Goal: Task Accomplishment & Management: Use online tool/utility

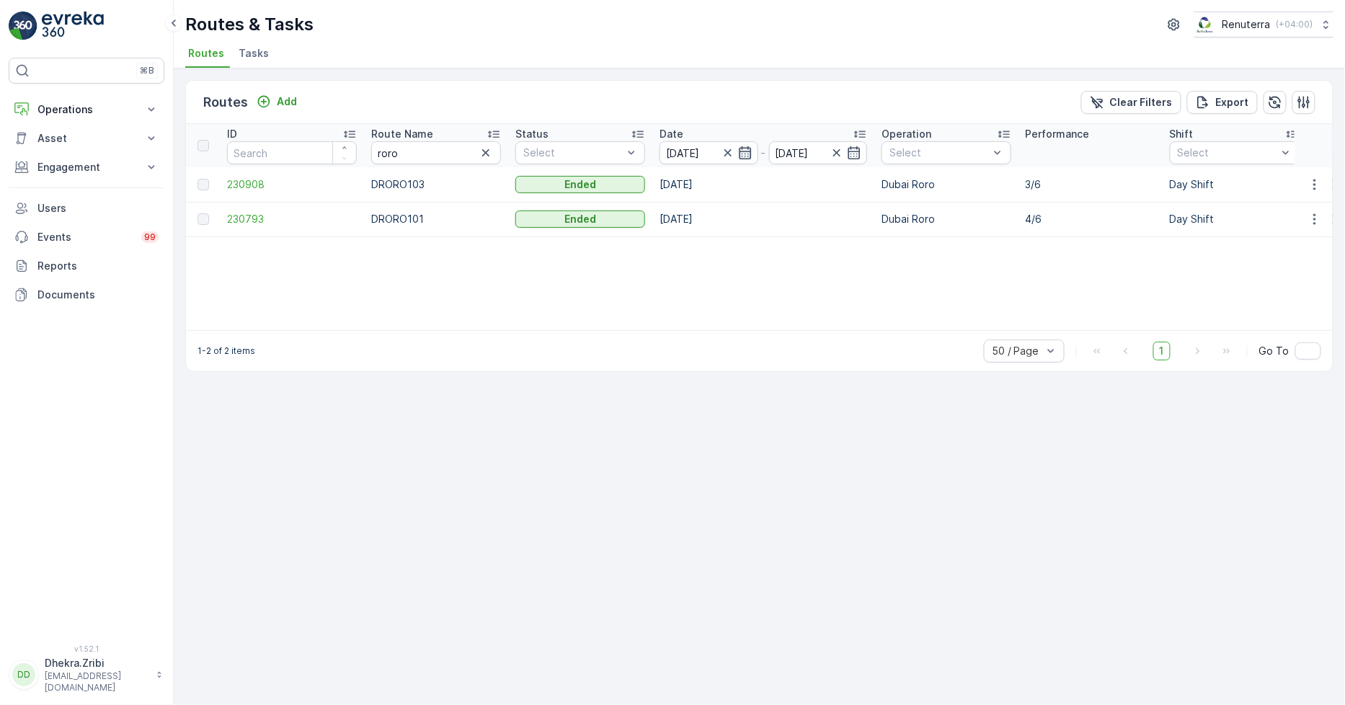
click at [750, 155] on icon "button" at bounding box center [745, 152] width 12 height 13
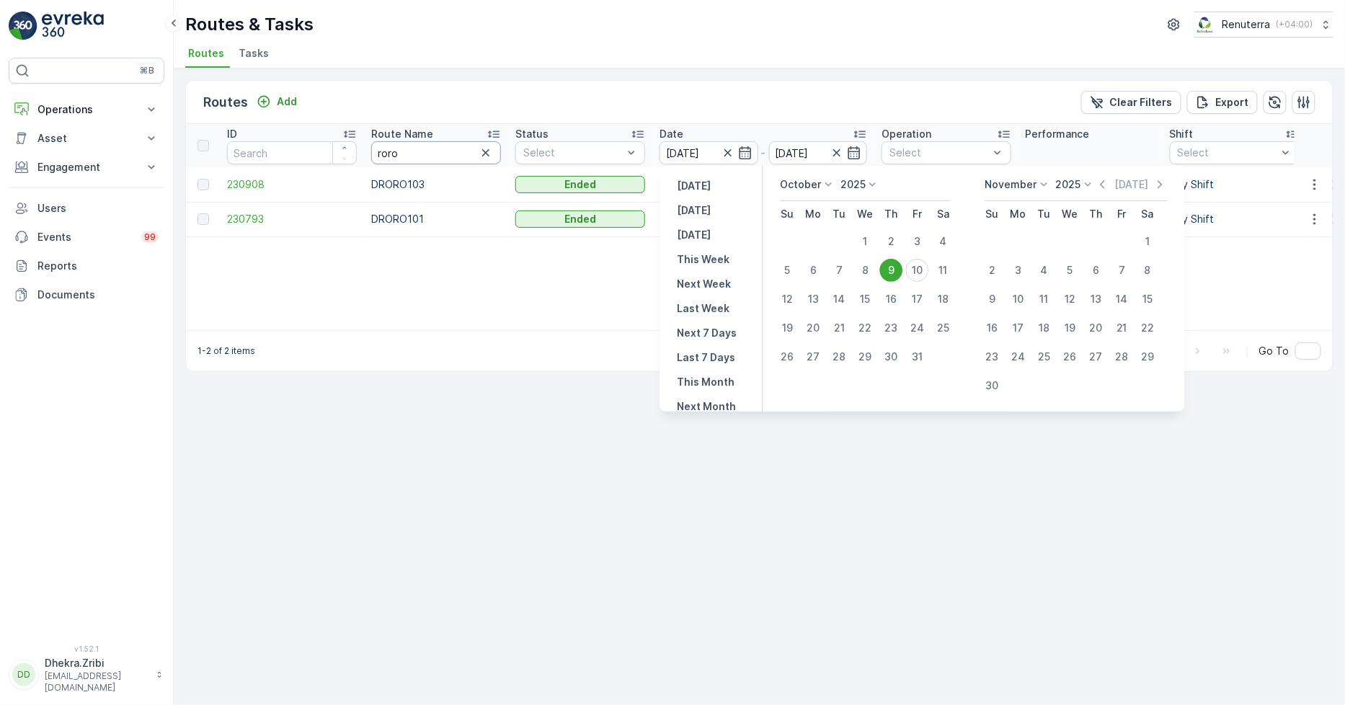
click at [386, 150] on input "roro" at bounding box center [436, 152] width 130 height 23
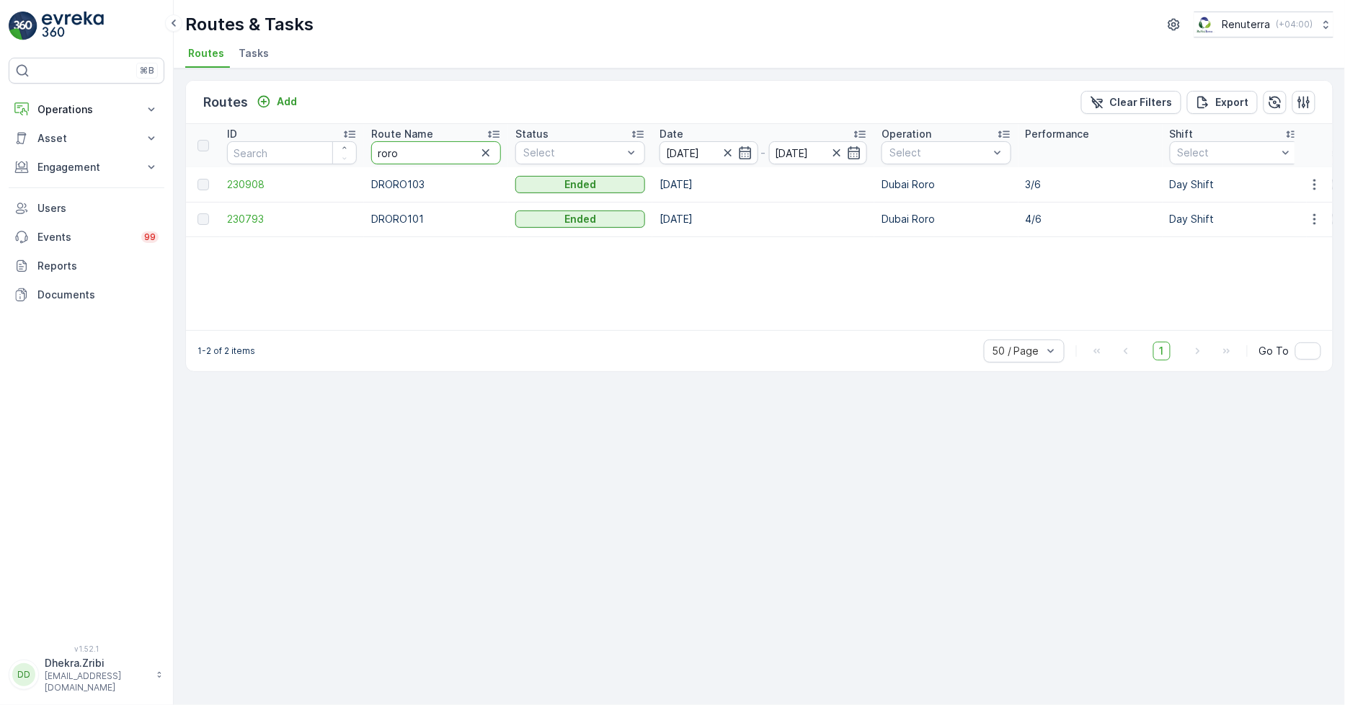
click at [386, 150] on input "roro" at bounding box center [436, 152] width 130 height 23
type input "hat"
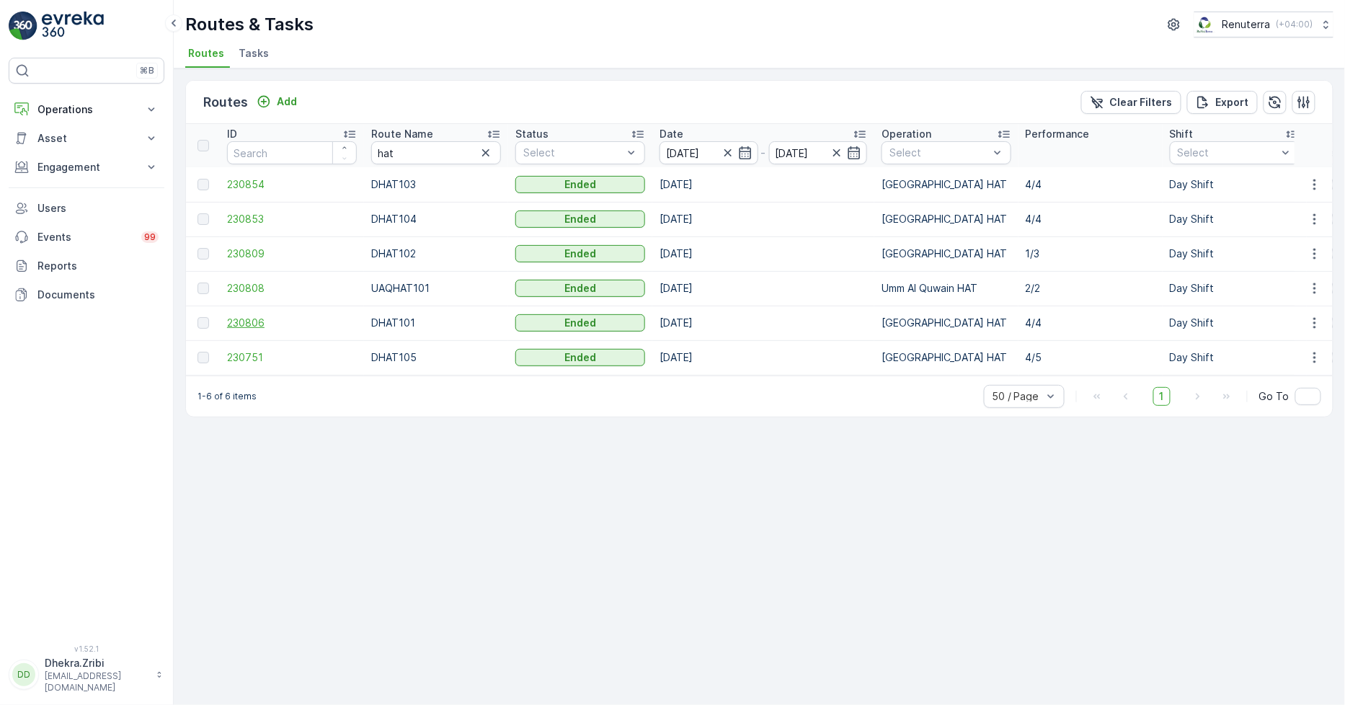
click at [249, 319] on span "230806" at bounding box center [292, 323] width 130 height 14
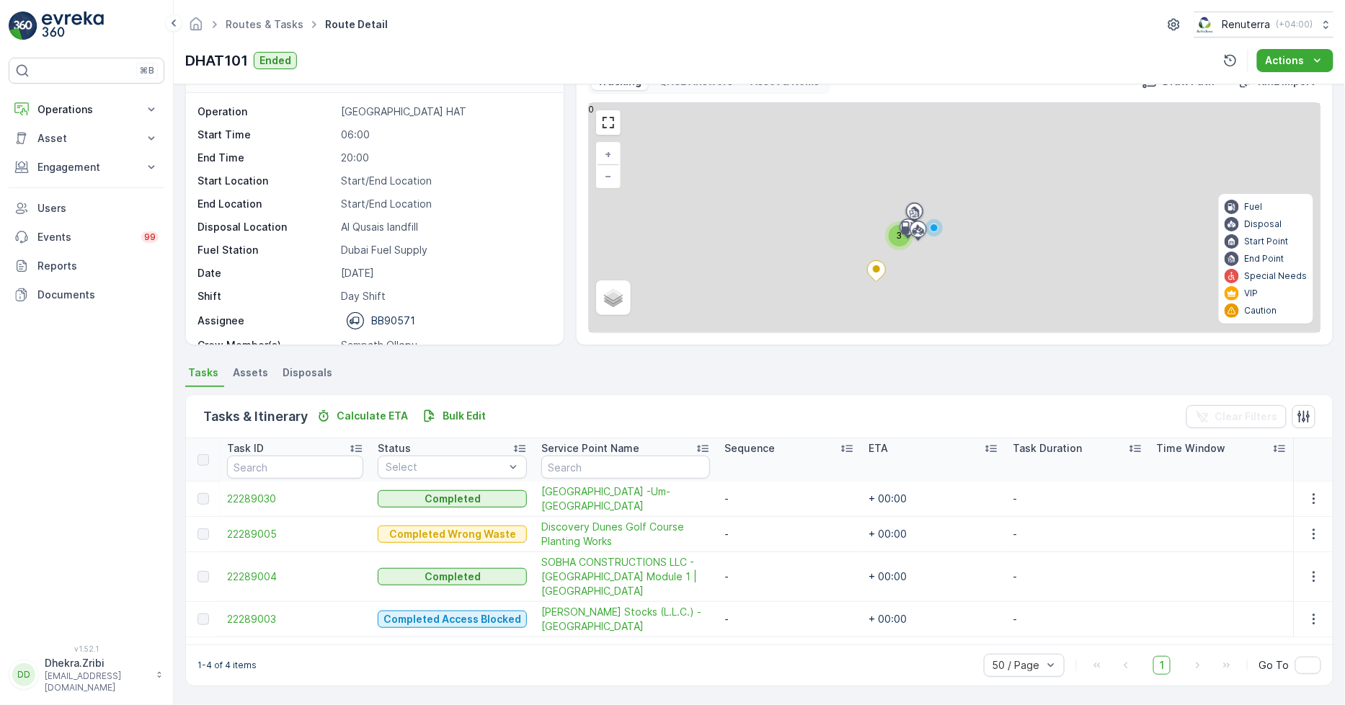
scroll to position [38, 0]
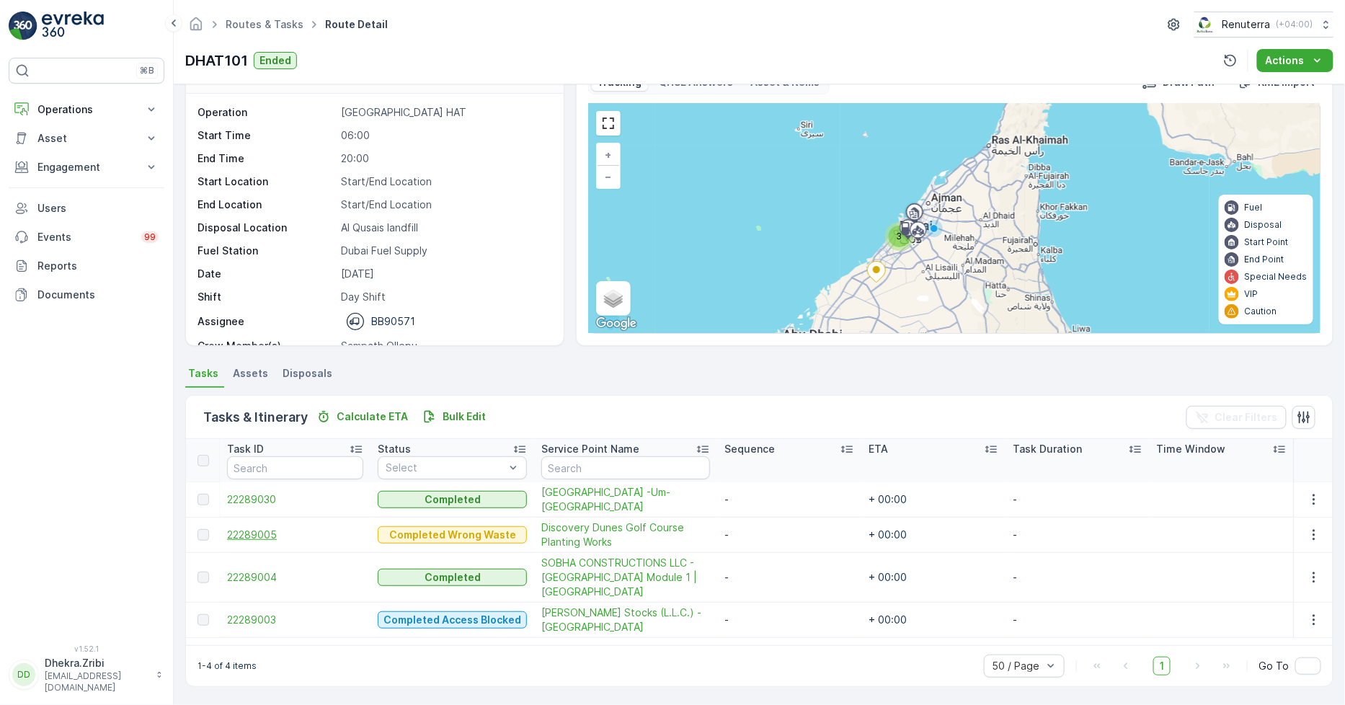
click at [254, 534] on span "22289005" at bounding box center [295, 535] width 136 height 14
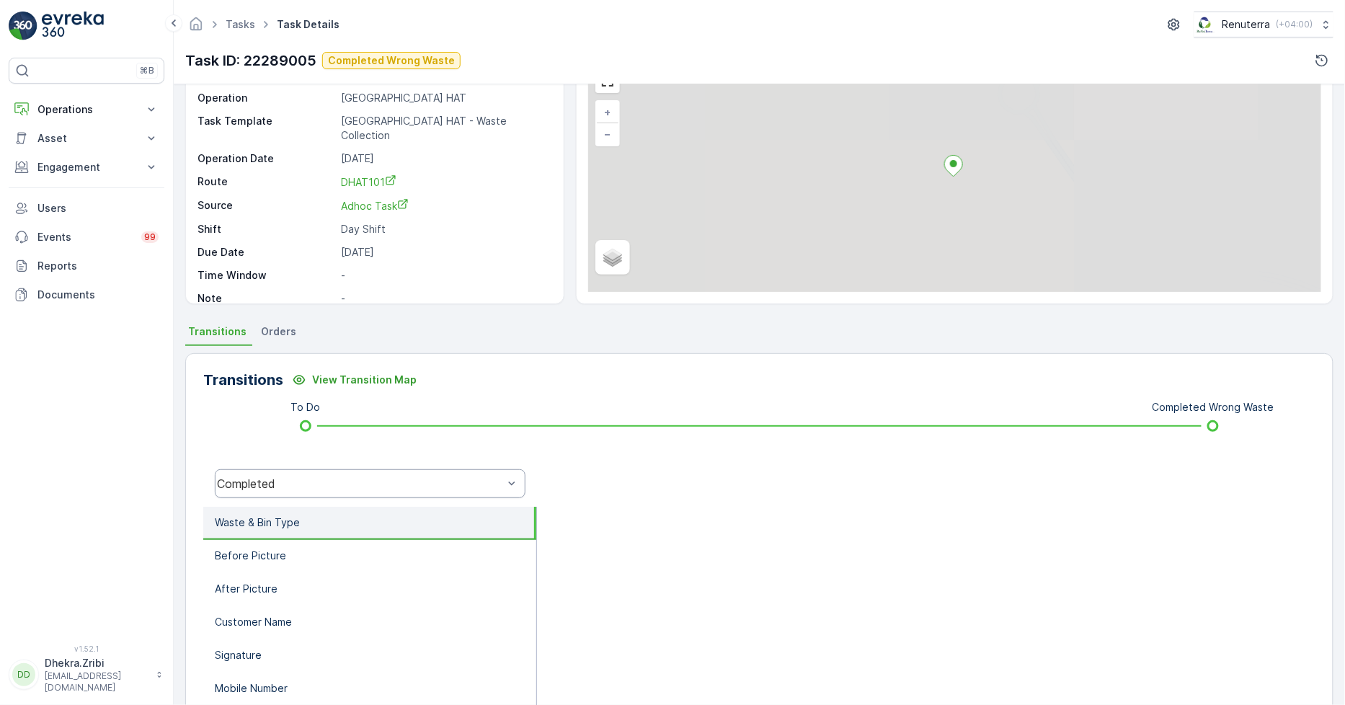
scroll to position [203, 0]
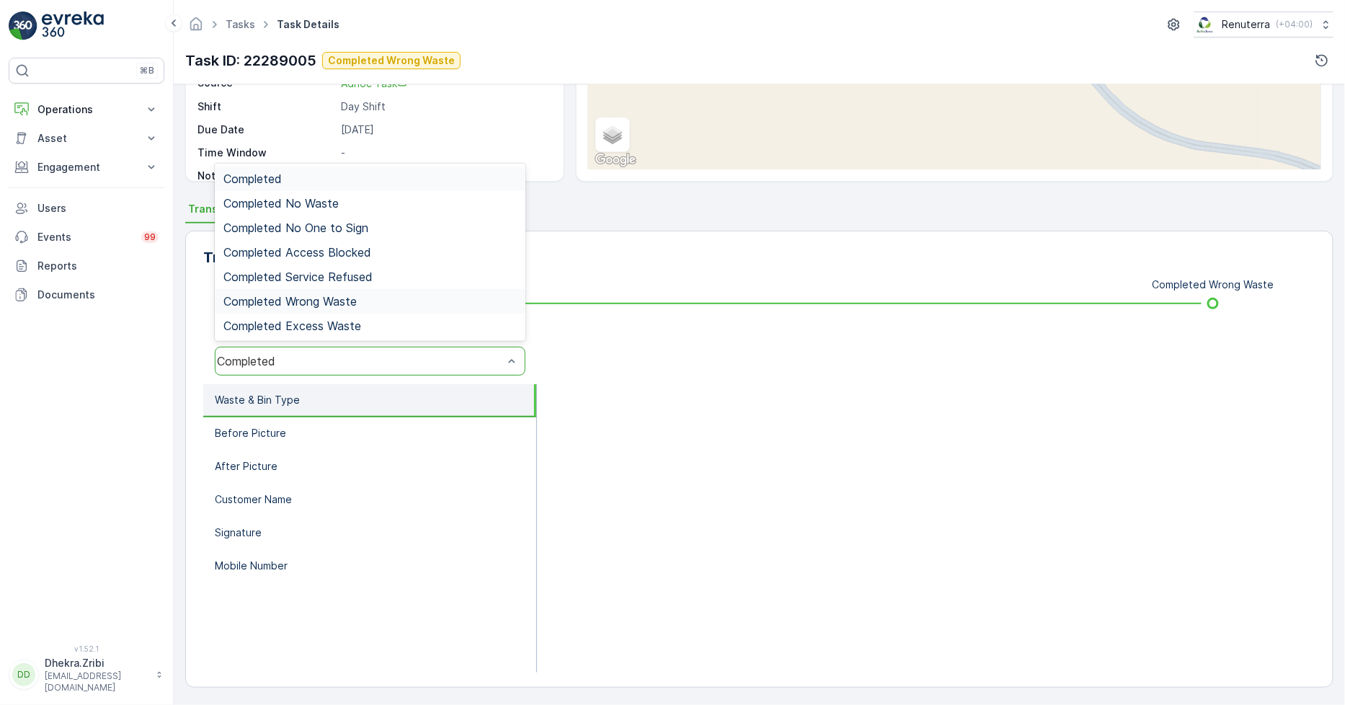
click at [332, 301] on span "Completed Wrong Waste" at bounding box center [289, 301] width 133 height 13
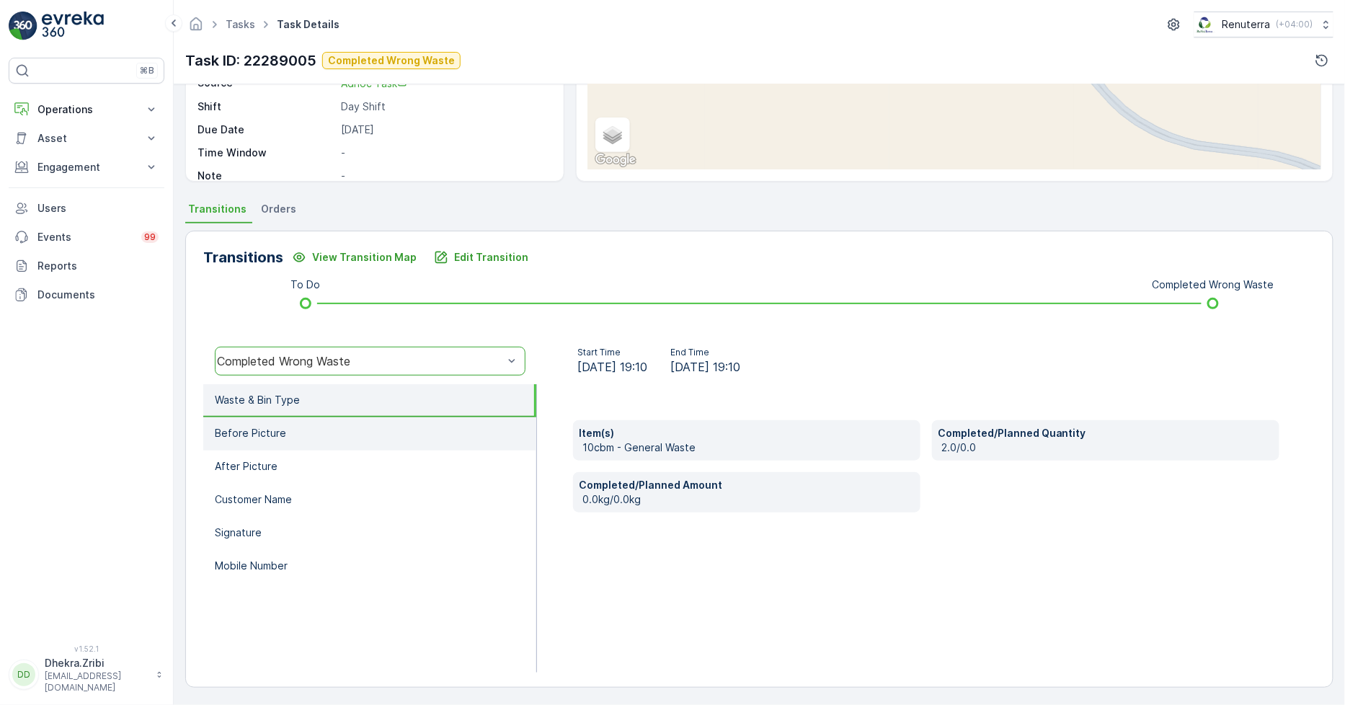
click at [313, 422] on li "Before Picture" at bounding box center [369, 433] width 333 height 33
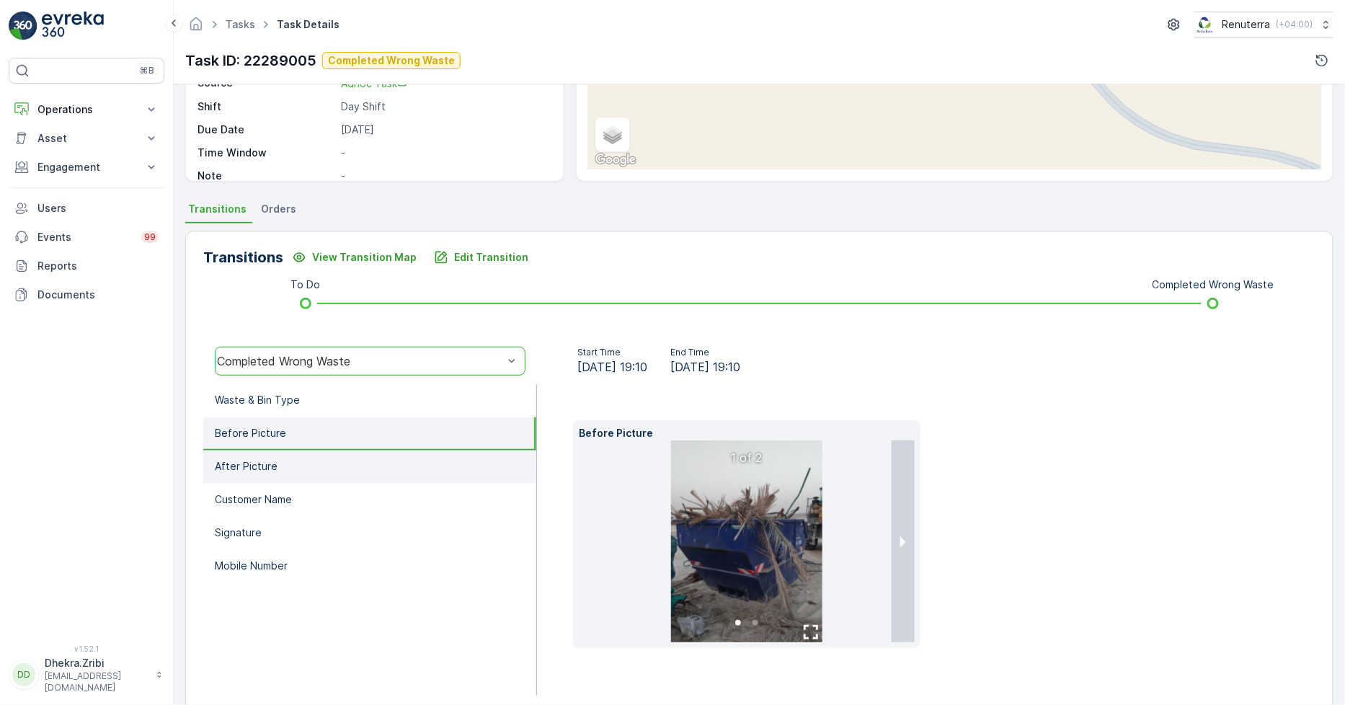
click at [290, 460] on li "After Picture" at bounding box center [369, 467] width 333 height 33
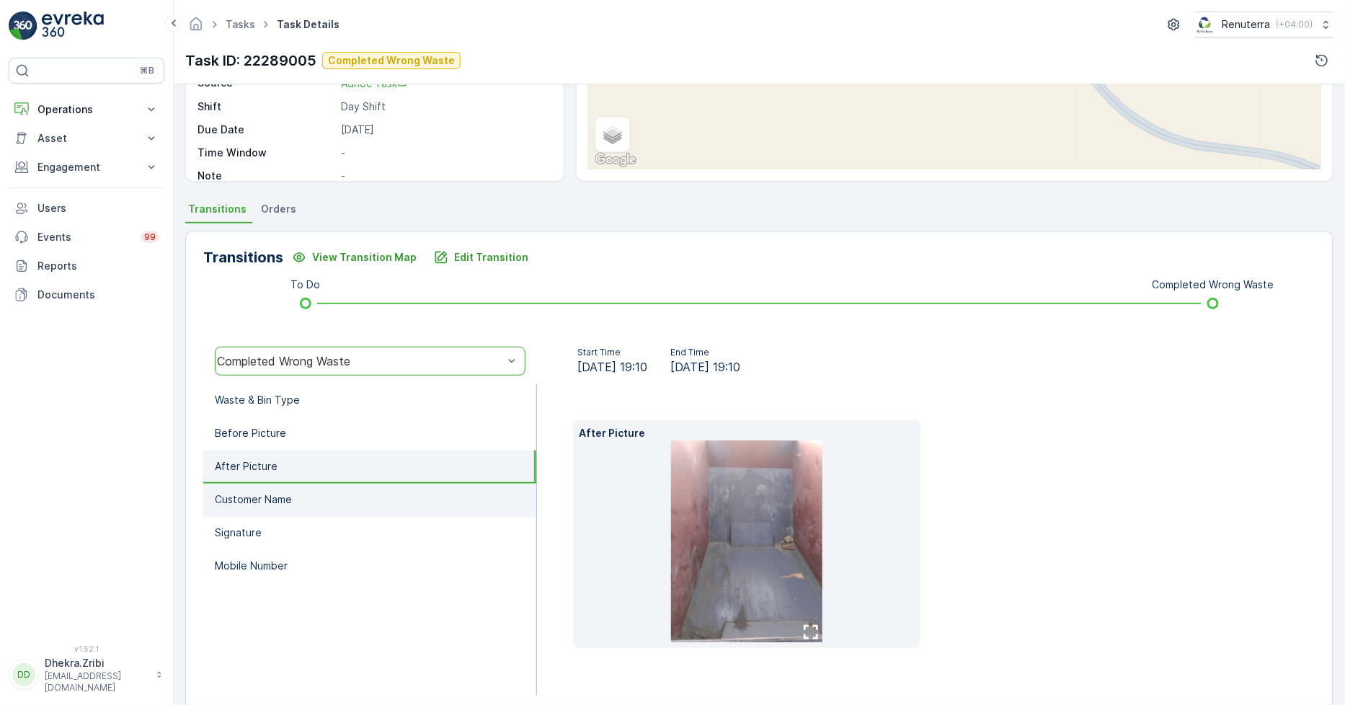
click at [291, 493] on p "Customer Name" at bounding box center [253, 499] width 77 height 14
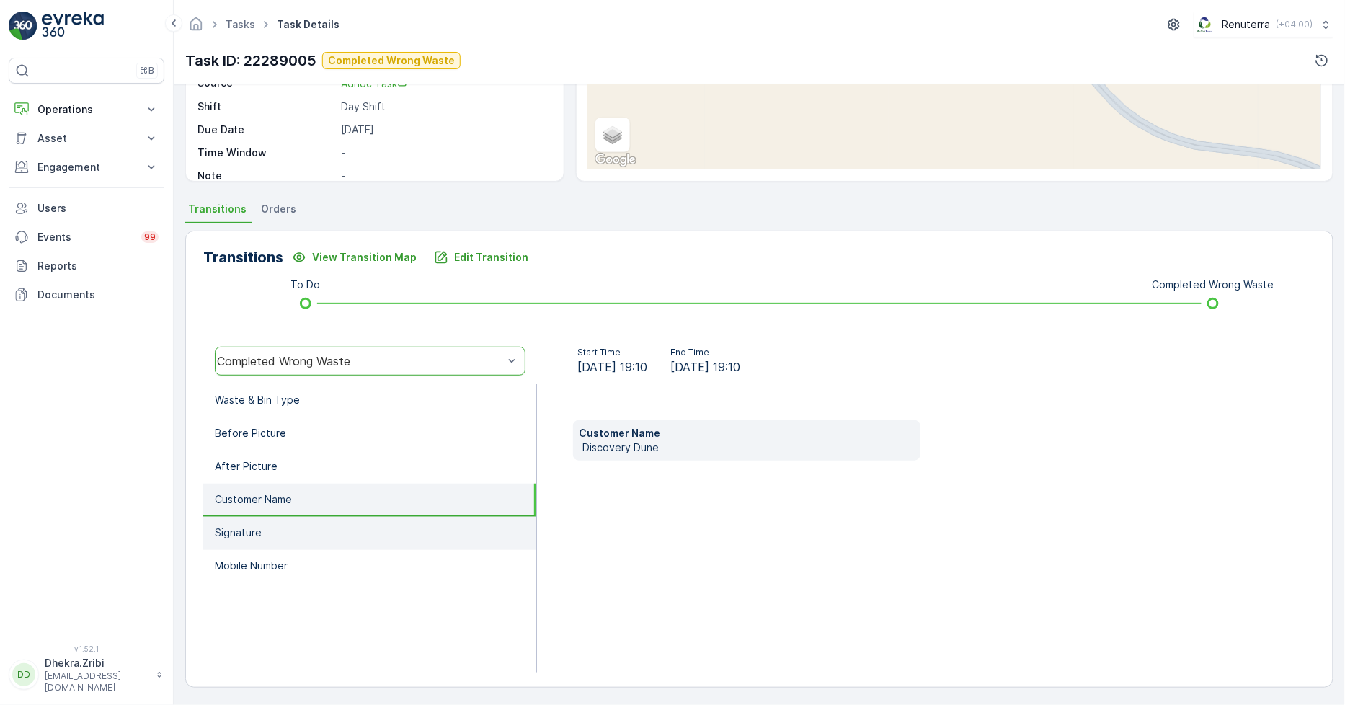
click at [276, 530] on li "Signature" at bounding box center [369, 533] width 333 height 33
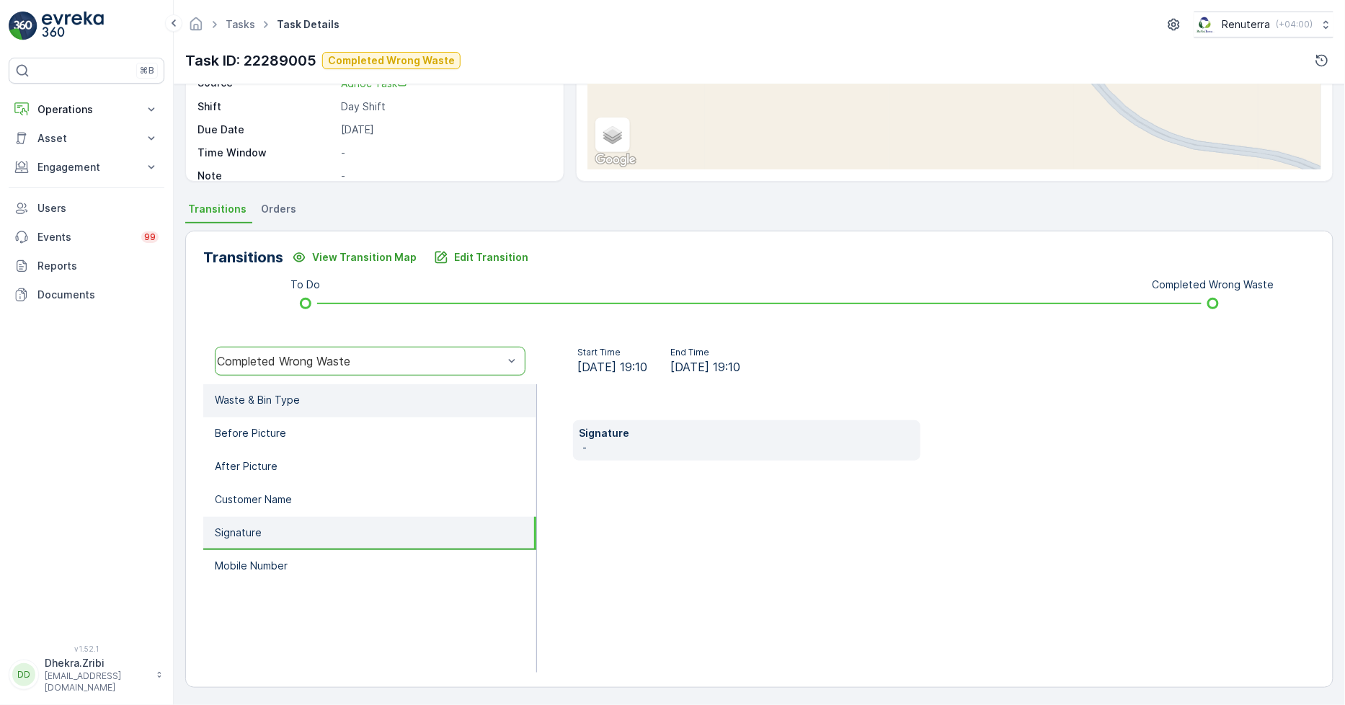
click at [262, 394] on p "Waste & Bin Type" at bounding box center [257, 400] width 85 height 14
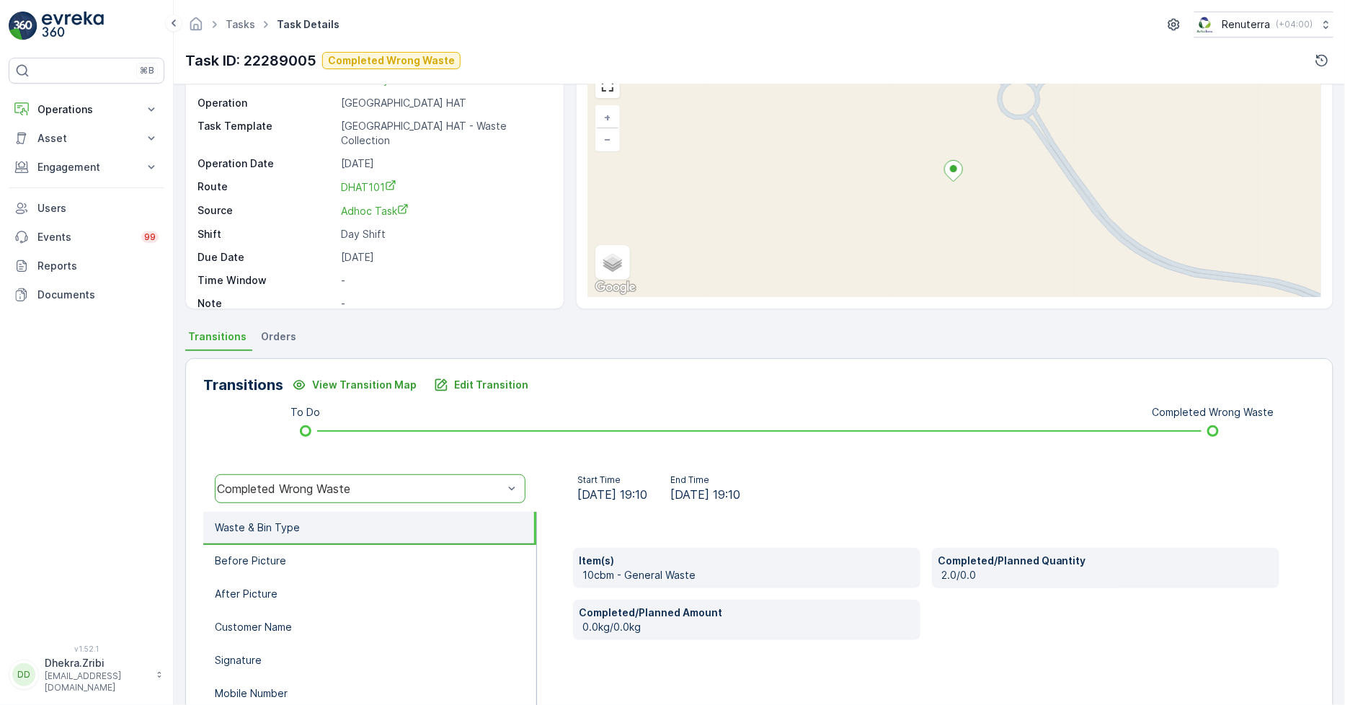
scroll to position [0, 0]
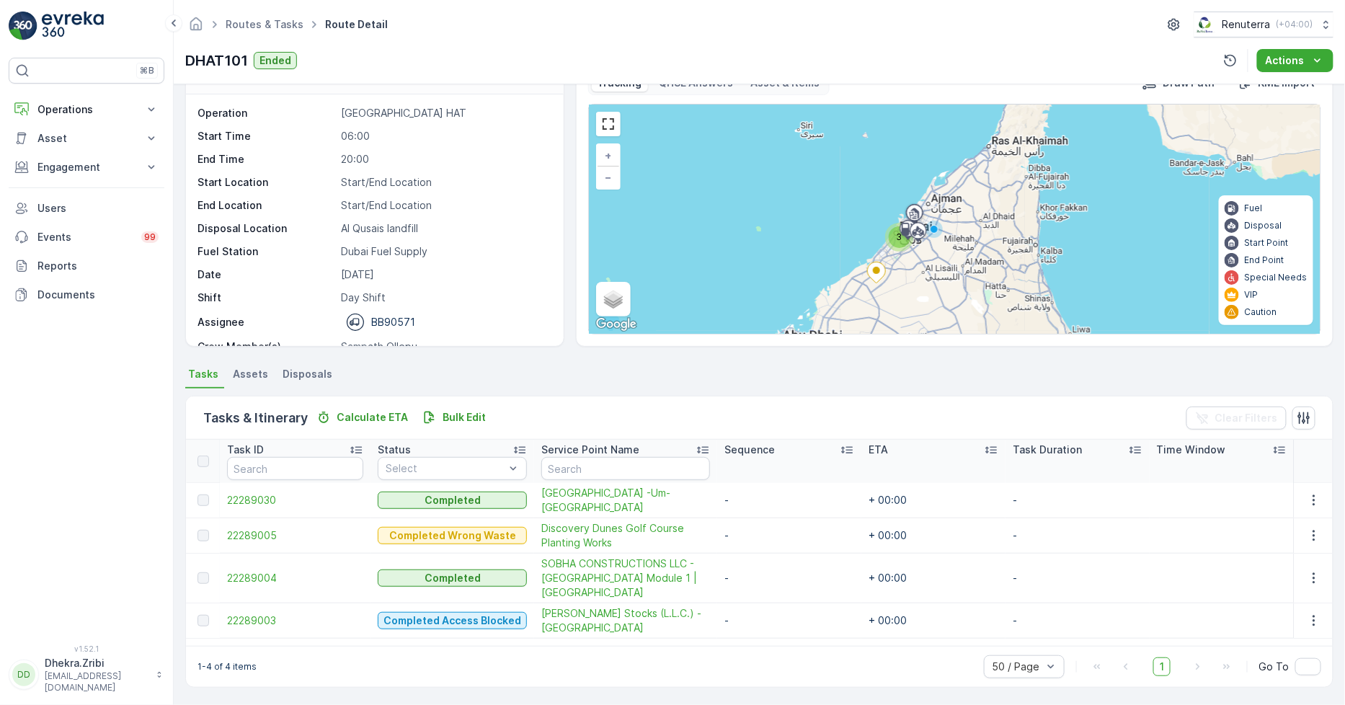
scroll to position [45, 0]
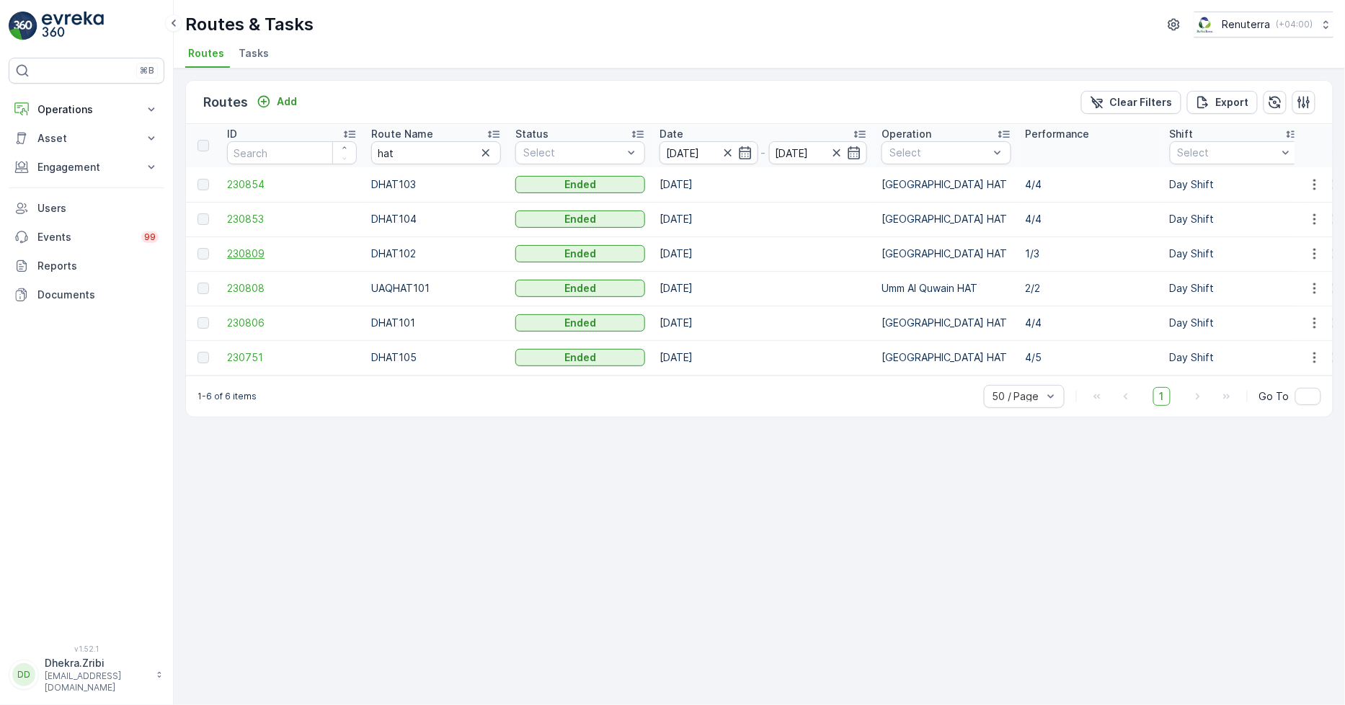
click at [248, 258] on span "230809" at bounding box center [292, 254] width 130 height 14
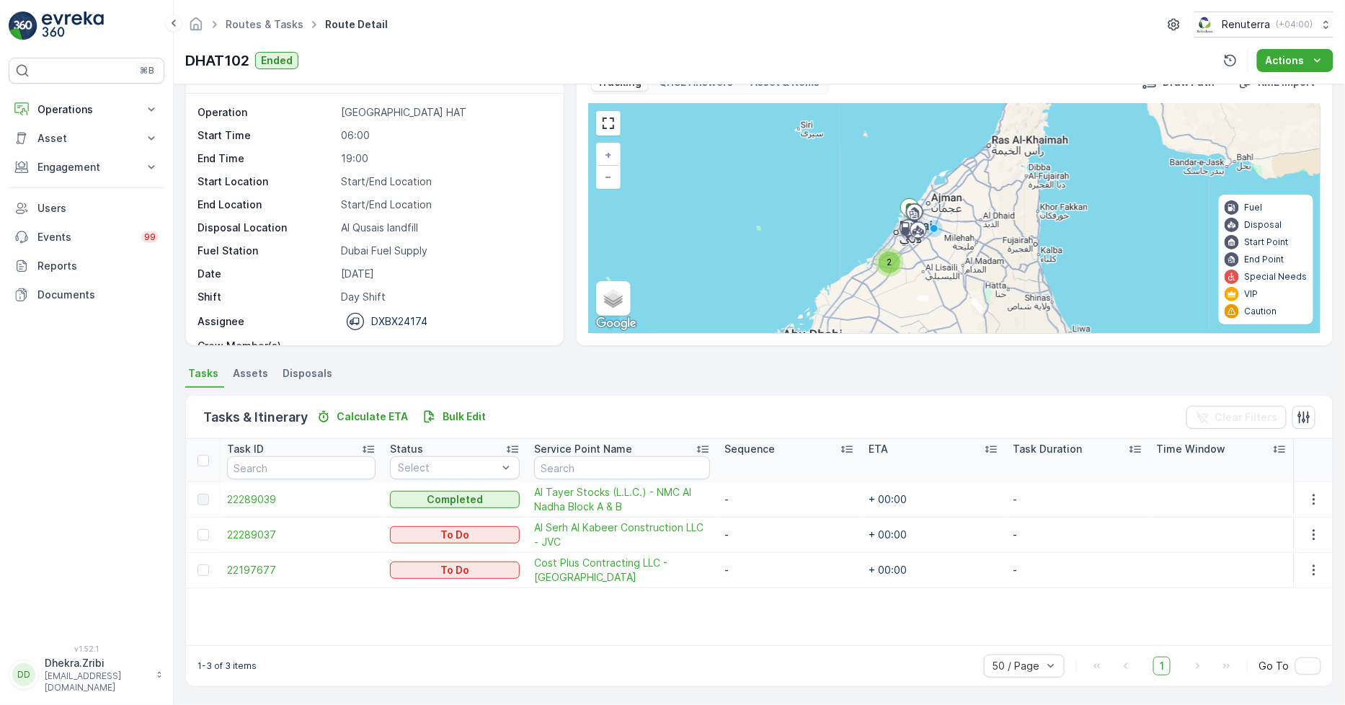
scroll to position [37, 0]
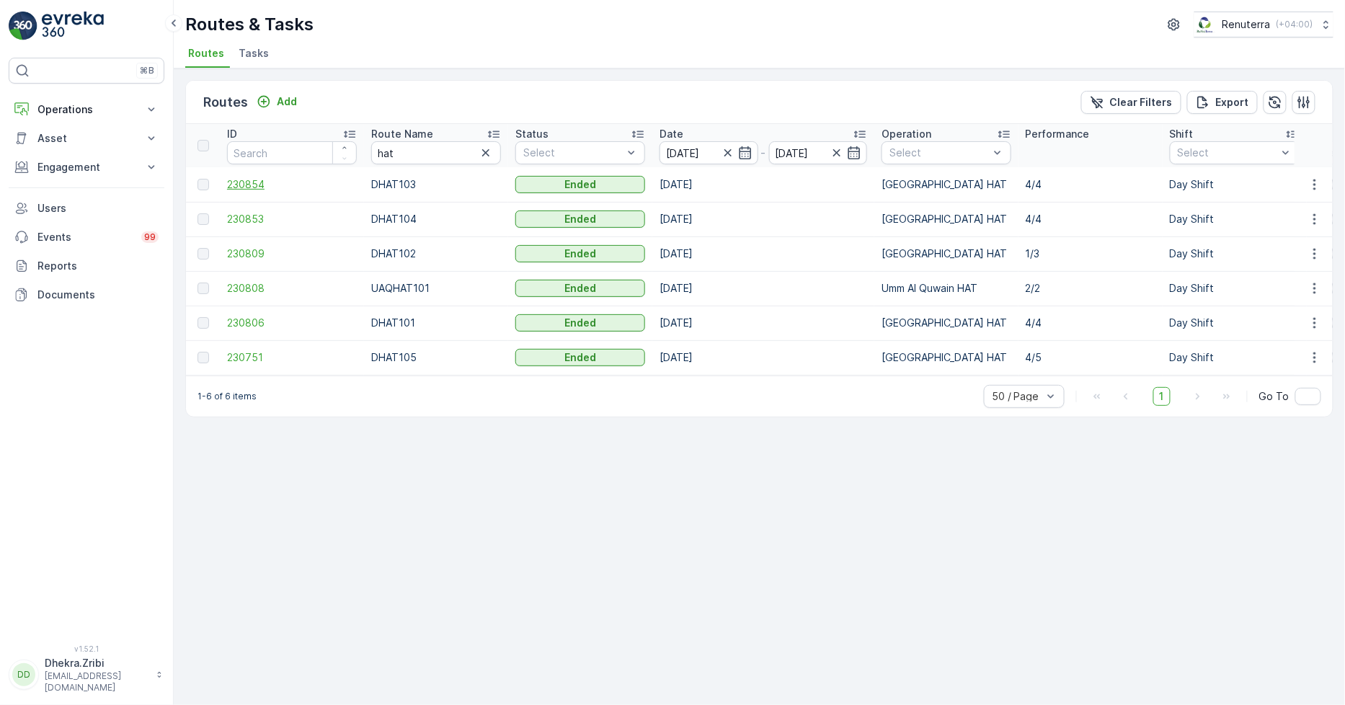
click at [236, 185] on span "230854" at bounding box center [292, 184] width 130 height 14
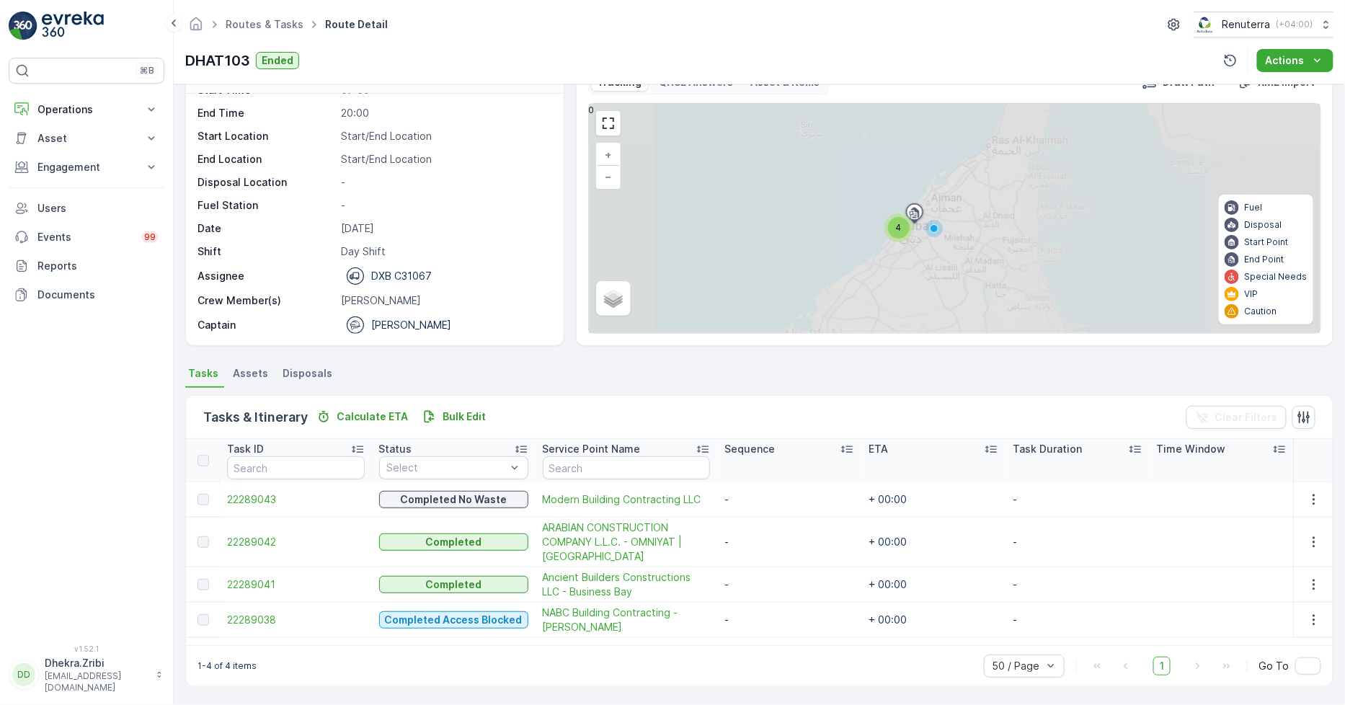
scroll to position [22, 0]
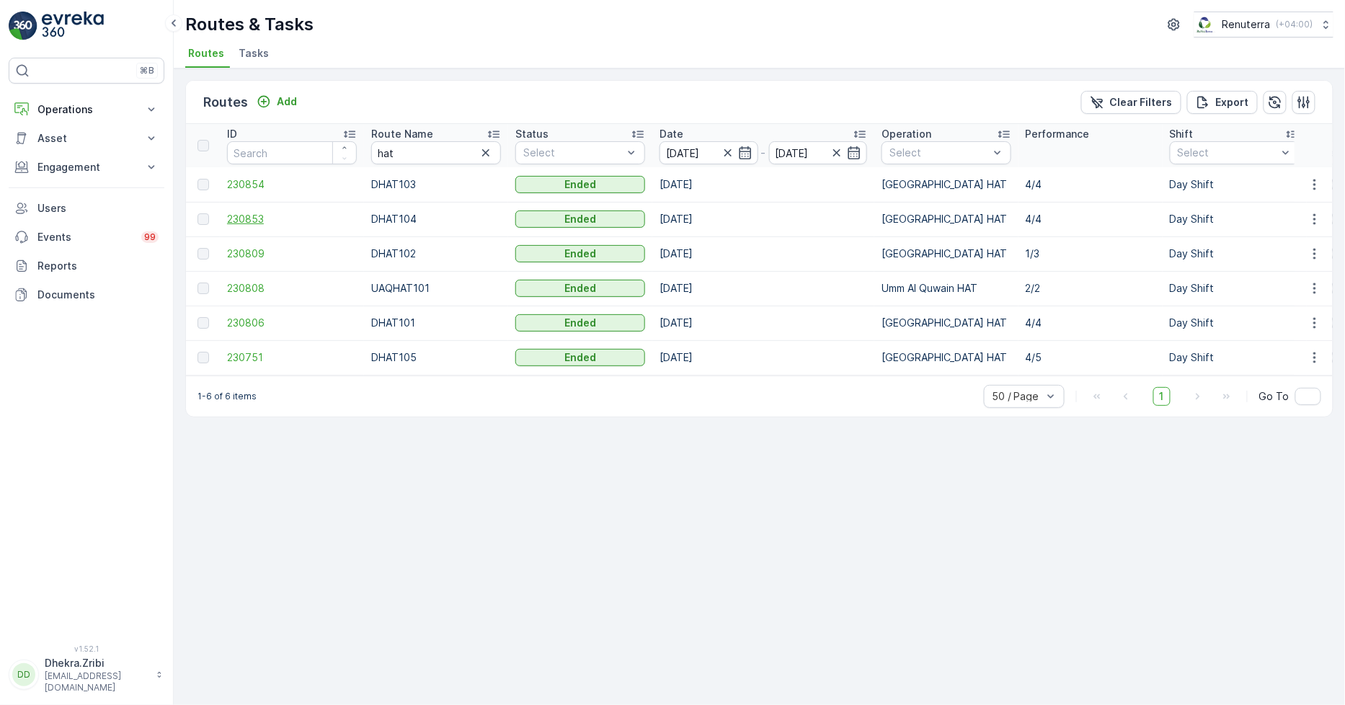
click at [239, 223] on span "230853" at bounding box center [292, 219] width 130 height 14
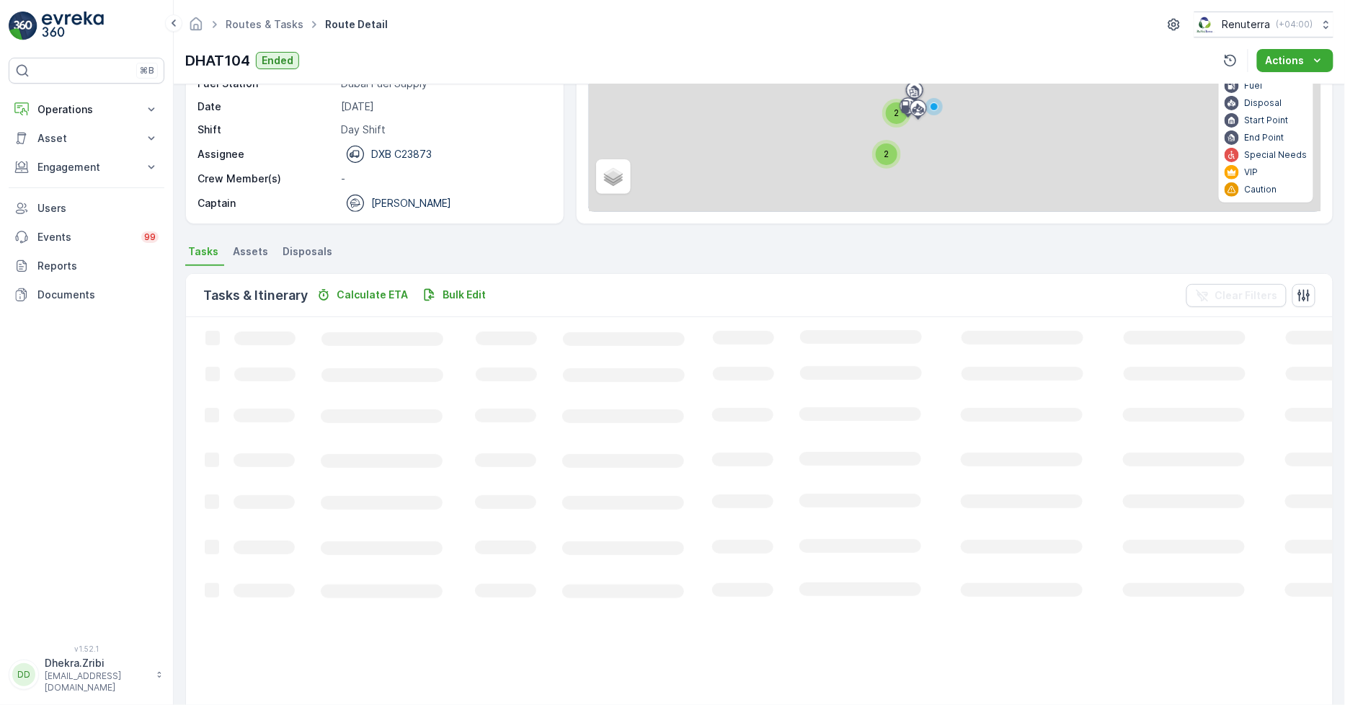
scroll to position [38, 0]
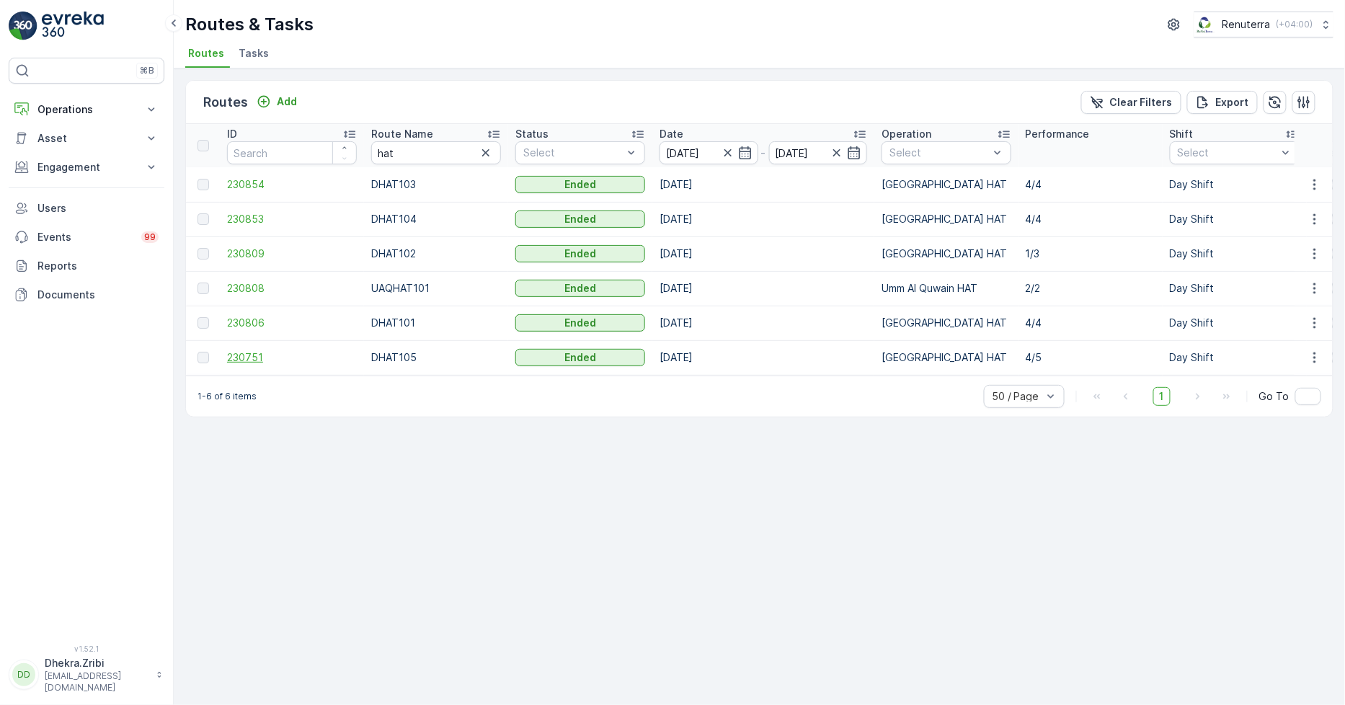
click at [231, 354] on span "230751" at bounding box center [292, 357] width 130 height 14
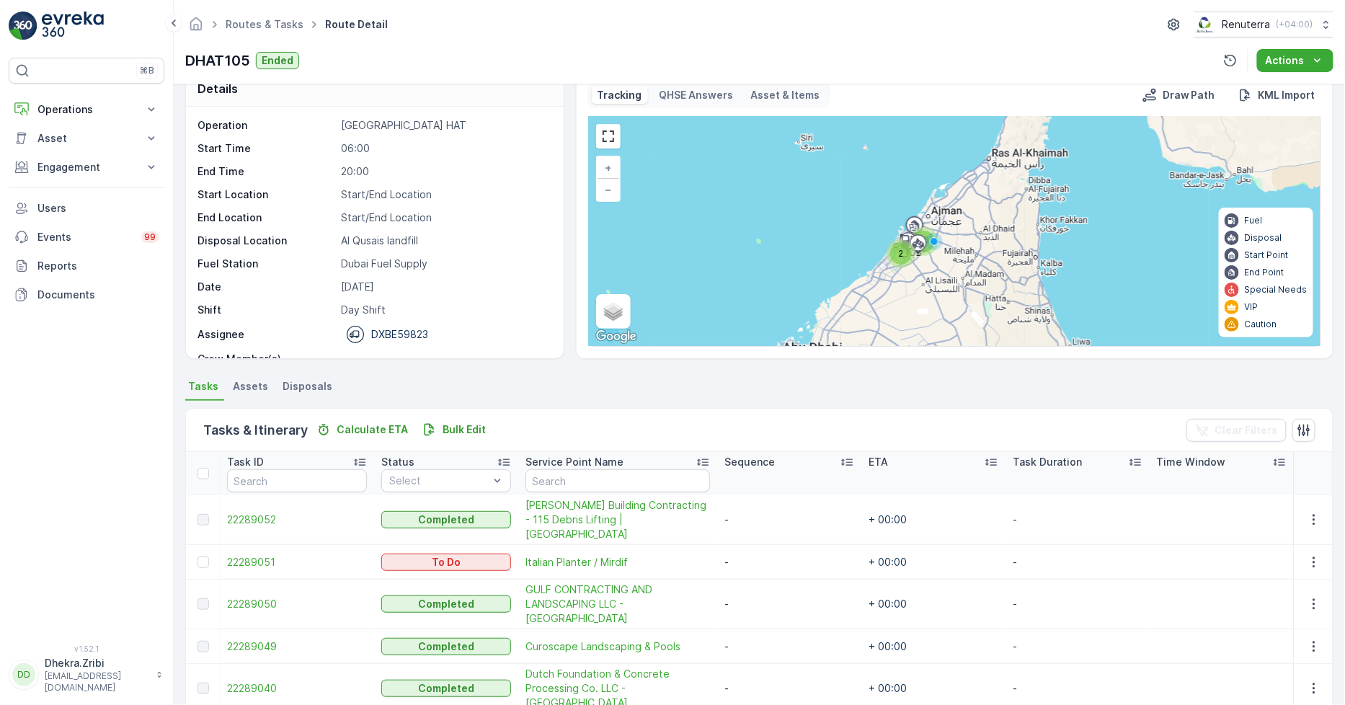
scroll to position [50, 0]
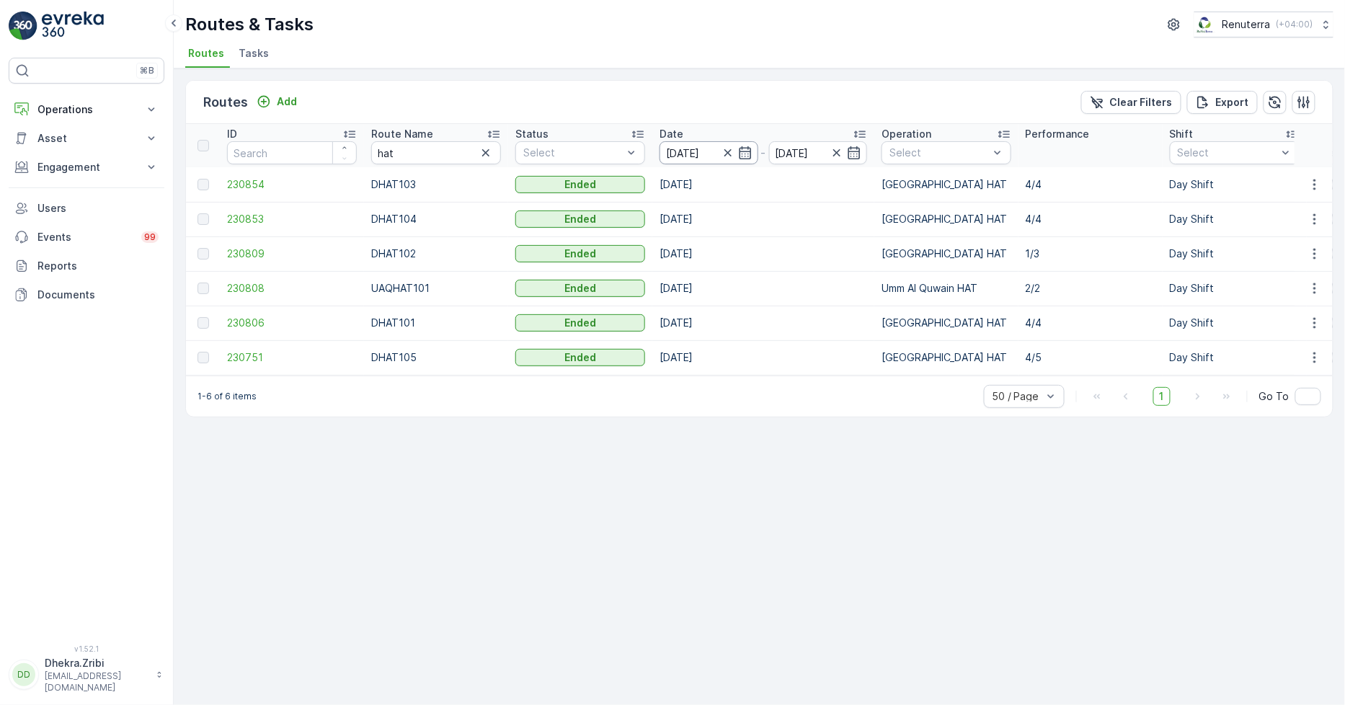
click at [748, 161] on div "09.10.2025" at bounding box center [709, 152] width 99 height 23
click at [747, 155] on icon "button" at bounding box center [745, 153] width 14 height 14
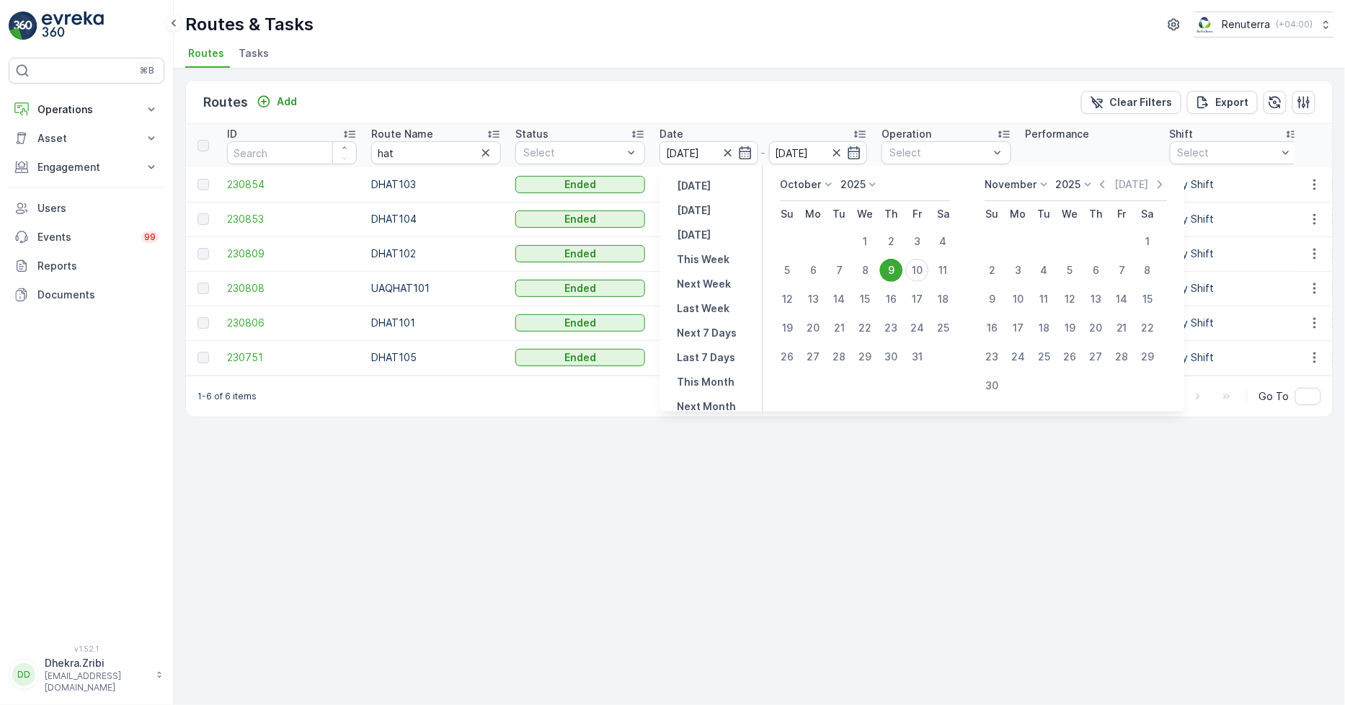
click at [717, 215] on div "Yesterday Today Tomorrow This Week Next Week Last Week Next 7 Days Last 7 Days …" at bounding box center [711, 289] width 103 height 246
click at [704, 205] on p "Today" at bounding box center [695, 210] width 34 height 14
type input "[DATE]"
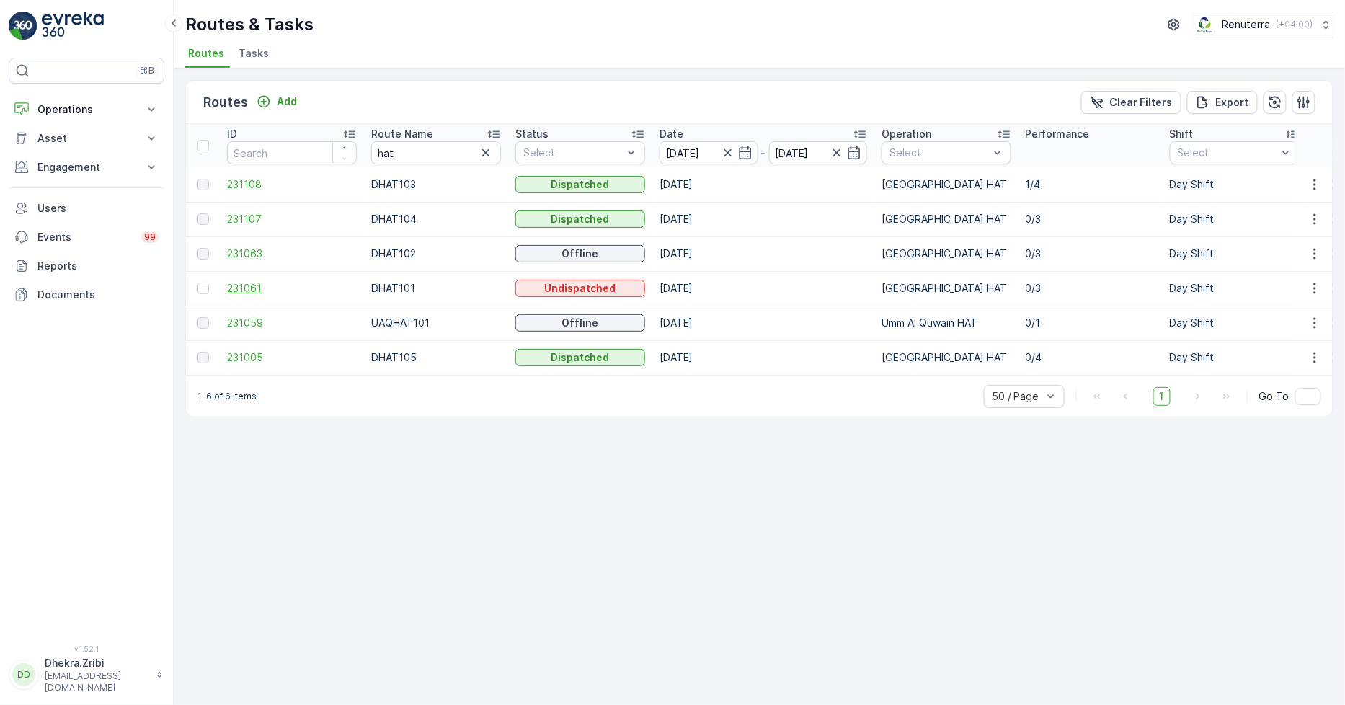
click at [251, 284] on span "231061" at bounding box center [292, 288] width 130 height 14
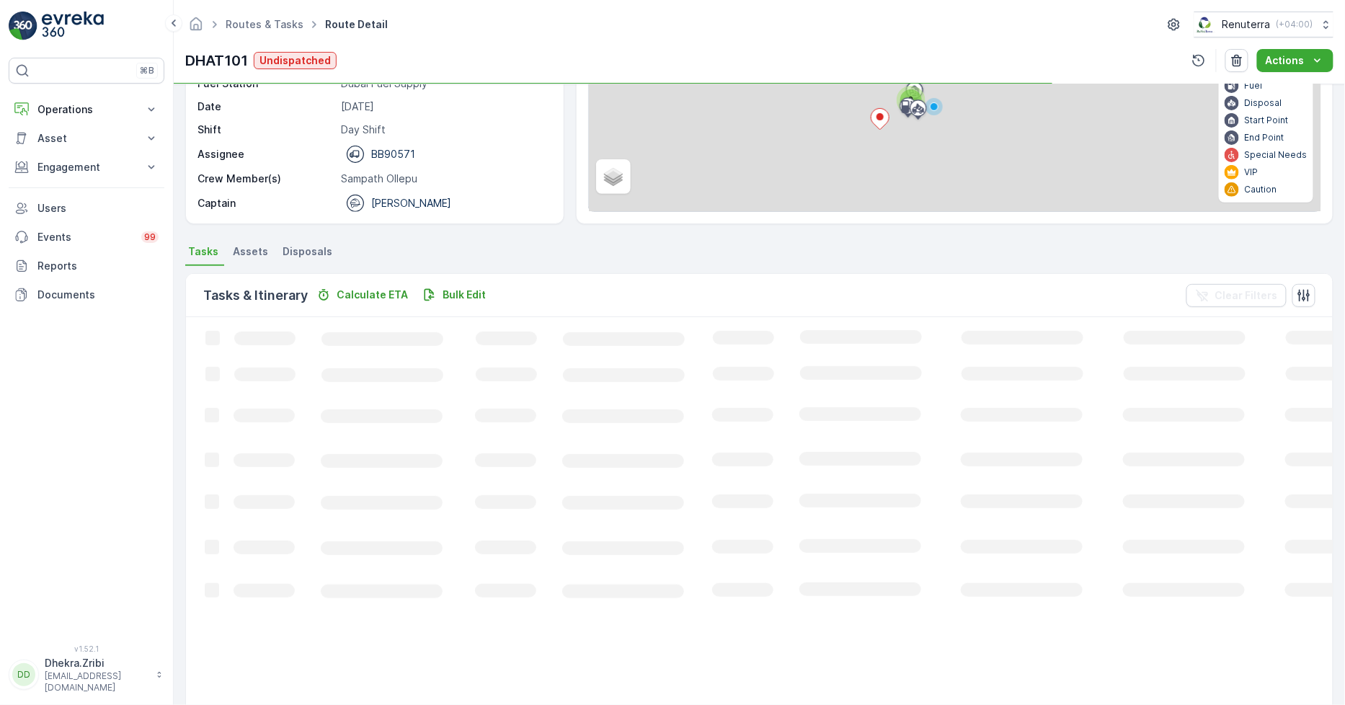
scroll to position [38, 0]
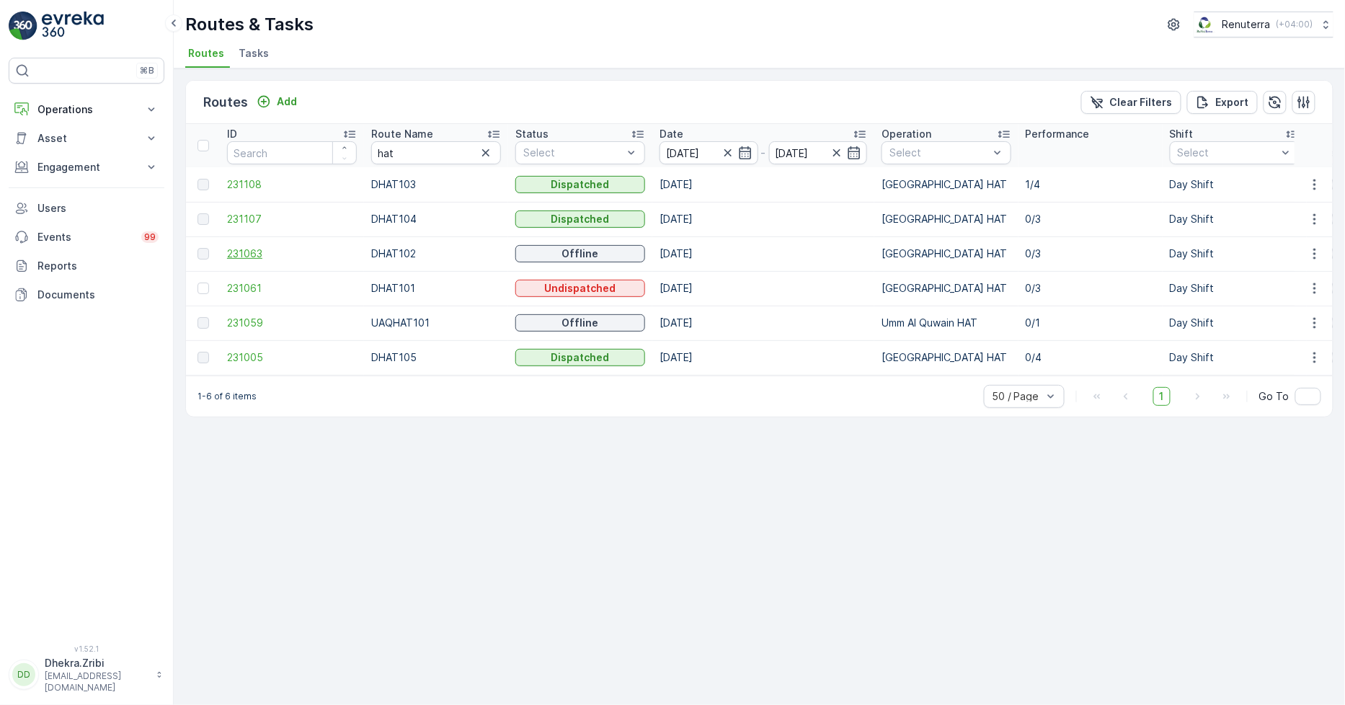
click at [249, 260] on span "231063" at bounding box center [292, 254] width 130 height 14
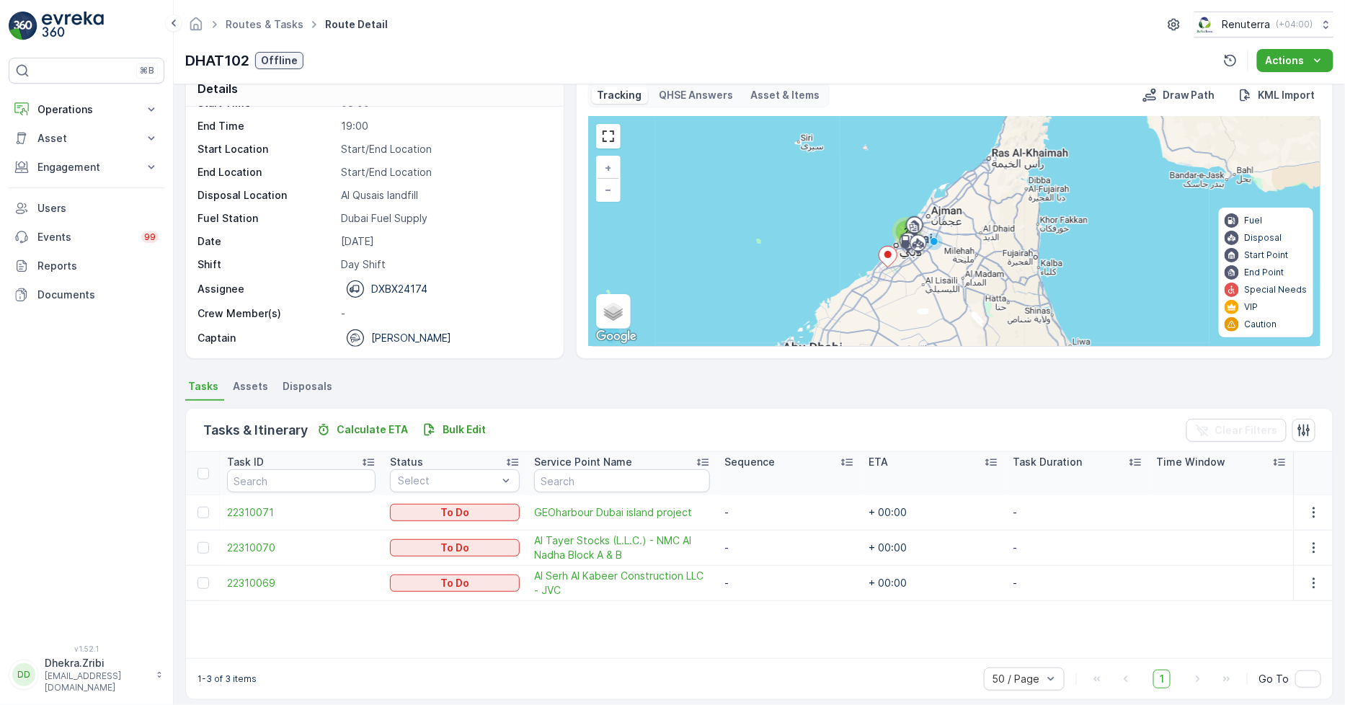
scroll to position [37, 0]
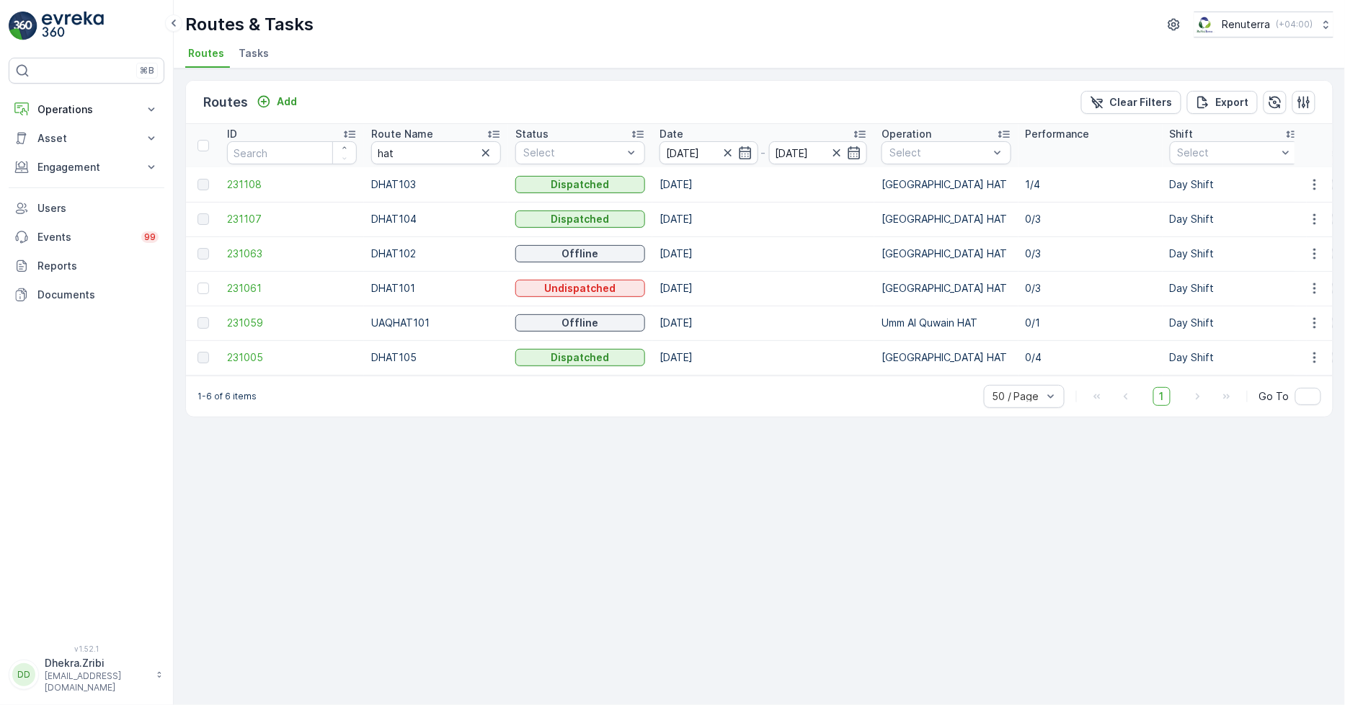
click at [249, 174] on td "231108" at bounding box center [292, 184] width 144 height 35
click at [248, 177] on span "231108" at bounding box center [292, 184] width 130 height 14
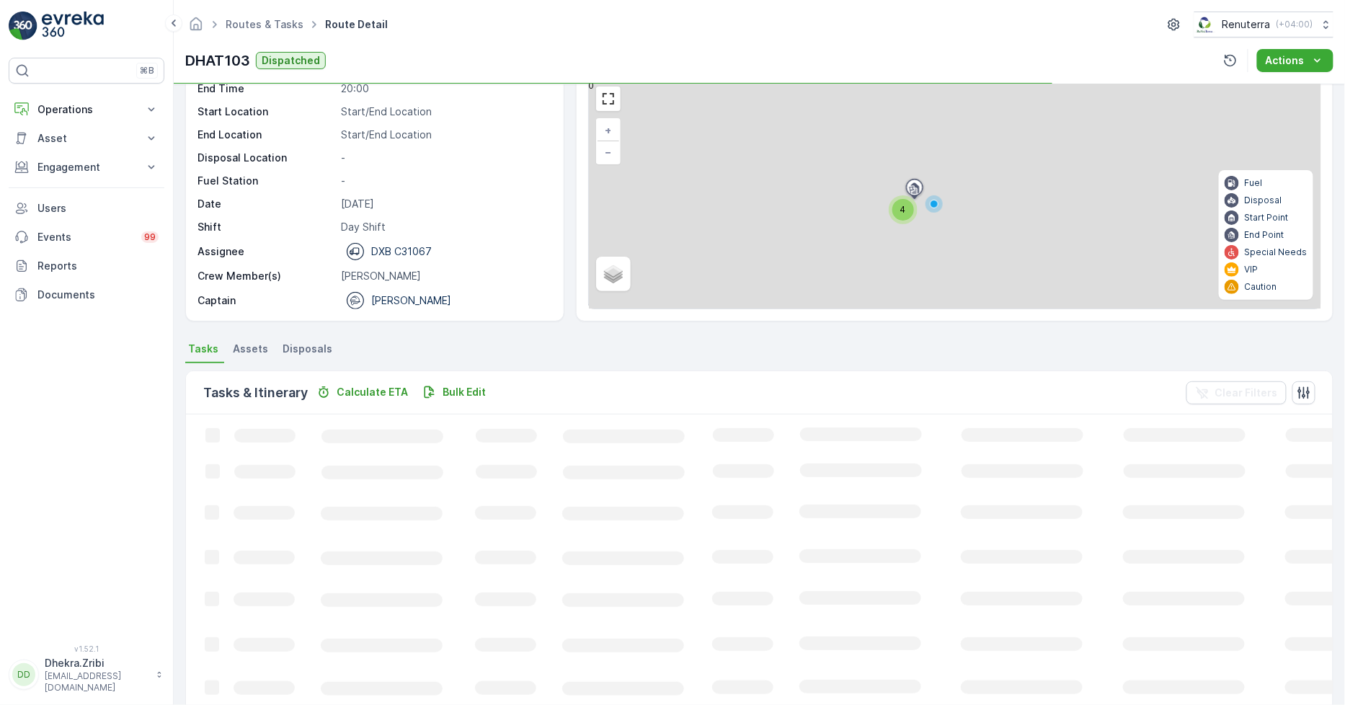
scroll to position [37, 0]
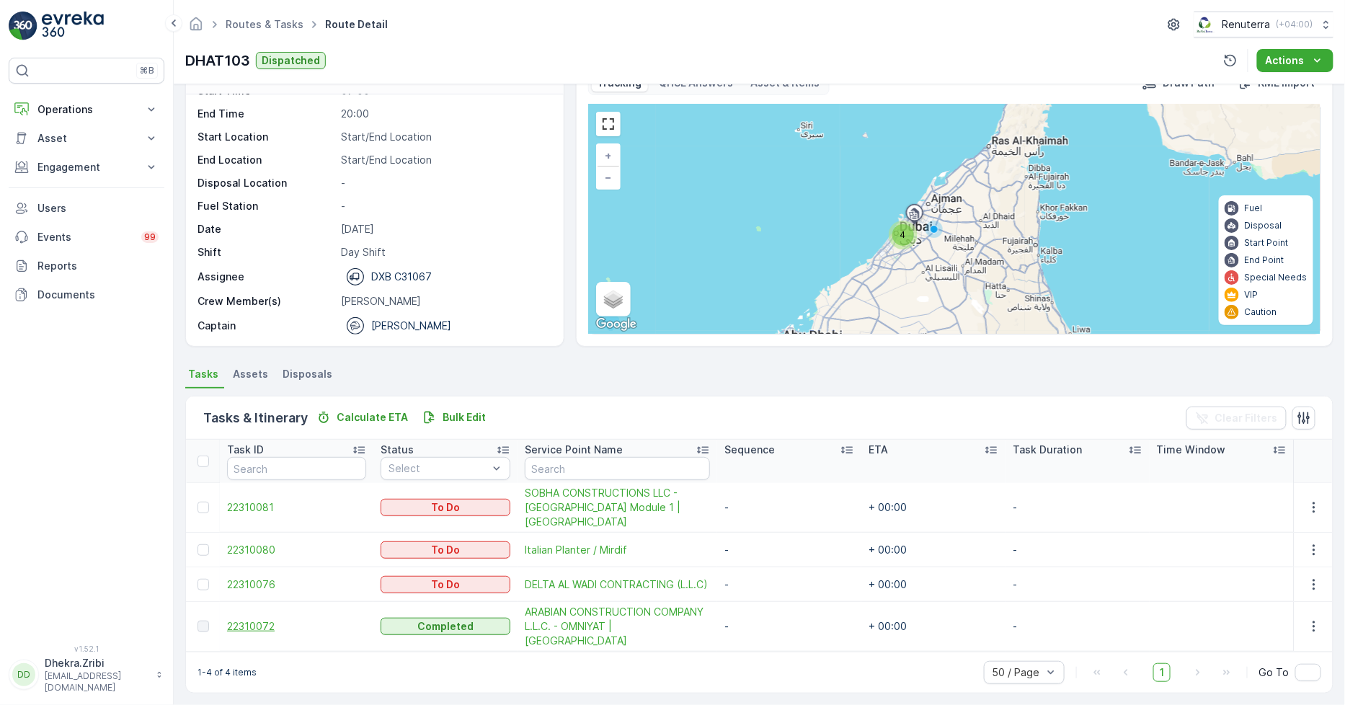
click at [271, 619] on span "22310072" at bounding box center [296, 626] width 139 height 14
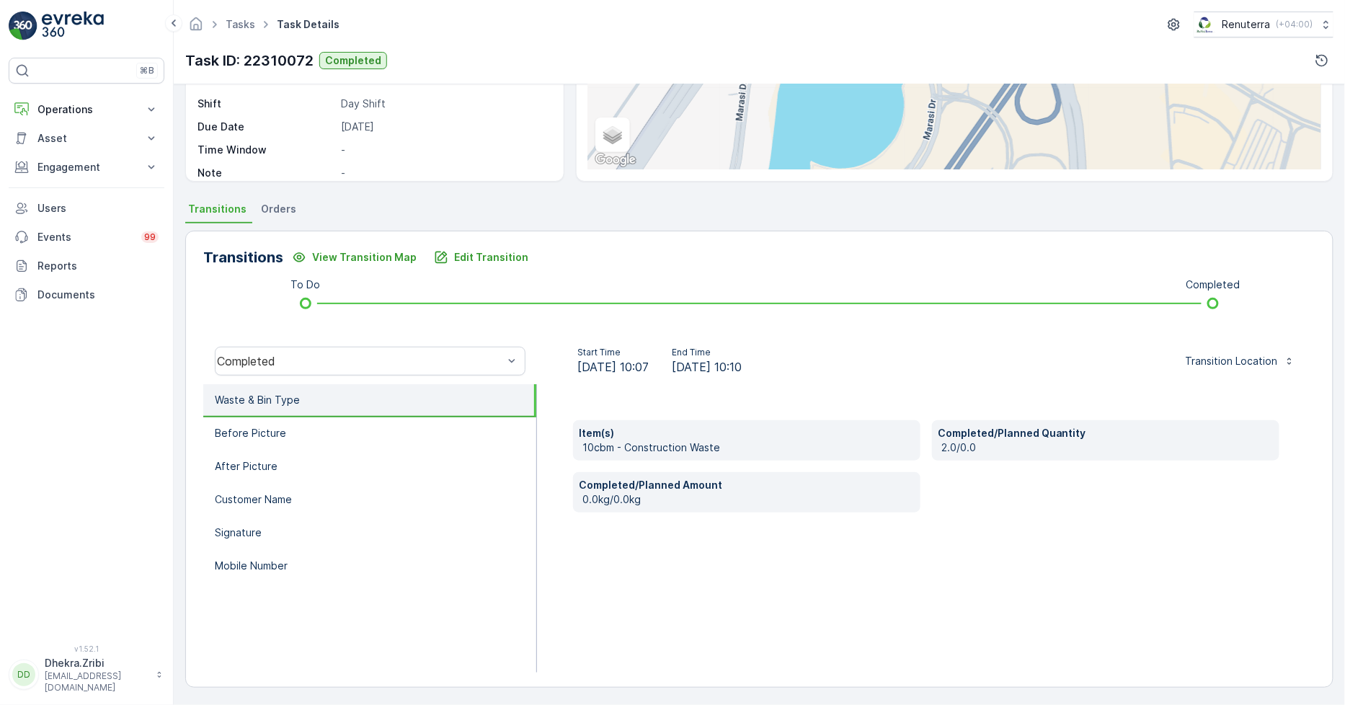
scroll to position [34, 0]
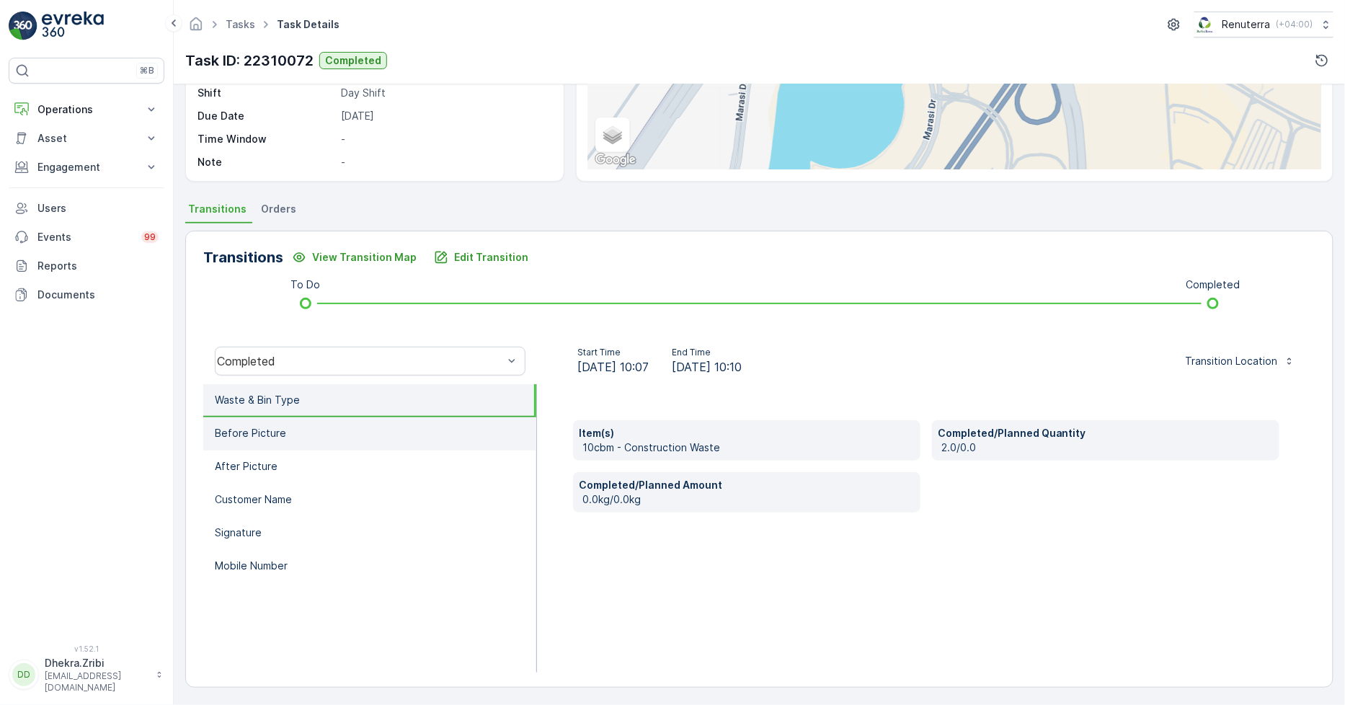
click at [341, 428] on li "Before Picture" at bounding box center [369, 433] width 333 height 33
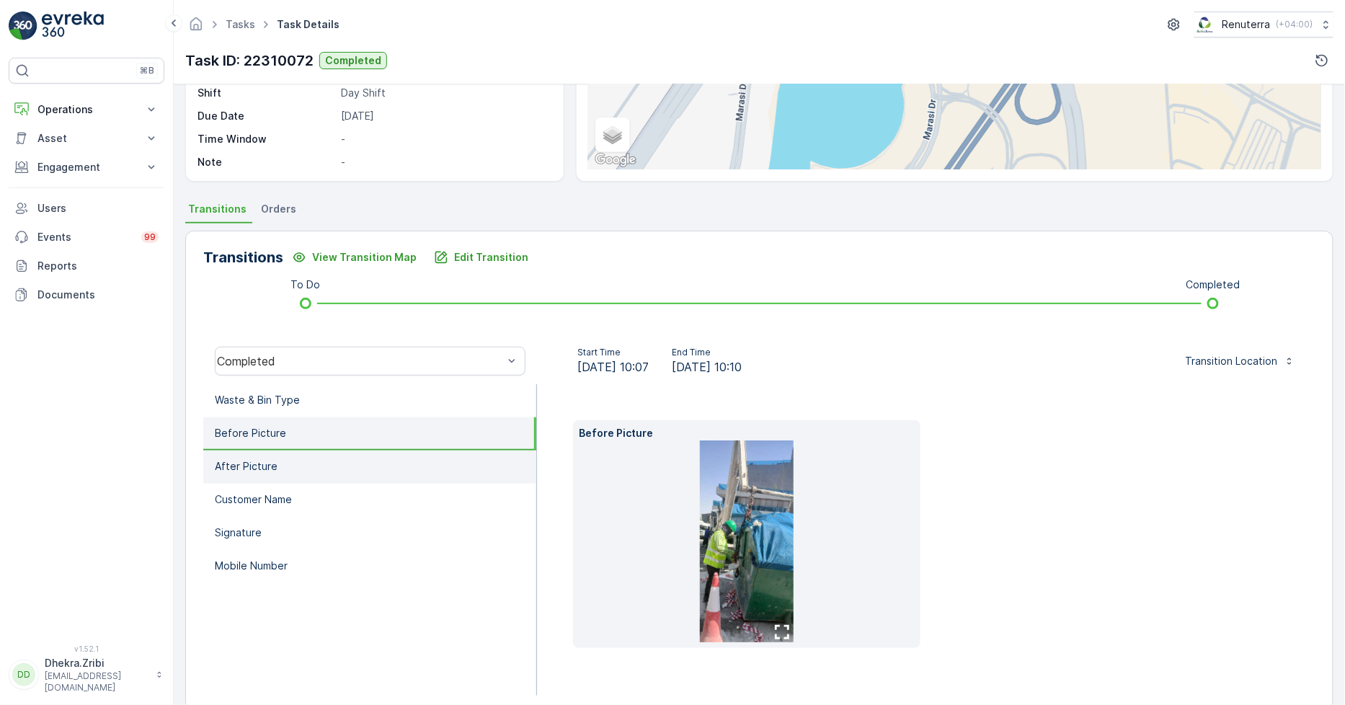
click at [327, 469] on li "After Picture" at bounding box center [369, 467] width 333 height 33
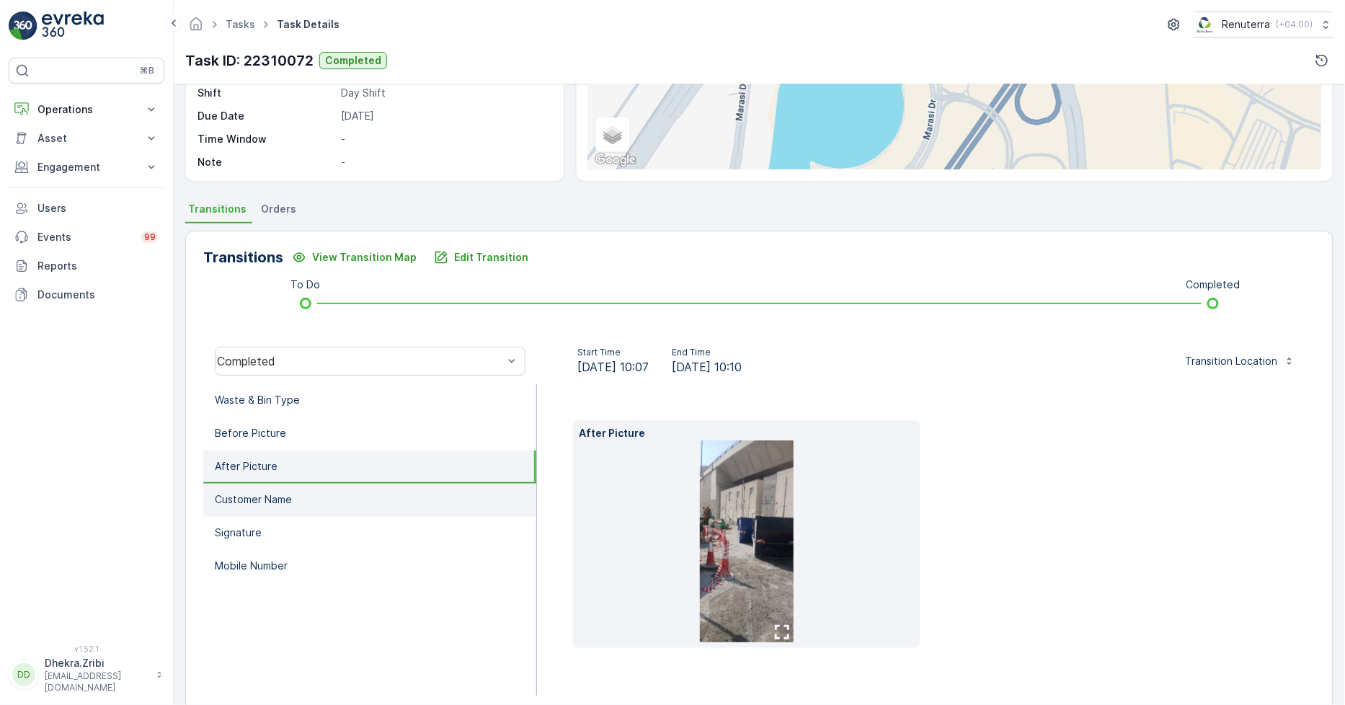
click at [299, 495] on li "Customer Name" at bounding box center [369, 500] width 333 height 33
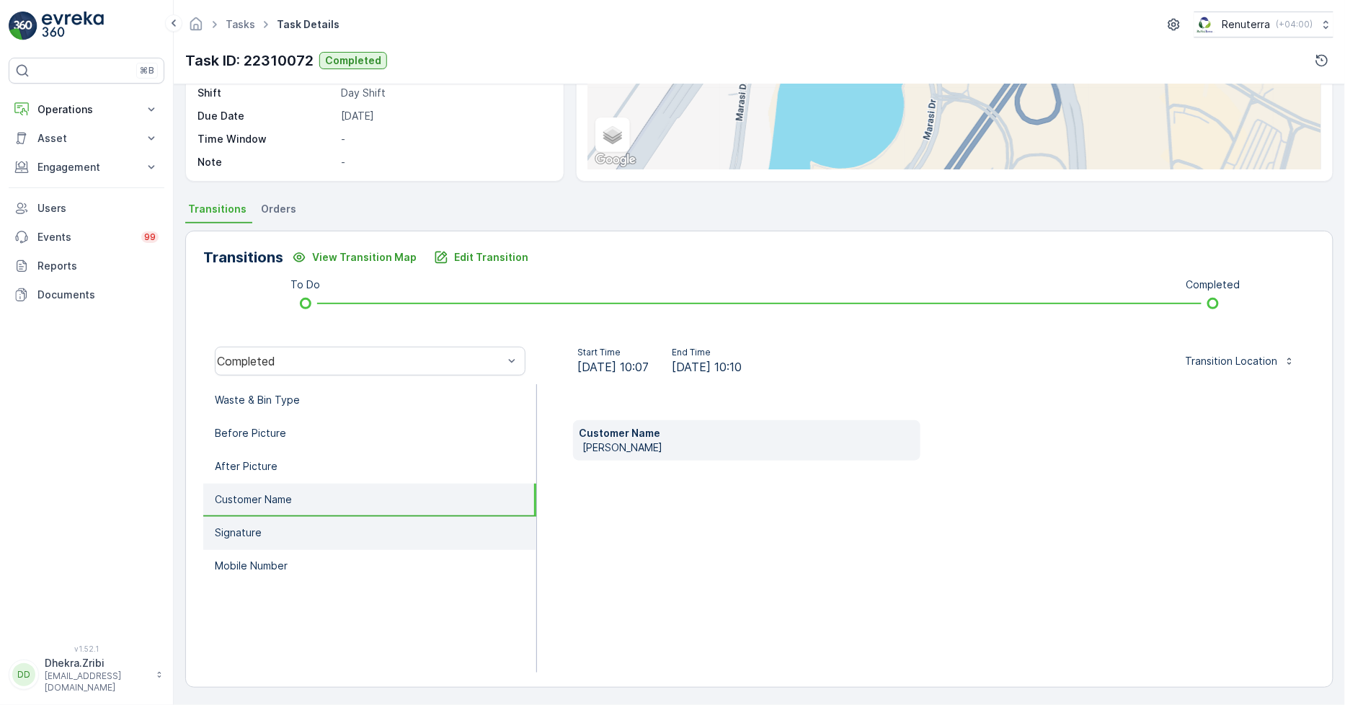
click at [282, 529] on li "Signature" at bounding box center [369, 533] width 333 height 33
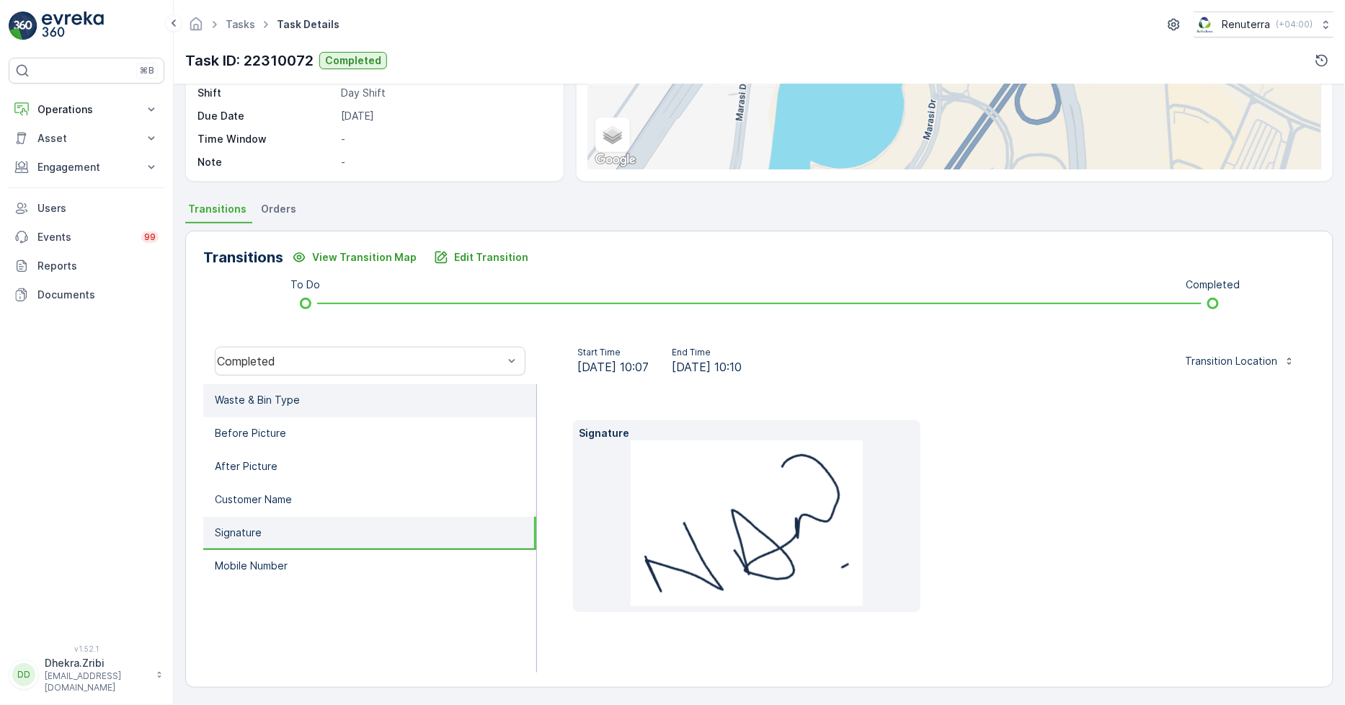
click at [296, 408] on li "Waste & Bin Type" at bounding box center [369, 400] width 333 height 33
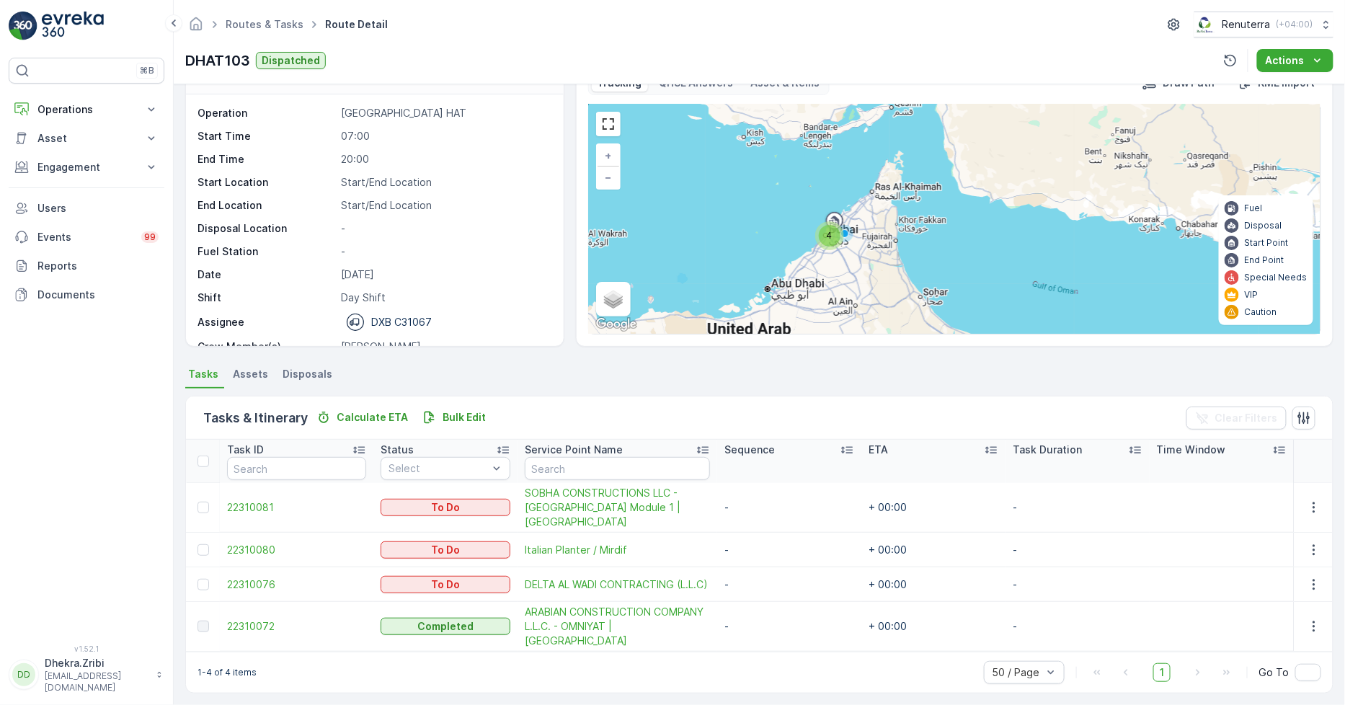
scroll to position [45, 0]
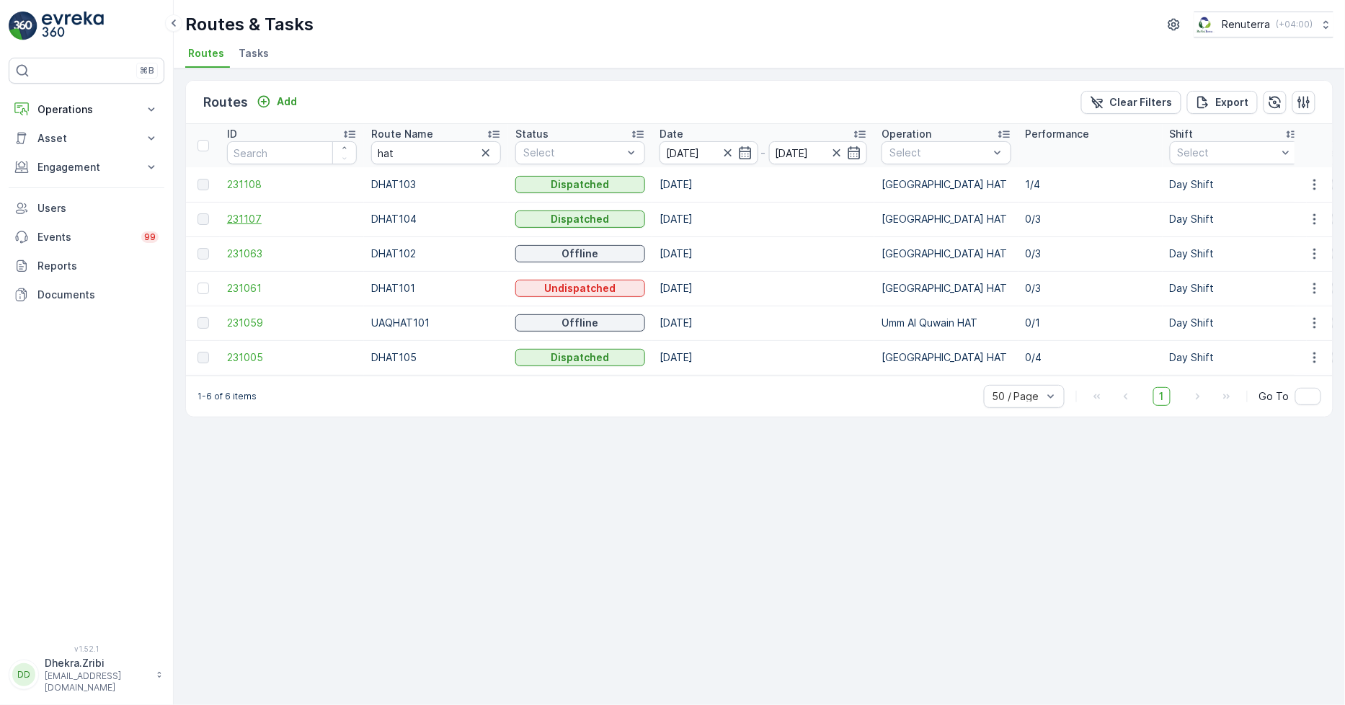
click at [235, 216] on span "231107" at bounding box center [292, 219] width 130 height 14
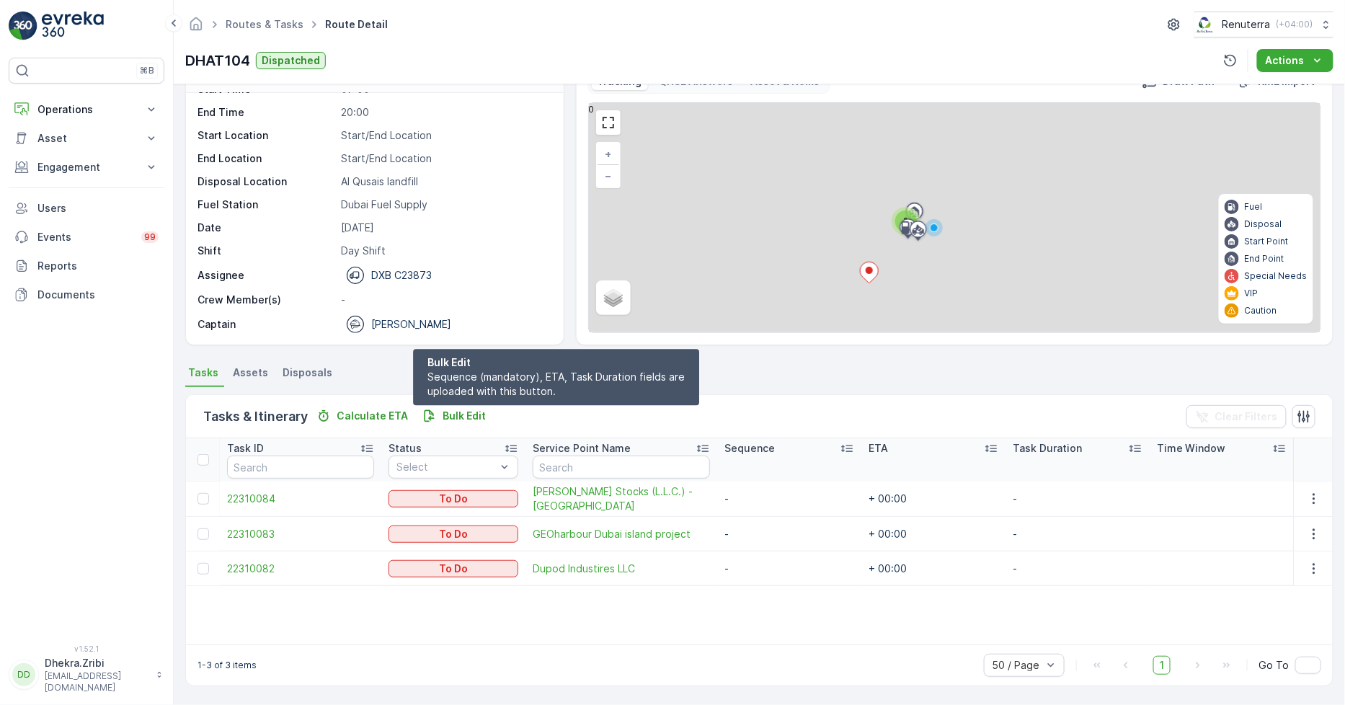
scroll to position [38, 0]
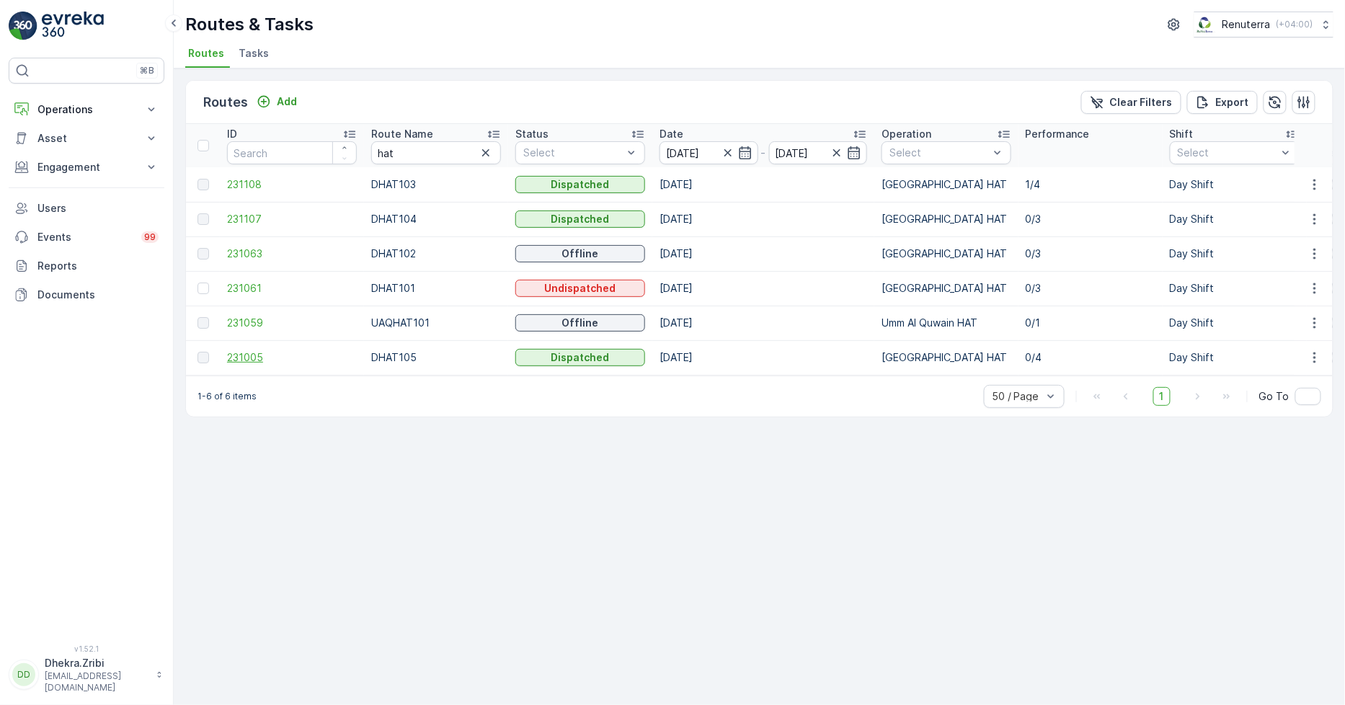
click at [242, 361] on span "231005" at bounding box center [292, 357] width 130 height 14
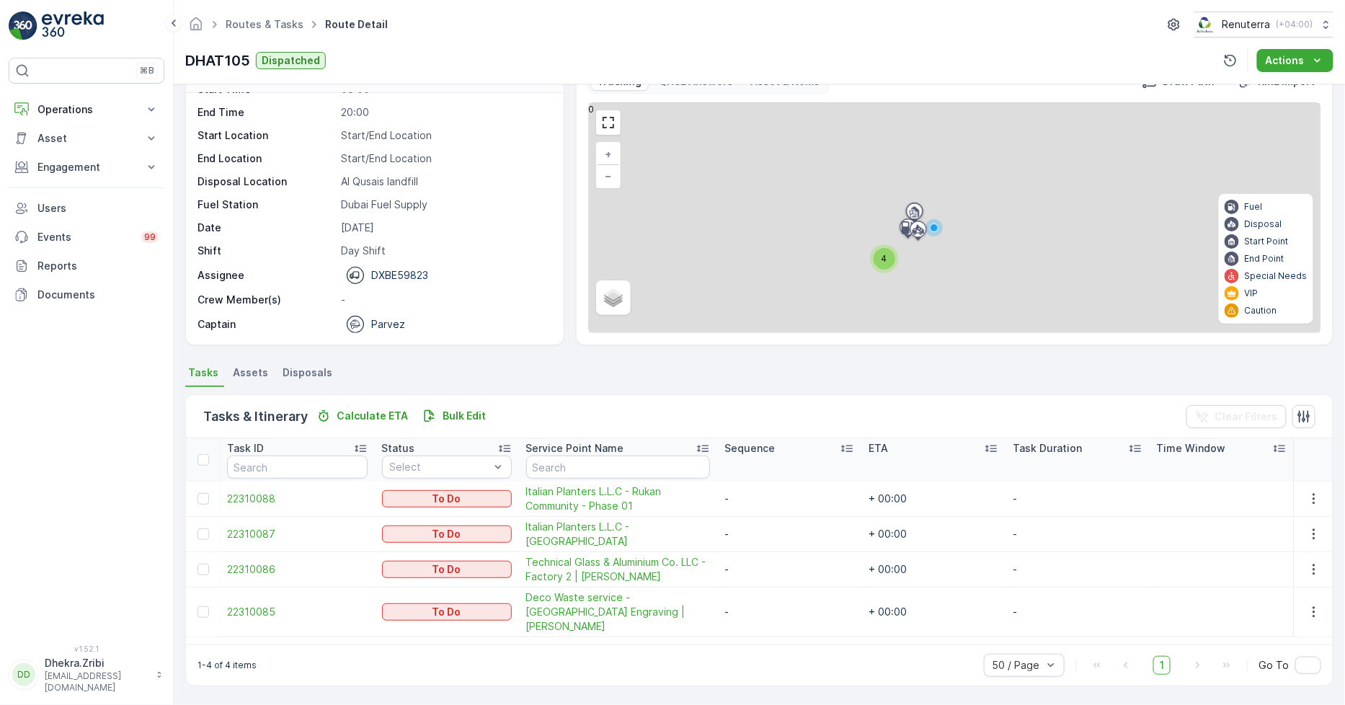
scroll to position [38, 0]
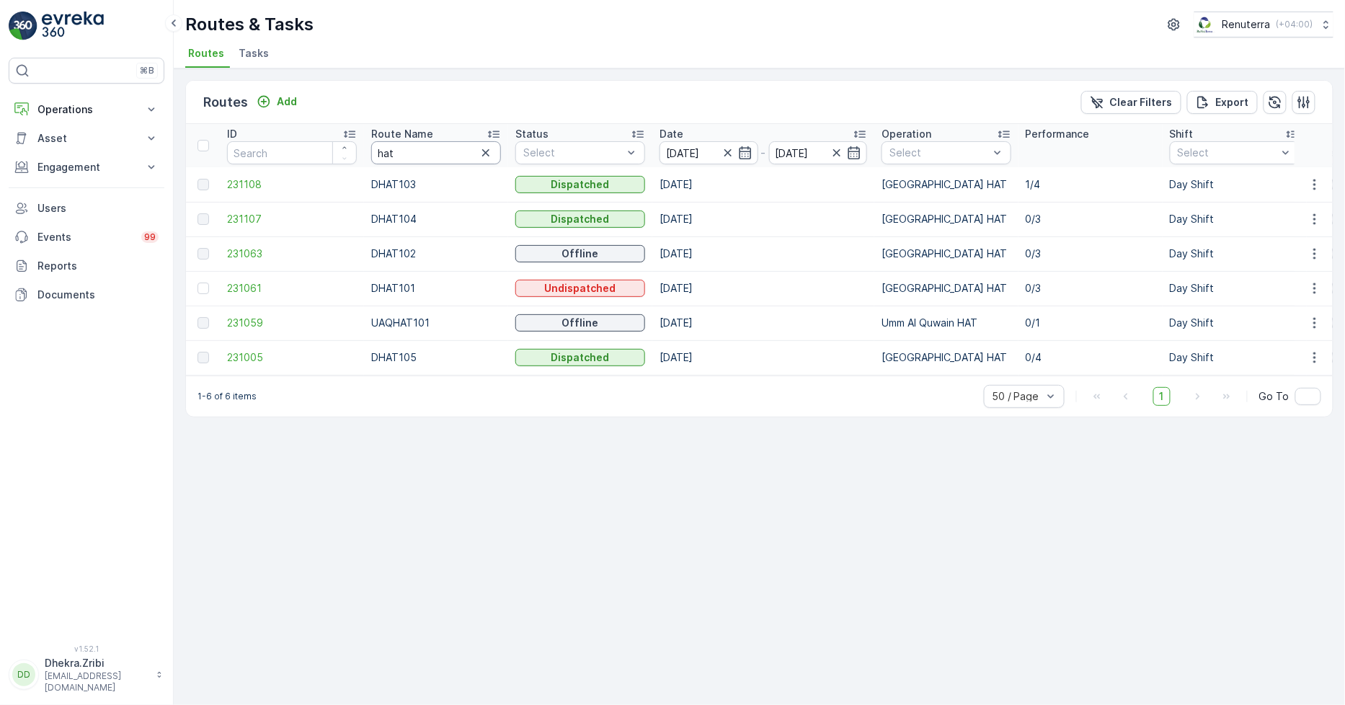
click at [382, 159] on input "hat" at bounding box center [436, 152] width 130 height 23
type input "roro"
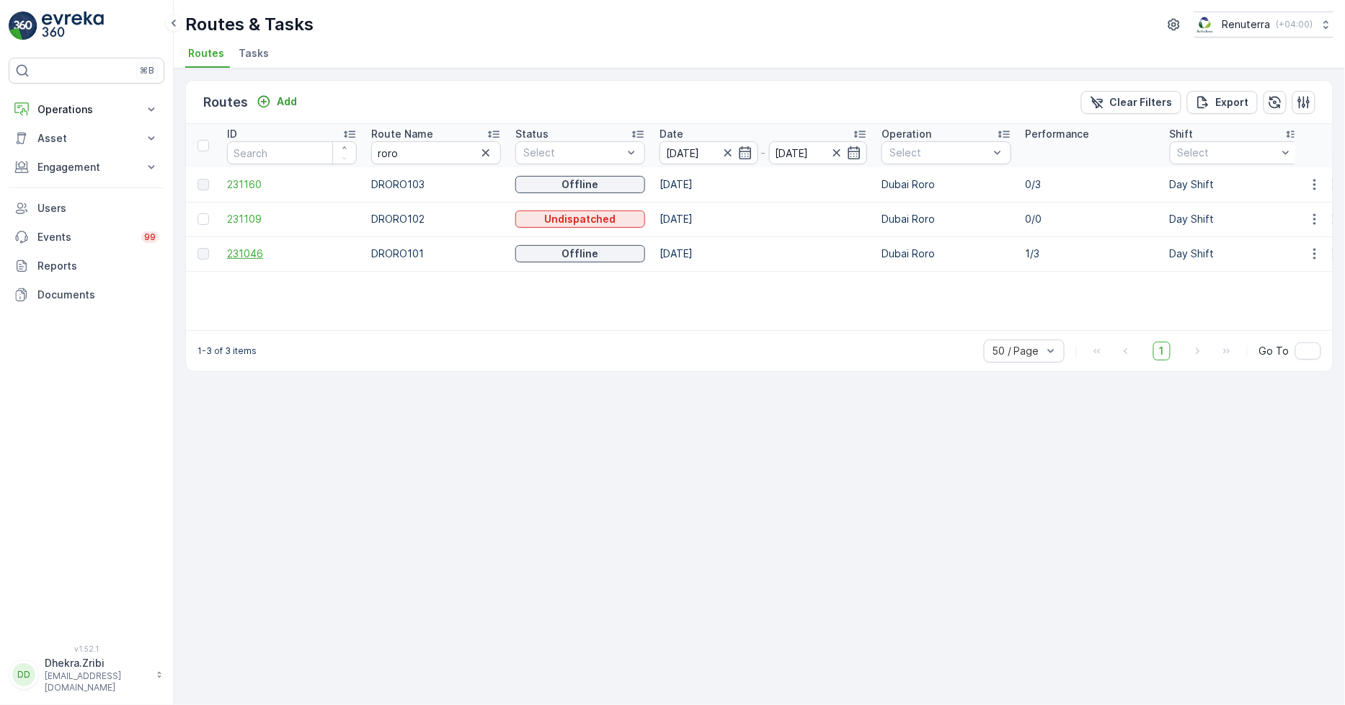
click at [249, 249] on span "231046" at bounding box center [292, 254] width 130 height 14
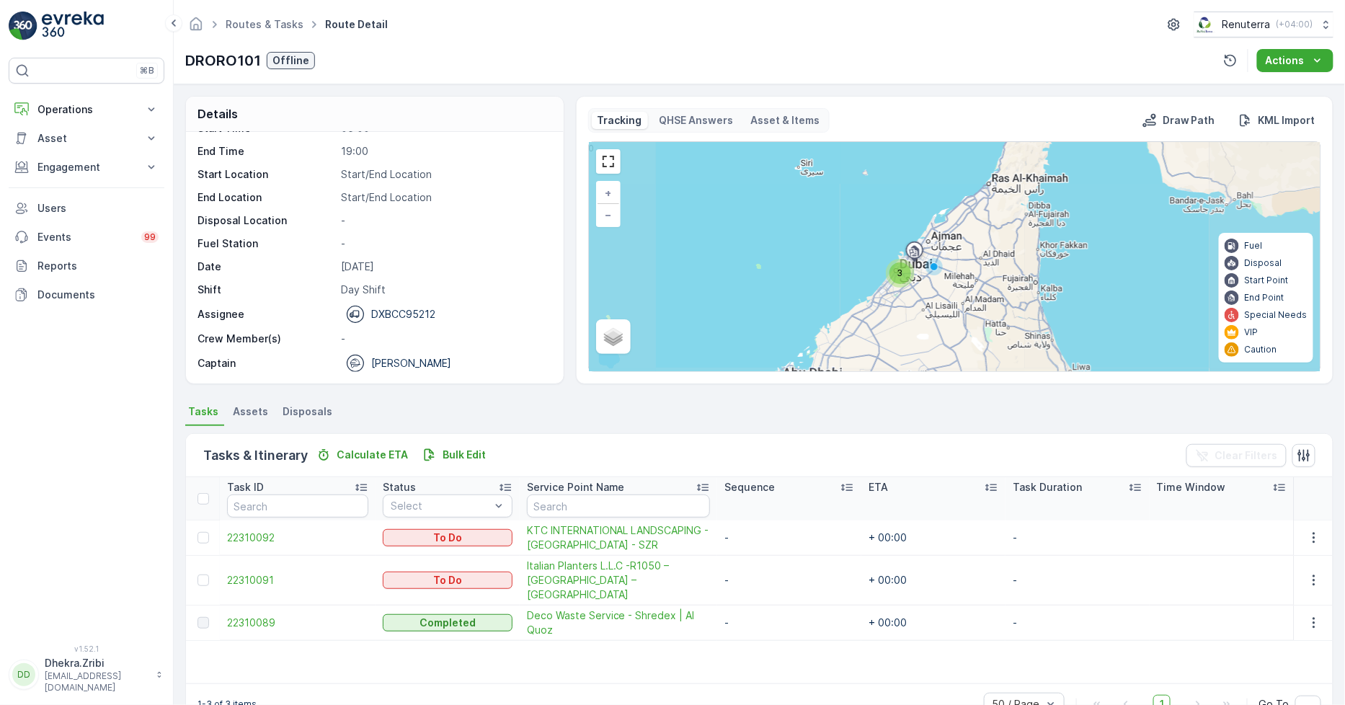
scroll to position [37, 0]
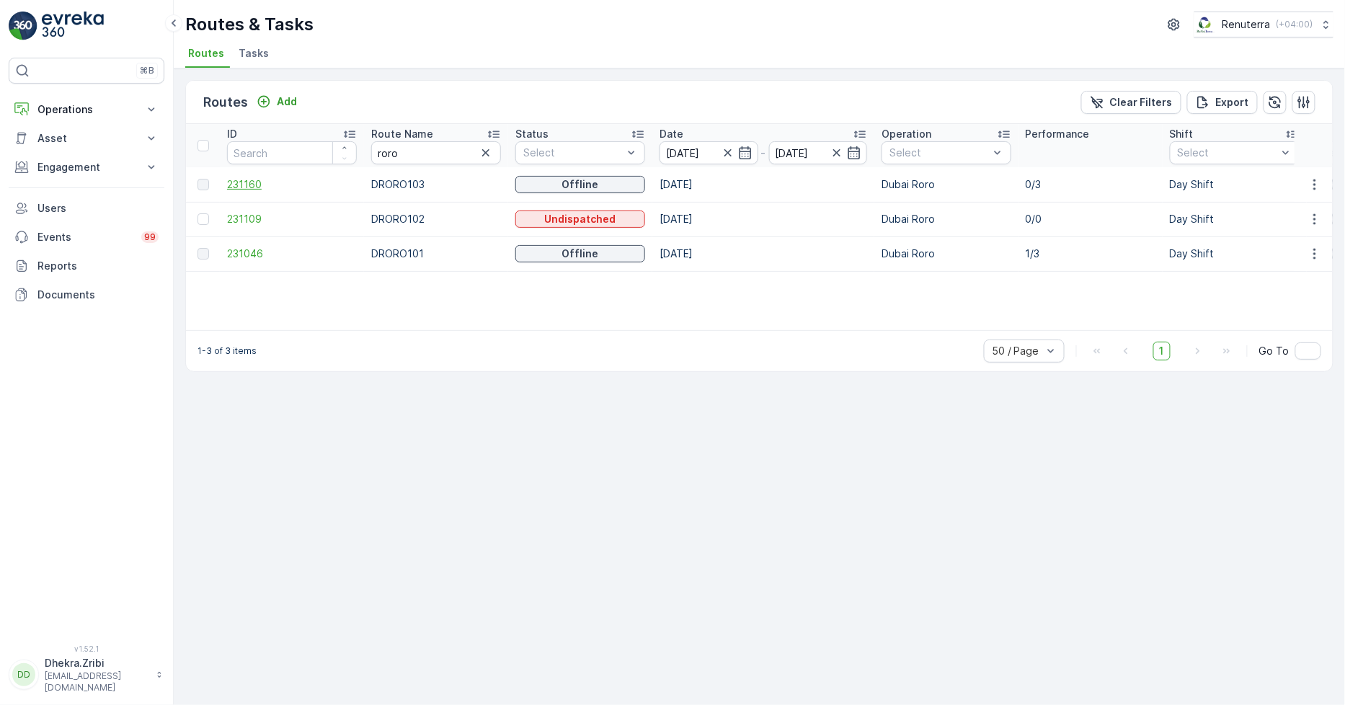
click at [239, 190] on span "231160" at bounding box center [292, 184] width 130 height 14
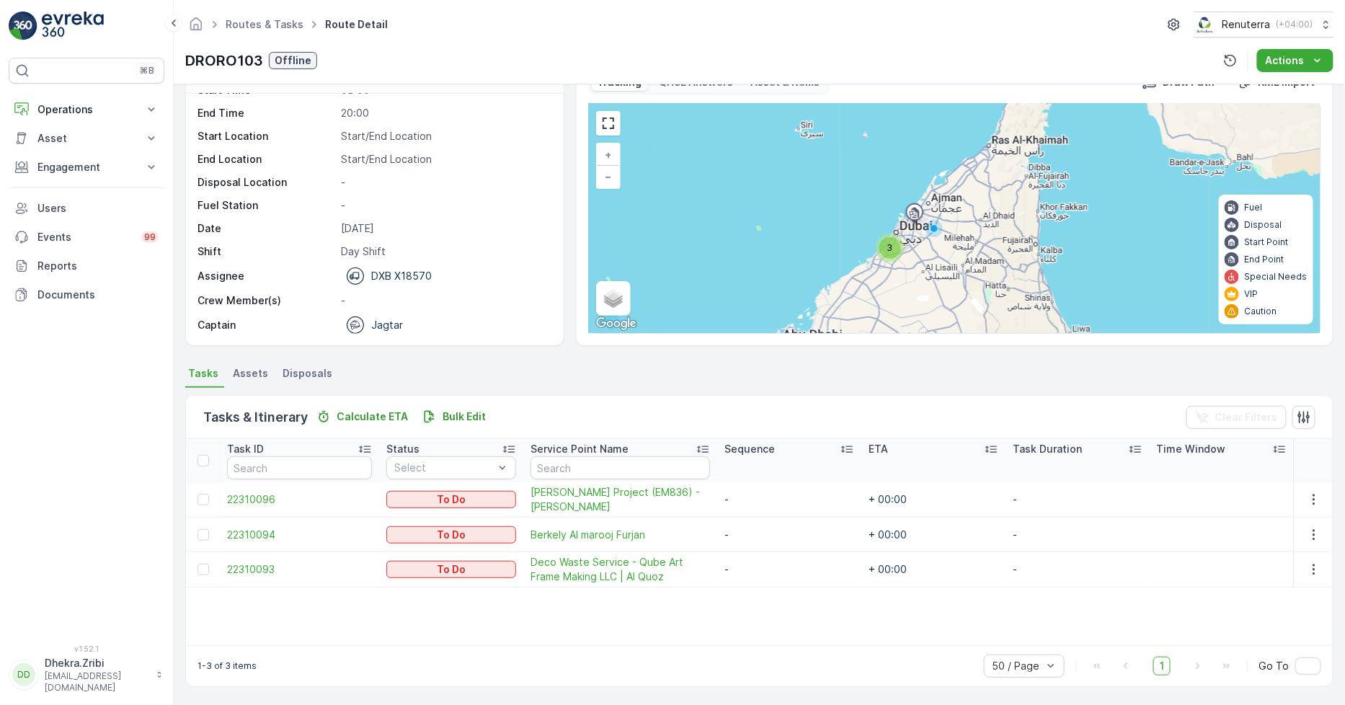
scroll to position [37, 0]
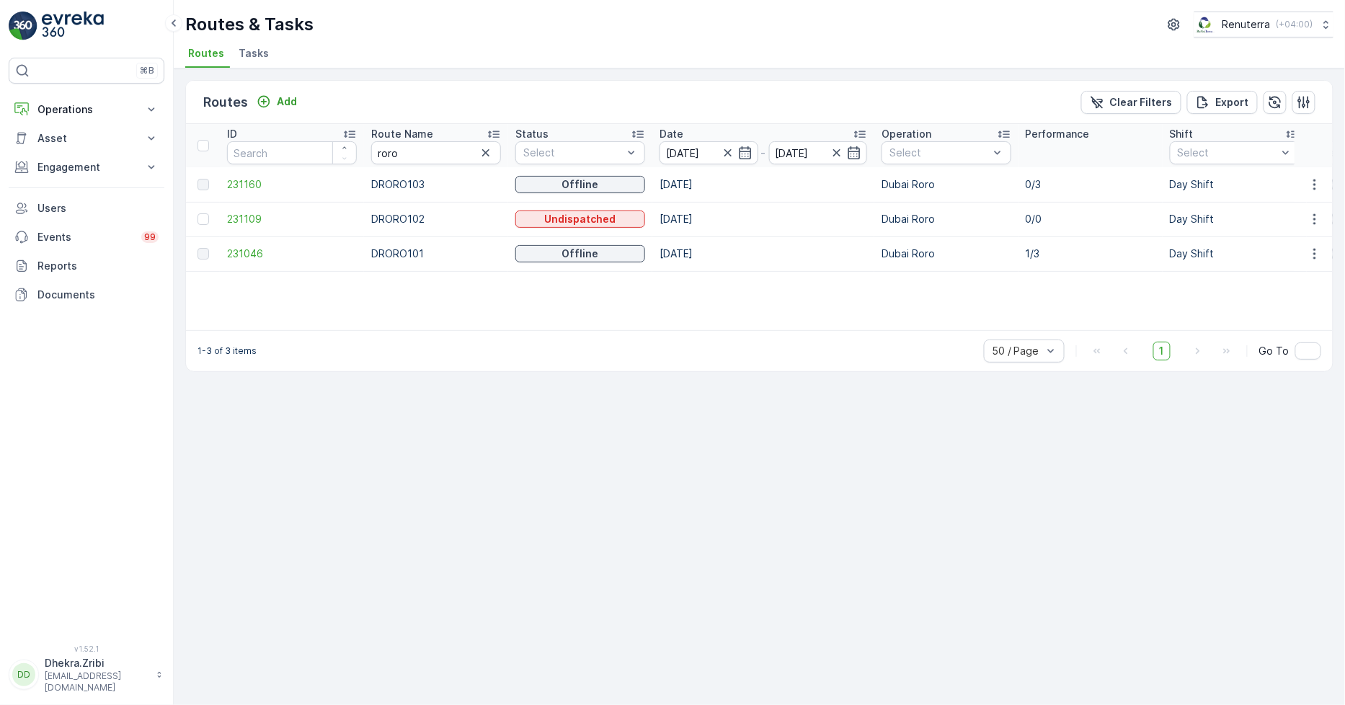
click at [492, 144] on button "button" at bounding box center [485, 152] width 17 height 17
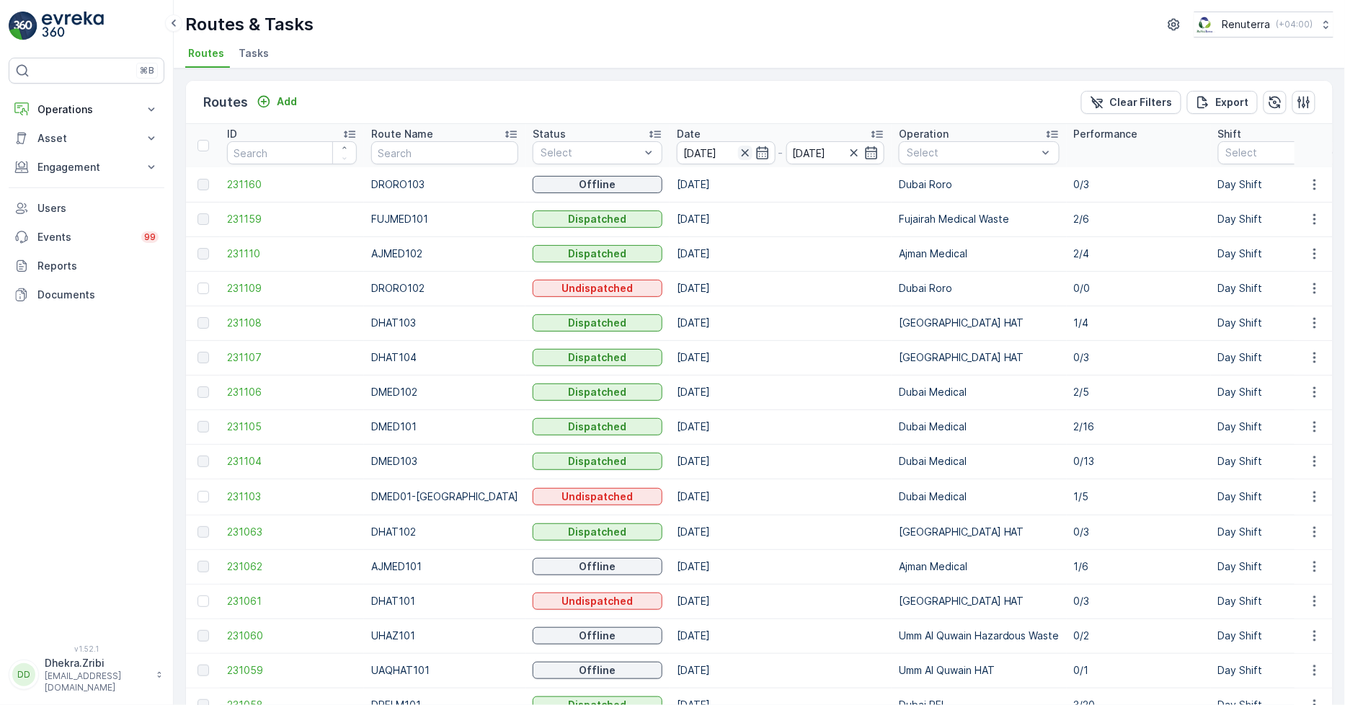
click at [738, 149] on icon "button" at bounding box center [745, 153] width 14 height 14
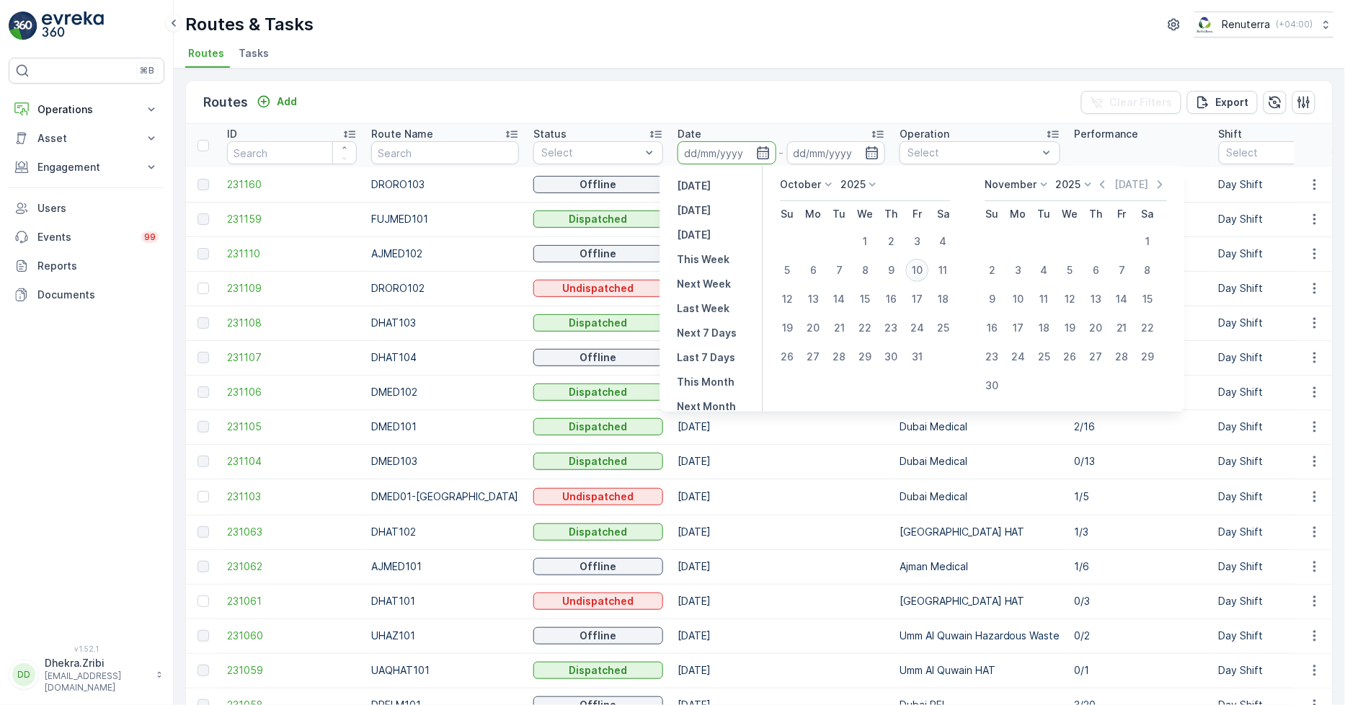
click at [919, 265] on div "10" at bounding box center [917, 270] width 23 height 23
type input "[DATE]"
click at [919, 265] on div "10" at bounding box center [917, 270] width 23 height 23
type input "[DATE]"
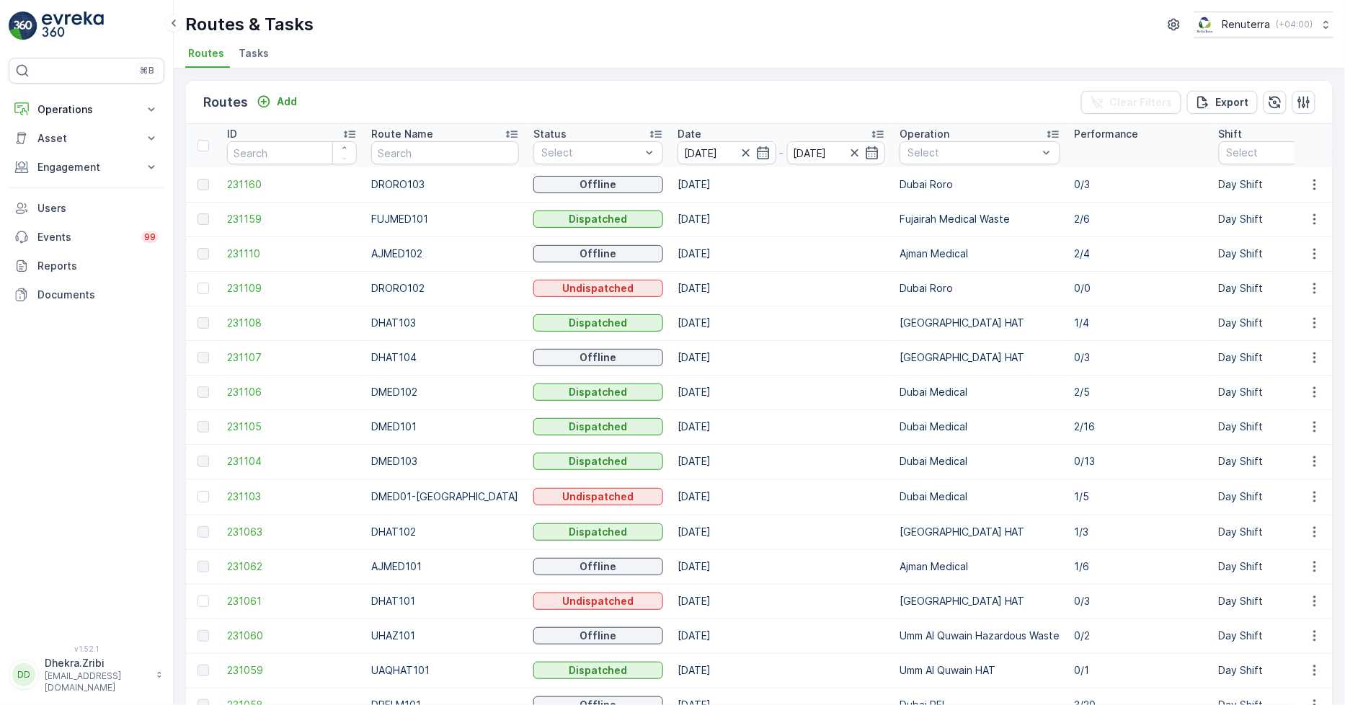
click at [564, 17] on div "Routes & Tasks Renuterra ( +04:00 )" at bounding box center [759, 25] width 1148 height 26
click at [407, 151] on input "text" at bounding box center [444, 152] width 147 height 23
type input "roro"
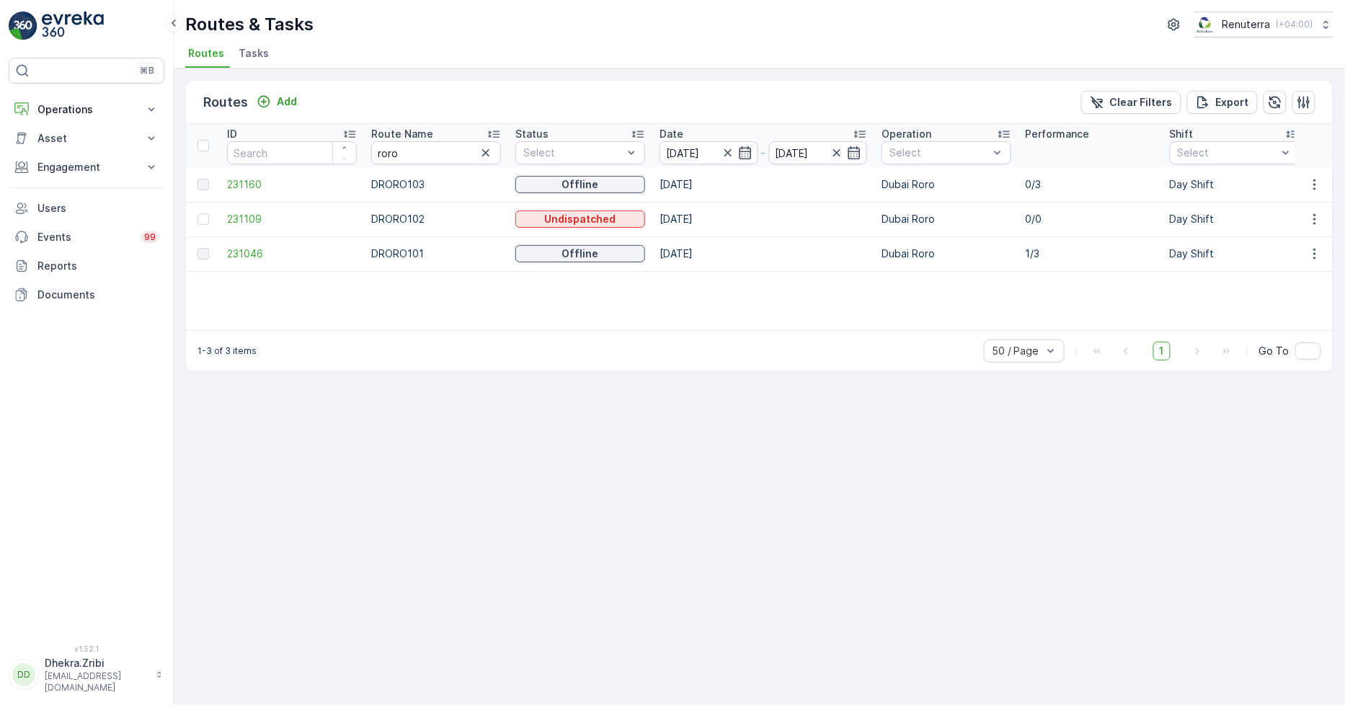
click at [1316, 207] on td at bounding box center [1314, 219] width 39 height 35
click at [1315, 218] on icon "button" at bounding box center [1314, 219] width 2 height 11
click at [1247, 325] on span "Delete" at bounding box center [1255, 327] width 33 height 14
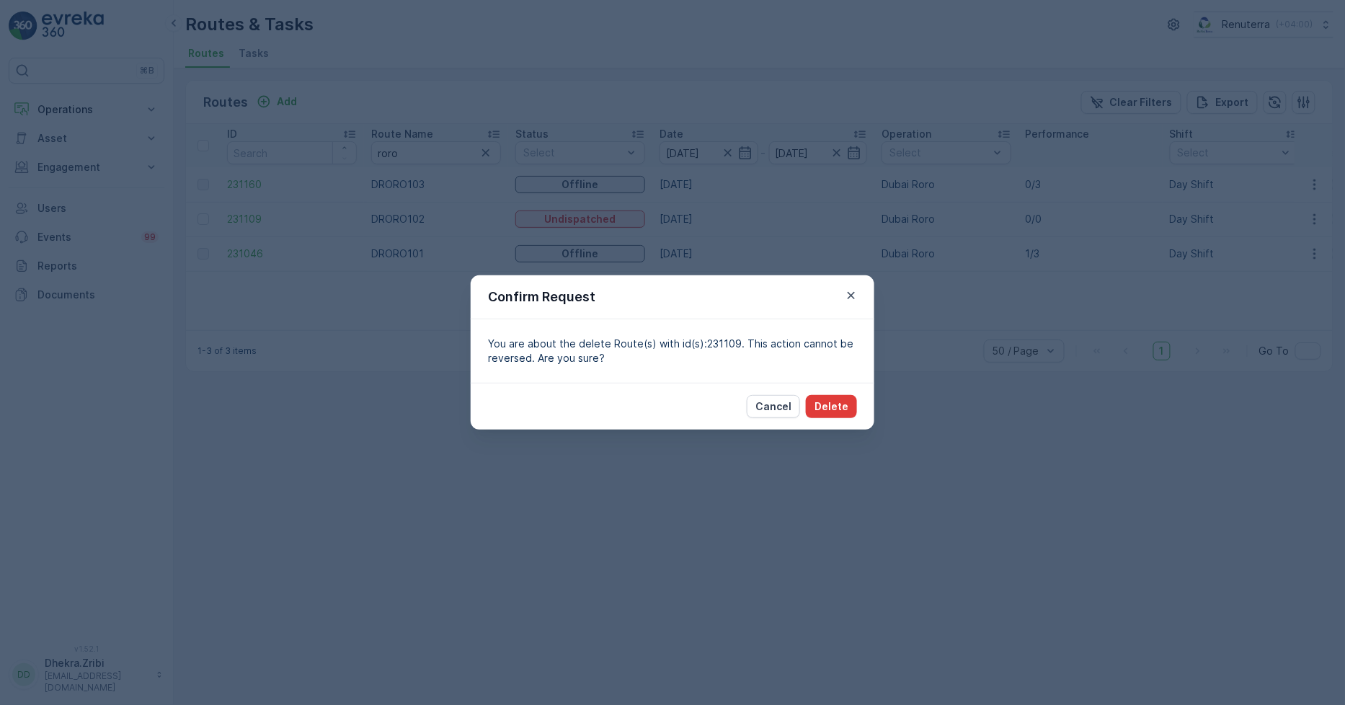
click at [839, 404] on p "Delete" at bounding box center [832, 406] width 34 height 14
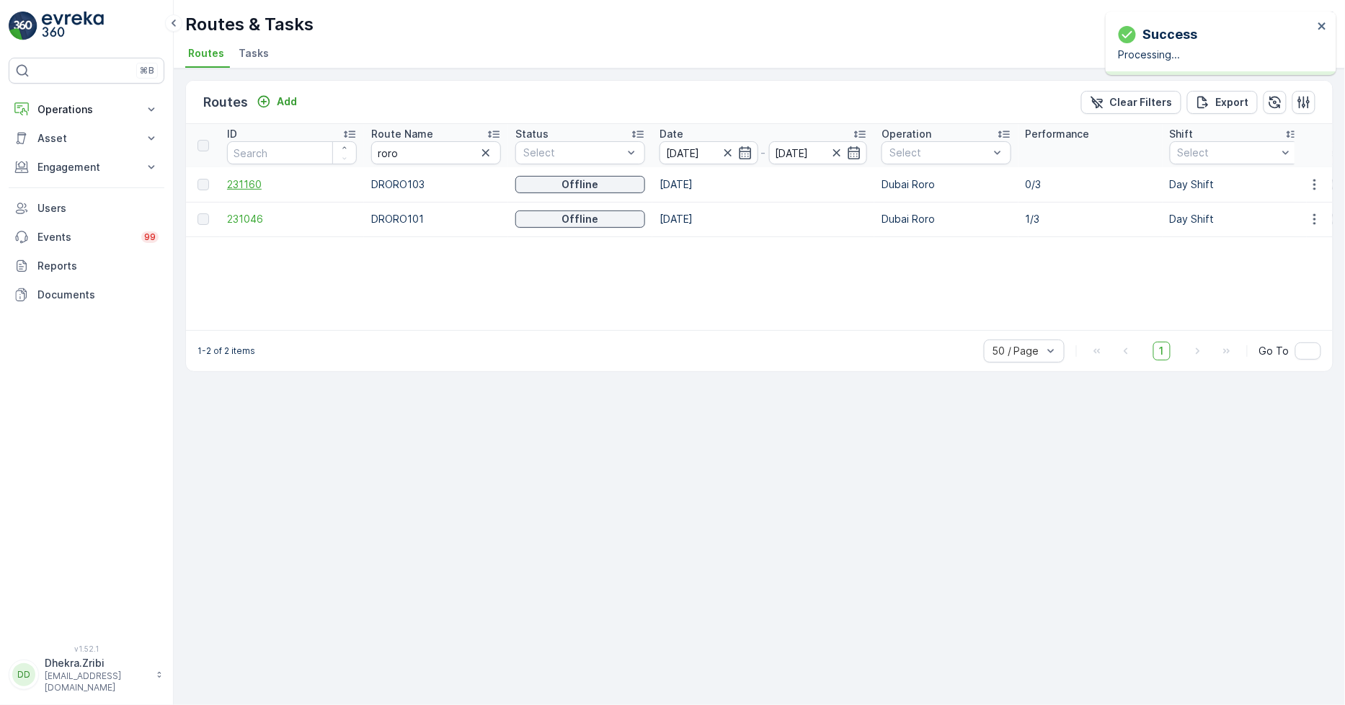
click at [242, 183] on span "231160" at bounding box center [292, 184] width 130 height 14
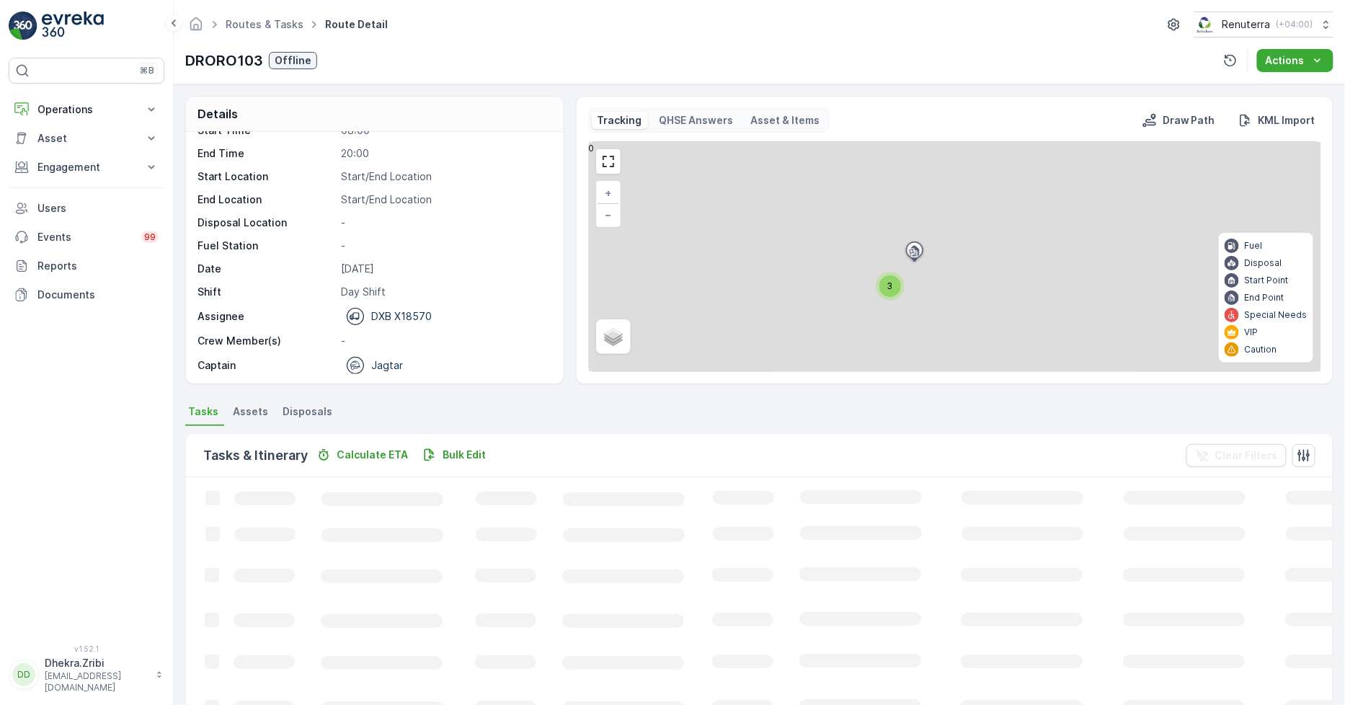
scroll to position [45, 0]
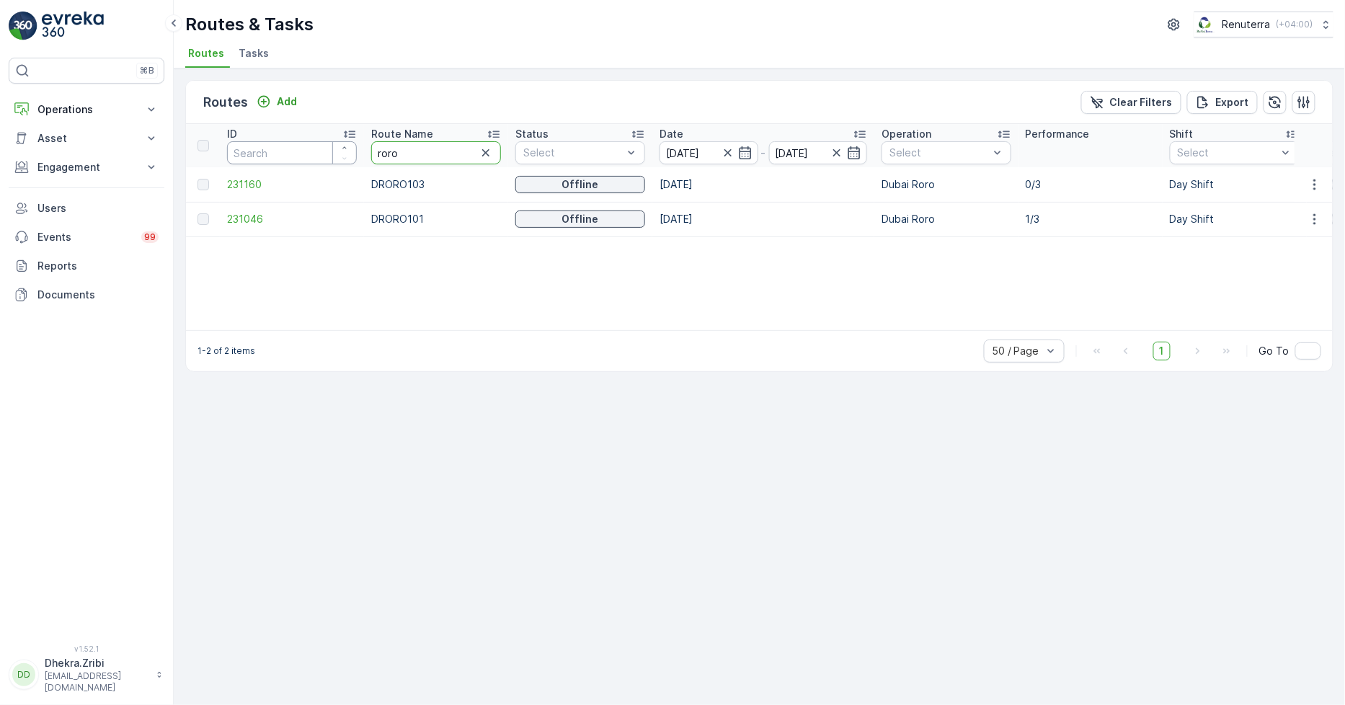
drag, startPoint x: 433, startPoint y: 146, endPoint x: 311, endPoint y: 161, distance: 123.4
type input "rel"
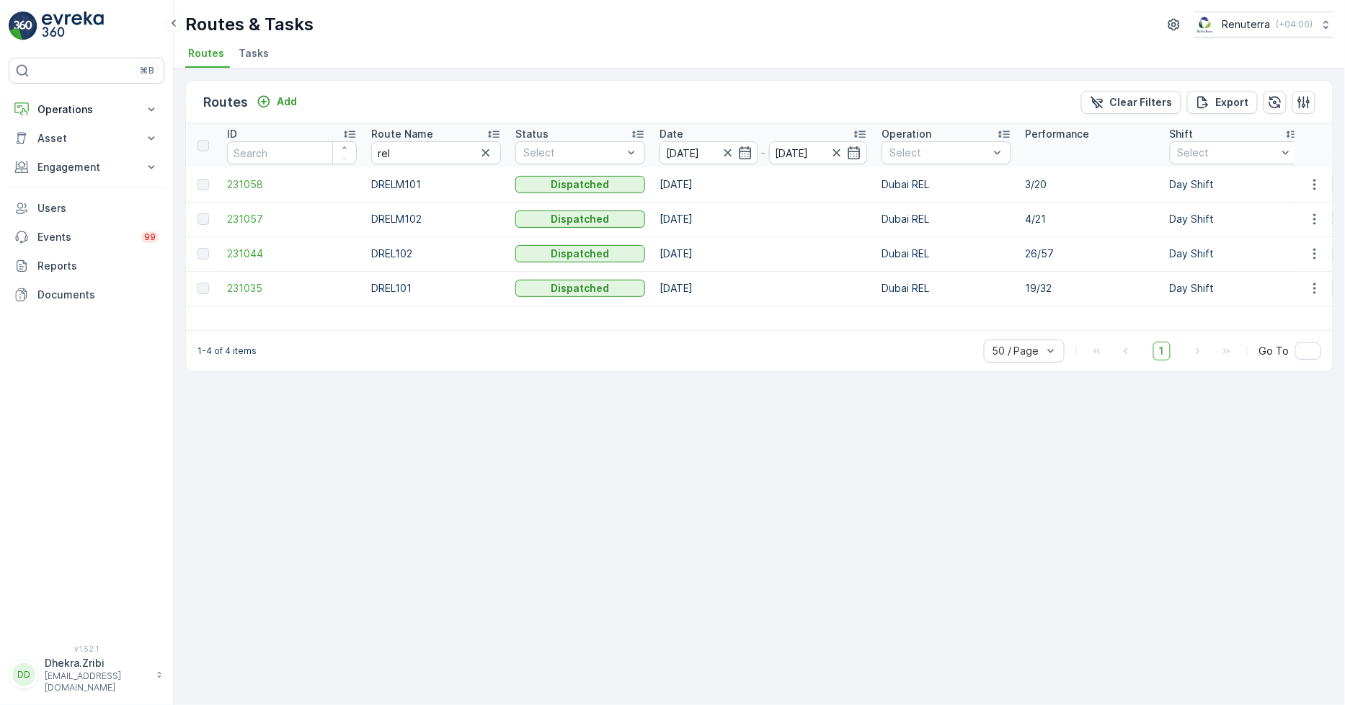
click at [248, 211] on td "231057" at bounding box center [292, 219] width 144 height 35
click at [246, 220] on span "231057" at bounding box center [292, 219] width 130 height 14
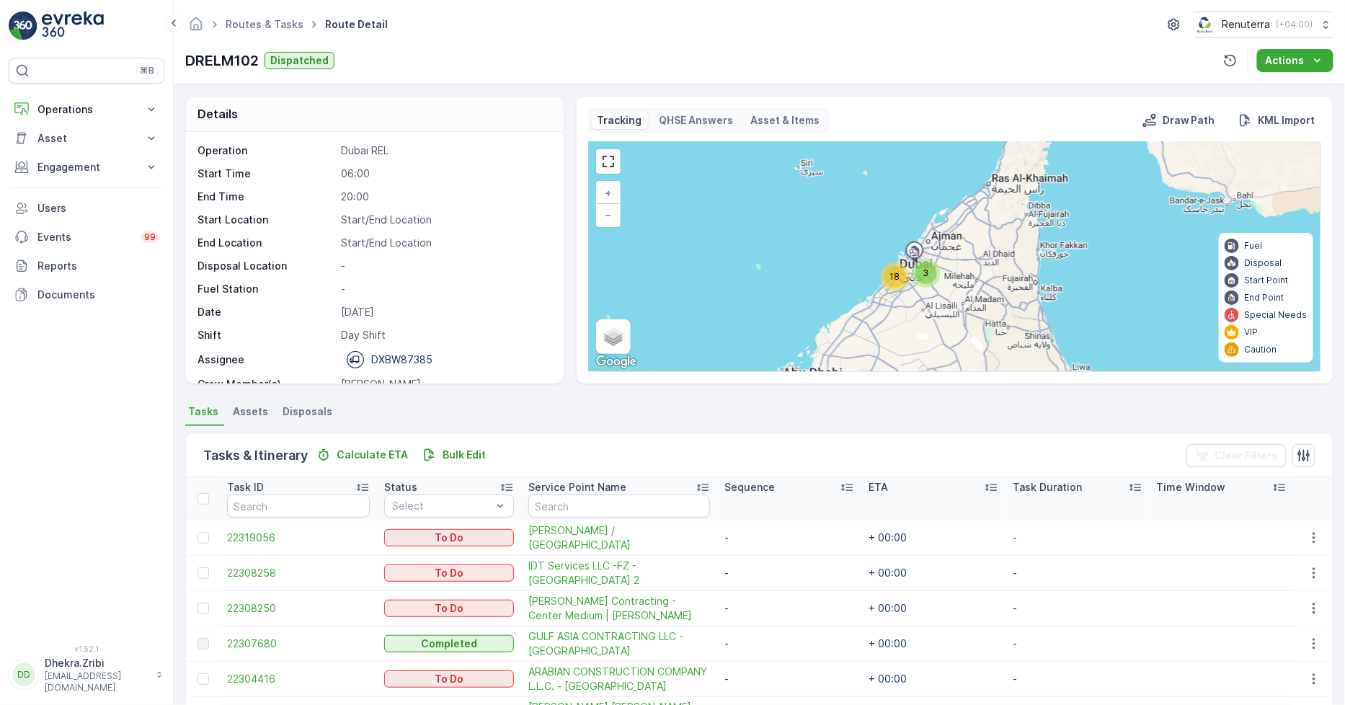
click at [904, 278] on div "18" at bounding box center [896, 277] width 22 height 22
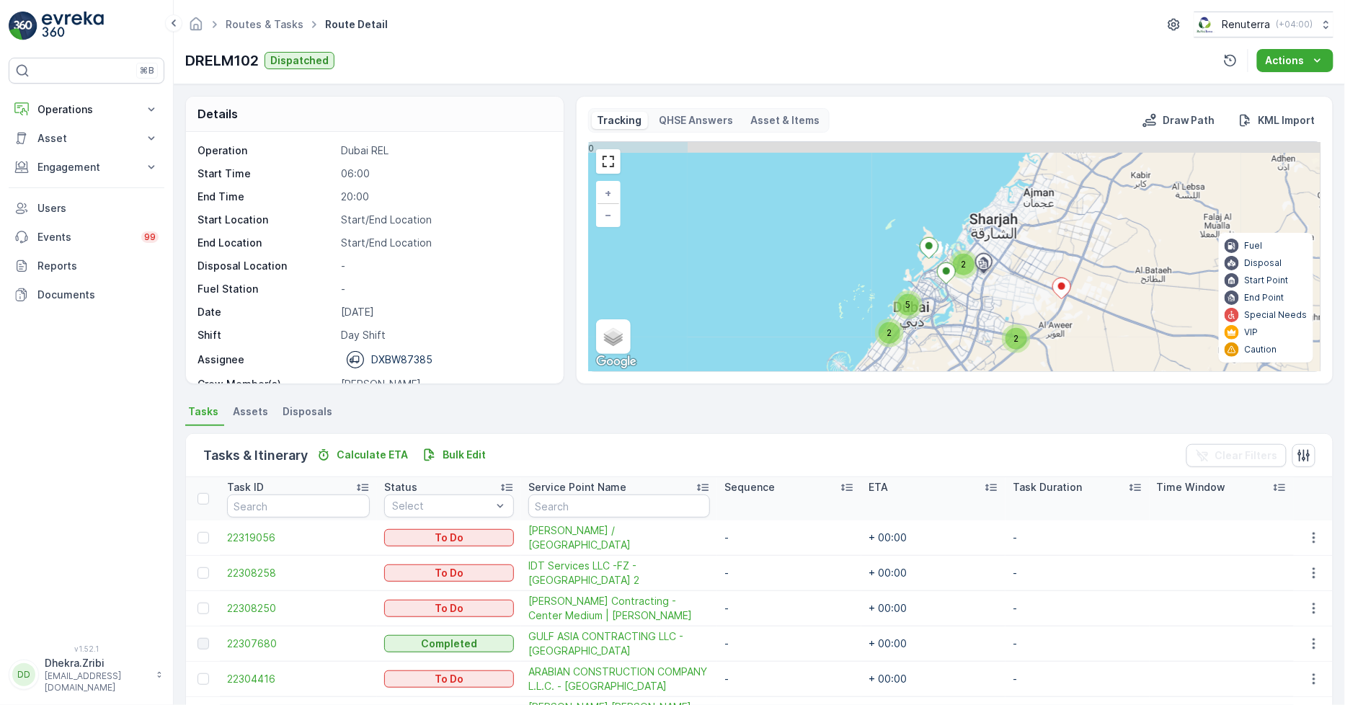
drag, startPoint x: 983, startPoint y: 224, endPoint x: 939, endPoint y: 314, distance: 99.3
click at [939, 314] on div "2 6 2 2 5 + − Satellite Roadmap Terrain Hybrid Leaflet Keyboard shortcuts Map D…" at bounding box center [955, 256] width 732 height 229
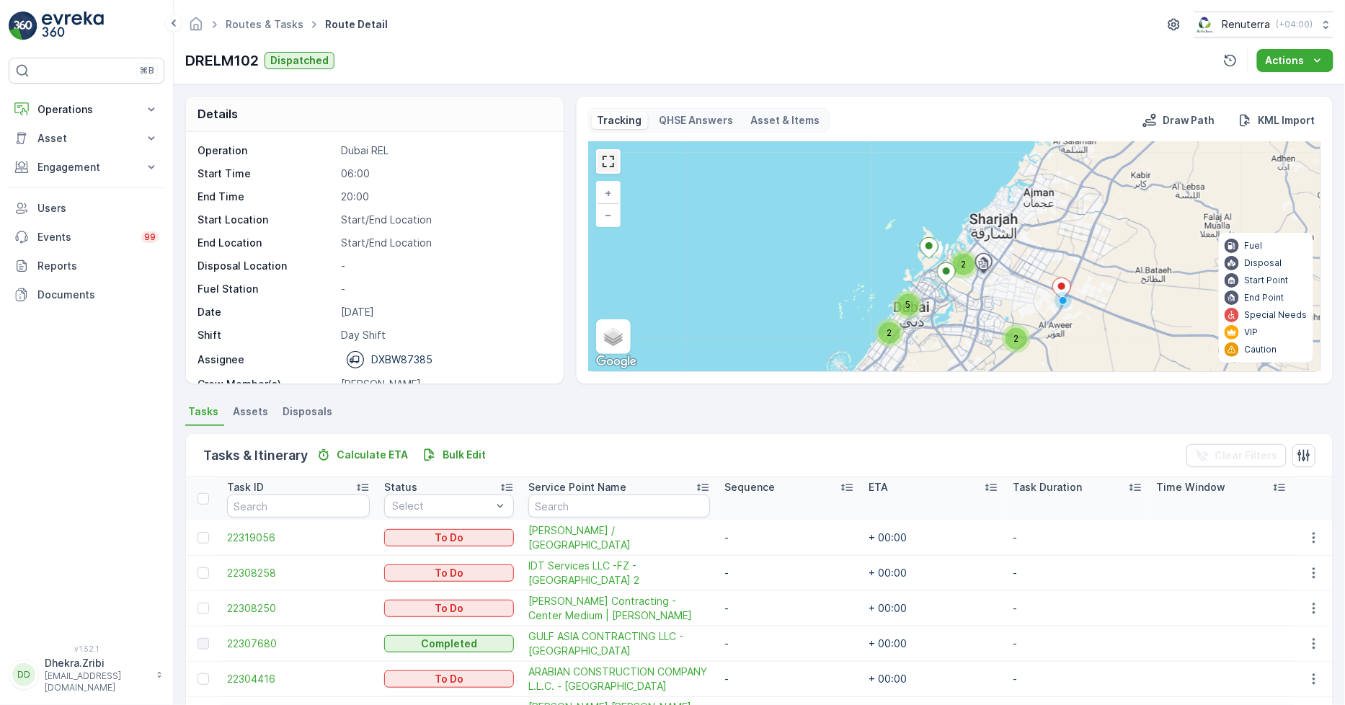
click at [604, 160] on link at bounding box center [609, 162] width 22 height 22
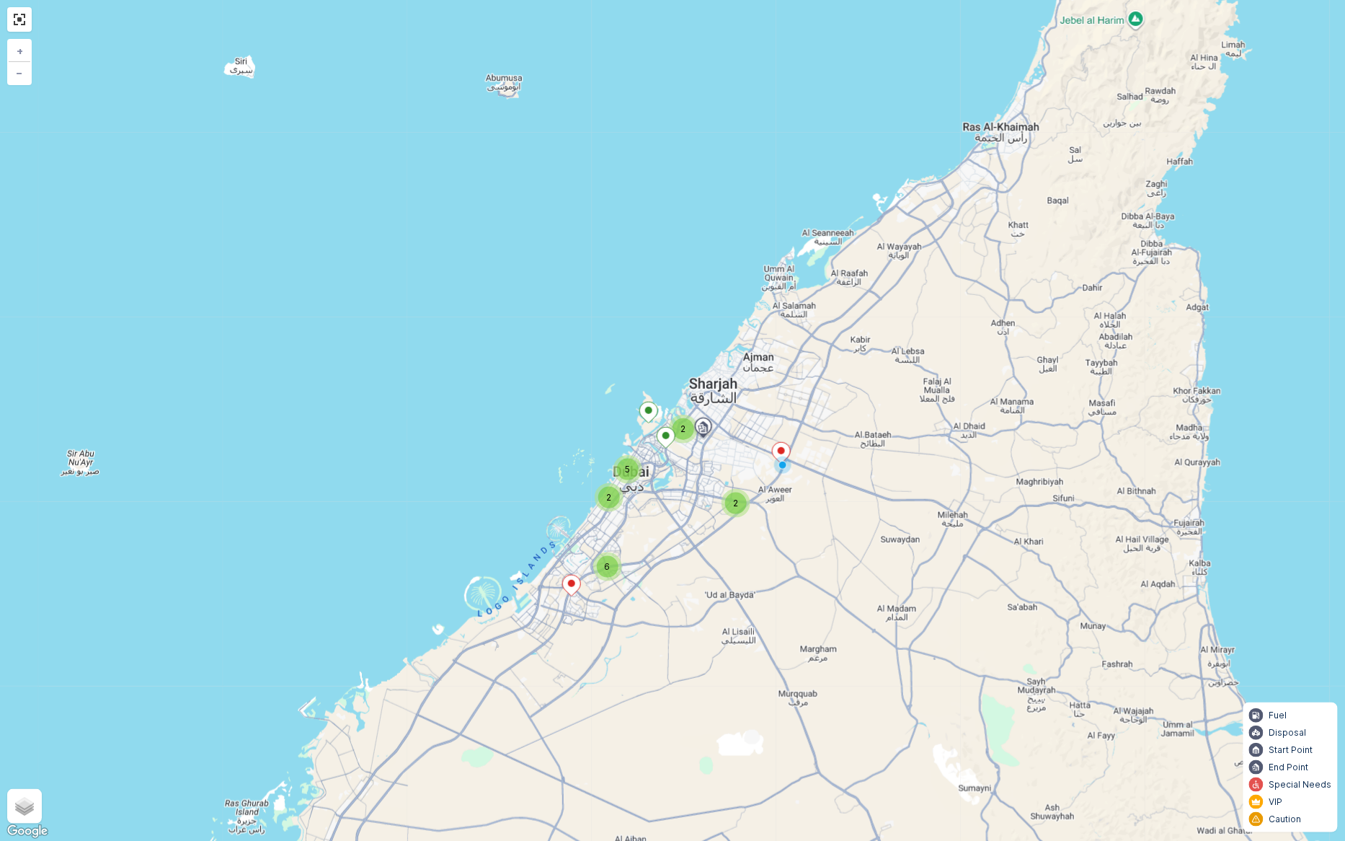
click at [682, 427] on span "2" at bounding box center [683, 428] width 5 height 11
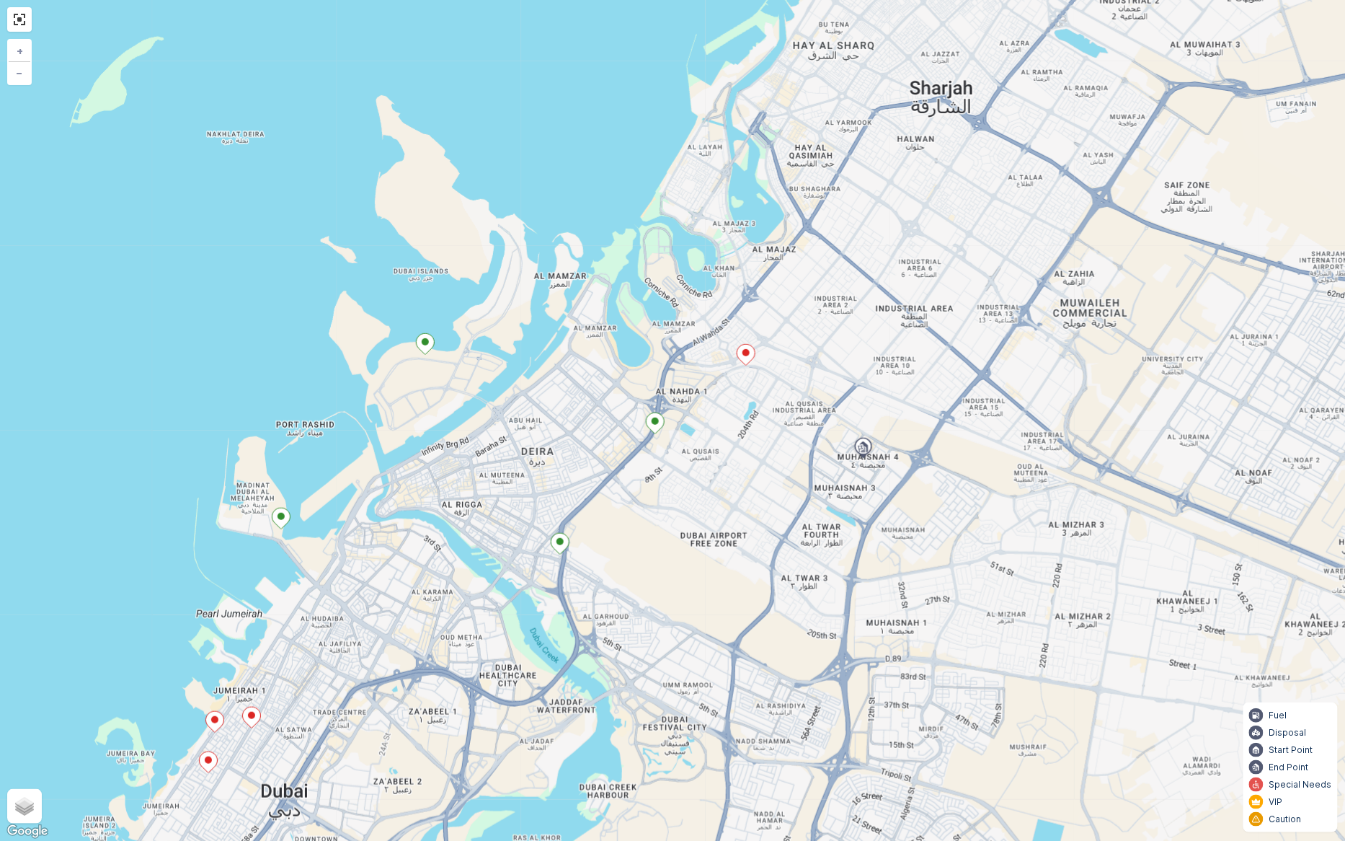
click at [746, 354] on ellipse at bounding box center [746, 352] width 7 height 7
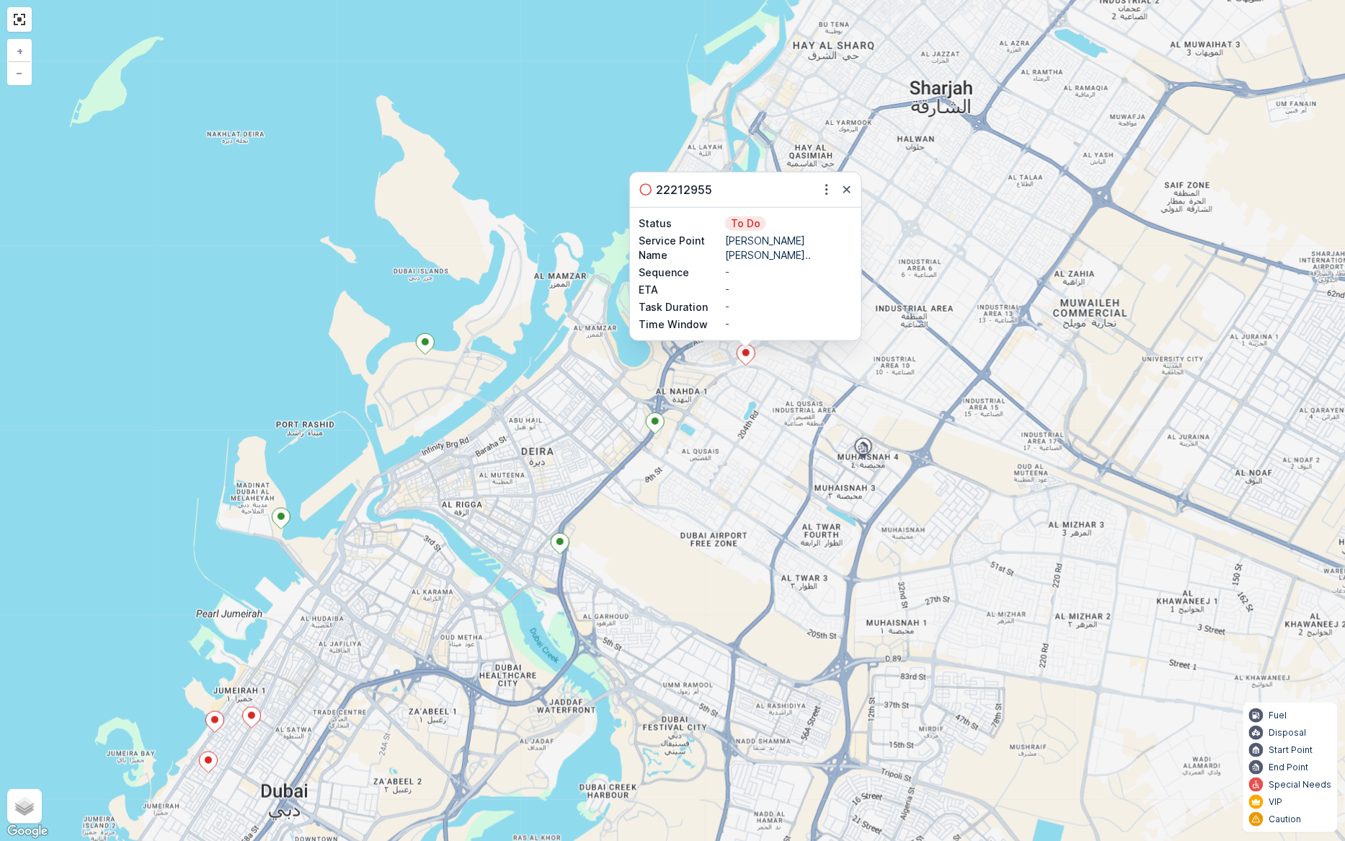
drag, startPoint x: 848, startPoint y: 187, endPoint x: 826, endPoint y: 244, distance: 60.2
click at [848, 188] on icon "button" at bounding box center [847, 189] width 14 height 14
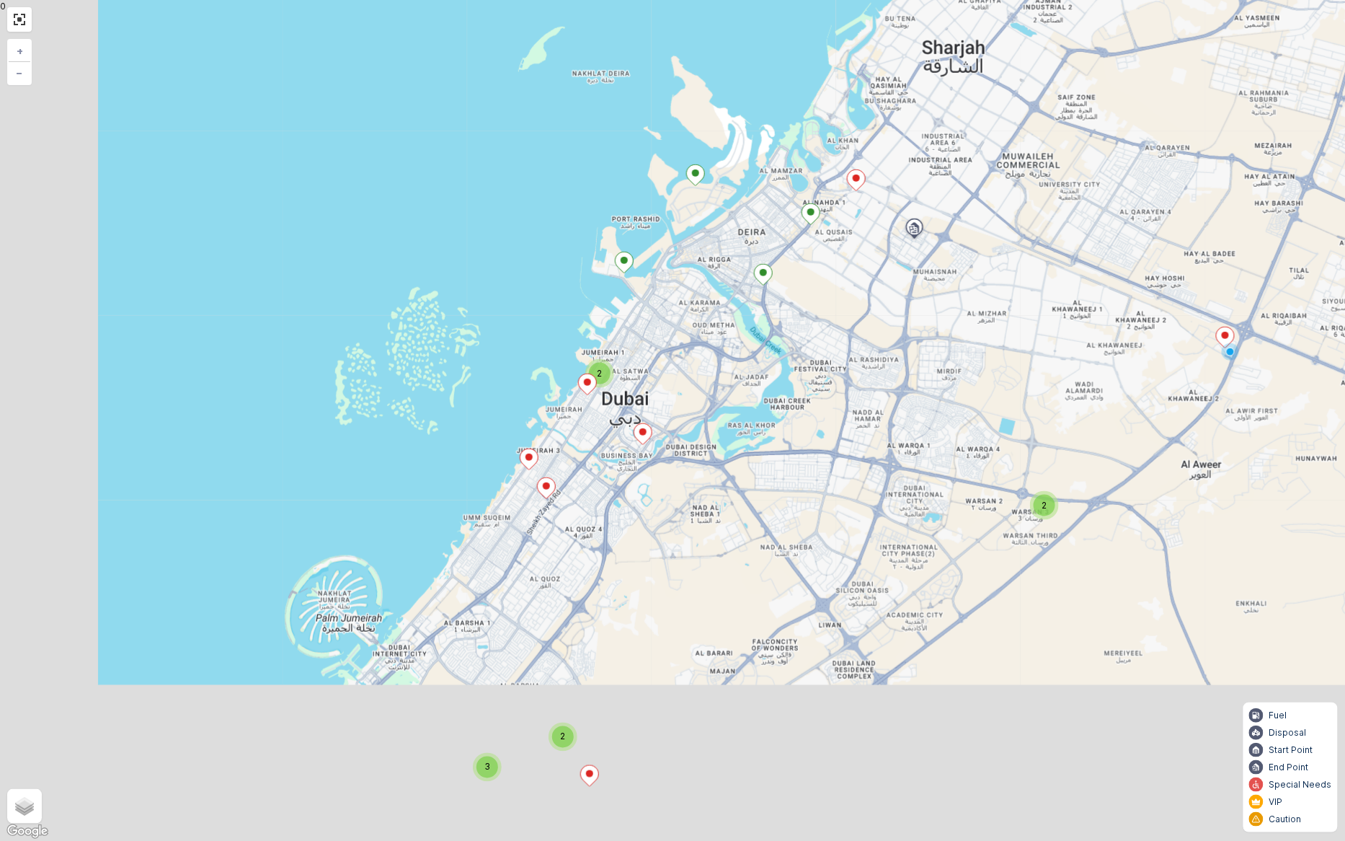
drag, startPoint x: 711, startPoint y: 529, endPoint x: 835, endPoint y: 311, distance: 251.2
click at [835, 311] on div "2 3 2 2 + − Satellite Roadmap Terrain Hybrid Leaflet Keyboard shortcuts Map Dat…" at bounding box center [672, 420] width 1345 height 841
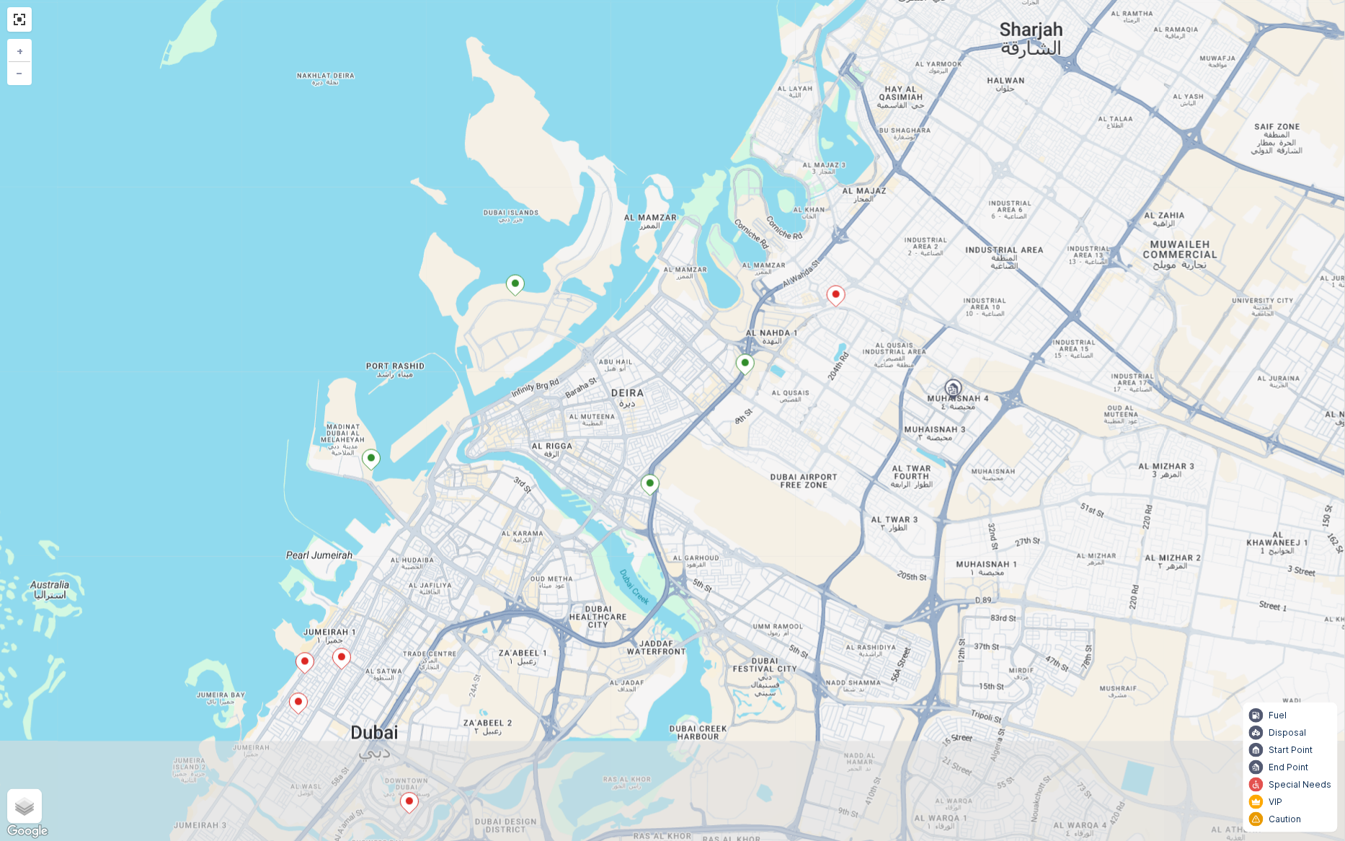
drag, startPoint x: 791, startPoint y: 493, endPoint x: 878, endPoint y: 215, distance: 291.6
click at [878, 216] on div "2 2 + − Satellite Roadmap Terrain Hybrid Leaflet Keyboard shortcuts Map Data Ma…" at bounding box center [672, 420] width 1345 height 841
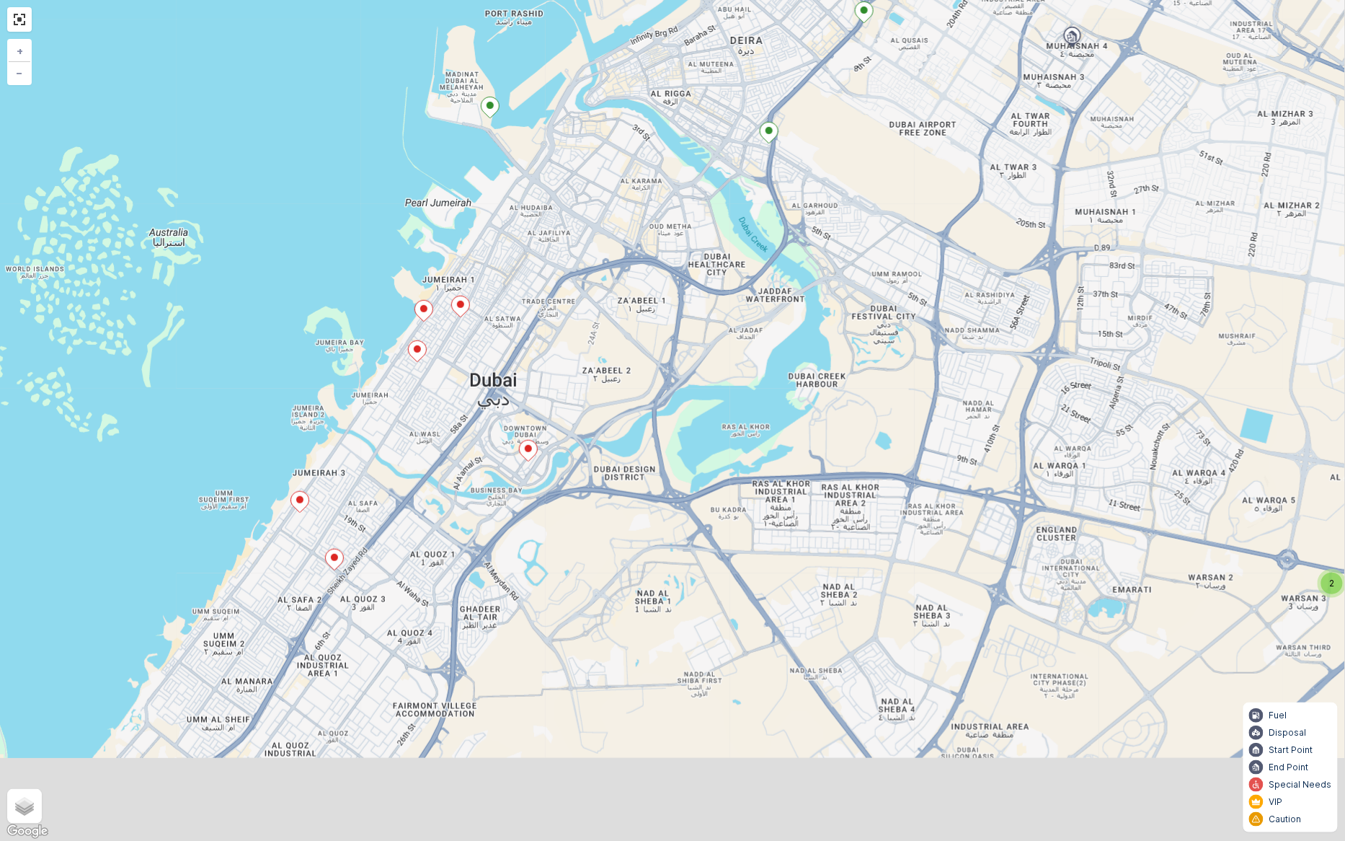
drag, startPoint x: 788, startPoint y: 437, endPoint x: 885, endPoint y: 138, distance: 313.7
click at [885, 139] on div "2 2 + − Satellite Roadmap Terrain Hybrid Leaflet Keyboard shortcuts Map Data Ma…" at bounding box center [672, 420] width 1345 height 841
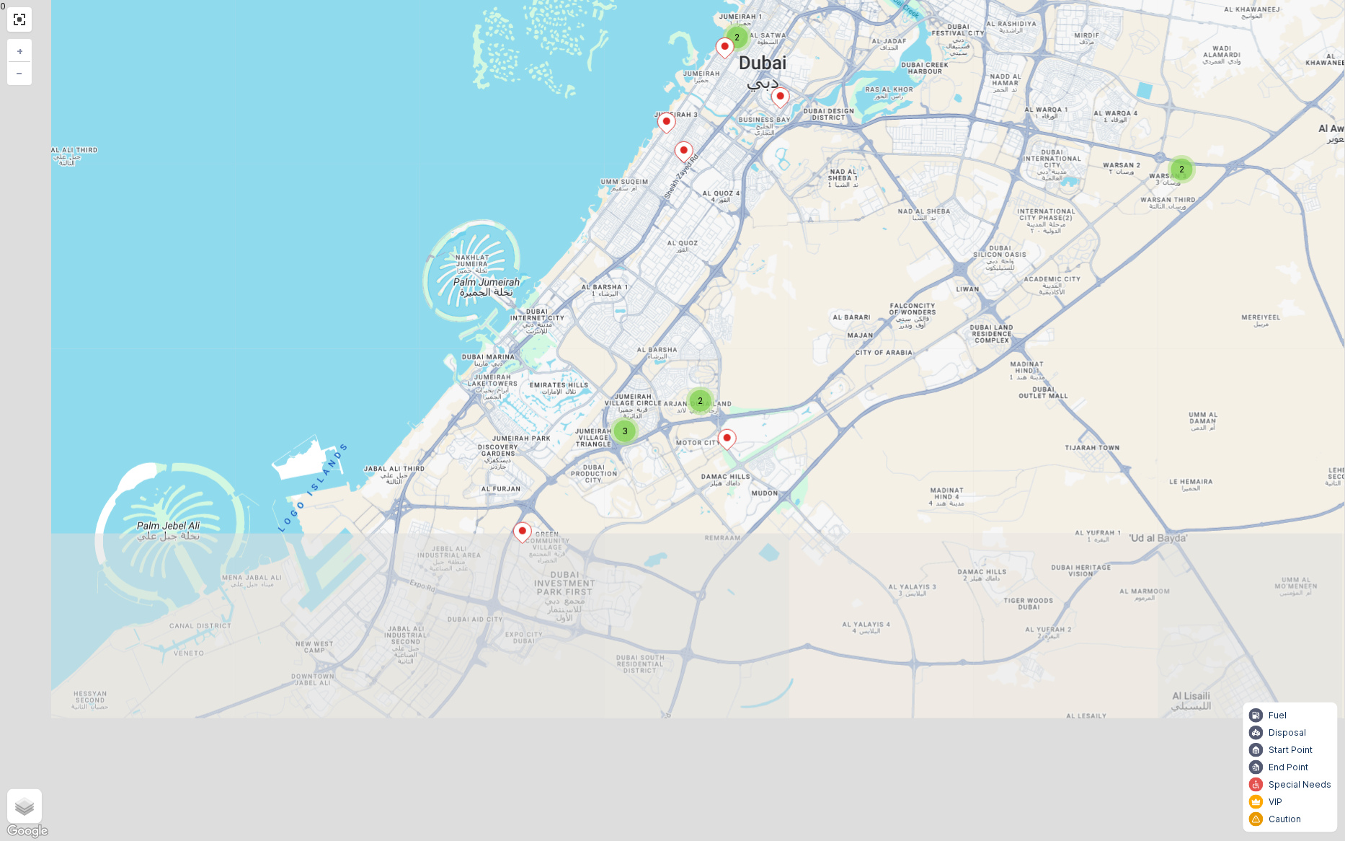
drag, startPoint x: 816, startPoint y: 464, endPoint x: 935, endPoint y: 149, distance: 336.7
click at [935, 149] on div "2 3 2 2 + − Satellite Roadmap Terrain Hybrid Leaflet Keyboard shortcuts Map Dat…" at bounding box center [672, 420] width 1345 height 841
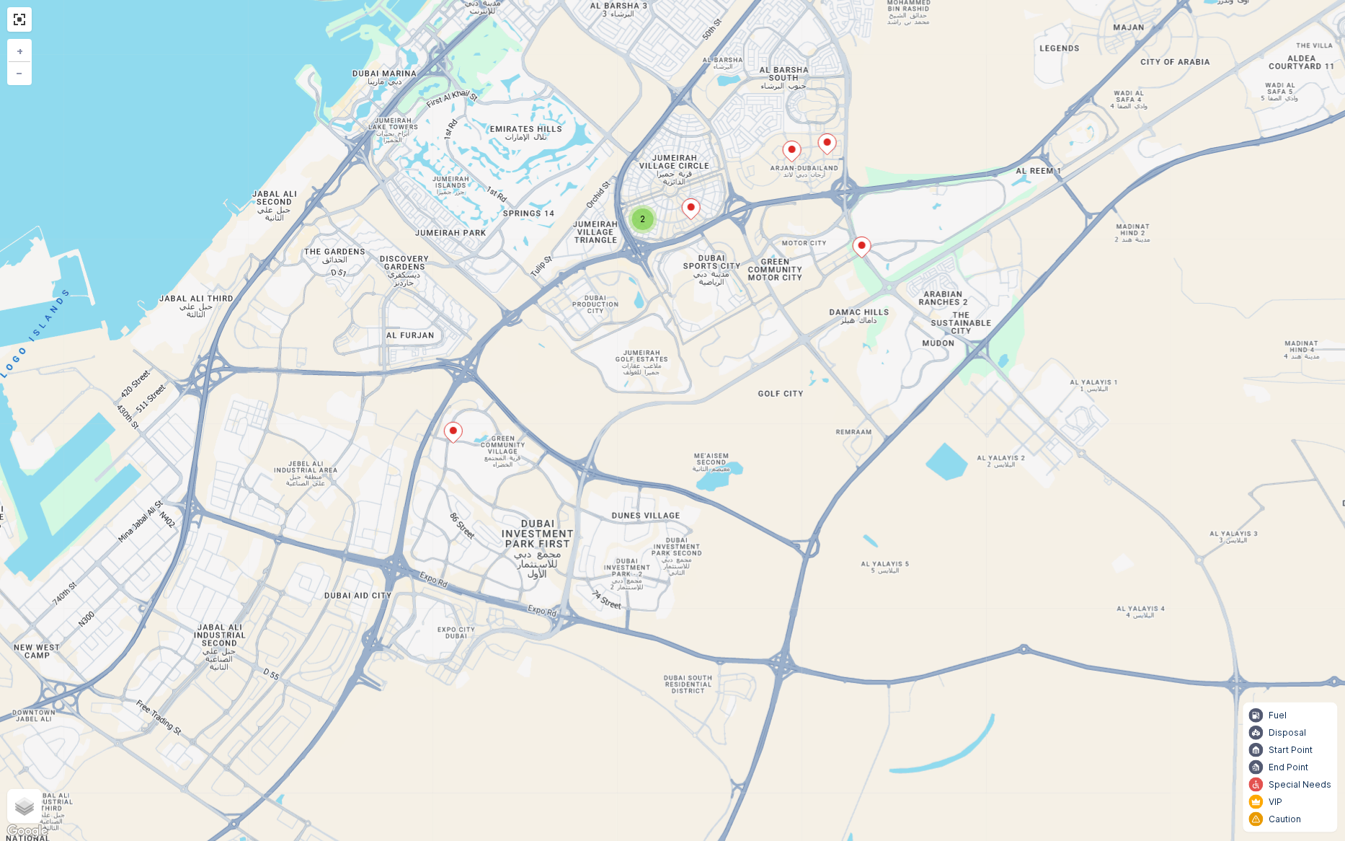
click at [639, 218] on div "2" at bounding box center [643, 219] width 22 height 22
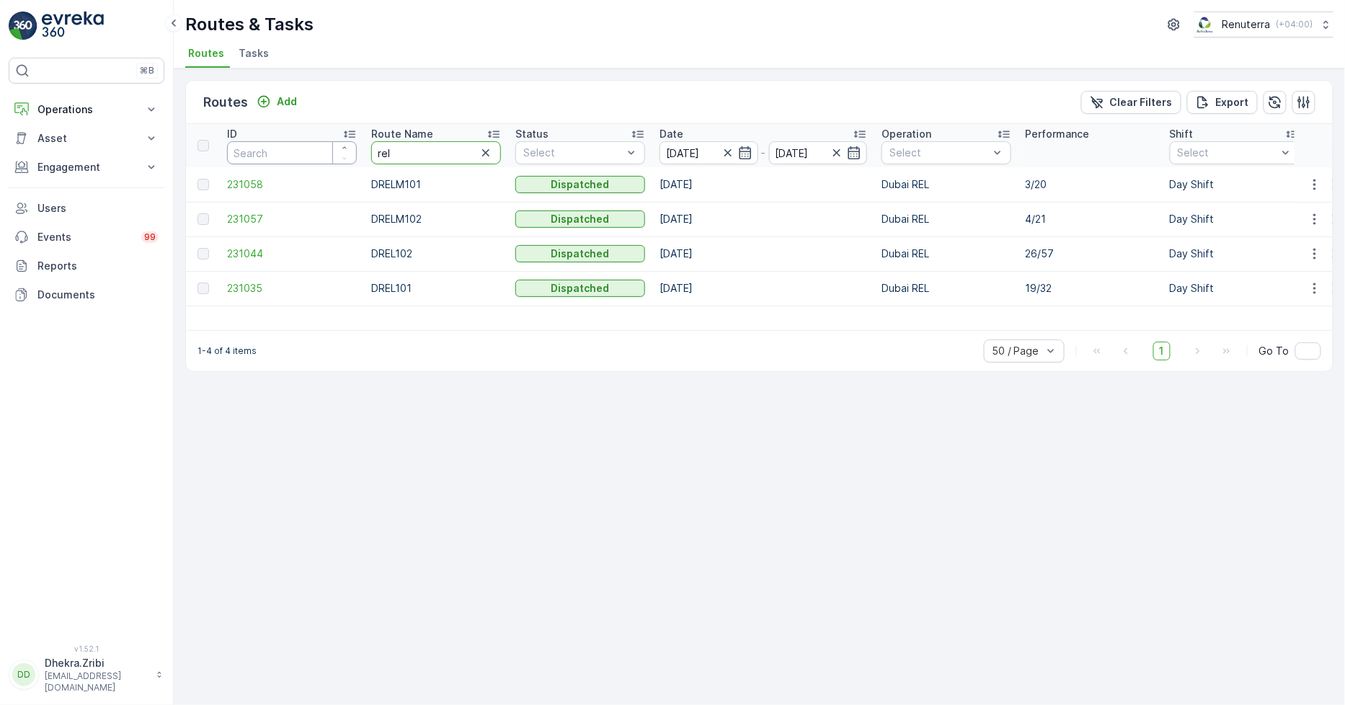
drag, startPoint x: 420, startPoint y: 149, endPoint x: 249, endPoint y: 152, distance: 171.6
type input "hat"
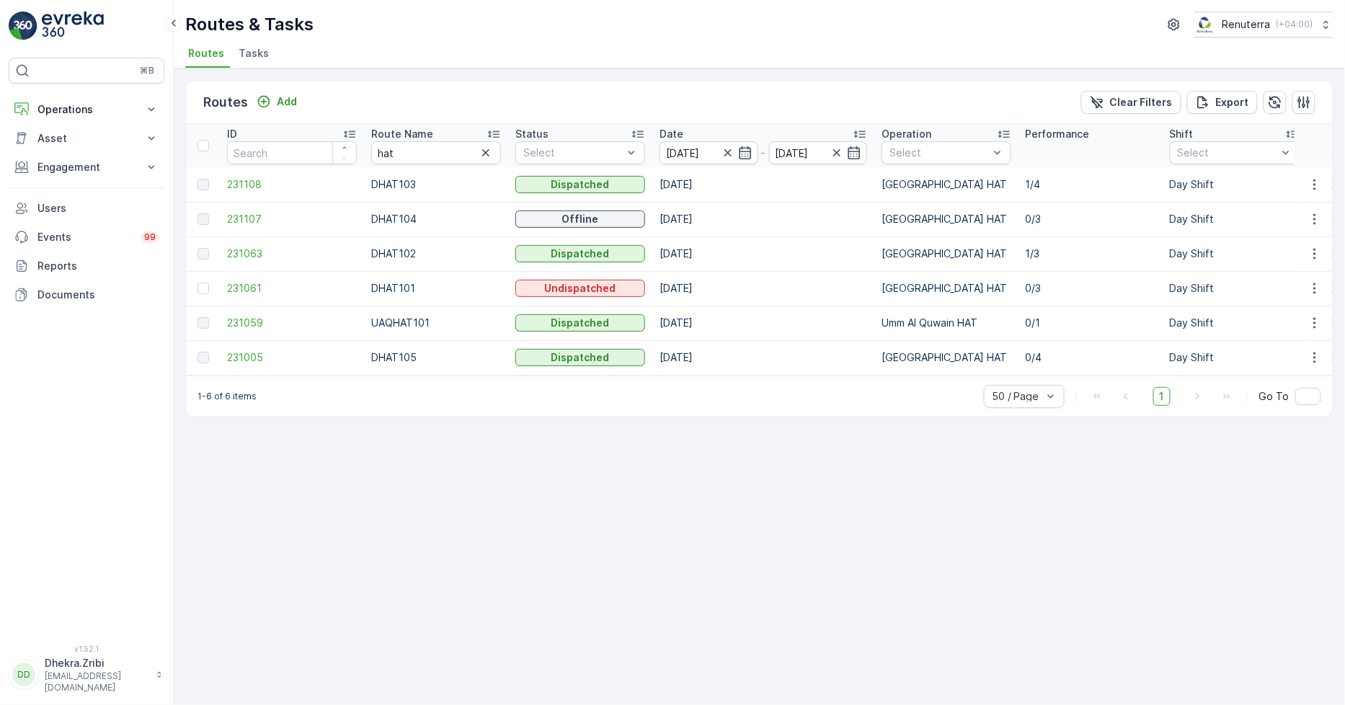
drag, startPoint x: 497, startPoint y: 130, endPoint x: 493, endPoint y: 140, distance: 11.0
click at [495, 132] on icon at bounding box center [494, 134] width 14 height 14
click at [243, 213] on span "231063" at bounding box center [292, 219] width 130 height 14
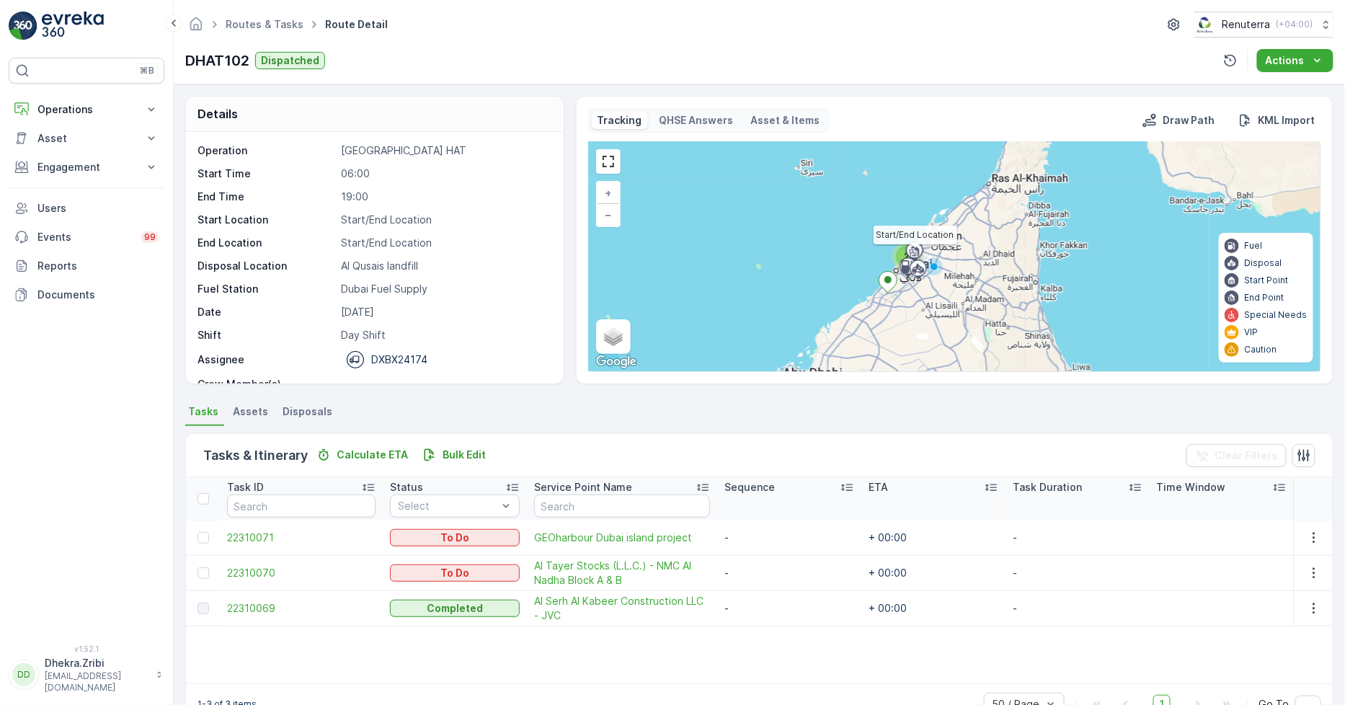
click at [901, 253] on div at bounding box center [914, 250] width 27 height 13
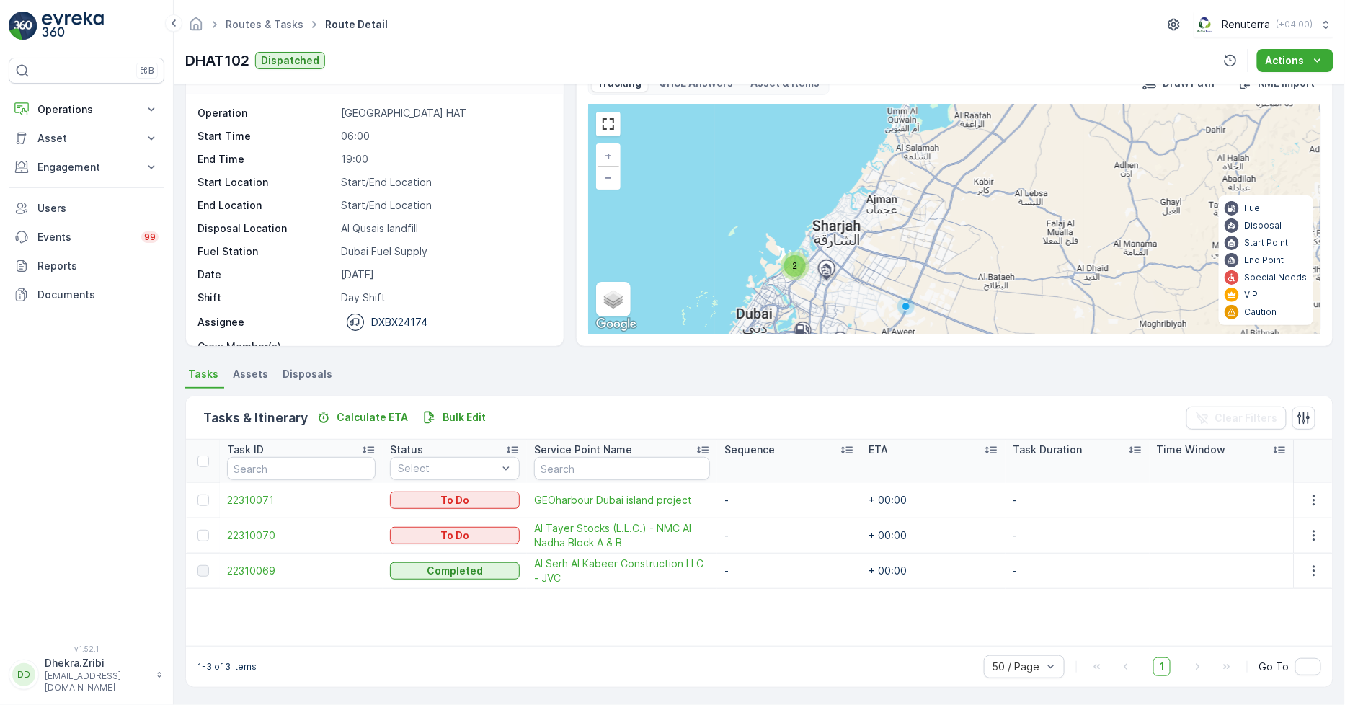
click at [790, 270] on div "2" at bounding box center [795, 266] width 22 height 22
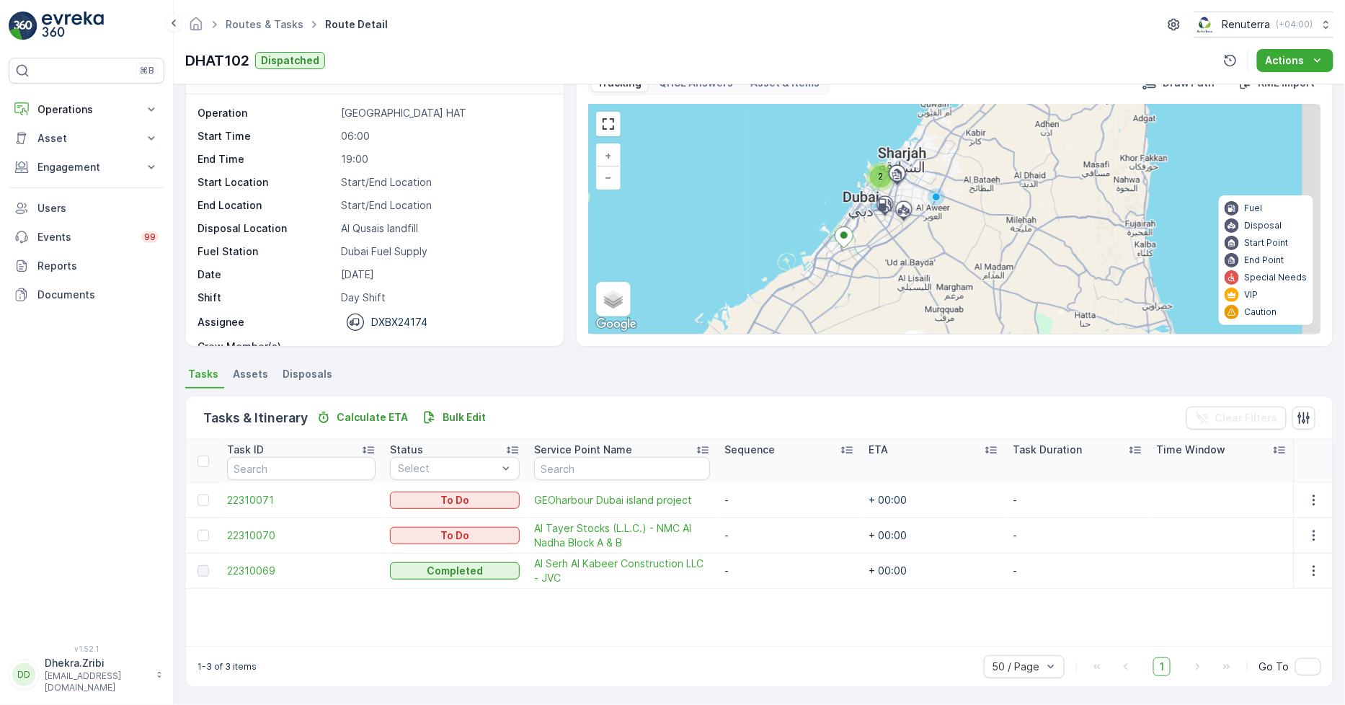
drag, startPoint x: 868, startPoint y: 301, endPoint x: 824, endPoint y: 211, distance: 100.9
click at [824, 211] on div "2 + − Satellite Roadmap Terrain Hybrid Leaflet Keyboard shortcuts Map Data Map …" at bounding box center [955, 219] width 732 height 229
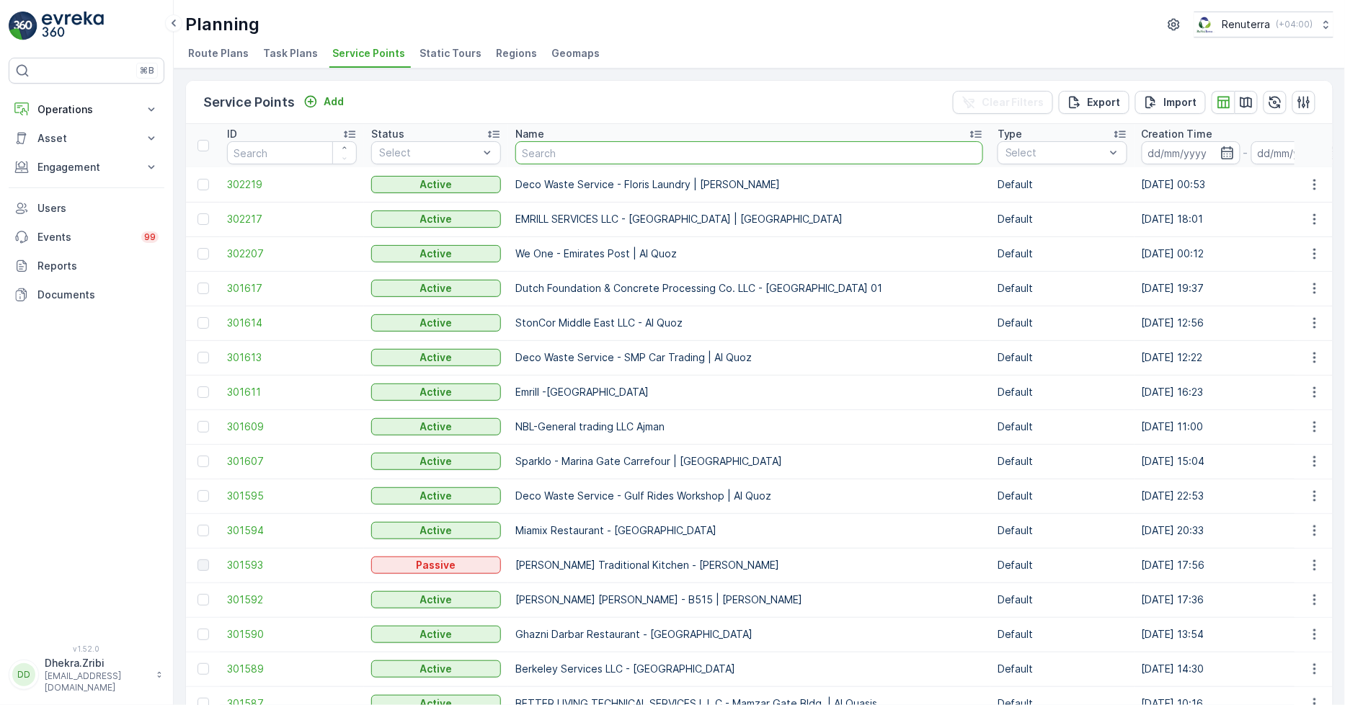
click at [585, 149] on input "text" at bounding box center [749, 152] width 468 height 23
type input "nep"
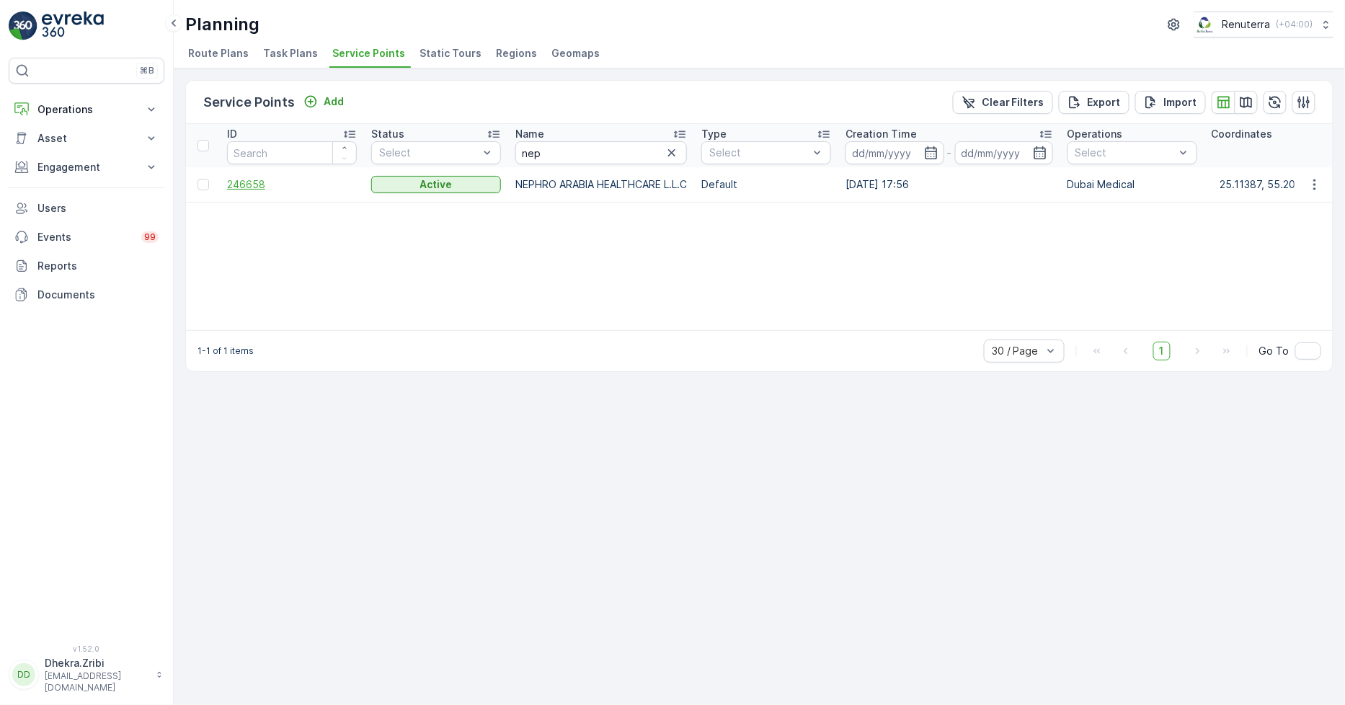
click at [254, 190] on span "246658" at bounding box center [292, 184] width 130 height 14
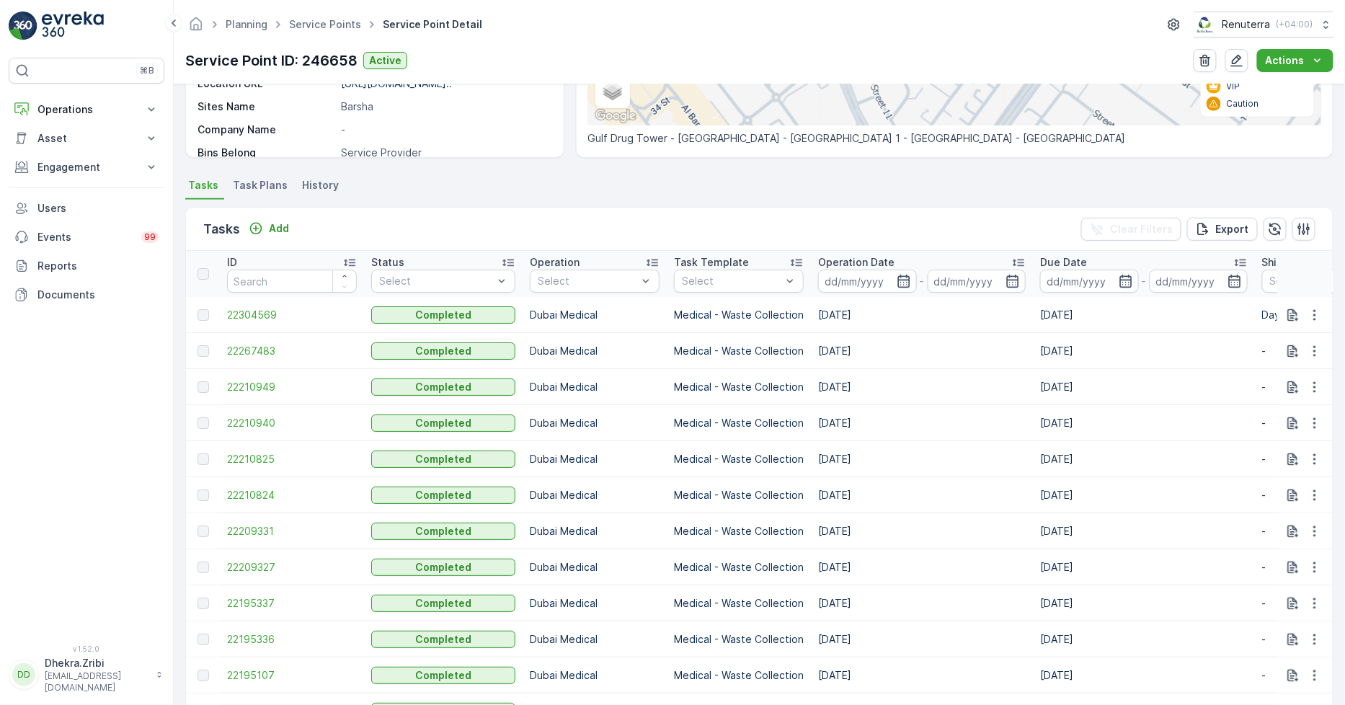
scroll to position [400, 0]
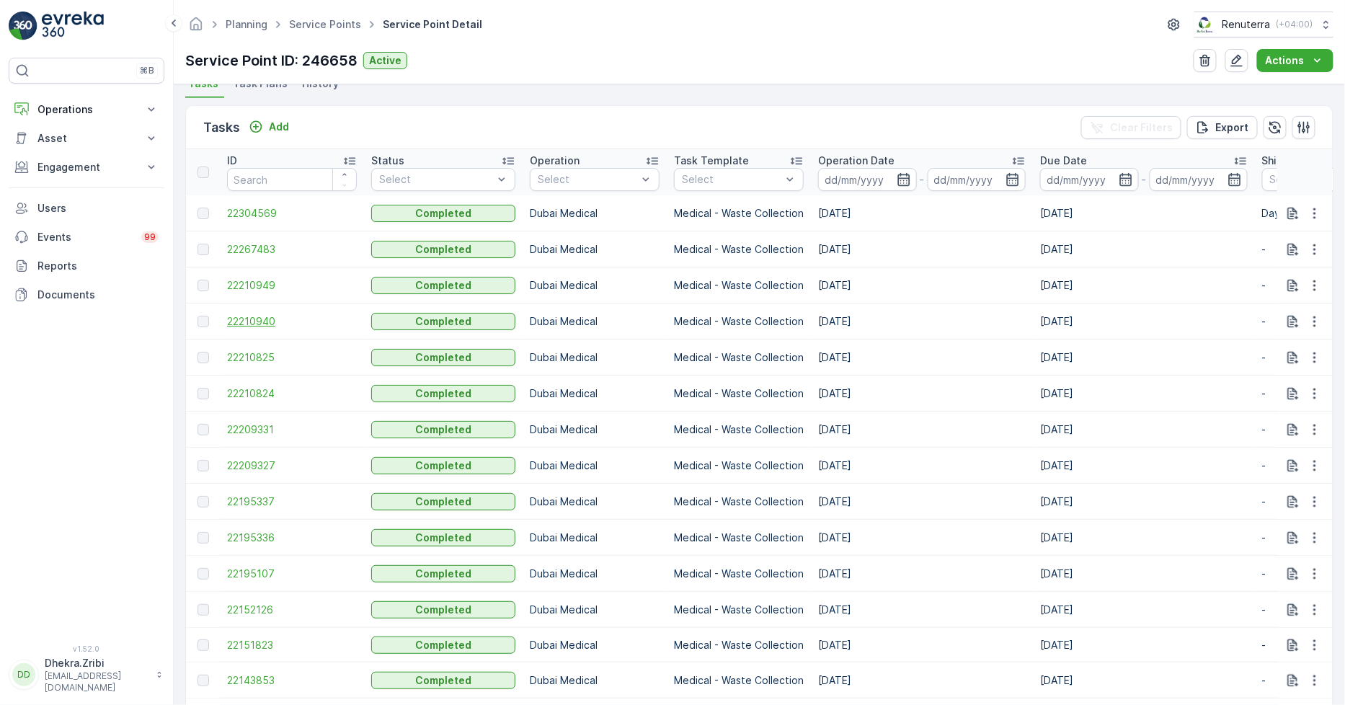
click at [252, 323] on span "22210940" at bounding box center [292, 321] width 130 height 14
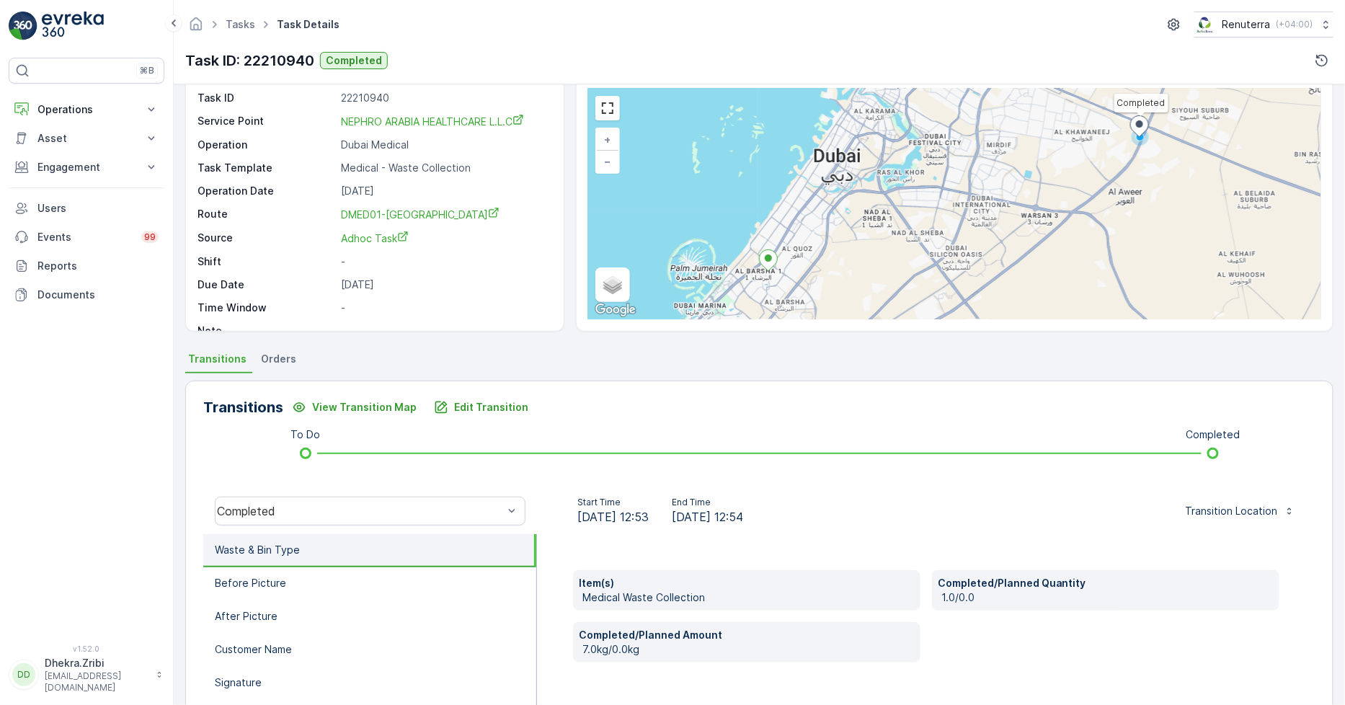
scroll to position [80, 0]
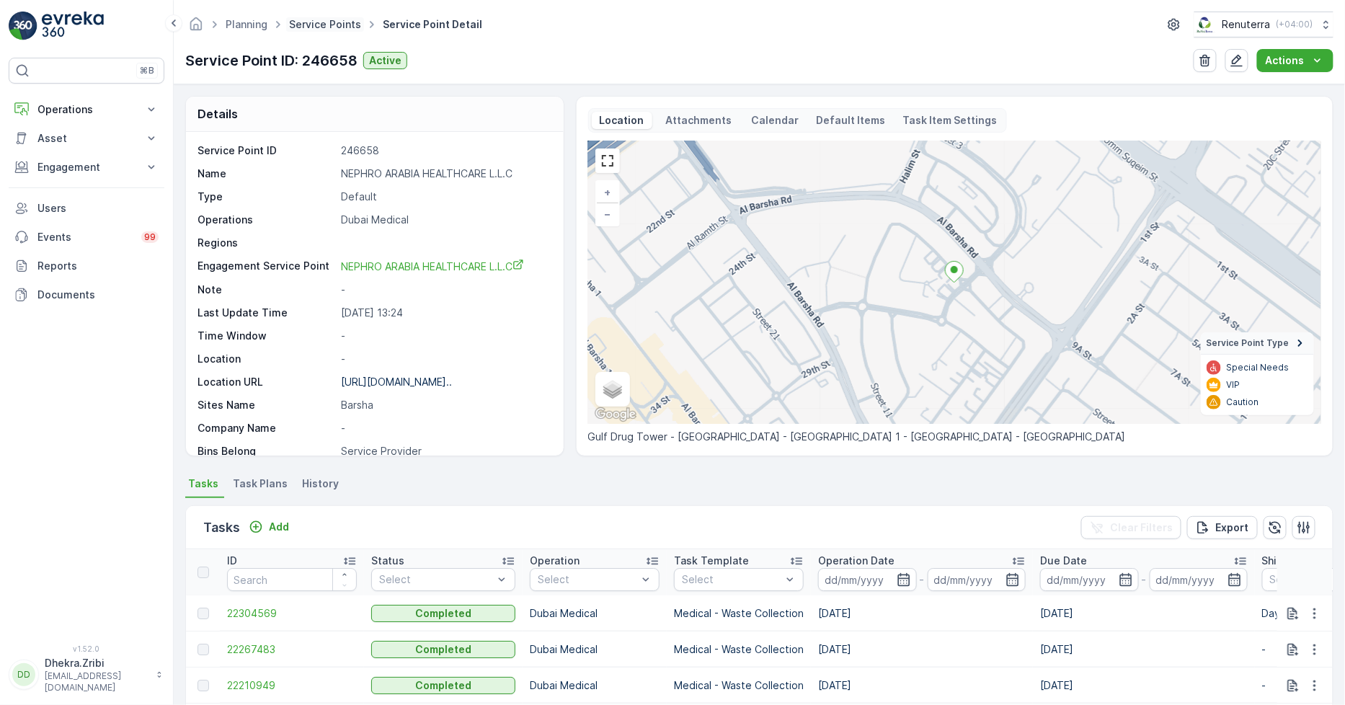
click at [334, 22] on link "Service Points" at bounding box center [325, 24] width 72 height 12
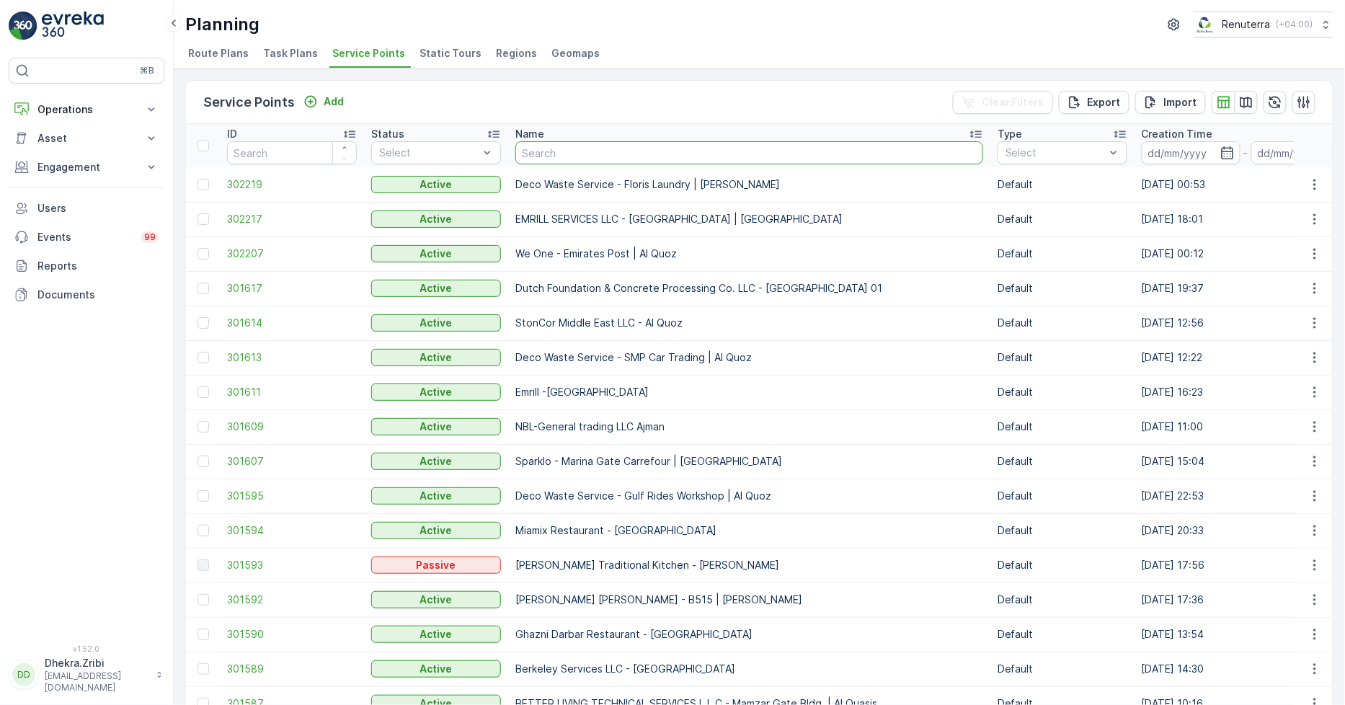
click at [573, 148] on input "text" at bounding box center [749, 152] width 468 height 23
type input "taj"
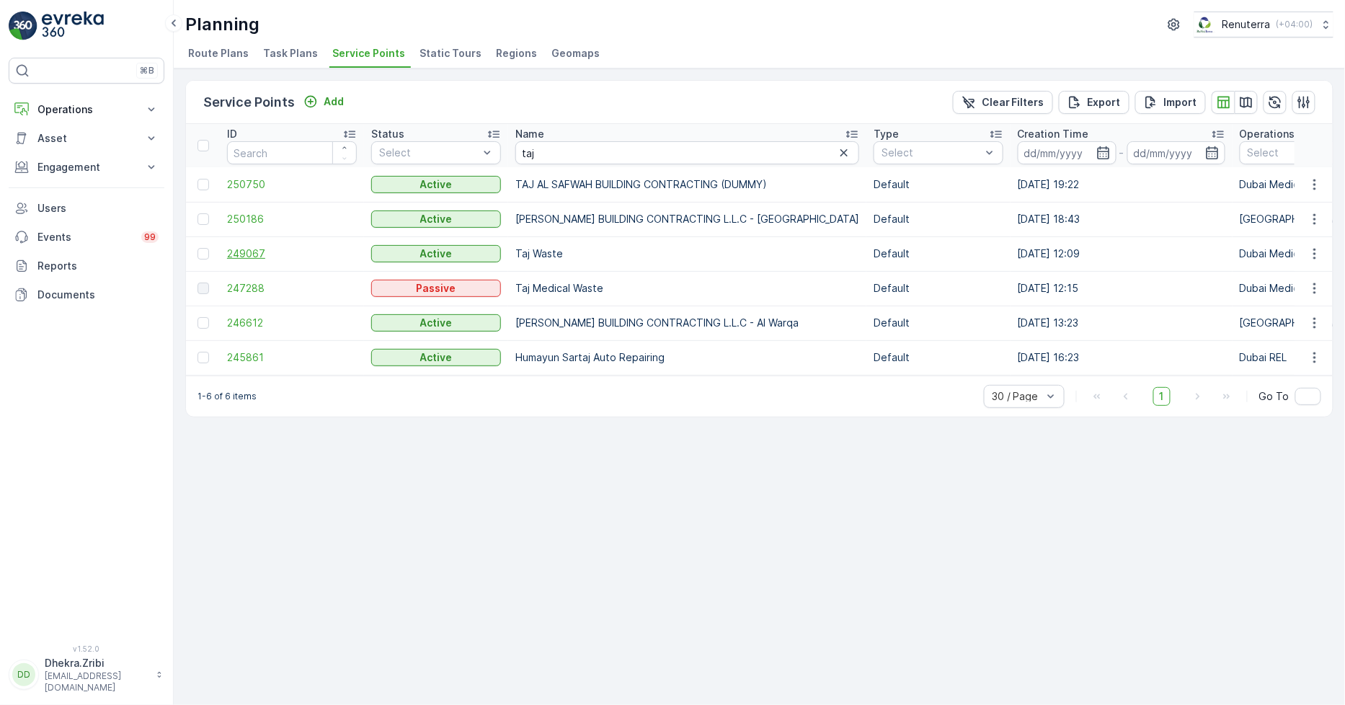
click at [239, 249] on span "249067" at bounding box center [292, 254] width 130 height 14
drag, startPoint x: 585, startPoint y: 161, endPoint x: 448, endPoint y: 112, distance: 145.9
type input "bci"
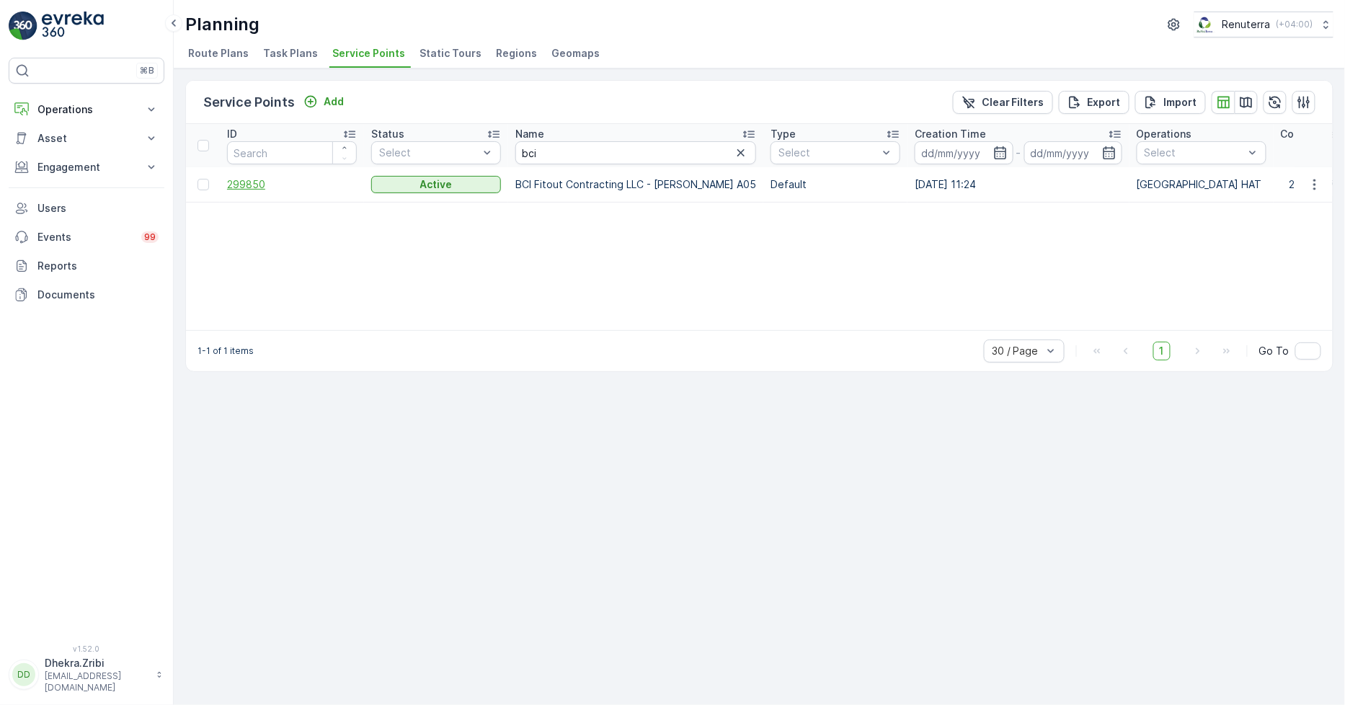
click at [238, 177] on span "299850" at bounding box center [292, 184] width 130 height 14
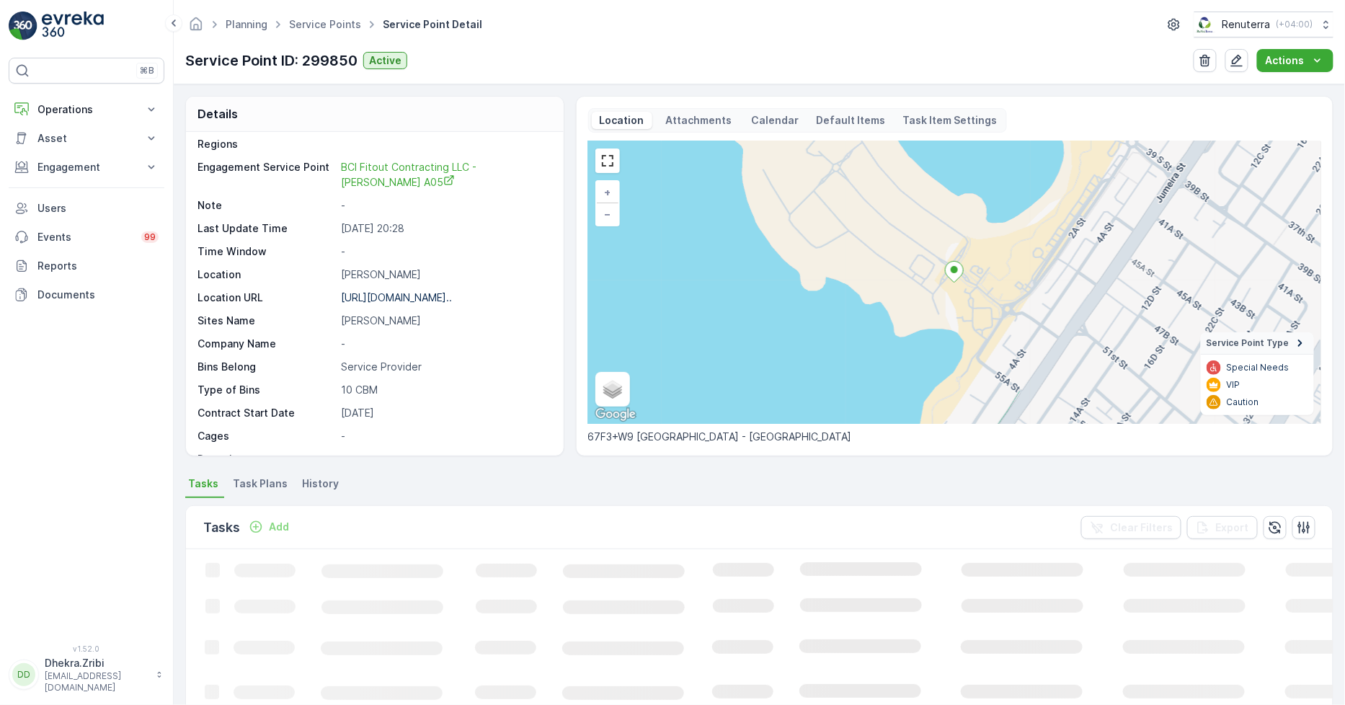
scroll to position [160, 0]
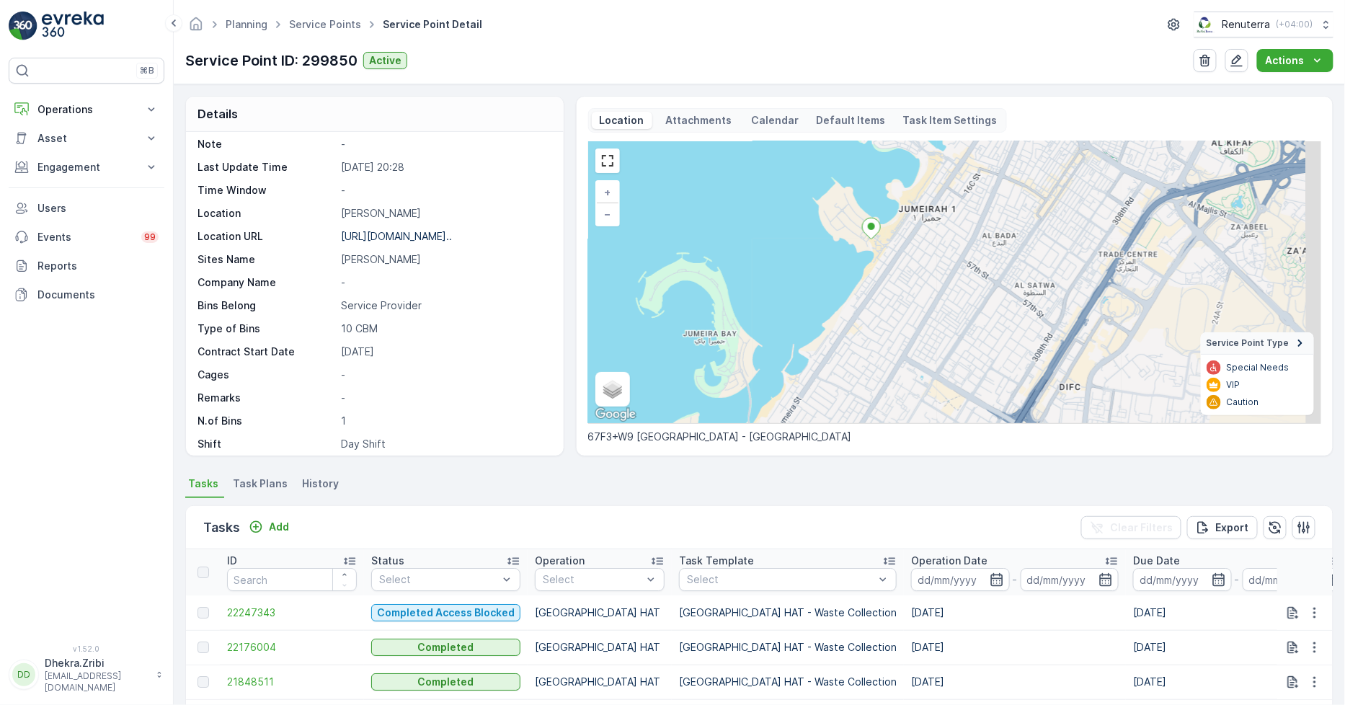
drag, startPoint x: 1011, startPoint y: 354, endPoint x: 874, endPoint y: 278, distance: 157.1
click at [874, 278] on div "+ − Satellite Roadmap Terrain Hybrid Leaflet Keyboard shortcuts Map Data Map da…" at bounding box center [954, 282] width 733 height 283
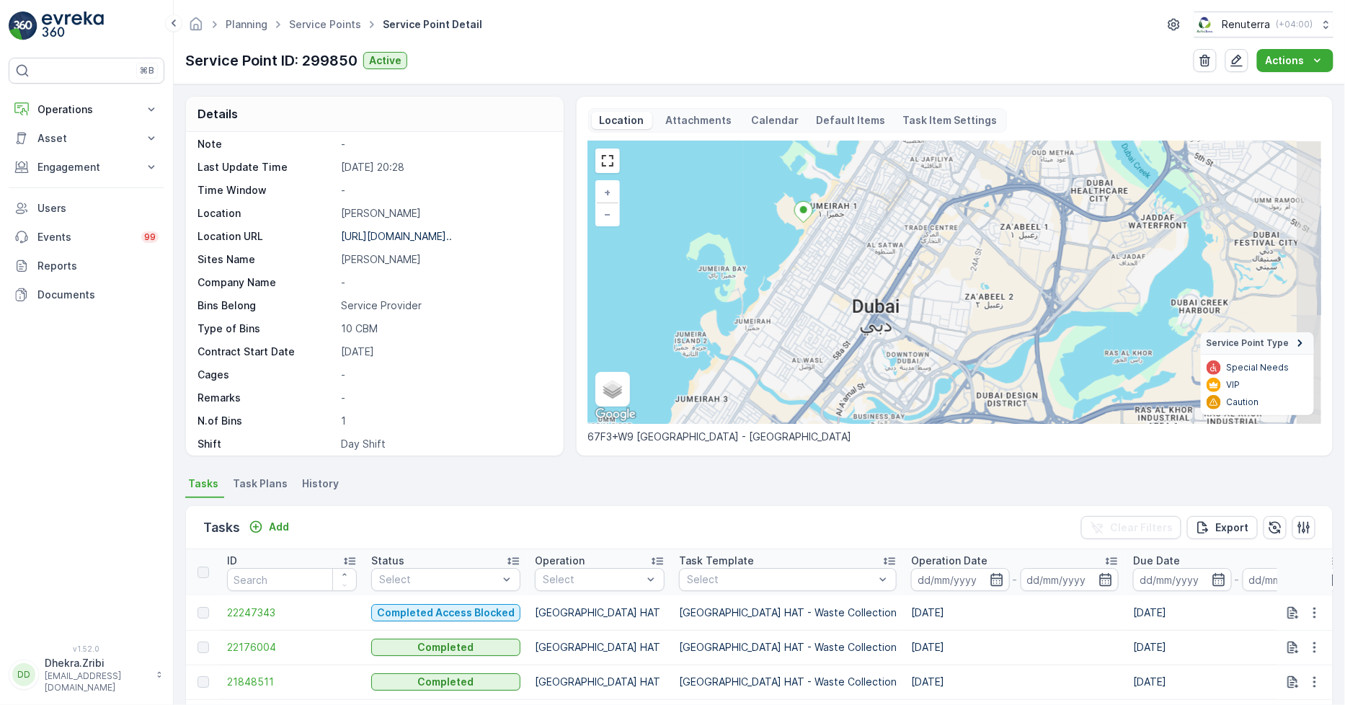
drag, startPoint x: 939, startPoint y: 333, endPoint x: 872, endPoint y: 288, distance: 80.0
click at [872, 288] on div "+ − Satellite Roadmap Terrain Hybrid Leaflet Keyboard shortcuts Map Data Map da…" at bounding box center [954, 282] width 733 height 283
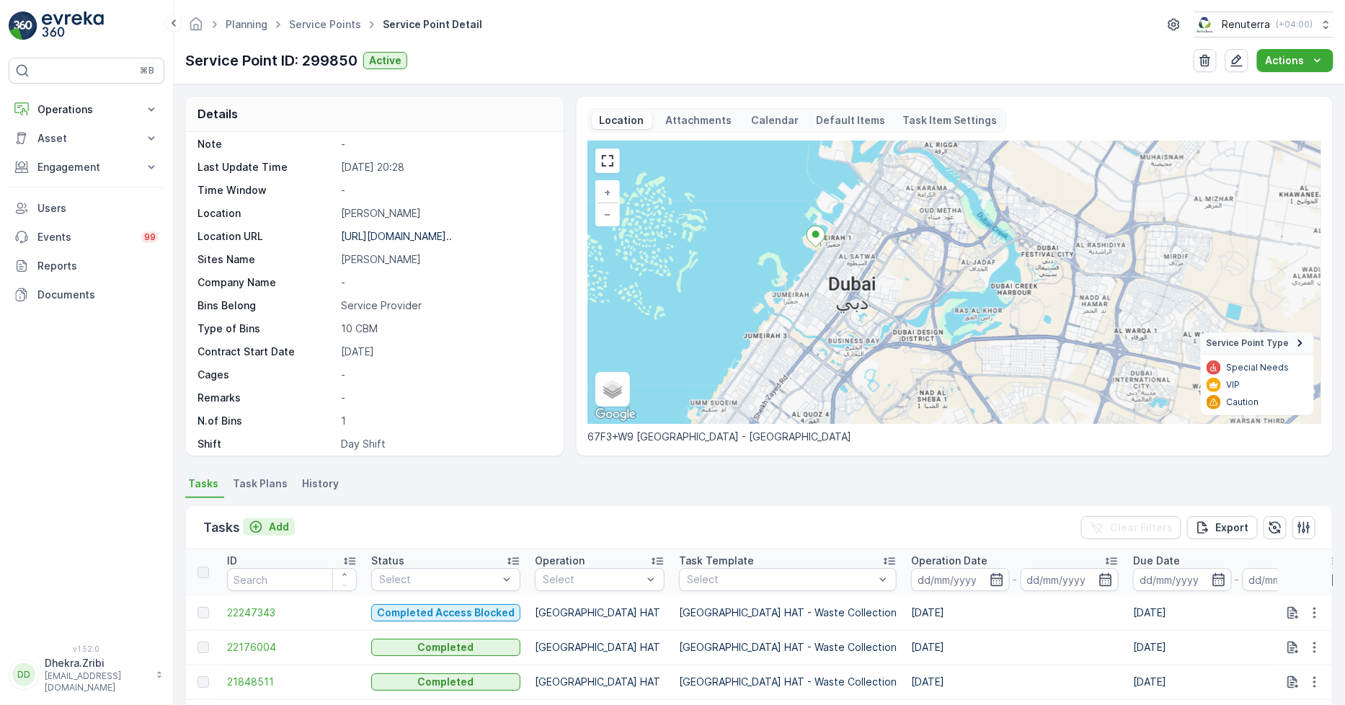
click at [285, 520] on p "Add" at bounding box center [279, 527] width 20 height 14
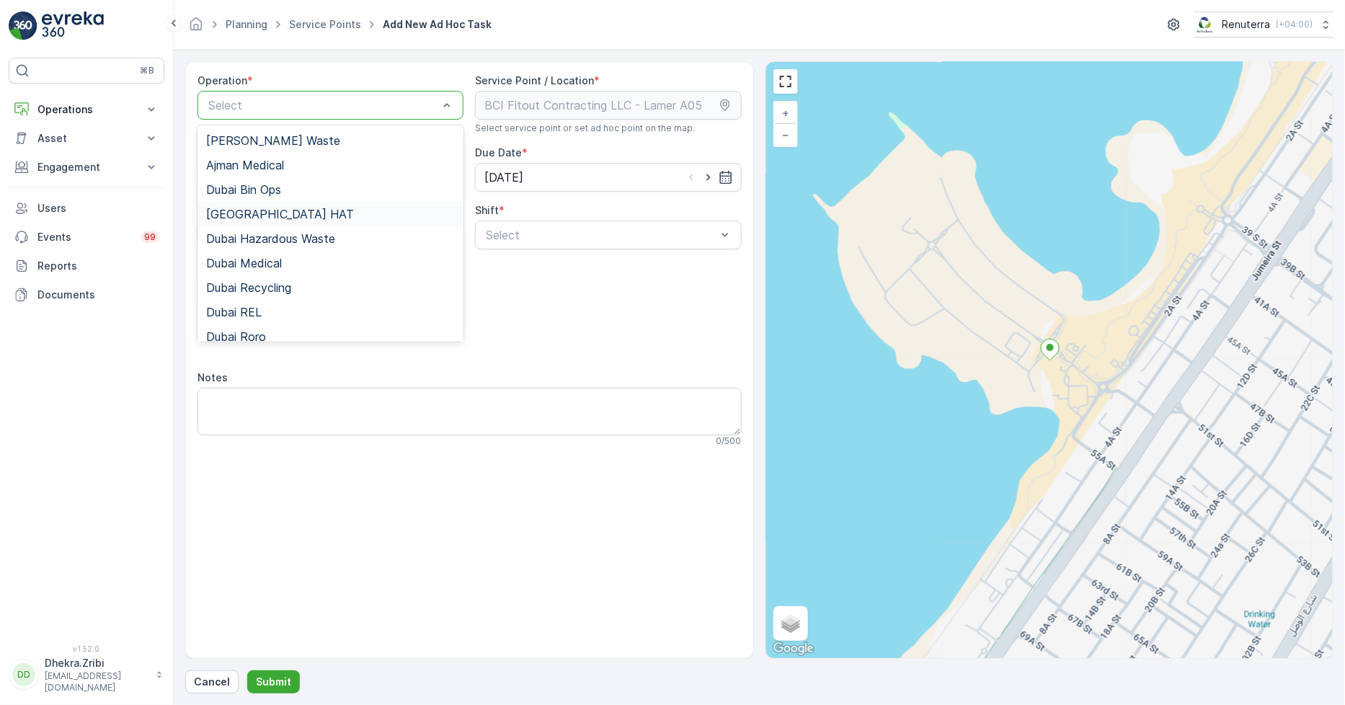
drag, startPoint x: 249, startPoint y: 209, endPoint x: 322, endPoint y: 231, distance: 75.5
click at [249, 211] on span "[GEOGRAPHIC_DATA] HAT" at bounding box center [280, 214] width 148 height 13
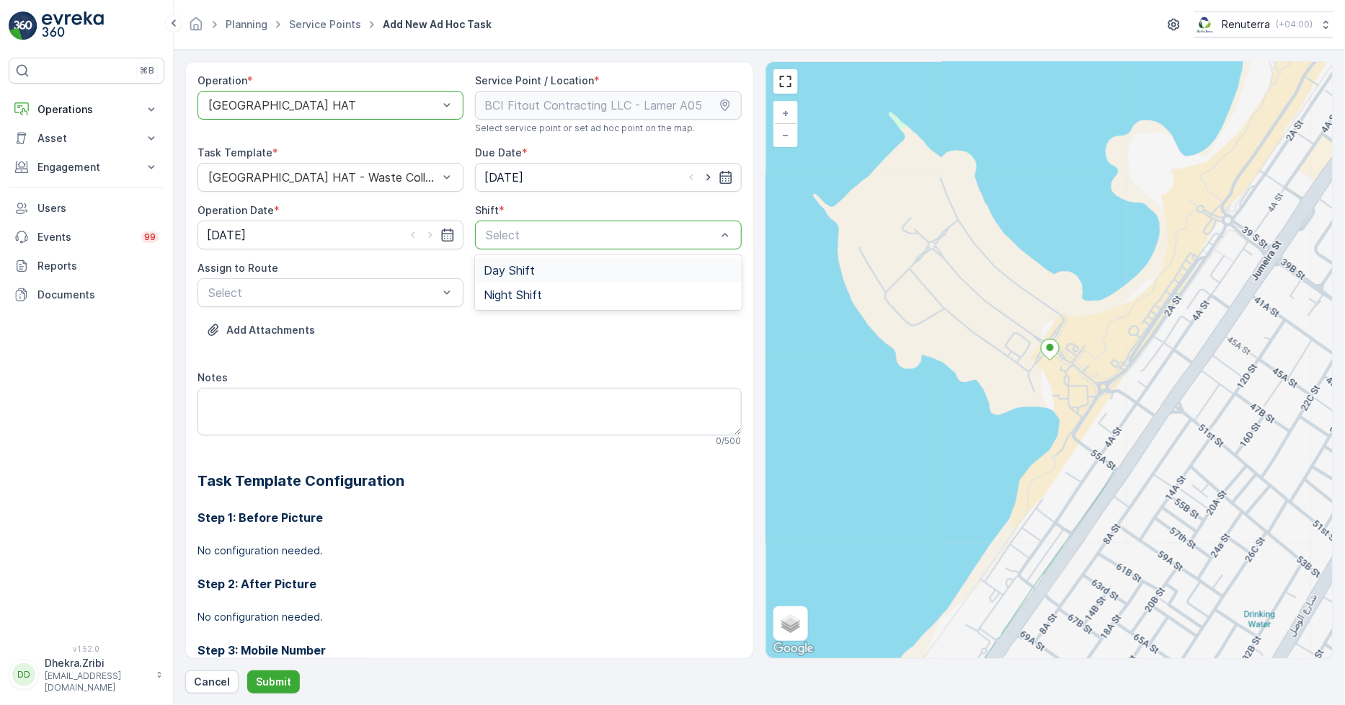
drag, startPoint x: 585, startPoint y: 231, endPoint x: 557, endPoint y: 260, distance: 39.8
click at [485, 270] on span "Day Shift" at bounding box center [509, 270] width 51 height 13
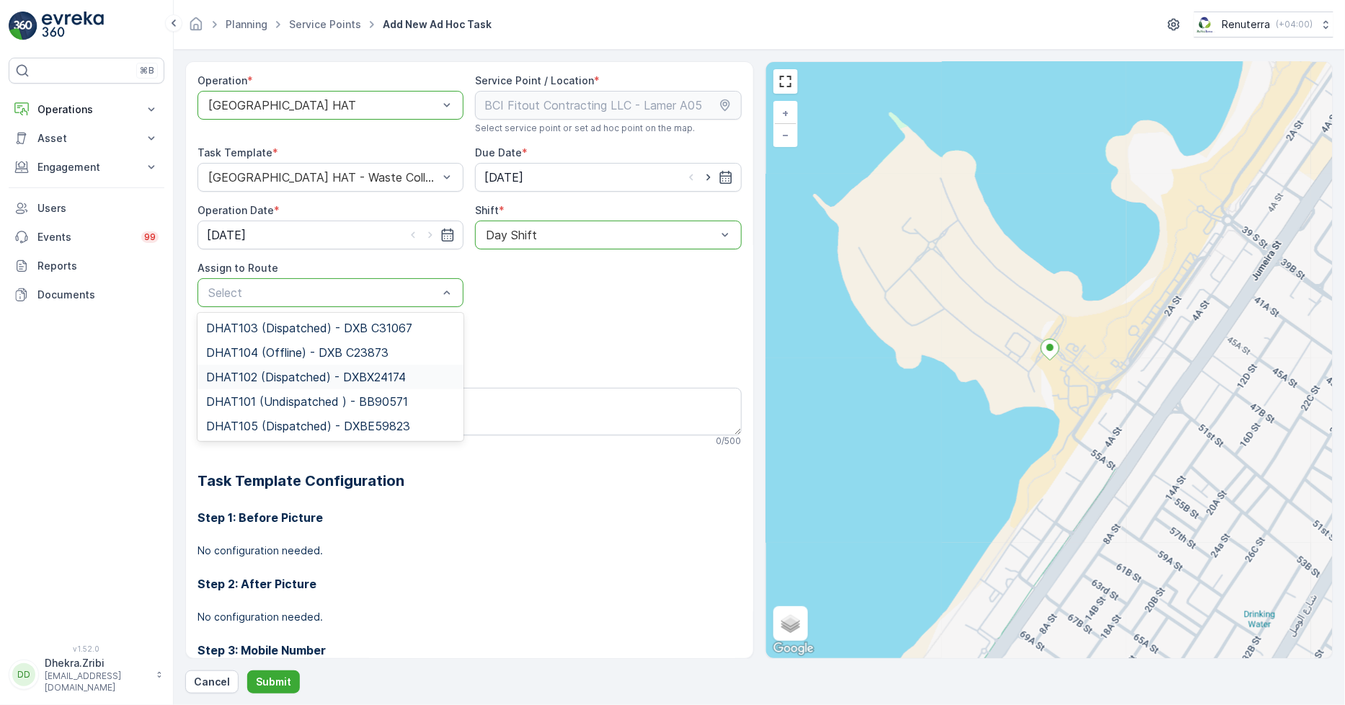
click at [269, 372] on span "DHAT102 (Dispatched) - DXBX24174" at bounding box center [306, 377] width 200 height 13
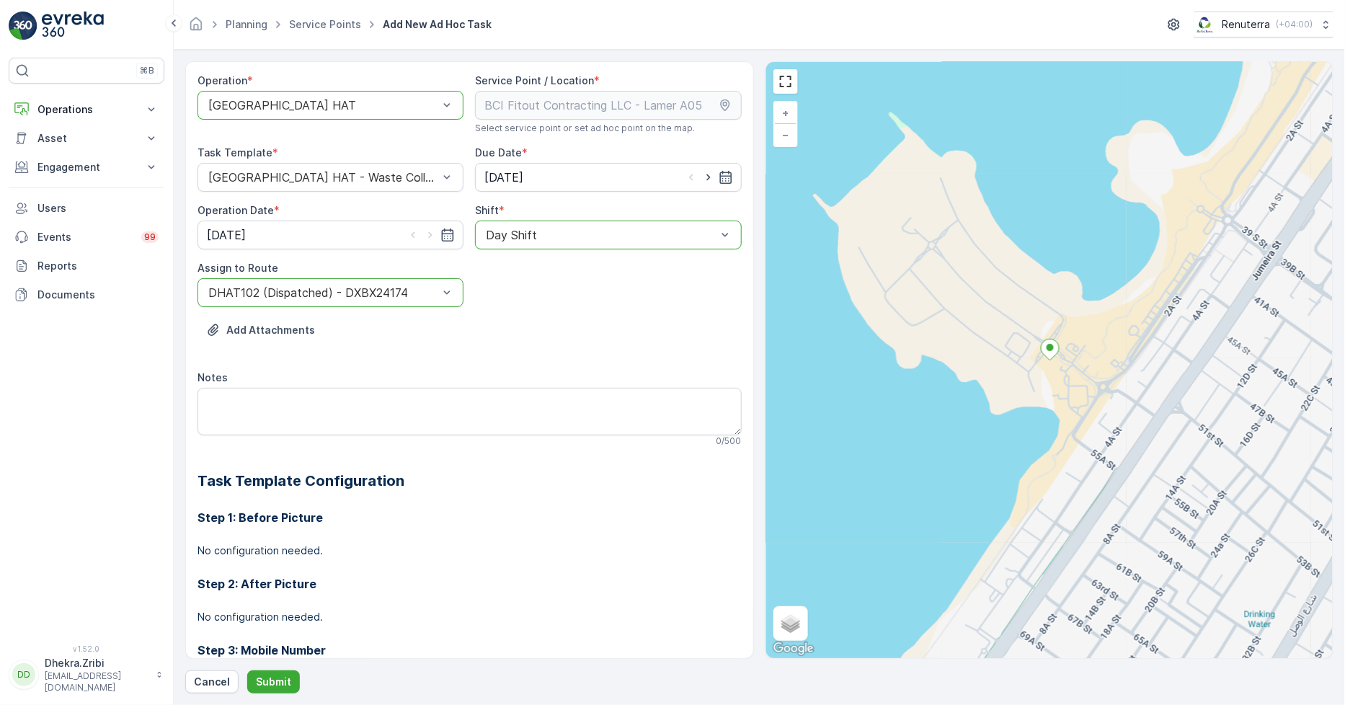
click at [285, 664] on div "Operation * option Dubai HAT, selected. Dubai HAT Service Point / Location * Se…" at bounding box center [759, 377] width 1148 height 632
click at [284, 673] on button "Submit" at bounding box center [273, 681] width 53 height 23
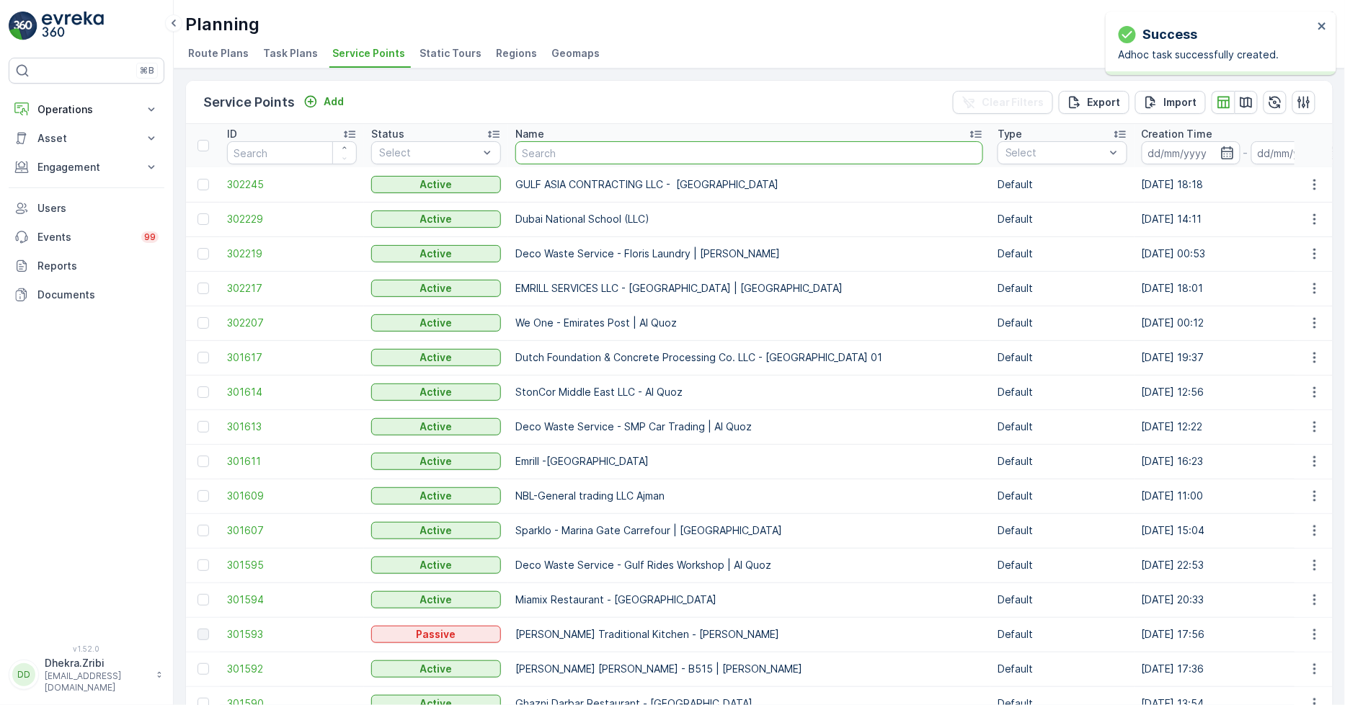
click at [578, 145] on input "text" at bounding box center [749, 152] width 468 height 23
type input "bci"
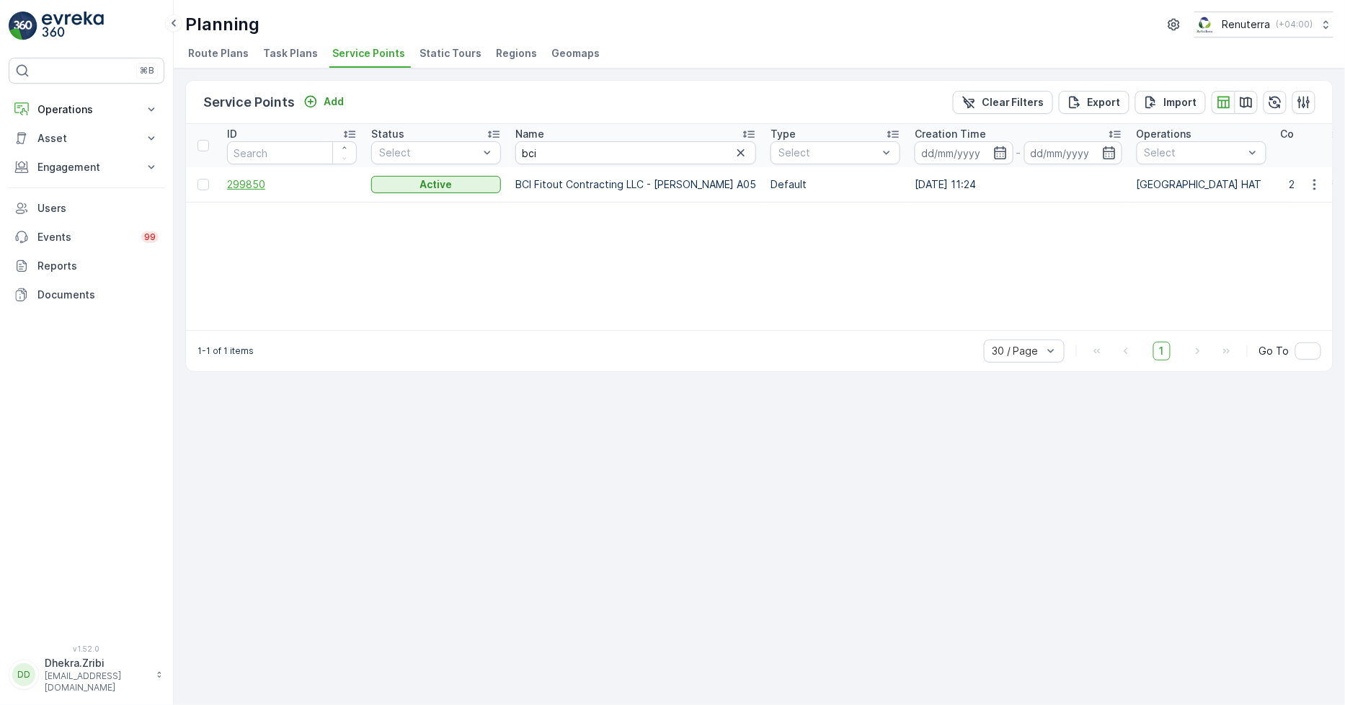
click at [240, 185] on span "299850" at bounding box center [292, 184] width 130 height 14
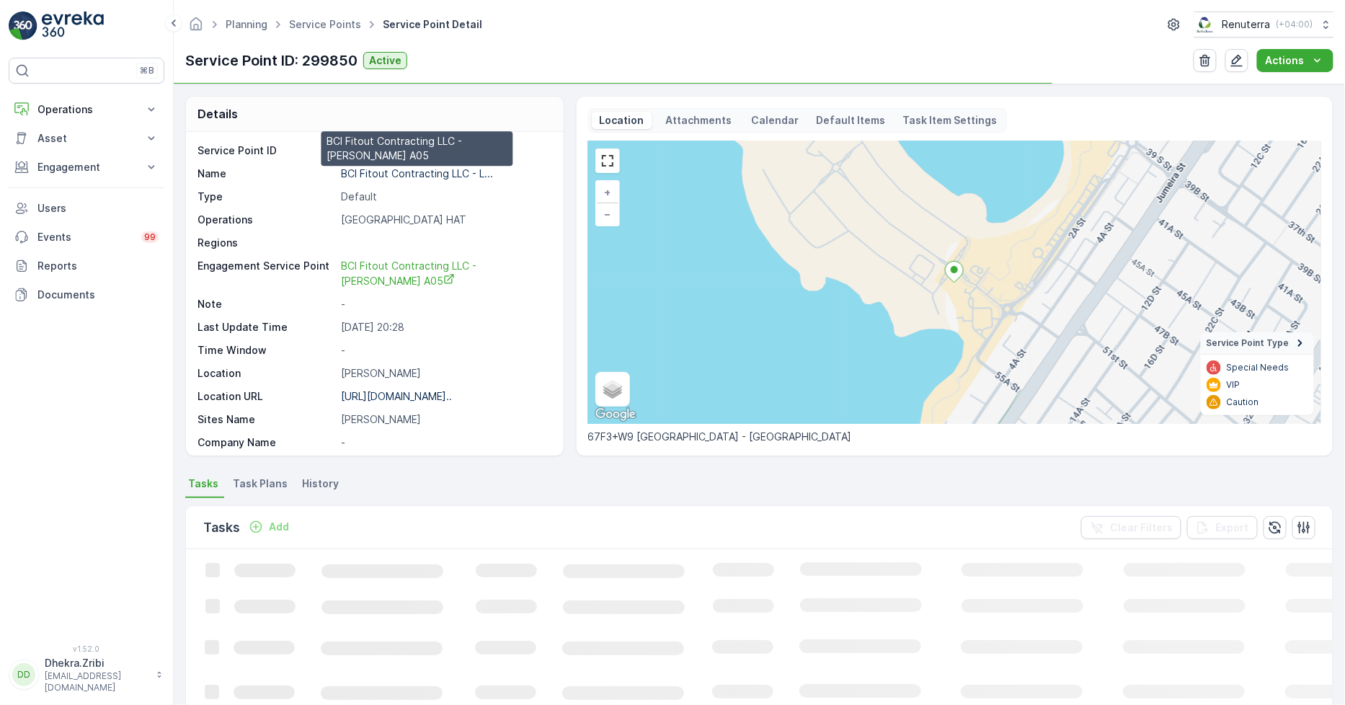
click at [392, 170] on p "BCI Fitout Contracting LLC - L..." at bounding box center [417, 173] width 152 height 12
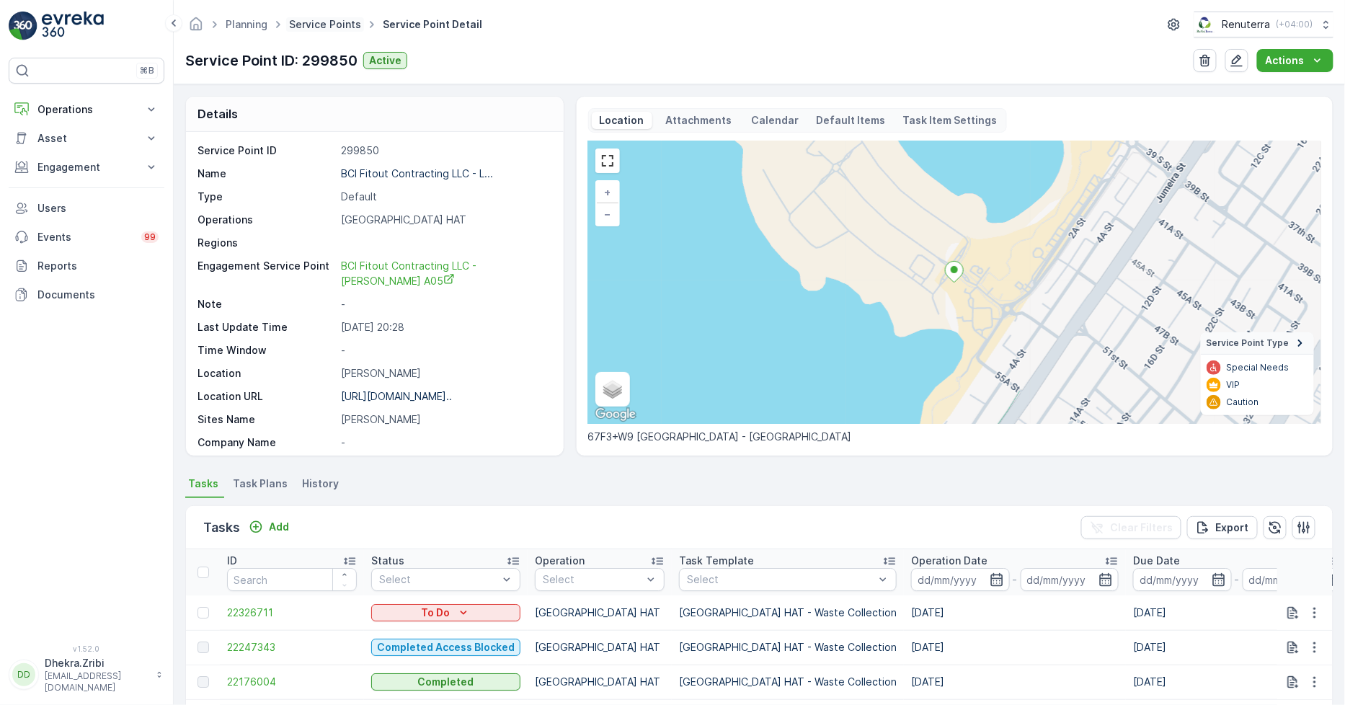
click at [322, 26] on link "Service Points" at bounding box center [325, 24] width 72 height 12
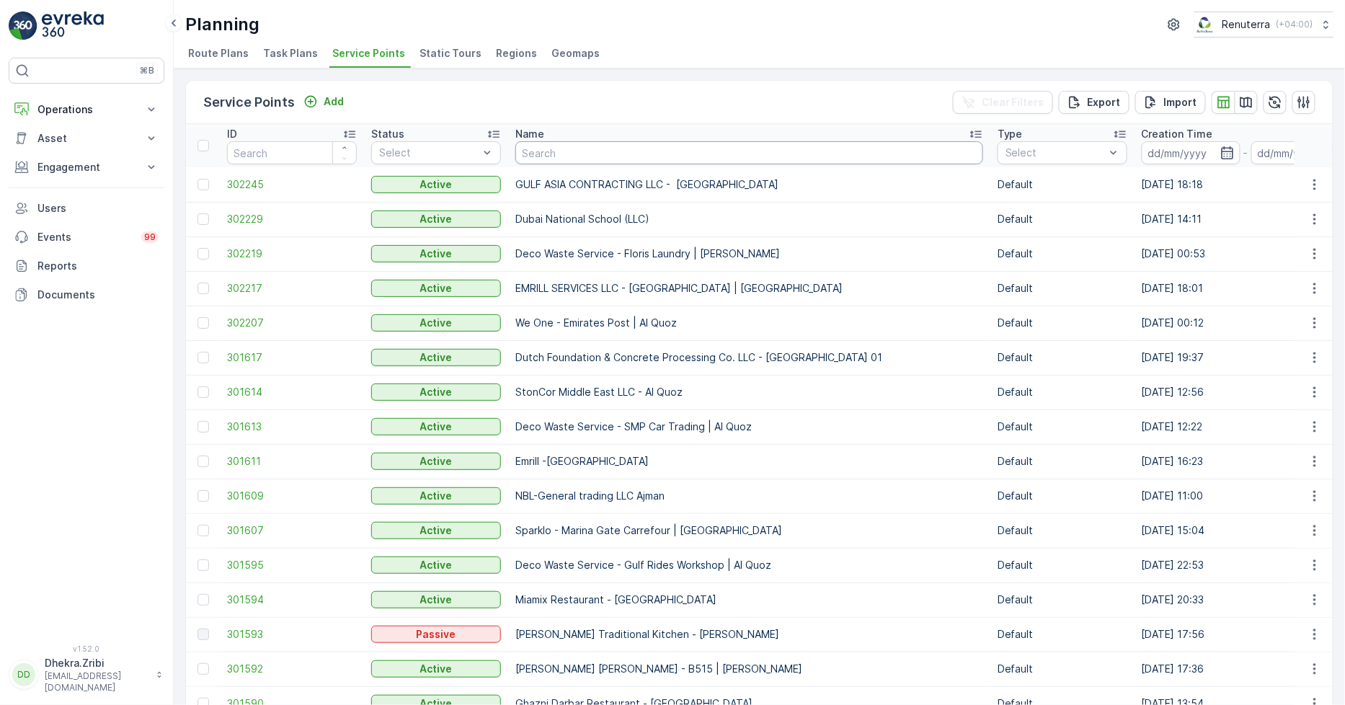
click at [619, 149] on input "text" at bounding box center [749, 152] width 468 height 23
type input "mala"
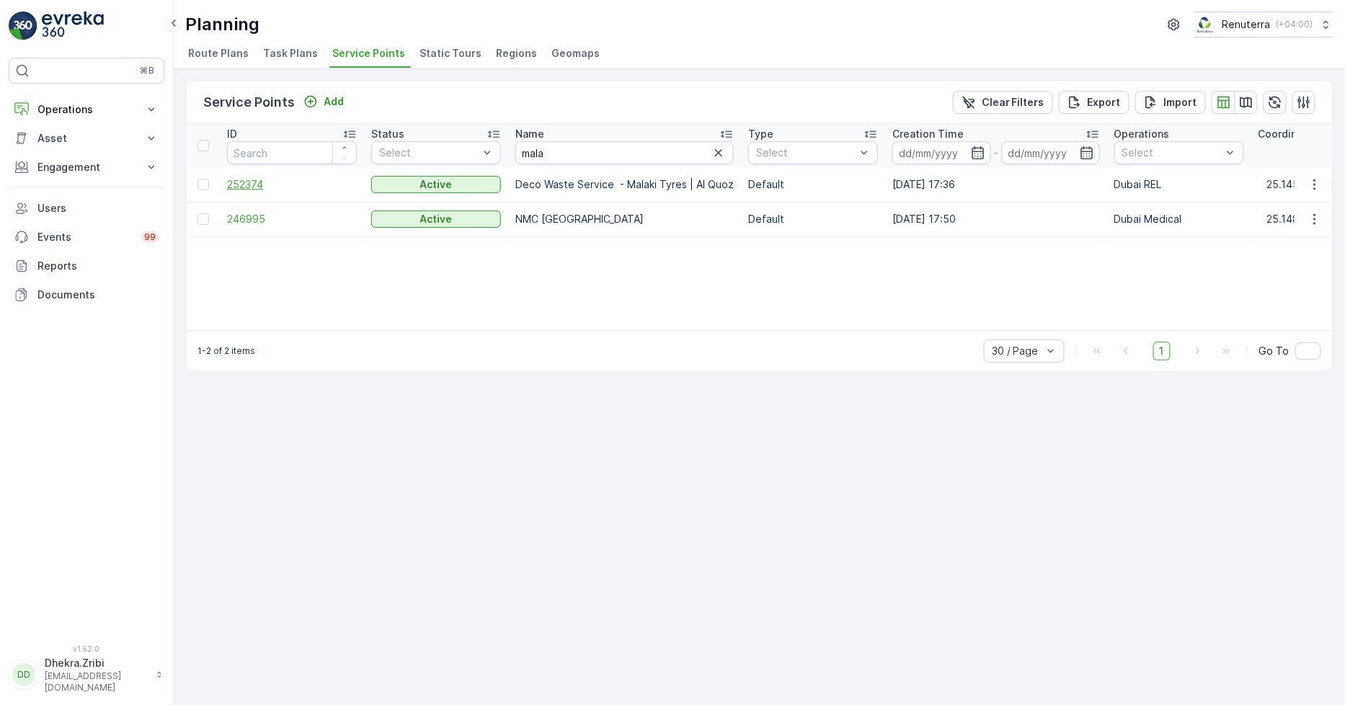
click at [244, 190] on span "252374" at bounding box center [292, 184] width 130 height 14
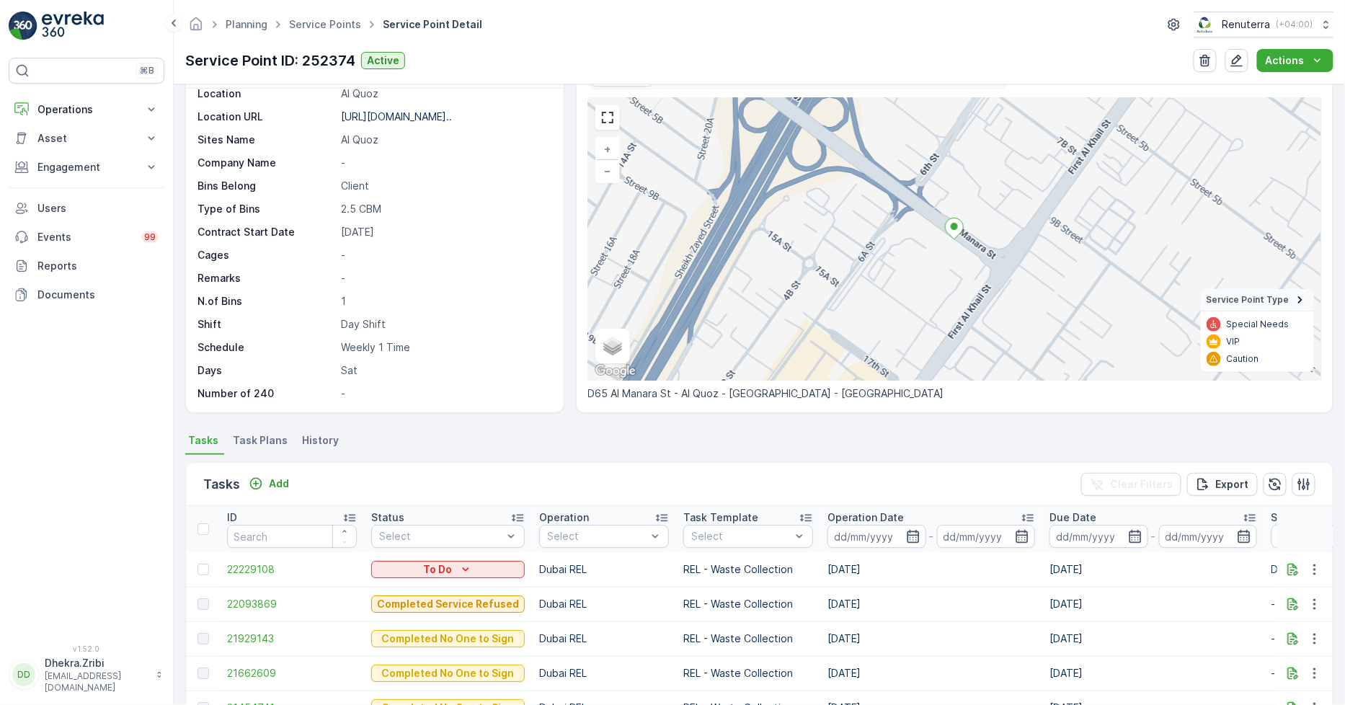
scroll to position [80, 0]
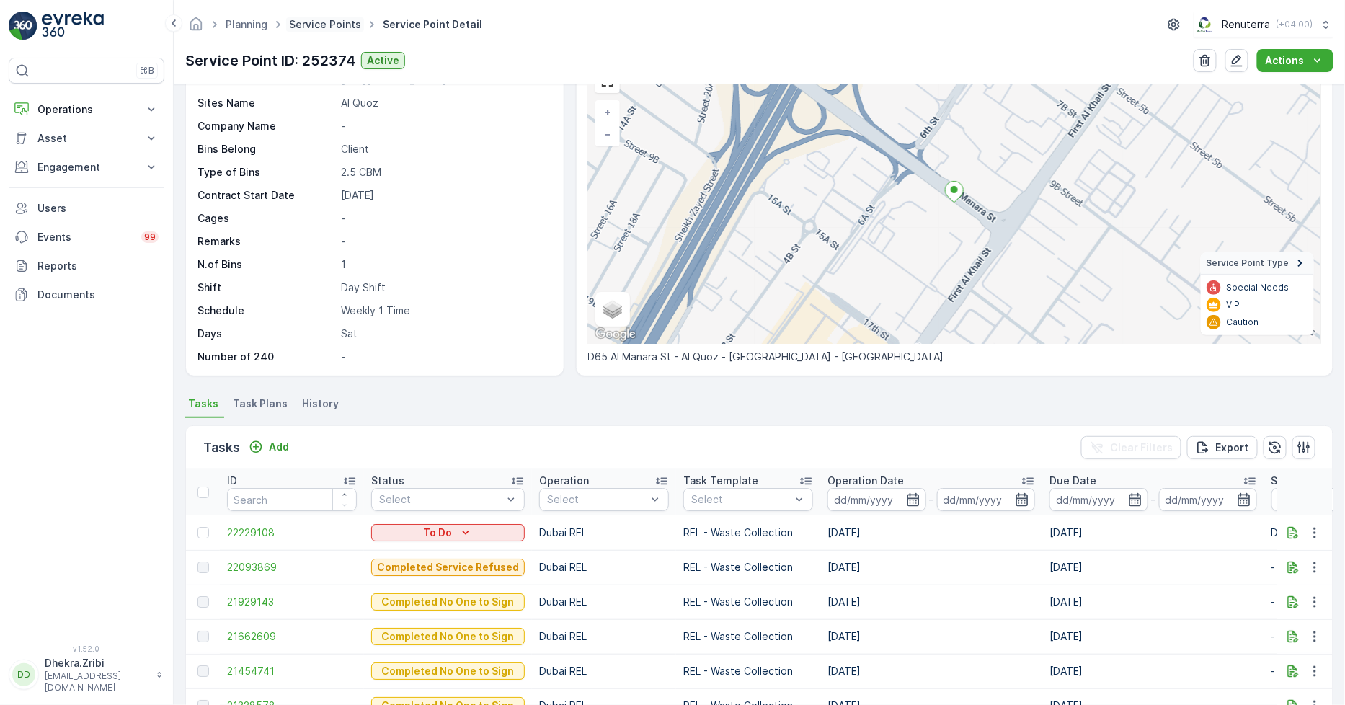
click at [311, 25] on link "Service Points" at bounding box center [325, 24] width 72 height 12
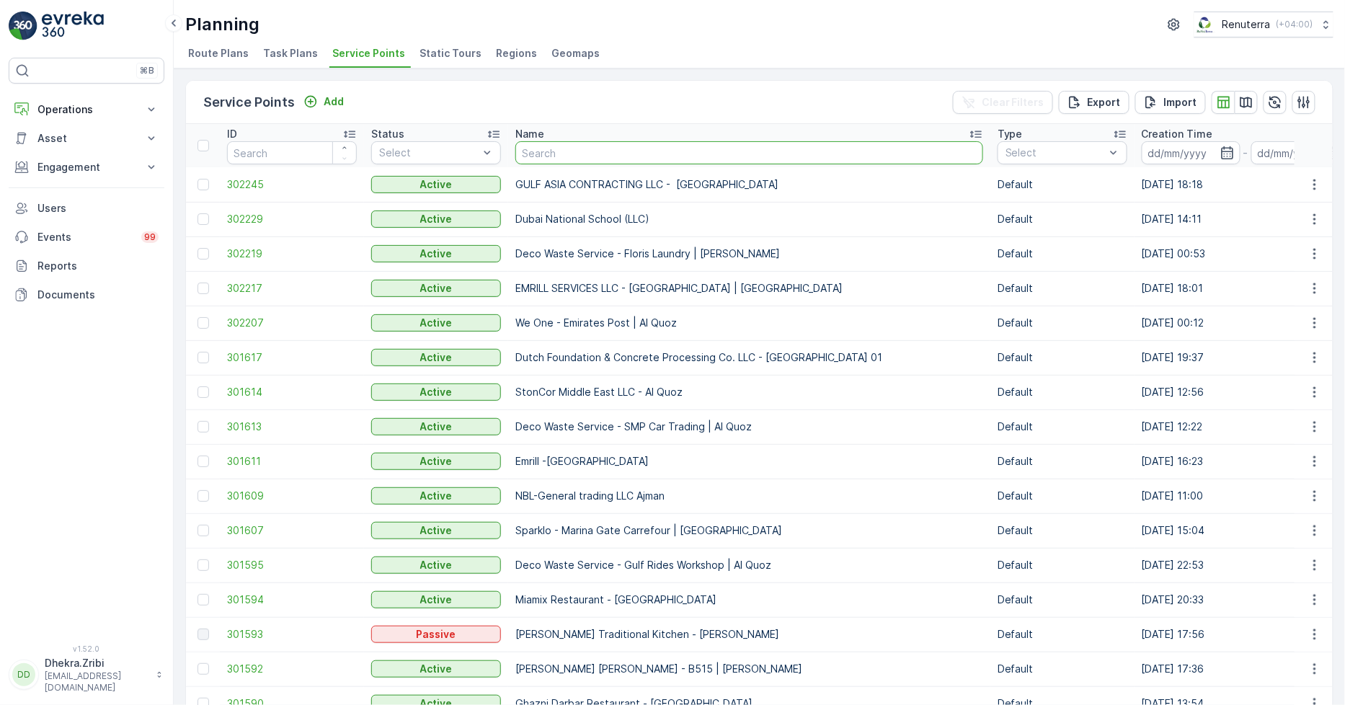
click at [588, 153] on input "text" at bounding box center [749, 152] width 468 height 23
type input "techno"
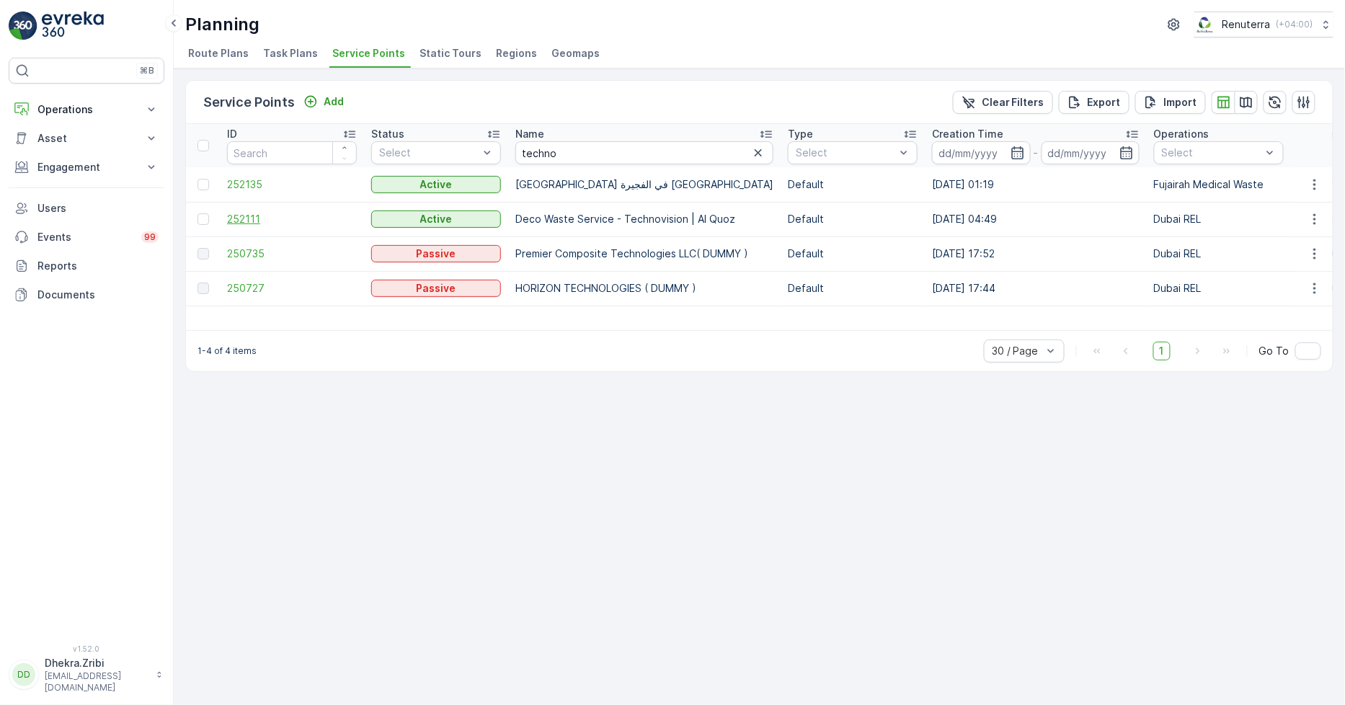
click at [241, 217] on span "252111" at bounding box center [292, 219] width 130 height 14
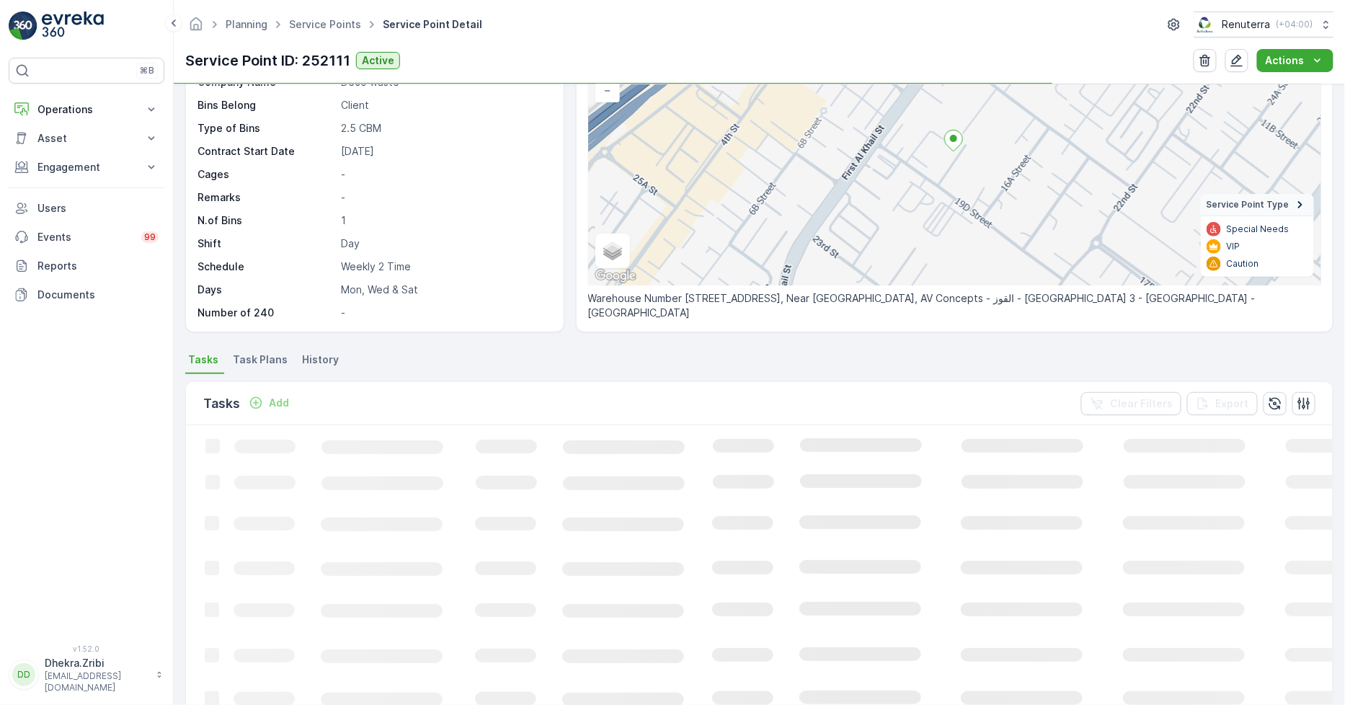
scroll to position [160, 0]
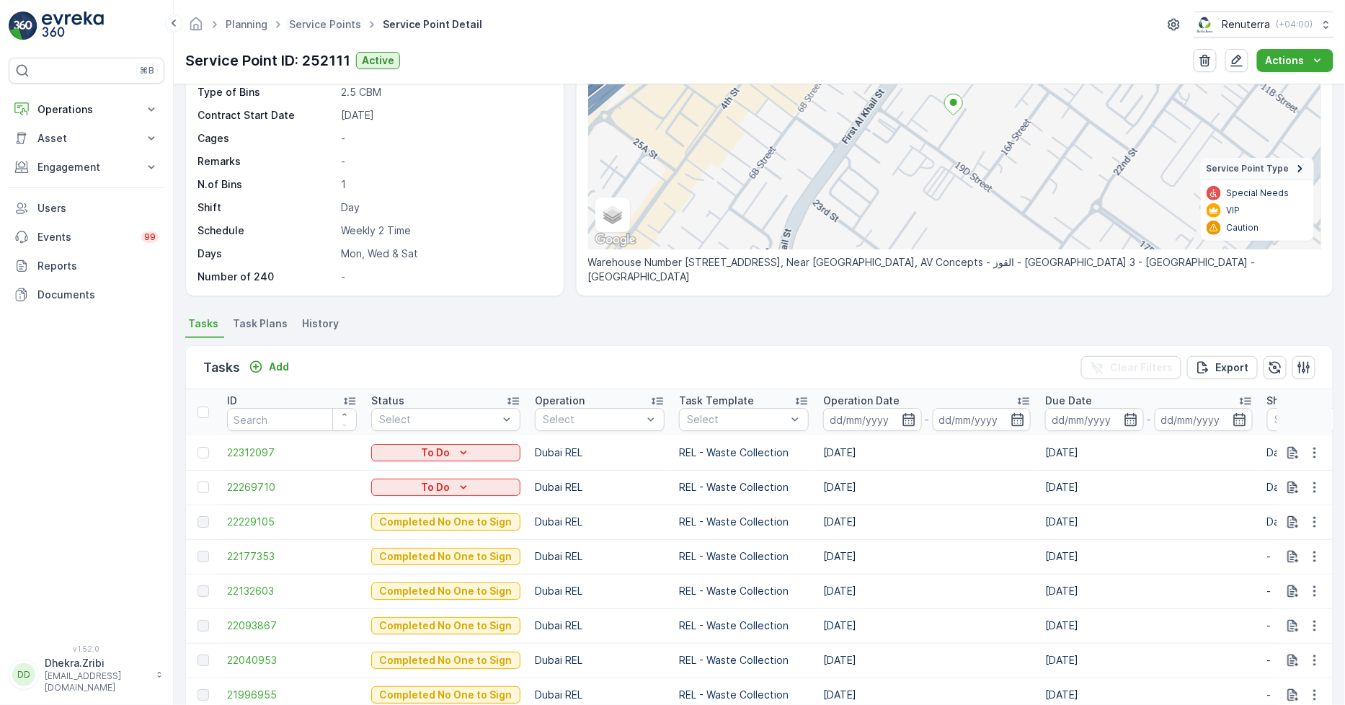
click at [317, 17] on span "Service Points" at bounding box center [325, 24] width 78 height 14
click at [320, 19] on link "Service Points" at bounding box center [325, 24] width 72 height 12
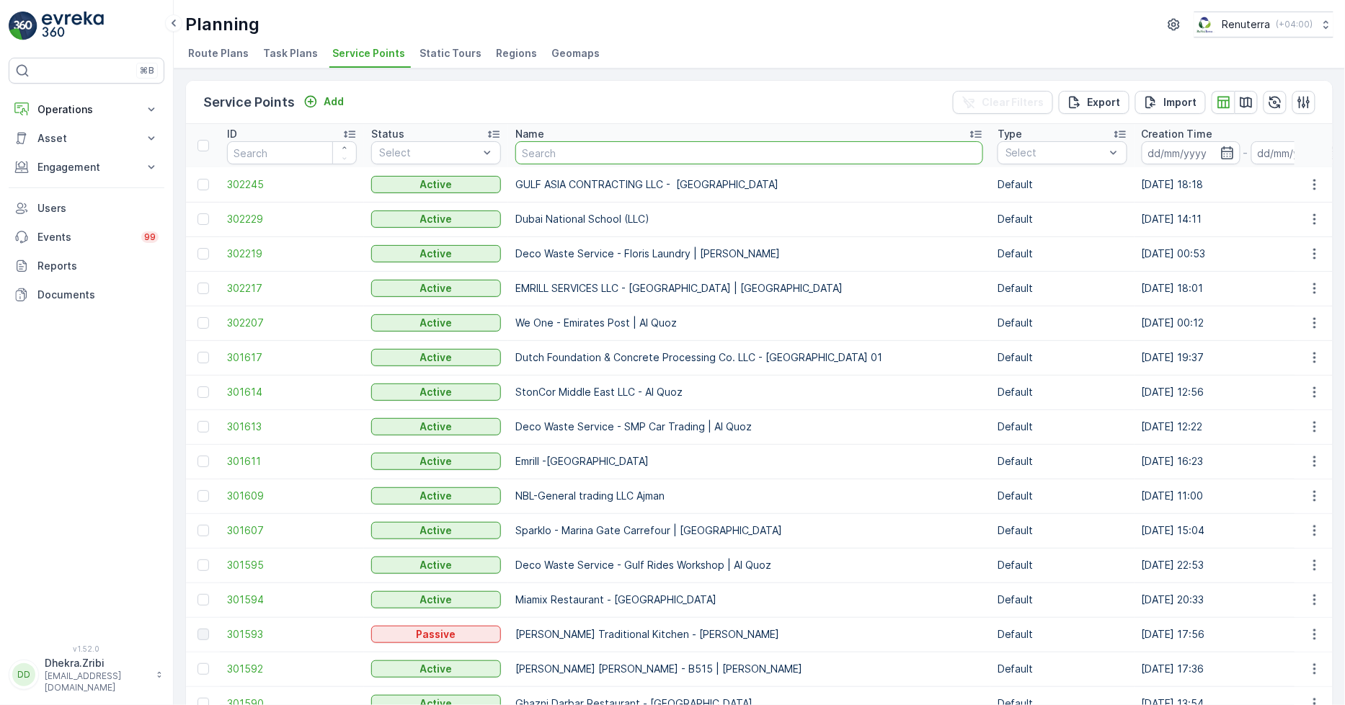
click at [580, 150] on input "text" at bounding box center [749, 152] width 468 height 23
type input "bbh"
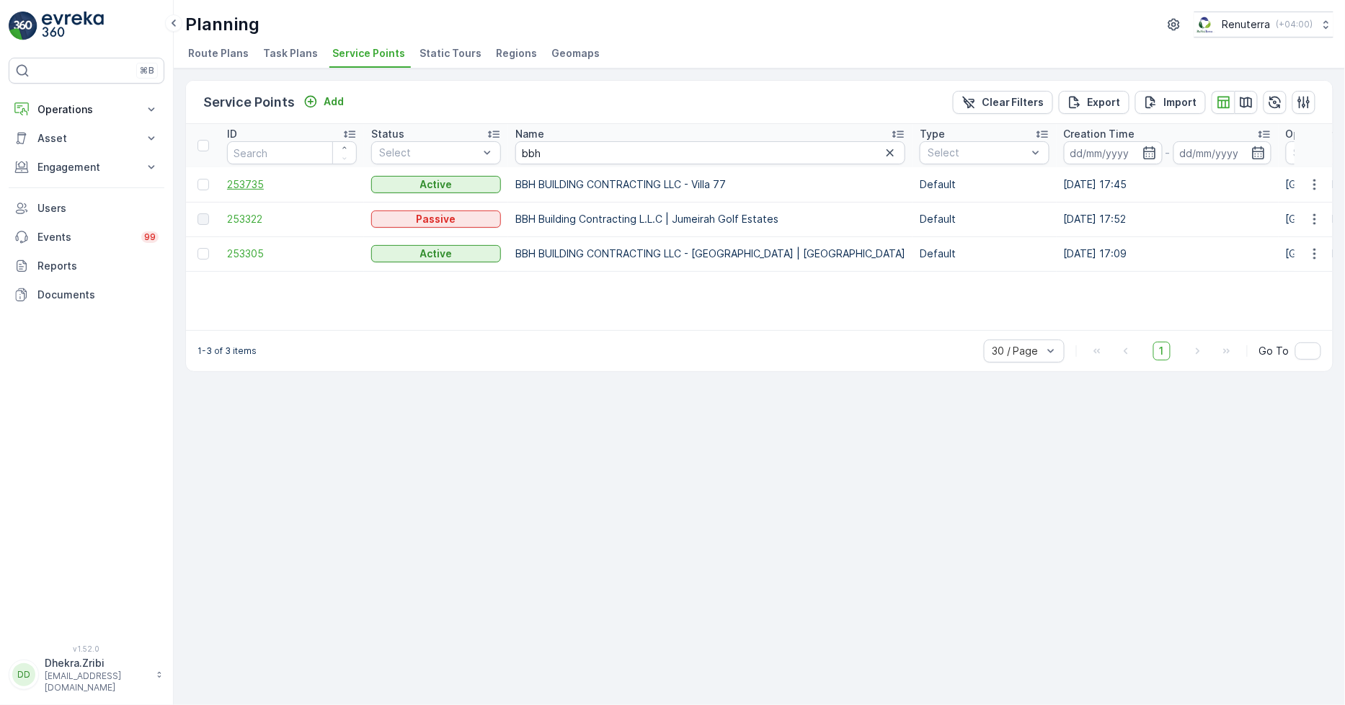
click at [251, 177] on span "253735" at bounding box center [292, 184] width 130 height 14
click at [247, 183] on span "253735" at bounding box center [292, 184] width 130 height 14
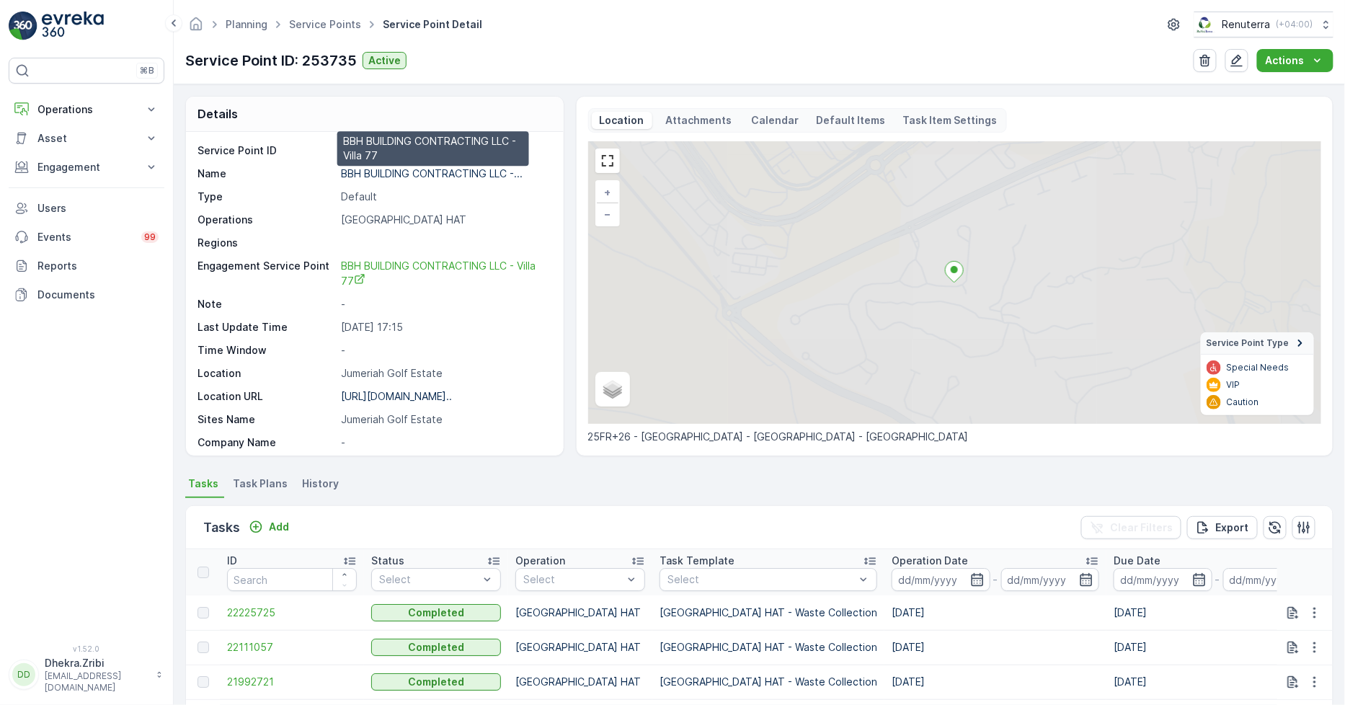
click at [394, 171] on p "BBH BUILDING CONTRACTING LLC -..." at bounding box center [432, 173] width 182 height 12
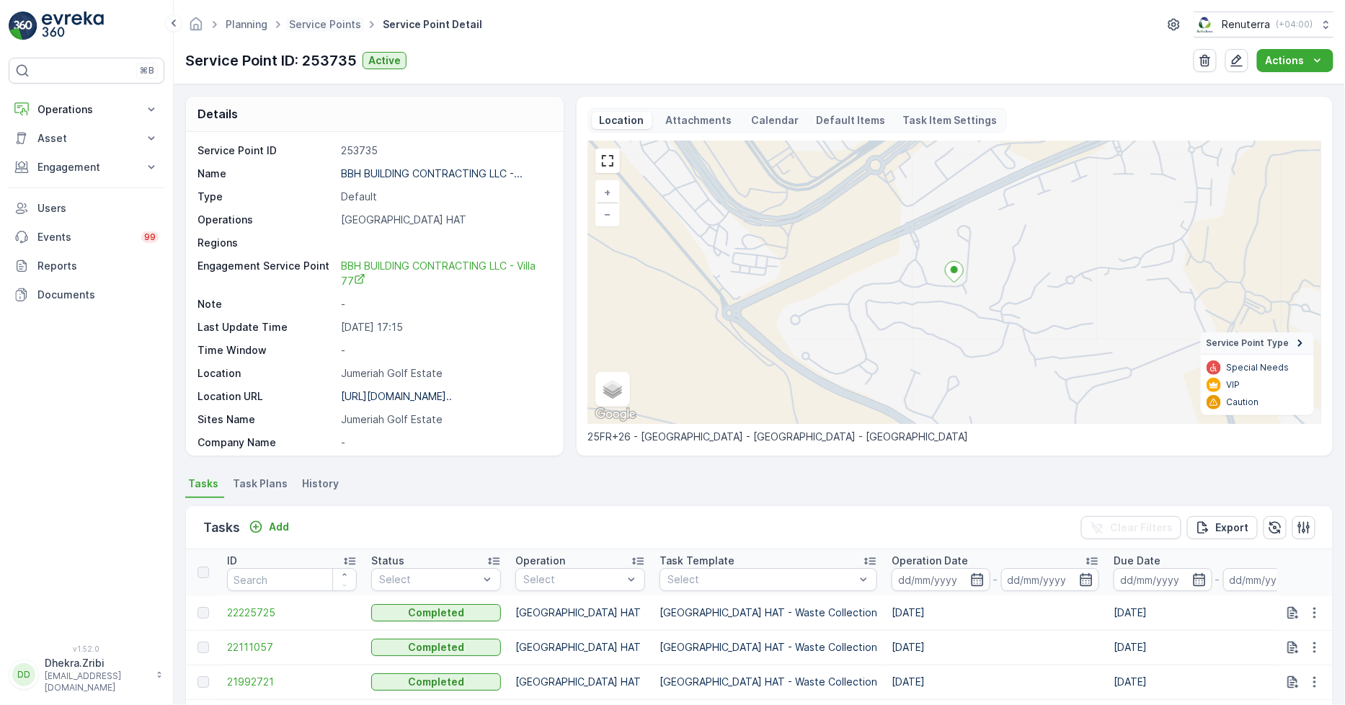
click at [316, 17] on span "Service Points" at bounding box center [325, 24] width 78 height 14
click at [319, 20] on link "Service Points" at bounding box center [325, 24] width 72 height 12
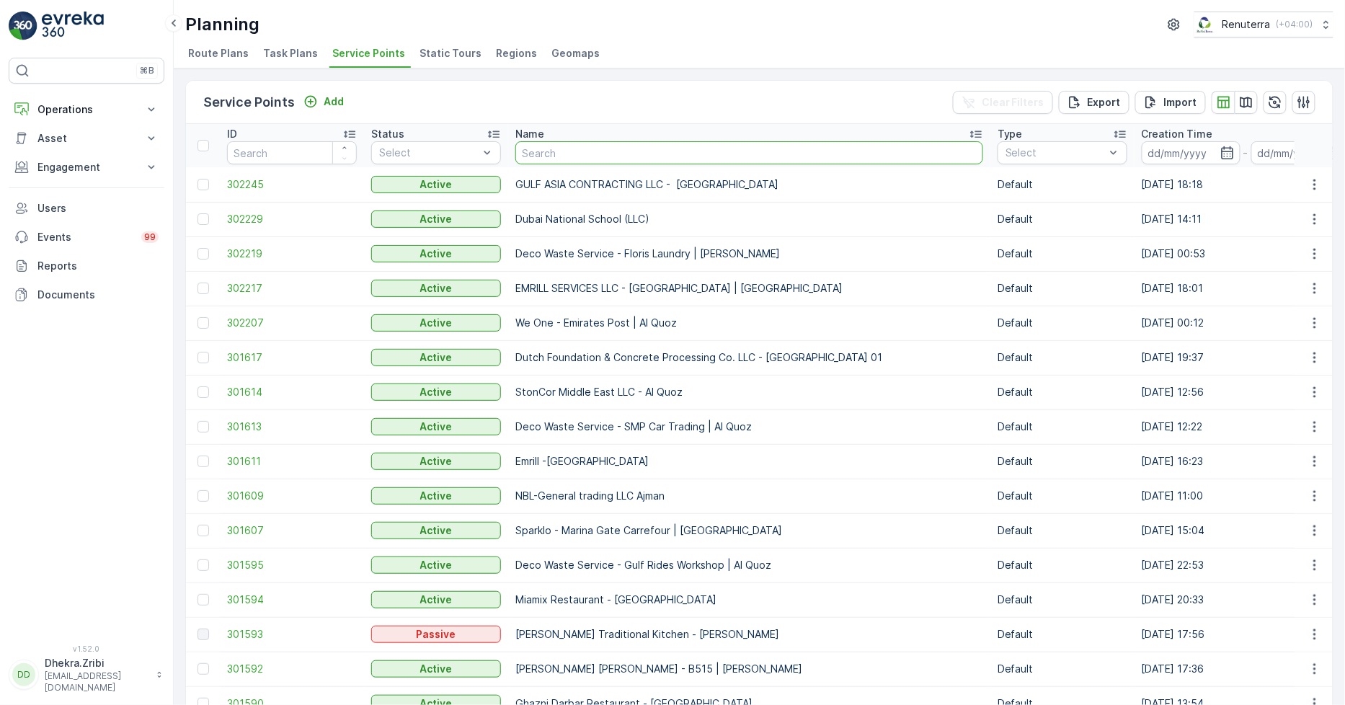
click at [621, 146] on input "text" at bounding box center [749, 152] width 468 height 23
type input "sobha"
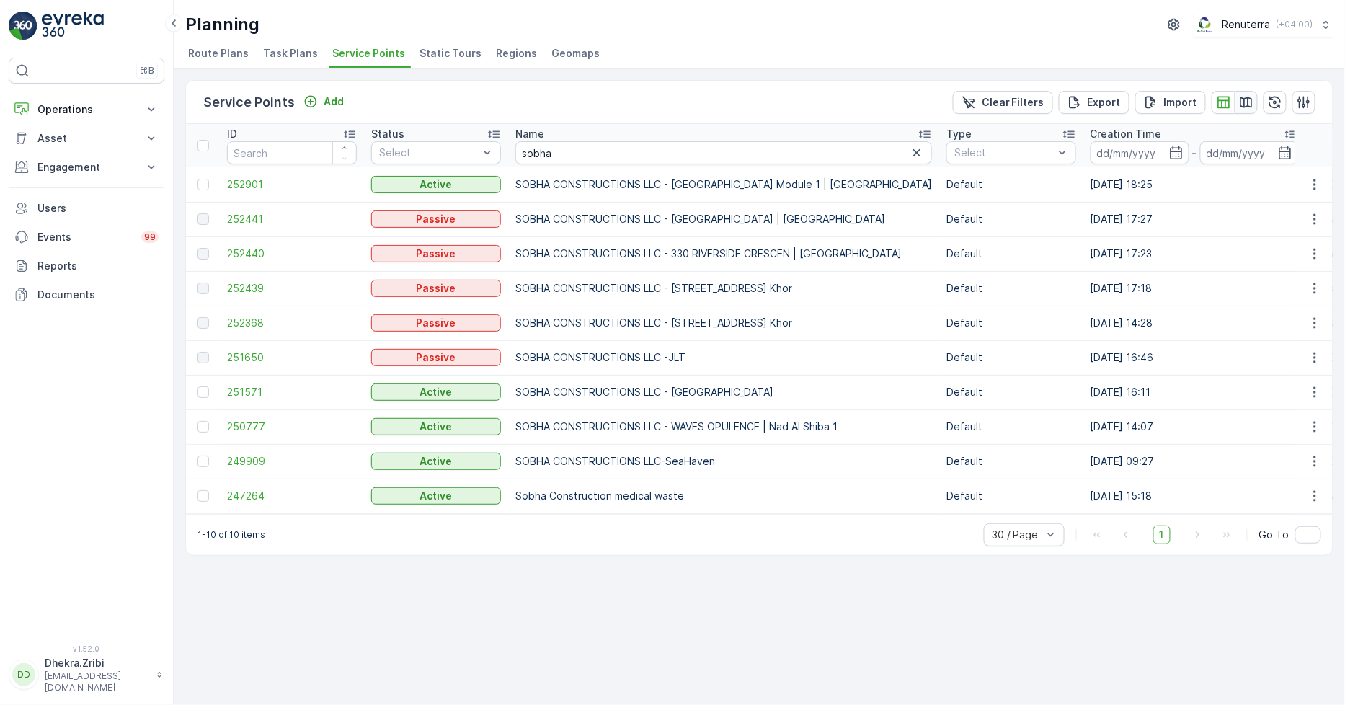
click at [1241, 102] on icon "button" at bounding box center [1247, 102] width 12 height 11
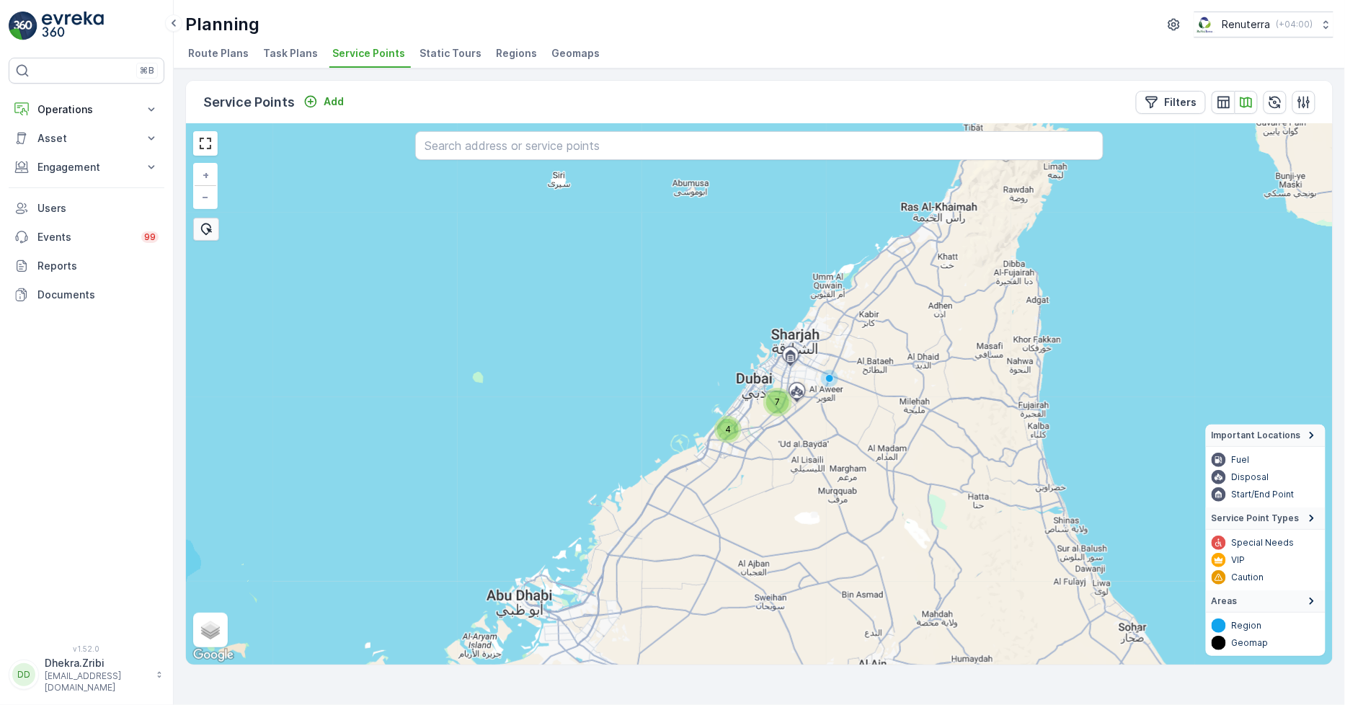
click at [774, 404] on div "7" at bounding box center [777, 402] width 23 height 23
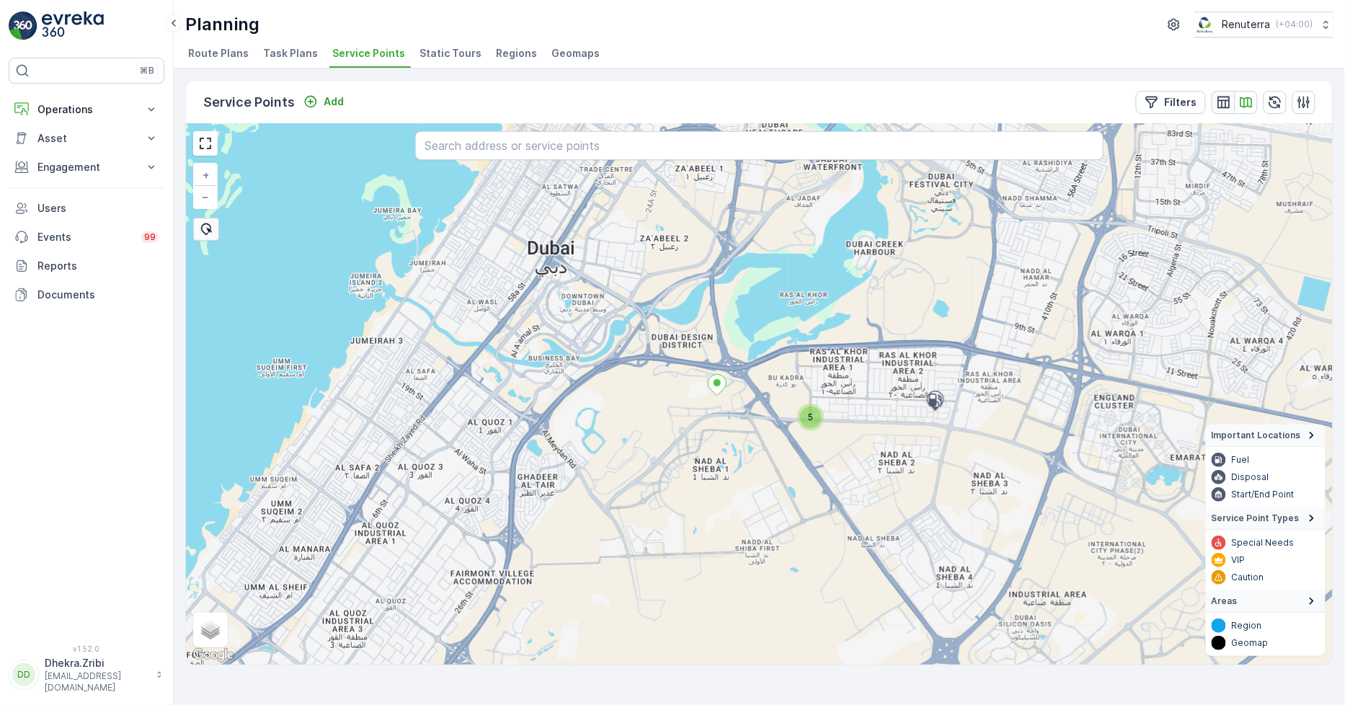
click at [1226, 98] on icon "button" at bounding box center [1224, 102] width 14 height 14
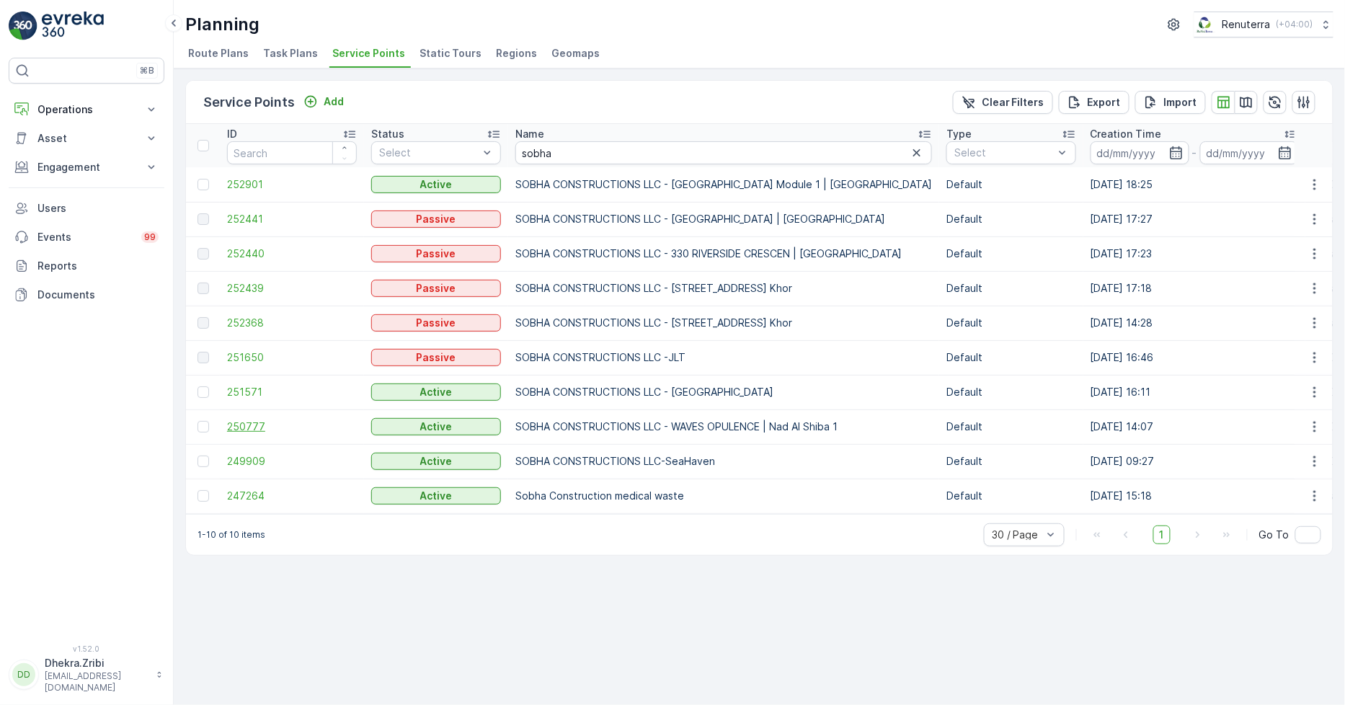
click at [256, 420] on span "250777" at bounding box center [292, 427] width 130 height 14
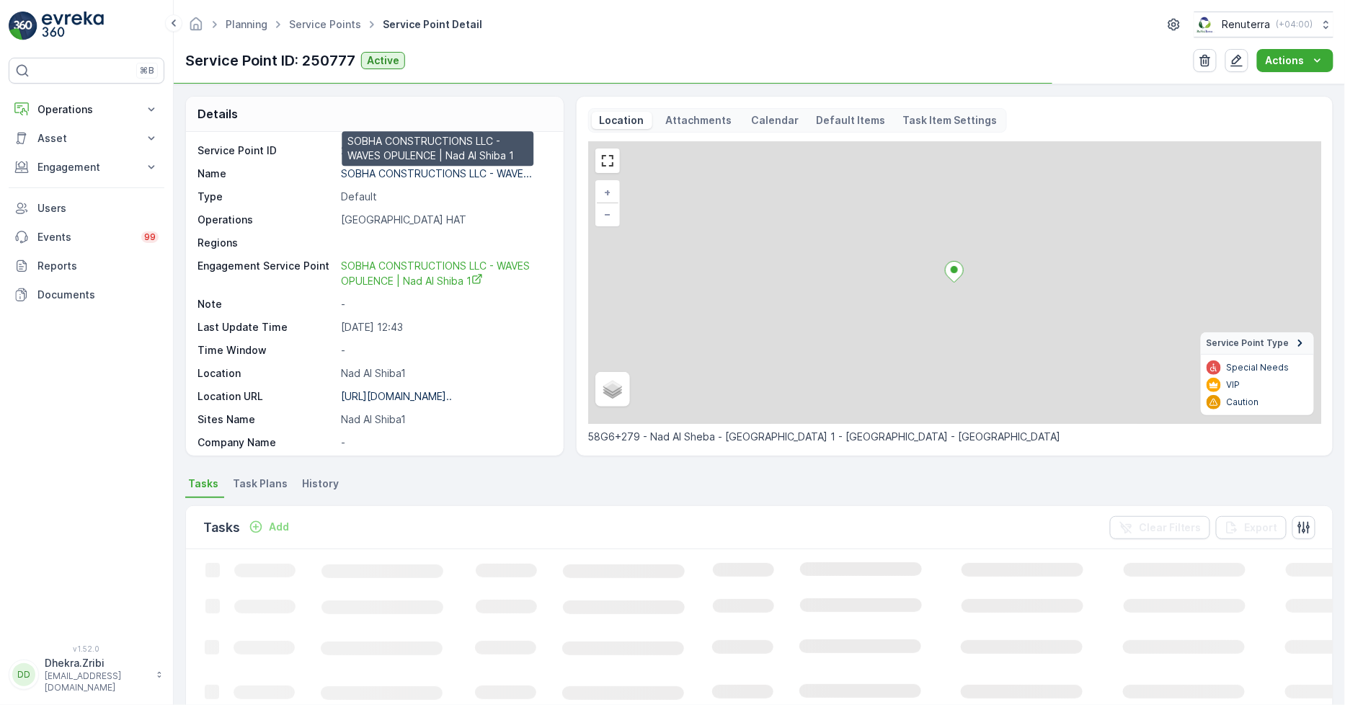
click at [412, 169] on p "SOBHA CONSTRUCTIONS LLC - WAVE..." at bounding box center [436, 173] width 191 height 12
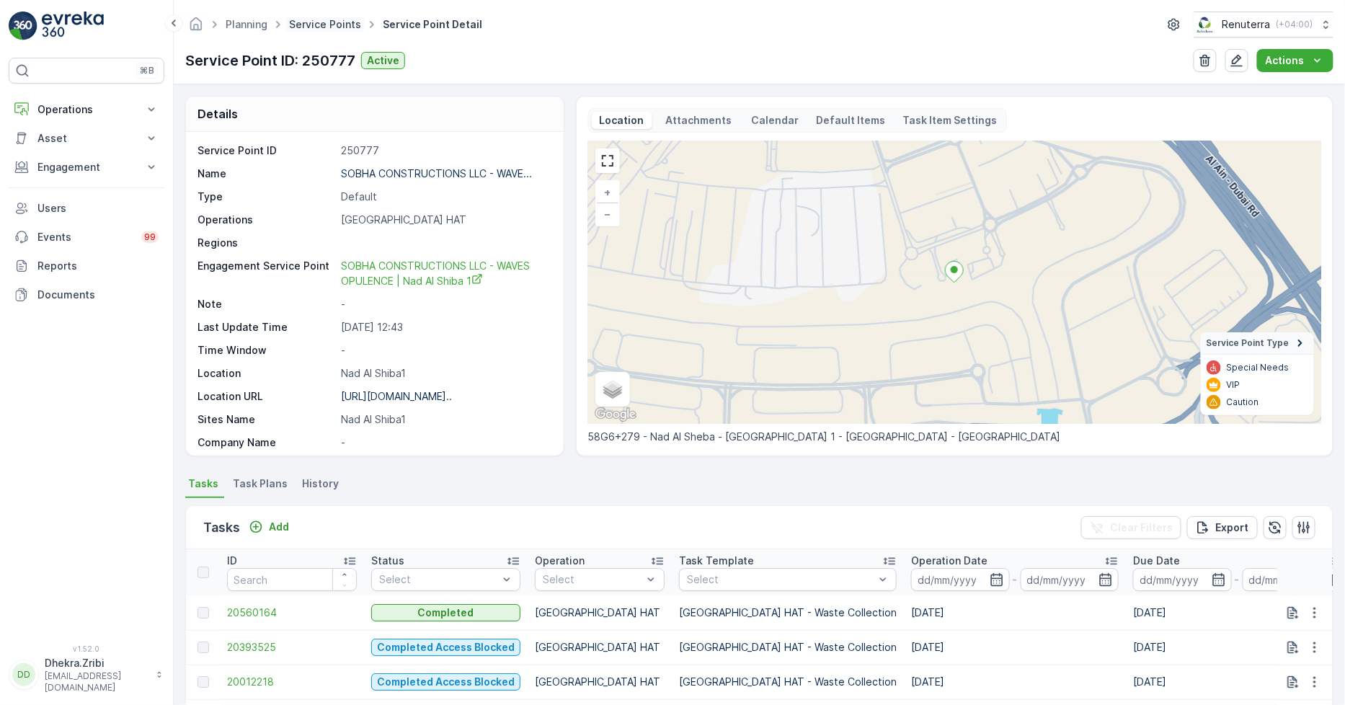
click at [345, 25] on link "Service Points" at bounding box center [325, 24] width 72 height 12
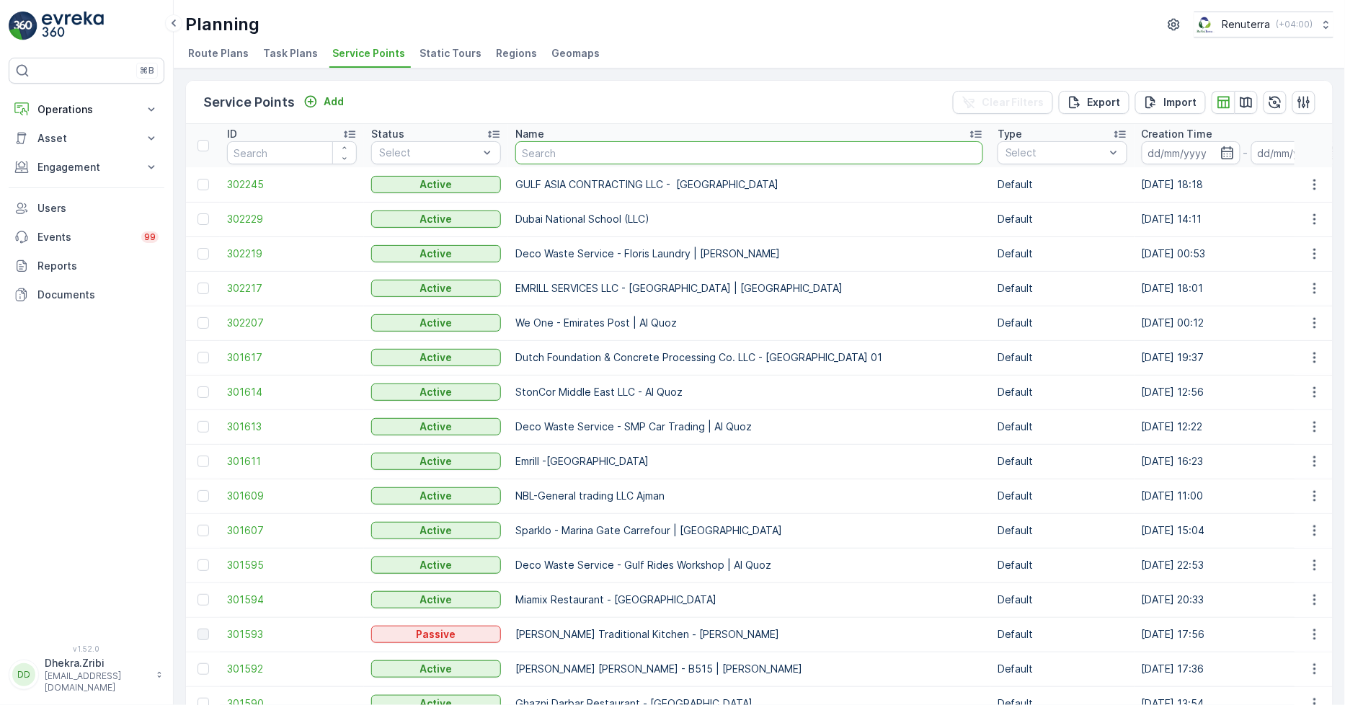
click at [582, 148] on input "text" at bounding box center [749, 152] width 468 height 23
type input "gulf"
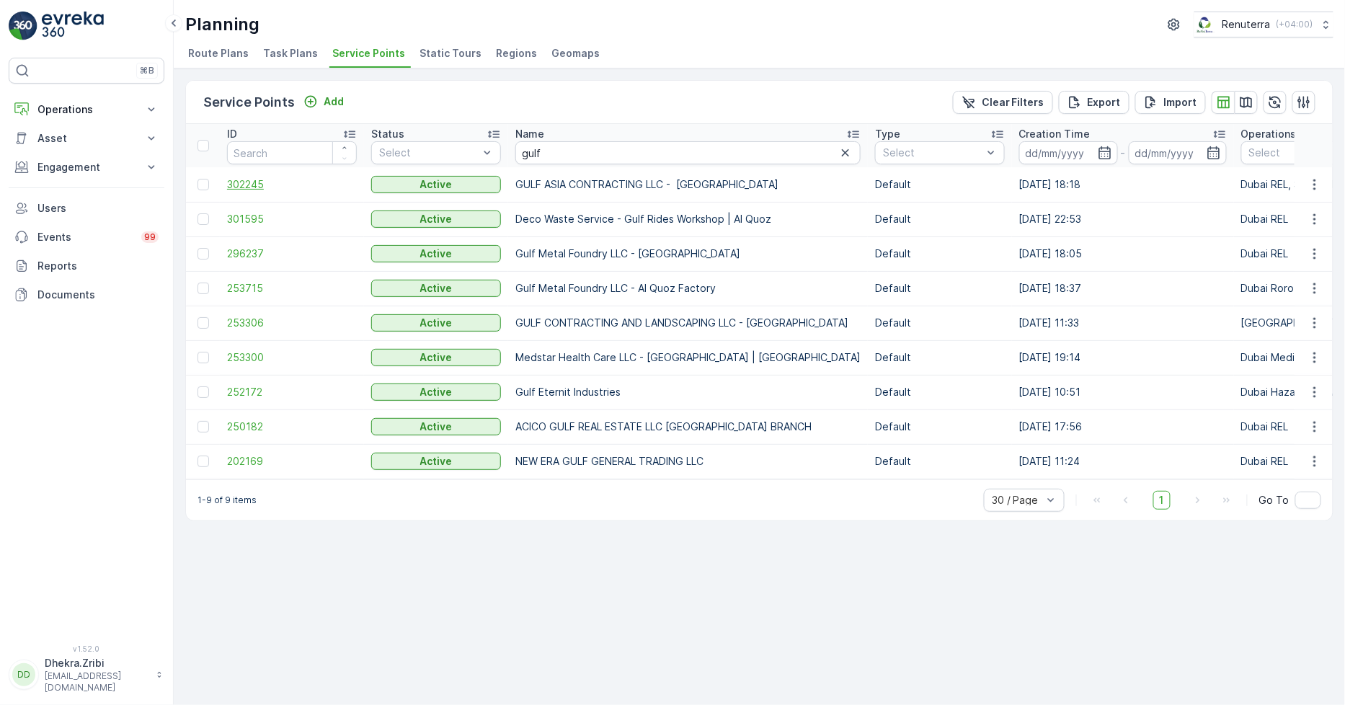
click at [249, 184] on span "302245" at bounding box center [292, 184] width 130 height 14
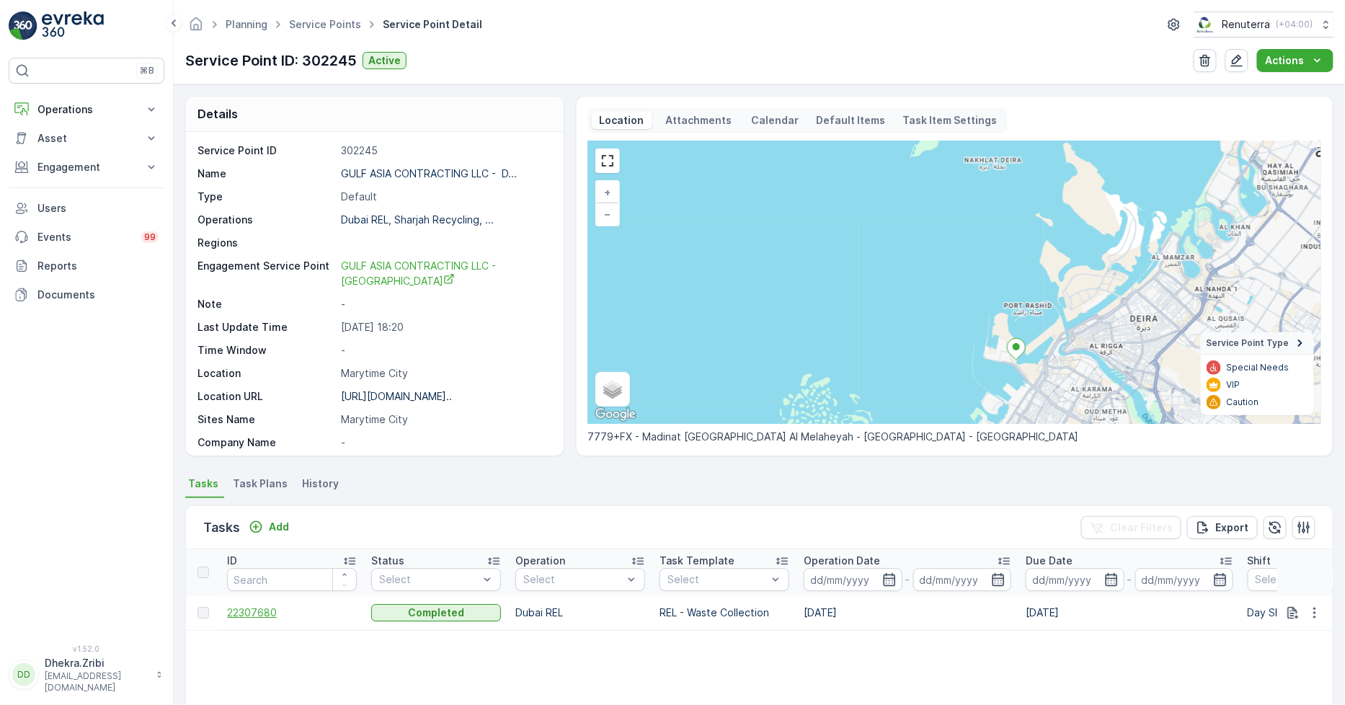
click at [258, 611] on span "22307680" at bounding box center [292, 613] width 130 height 14
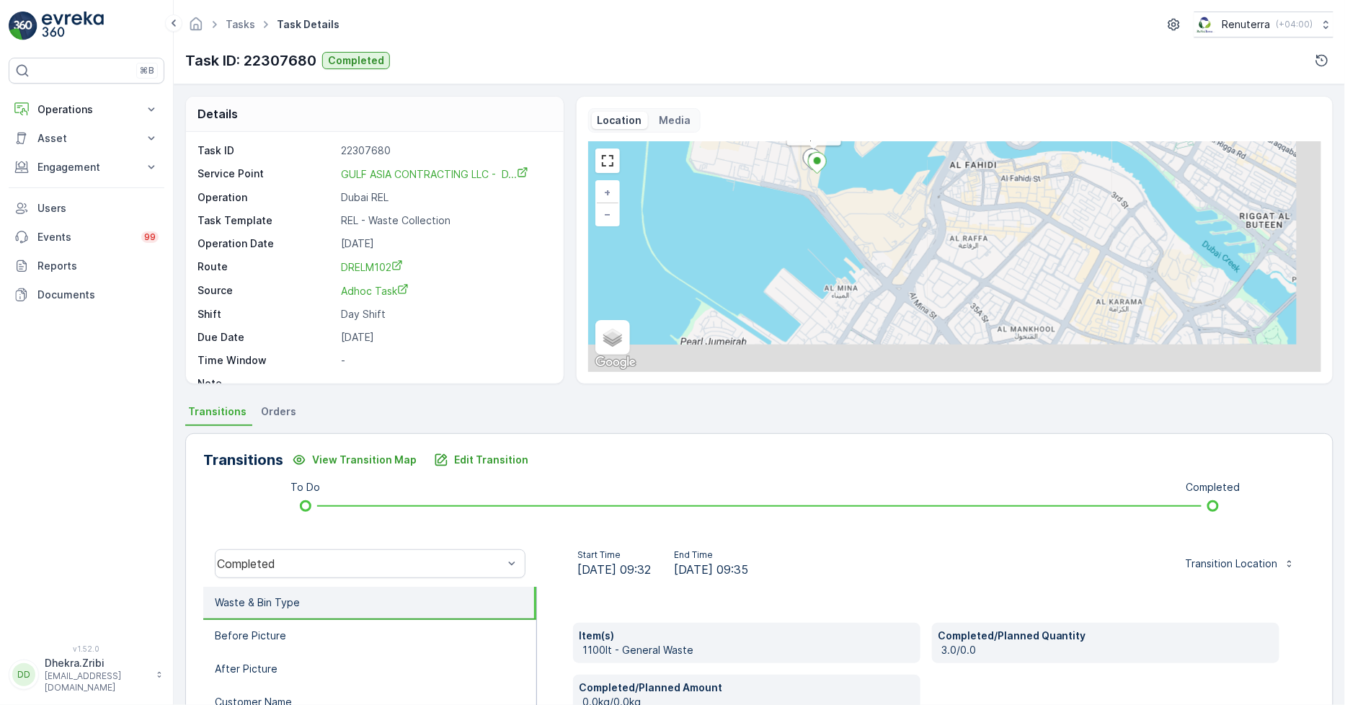
drag, startPoint x: 997, startPoint y: 340, endPoint x: 812, endPoint y: 212, distance: 225.0
click at [812, 212] on div "Completed + − Satellite Roadmap Terrain Hybrid Leaflet Keyboard shortcuts Map D…" at bounding box center [954, 256] width 733 height 231
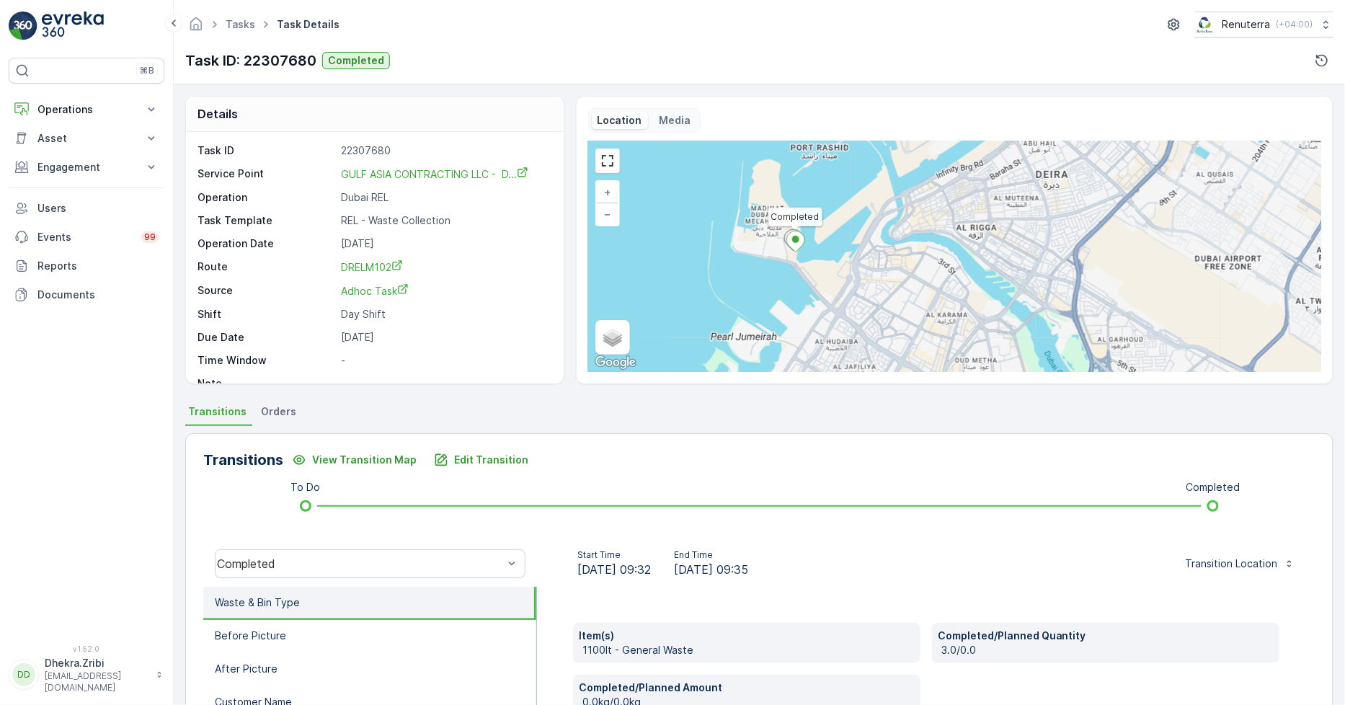
drag, startPoint x: 852, startPoint y: 249, endPoint x: 839, endPoint y: 278, distance: 31.6
click at [839, 278] on div "Completed + − Satellite Roadmap Terrain Hybrid Leaflet Keyboard shortcuts Map D…" at bounding box center [954, 256] width 733 height 231
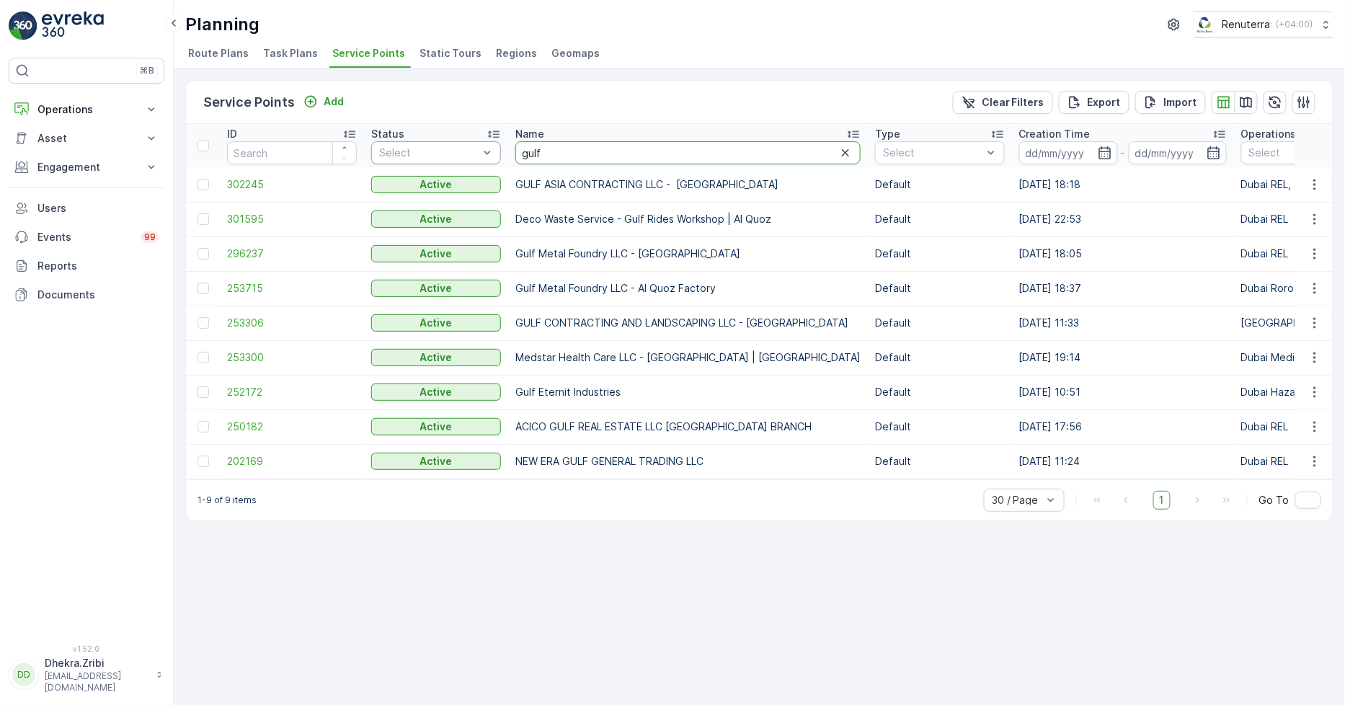
drag, startPoint x: 574, startPoint y: 151, endPoint x: 476, endPoint y: 153, distance: 98.1
type input "arabian"
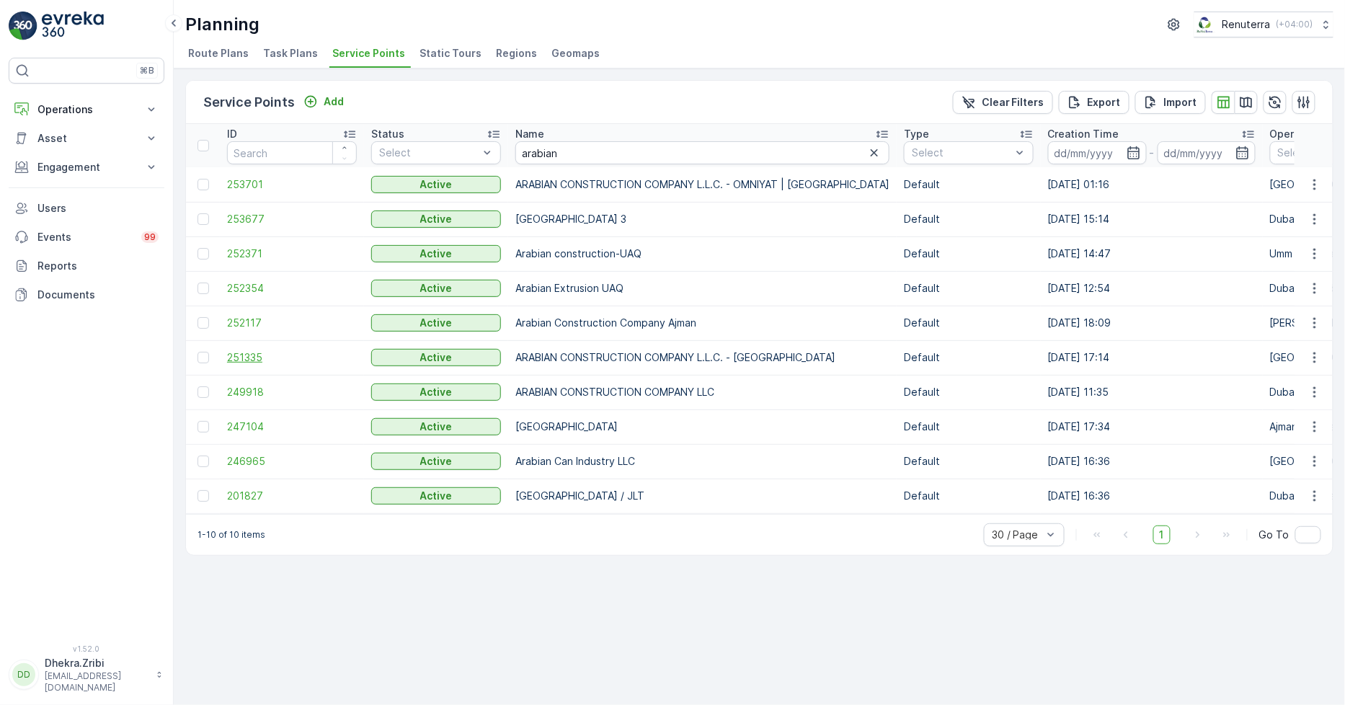
click at [250, 356] on span "251335" at bounding box center [292, 357] width 130 height 14
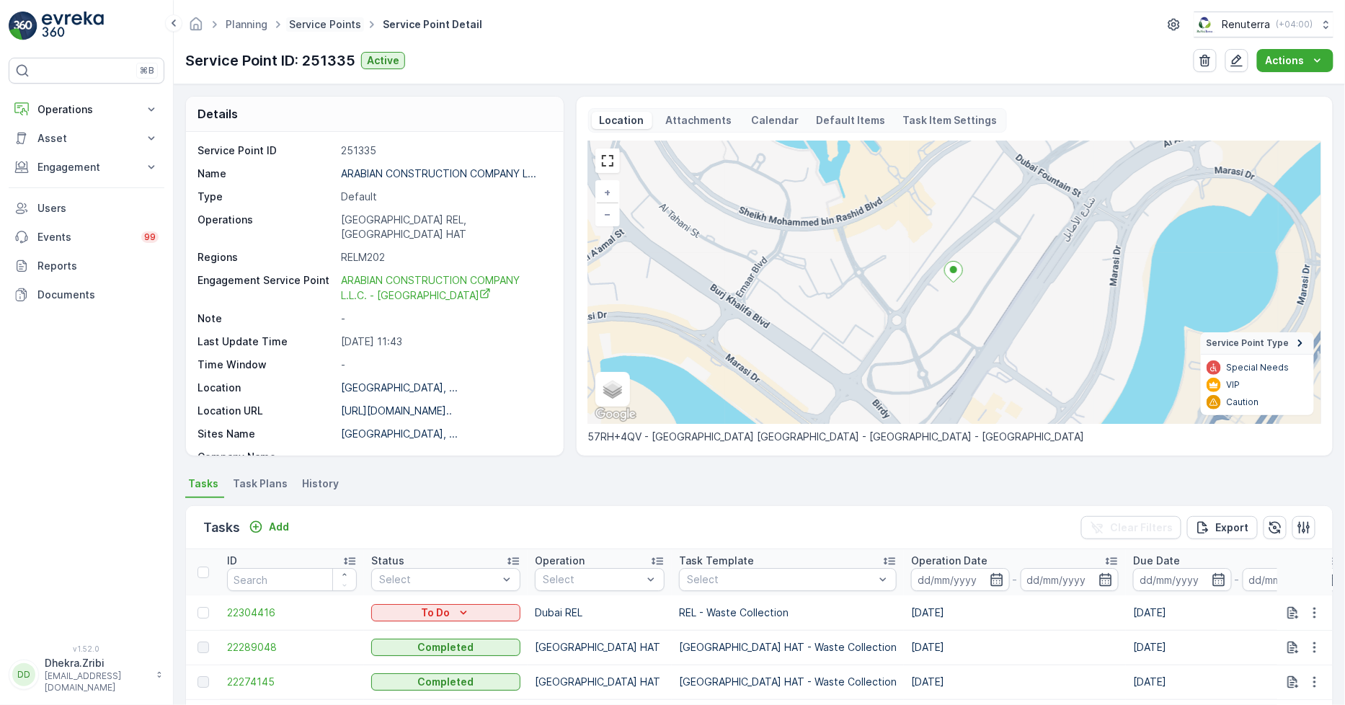
click at [317, 18] on link "Service Points" at bounding box center [325, 24] width 72 height 12
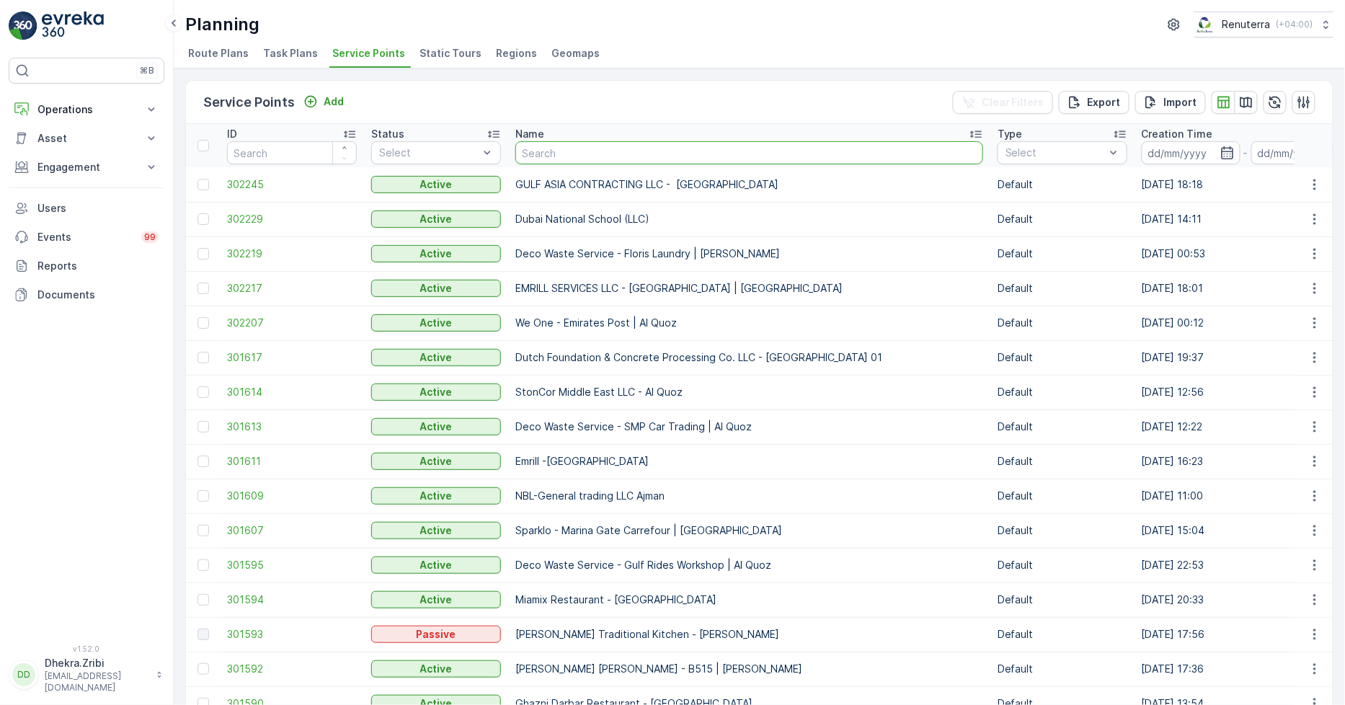
click at [565, 149] on input "text" at bounding box center [749, 152] width 468 height 23
type input "4 u"
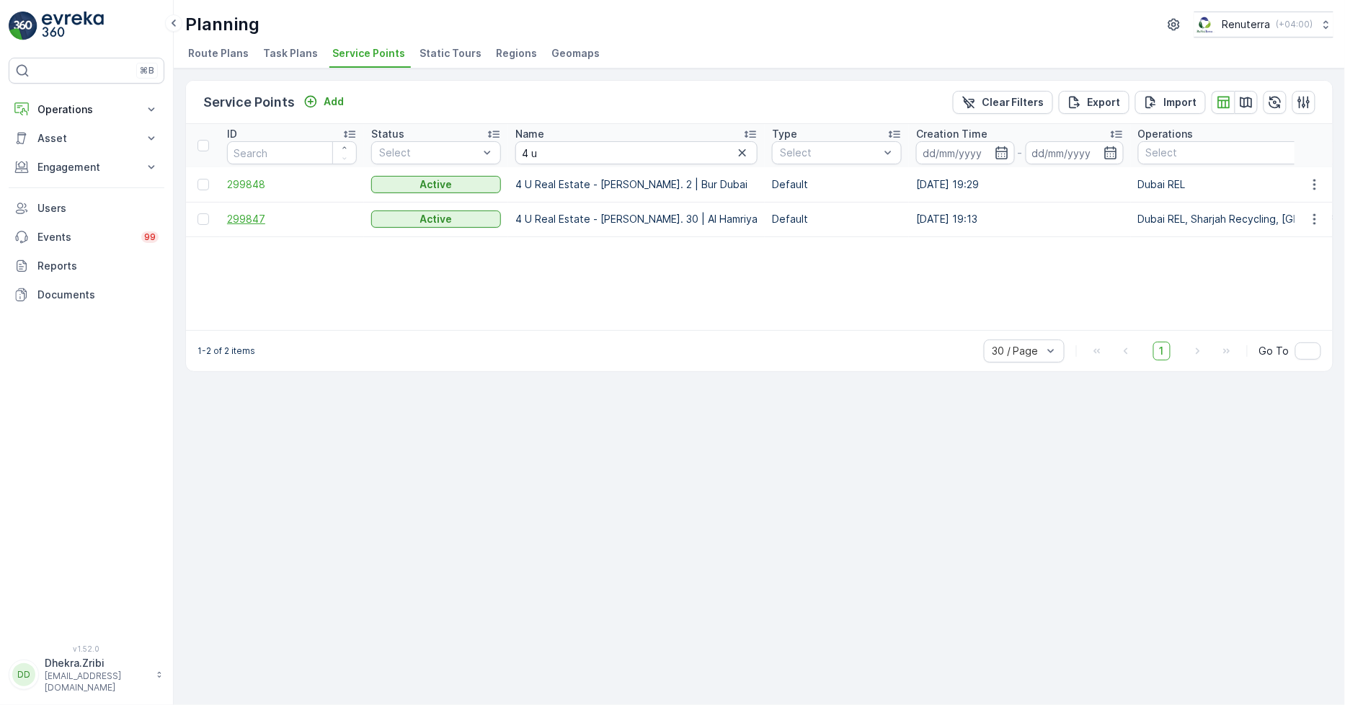
click at [247, 218] on span "299847" at bounding box center [292, 219] width 130 height 14
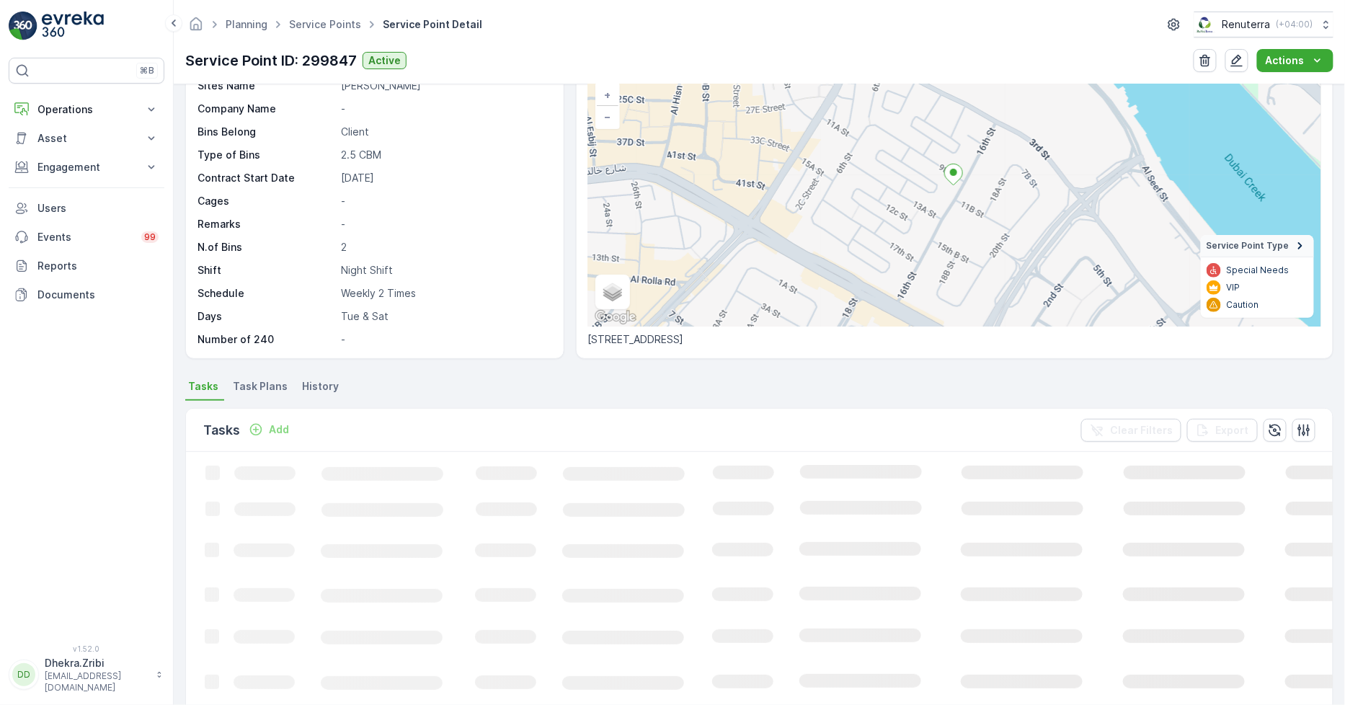
scroll to position [160, 0]
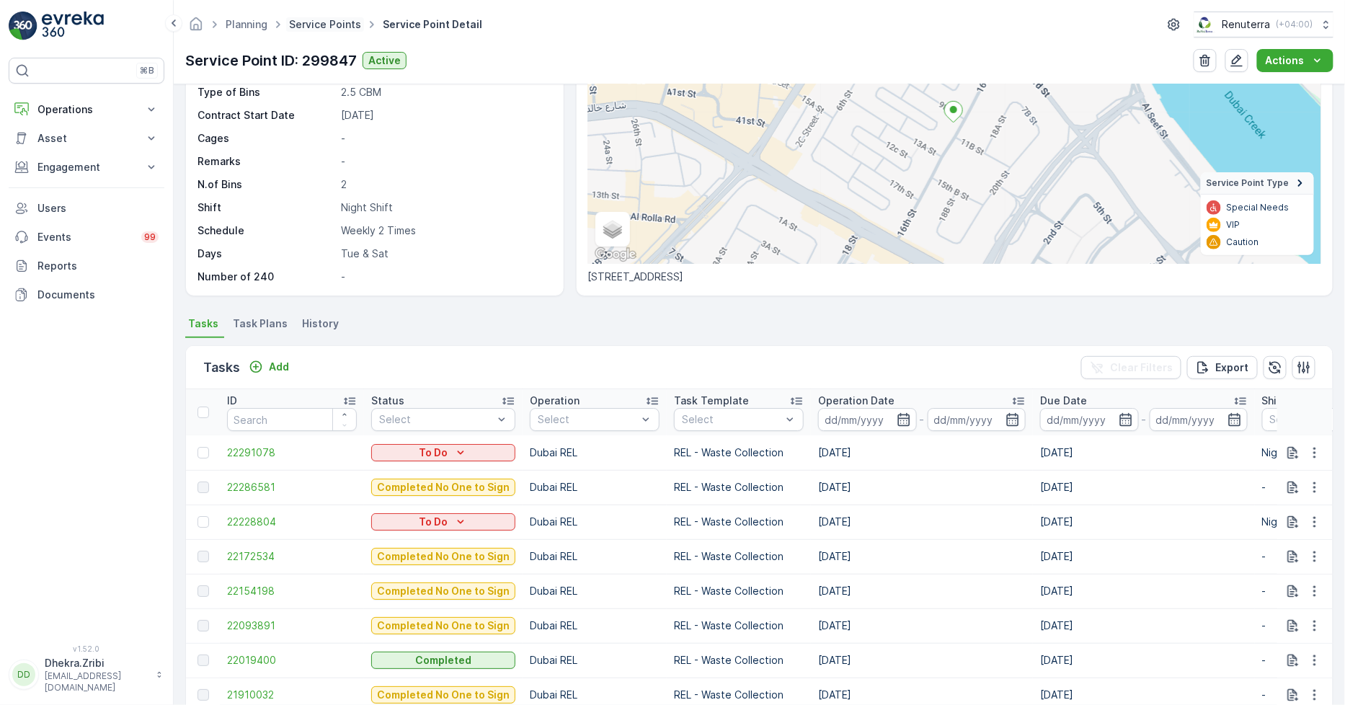
click at [334, 22] on link "Service Points" at bounding box center [325, 24] width 72 height 12
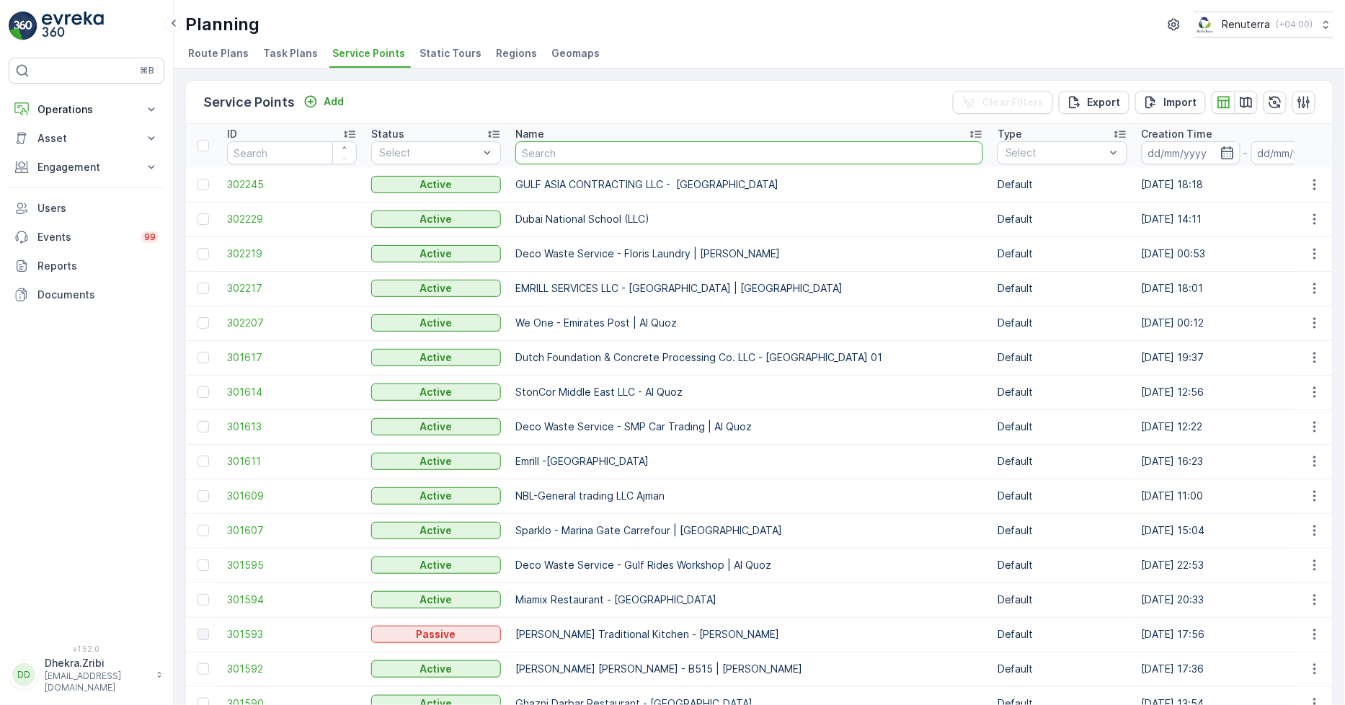
click at [609, 159] on input "text" at bounding box center [749, 152] width 468 height 23
type input "ktc"
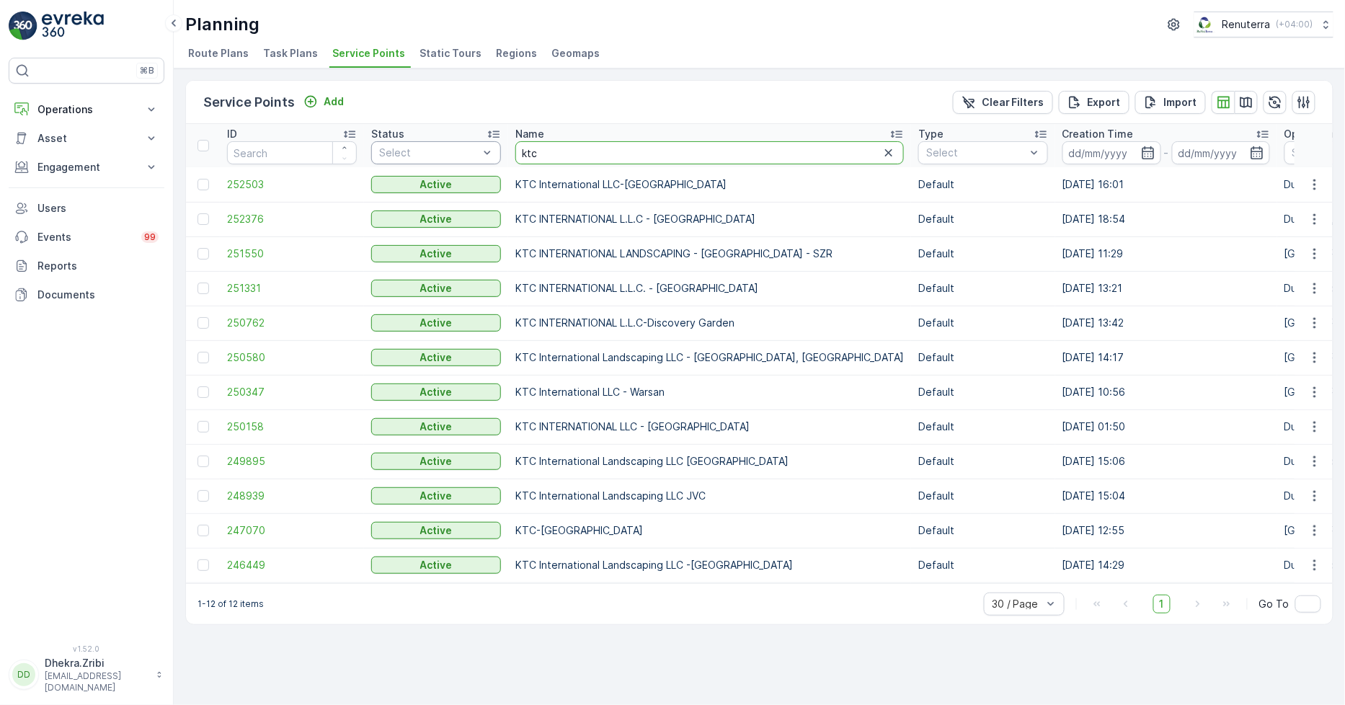
drag, startPoint x: 565, startPoint y: 152, endPoint x: 455, endPoint y: 159, distance: 110.5
type input "arabian"
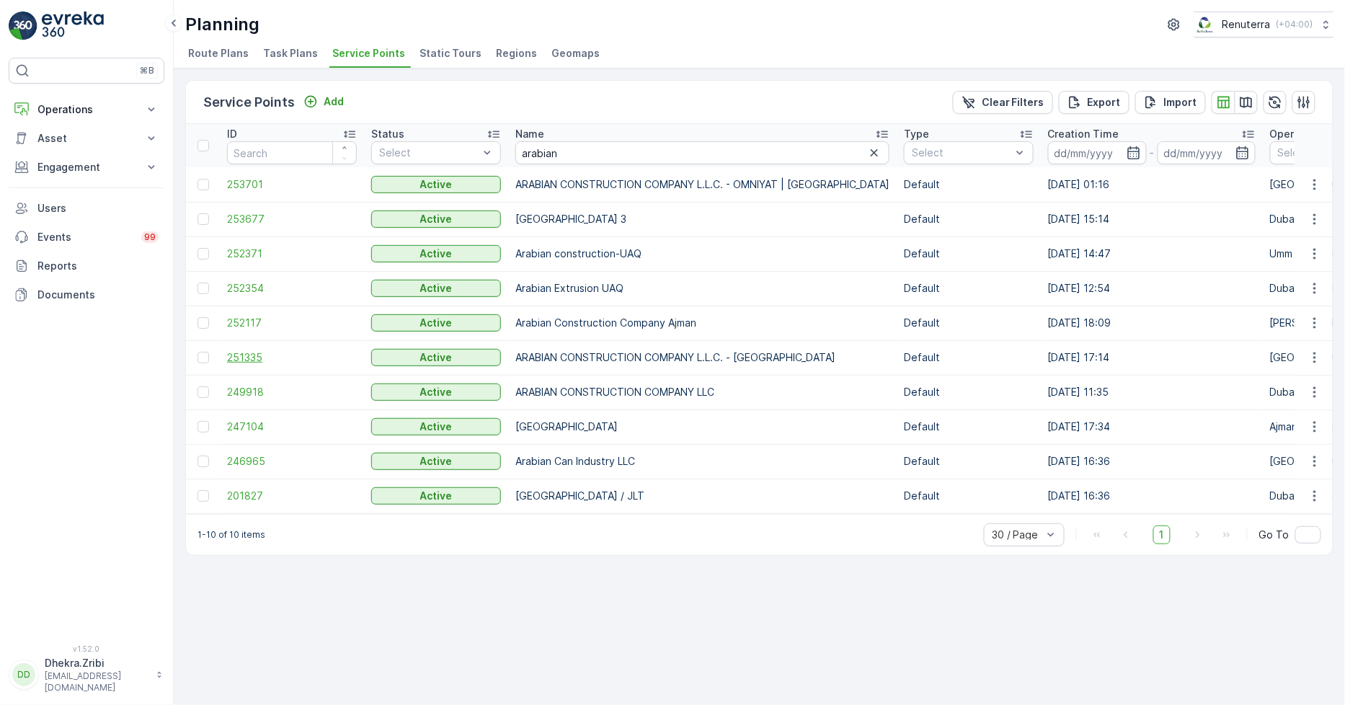
click at [238, 352] on span "251335" at bounding box center [292, 357] width 130 height 14
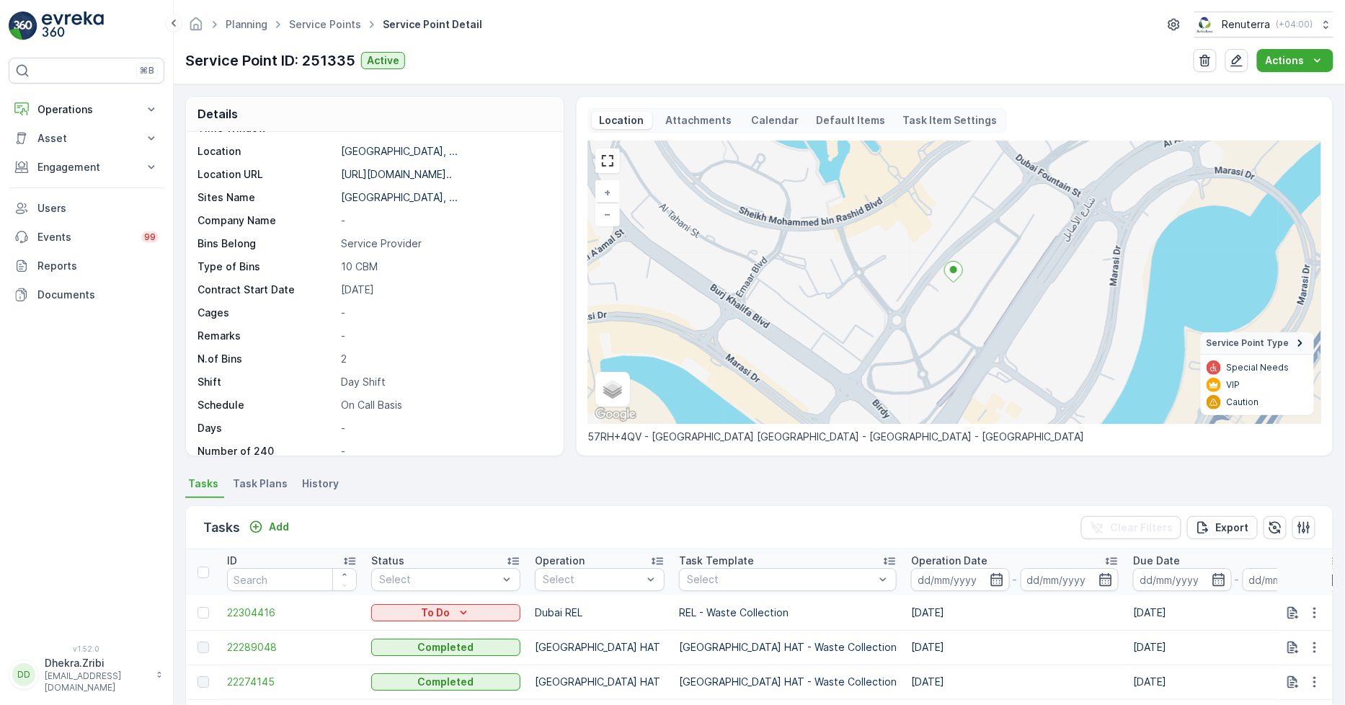
scroll to position [80, 0]
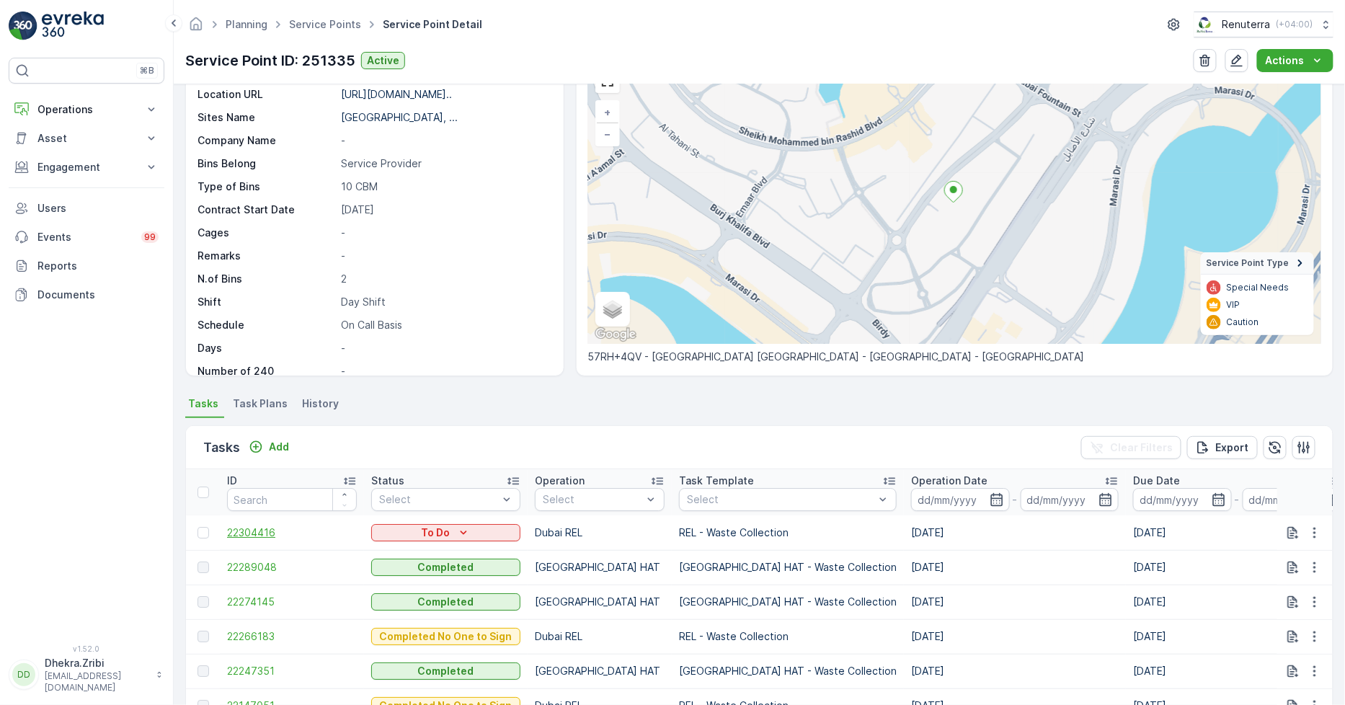
click at [268, 529] on span "22304416" at bounding box center [292, 533] width 130 height 14
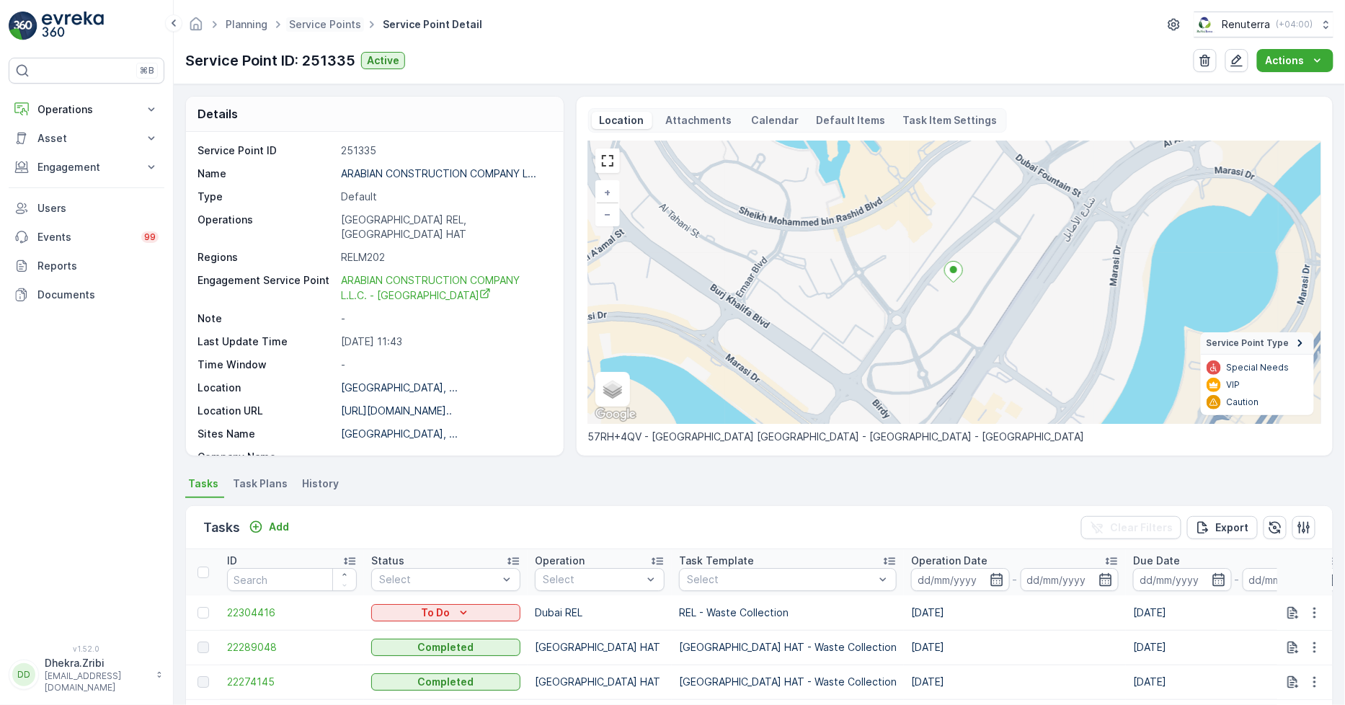
click at [323, 17] on span "Service Points" at bounding box center [325, 24] width 78 height 14
click at [325, 25] on link "Service Points" at bounding box center [325, 24] width 72 height 12
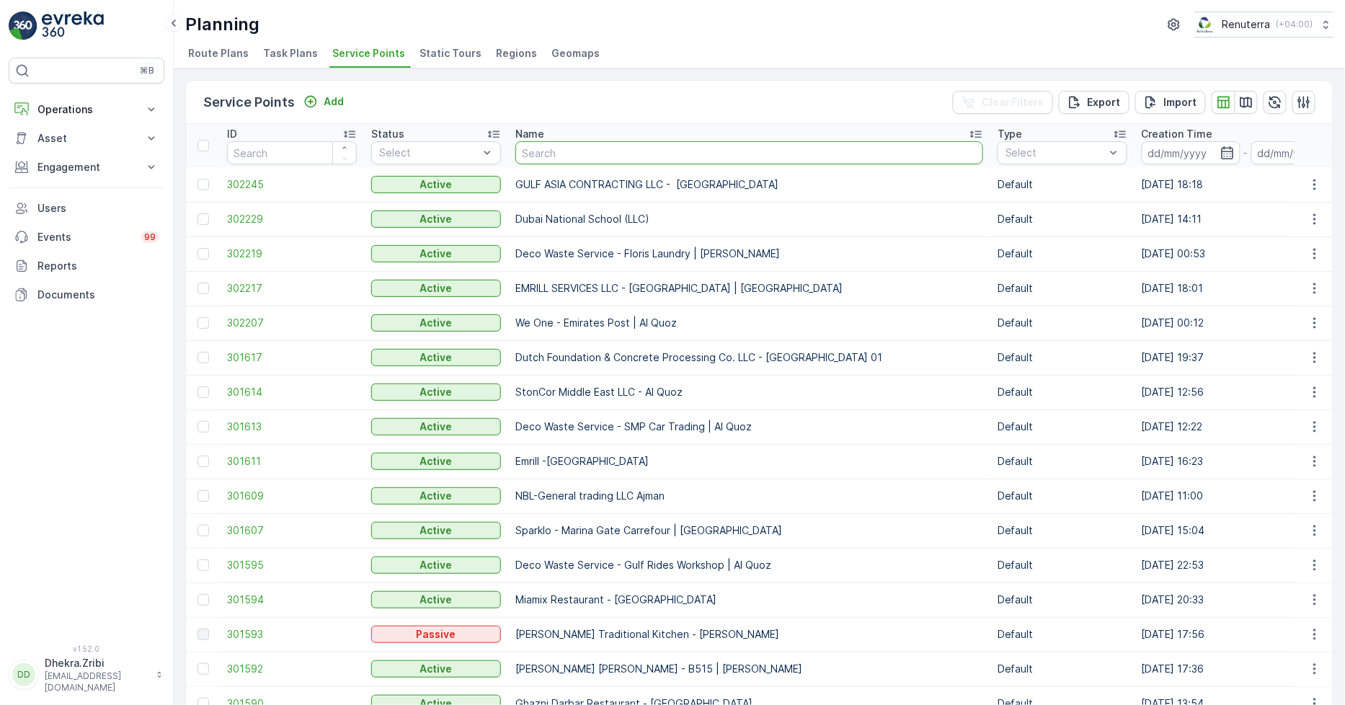
click at [550, 154] on input "text" at bounding box center [749, 152] width 468 height 23
type input "hms"
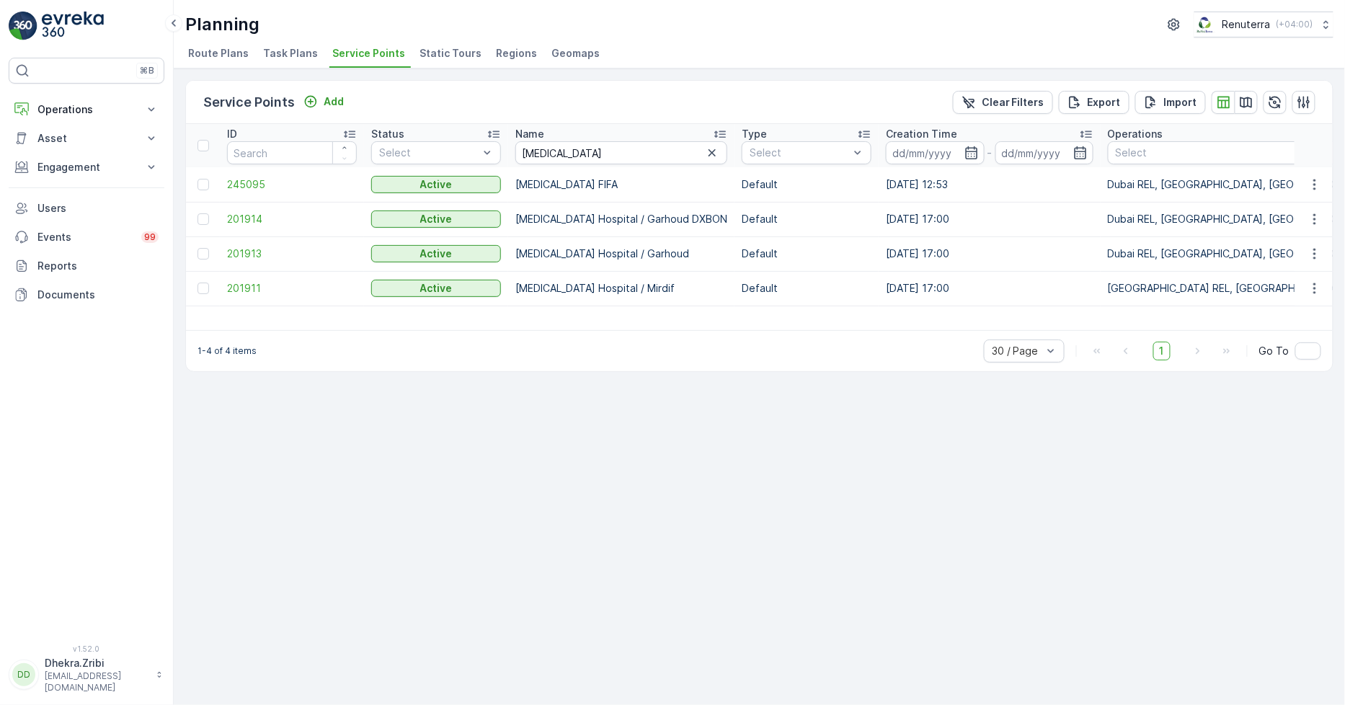
click at [225, 289] on td "201911" at bounding box center [292, 288] width 144 height 35
click at [254, 283] on span "201911" at bounding box center [292, 288] width 130 height 14
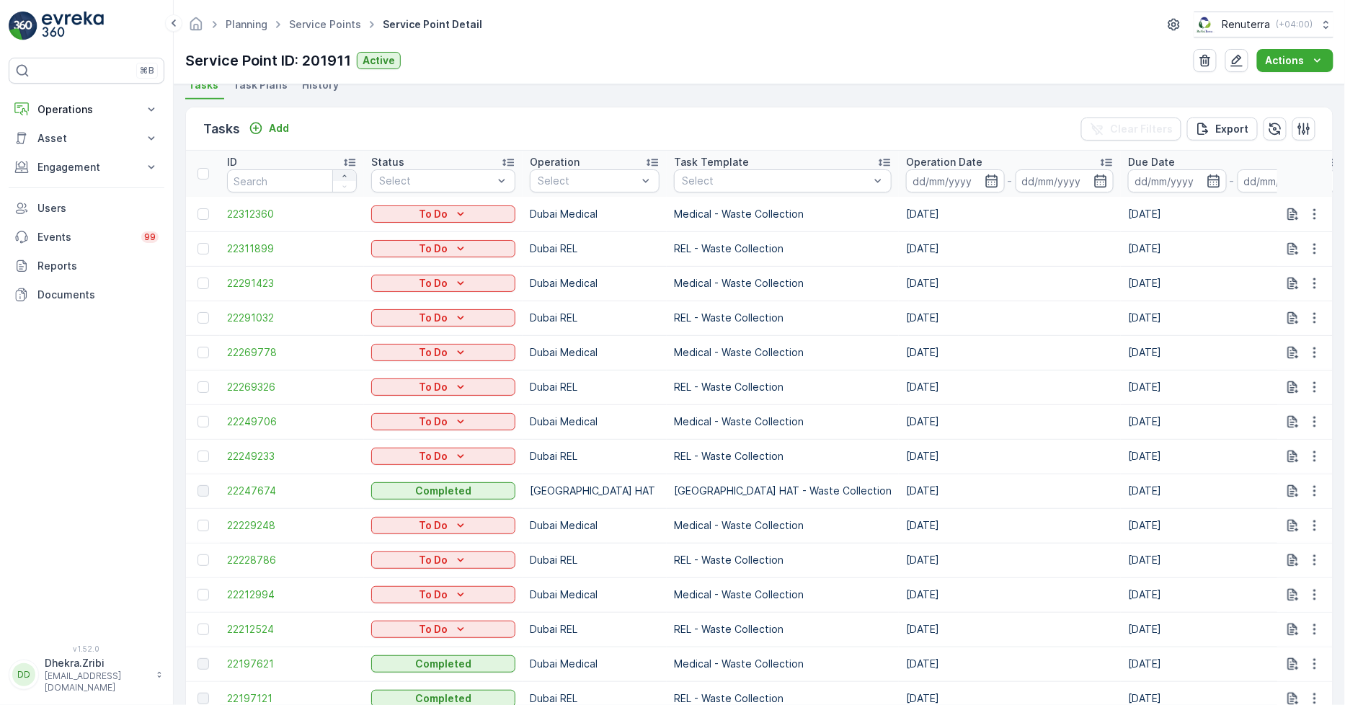
scroll to position [400, 0]
click at [281, 123] on p "Add" at bounding box center [279, 127] width 20 height 14
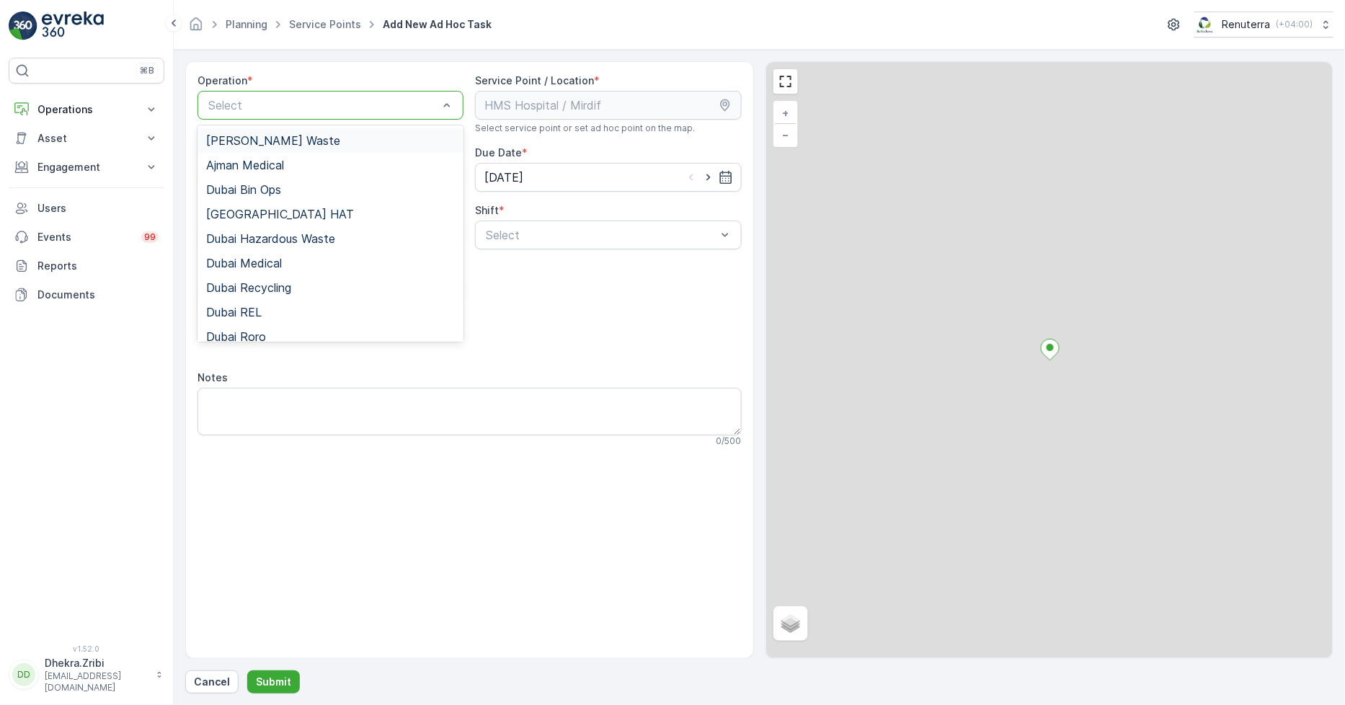
click at [392, 92] on div "Select" at bounding box center [331, 105] width 266 height 29
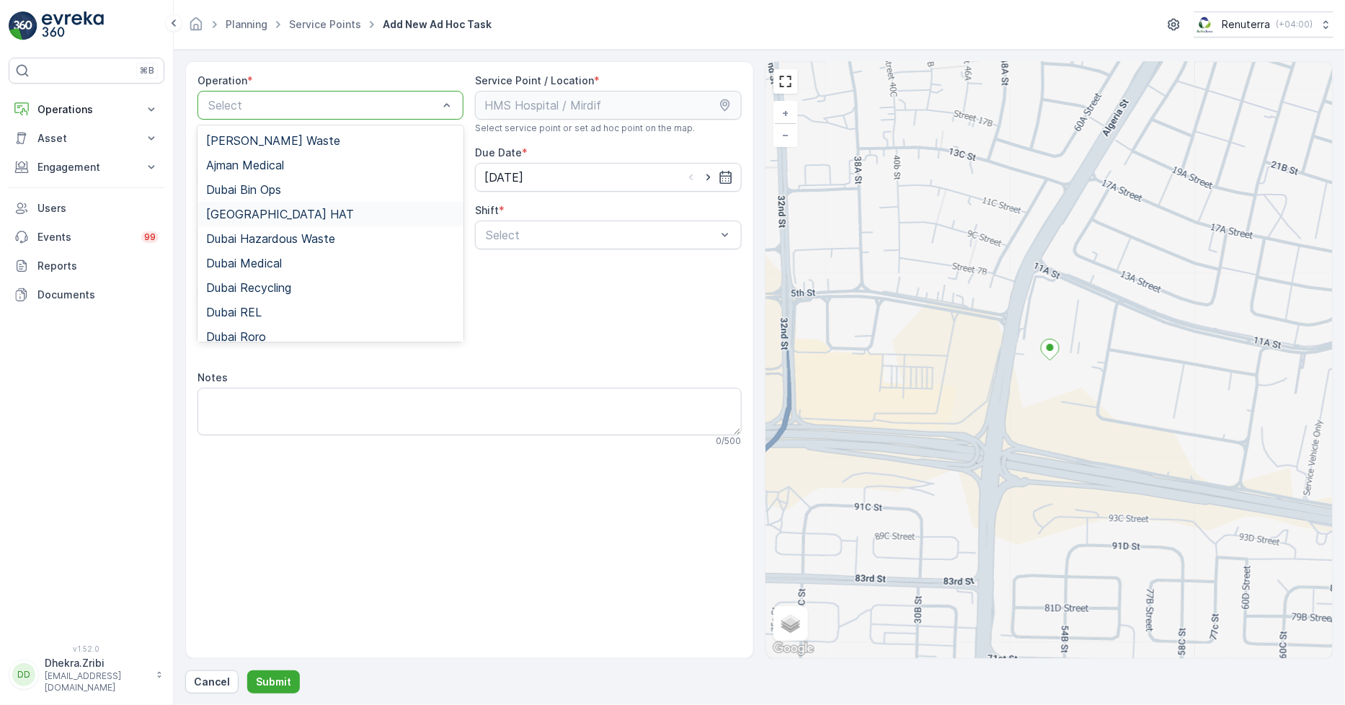
click at [257, 211] on span "[GEOGRAPHIC_DATA] HAT" at bounding box center [280, 214] width 148 height 13
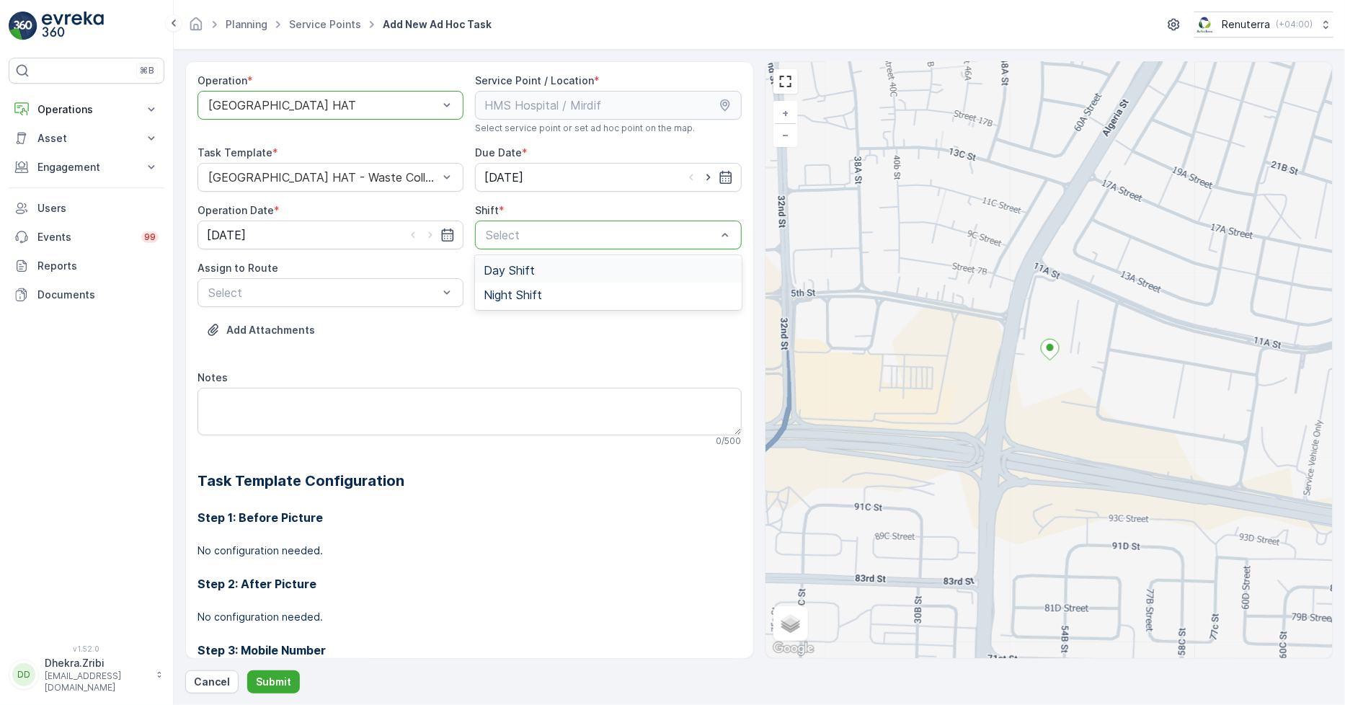
click at [520, 269] on span "Day Shift" at bounding box center [509, 270] width 51 height 13
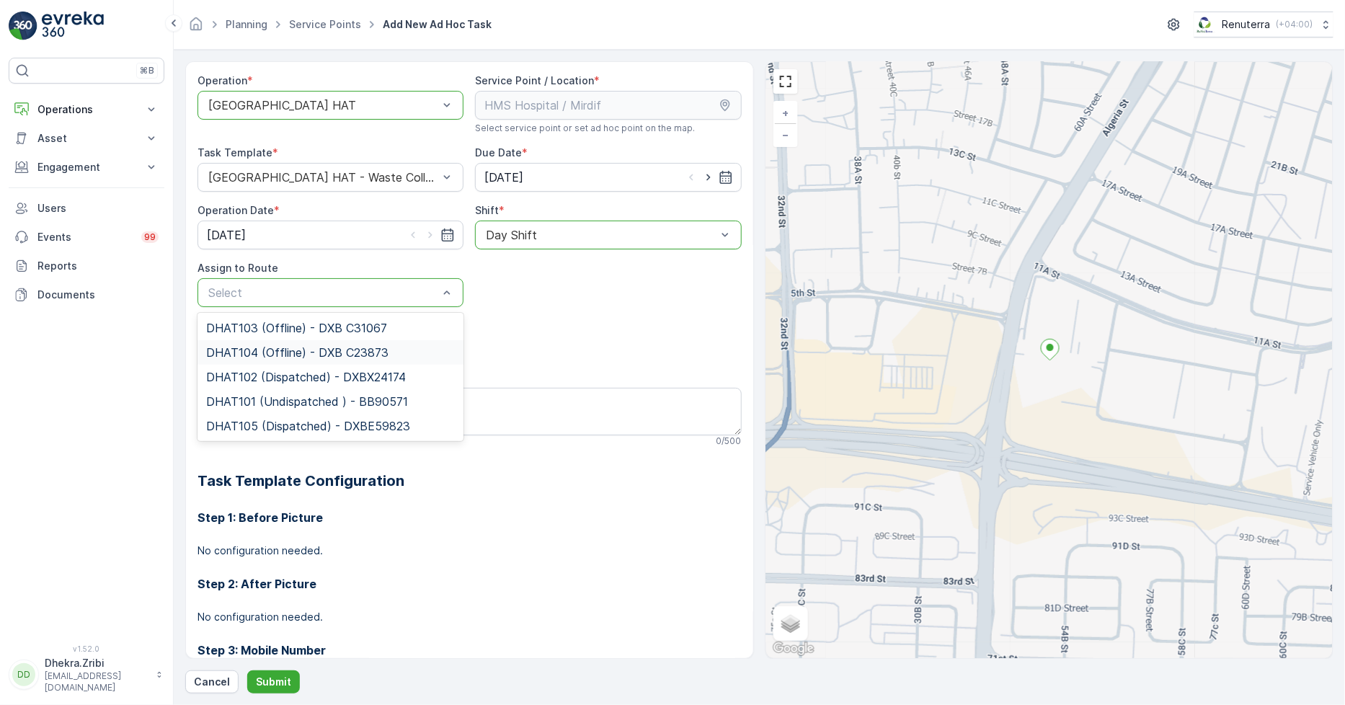
click at [242, 351] on span "DHAT104 (Offline) - DXB C23873" at bounding box center [297, 352] width 182 height 13
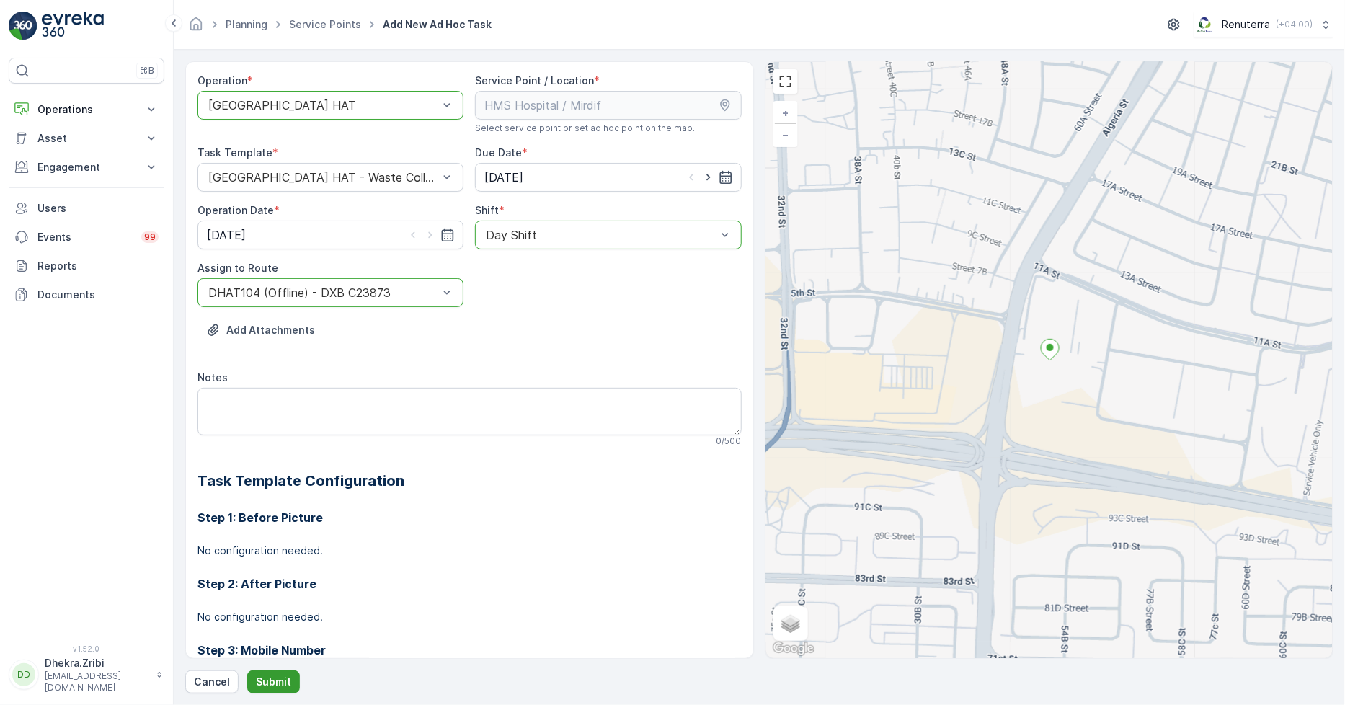
click at [281, 675] on p "Submit" at bounding box center [273, 682] width 35 height 14
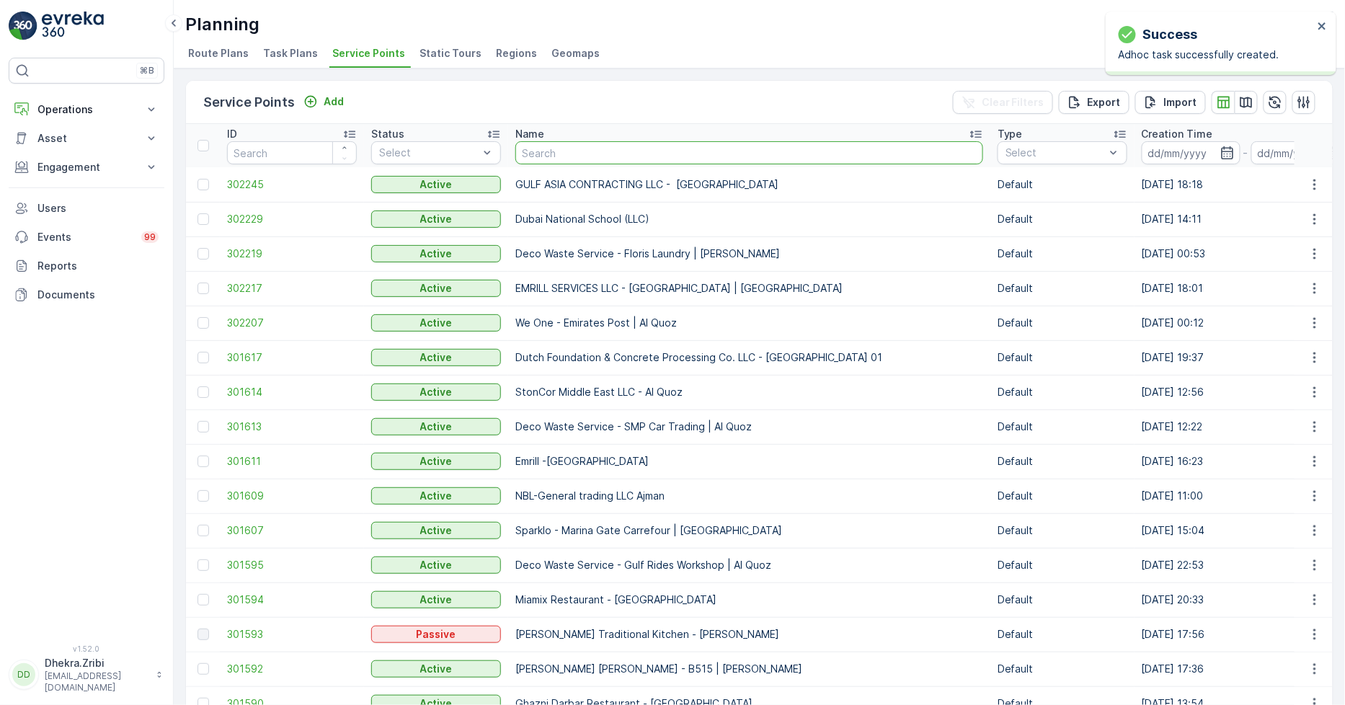
click at [541, 151] on input "text" at bounding box center [749, 152] width 468 height 23
type input "hms"
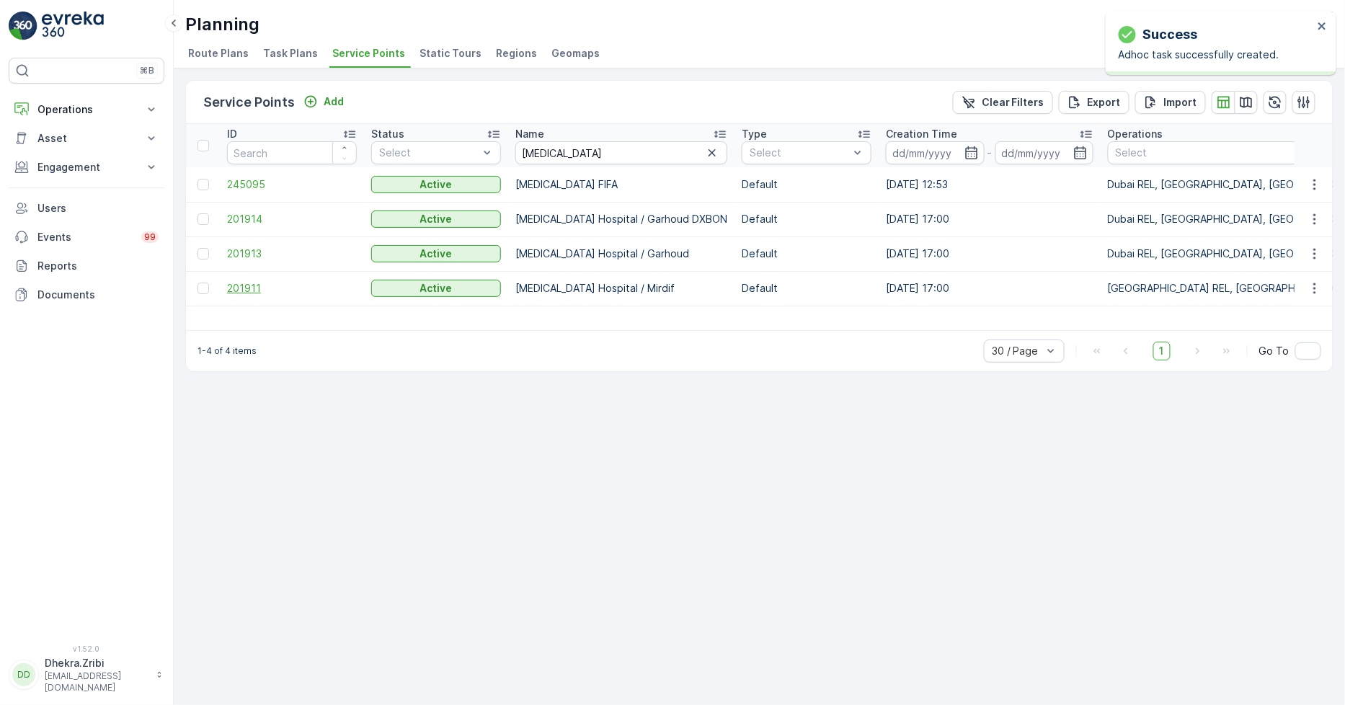
click at [247, 285] on span "201911" at bounding box center [292, 288] width 130 height 14
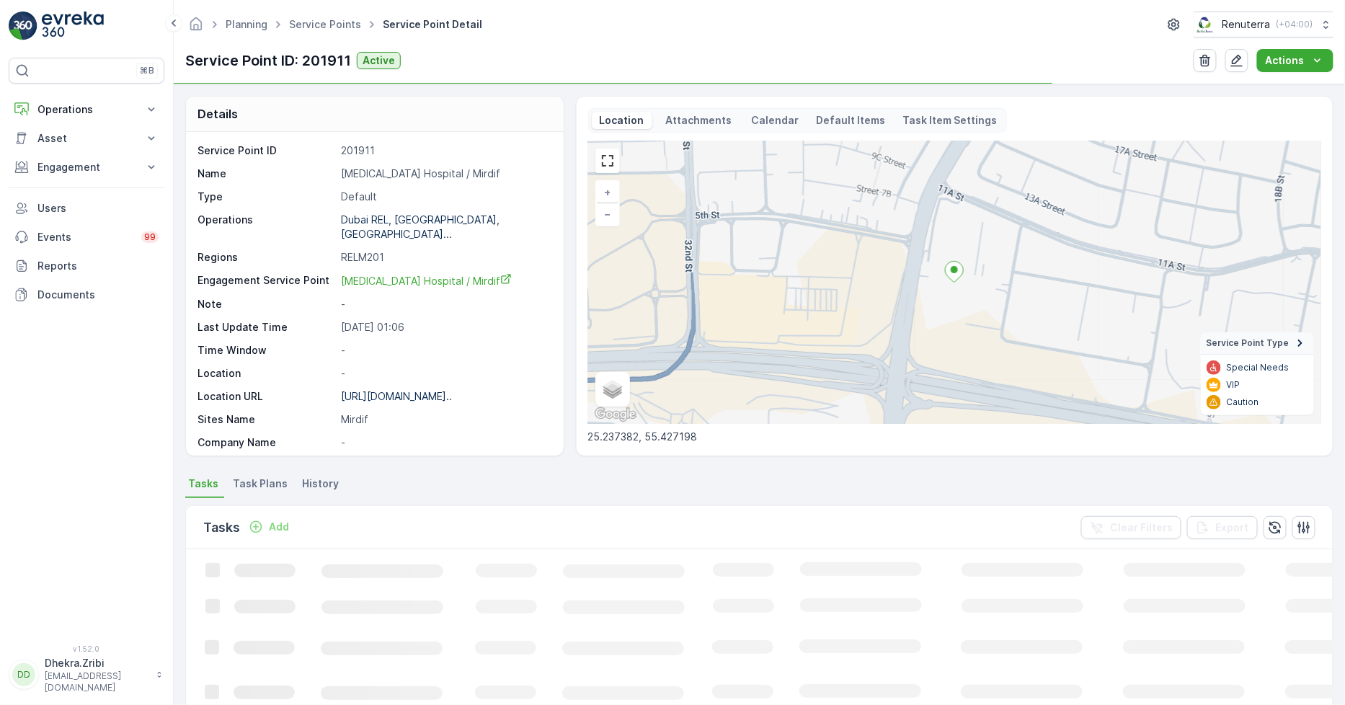
click at [368, 174] on p "HMS Hospital / Mirdif" at bounding box center [444, 174] width 207 height 14
copy p "HMS Hospital / Mirdif"
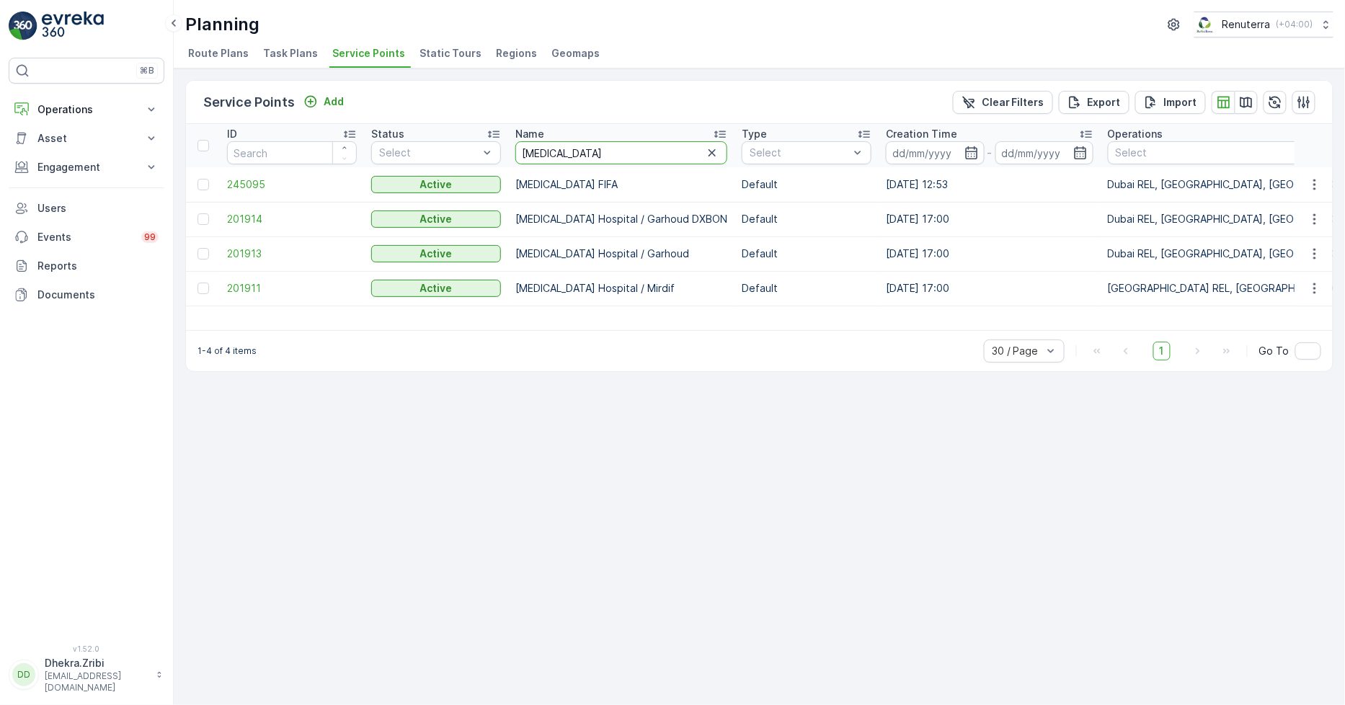
drag, startPoint x: 568, startPoint y: 162, endPoint x: 455, endPoint y: 76, distance: 142.5
type input "ktc"
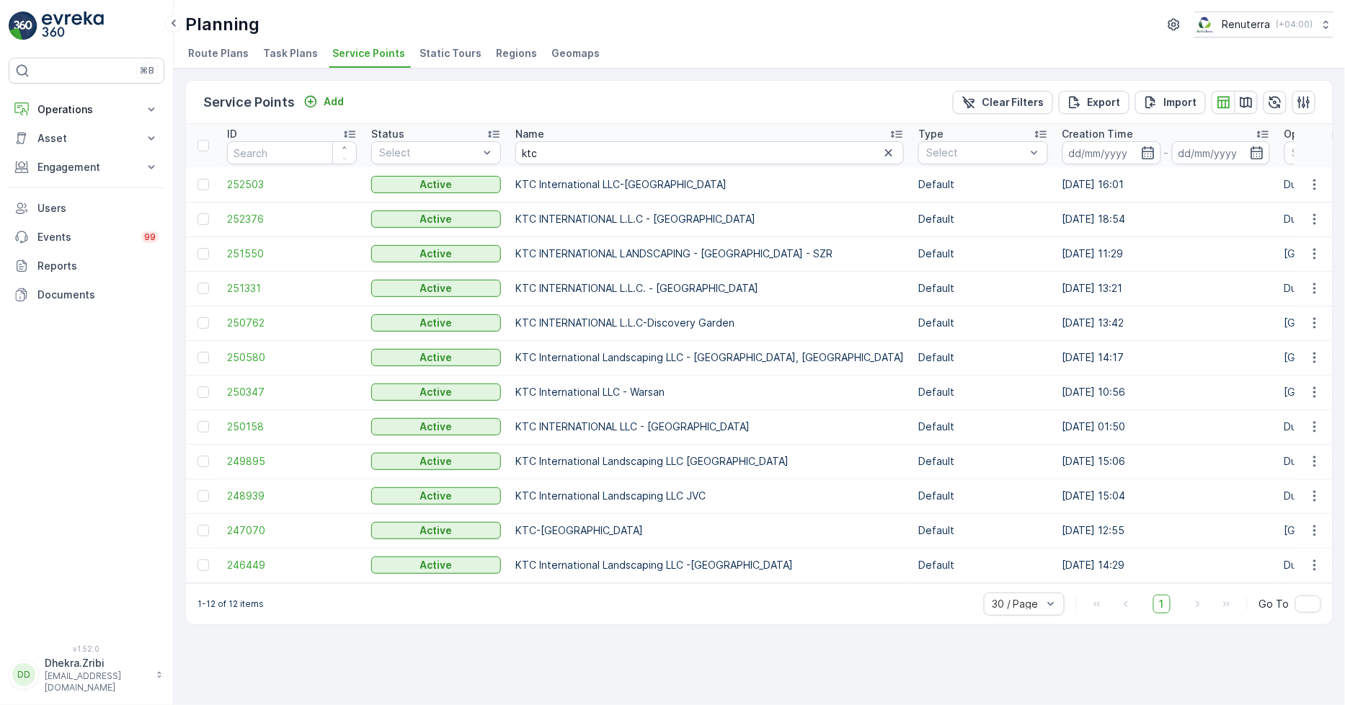
click at [231, 382] on td "250347" at bounding box center [292, 392] width 144 height 35
click at [239, 391] on span "250347" at bounding box center [292, 392] width 130 height 14
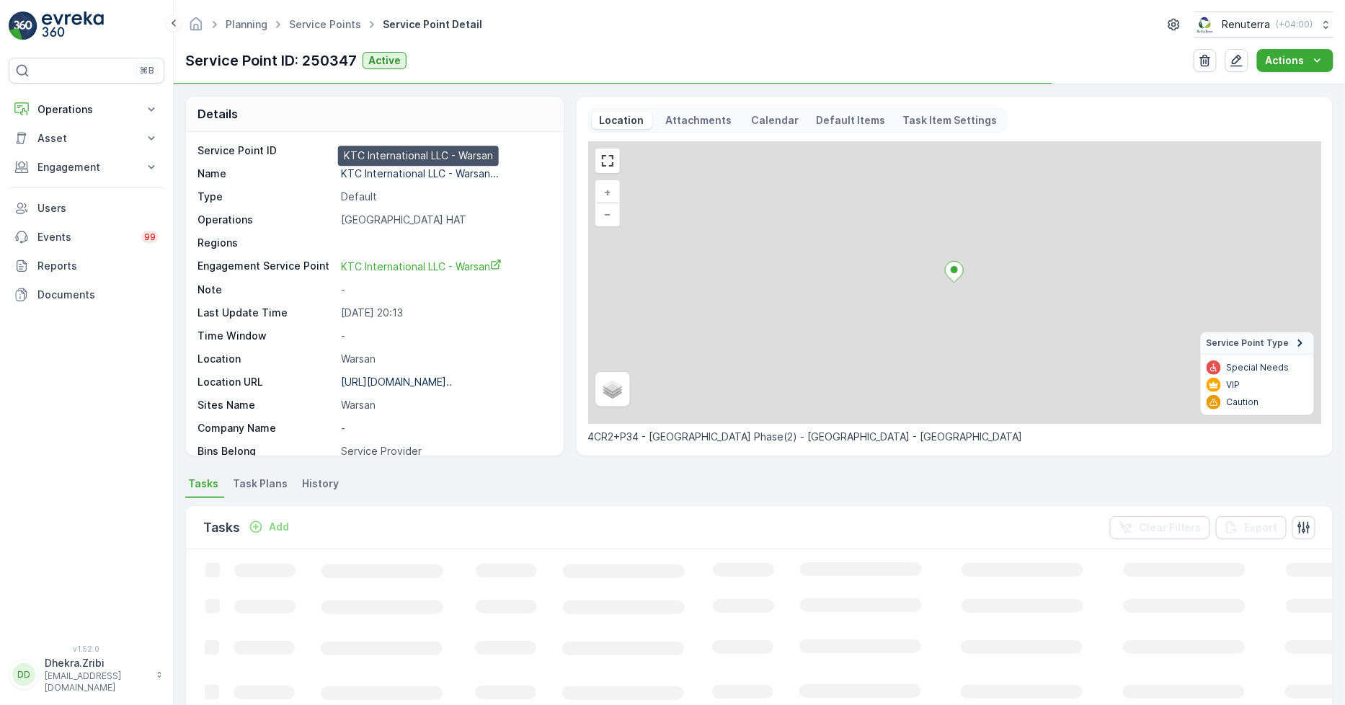
click at [376, 171] on p "KTC International LLC - Warsan..." at bounding box center [420, 173] width 158 height 12
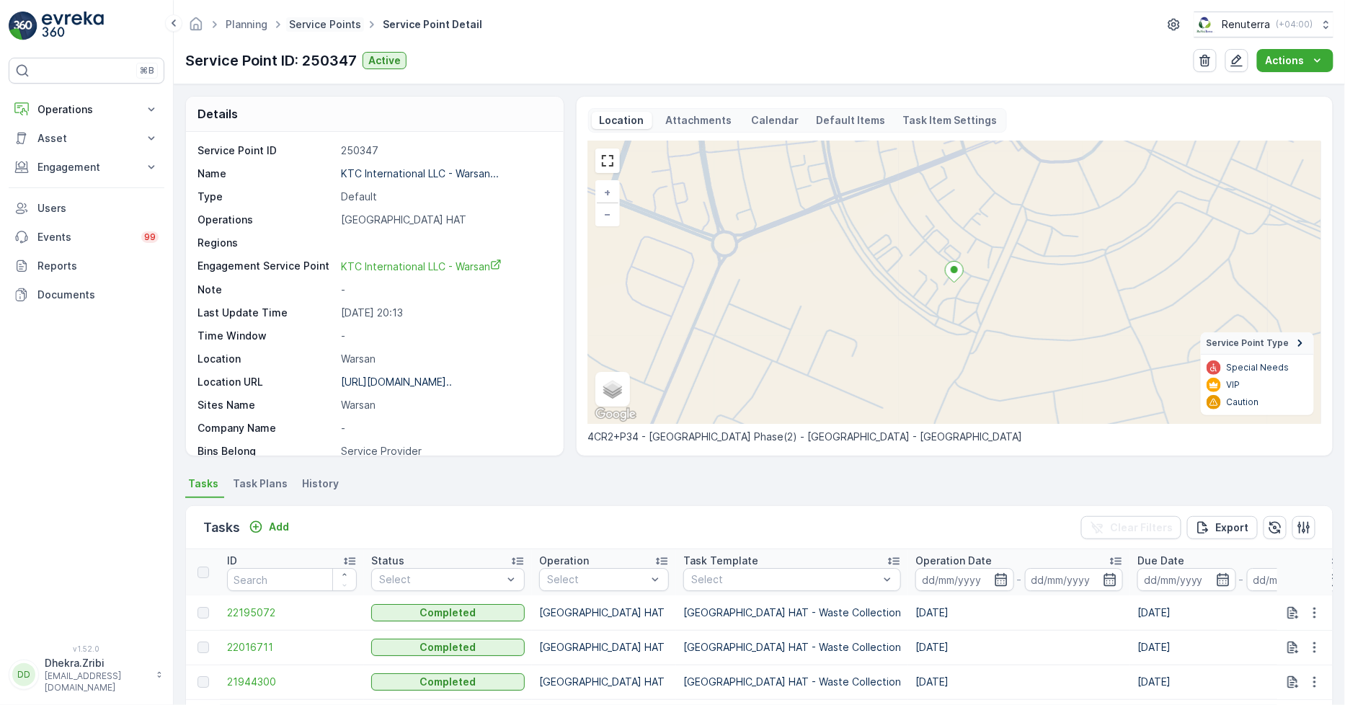
click at [312, 24] on link "Service Points" at bounding box center [325, 24] width 72 height 12
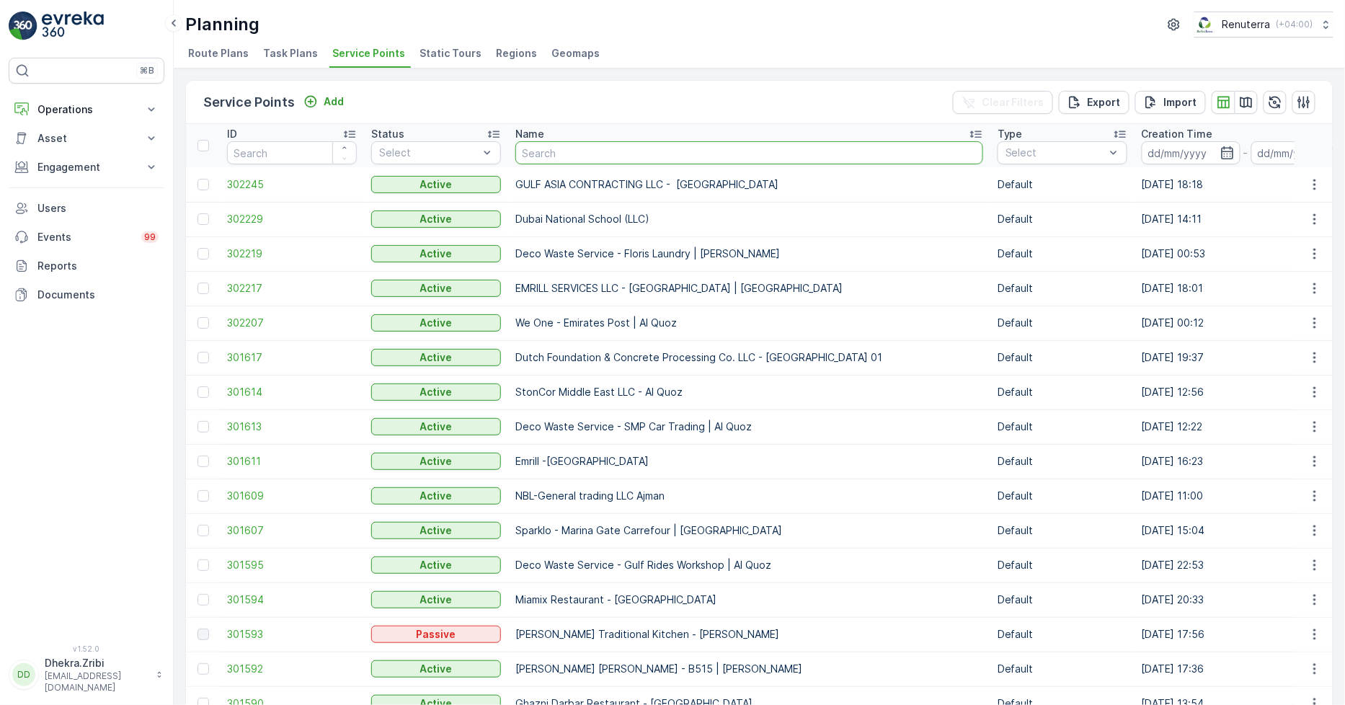
click at [562, 149] on input "text" at bounding box center [749, 152] width 468 height 23
type input "al fattan"
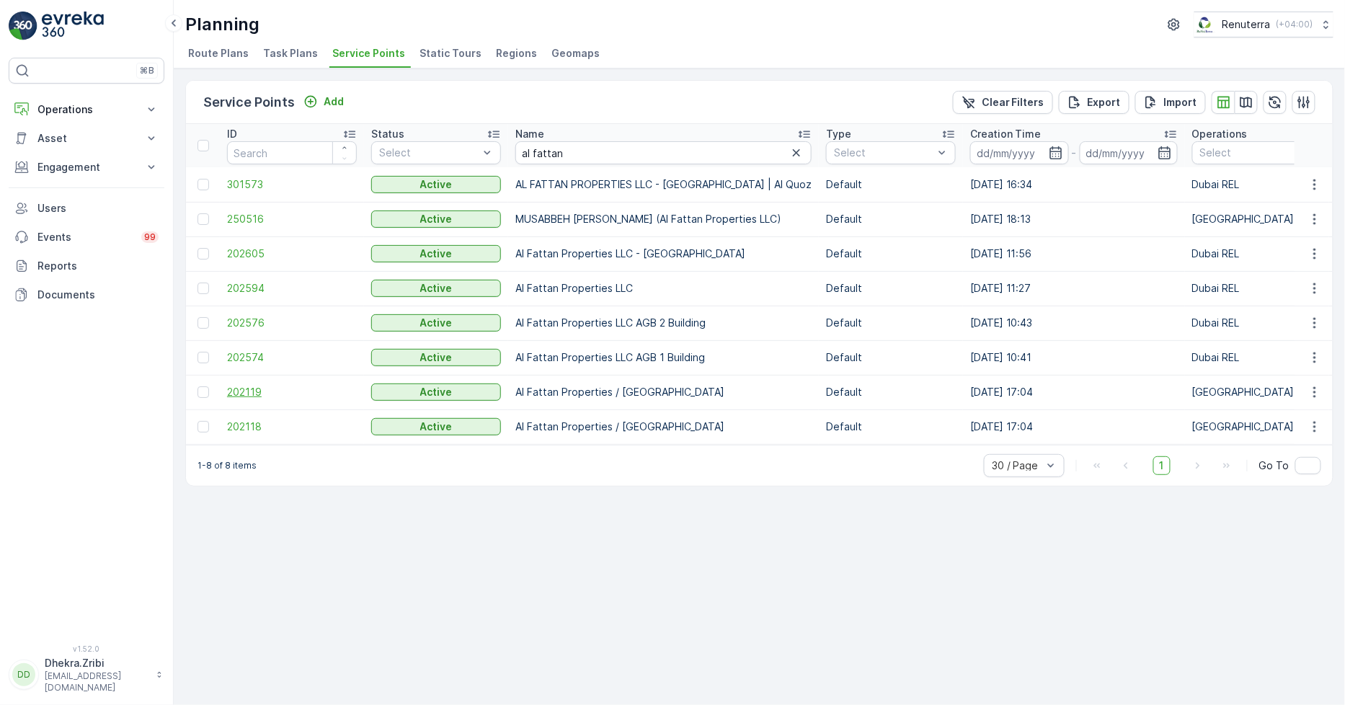
click at [249, 386] on span "202119" at bounding box center [292, 392] width 130 height 14
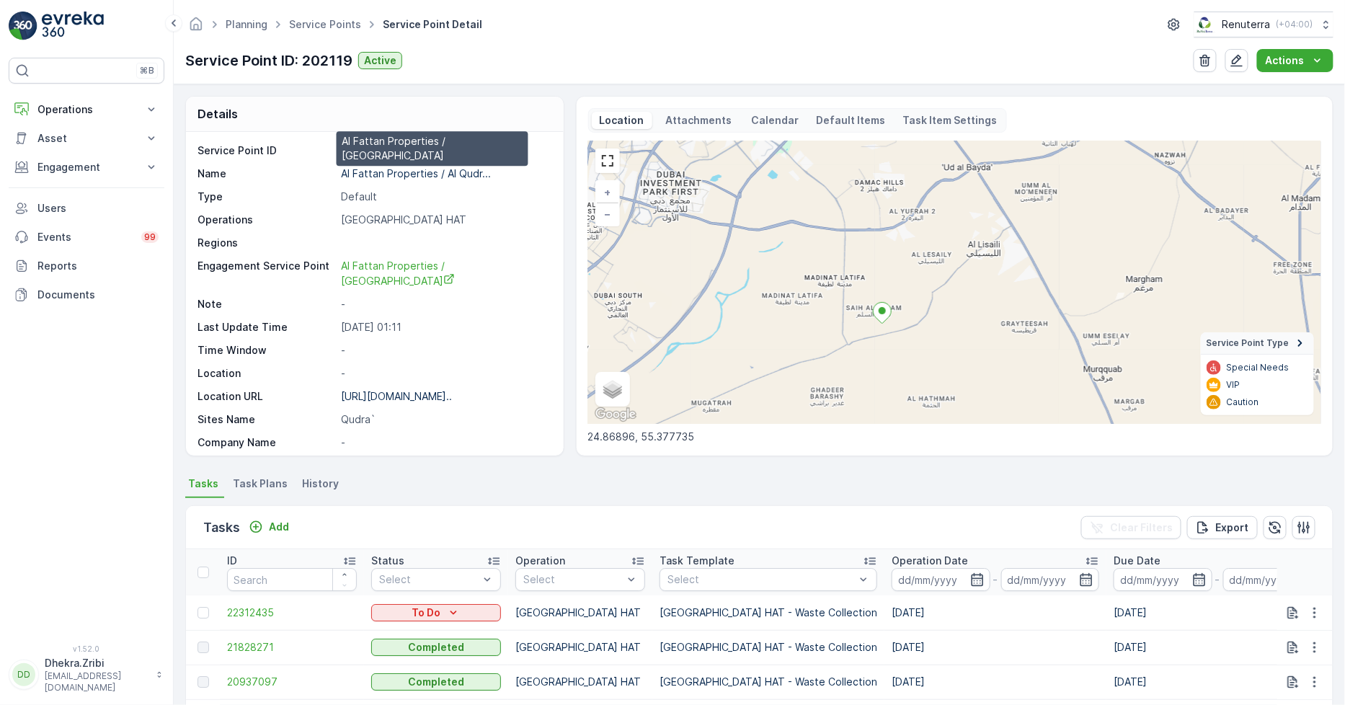
click at [406, 175] on p "Al Fattan Properties / Al Qudr..." at bounding box center [416, 173] width 150 height 12
click at [332, 27] on link "Service Points" at bounding box center [325, 24] width 72 height 12
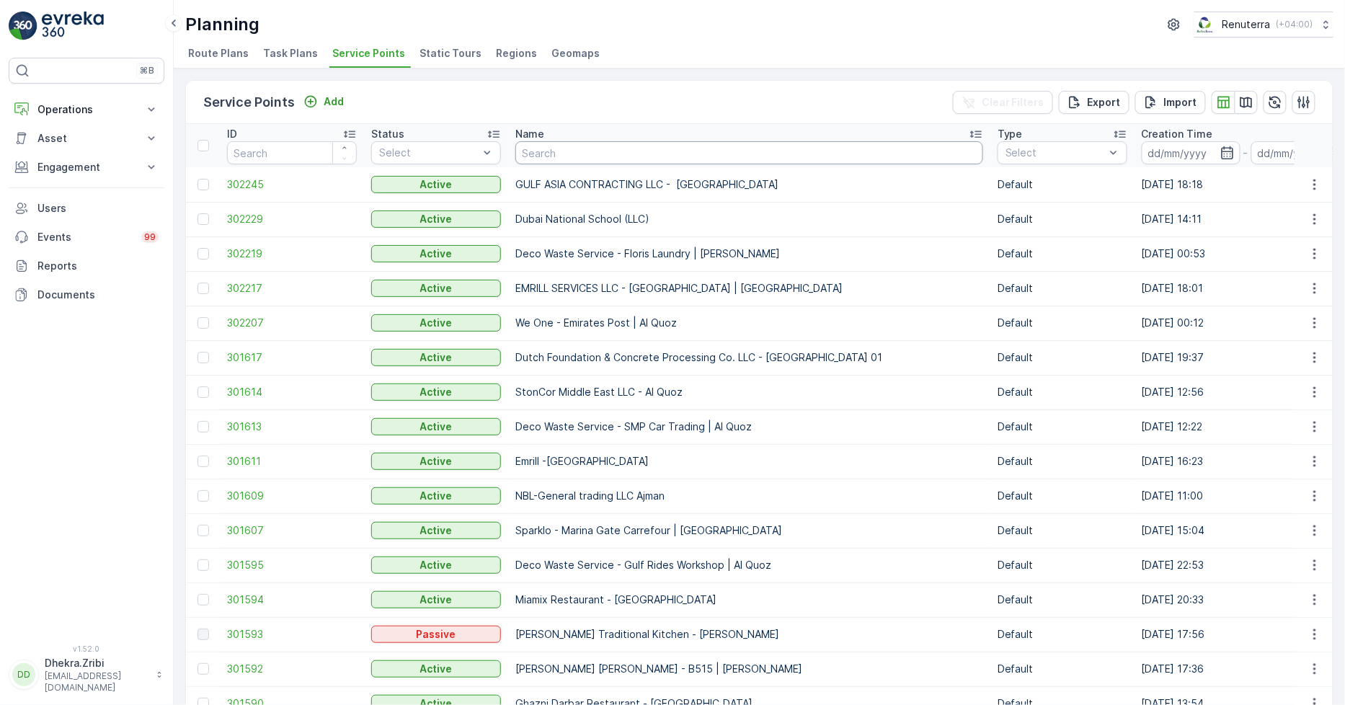
click at [567, 162] on input "text" at bounding box center [749, 152] width 468 height 23
type input "motor"
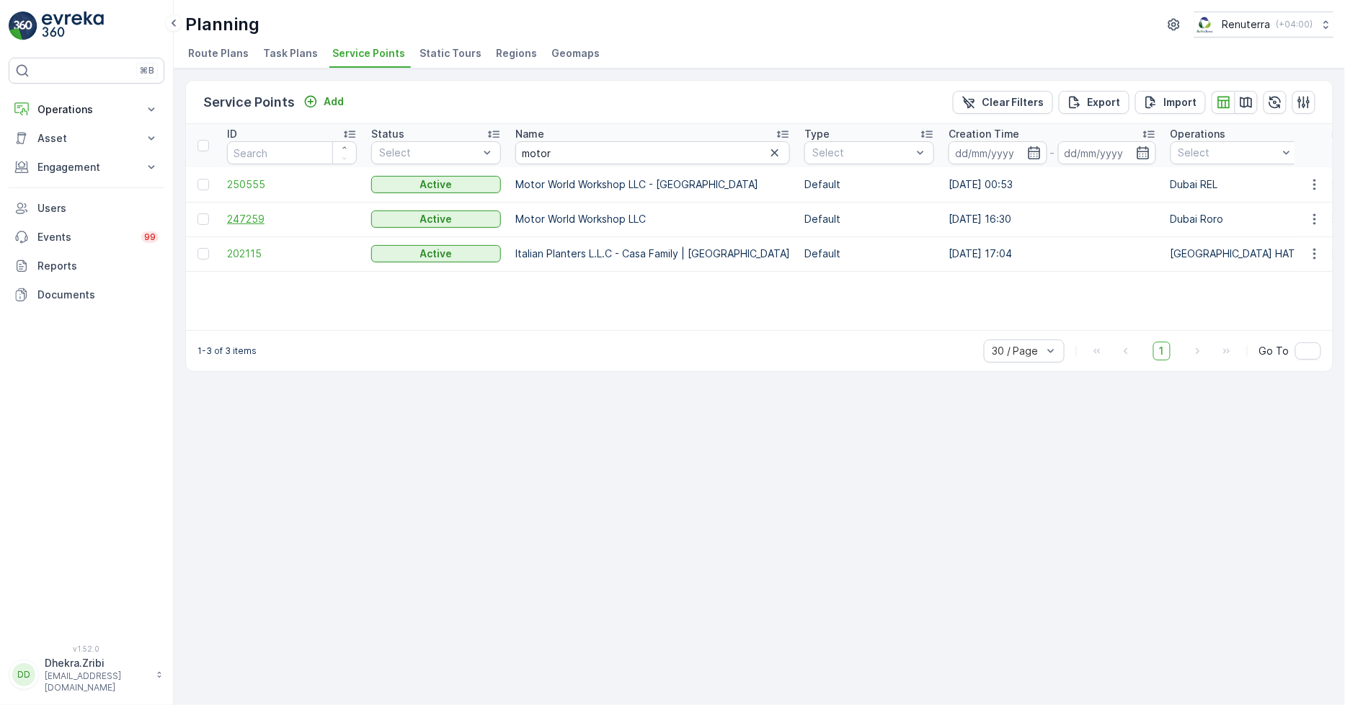
click at [264, 219] on span "247259" at bounding box center [292, 219] width 130 height 14
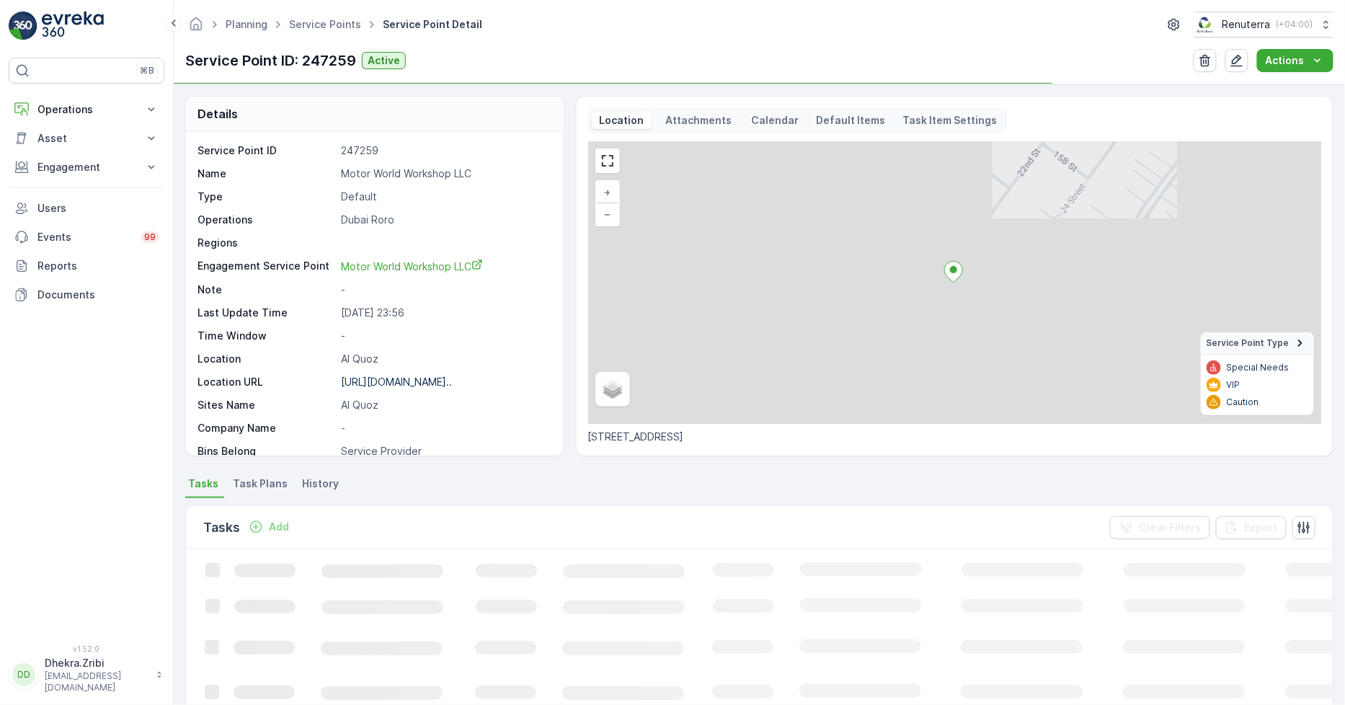
click at [386, 178] on p "Motor World Workshop LLC" at bounding box center [444, 174] width 207 height 14
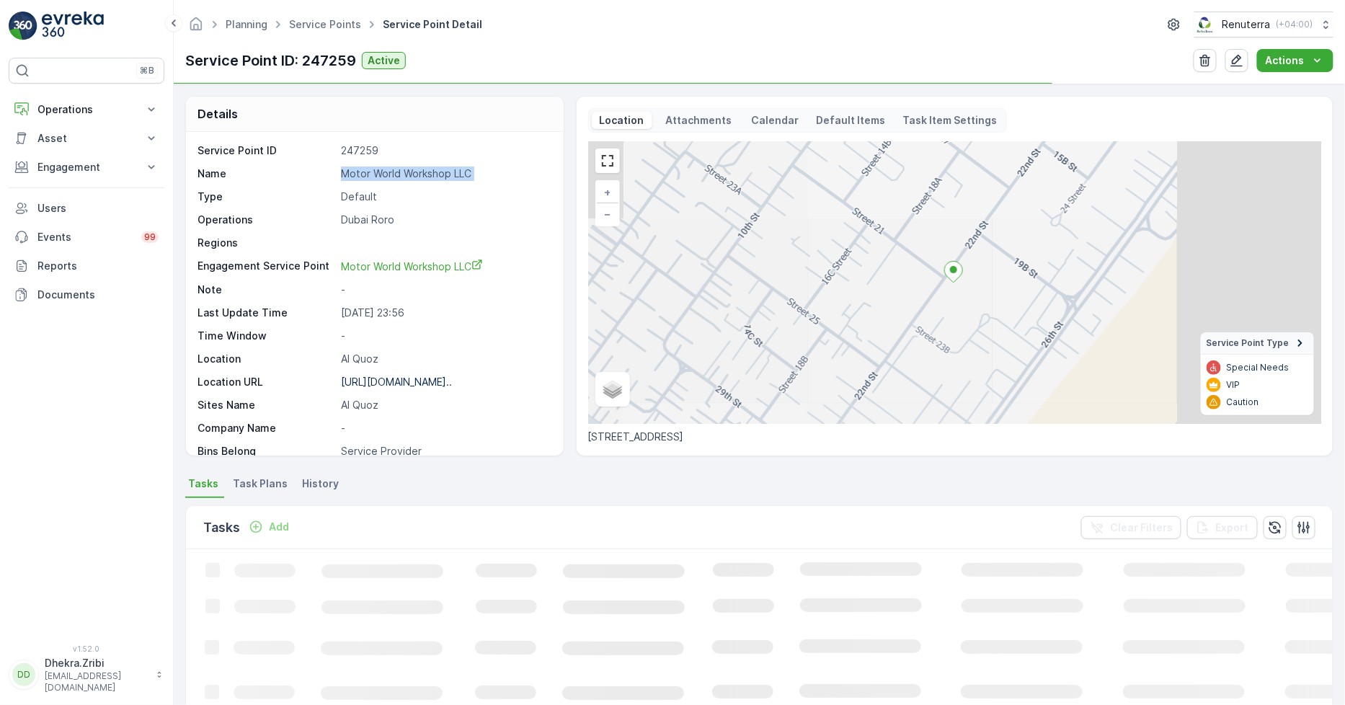
click at [386, 177] on p "Motor World Workshop LLC" at bounding box center [444, 174] width 207 height 14
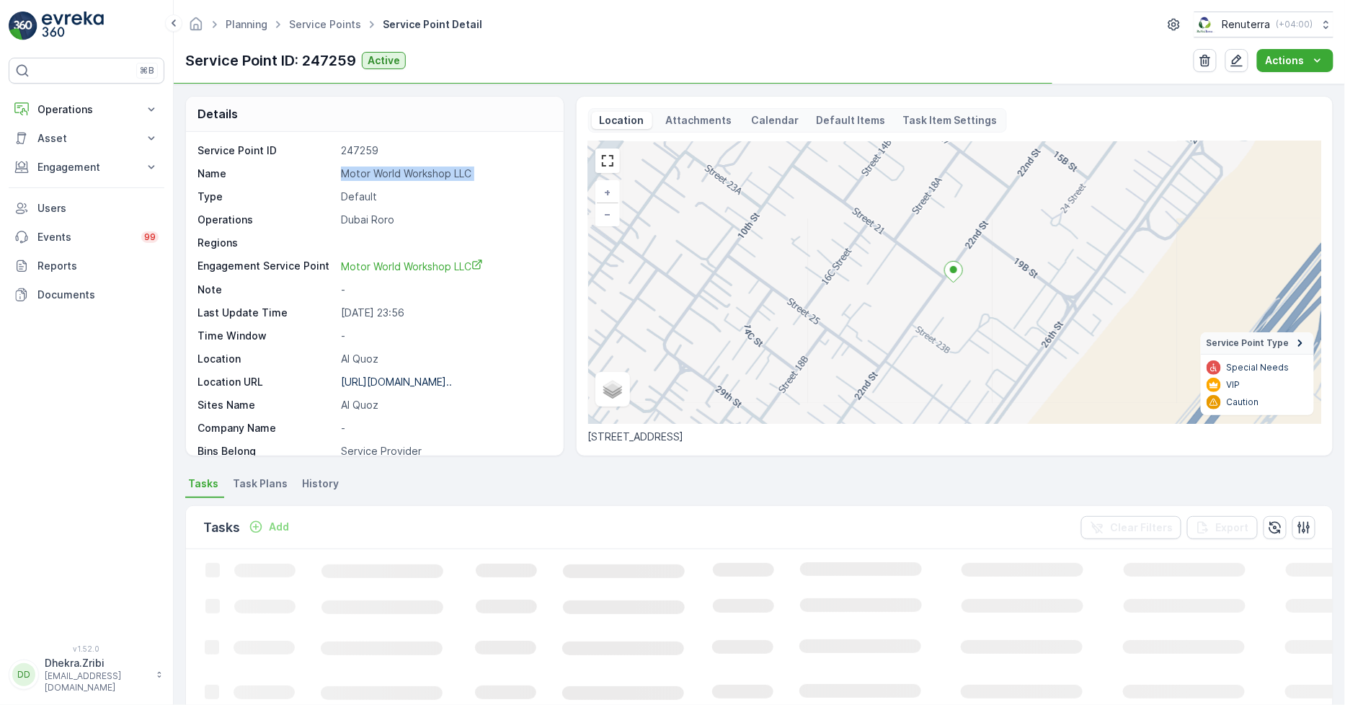
copy p "Motor World Workshop LLC"
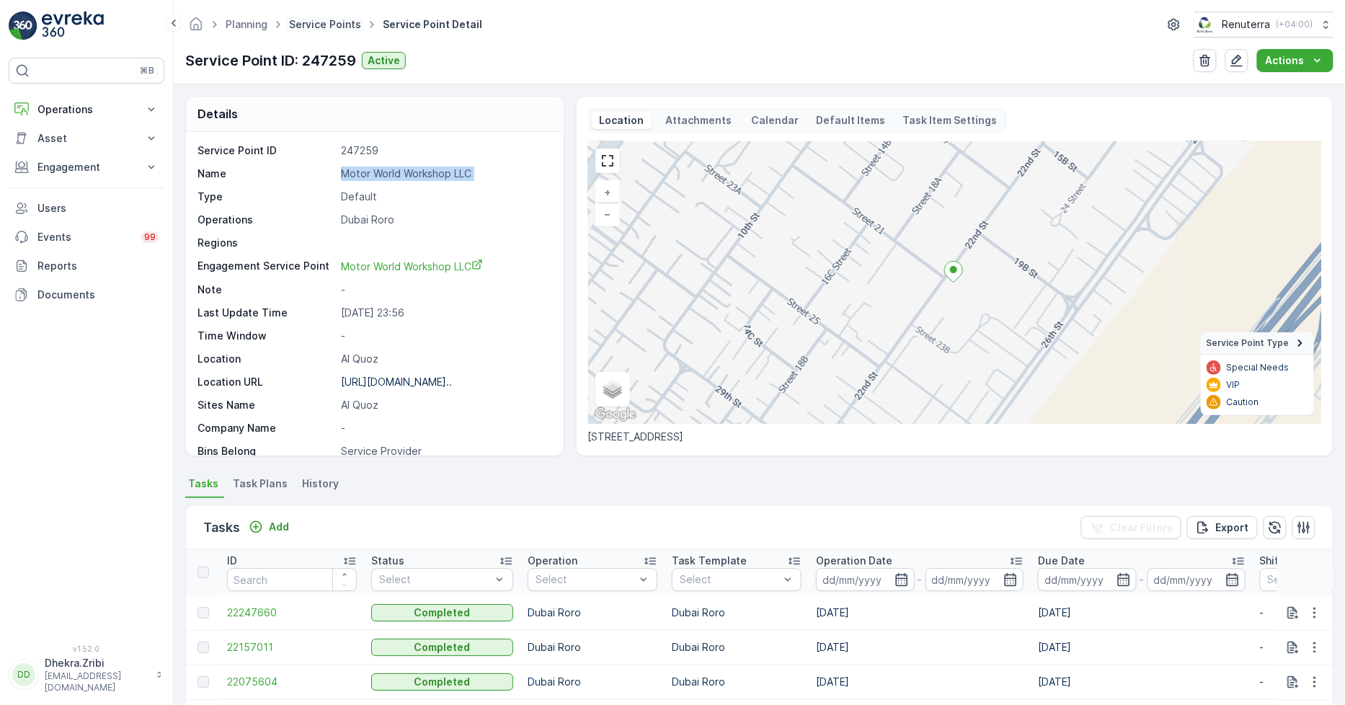
click at [344, 23] on link "Service Points" at bounding box center [325, 24] width 72 height 12
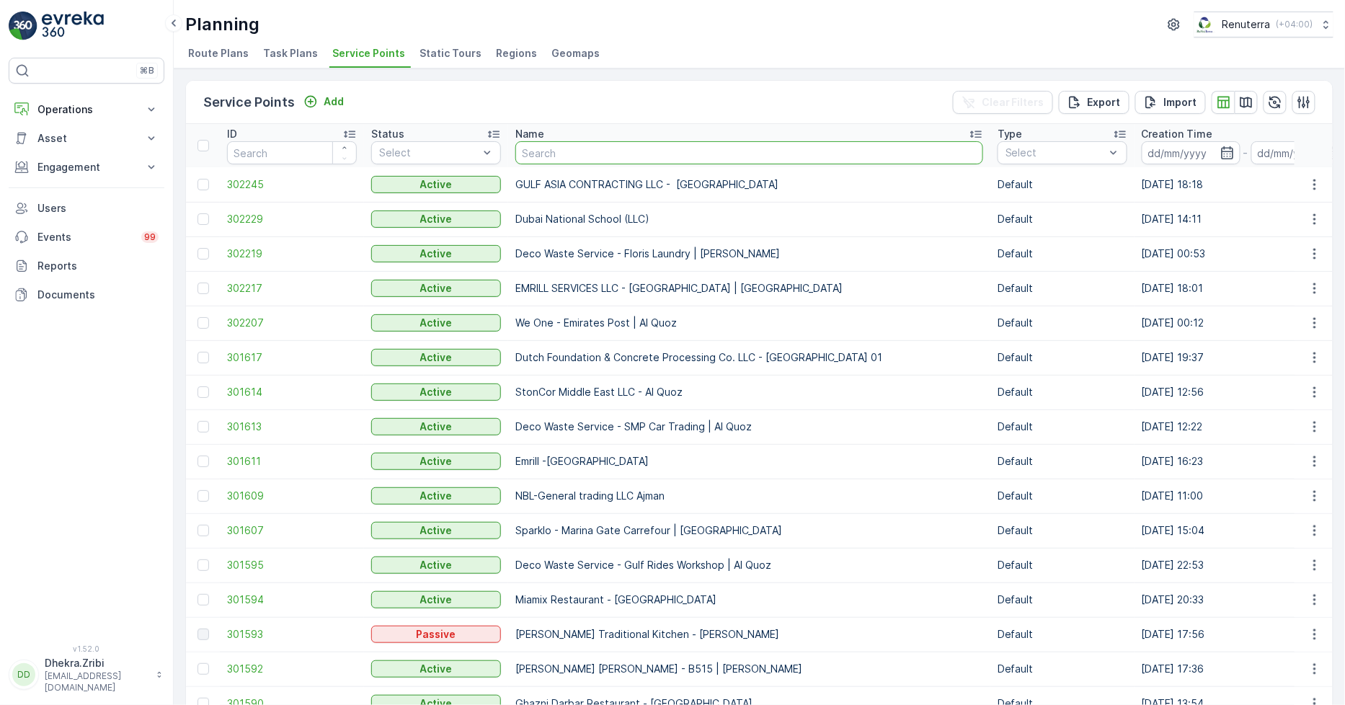
click at [539, 148] on input "text" at bounding box center [749, 152] width 468 height 23
type input "al fatta"
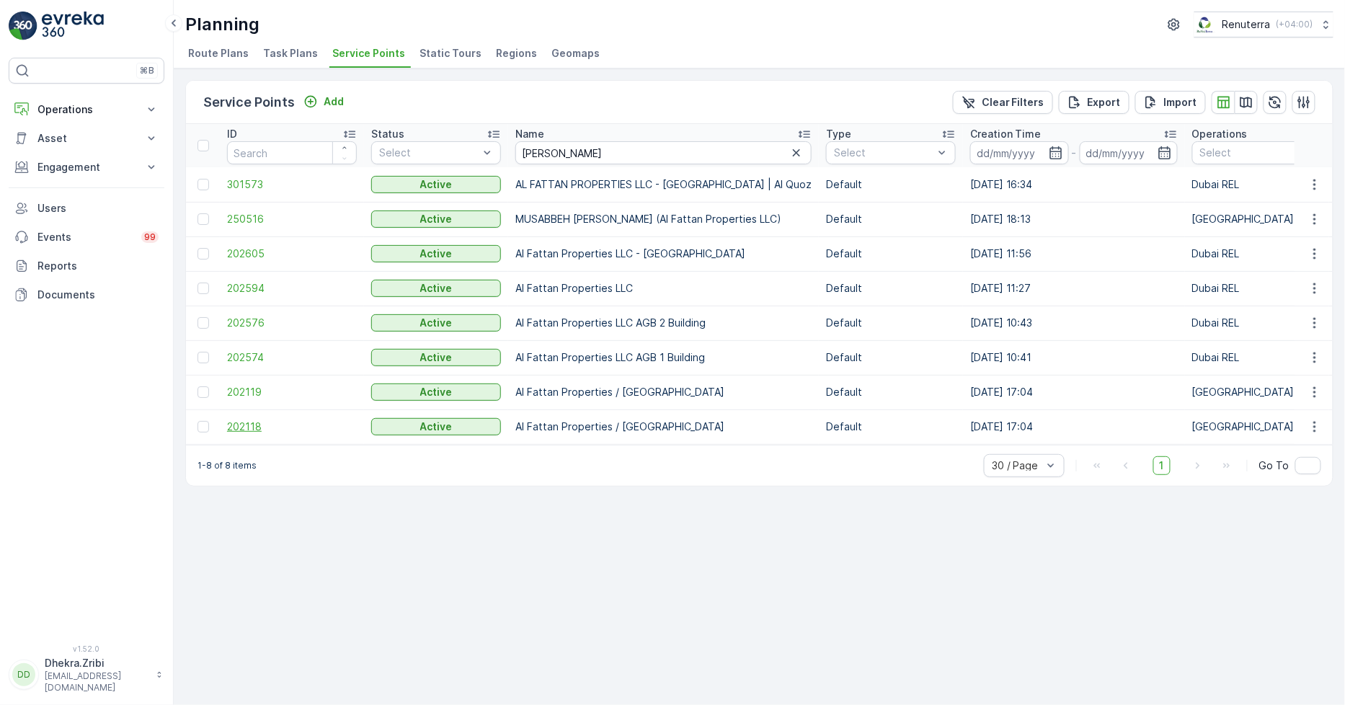
click at [240, 428] on span "202118" at bounding box center [292, 427] width 130 height 14
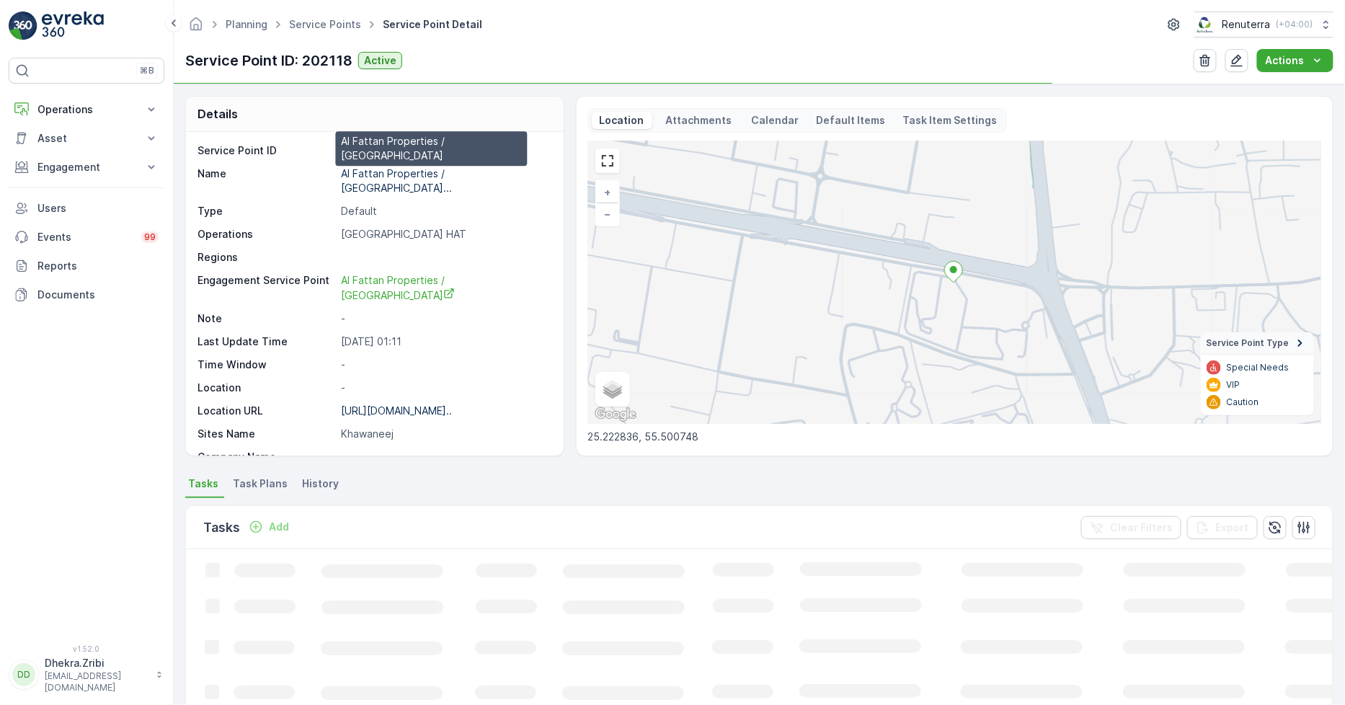
click at [370, 177] on p "Al Fattan Properties / Khawane..." at bounding box center [396, 180] width 111 height 27
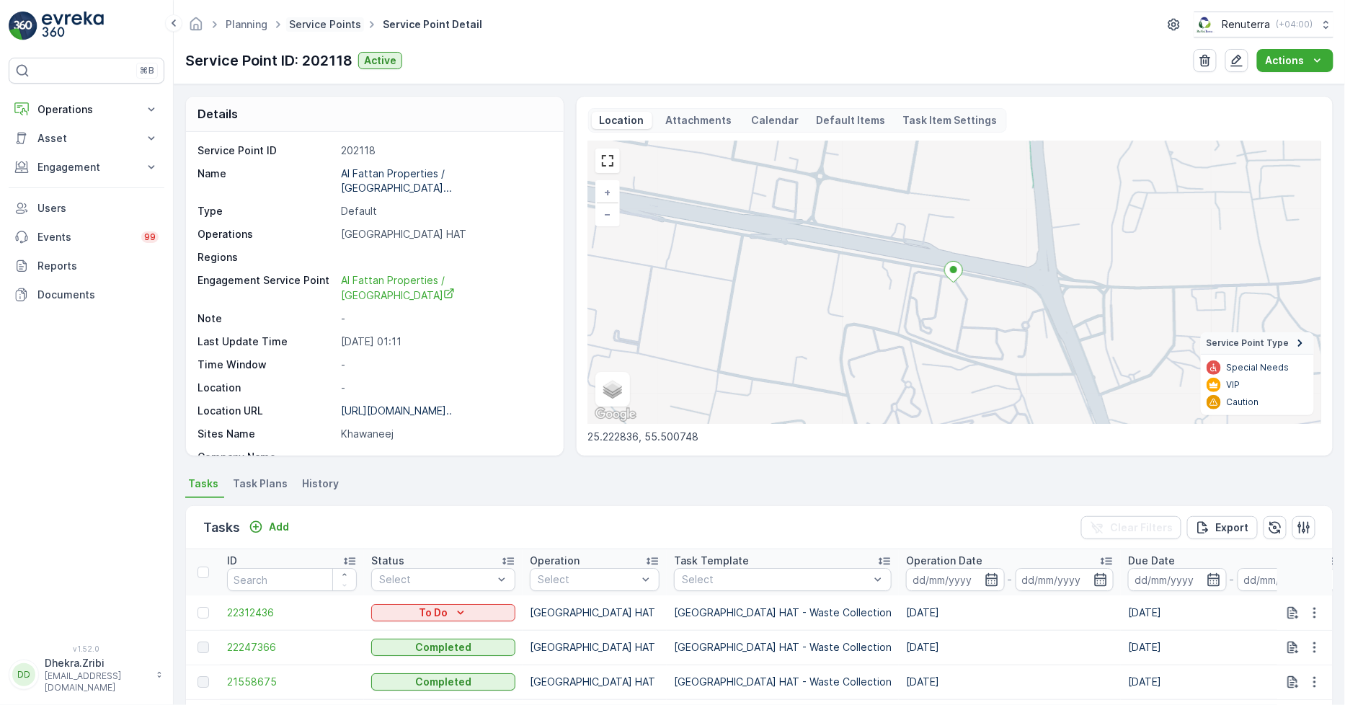
click at [306, 23] on link "Service Points" at bounding box center [325, 24] width 72 height 12
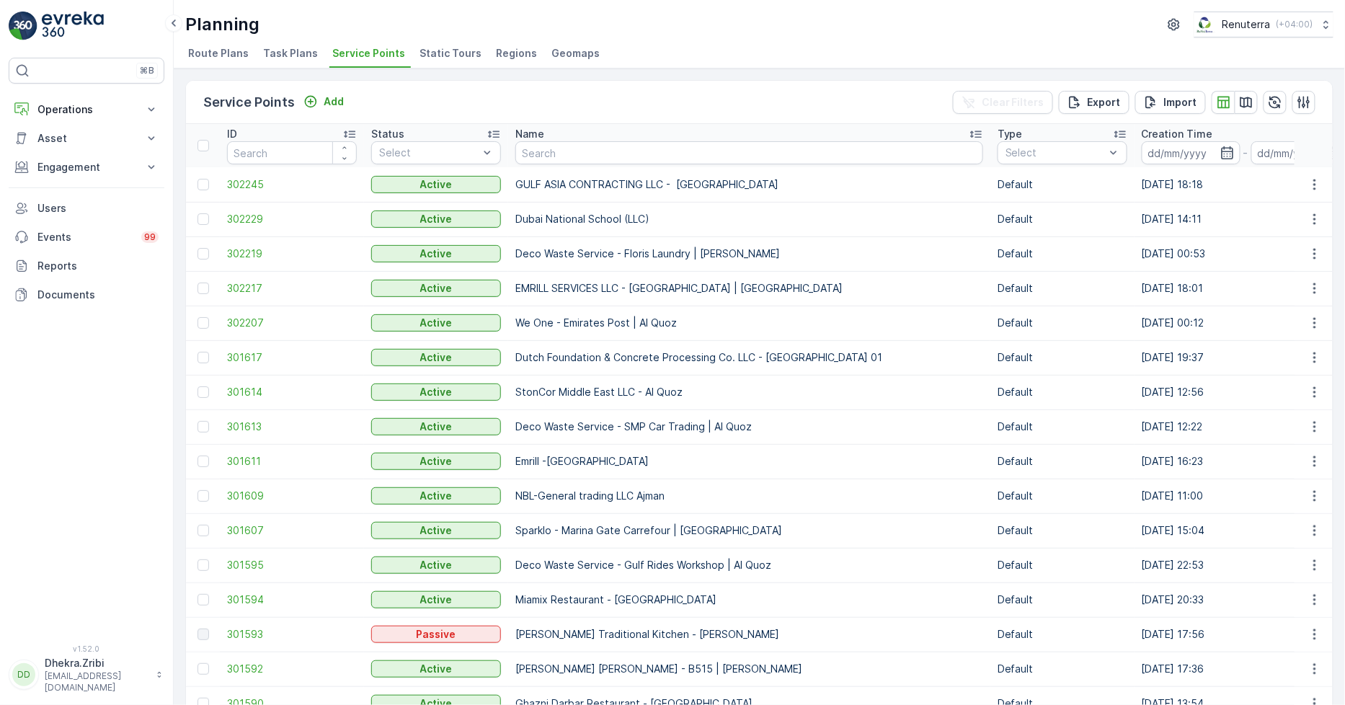
click at [578, 150] on input "text" at bounding box center [749, 152] width 468 height 23
type input "victory"
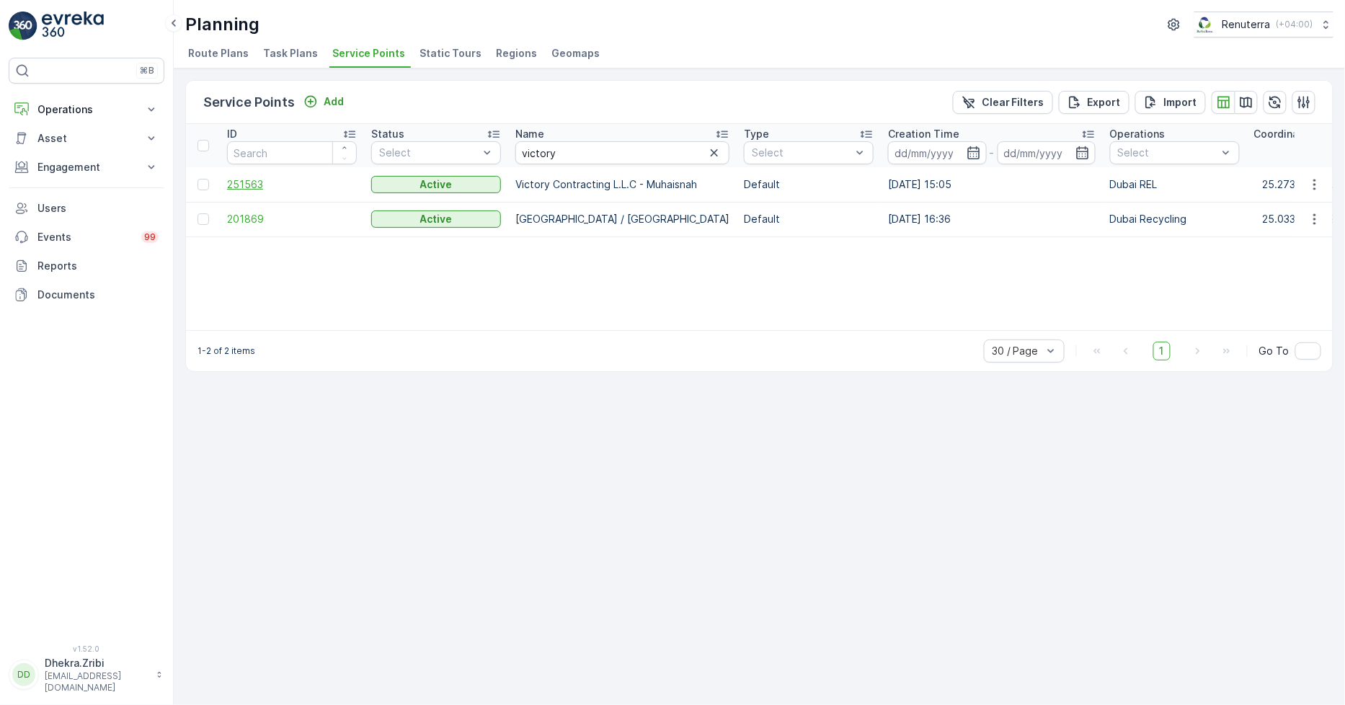
click at [253, 183] on span "251563" at bounding box center [292, 184] width 130 height 14
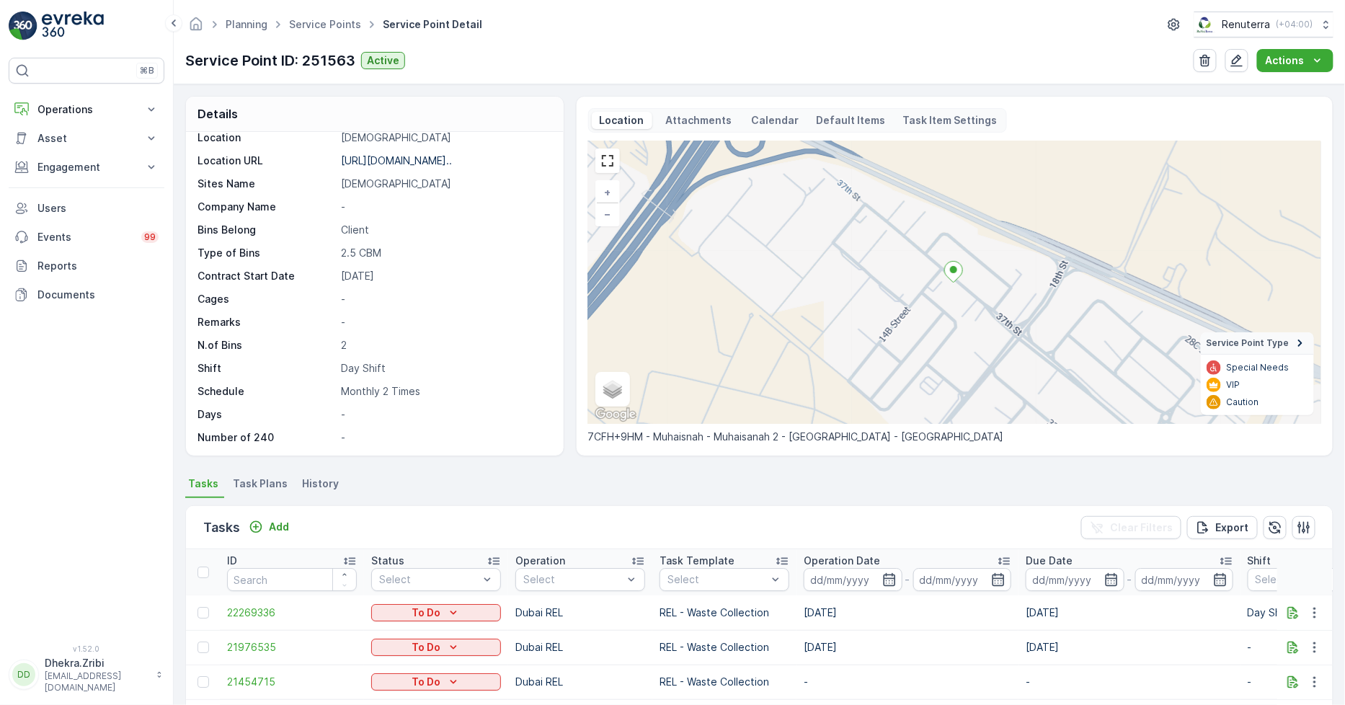
scroll to position [222, 0]
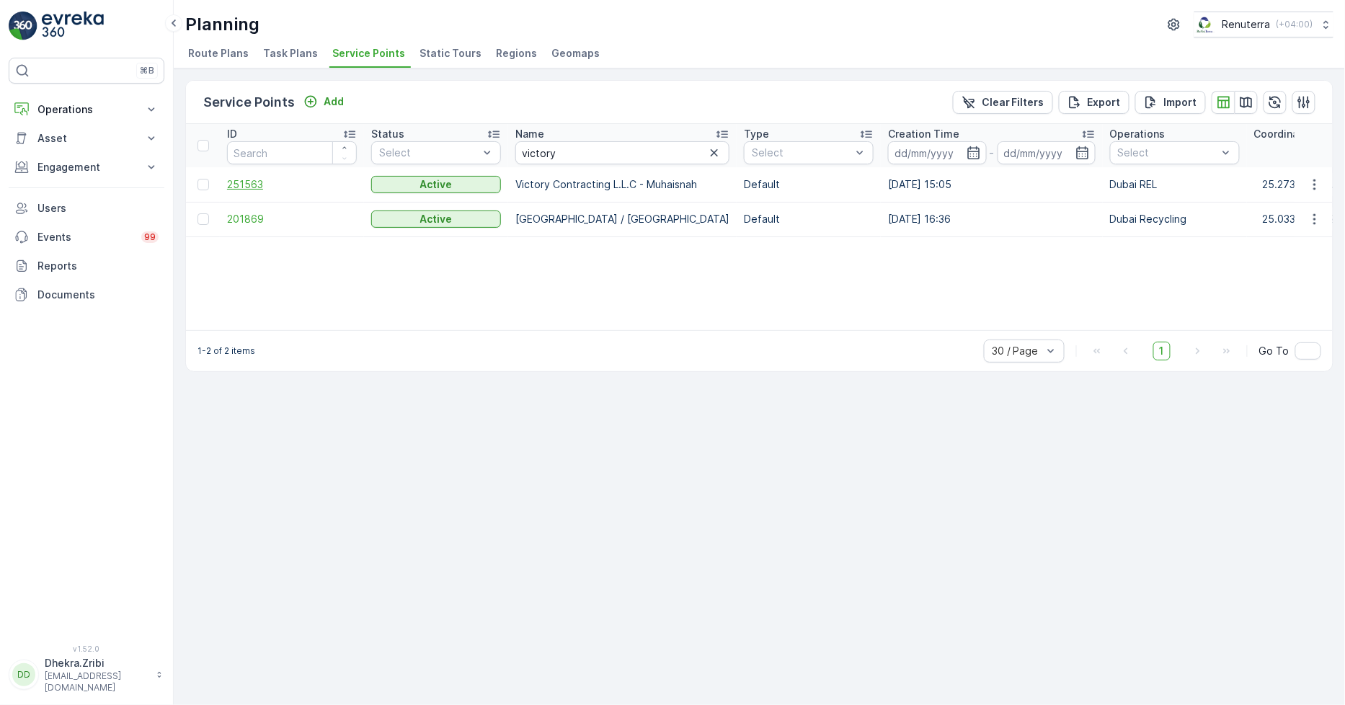
click at [238, 178] on span "251563" at bounding box center [292, 184] width 130 height 14
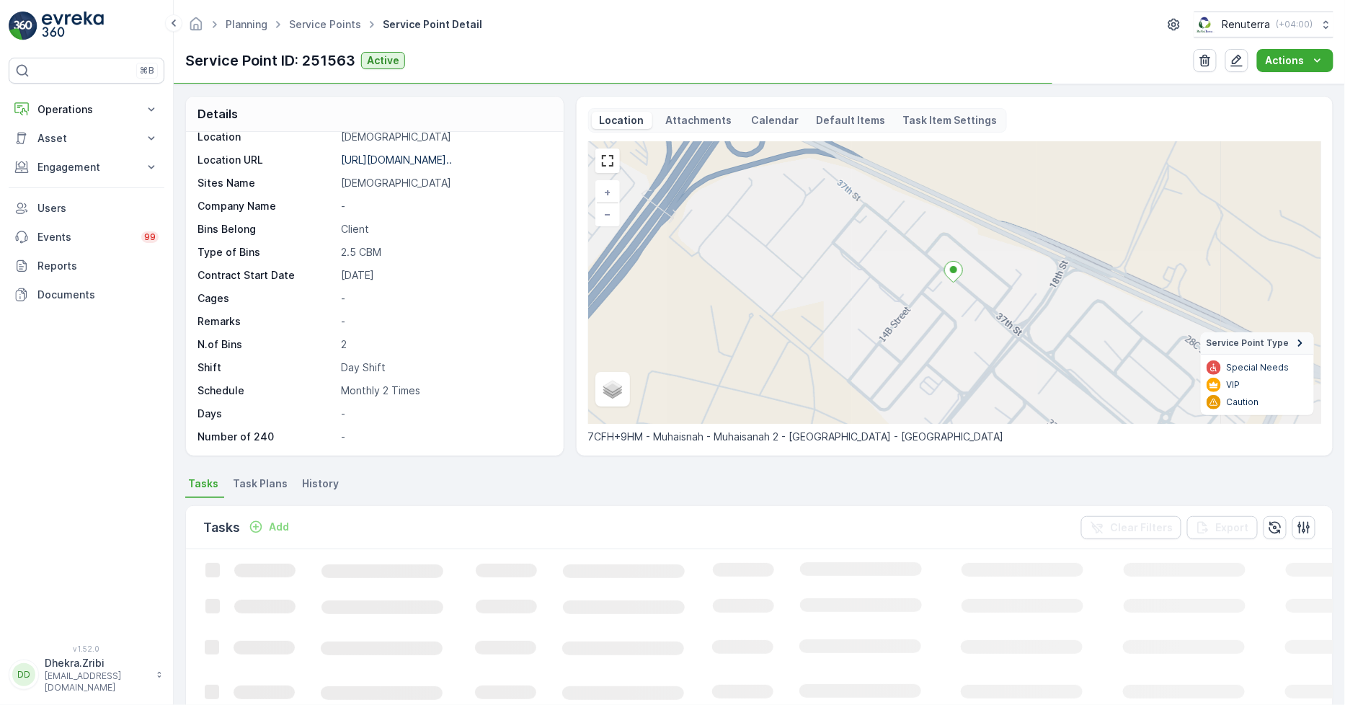
scroll to position [80, 0]
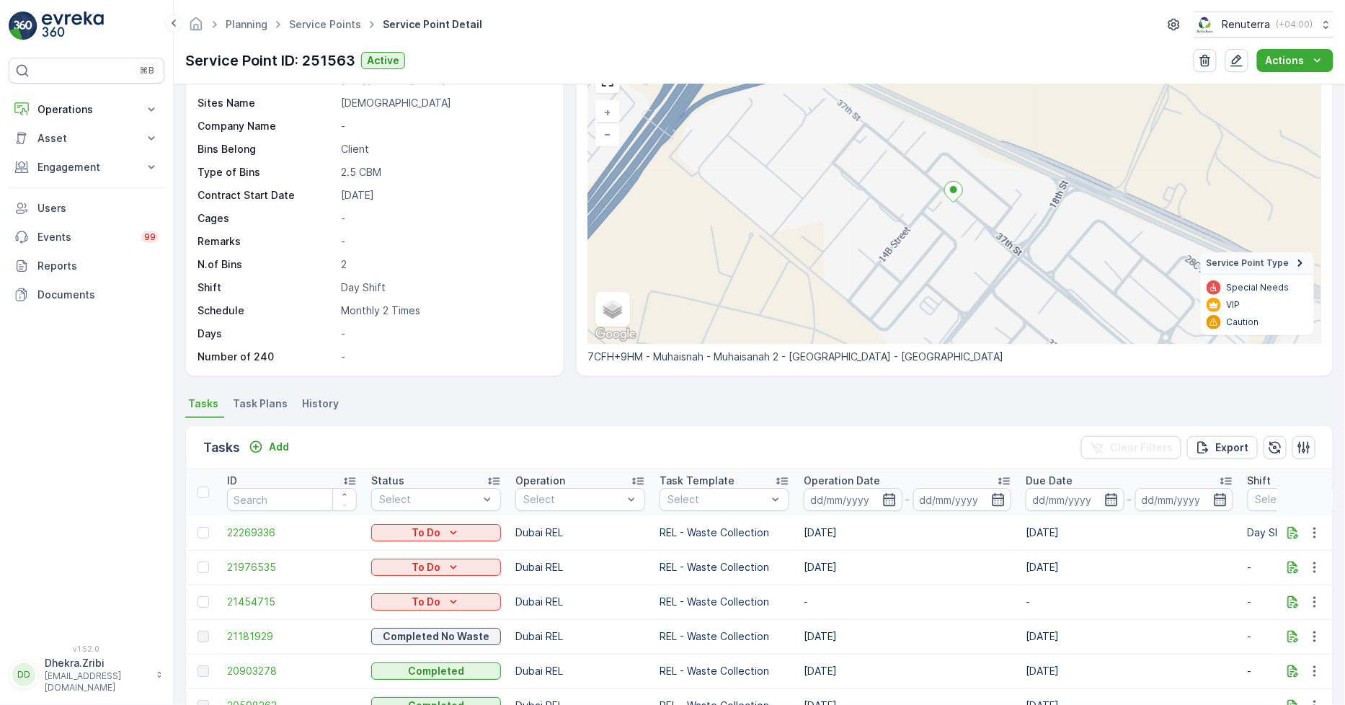
drag, startPoint x: 820, startPoint y: 561, endPoint x: 860, endPoint y: 573, distance: 41.5
click at [860, 573] on td "[DATE]" at bounding box center [908, 567] width 222 height 35
click at [842, 526] on td "[DATE]" at bounding box center [908, 532] width 222 height 35
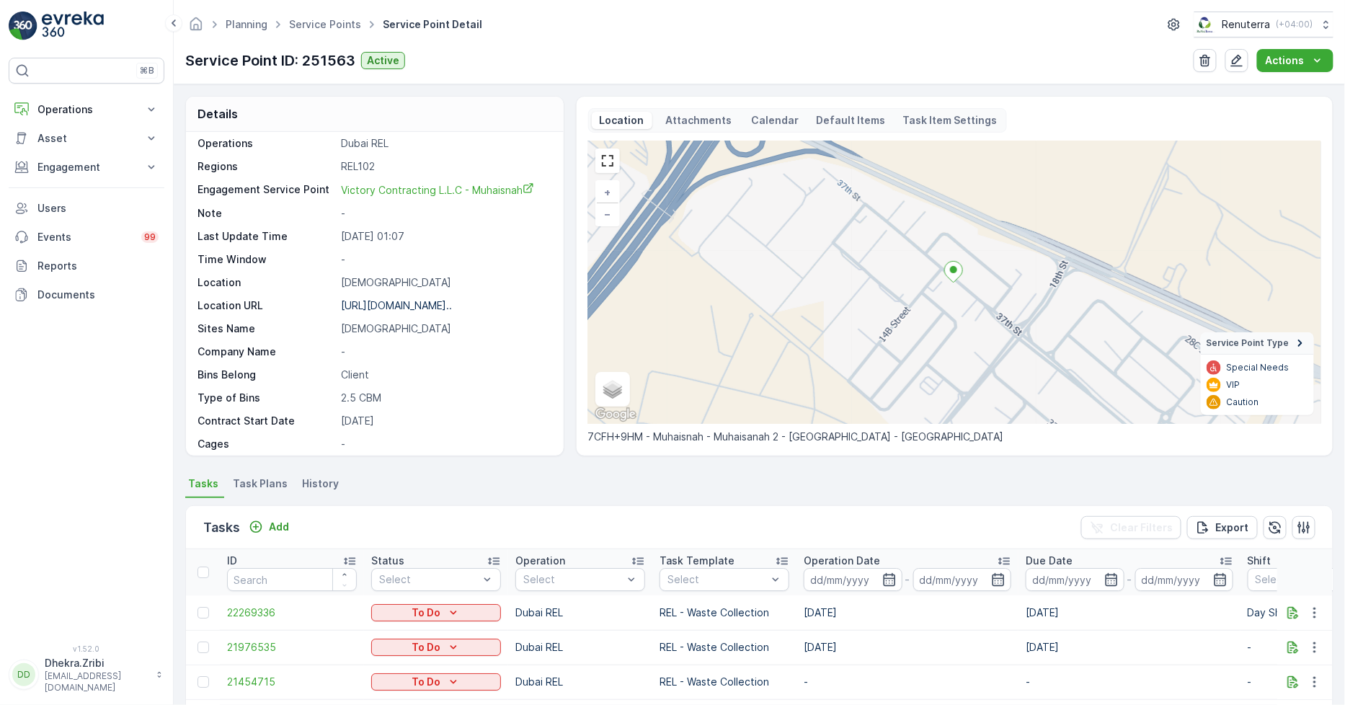
scroll to position [0, 0]
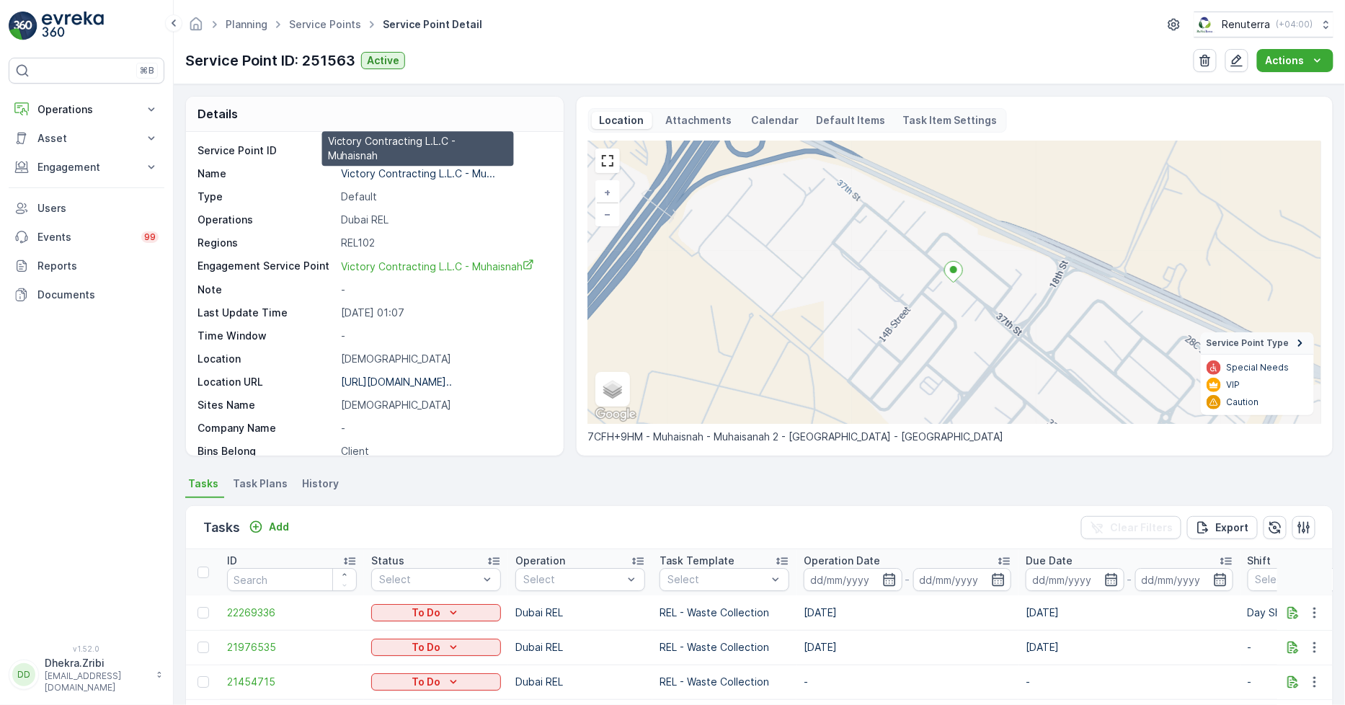
click at [433, 172] on p "Victory Contracting L.L.C - Mu..." at bounding box center [418, 173] width 154 height 12
click at [322, 18] on link "Service Points" at bounding box center [325, 24] width 72 height 12
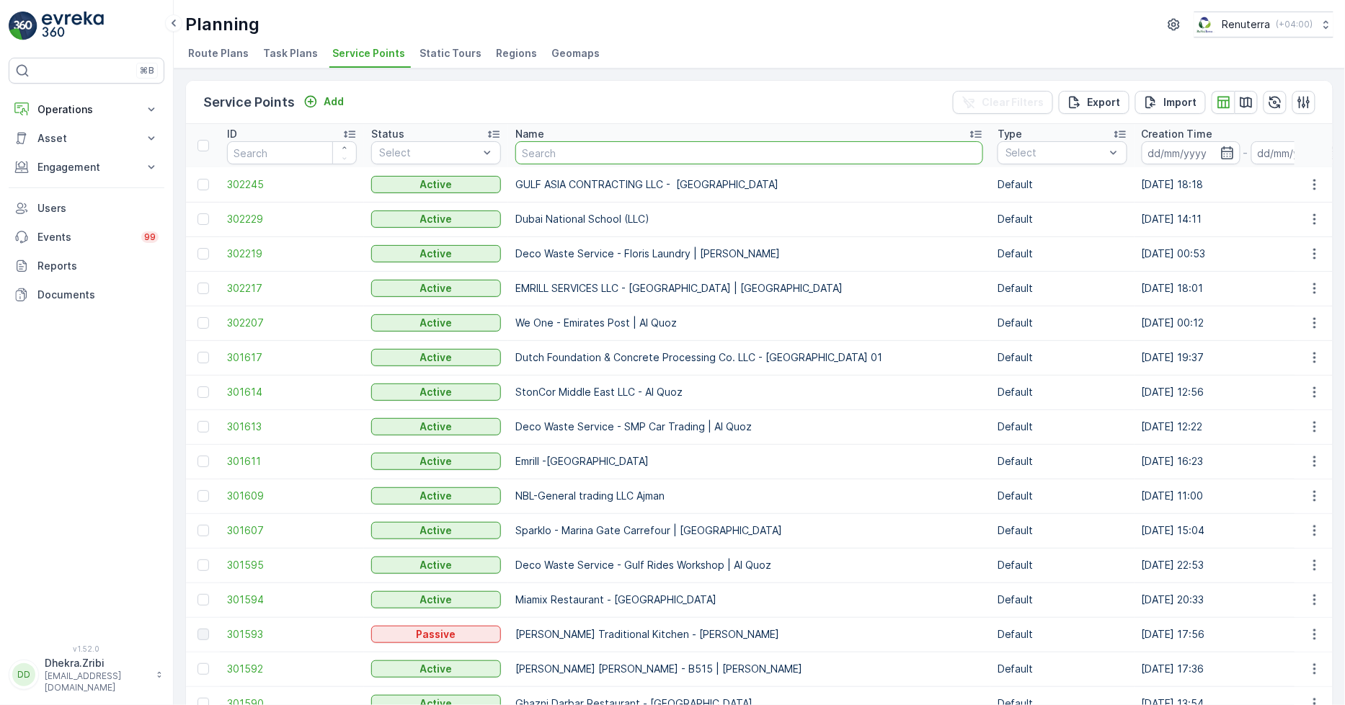
click at [531, 148] on input "text" at bounding box center [749, 152] width 468 height 23
type input "rixos"
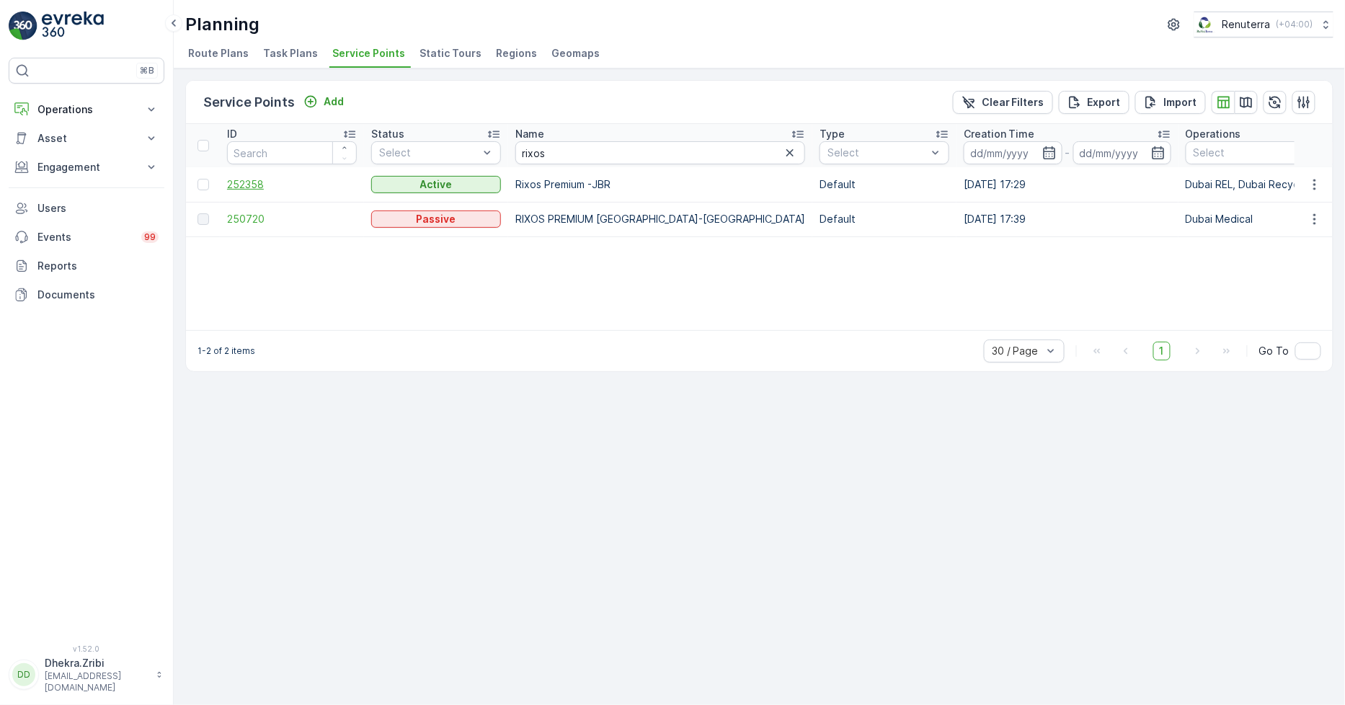
click at [236, 185] on span "252358" at bounding box center [292, 184] width 130 height 14
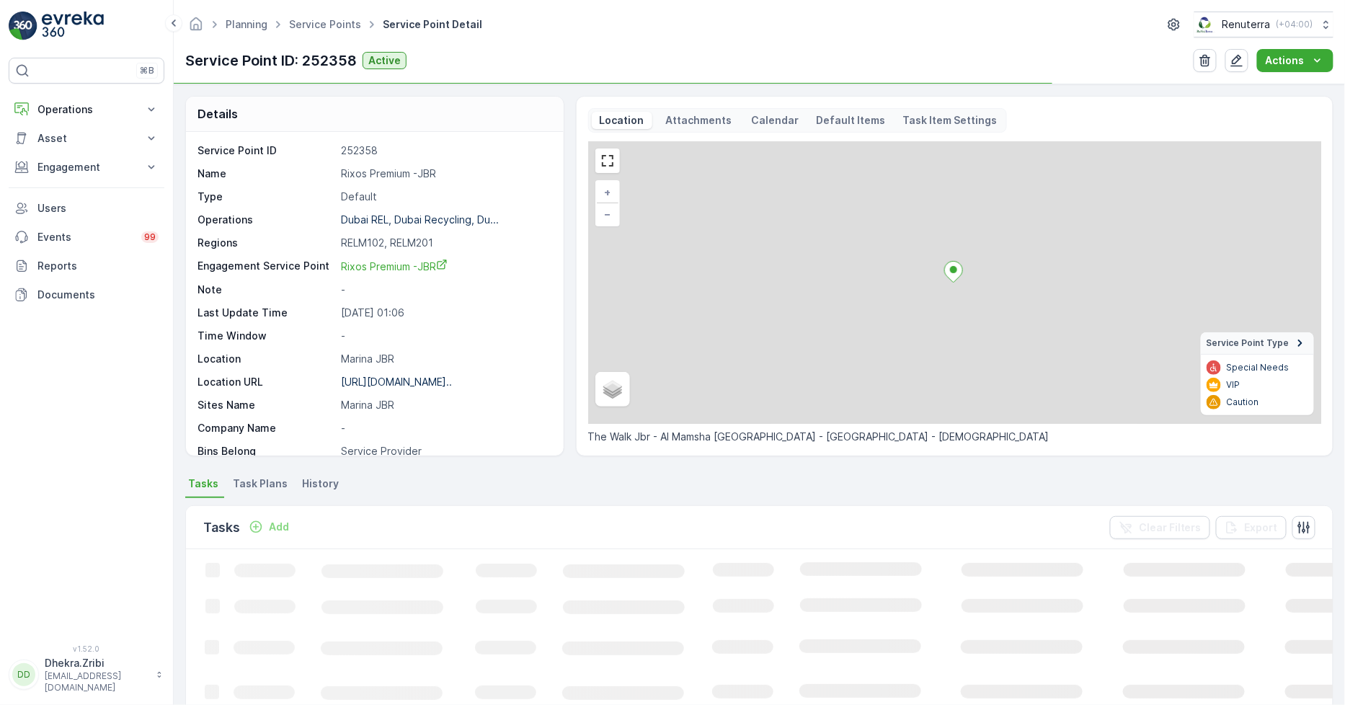
click at [407, 173] on p "Rixos Premium -JBR" at bounding box center [444, 174] width 207 height 14
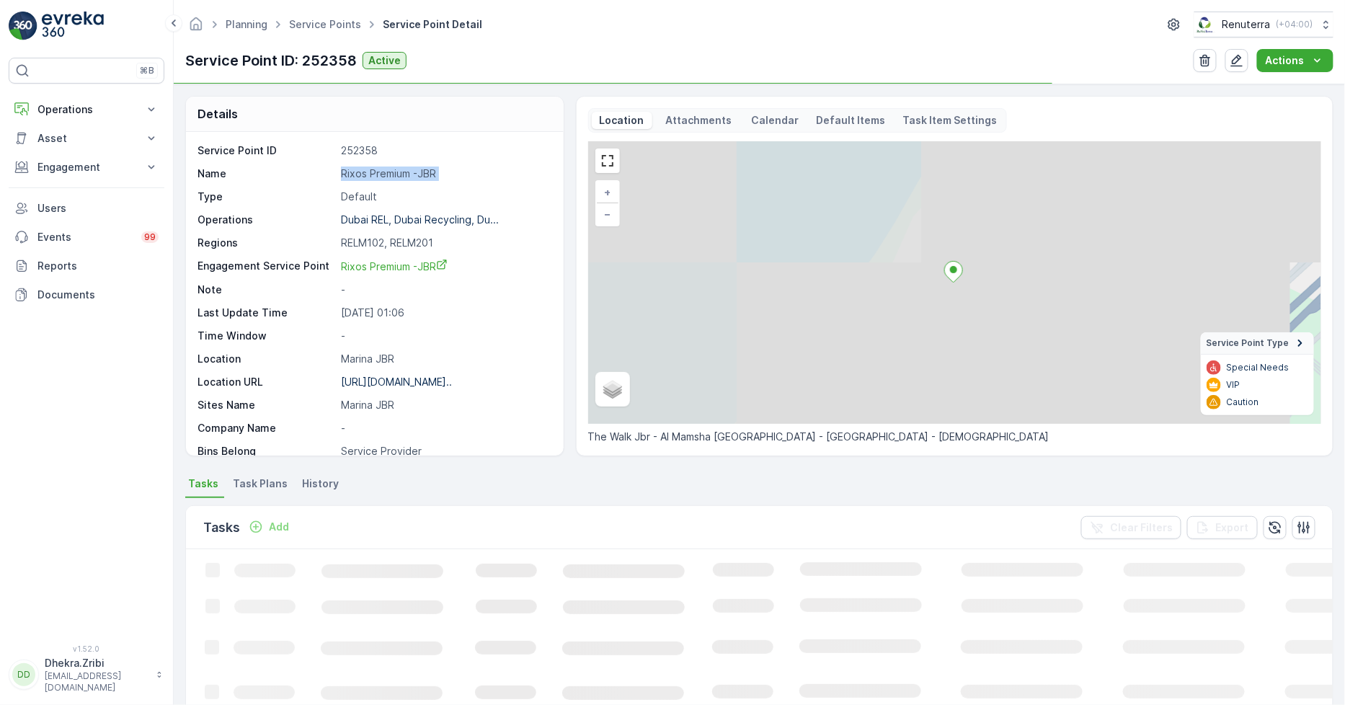
click at [407, 172] on p "Rixos Premium -JBR" at bounding box center [444, 174] width 207 height 14
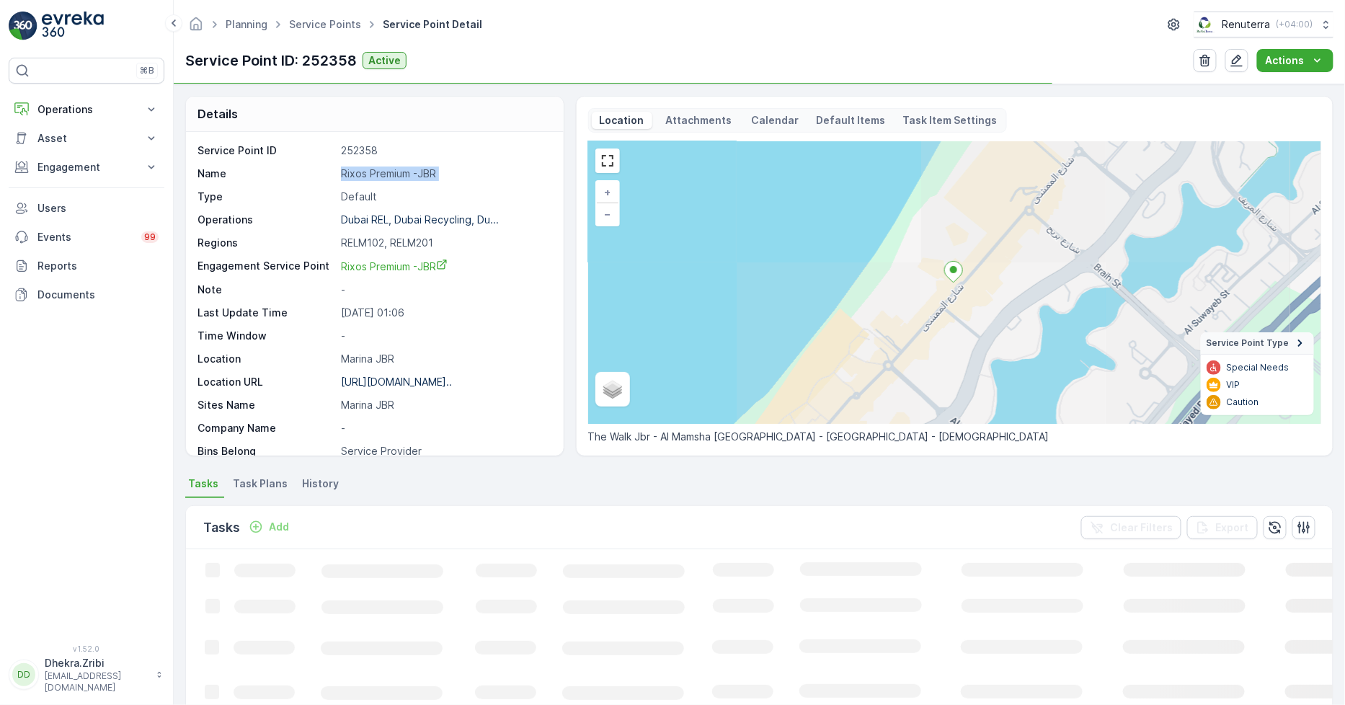
copy p "Rixos Premium -JBR"
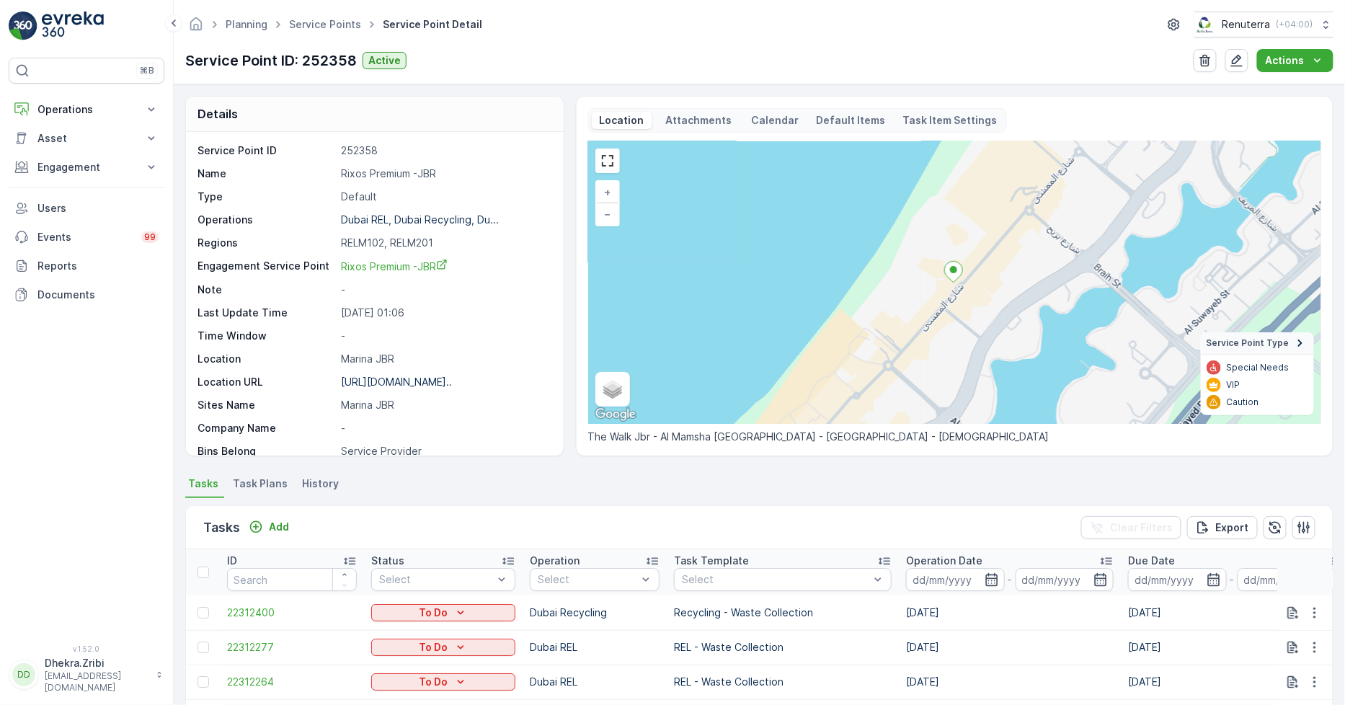
click at [478, 319] on p "[DATE] 01:06" at bounding box center [444, 313] width 207 height 14
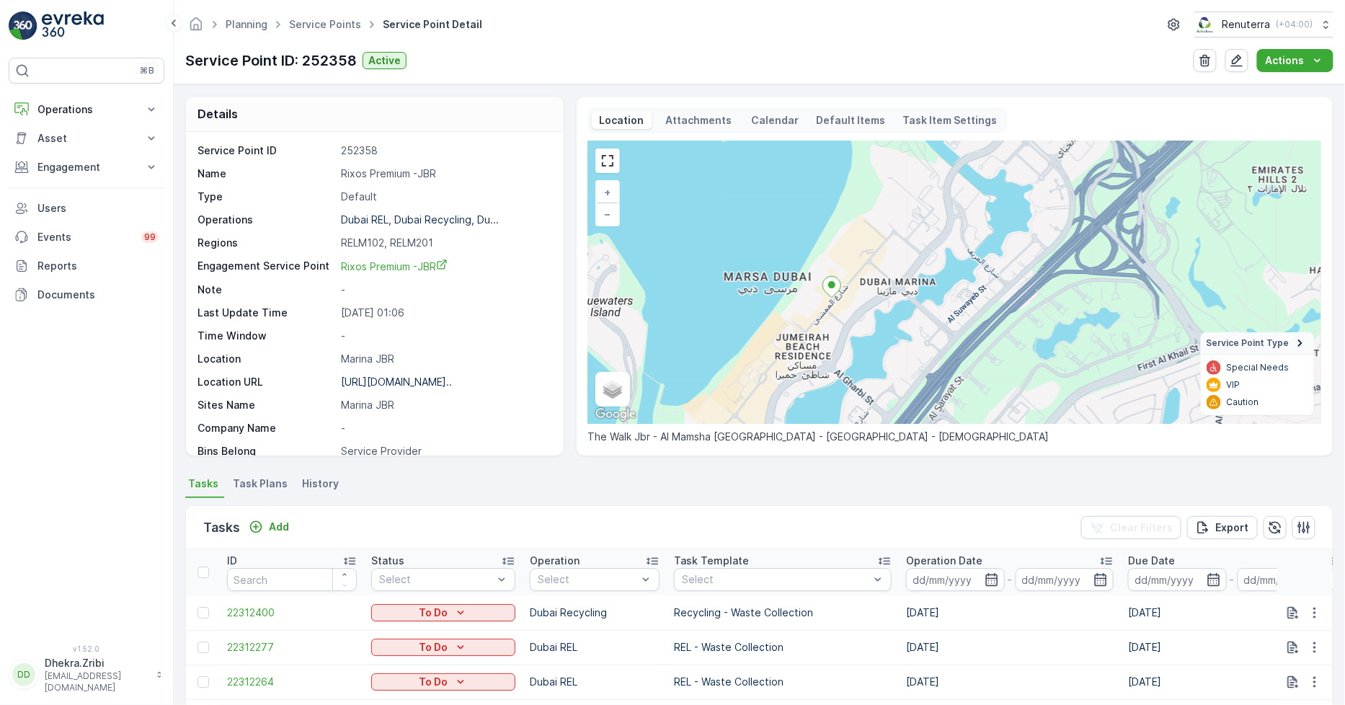
click at [333, 9] on div "Planning Service Points Service Point Detail Renuterra ( +04:00 ) Service Point…" at bounding box center [759, 42] width 1171 height 84
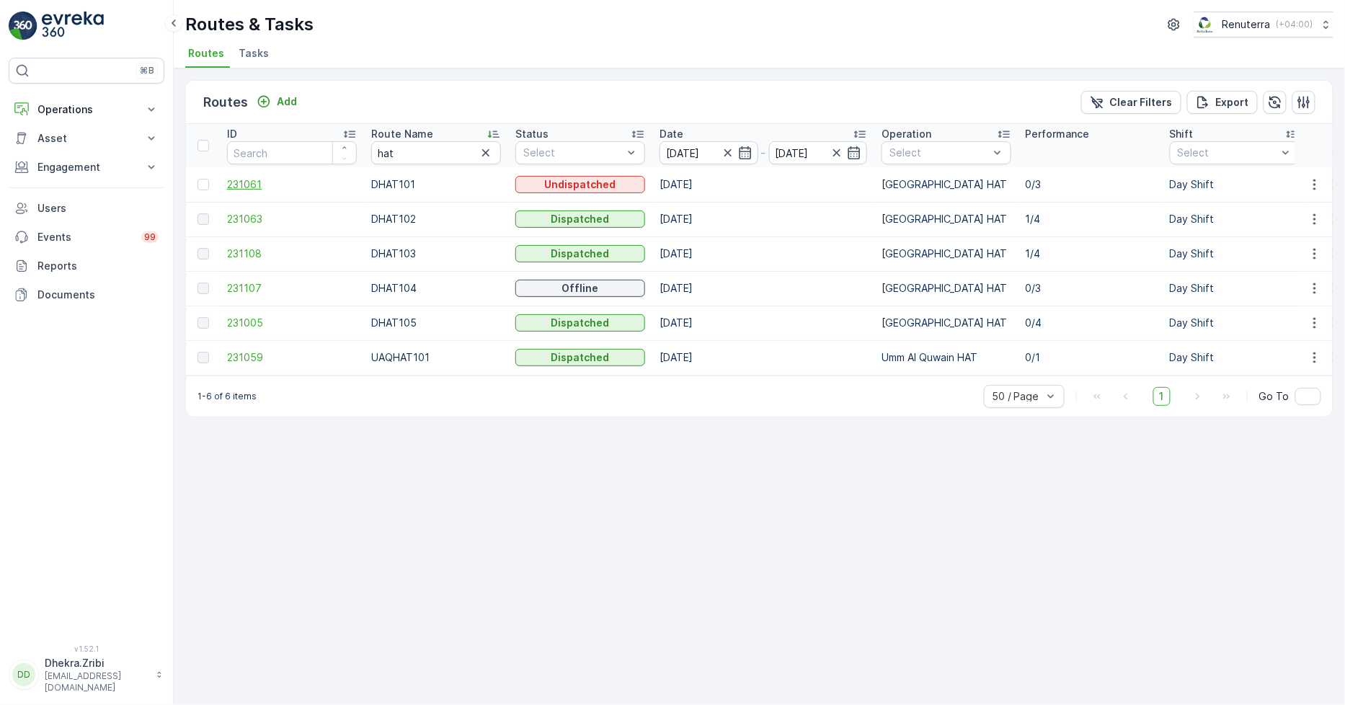
click at [255, 181] on span "231061" at bounding box center [292, 184] width 130 height 14
drag, startPoint x: 283, startPoint y: 155, endPoint x: 262, endPoint y: 159, distance: 21.2
type input "roro"
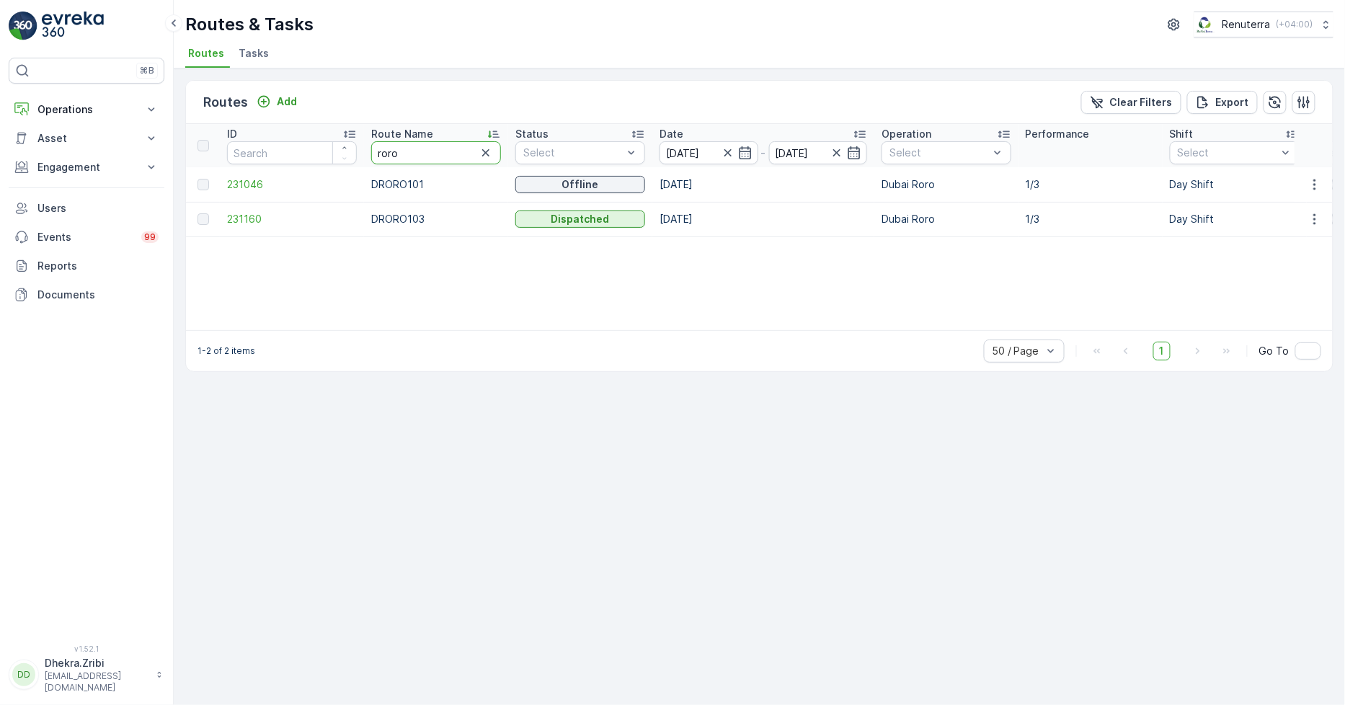
drag, startPoint x: 427, startPoint y: 149, endPoint x: 329, endPoint y: 159, distance: 99.4
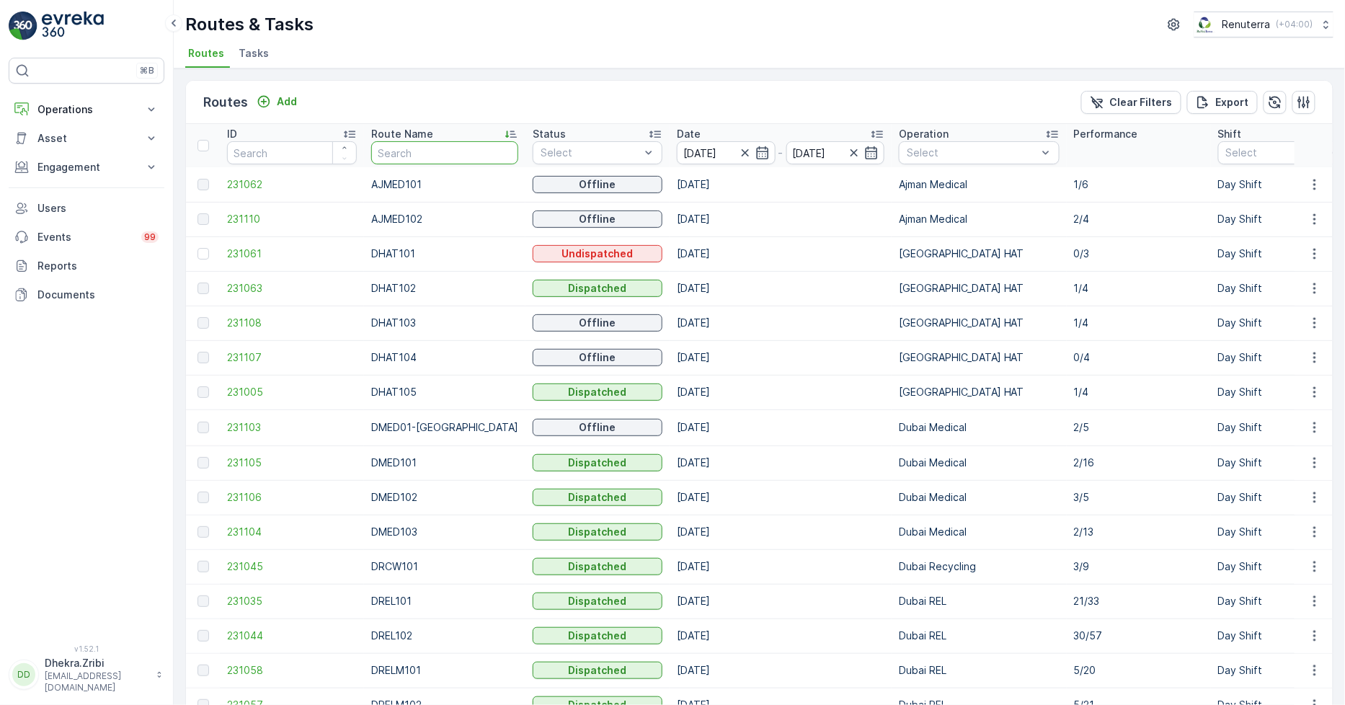
click at [420, 150] on input "text" at bounding box center [444, 152] width 147 height 23
type input "hat"
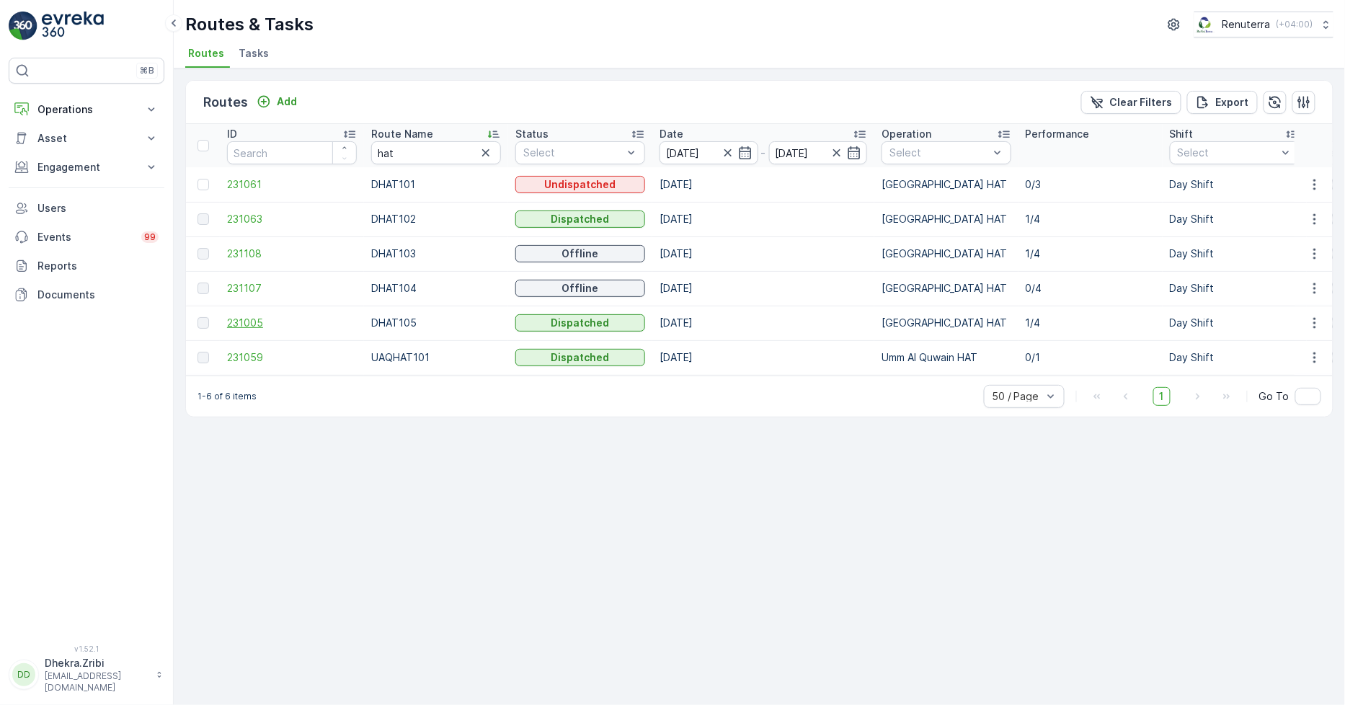
click at [258, 319] on span "231005" at bounding box center [292, 323] width 130 height 14
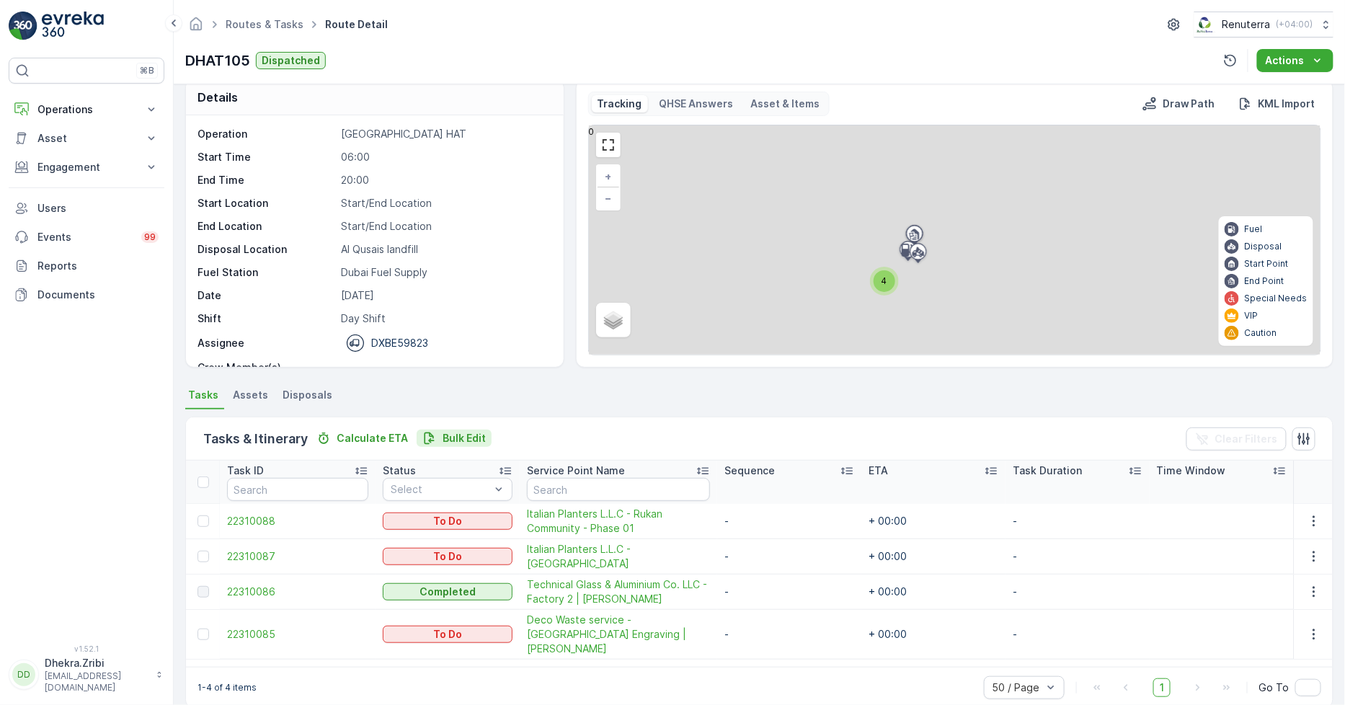
scroll to position [37, 0]
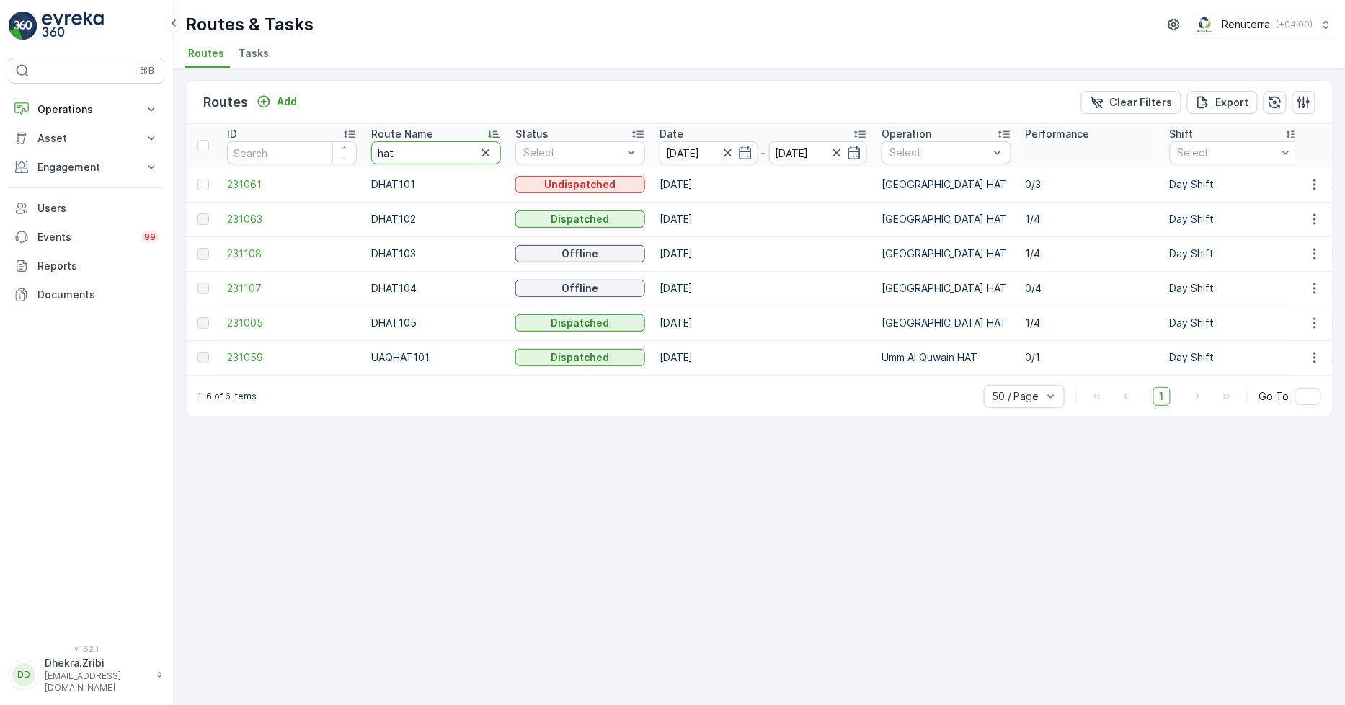
drag, startPoint x: 409, startPoint y: 141, endPoint x: 272, endPoint y: 167, distance: 139.4
type input "rel"
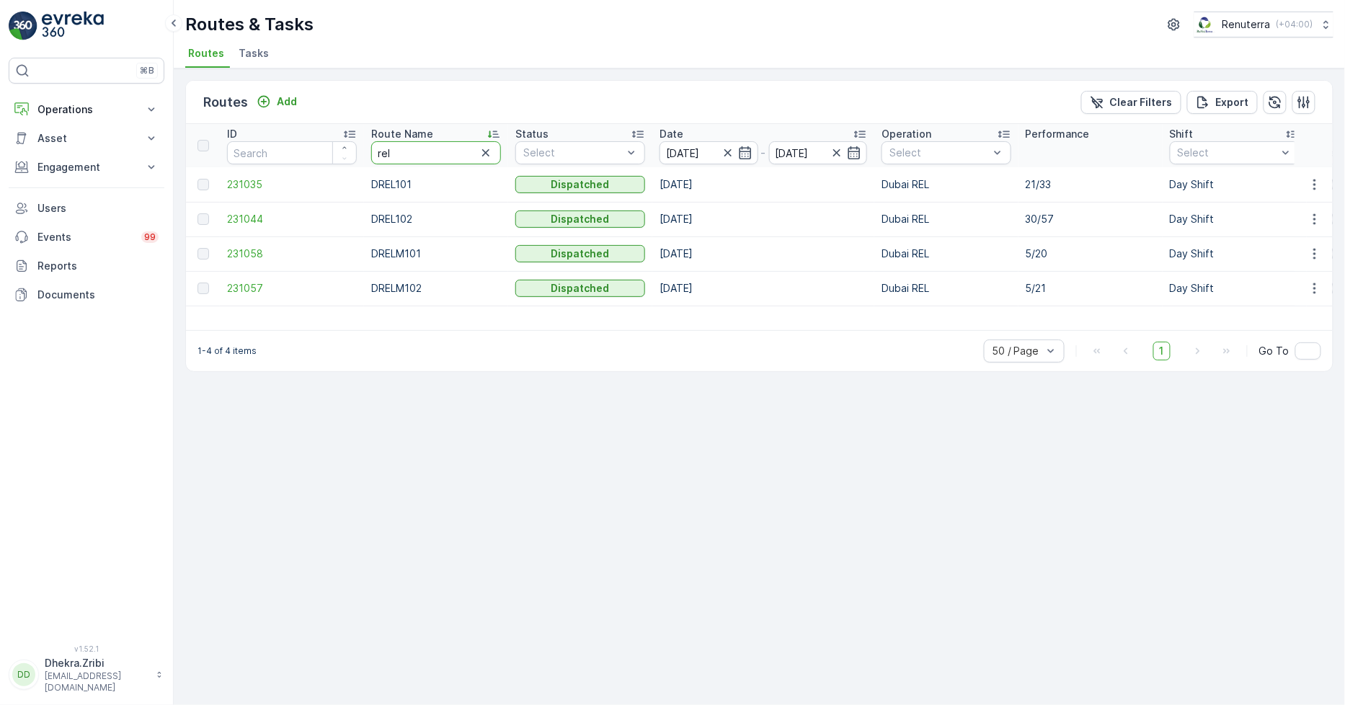
drag, startPoint x: 417, startPoint y: 152, endPoint x: 269, endPoint y: 123, distance: 150.6
type input "hat"
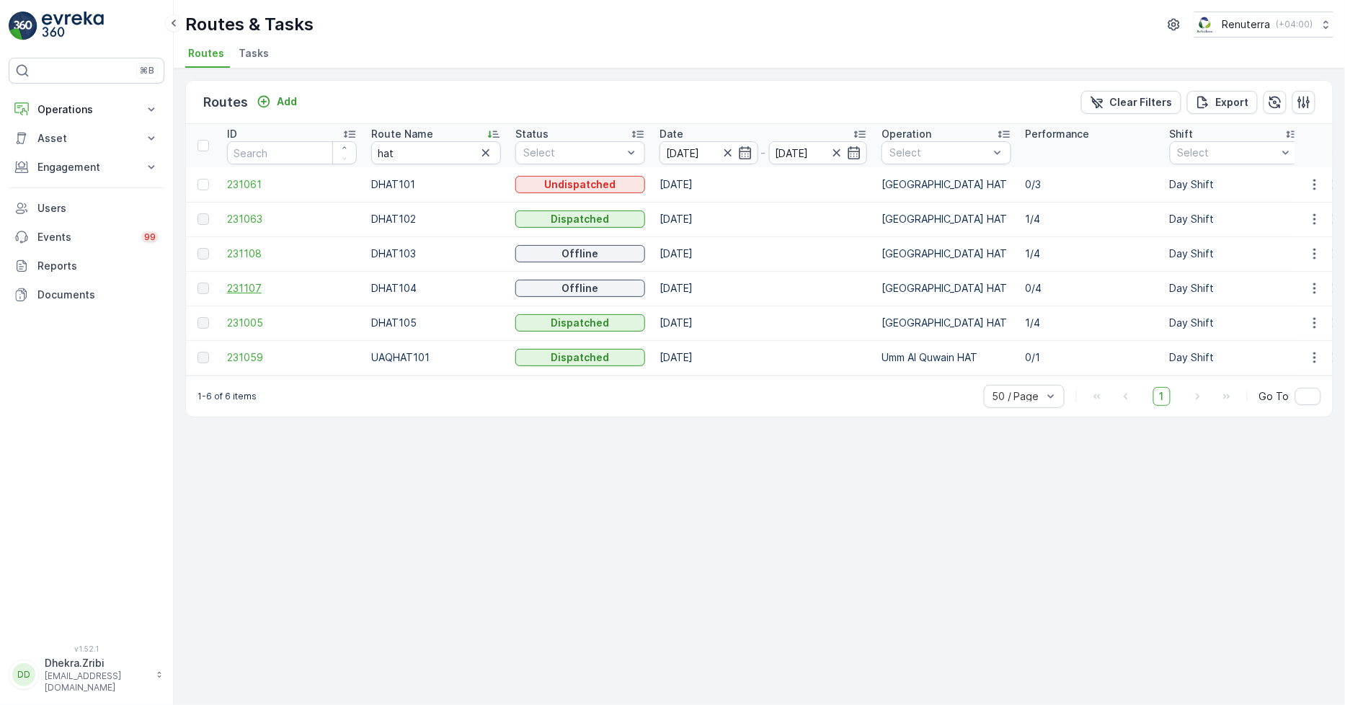
click at [241, 284] on span "231107" at bounding box center [292, 288] width 130 height 14
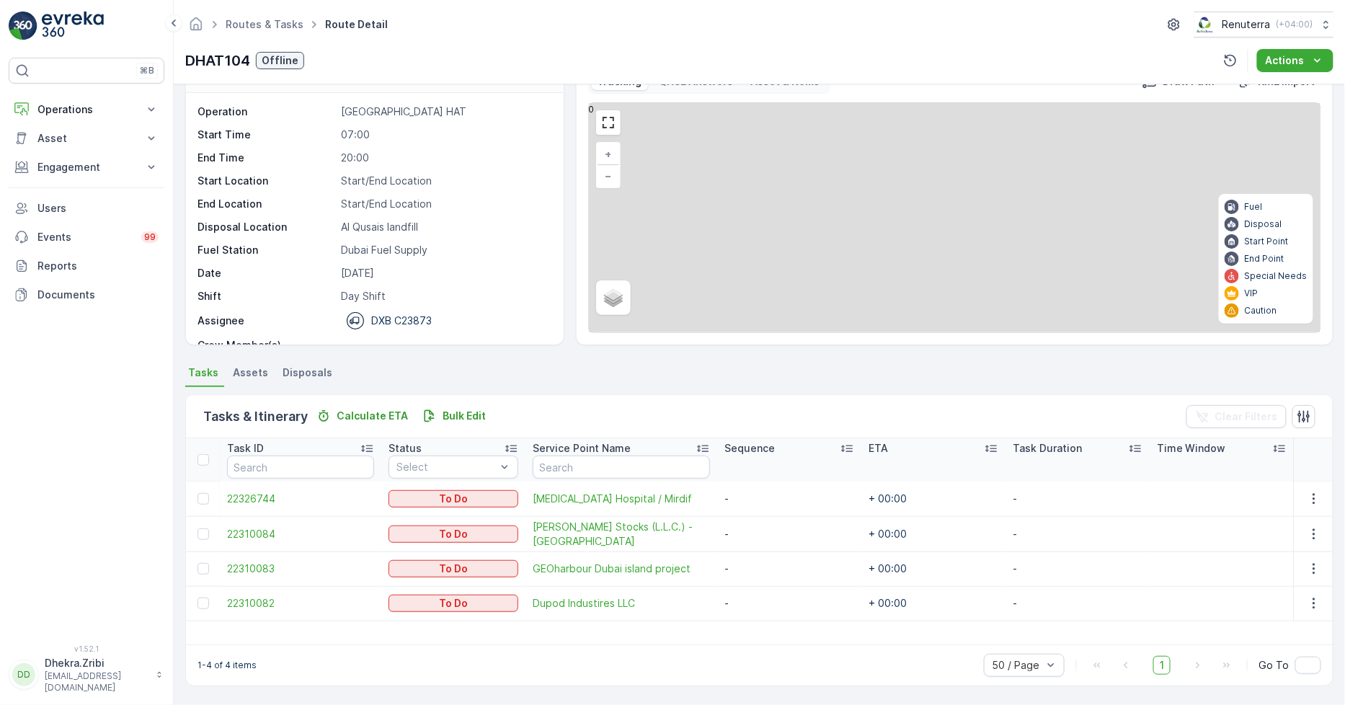
scroll to position [38, 0]
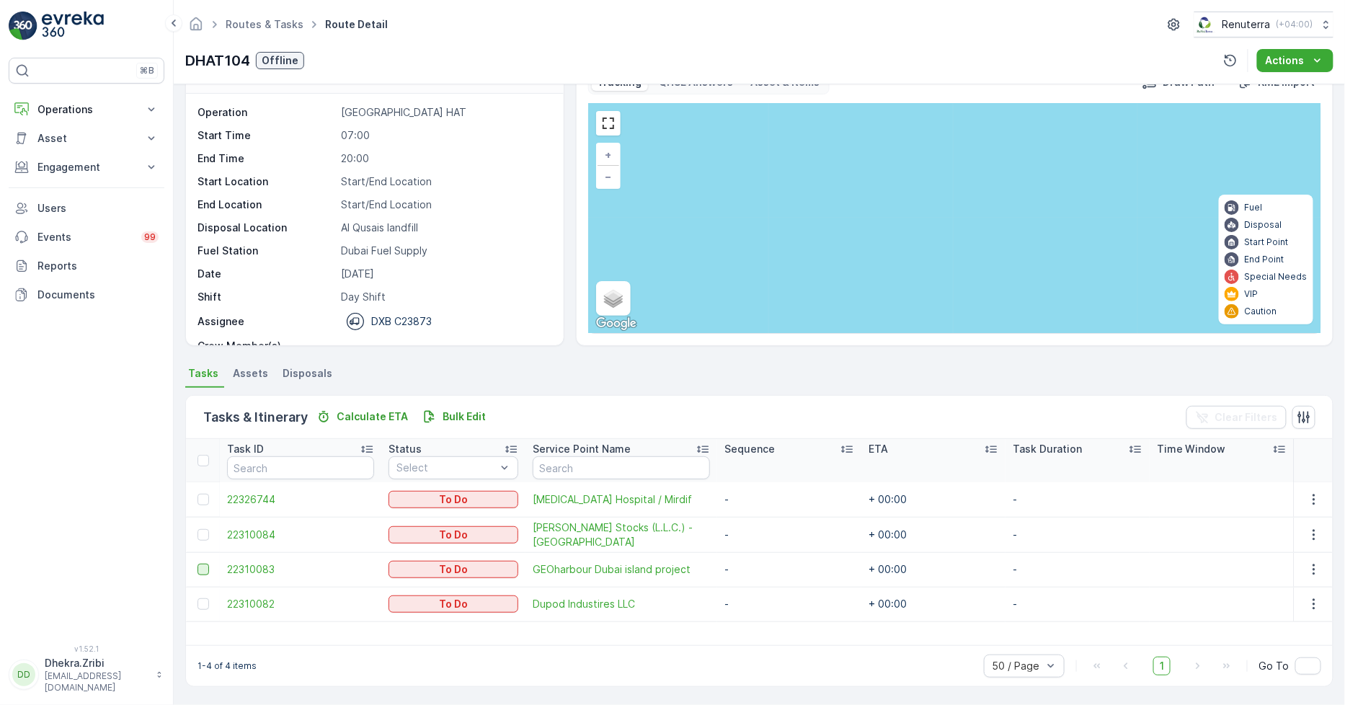
click at [205, 567] on div at bounding box center [204, 570] width 12 height 12
click at [198, 564] on input "checkbox" at bounding box center [198, 564] width 0 height 0
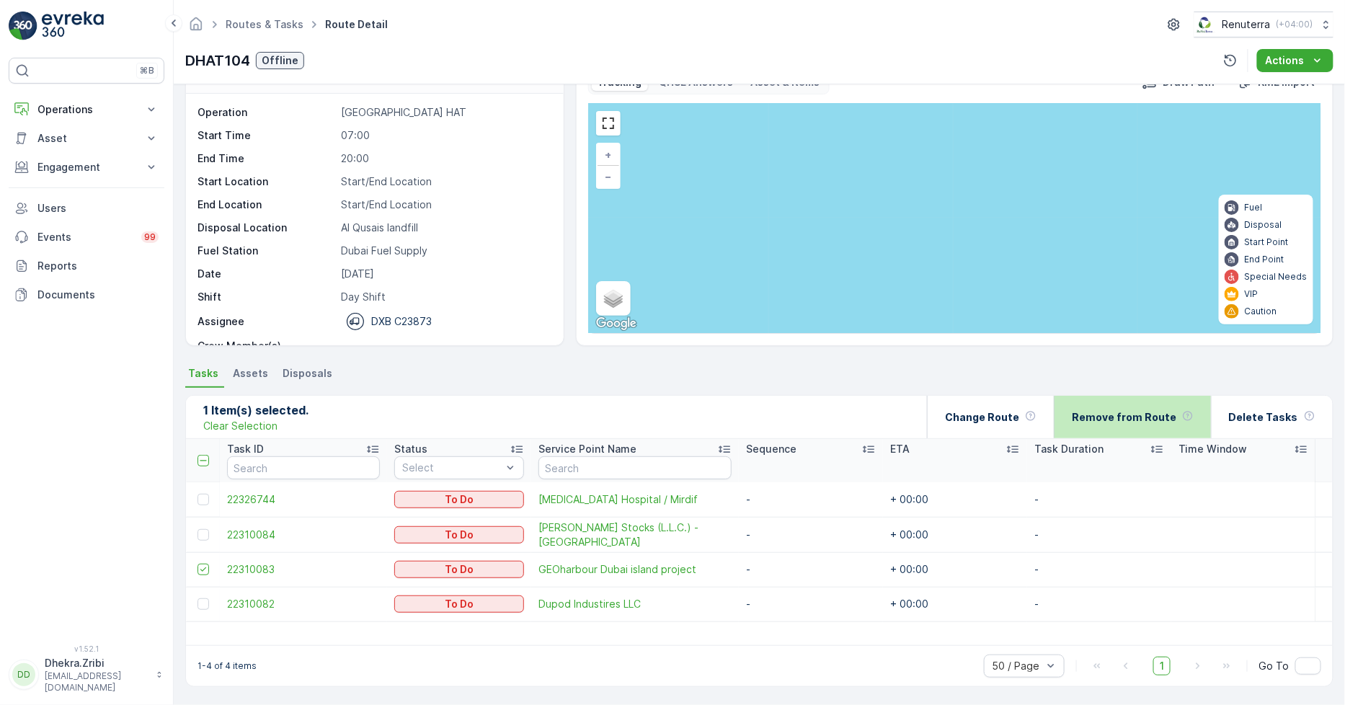
click at [1101, 414] on p "Remove from Route" at bounding box center [1124, 417] width 105 height 14
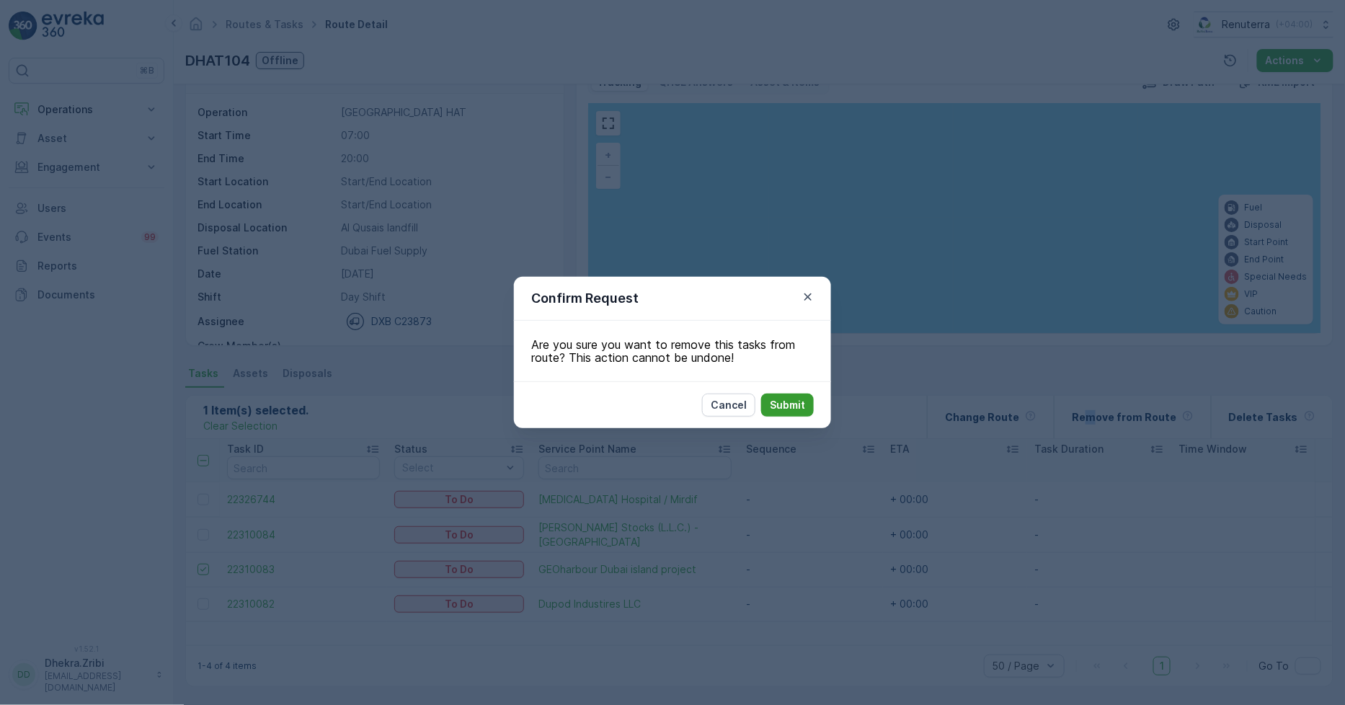
click at [798, 399] on p "Submit" at bounding box center [787, 405] width 35 height 14
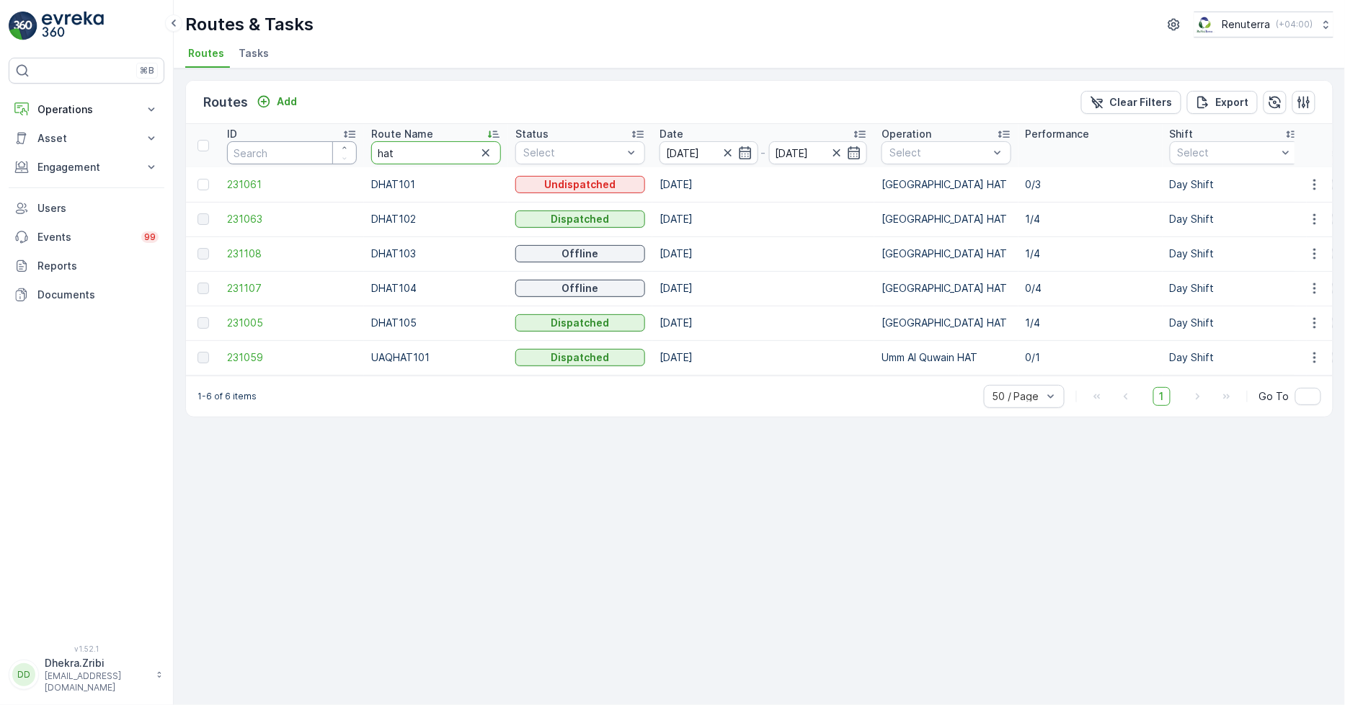
drag, startPoint x: 407, startPoint y: 155, endPoint x: 257, endPoint y: 145, distance: 150.3
type input "roro"
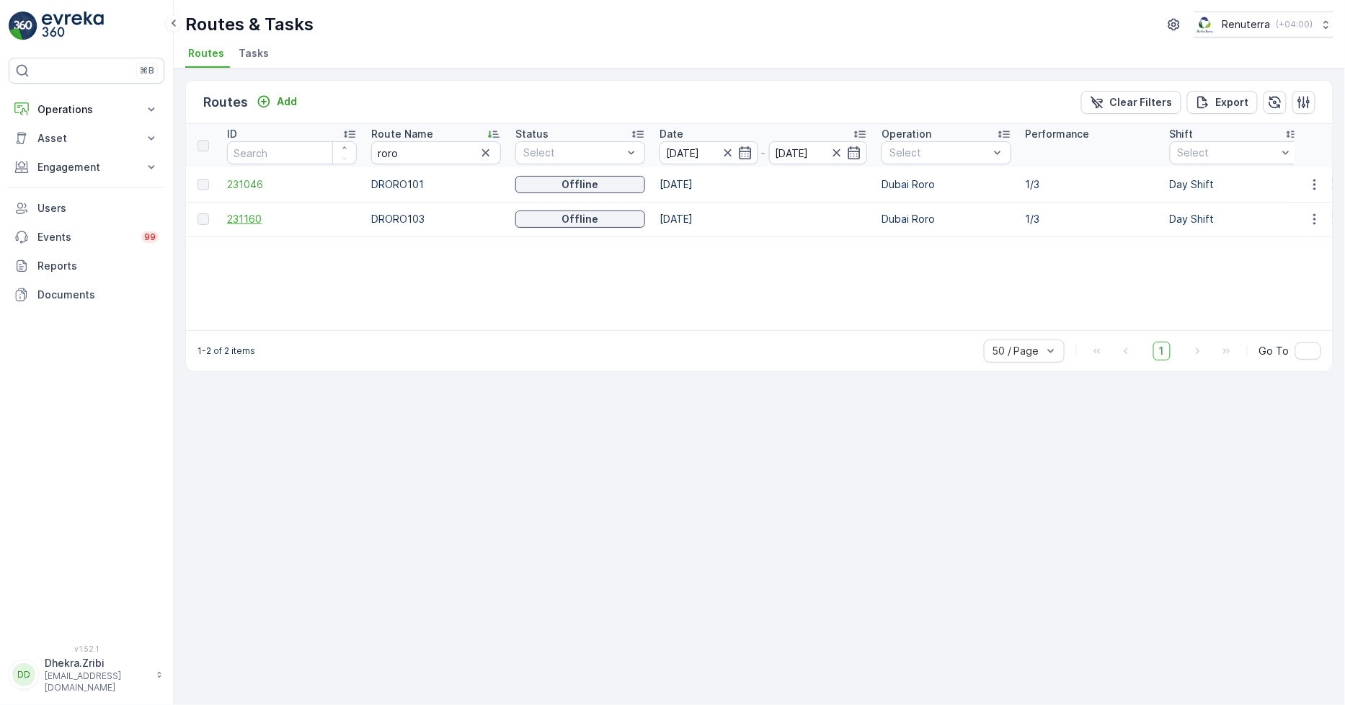
click at [239, 223] on span "231160" at bounding box center [292, 219] width 130 height 14
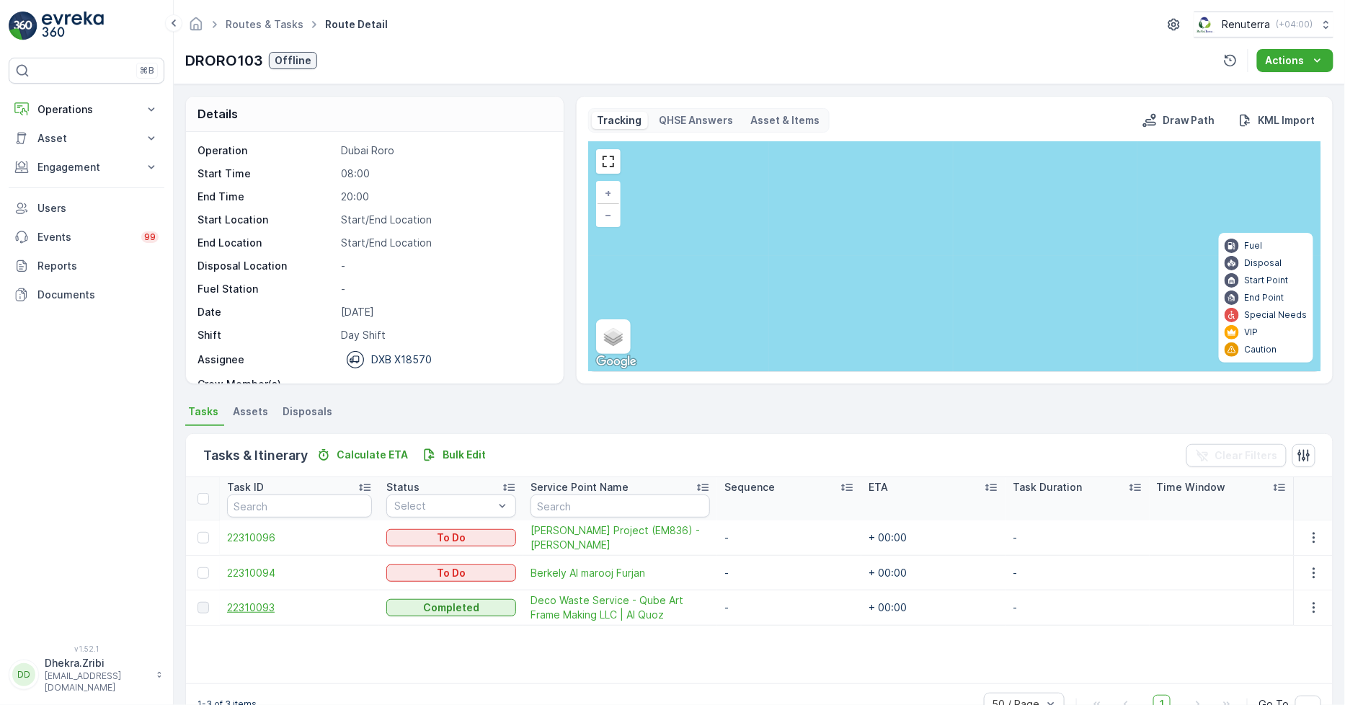
click at [252, 603] on span "22310093" at bounding box center [299, 608] width 145 height 14
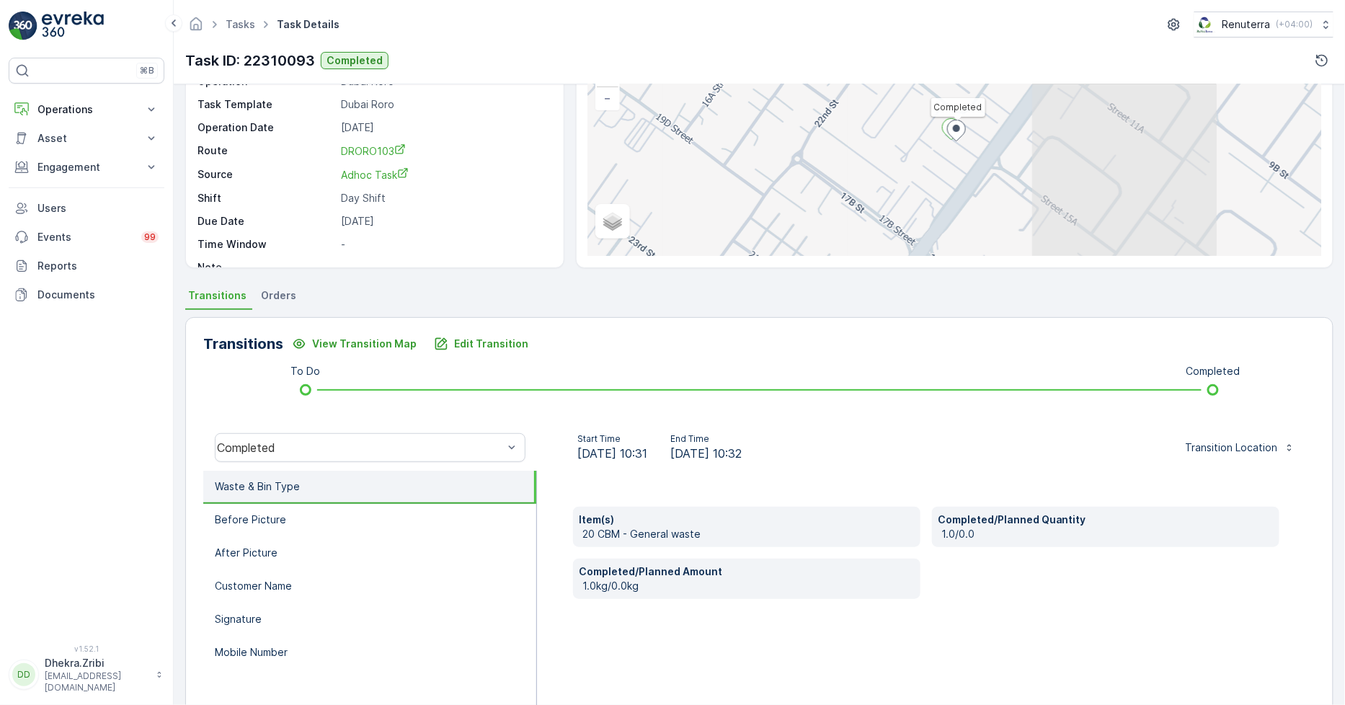
scroll to position [160, 0]
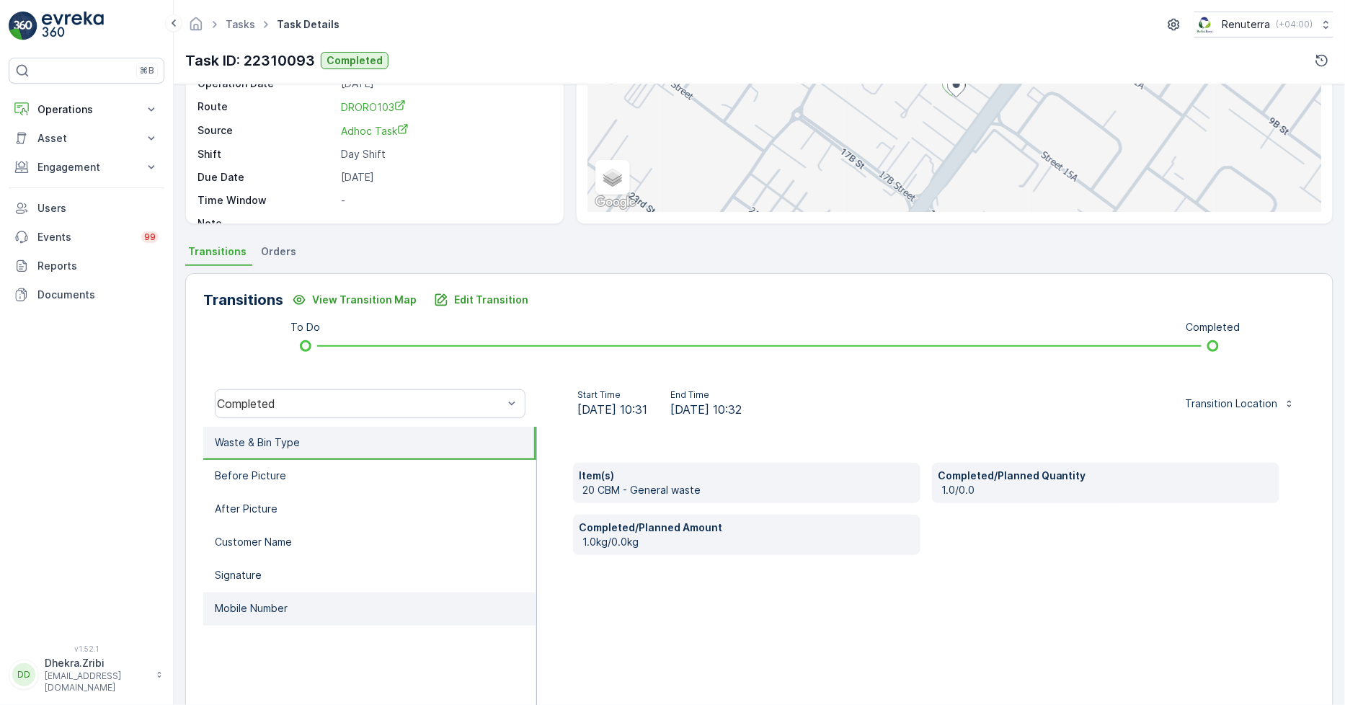
click at [250, 601] on p "Mobile Number" at bounding box center [251, 608] width 73 height 14
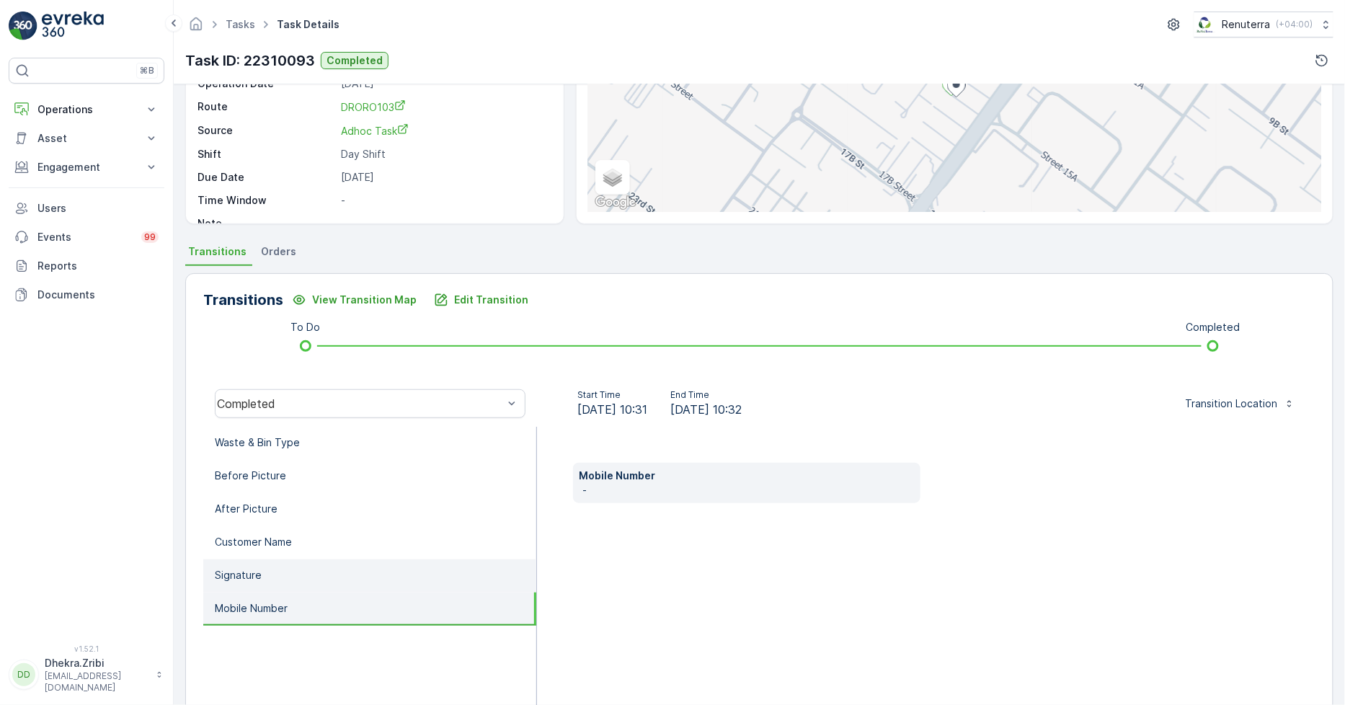
click at [260, 570] on p "Signature" at bounding box center [238, 575] width 47 height 14
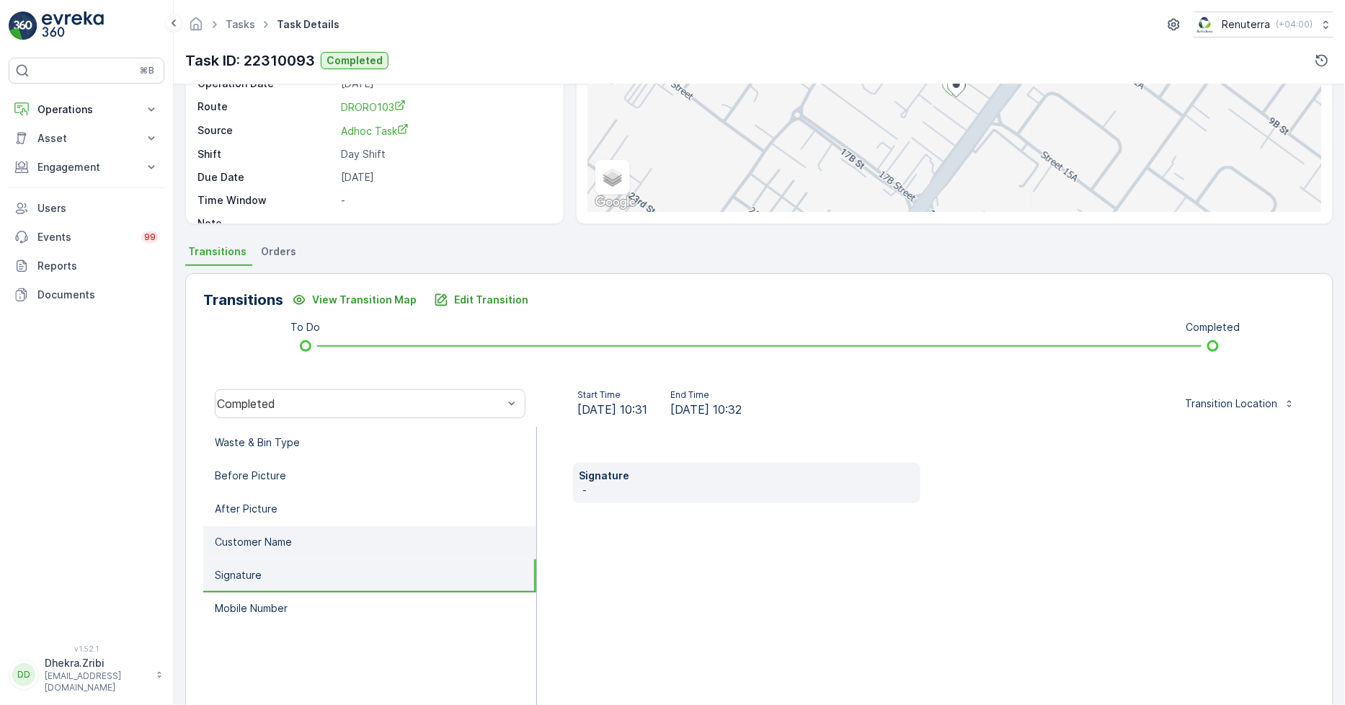
click at [267, 544] on p "Customer Name" at bounding box center [253, 542] width 77 height 14
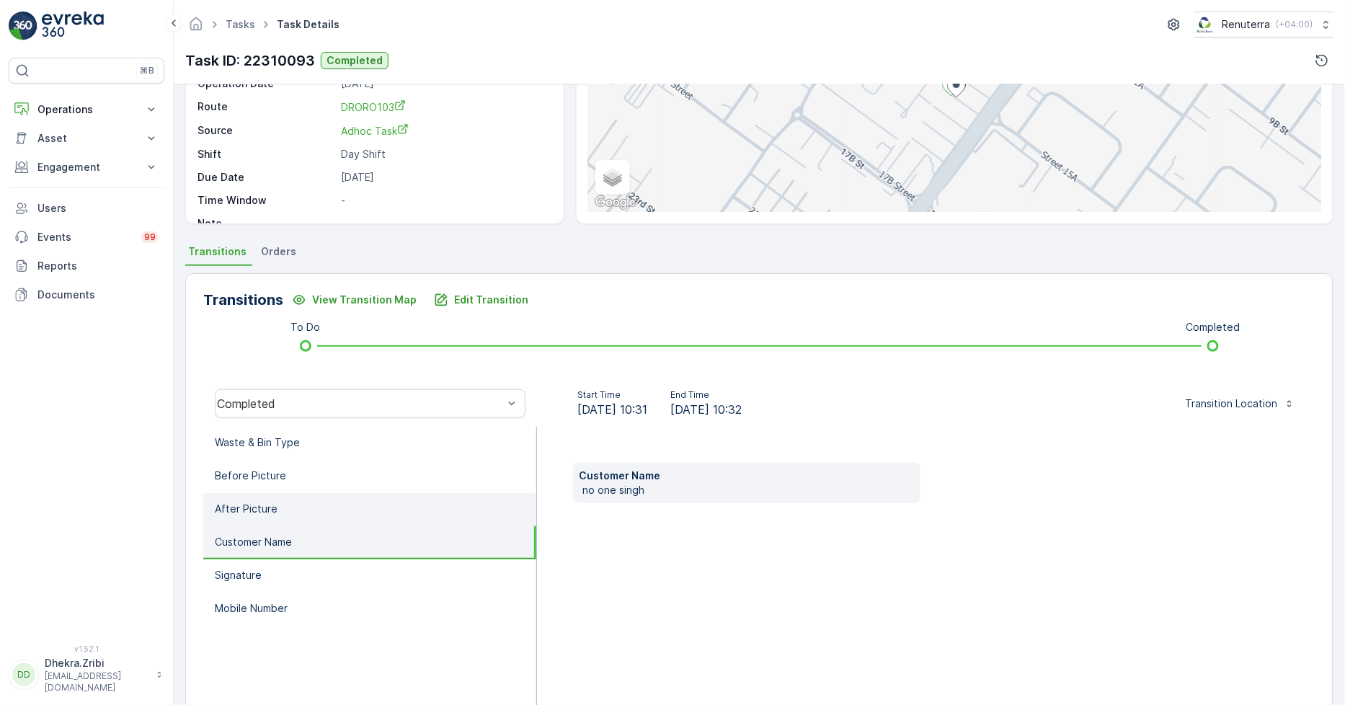
click at [276, 517] on li "After Picture" at bounding box center [369, 509] width 333 height 33
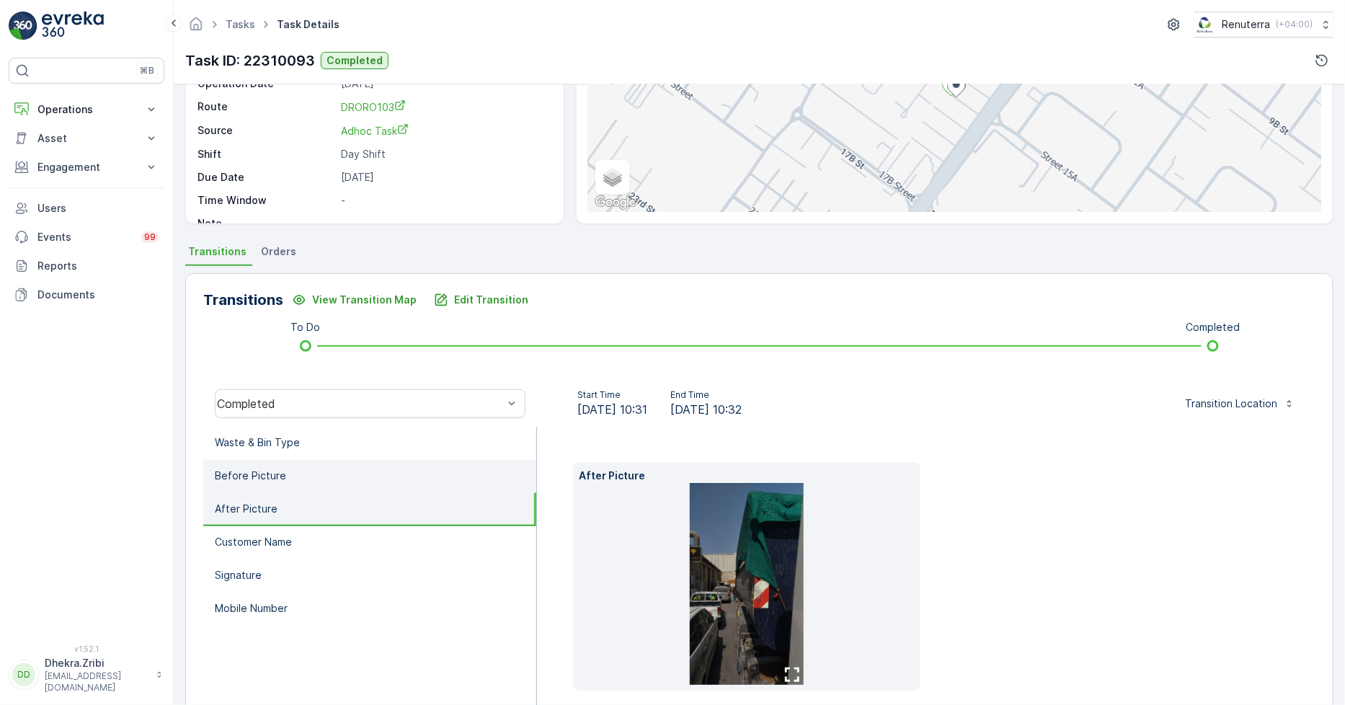
click at [284, 460] on li "Before Picture" at bounding box center [369, 476] width 333 height 33
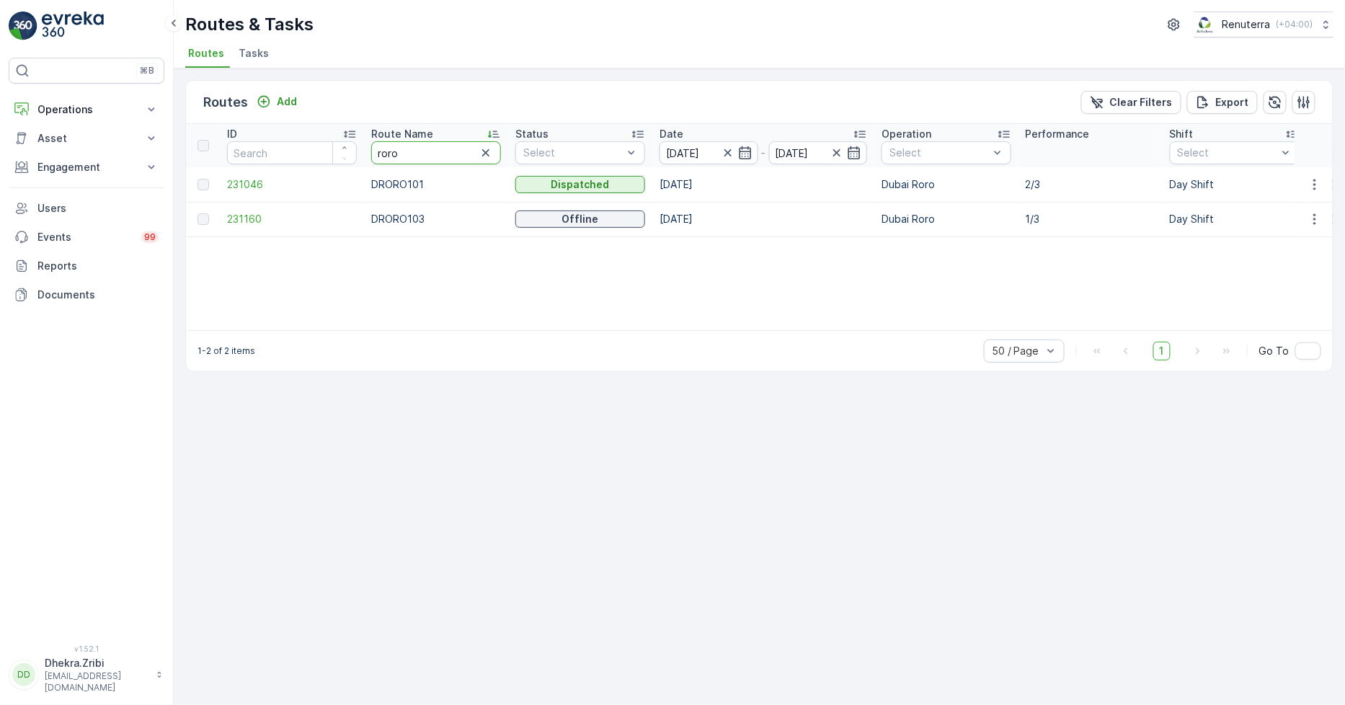
drag, startPoint x: 429, startPoint y: 153, endPoint x: 320, endPoint y: 134, distance: 110.5
type input "hat"
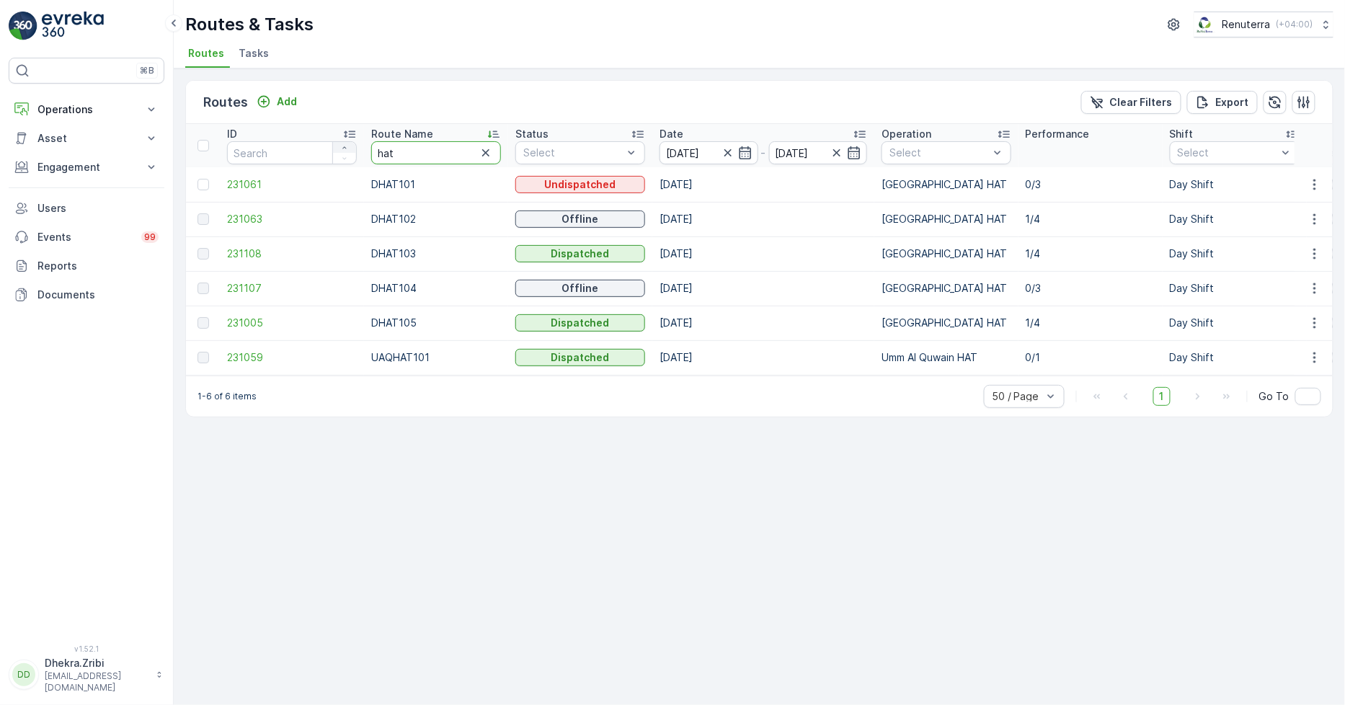
drag, startPoint x: 426, startPoint y: 154, endPoint x: 340, endPoint y: 141, distance: 86.8
type input "rel"
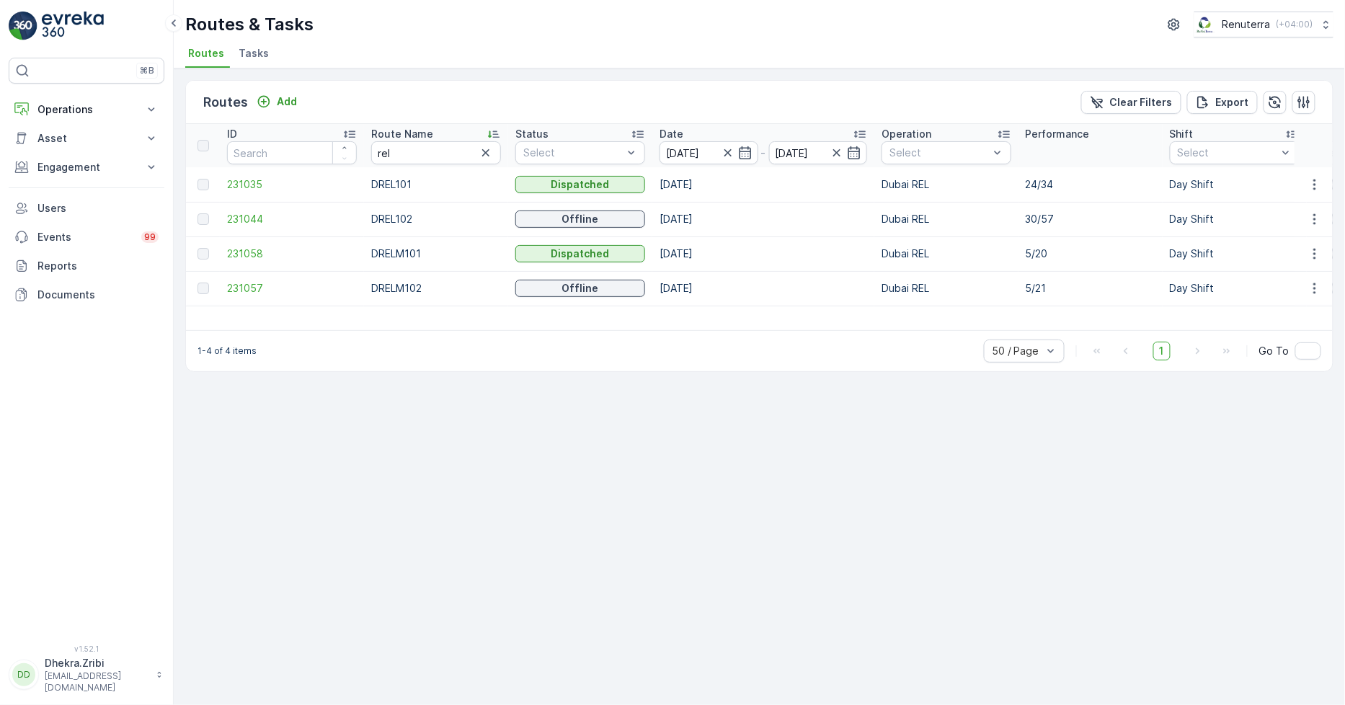
click at [249, 173] on td "231035" at bounding box center [292, 184] width 144 height 35
click at [247, 178] on span "231035" at bounding box center [292, 184] width 130 height 14
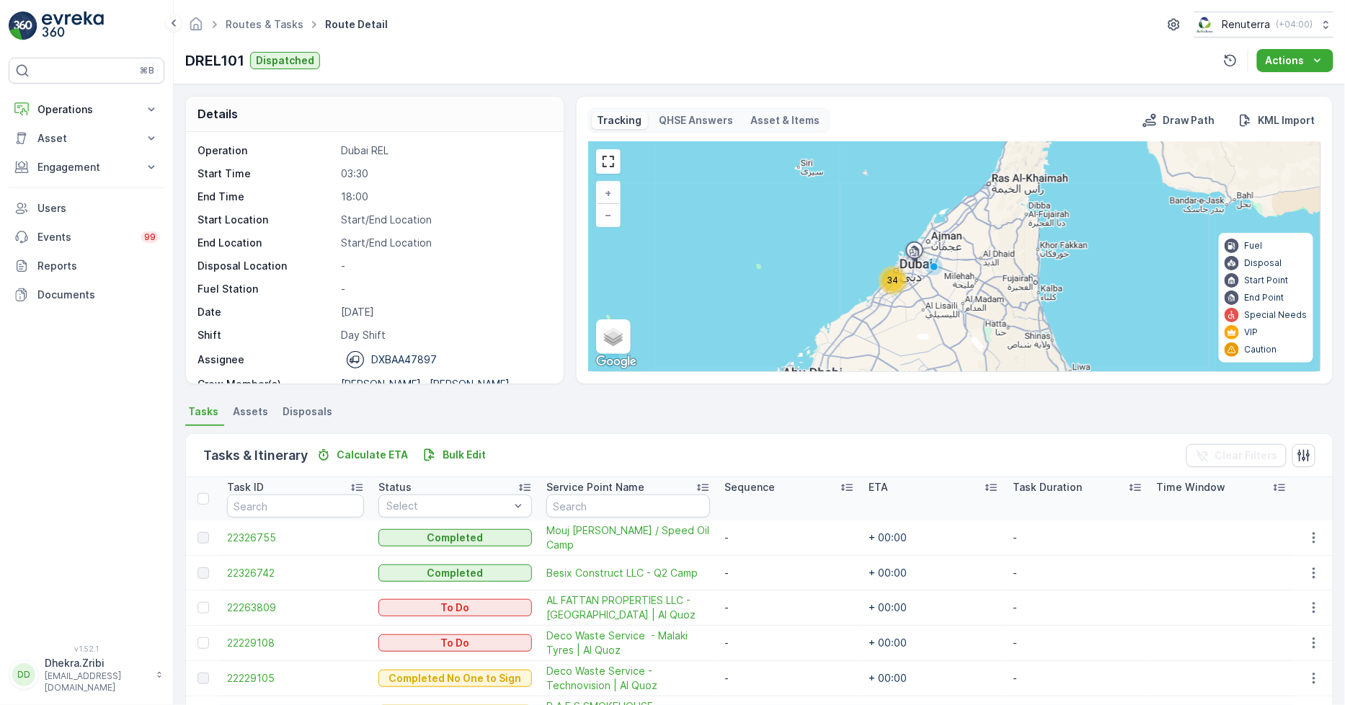
click at [896, 280] on span "34" at bounding box center [893, 280] width 12 height 11
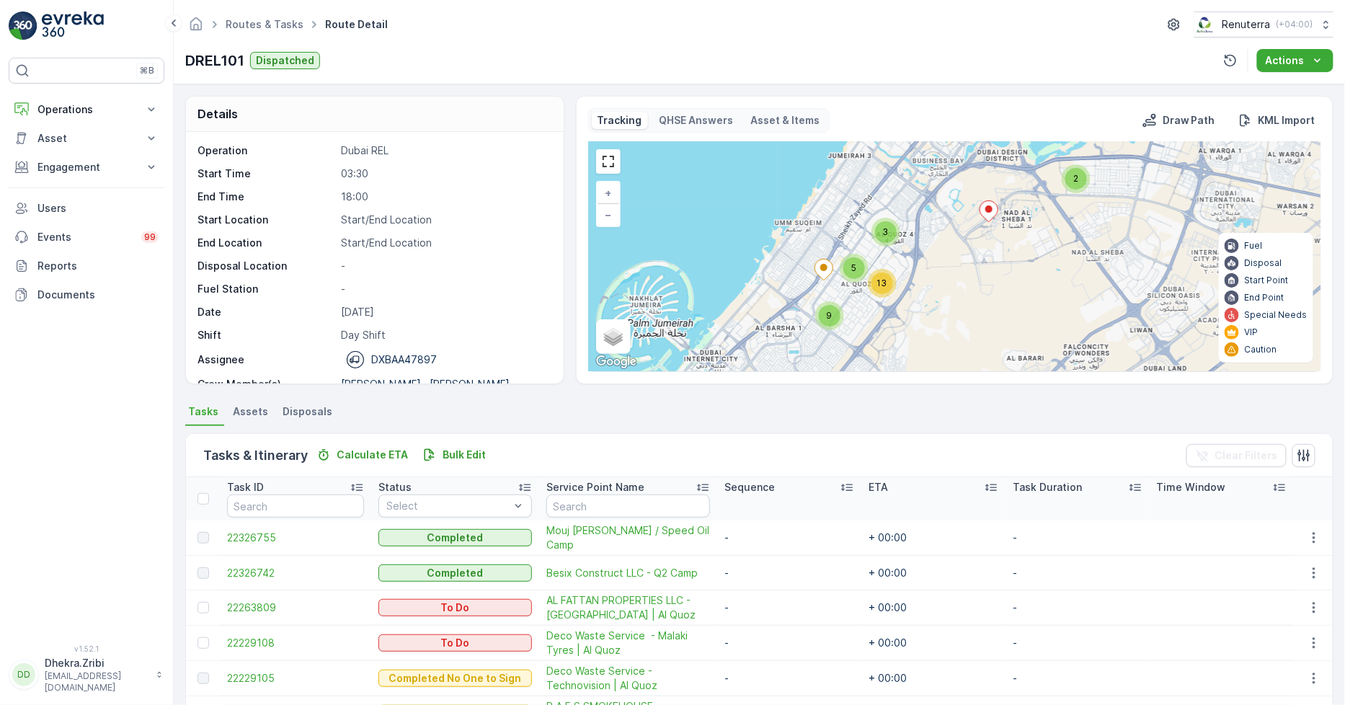
click at [1083, 180] on div "2" at bounding box center [1076, 179] width 22 height 22
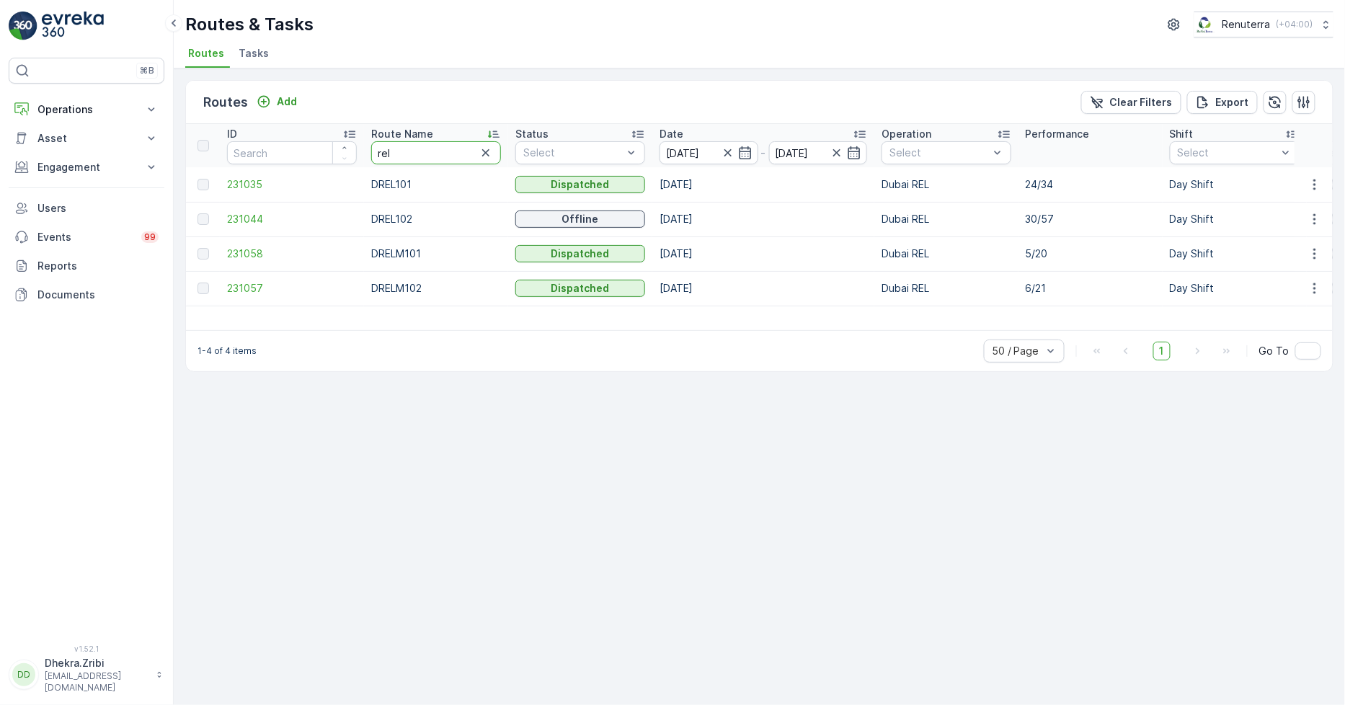
drag, startPoint x: 448, startPoint y: 151, endPoint x: 270, endPoint y: 174, distance: 180.3
type input "hat"
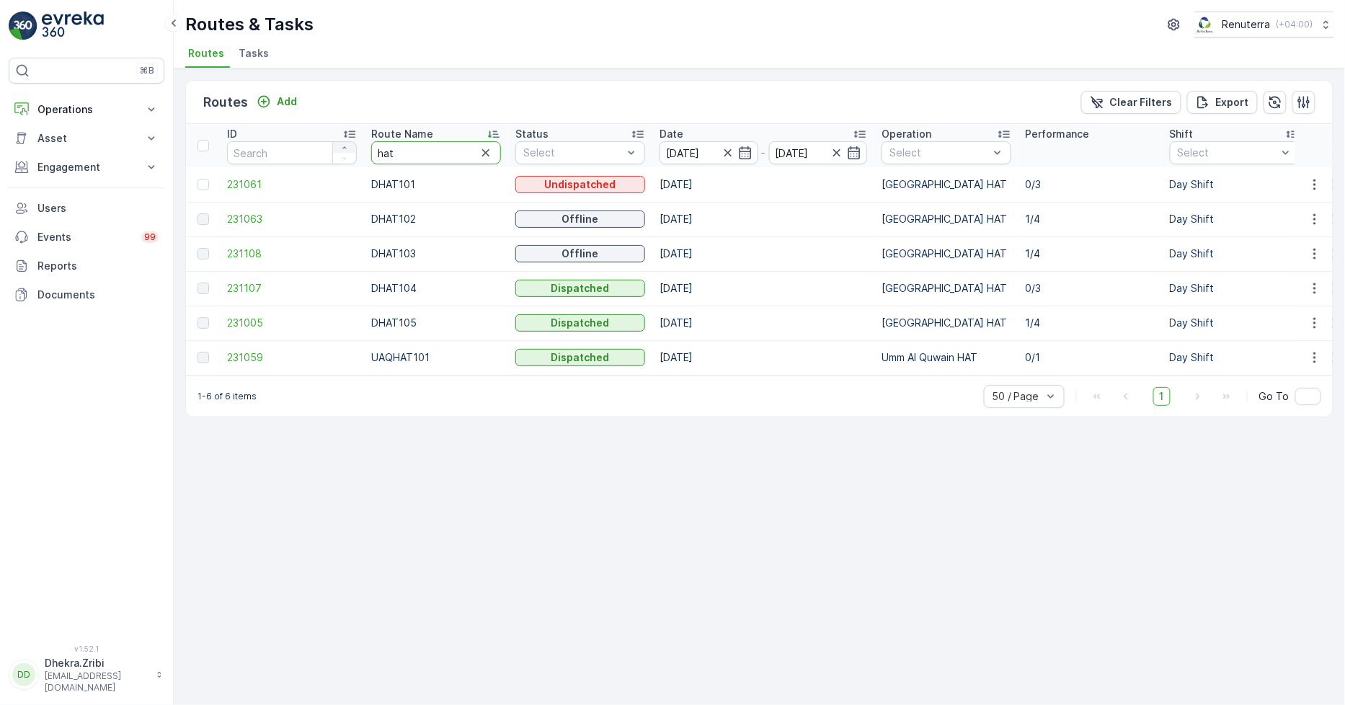
drag, startPoint x: 399, startPoint y: 148, endPoint x: 354, endPoint y: 144, distance: 45.6
type input "rel"
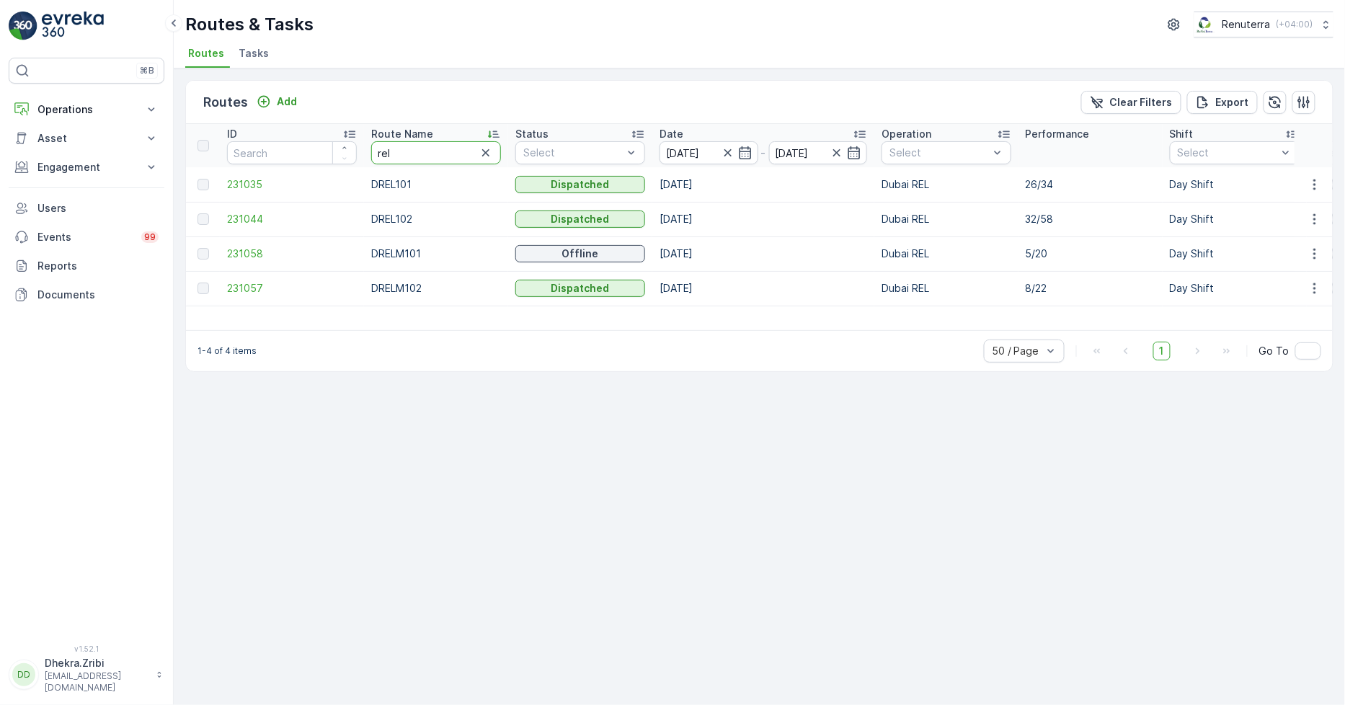
type input "hat"
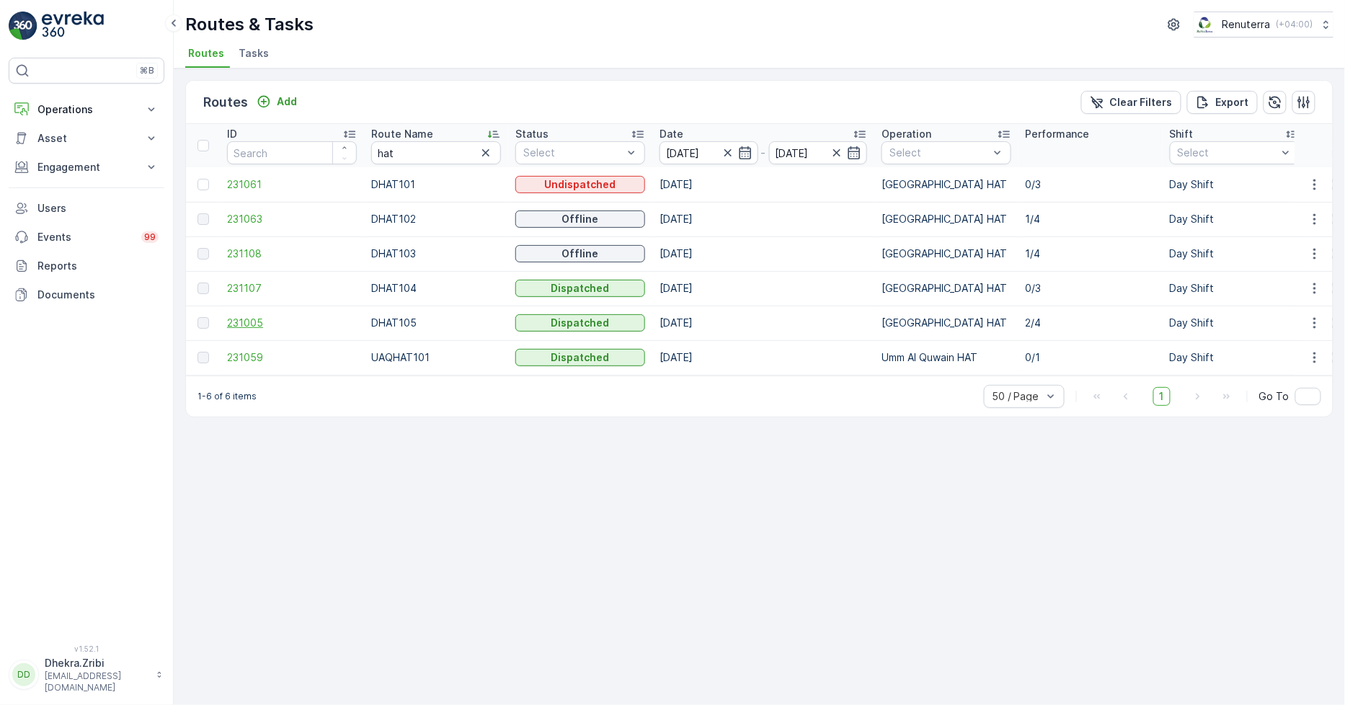
click at [253, 323] on span "231005" at bounding box center [292, 323] width 130 height 14
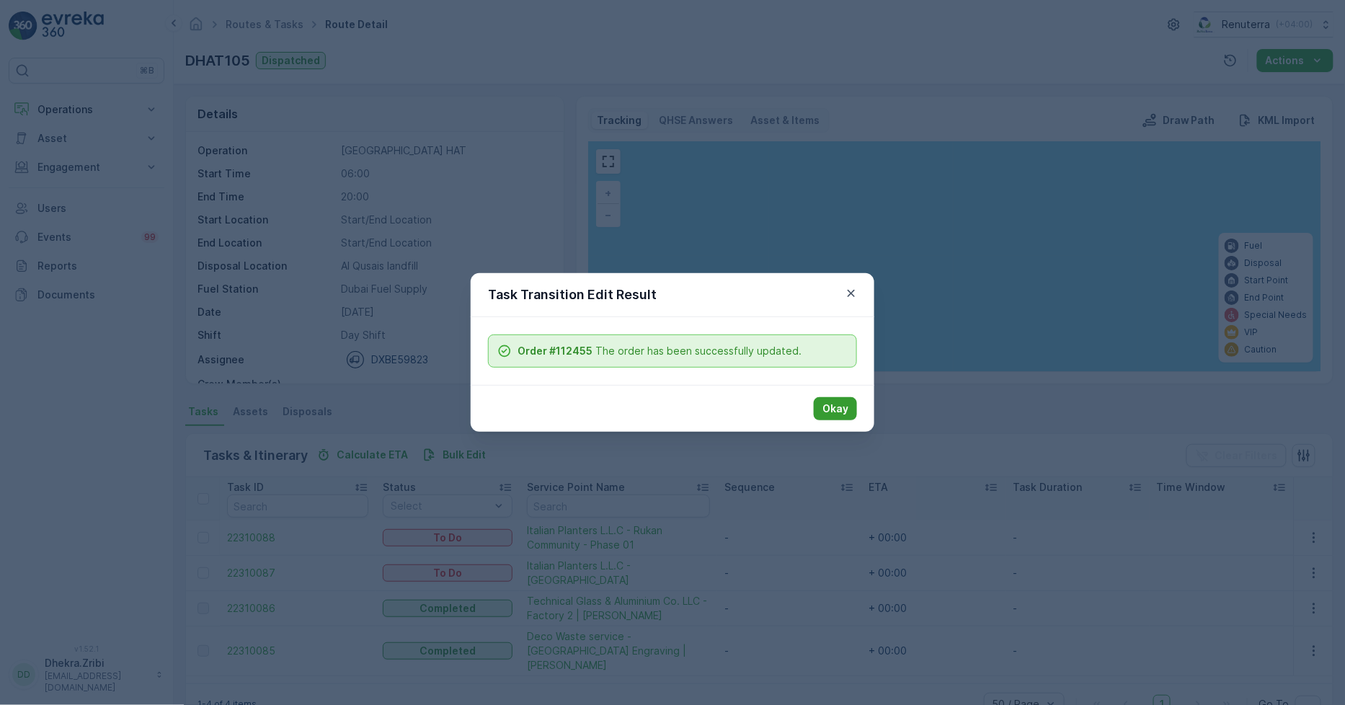
click at [830, 412] on p "Okay" at bounding box center [836, 409] width 26 height 14
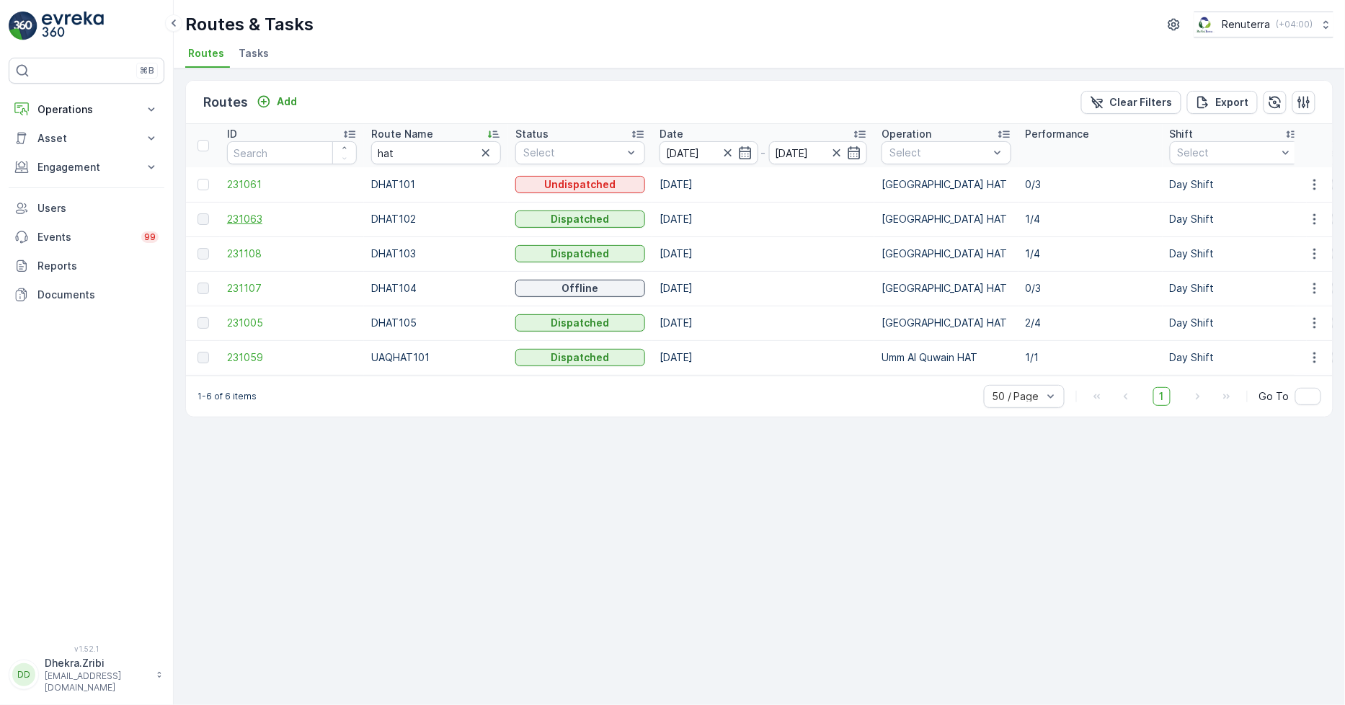
click at [241, 216] on span "231063" at bounding box center [292, 219] width 130 height 14
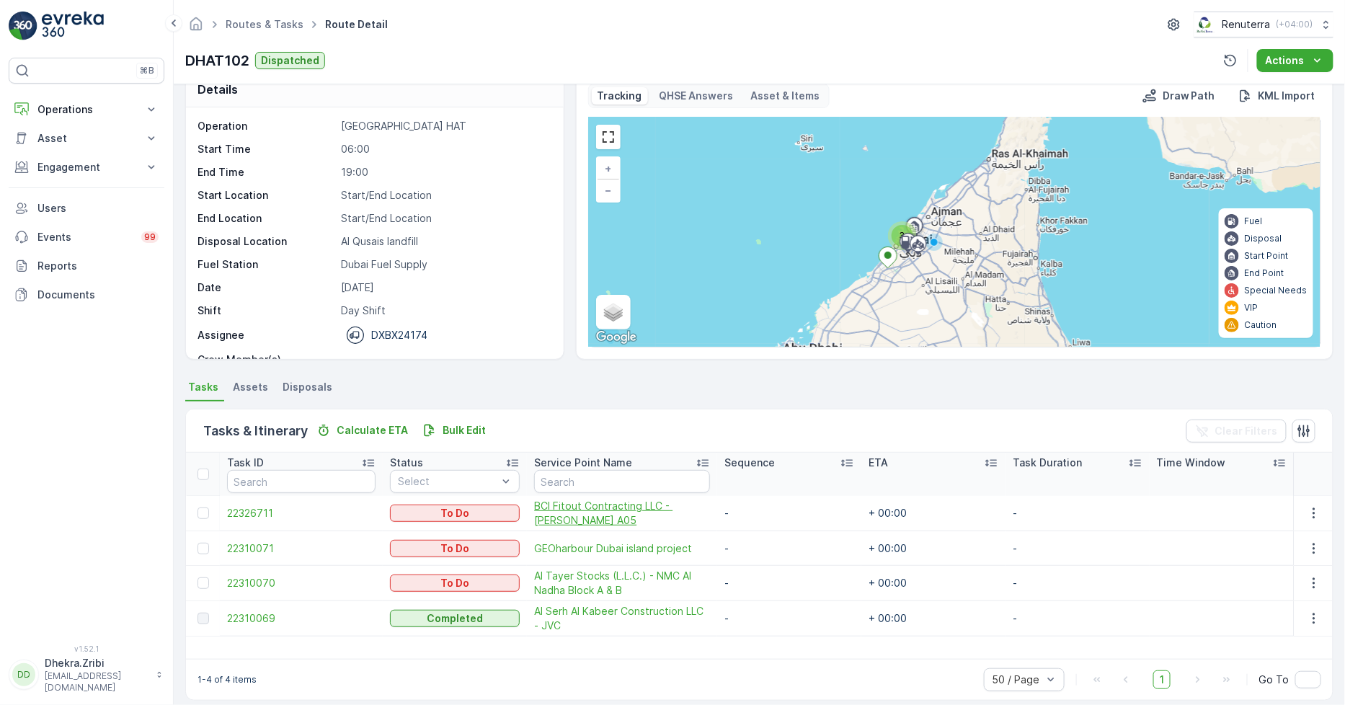
scroll to position [37, 0]
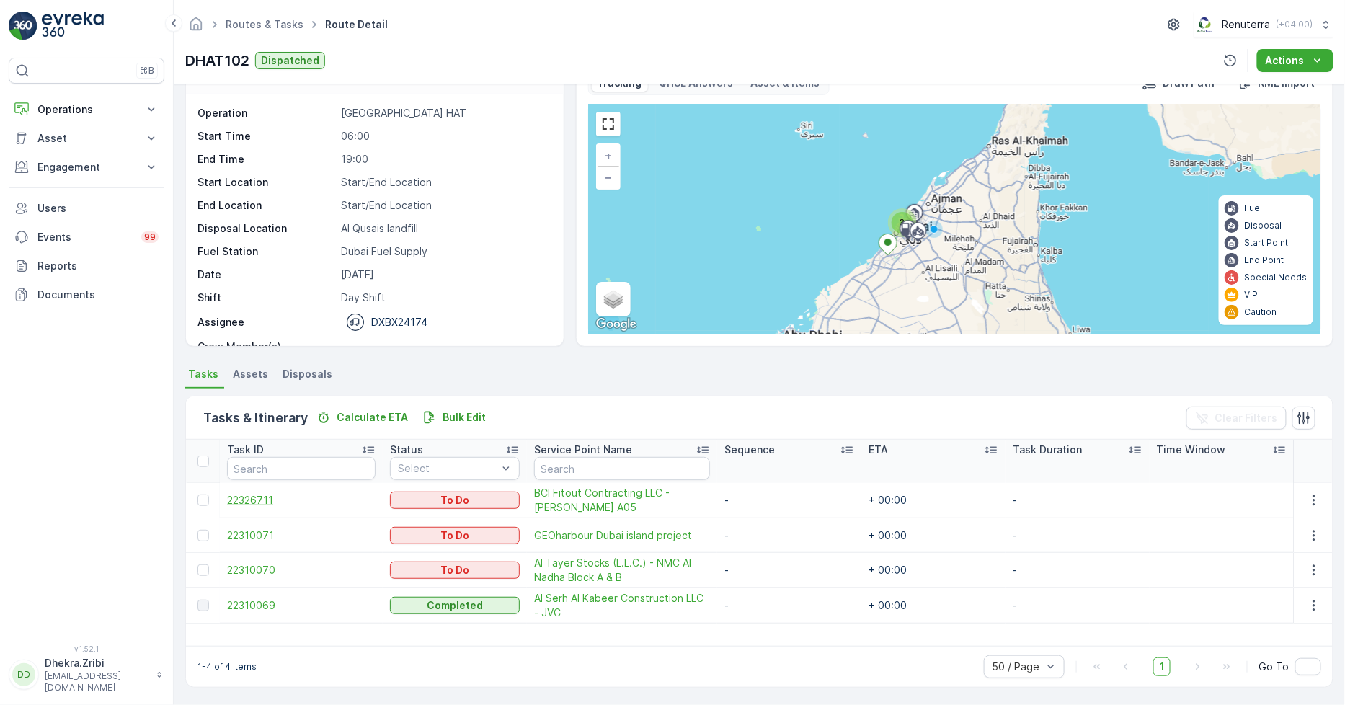
click at [241, 493] on span "22326711" at bounding box center [301, 500] width 149 height 14
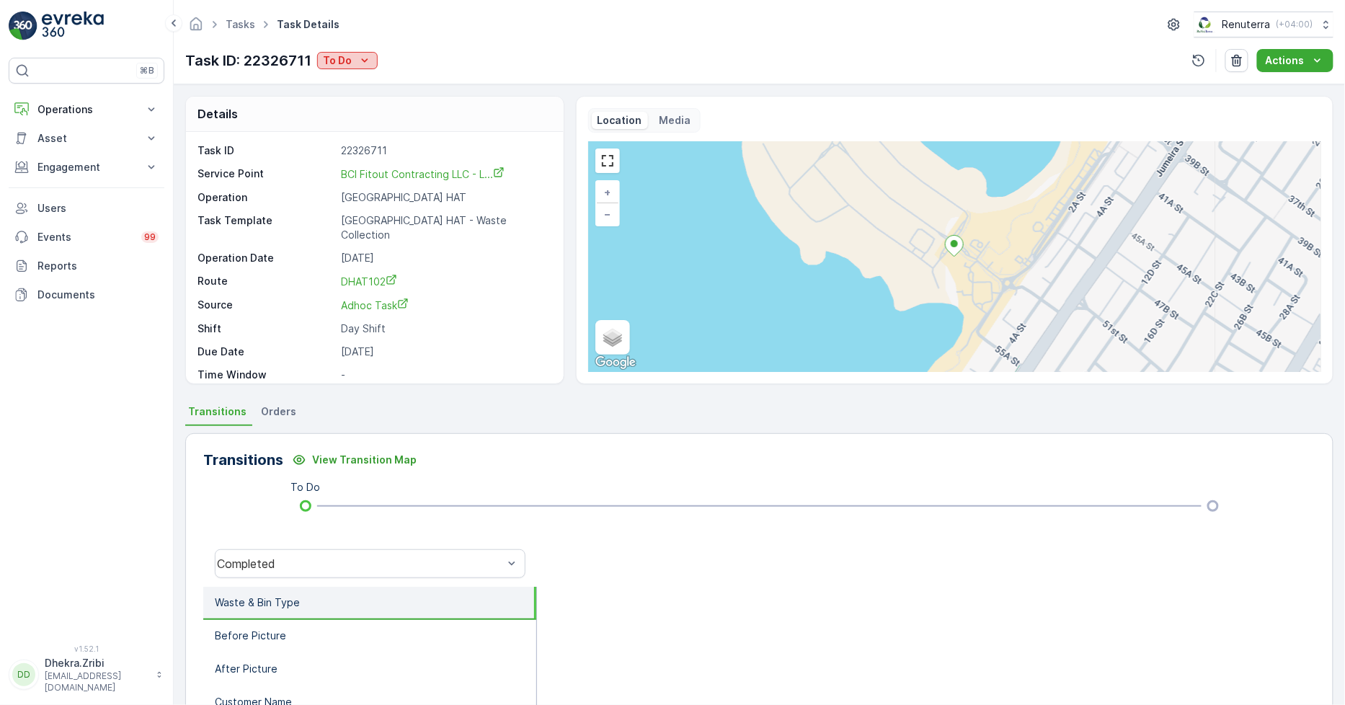
click at [358, 53] on icon "To Do" at bounding box center [365, 60] width 14 height 14
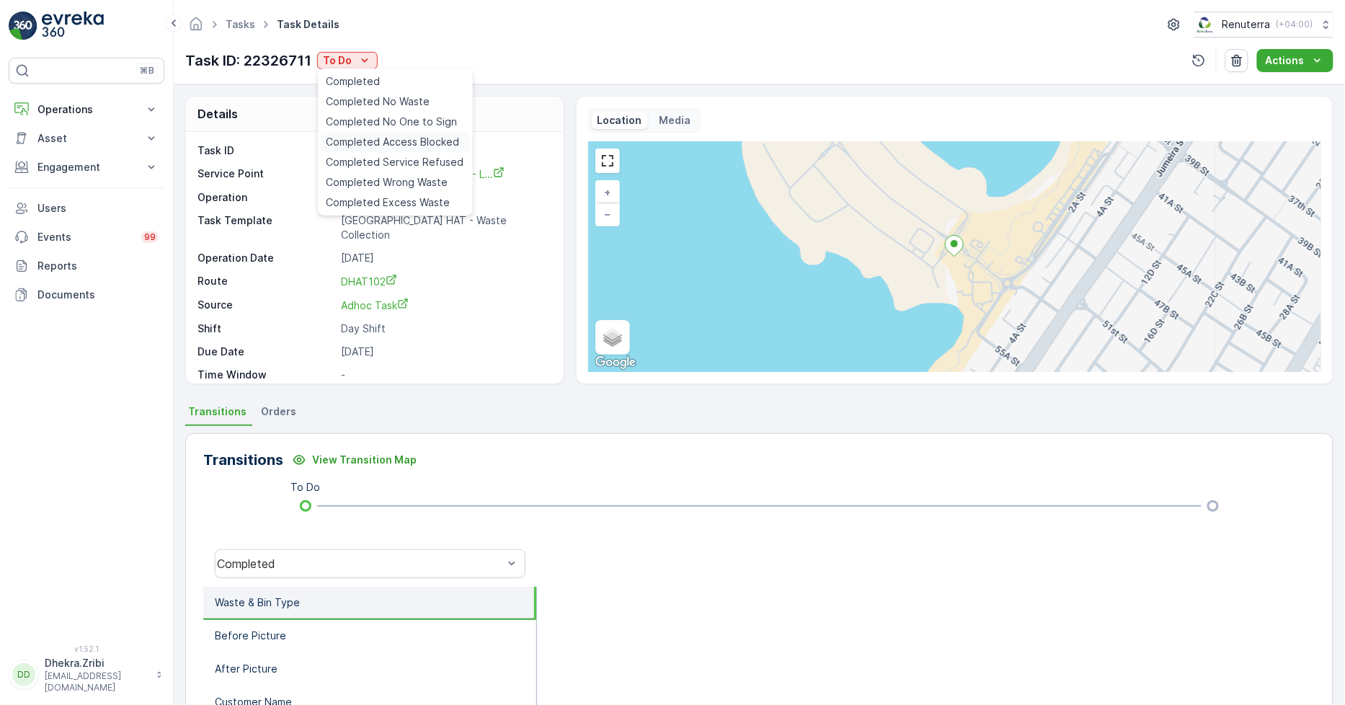
click at [416, 141] on span "Completed Access Blocked" at bounding box center [393, 142] width 133 height 14
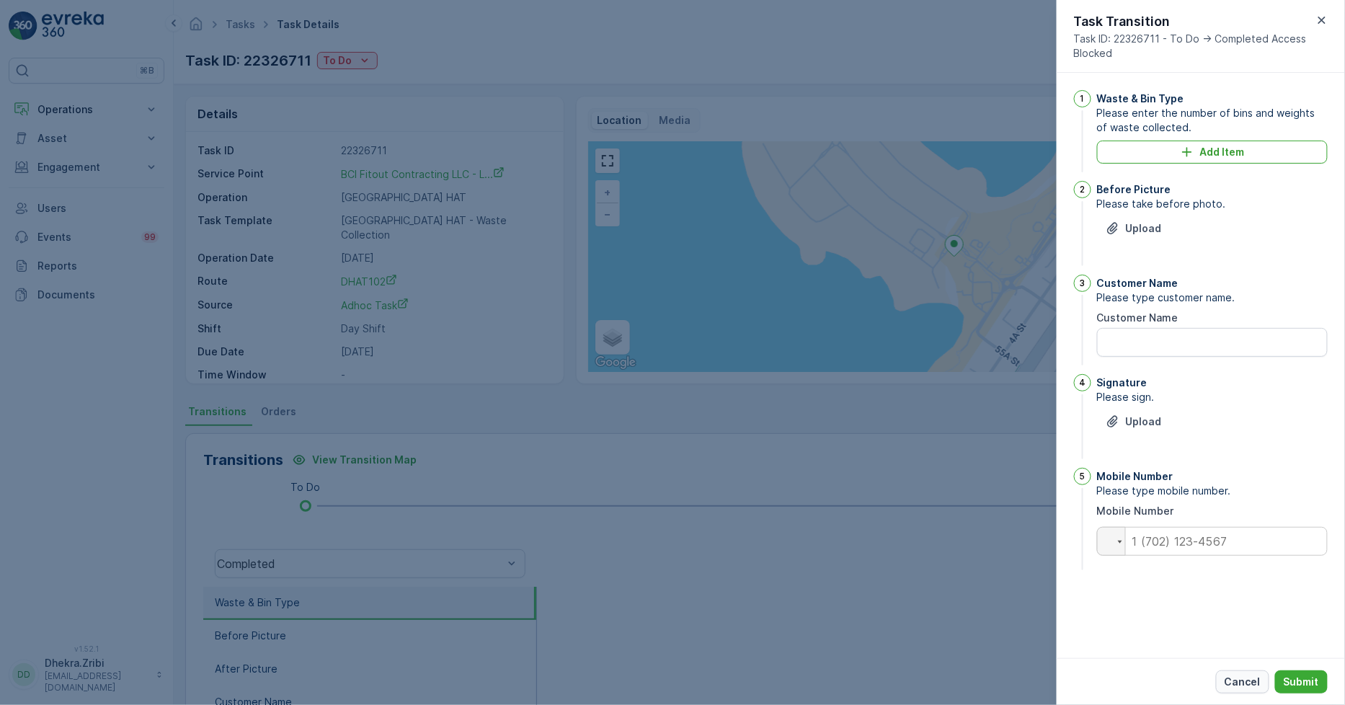
click at [1224, 682] on button "Cancel" at bounding box center [1242, 681] width 53 height 23
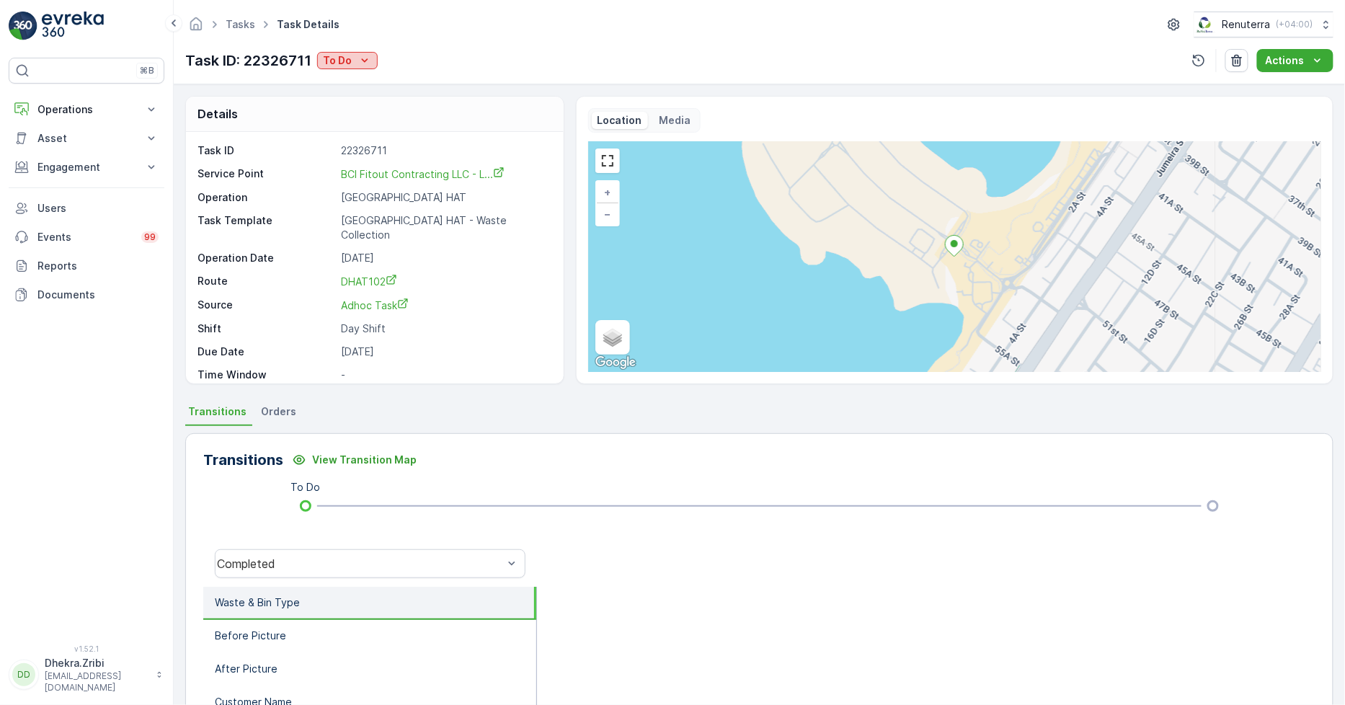
click at [350, 56] on p "To Do" at bounding box center [337, 60] width 29 height 14
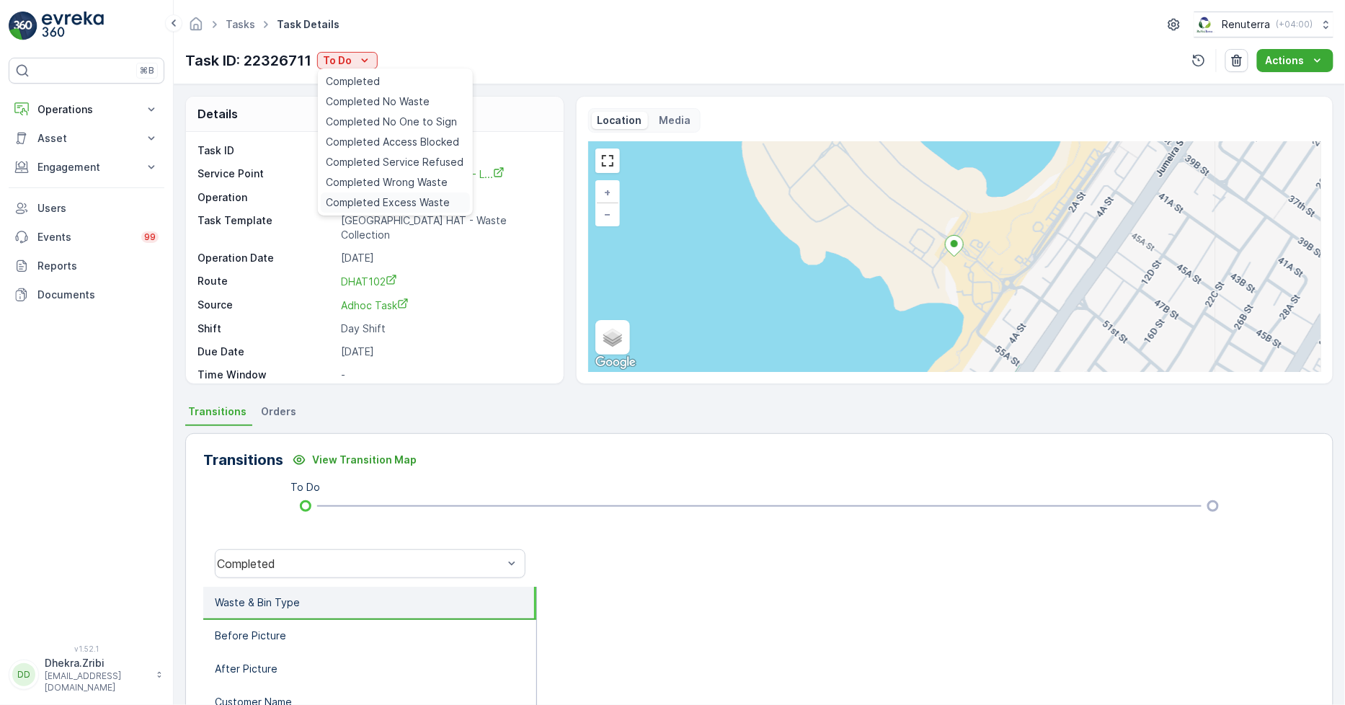
click at [406, 203] on span "Completed Excess Waste" at bounding box center [389, 202] width 124 height 14
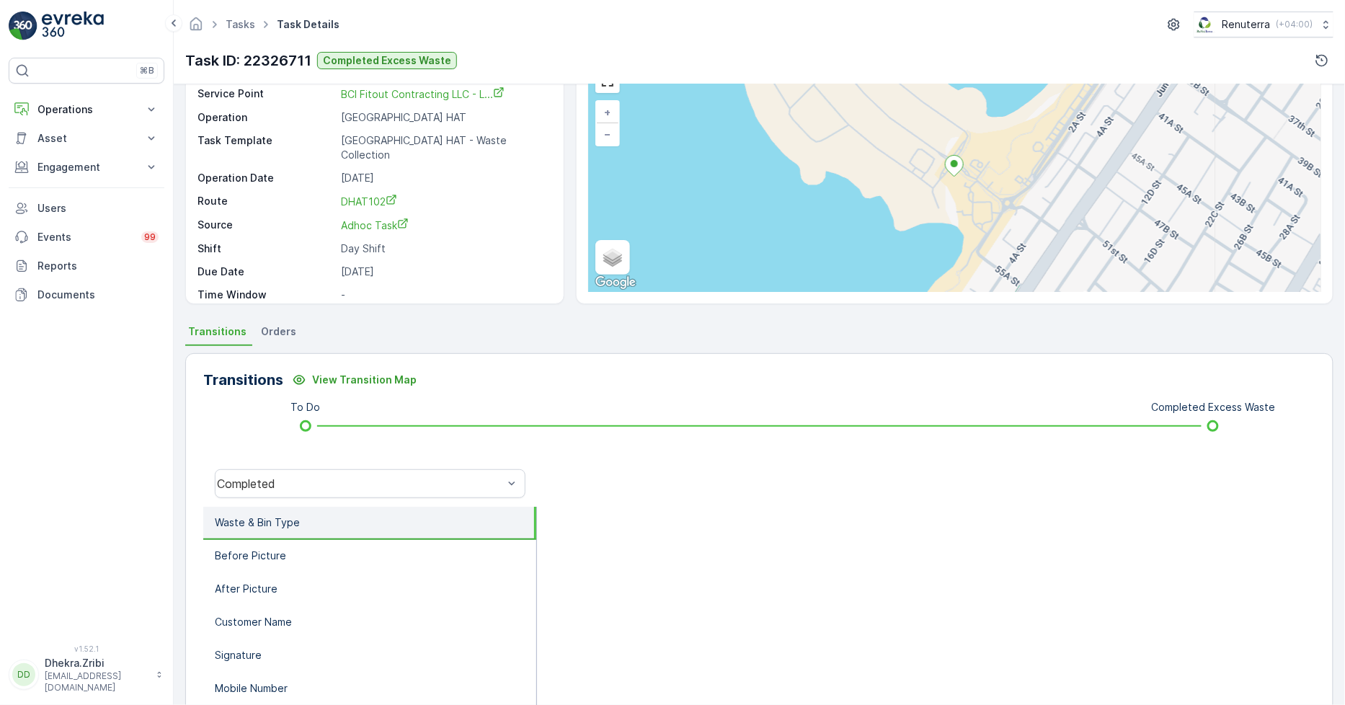
scroll to position [160, 0]
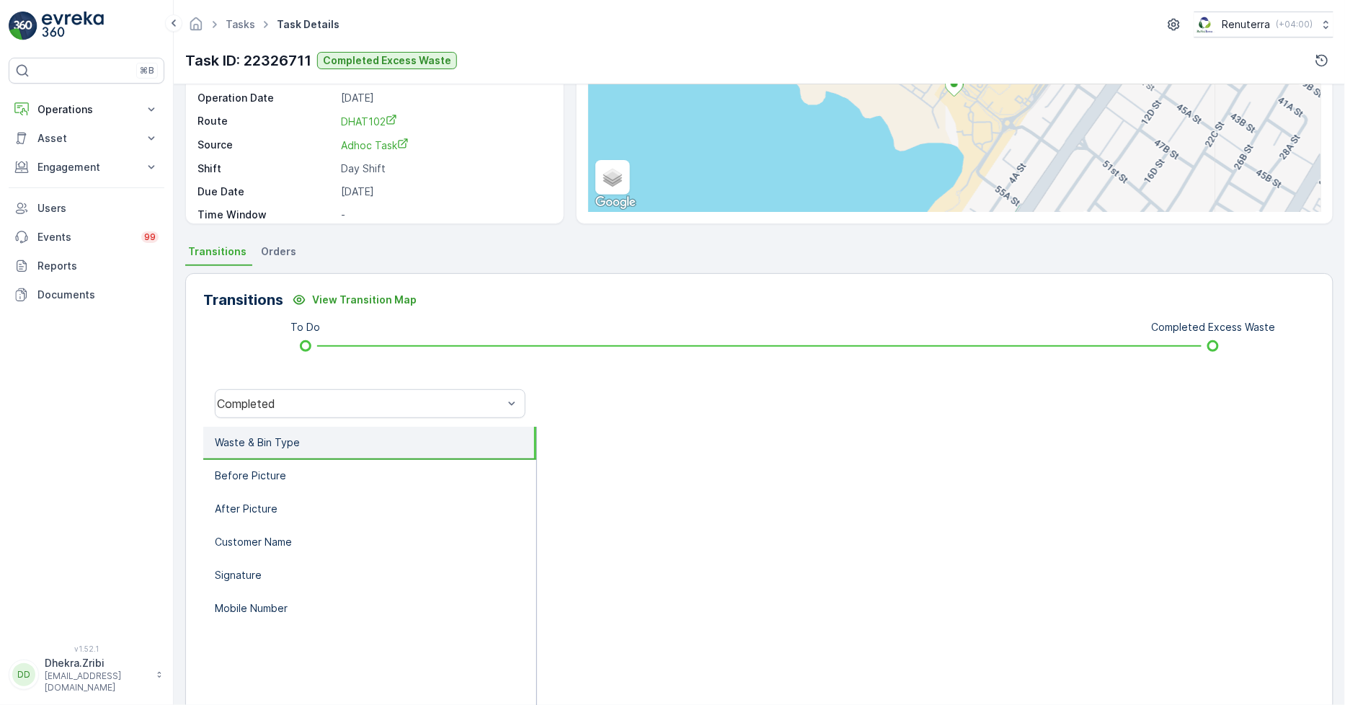
click at [311, 424] on div "Completed" at bounding box center [370, 404] width 334 height 46
click at [288, 481] on li "Before Picture" at bounding box center [369, 476] width 333 height 33
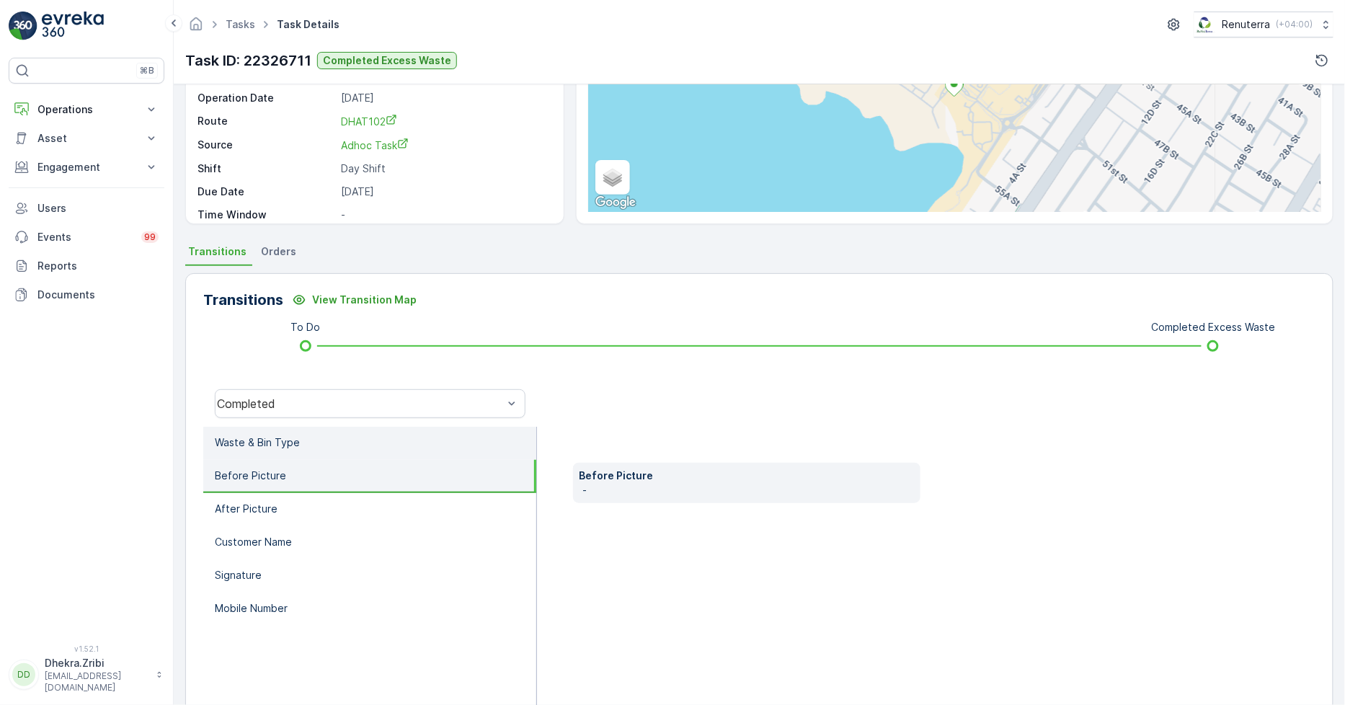
click at [308, 436] on li "Waste & Bin Type" at bounding box center [369, 443] width 333 height 33
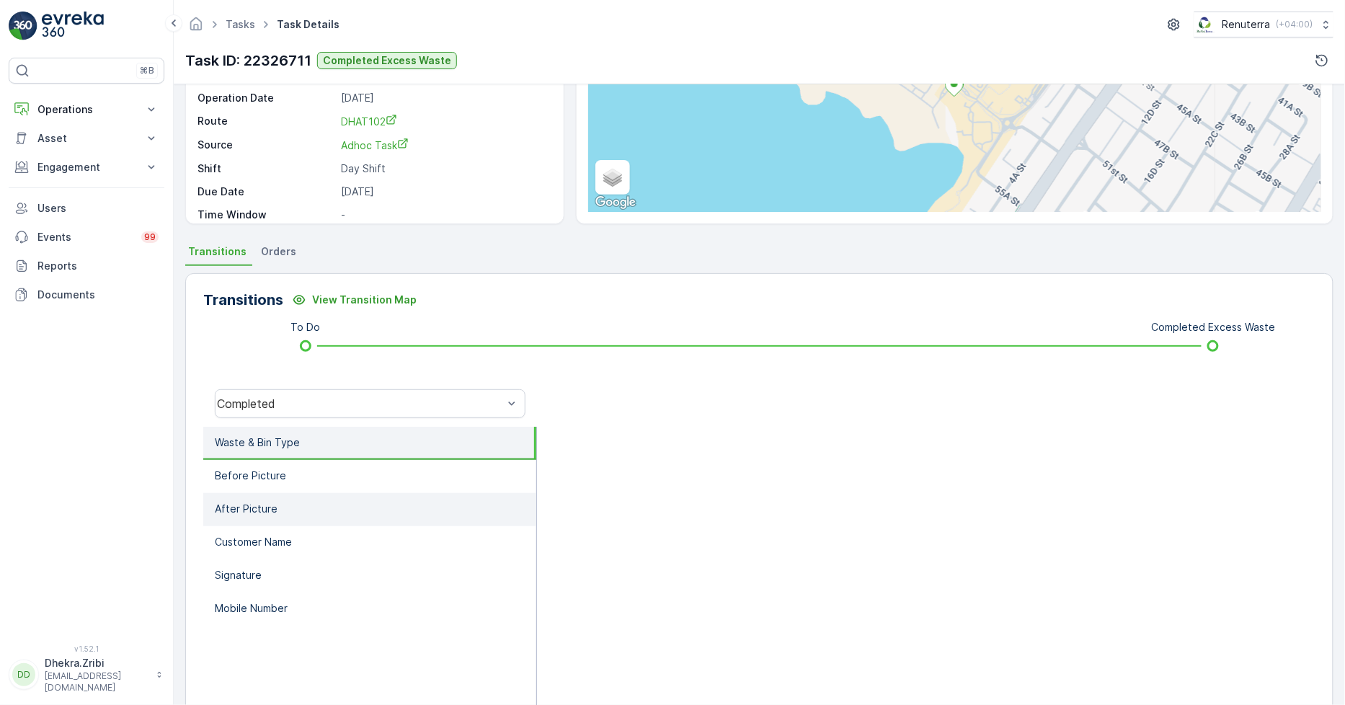
click at [287, 497] on li "After Picture" at bounding box center [369, 509] width 333 height 33
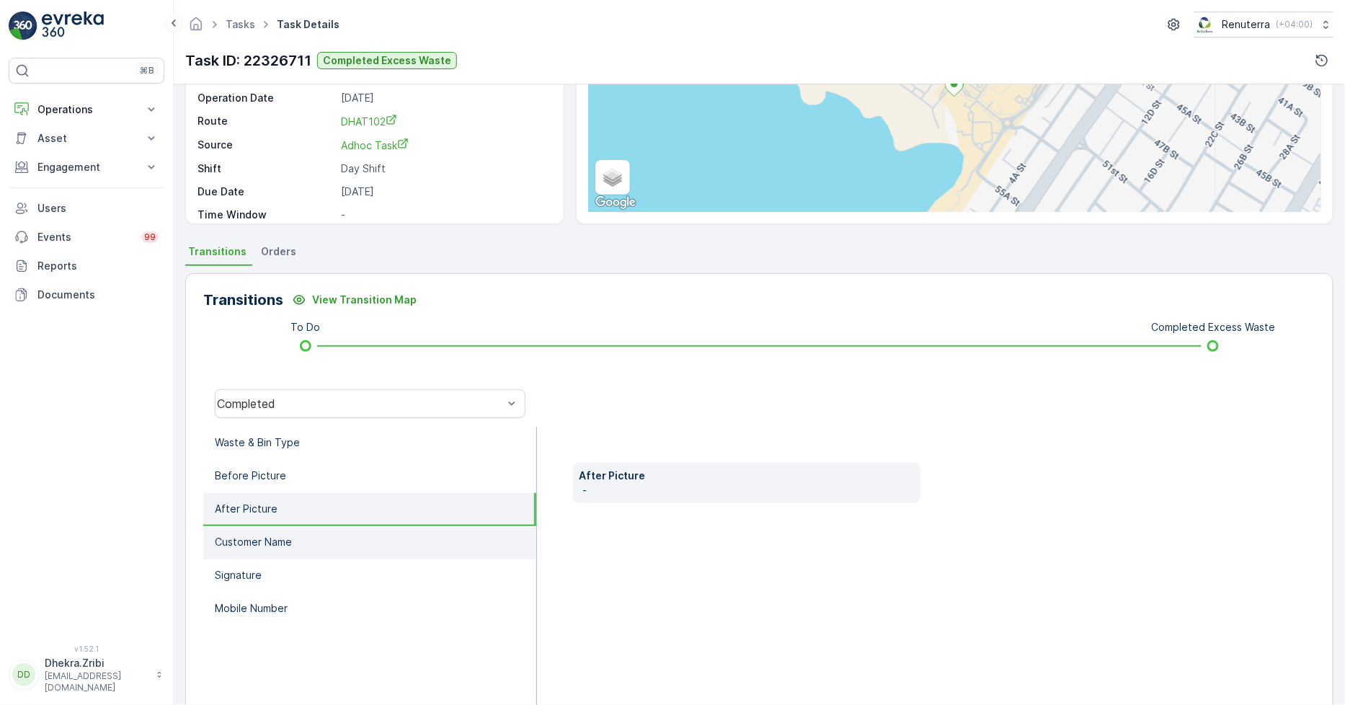
click at [286, 531] on li "Customer Name" at bounding box center [369, 542] width 333 height 33
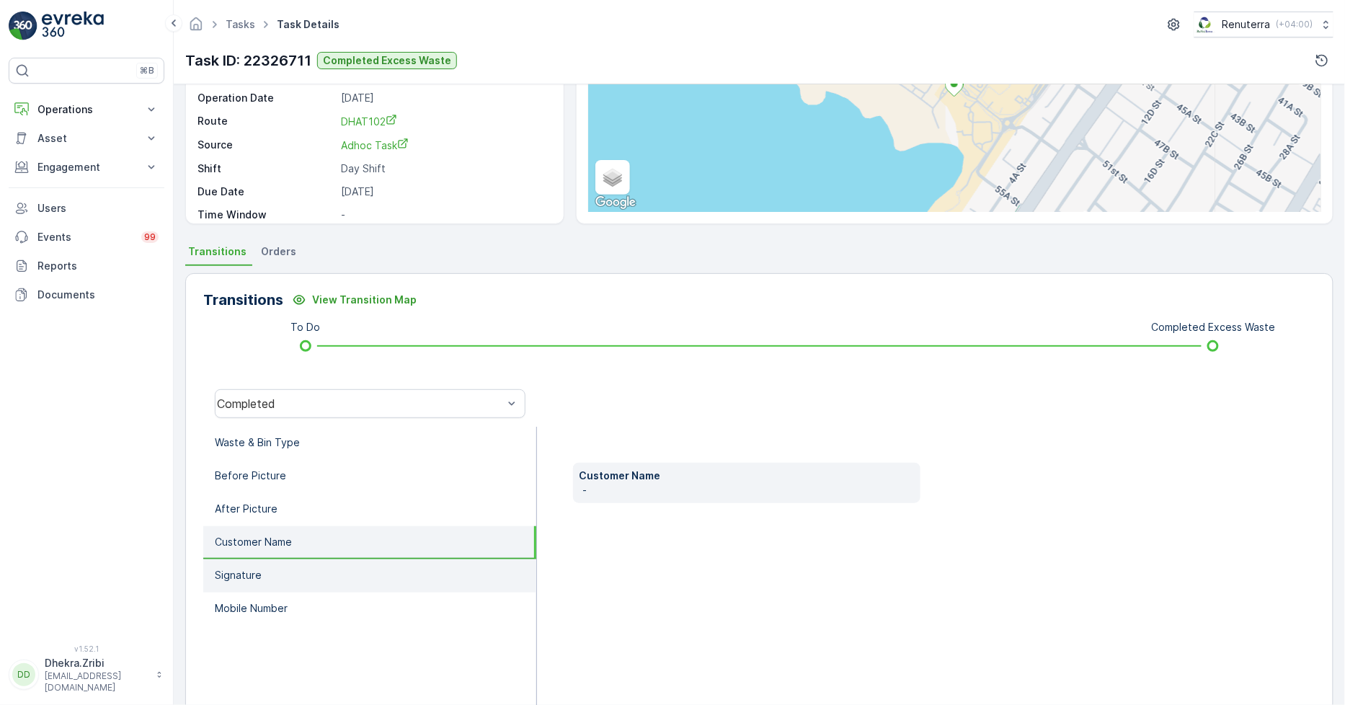
click at [286, 567] on li "Signature" at bounding box center [369, 575] width 333 height 33
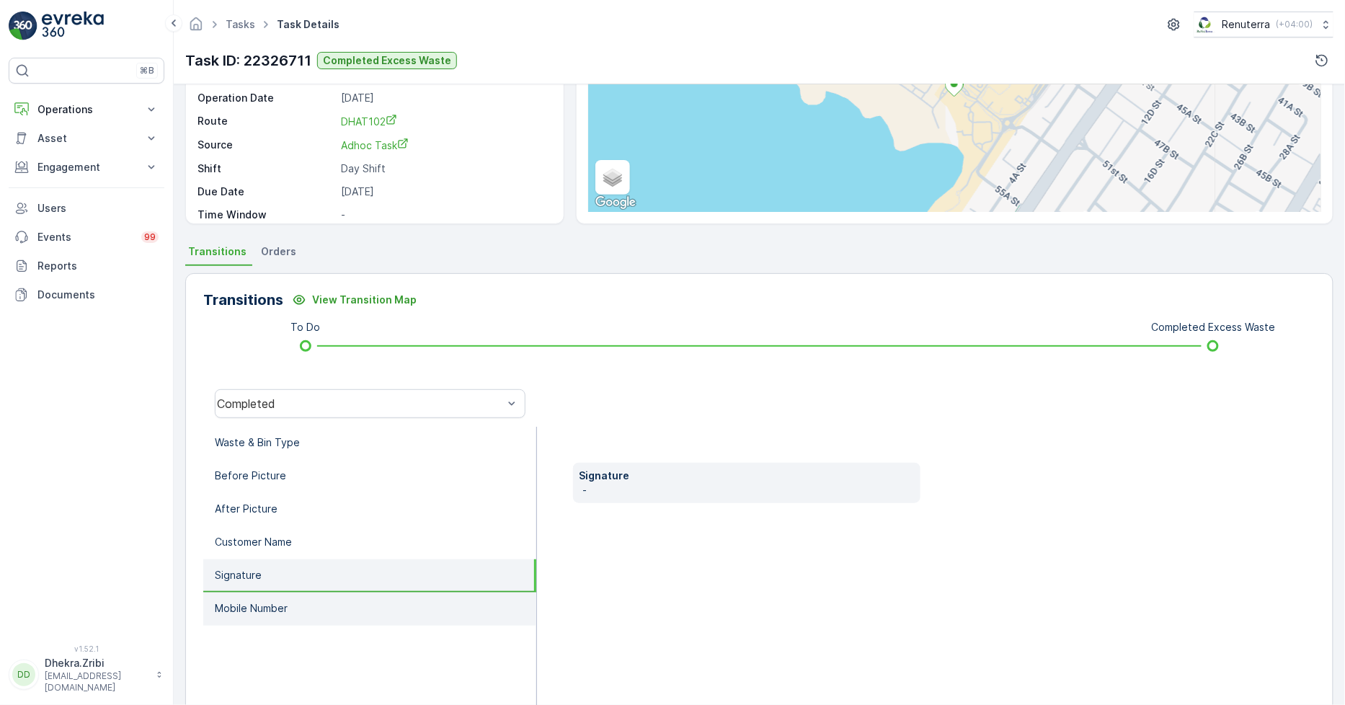
click at [293, 604] on li "Mobile Number" at bounding box center [369, 609] width 333 height 33
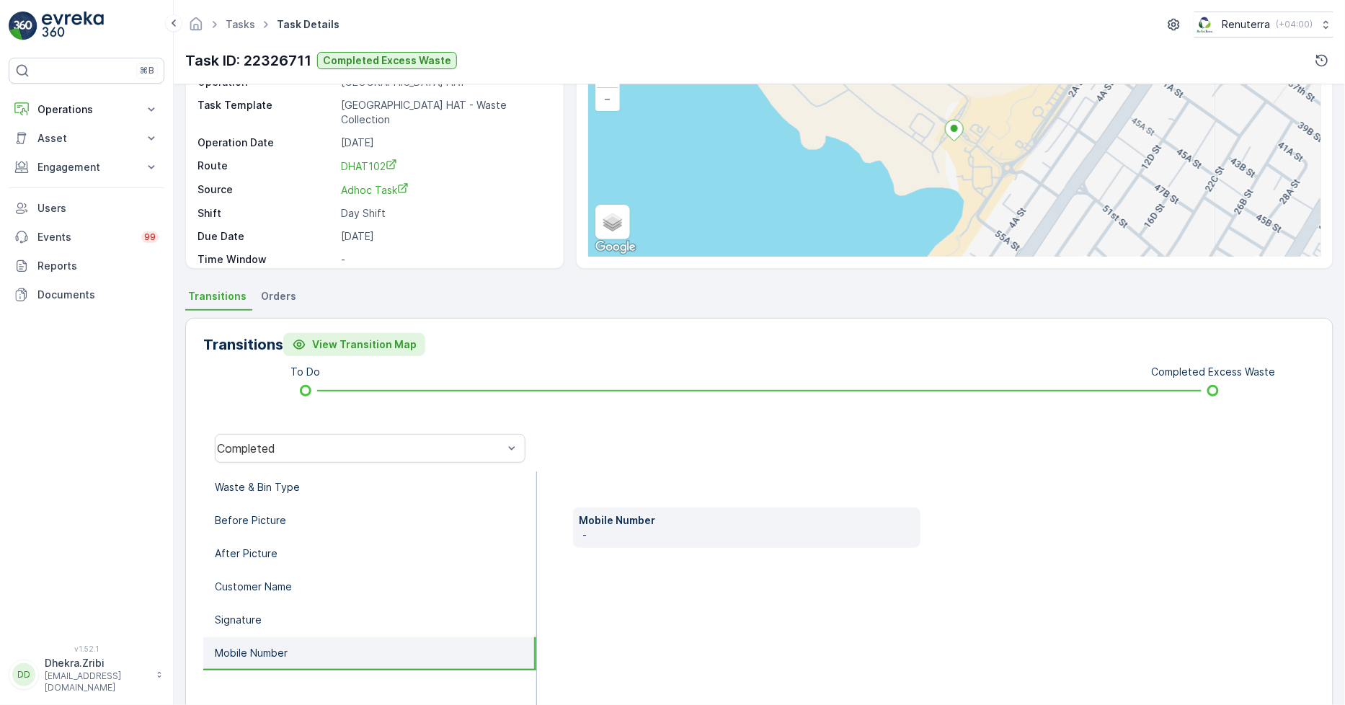
scroll to position [0, 0]
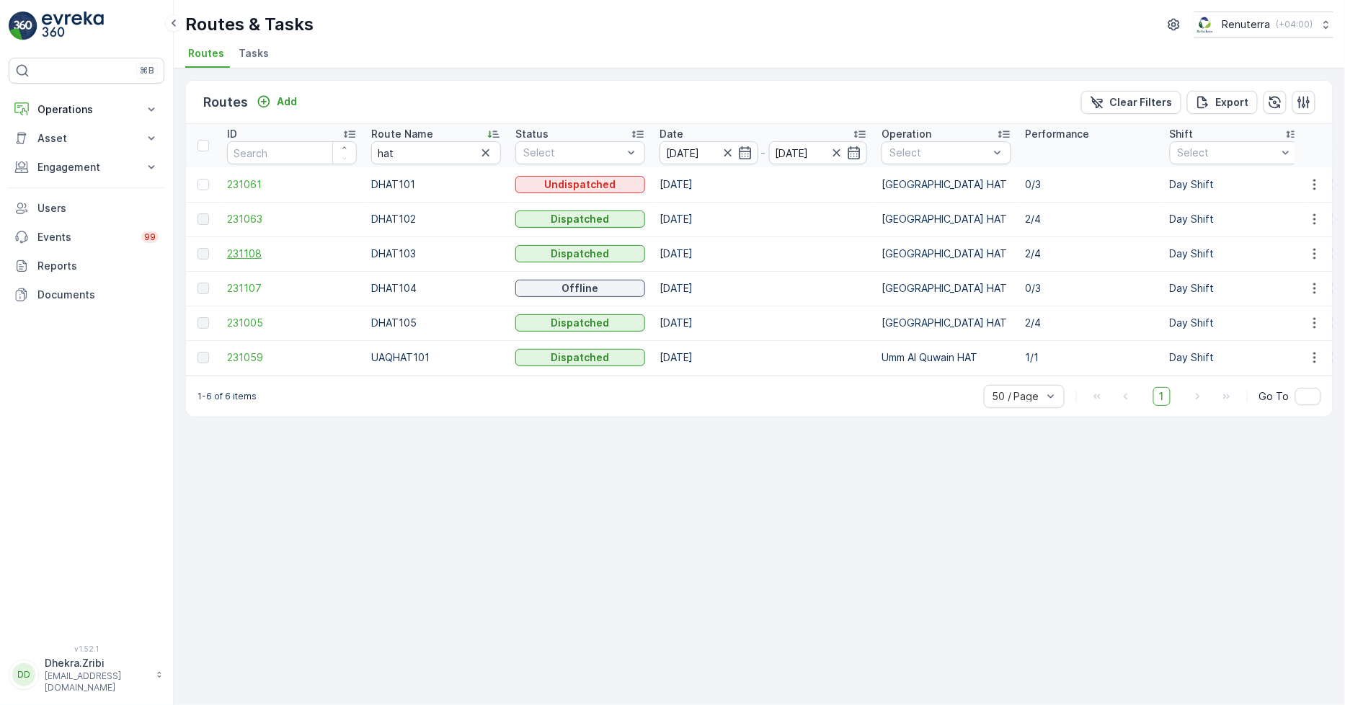
click at [249, 247] on span "231108" at bounding box center [292, 254] width 130 height 14
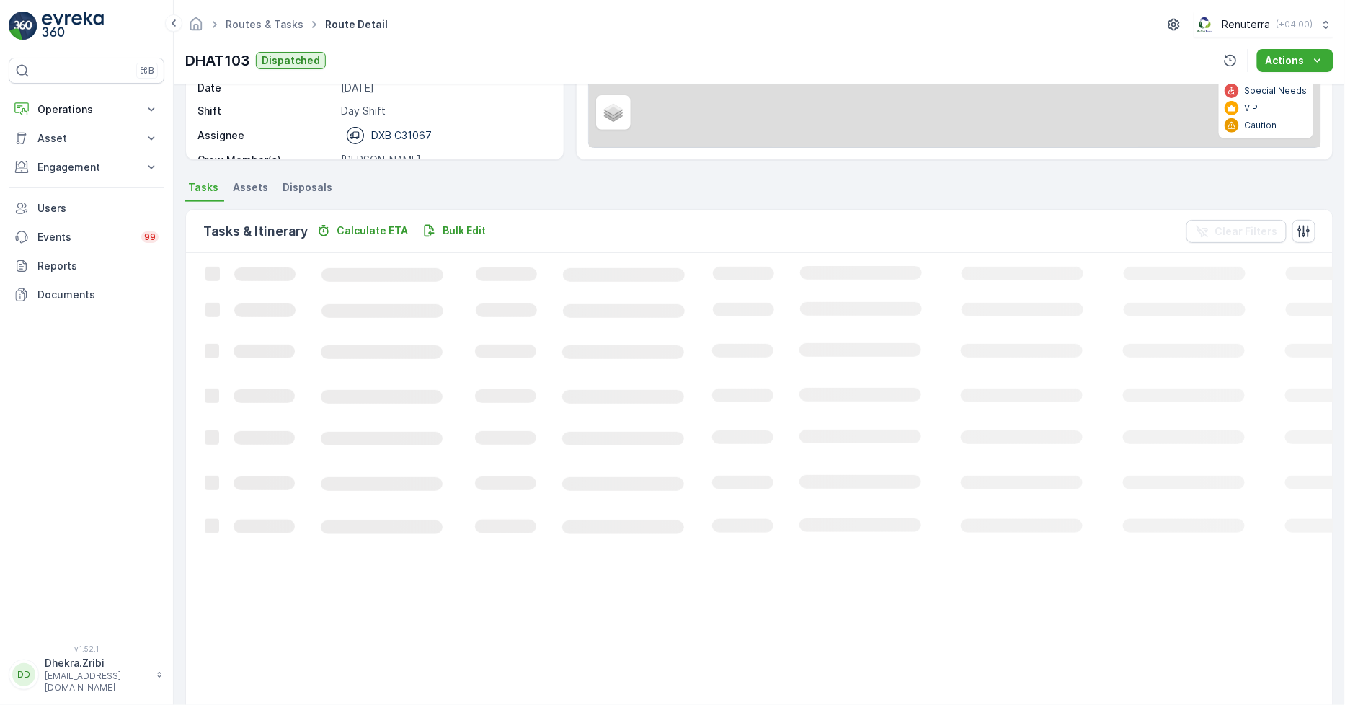
scroll to position [38, 0]
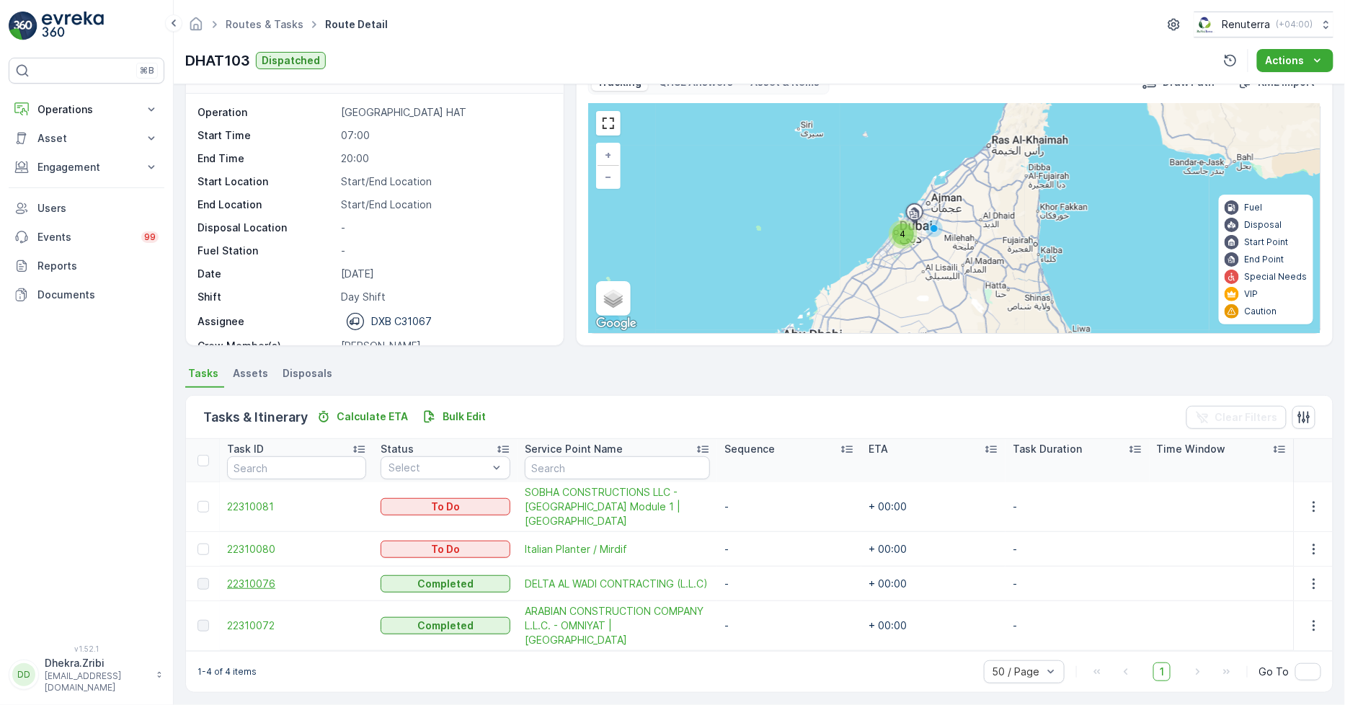
click at [245, 578] on span "22310076" at bounding box center [296, 584] width 139 height 14
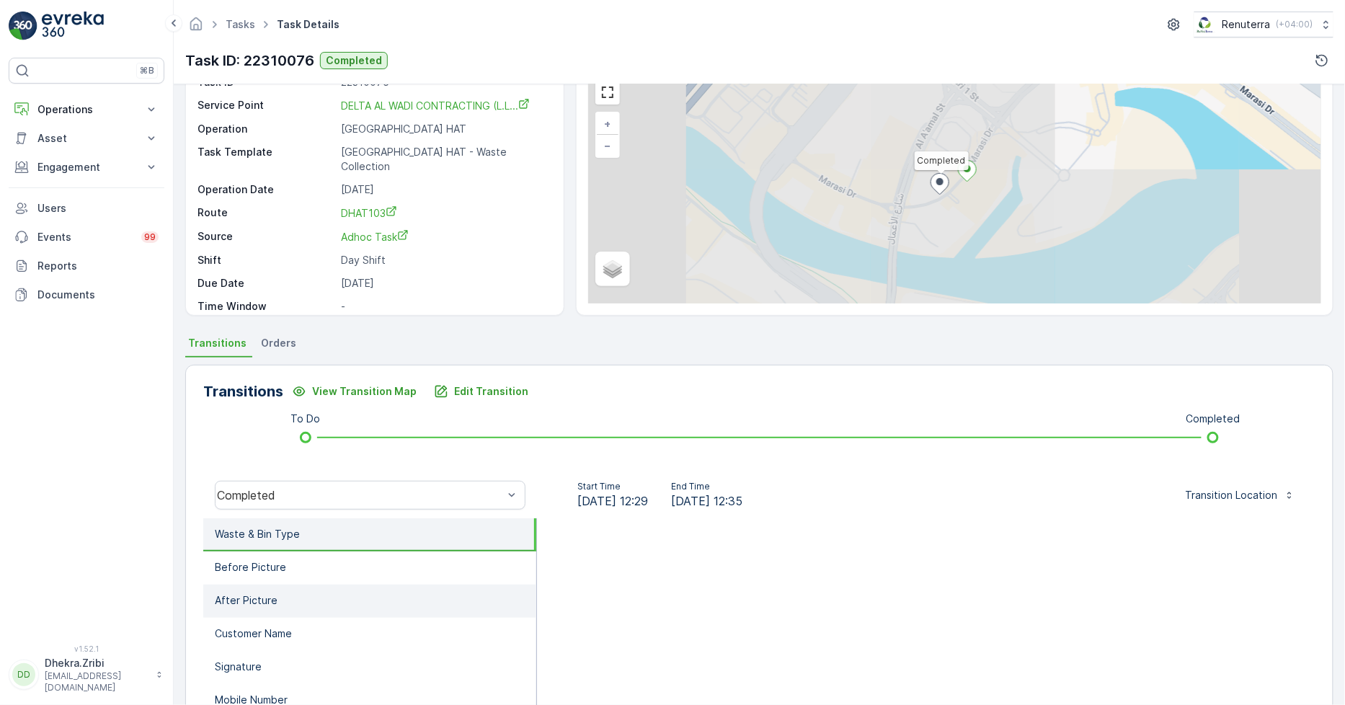
scroll to position [160, 0]
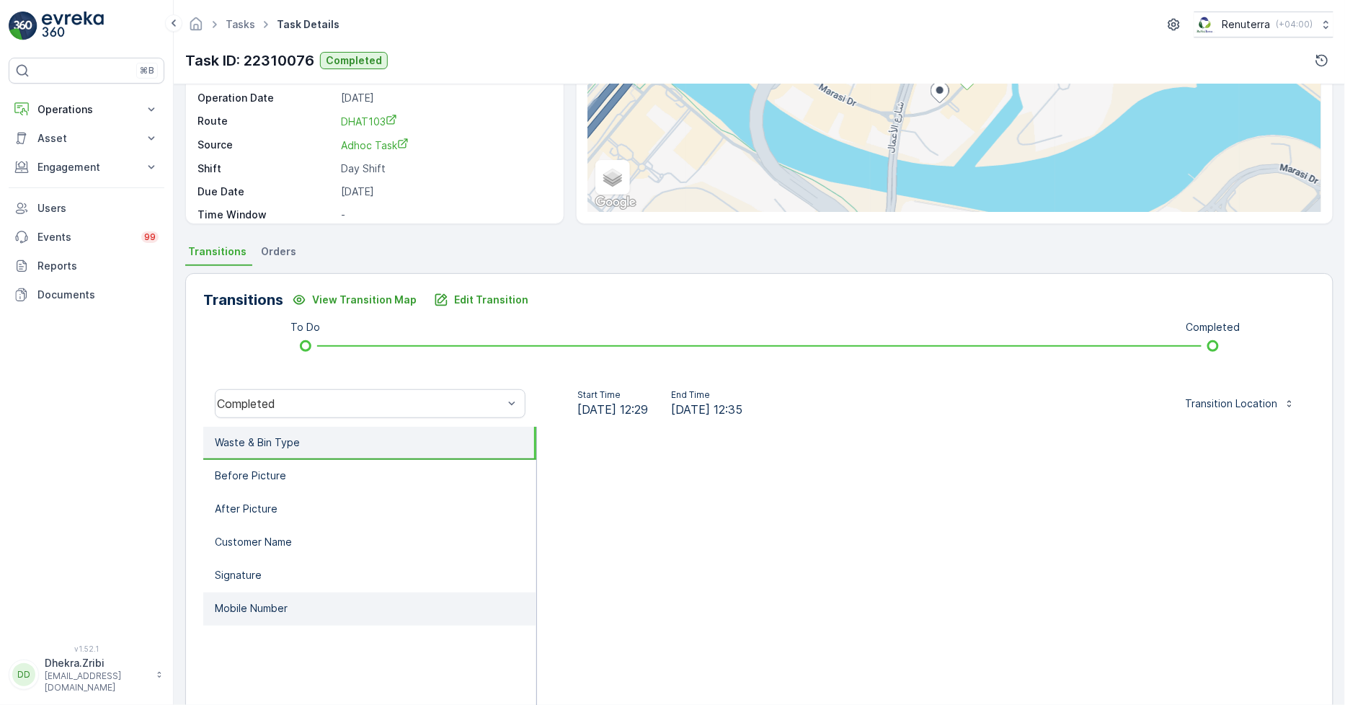
click at [276, 601] on p "Mobile Number" at bounding box center [251, 608] width 73 height 14
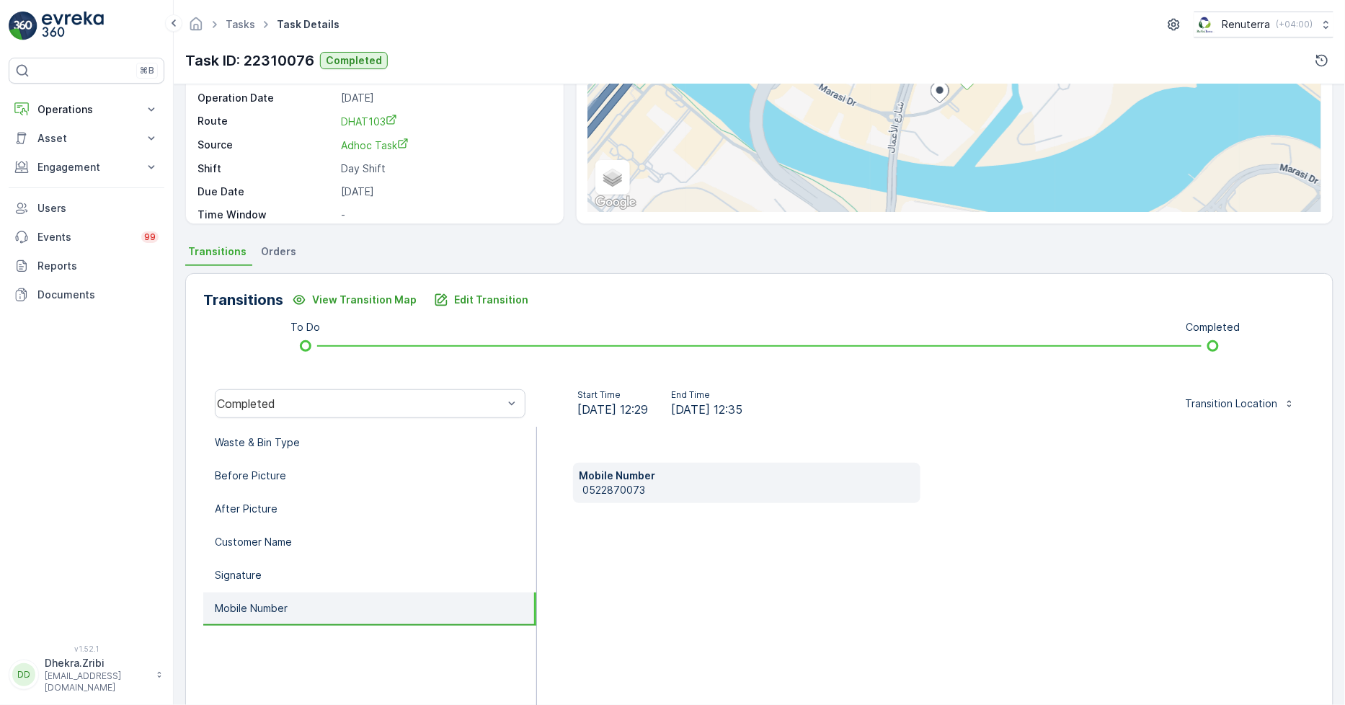
click at [622, 488] on p "0522870073" at bounding box center [748, 490] width 332 height 14
click at [622, 487] on p "0522870073" at bounding box center [748, 490] width 332 height 14
copy p "0522870073"
click at [464, 306] on button "Edit Transition" at bounding box center [481, 299] width 112 height 23
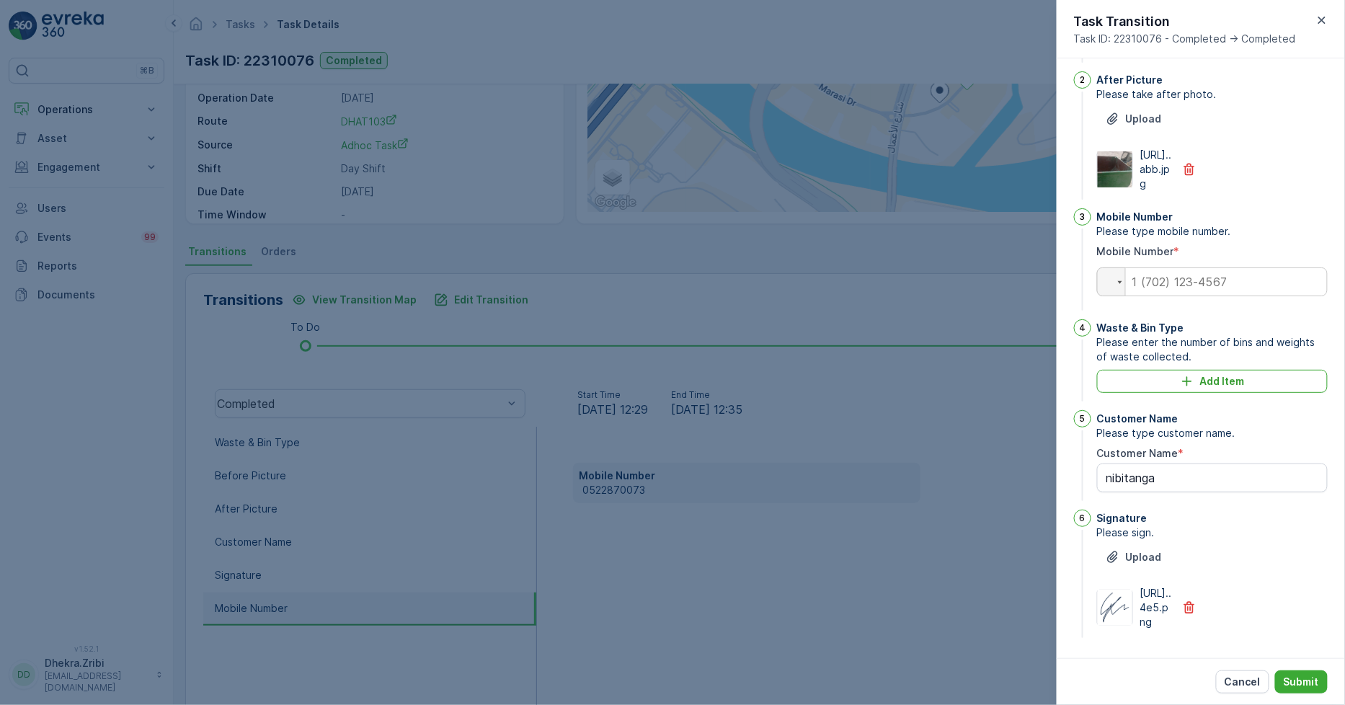
scroll to position [227, 0]
click at [1200, 374] on p "Add Item" at bounding box center [1222, 381] width 45 height 14
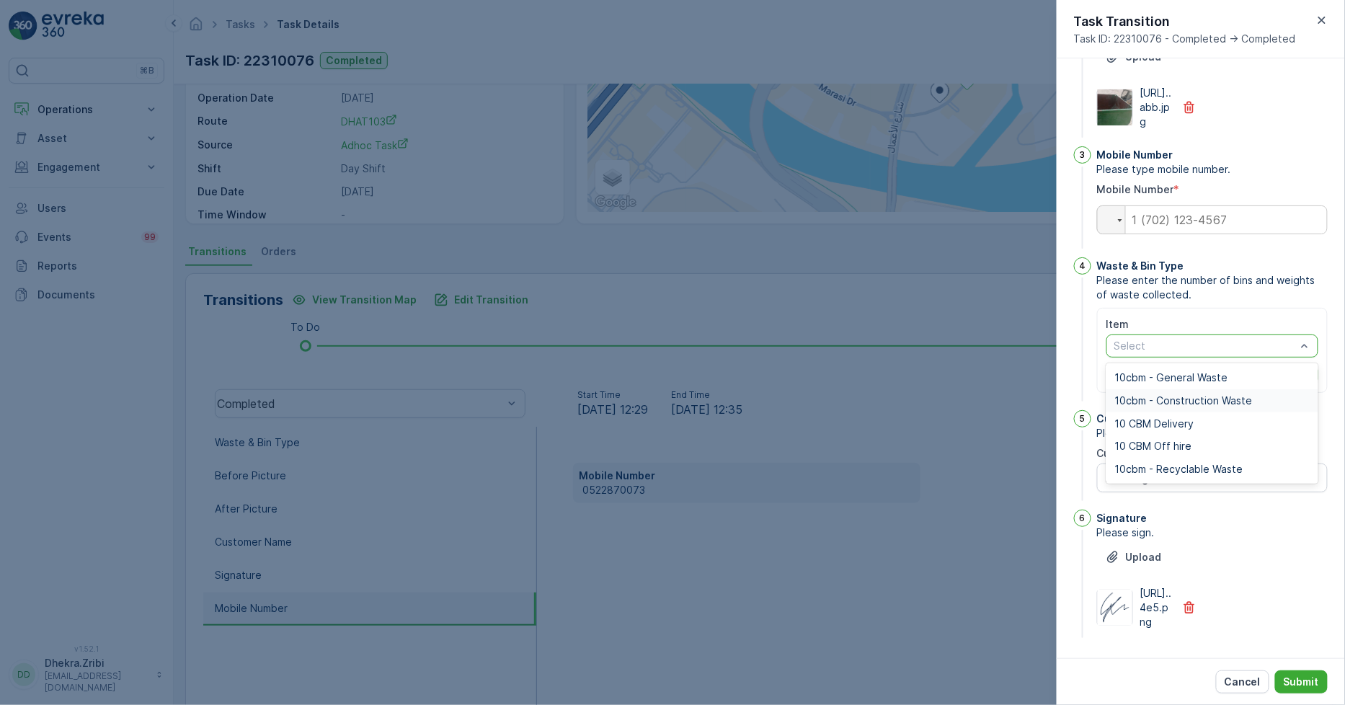
click at [1192, 407] on span "10cbm - Construction Waste" at bounding box center [1184, 401] width 138 height 12
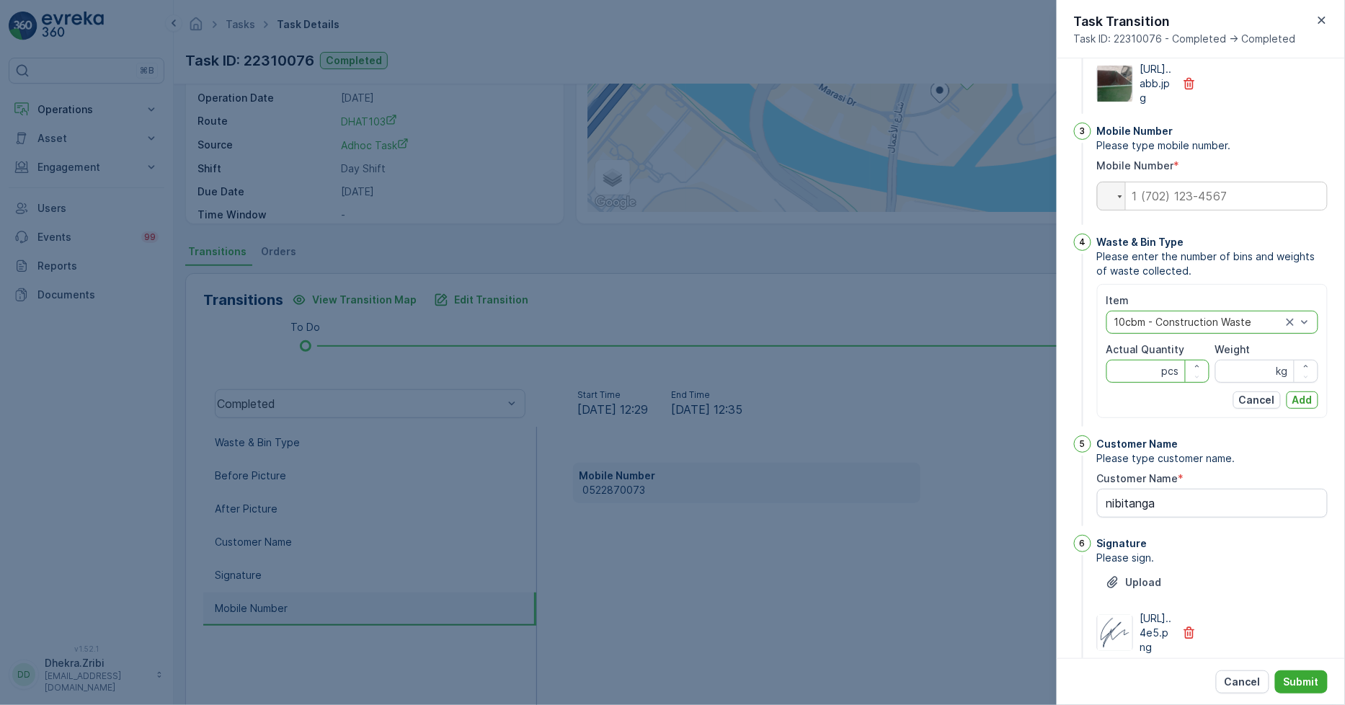
drag, startPoint x: 1142, startPoint y: 436, endPoint x: 1125, endPoint y: 417, distance: 26.0
click at [1140, 383] on Quantity "Actual Quantity" at bounding box center [1158, 371] width 103 height 23
type Quantity "2"
click at [1242, 383] on input "Weight" at bounding box center [1266, 371] width 103 height 23
type input "0"
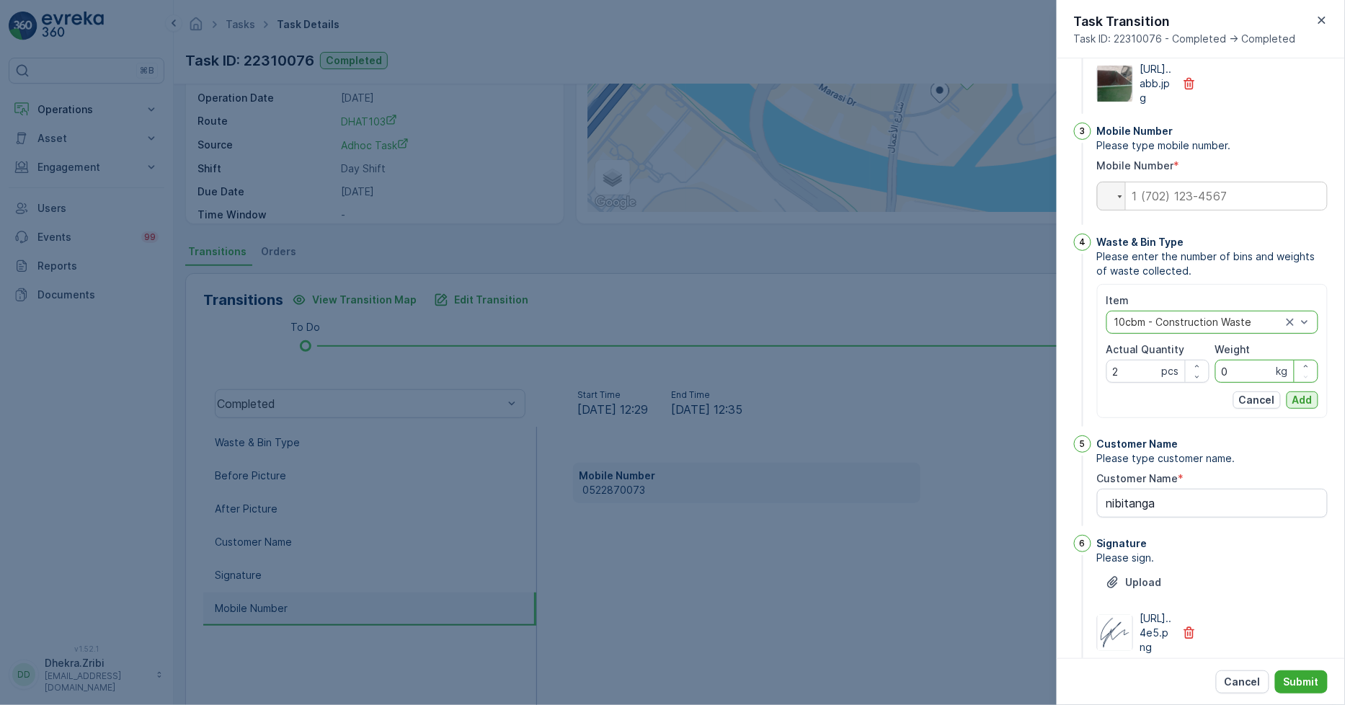
click at [1302, 407] on p "Add" at bounding box center [1303, 400] width 20 height 14
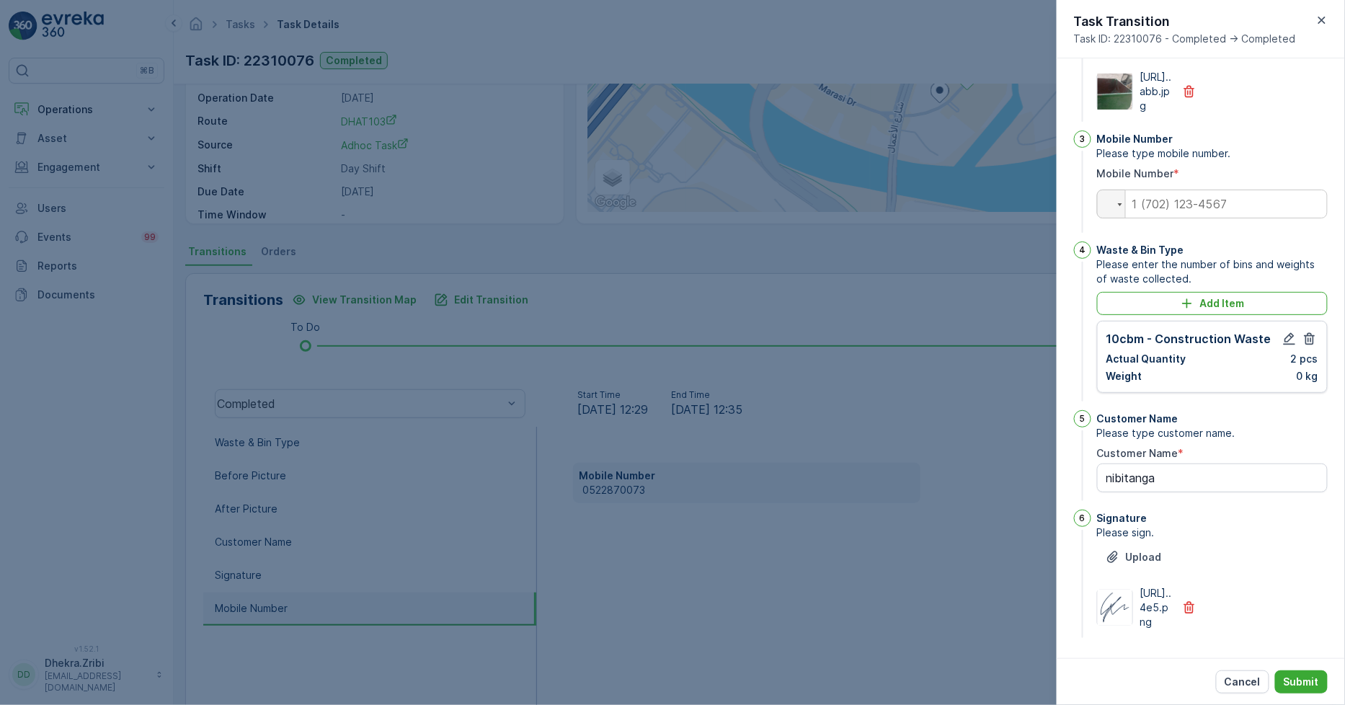
scroll to position [0, 0]
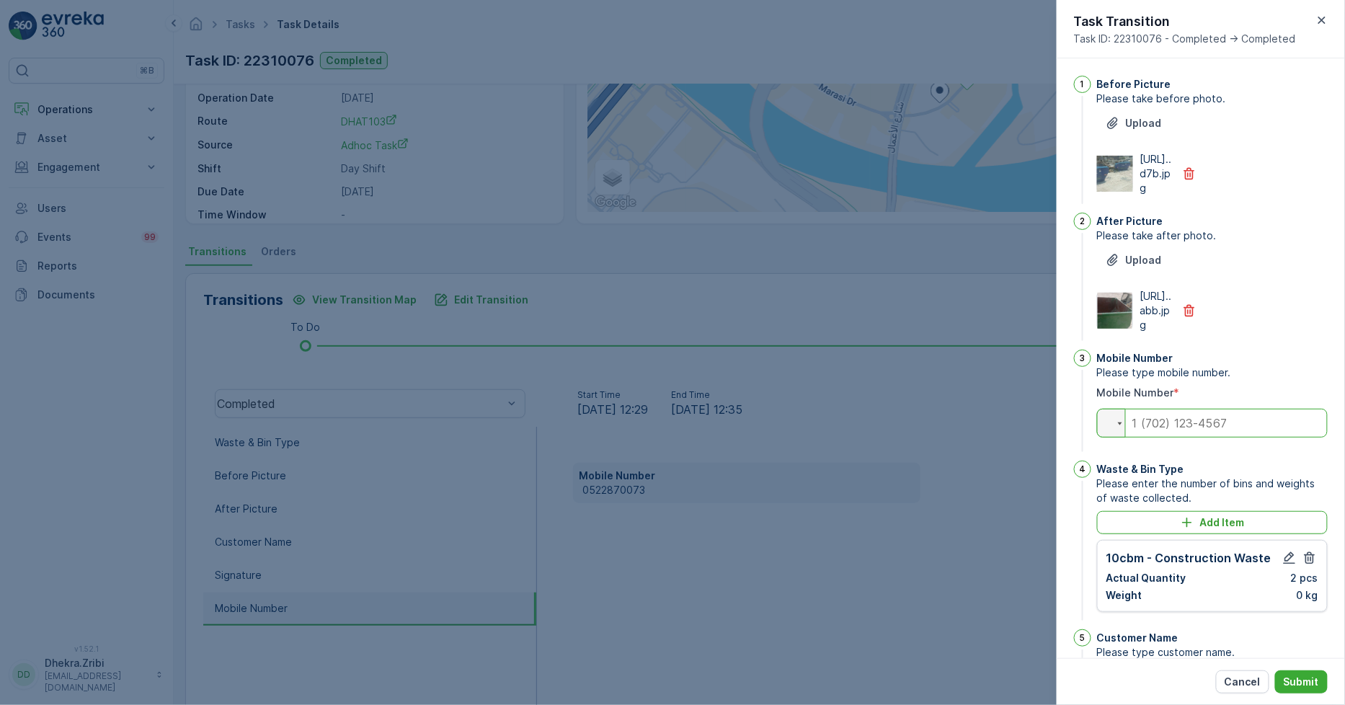
click at [1195, 438] on input "tel" at bounding box center [1212, 423] width 231 height 29
paste input "0522870073"
type input "0522870073"
click at [1303, 686] on p "Submit" at bounding box center [1301, 682] width 35 height 14
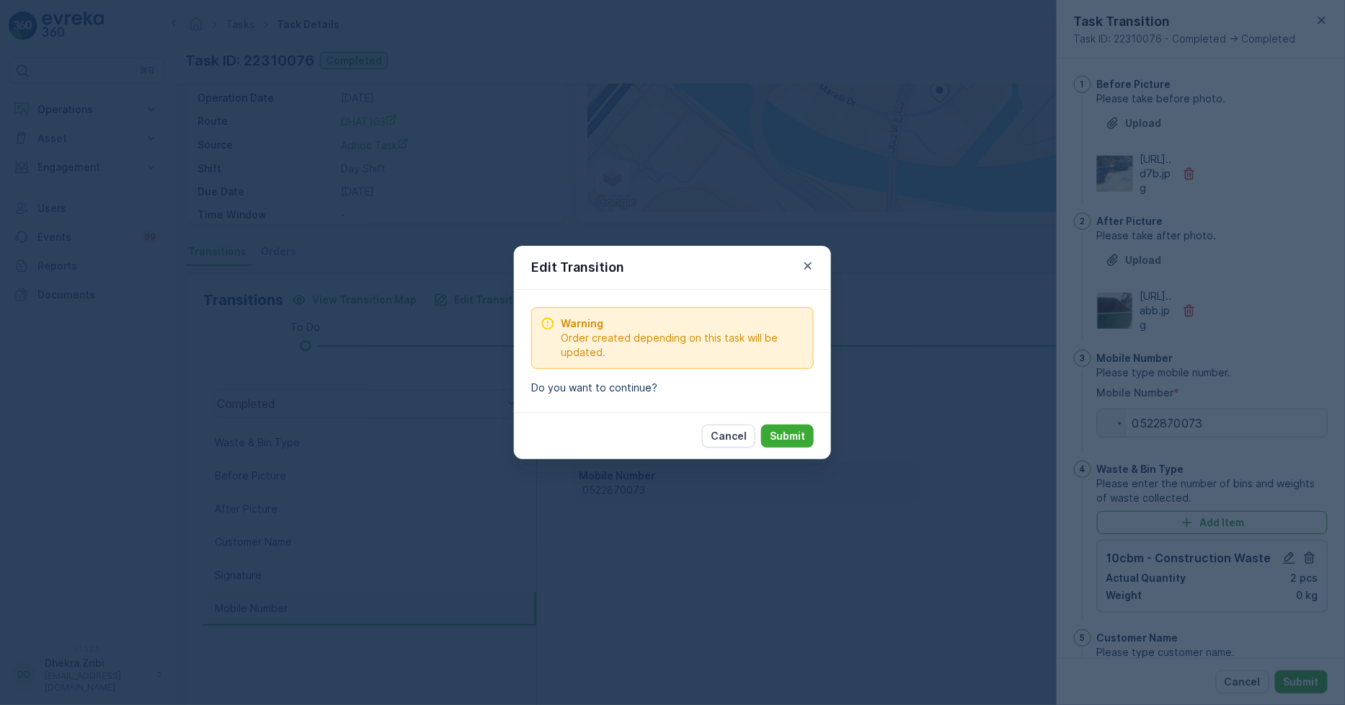
click at [803, 427] on button "Submit" at bounding box center [787, 436] width 53 height 23
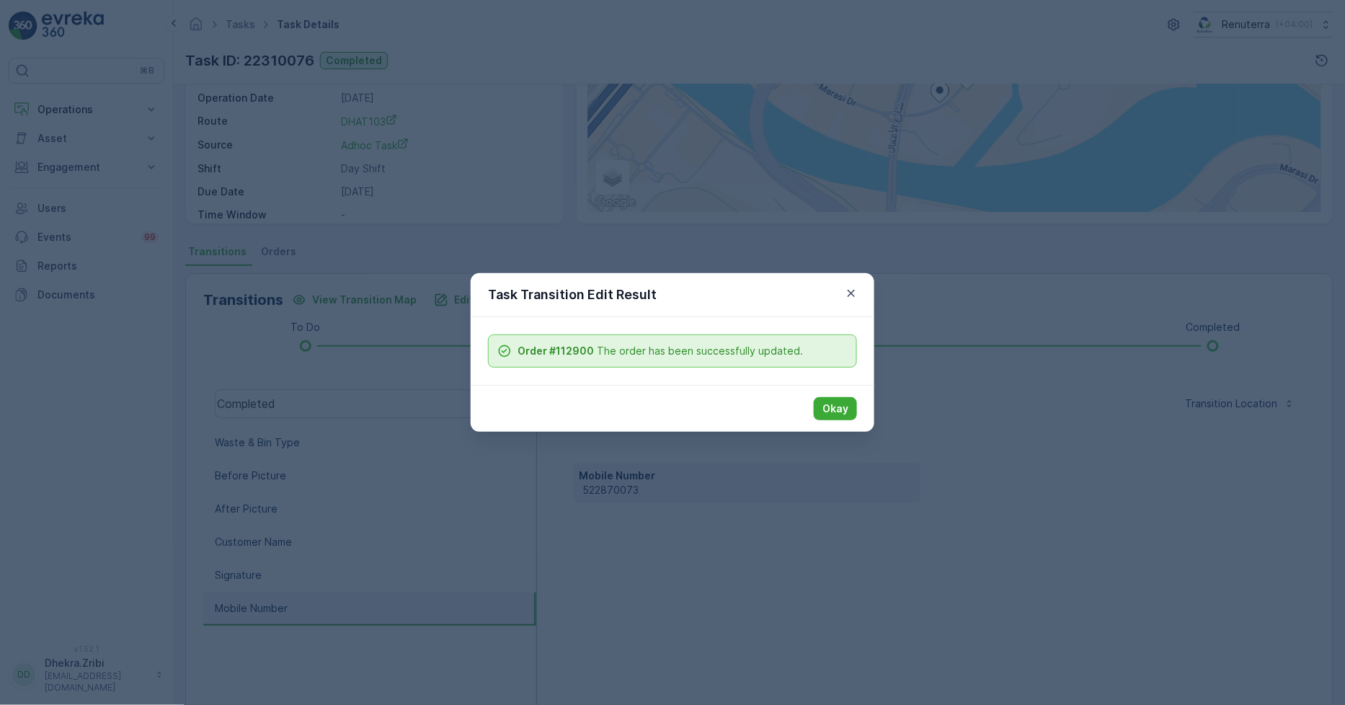
click at [835, 393] on div "Okay" at bounding box center [673, 408] width 404 height 47
click at [833, 407] on p "Okay" at bounding box center [836, 409] width 26 height 14
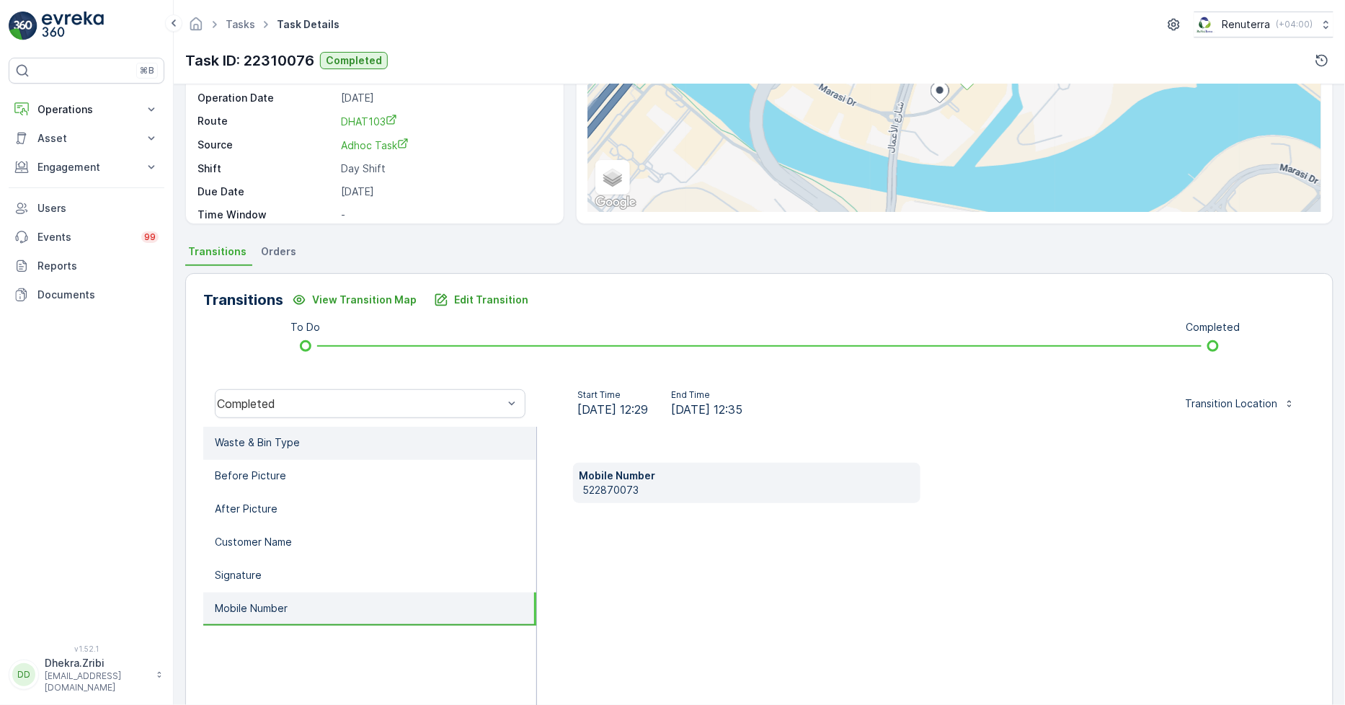
click at [276, 435] on p "Waste & Bin Type" at bounding box center [257, 442] width 85 height 14
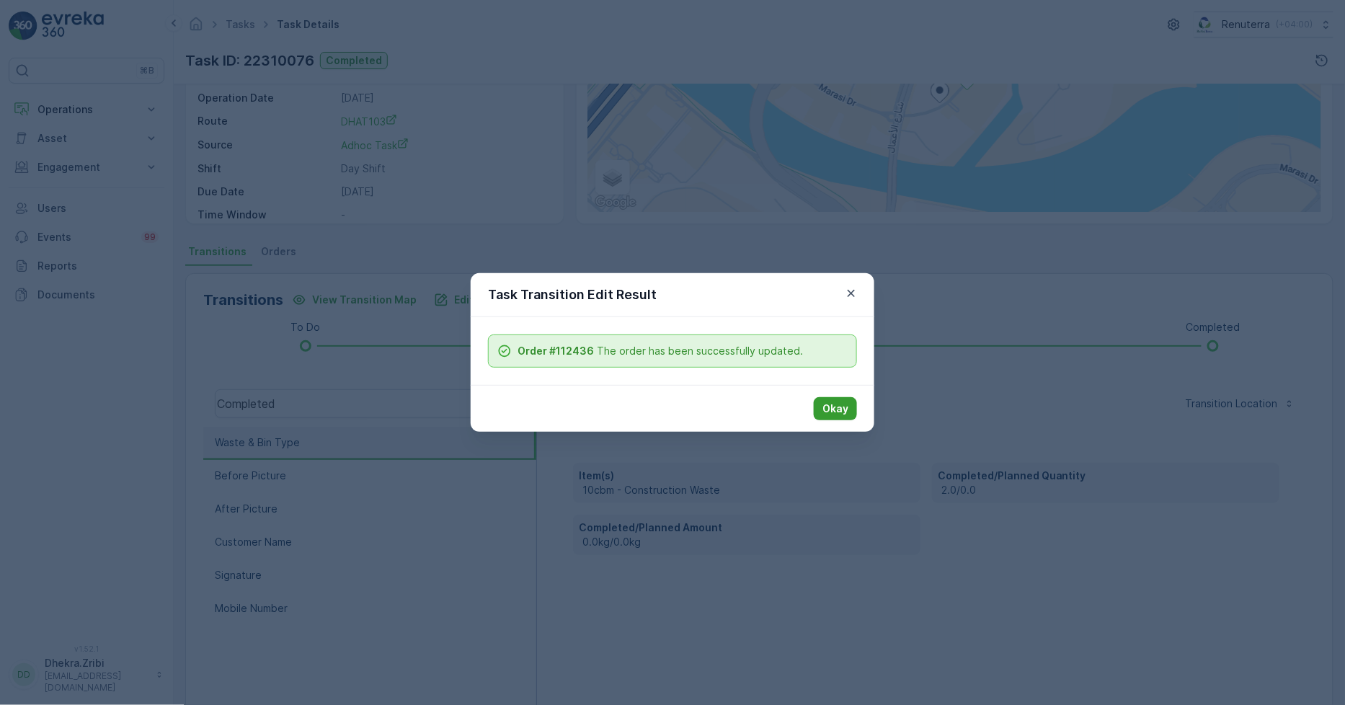
click at [841, 412] on p "Okay" at bounding box center [836, 409] width 26 height 14
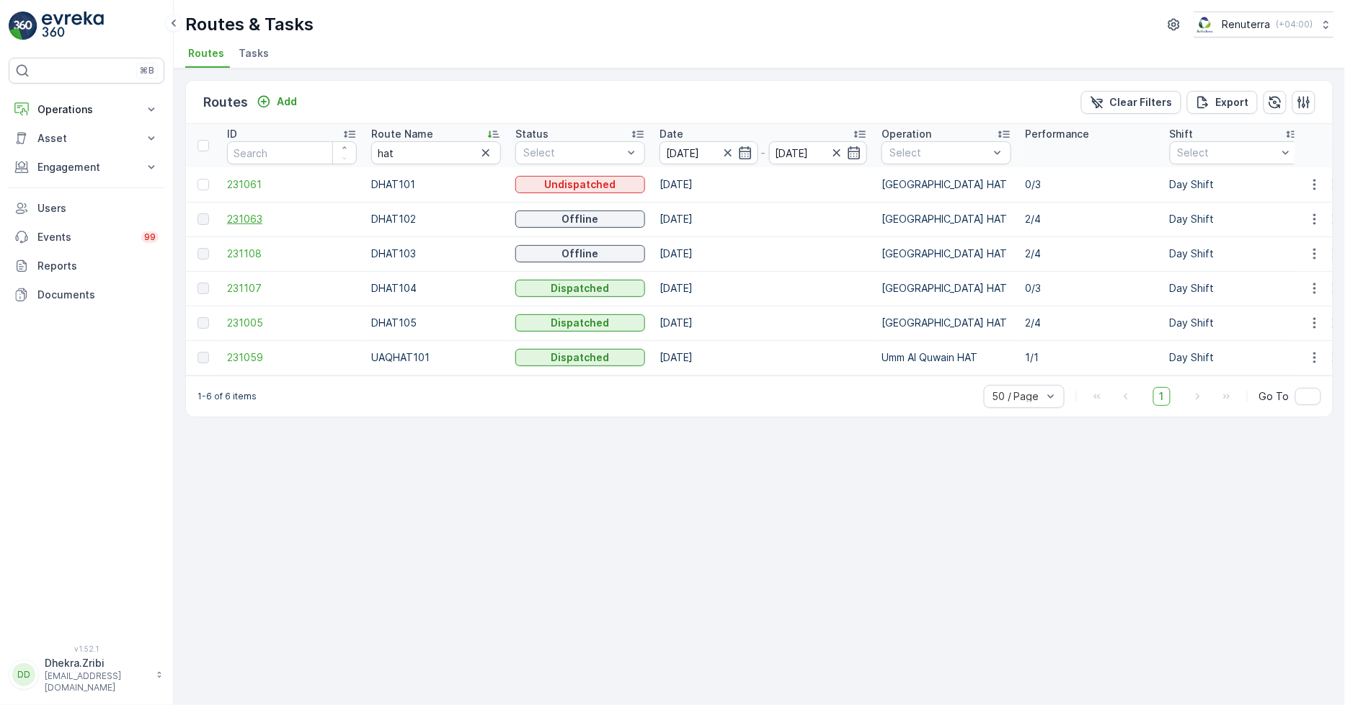
click at [239, 213] on span "231063" at bounding box center [292, 219] width 130 height 14
click at [254, 247] on span "231108" at bounding box center [292, 254] width 130 height 14
click at [247, 283] on span "231107" at bounding box center [292, 288] width 130 height 14
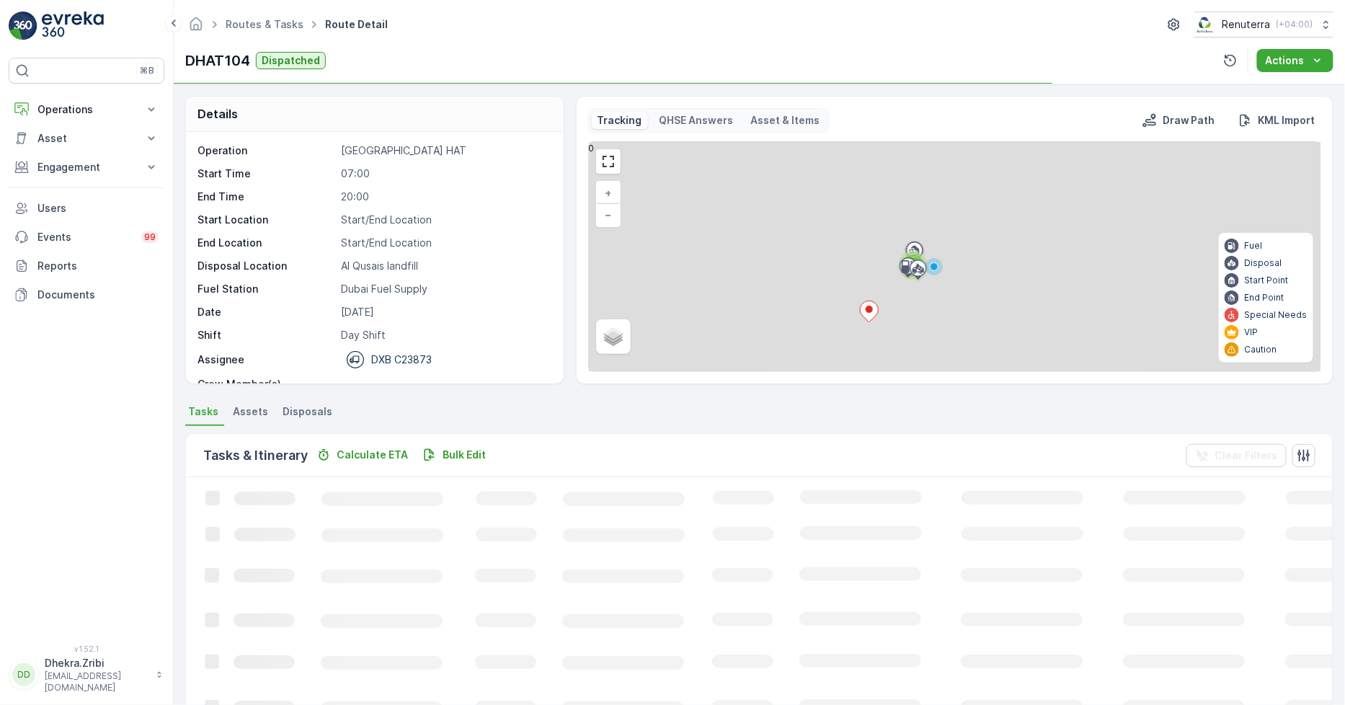
scroll to position [45, 0]
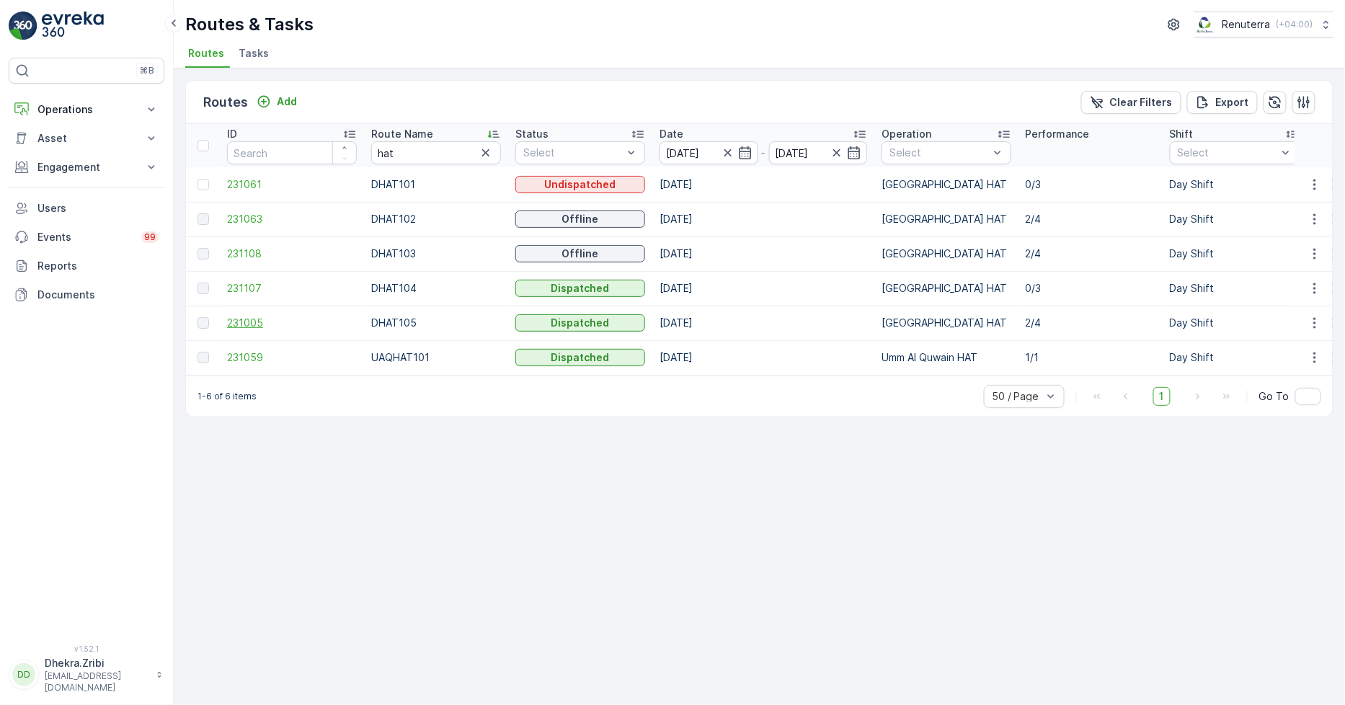
click at [241, 324] on span "231005" at bounding box center [292, 323] width 130 height 14
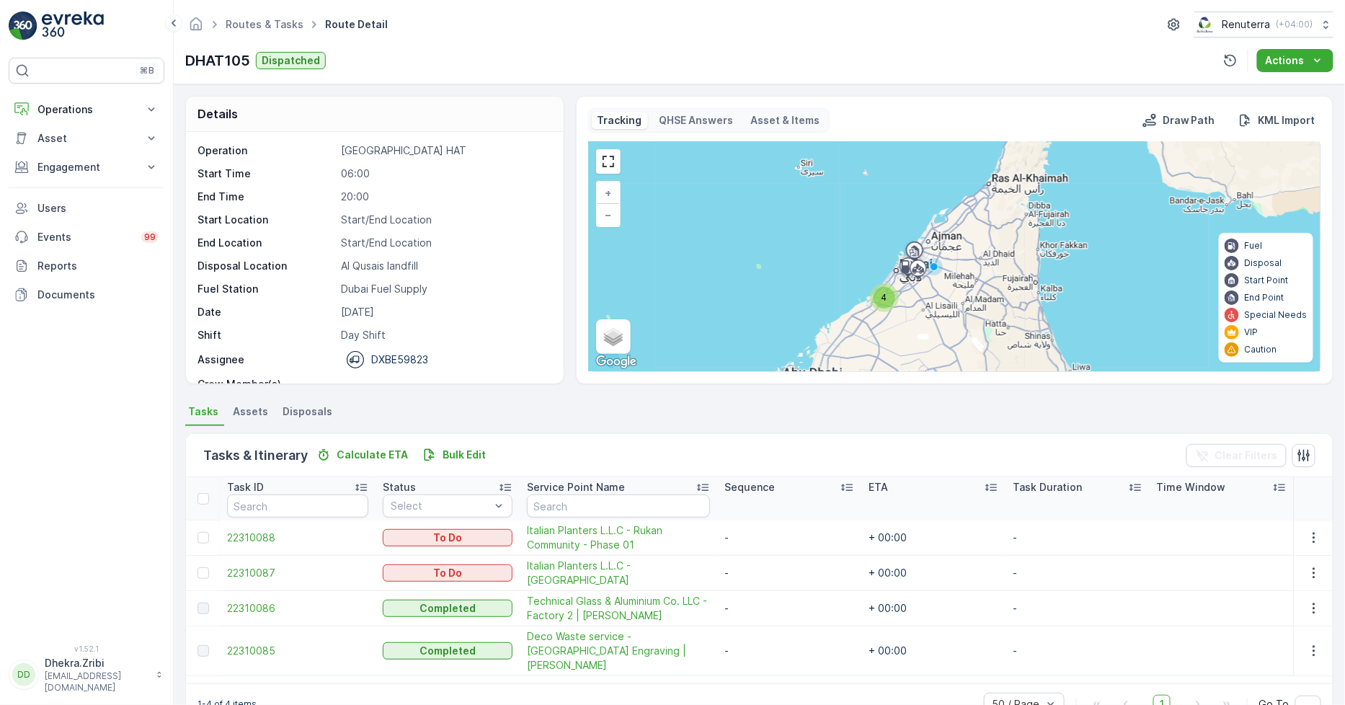
click at [885, 297] on span "4" at bounding box center [885, 297] width 6 height 11
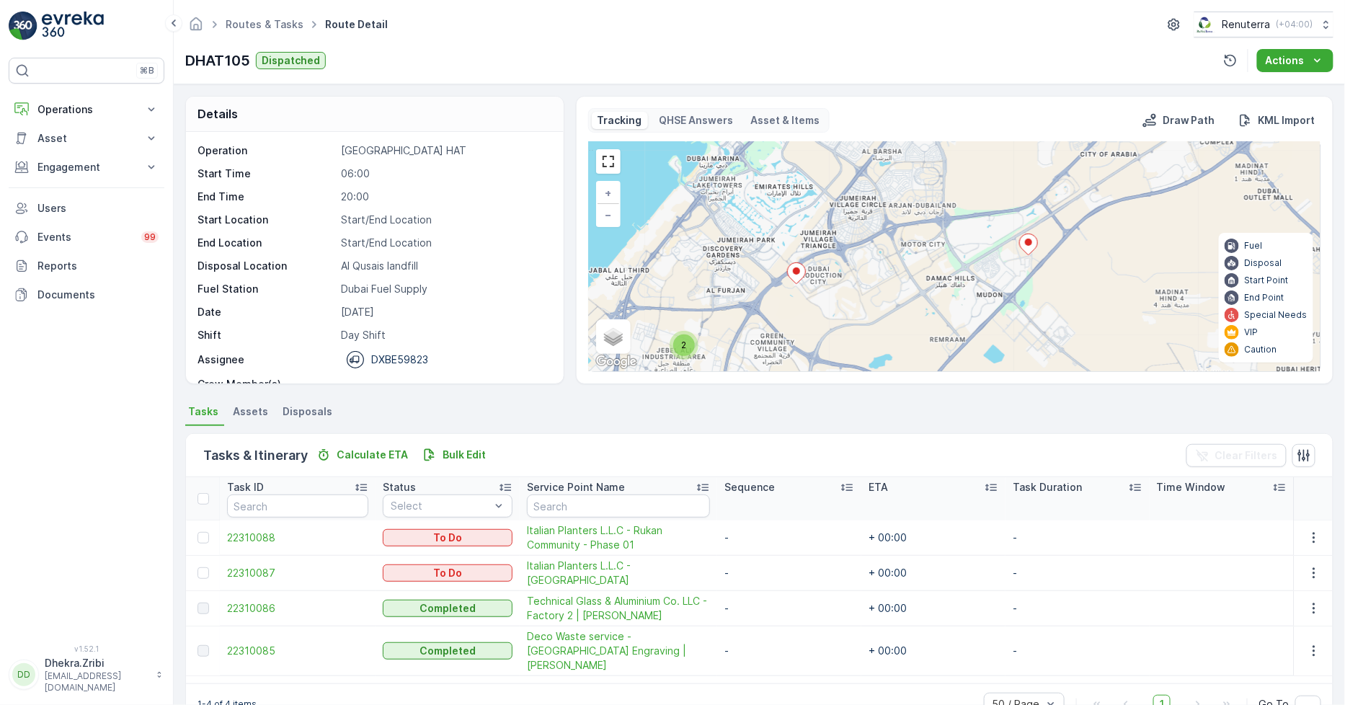
drag, startPoint x: 960, startPoint y: 305, endPoint x: 905, endPoint y: 334, distance: 61.9
click at [905, 333] on div "2 + − Satellite Roadmap Terrain Hybrid Leaflet Keyboard shortcuts Map Data Map …" at bounding box center [955, 256] width 732 height 229
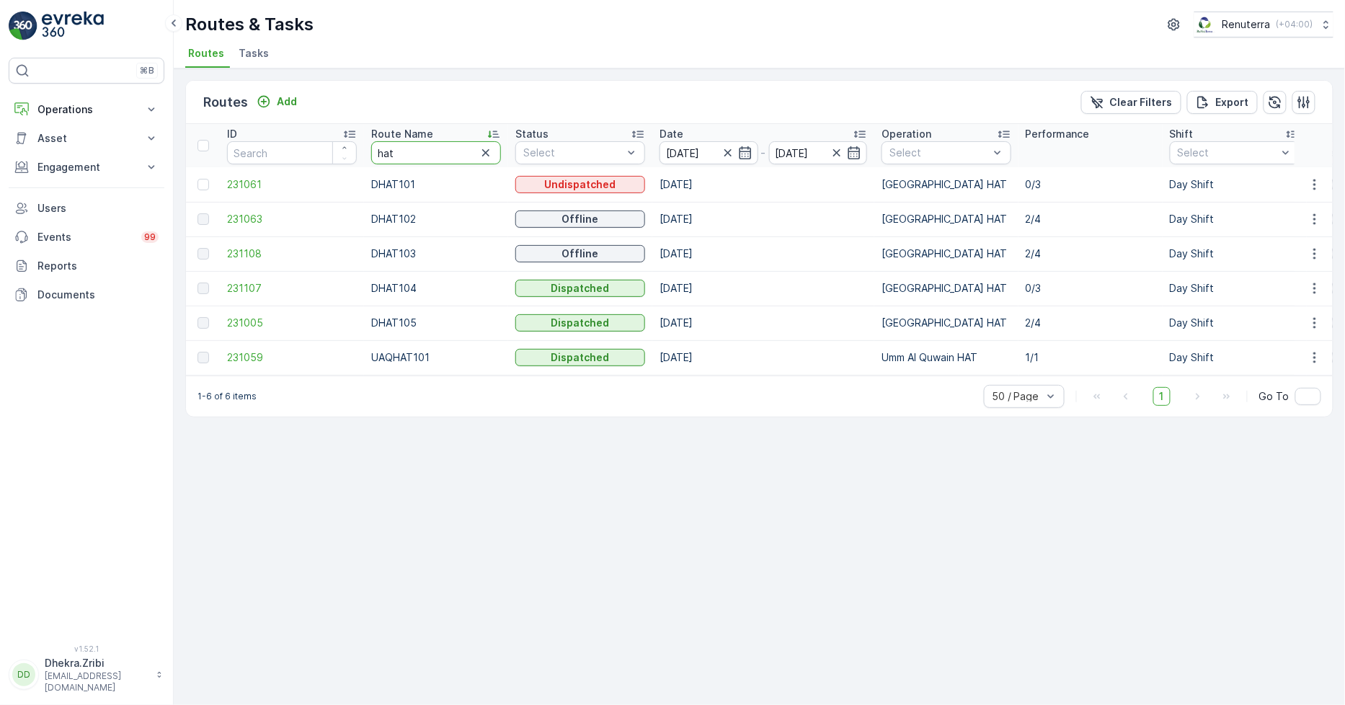
drag, startPoint x: 298, startPoint y: 124, endPoint x: 254, endPoint y: 124, distance: 44.0
type input "re"
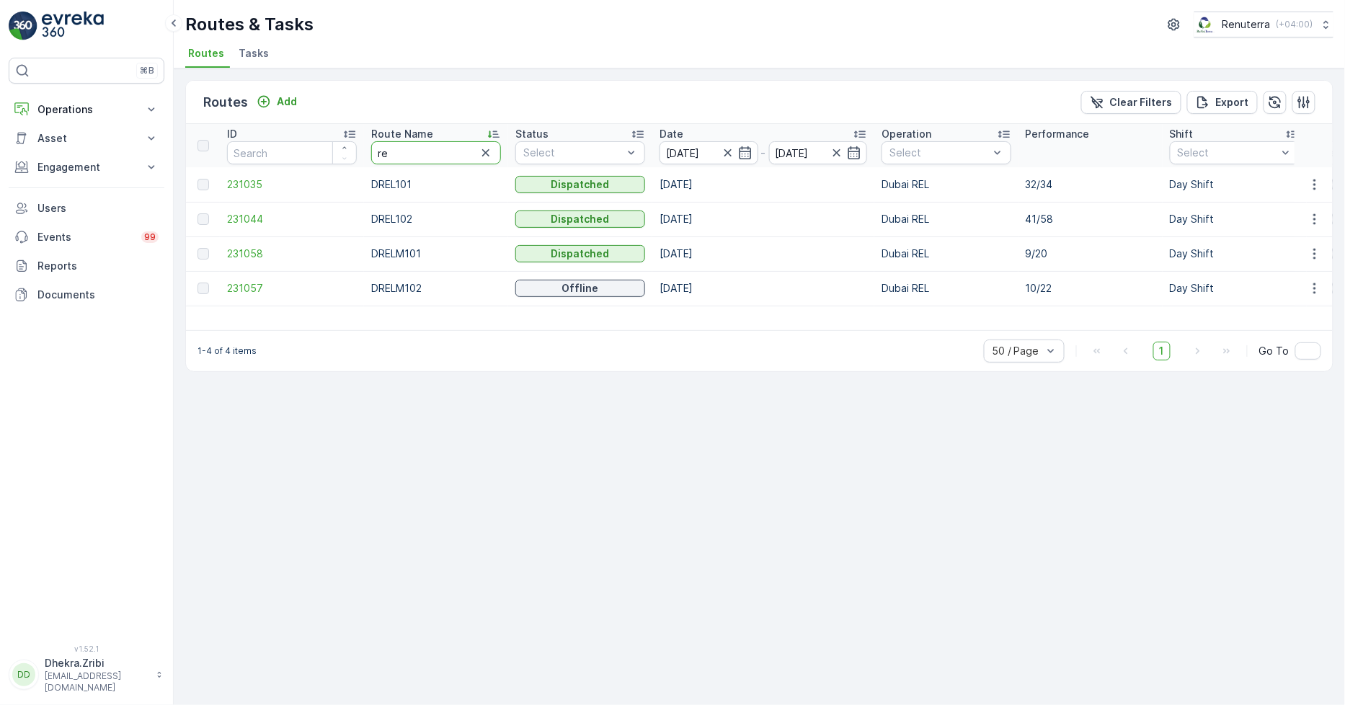
click at [395, 159] on input "re" at bounding box center [436, 152] width 130 height 23
type input "rel"
click at [244, 284] on span "231057" at bounding box center [292, 288] width 130 height 14
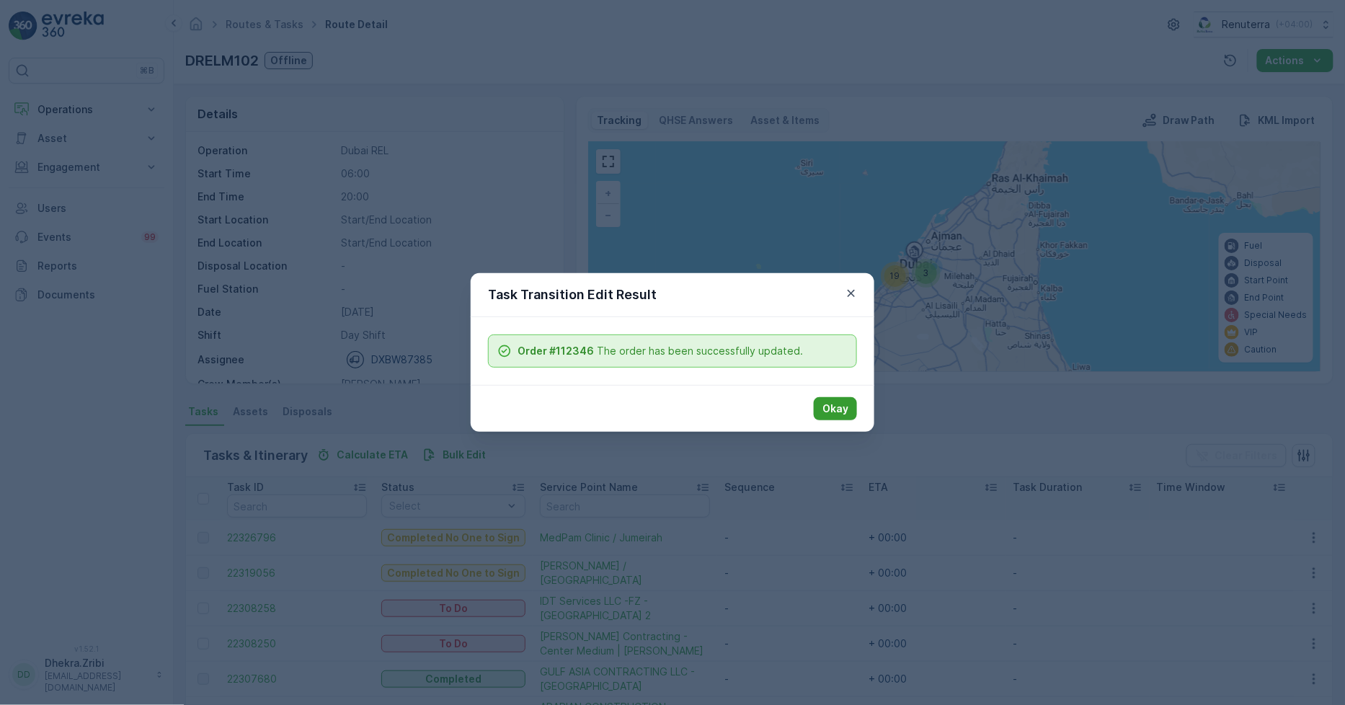
click at [846, 402] on p "Okay" at bounding box center [836, 409] width 26 height 14
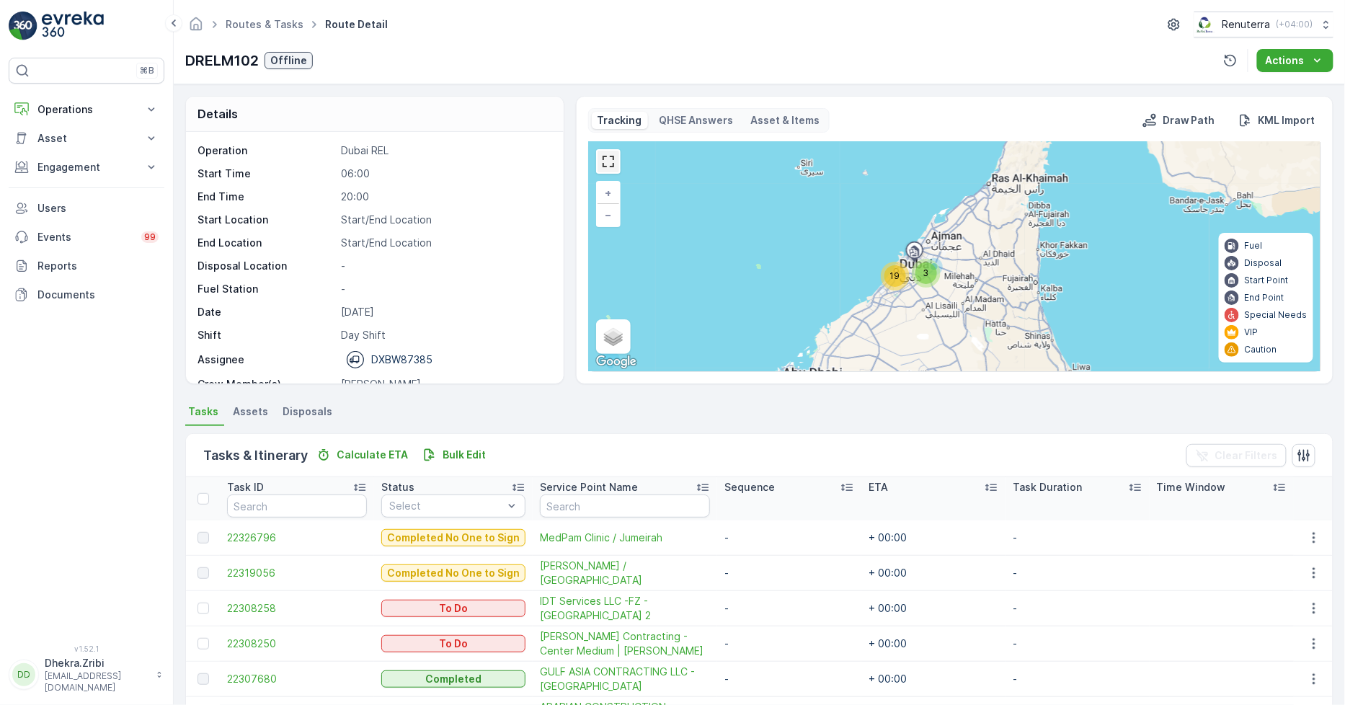
click at [613, 157] on link at bounding box center [609, 162] width 22 height 22
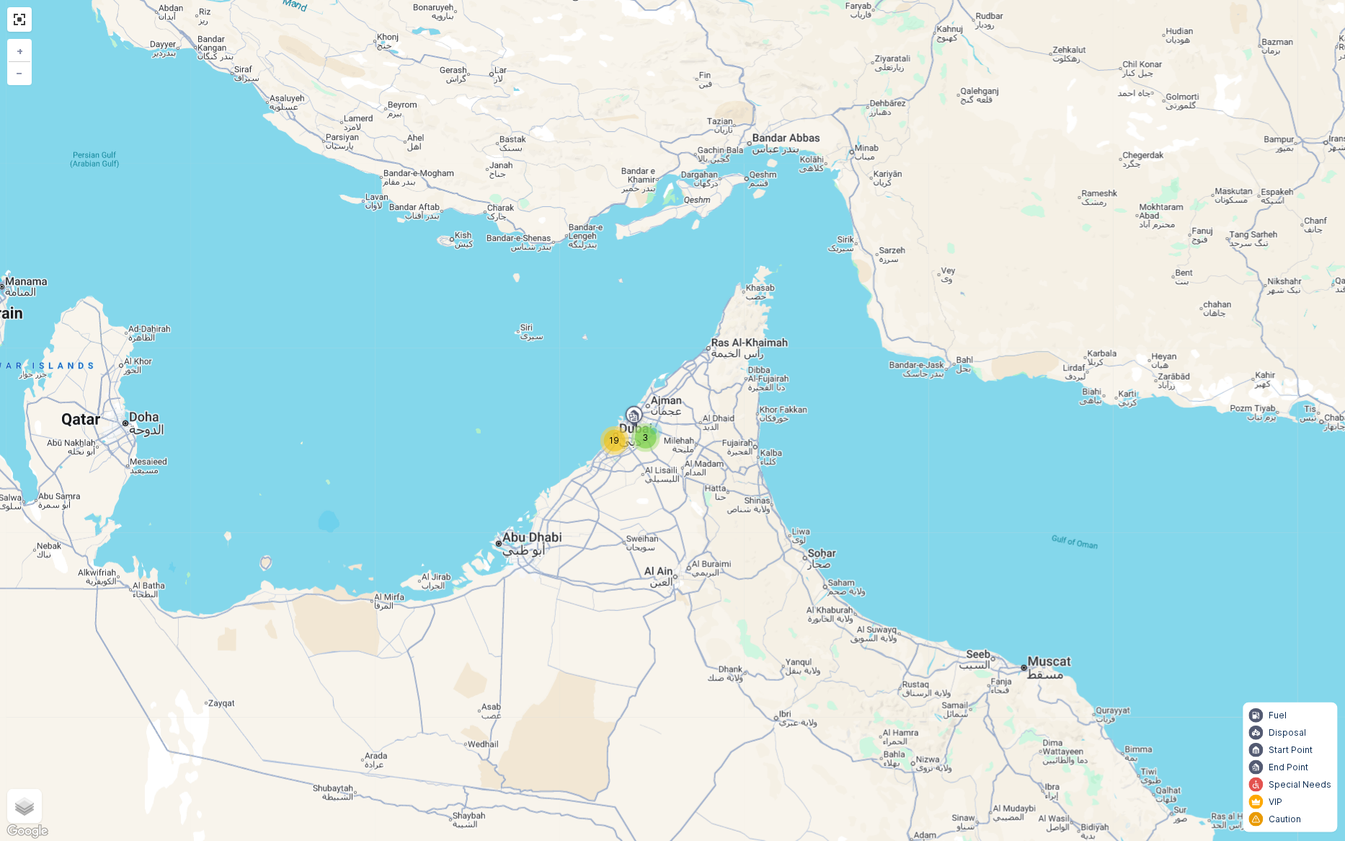
click at [611, 435] on span "19" at bounding box center [615, 440] width 10 height 11
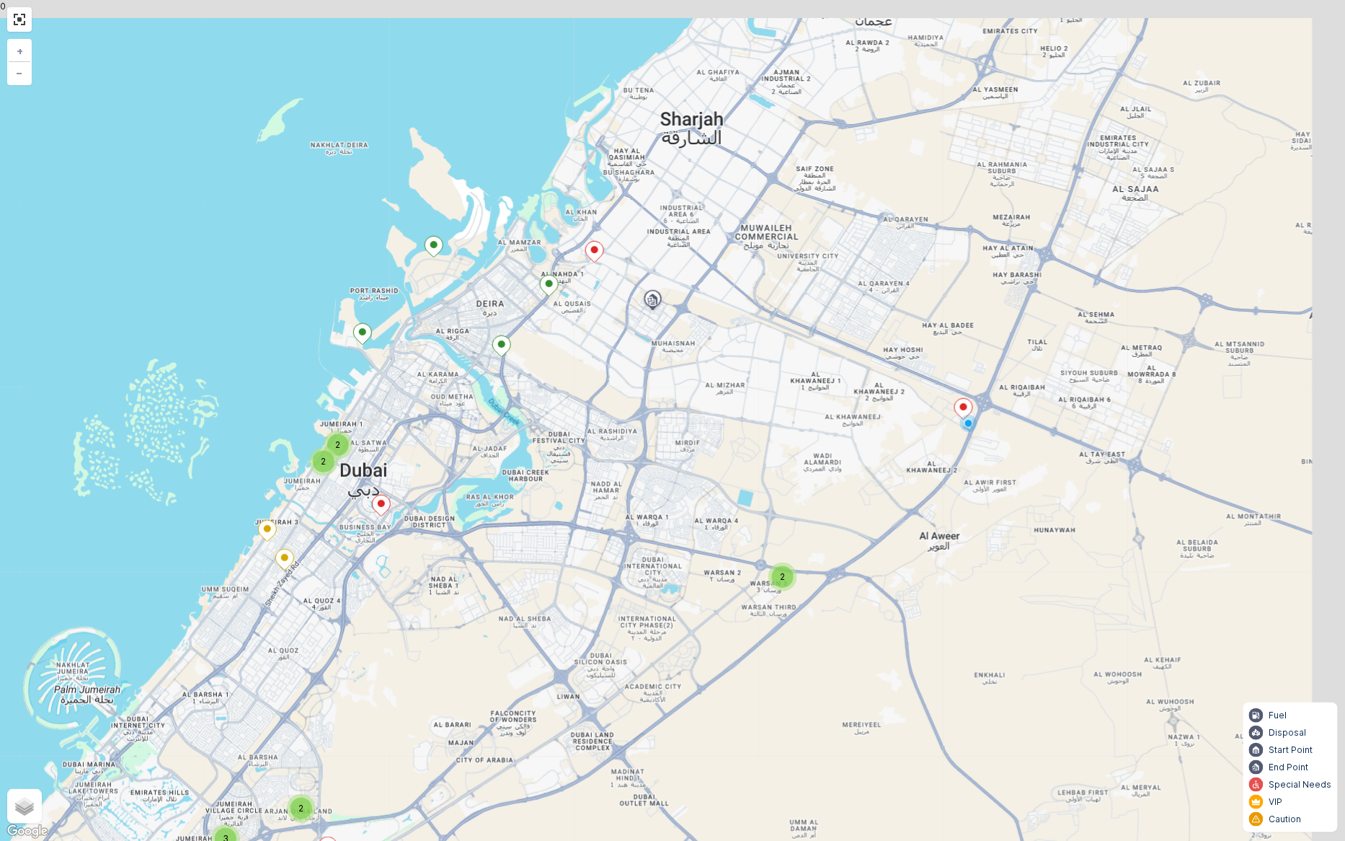
drag, startPoint x: 843, startPoint y: 394, endPoint x: 530, endPoint y: 577, distance: 363.1
click at [530, 577] on div "2 3 2 2 2 + − Satellite Roadmap Terrain Hybrid Leaflet Keyboard shortcuts Map D…" at bounding box center [672, 420] width 1345 height 841
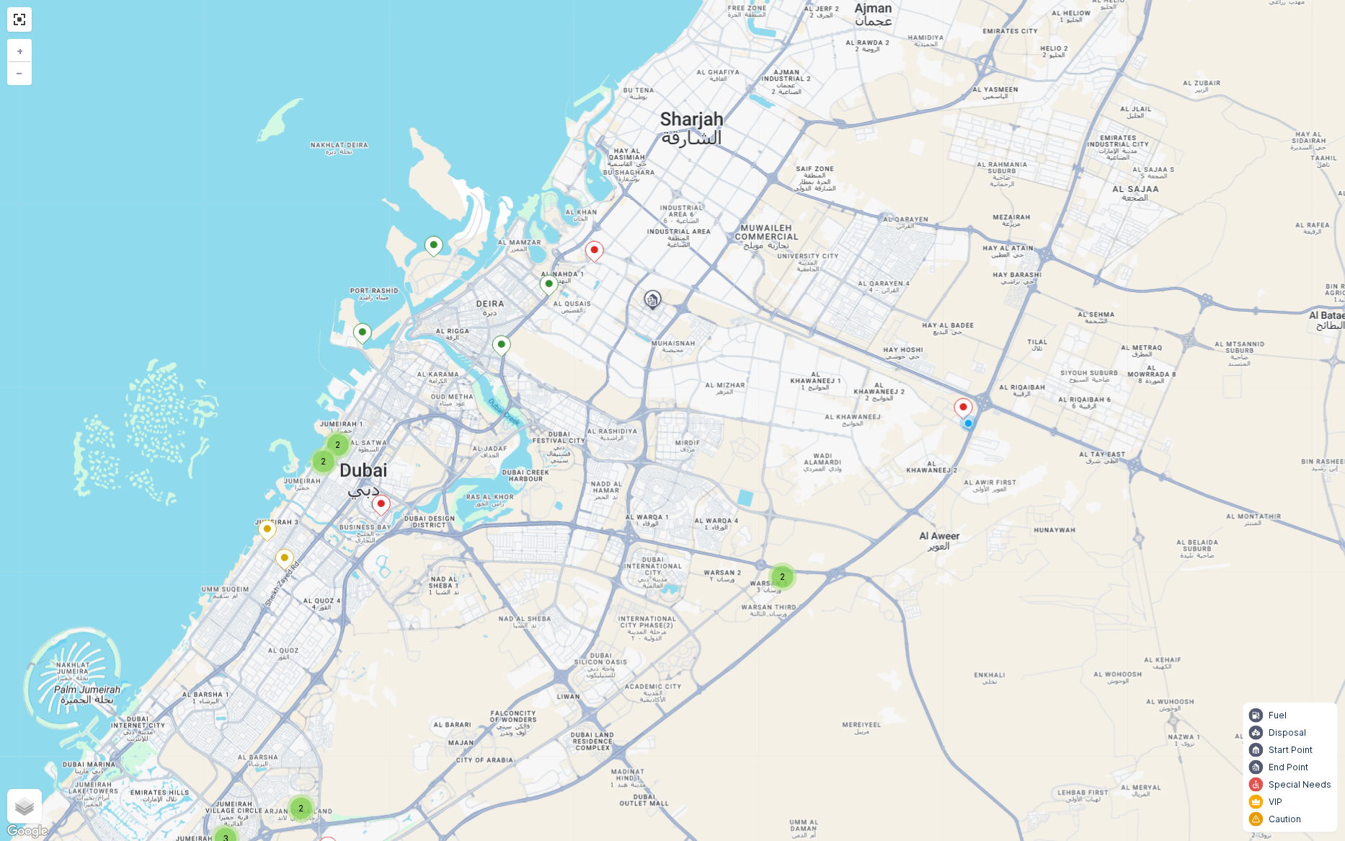
click at [596, 246] on icon at bounding box center [594, 252] width 18 height 21
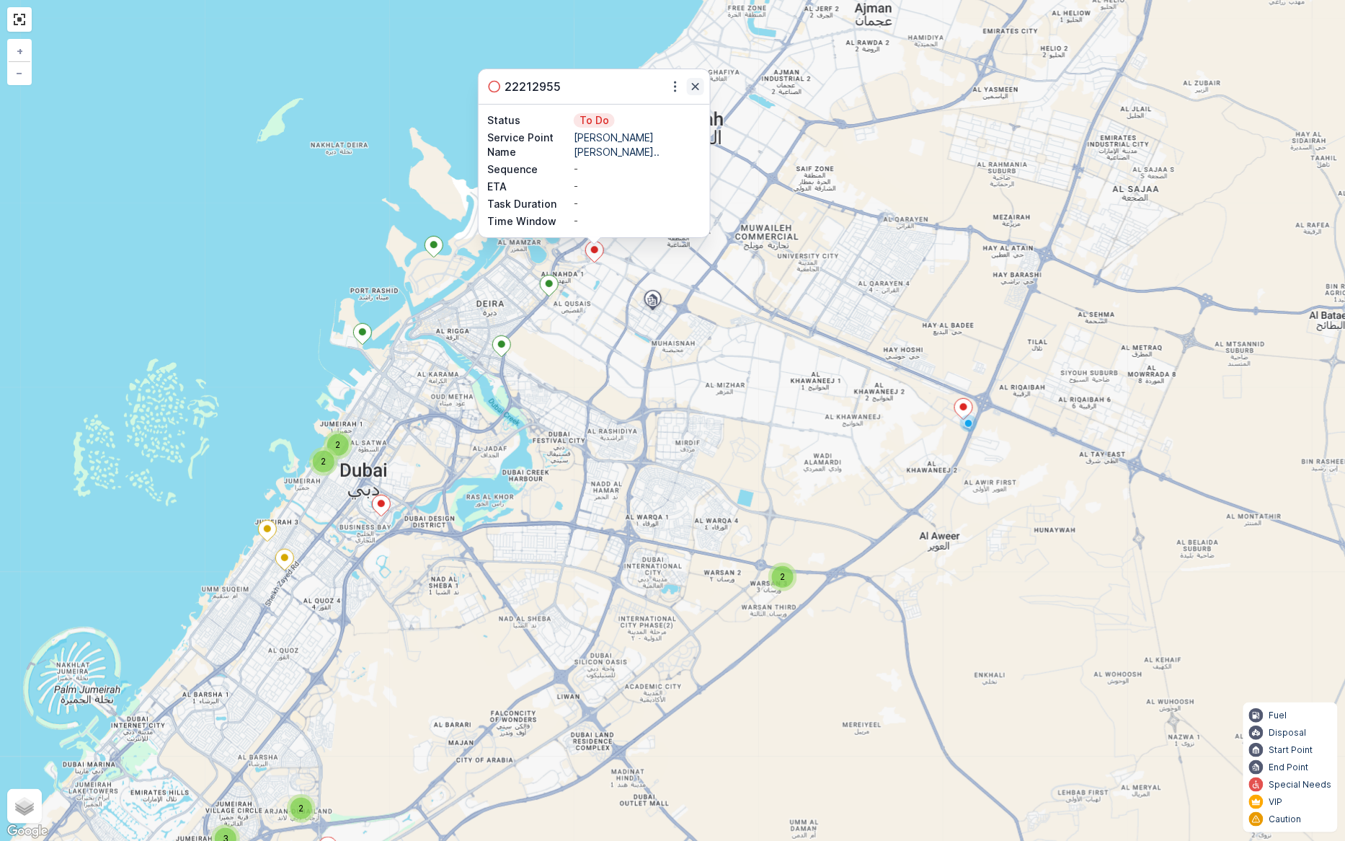
click at [699, 84] on icon "button" at bounding box center [695, 86] width 14 height 14
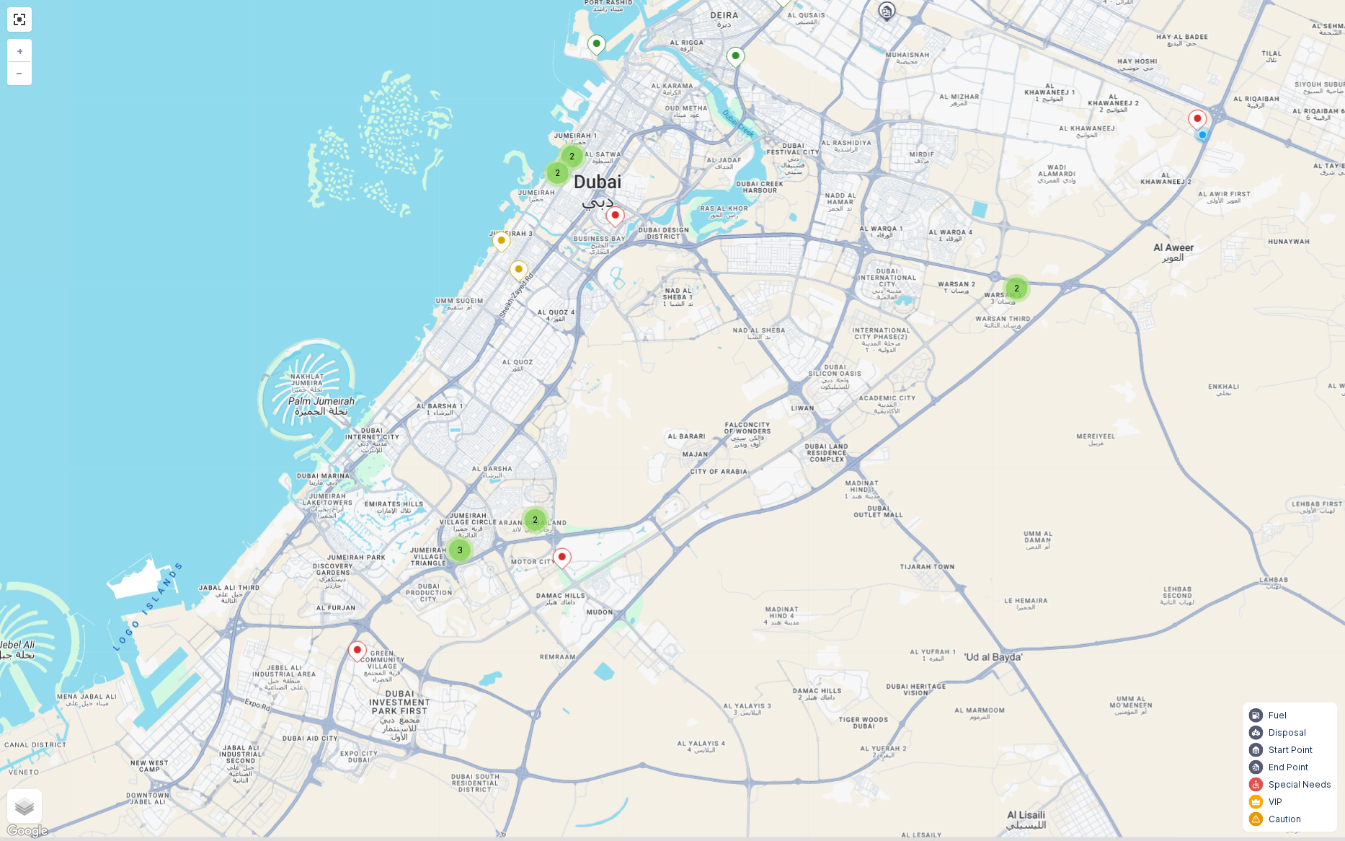
drag, startPoint x: 527, startPoint y: 480, endPoint x: 761, endPoint y: 192, distance: 371.5
click at [761, 192] on div "2 3 2 2 2 + − Satellite Roadmap Terrain Hybrid Leaflet Keyboard shortcuts Map D…" at bounding box center [672, 420] width 1345 height 841
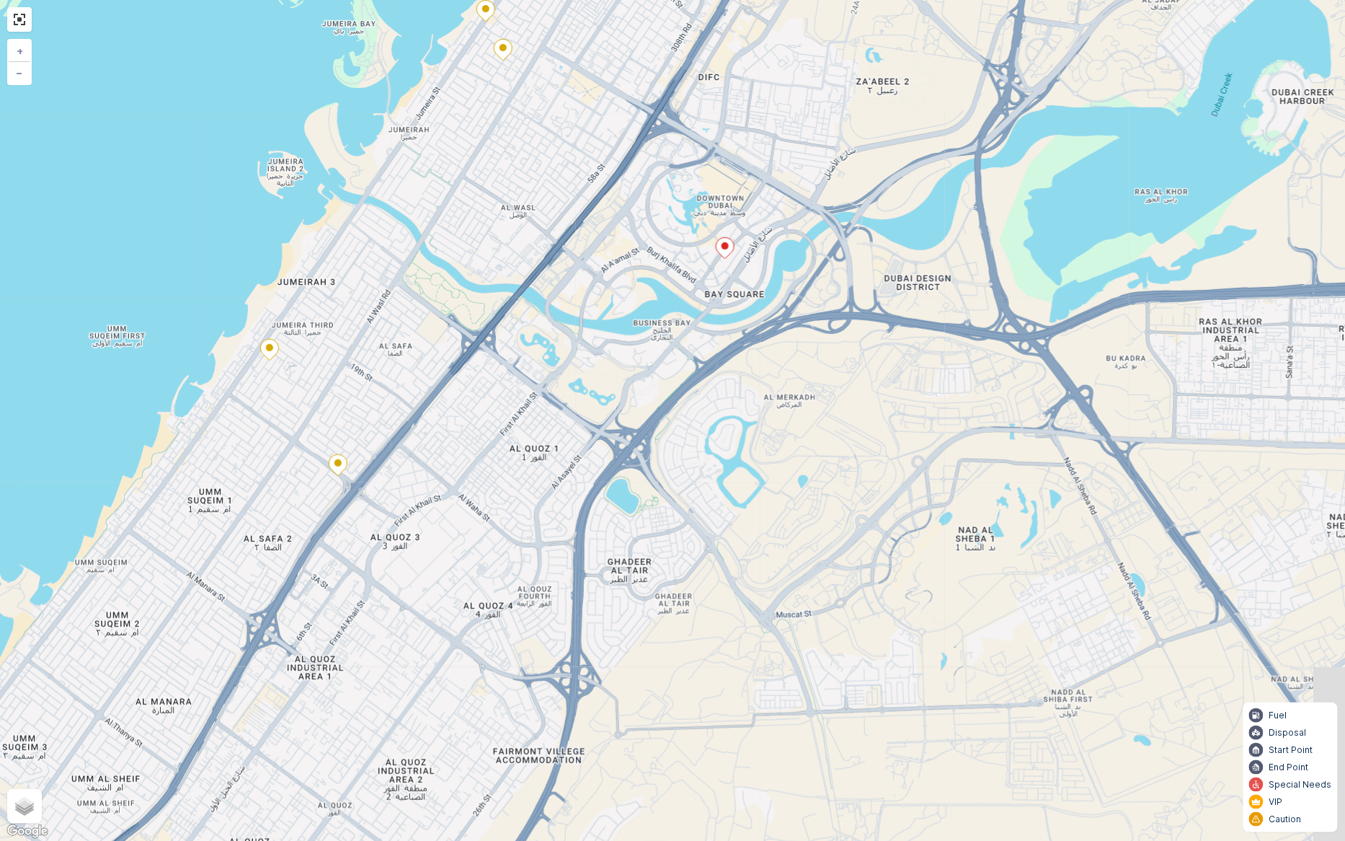
drag, startPoint x: 599, startPoint y: 84, endPoint x: 557, endPoint y: 82, distance: 41.8
click at [563, 74] on div "2 2 + − Satellite Roadmap Terrain Hybrid Leaflet Keyboard shortcuts Map Data Ma…" at bounding box center [672, 420] width 1345 height 841
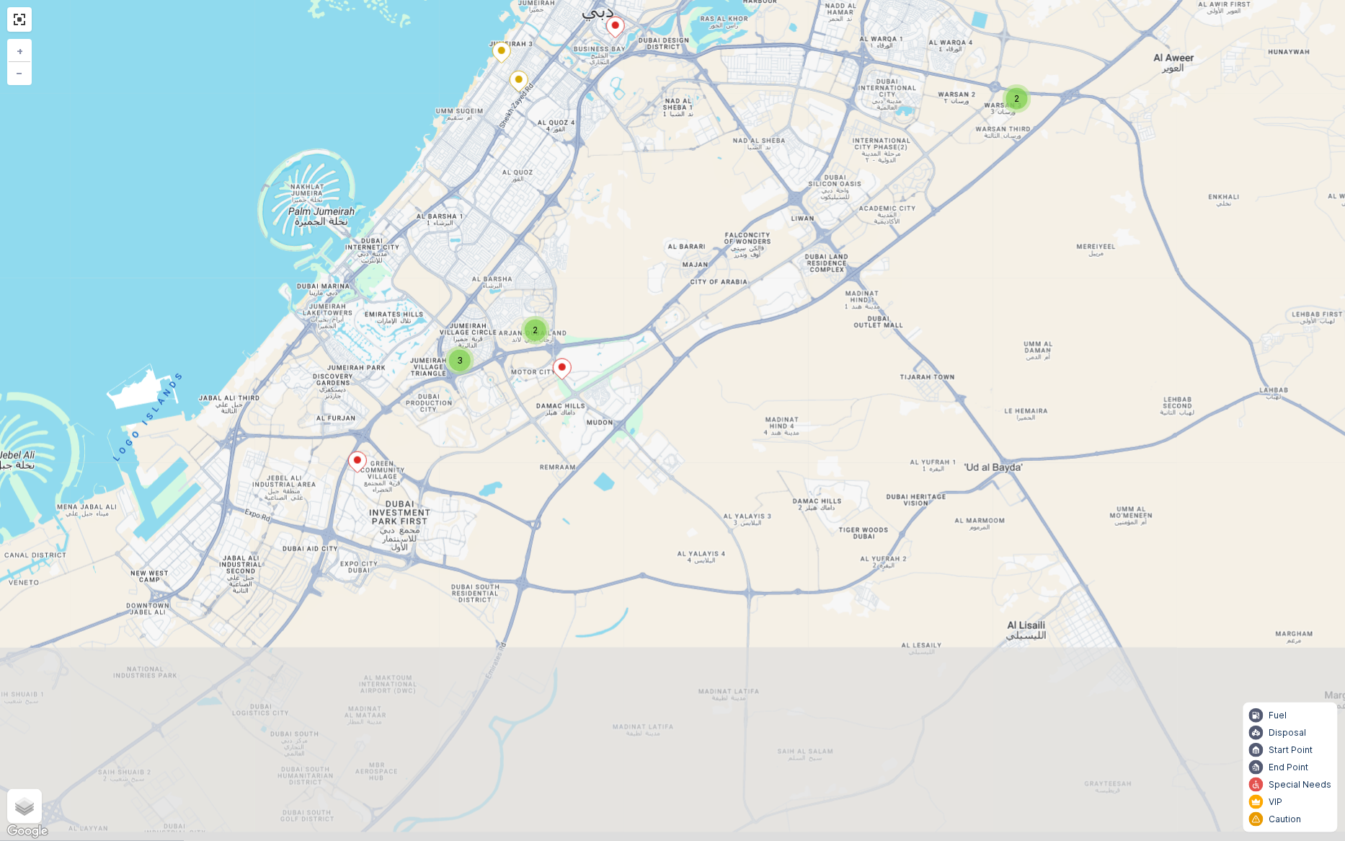
drag, startPoint x: 580, startPoint y: 575, endPoint x: 608, endPoint y: 218, distance: 358.7
click at [608, 218] on div "2 3 2 2 2 + − Satellite Roadmap Terrain Hybrid Leaflet Keyboard shortcuts Map D…" at bounding box center [672, 420] width 1345 height 841
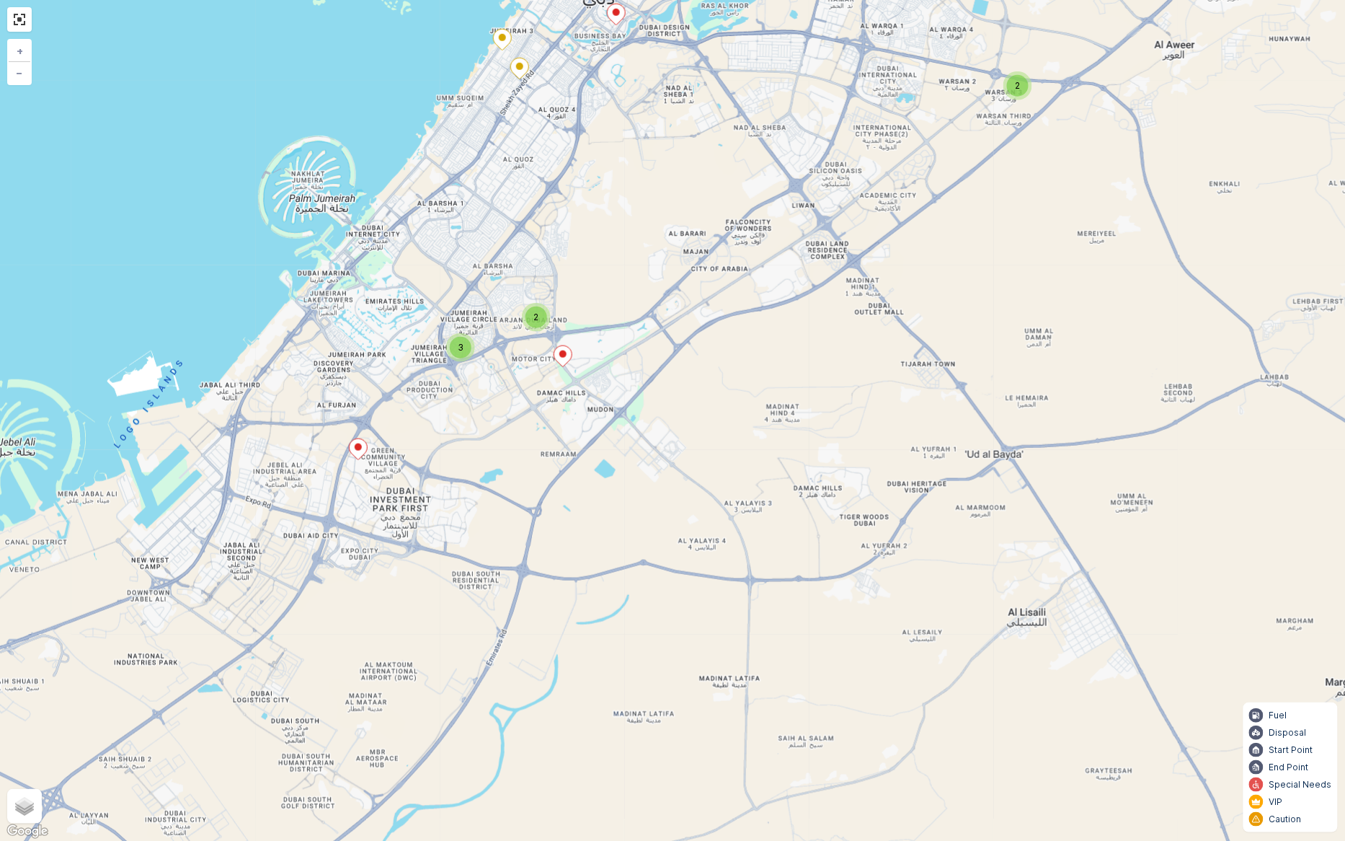
click at [528, 314] on div "2" at bounding box center [537, 317] width 22 height 22
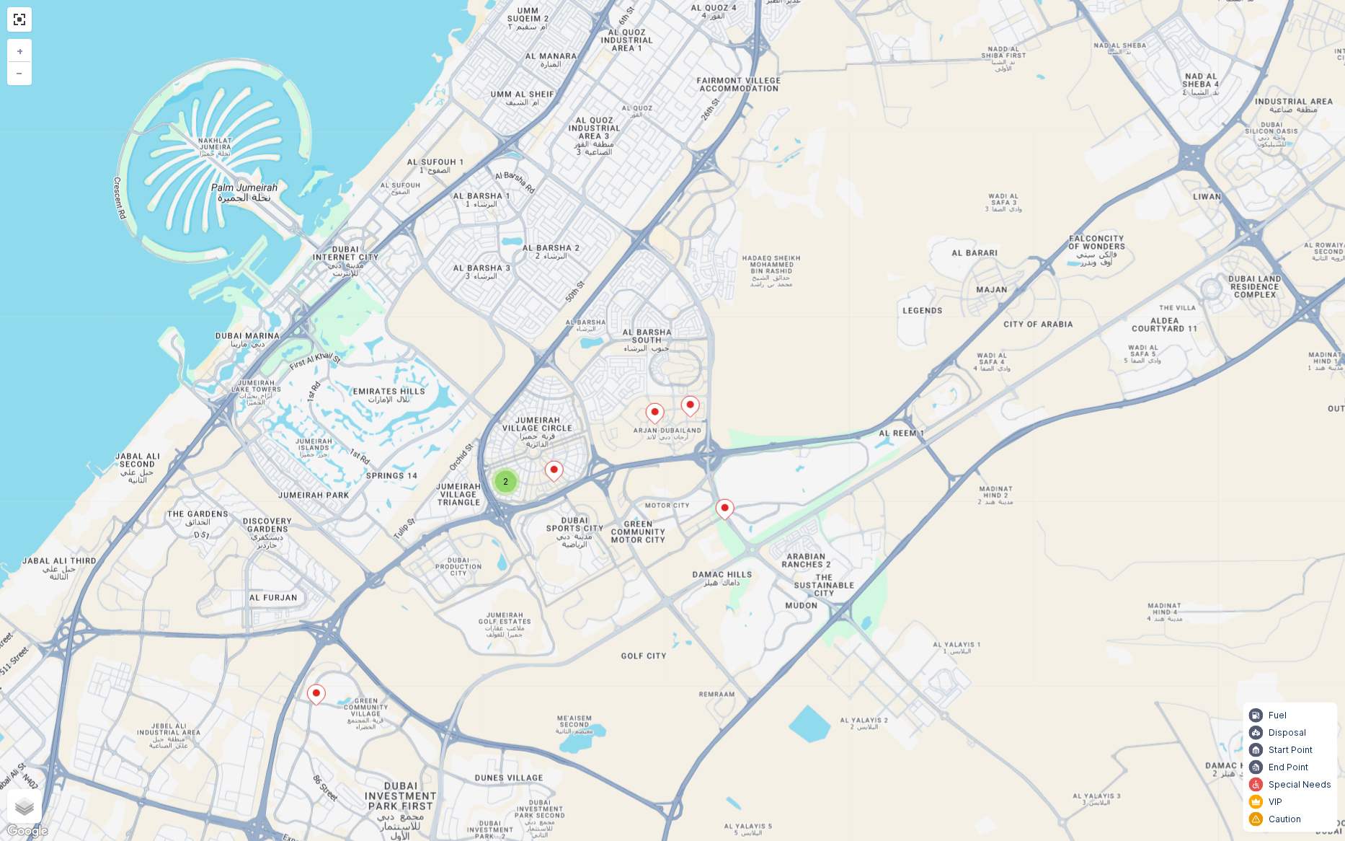
click at [502, 487] on div "2" at bounding box center [506, 482] width 22 height 22
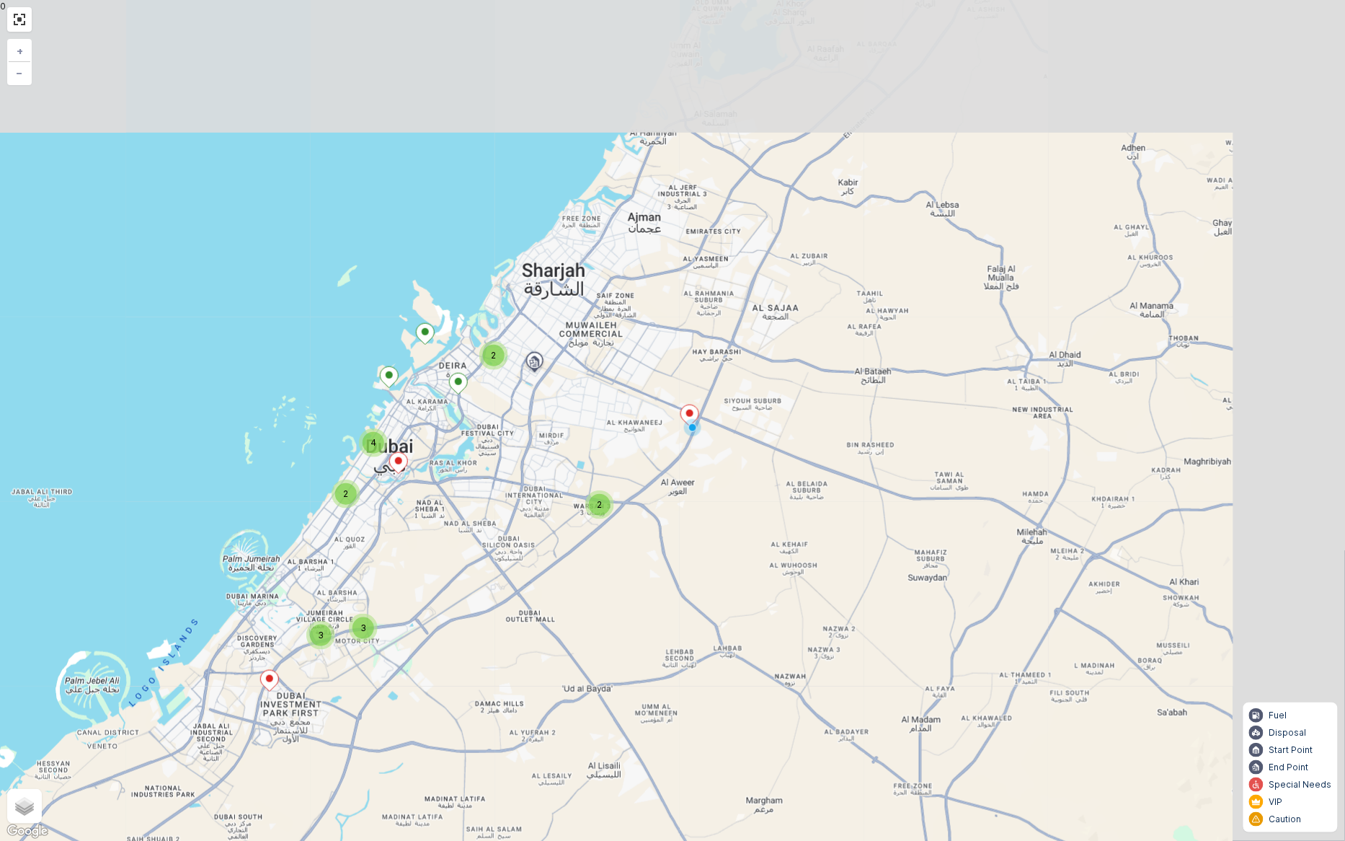
drag, startPoint x: 913, startPoint y: 355, endPoint x: 738, endPoint y: 514, distance: 236.3
click at [738, 514] on div "2 3 3 2 2 4 + − Satellite Roadmap Terrain Hybrid Leaflet Keyboard shortcuts Map…" at bounding box center [672, 420] width 1345 height 841
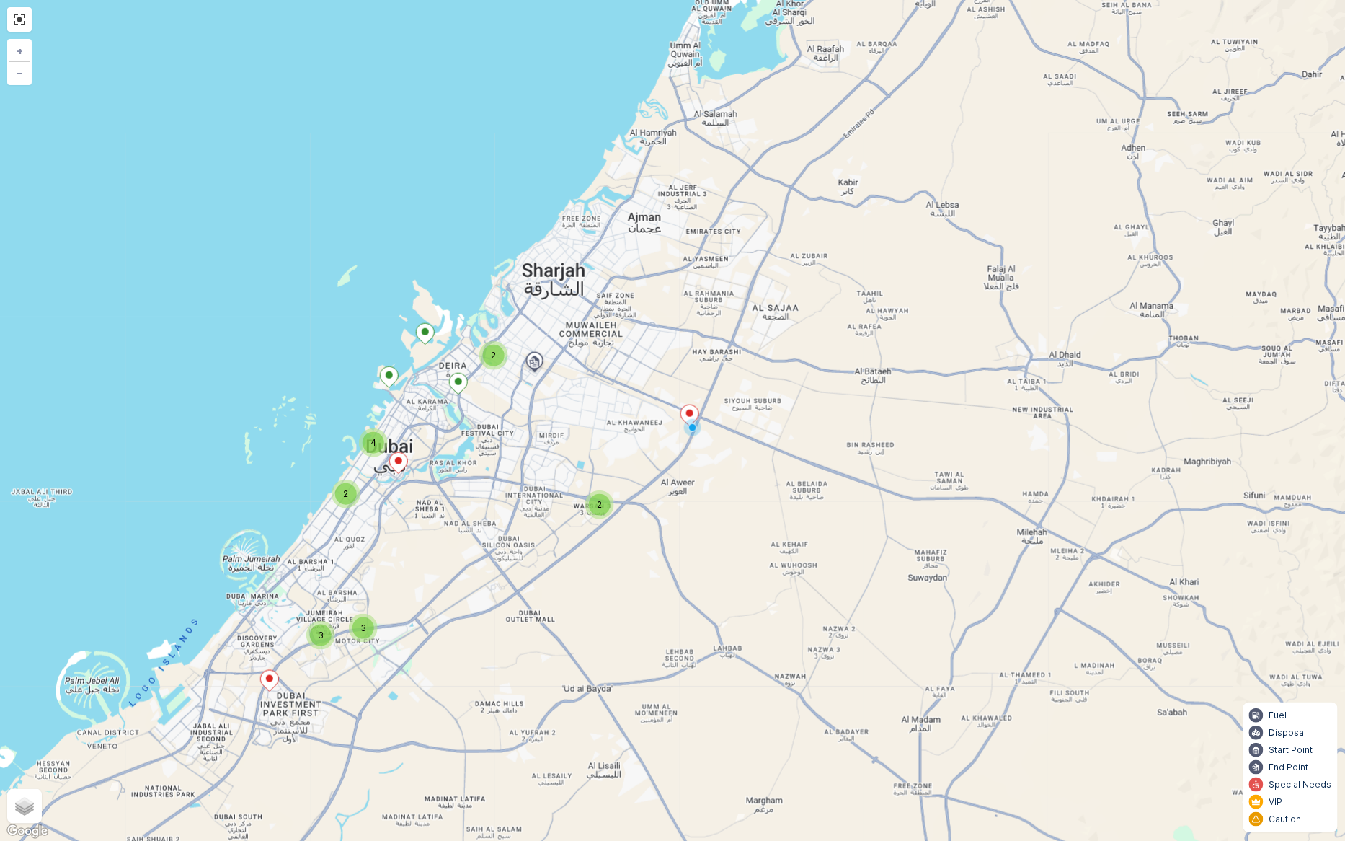
click at [594, 502] on div "2" at bounding box center [600, 505] width 22 height 22
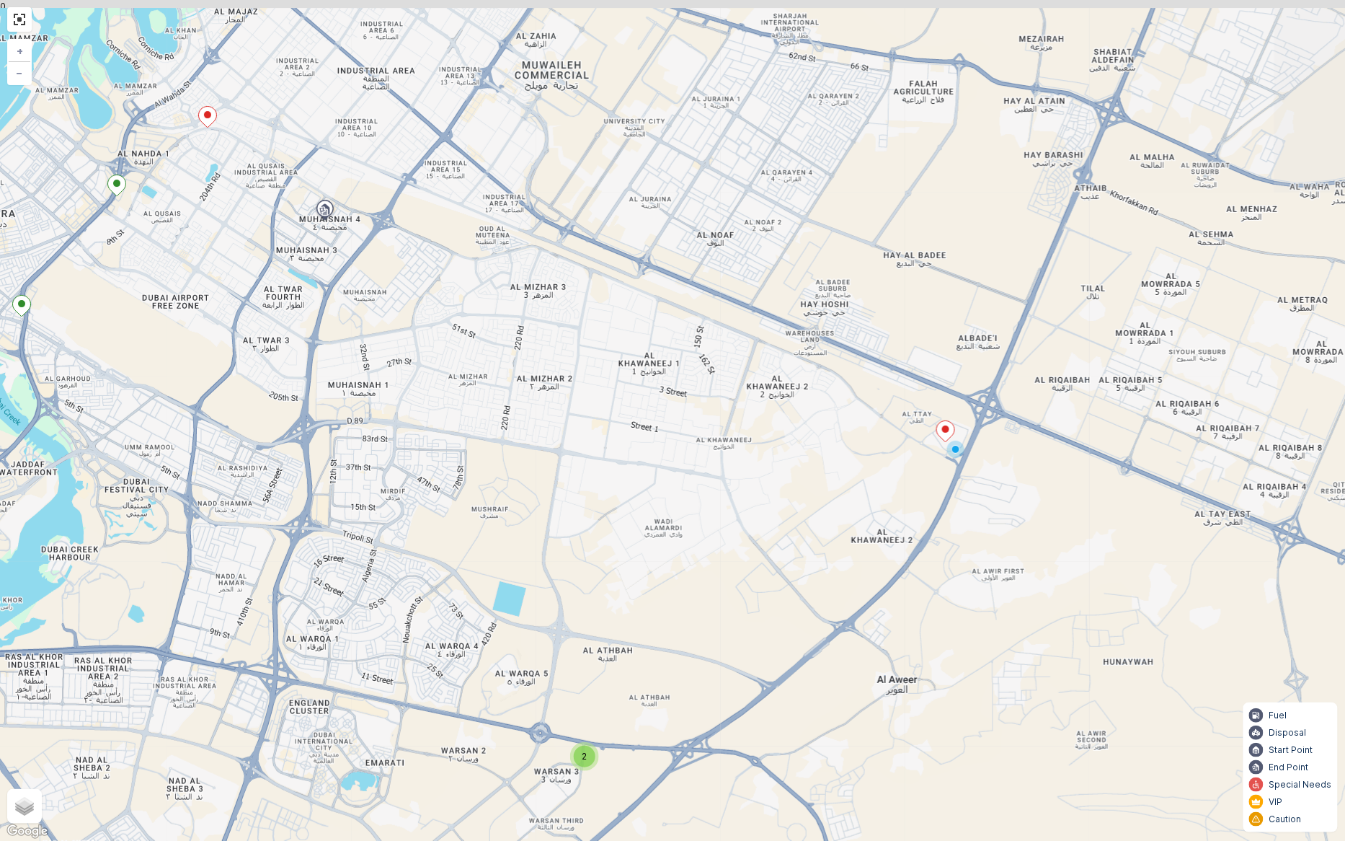
drag, startPoint x: 911, startPoint y: 298, endPoint x: 903, endPoint y: 559, distance: 260.4
click at [903, 559] on div "2 2 2 + − Satellite Roadmap Terrain Hybrid Leaflet Keyboard shortcuts Map Data …" at bounding box center [672, 420] width 1345 height 841
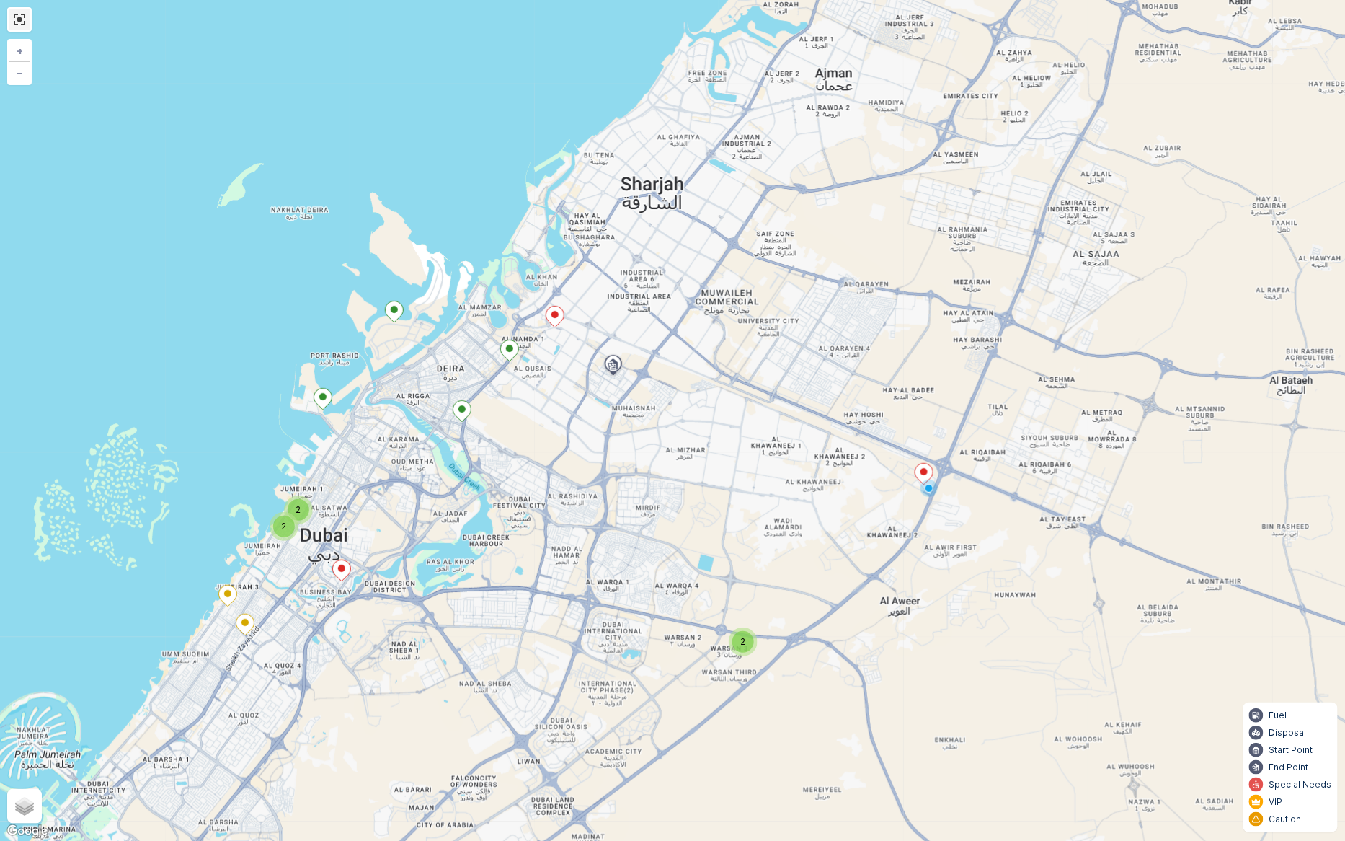
click at [19, 25] on link at bounding box center [20, 20] width 22 height 22
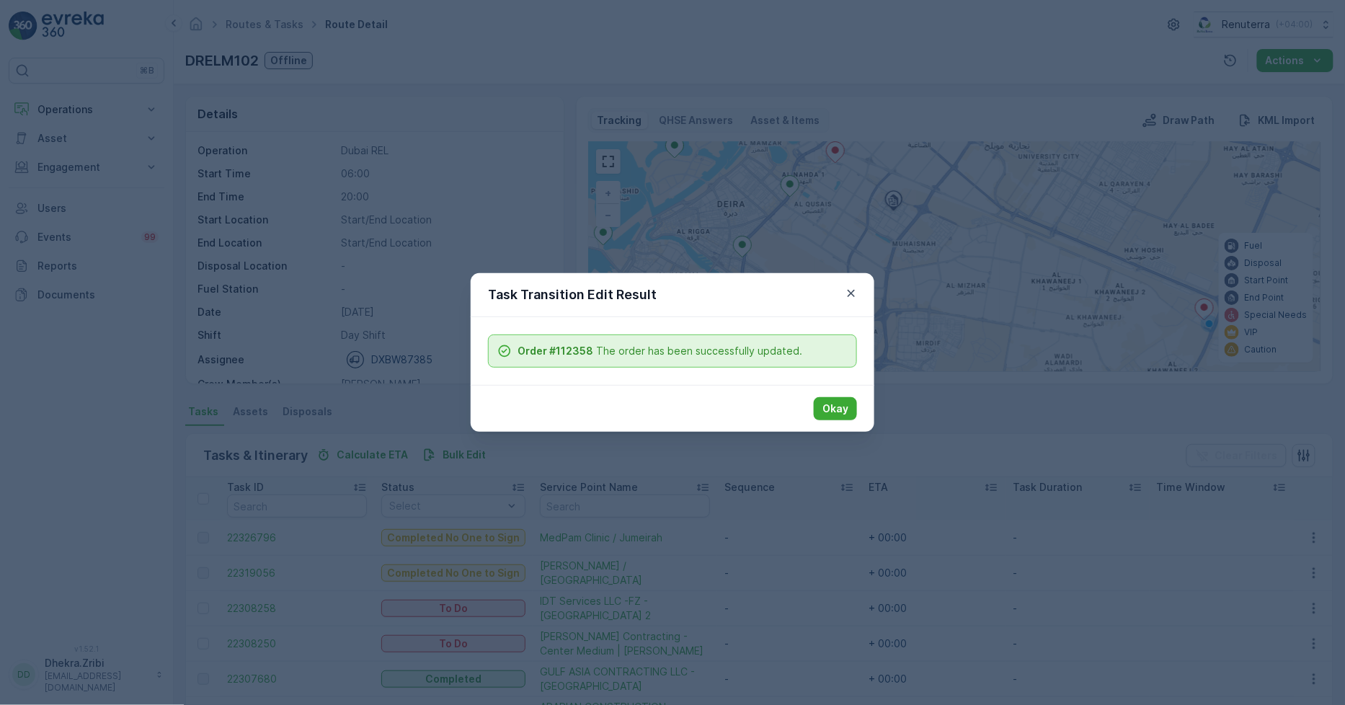
drag, startPoint x: 836, startPoint y: 409, endPoint x: 829, endPoint y: 408, distance: 7.2
click at [836, 408] on p "Okay" at bounding box center [836, 409] width 26 height 14
click at [831, 411] on p "Okay" at bounding box center [836, 409] width 26 height 14
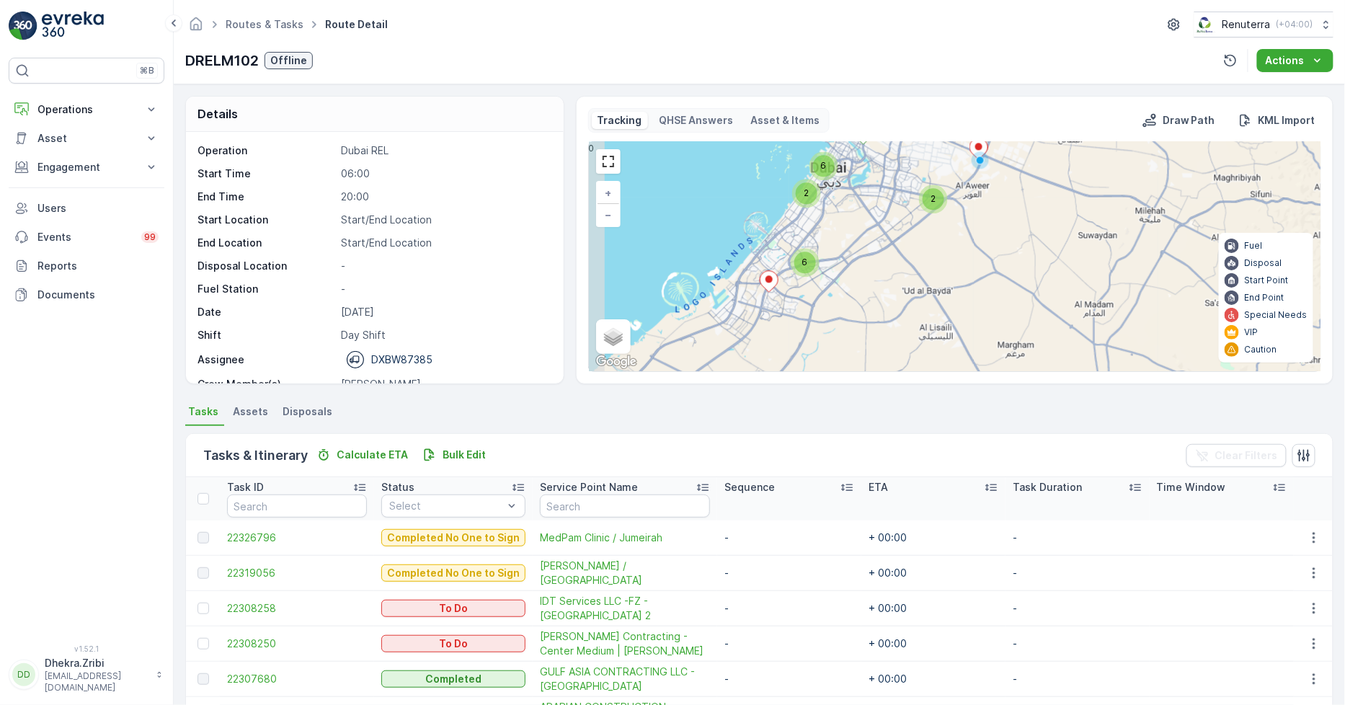
drag, startPoint x: 806, startPoint y: 296, endPoint x: 923, endPoint y: 161, distance: 178.4
click at [923, 161] on div "2 6 2 2 6 + − Satellite Roadmap Terrain Hybrid Leaflet Keyboard shortcuts Map D…" at bounding box center [955, 256] width 732 height 229
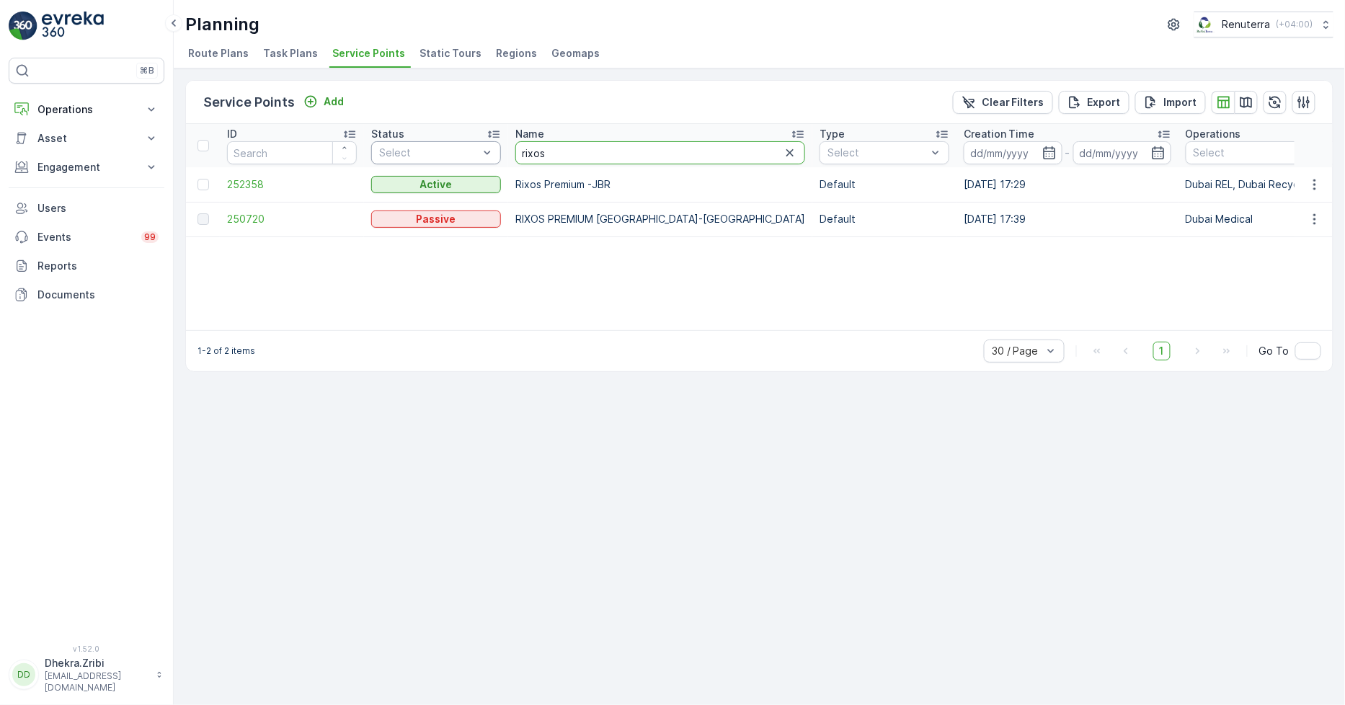
drag, startPoint x: 577, startPoint y: 155, endPoint x: 492, endPoint y: 145, distance: 85.7
type input "cmc"
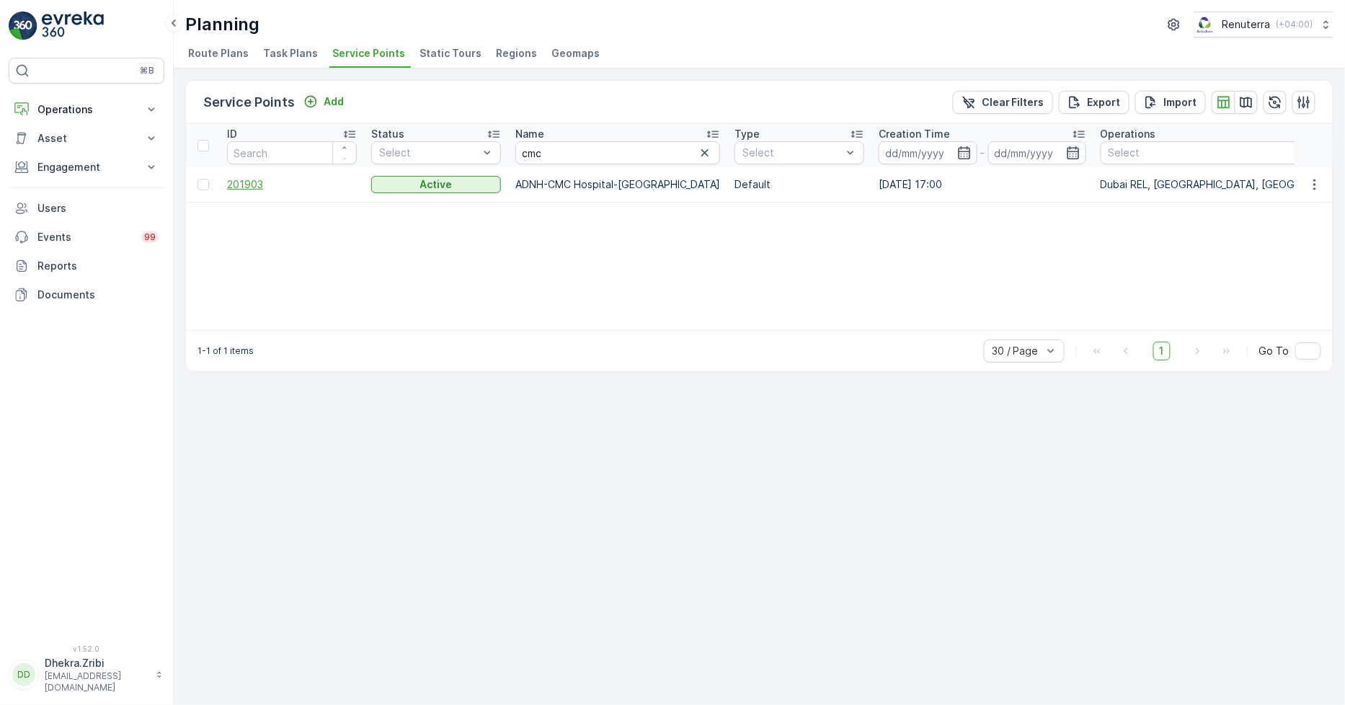
click at [257, 182] on span "201903" at bounding box center [292, 184] width 130 height 14
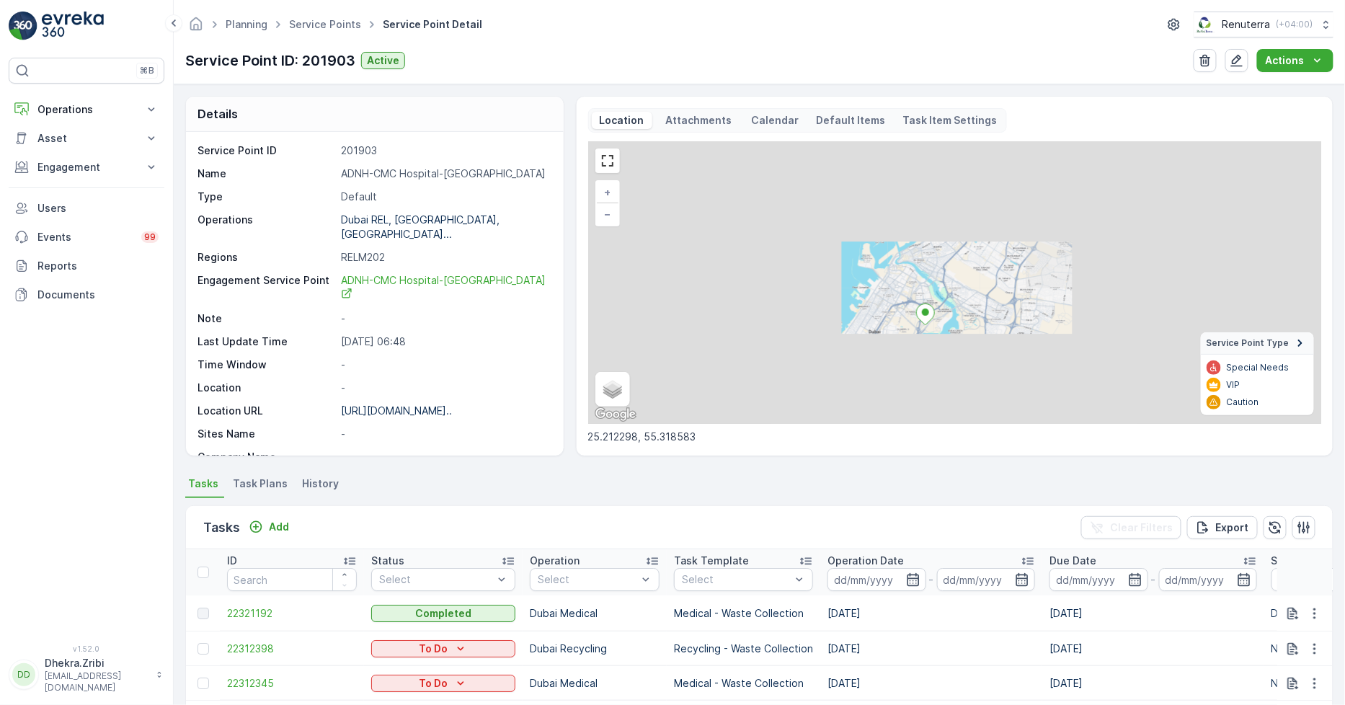
click at [939, 362] on div "+ − Satellite Roadmap Terrain Hybrid Leaflet Keyboard shortcuts Map Data Map da…" at bounding box center [954, 282] width 733 height 283
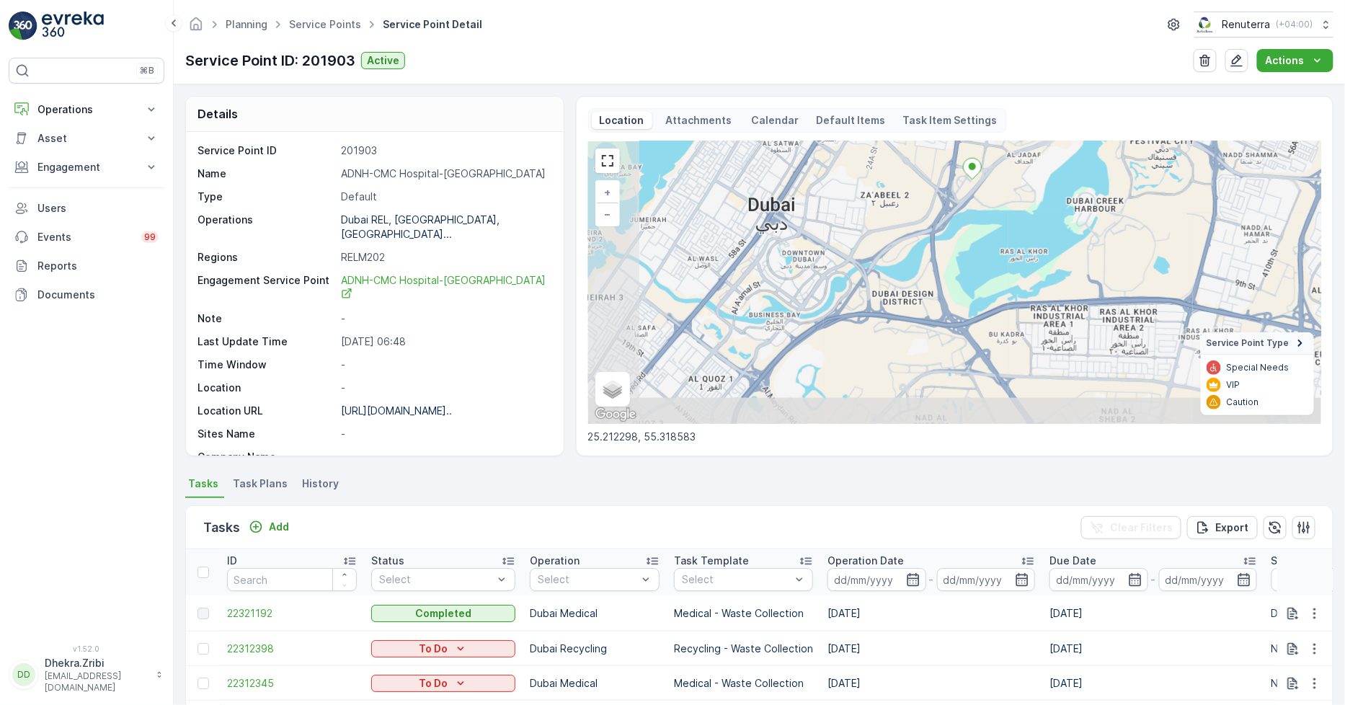
drag, startPoint x: 916, startPoint y: 344, endPoint x: 975, endPoint y: 204, distance: 151.8
click at [975, 204] on div "+ − Satellite Roadmap Terrain Hybrid Leaflet Keyboard shortcuts Map Data Map da…" at bounding box center [954, 282] width 733 height 283
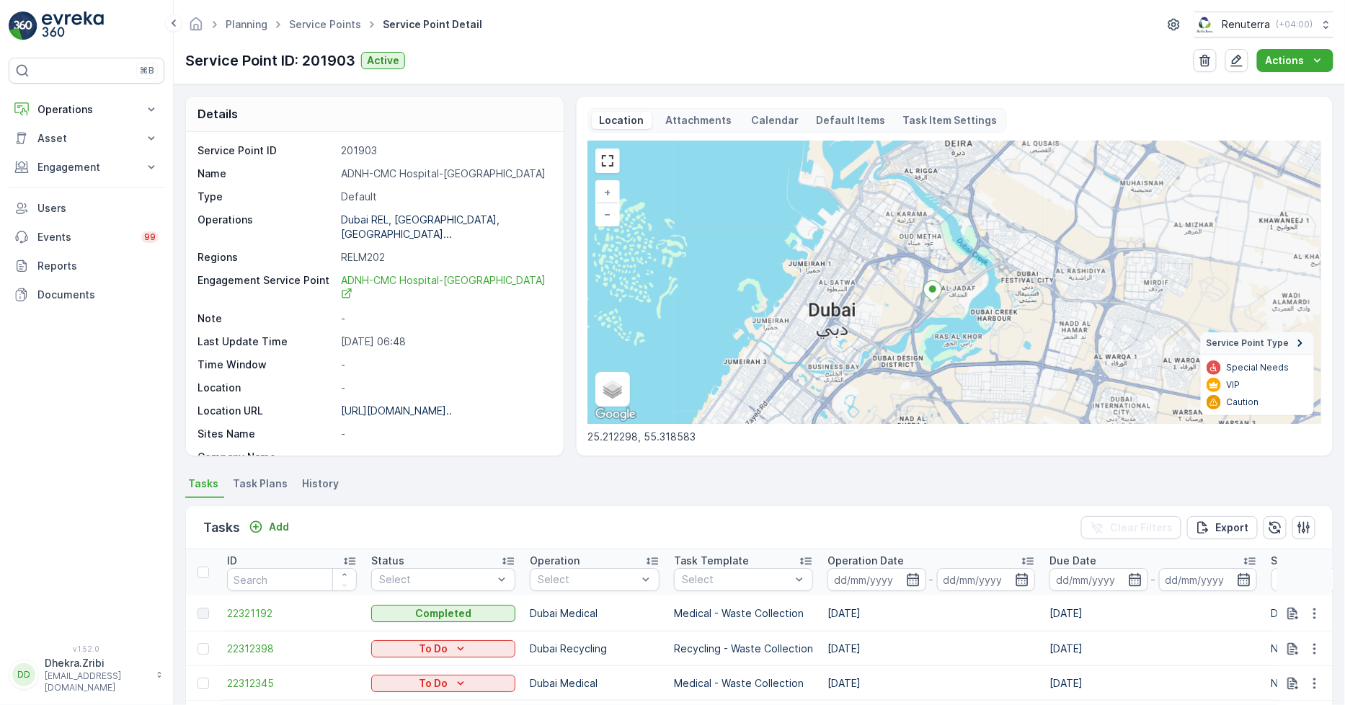
drag, startPoint x: 981, startPoint y: 248, endPoint x: 940, endPoint y: 316, distance: 79.2
click at [940, 316] on div "+ − Satellite Roadmap Terrain Hybrid Leaflet Keyboard shortcuts Map Data Map da…" at bounding box center [954, 282] width 733 height 283
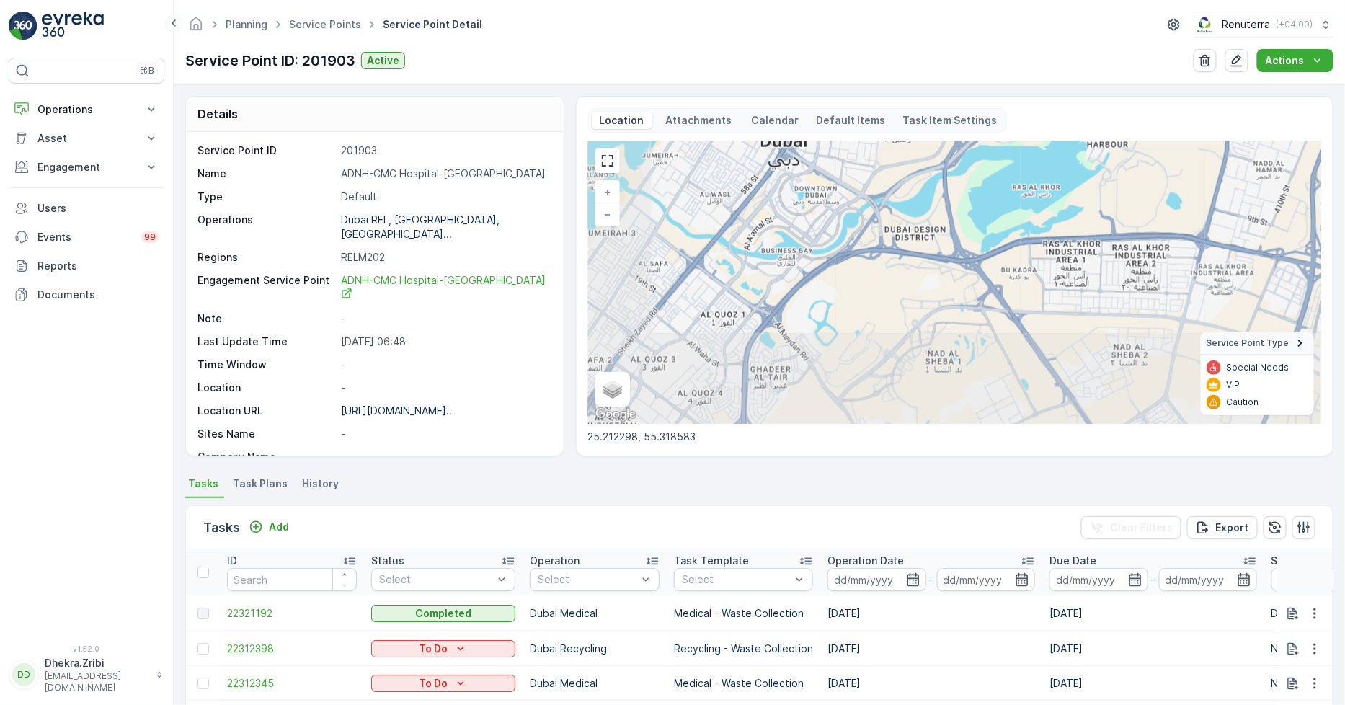
drag, startPoint x: 795, startPoint y: 363, endPoint x: 876, endPoint y: 218, distance: 165.9
click at [913, 159] on div "+ − Satellite Roadmap Terrain Hybrid Leaflet Keyboard shortcuts Map Data Map da…" at bounding box center [954, 282] width 733 height 283
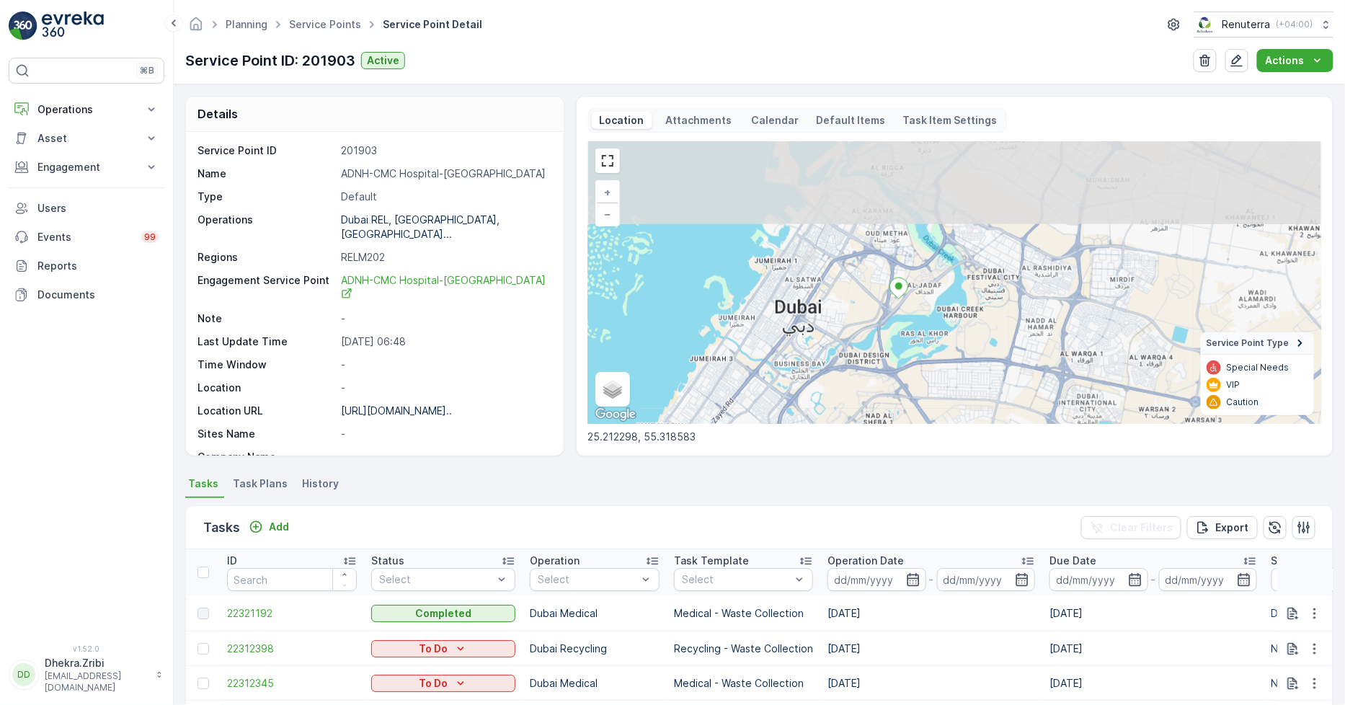
drag, startPoint x: 923, startPoint y: 247, endPoint x: 878, endPoint y: 349, distance: 112.0
click at [878, 349] on div "+ − Satellite Roadmap Terrain Hybrid Leaflet Keyboard shortcuts Map Data Map da…" at bounding box center [954, 282] width 733 height 283
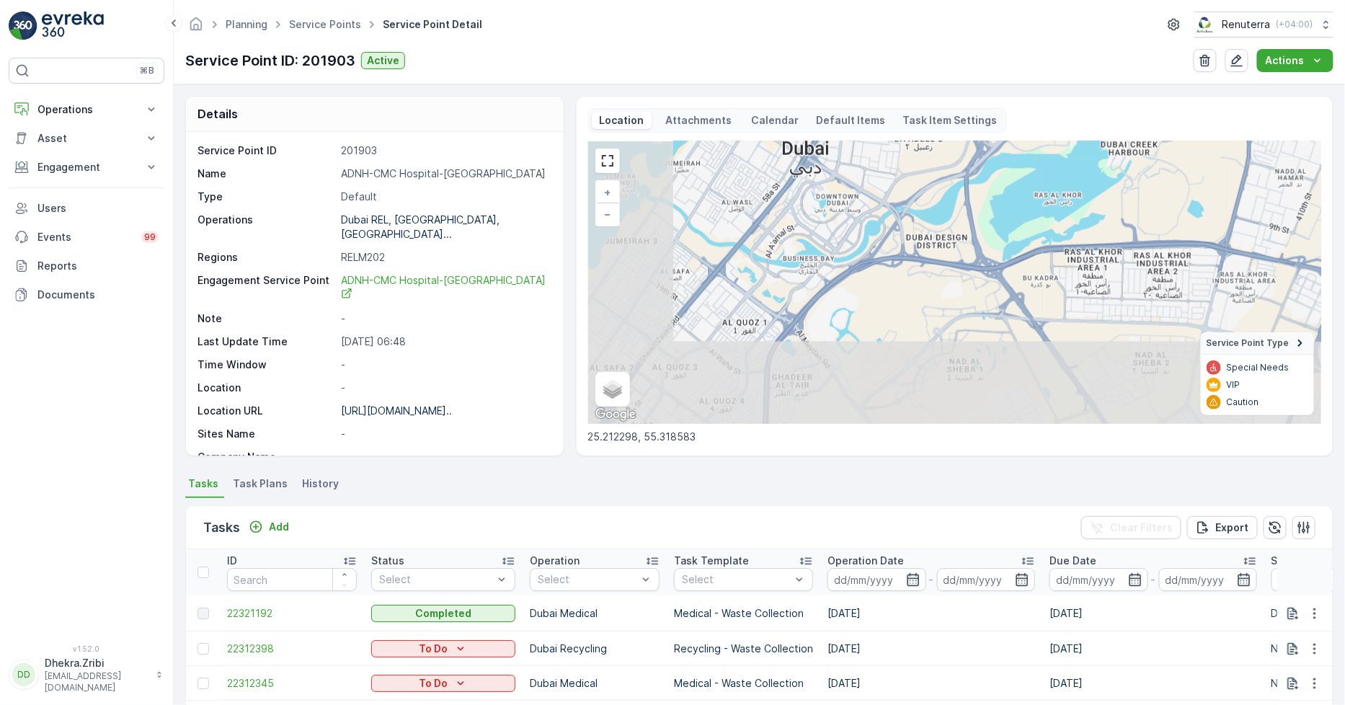
drag, startPoint x: 784, startPoint y: 297, endPoint x: 960, endPoint y: 157, distance: 225.3
click at [960, 157] on div "+ − Satellite Roadmap Terrain Hybrid Leaflet Keyboard shortcuts Map Data Map da…" at bounding box center [954, 282] width 733 height 283
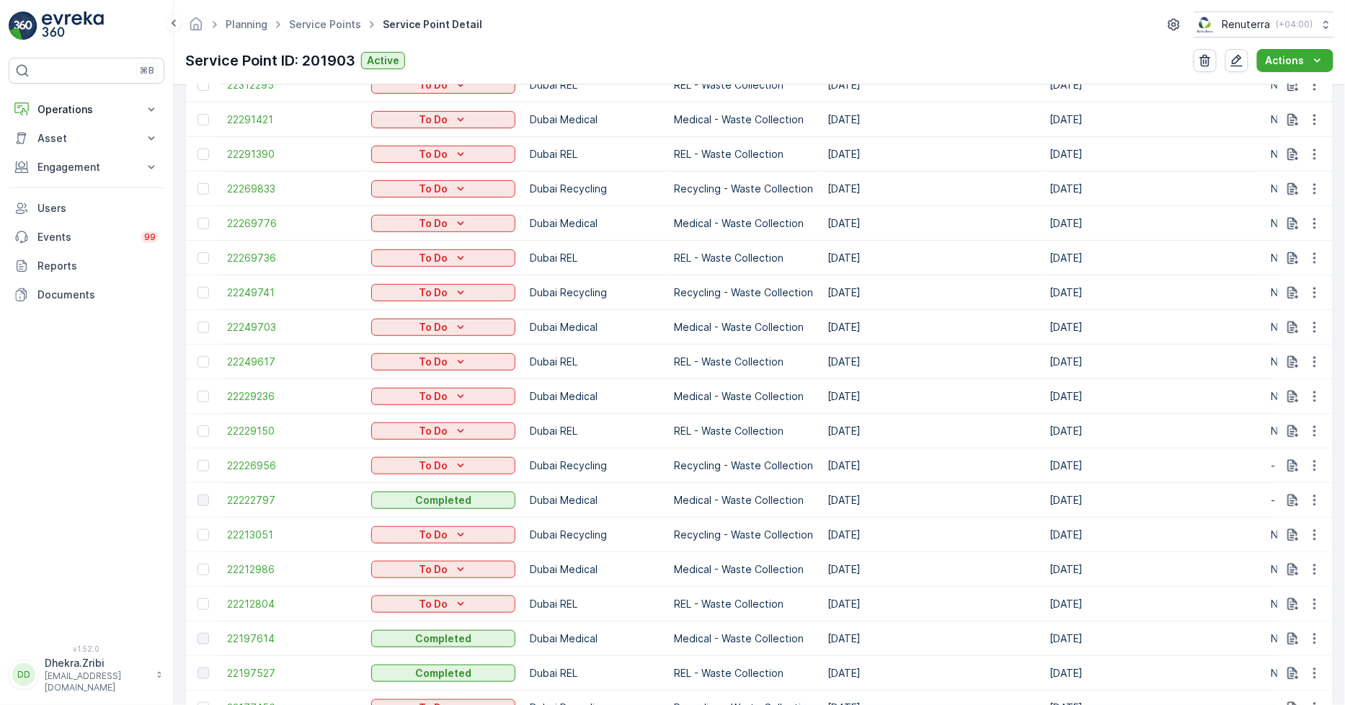
scroll to position [801, 0]
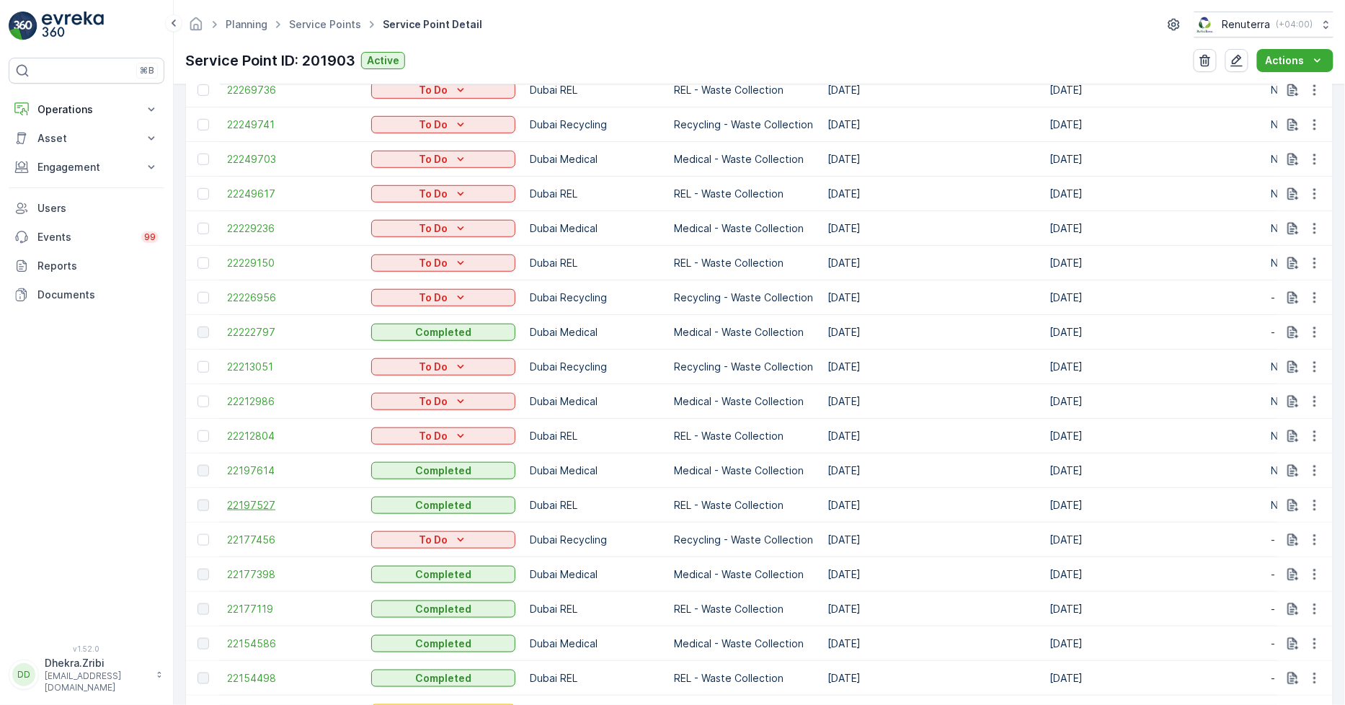
click at [244, 502] on span "22197527" at bounding box center [292, 505] width 130 height 14
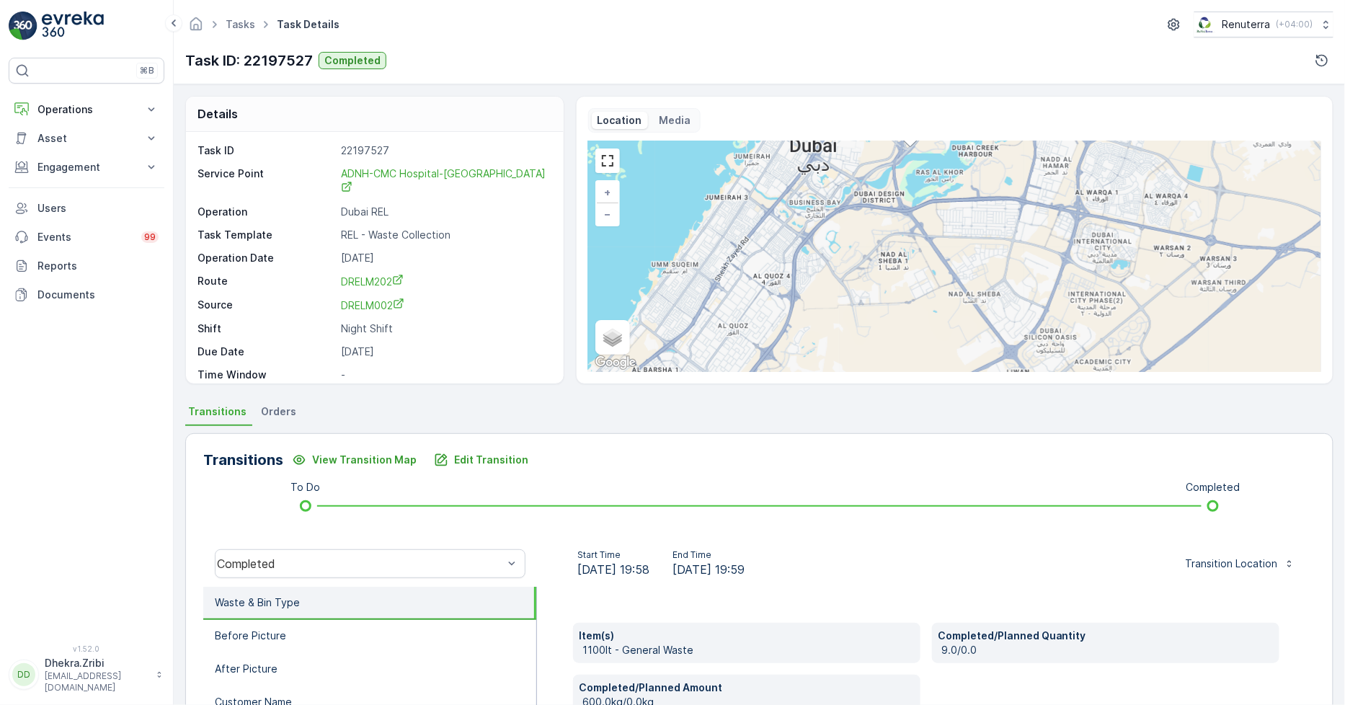
drag, startPoint x: 919, startPoint y: 263, endPoint x: 924, endPoint y: 225, distance: 38.5
click at [924, 225] on div "Completed + − Satellite Roadmap Terrain Hybrid Leaflet Keyboard shortcuts Map D…" at bounding box center [954, 256] width 733 height 231
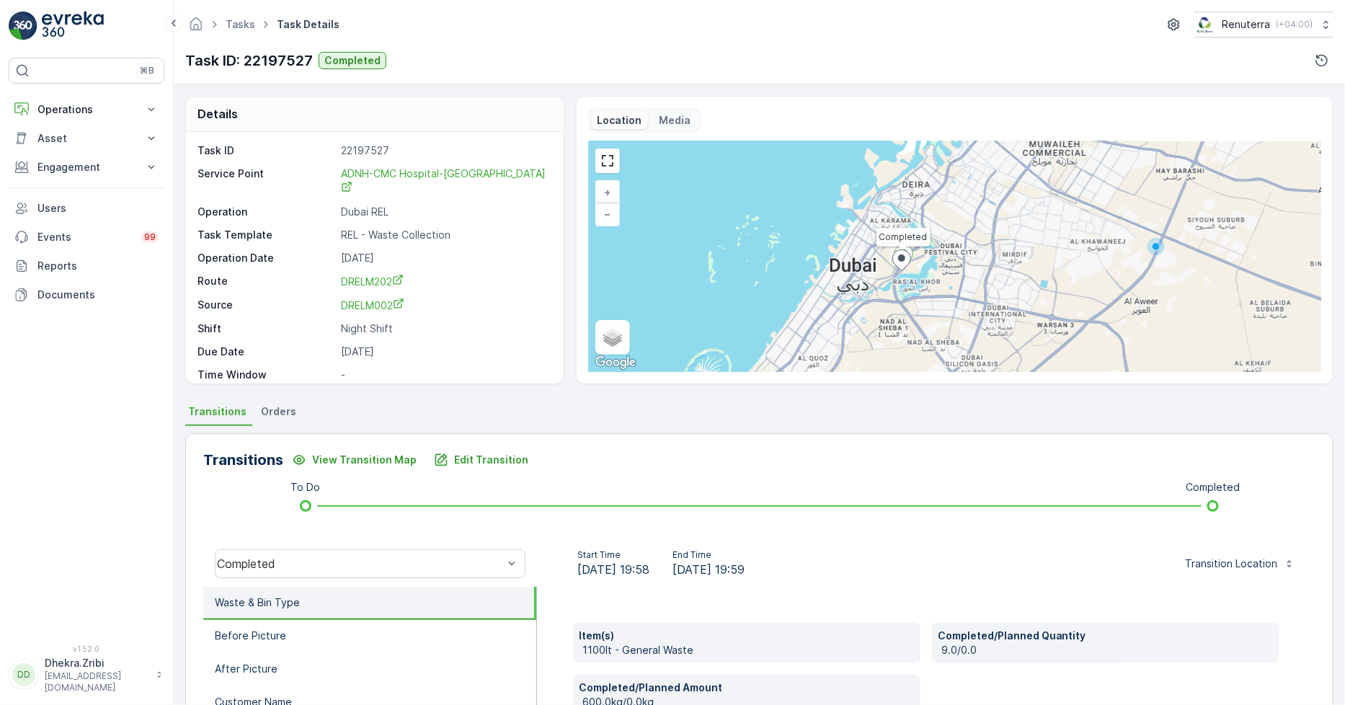
drag, startPoint x: 926, startPoint y: 262, endPoint x: 907, endPoint y: 322, distance: 62.7
click at [907, 321] on div "Completed + − Satellite Roadmap Terrain Hybrid Leaflet Keyboard shortcuts Map D…" at bounding box center [954, 256] width 733 height 231
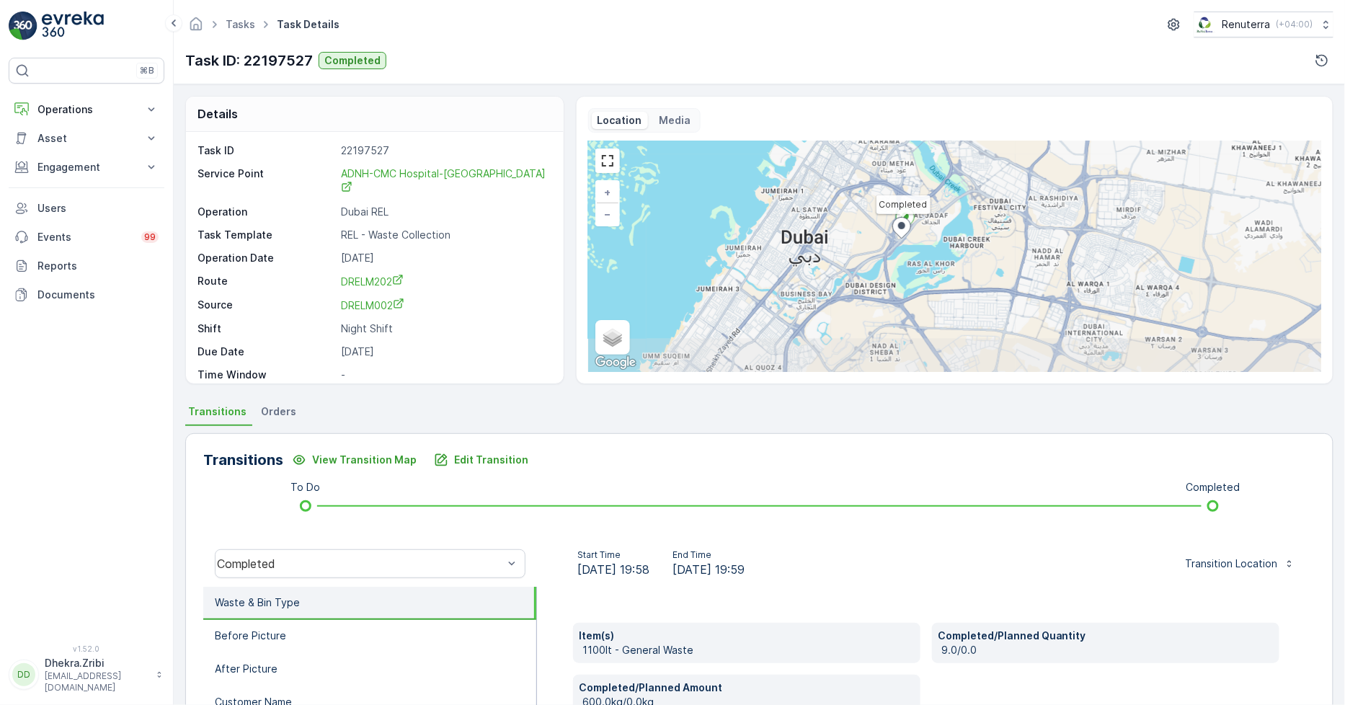
drag, startPoint x: 959, startPoint y: 287, endPoint x: 941, endPoint y: 262, distance: 31.0
click at [953, 264] on div "Completed + − Satellite Roadmap Terrain Hybrid Leaflet Keyboard shortcuts Map D…" at bounding box center [954, 256] width 733 height 231
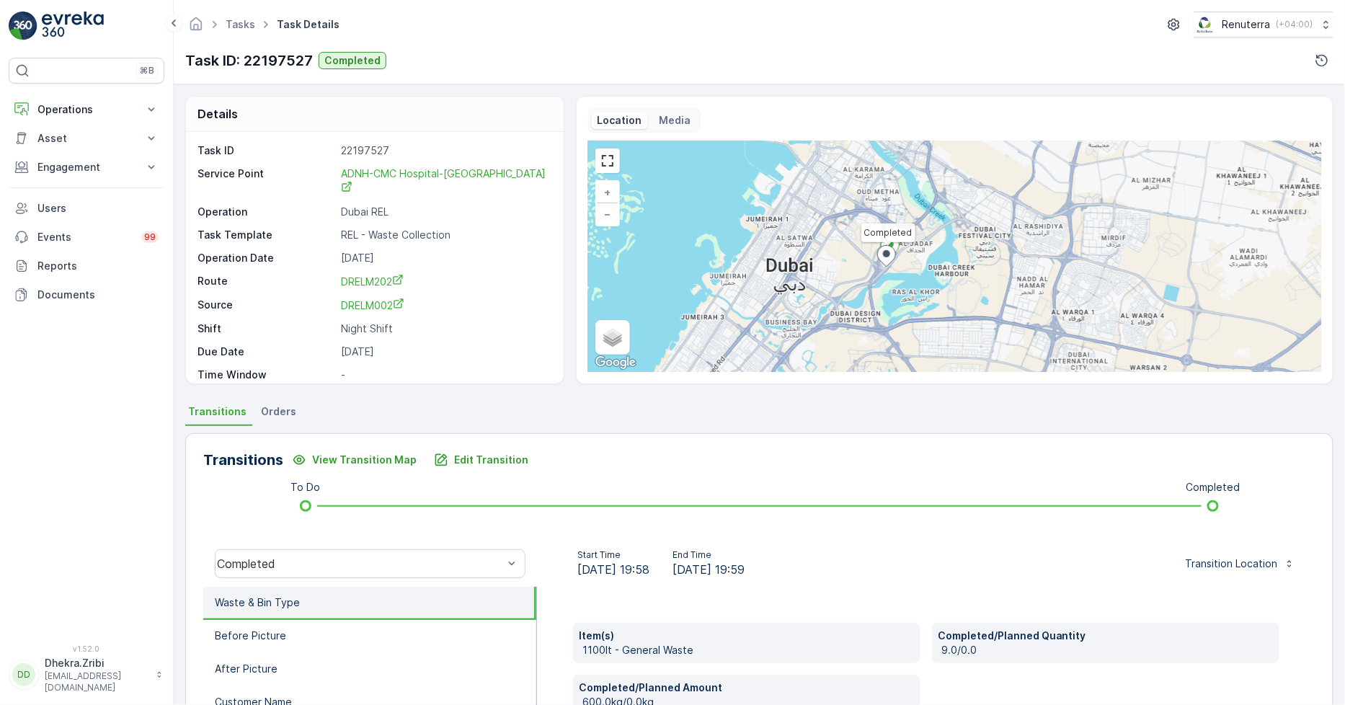
drag, startPoint x: 934, startPoint y: 245, endPoint x: 912, endPoint y: 271, distance: 34.2
click at [912, 271] on div "Completed + − Satellite Roadmap Terrain Hybrid Leaflet Keyboard shortcuts Map D…" at bounding box center [954, 256] width 733 height 231
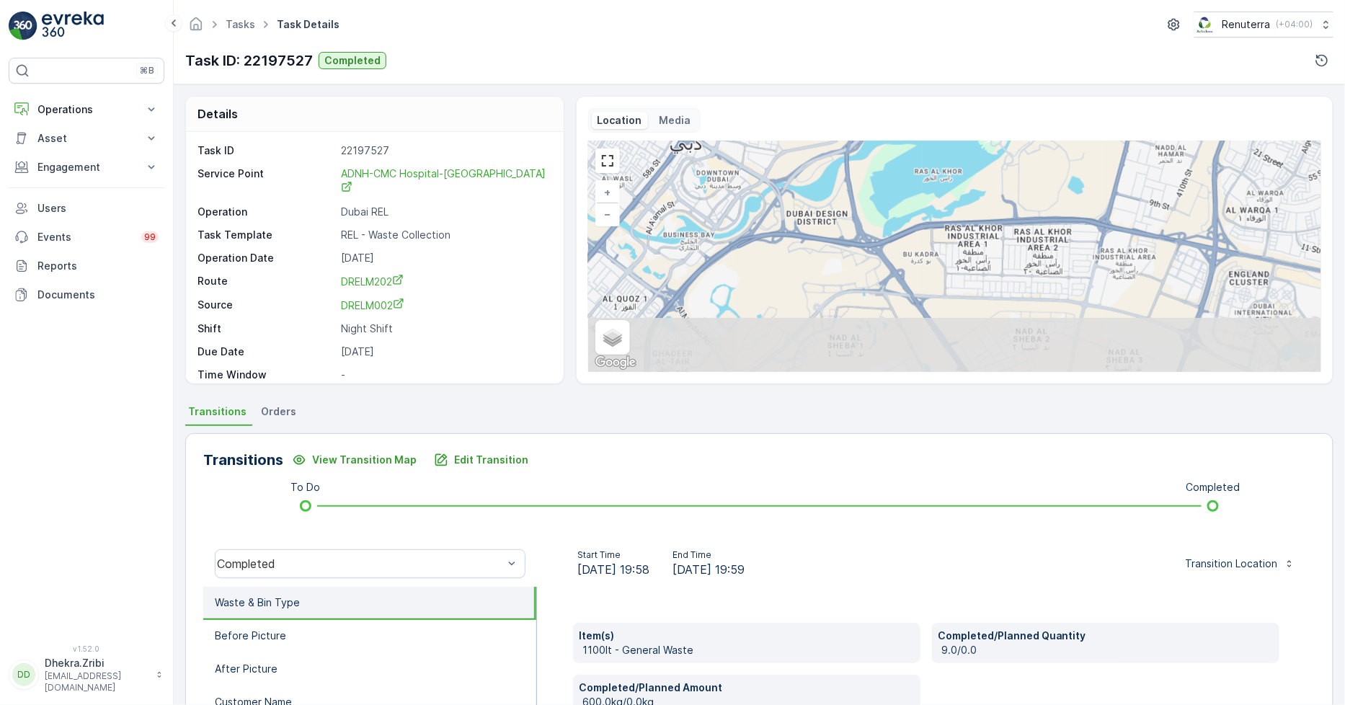
drag, startPoint x: 841, startPoint y: 328, endPoint x: 898, endPoint y: 174, distance: 164.7
click at [898, 174] on div "Completed + − Satellite Roadmap Terrain Hybrid Leaflet Keyboard shortcuts Map D…" at bounding box center [954, 256] width 733 height 231
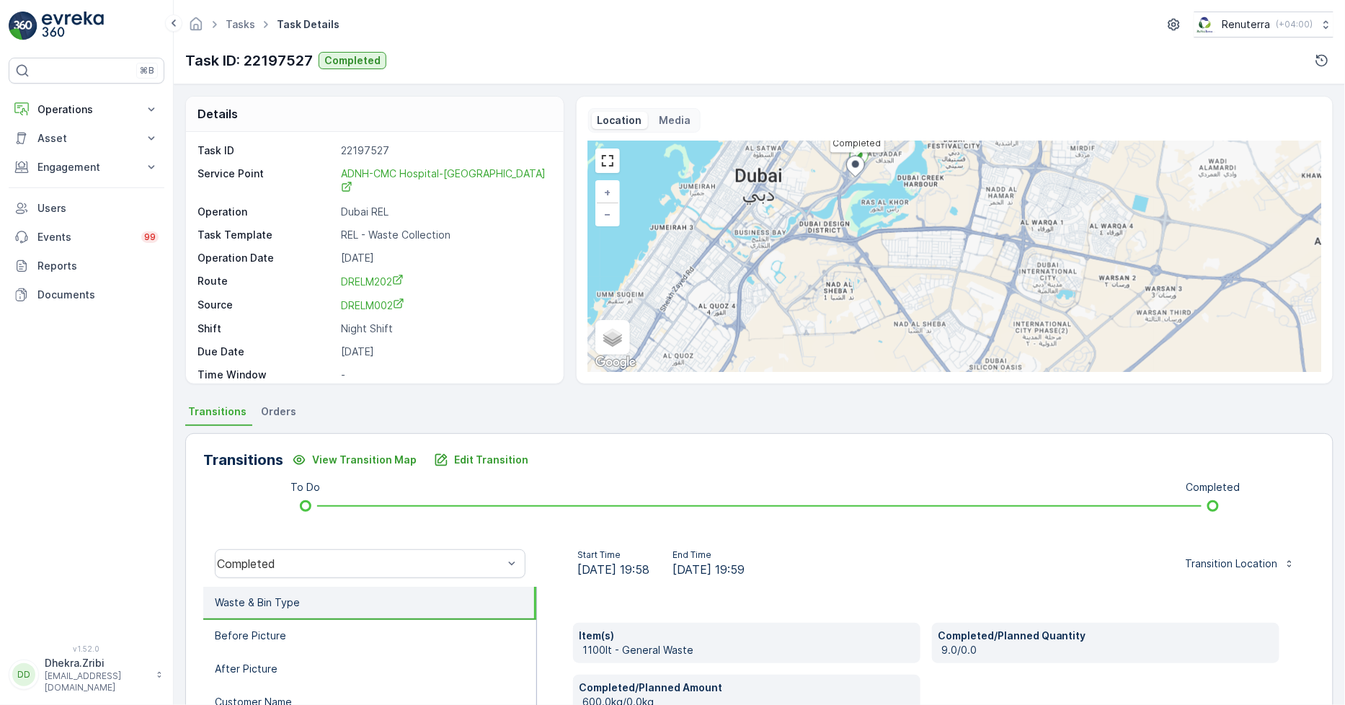
drag, startPoint x: 859, startPoint y: 352, endPoint x: 856, endPoint y: 293, distance: 58.4
click at [856, 293] on div "Completed + − Satellite Roadmap Terrain Hybrid Leaflet Keyboard shortcuts Map D…" at bounding box center [954, 256] width 733 height 231
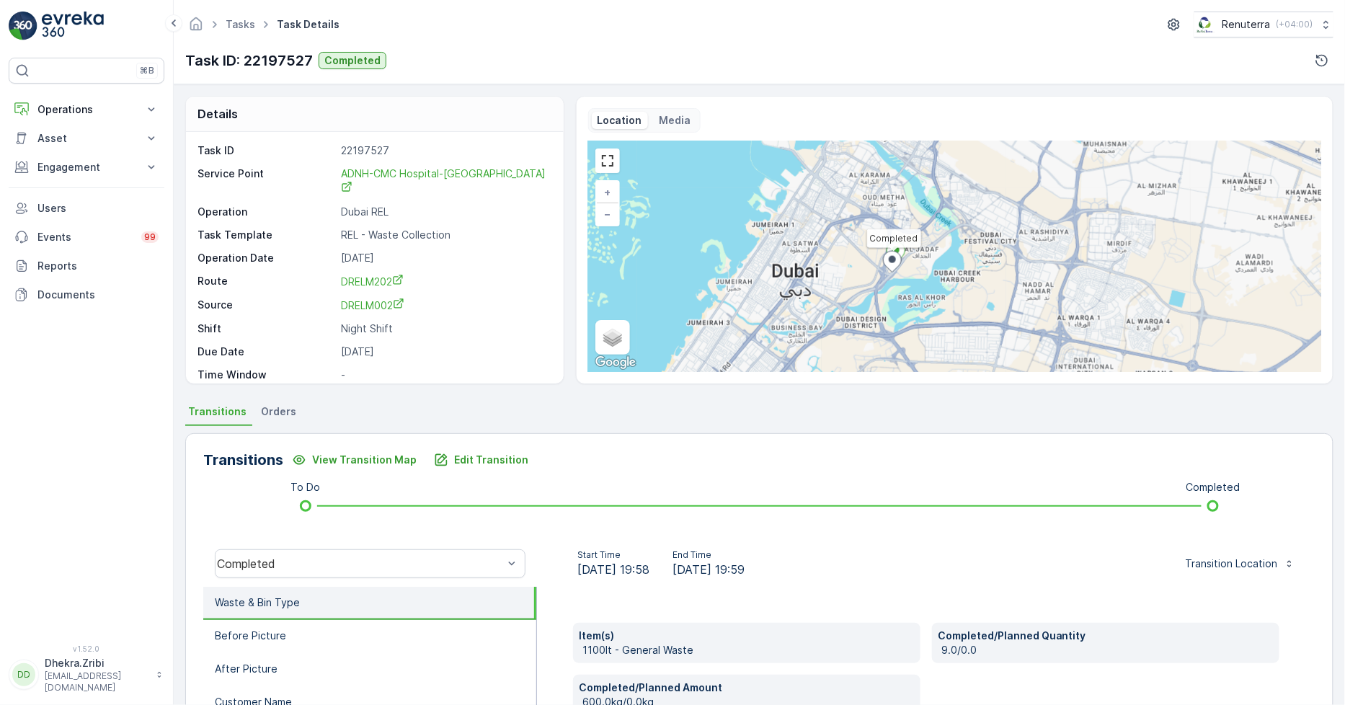
drag, startPoint x: 815, startPoint y: 270, endPoint x: 852, endPoint y: 365, distance: 102.0
click at [852, 365] on div "Completed + − Satellite Roadmap Terrain Hybrid Leaflet Keyboard shortcuts Map D…" at bounding box center [954, 256] width 733 height 231
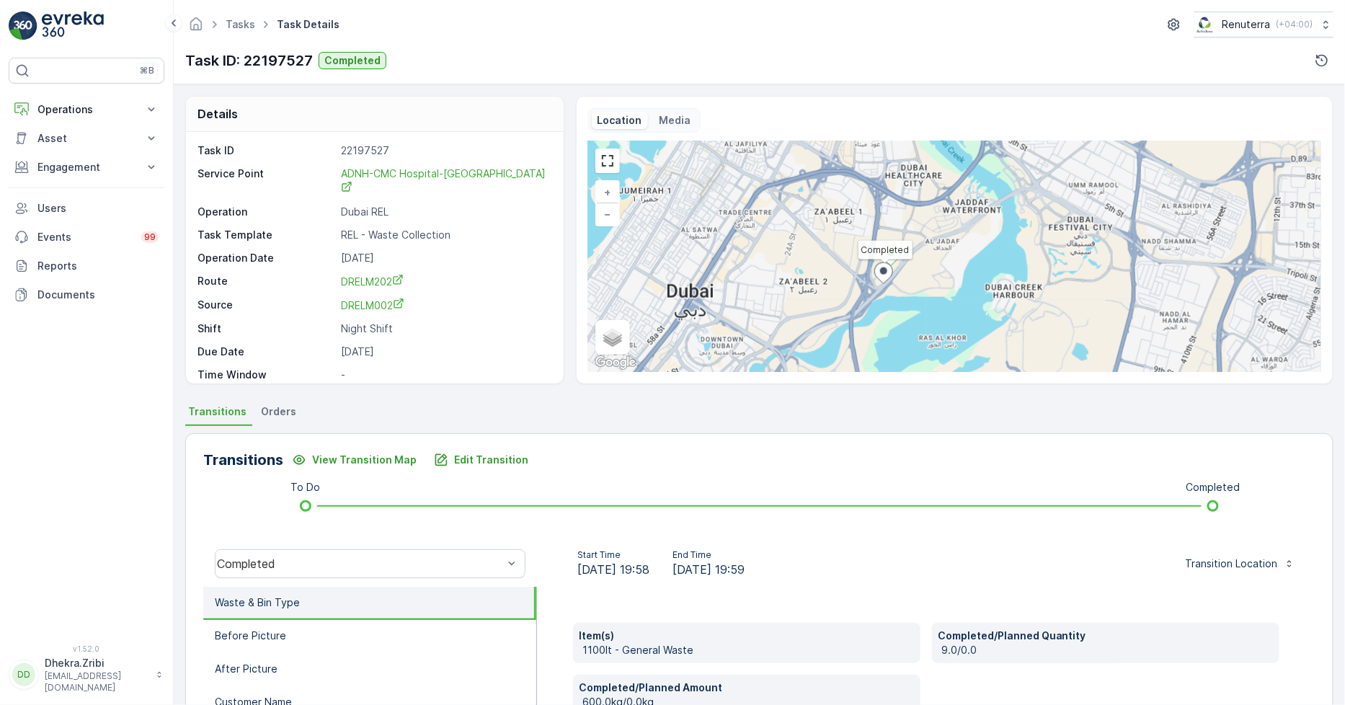
click at [878, 272] on icon at bounding box center [883, 272] width 18 height 21
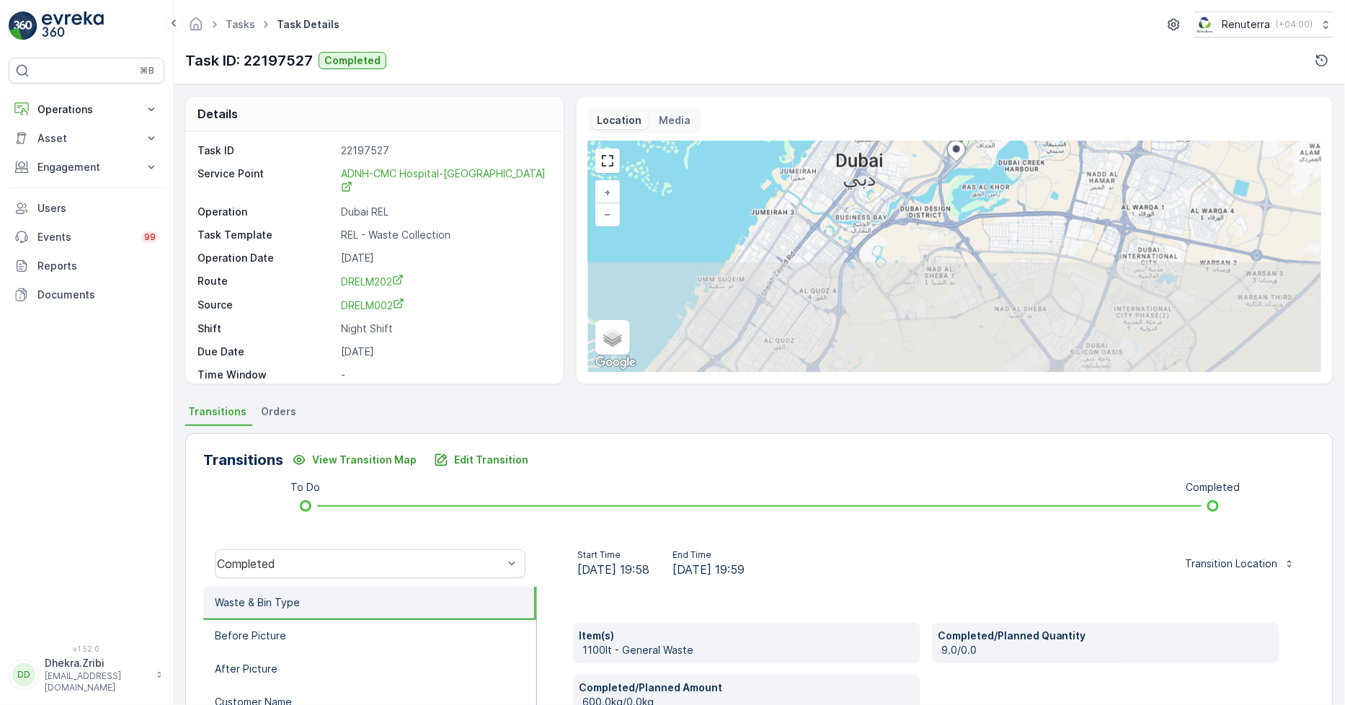
drag, startPoint x: 841, startPoint y: 307, endPoint x: 932, endPoint y: 188, distance: 150.1
click at [932, 188] on div "Completed + − Satellite Roadmap Terrain Hybrid Leaflet Keyboard shortcuts Map D…" at bounding box center [954, 256] width 733 height 231
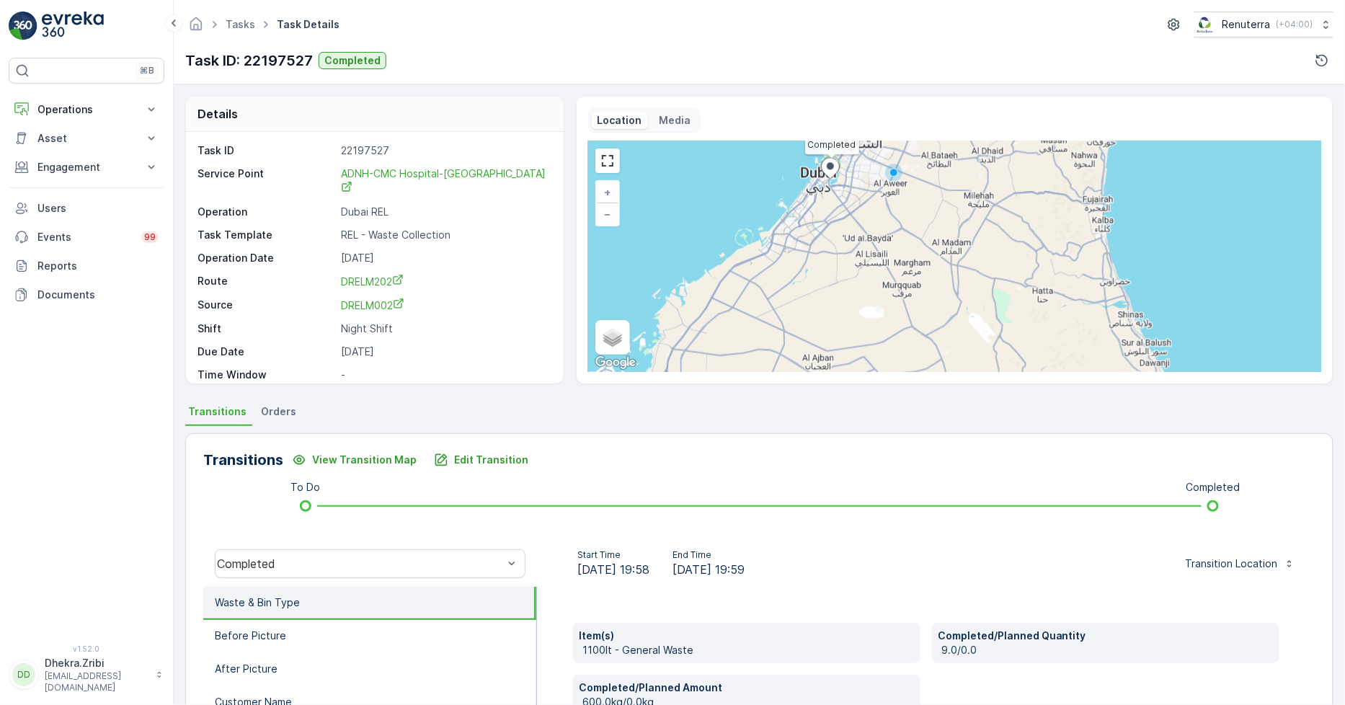
drag, startPoint x: 825, startPoint y: 276, endPoint x: 861, endPoint y: 220, distance: 67.2
click at [861, 220] on div "Completed + − Satellite Roadmap Terrain Hybrid Leaflet Keyboard shortcuts Map D…" at bounding box center [954, 256] width 733 height 231
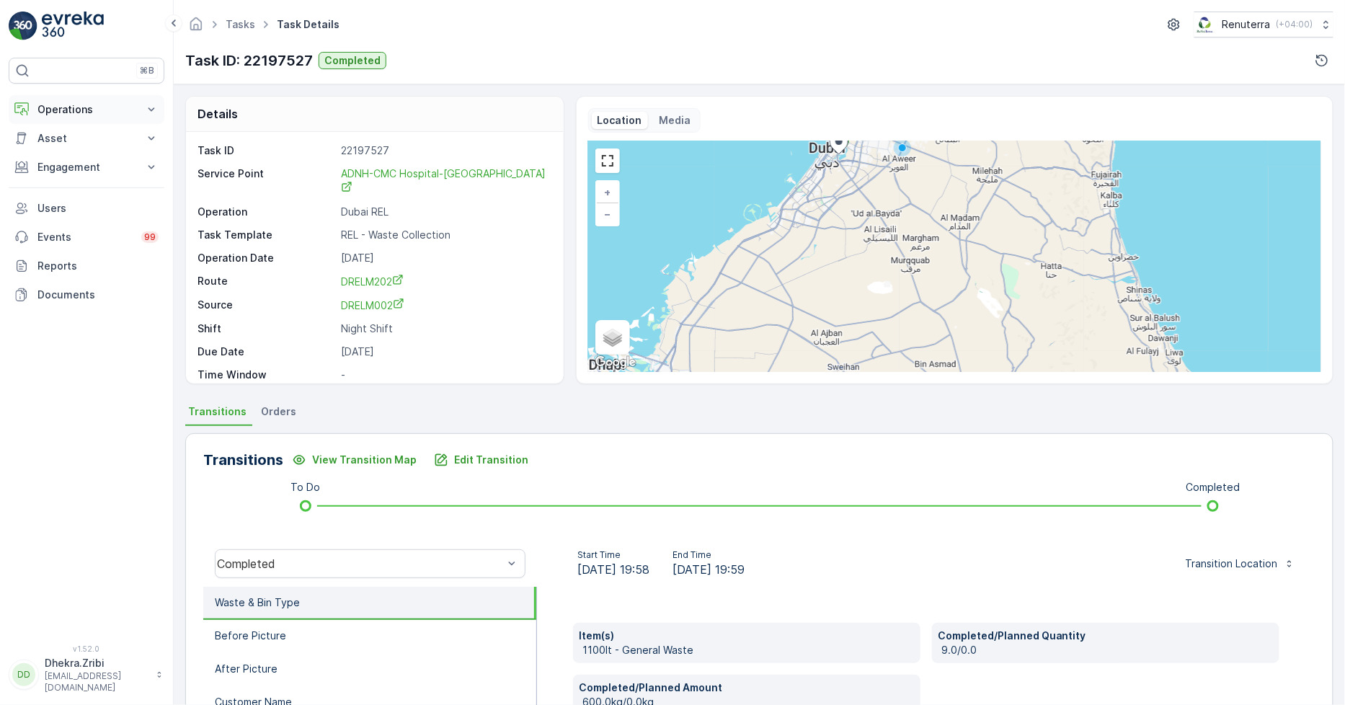
click at [96, 107] on p "Operations" at bounding box center [86, 109] width 98 height 14
click at [80, 157] on link "Planning" at bounding box center [97, 154] width 133 height 20
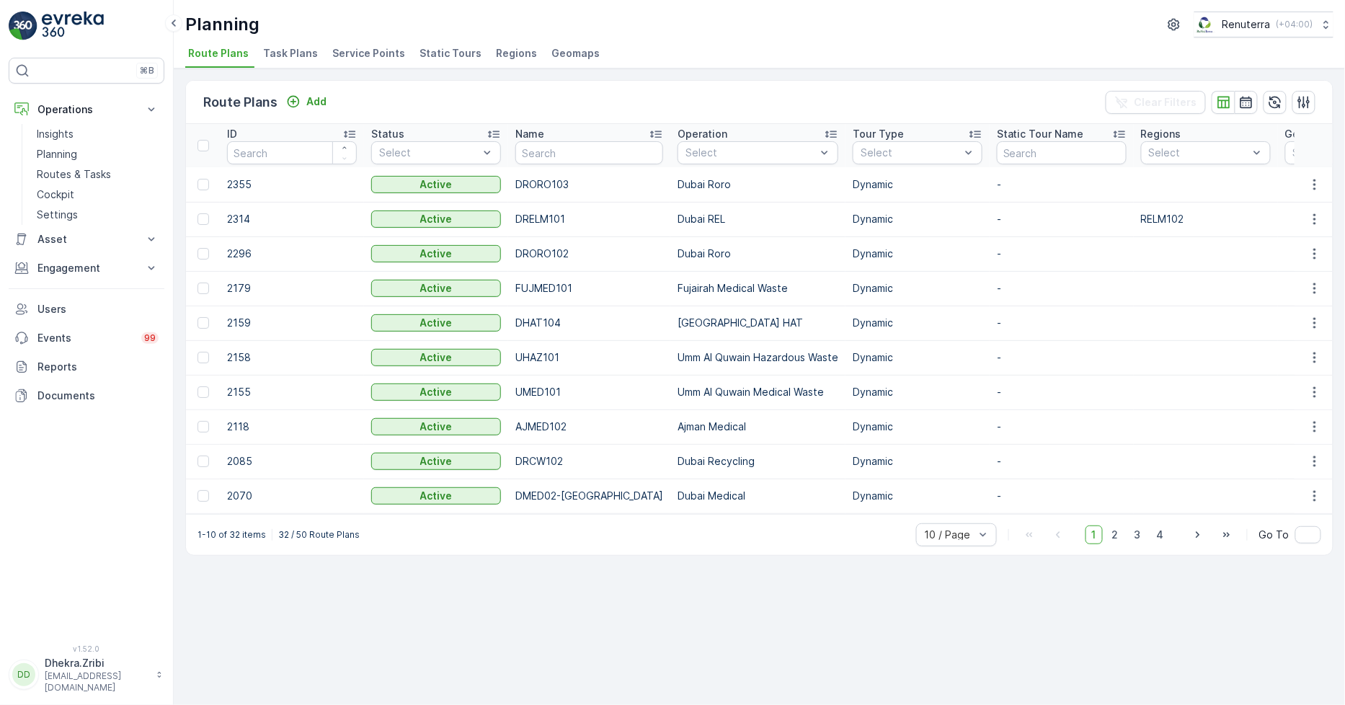
click at [372, 51] on span "Service Points" at bounding box center [368, 53] width 73 height 14
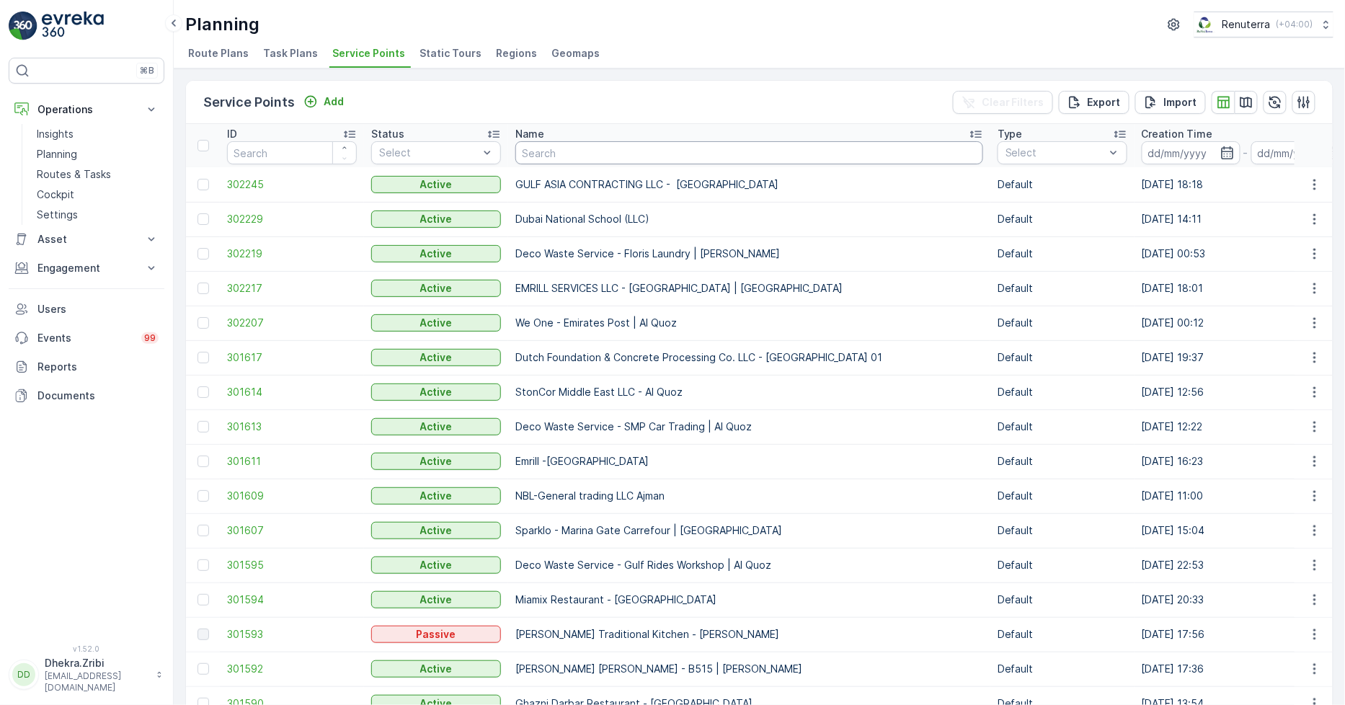
click at [574, 154] on input "text" at bounding box center [749, 152] width 468 height 23
type input "cmc"
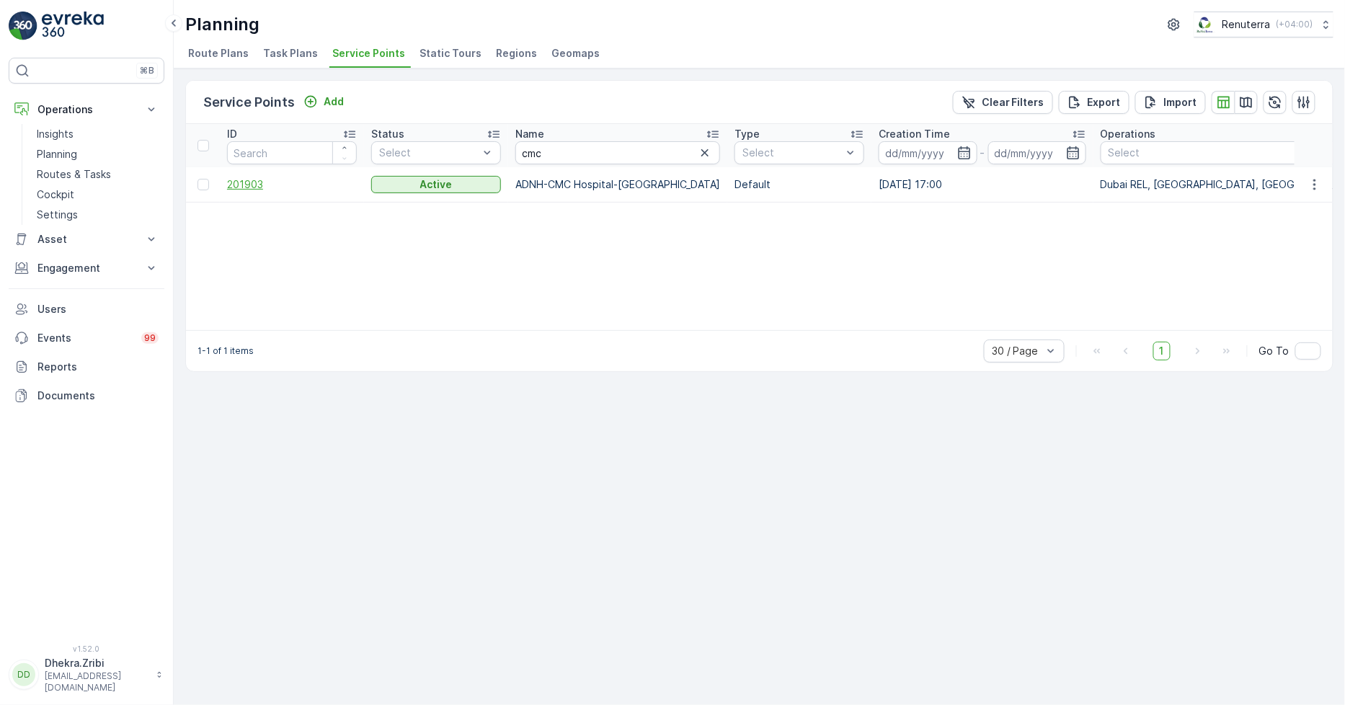
click at [255, 178] on span "201903" at bounding box center [292, 184] width 130 height 14
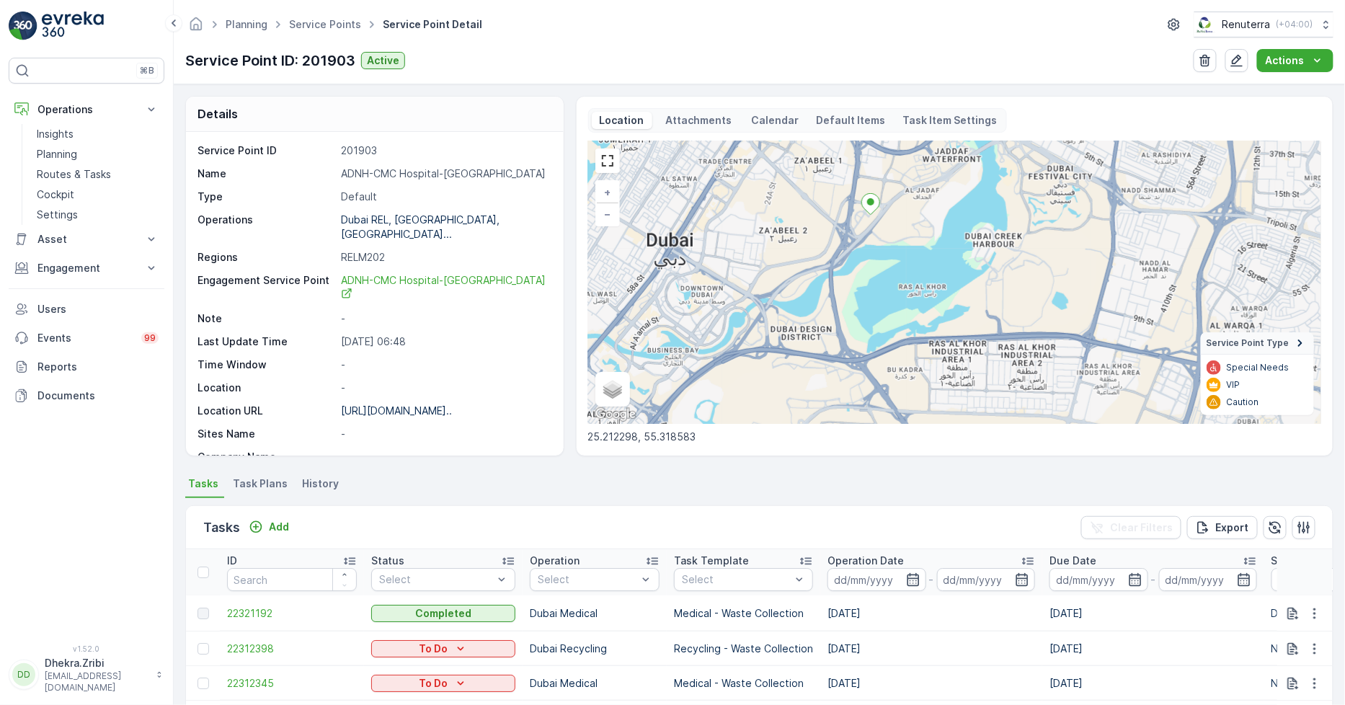
drag, startPoint x: 855, startPoint y: 345, endPoint x: 854, endPoint y: 252, distance: 92.3
click at [854, 252] on div "+ − Satellite Roadmap Terrain Hybrid Leaflet Keyboard shortcuts Map Data Map da…" at bounding box center [954, 282] width 733 height 283
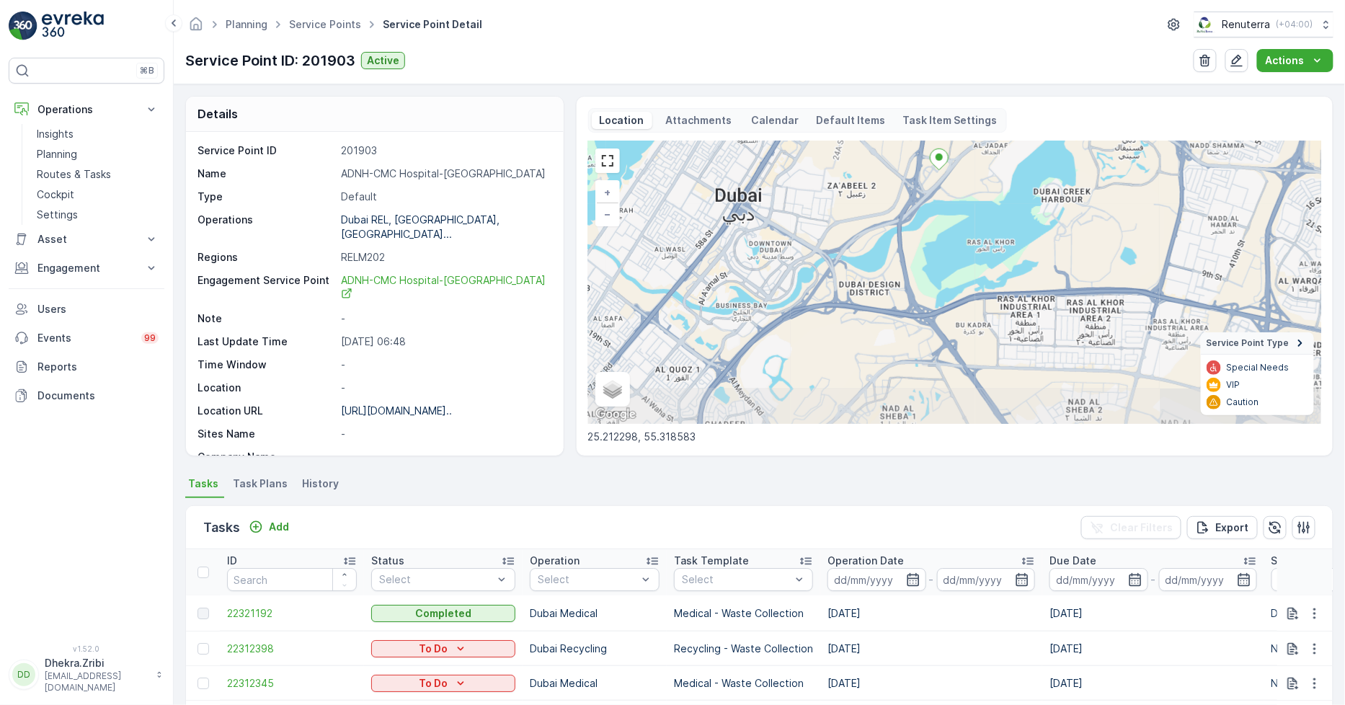
drag, startPoint x: 737, startPoint y: 317, endPoint x: 805, endPoint y: 277, distance: 79.5
click at [805, 277] on div "+ − Satellite Roadmap Terrain Hybrid Leaflet Keyboard shortcuts Map Data Map da…" at bounding box center [954, 282] width 733 height 283
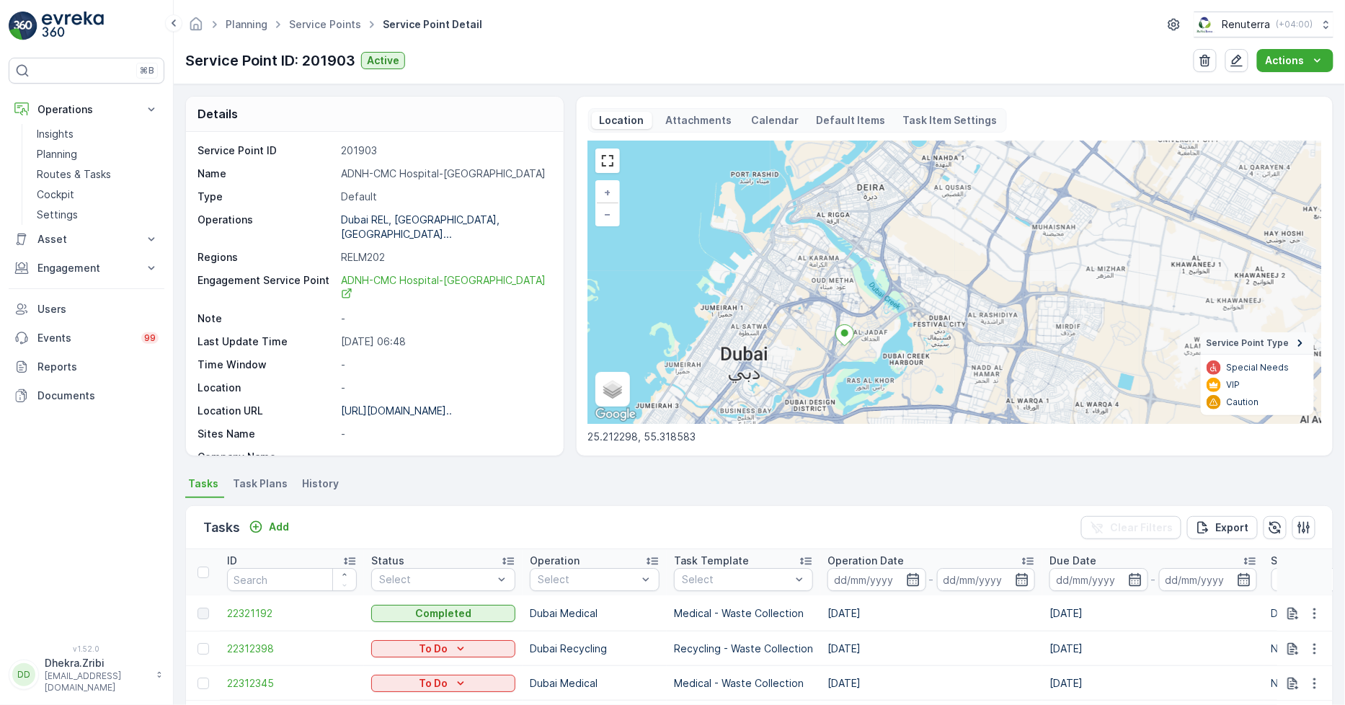
drag, startPoint x: 909, startPoint y: 254, endPoint x: 888, endPoint y: 346, distance: 94.6
click at [888, 346] on div "+ − Satellite Roadmap Terrain Hybrid Leaflet Keyboard shortcuts Map Data Map da…" at bounding box center [954, 282] width 733 height 283
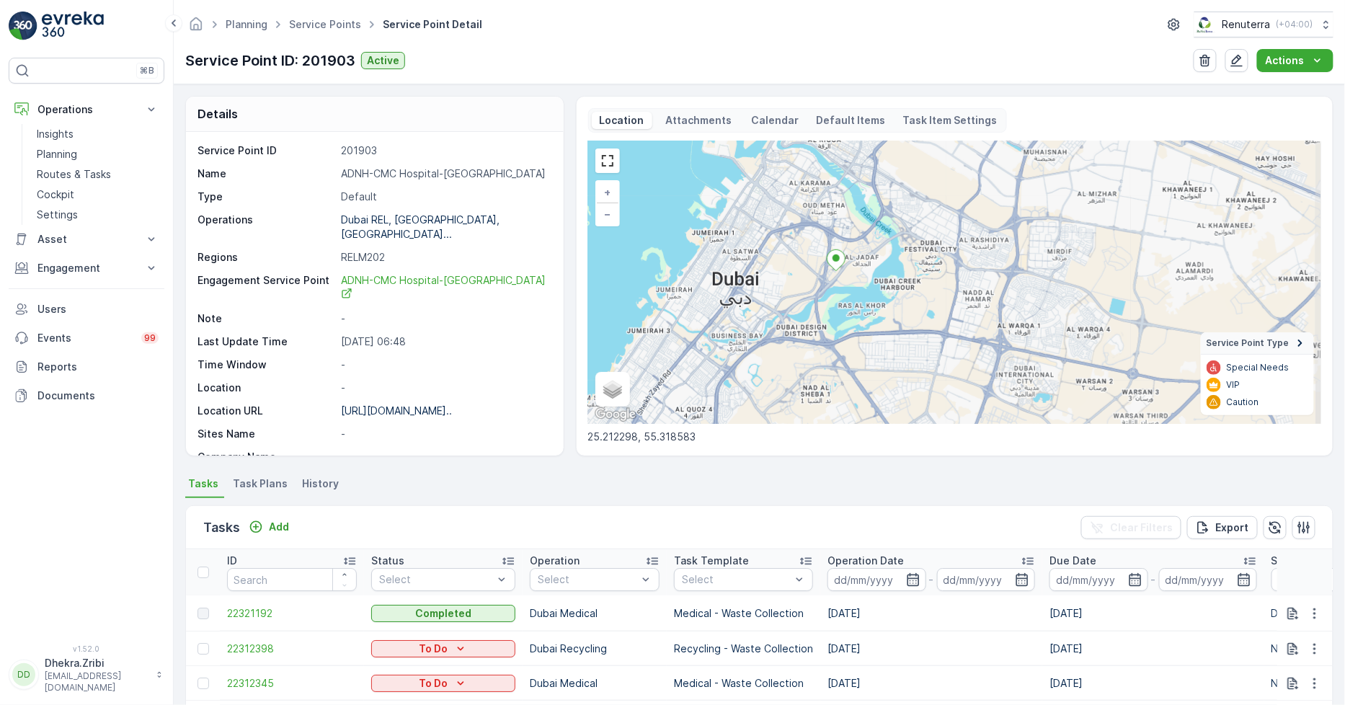
drag, startPoint x: 845, startPoint y: 352, endPoint x: 836, endPoint y: 277, distance: 75.5
click at [836, 277] on div "+ − Satellite Roadmap Terrain Hybrid Leaflet Keyboard shortcuts Map Data Map da…" at bounding box center [954, 282] width 733 height 283
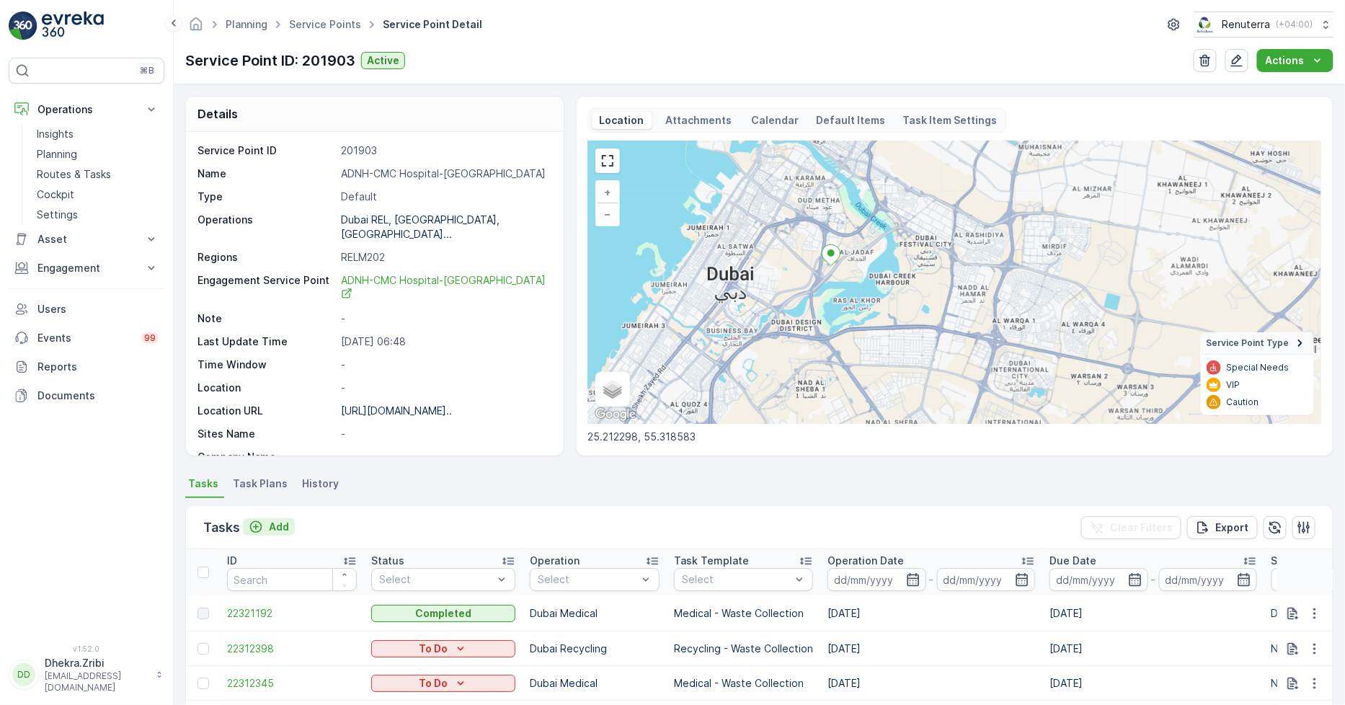
click at [272, 520] on p "Add" at bounding box center [279, 527] width 20 height 14
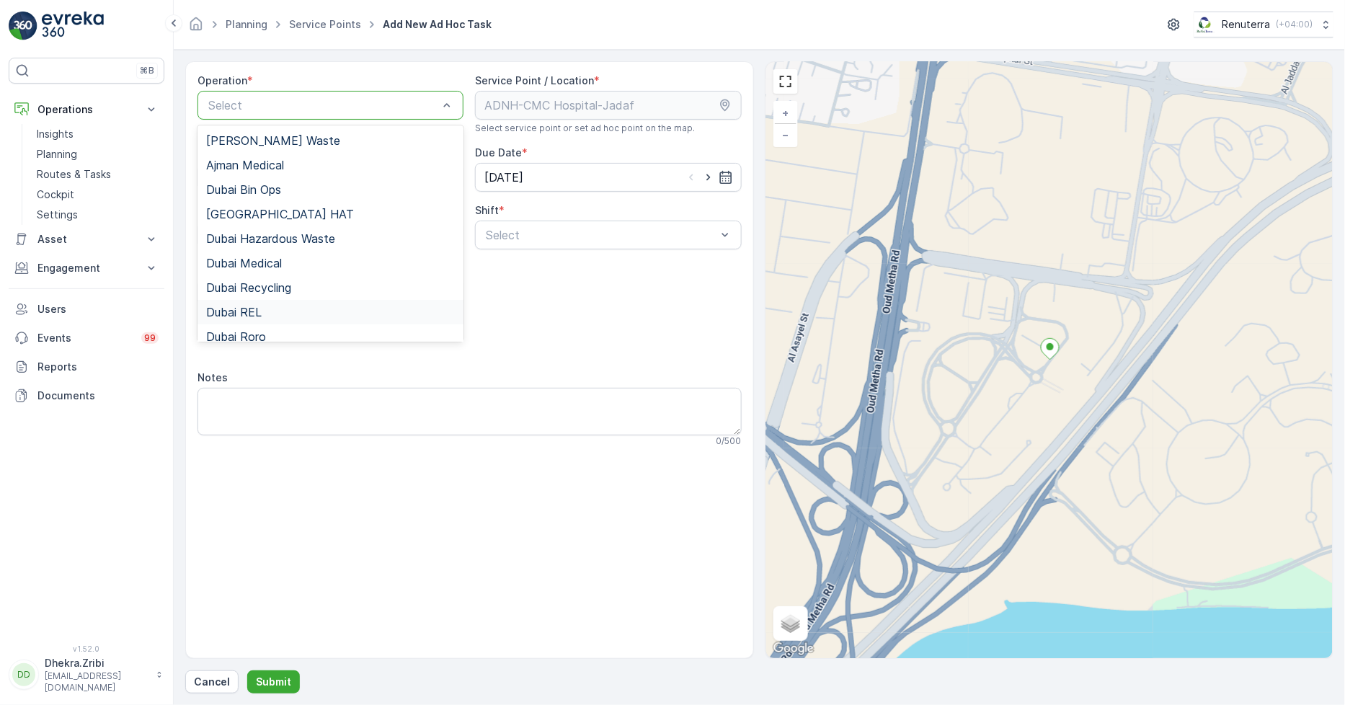
click at [303, 306] on div "Dubai REL" at bounding box center [330, 312] width 249 height 13
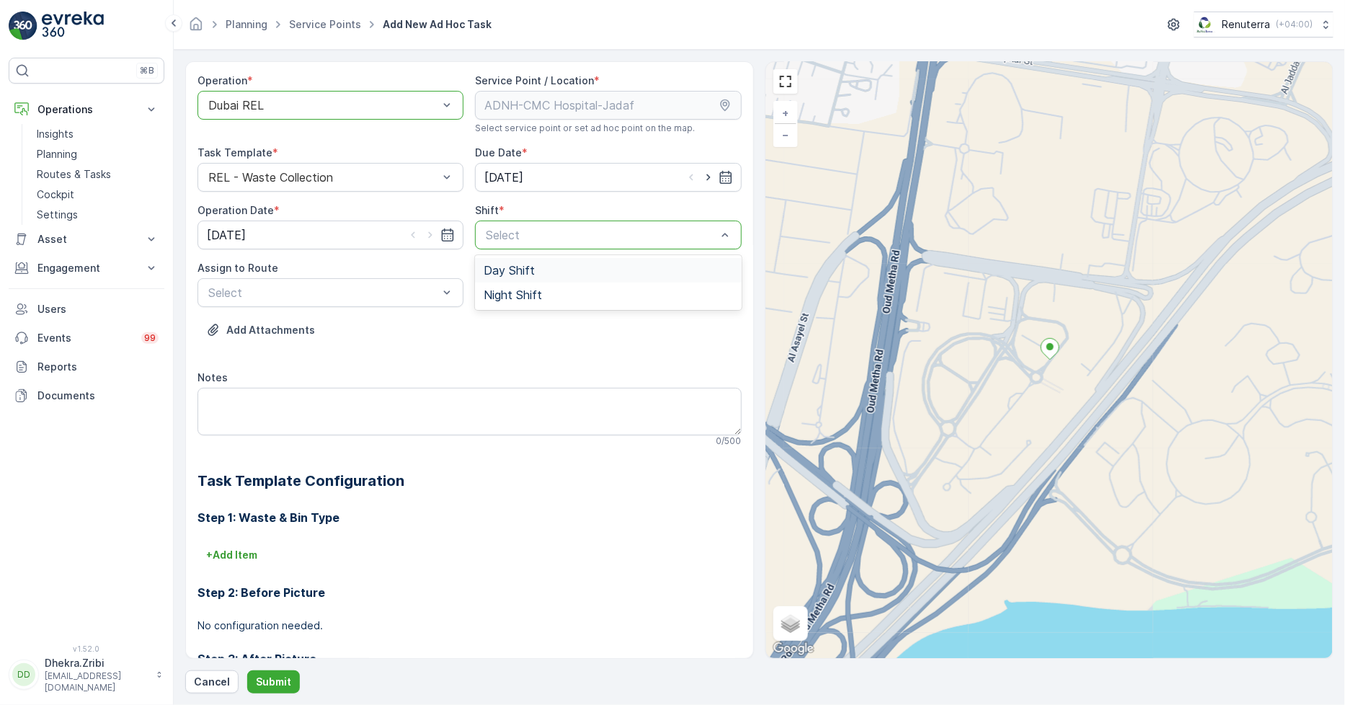
click at [502, 267] on span "Day Shift" at bounding box center [509, 270] width 51 height 13
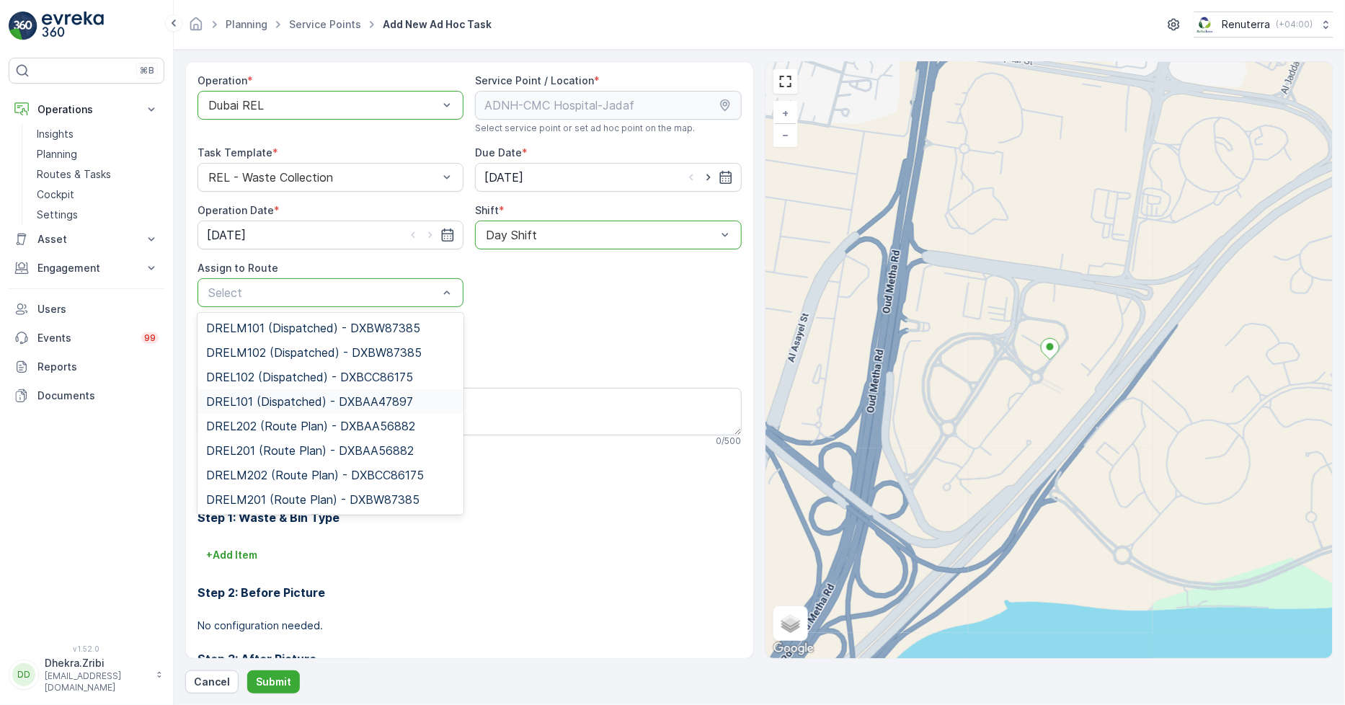
click at [260, 399] on span "DREL101 (Dispatched) - DXBAA47897" at bounding box center [309, 401] width 207 height 13
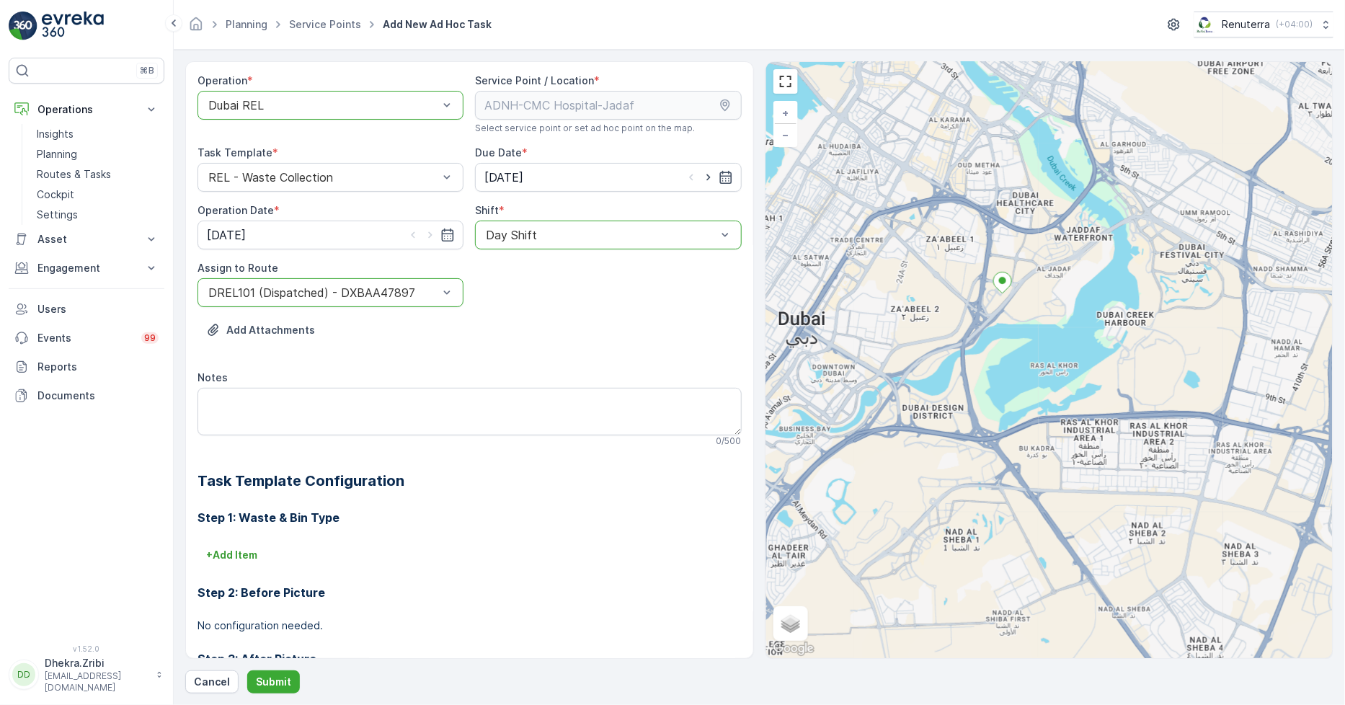
drag, startPoint x: 1013, startPoint y: 458, endPoint x: 1000, endPoint y: 327, distance: 131.1
click at [1000, 327] on div "+ − Satellite Roadmap Terrain Hybrid Leaflet Keyboard shortcuts Map Data Map da…" at bounding box center [1049, 360] width 567 height 596
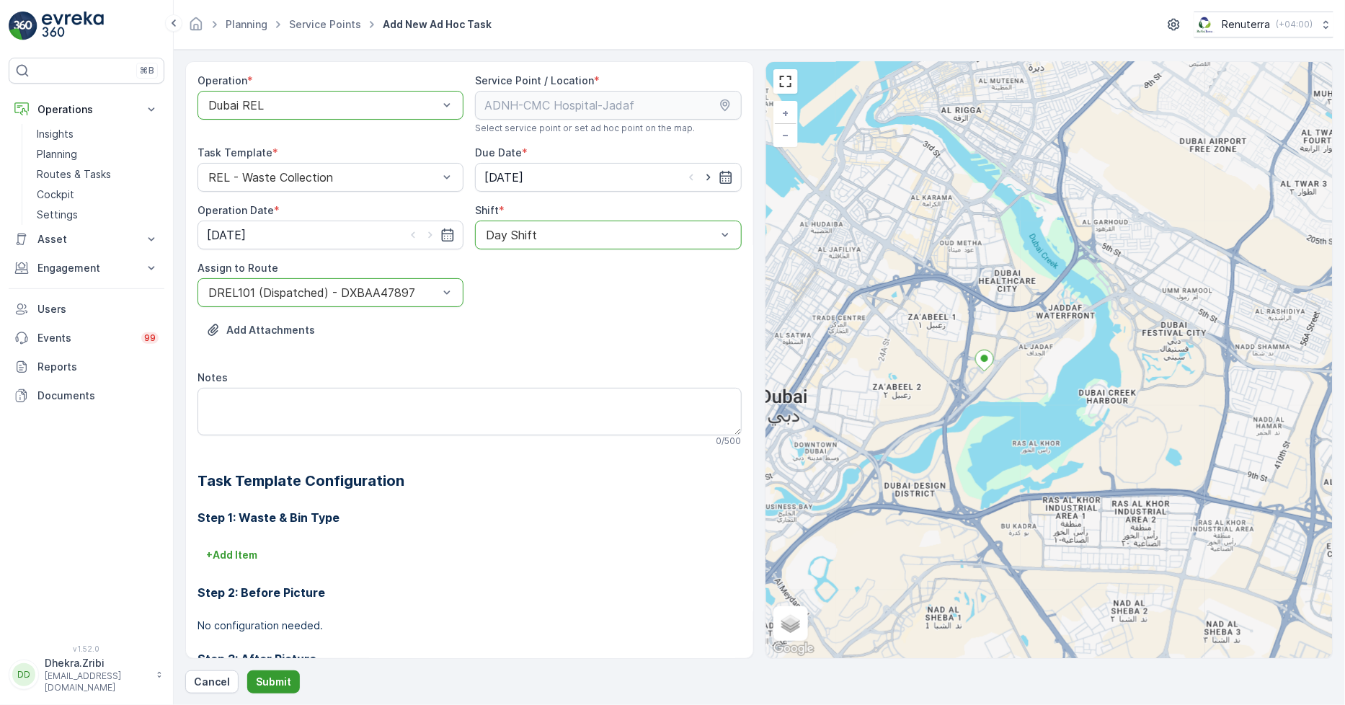
click at [275, 674] on button "Submit" at bounding box center [273, 681] width 53 height 23
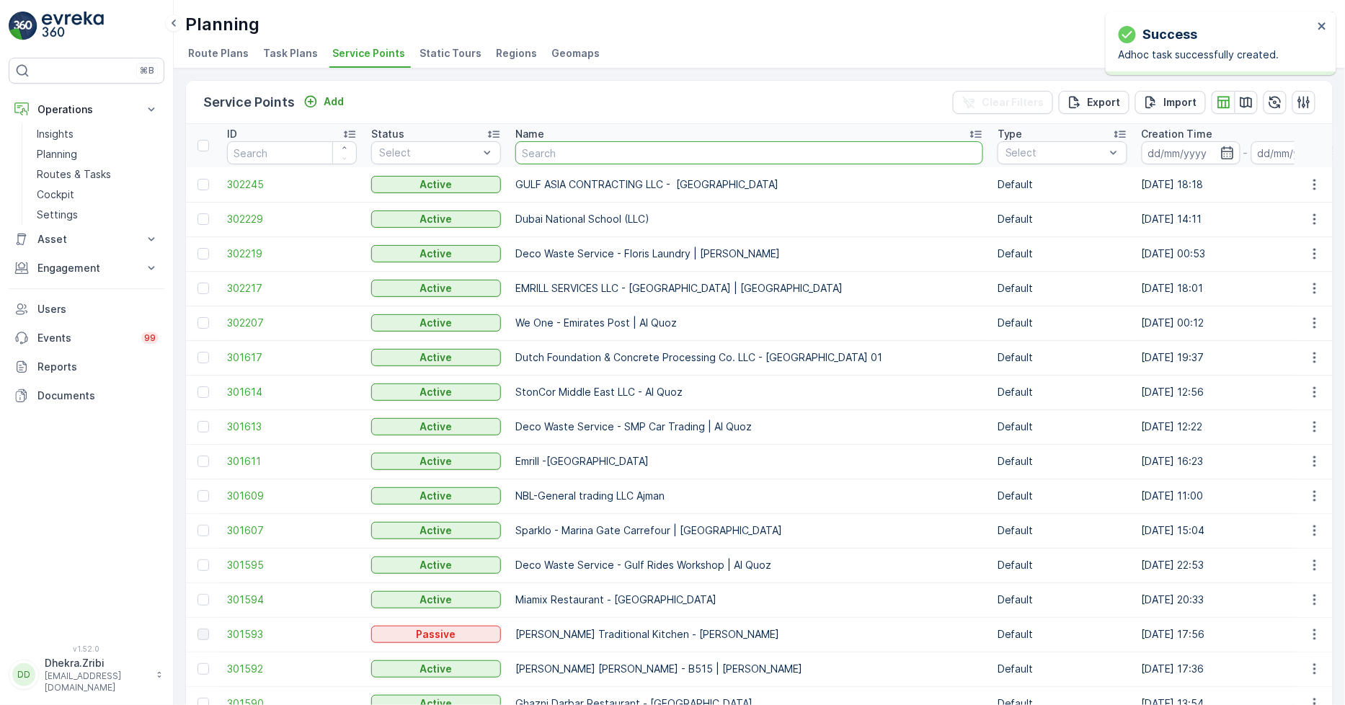
click at [574, 151] on input "text" at bounding box center [749, 152] width 468 height 23
type input "noma"
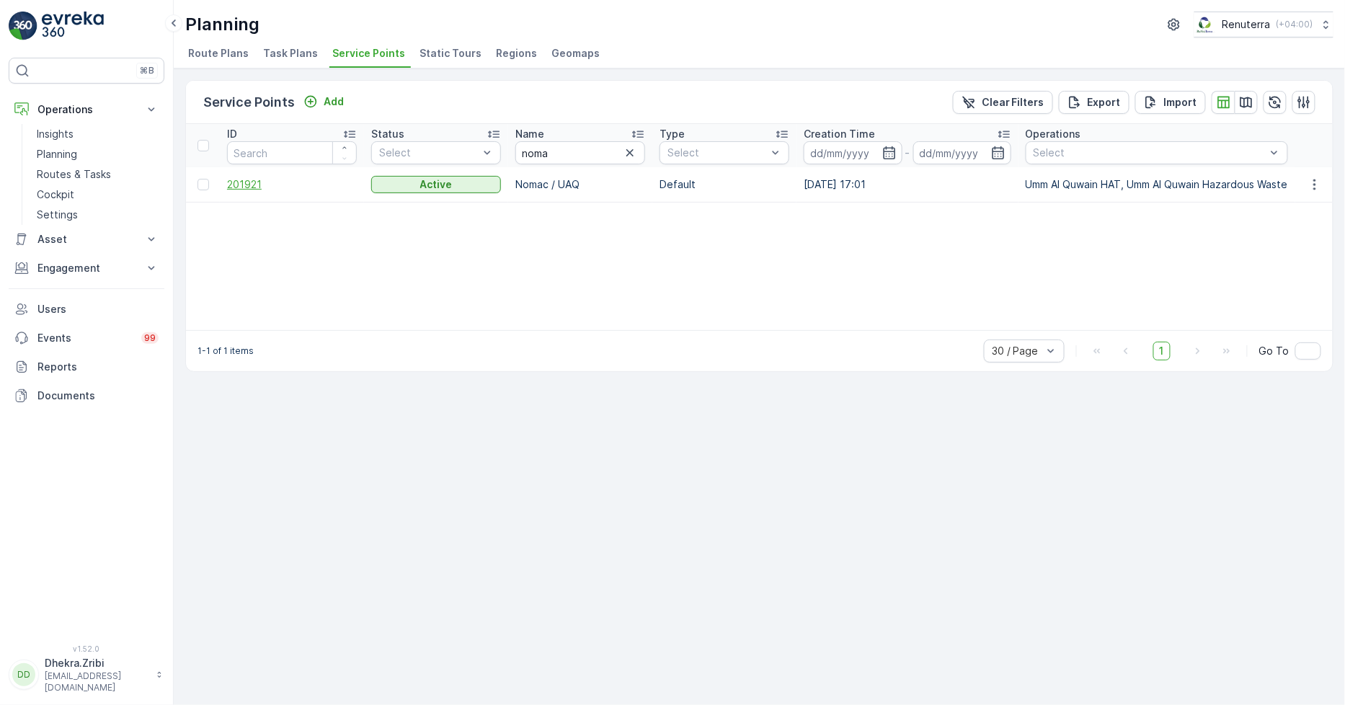
click at [257, 180] on span "201921" at bounding box center [292, 184] width 130 height 14
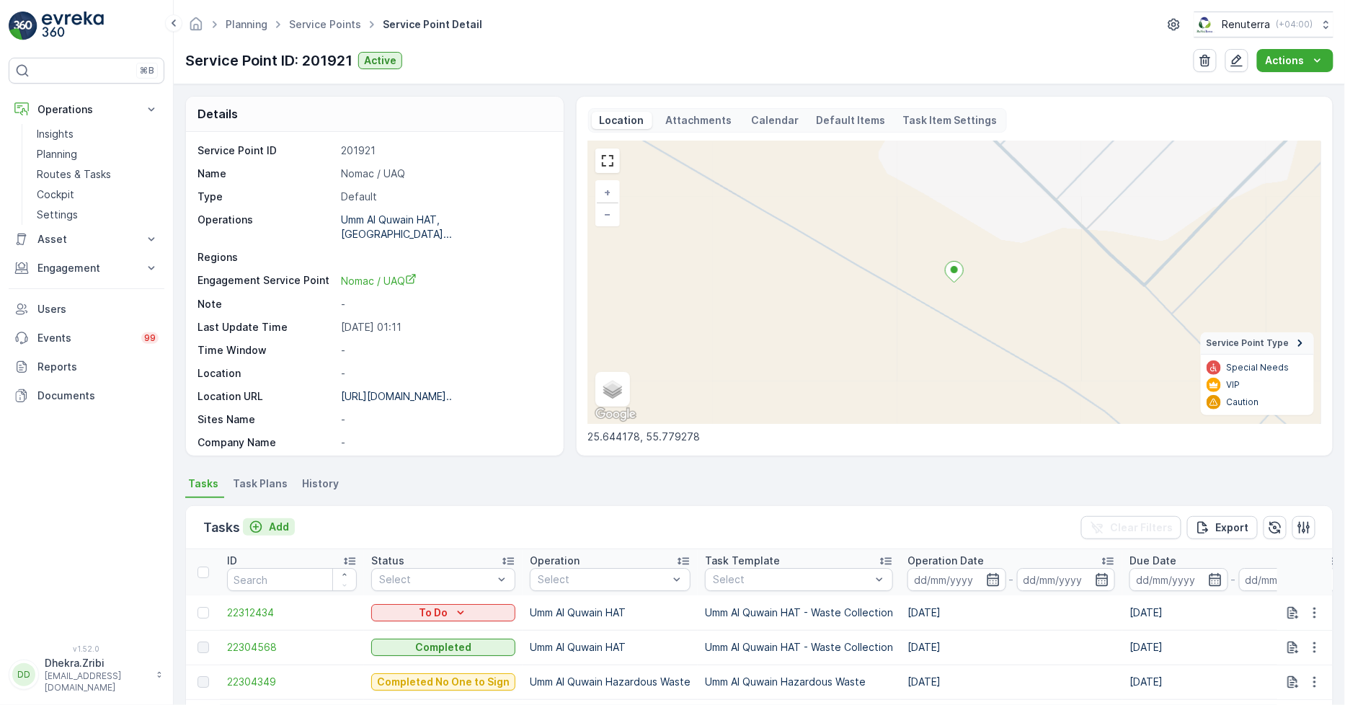
click at [279, 525] on p "Add" at bounding box center [279, 527] width 20 height 14
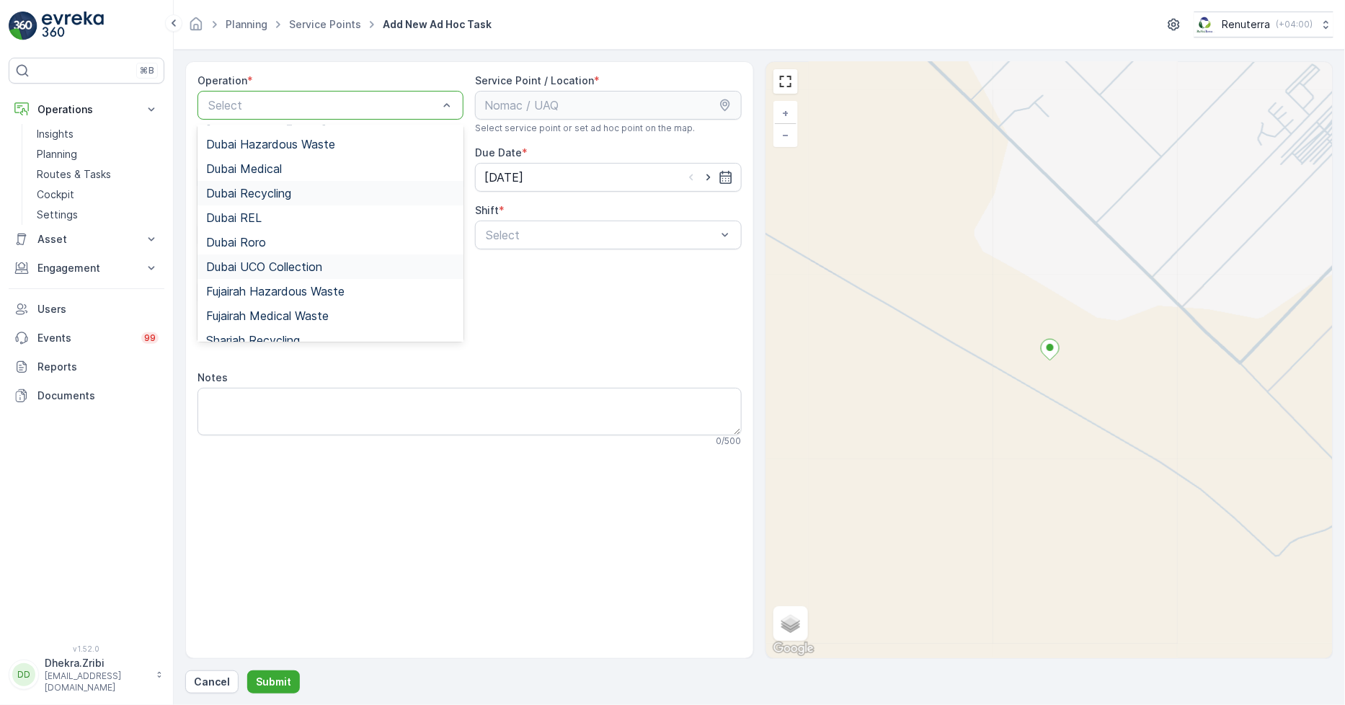
scroll to position [181, 0]
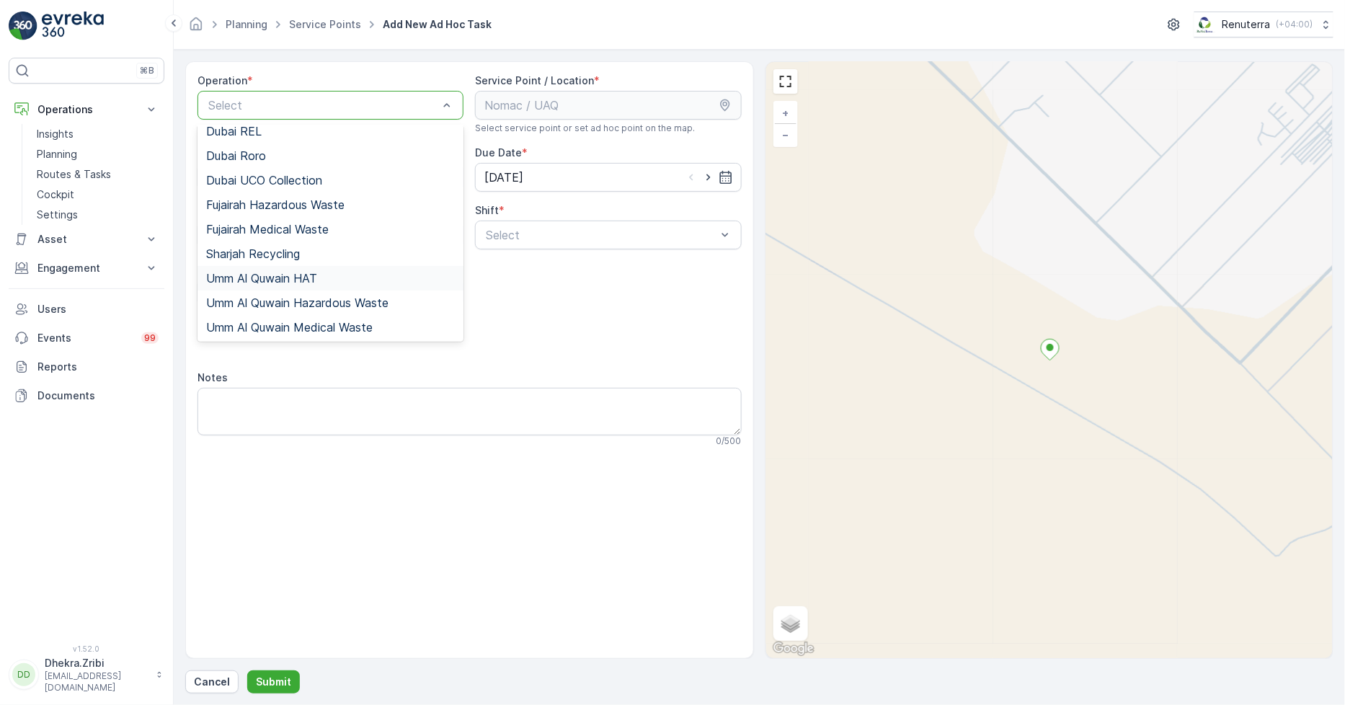
click at [283, 276] on span "Umm Al Quwain HAT" at bounding box center [261, 278] width 111 height 13
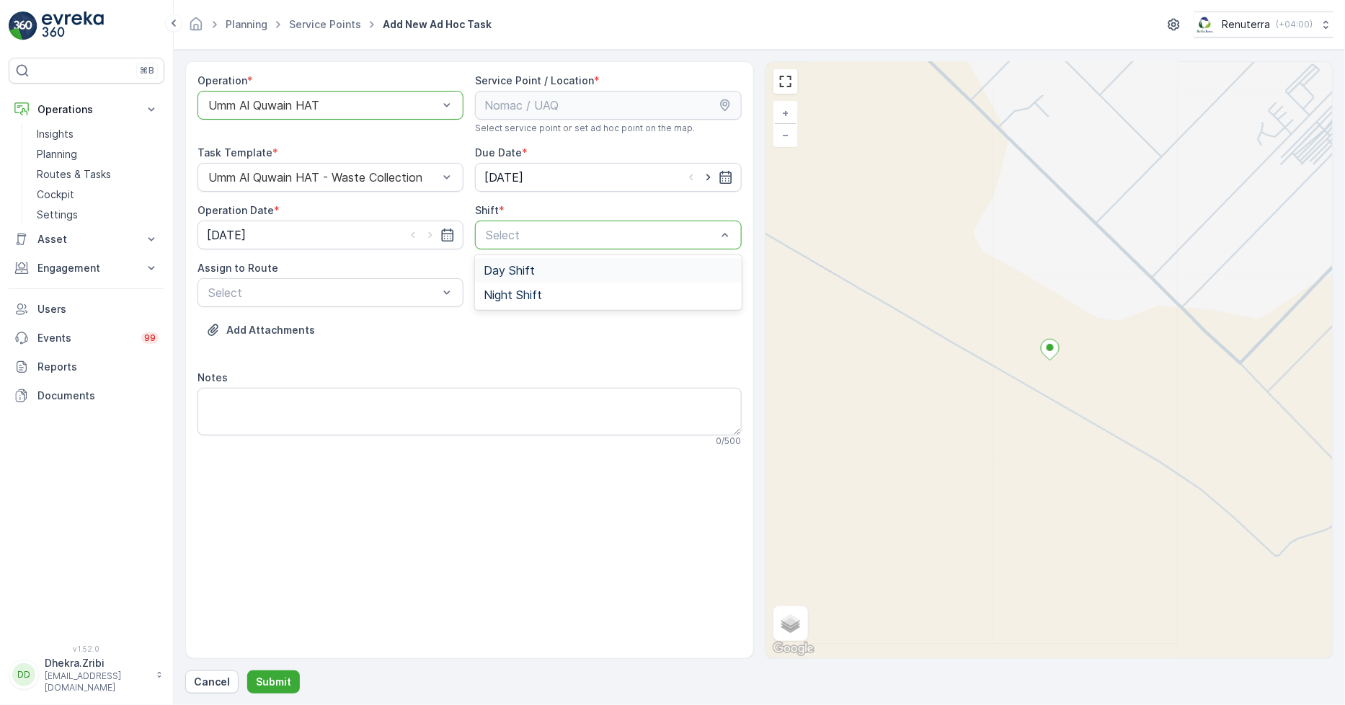
click at [491, 270] on span "Day Shift" at bounding box center [509, 270] width 51 height 13
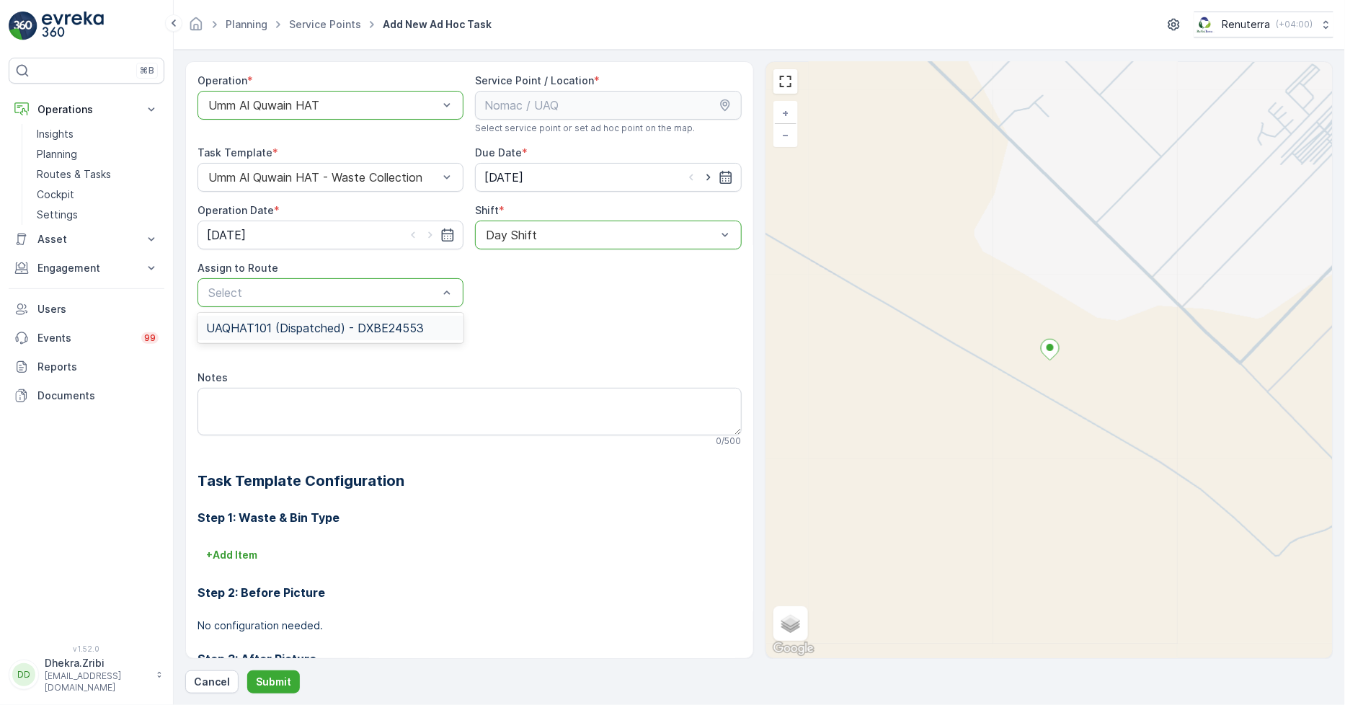
click at [308, 325] on span "UAQHAT101 (Dispatched) - DXBE24553" at bounding box center [315, 328] width 218 height 13
click at [274, 682] on p "Submit" at bounding box center [273, 682] width 35 height 14
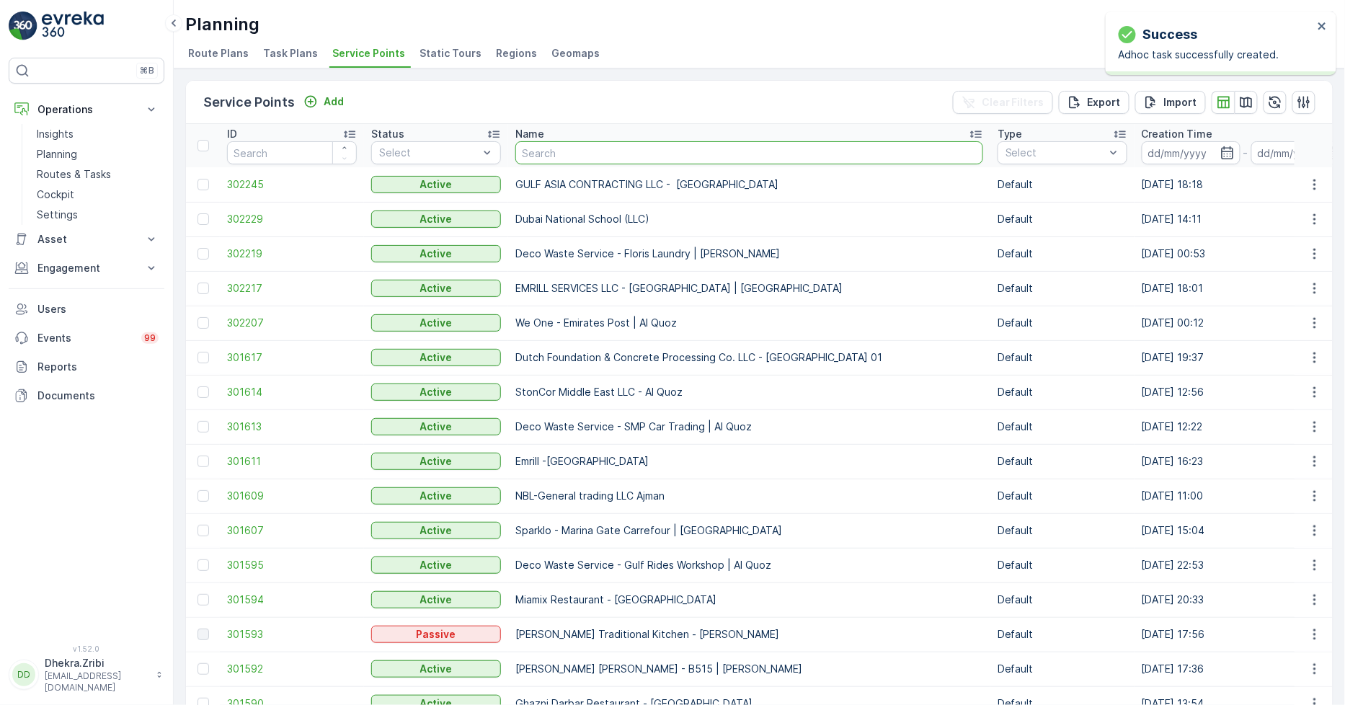
click at [559, 149] on input "text" at bounding box center [749, 152] width 468 height 23
type input "amir"
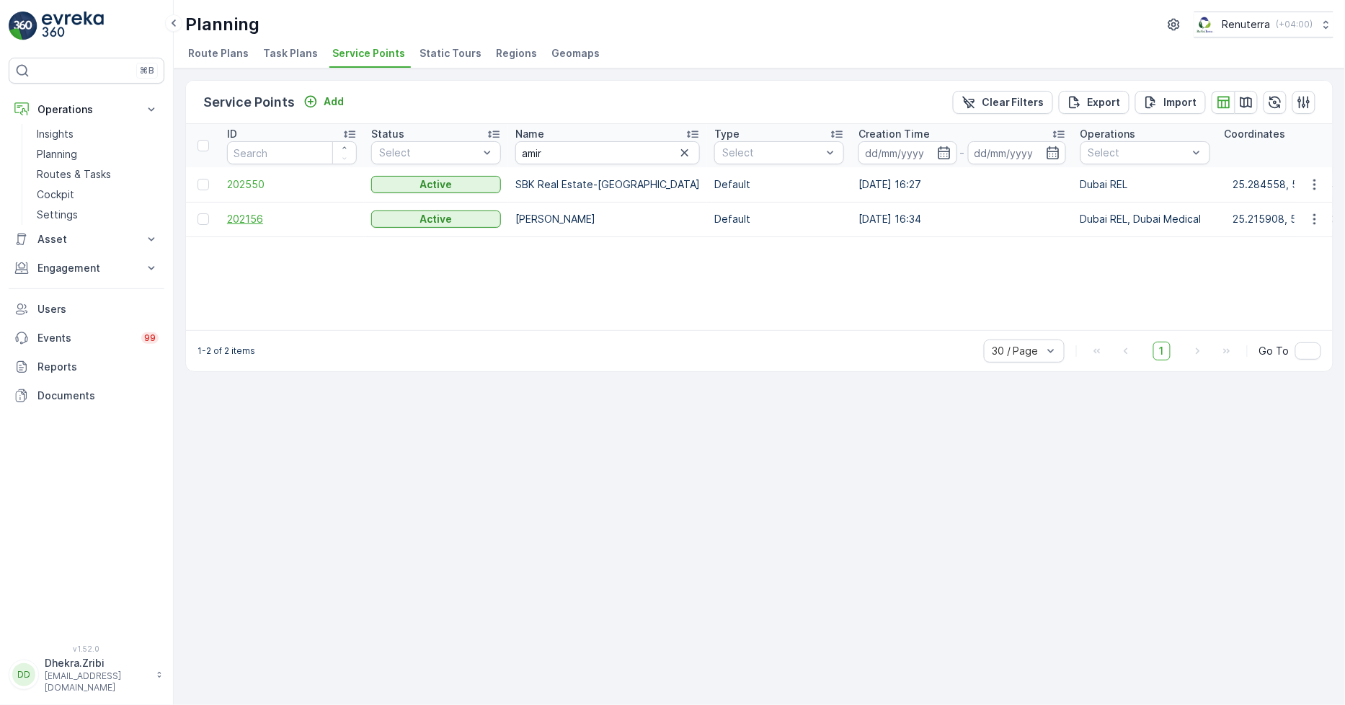
click at [229, 216] on span "202156" at bounding box center [292, 219] width 130 height 14
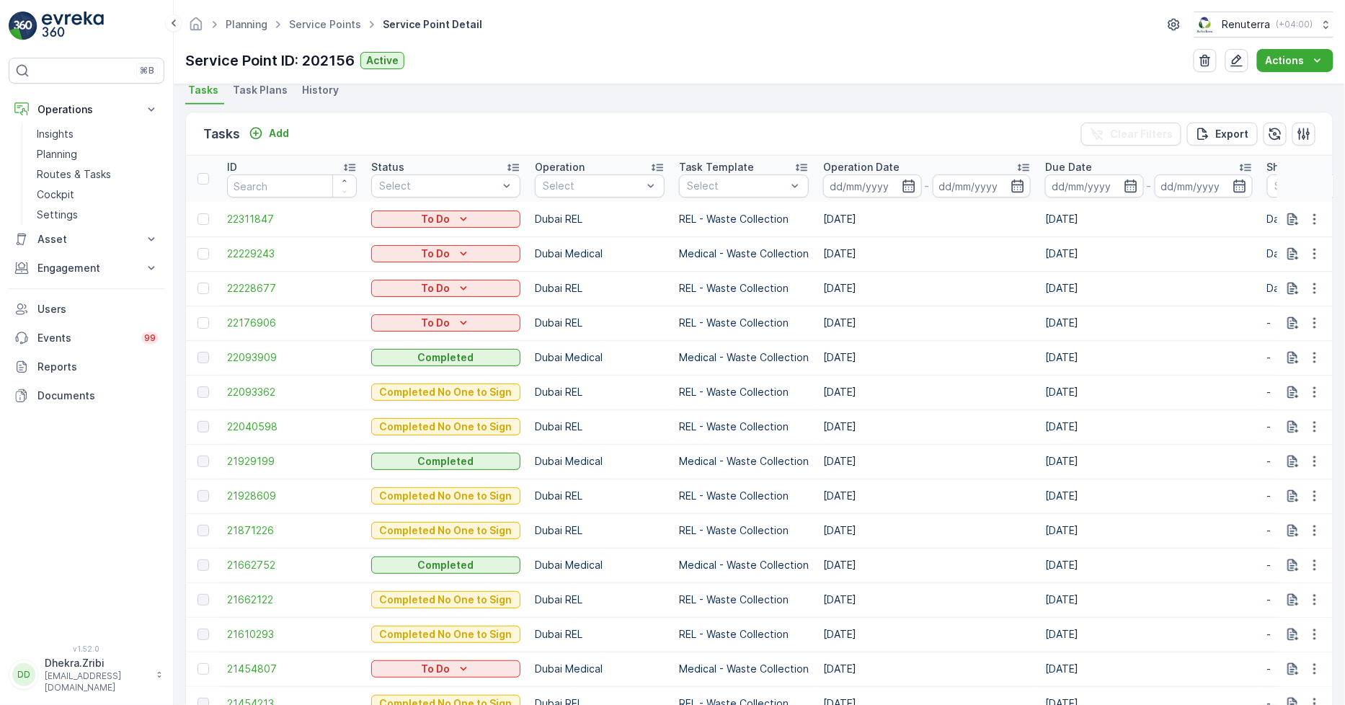
scroll to position [400, 0]
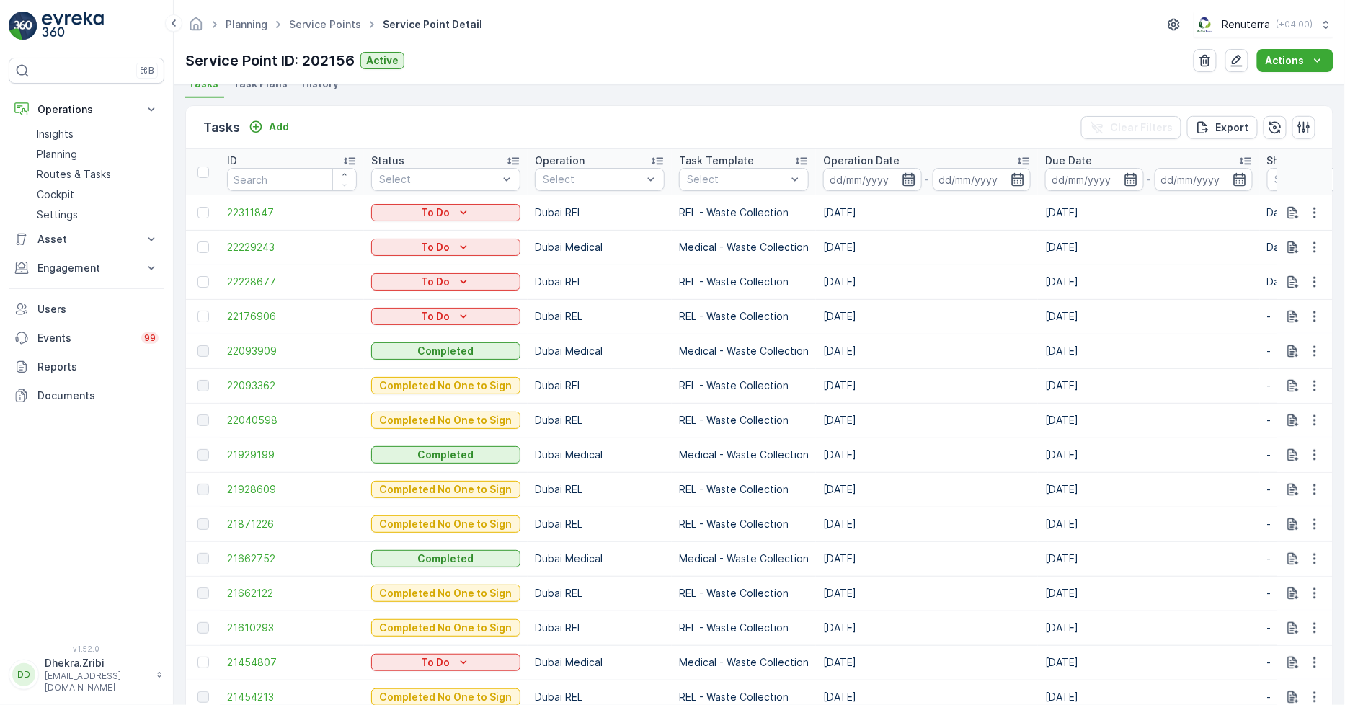
click at [909, 181] on icon "button" at bounding box center [909, 179] width 14 height 14
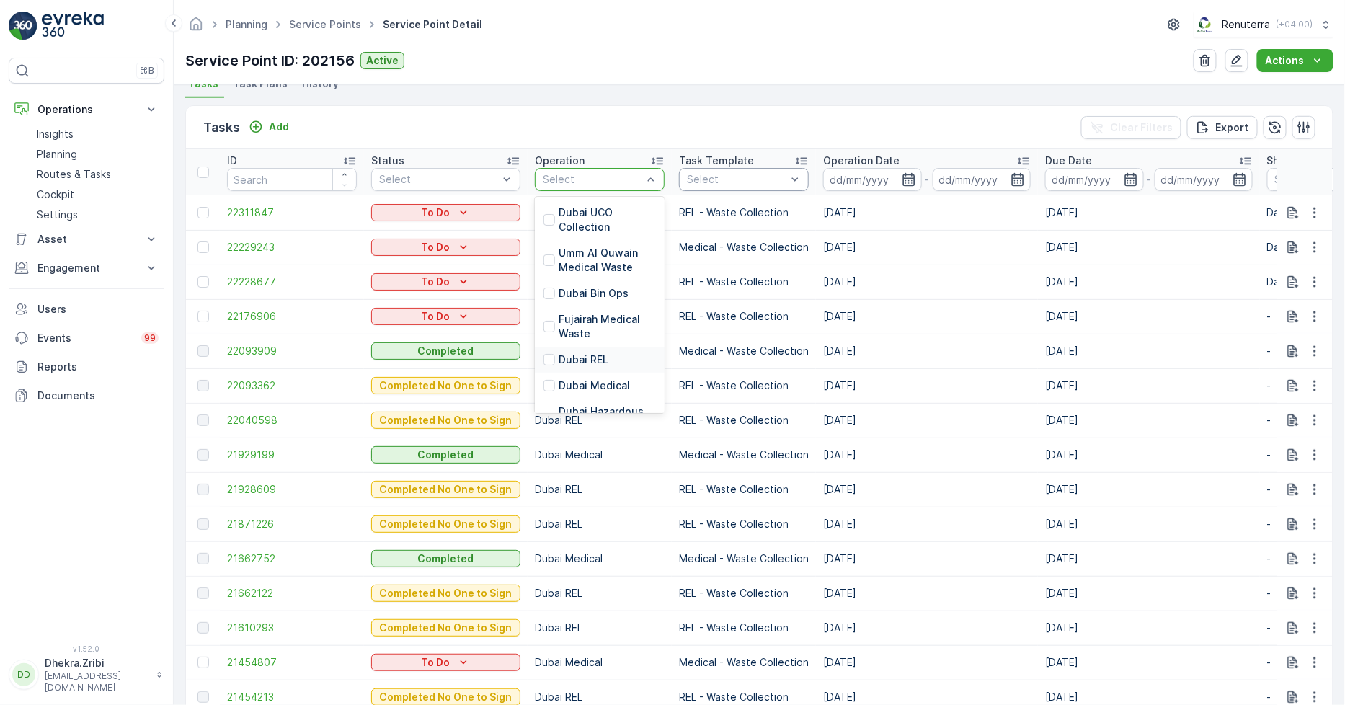
click at [577, 355] on p "Dubai REL" at bounding box center [584, 360] width 50 height 14
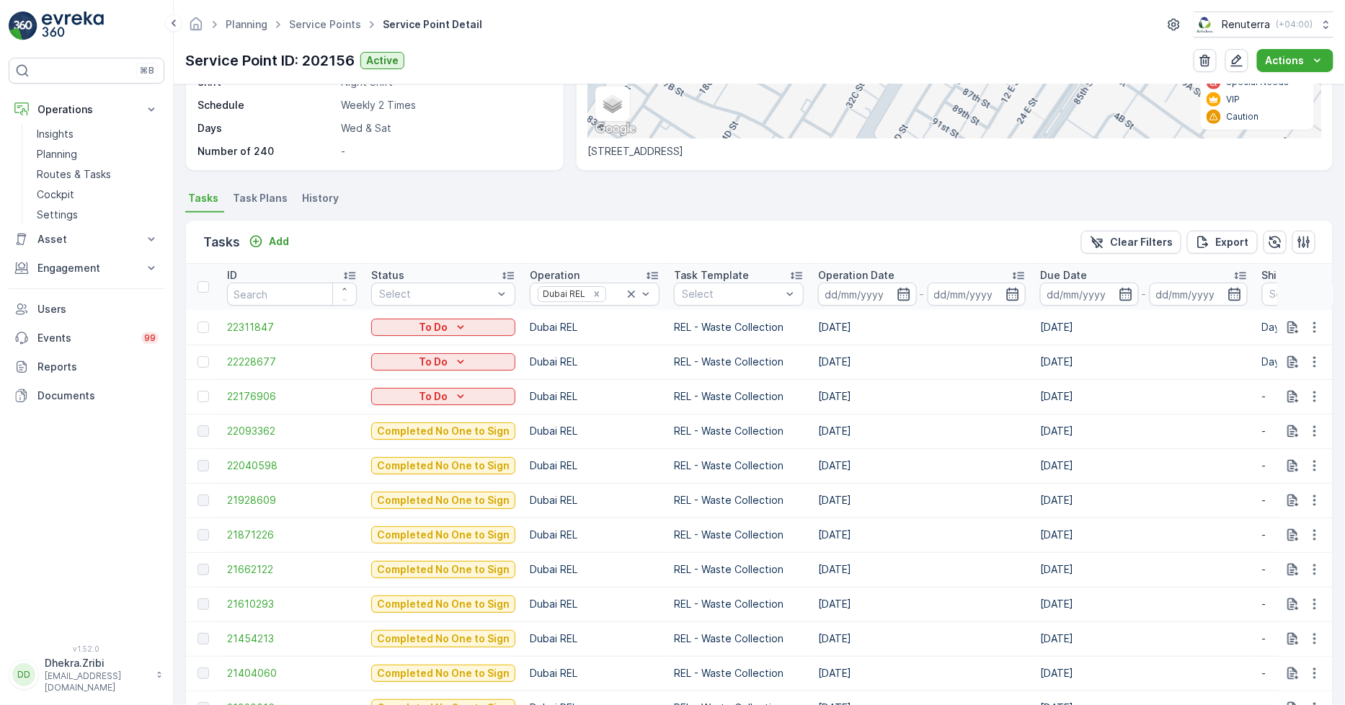
scroll to position [320, 0]
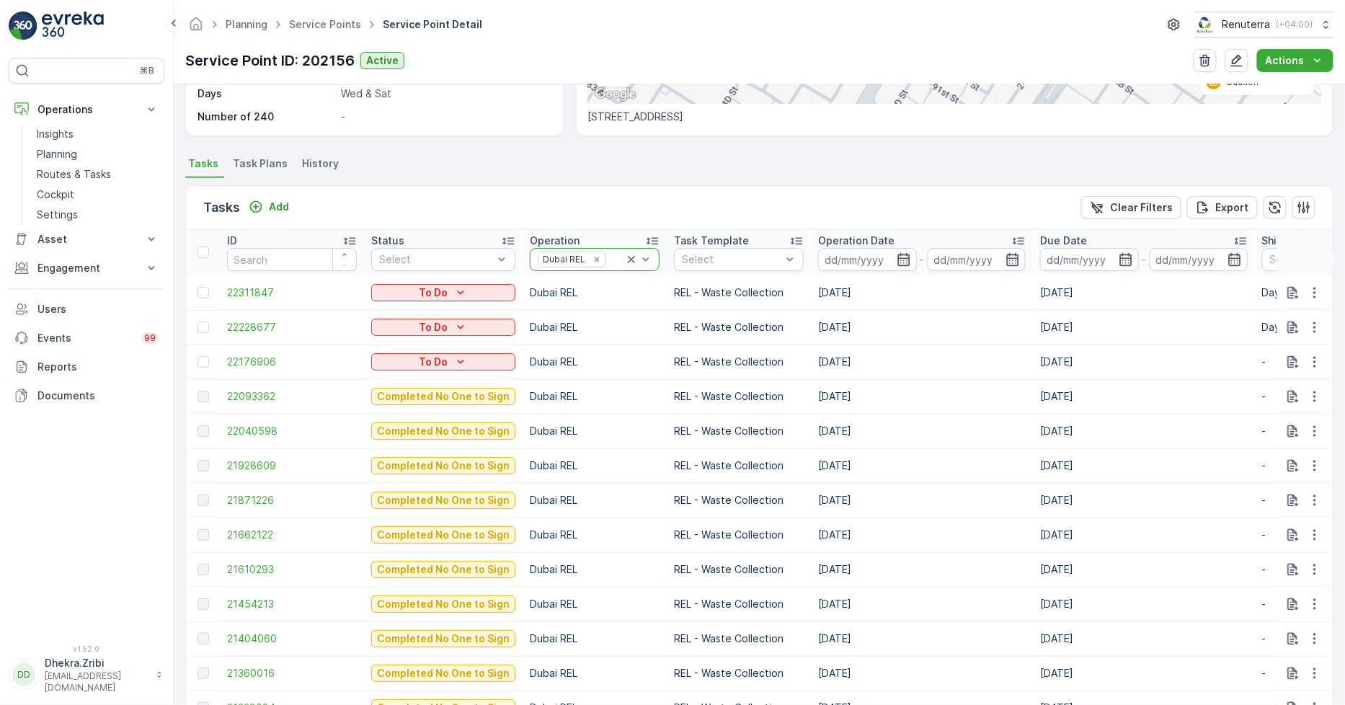
click at [628, 258] on icon at bounding box center [631, 259] width 7 height 7
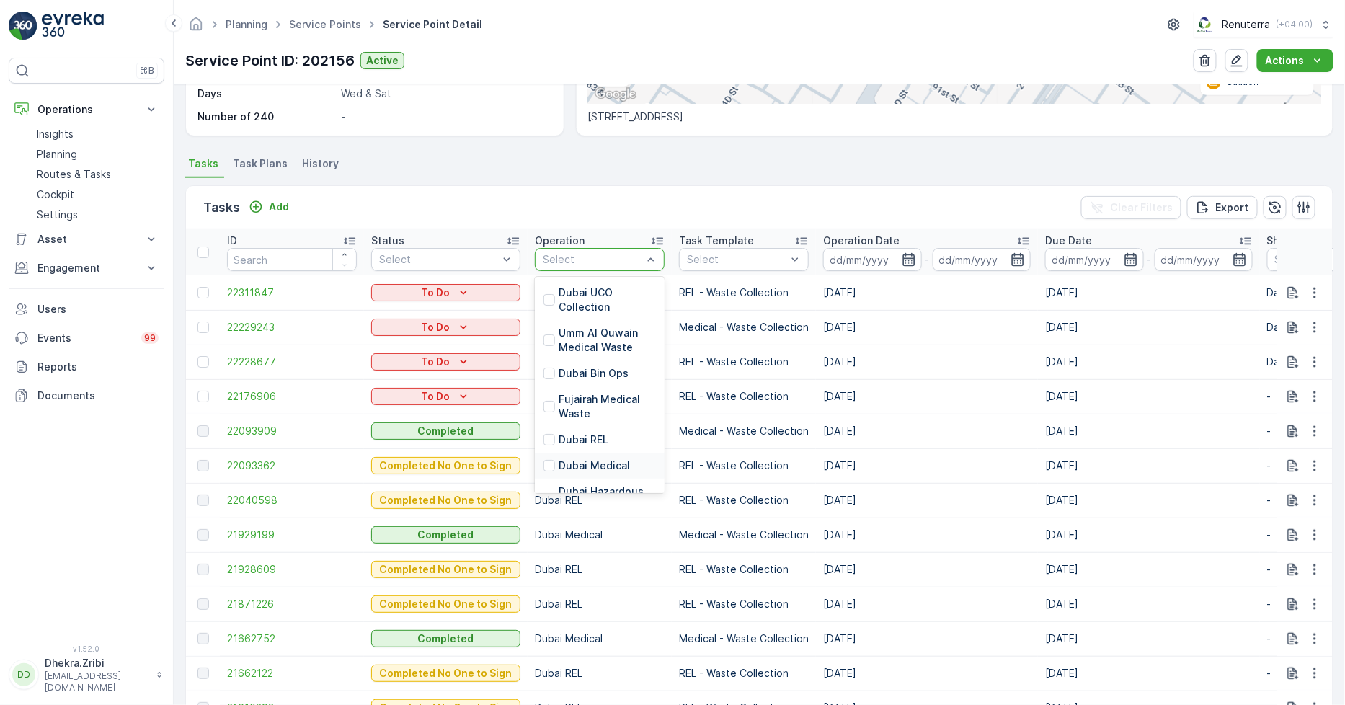
click at [584, 464] on p "Dubai Medical" at bounding box center [594, 465] width 71 height 14
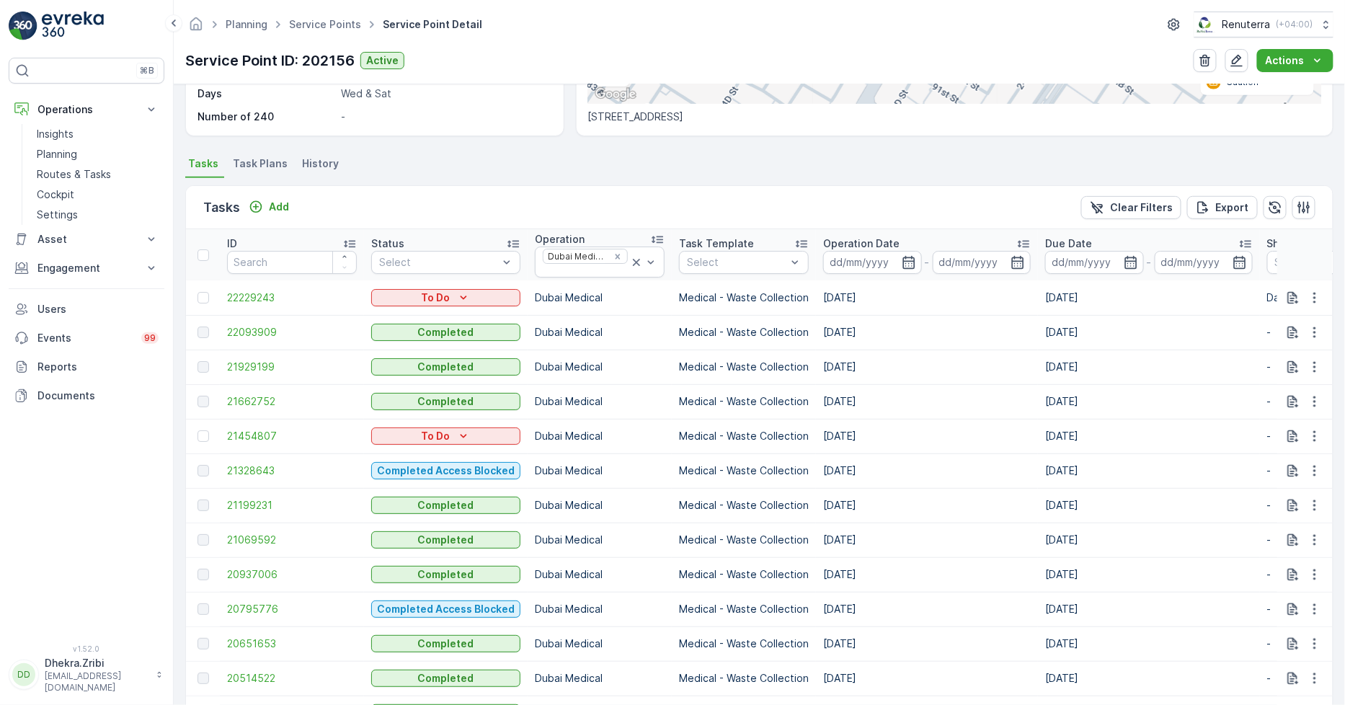
drag, startPoint x: 817, startPoint y: 330, endPoint x: 859, endPoint y: 336, distance: 42.2
click at [859, 336] on td "04.10.2025" at bounding box center [927, 332] width 222 height 35
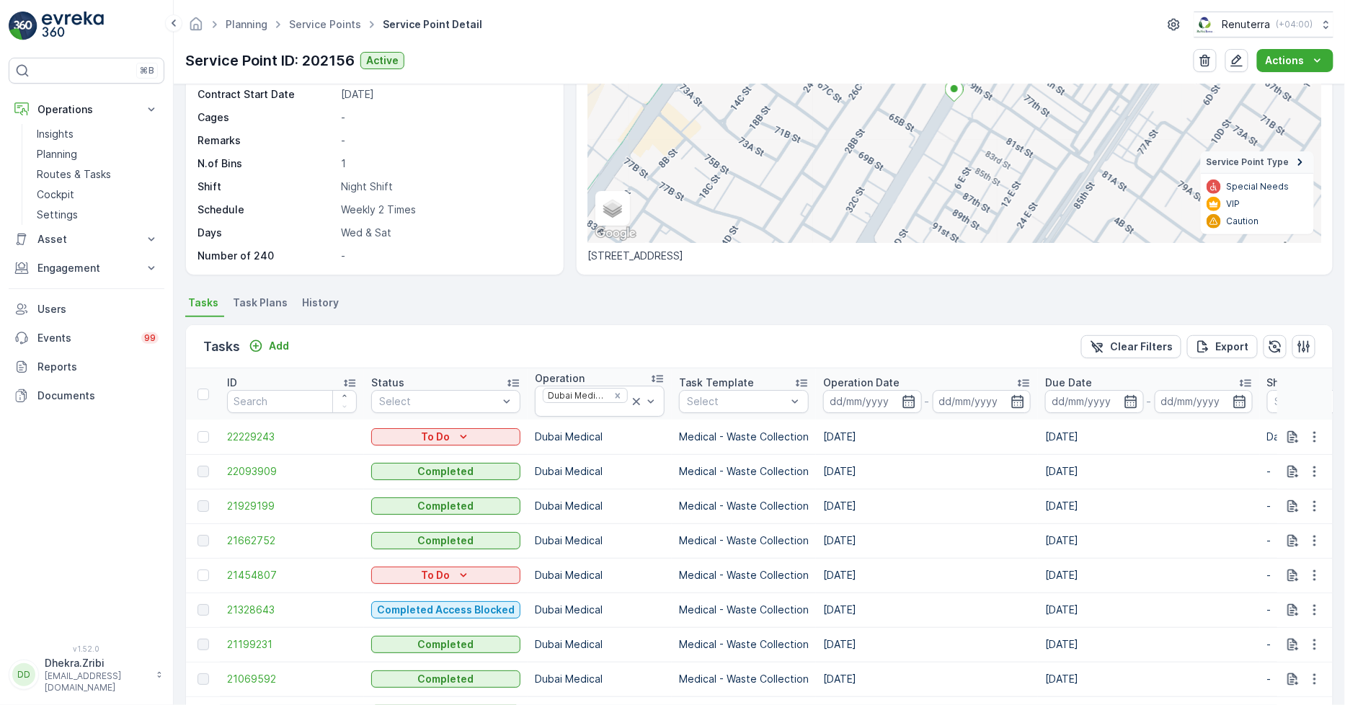
scroll to position [160, 0]
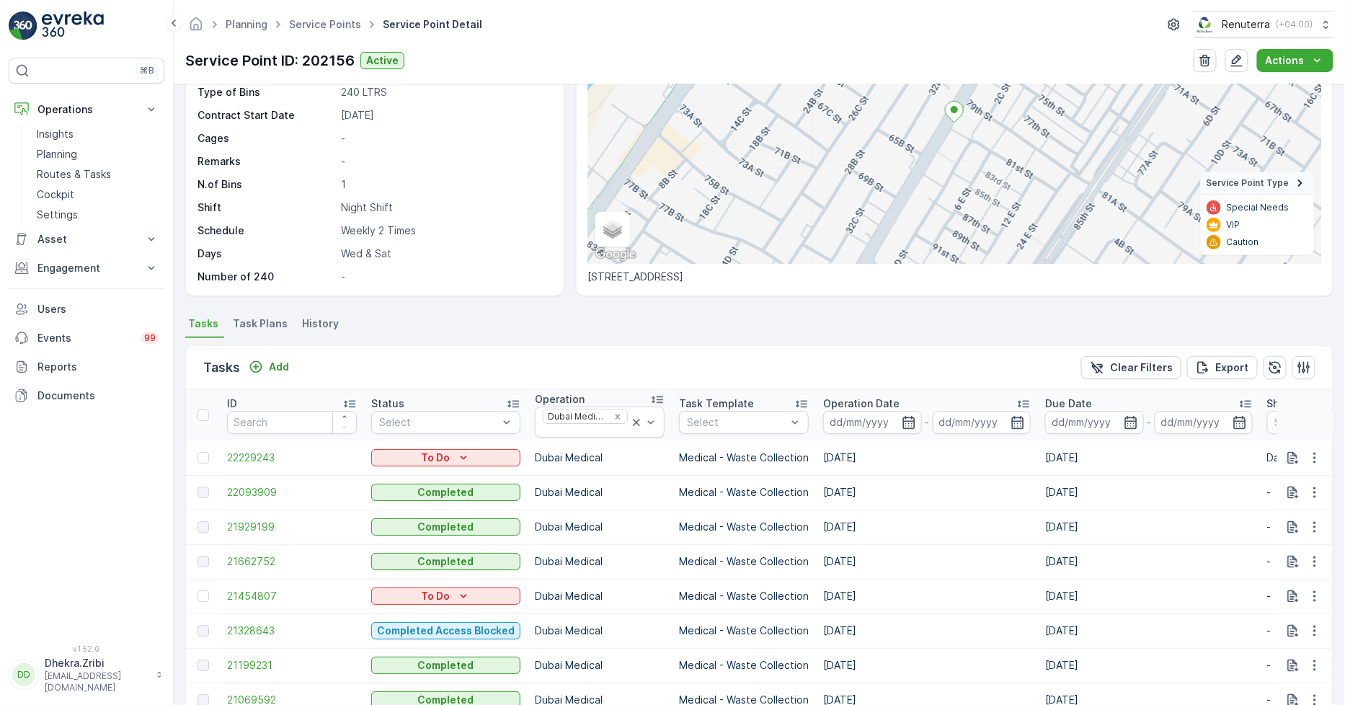
click at [263, 320] on span "Task Plans" at bounding box center [260, 323] width 55 height 14
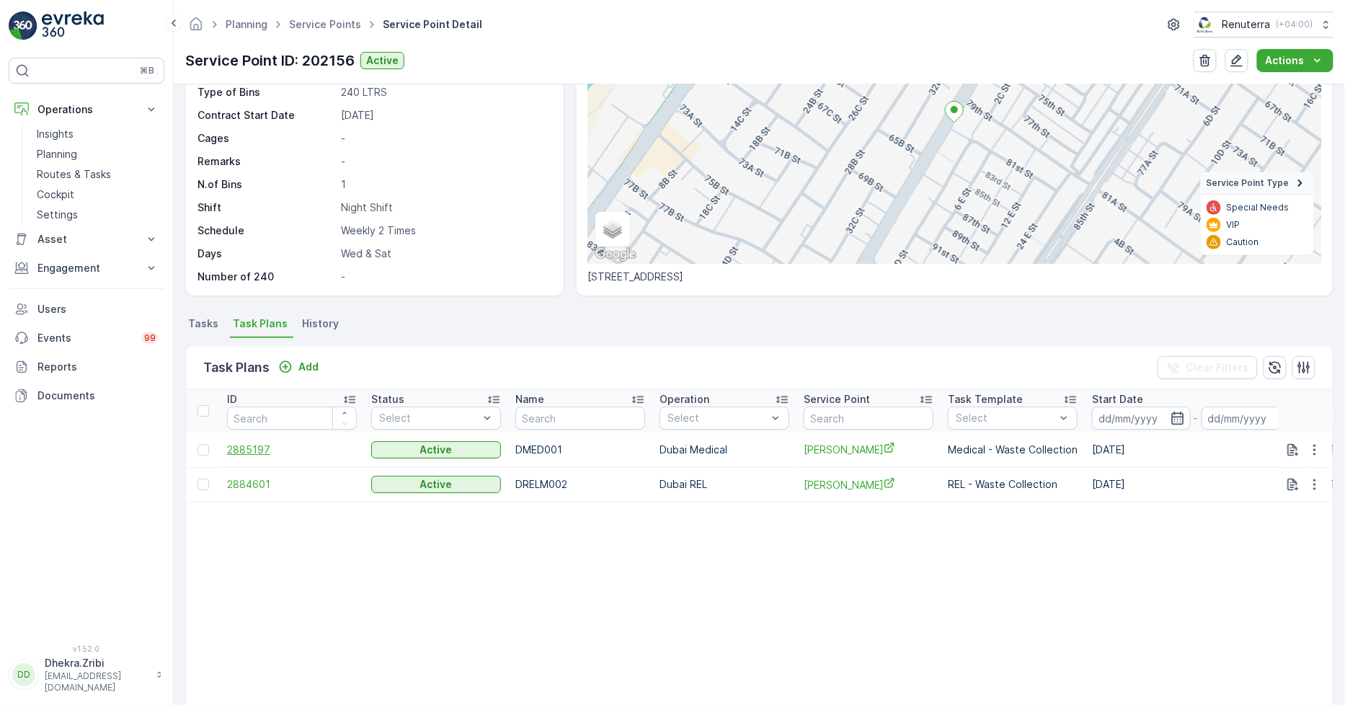
click at [258, 449] on span "2885197" at bounding box center [292, 450] width 130 height 14
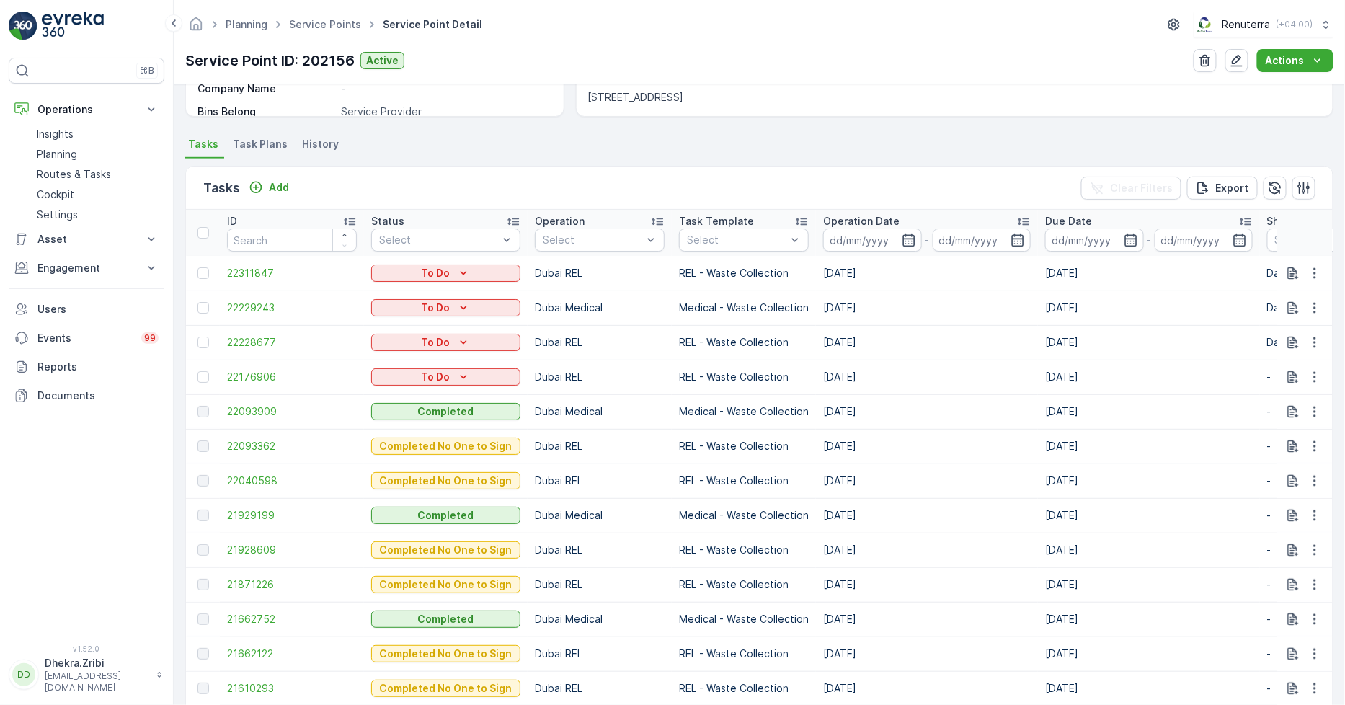
scroll to position [400, 0]
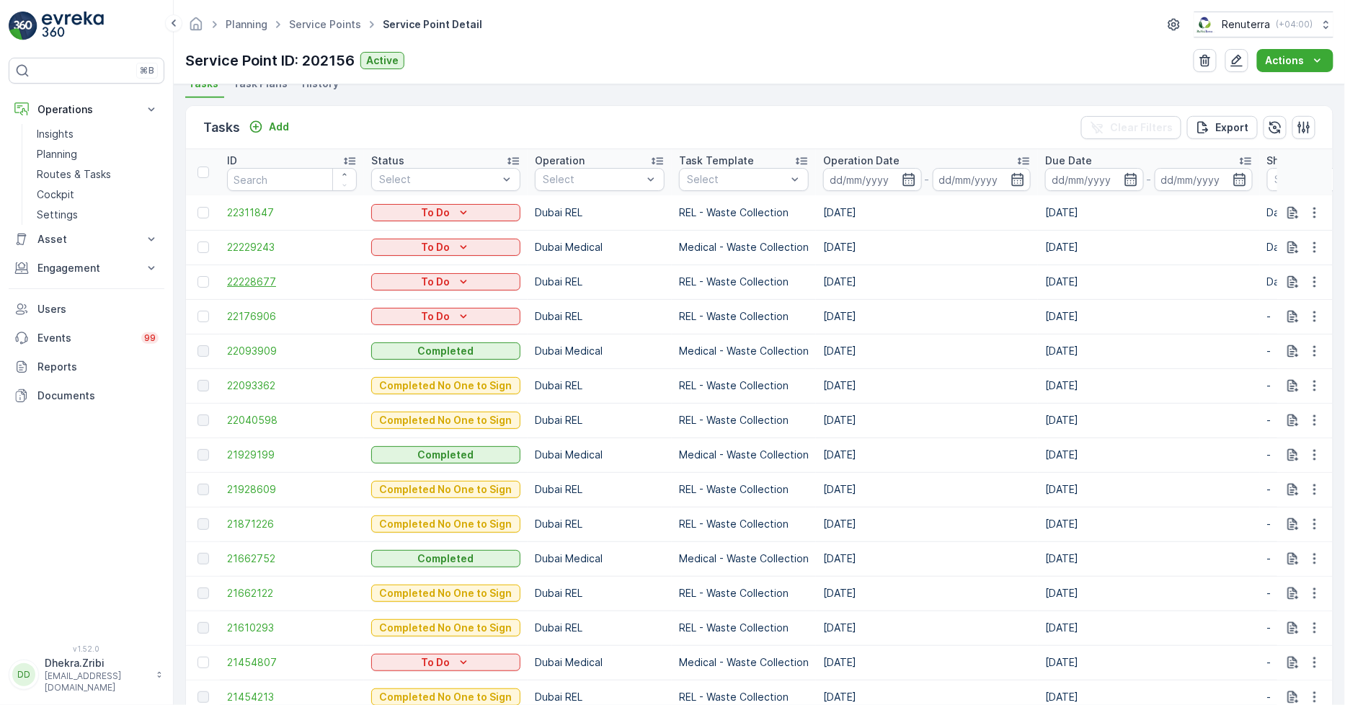
click at [260, 281] on span "22228677" at bounding box center [292, 282] width 130 height 14
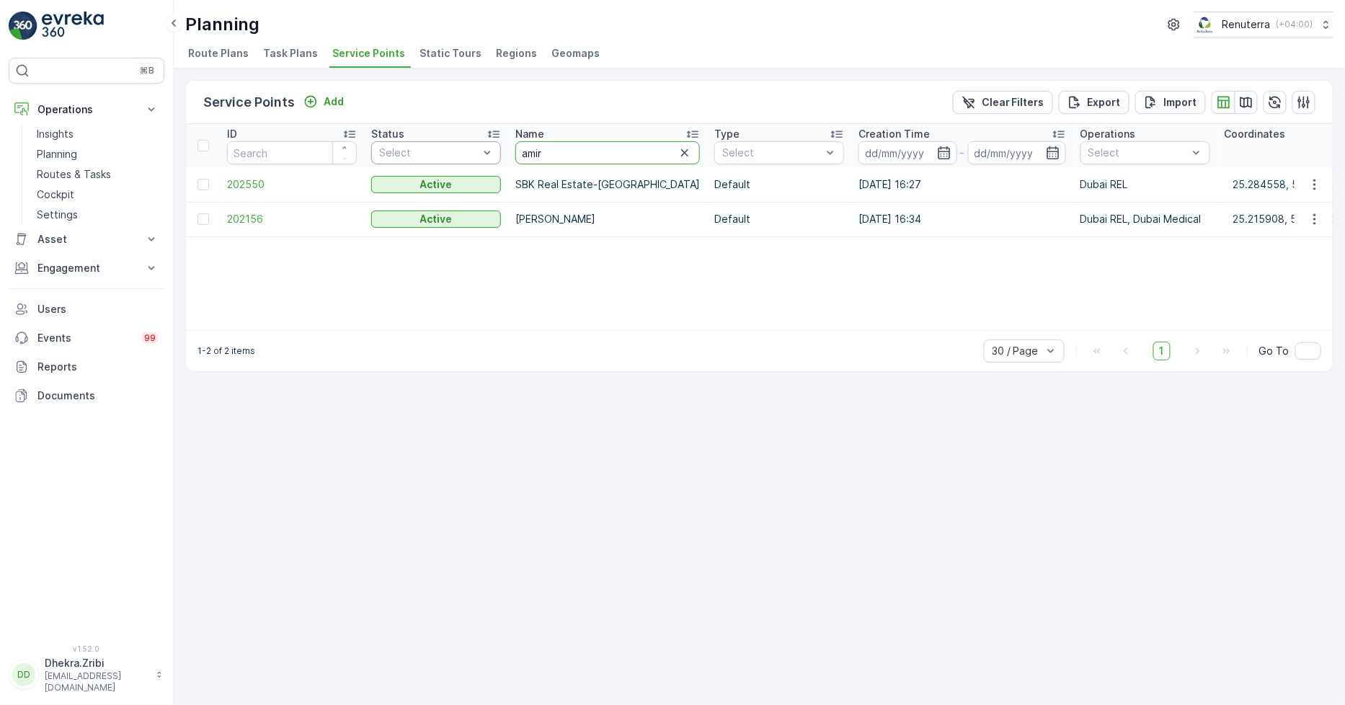
drag, startPoint x: 549, startPoint y: 149, endPoint x: 462, endPoint y: 149, distance: 87.2
type input "cmc"
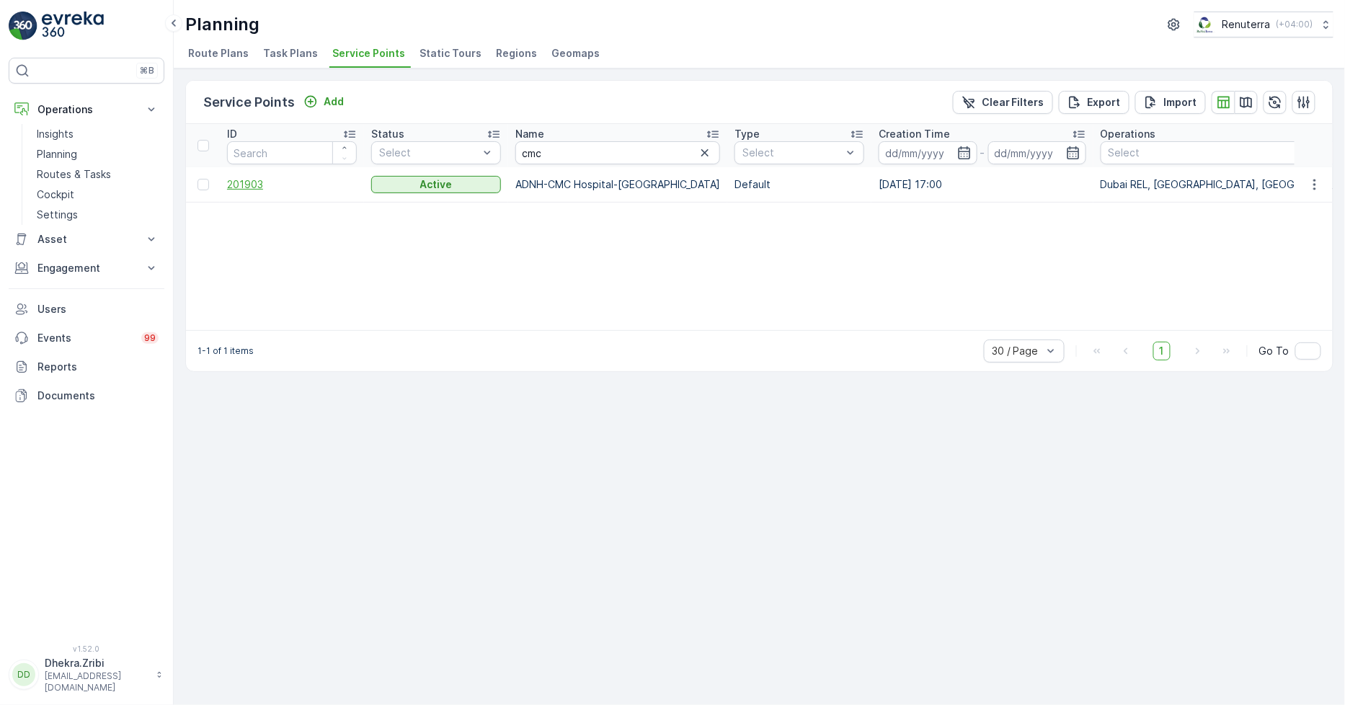
click at [240, 190] on span "201903" at bounding box center [292, 184] width 130 height 14
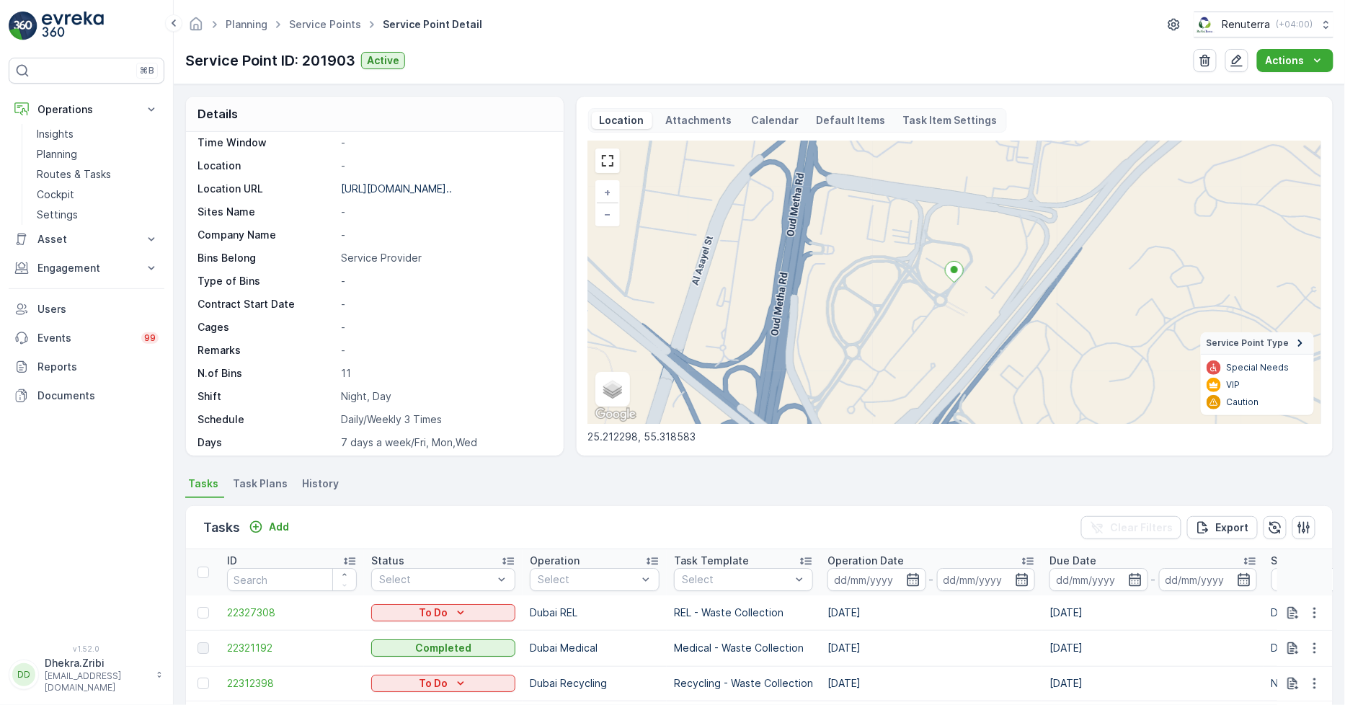
scroll to position [80, 0]
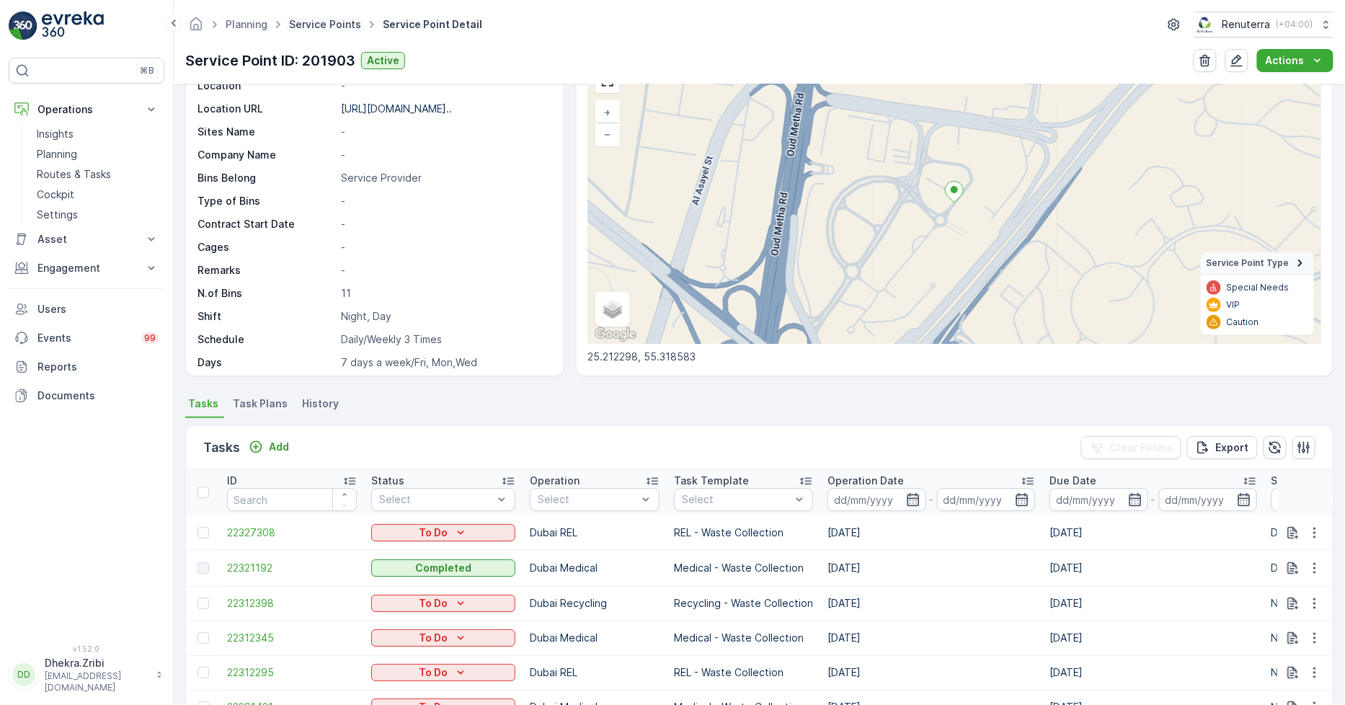
click at [320, 27] on link "Service Points" at bounding box center [325, 24] width 72 height 12
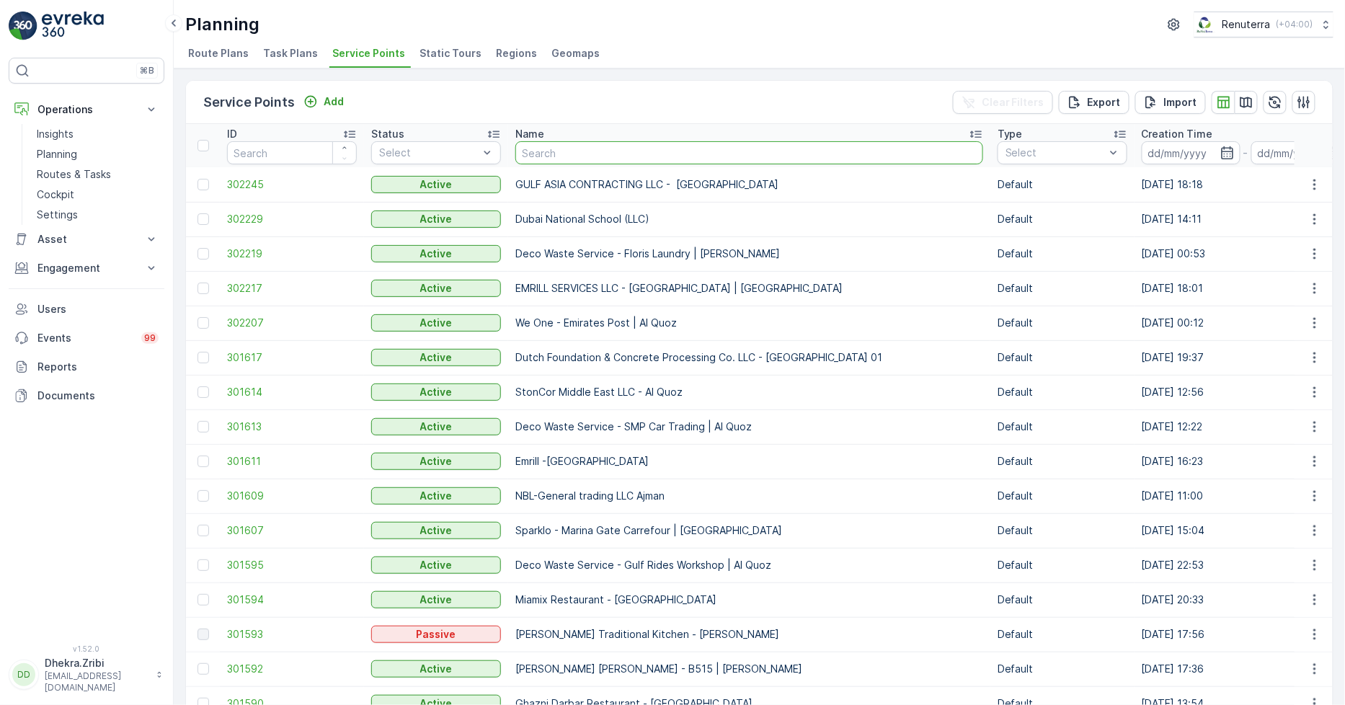
drag, startPoint x: 567, startPoint y: 151, endPoint x: 559, endPoint y: 138, distance: 15.2
click at [567, 151] on input "text" at bounding box center [749, 152] width 468 height 23
type input "dutch"
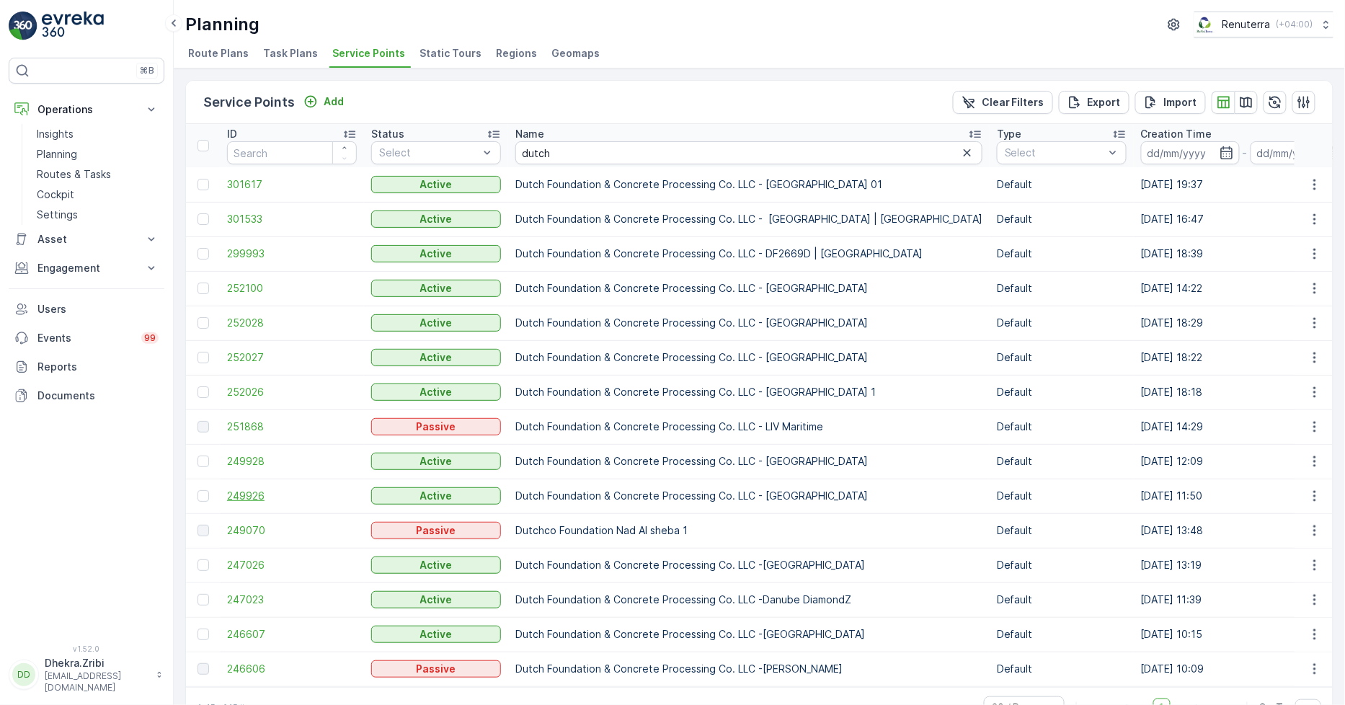
click at [247, 492] on span "249926" at bounding box center [292, 496] width 130 height 14
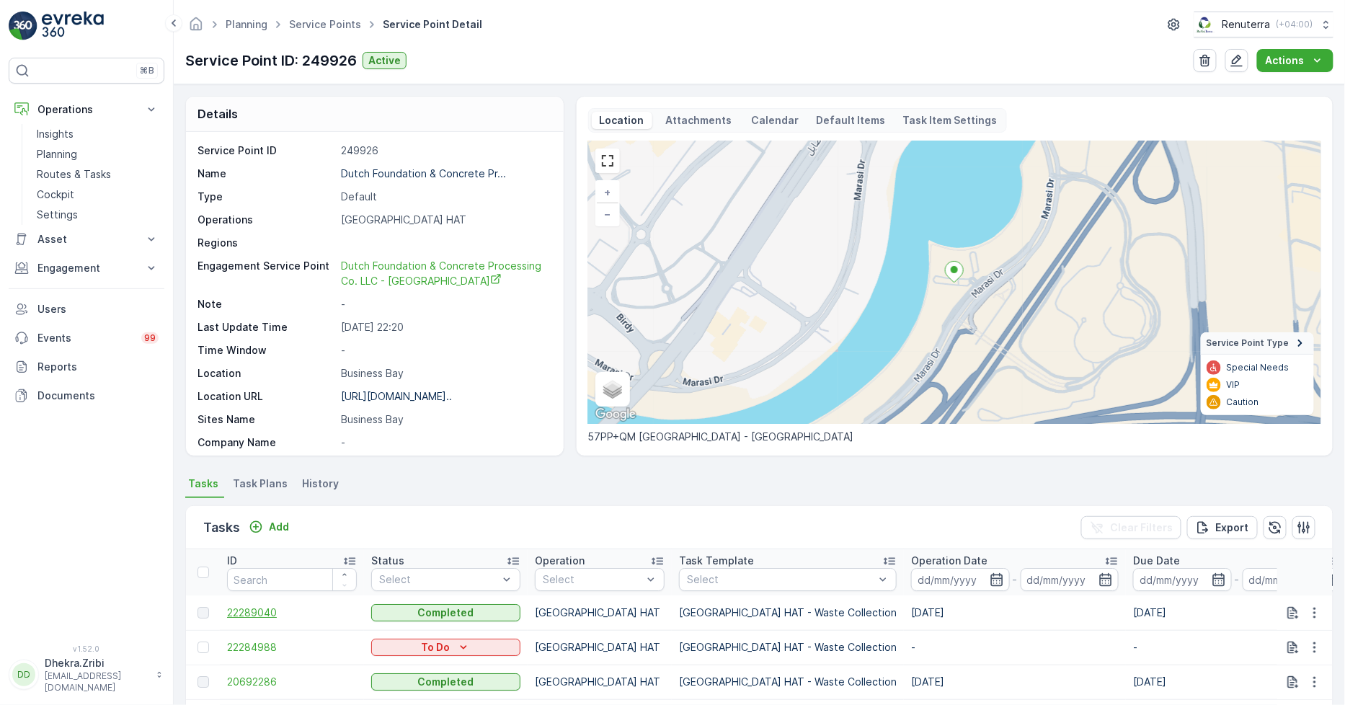
click at [248, 616] on span "22289040" at bounding box center [292, 613] width 130 height 14
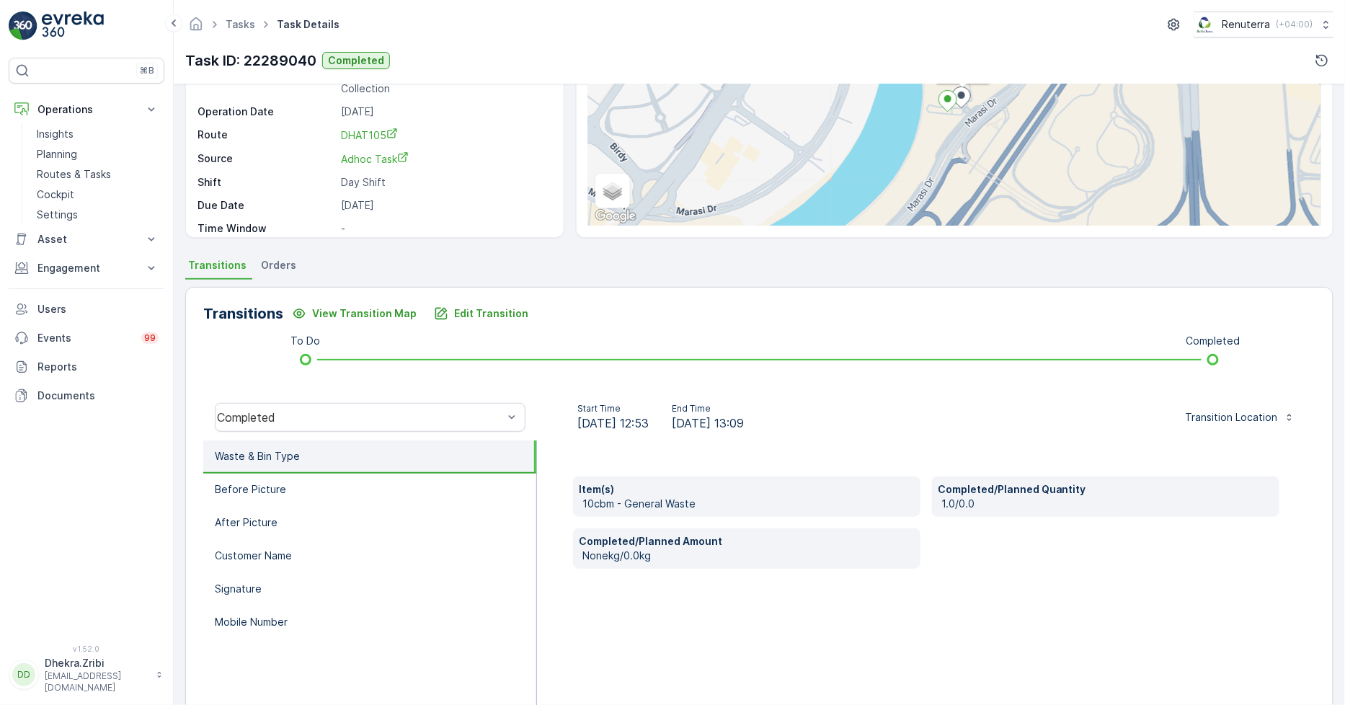
scroll to position [203, 0]
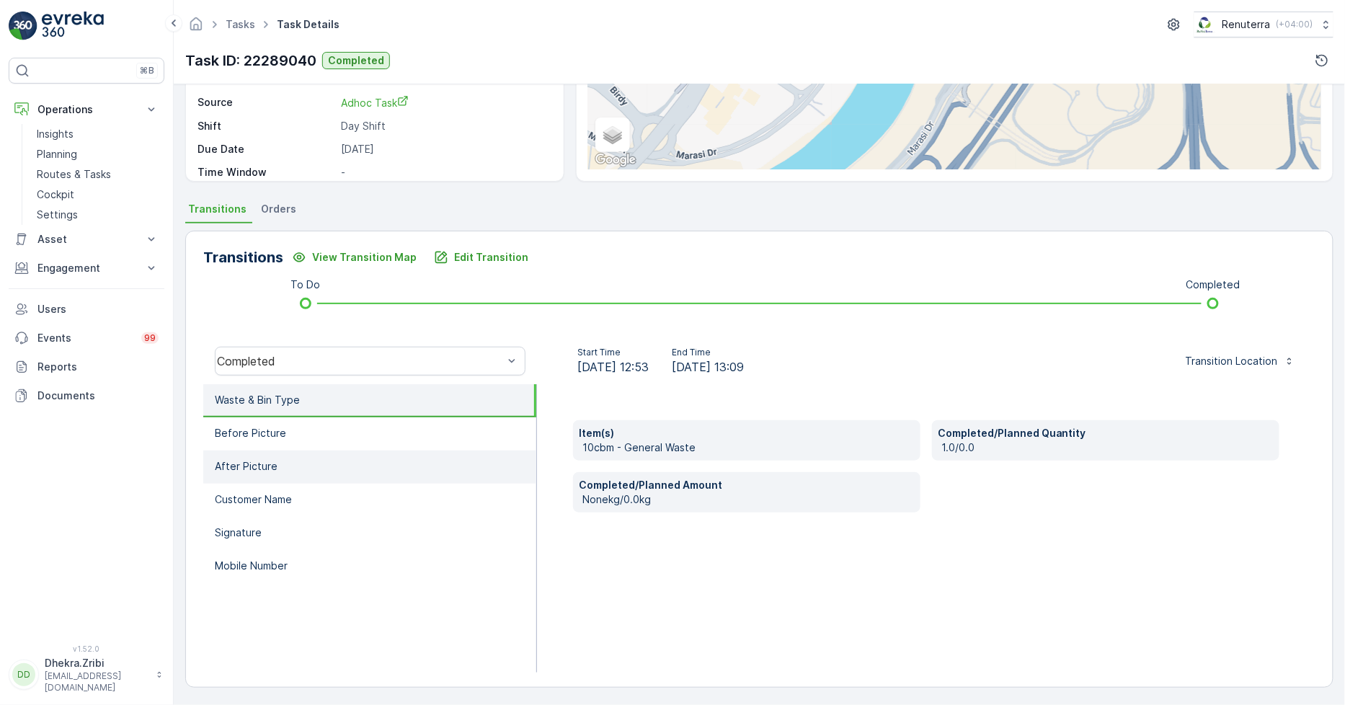
click at [294, 466] on li "After Picture" at bounding box center [369, 467] width 333 height 33
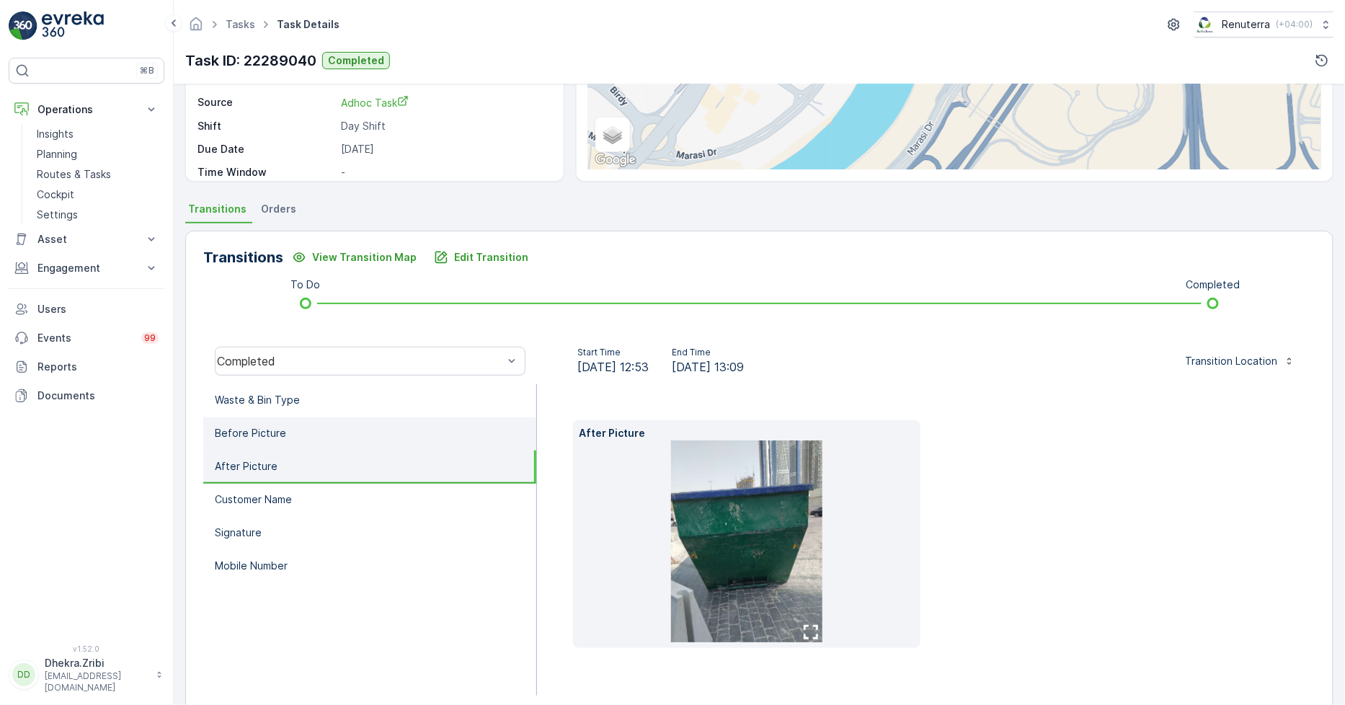
click at [292, 424] on li "Before Picture" at bounding box center [369, 433] width 333 height 33
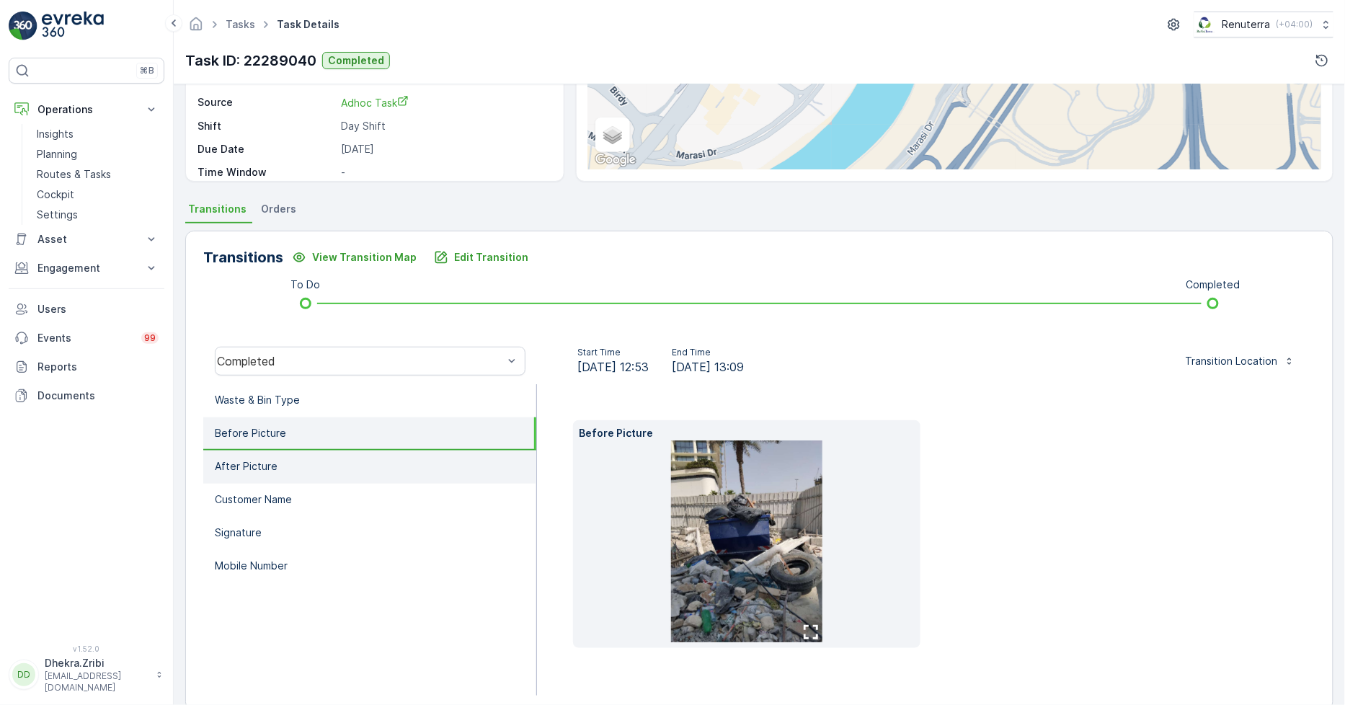
click at [281, 466] on li "After Picture" at bounding box center [369, 467] width 333 height 33
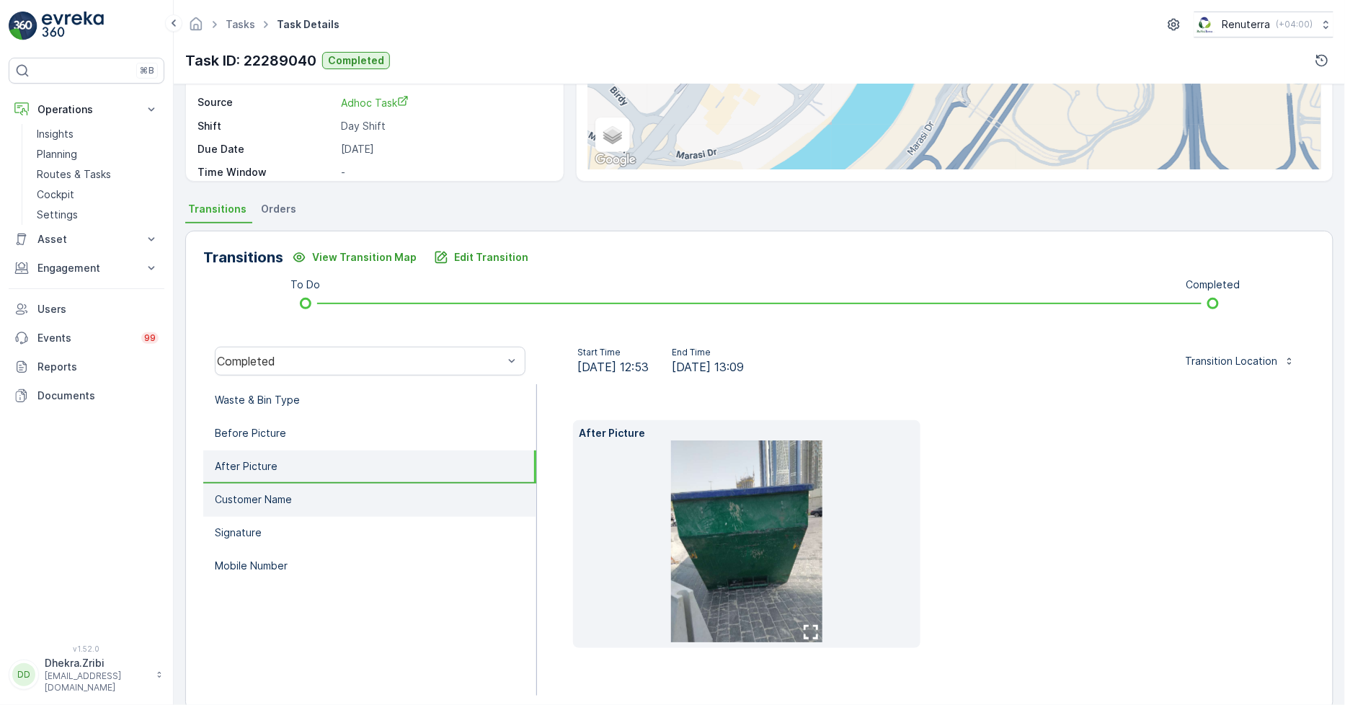
click at [280, 505] on li "Customer Name" at bounding box center [369, 500] width 333 height 33
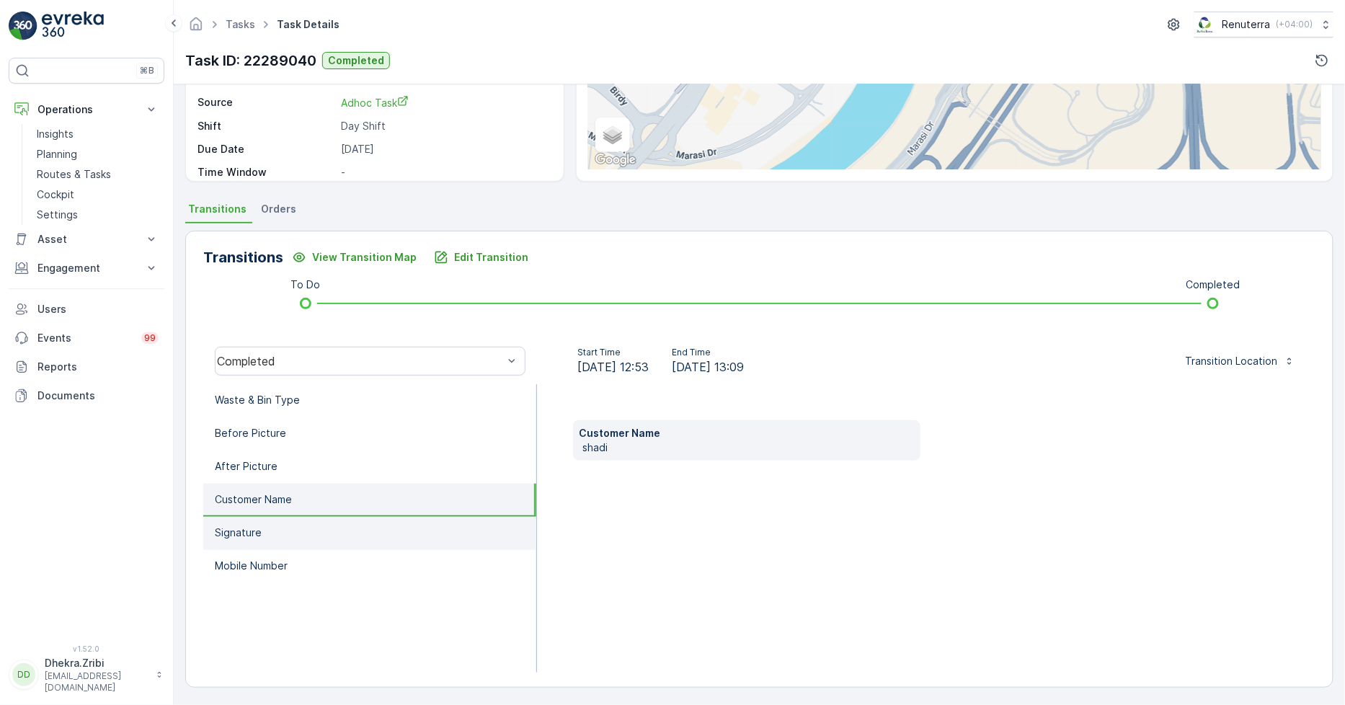
click at [279, 539] on li "Signature" at bounding box center [369, 533] width 333 height 33
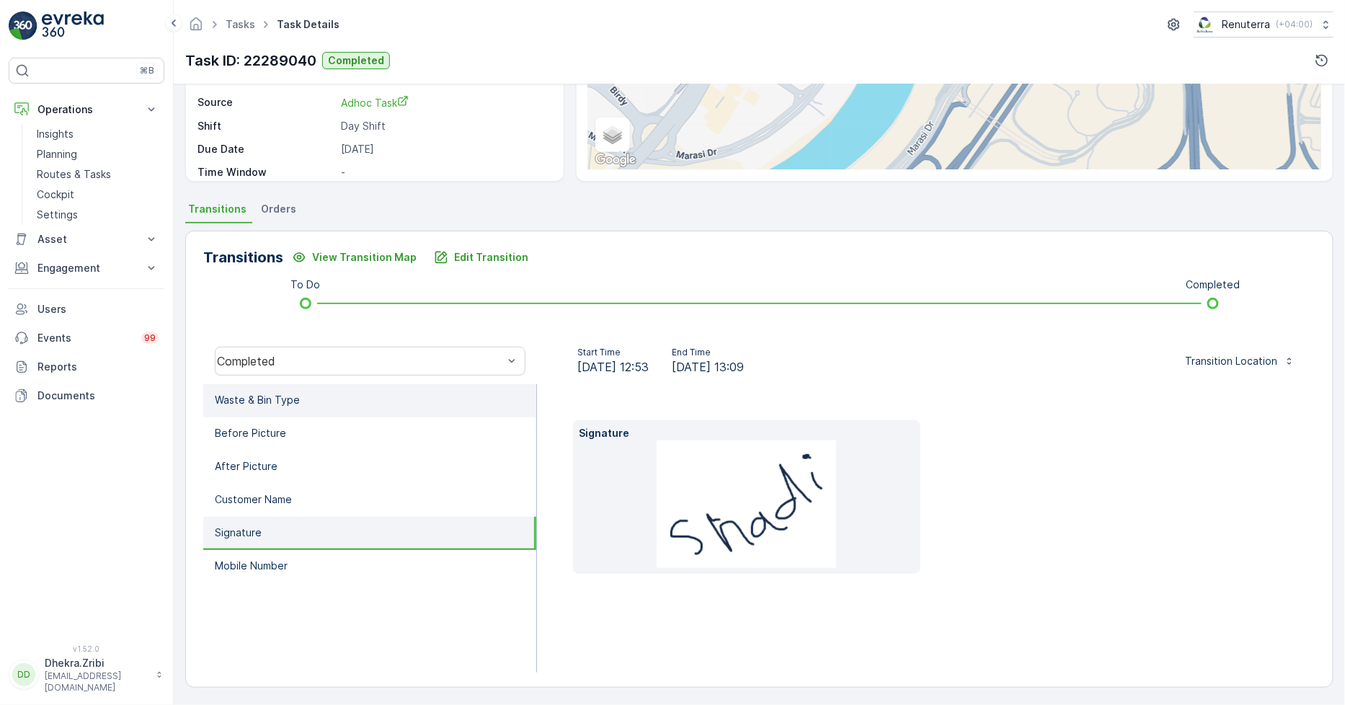
click at [270, 414] on li "Waste & Bin Type" at bounding box center [369, 400] width 333 height 33
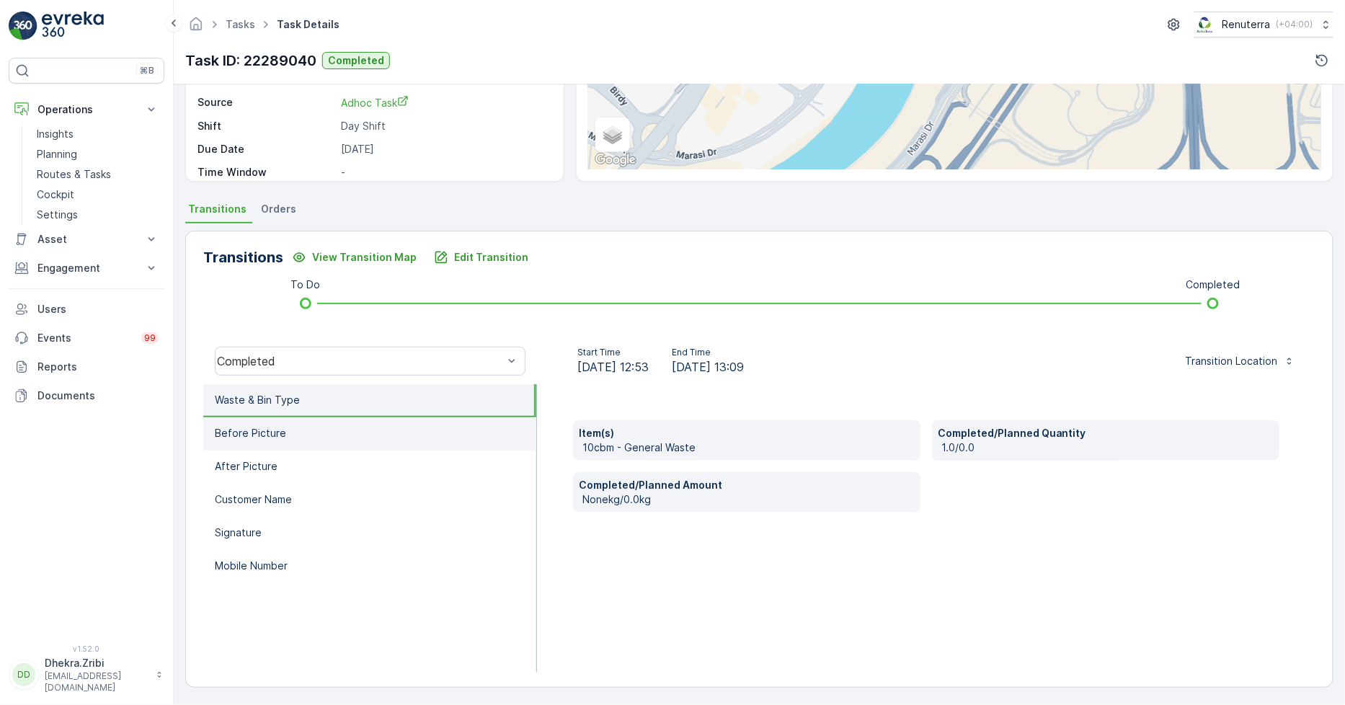
click at [258, 427] on p "Before Picture" at bounding box center [250, 433] width 71 height 14
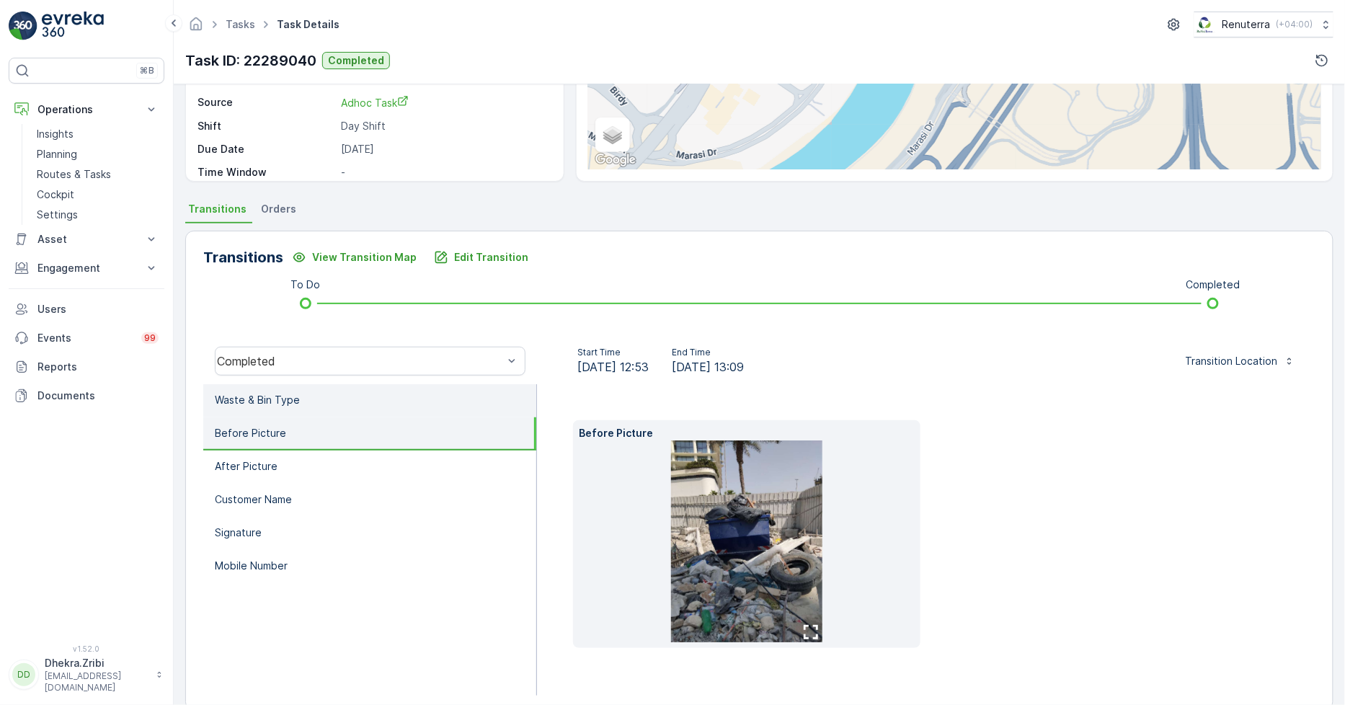
click at [280, 386] on li "Waste & Bin Type" at bounding box center [369, 400] width 333 height 33
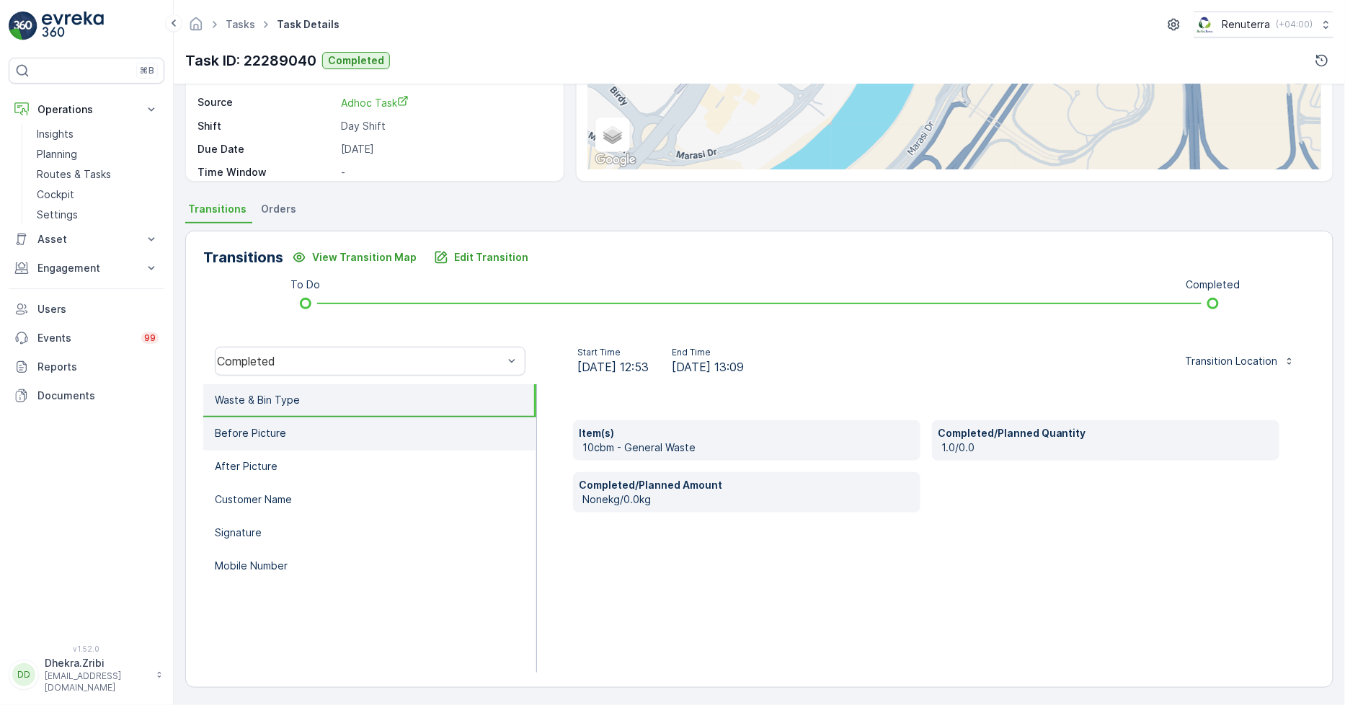
click at [278, 420] on li "Before Picture" at bounding box center [369, 433] width 333 height 33
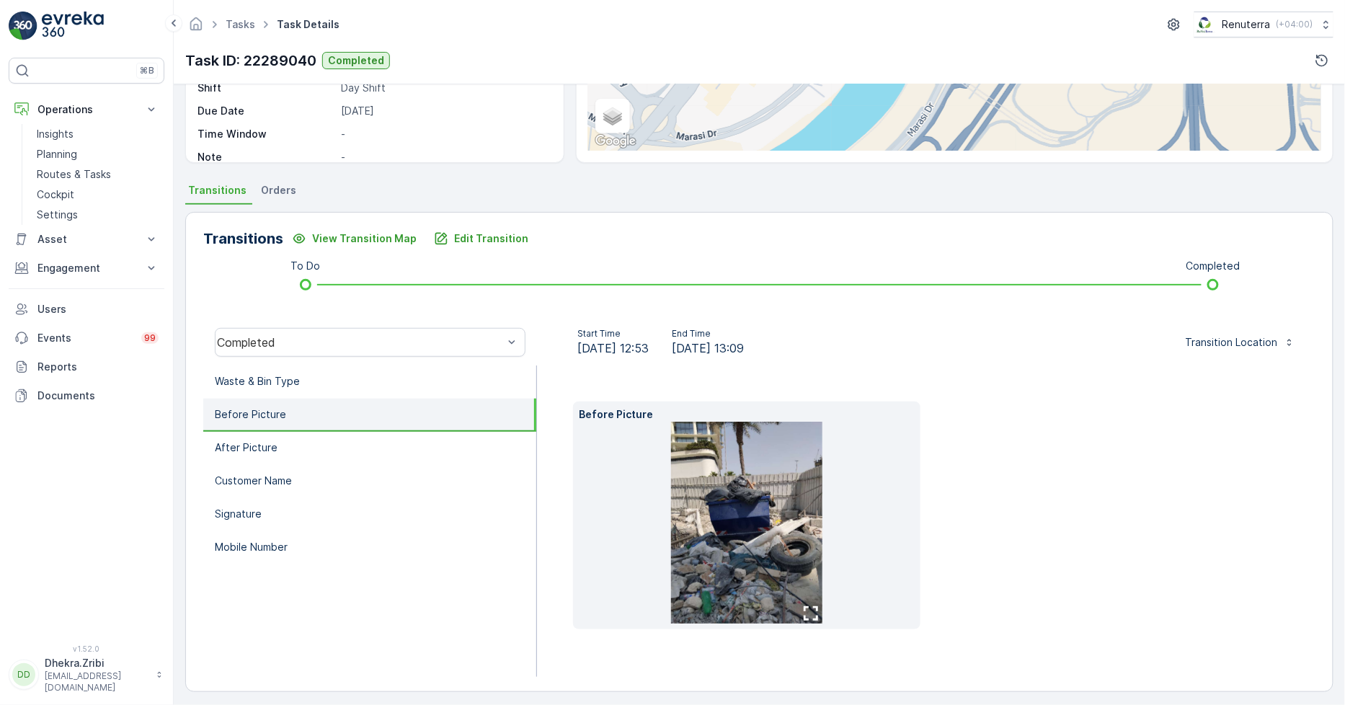
scroll to position [226, 0]
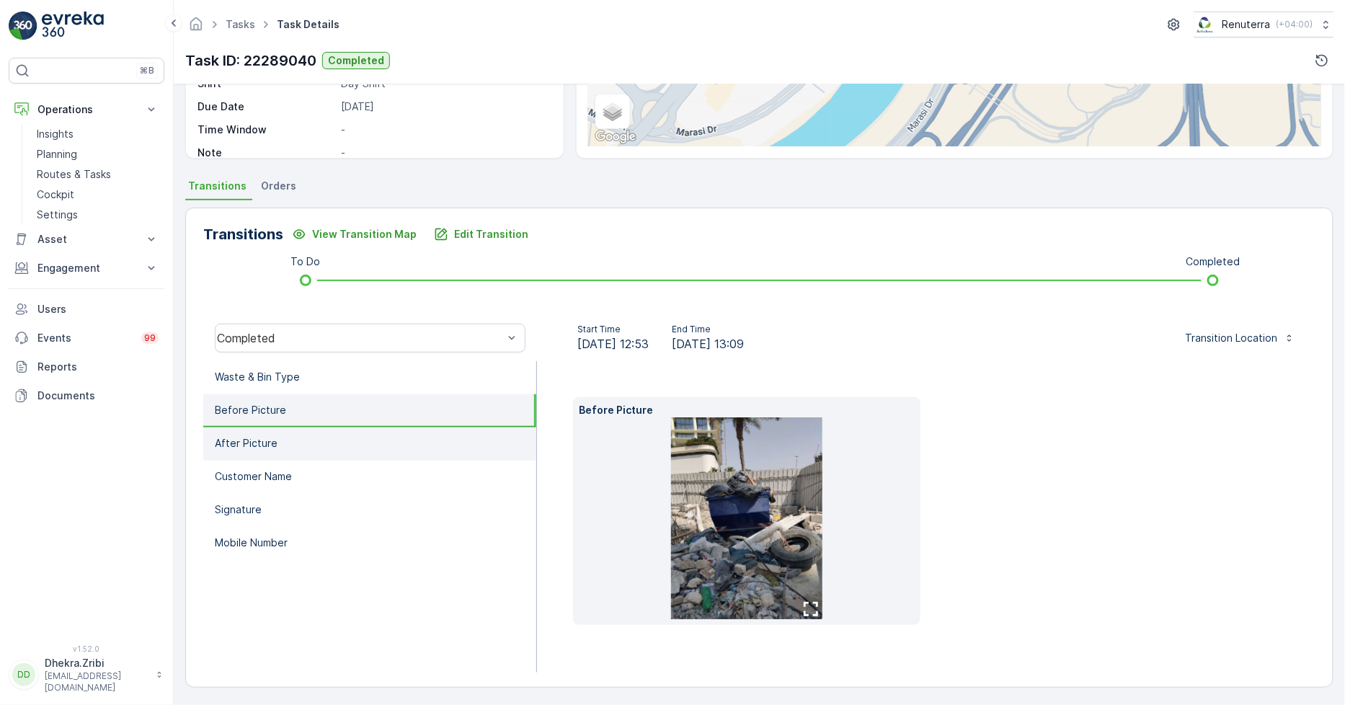
click at [270, 438] on p "After Picture" at bounding box center [246, 443] width 63 height 14
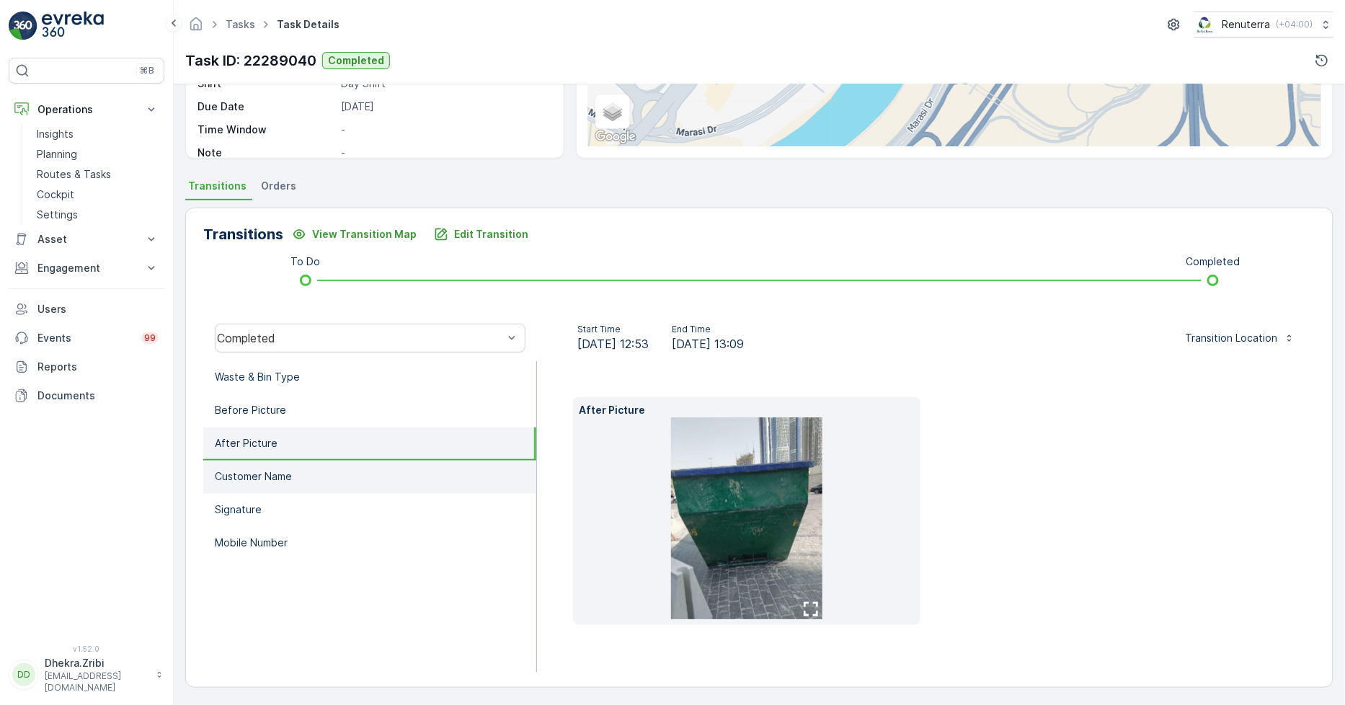
click at [285, 469] on p "Customer Name" at bounding box center [253, 476] width 77 height 14
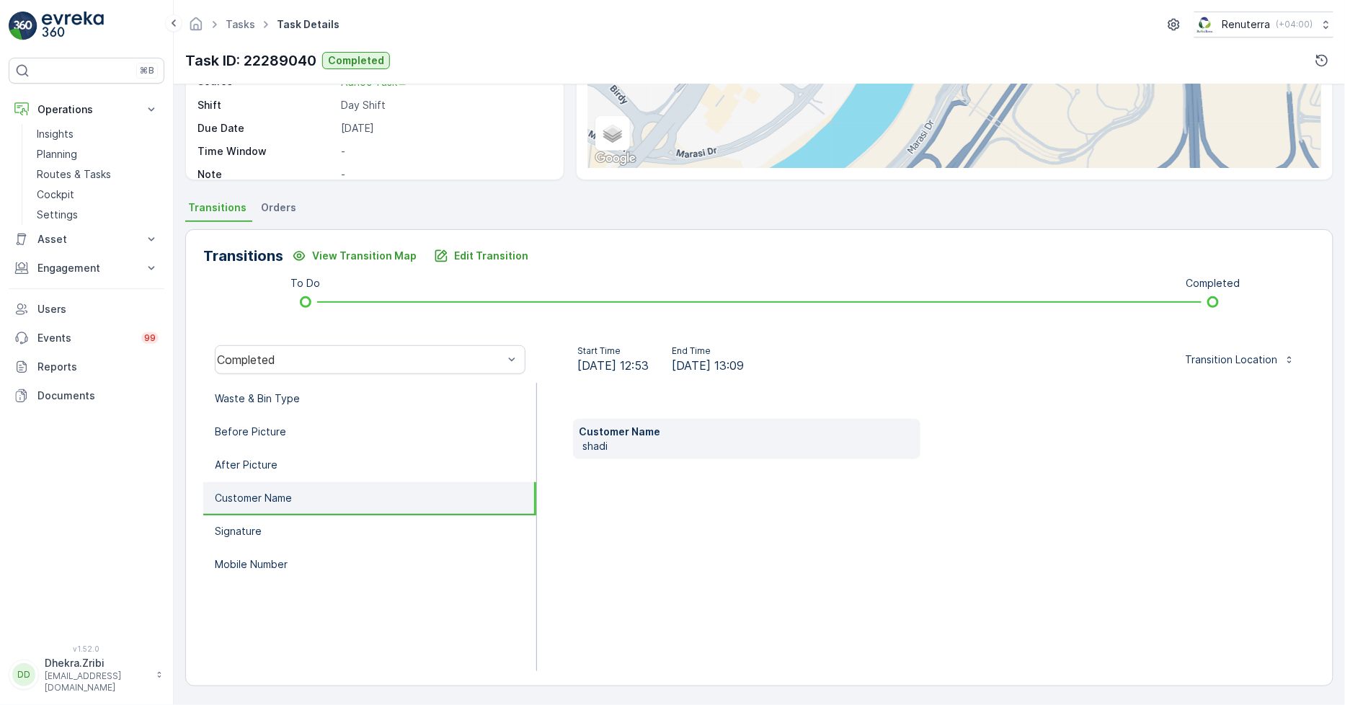
scroll to position [203, 0]
click at [286, 500] on p "Customer Name" at bounding box center [253, 499] width 77 height 14
click at [288, 532] on li "Signature" at bounding box center [369, 532] width 333 height 33
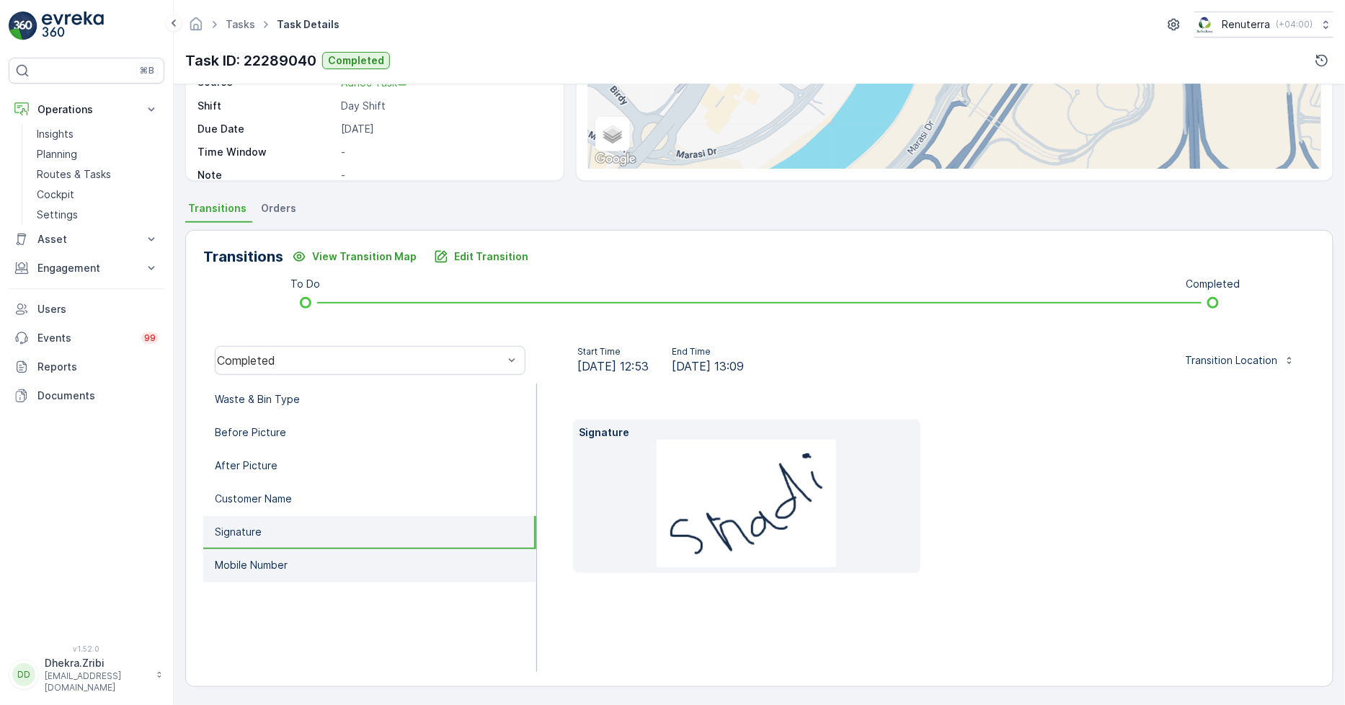
click at [290, 554] on li "Mobile Number" at bounding box center [369, 565] width 333 height 33
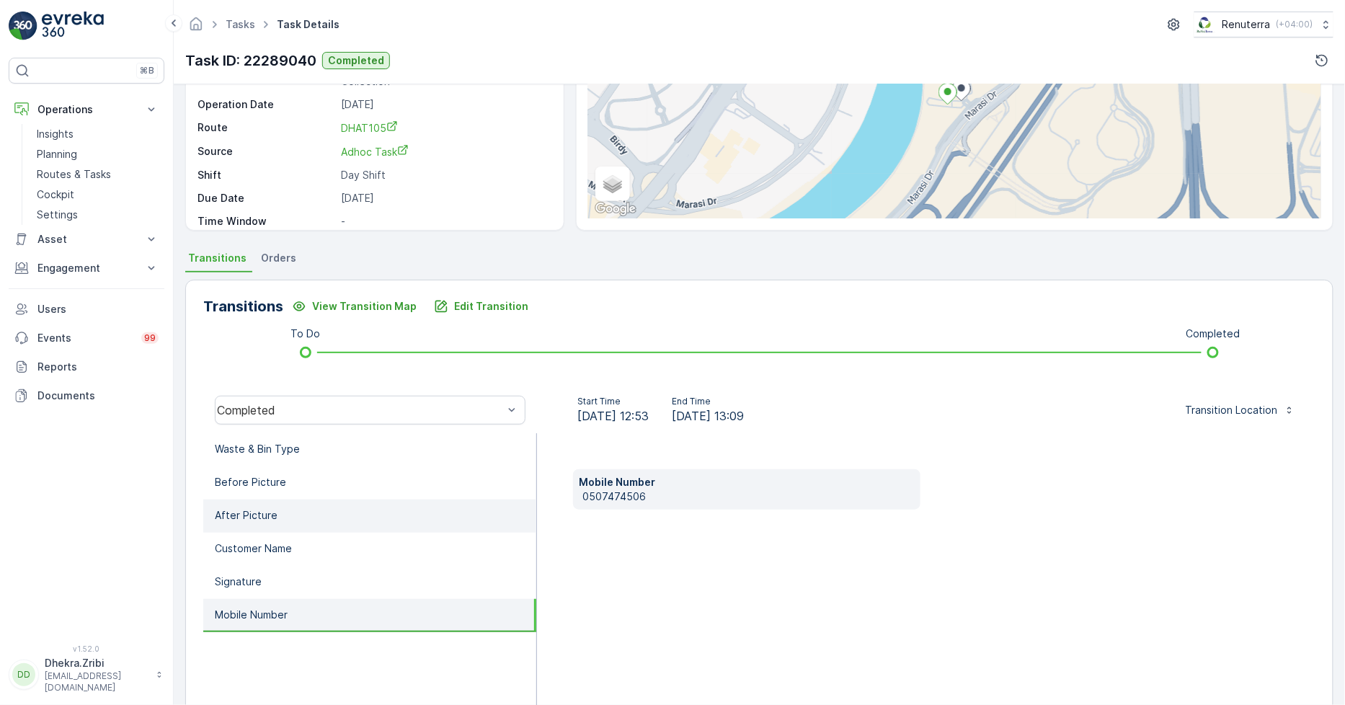
scroll to position [160, 0]
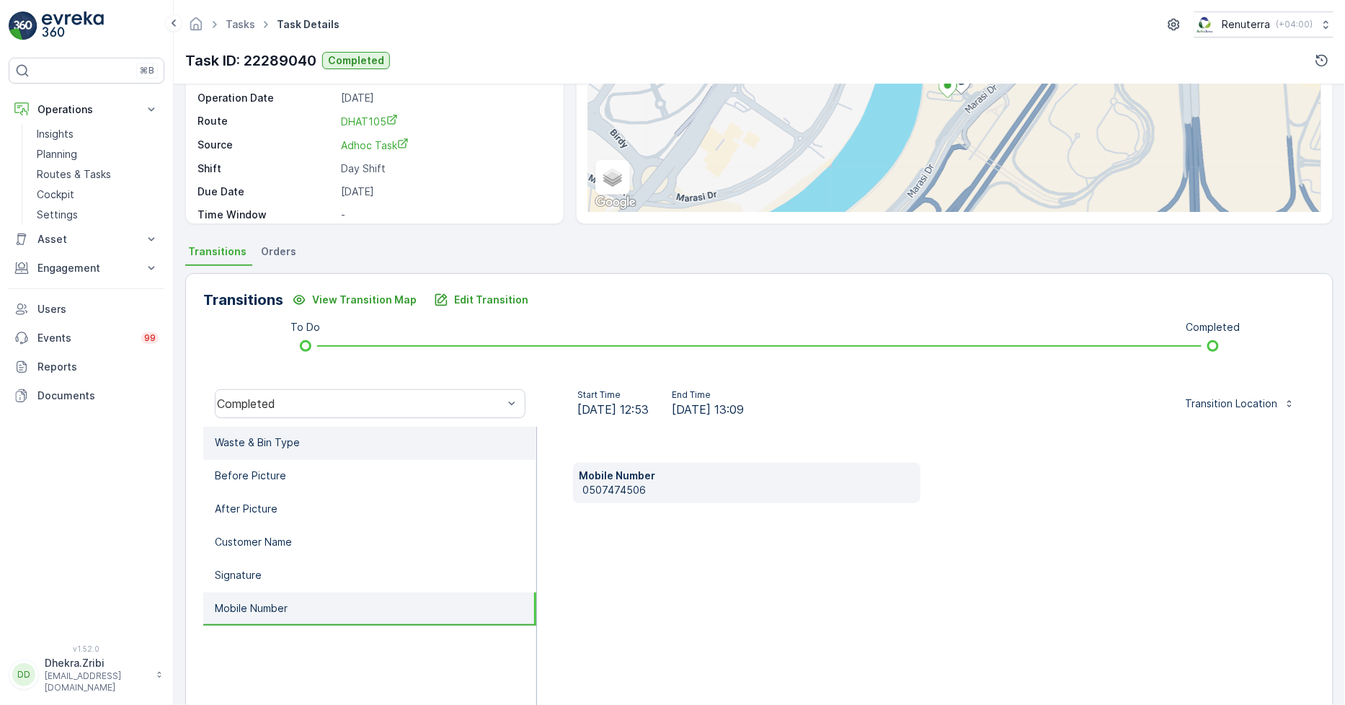
click at [303, 438] on li "Waste & Bin Type" at bounding box center [369, 443] width 333 height 33
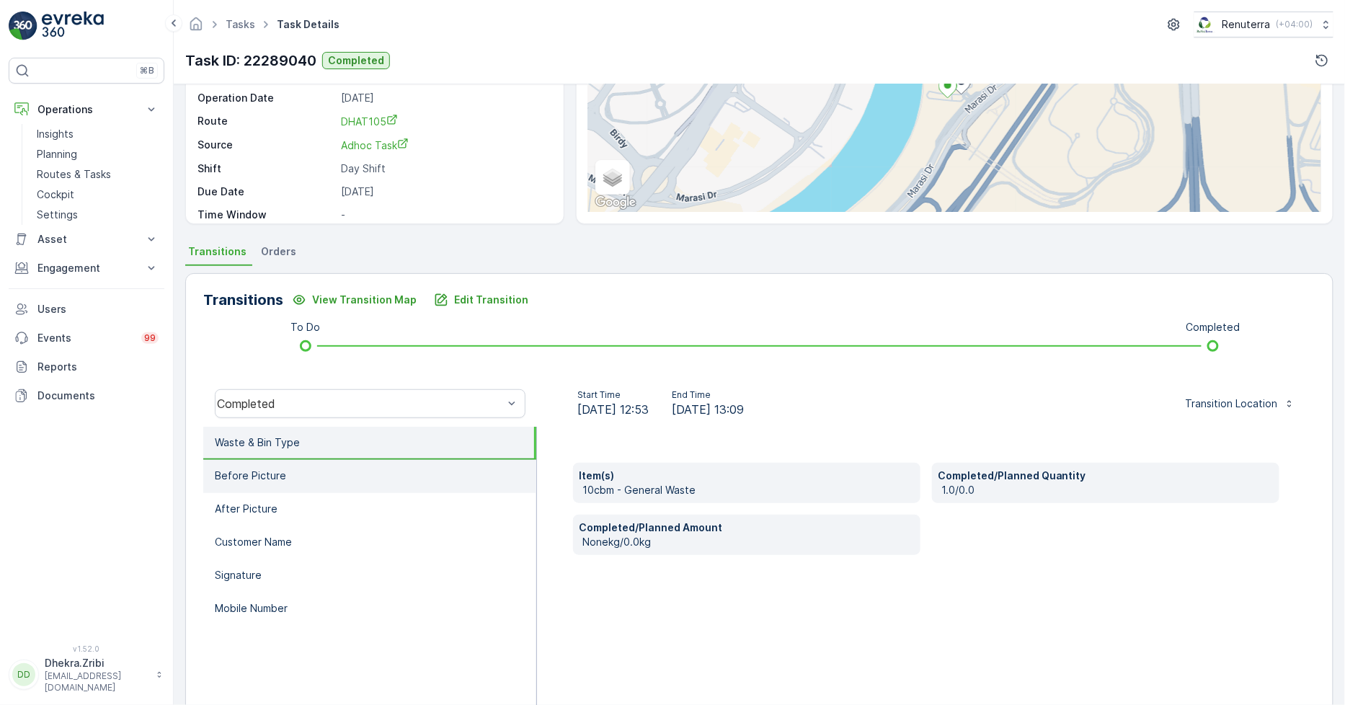
click at [296, 474] on li "Before Picture" at bounding box center [369, 476] width 333 height 33
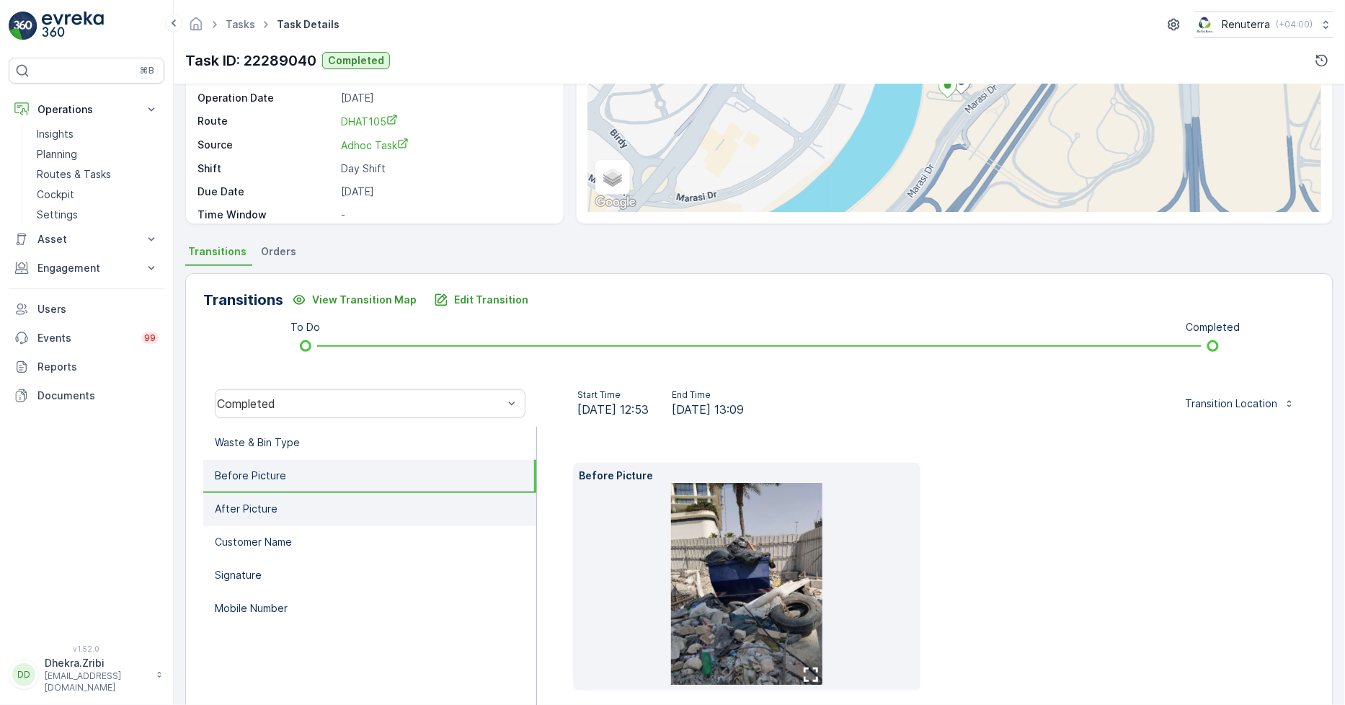
click at [301, 500] on li "After Picture" at bounding box center [369, 509] width 333 height 33
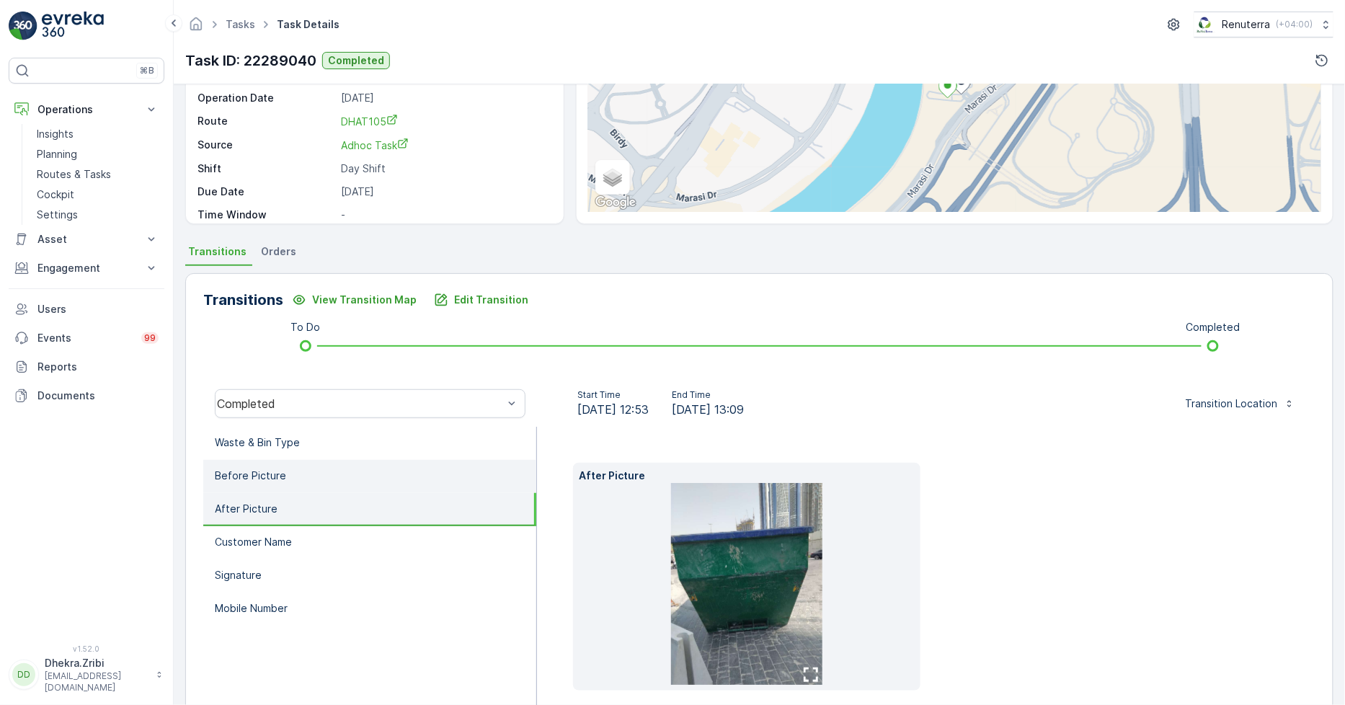
click at [296, 471] on li "Before Picture" at bounding box center [369, 476] width 333 height 33
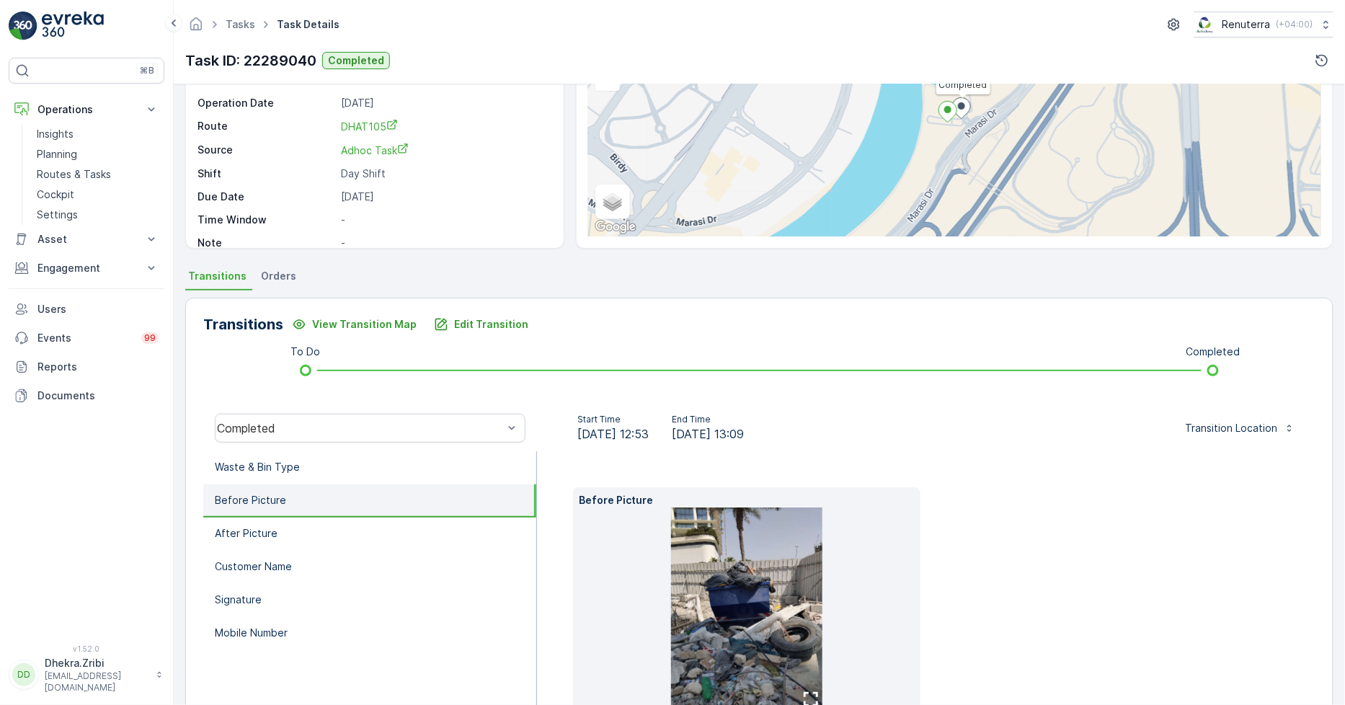
scroll to position [226, 0]
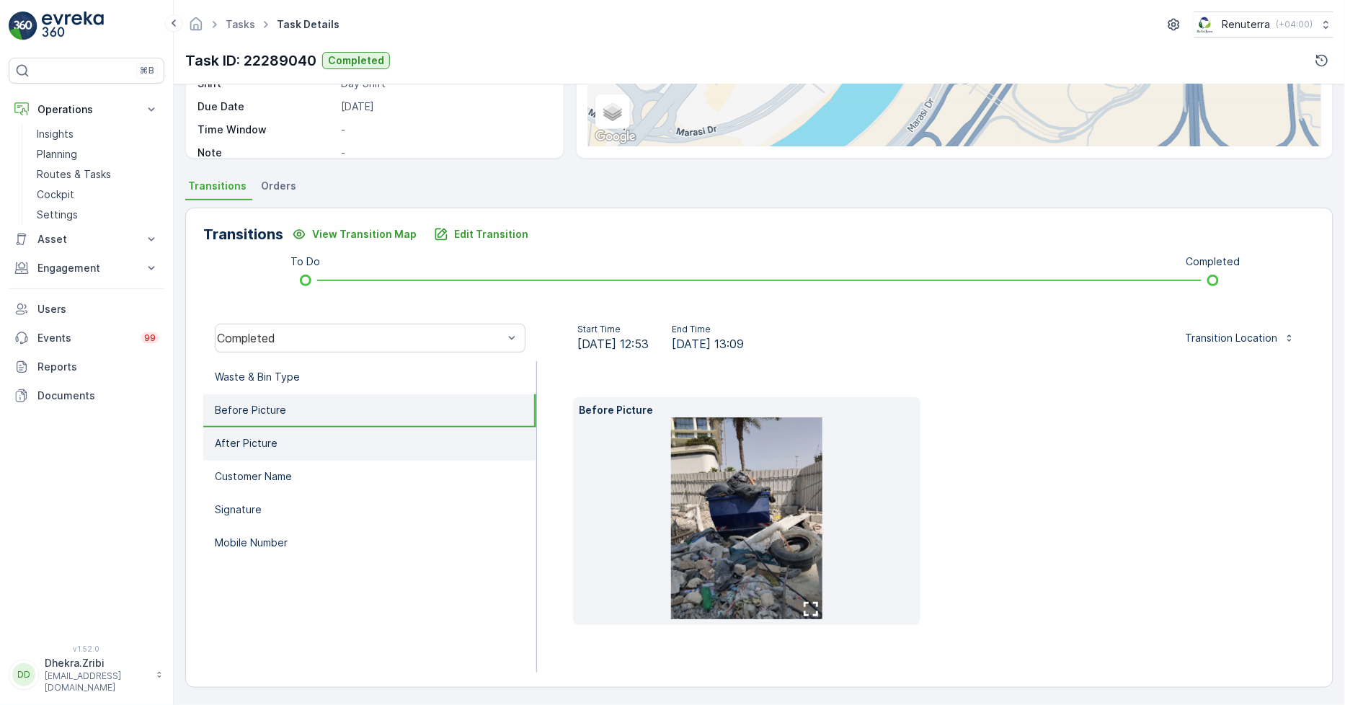
click at [301, 440] on li "After Picture" at bounding box center [369, 443] width 333 height 33
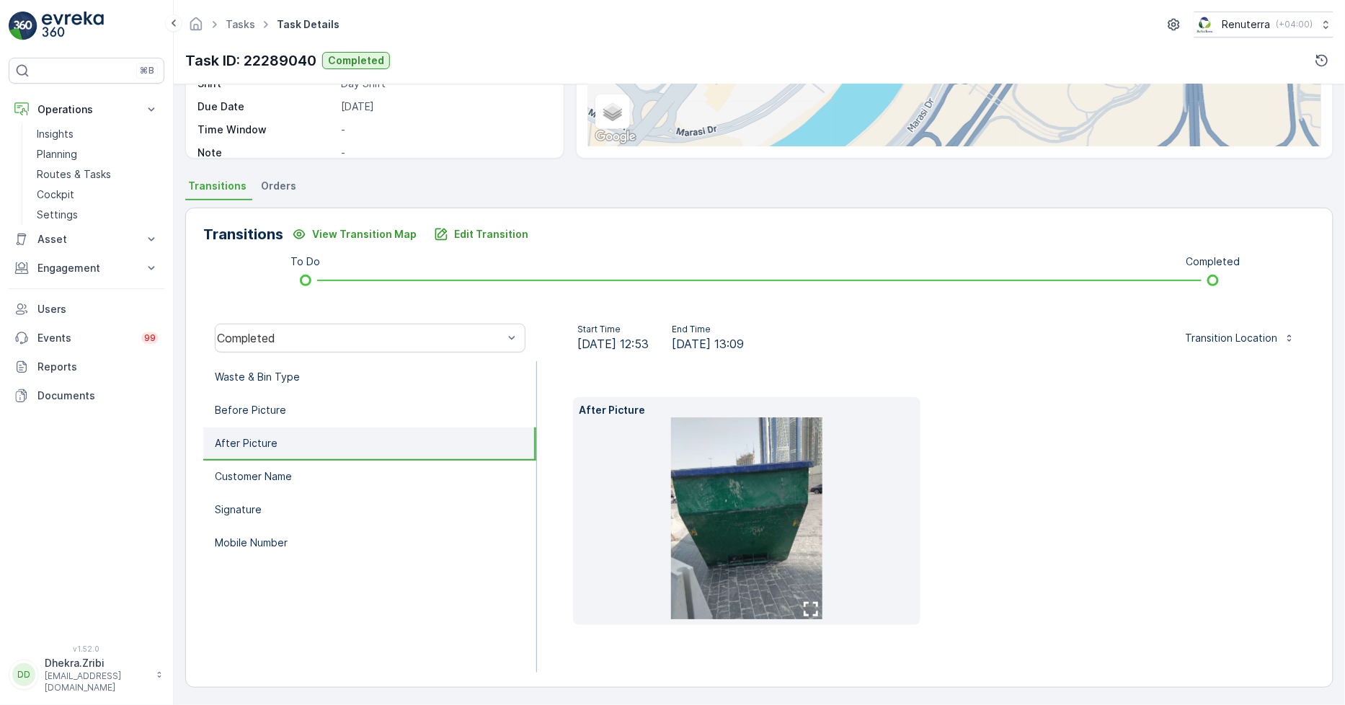
click at [737, 515] on img at bounding box center [746, 518] width 151 height 202
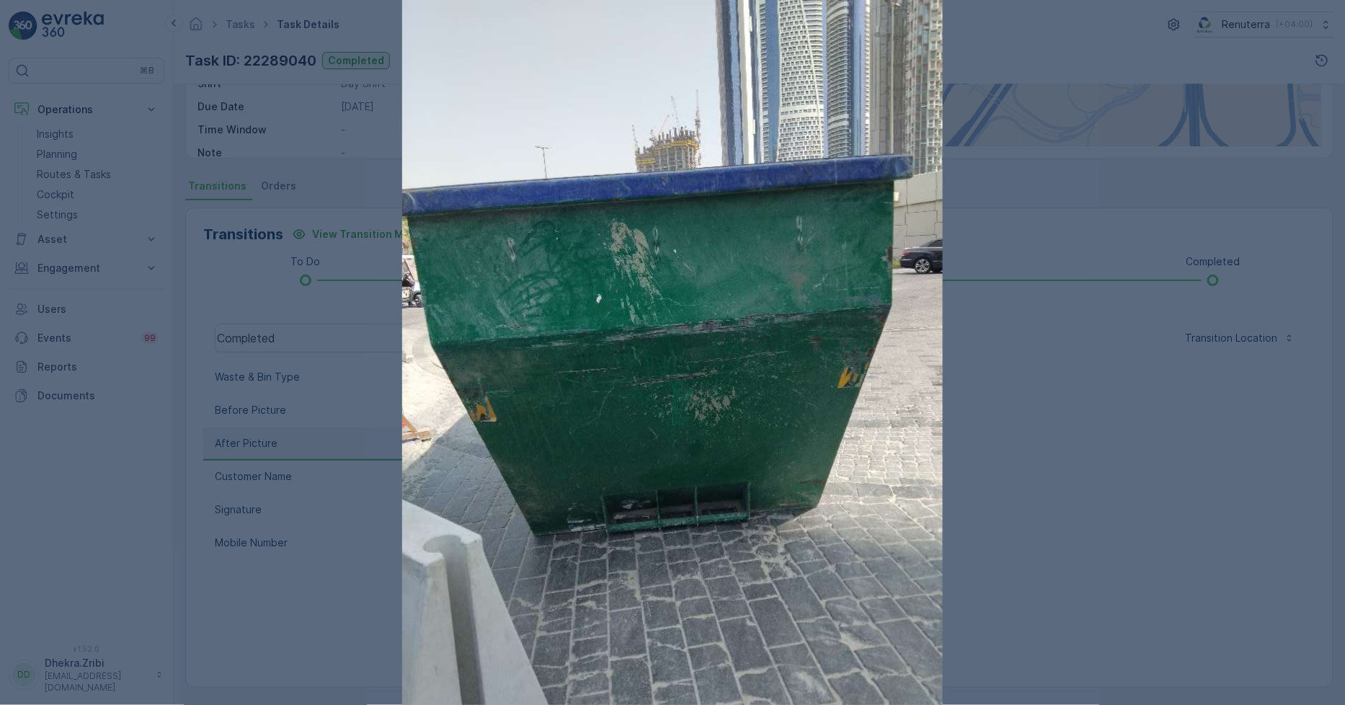
click at [1144, 325] on div at bounding box center [672, 352] width 1345 height 705
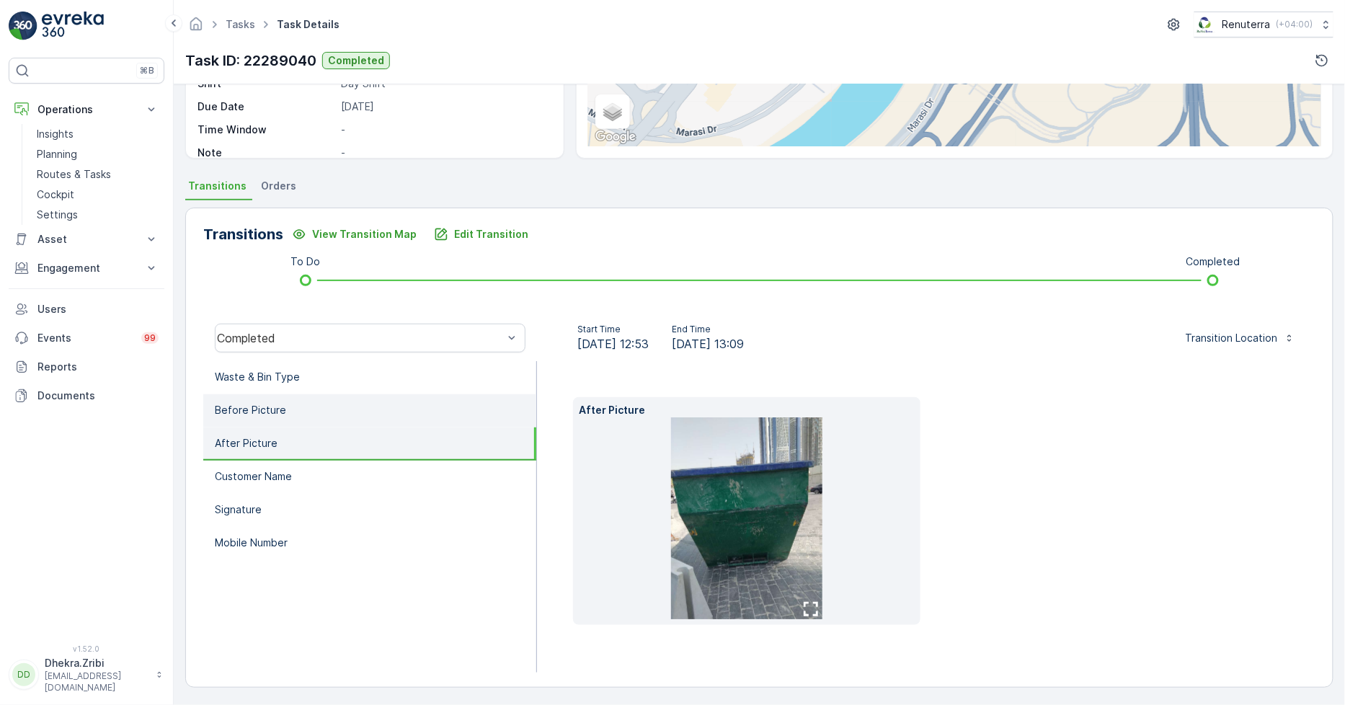
click at [325, 394] on li "Before Picture" at bounding box center [369, 410] width 333 height 33
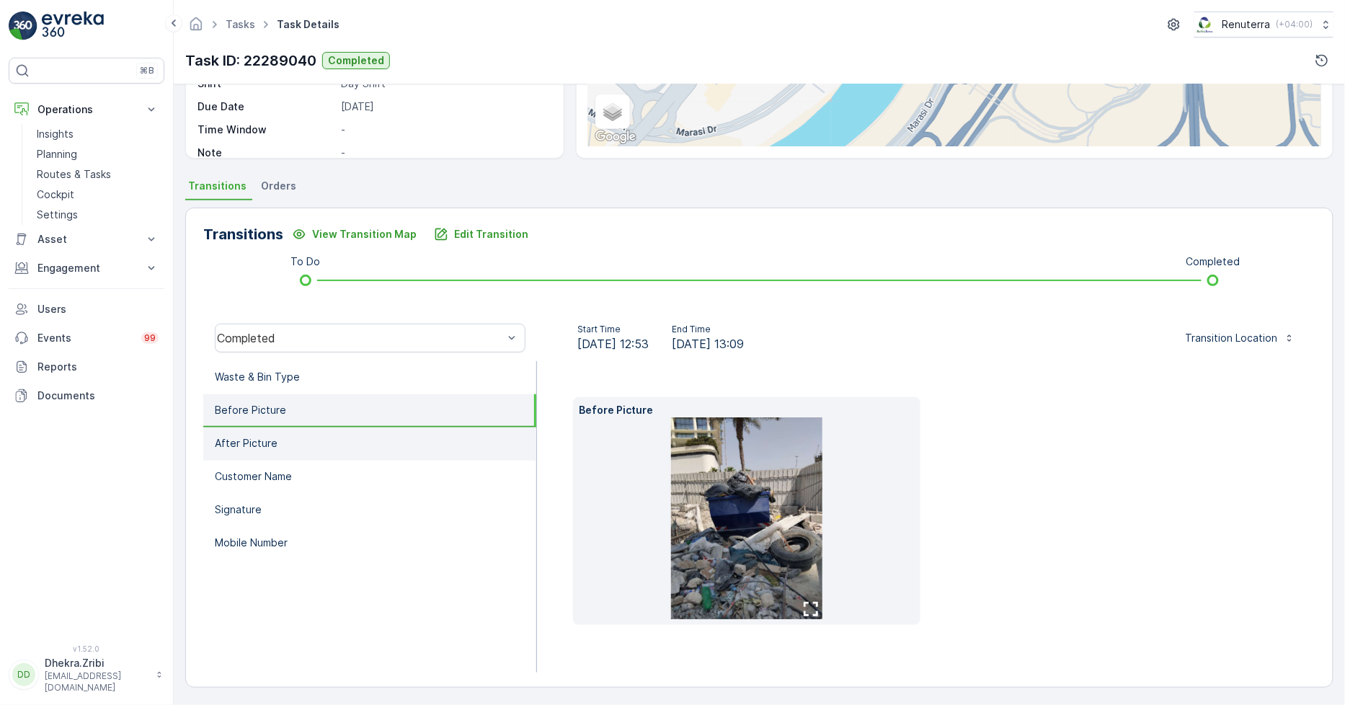
click at [297, 443] on li "After Picture" at bounding box center [369, 443] width 333 height 33
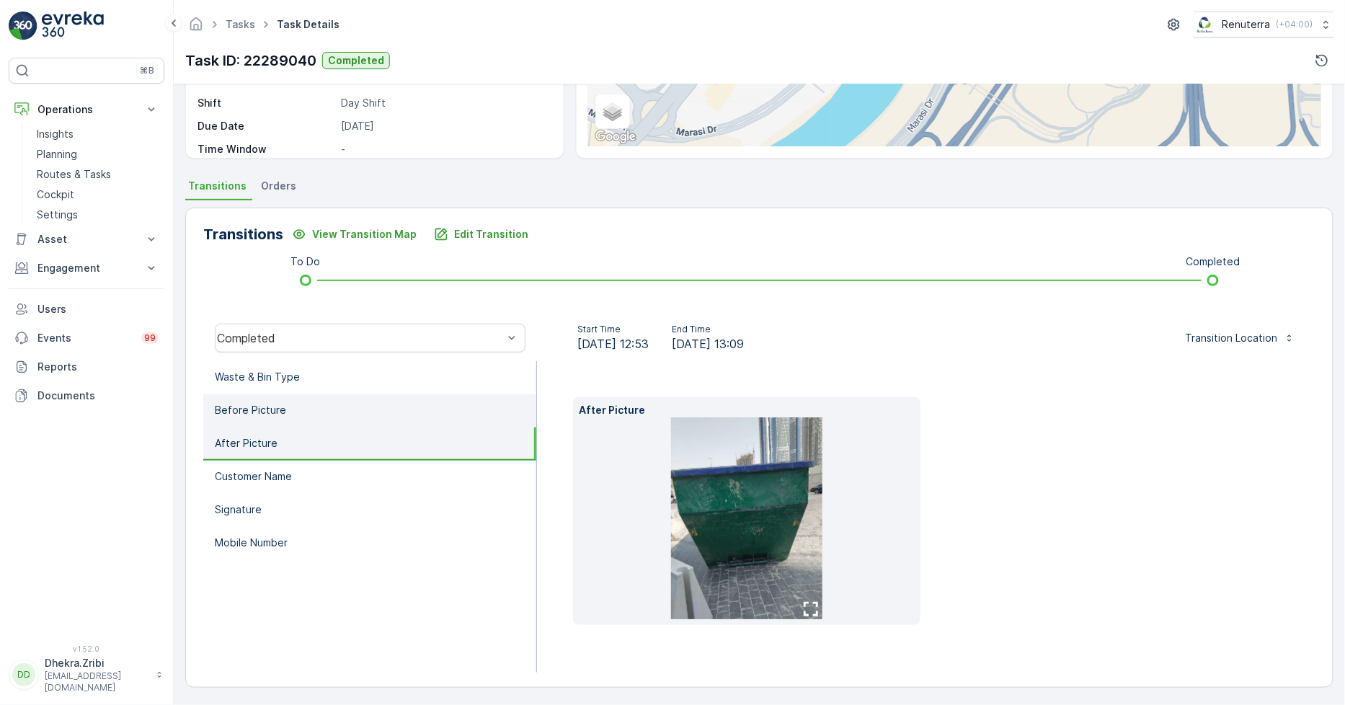
click at [290, 407] on li "Before Picture" at bounding box center [369, 410] width 333 height 33
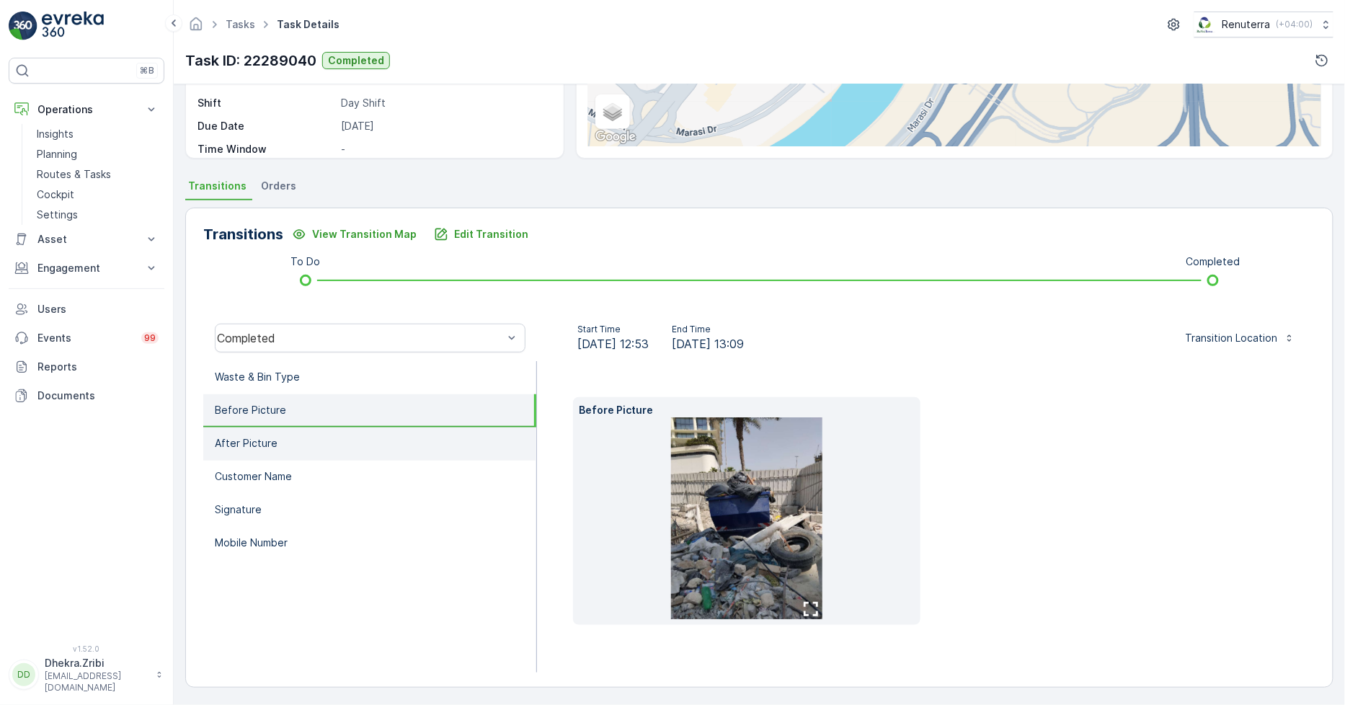
click at [296, 428] on li "After Picture" at bounding box center [369, 443] width 333 height 33
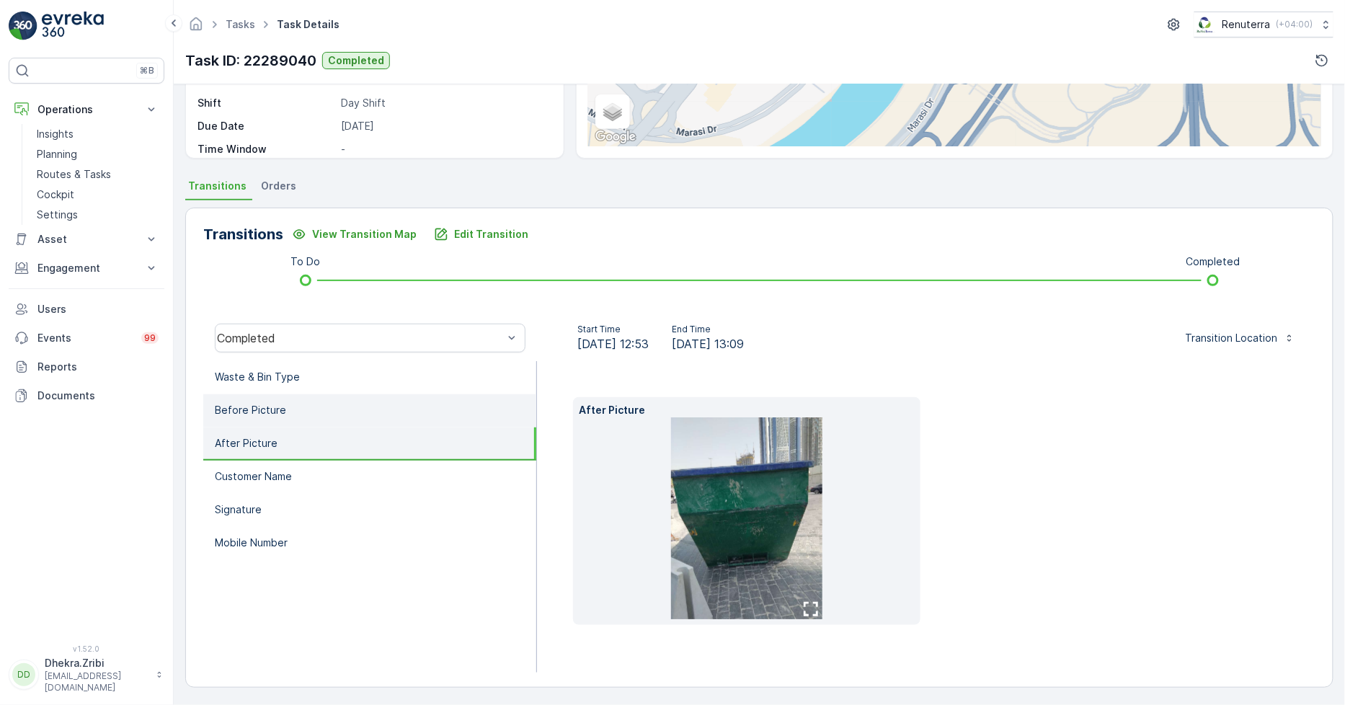
click at [290, 408] on li "Before Picture" at bounding box center [369, 410] width 333 height 33
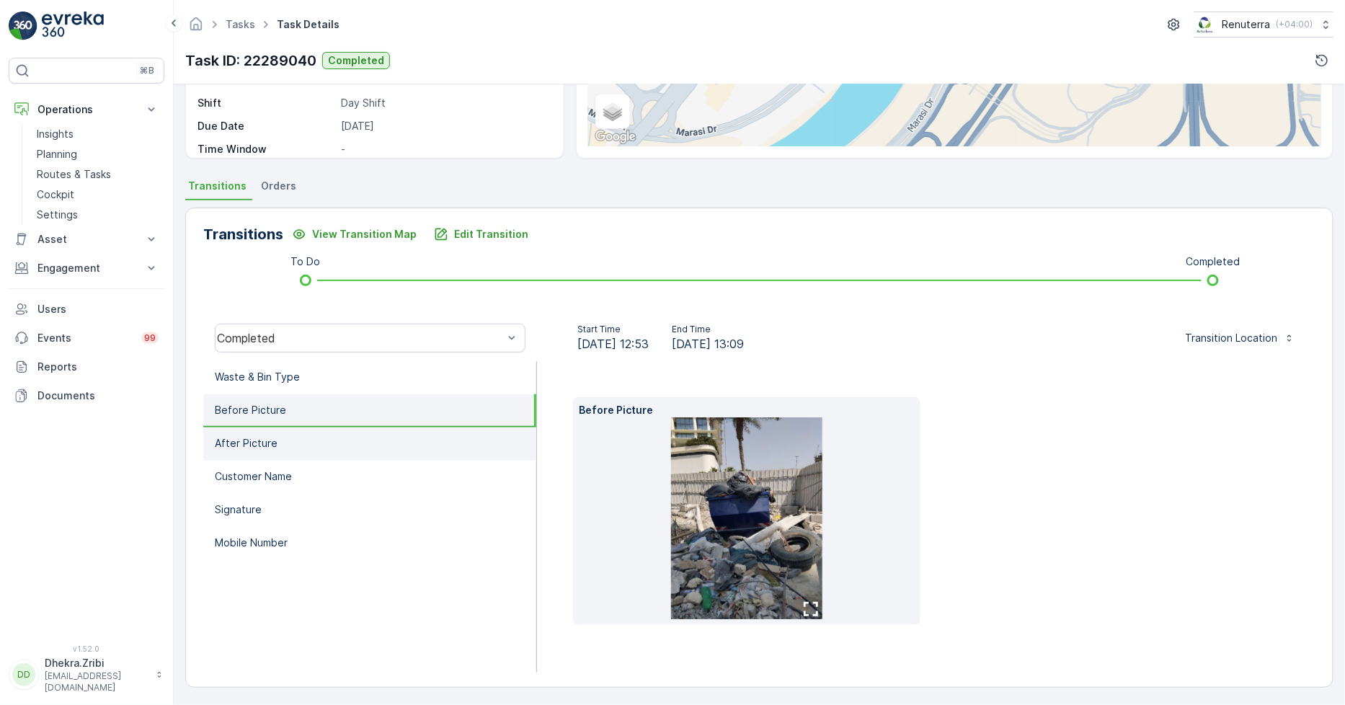
click at [290, 449] on li "After Picture" at bounding box center [369, 443] width 333 height 33
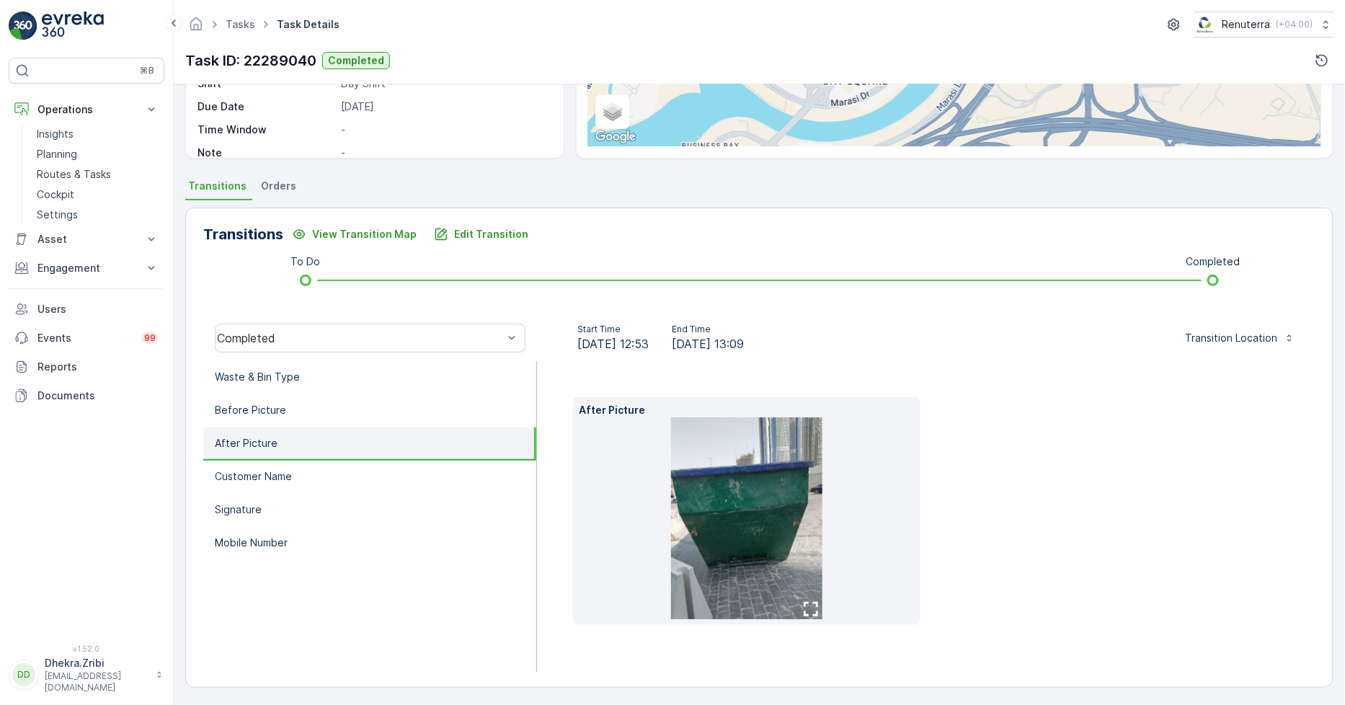
click at [234, 436] on p "After Picture" at bounding box center [246, 443] width 63 height 14
click at [261, 406] on p "Before Picture" at bounding box center [250, 410] width 71 height 14
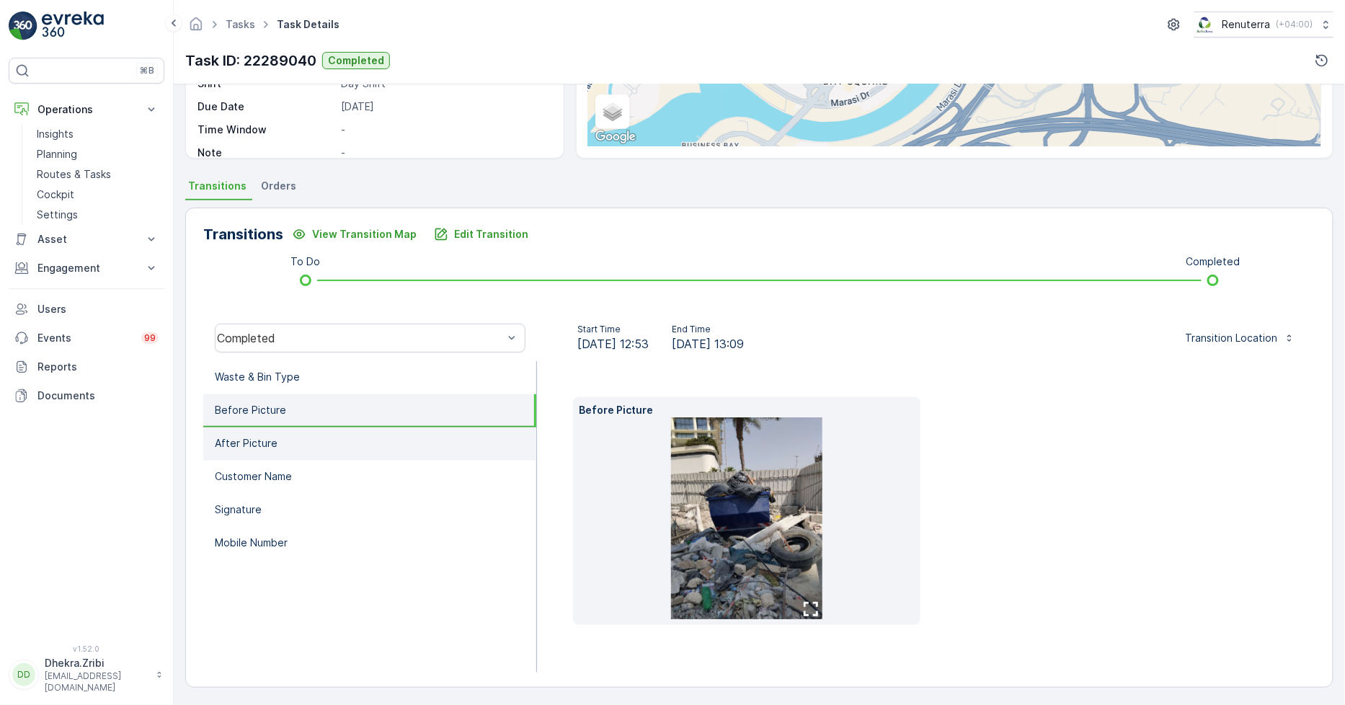
click at [250, 443] on p "After Picture" at bounding box center [246, 443] width 63 height 14
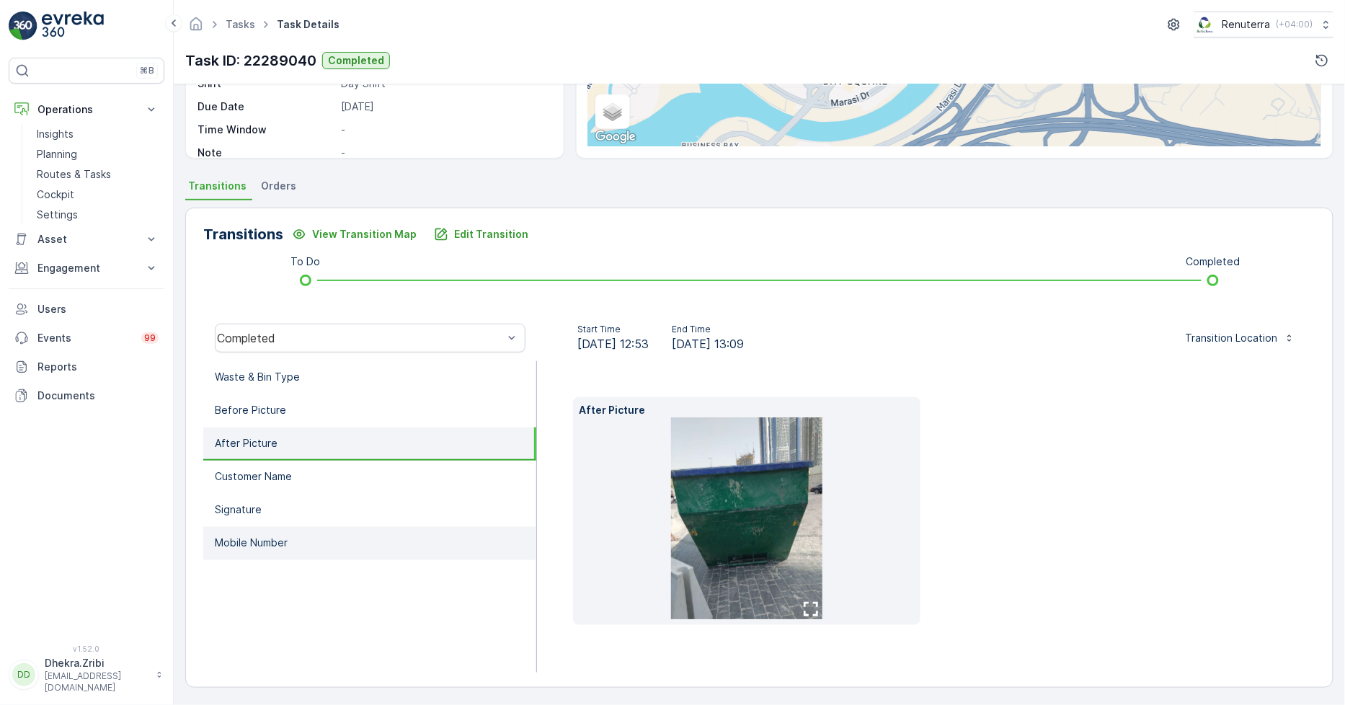
click at [270, 536] on p "Mobile Number" at bounding box center [251, 543] width 73 height 14
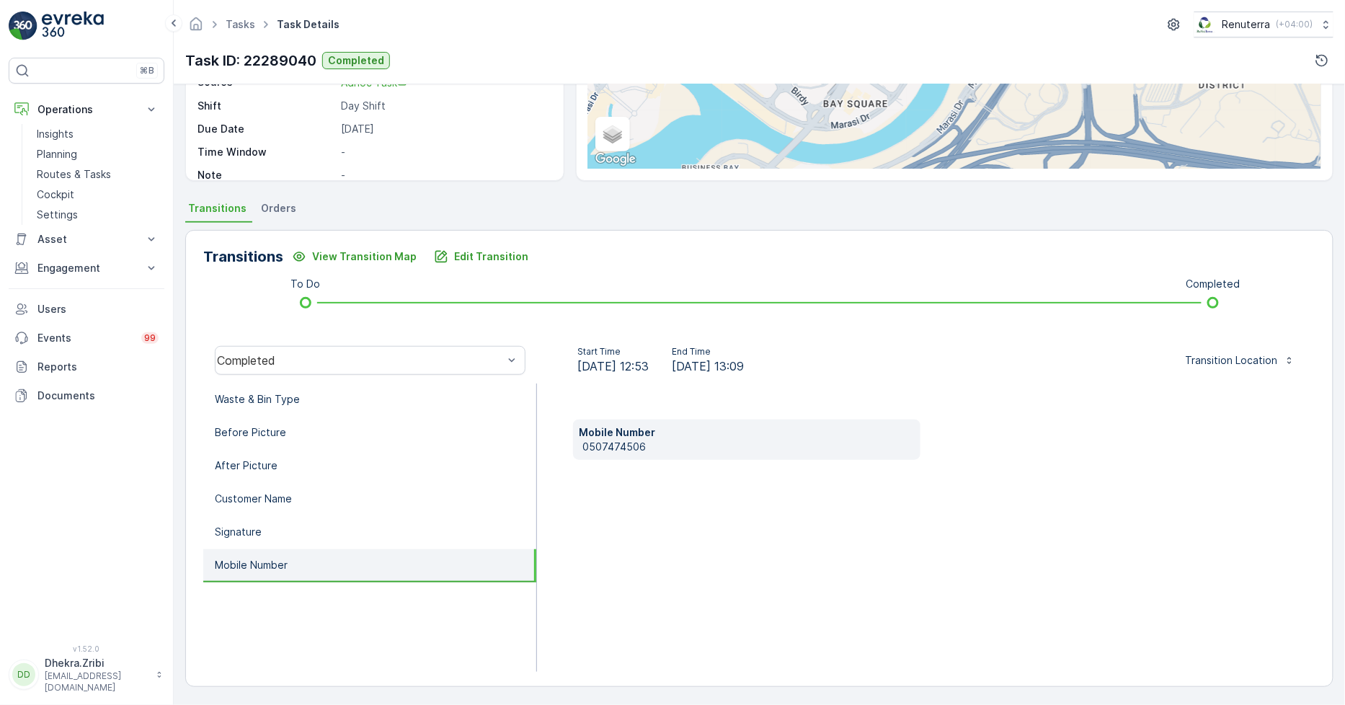
click at [596, 446] on p "0507474506" at bounding box center [748, 447] width 332 height 14
copy p "0"
click at [596, 447] on p "0507474506" at bounding box center [748, 447] width 332 height 14
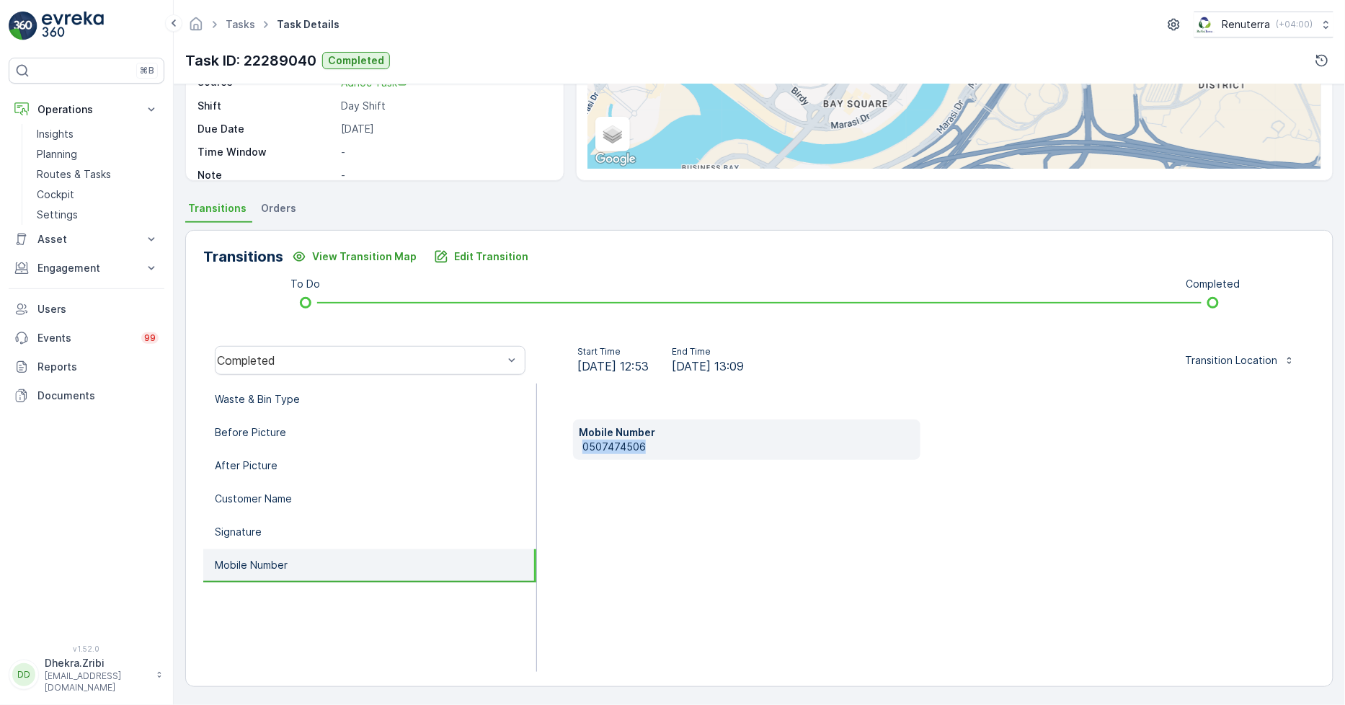
click at [596, 447] on p "0507474506" at bounding box center [748, 447] width 332 height 14
click at [446, 246] on button "Edit Transition" at bounding box center [481, 256] width 112 height 23
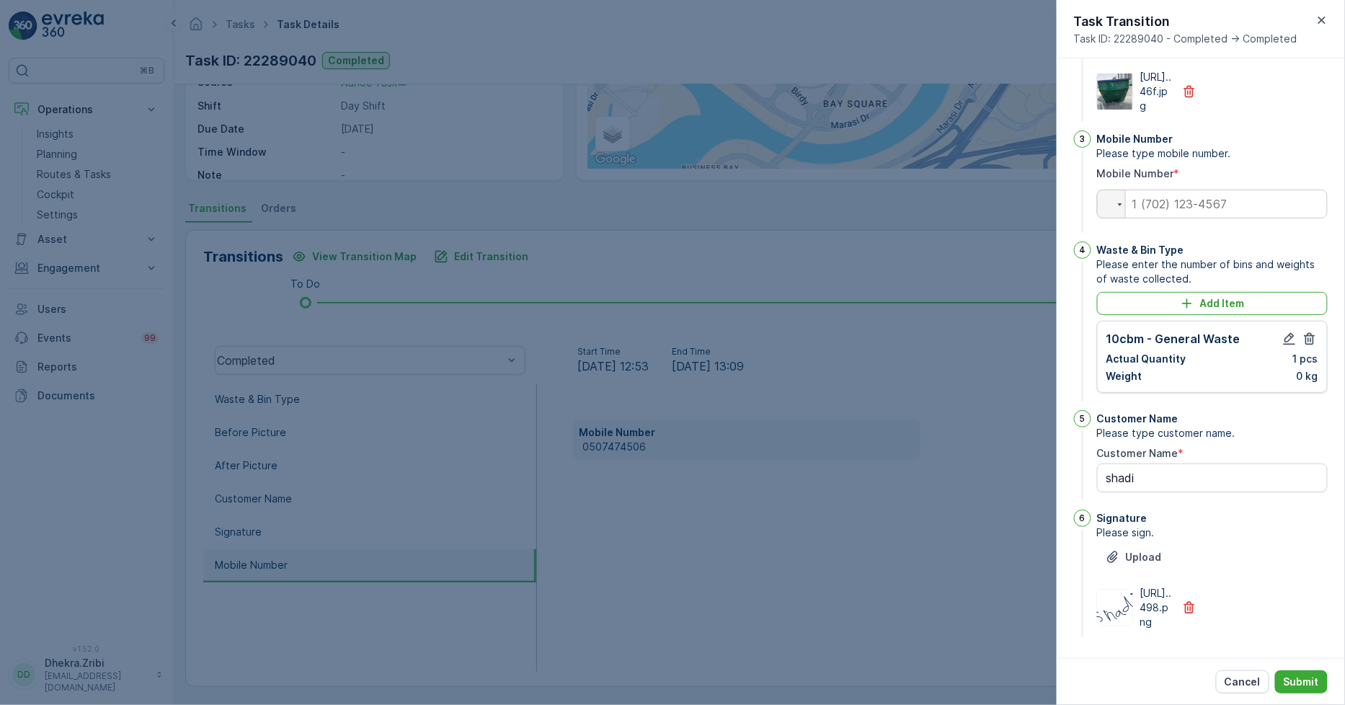
scroll to position [305, 0]
click at [1287, 332] on icon "button" at bounding box center [1289, 339] width 14 height 14
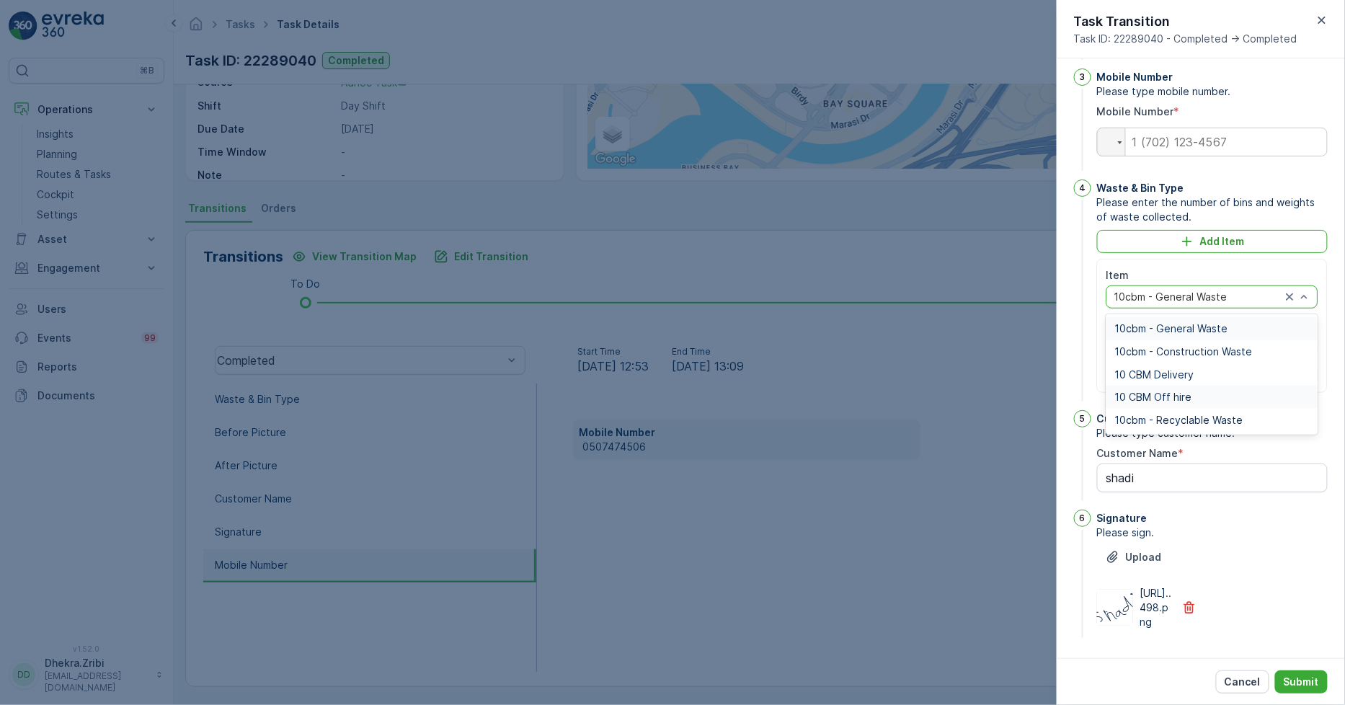
click at [1169, 403] on span "10 CBM Off hire" at bounding box center [1153, 397] width 77 height 12
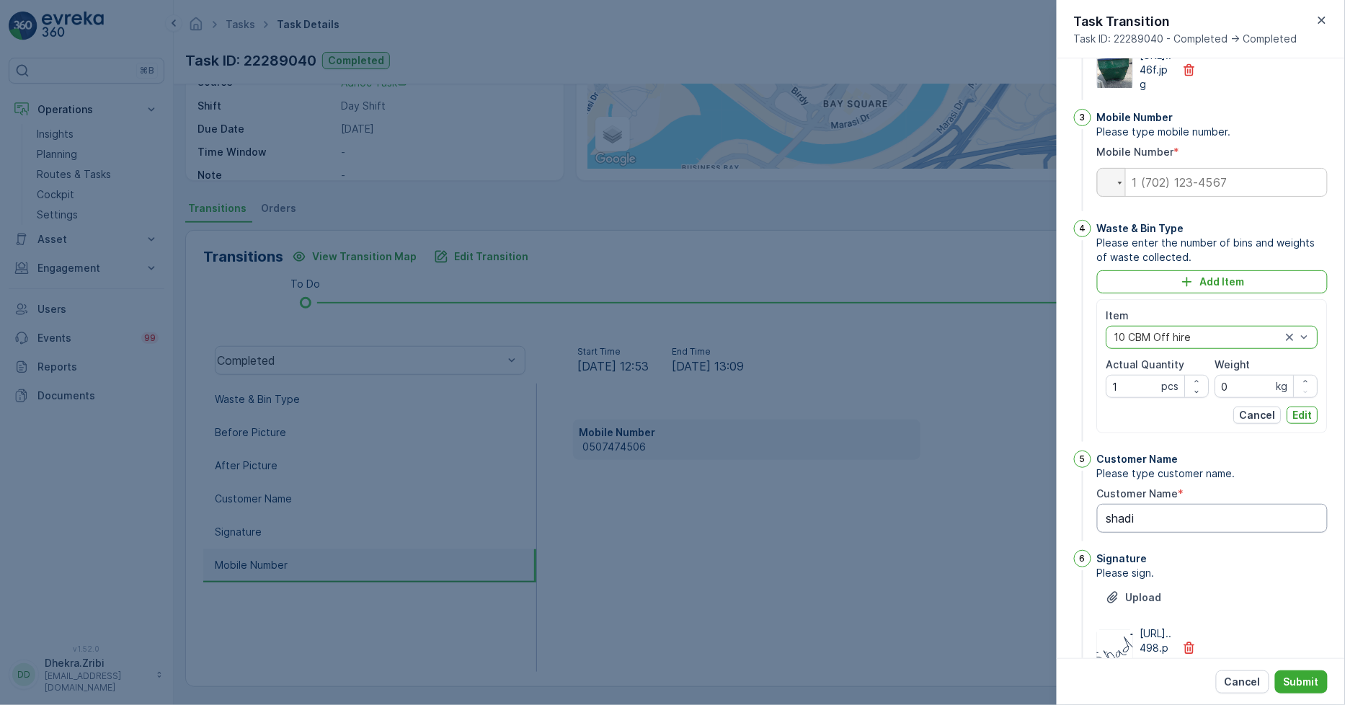
scroll to position [207, 0]
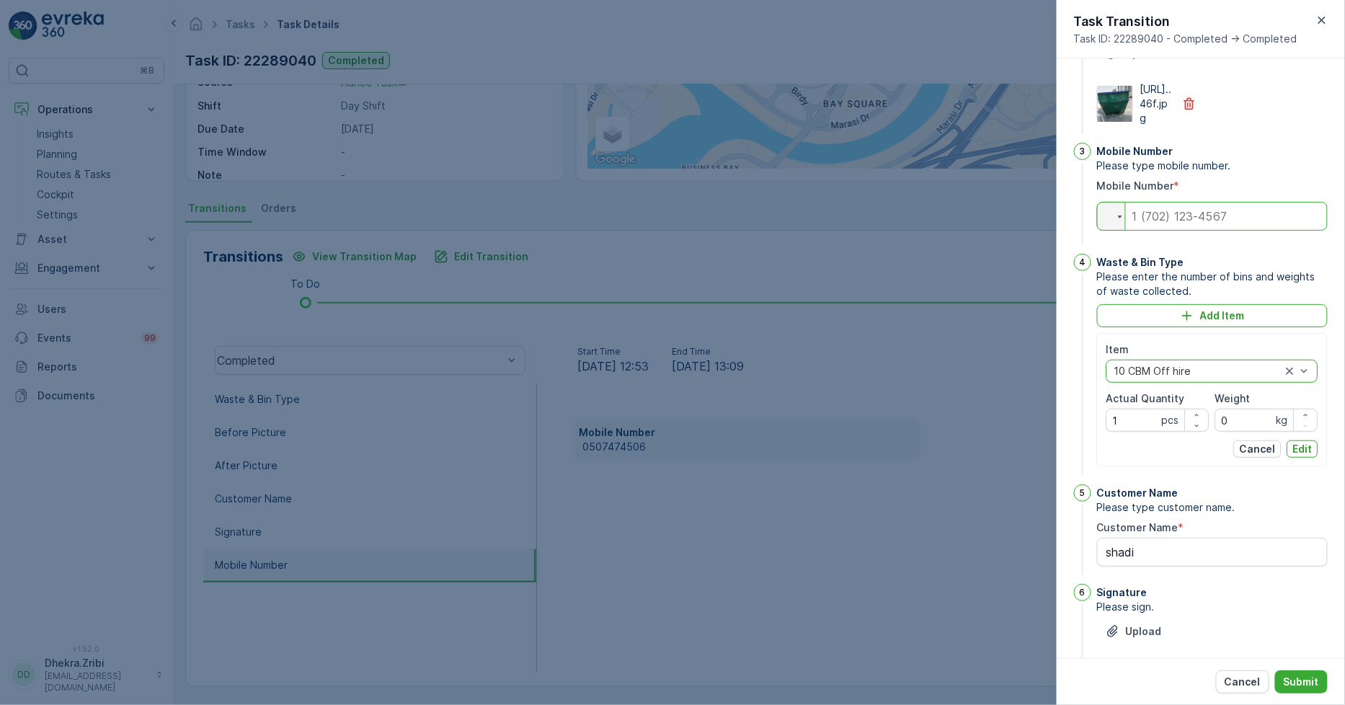
click at [1200, 231] on input "tel" at bounding box center [1212, 216] width 231 height 29
paste input "0507474506"
type input "0507474506"
click at [1298, 681] on p "Submit" at bounding box center [1301, 682] width 35 height 14
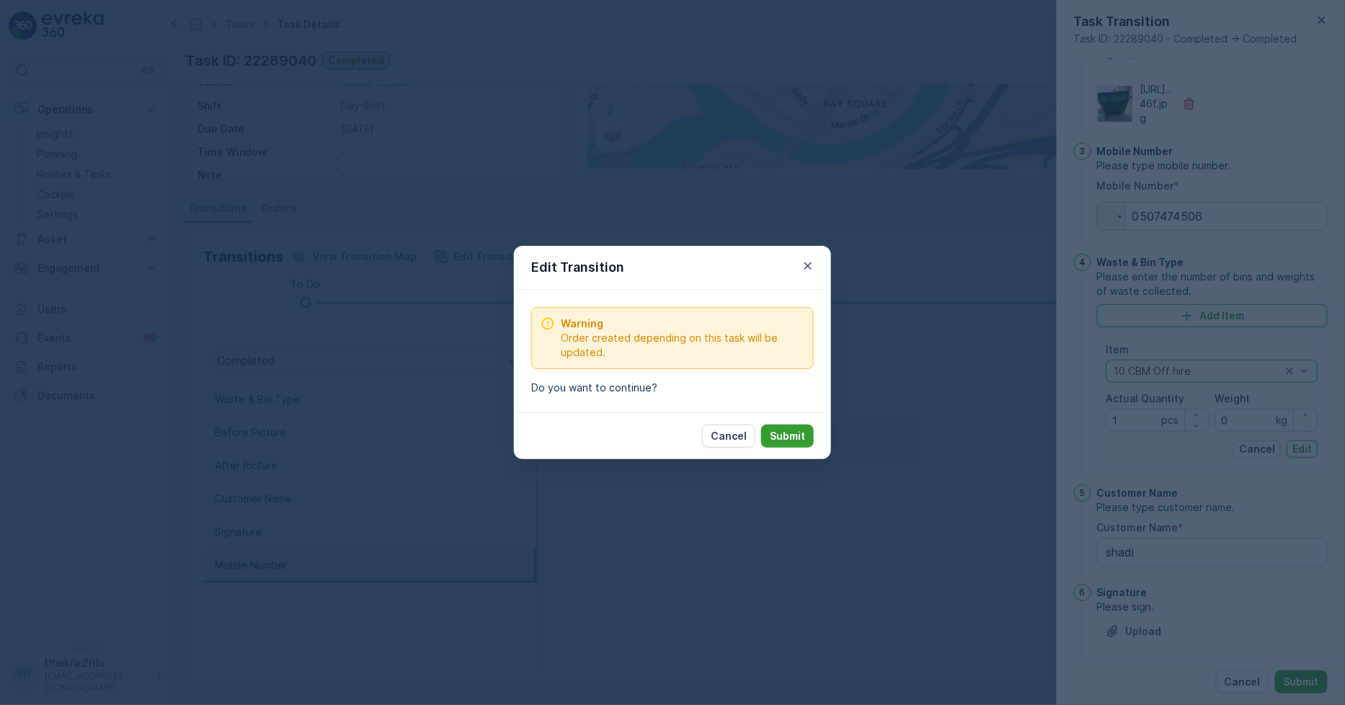
click at [794, 437] on p "Submit" at bounding box center [787, 436] width 35 height 14
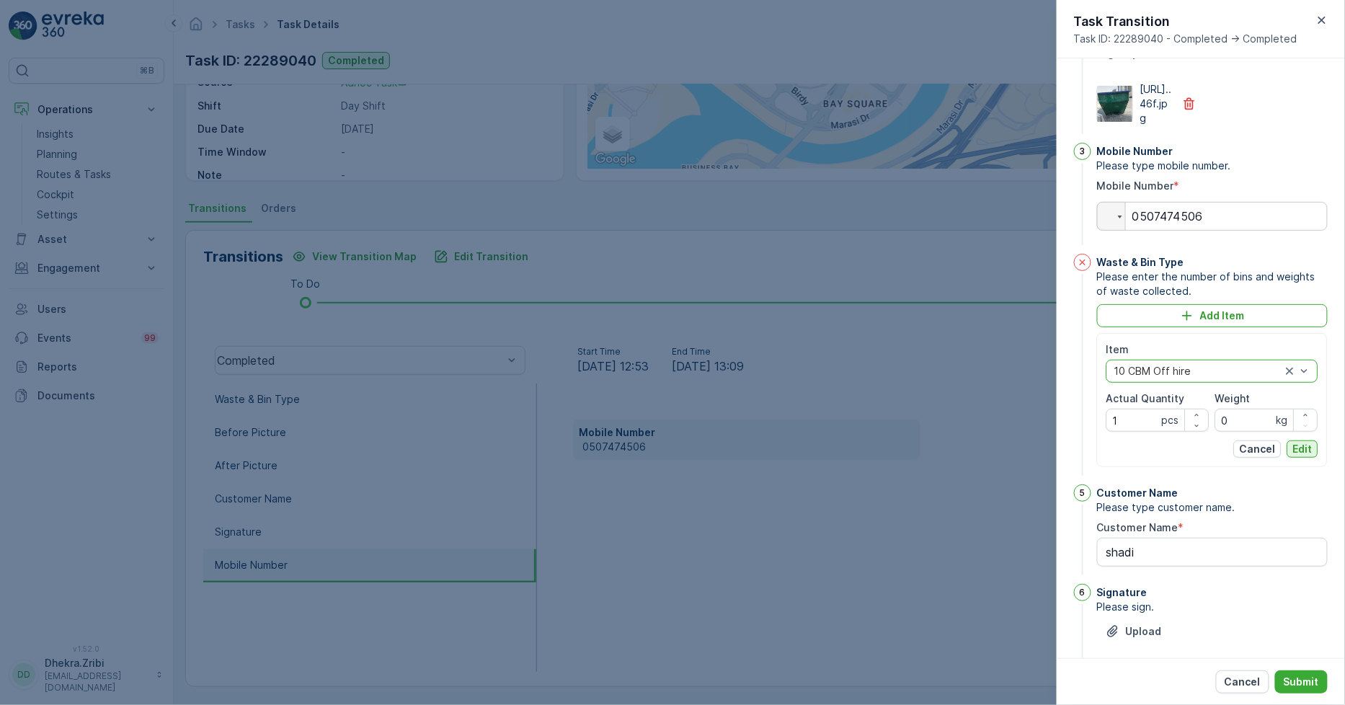
click at [1308, 456] on p "Edit" at bounding box center [1302, 449] width 19 height 14
click at [1298, 456] on p "Edit" at bounding box center [1302, 449] width 19 height 14
click at [1289, 458] on button "Edit" at bounding box center [1303, 448] width 31 height 17
click at [1068, 478] on div "1 Before Picture Please take before photo. Upload https://media.evre...64d.jpg …" at bounding box center [1201, 358] width 288 height 600
click at [1295, 456] on p "Edit" at bounding box center [1302, 449] width 19 height 14
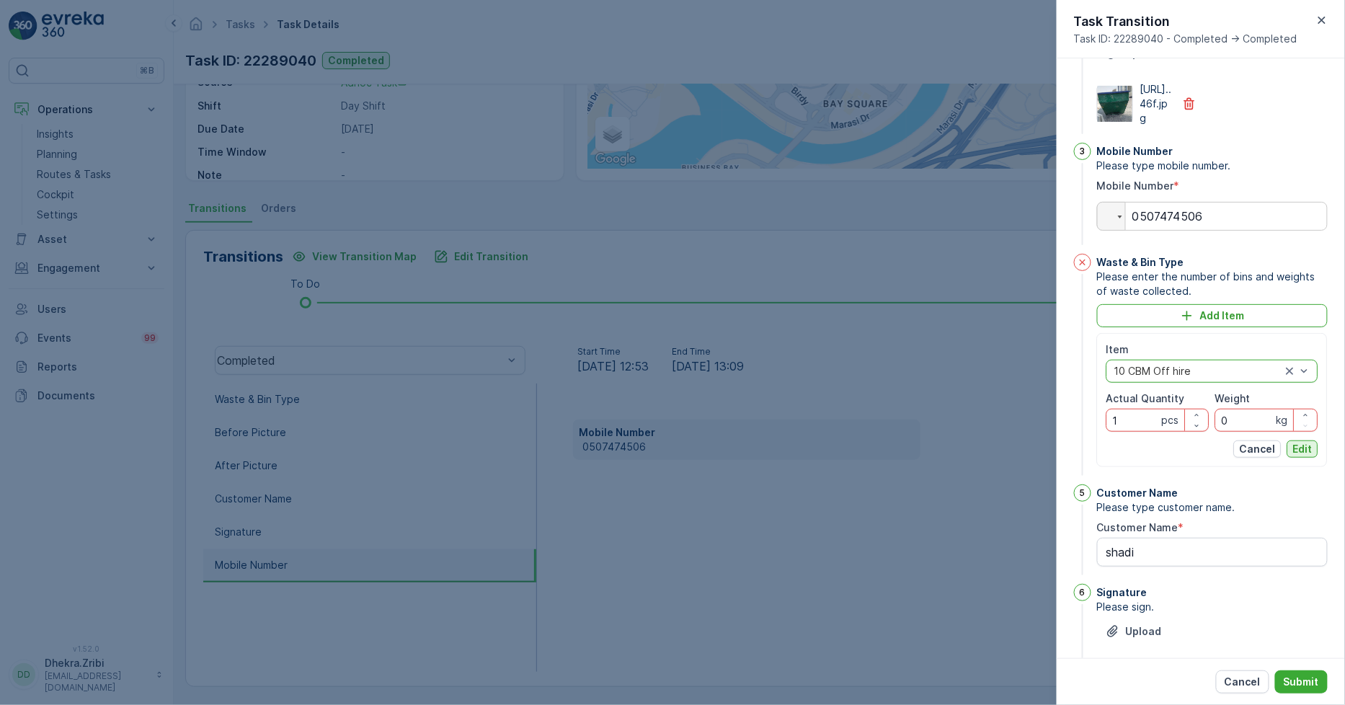
click at [1295, 456] on p "Edit" at bounding box center [1302, 449] width 19 height 14
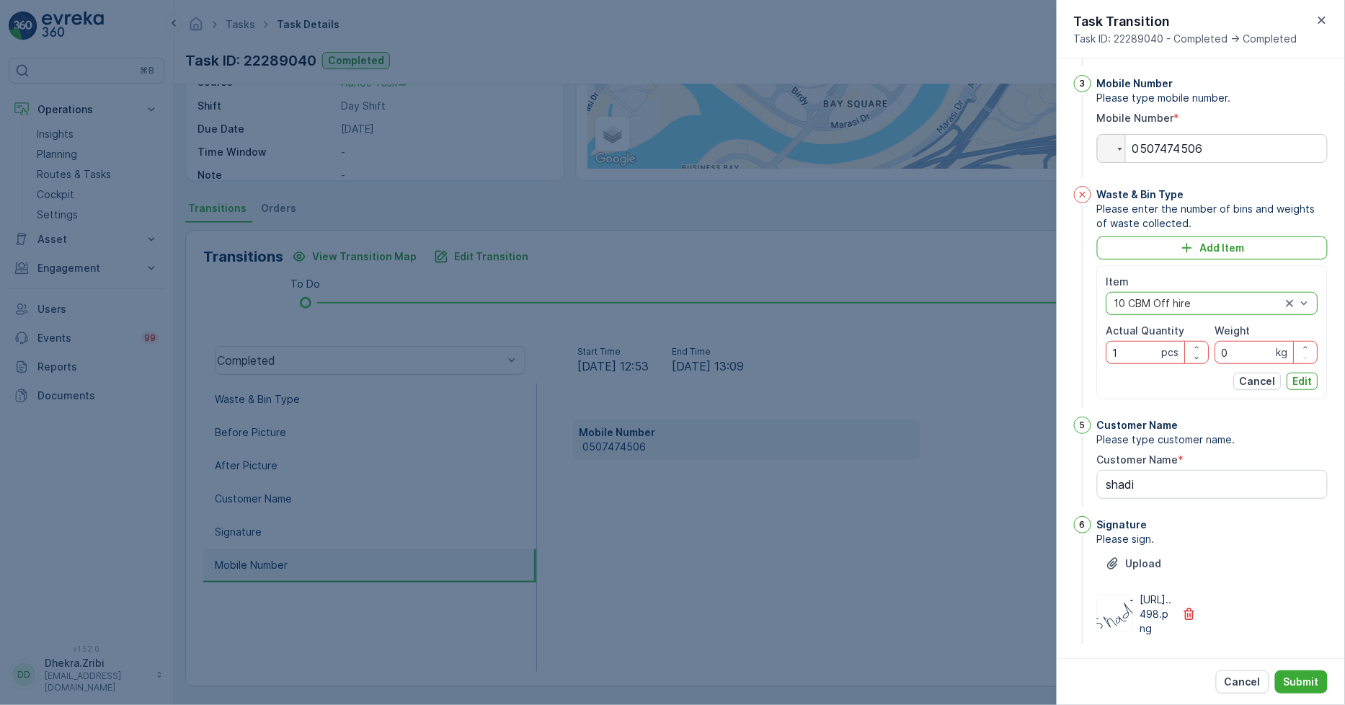
scroll to position [368, 0]
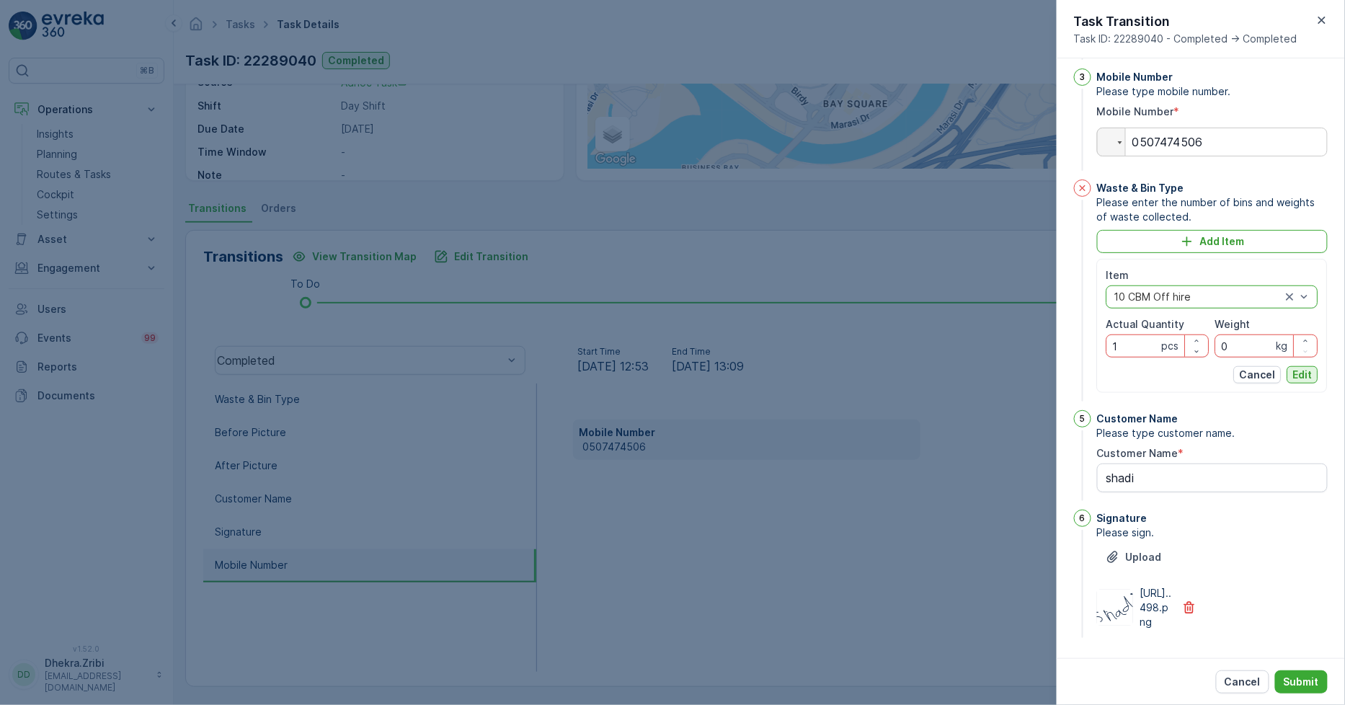
click at [1293, 368] on p "Edit" at bounding box center [1302, 375] width 19 height 14
drag, startPoint x: 1230, startPoint y: 315, endPoint x: 1191, endPoint y: 313, distance: 39.0
click at [1191, 313] on div "Item option 10 CBM Off hire, selected. 10 CBM Off hire Actual Quantity 1 pcs We…" at bounding box center [1213, 312] width 212 height 89
click at [1293, 368] on p "Edit" at bounding box center [1302, 375] width 19 height 14
drag, startPoint x: 1240, startPoint y: 319, endPoint x: 1179, endPoint y: 322, distance: 61.3
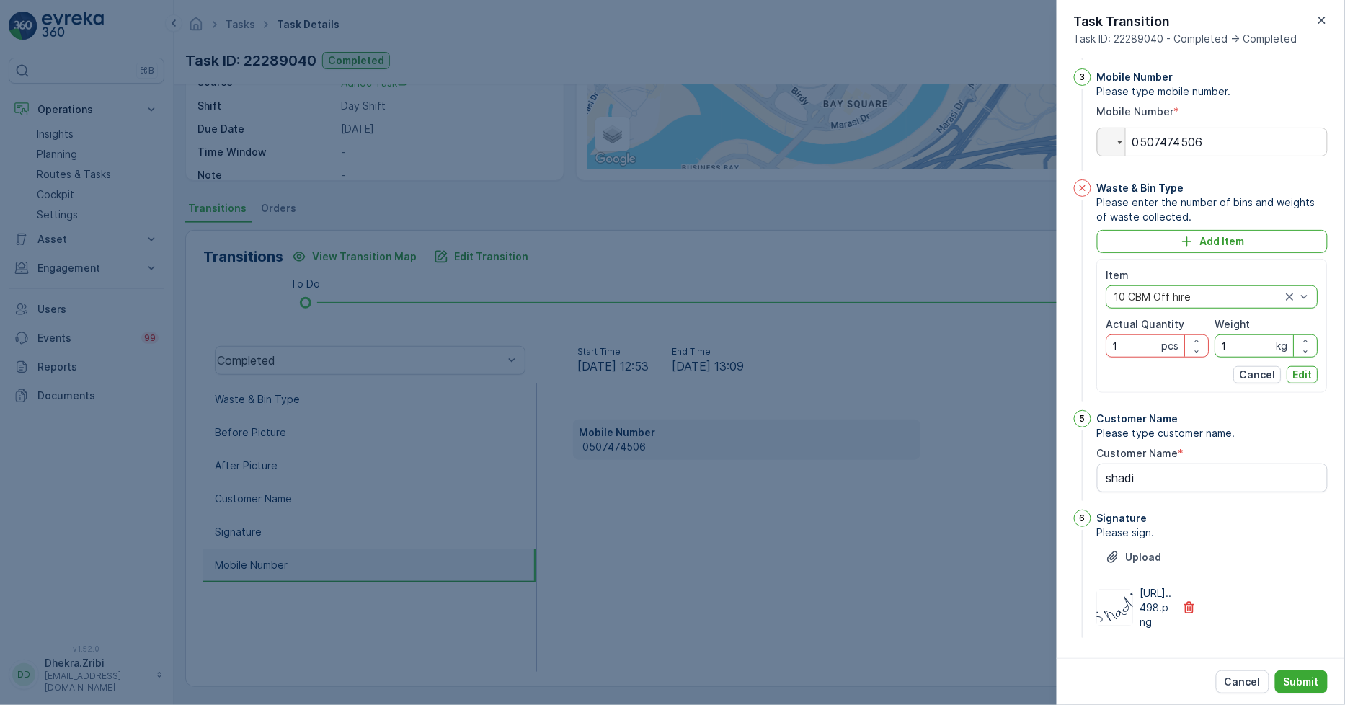
click at [1179, 322] on div "Item option 10 CBM Off hire, selected. 10 CBM Off hire Actual Quantity 1 pcs We…" at bounding box center [1213, 312] width 212 height 89
type input "0"
drag, startPoint x: 1129, startPoint y: 312, endPoint x: 1068, endPoint y: 313, distance: 60.6
click at [1068, 312] on div "1 Before Picture Please take before photo. Upload https://media.evre...64d.jpg …" at bounding box center [1201, 358] width 288 height 600
click at [1197, 347] on icon "button" at bounding box center [1197, 351] width 9 height 9
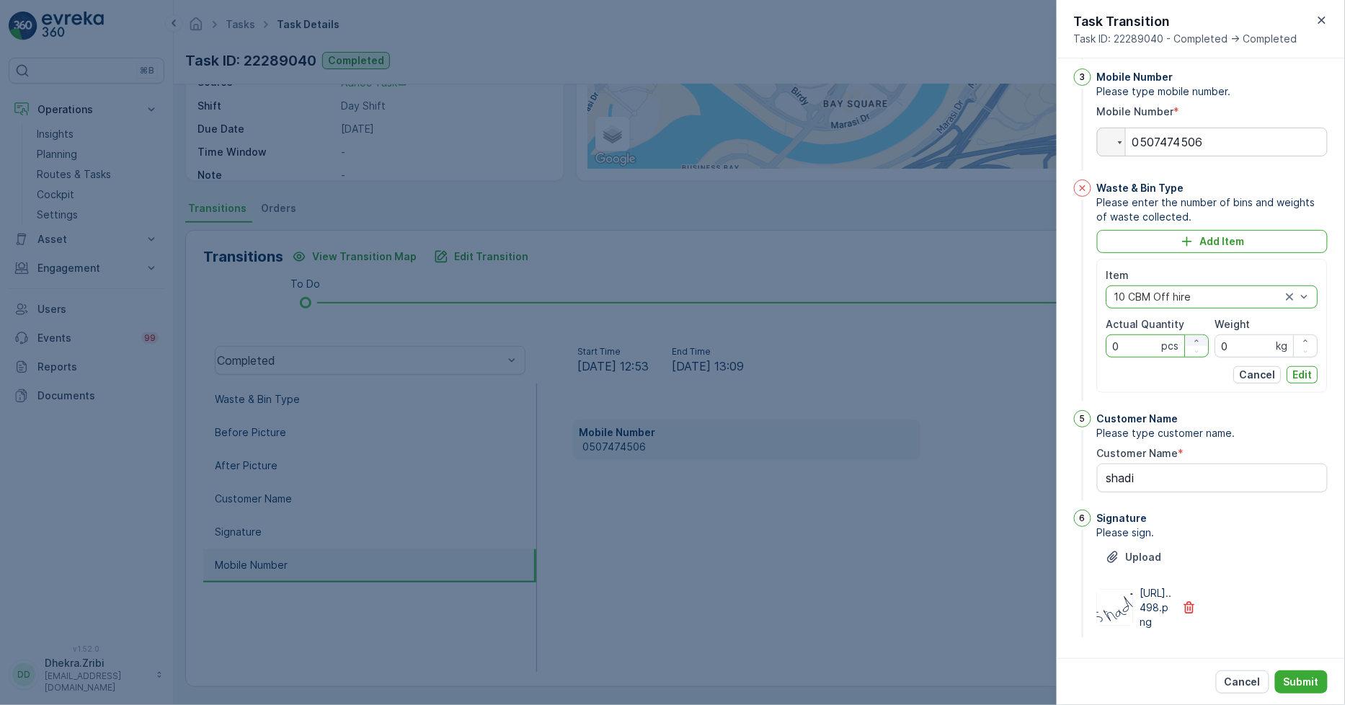
click at [1195, 337] on icon "button" at bounding box center [1197, 341] width 9 height 9
type Quantity "1"
click at [1306, 368] on p "Edit" at bounding box center [1302, 375] width 19 height 14
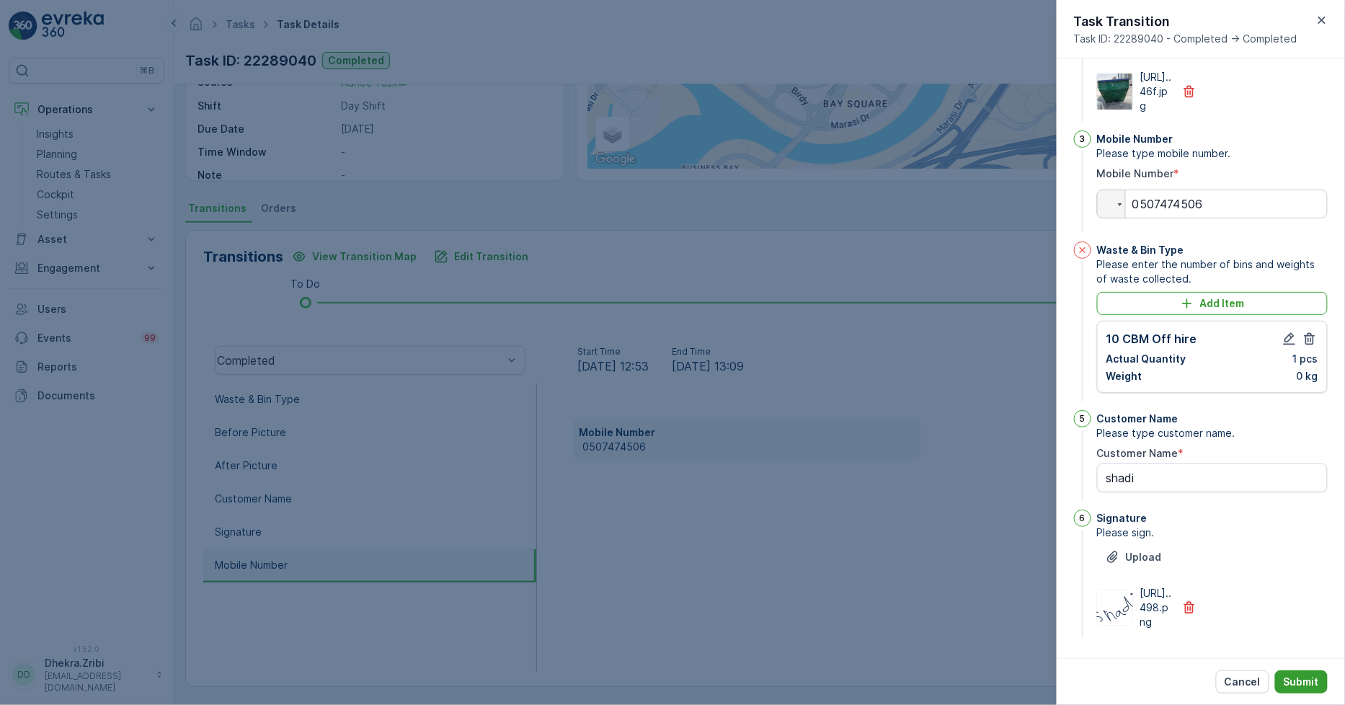
click at [1312, 675] on p "Submit" at bounding box center [1301, 682] width 35 height 14
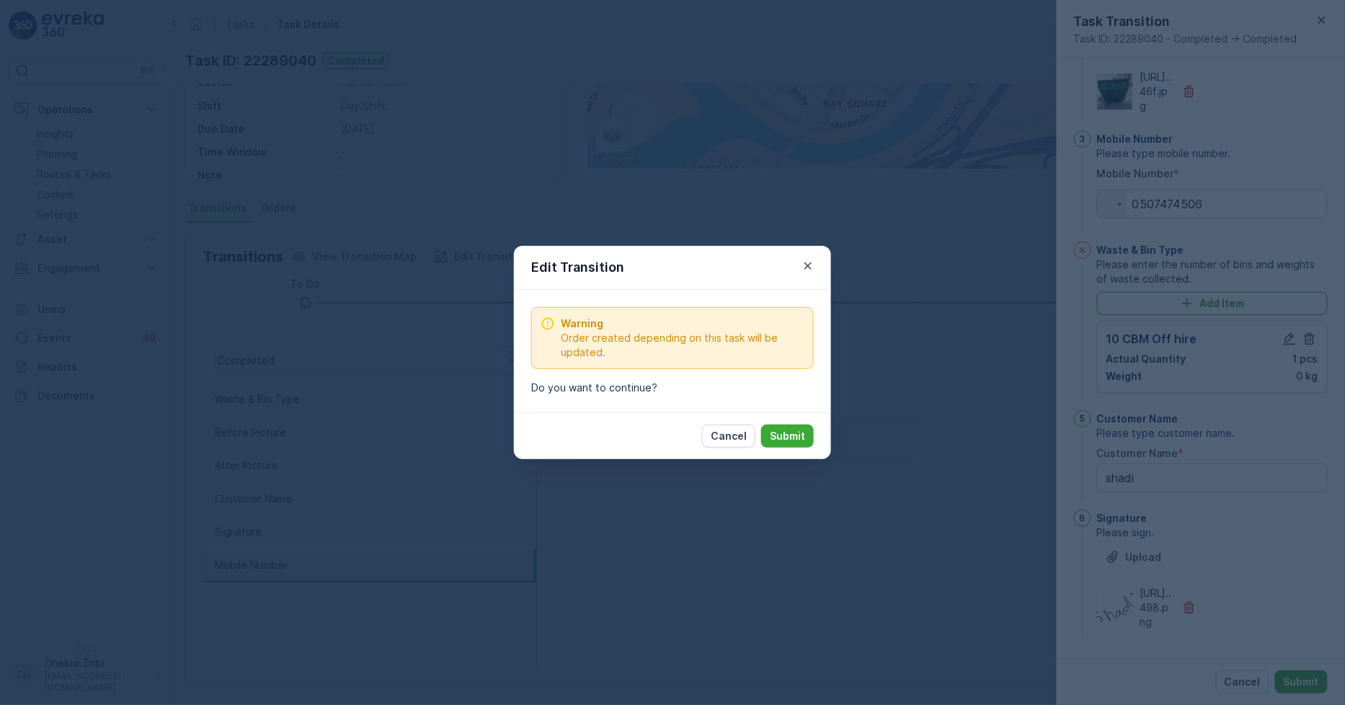
click at [802, 423] on div "Cancel Submit" at bounding box center [672, 435] width 317 height 47
click at [787, 435] on p "Submit" at bounding box center [787, 436] width 35 height 14
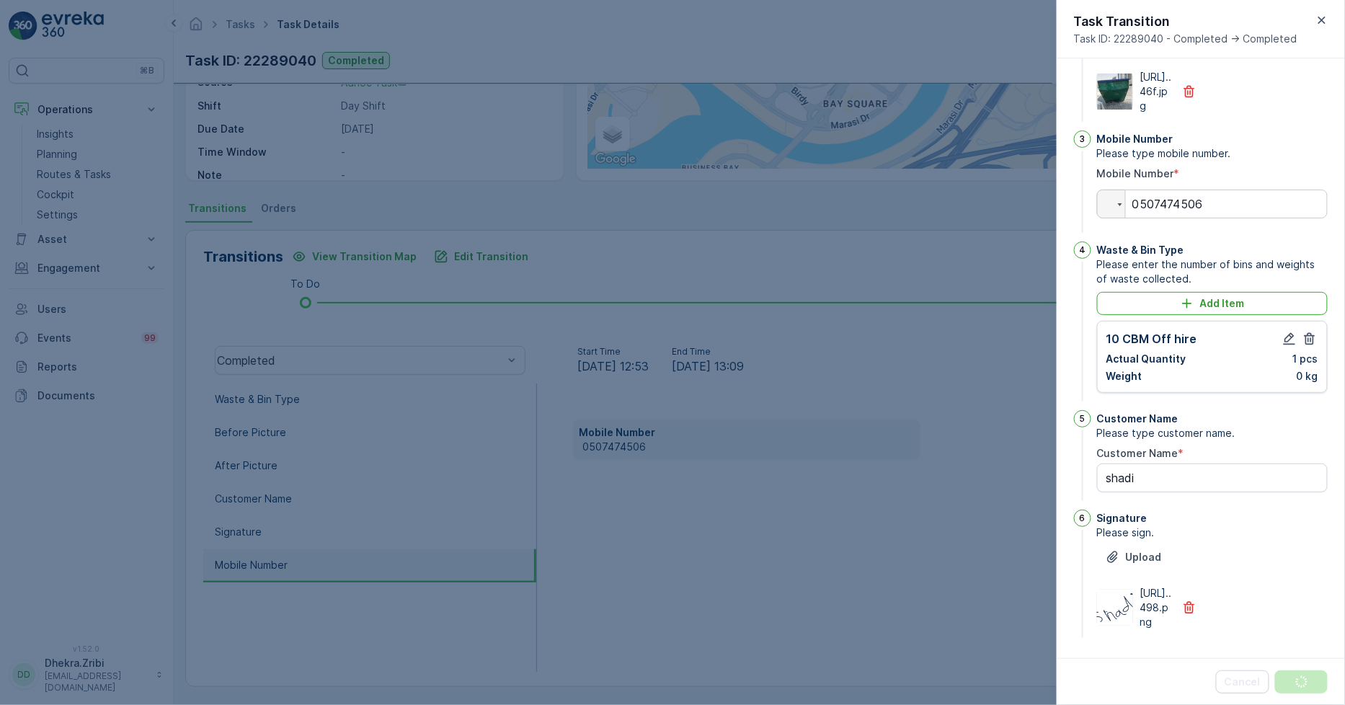
scroll to position [0, 0]
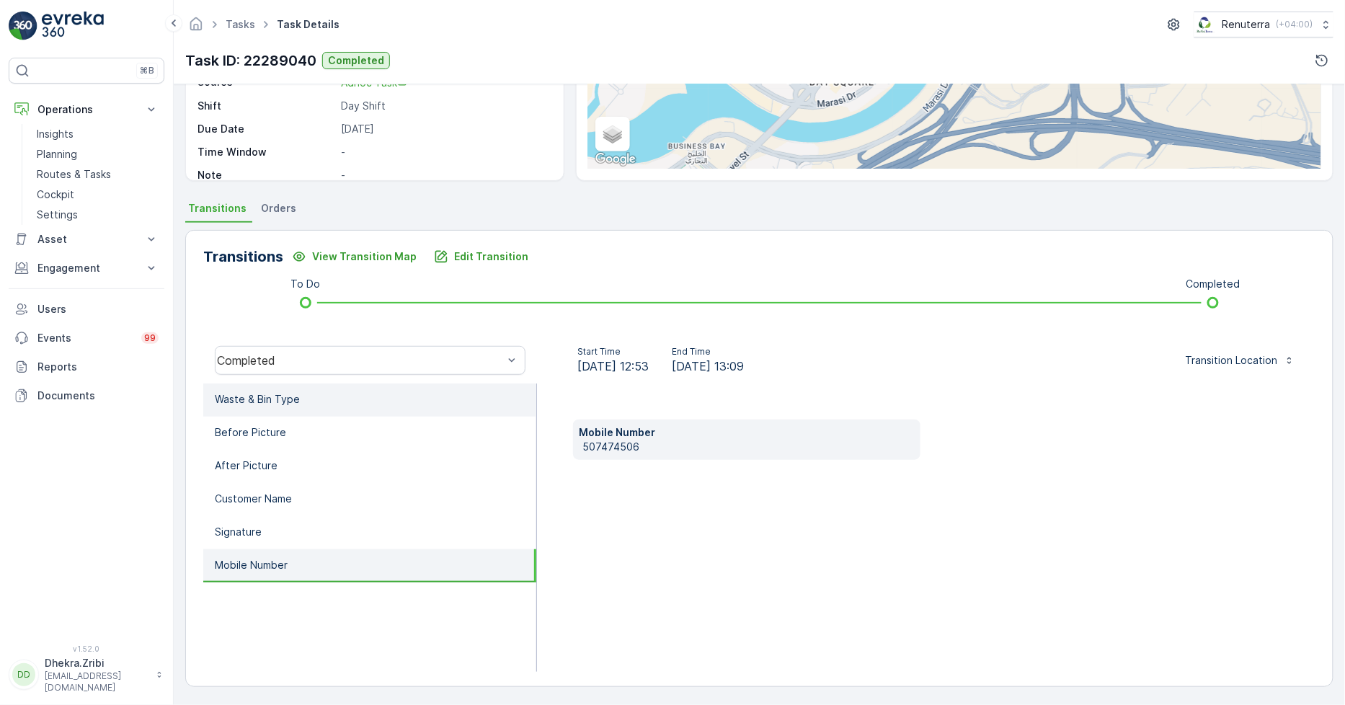
click at [309, 395] on li "Waste & Bin Type" at bounding box center [369, 400] width 333 height 33
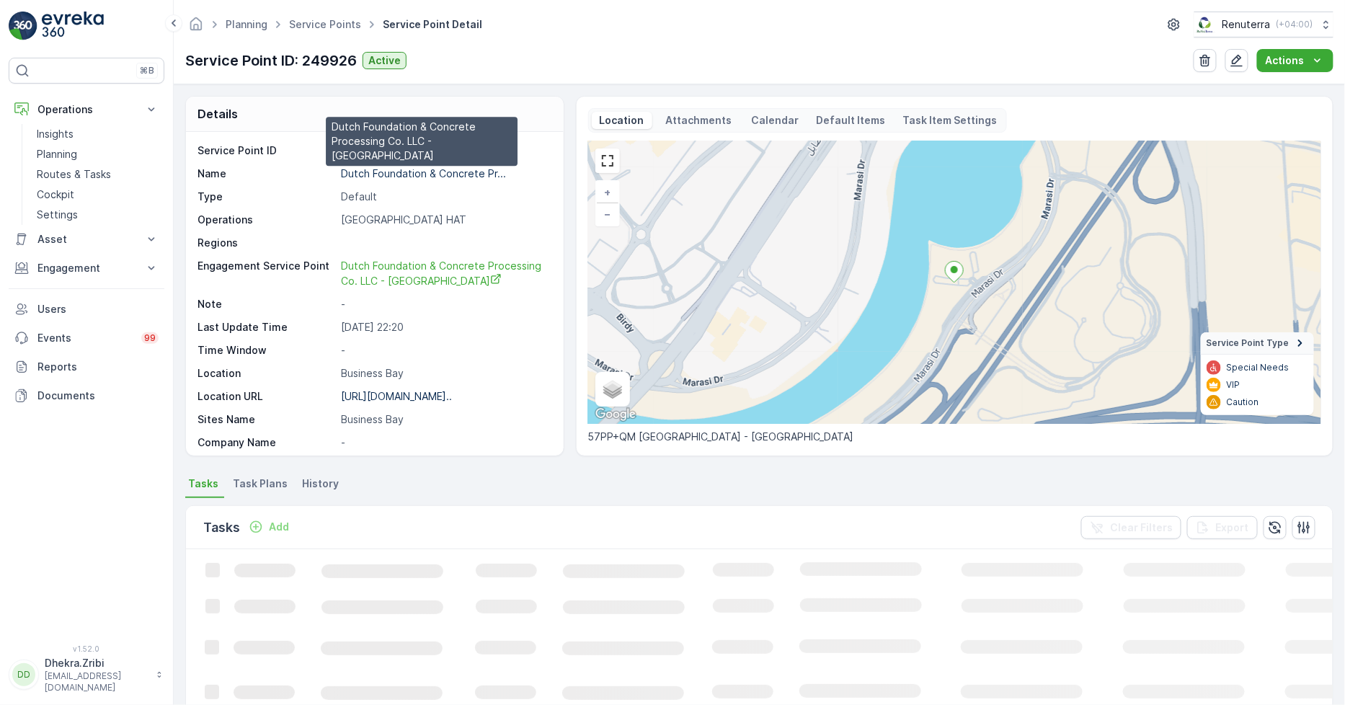
click at [422, 172] on p "Dutch Foundation & Concrete Pr..." at bounding box center [423, 173] width 165 height 12
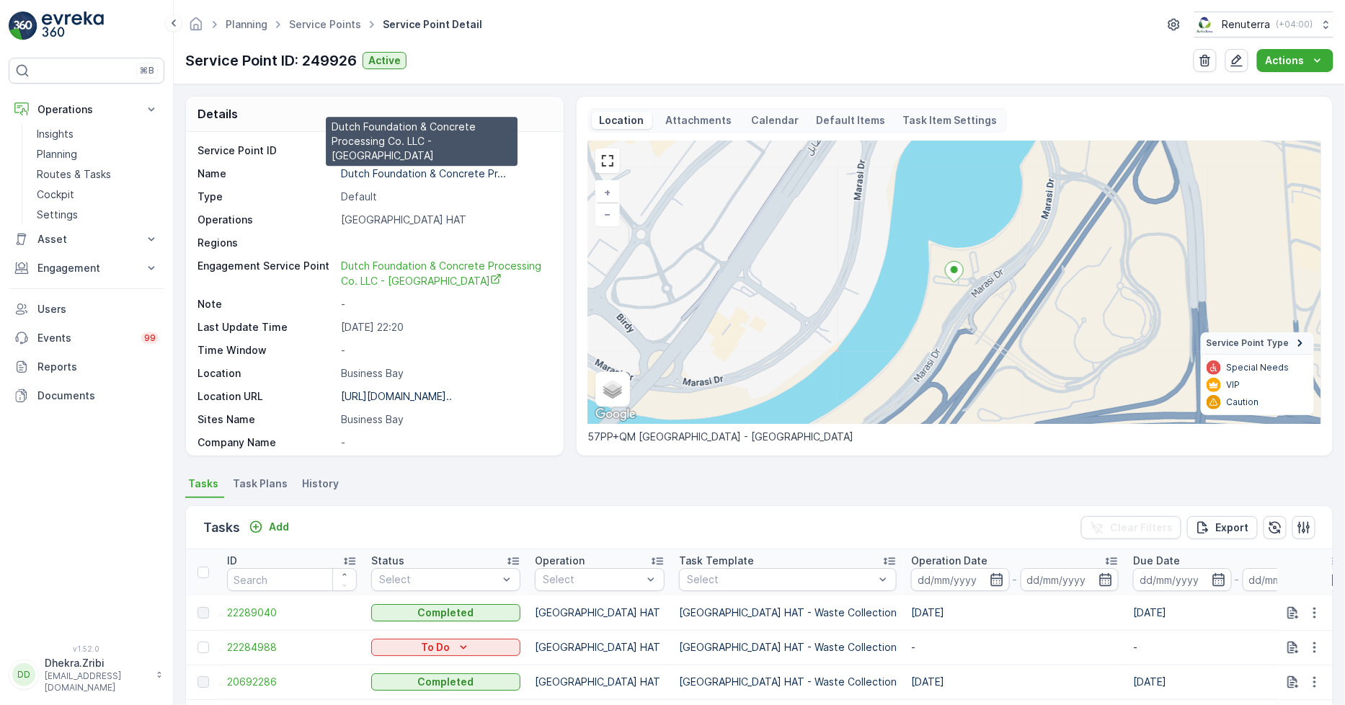
click at [384, 174] on p "Dutch Foundation & Concrete Pr..." at bounding box center [423, 173] width 165 height 12
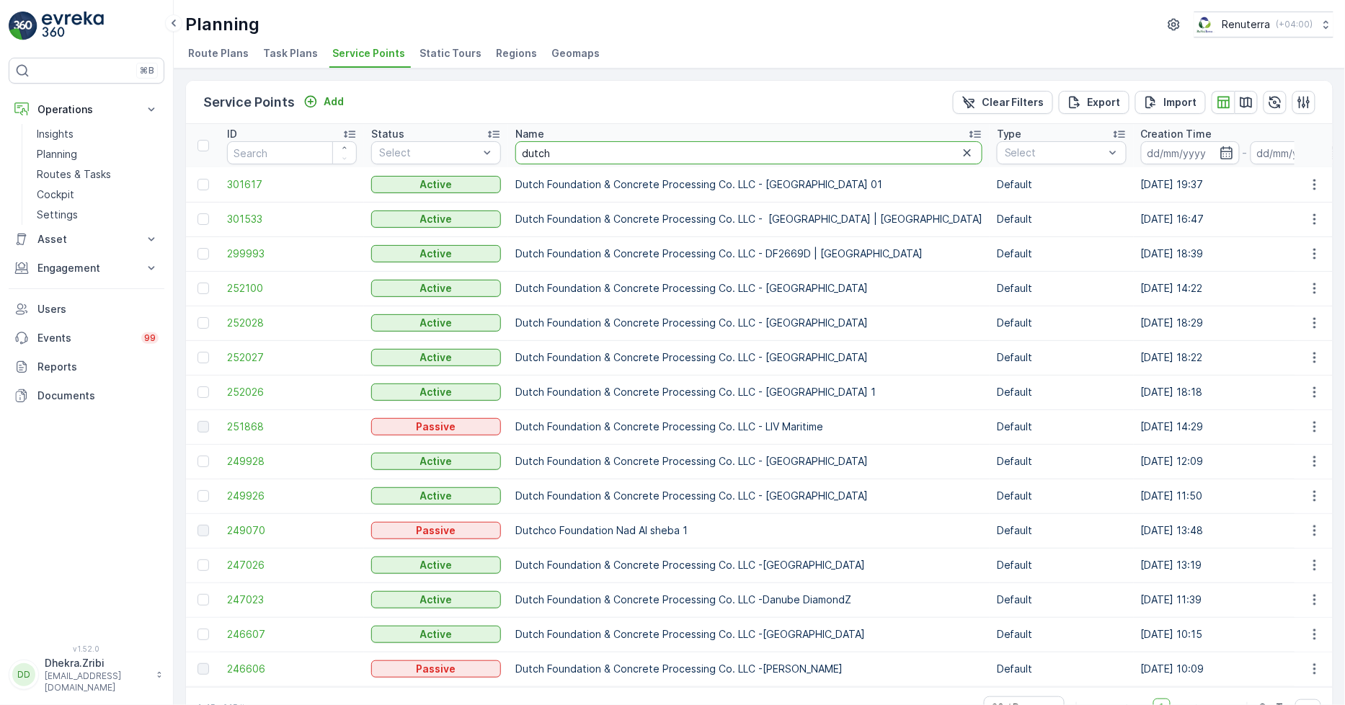
drag, startPoint x: 572, startPoint y: 152, endPoint x: 471, endPoint y: 139, distance: 101.8
type input "cmc"
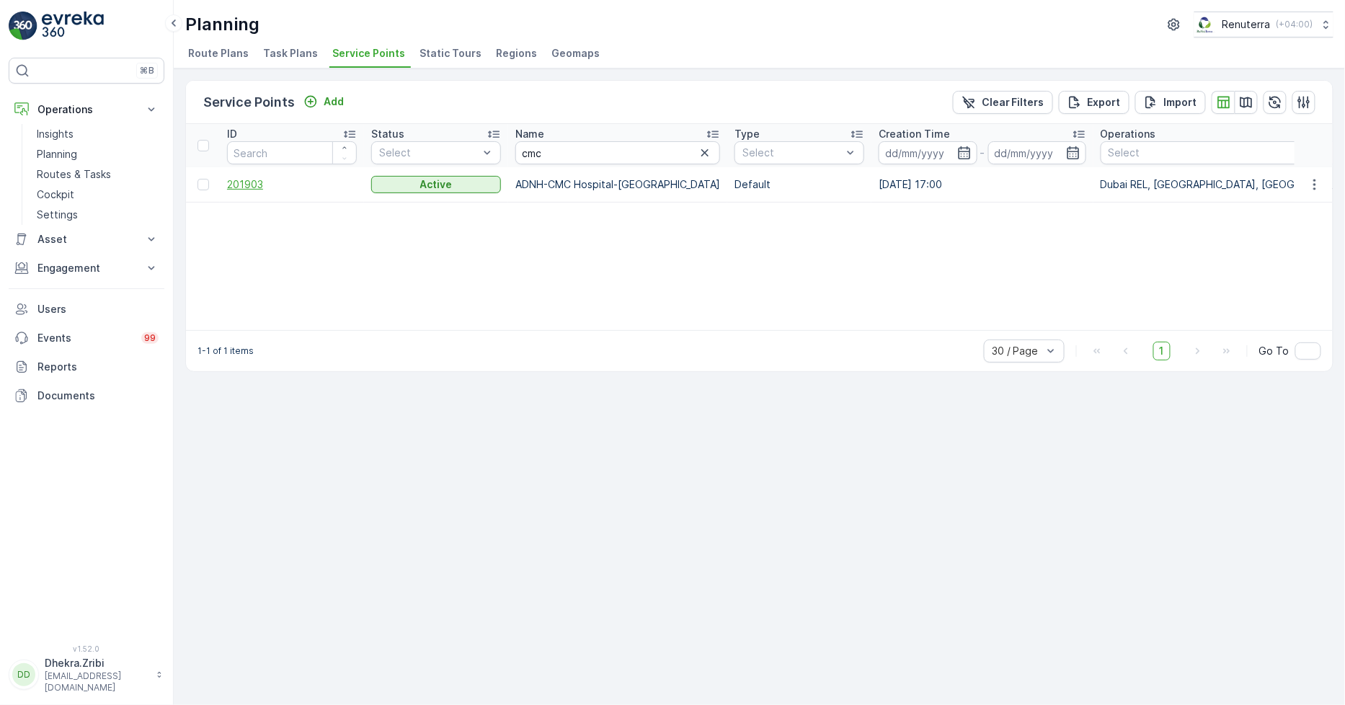
click at [252, 186] on span "201903" at bounding box center [292, 184] width 130 height 14
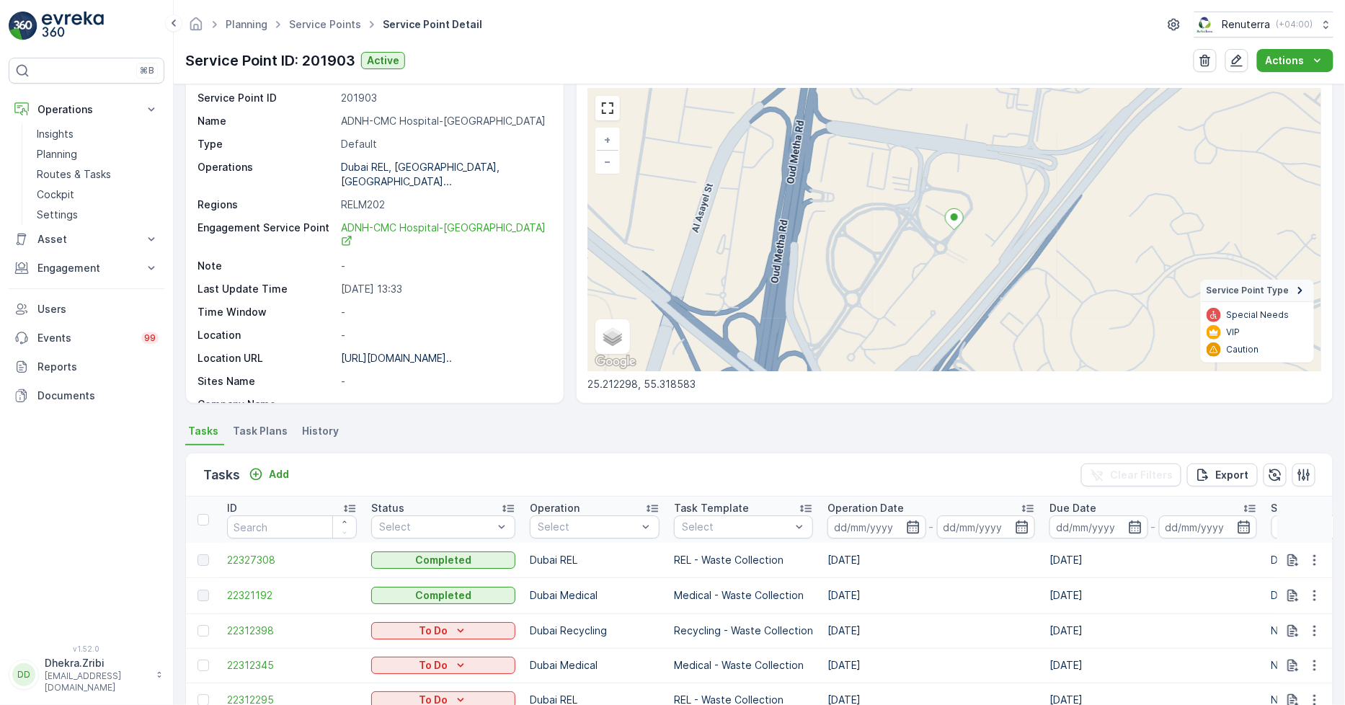
scroll to position [80, 0]
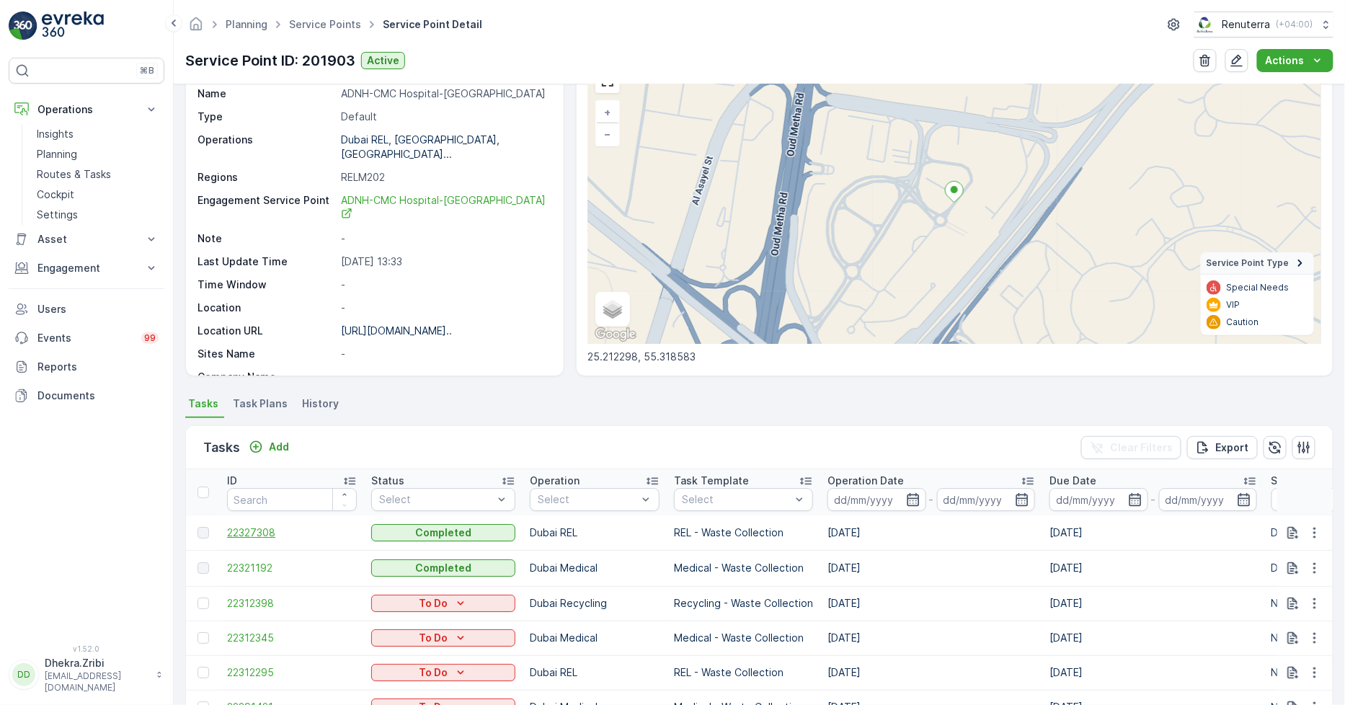
click at [251, 526] on span "22327308" at bounding box center [292, 533] width 130 height 14
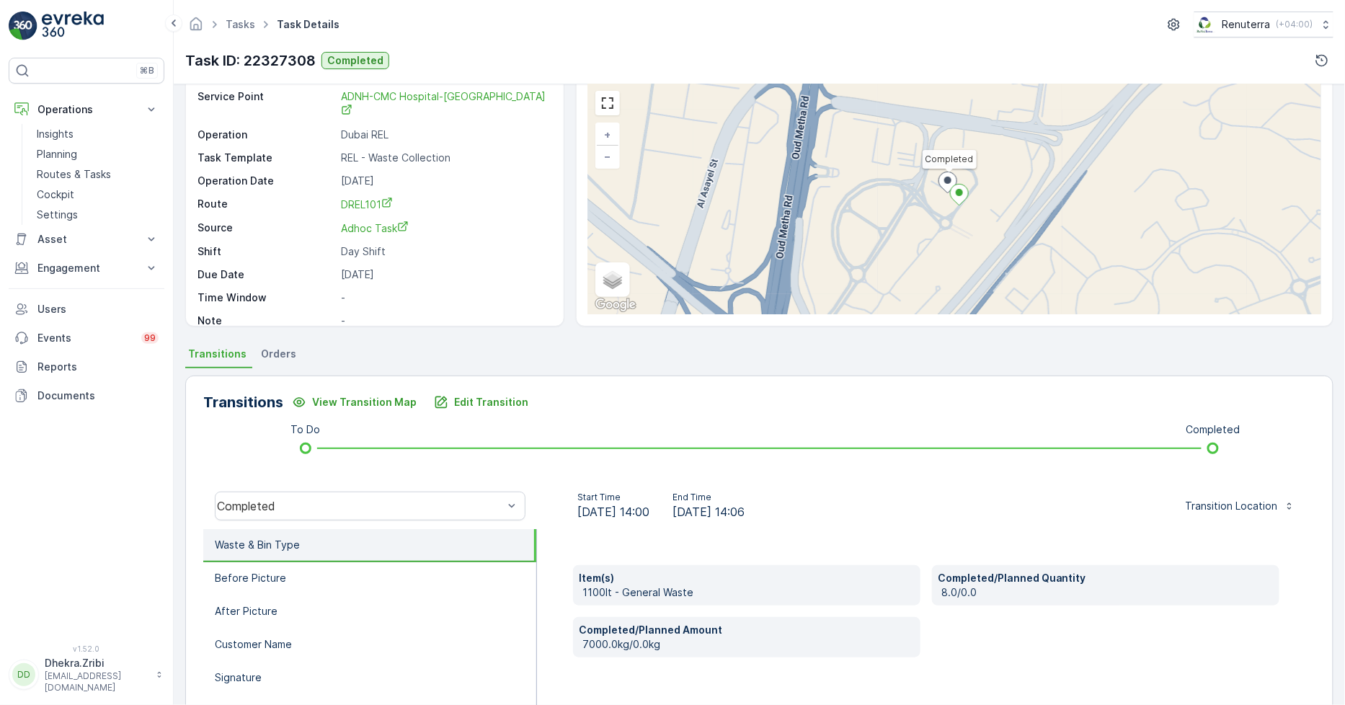
scroll to position [203, 0]
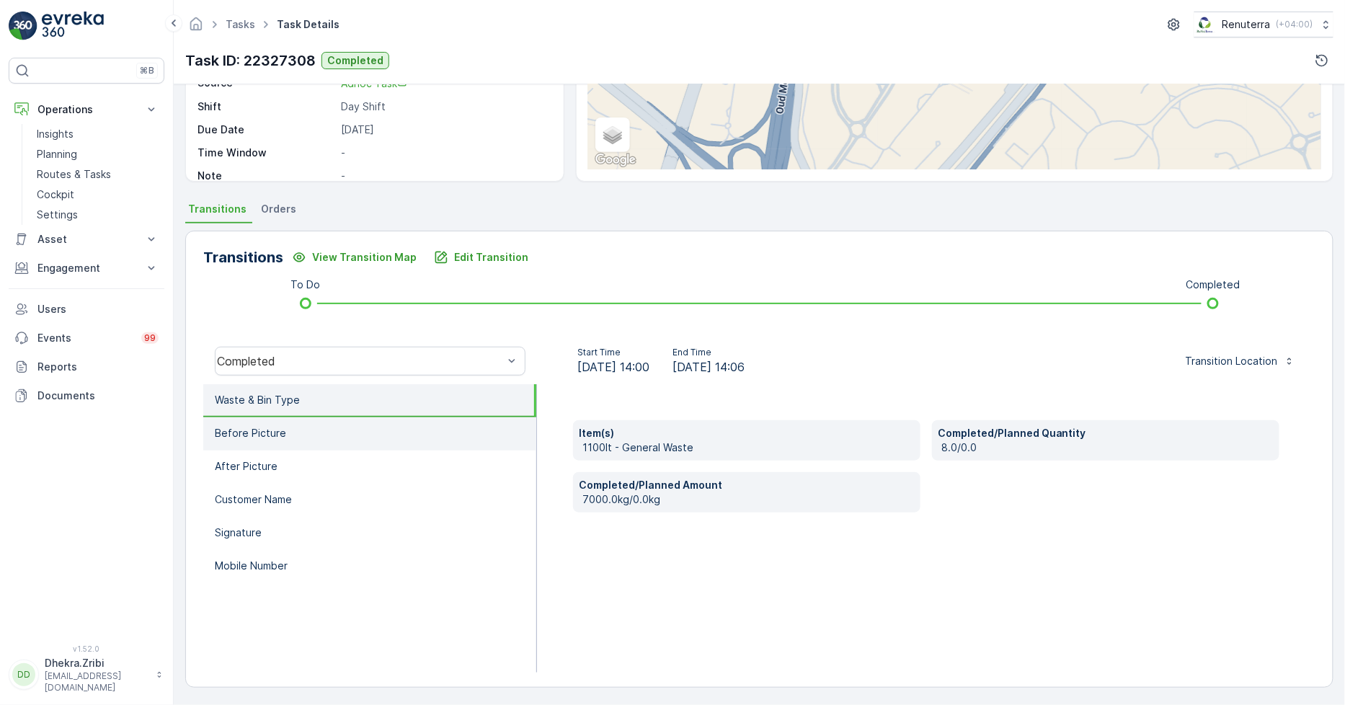
click at [242, 427] on p "Before Picture" at bounding box center [250, 433] width 71 height 14
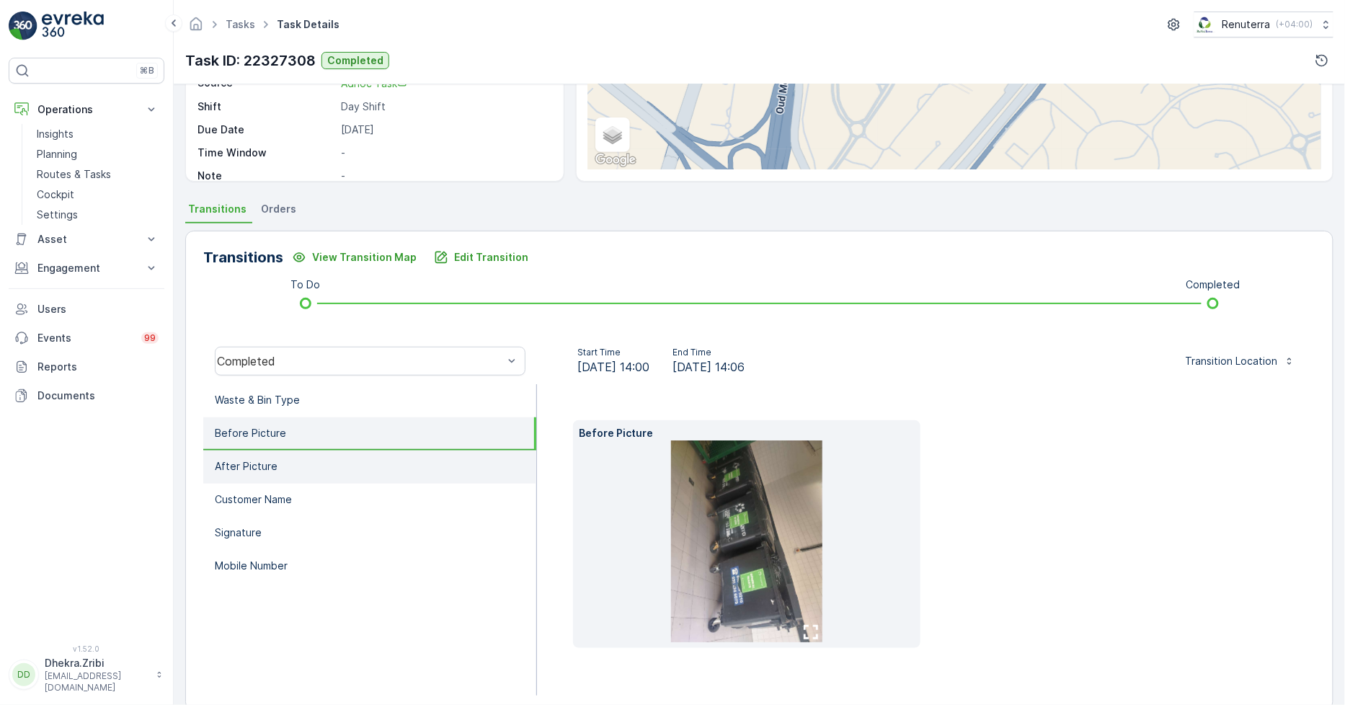
click at [252, 460] on p "After Picture" at bounding box center [246, 466] width 63 height 14
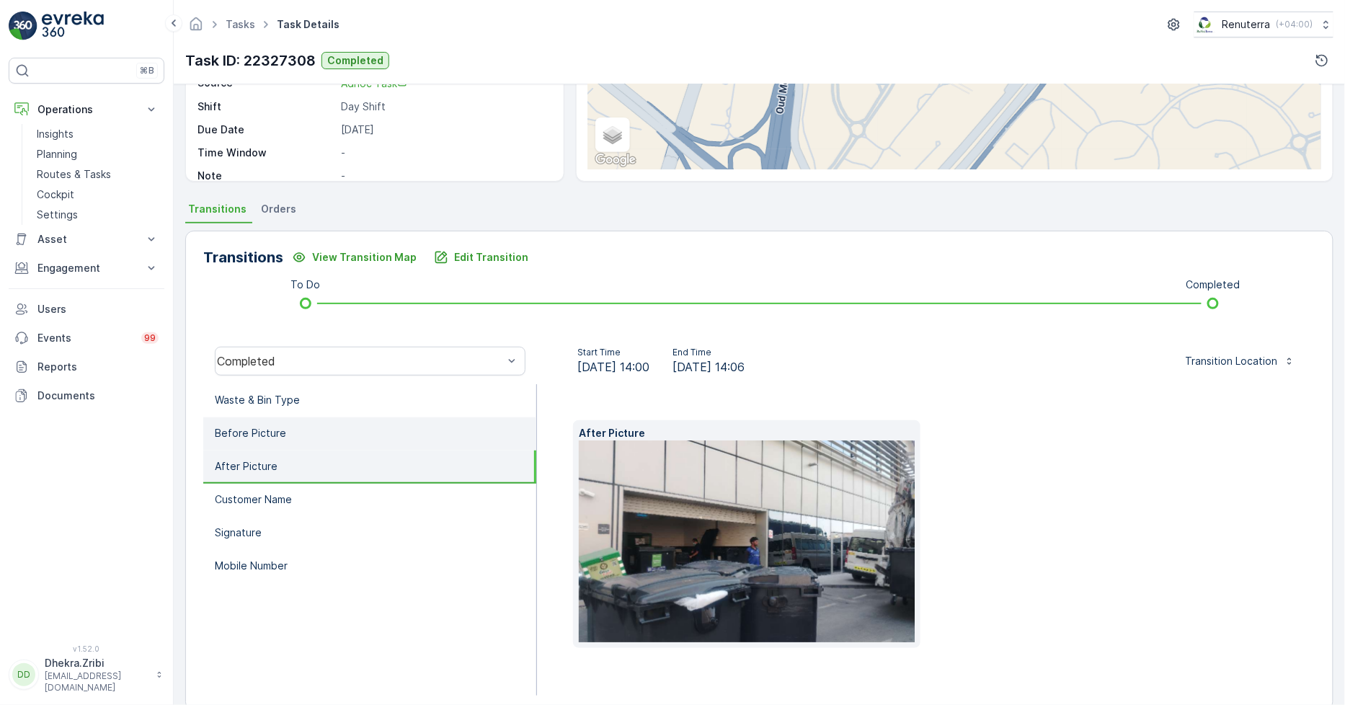
click at [267, 434] on p "Before Picture" at bounding box center [250, 433] width 71 height 14
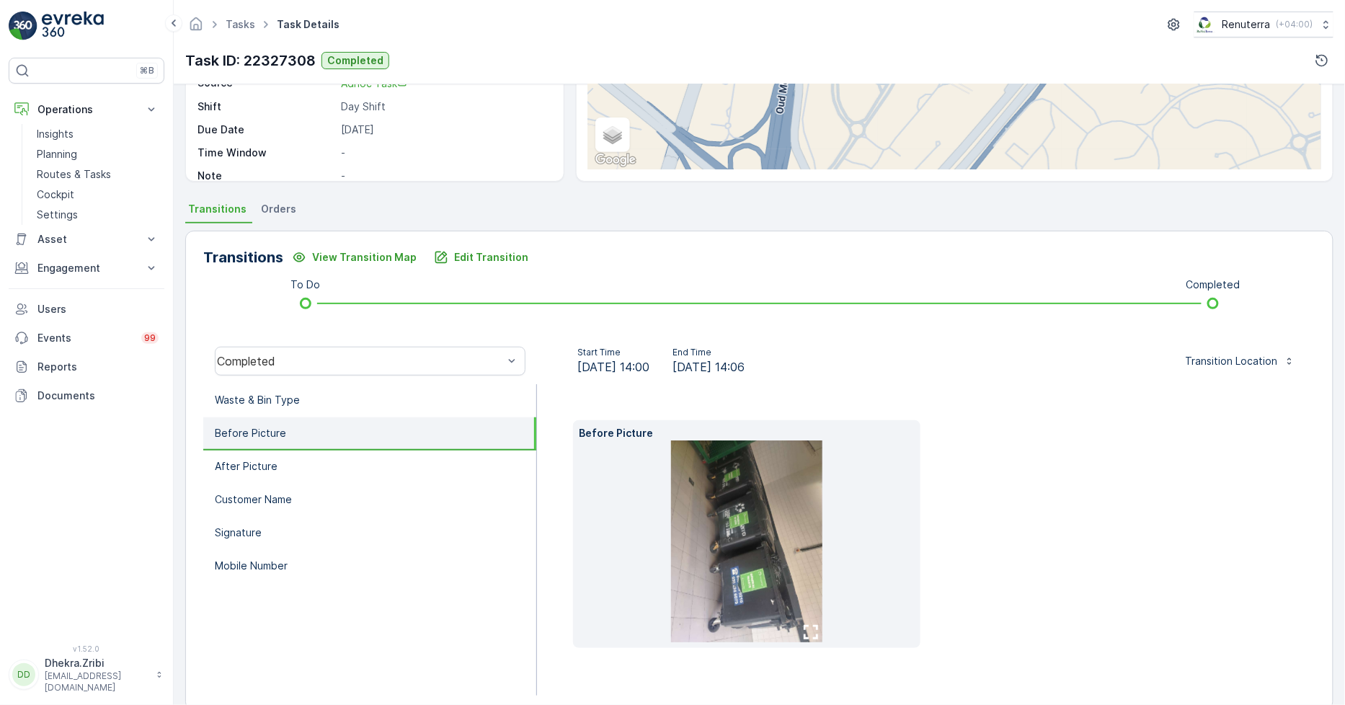
click at [714, 505] on img at bounding box center [746, 541] width 151 height 202
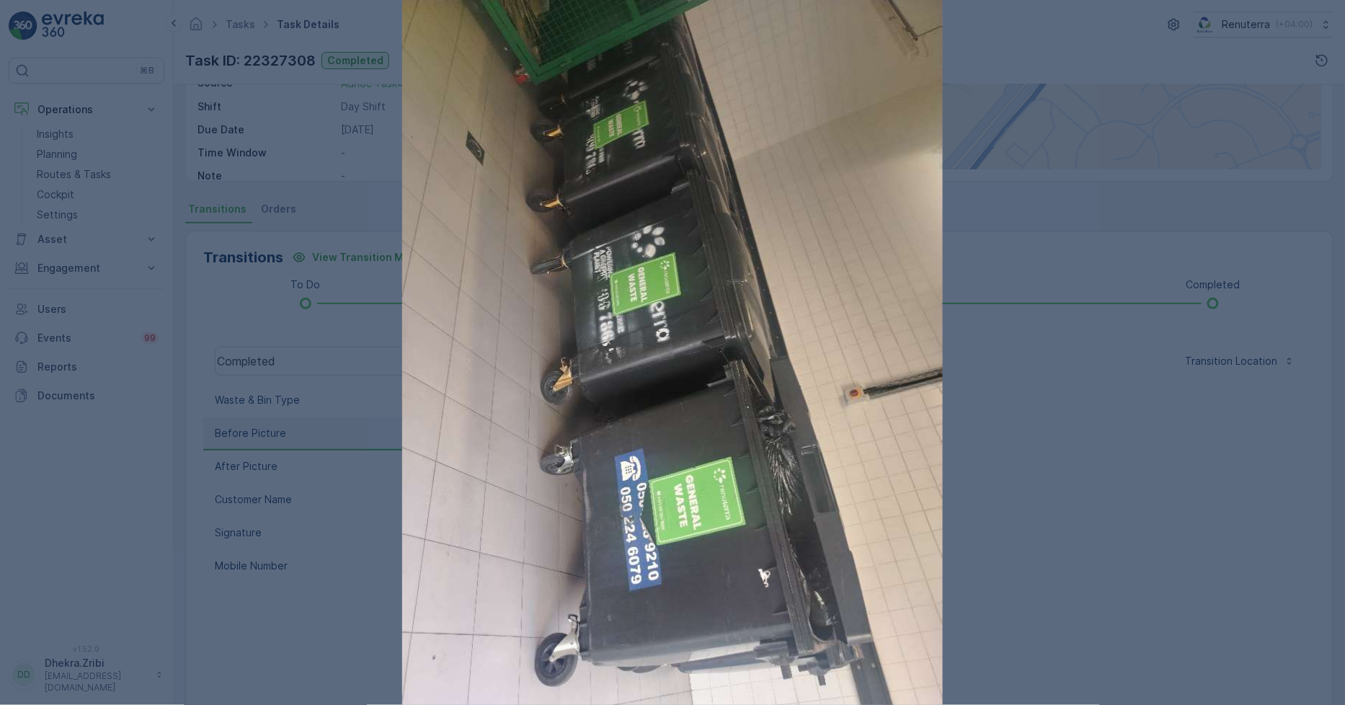
drag, startPoint x: 322, startPoint y: 613, endPoint x: 303, endPoint y: 585, distance: 34.0
click at [320, 608] on div at bounding box center [672, 352] width 1345 height 705
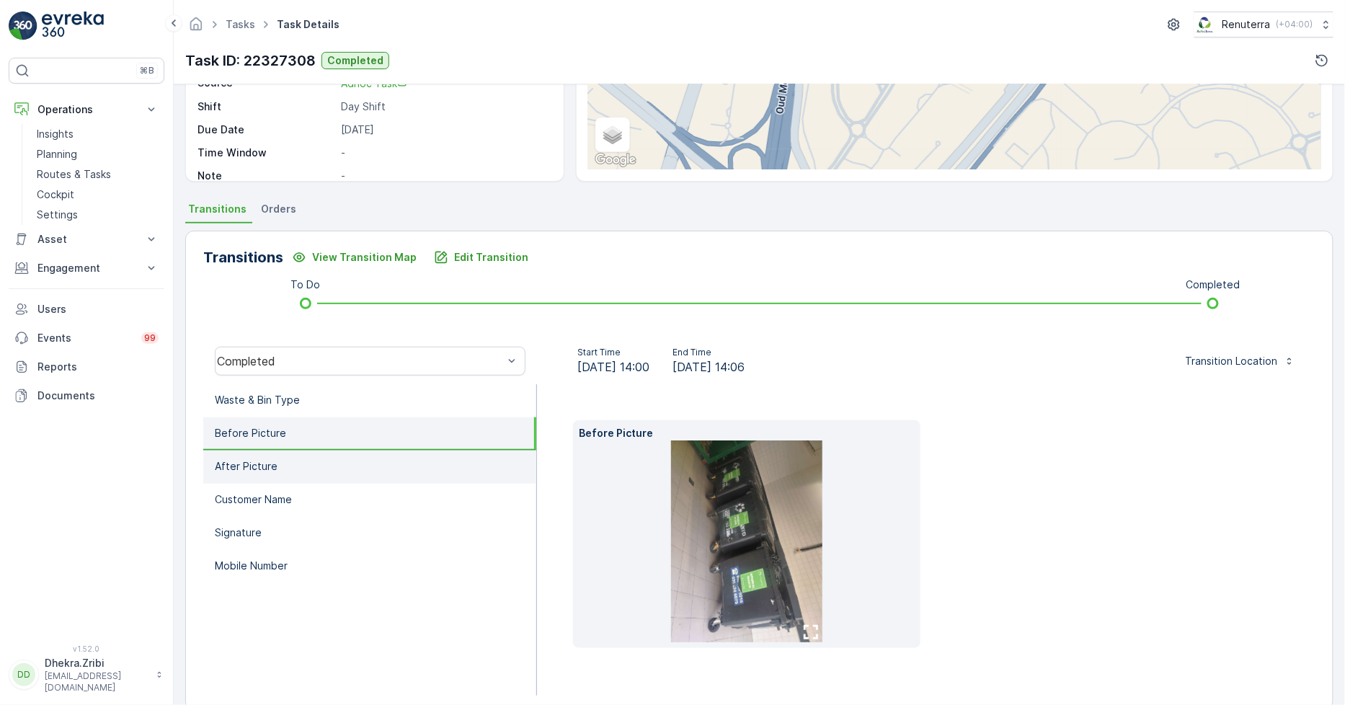
click at [241, 467] on p "After Picture" at bounding box center [246, 466] width 63 height 14
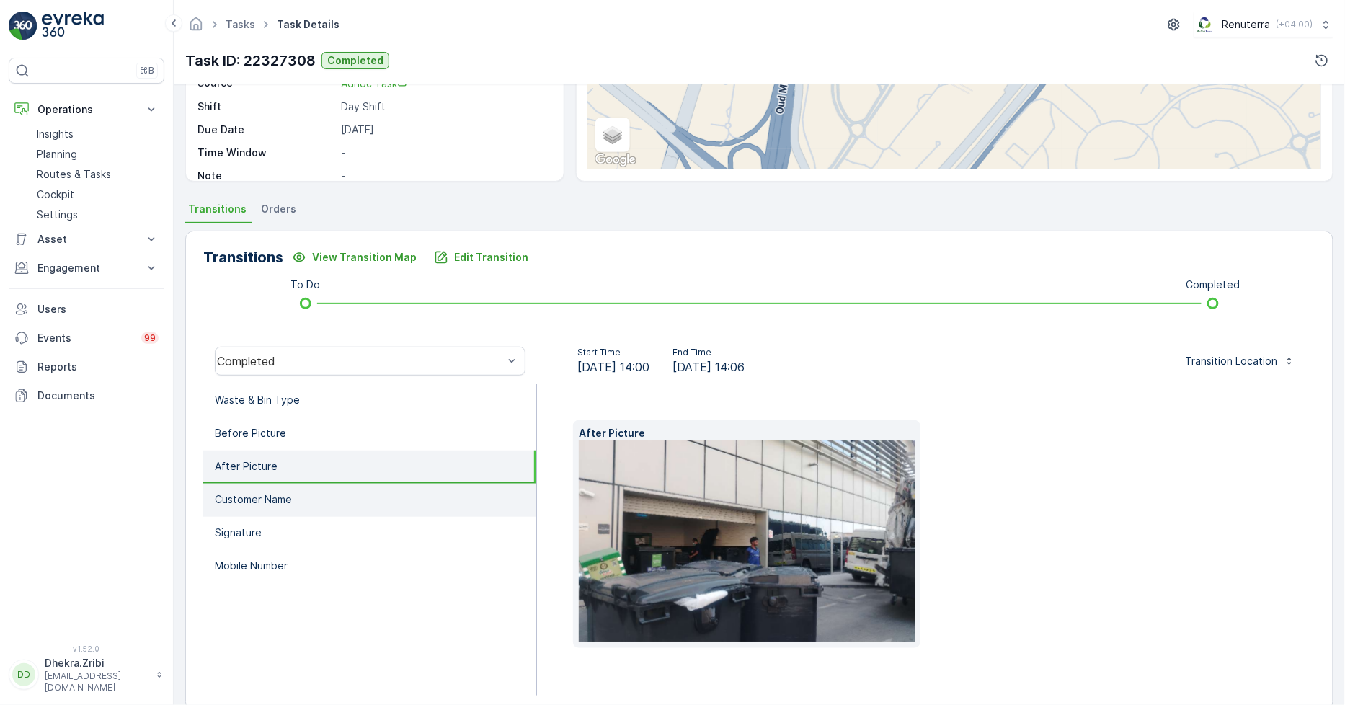
click at [306, 491] on li "Customer Name" at bounding box center [369, 500] width 333 height 33
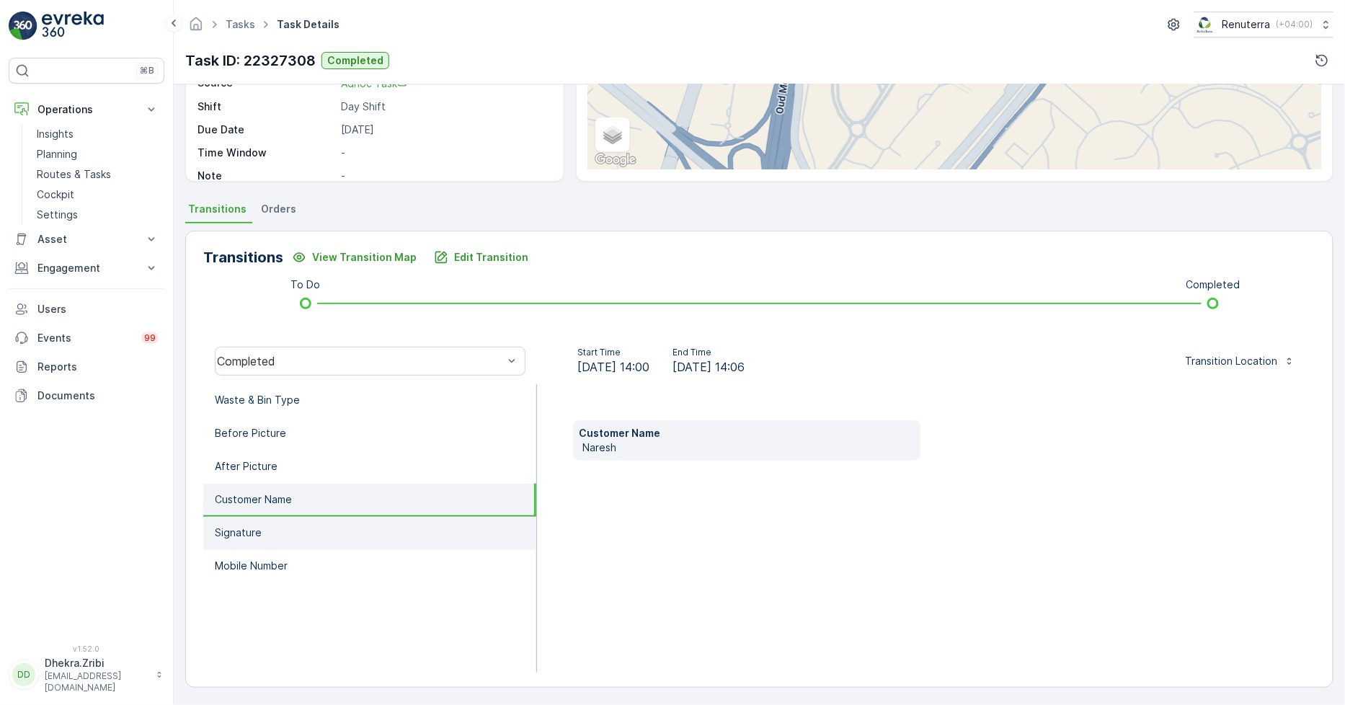
click at [301, 518] on li "Signature" at bounding box center [369, 533] width 333 height 33
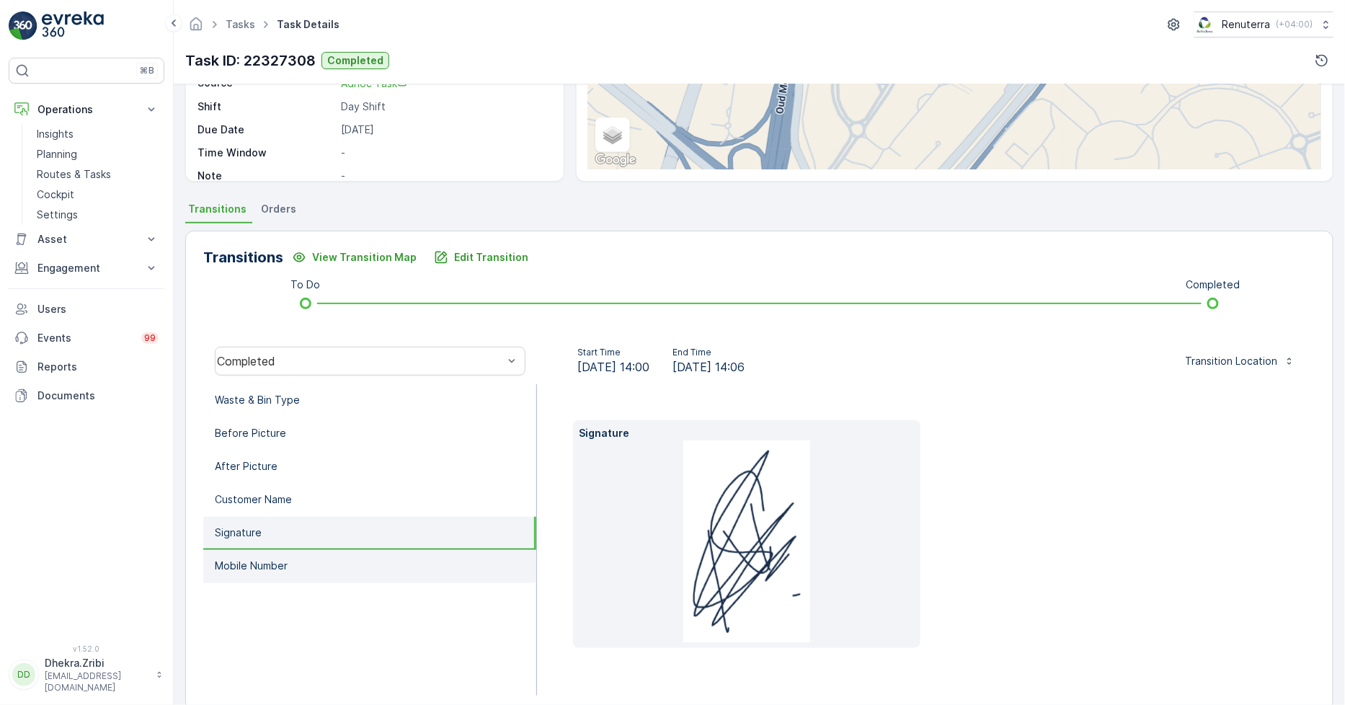
click at [296, 557] on li "Mobile Number" at bounding box center [369, 566] width 333 height 33
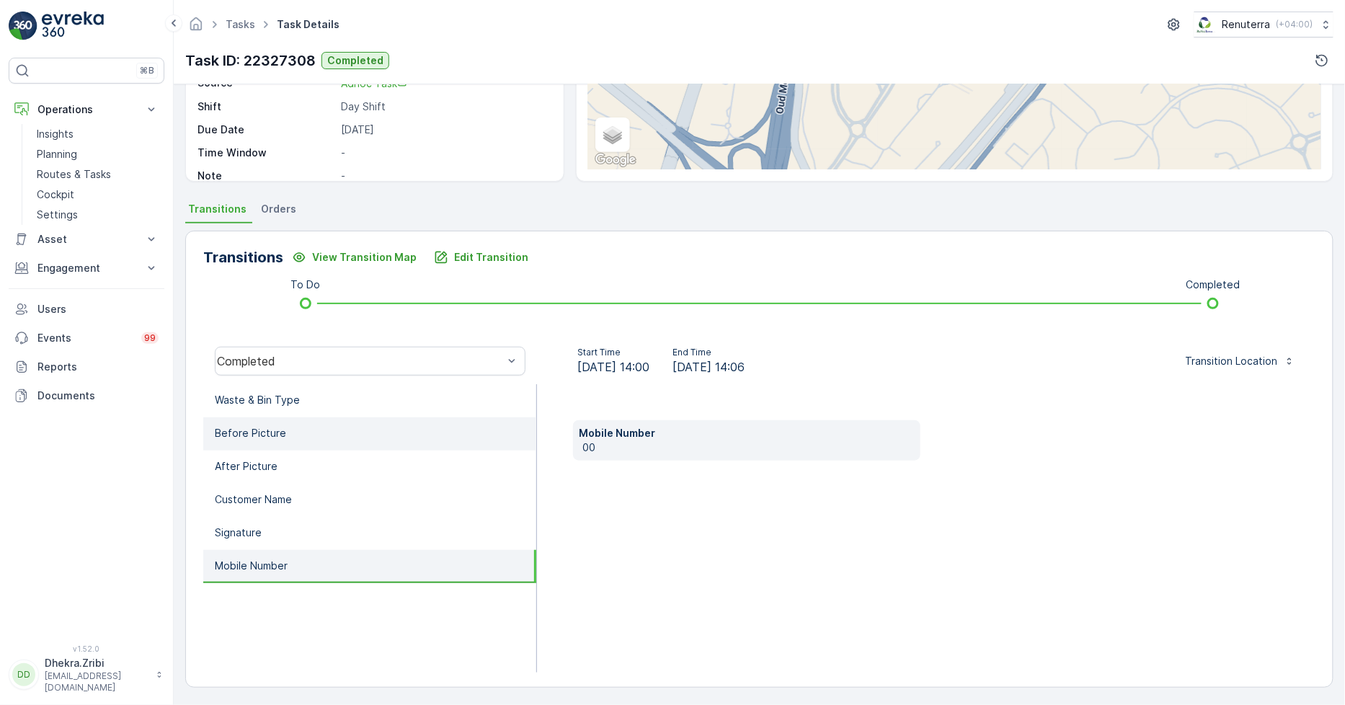
click at [285, 417] on li "Before Picture" at bounding box center [369, 433] width 333 height 33
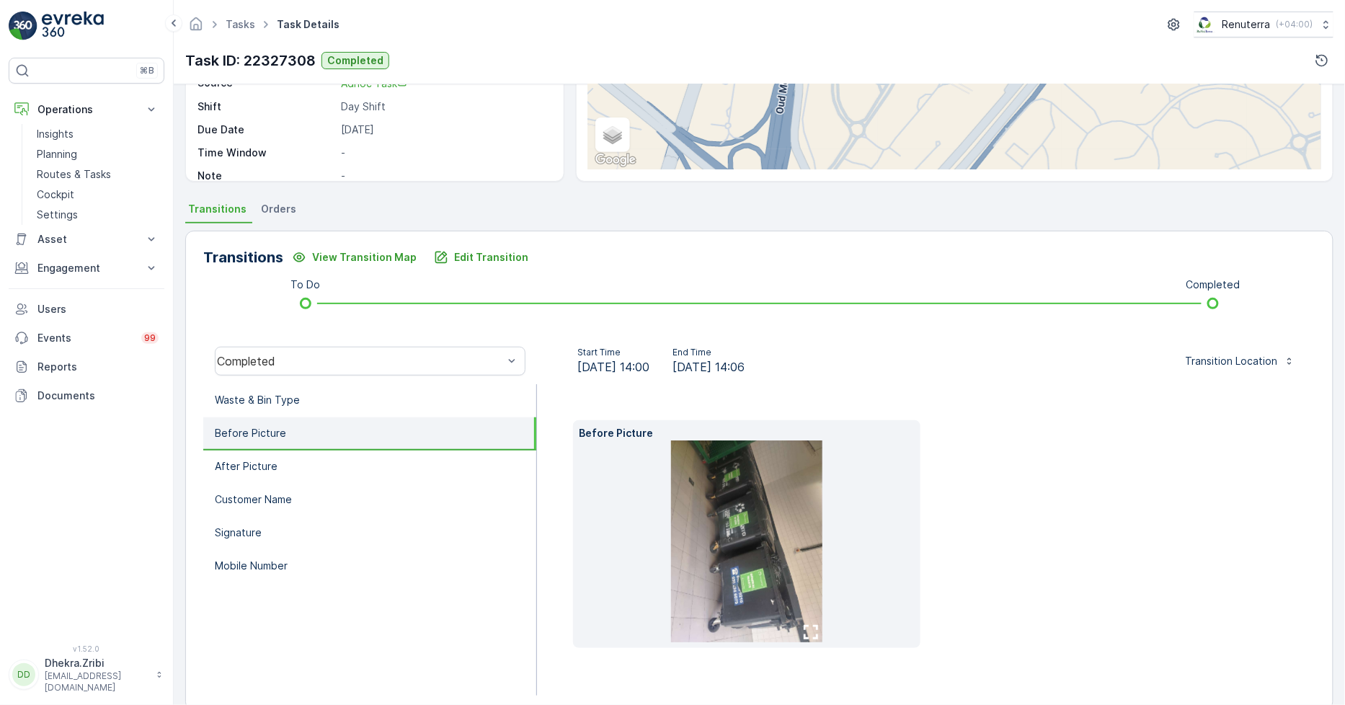
click at [306, 381] on div "Completed" at bounding box center [370, 361] width 334 height 46
click at [306, 401] on li "Waste & Bin Type" at bounding box center [369, 400] width 333 height 33
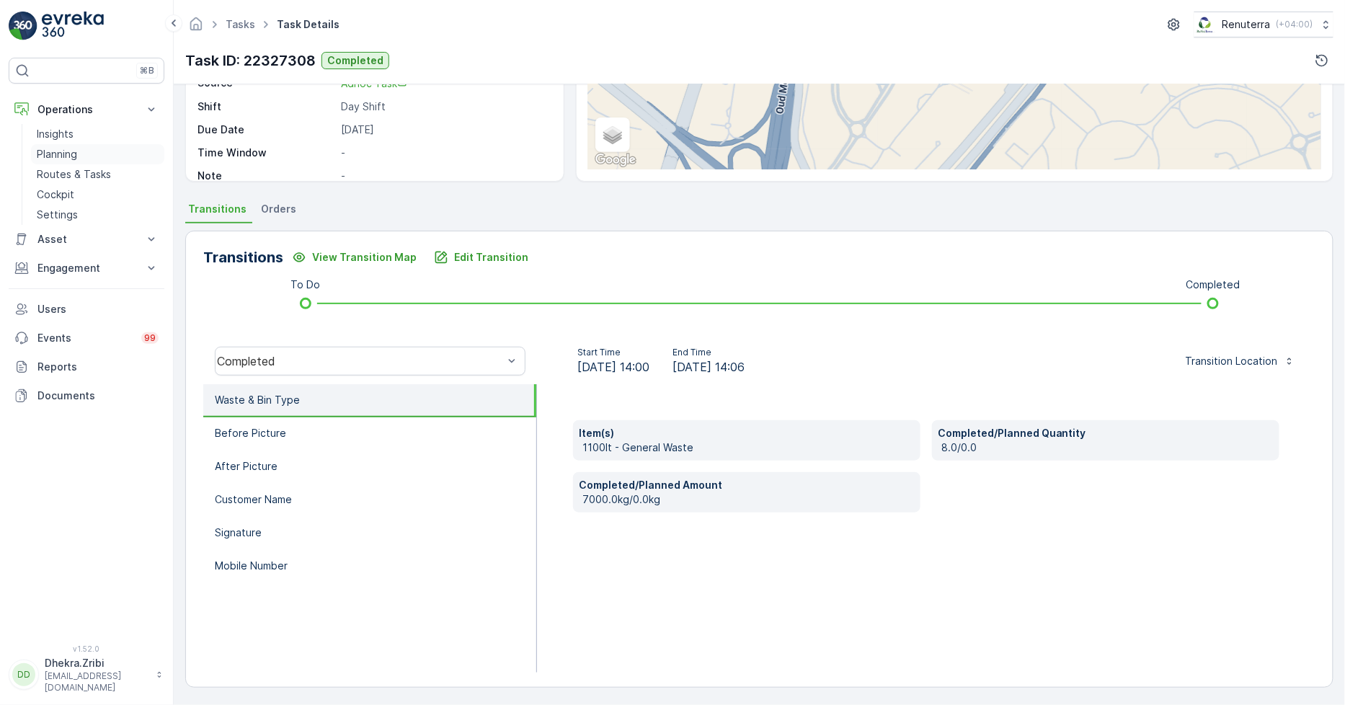
click at [68, 155] on p "Planning" at bounding box center [57, 154] width 40 height 14
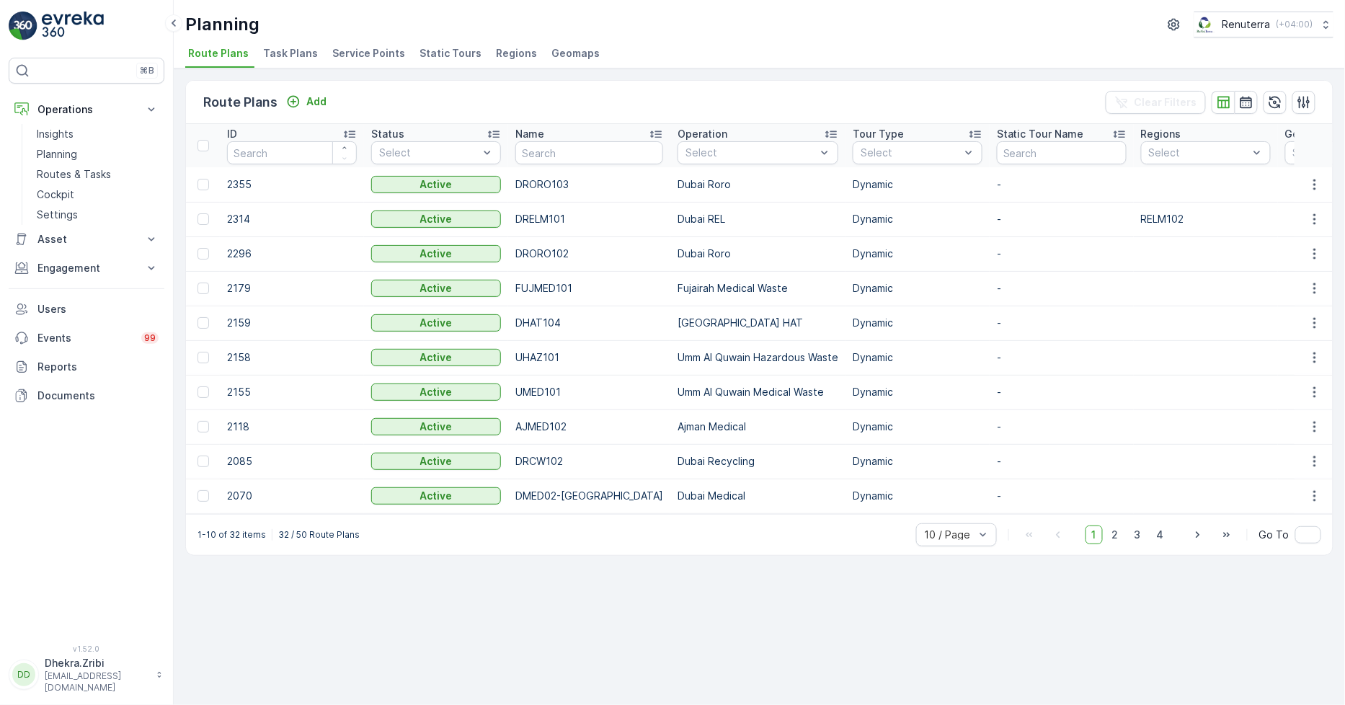
click at [372, 52] on span "Service Points" at bounding box center [368, 53] width 73 height 14
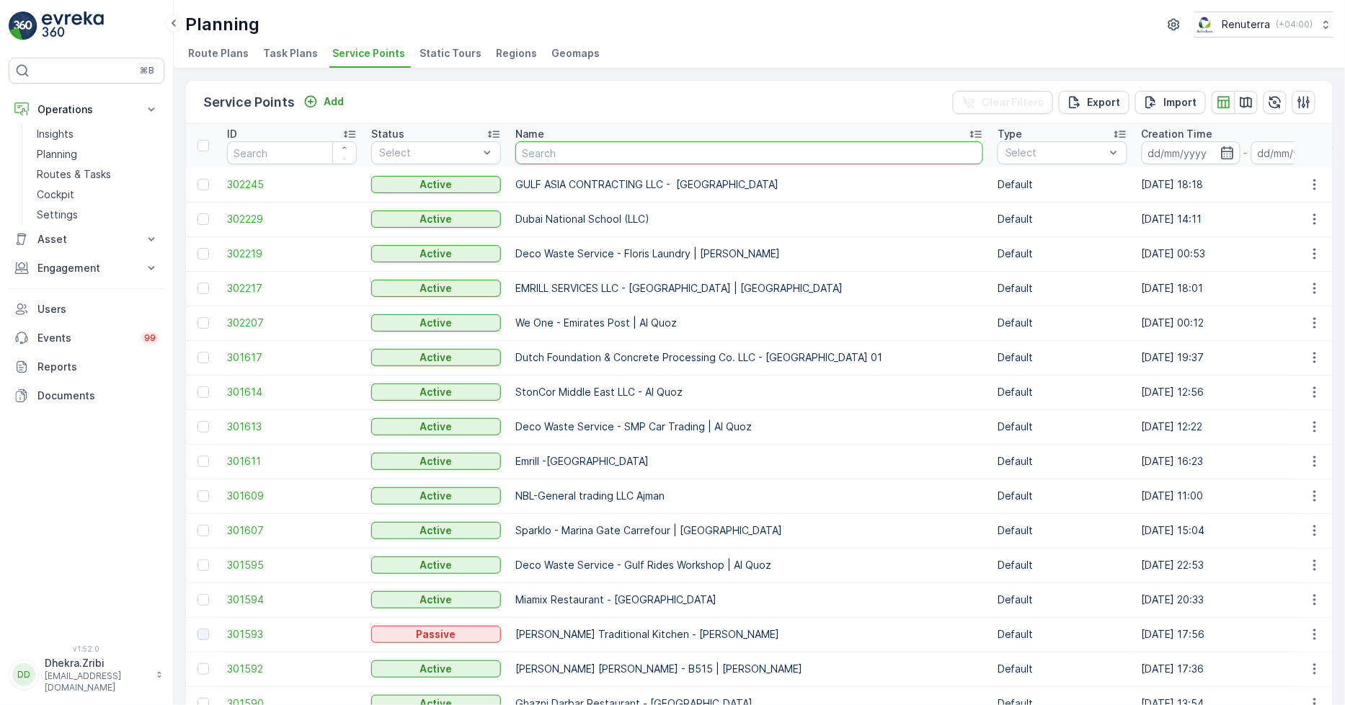
click at [539, 149] on input "text" at bounding box center [749, 152] width 468 height 23
type input "wade"
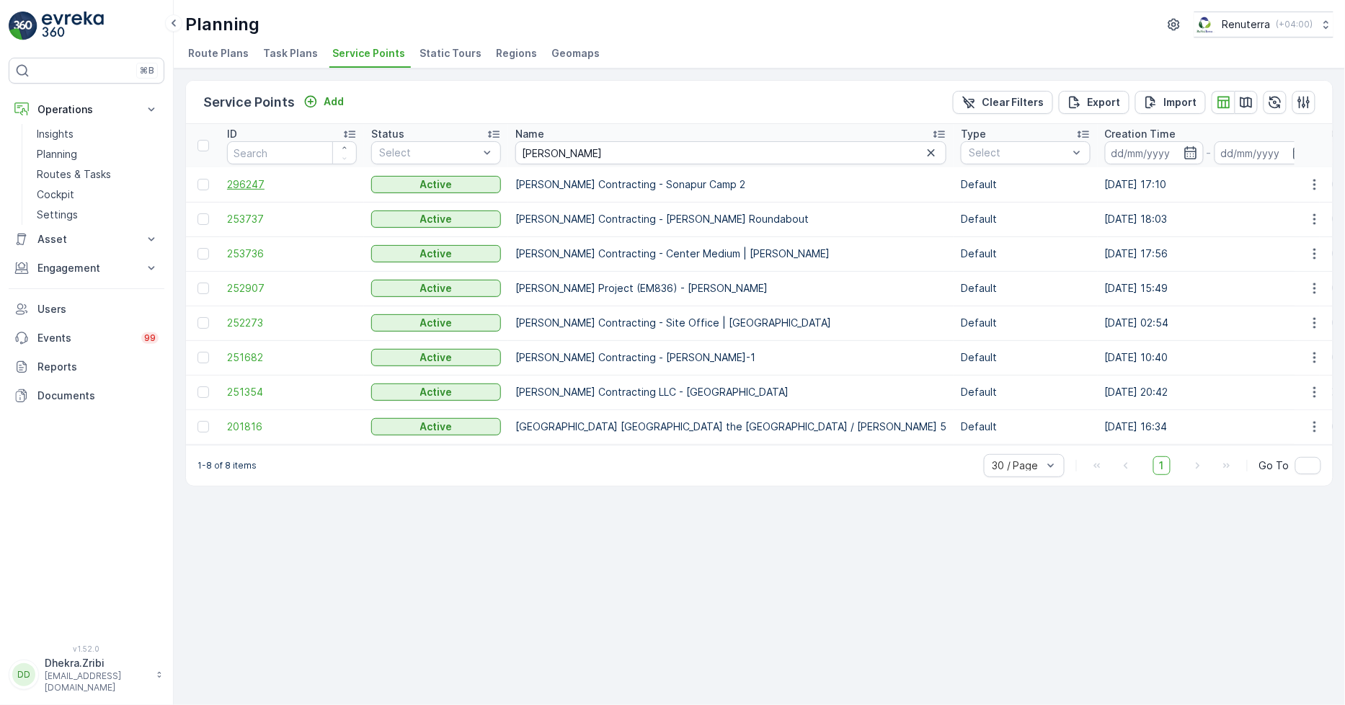
click at [249, 188] on span "296247" at bounding box center [292, 184] width 130 height 14
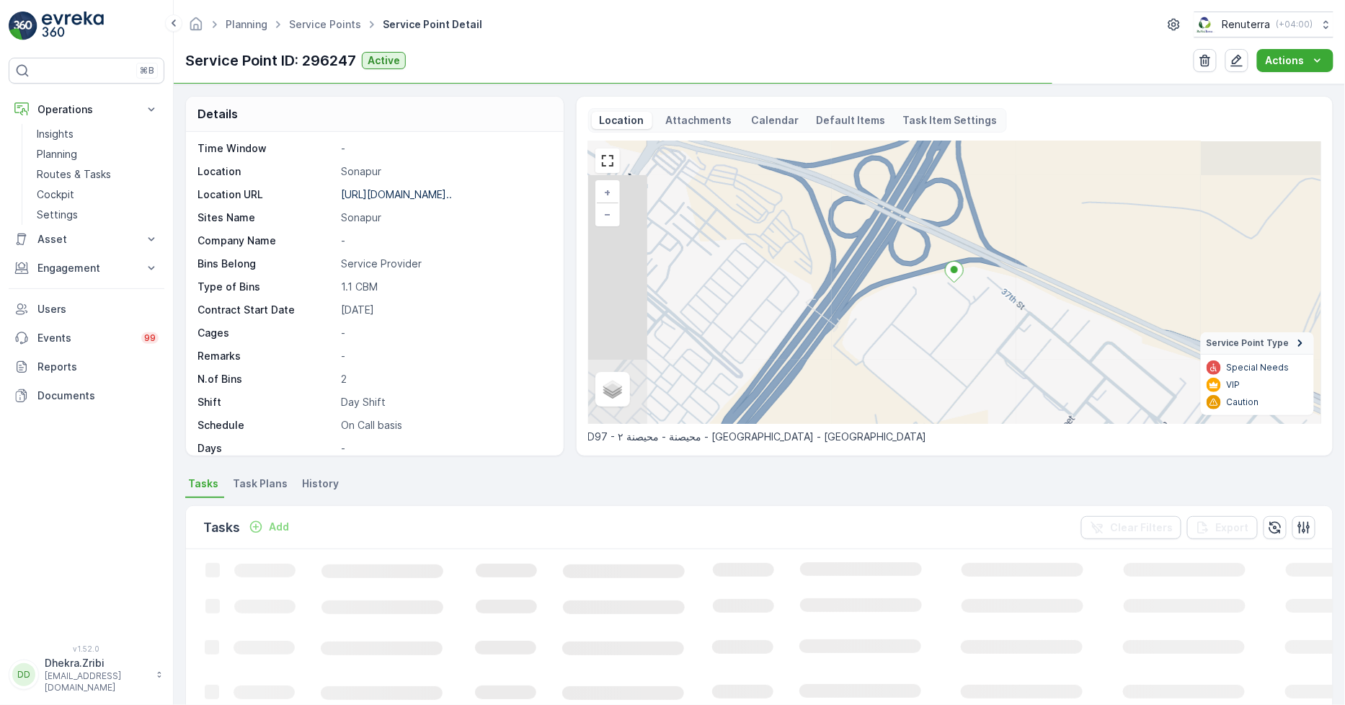
scroll to position [236, 0]
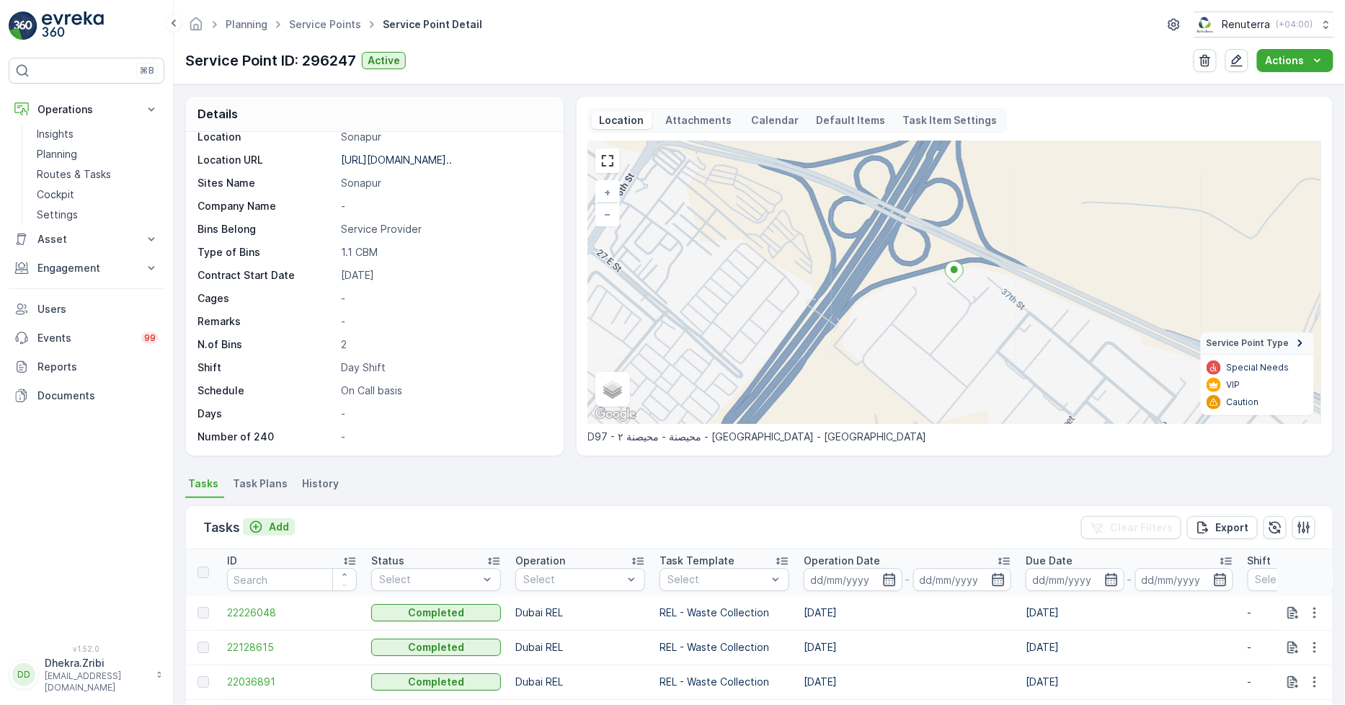
click at [270, 525] on p "Add" at bounding box center [279, 527] width 20 height 14
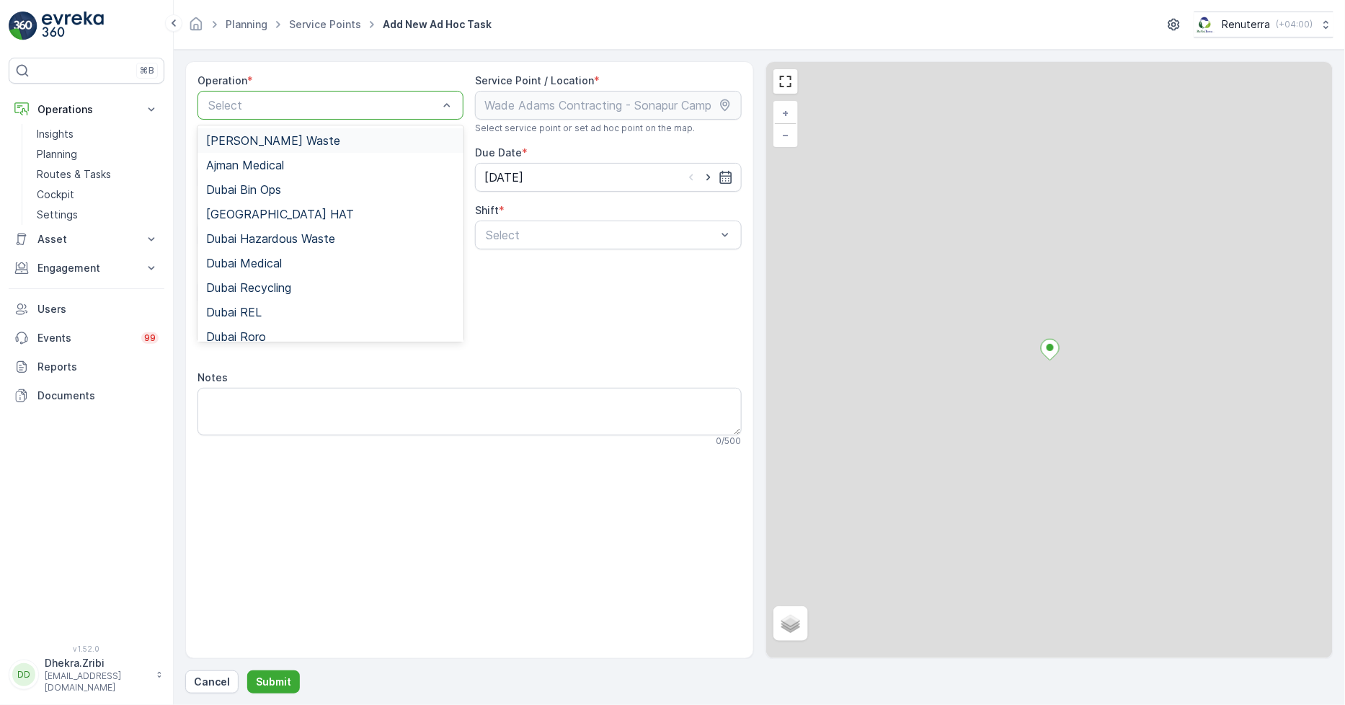
click at [306, 118] on div "Select" at bounding box center [331, 105] width 266 height 29
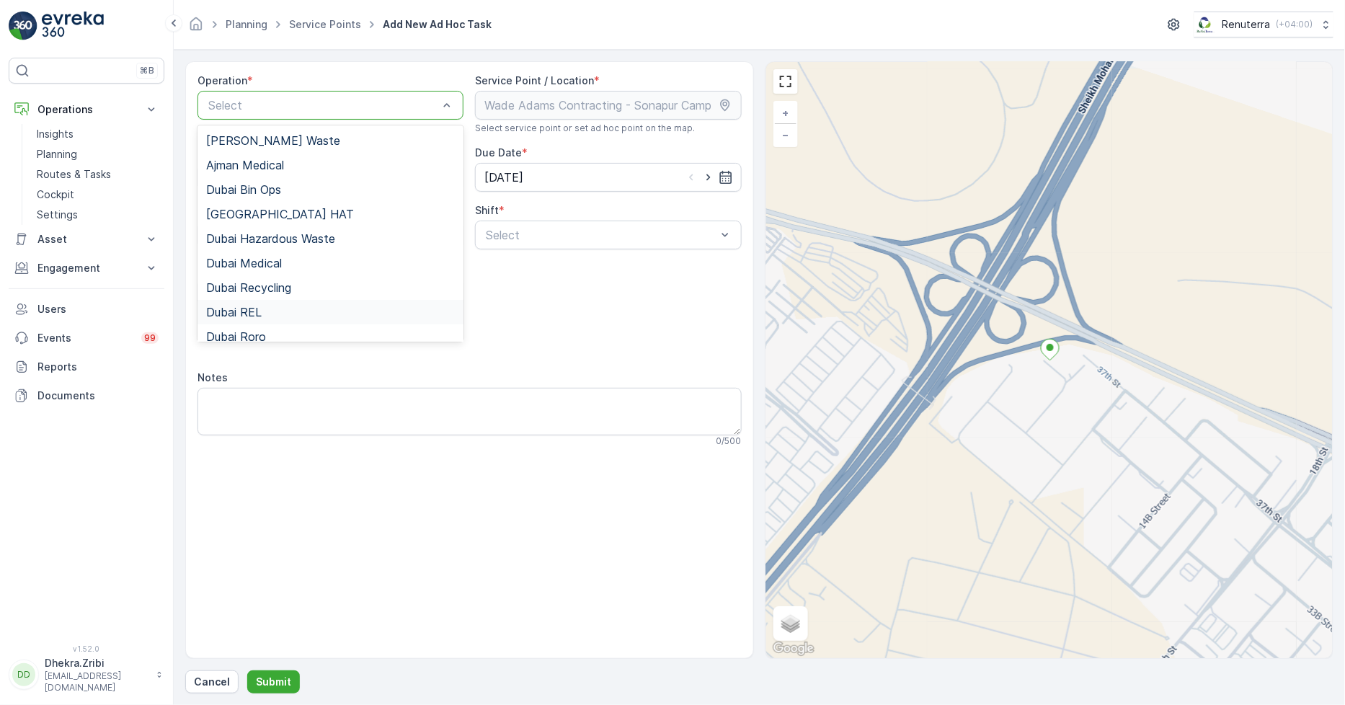
click at [241, 311] on span "Dubai REL" at bounding box center [234, 312] width 56 height 13
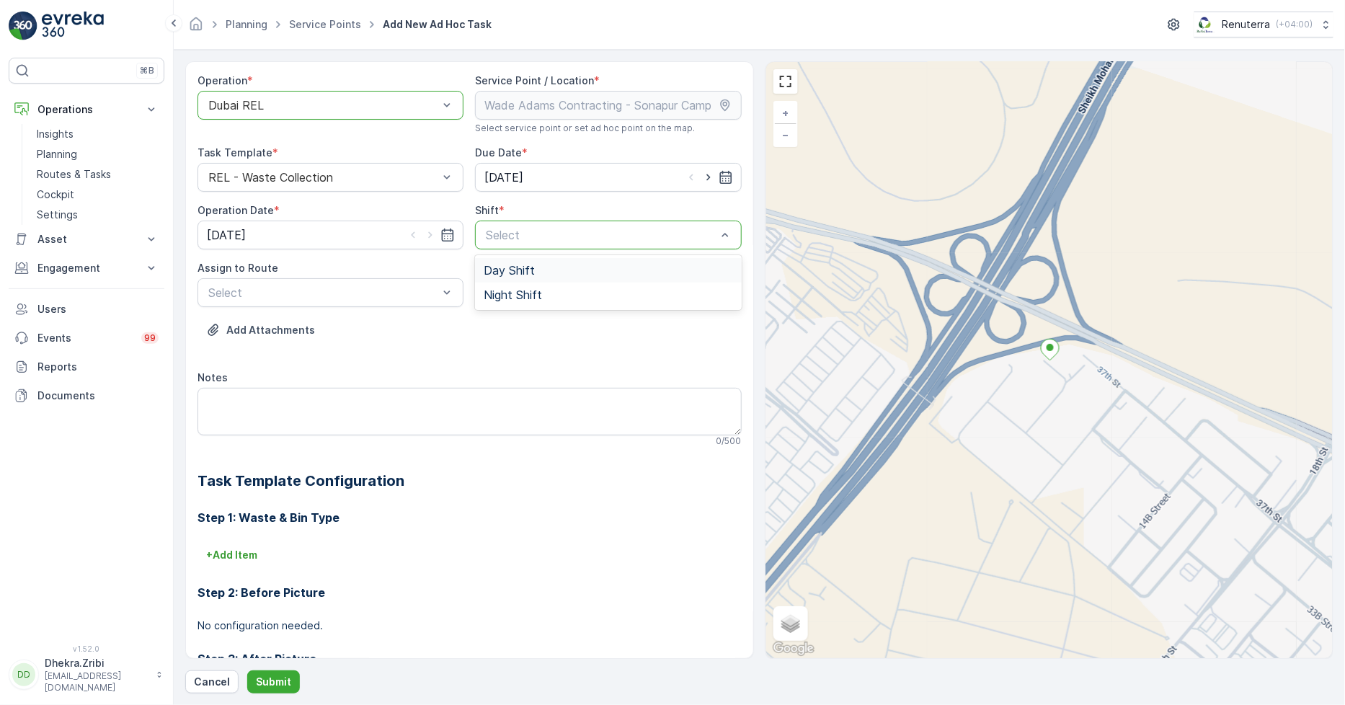
click at [530, 267] on span "Day Shift" at bounding box center [509, 270] width 51 height 13
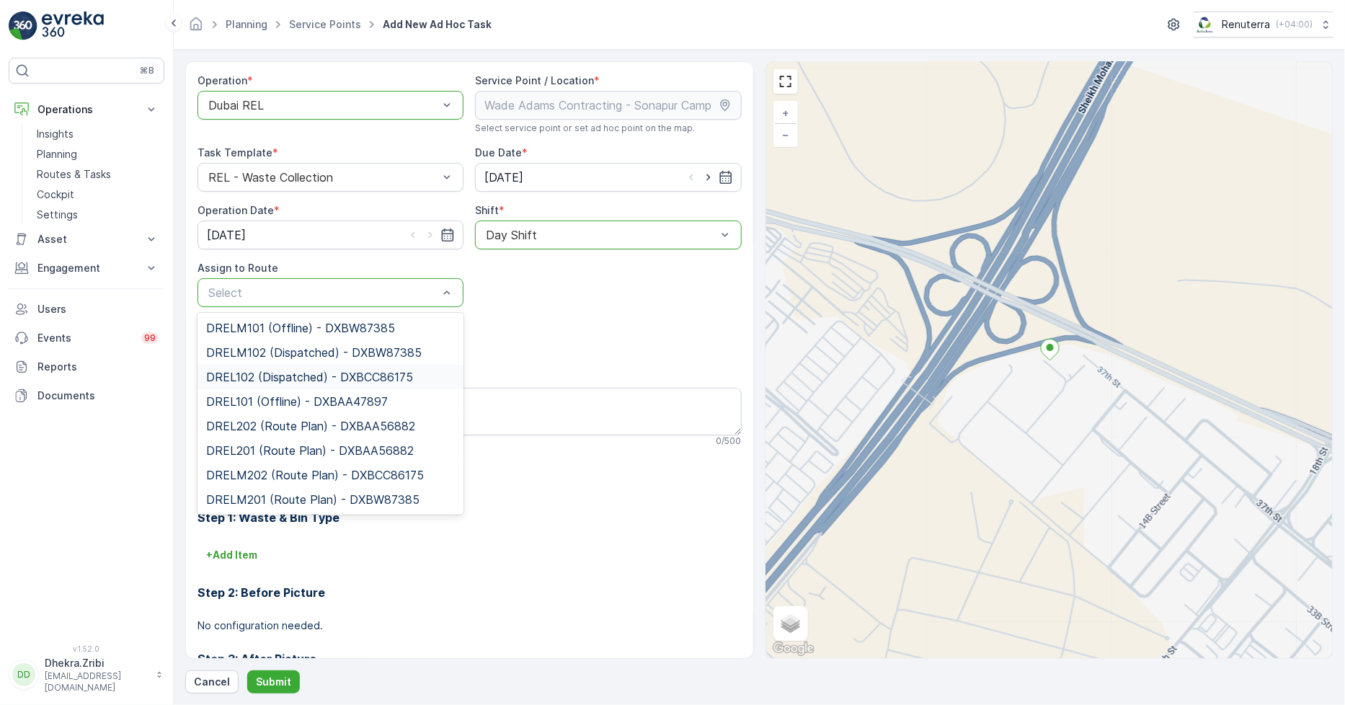
click at [272, 376] on span "DREL102 (Dispatched) - DXBCC86175" at bounding box center [309, 377] width 207 height 13
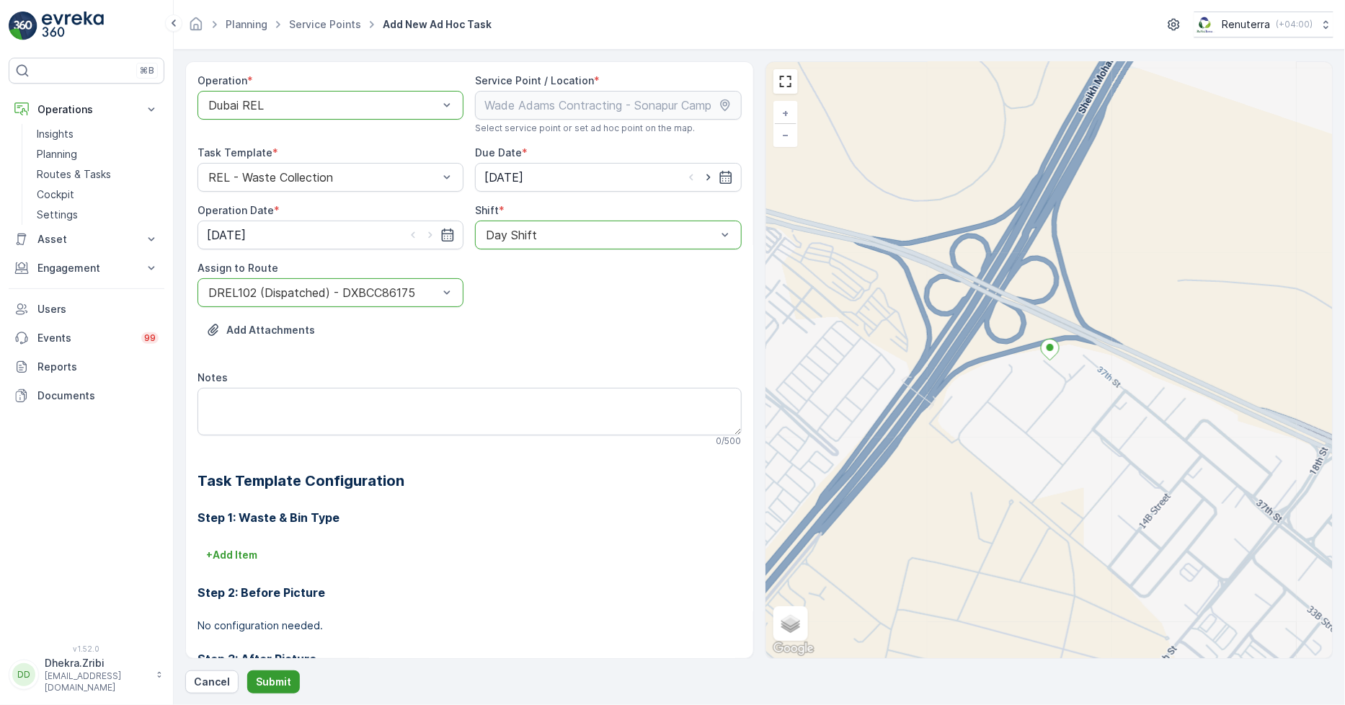
click at [264, 690] on button "Submit" at bounding box center [273, 681] width 53 height 23
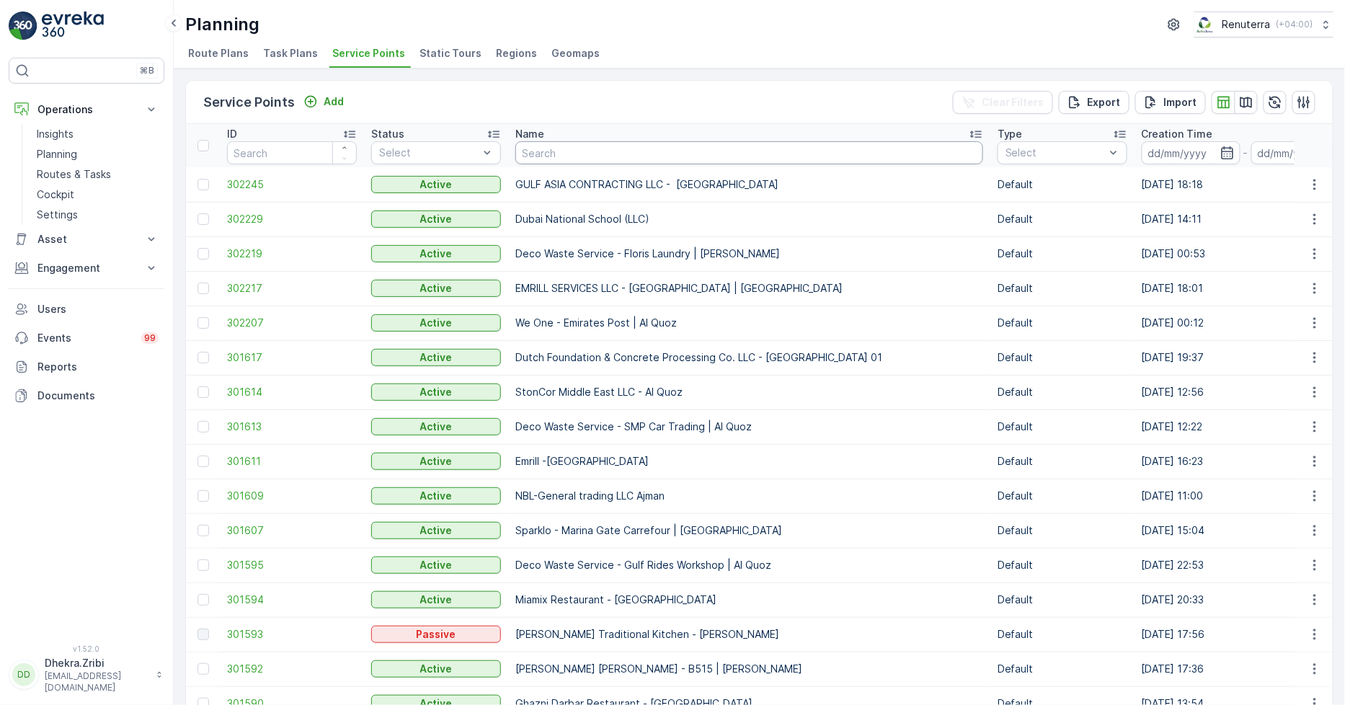
click at [570, 160] on input "text" at bounding box center [749, 152] width 468 height 23
type input "wade"
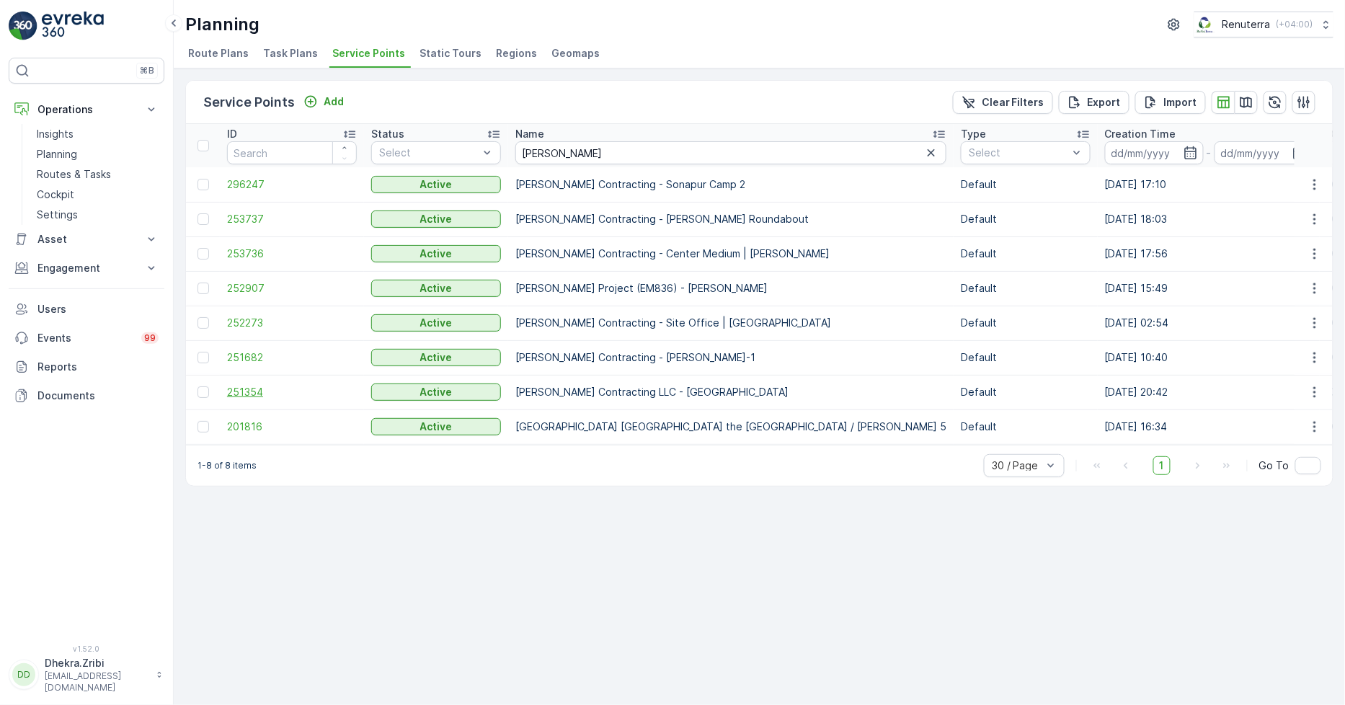
click at [262, 389] on span "251354" at bounding box center [292, 392] width 130 height 14
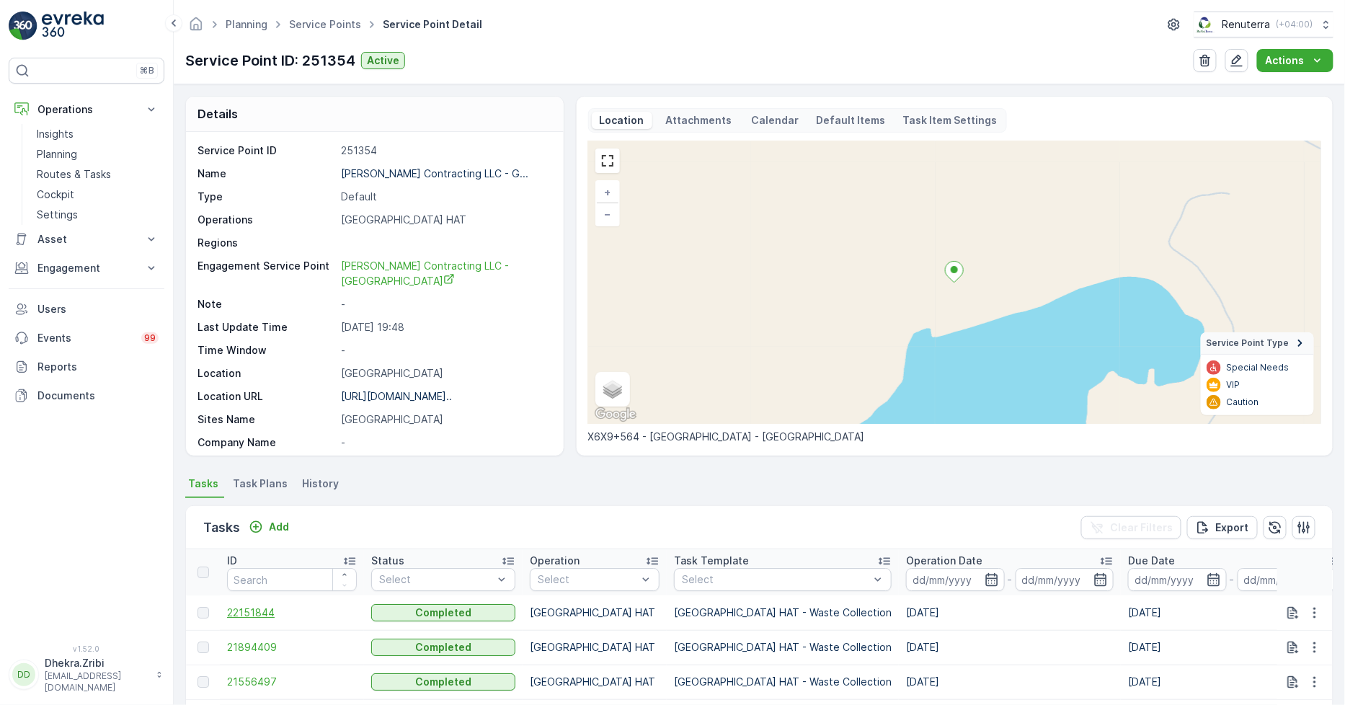
click at [262, 611] on span "22151844" at bounding box center [292, 613] width 130 height 14
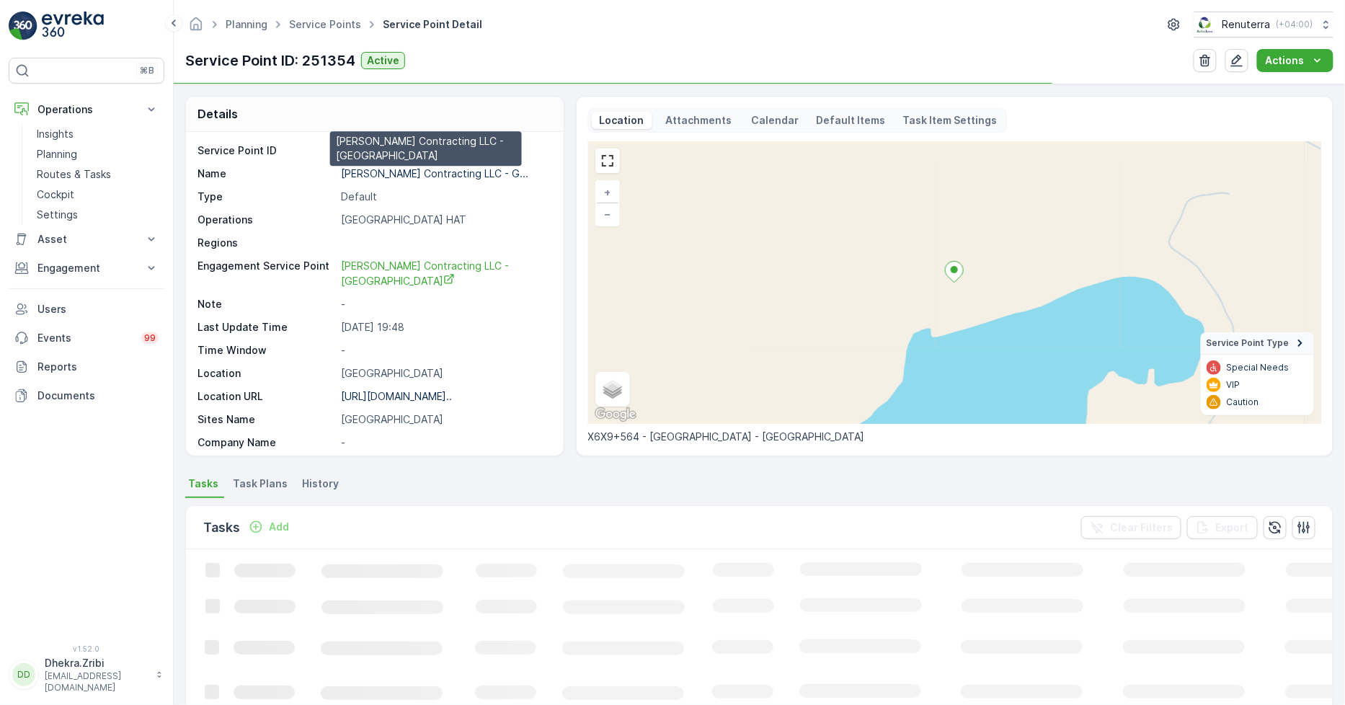
drag, startPoint x: 405, startPoint y: 170, endPoint x: 407, endPoint y: 185, distance: 14.6
click at [404, 169] on p "Wade Adams Contracting LLC - G..." at bounding box center [434, 173] width 187 height 12
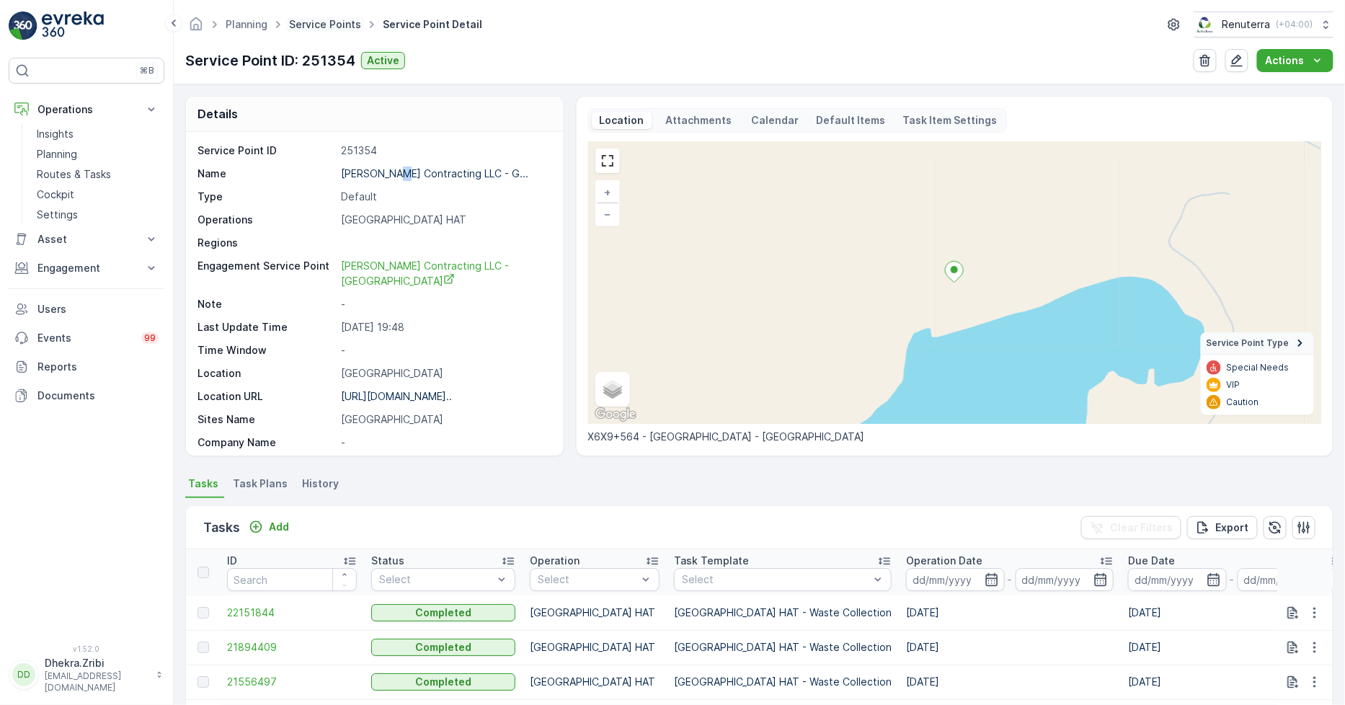
click at [303, 29] on link "Service Points" at bounding box center [325, 24] width 72 height 12
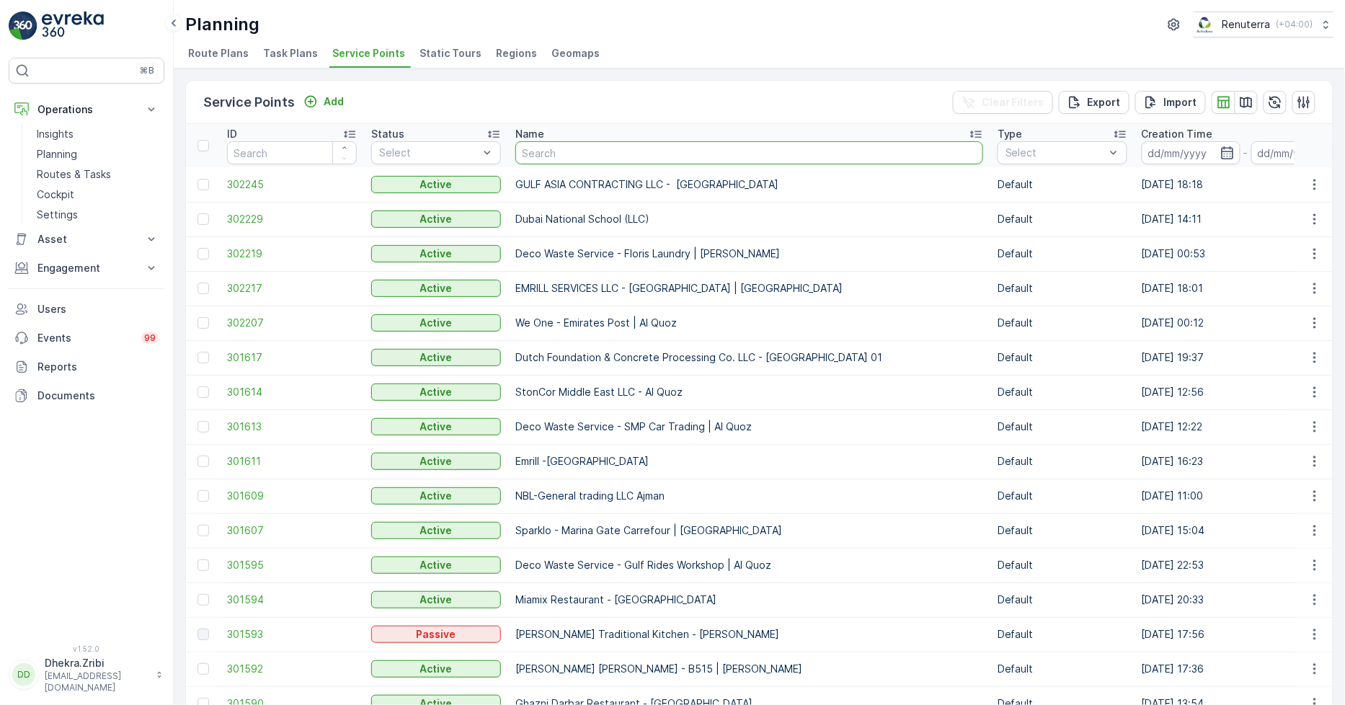
drag, startPoint x: 543, startPoint y: 153, endPoint x: 544, endPoint y: 103, distance: 49.7
click at [543, 113] on div "Service Points Add Clear Filters Export Import ID Status Select Name Type Selec…" at bounding box center [759, 664] width 1148 height 1168
type input "saudi"
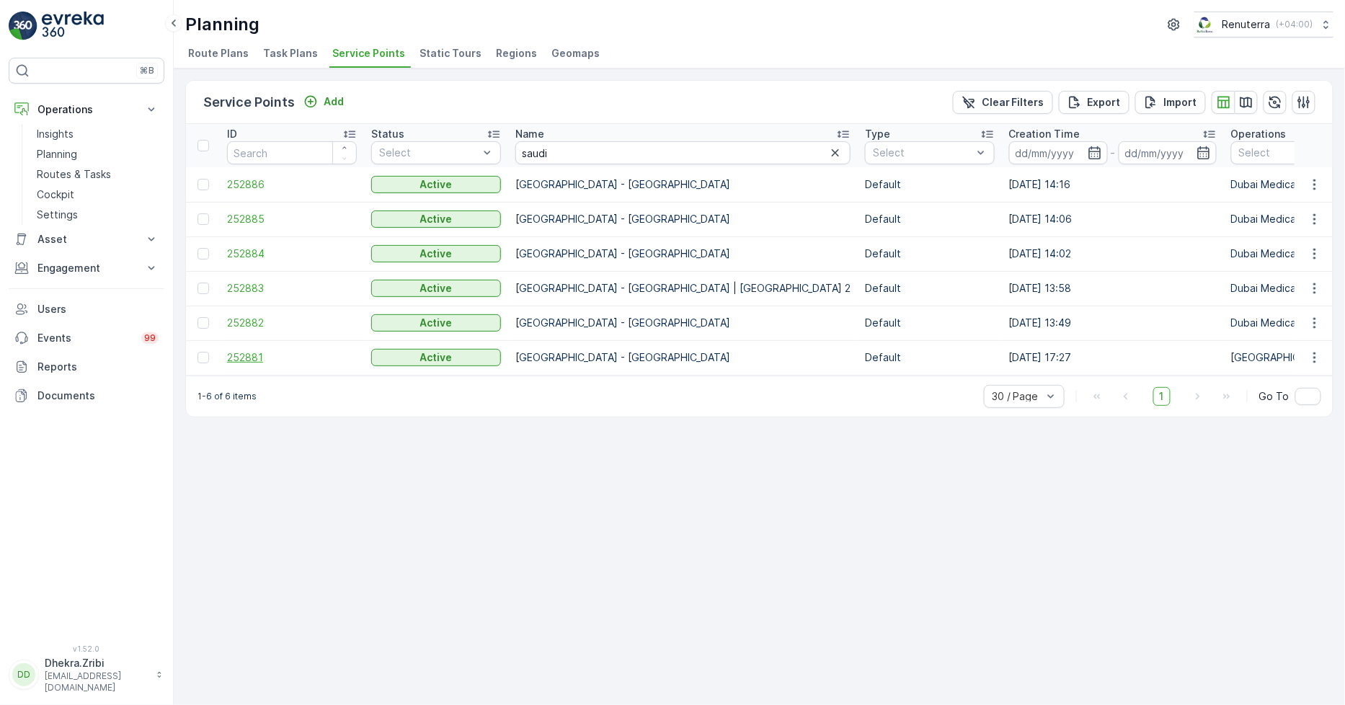
click at [227, 355] on span "252881" at bounding box center [292, 357] width 130 height 14
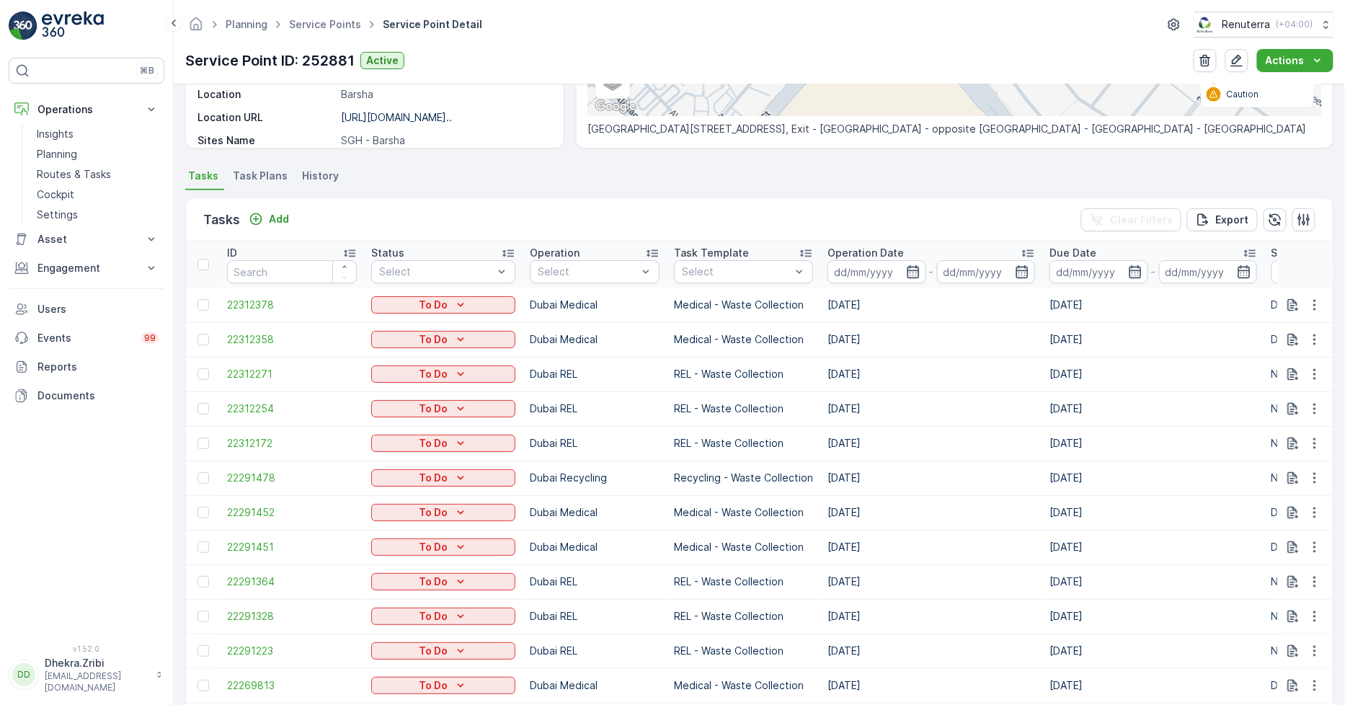
scroll to position [320, 0]
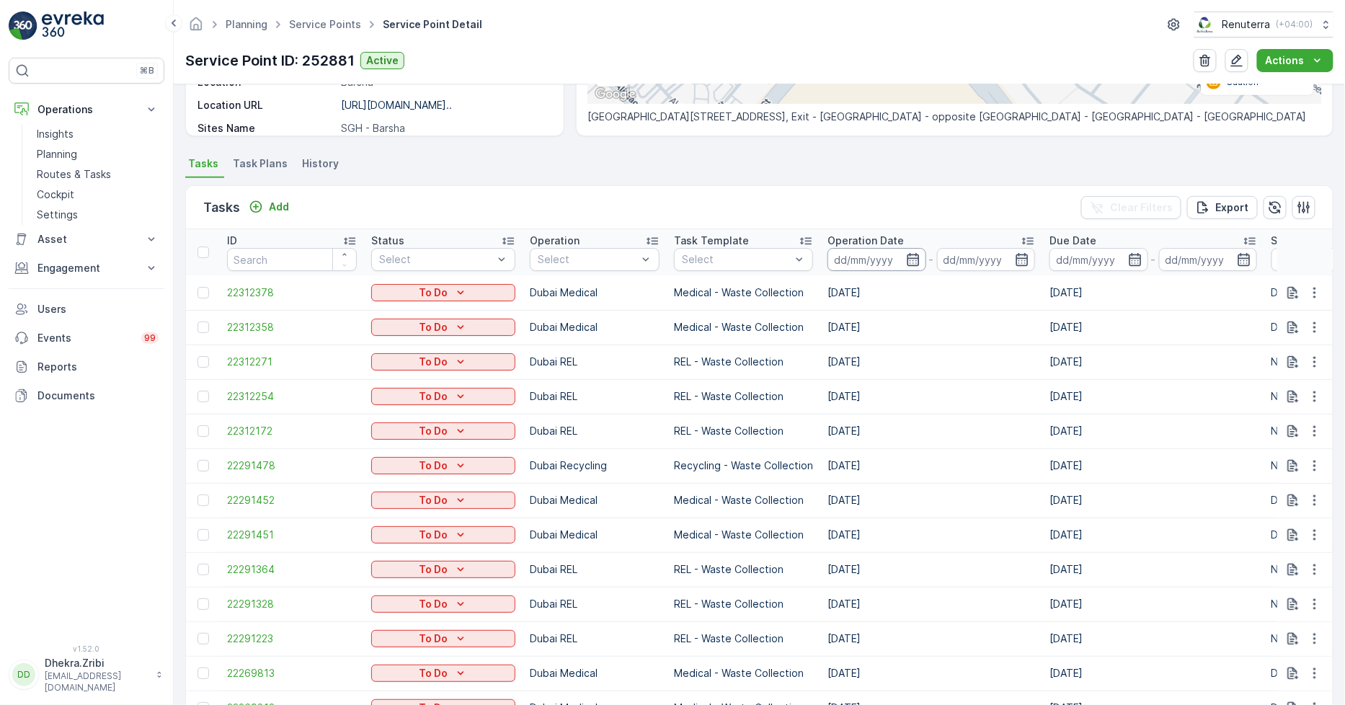
click at [884, 260] on input at bounding box center [877, 259] width 99 height 23
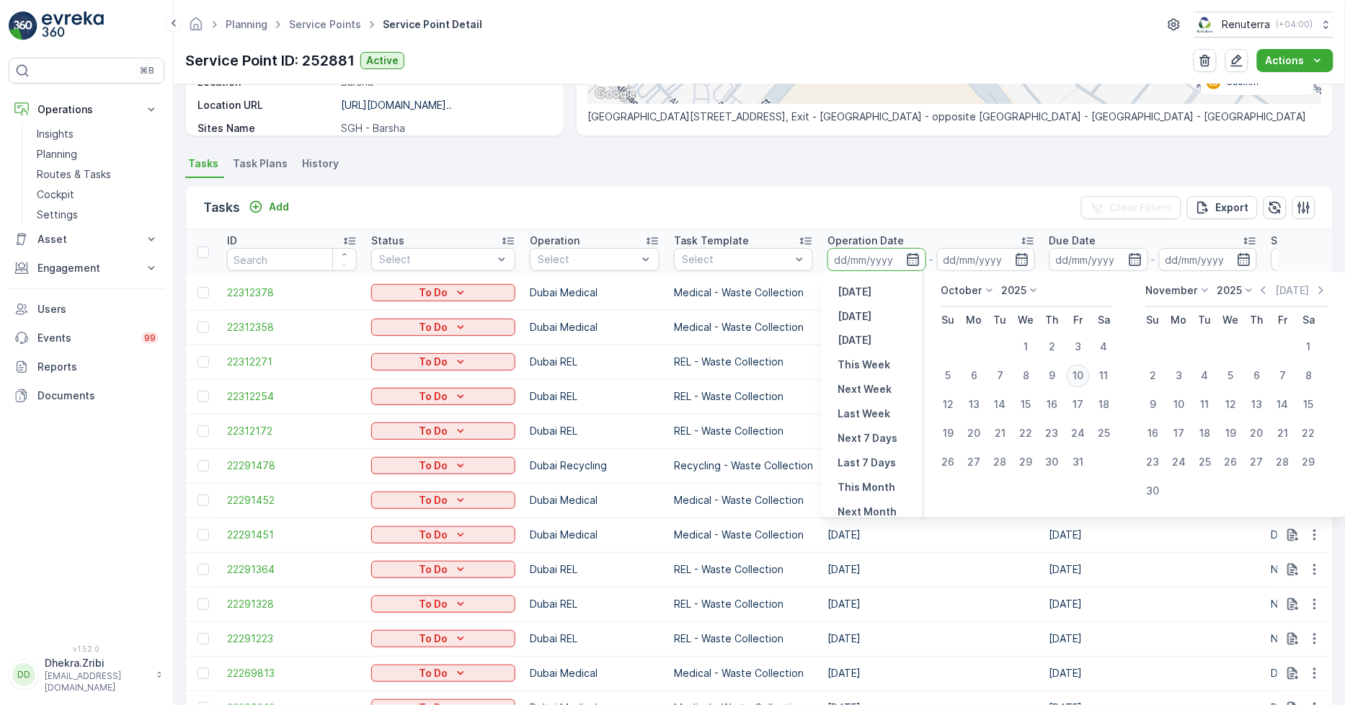
click at [1080, 376] on div "10" at bounding box center [1078, 376] width 23 height 23
type input "[DATE]"
click at [1080, 376] on div "10" at bounding box center [1078, 376] width 23 height 23
type input "[DATE]"
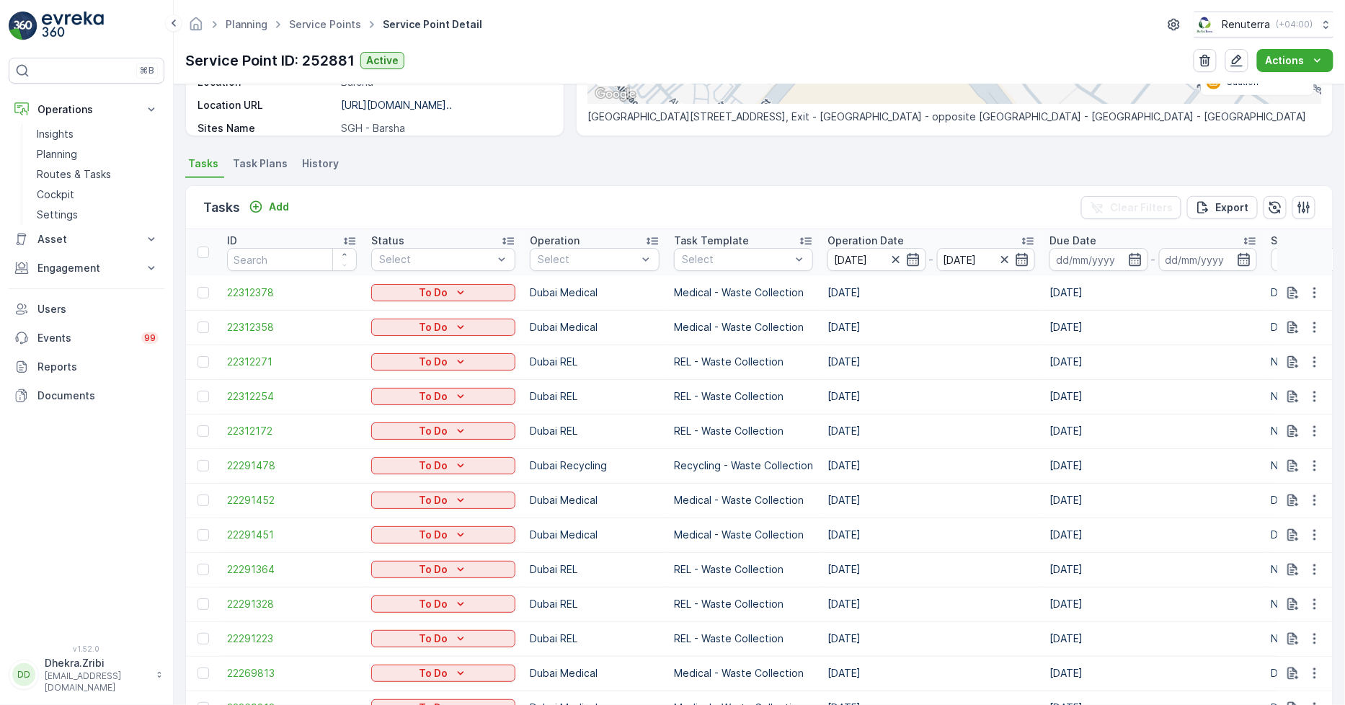
click at [570, 155] on ul "Tasks Task Plans History" at bounding box center [759, 166] width 1148 height 25
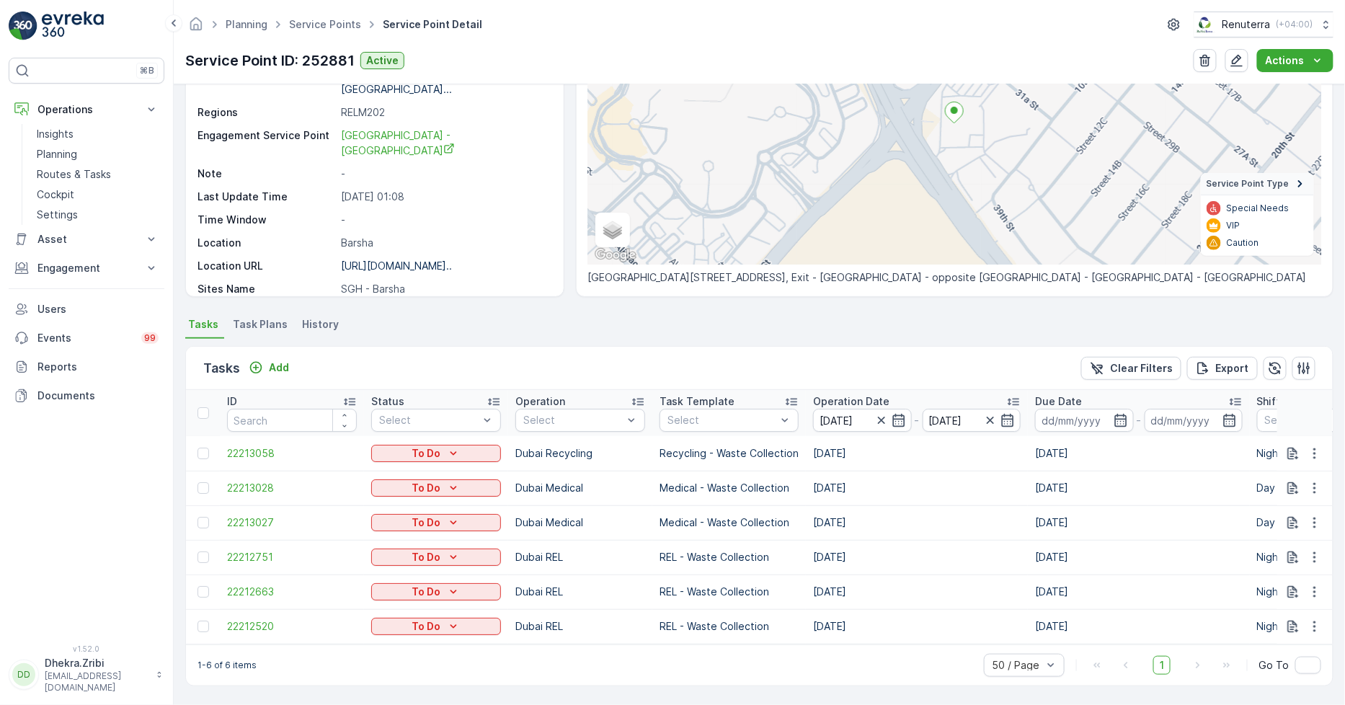
scroll to position [166, 0]
click at [322, 19] on link "Service Points" at bounding box center [325, 24] width 72 height 12
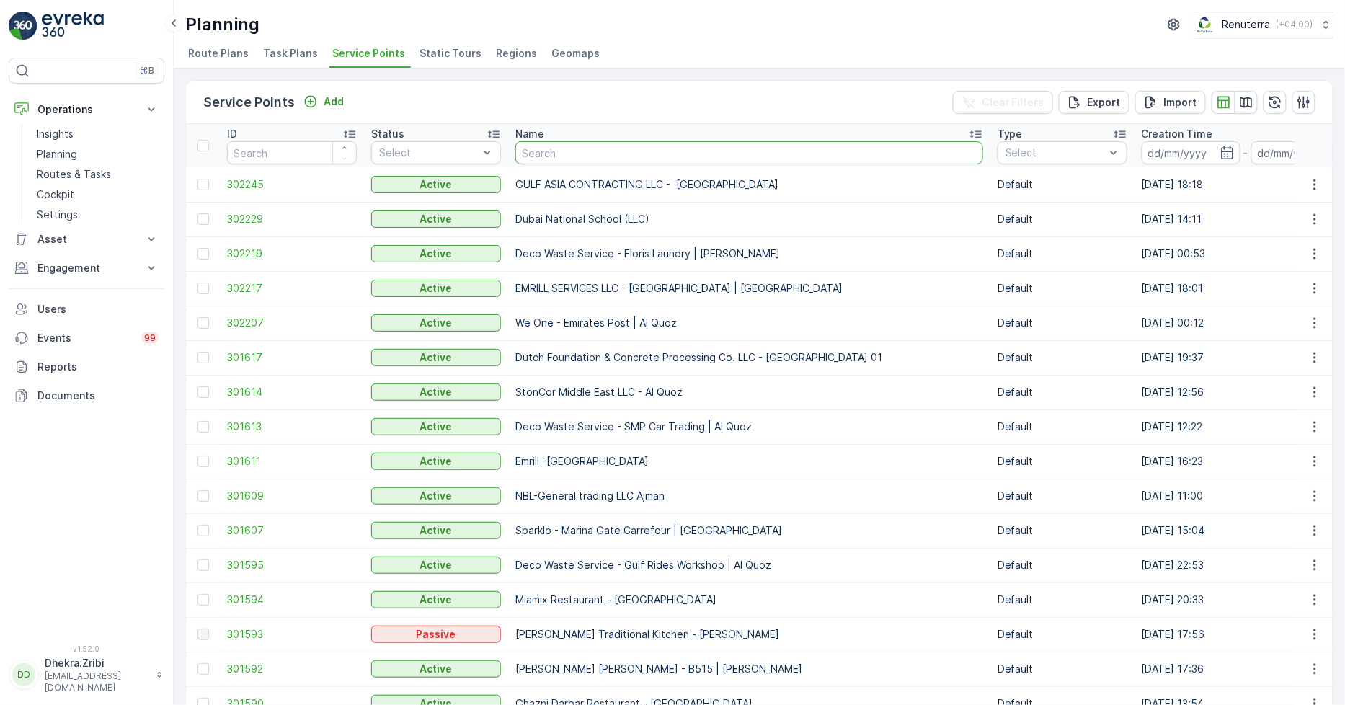
click at [574, 148] on input "text" at bounding box center [749, 152] width 468 height 23
type input "nmc al"
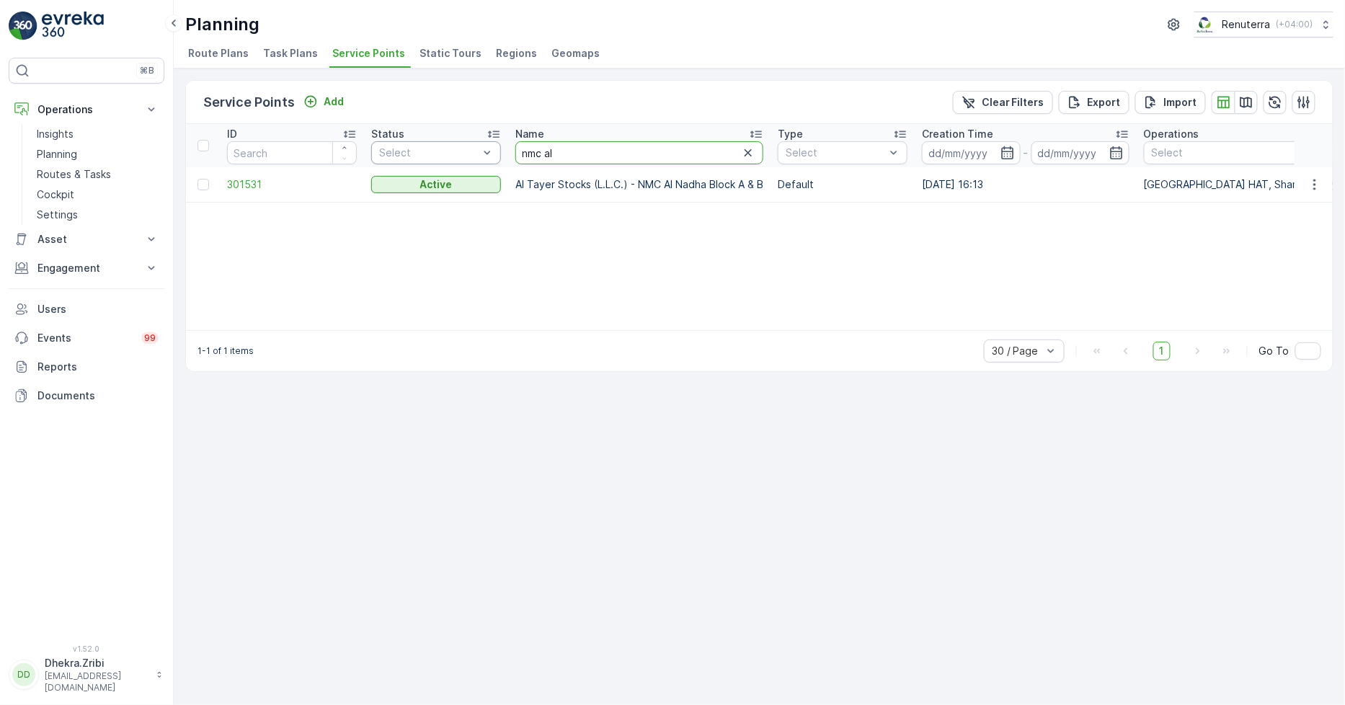
drag, startPoint x: 571, startPoint y: 154, endPoint x: 457, endPoint y: 144, distance: 114.3
type input "al nadha"
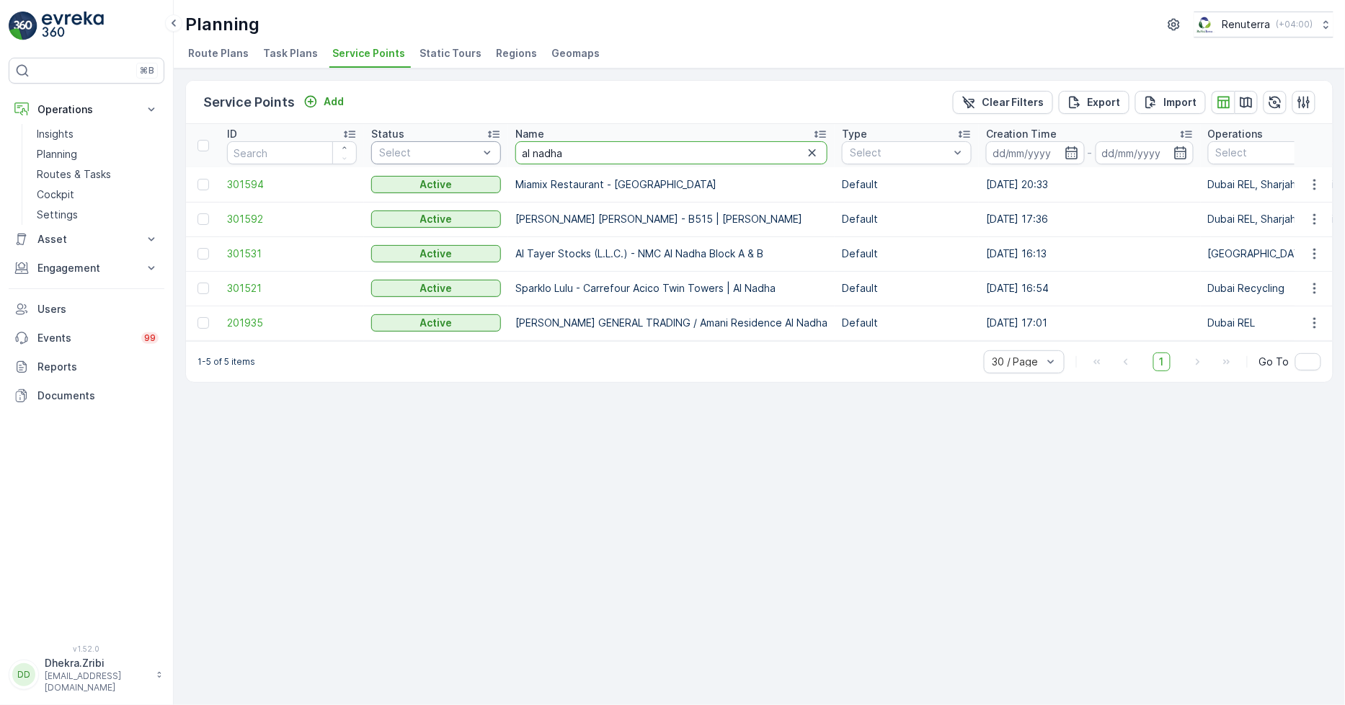
drag, startPoint x: 588, startPoint y: 142, endPoint x: 423, endPoint y: 161, distance: 165.5
type input "new"
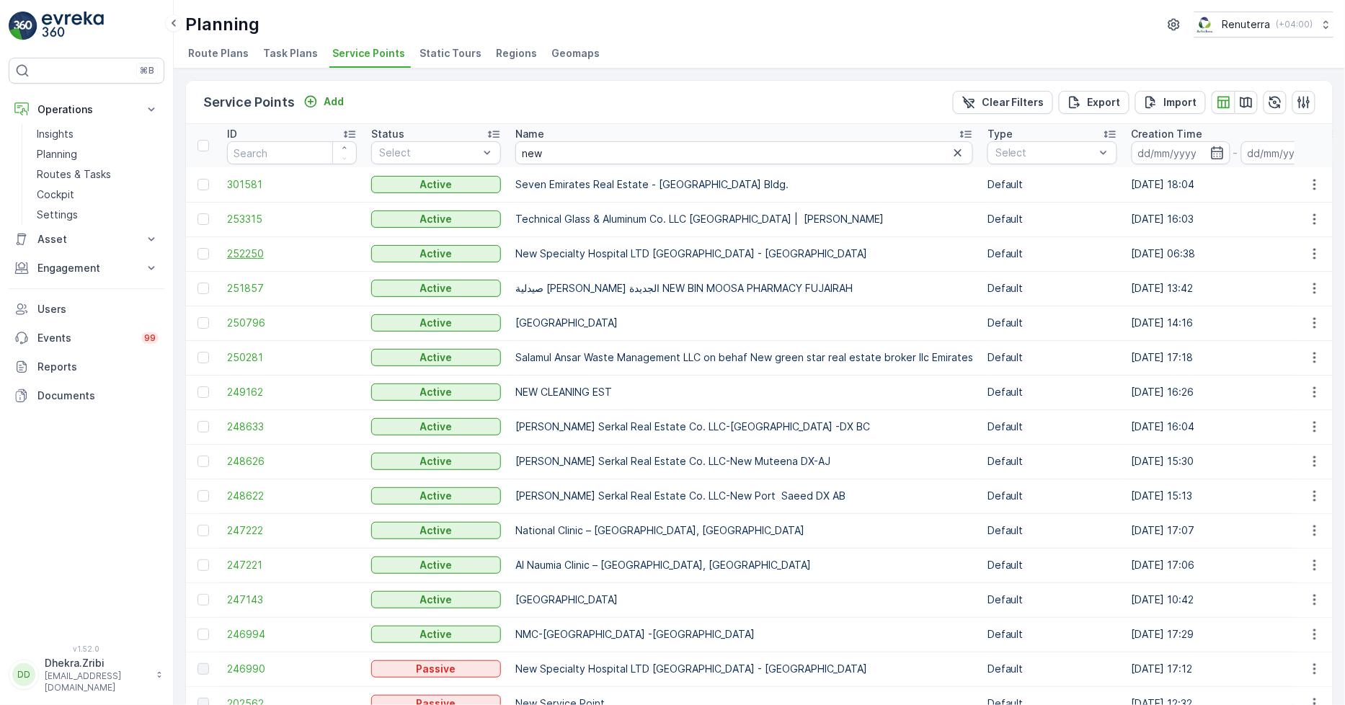
click at [255, 260] on span "252250" at bounding box center [292, 254] width 130 height 14
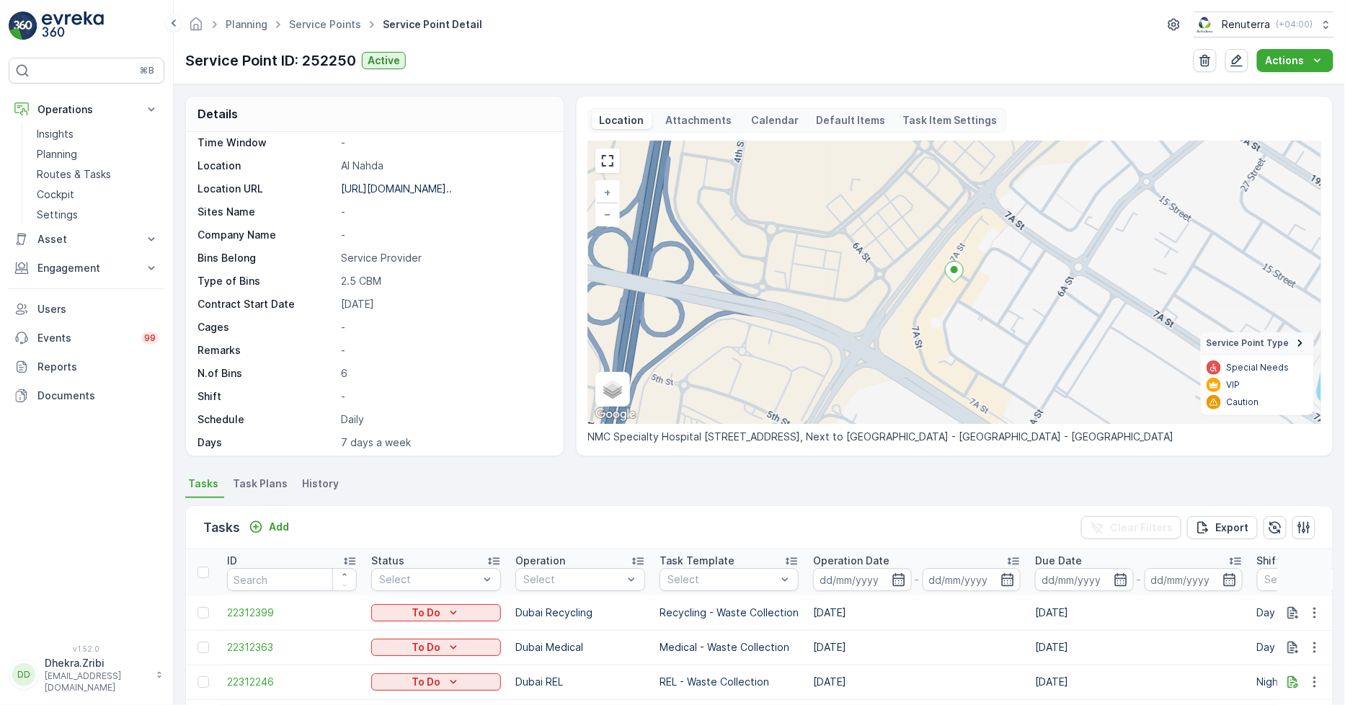
scroll to position [320, 0]
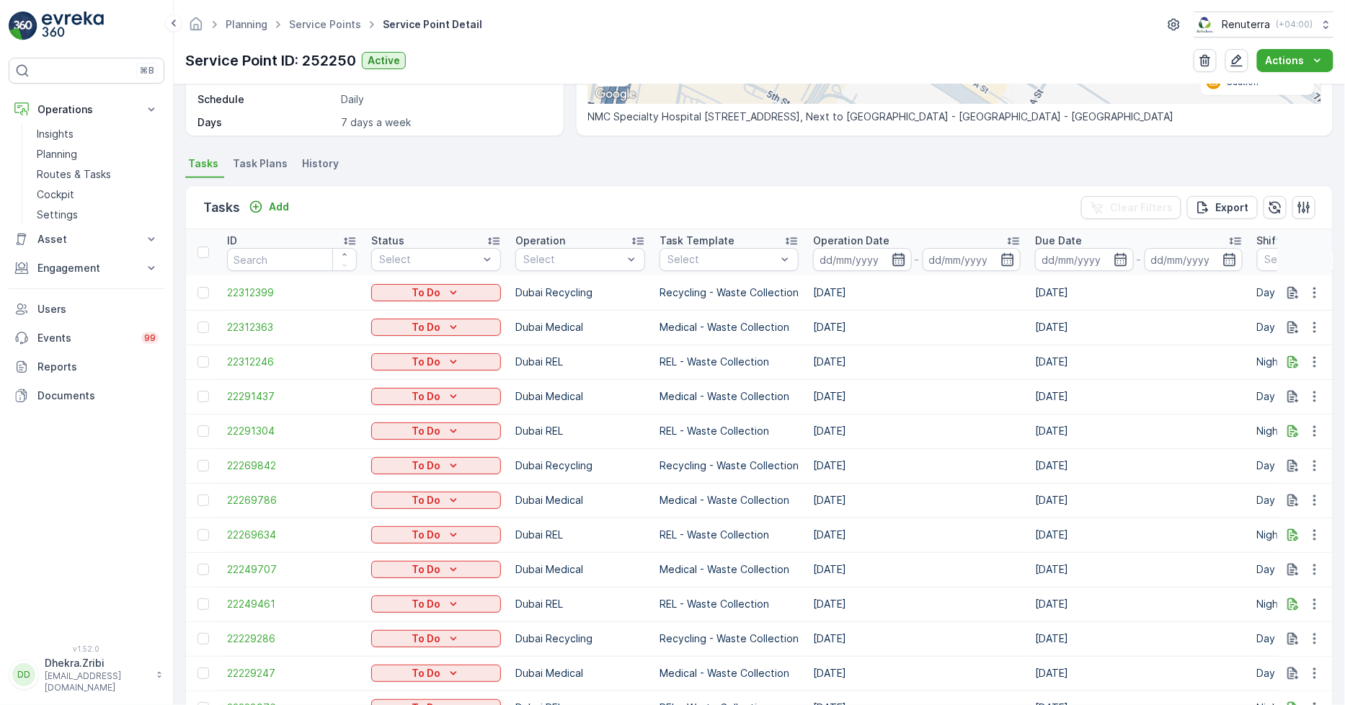
click at [901, 257] on icon "button" at bounding box center [898, 259] width 12 height 13
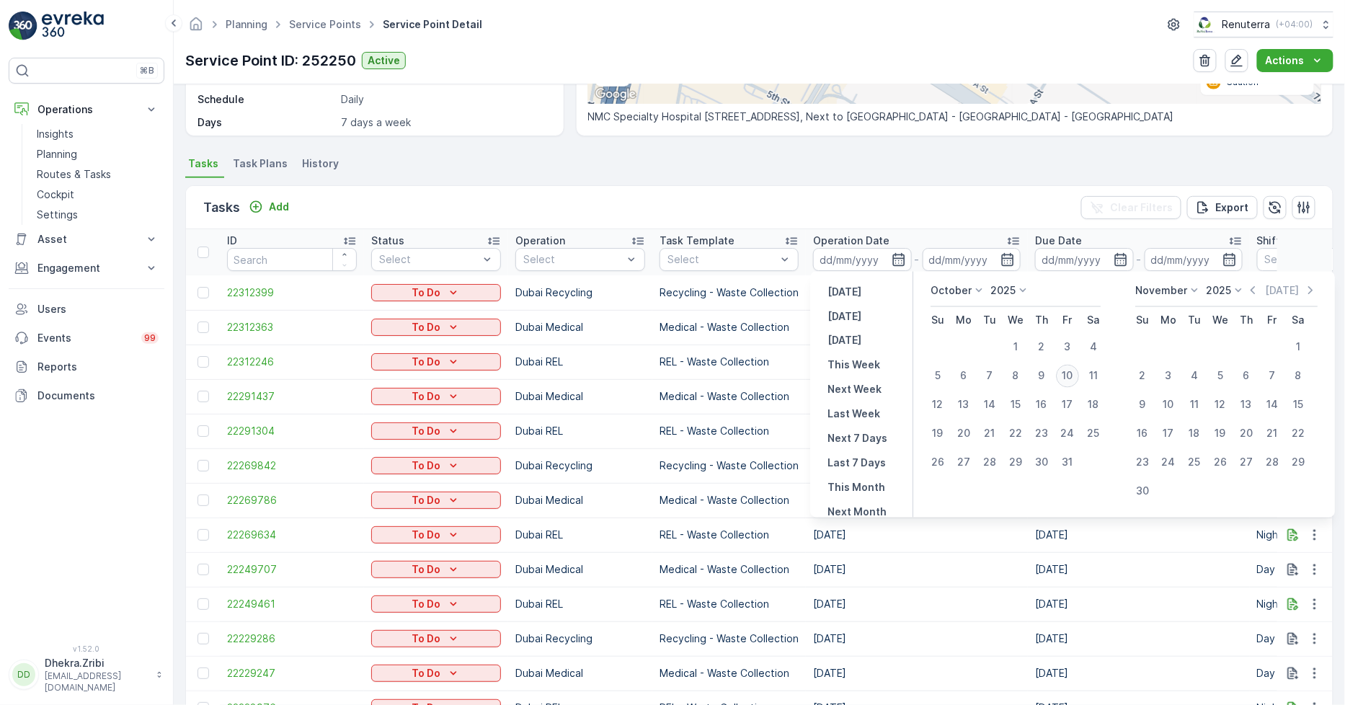
click at [1074, 369] on div "10" at bounding box center [1067, 376] width 23 height 23
type input "[DATE]"
click at [931, 163] on ul "Tasks Task Plans History" at bounding box center [759, 166] width 1148 height 25
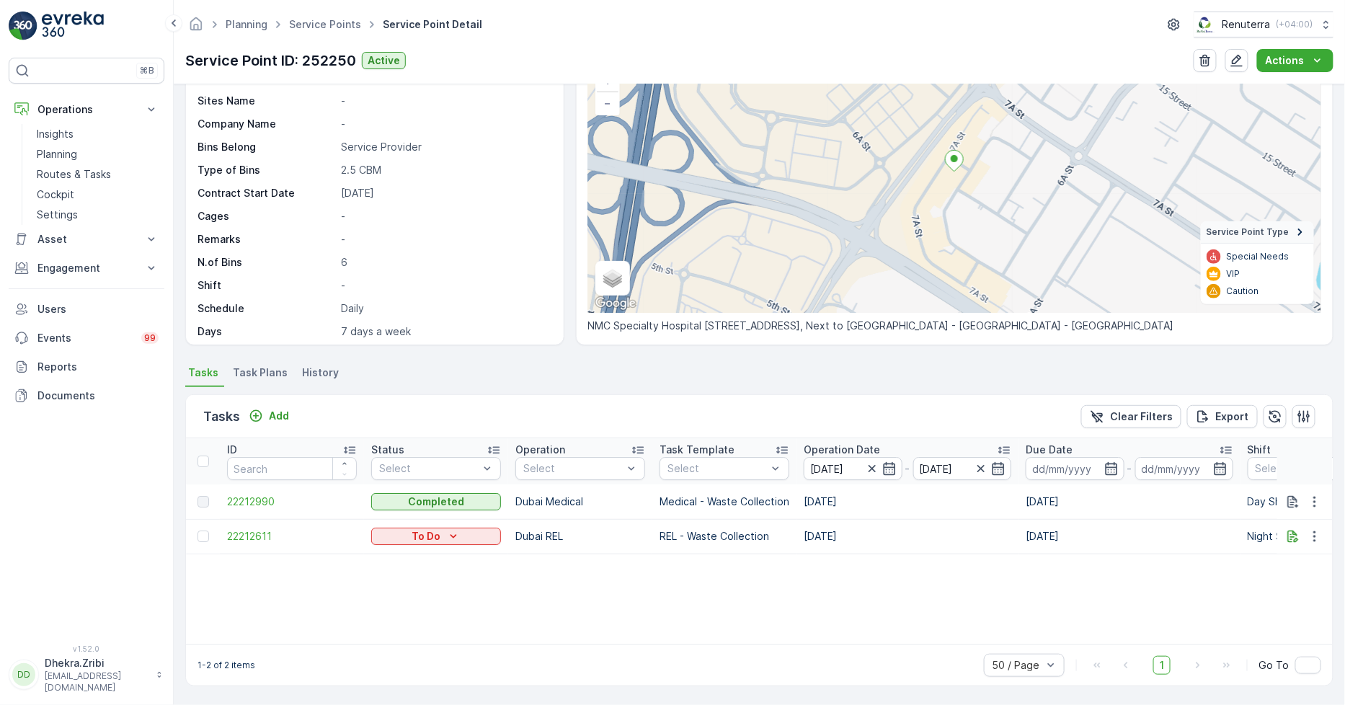
scroll to position [110, 0]
click at [888, 464] on icon "button" at bounding box center [889, 469] width 12 height 13
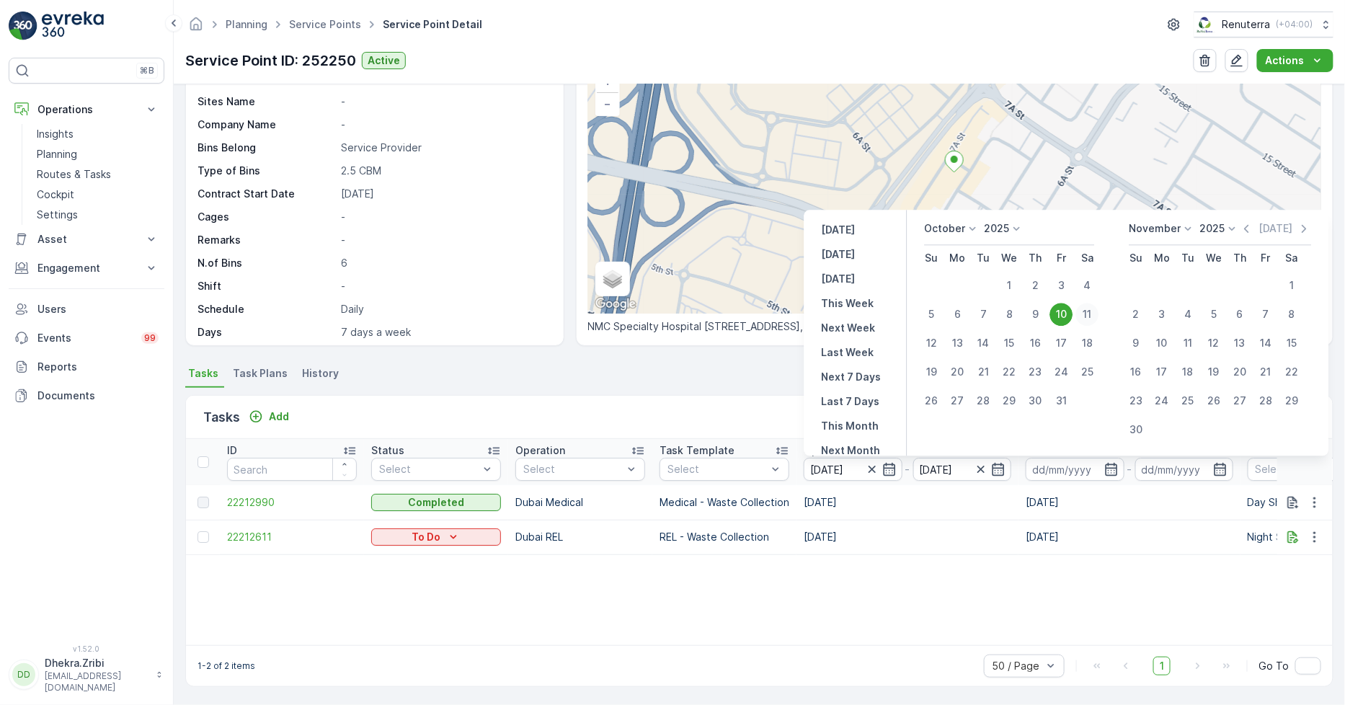
click at [1083, 310] on div "11" at bounding box center [1087, 314] width 23 height 23
type input "11.10.2025"
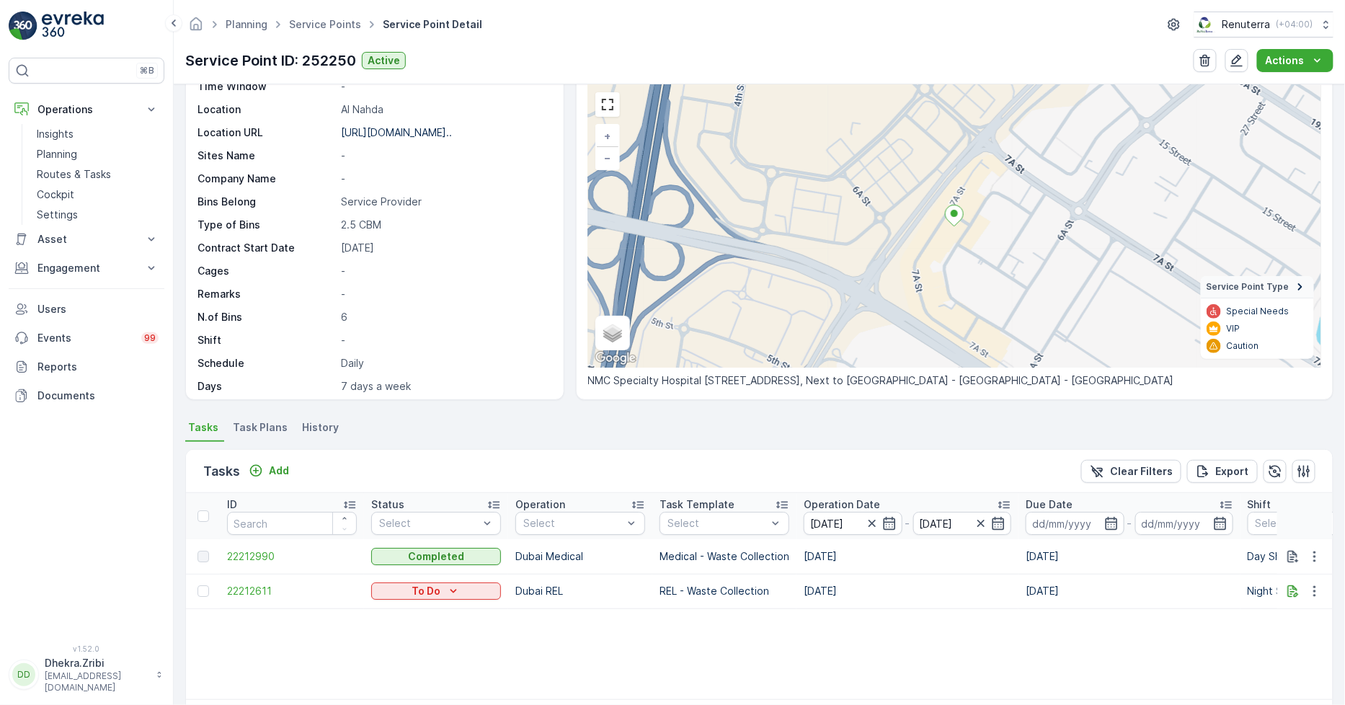
click at [1084, 311] on div "+ − Satellite Roadmap Terrain Hybrid Leaflet Keyboard shortcuts Map Data Map da…" at bounding box center [954, 226] width 733 height 283
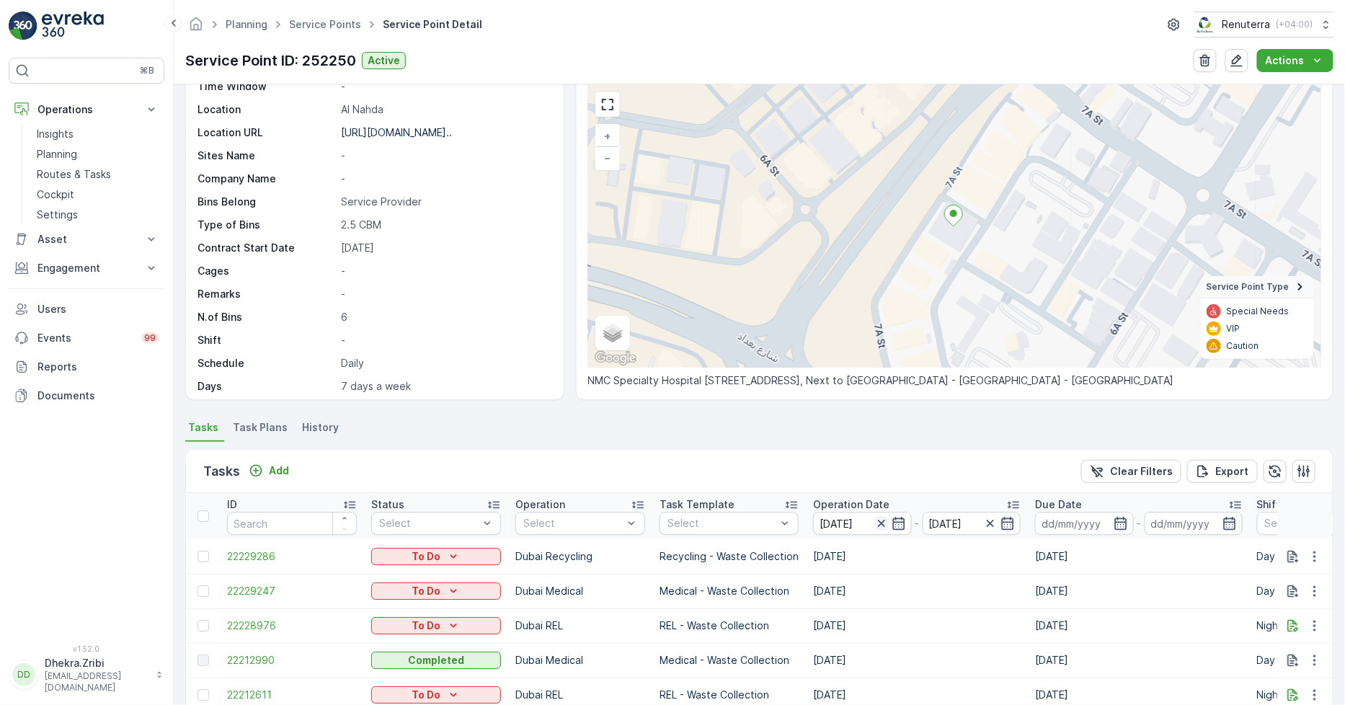
click at [877, 519] on icon "button" at bounding box center [881, 523] width 14 height 14
click at [877, 520] on input at bounding box center [862, 523] width 99 height 23
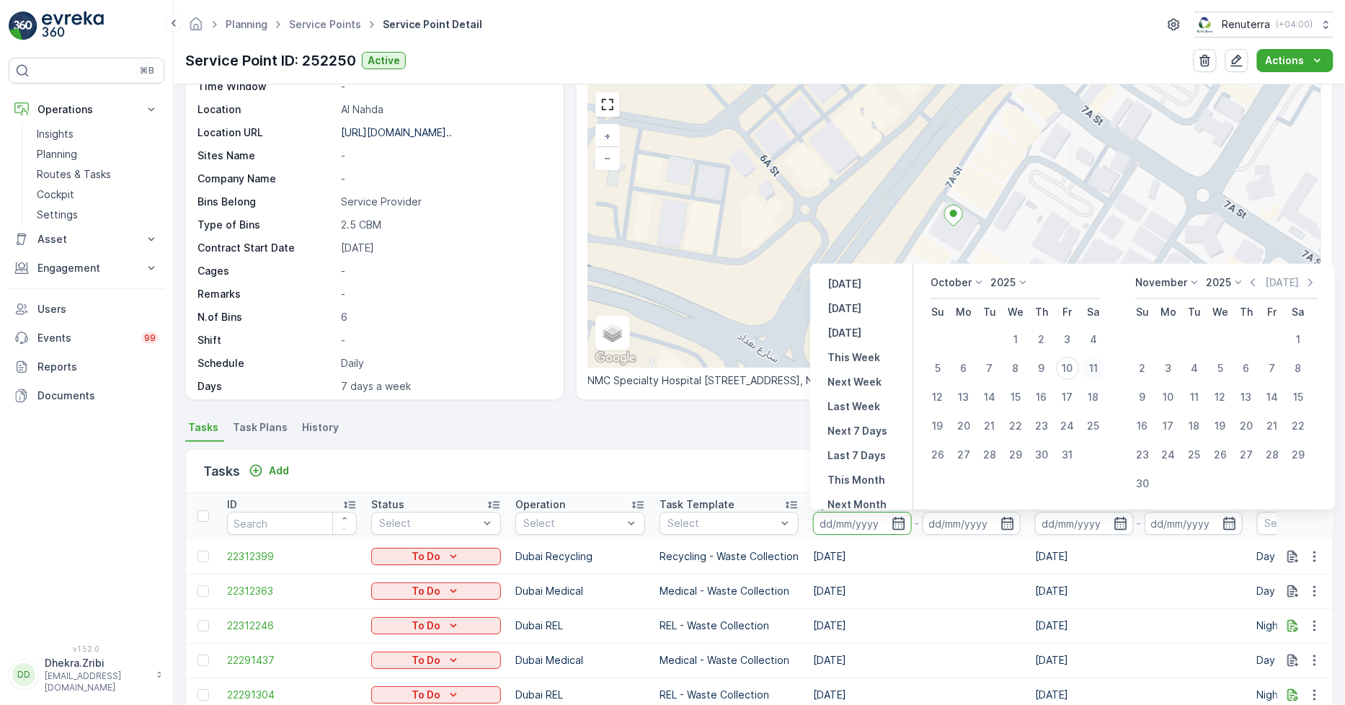
click at [1099, 362] on div "11" at bounding box center [1093, 368] width 23 height 23
type input "11.10.2025"
click at [1099, 362] on div "11" at bounding box center [1093, 368] width 23 height 23
type input "11.10.2025"
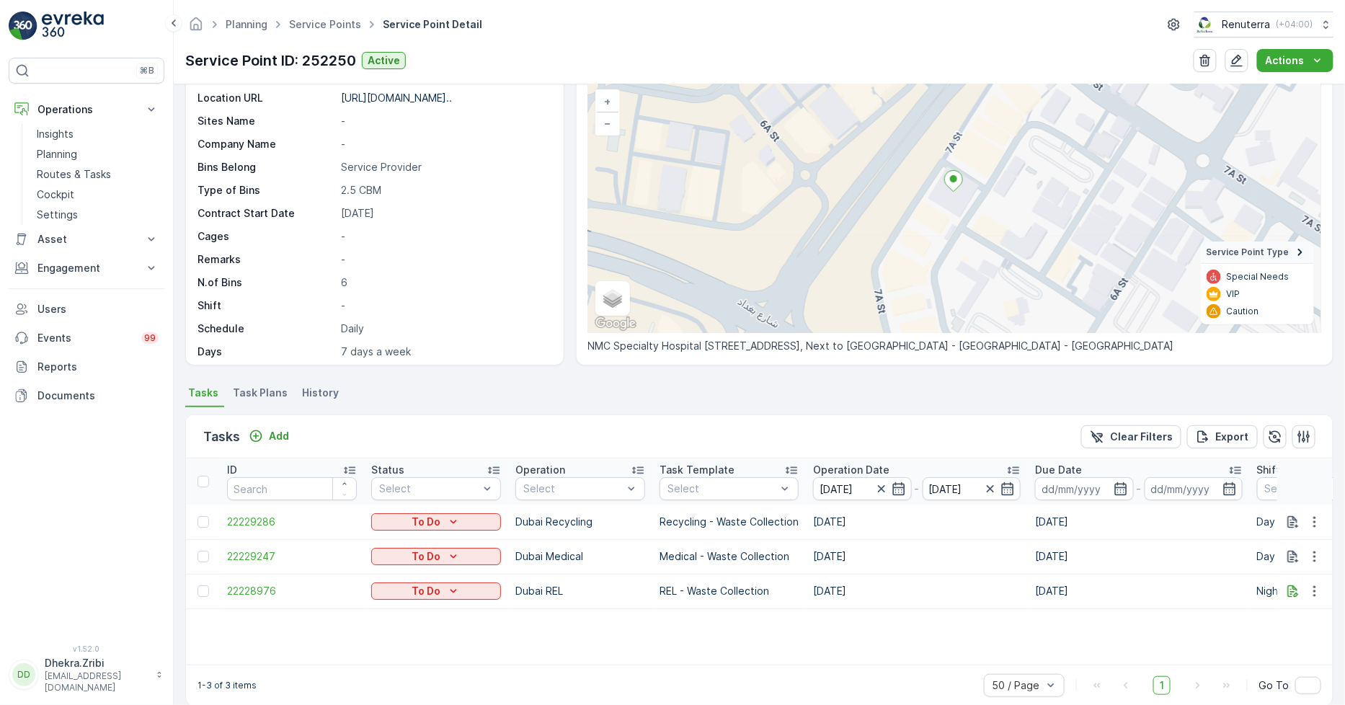
scroll to position [110, 0]
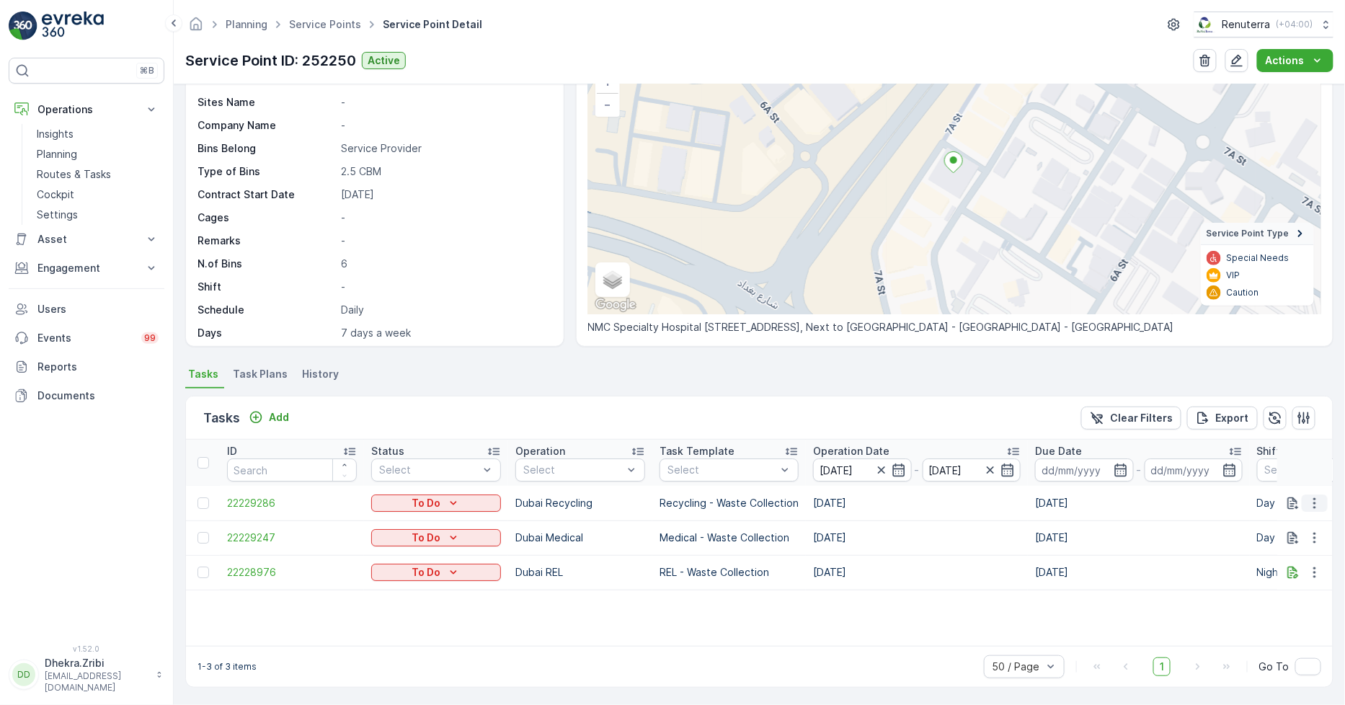
click at [1312, 505] on icon "button" at bounding box center [1315, 503] width 14 height 14
click at [1294, 566] on span "Change Route" at bounding box center [1278, 564] width 70 height 14
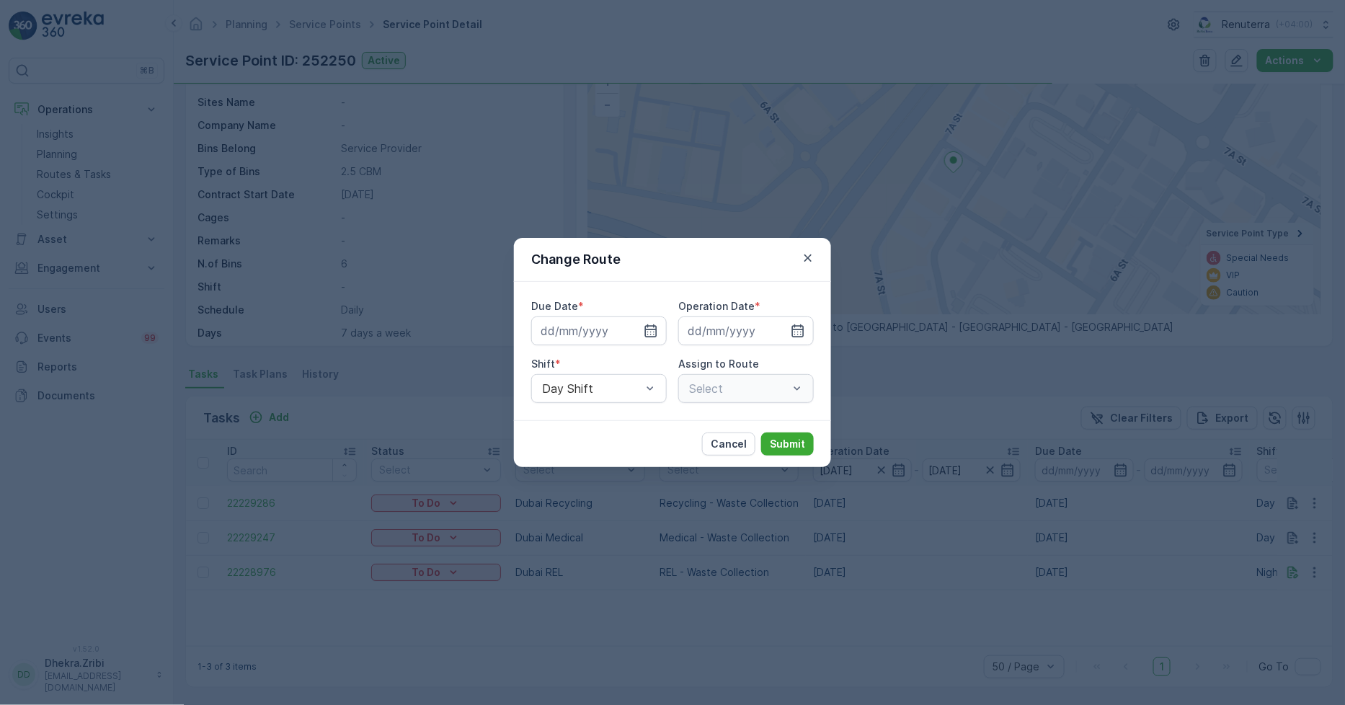
type input "11.10.2025"
click at [737, 440] on p "Cancel" at bounding box center [729, 444] width 36 height 14
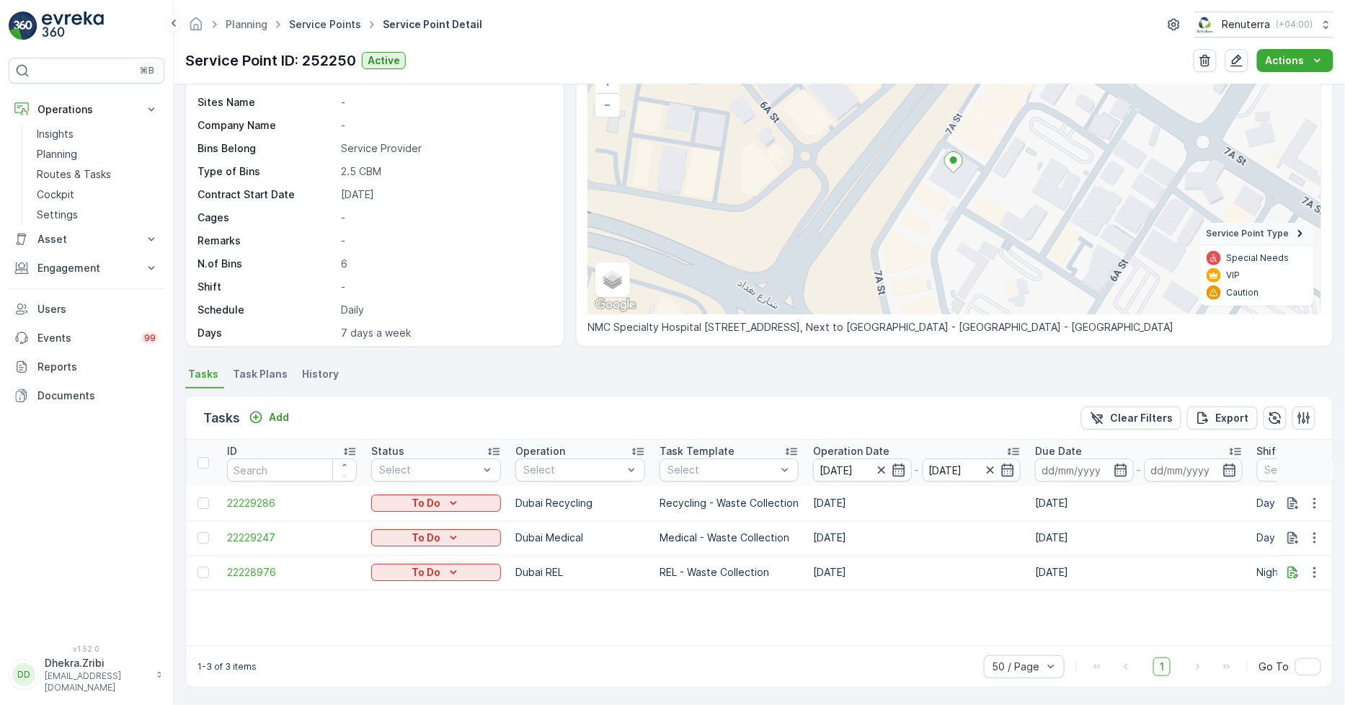
click at [308, 20] on link "Service Points" at bounding box center [325, 24] width 72 height 12
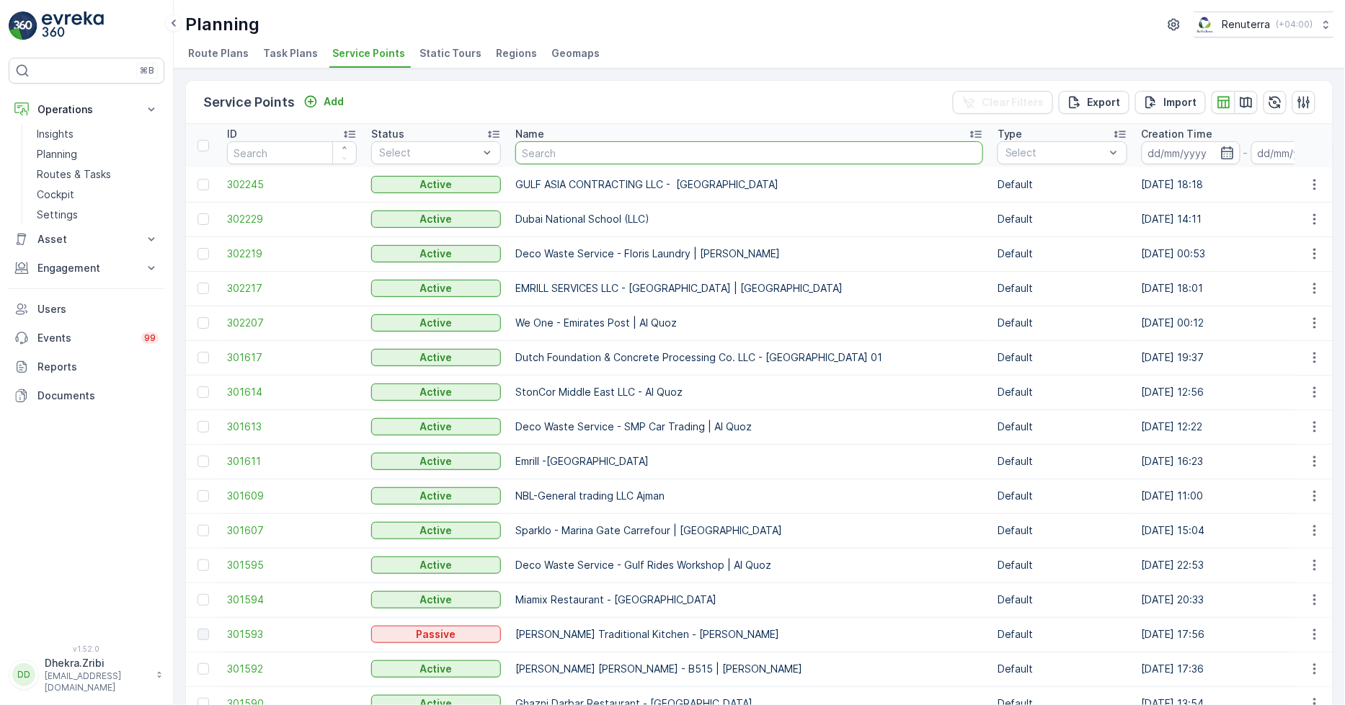
click at [544, 154] on input "text" at bounding box center [749, 152] width 468 height 23
type input "hms"
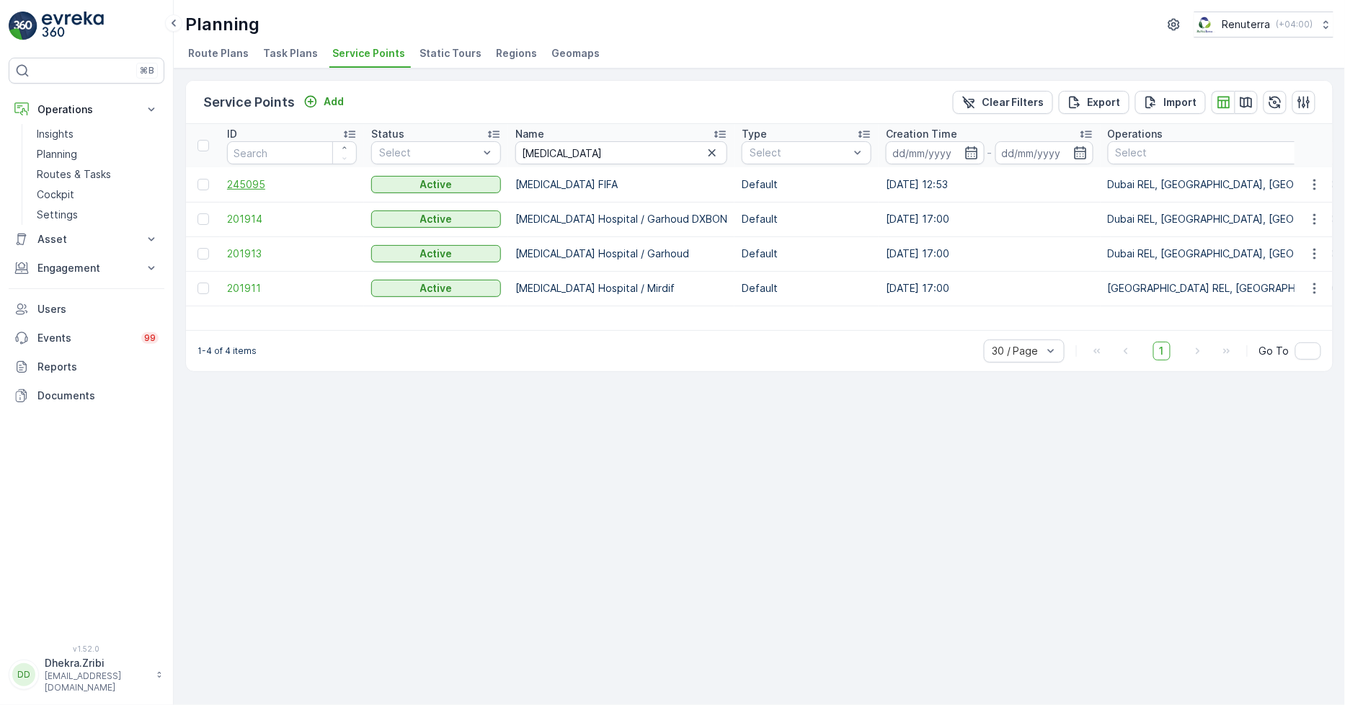
click at [260, 180] on span "245095" at bounding box center [292, 184] width 130 height 14
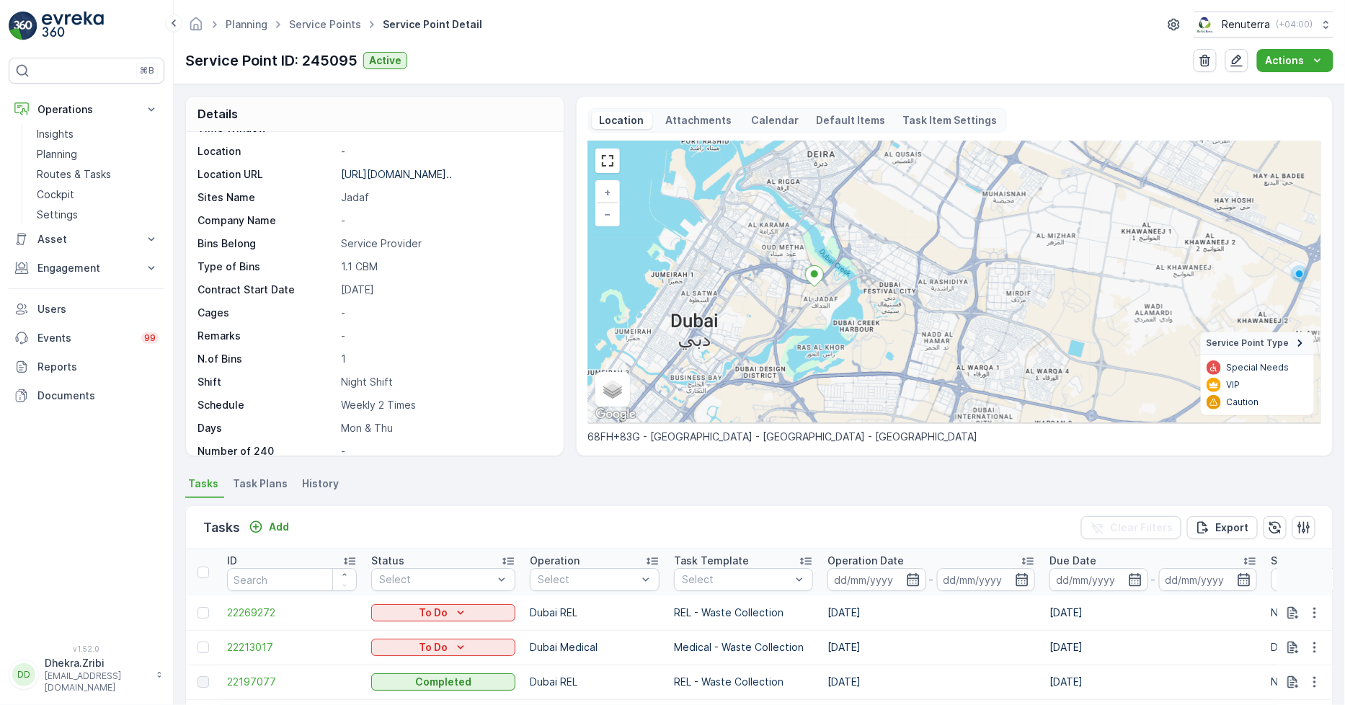
drag, startPoint x: 776, startPoint y: 356, endPoint x: 776, endPoint y: 317, distance: 38.9
click at [776, 317] on div "+ − Satellite Roadmap Terrain Hybrid Leaflet Keyboard shortcuts Map Data Map da…" at bounding box center [954, 282] width 733 height 283
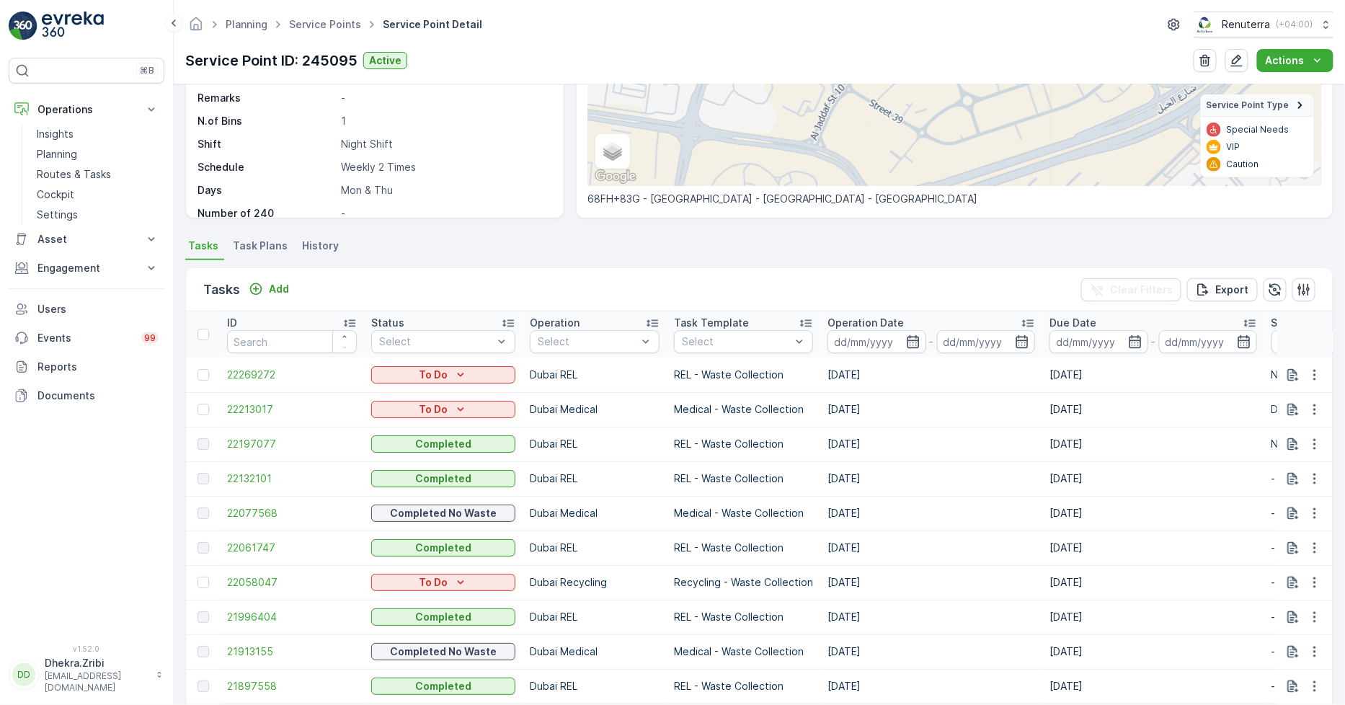
scroll to position [320, 0]
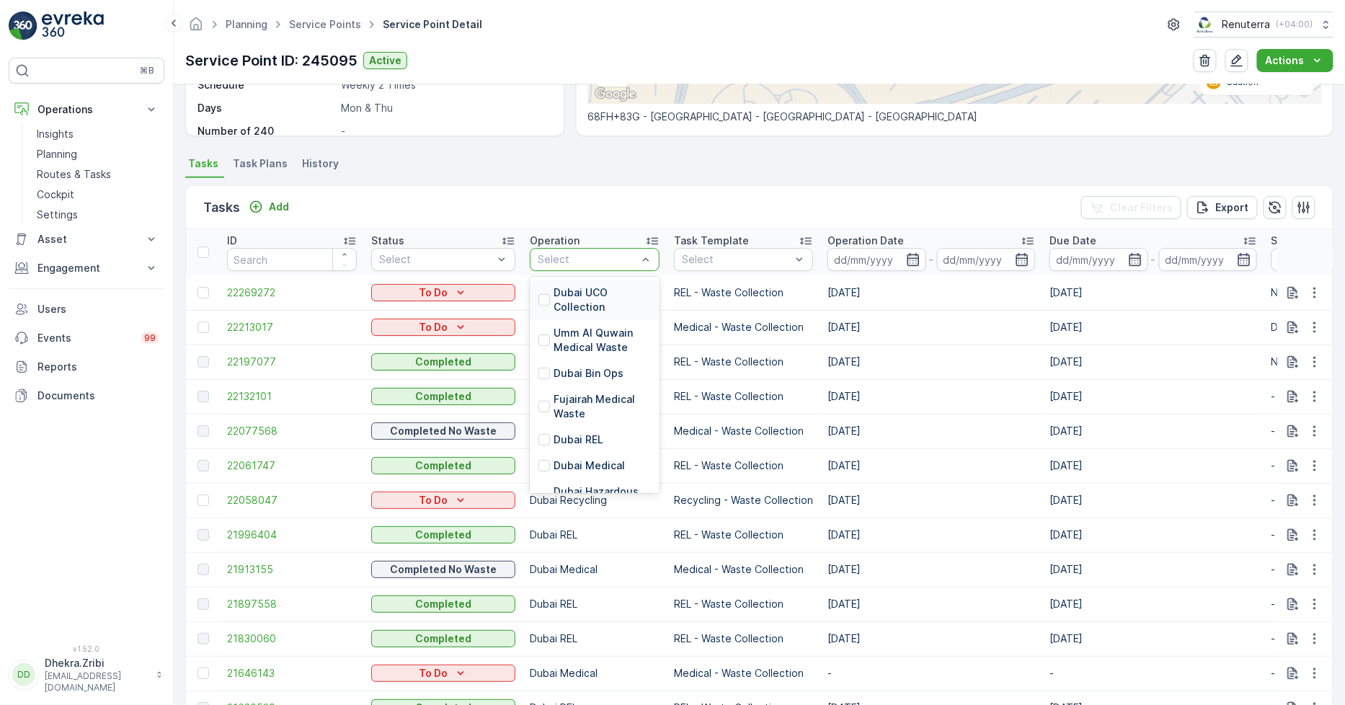
click at [582, 461] on p "Dubai Medical" at bounding box center [589, 465] width 71 height 14
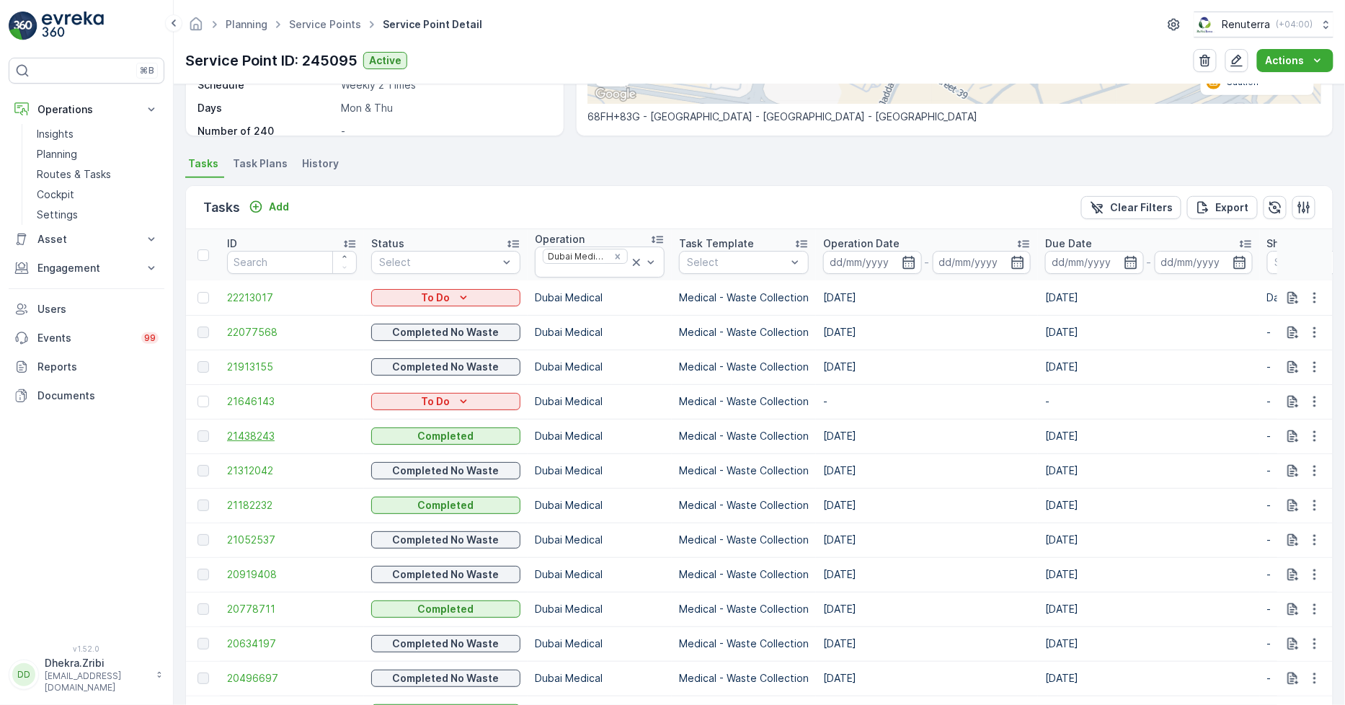
click at [260, 430] on span "21438243" at bounding box center [292, 436] width 130 height 14
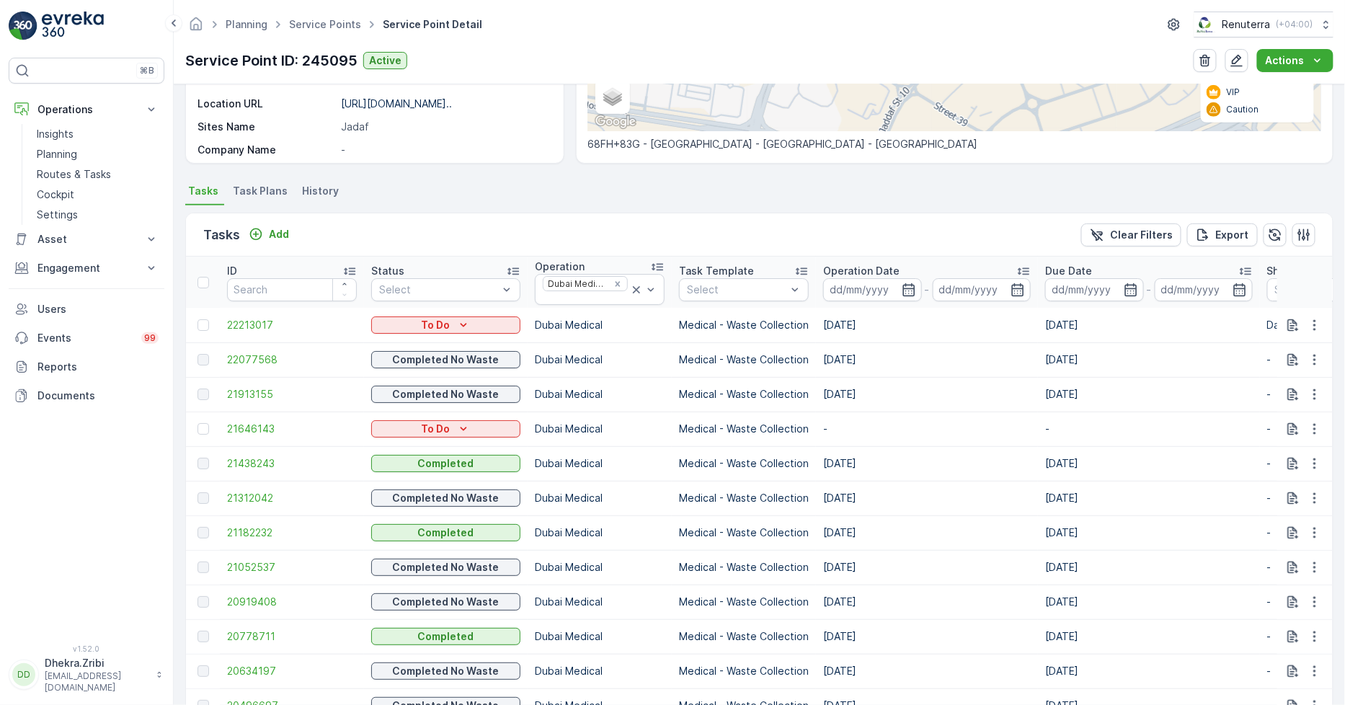
scroll to position [320, 0]
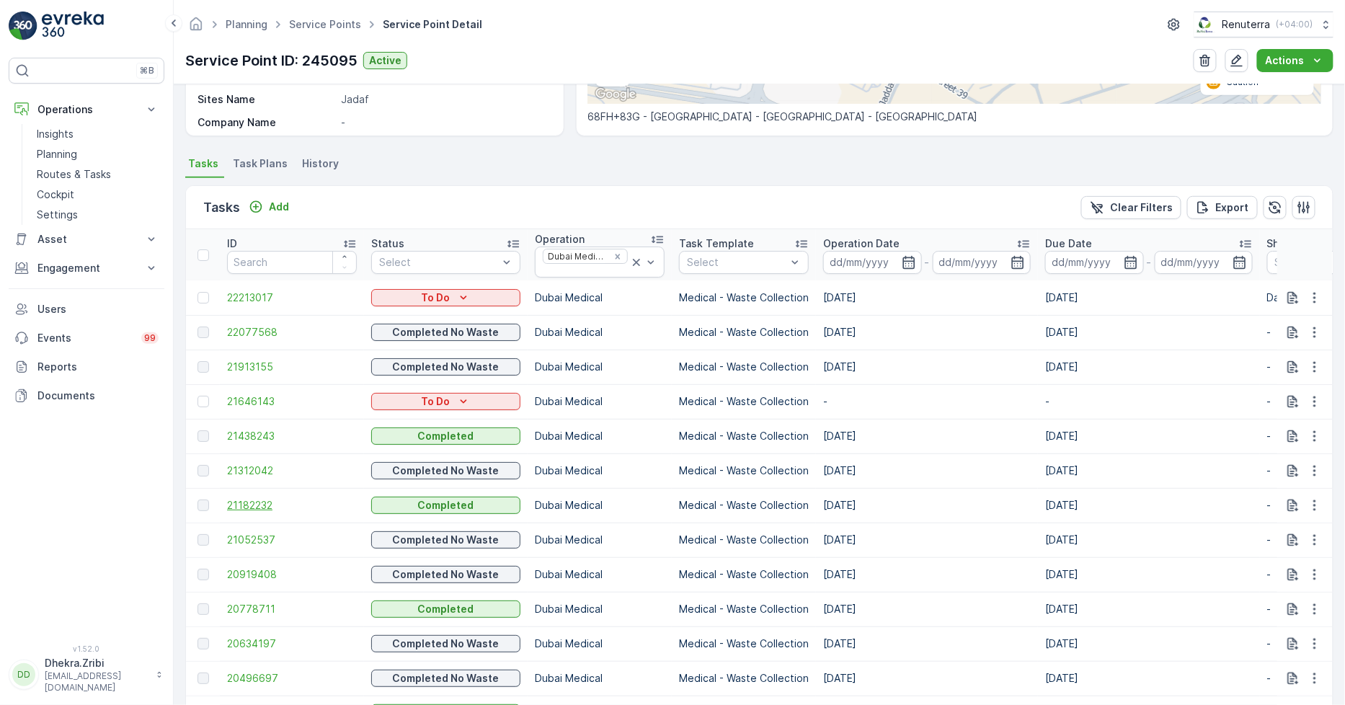
click at [256, 501] on span "21182232" at bounding box center [292, 505] width 130 height 14
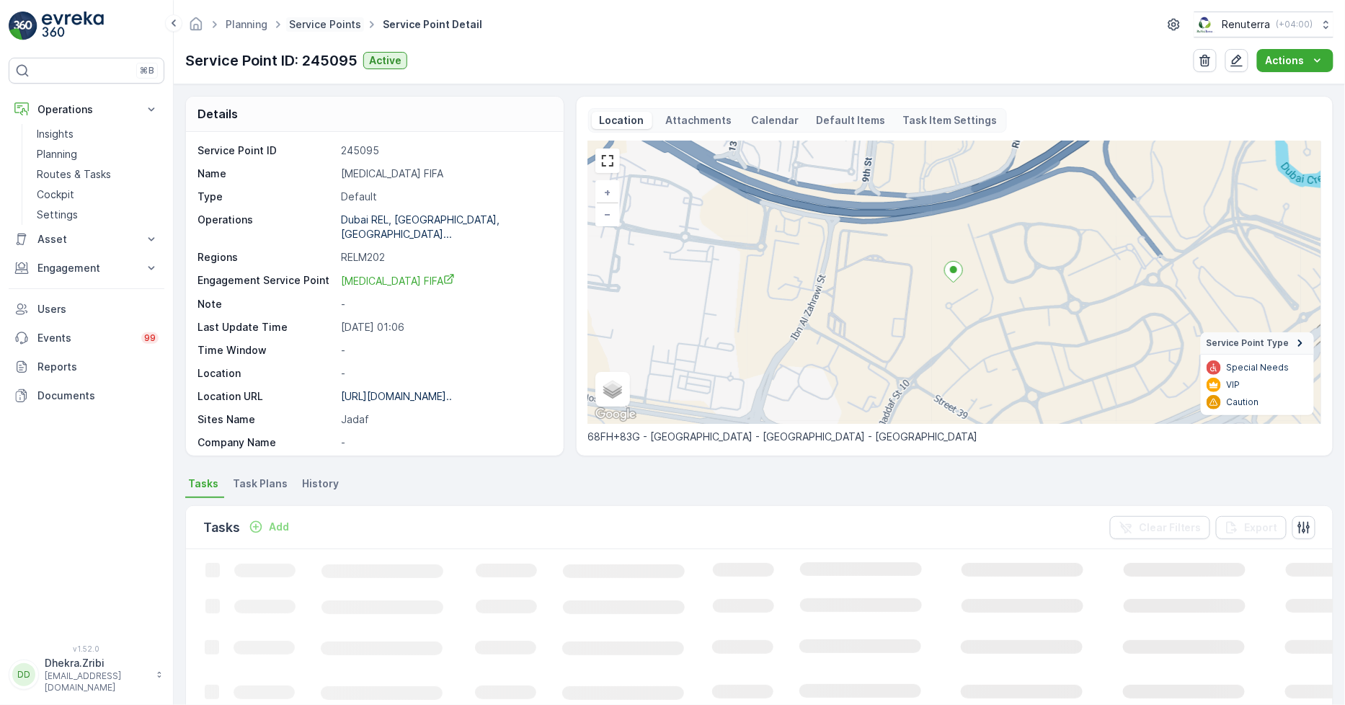
click at [314, 18] on link "Service Points" at bounding box center [325, 24] width 72 height 12
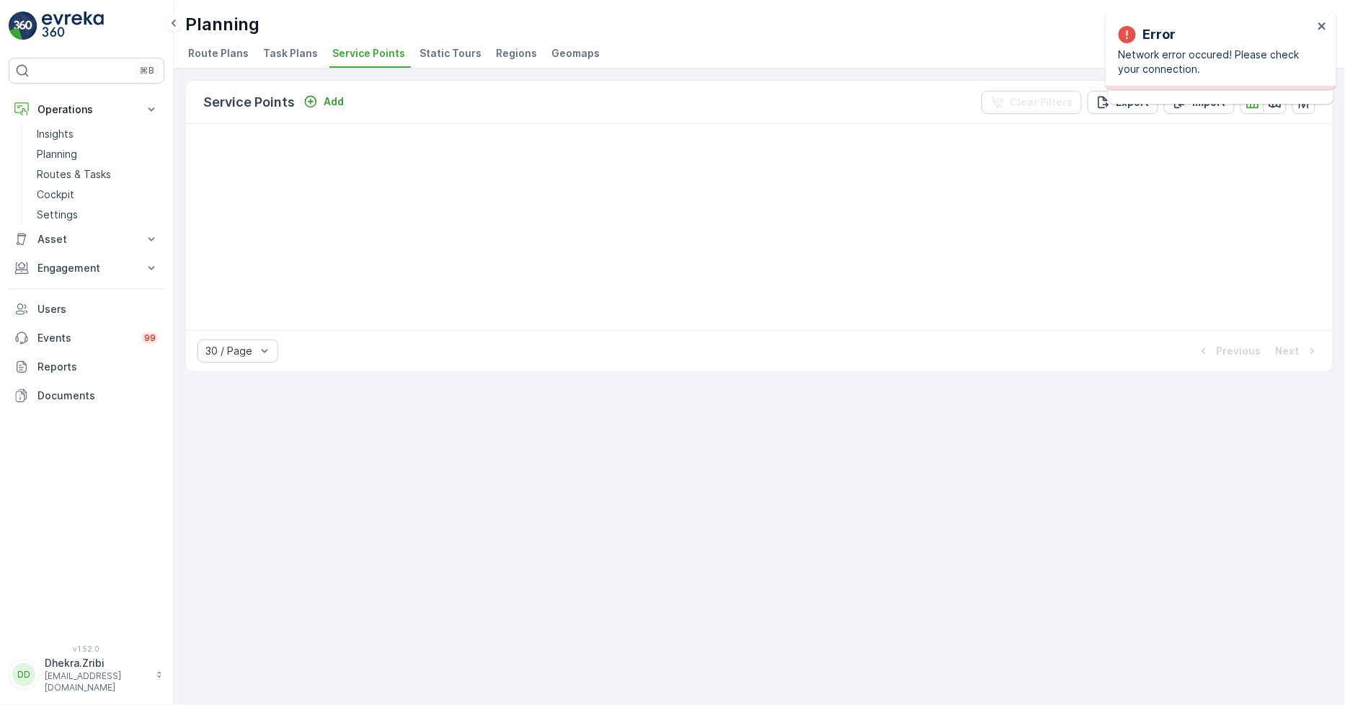
click at [363, 53] on span "Service Points" at bounding box center [368, 53] width 73 height 14
click at [62, 151] on p "Planning" at bounding box center [57, 154] width 40 height 14
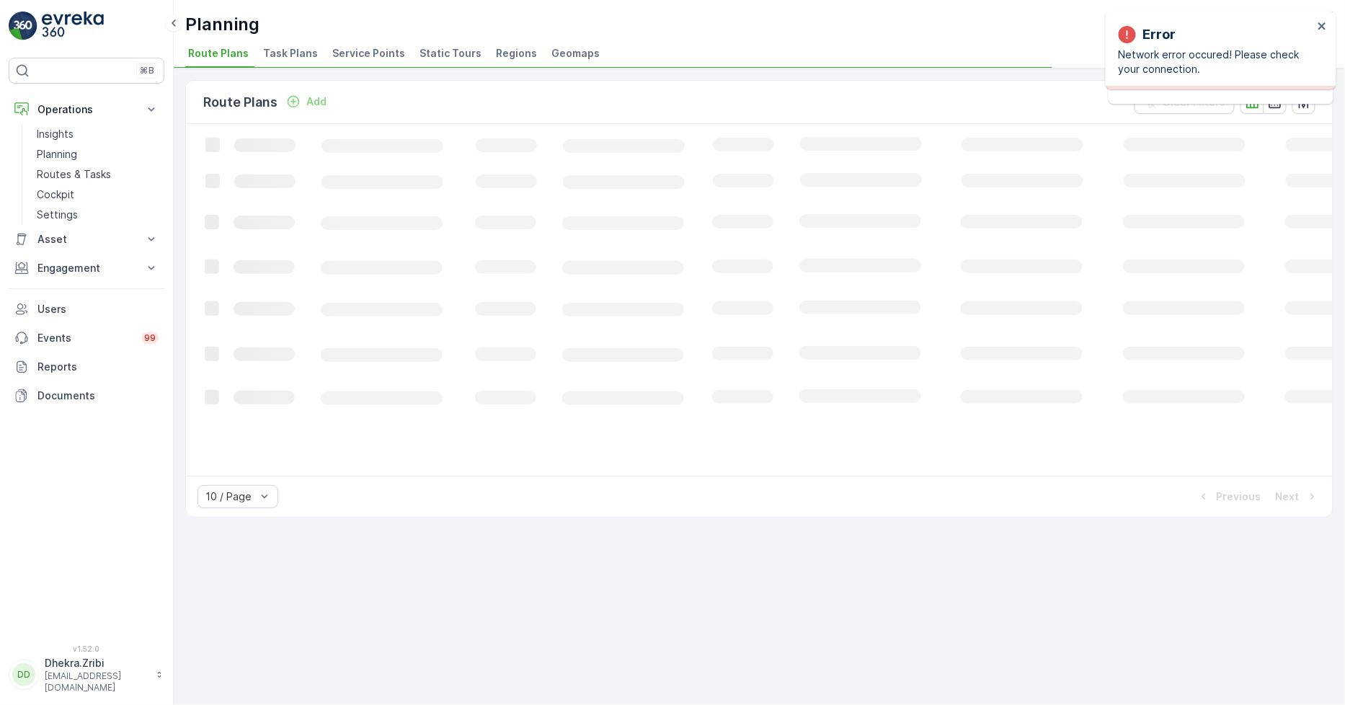
click at [350, 53] on span "Service Points" at bounding box center [368, 53] width 73 height 14
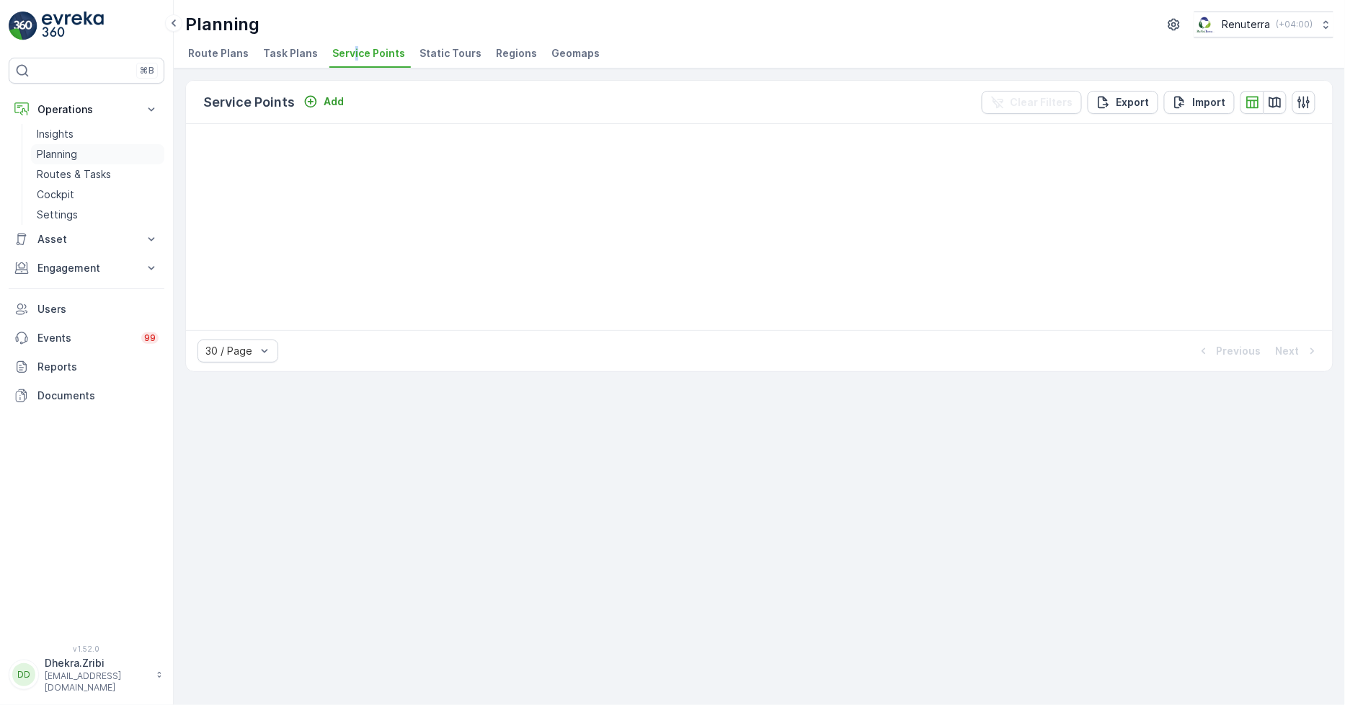
click at [55, 149] on p "Planning" at bounding box center [57, 154] width 40 height 14
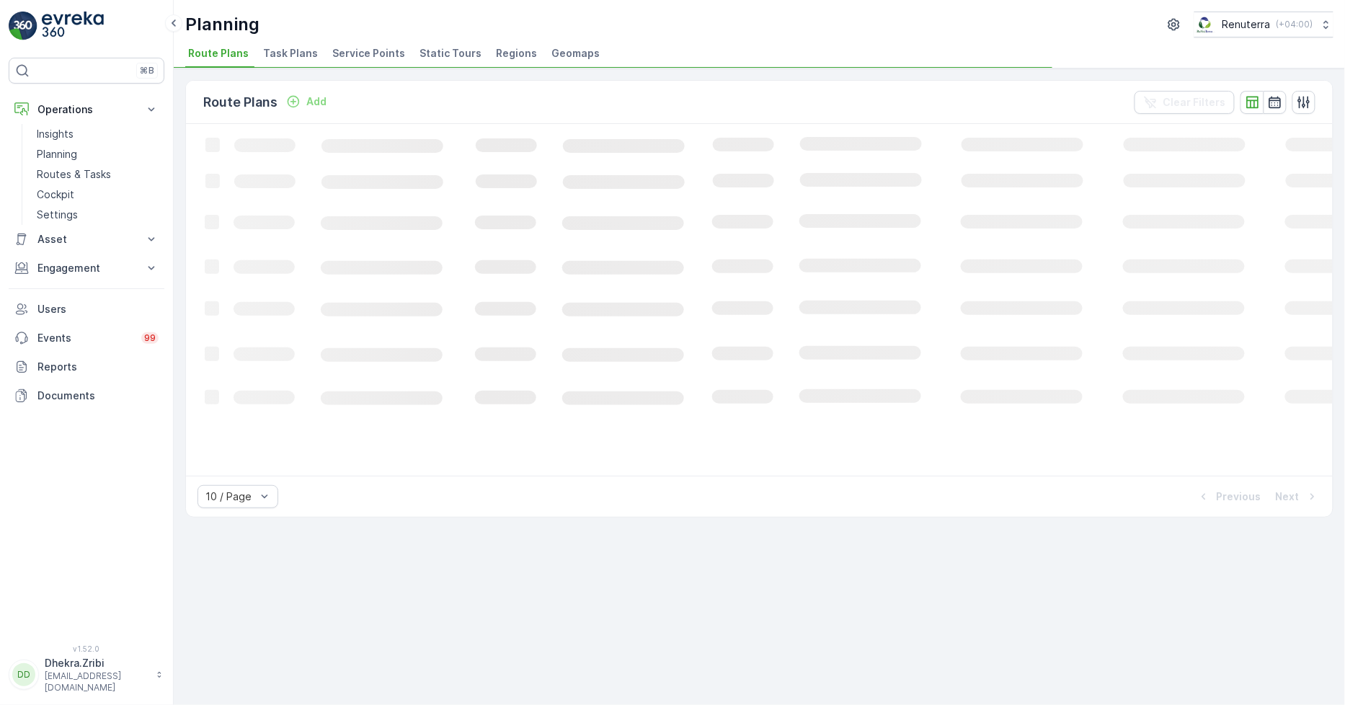
click at [356, 52] on span "Service Points" at bounding box center [368, 53] width 73 height 14
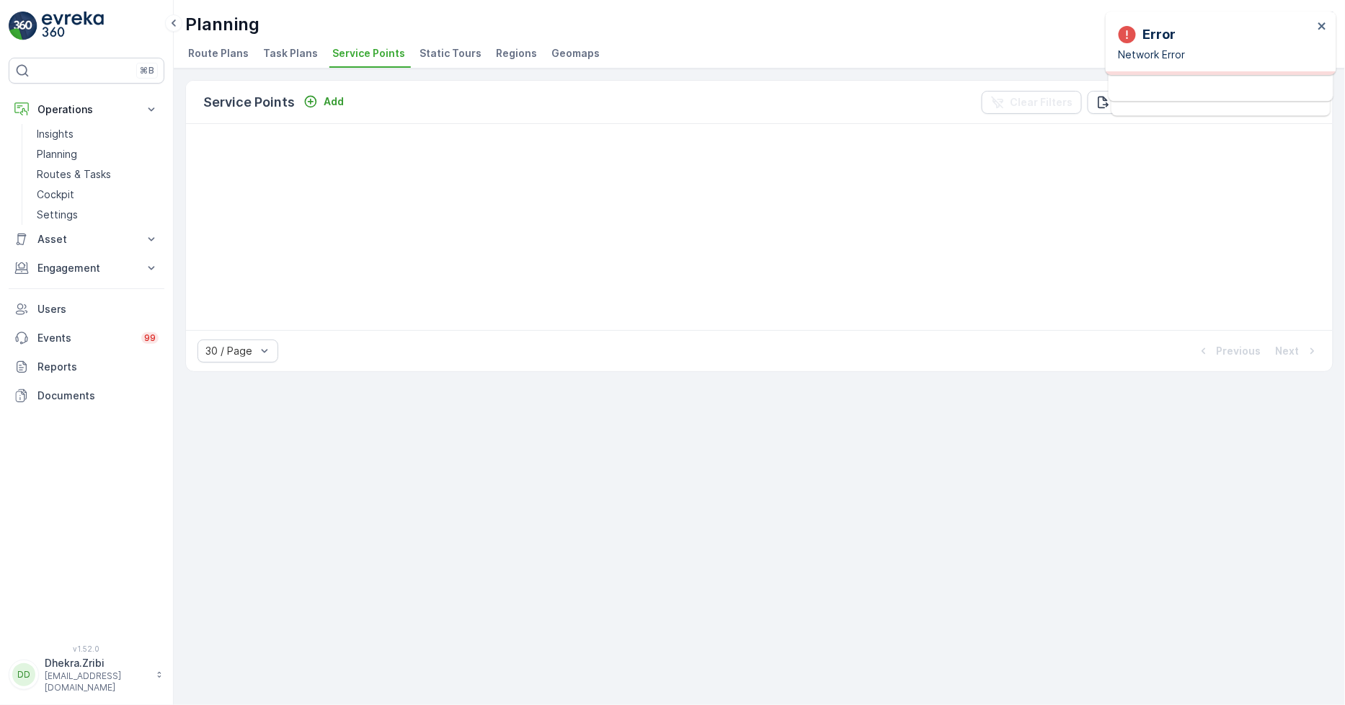
click at [812, 567] on div "Service Points Add Clear Filters Export Import 30 / Page Previous Next" at bounding box center [759, 386] width 1171 height 637
click at [444, 59] on span "Static Tours" at bounding box center [451, 53] width 62 height 14
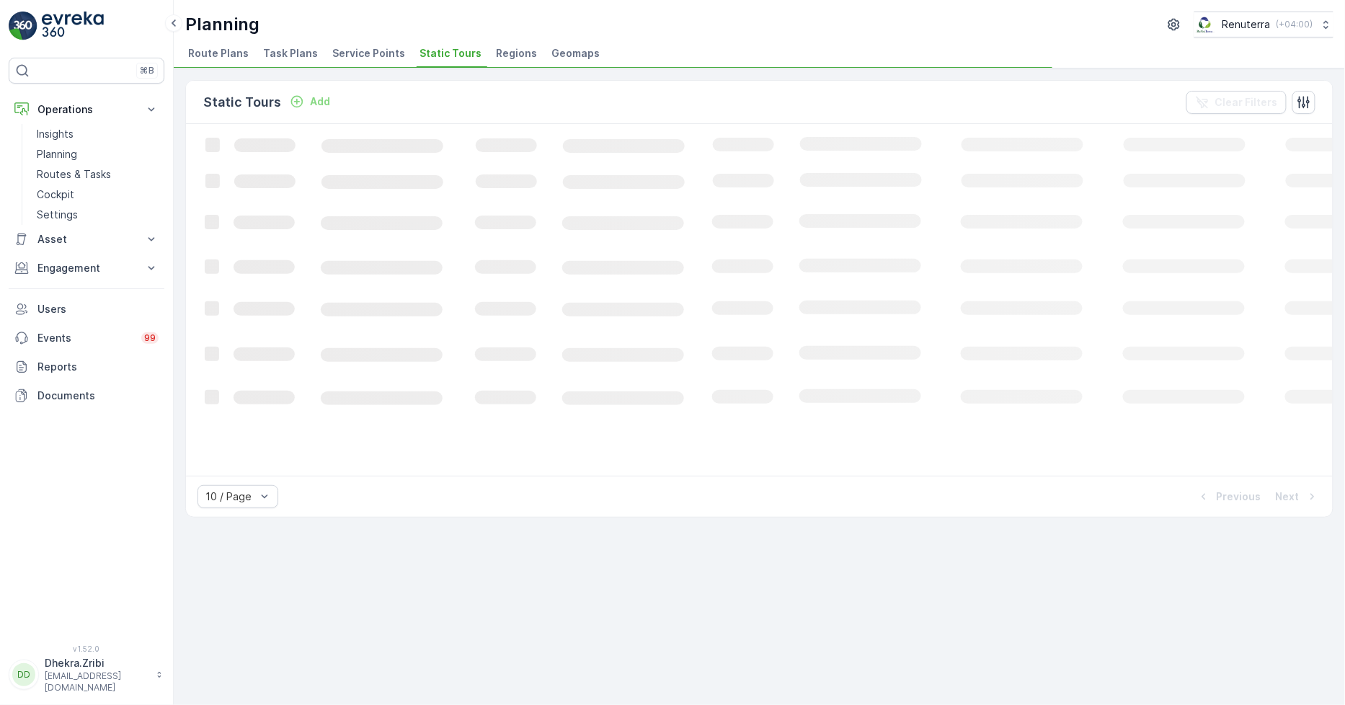
click at [363, 52] on span "Service Points" at bounding box center [368, 53] width 73 height 14
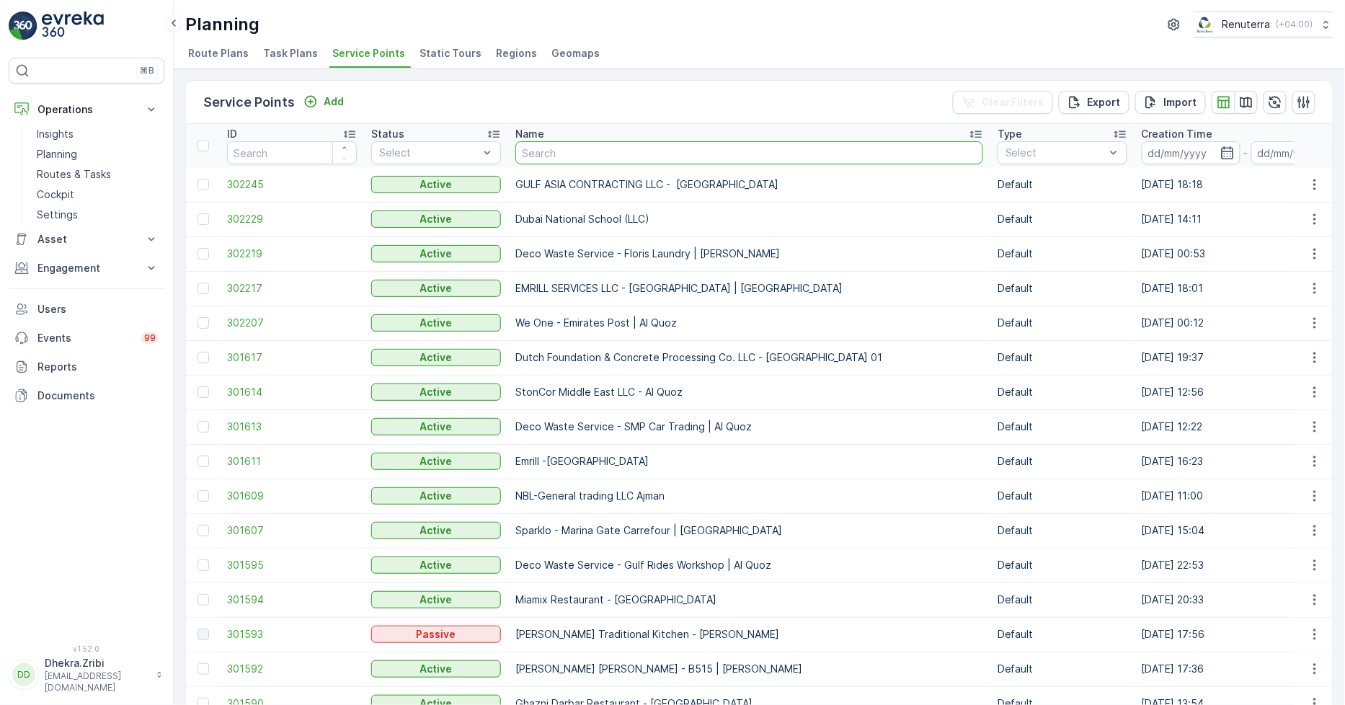
click at [560, 161] on input "text" at bounding box center [749, 152] width 468 height 23
type input "desert"
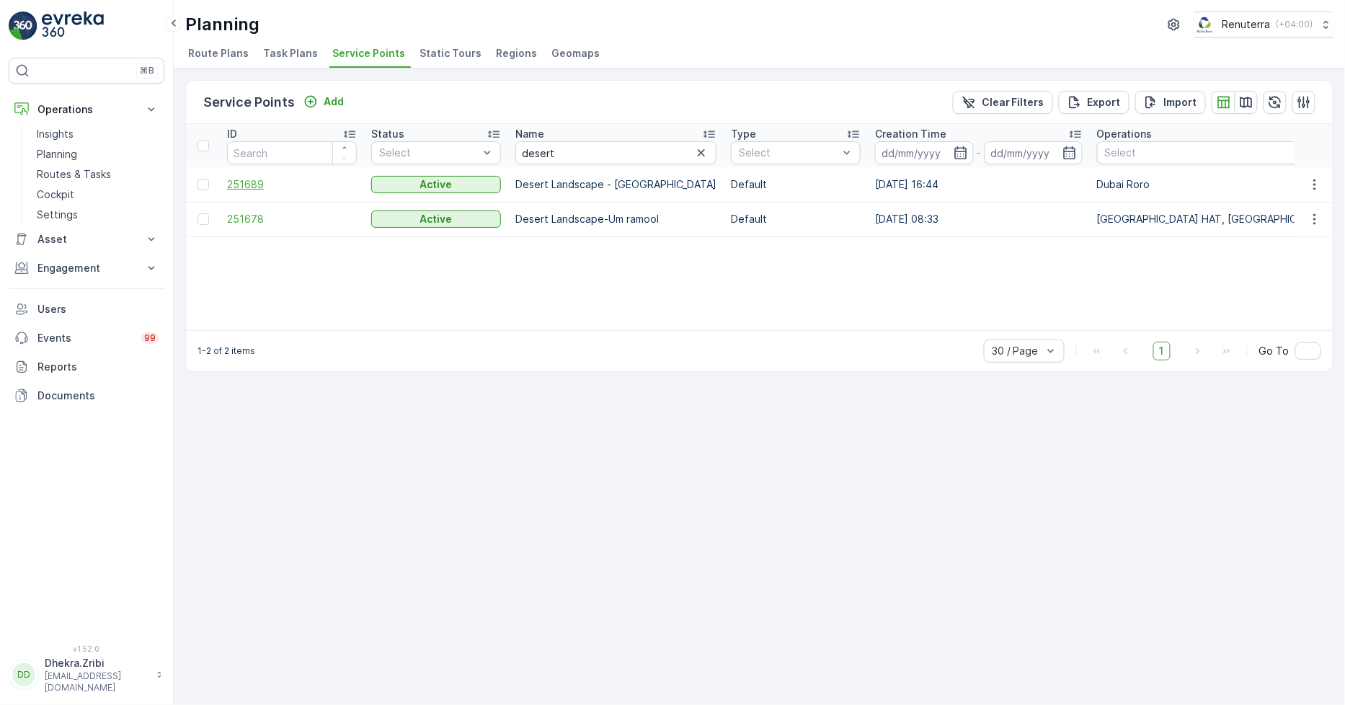
click at [248, 183] on span "251689" at bounding box center [292, 184] width 130 height 14
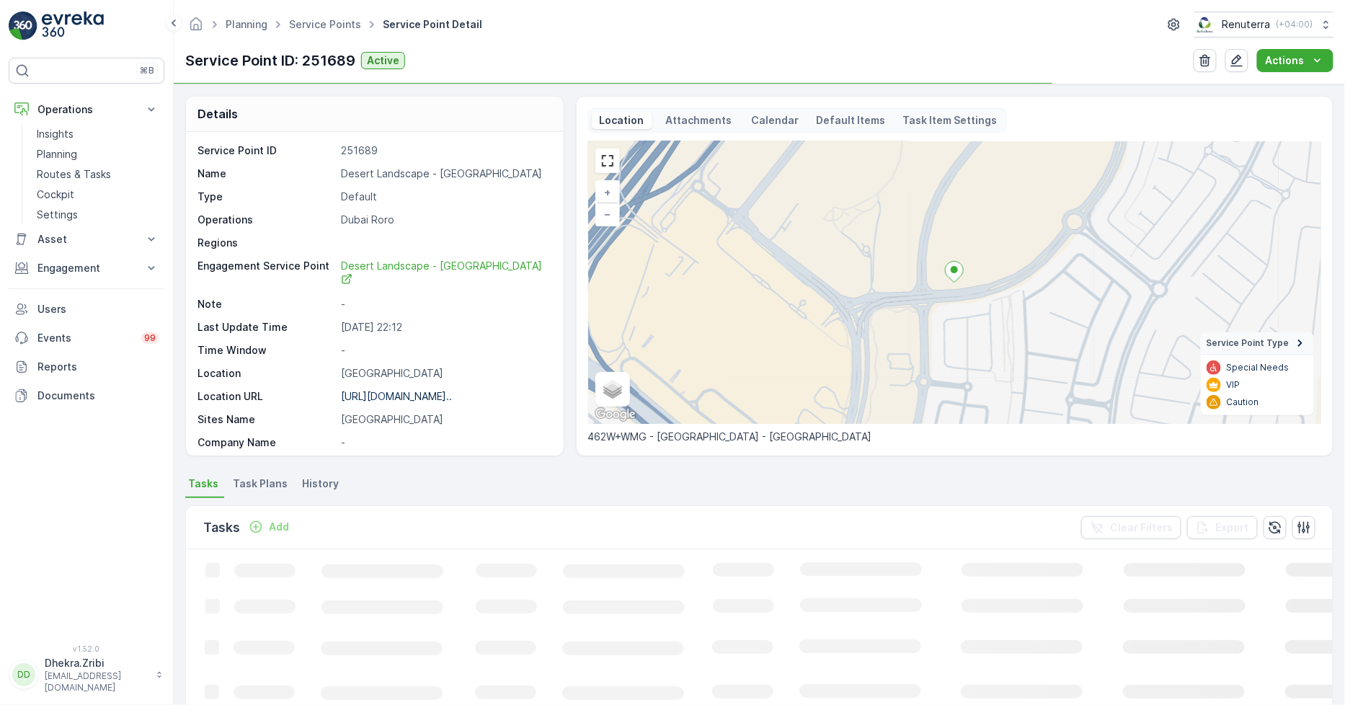
click at [382, 171] on p "Desert Landscape - Dubai Hills" at bounding box center [444, 174] width 207 height 14
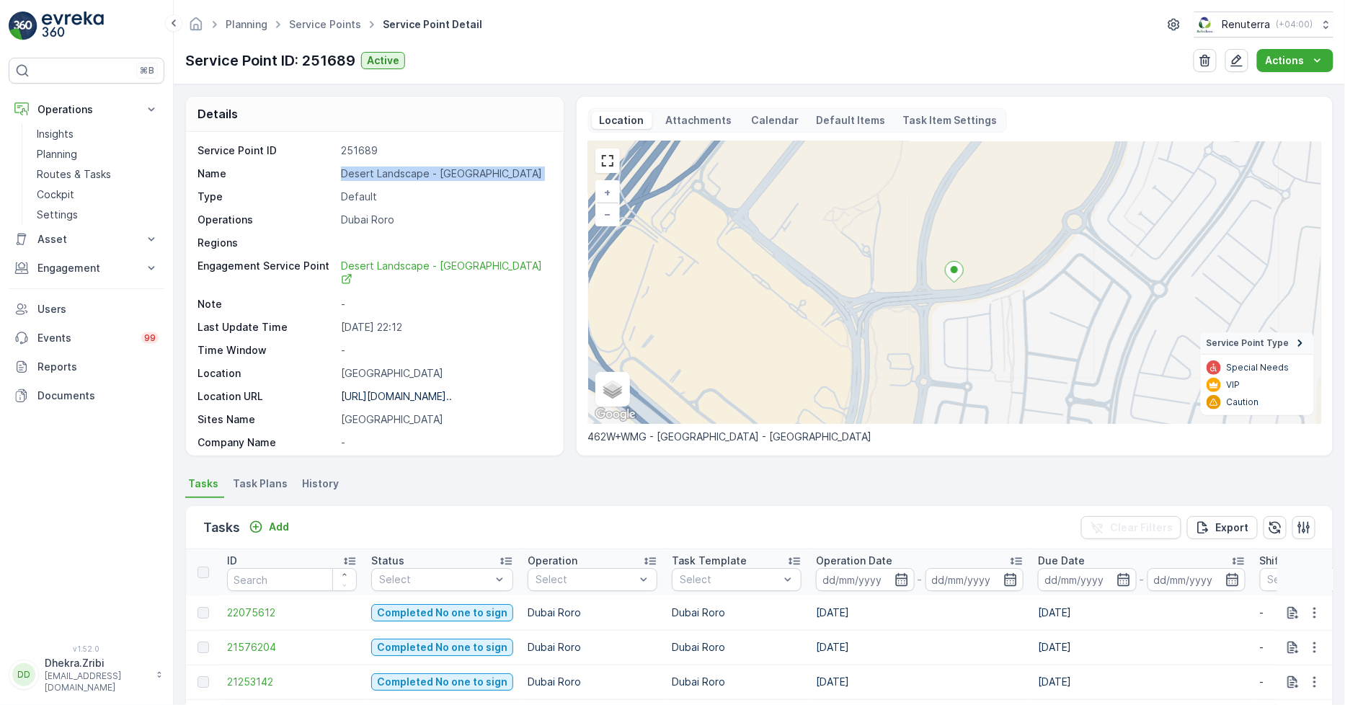
copy p "Desert Landscape - Dubai Hills"
click at [308, 25] on link "Service Points" at bounding box center [325, 24] width 72 height 12
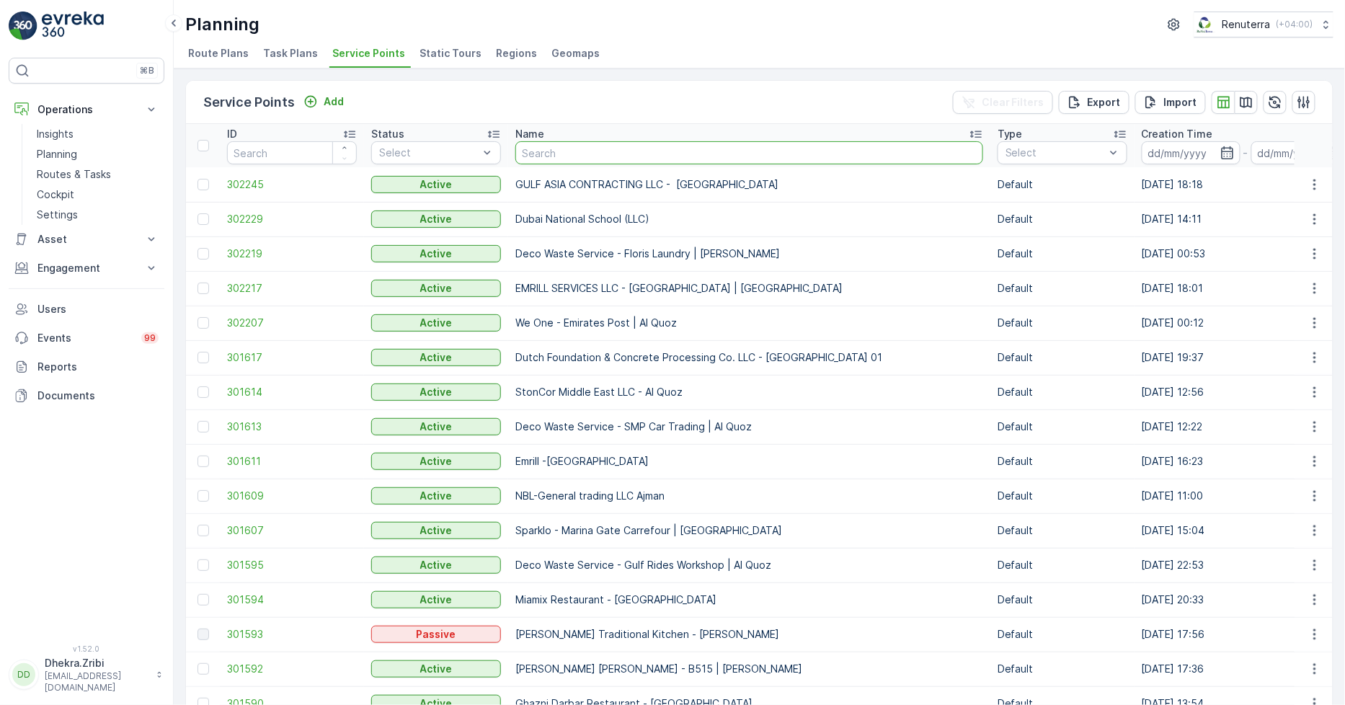
click at [548, 157] on input "text" at bounding box center [749, 152] width 468 height 23
type input "maqad"
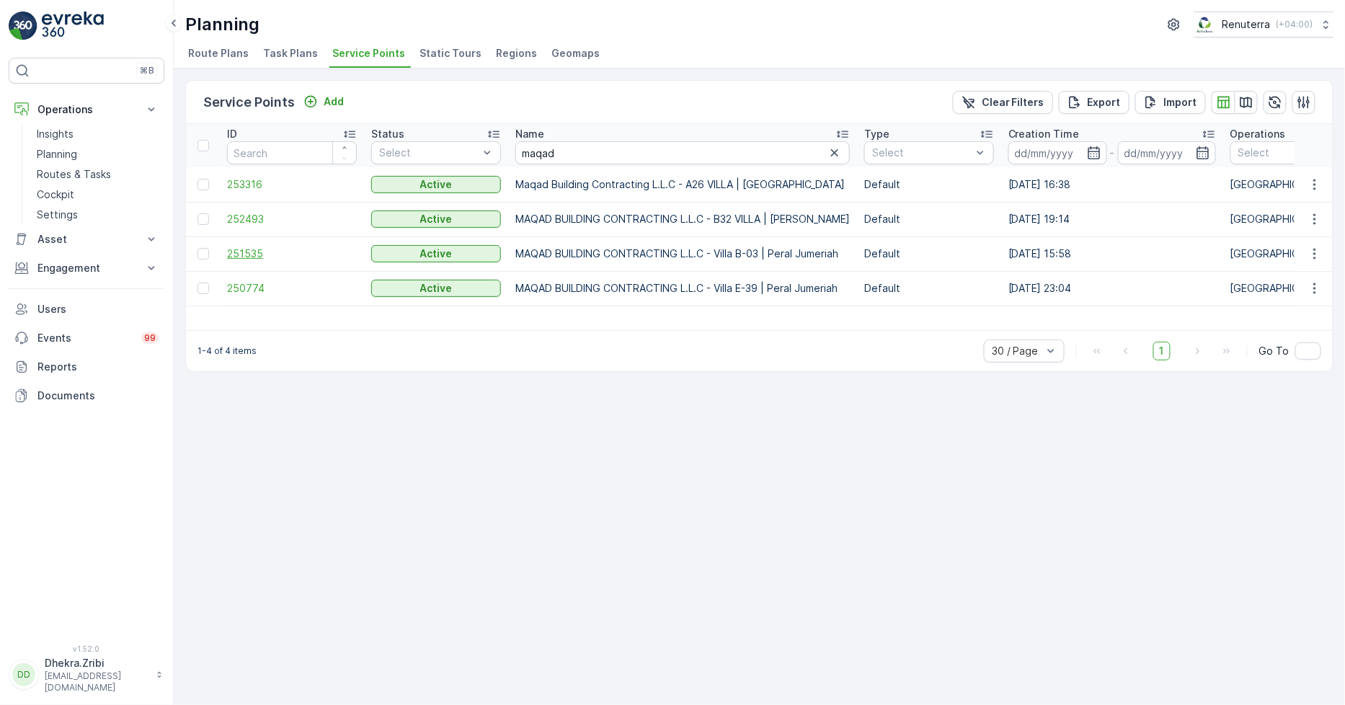
click at [256, 247] on span "251535" at bounding box center [292, 254] width 130 height 14
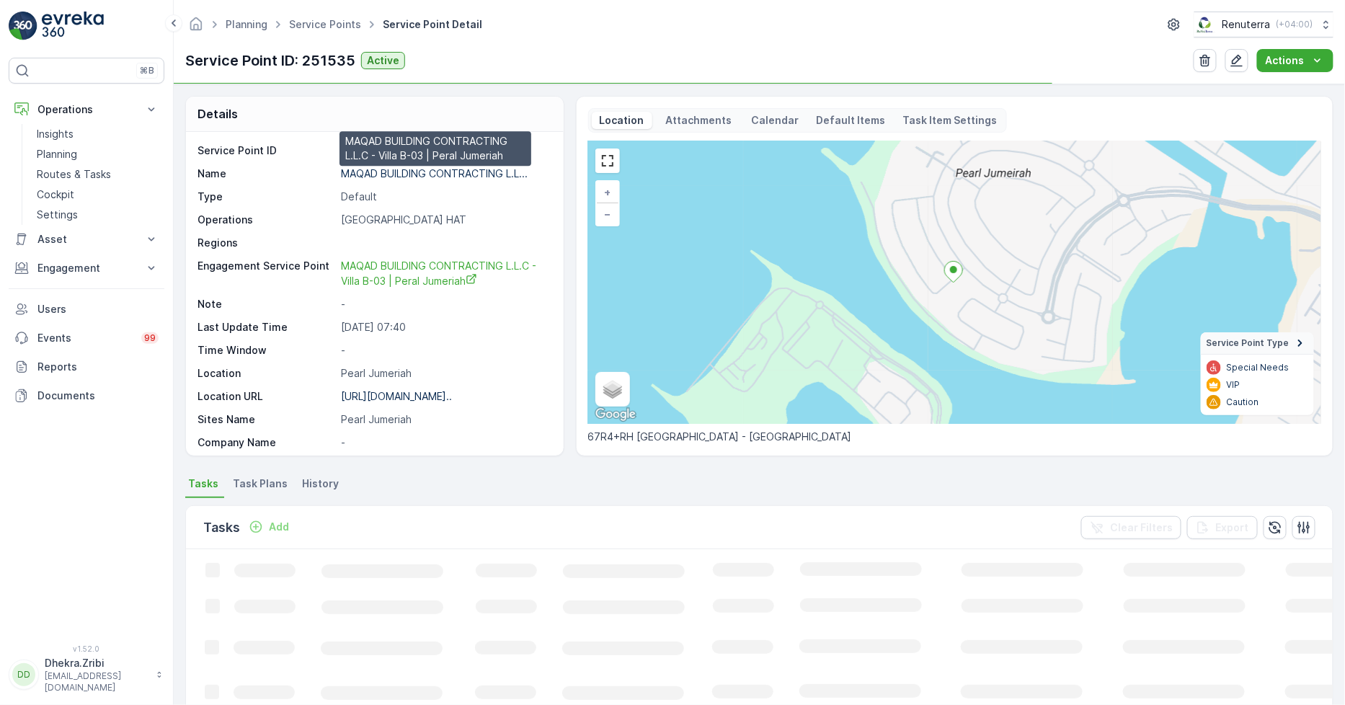
click at [453, 174] on p "MAQAD BUILDING CONTRACTING L.L..." at bounding box center [434, 173] width 187 height 12
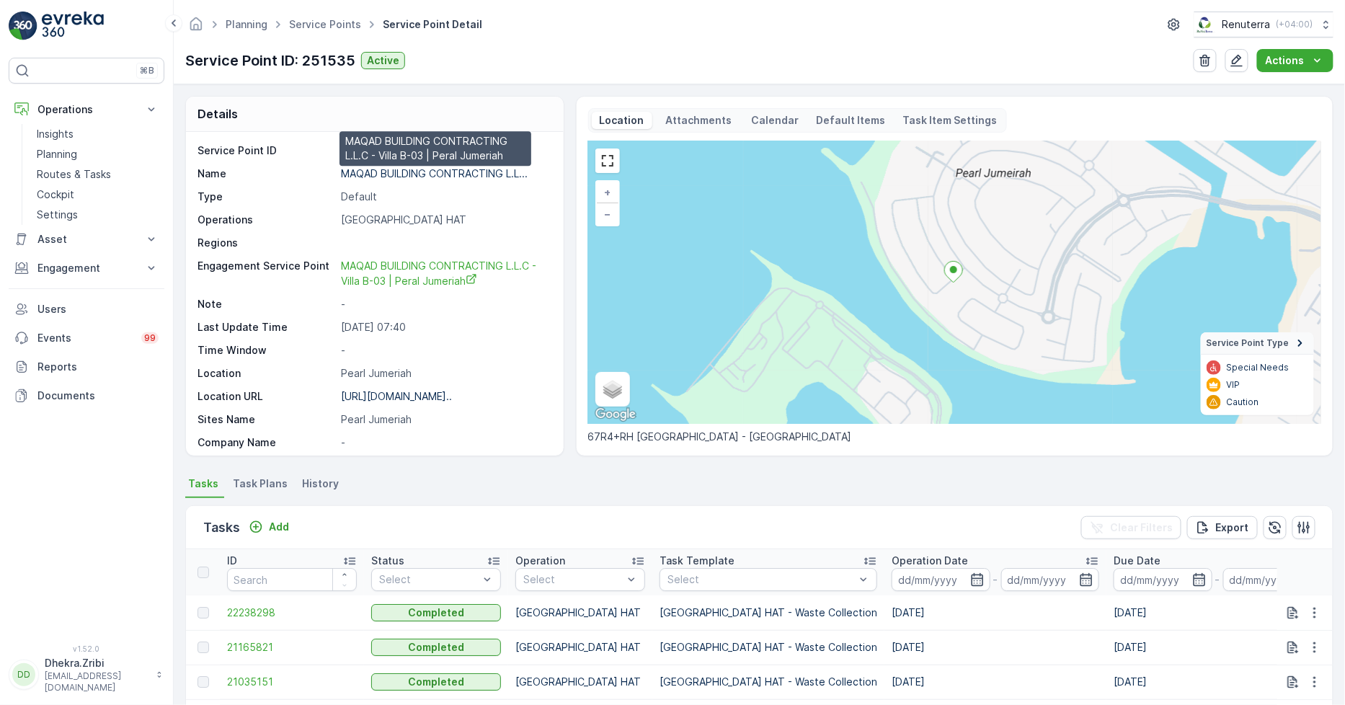
click at [417, 168] on p "MAQAD BUILDING CONTRACTING L.L..." at bounding box center [434, 173] width 187 height 12
click at [309, 25] on link "Service Points" at bounding box center [325, 24] width 72 height 12
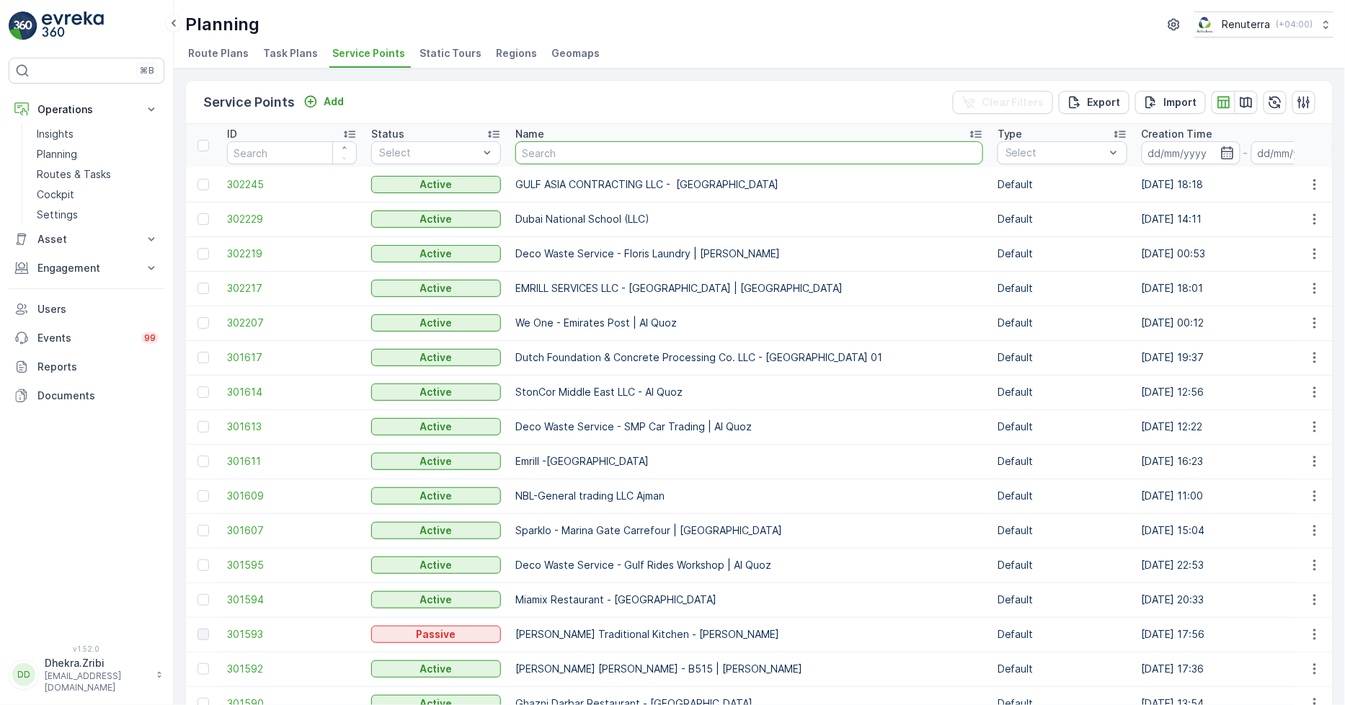
click at [567, 152] on input "text" at bounding box center [749, 152] width 468 height 23
type input "ktc"
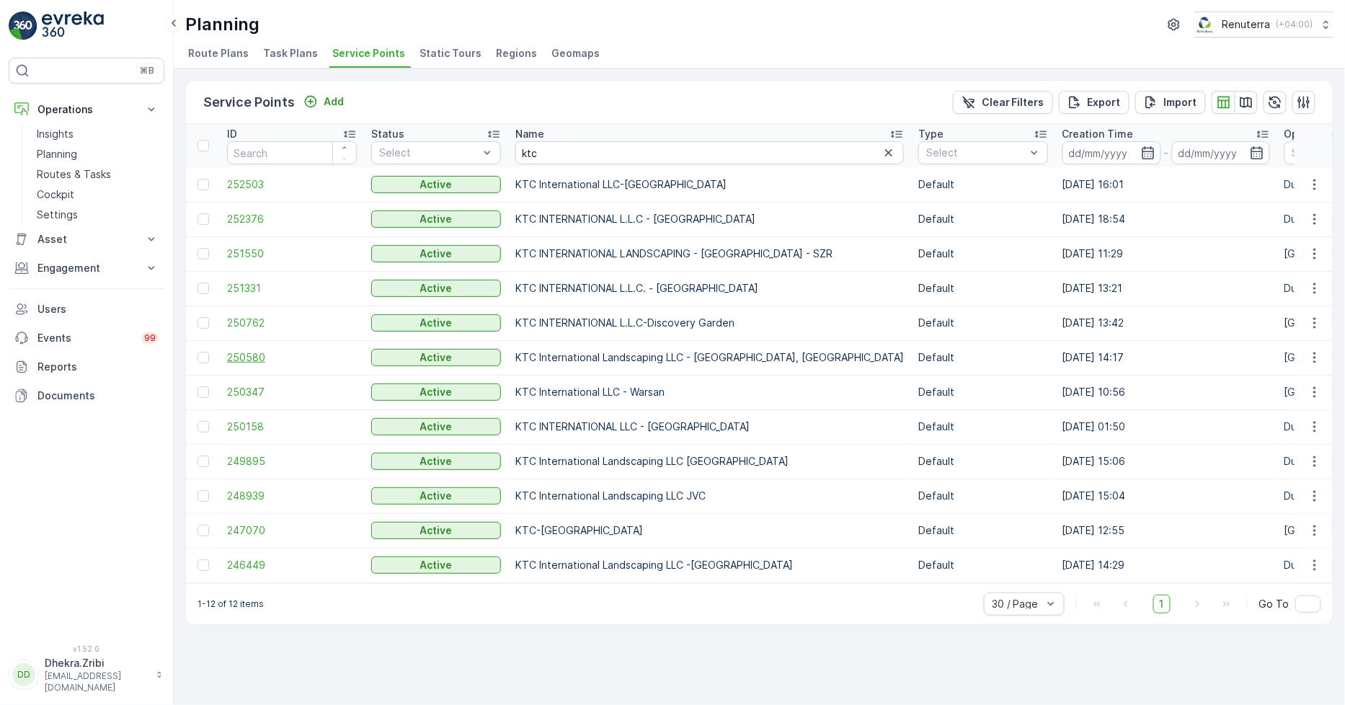
click at [250, 355] on span "250580" at bounding box center [292, 357] width 130 height 14
drag, startPoint x: 453, startPoint y: 406, endPoint x: 251, endPoint y: 351, distance: 209.2
click at [251, 351] on span "250580" at bounding box center [292, 357] width 130 height 14
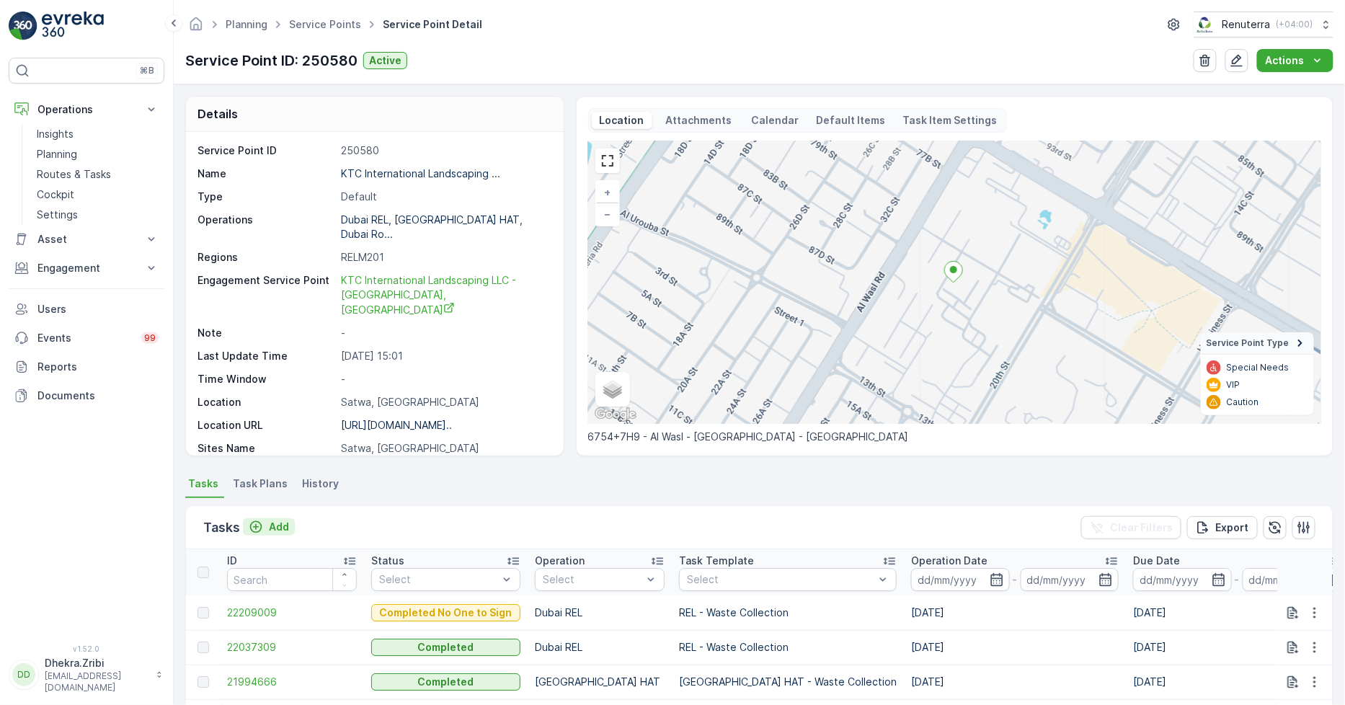
click at [285, 526] on p "Add" at bounding box center [279, 527] width 20 height 14
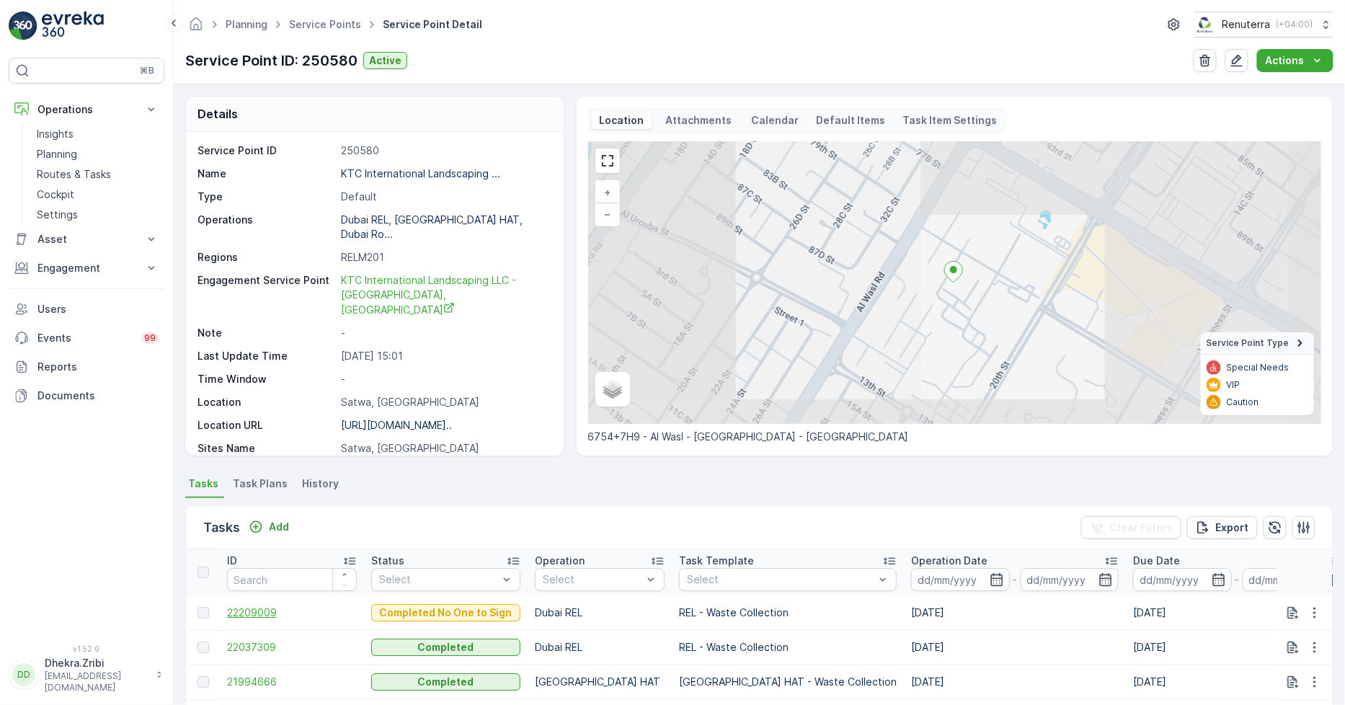
click at [258, 618] on span "22209009" at bounding box center [292, 613] width 130 height 14
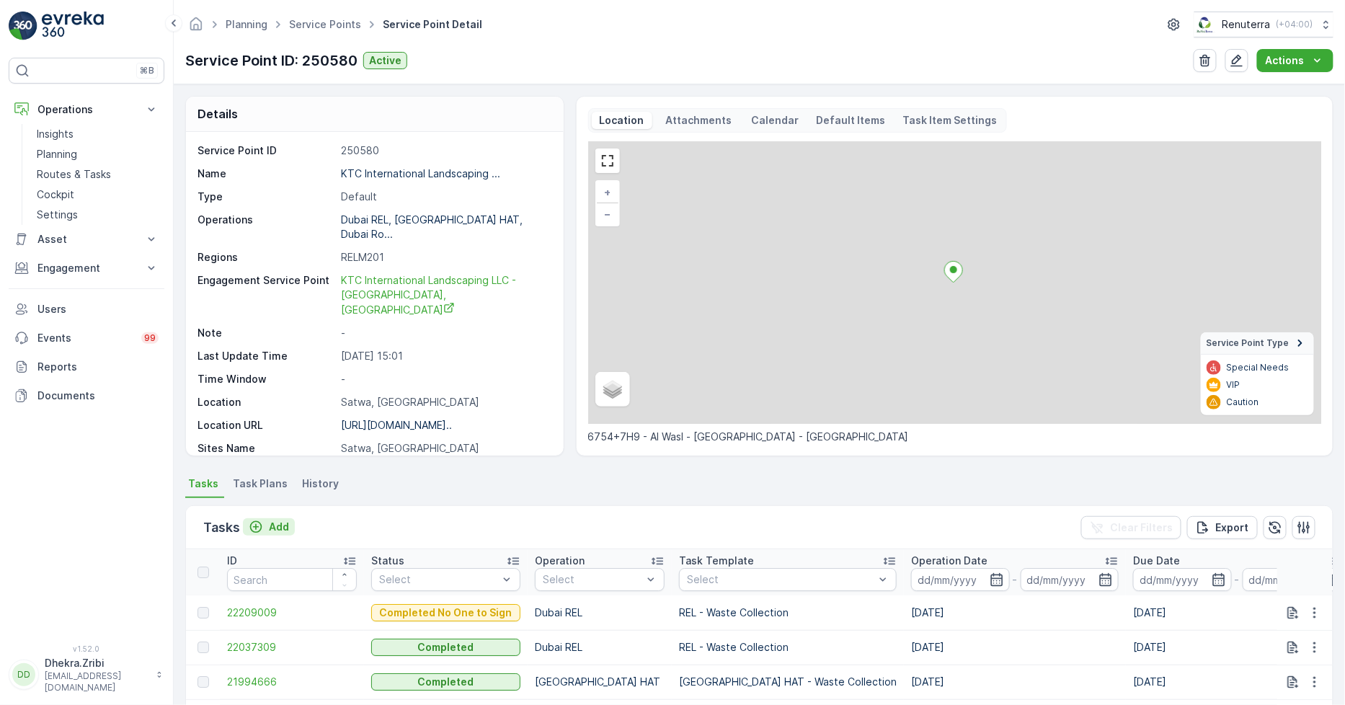
click at [278, 528] on p "Add" at bounding box center [279, 527] width 20 height 14
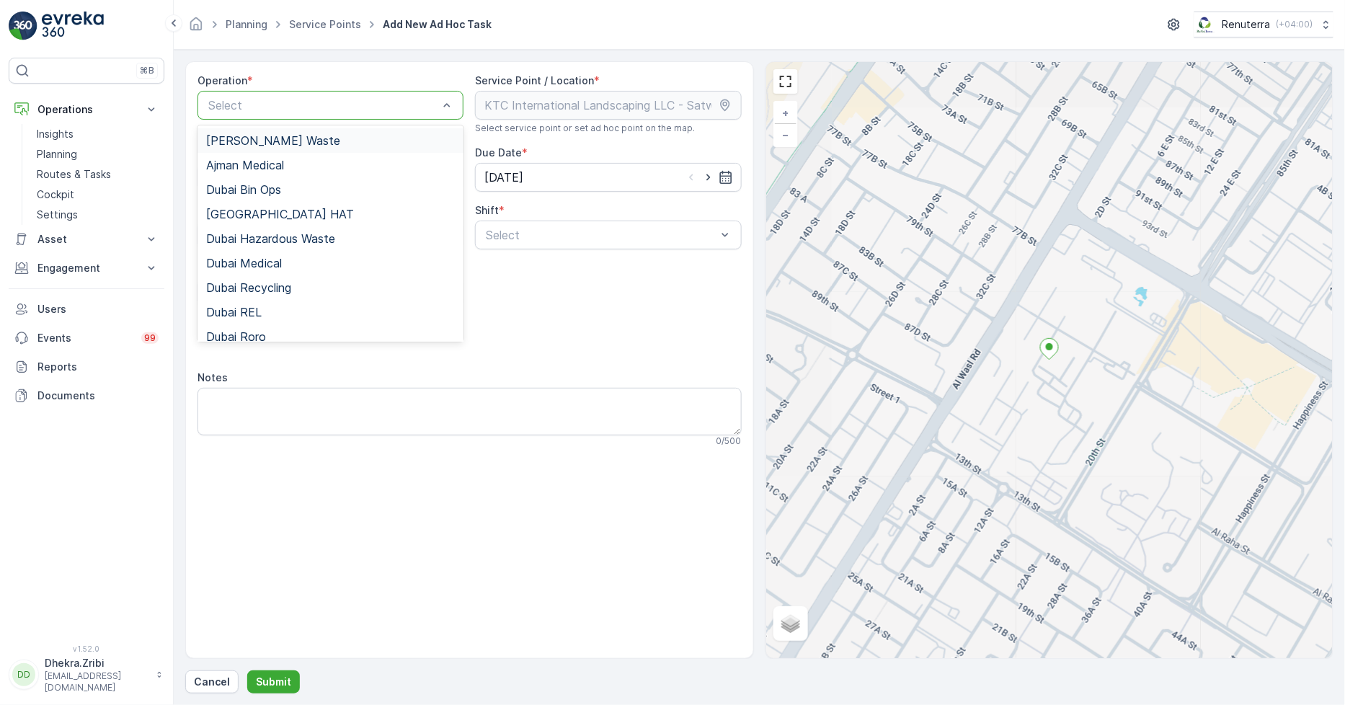
click at [368, 92] on div "Select" at bounding box center [331, 105] width 266 height 29
click at [265, 312] on div "Dubai REL" at bounding box center [330, 312] width 249 height 13
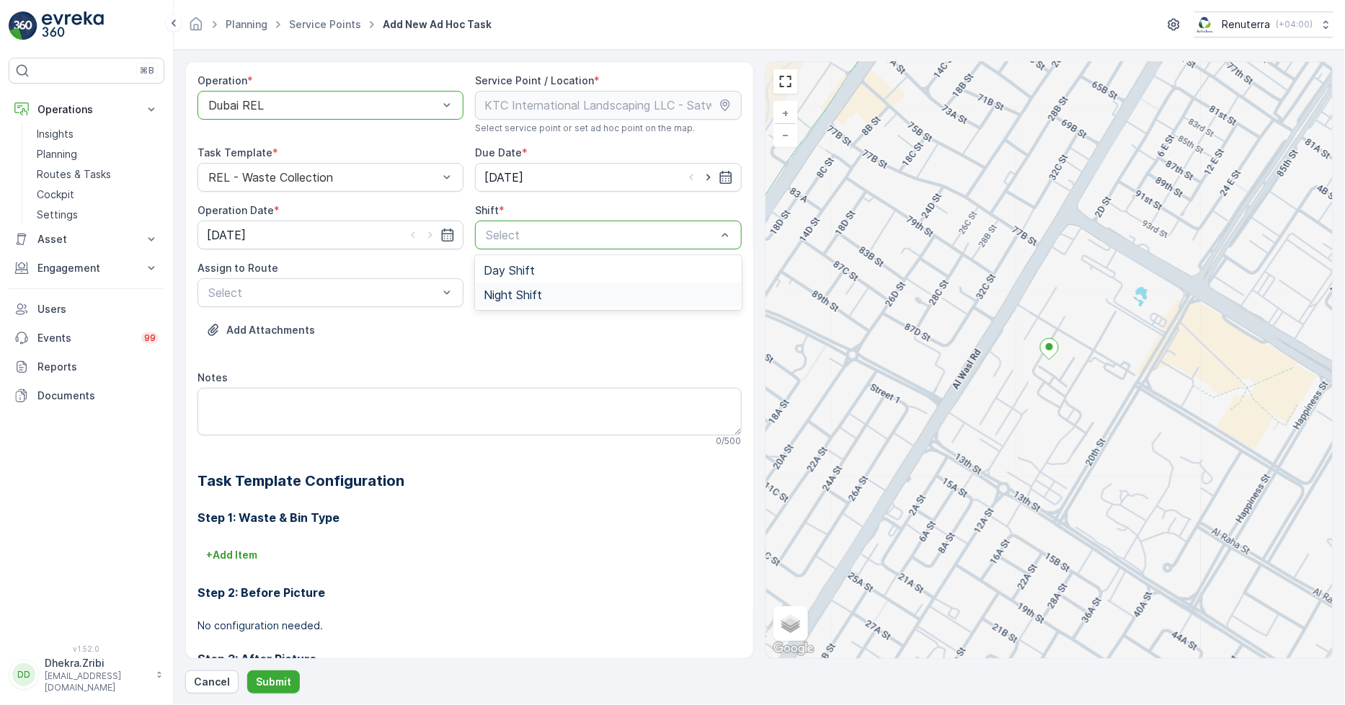
click at [505, 293] on span "Night Shift" at bounding box center [513, 294] width 58 height 13
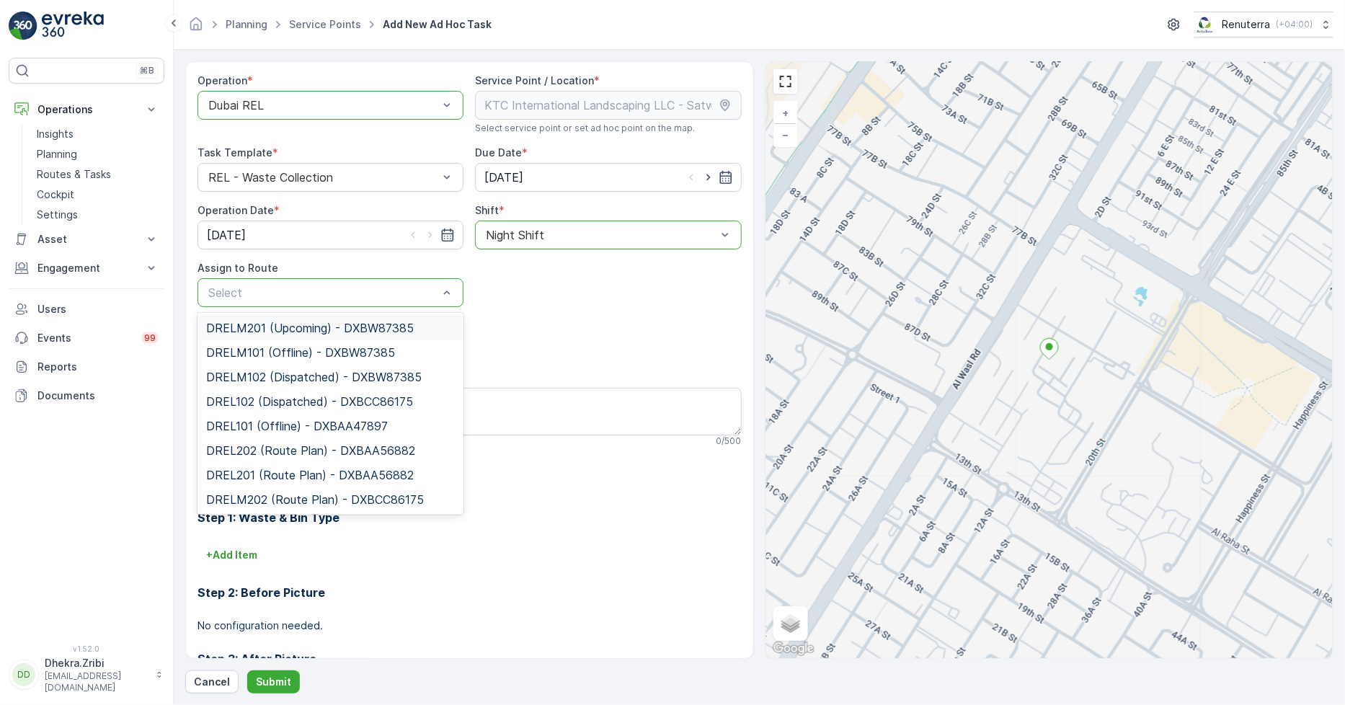
click at [274, 329] on span "DRELM201 (Upcoming) - DXBW87385" at bounding box center [310, 328] width 208 height 13
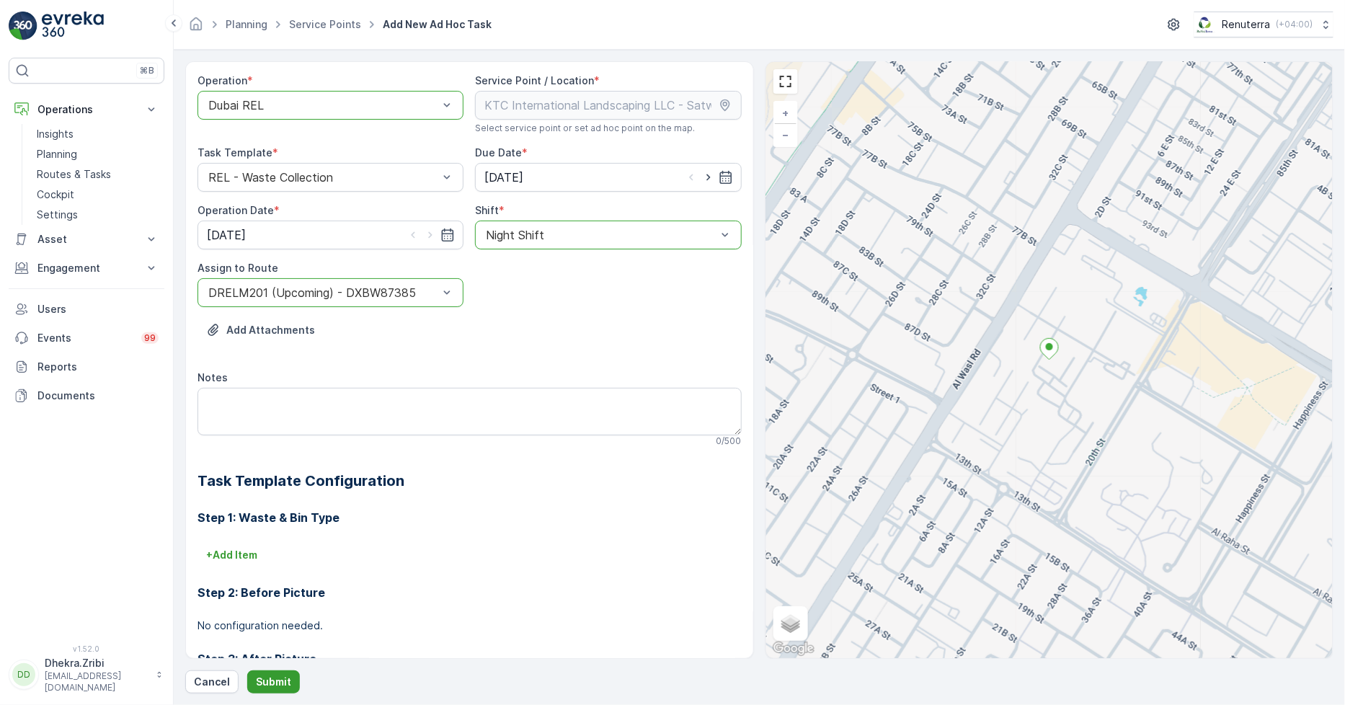
click at [272, 675] on p "Submit" at bounding box center [273, 682] width 35 height 14
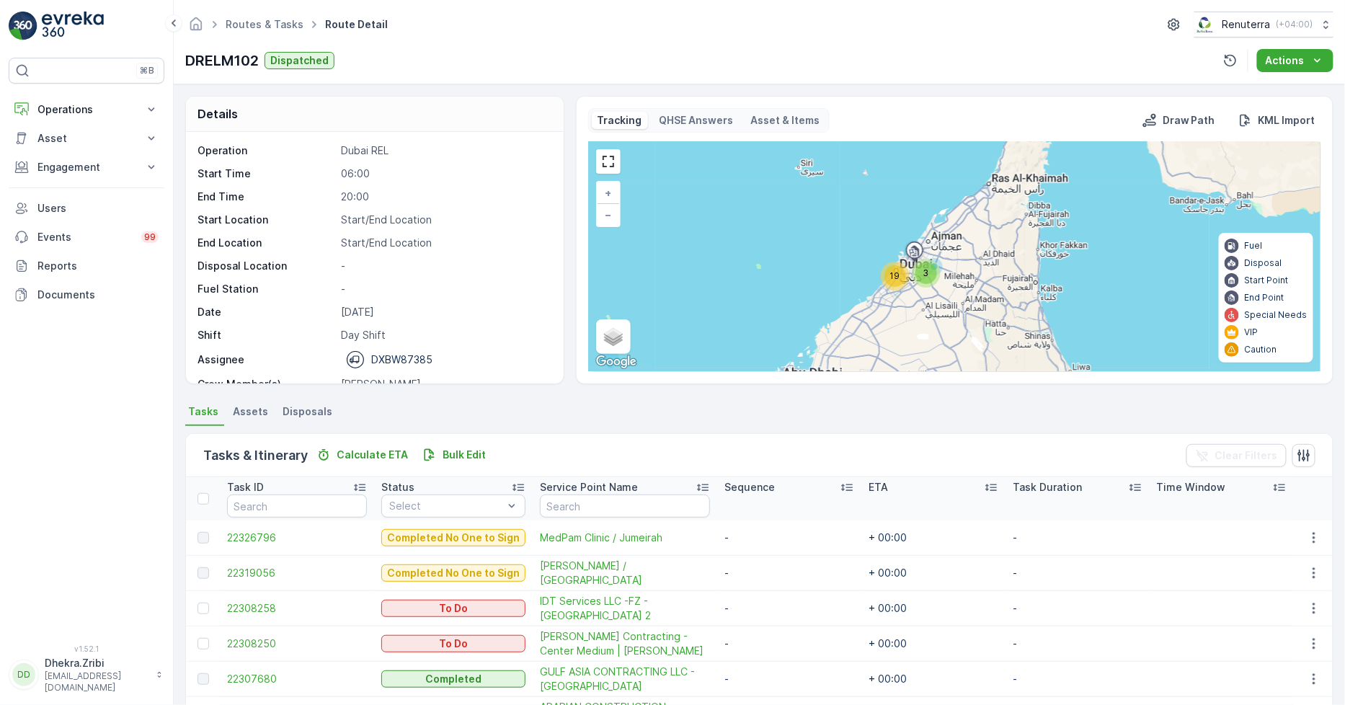
click at [930, 274] on div "3" at bounding box center [927, 273] width 22 height 22
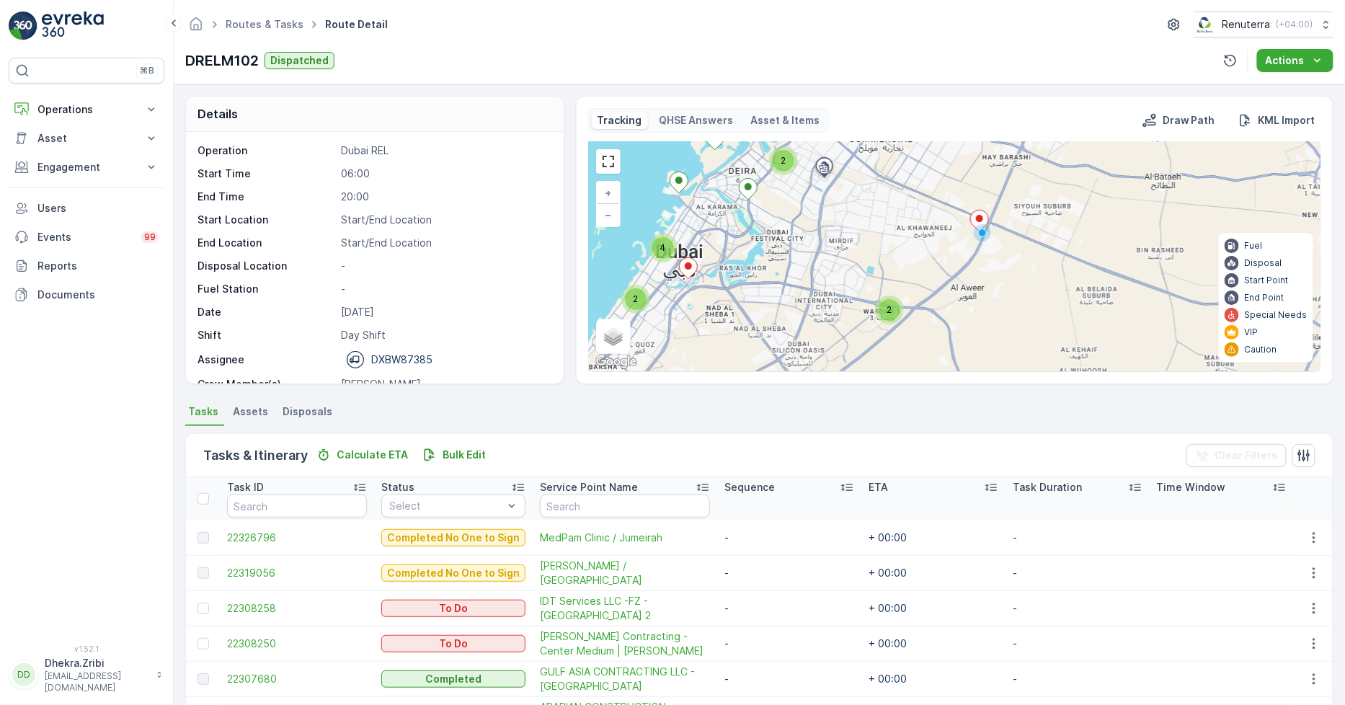
click at [608, 149] on div at bounding box center [608, 161] width 25 height 25
click at [604, 161] on link at bounding box center [609, 162] width 22 height 22
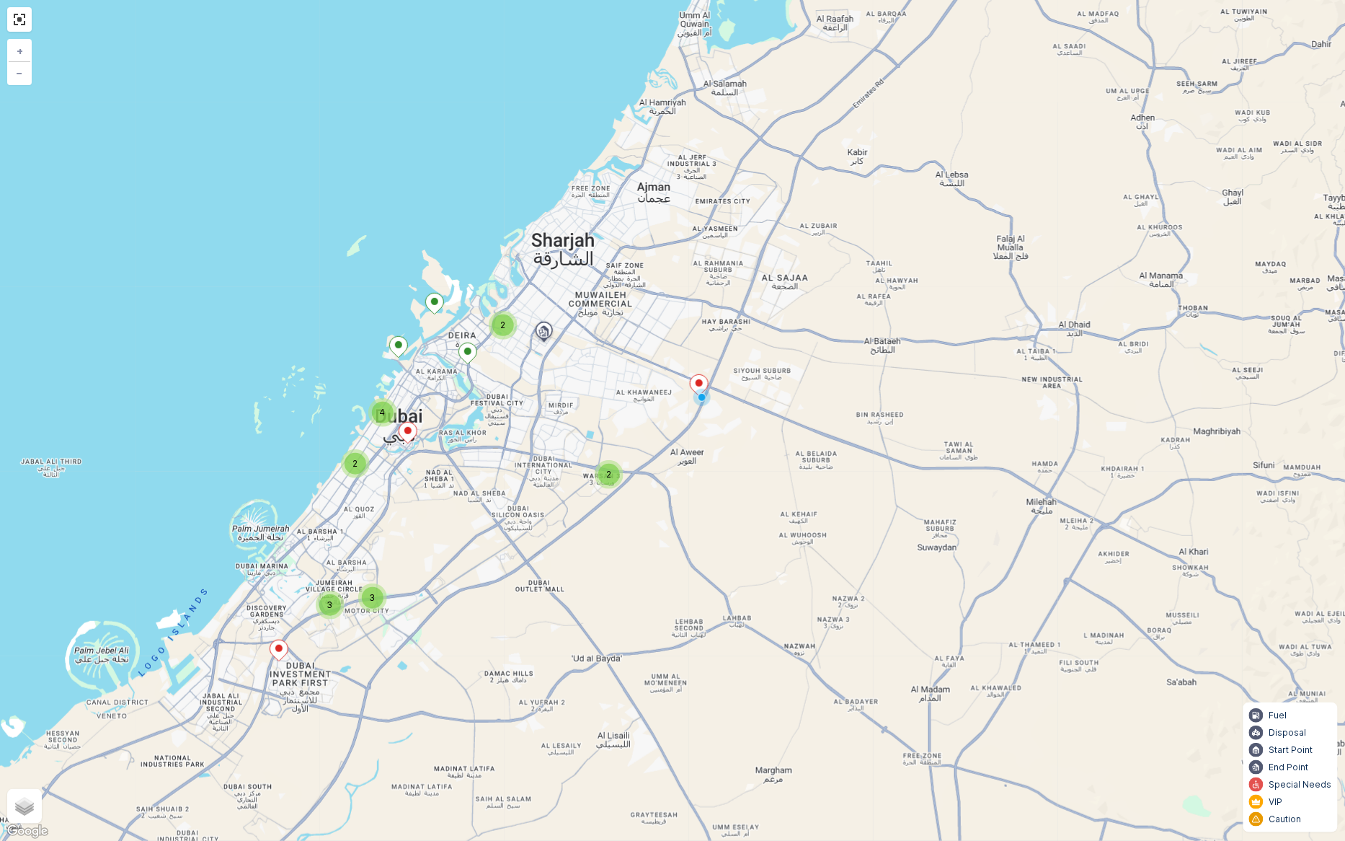
click at [327, 607] on span "3" at bounding box center [330, 604] width 6 height 11
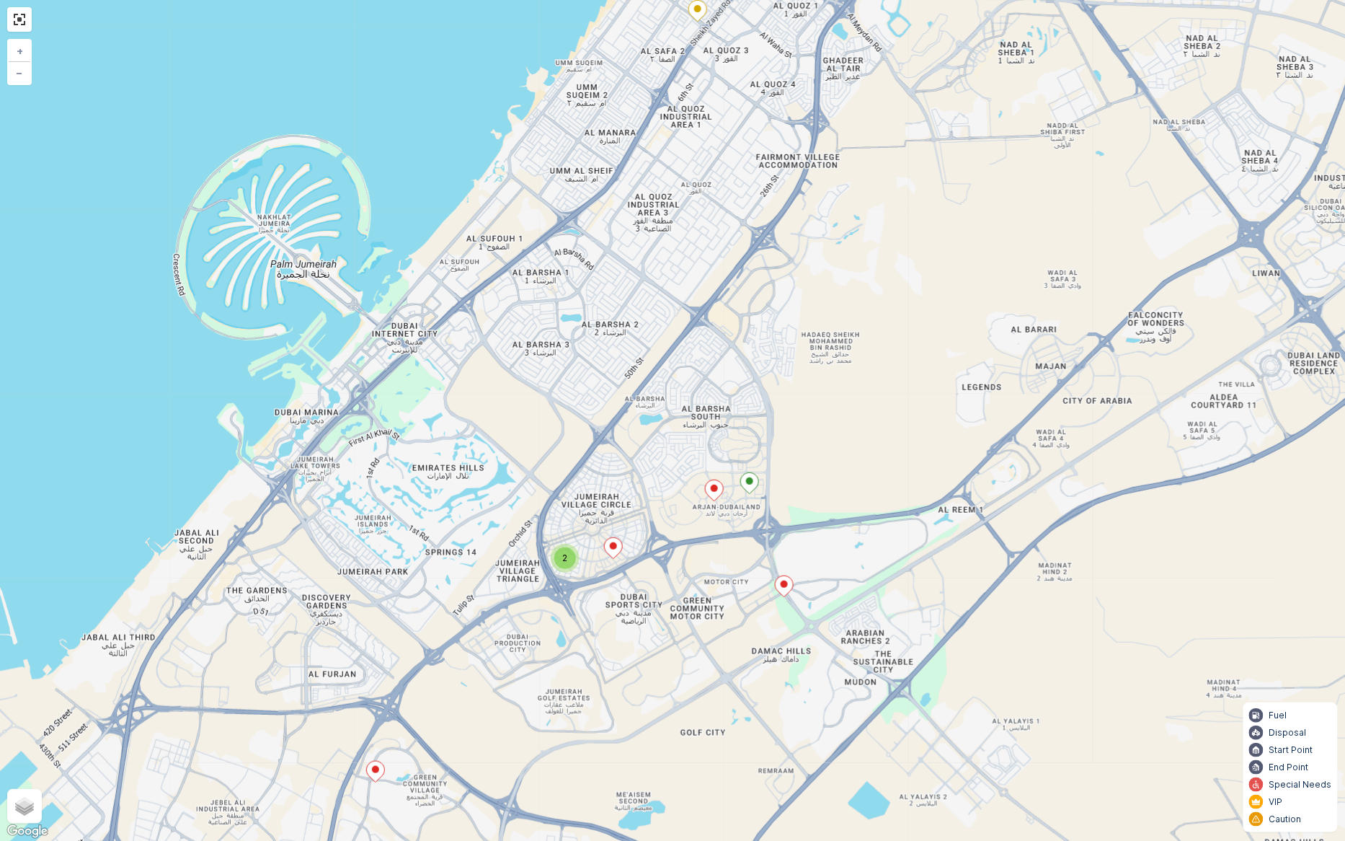
click at [745, 477] on icon at bounding box center [750, 483] width 18 height 21
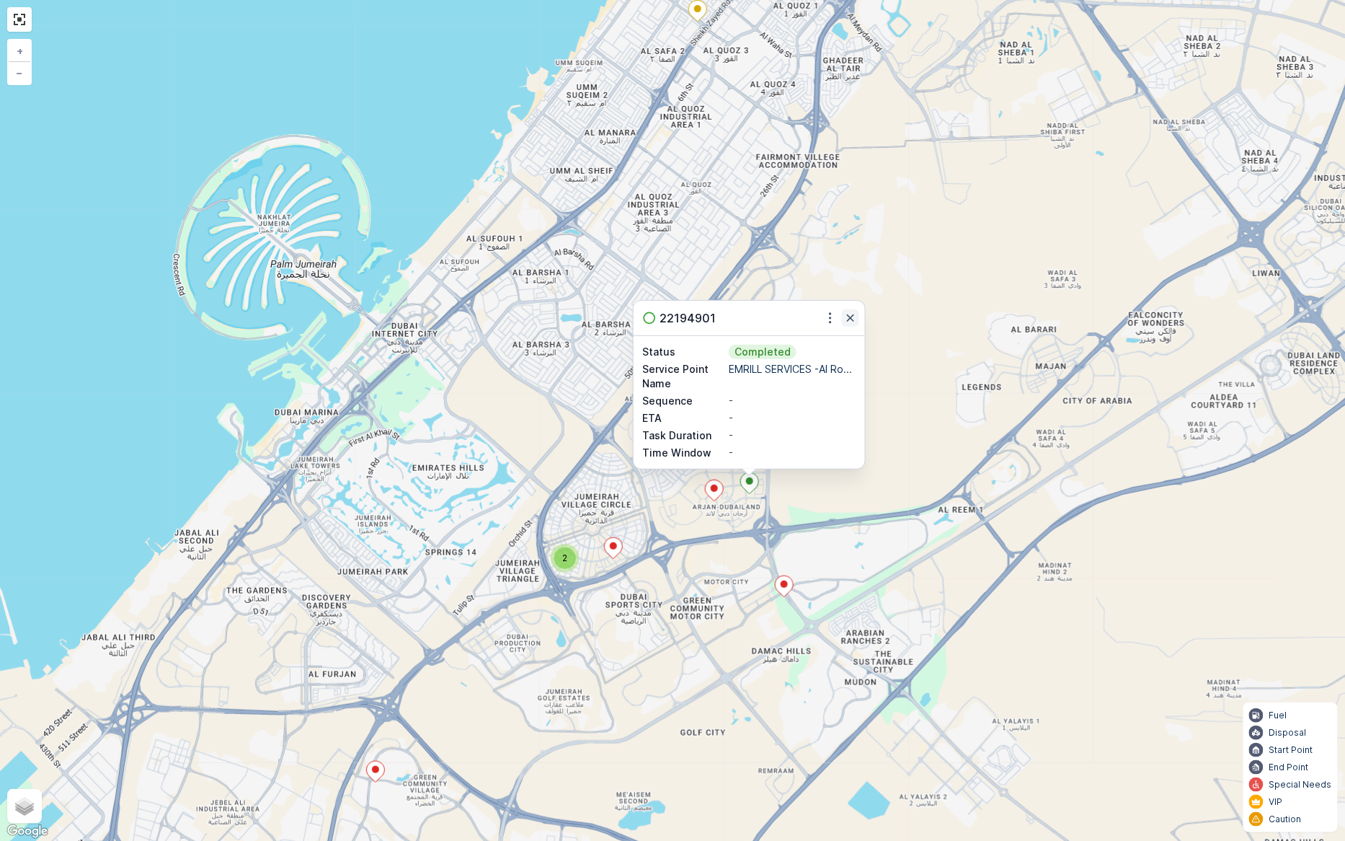
click at [848, 316] on icon "button" at bounding box center [850, 318] width 14 height 14
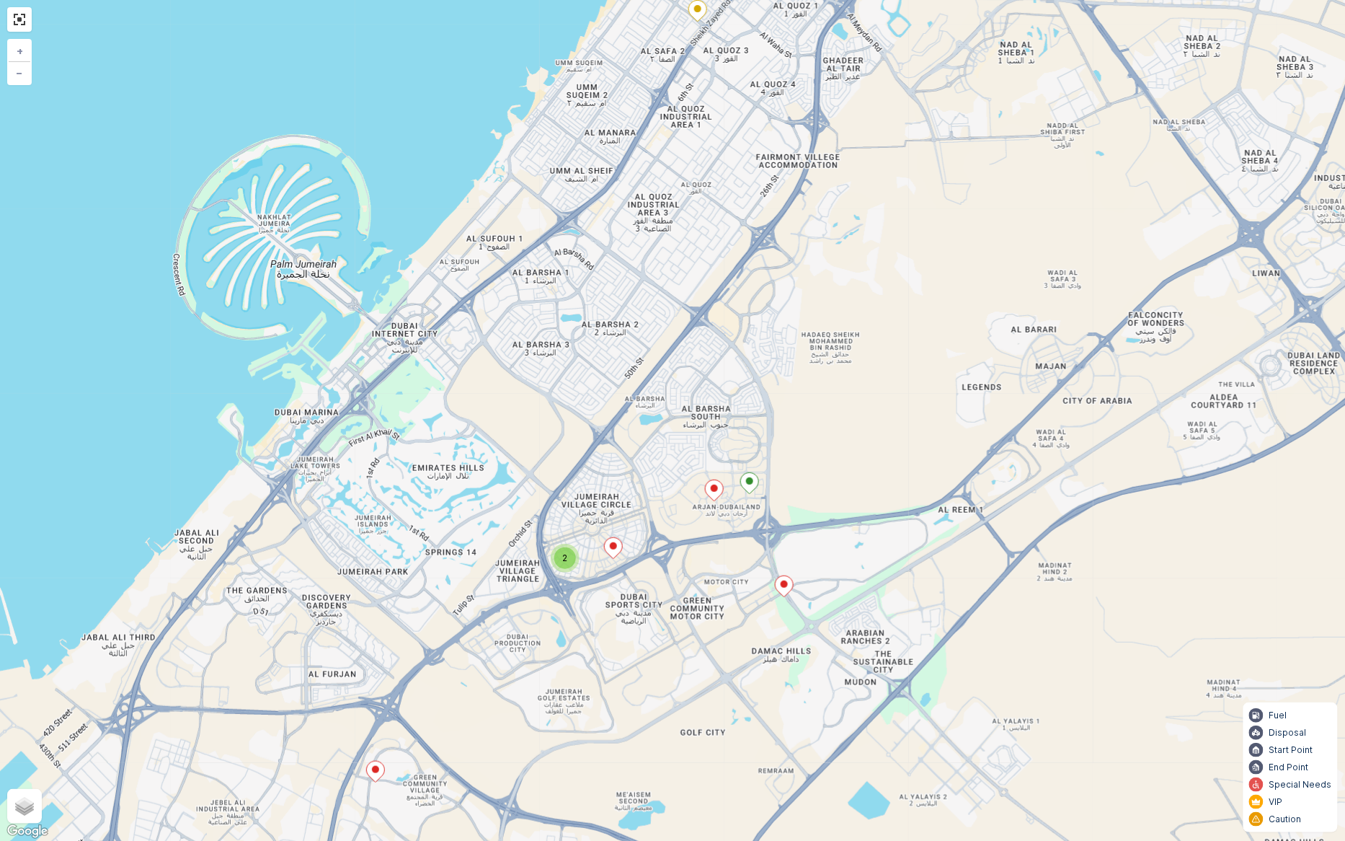
click at [711, 487] on ellipse at bounding box center [714, 487] width 7 height 7
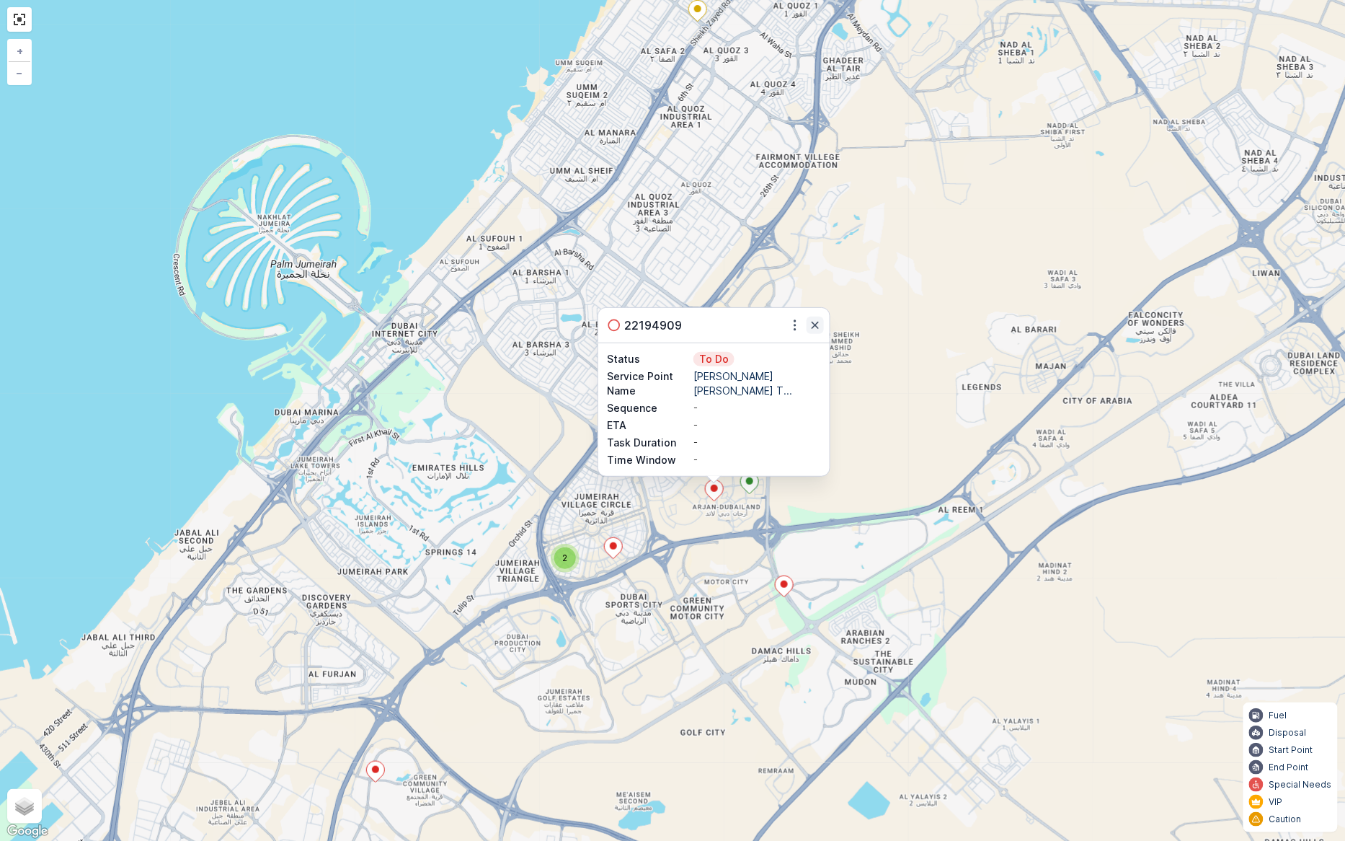
click at [818, 325] on icon "button" at bounding box center [815, 325] width 14 height 14
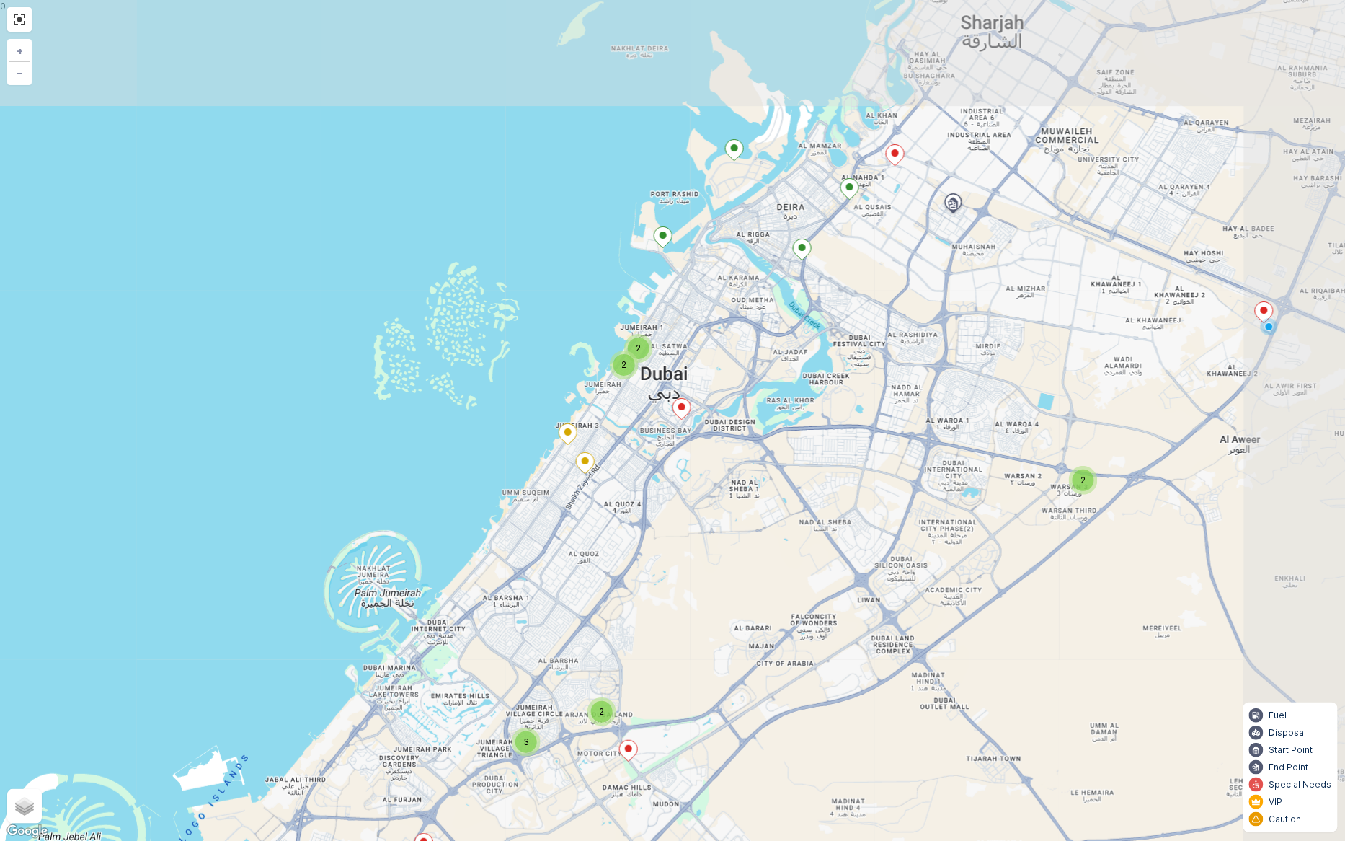
drag, startPoint x: 929, startPoint y: 262, endPoint x: 752, endPoint y: 523, distance: 315.1
click at [752, 523] on div "2 3 2 2 2 + − Satellite Roadmap Terrain Hybrid Leaflet Keyboard shortcuts Map D…" at bounding box center [672, 420] width 1345 height 841
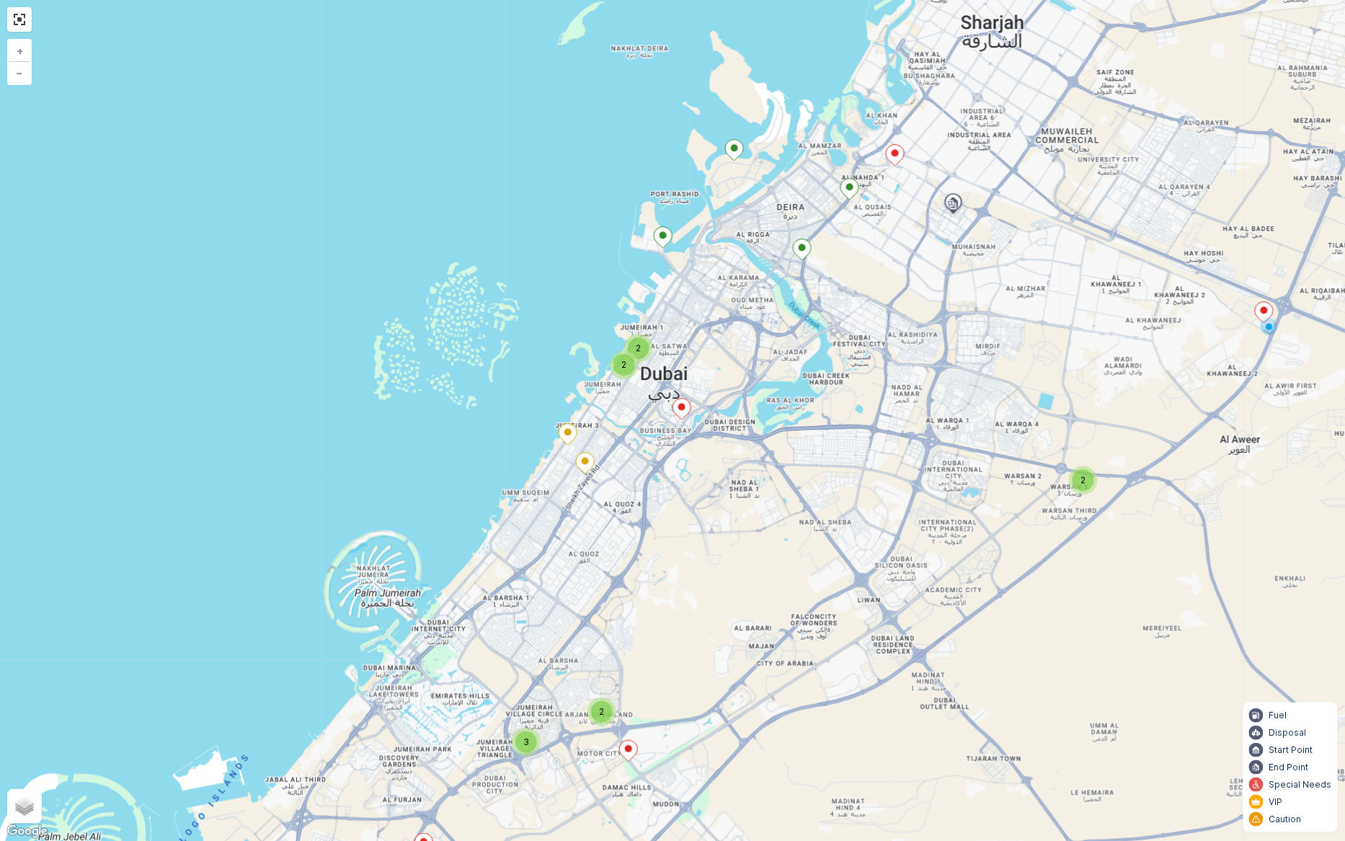
click at [1076, 474] on div "2" at bounding box center [1084, 480] width 22 height 22
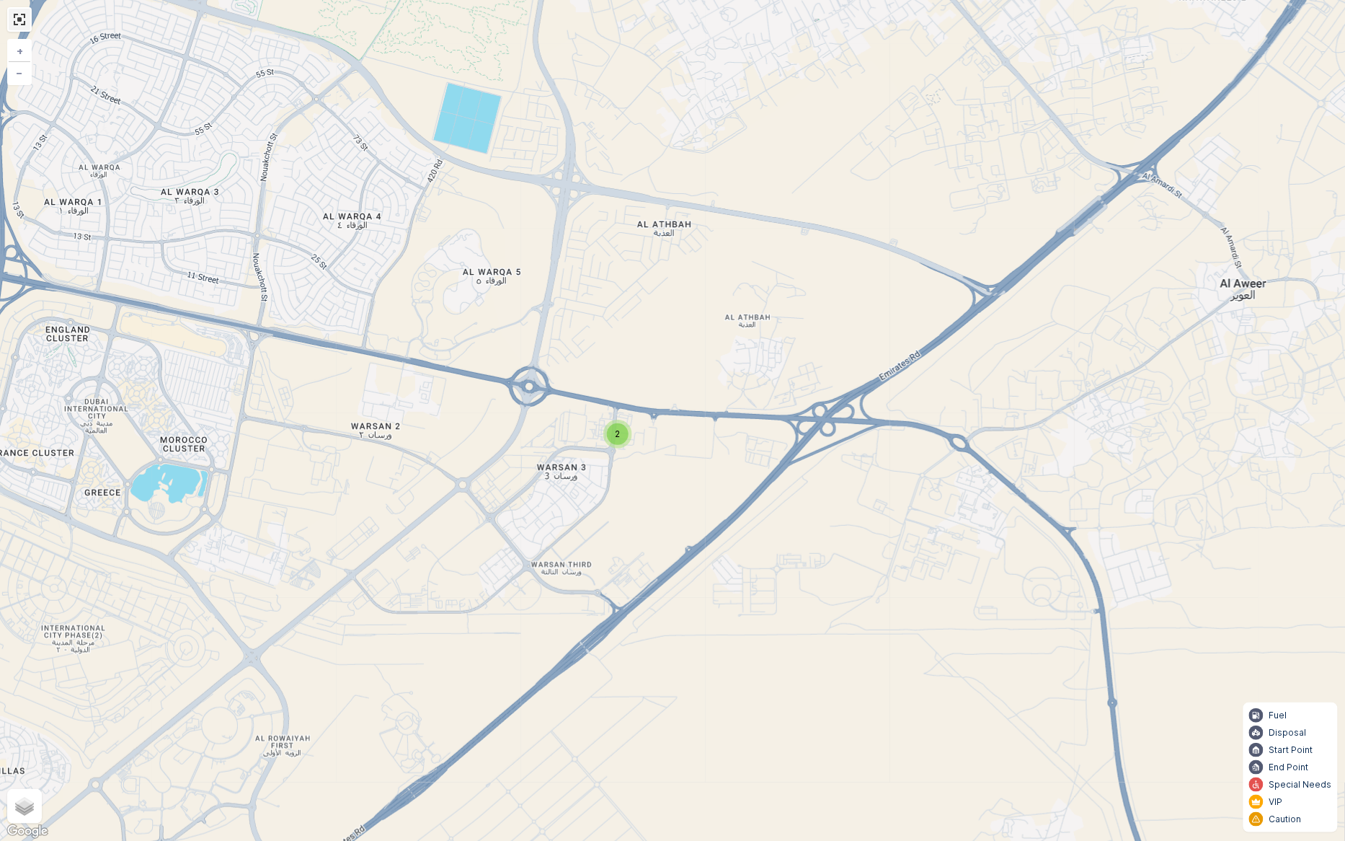
click at [24, 17] on link at bounding box center [20, 20] width 22 height 22
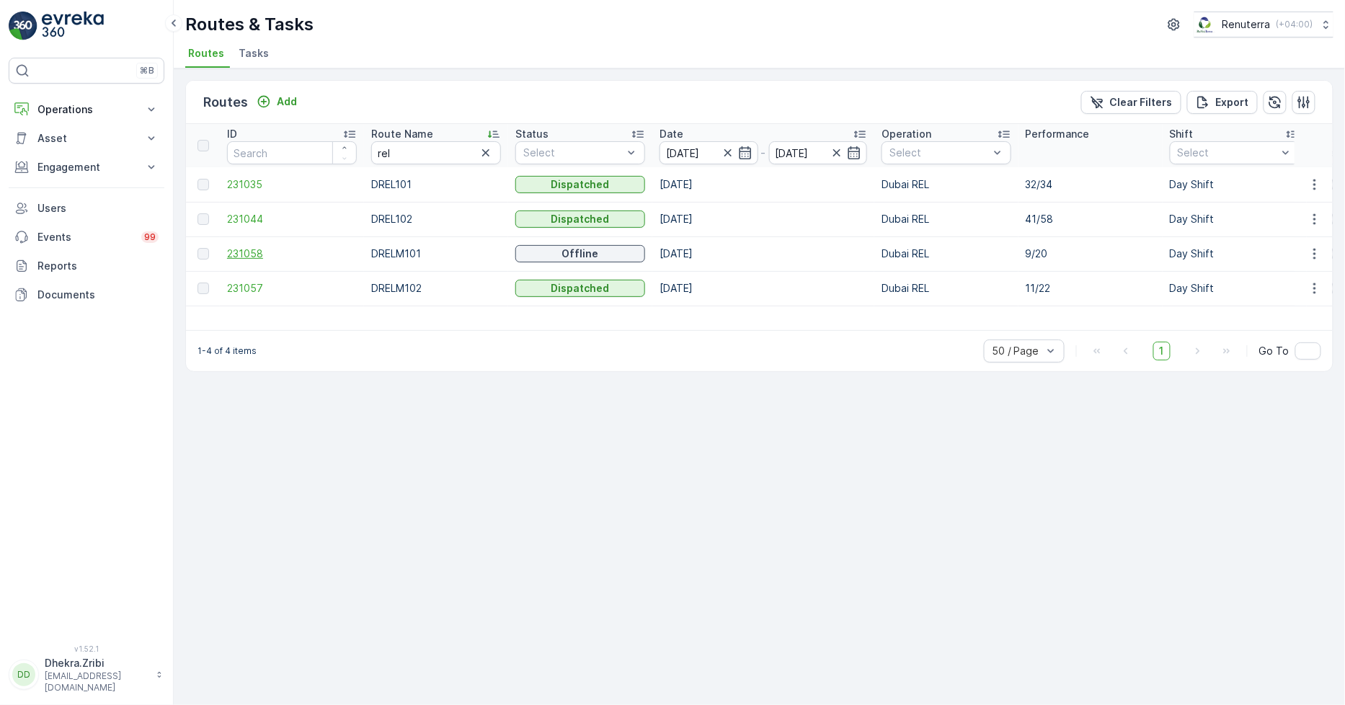
click at [233, 249] on span "231058" at bounding box center [292, 254] width 130 height 14
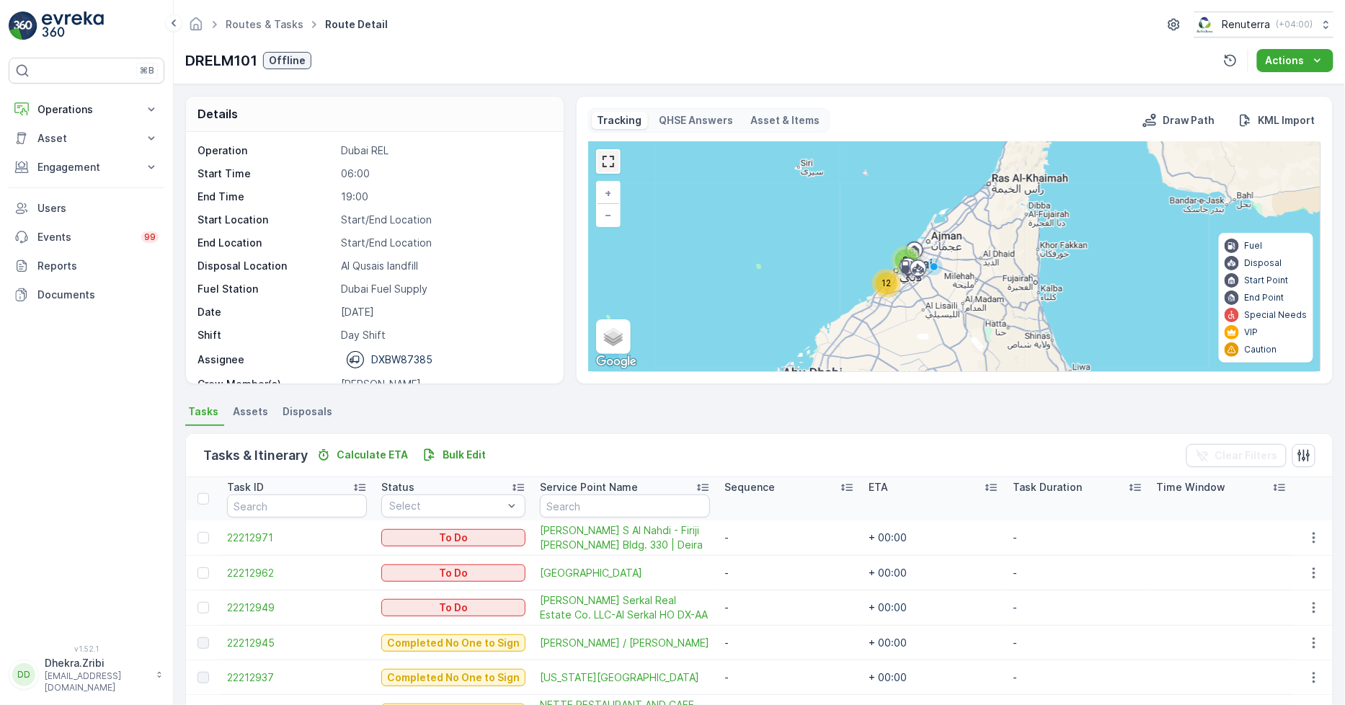
click at [601, 156] on link at bounding box center [609, 162] width 22 height 22
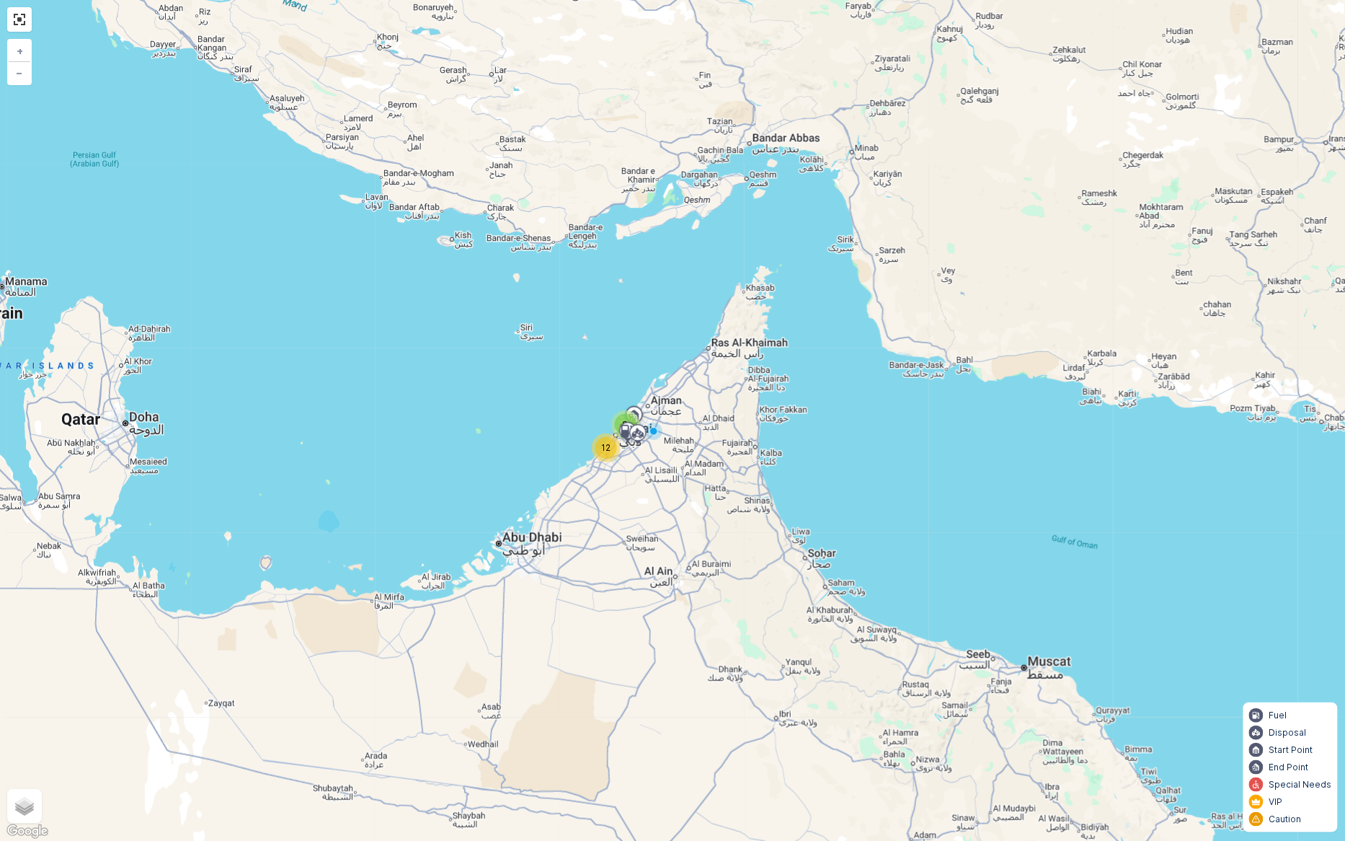
click at [601, 438] on div "12" at bounding box center [606, 448] width 22 height 22
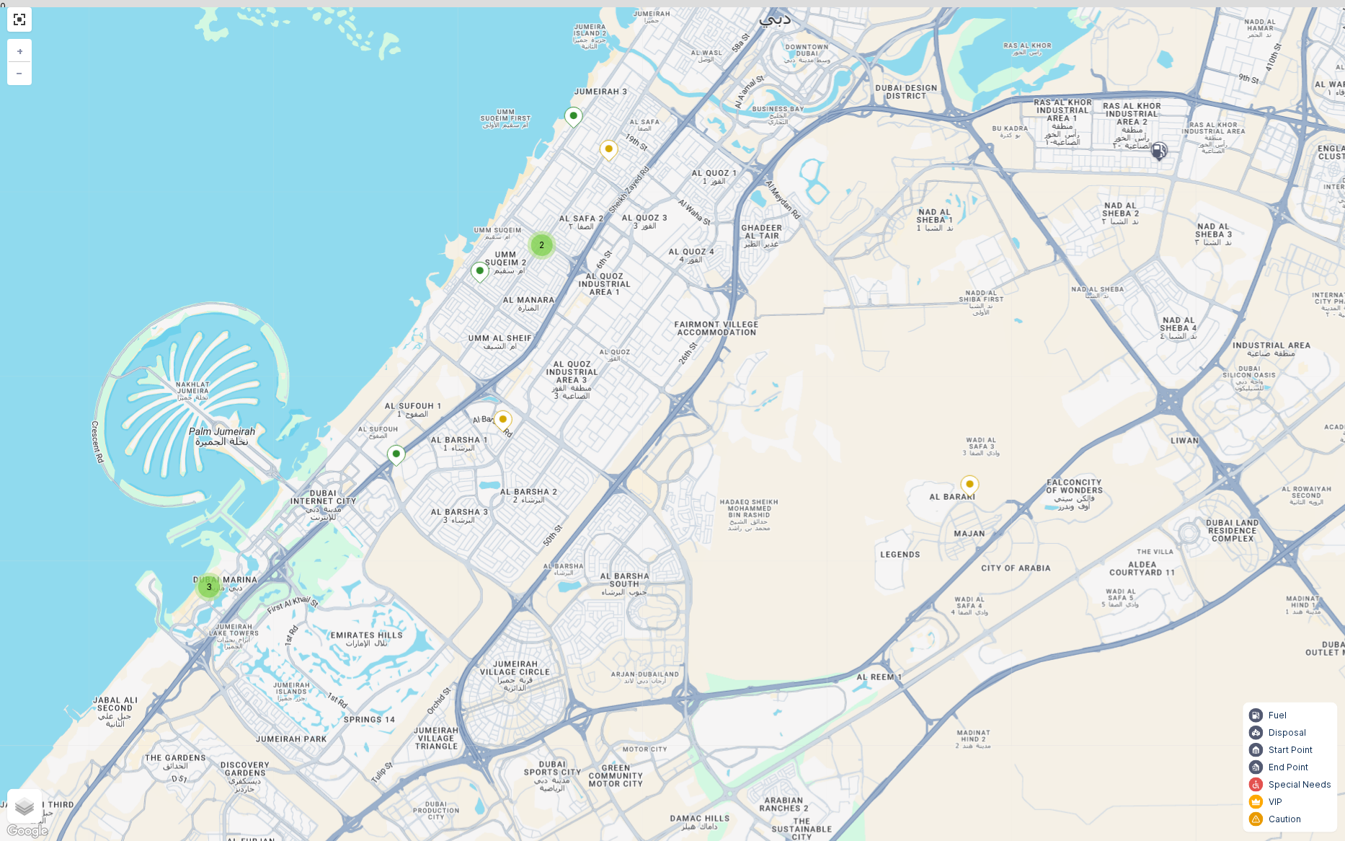
drag, startPoint x: 608, startPoint y: 611, endPoint x: 516, endPoint y: 722, distance: 144.5
click at [520, 704] on div "3 3 2 + − Satellite Roadmap Terrain Hybrid Leaflet Keyboard shortcuts Map Data …" at bounding box center [672, 420] width 1345 height 841
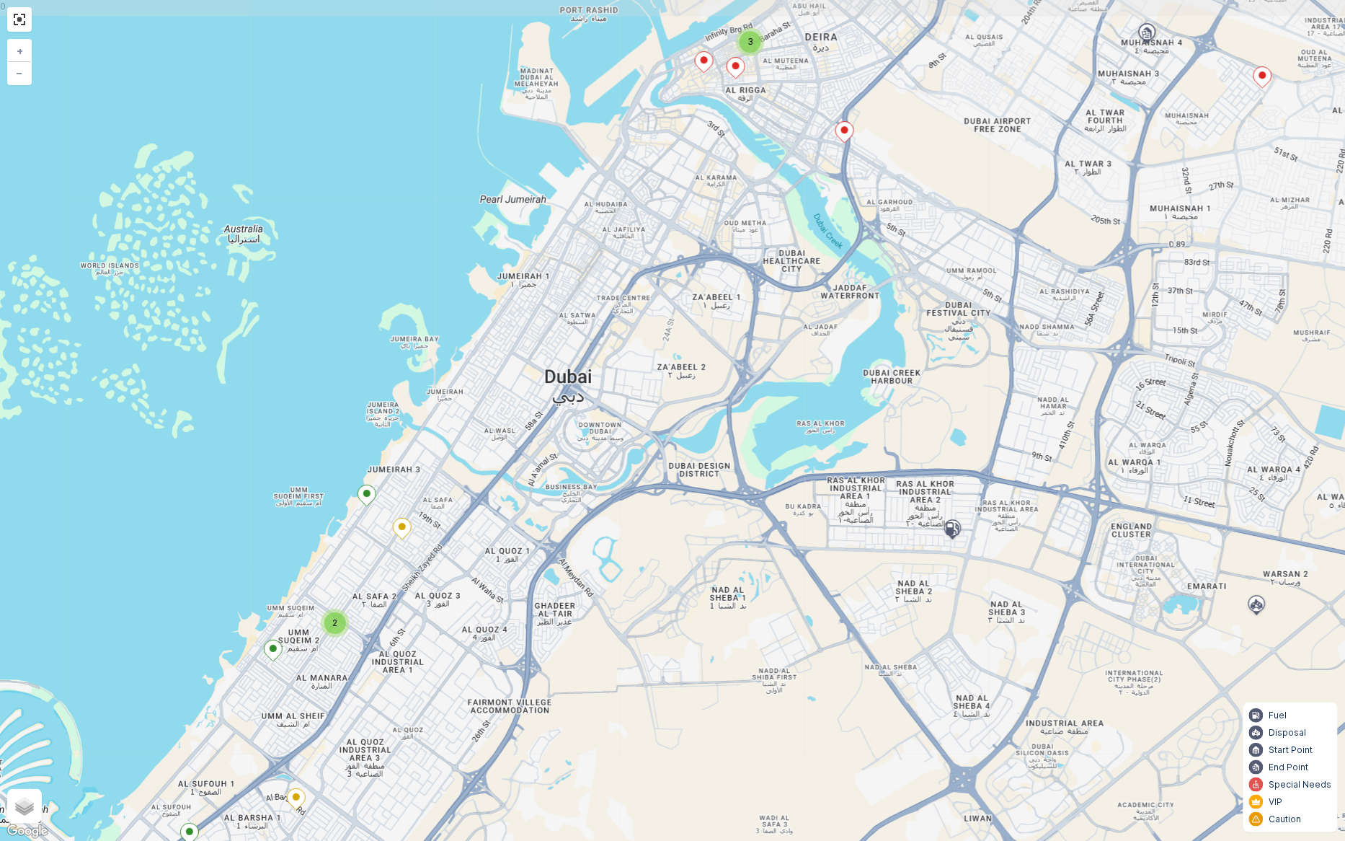
drag, startPoint x: 704, startPoint y: 385, endPoint x: 500, endPoint y: 755, distance: 422.0
click at [500, 704] on div "3 3 2 + − Satellite Roadmap Terrain Hybrid Leaflet Keyboard shortcuts Map Data …" at bounding box center [672, 420] width 1345 height 841
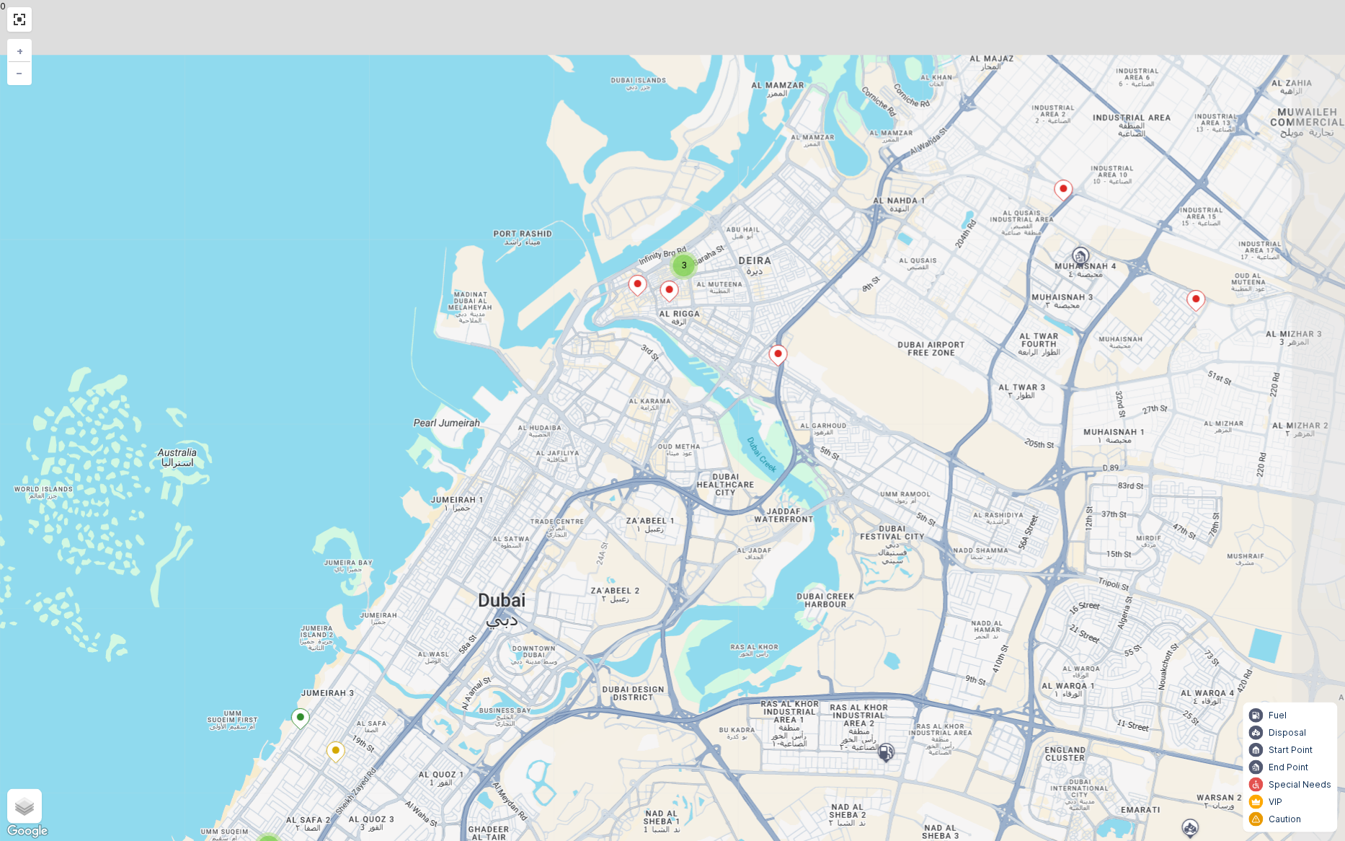
drag, startPoint x: 666, startPoint y: 317, endPoint x: 592, endPoint y: 572, distance: 265.1
click at [592, 572] on div "3 3 2 + − Satellite Roadmap Terrain Hybrid Leaflet Keyboard shortcuts Map Data …" at bounding box center [672, 420] width 1345 height 841
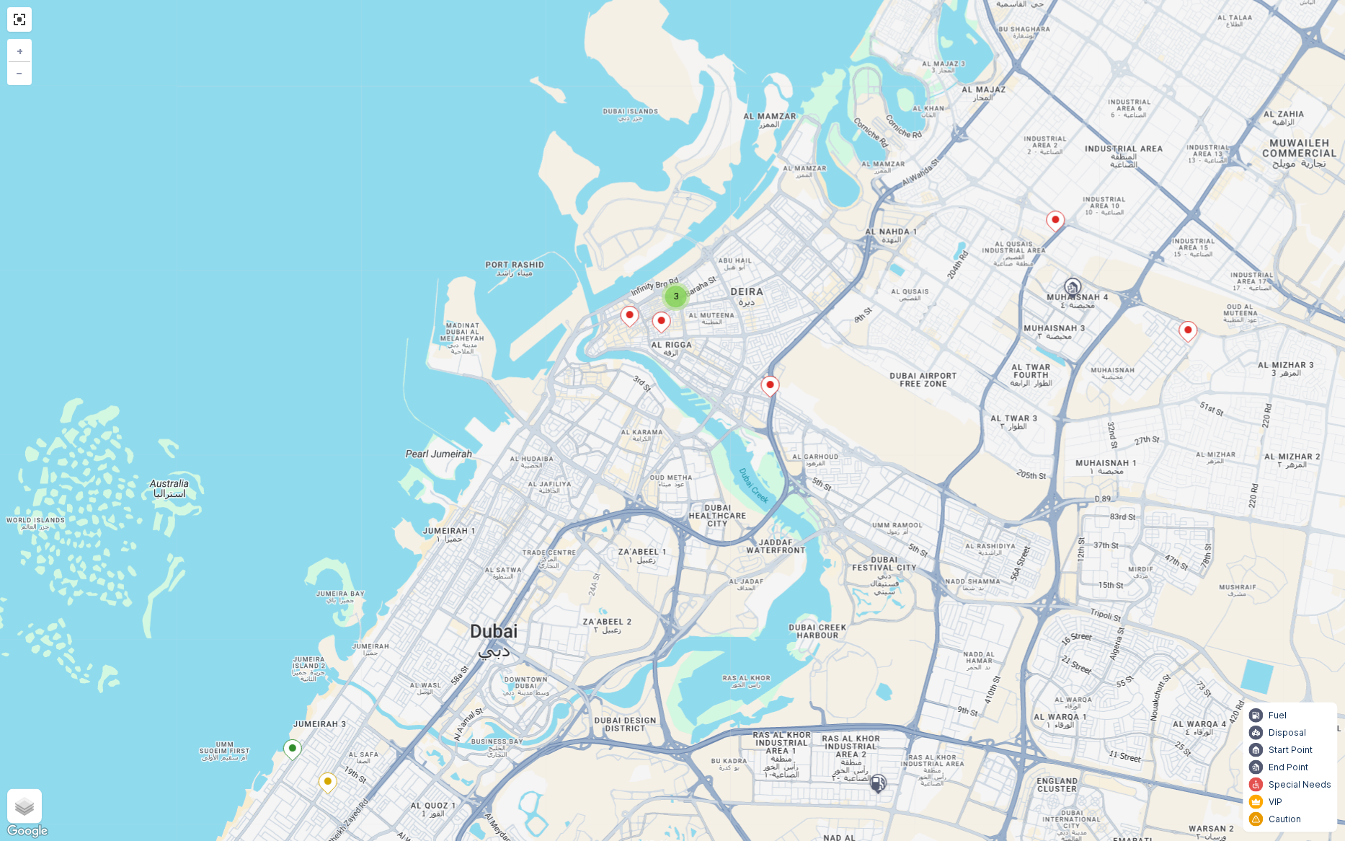
click at [670, 296] on div "3" at bounding box center [676, 296] width 22 height 22
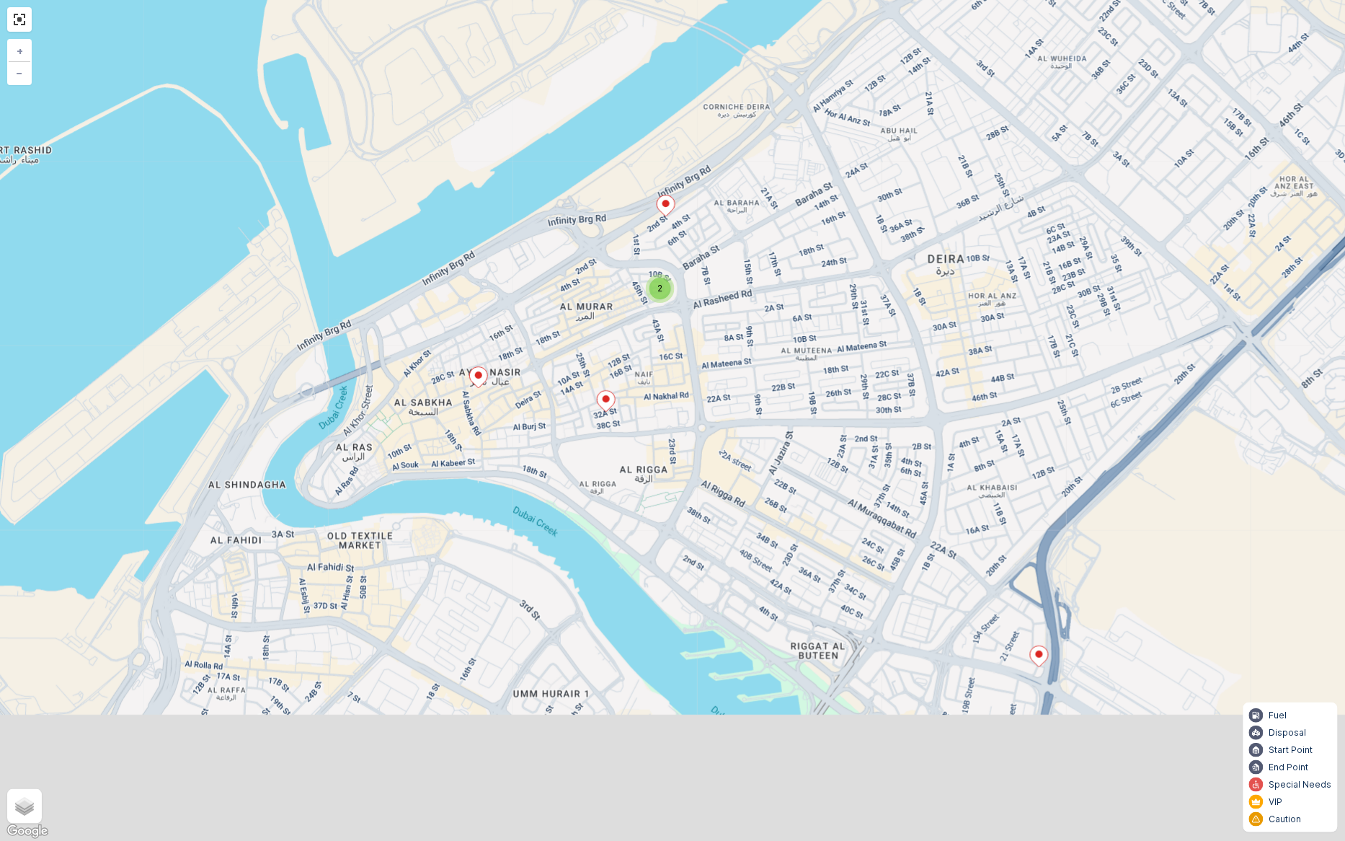
drag, startPoint x: 716, startPoint y: 624, endPoint x: 687, endPoint y: 398, distance: 227.5
click at [709, 398] on div "2 3 + − Satellite Roadmap Terrain Hybrid Leaflet Keyboard shortcuts Map Data Ma…" at bounding box center [672, 420] width 1345 height 841
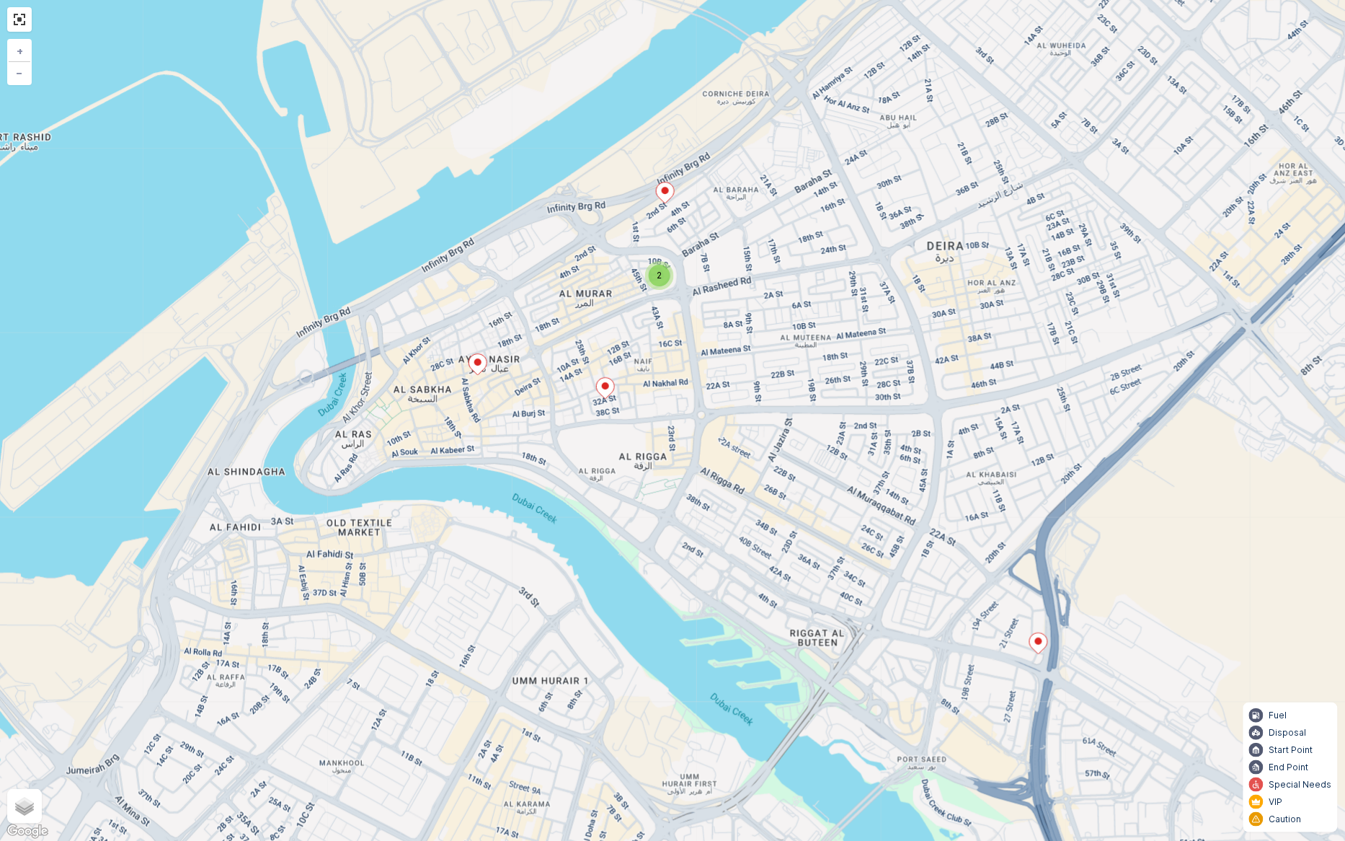
click at [658, 275] on span "2" at bounding box center [659, 275] width 5 height 11
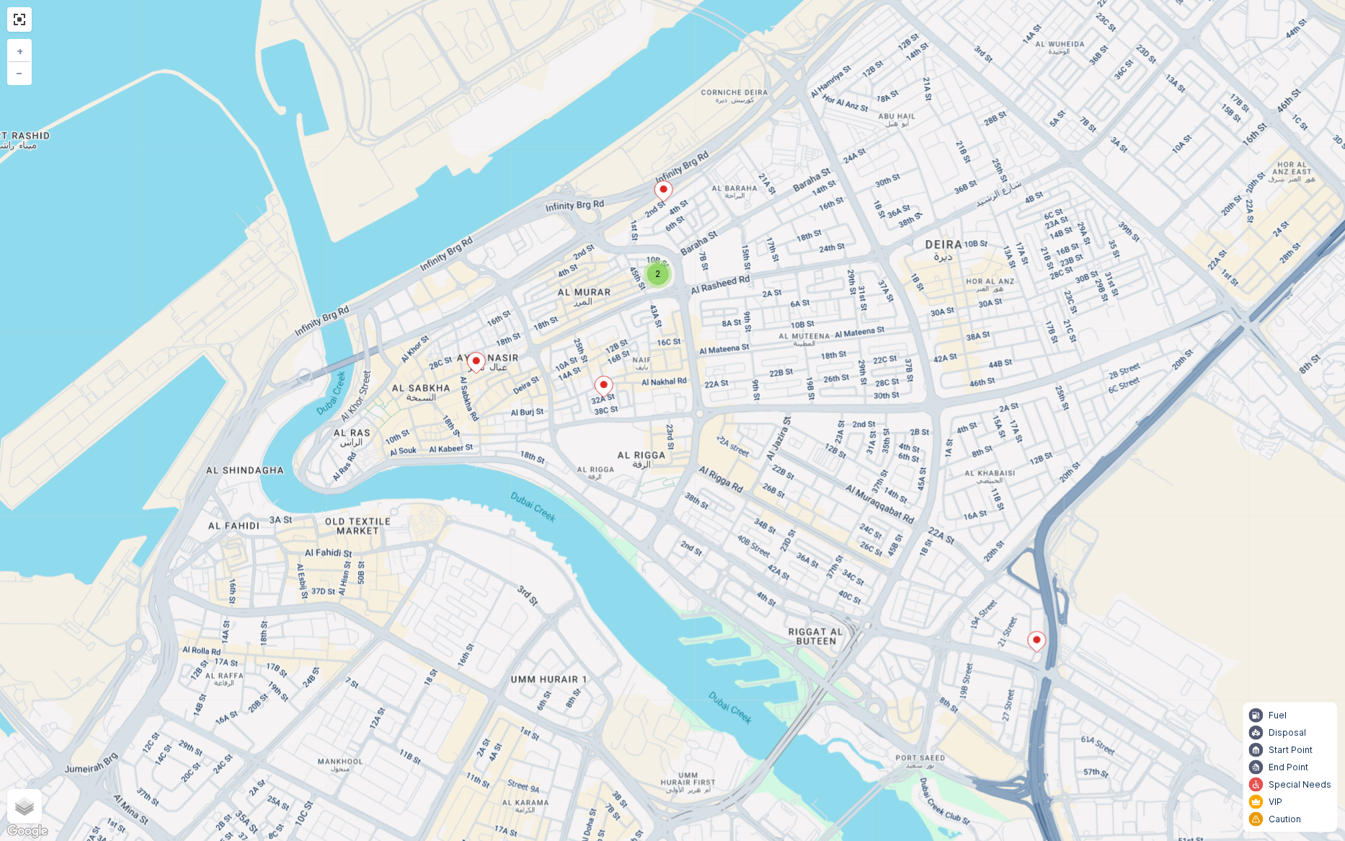
click at [657, 267] on div "2" at bounding box center [658, 274] width 22 height 22
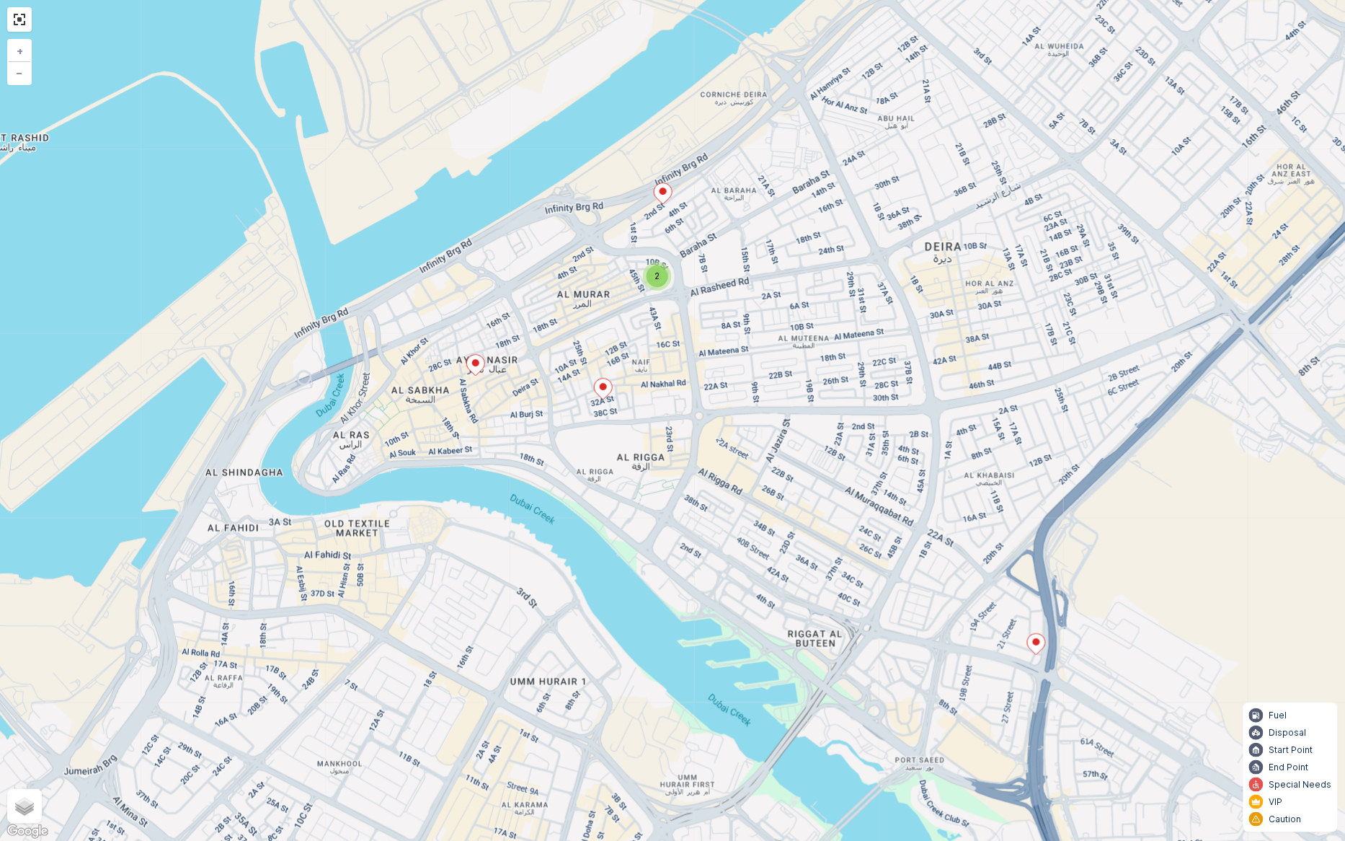
click at [657, 278] on span "2" at bounding box center [657, 275] width 5 height 11
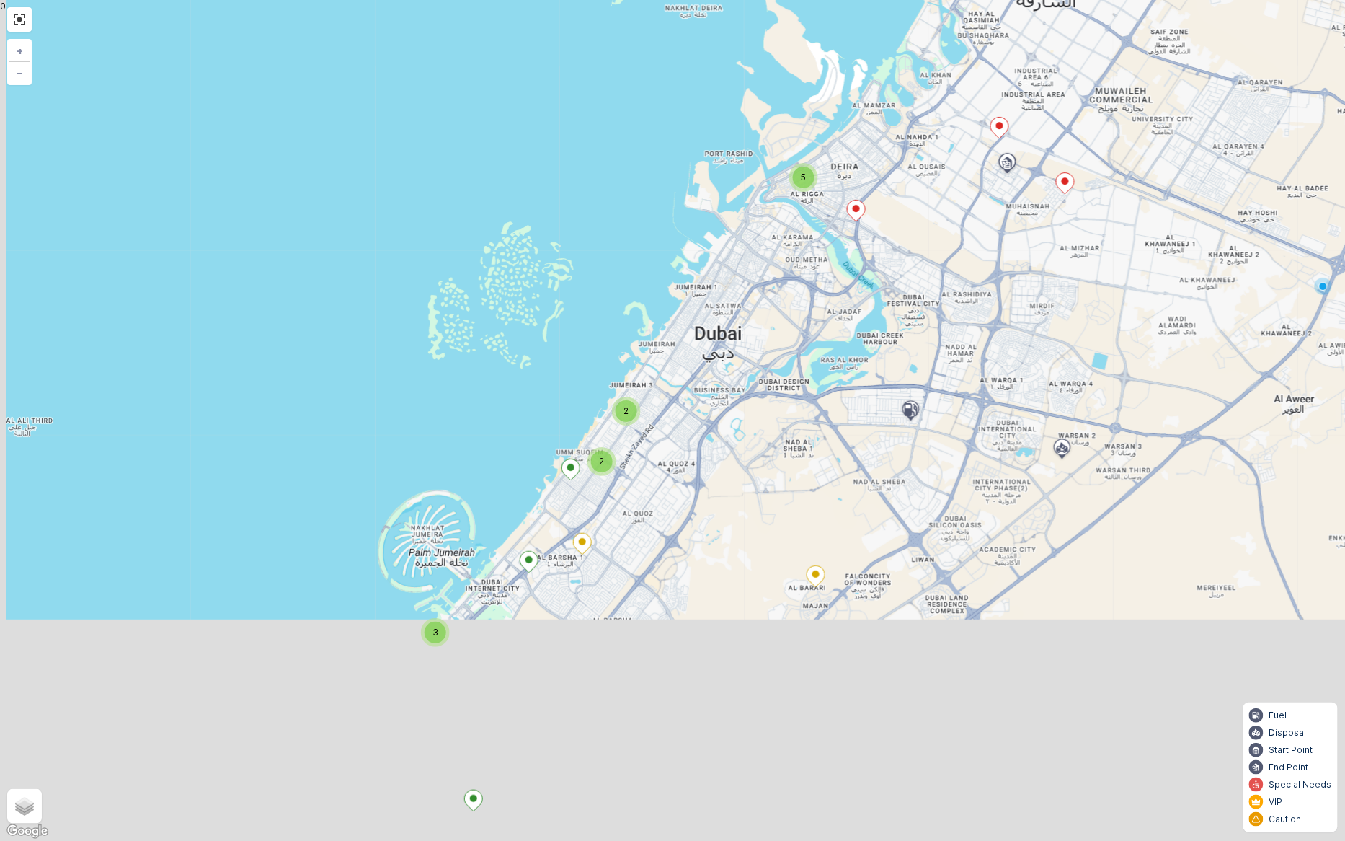
drag, startPoint x: 846, startPoint y: 591, endPoint x: 865, endPoint y: 308, distance: 284.0
click at [865, 308] on div "5 3 2 2 + − Satellite Roadmap Terrain Hybrid Leaflet Keyboard shortcuts Map Dat…" at bounding box center [672, 420] width 1345 height 841
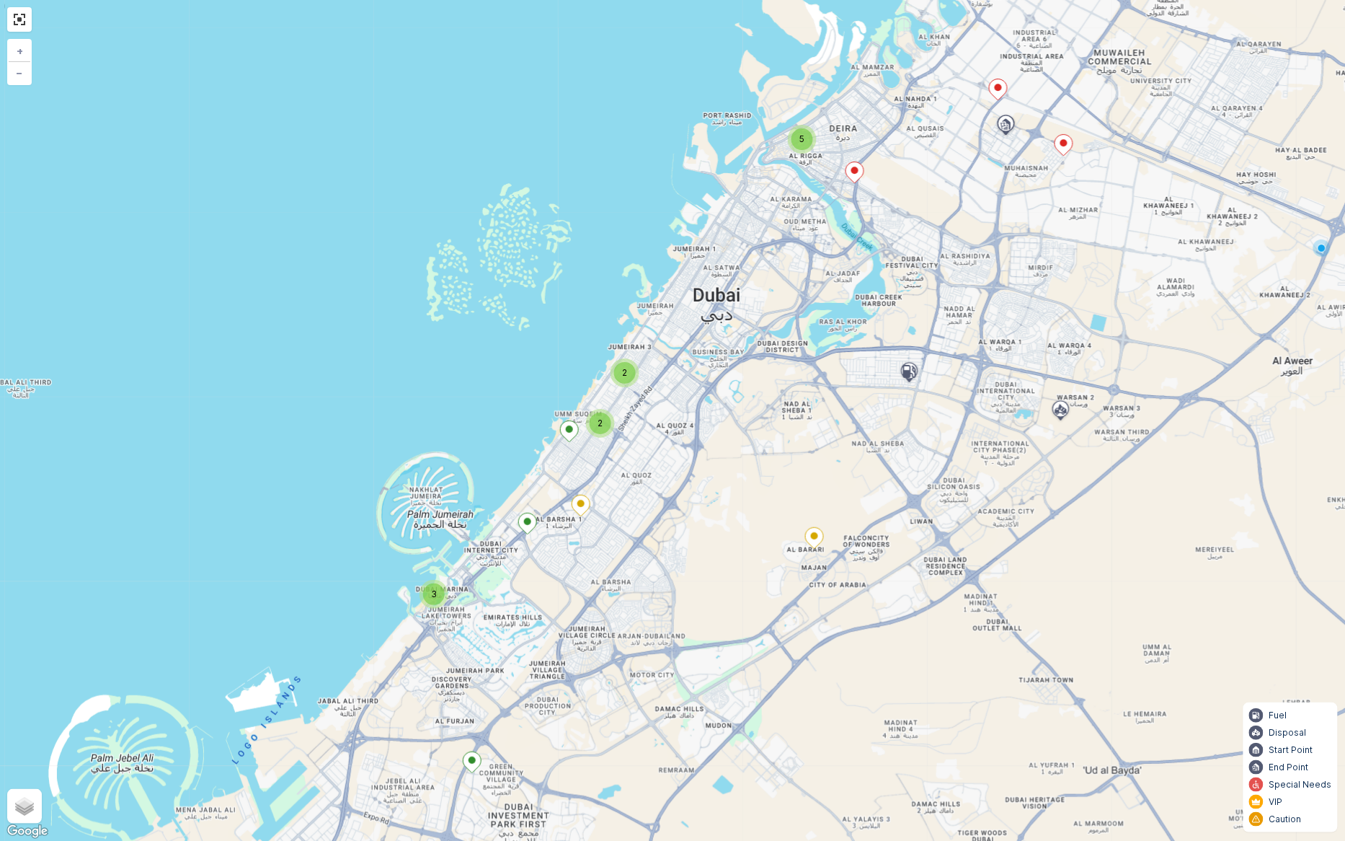
click at [628, 364] on div "2" at bounding box center [625, 373] width 22 height 22
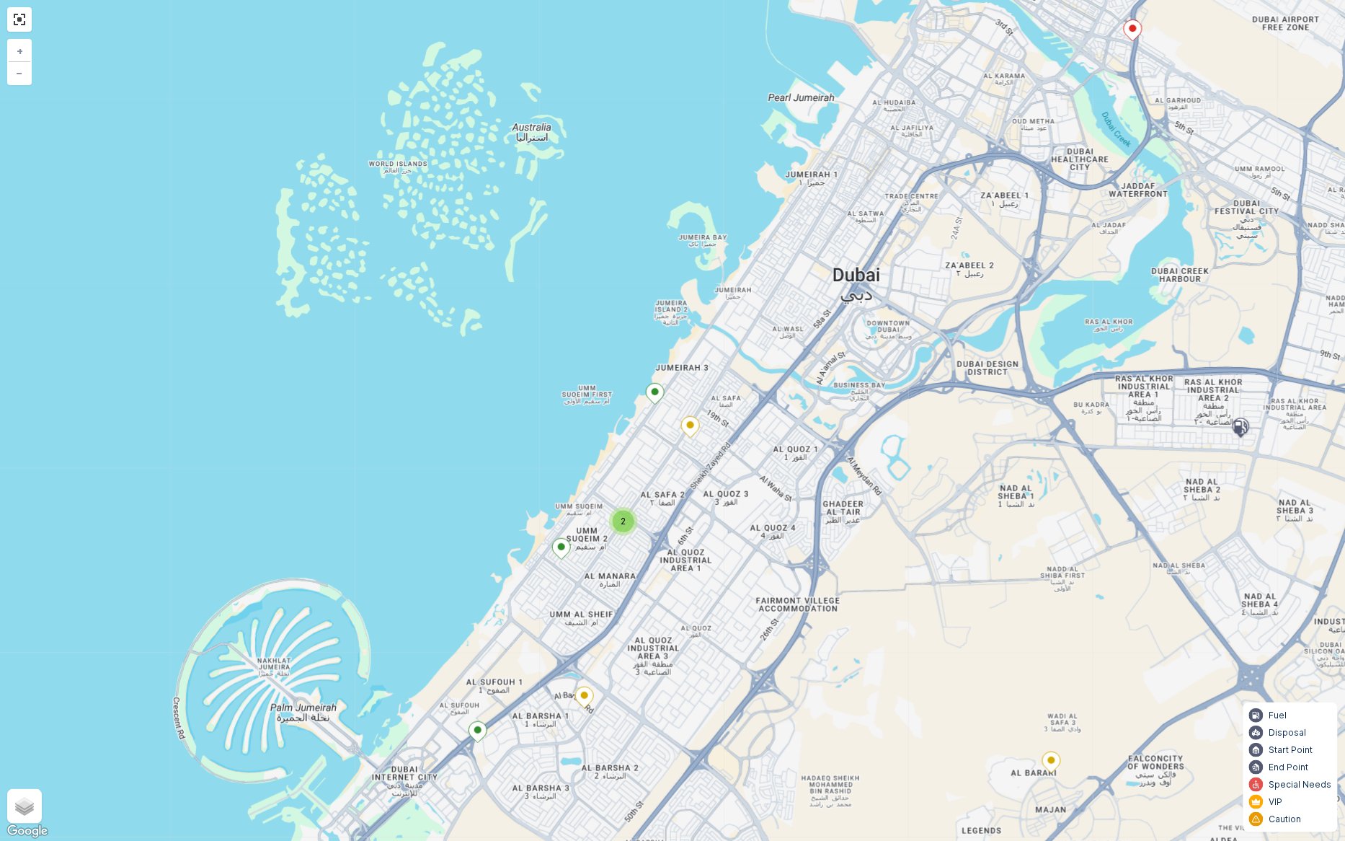
click at [623, 518] on span "2" at bounding box center [623, 520] width 5 height 11
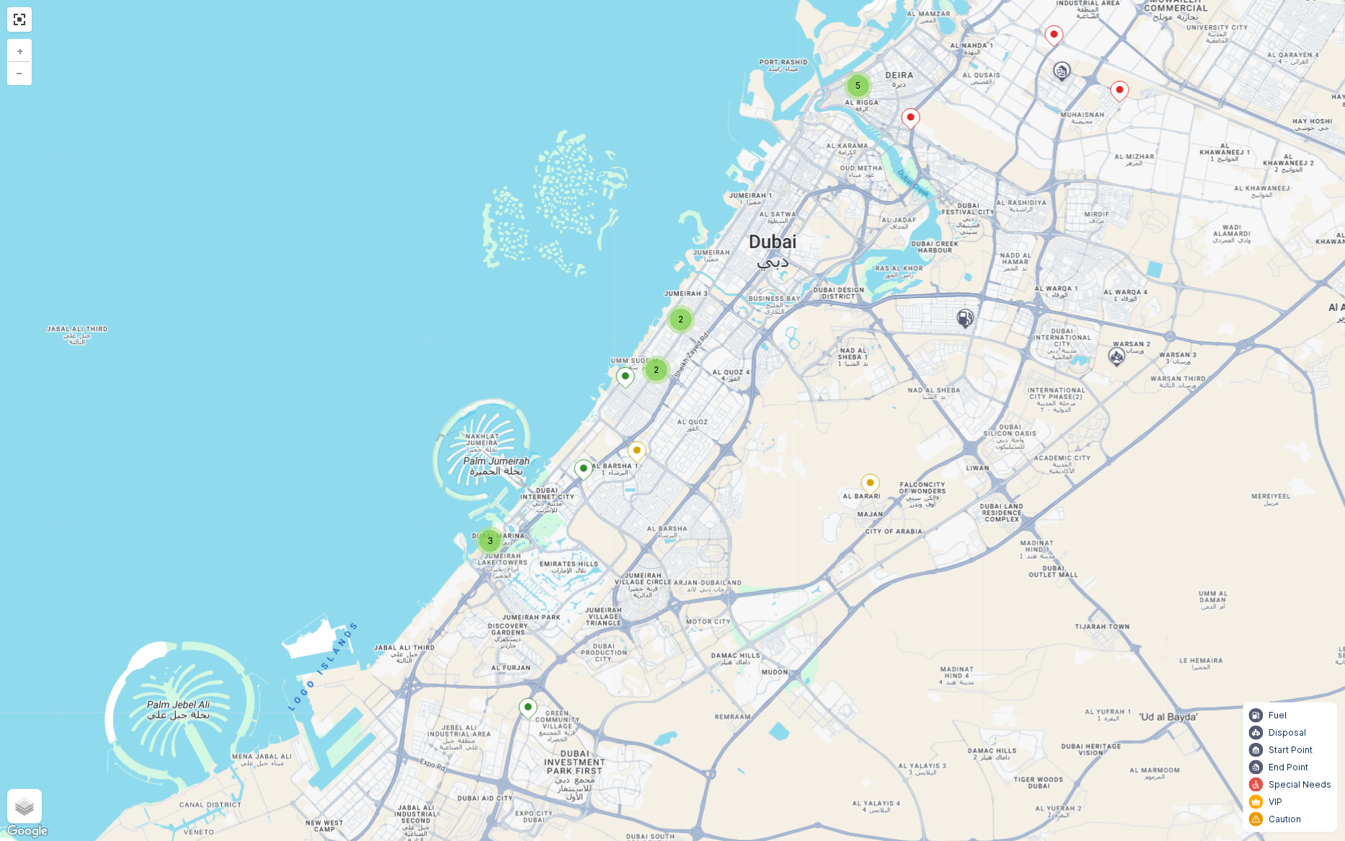
drag, startPoint x: 936, startPoint y: 482, endPoint x: 923, endPoint y: 399, distance: 83.9
click at [923, 399] on div "5 3 2 2 + − Satellite Roadmap Terrain Hybrid Leaflet Keyboard shortcuts Map Dat…" at bounding box center [672, 420] width 1345 height 841
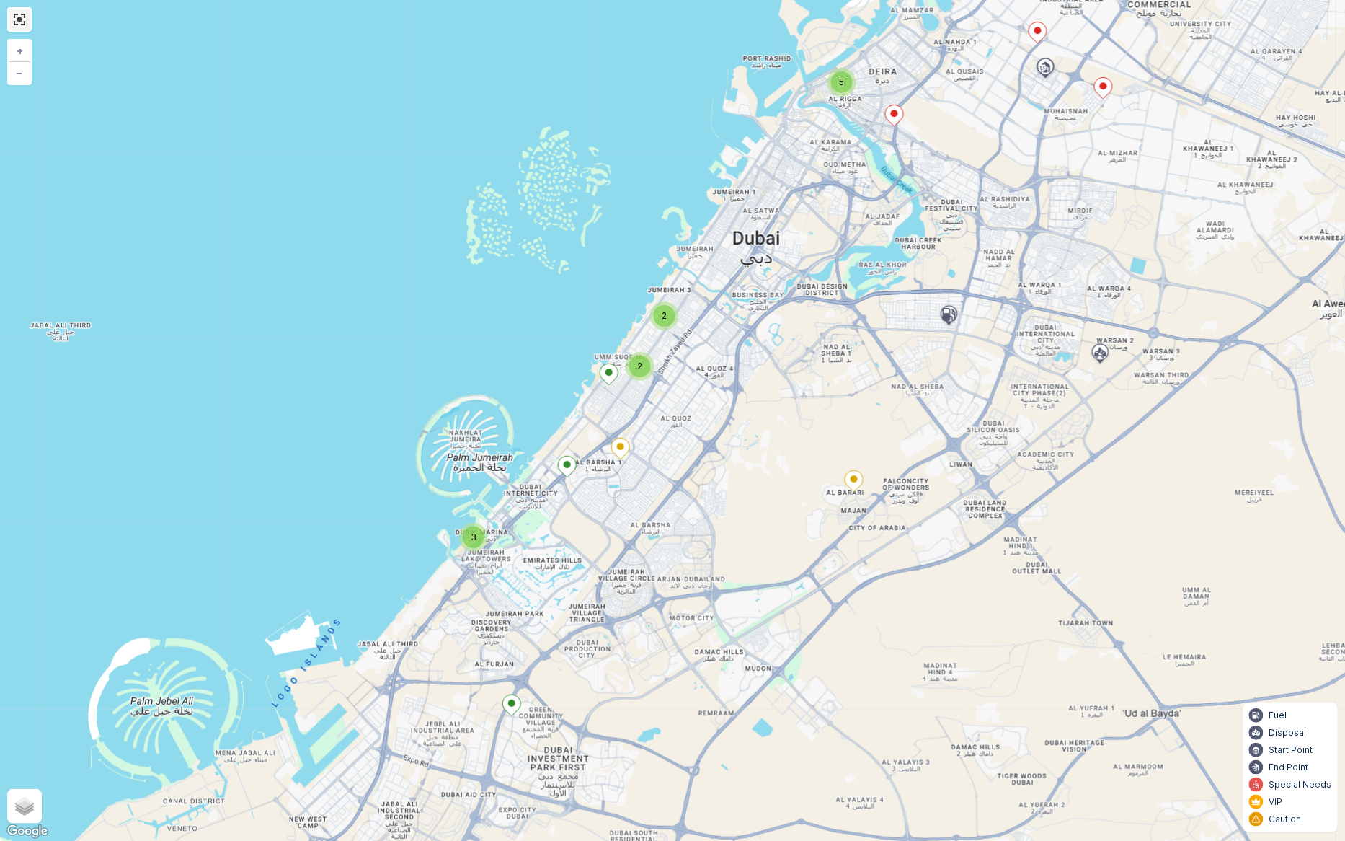
click at [12, 19] on link at bounding box center [20, 20] width 22 height 22
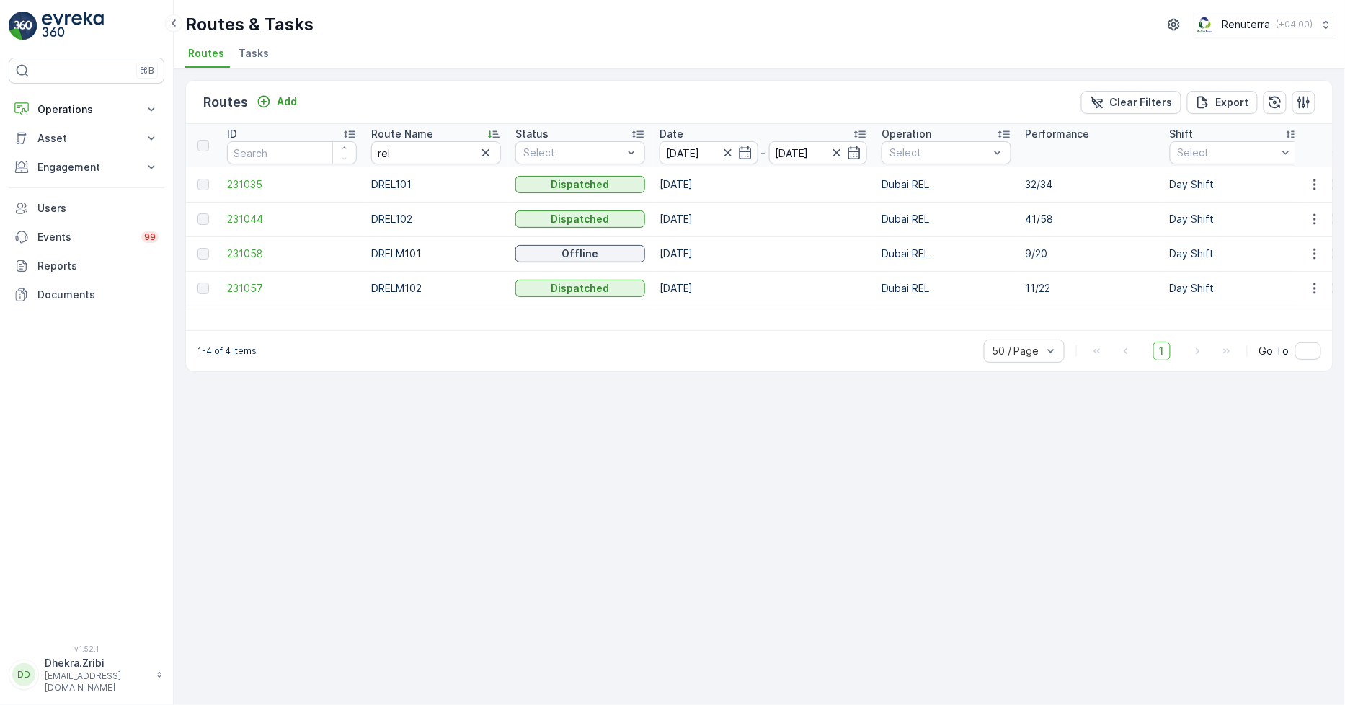
click at [242, 175] on td "231035" at bounding box center [292, 184] width 144 height 35
click at [242, 183] on span "231035" at bounding box center [292, 184] width 130 height 14
click at [257, 180] on span "231035" at bounding box center [292, 184] width 130 height 14
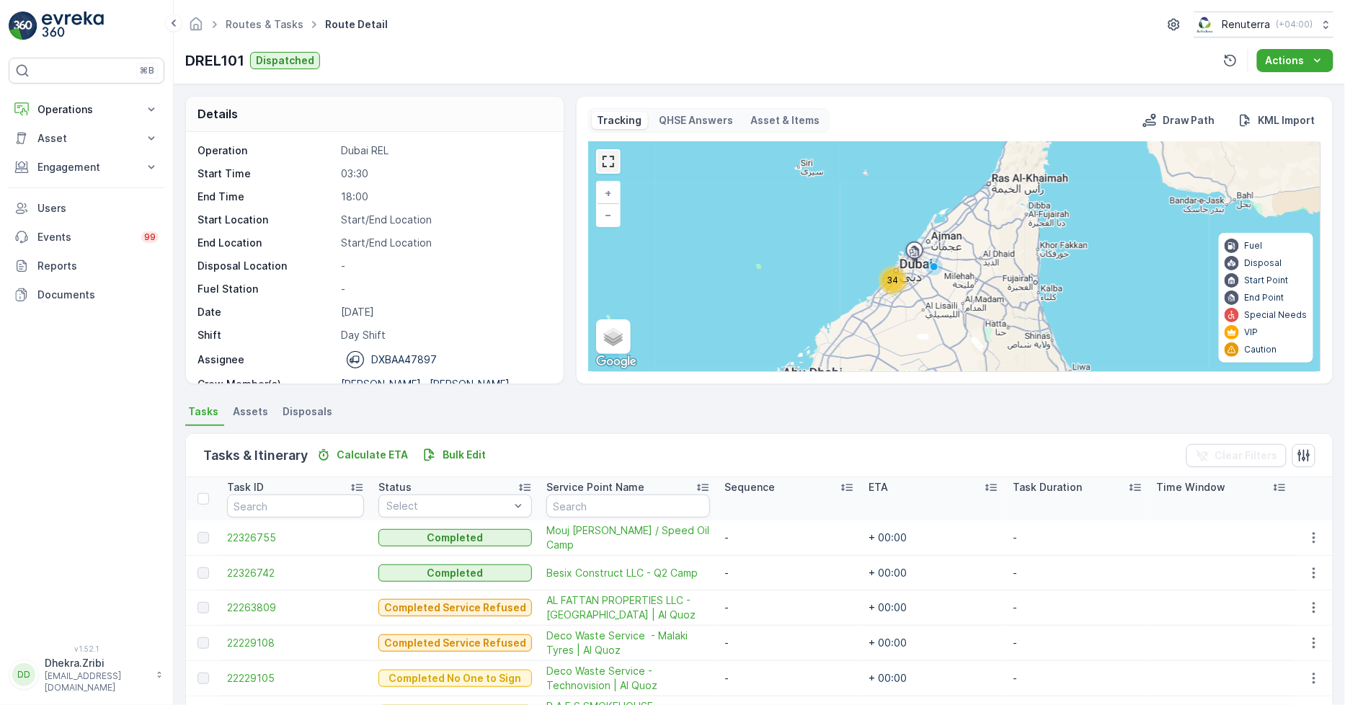
click at [608, 166] on link at bounding box center [609, 162] width 22 height 22
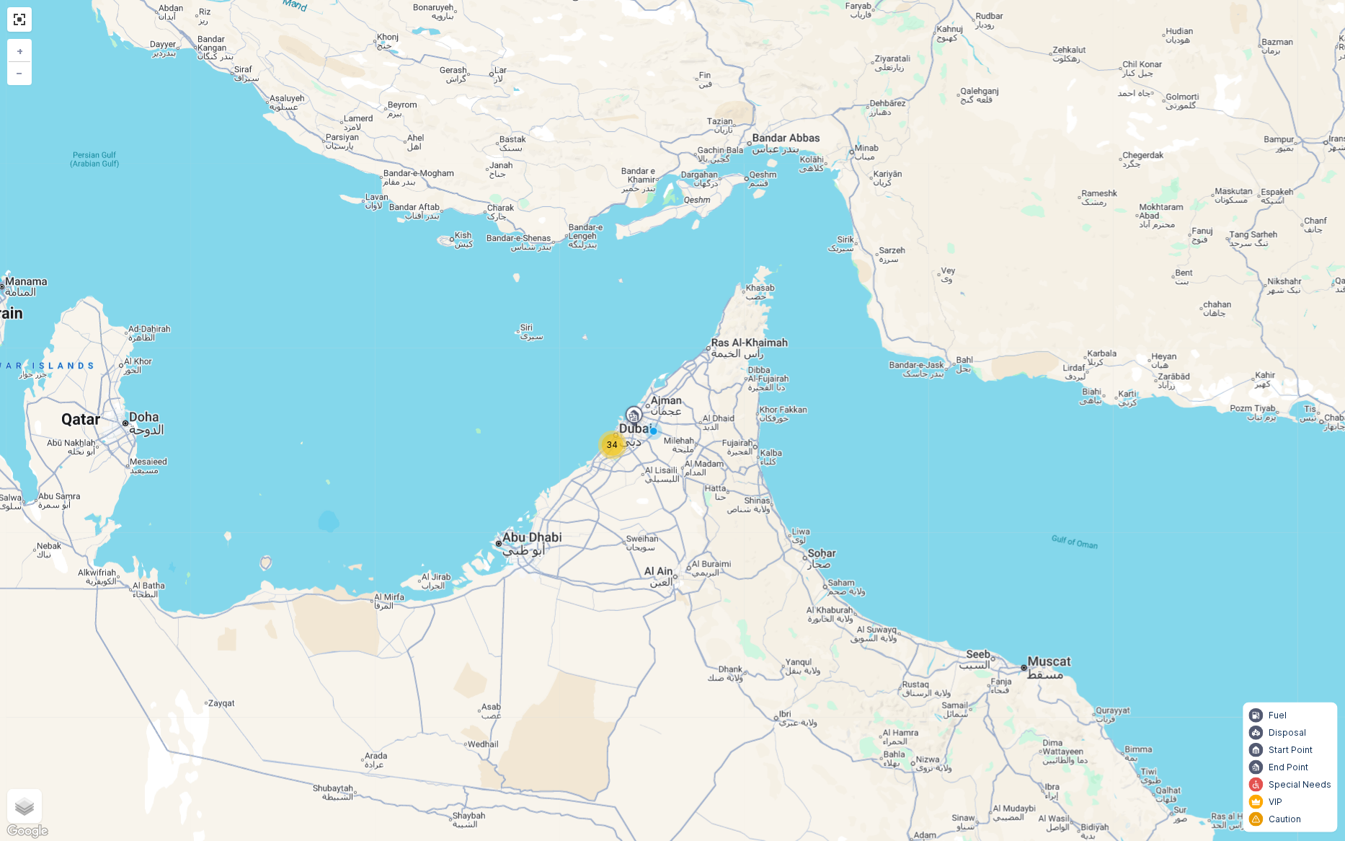
click at [611, 453] on div "34" at bounding box center [613, 445] width 22 height 22
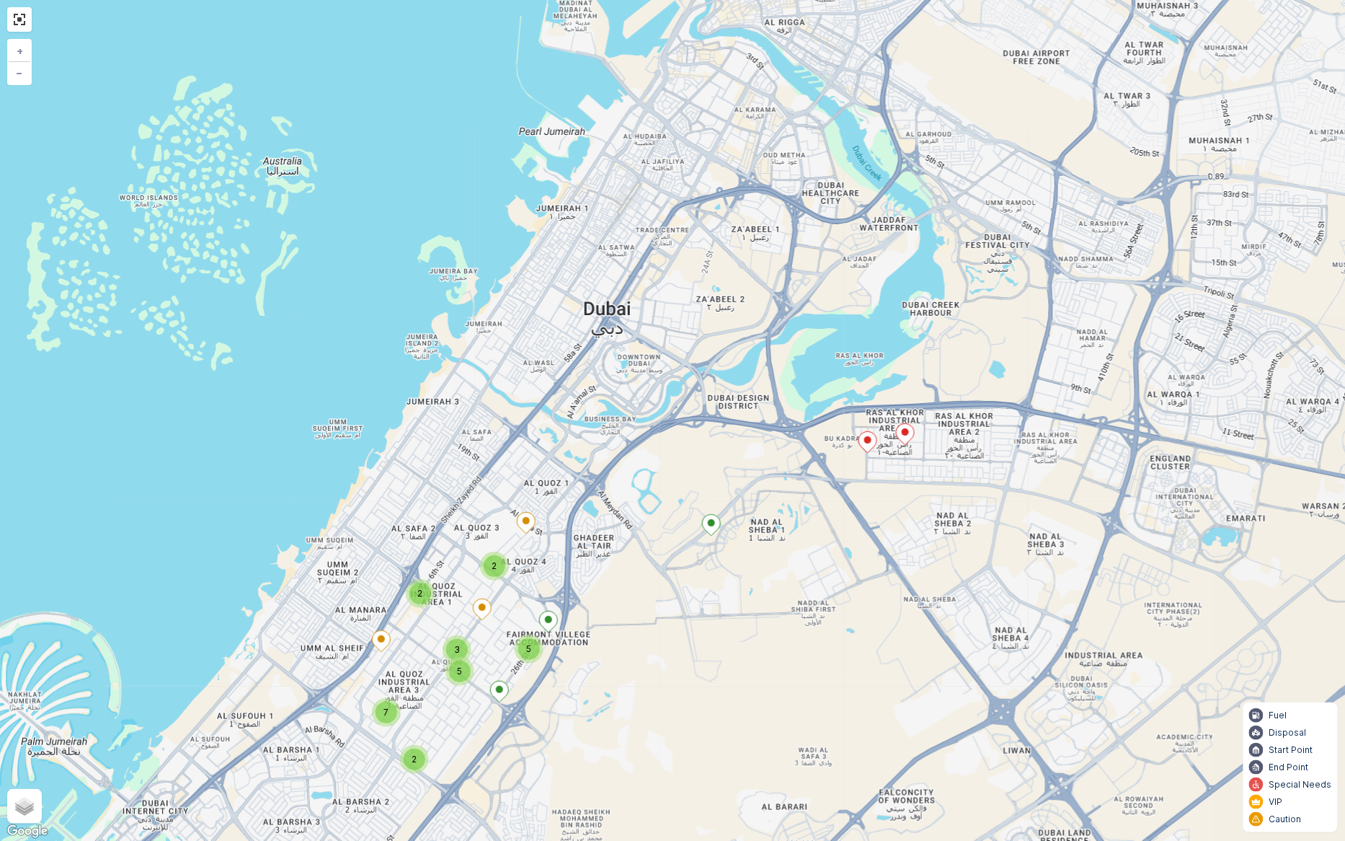
drag, startPoint x: 1038, startPoint y: 409, endPoint x: 868, endPoint y: 580, distance: 240.6
click at [868, 580] on div "2 7 2 5 5 2 3 + − Satellite Roadmap Terrain Hybrid Leaflet Keyboard shortcuts M…" at bounding box center [672, 420] width 1345 height 841
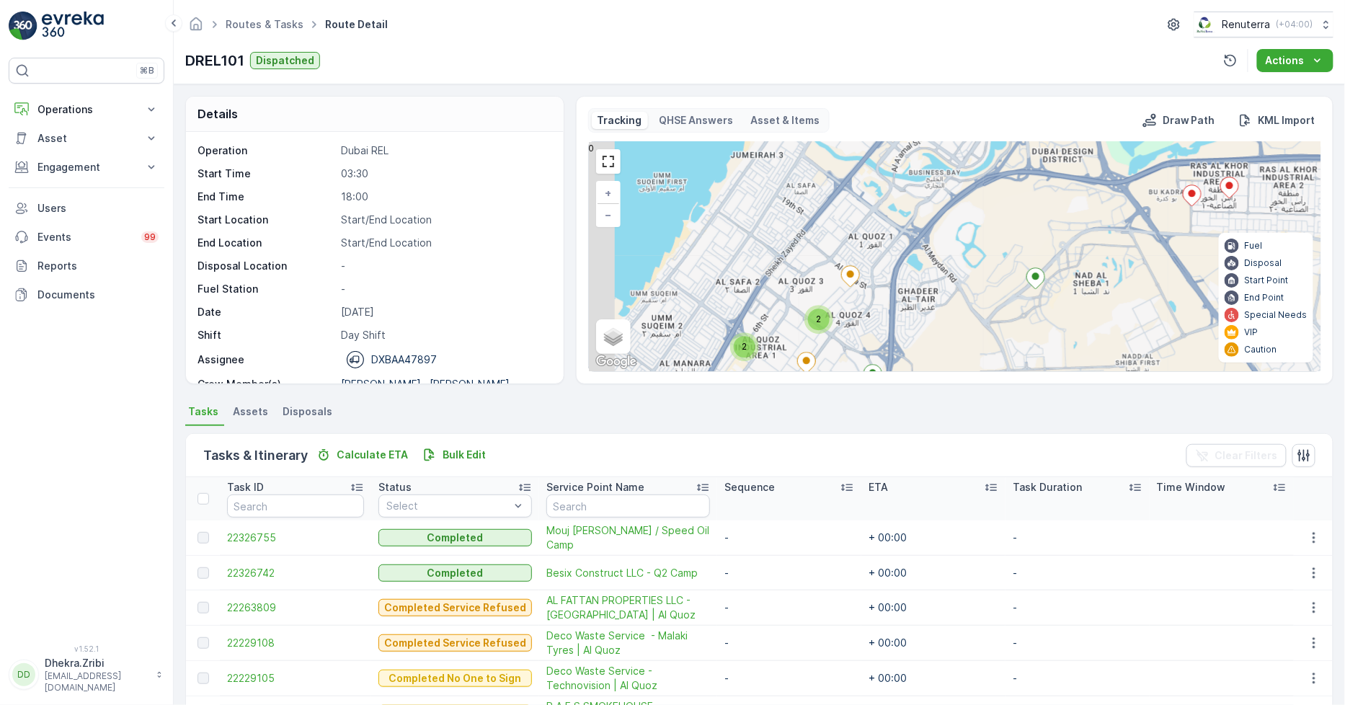
drag, startPoint x: 810, startPoint y: 327, endPoint x: 912, endPoint y: 153, distance: 202.3
click at [912, 153] on div "2 7 2 5 5 2 3 + − Satellite Roadmap Terrain Hybrid Leaflet Keyboard shortcuts M…" at bounding box center [955, 256] width 732 height 229
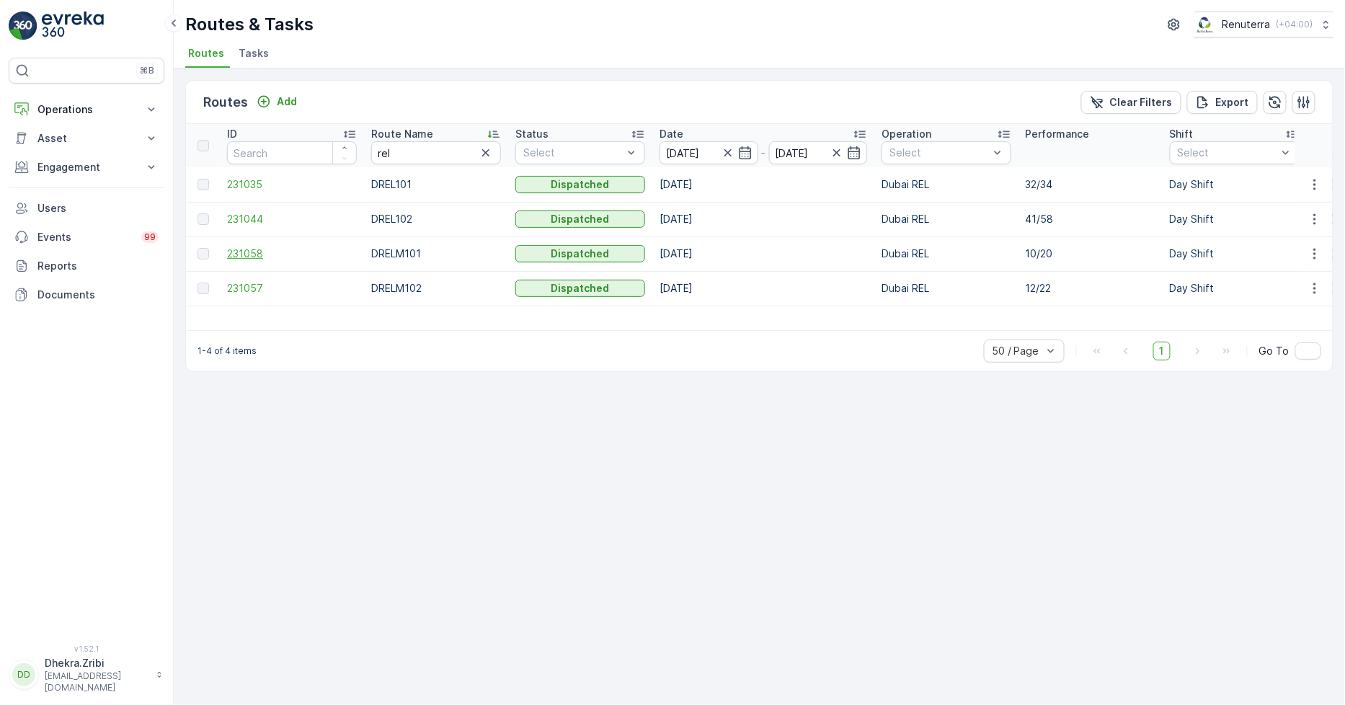
click at [247, 249] on span "231058" at bounding box center [292, 254] width 130 height 14
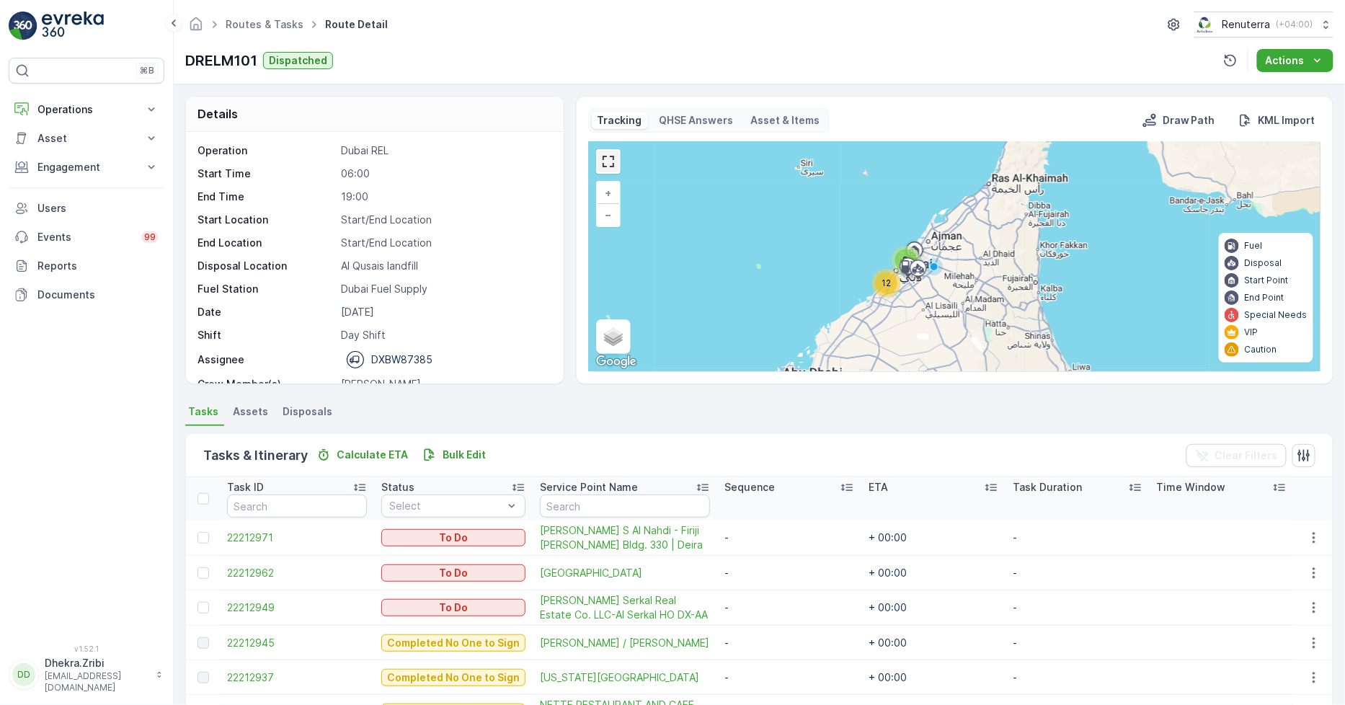
click at [607, 159] on link at bounding box center [609, 162] width 22 height 22
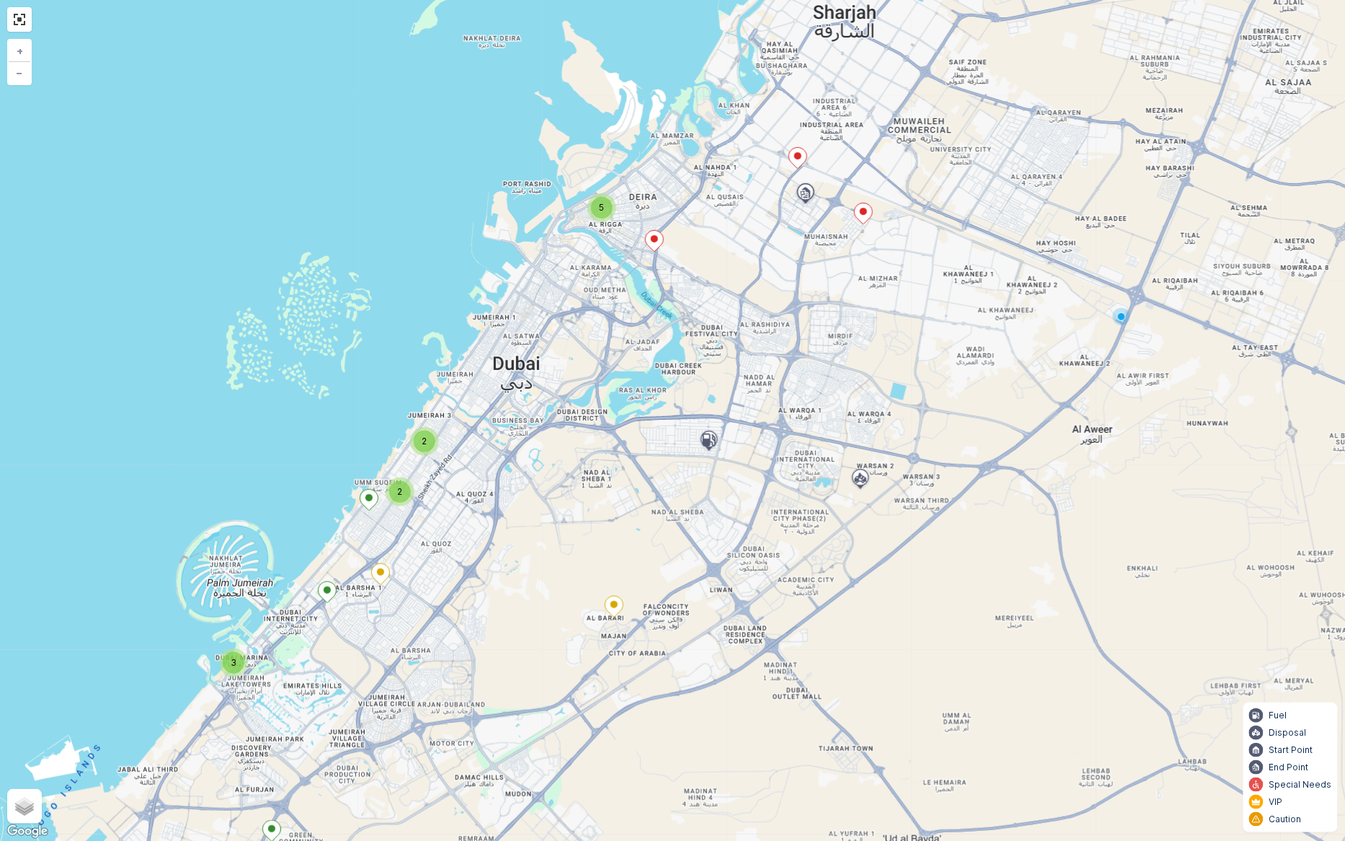
drag, startPoint x: 752, startPoint y: 282, endPoint x: 700, endPoint y: 358, distance: 91.8
click at [700, 358] on div "5 3 2 2 + − Satellite Roadmap Terrain Hybrid Leaflet Keyboard shortcuts Map Dat…" at bounding box center [672, 420] width 1345 height 841
click at [603, 203] on span "5" at bounding box center [601, 205] width 5 height 11
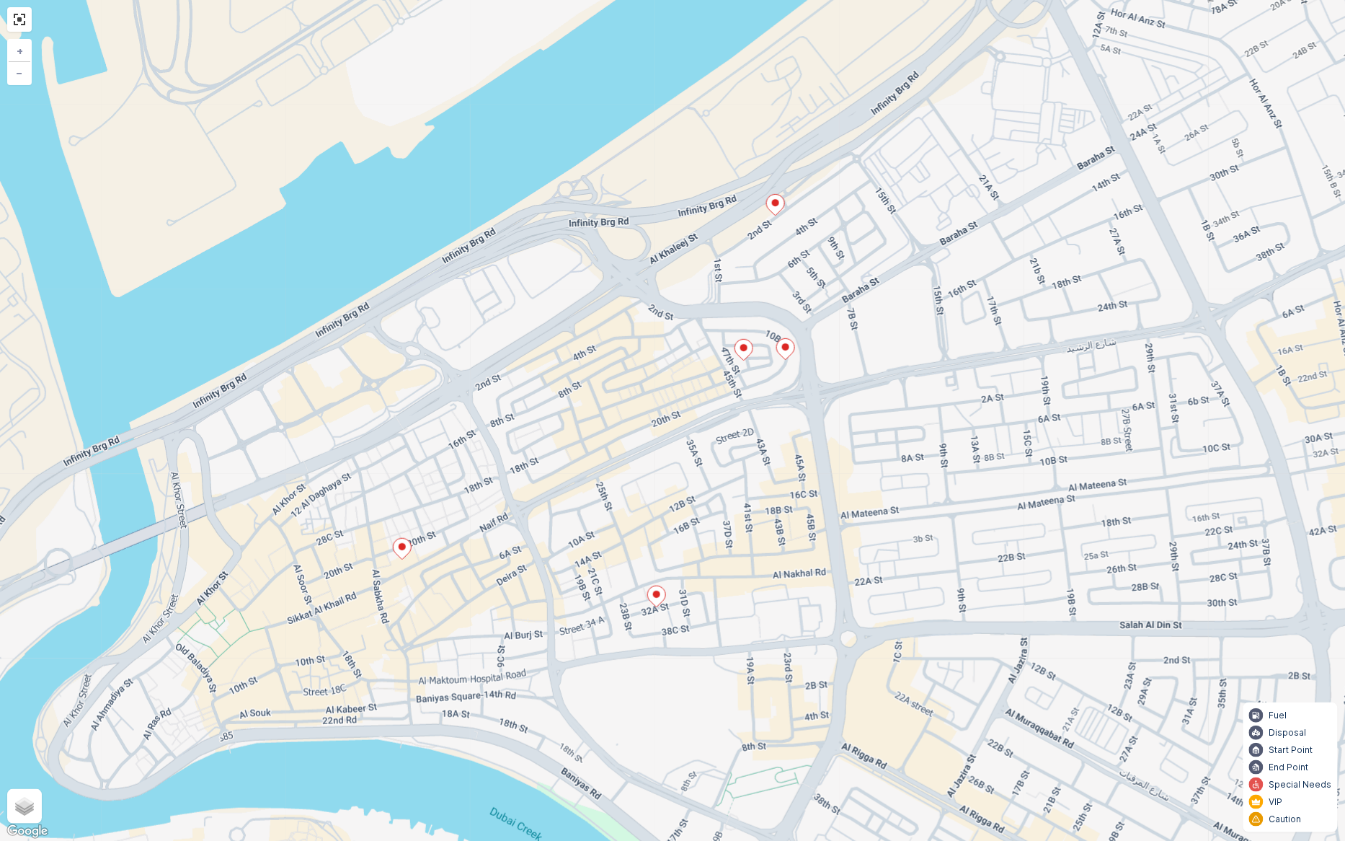
click at [654, 598] on icon at bounding box center [656, 596] width 18 height 21
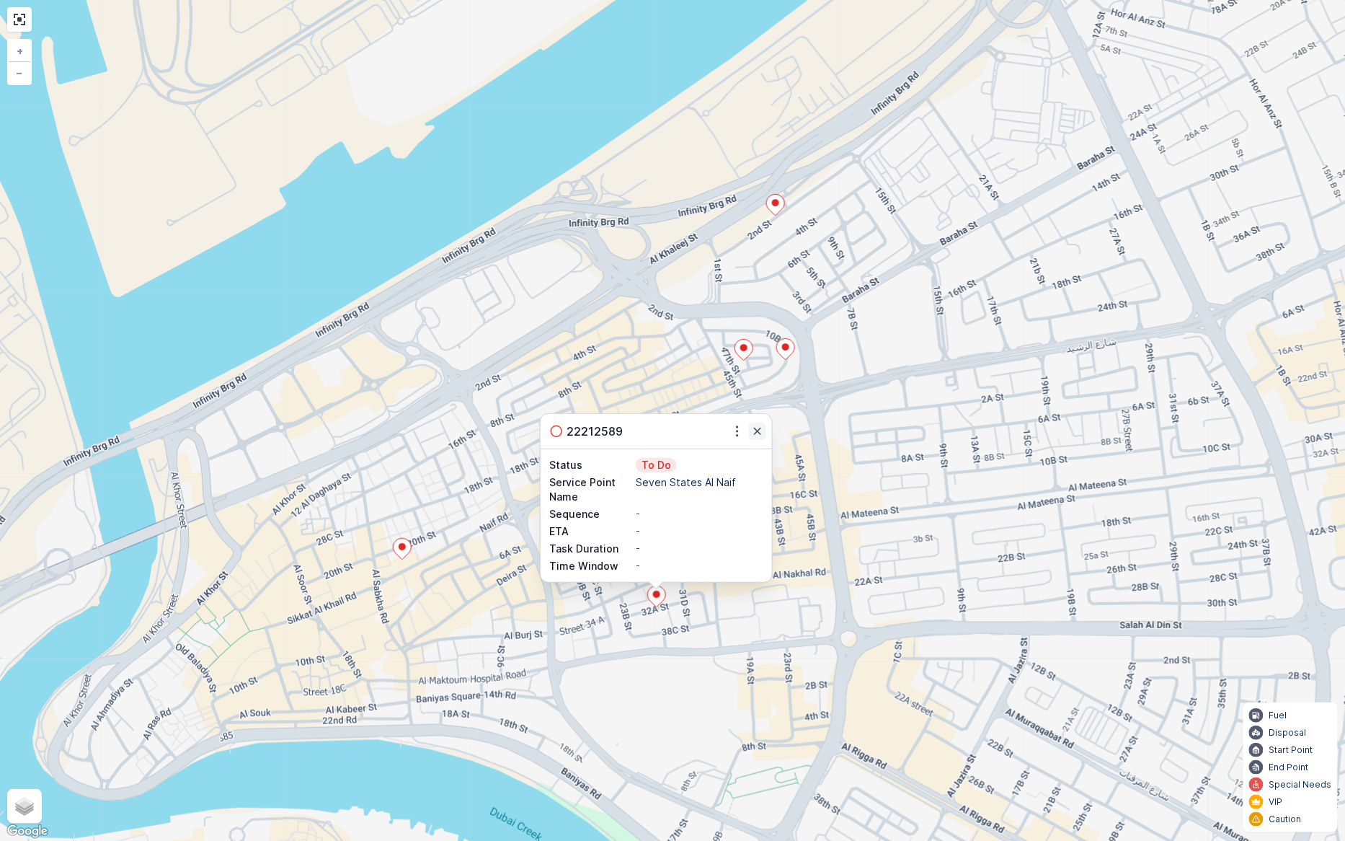
click at [758, 428] on icon "button" at bounding box center [757, 431] width 14 height 14
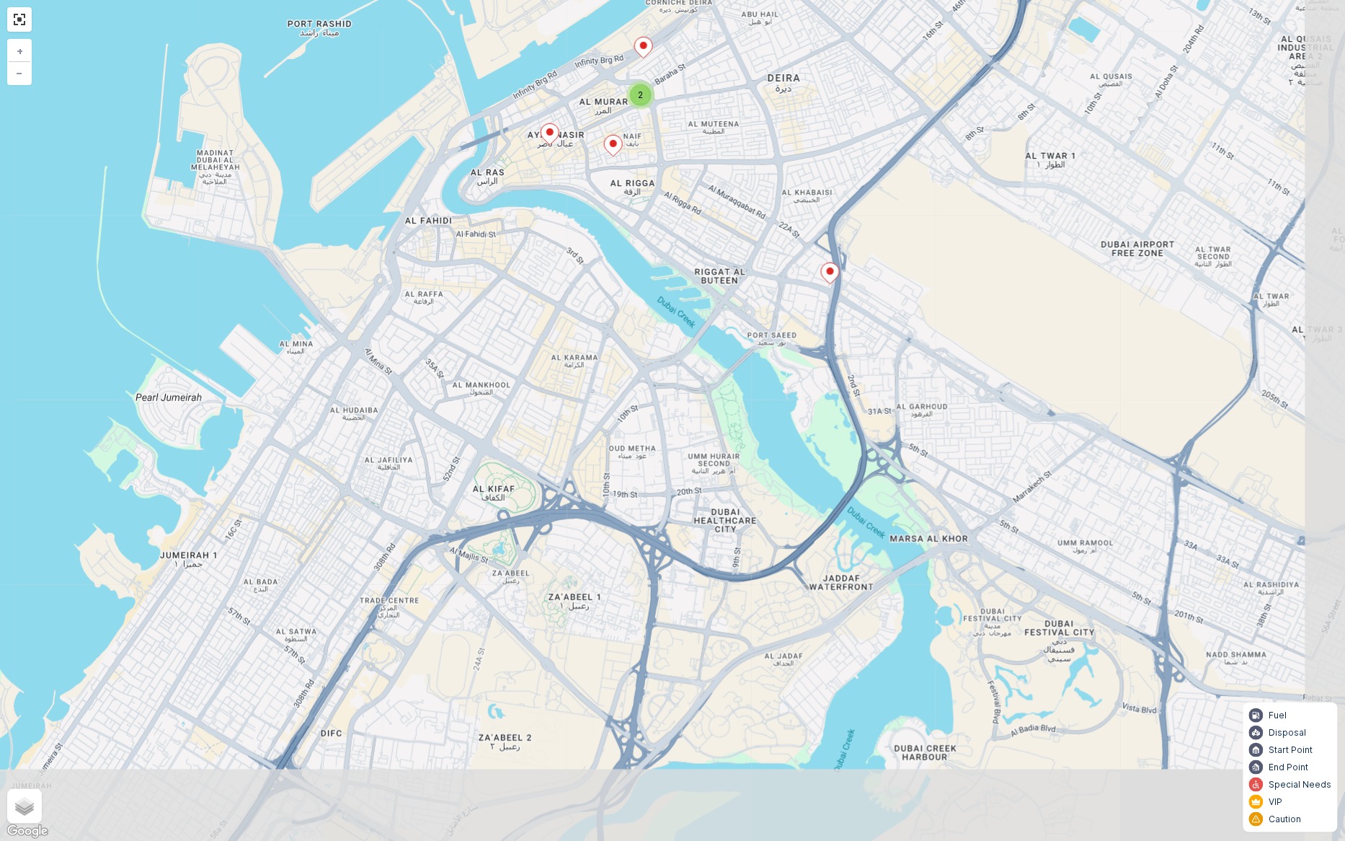
drag, startPoint x: 813, startPoint y: 681, endPoint x: 709, endPoint y: 327, distance: 368.4
click at [709, 327] on div "2 3 + − Satellite Roadmap Terrain Hybrid Leaflet Keyboard shortcuts Map Data Ma…" at bounding box center [672, 420] width 1345 height 841
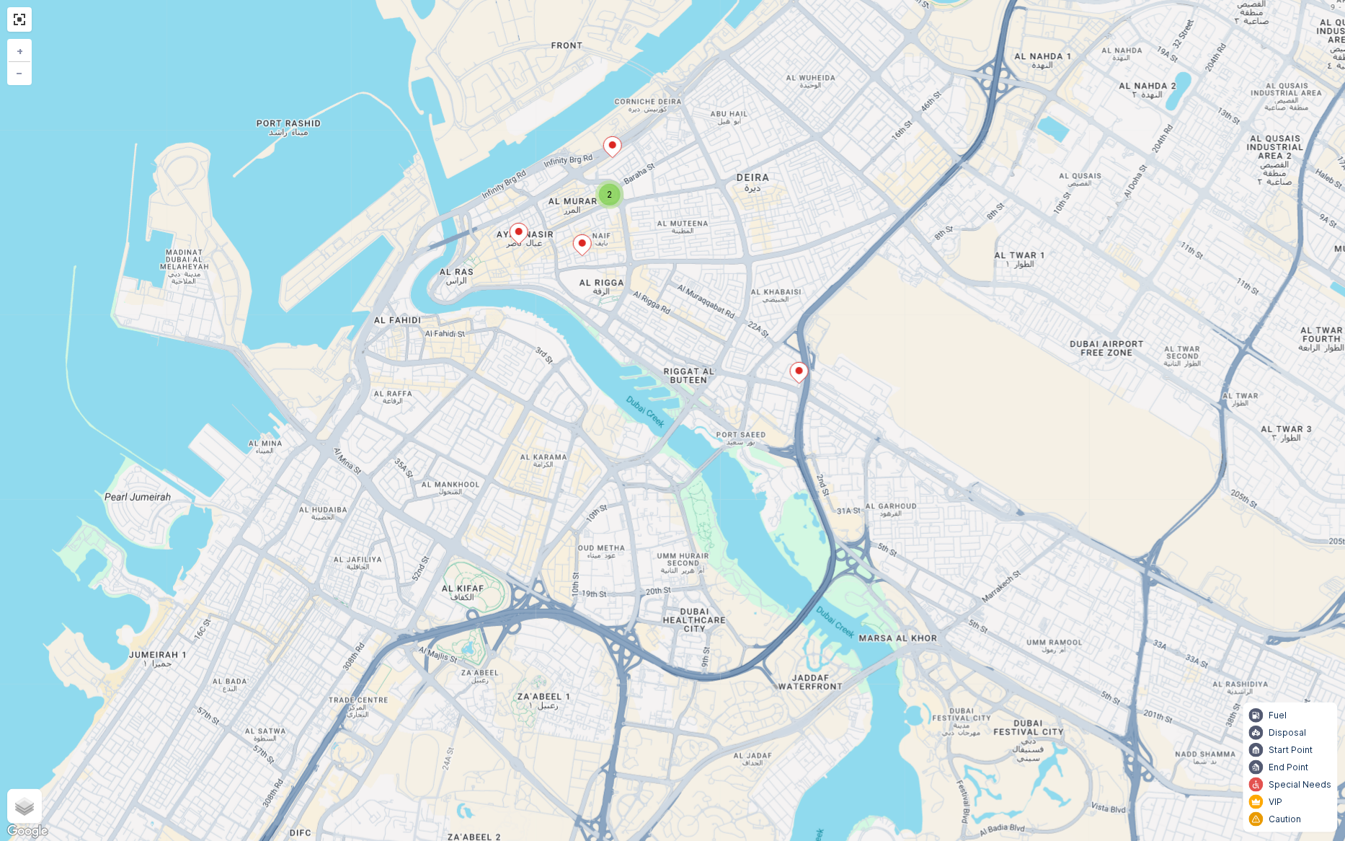
drag, startPoint x: 680, startPoint y: 218, endPoint x: 653, endPoint y: 326, distance: 110.7
click at [653, 326] on div "2 3 + − Satellite Roadmap Terrain Hybrid Leaflet Keyboard shortcuts Map Data Ma…" at bounding box center [672, 420] width 1345 height 841
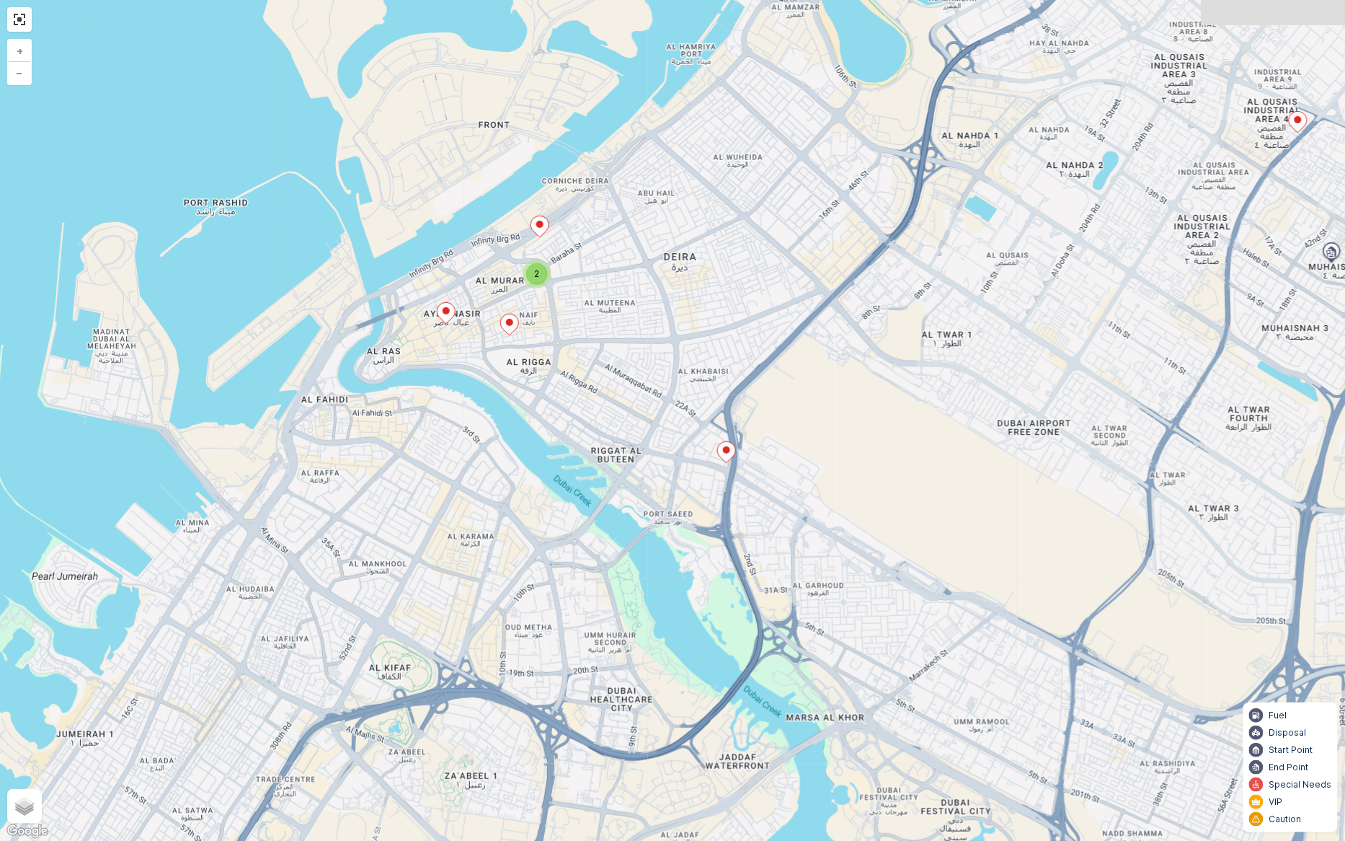
drag, startPoint x: 738, startPoint y: 537, endPoint x: 640, endPoint y: 678, distance: 172.0
click at [640, 678] on div "2 3 + − Satellite Roadmap Terrain Hybrid Leaflet Keyboard shortcuts Map Data Ma…" at bounding box center [672, 420] width 1345 height 841
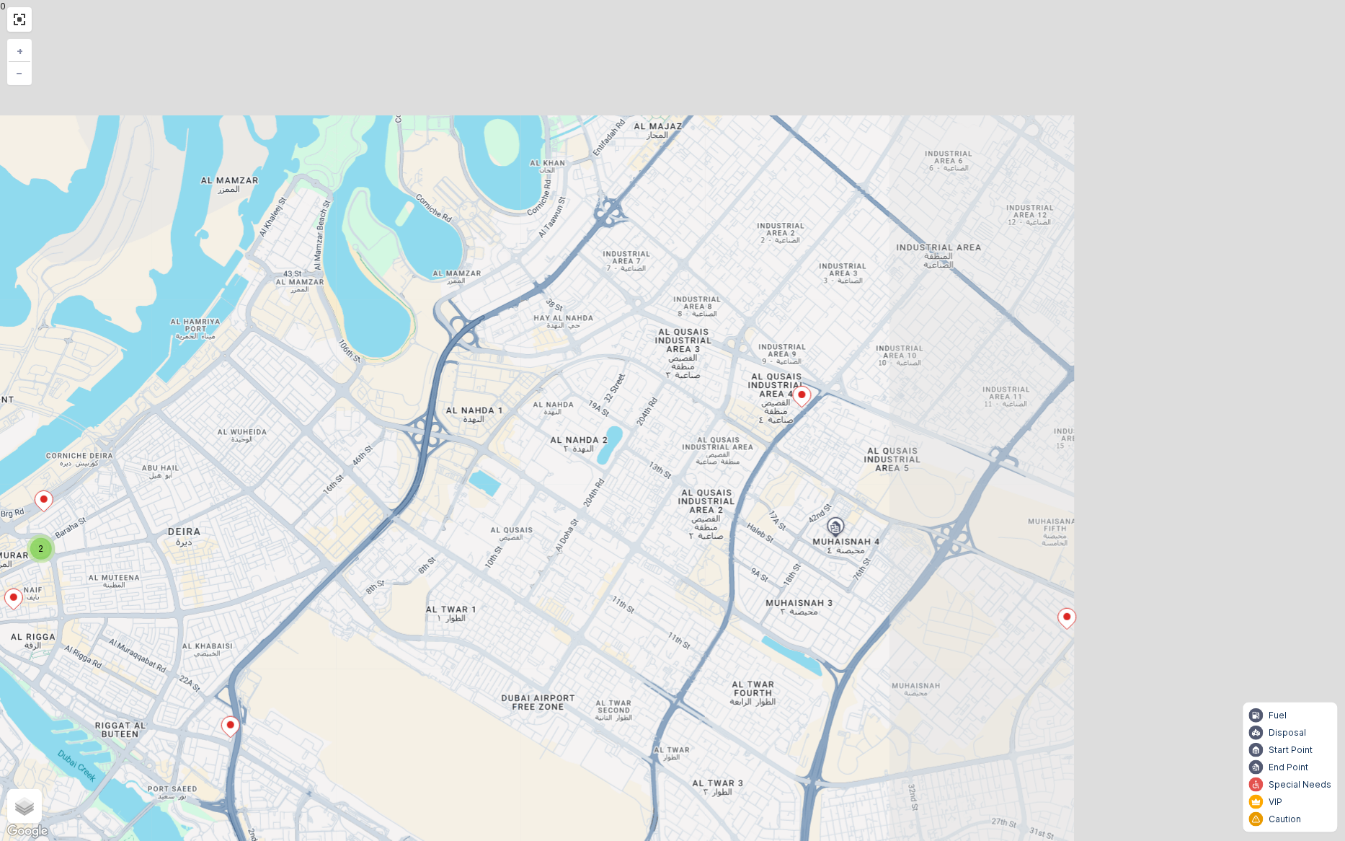
drag, startPoint x: 964, startPoint y: 474, endPoint x: 491, endPoint y: 694, distance: 521.8
click at [491, 694] on div "2 3 + − Satellite Roadmap Terrain Hybrid Leaflet Keyboard shortcuts Map Data Ma…" at bounding box center [672, 420] width 1345 height 841
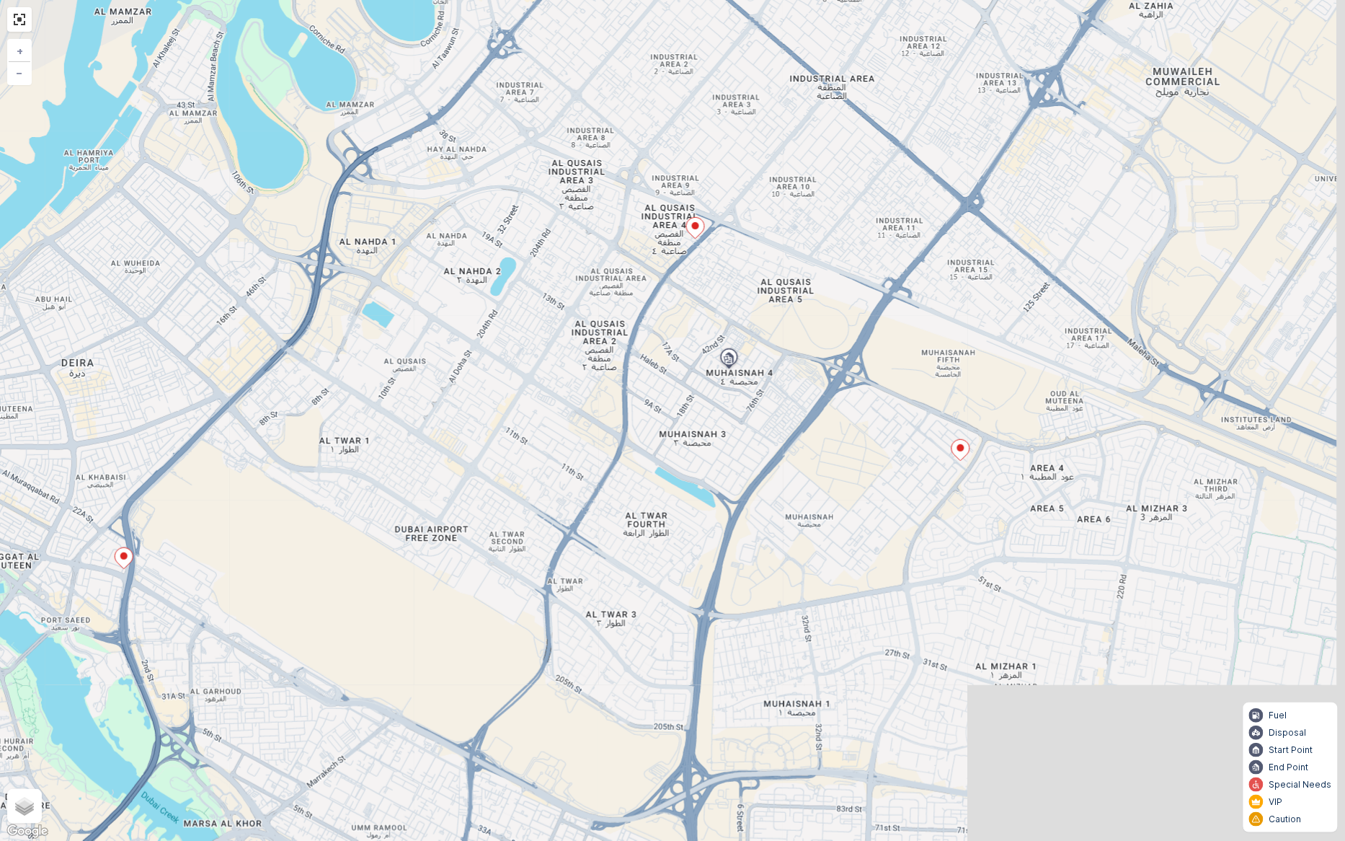
drag, startPoint x: 714, startPoint y: 669, endPoint x: 573, endPoint y: 440, distance: 268.9
click at [573, 441] on div "2 3 + − Satellite Roadmap Terrain Hybrid Leaflet Keyboard shortcuts Map Data Ma…" at bounding box center [672, 420] width 1345 height 841
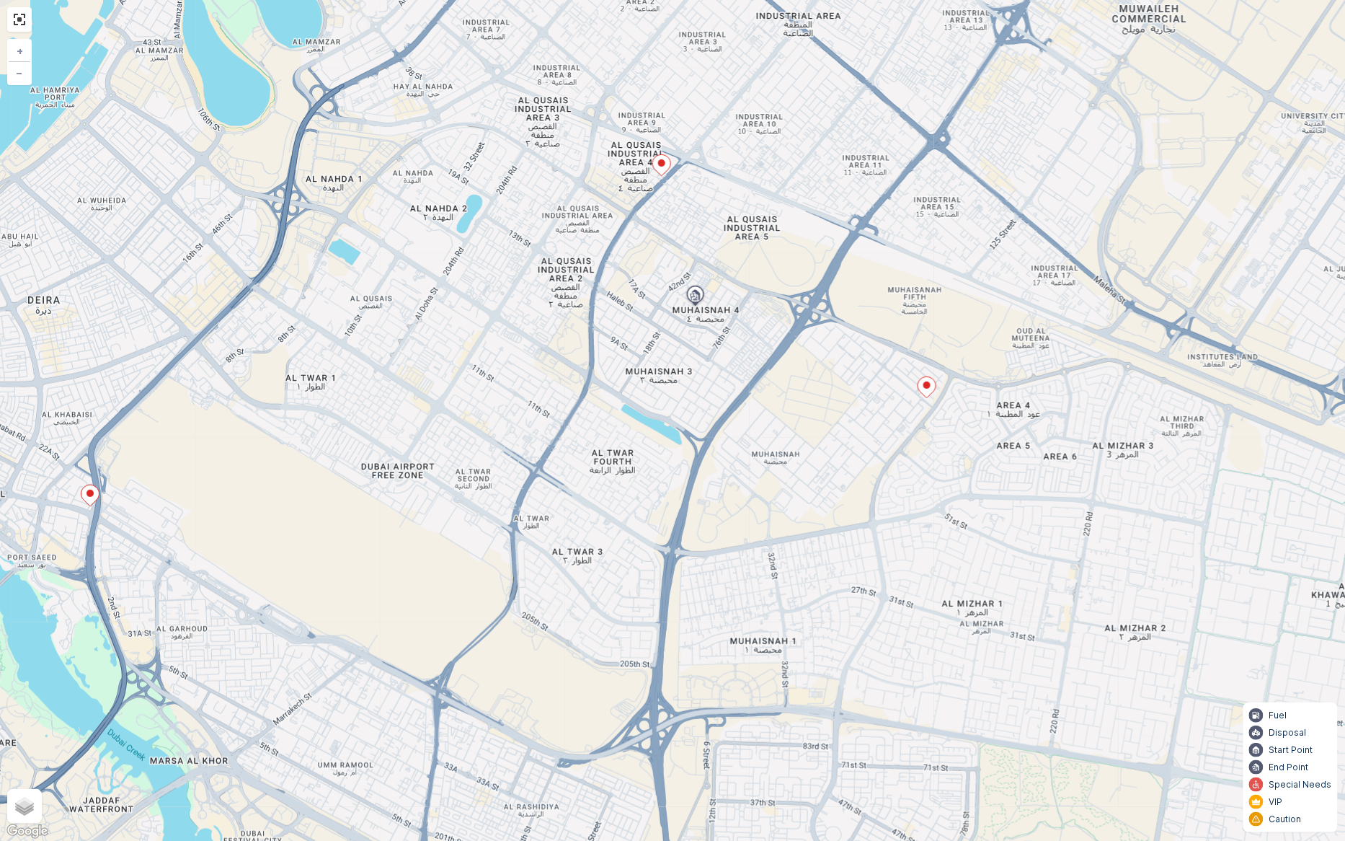
click at [928, 380] on icon at bounding box center [927, 387] width 18 height 21
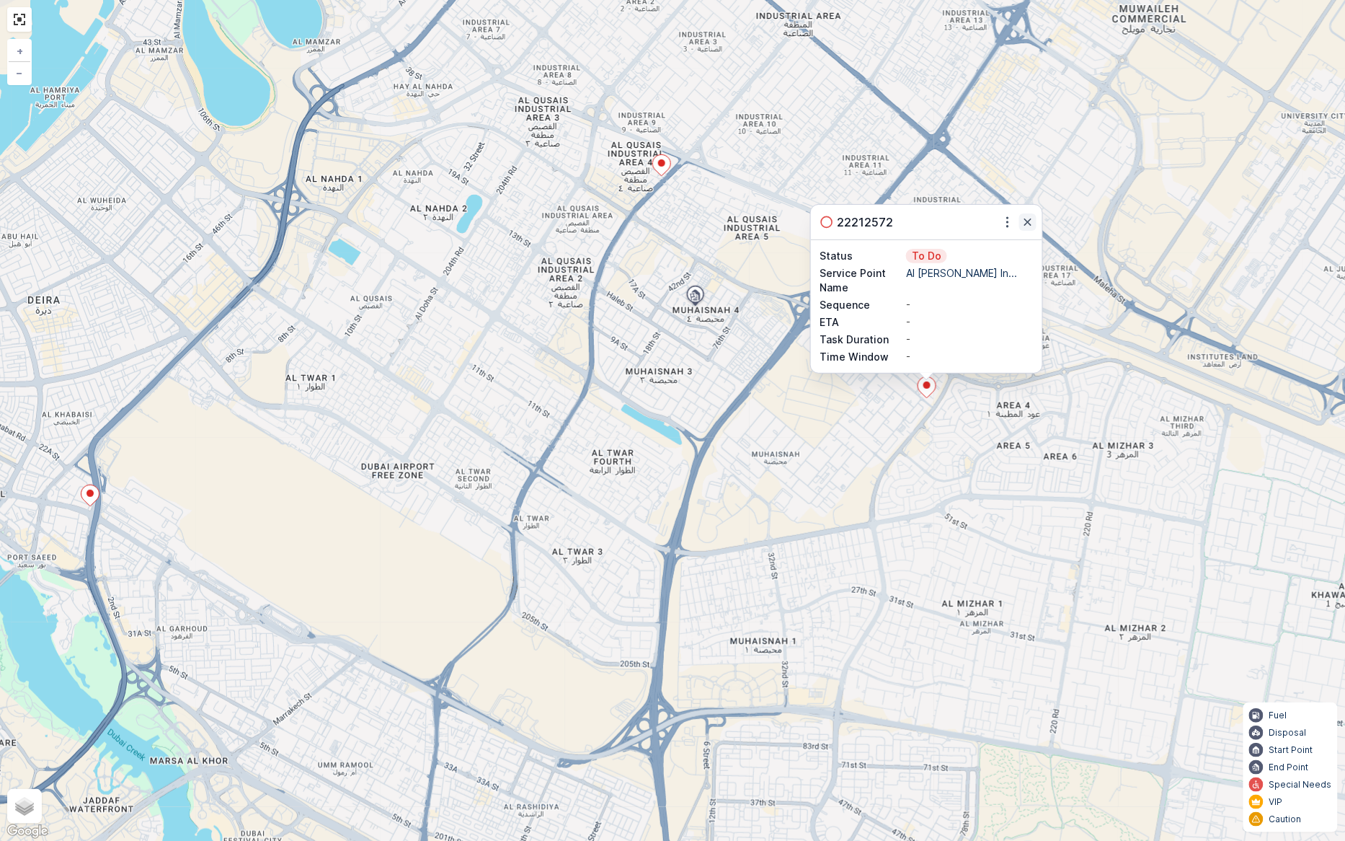
click at [1025, 216] on icon "button" at bounding box center [1028, 222] width 14 height 14
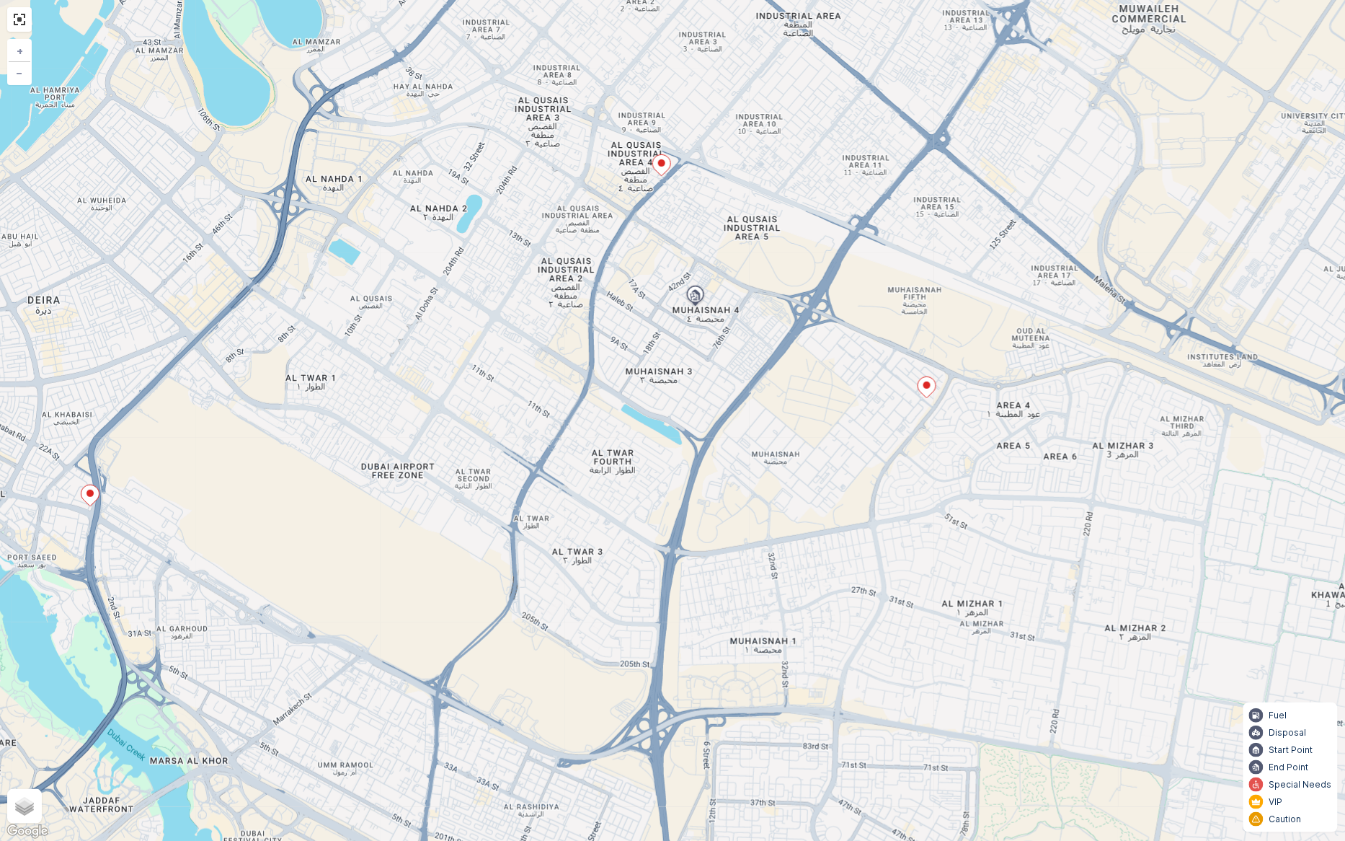
click at [660, 160] on ellipse at bounding box center [661, 162] width 7 height 7
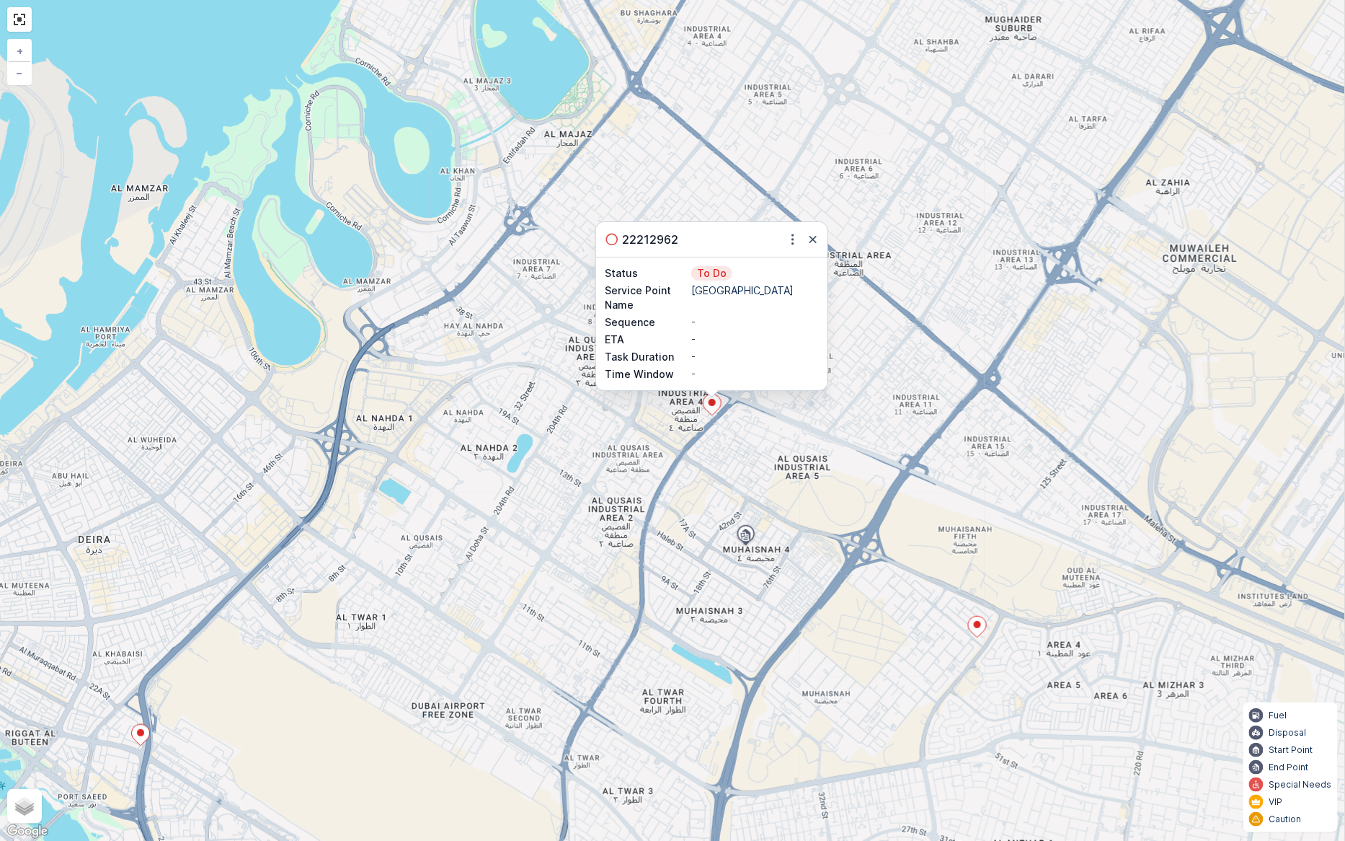
drag, startPoint x: 717, startPoint y: 314, endPoint x: 771, endPoint y: 520, distance: 212.6
click at [771, 519] on div "2 3 22212962 Status To Do Service Point Name Calicut Tower Restaurant Sequence …" at bounding box center [672, 420] width 1345 height 841
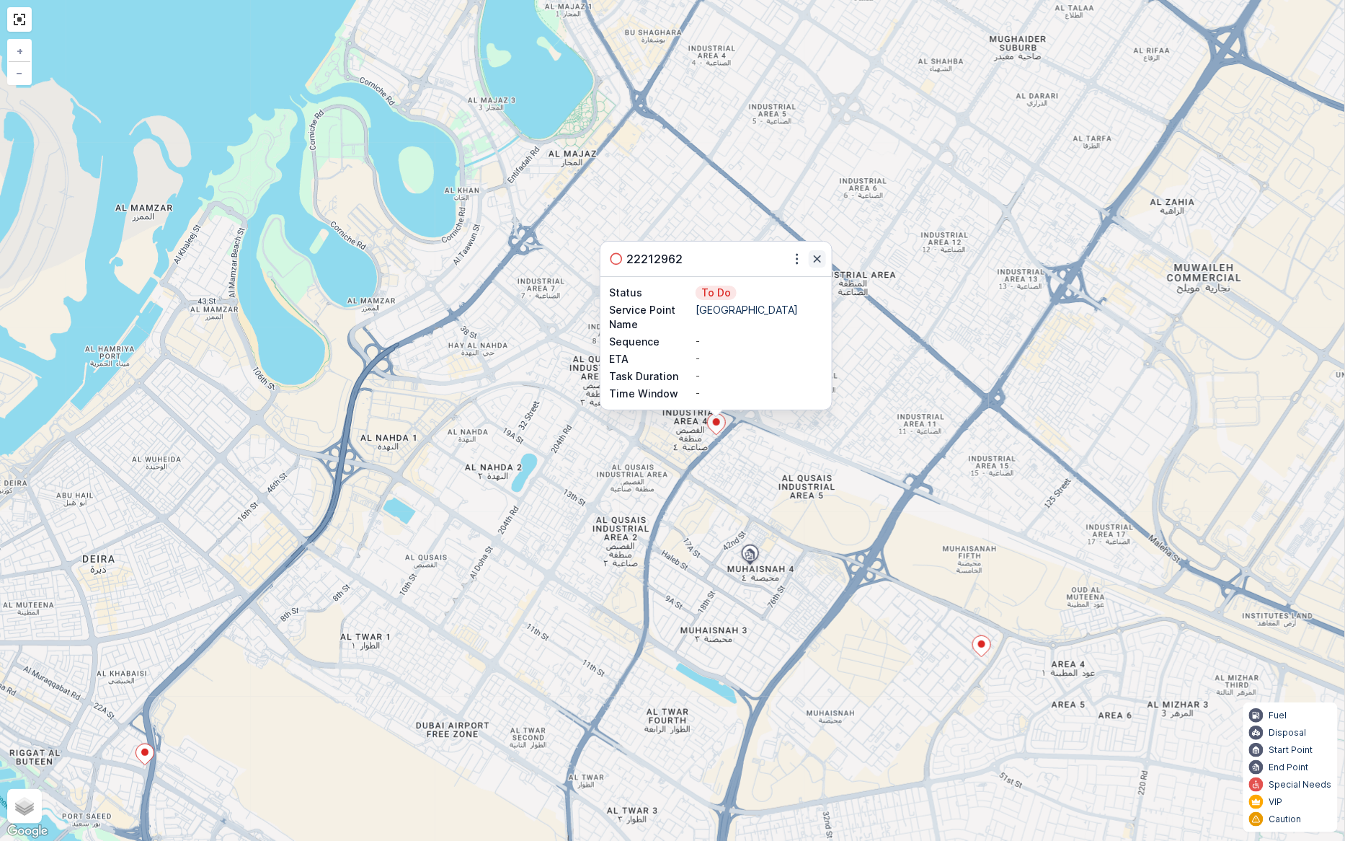
click at [820, 252] on icon "button" at bounding box center [817, 259] width 14 height 14
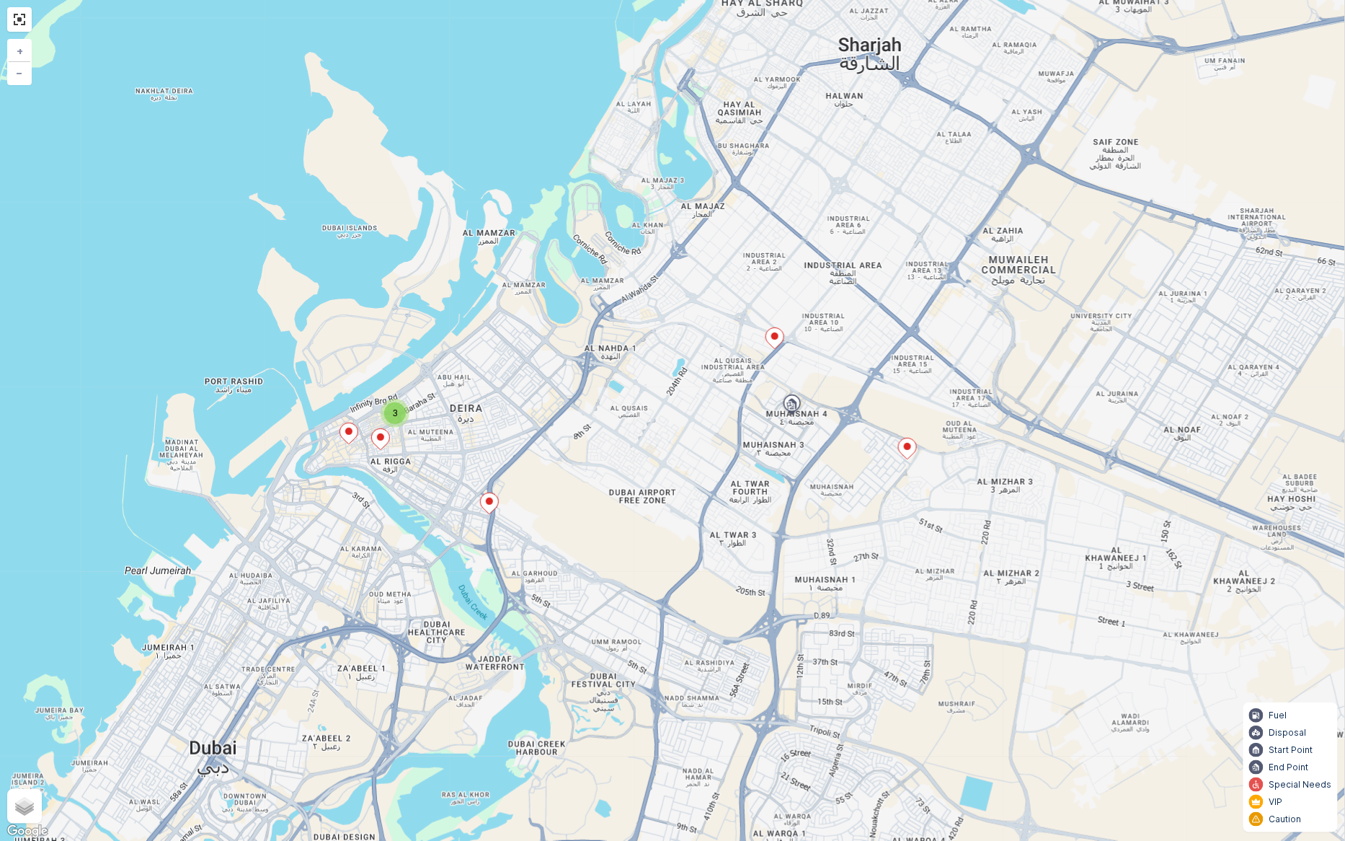
drag, startPoint x: 721, startPoint y: 519, endPoint x: 776, endPoint y: 412, distance: 120.9
click at [776, 412] on div "3 3 2 Start/End Location + − Satellite Roadmap Terrain Hybrid Leaflet Keyboard …" at bounding box center [672, 420] width 1345 height 841
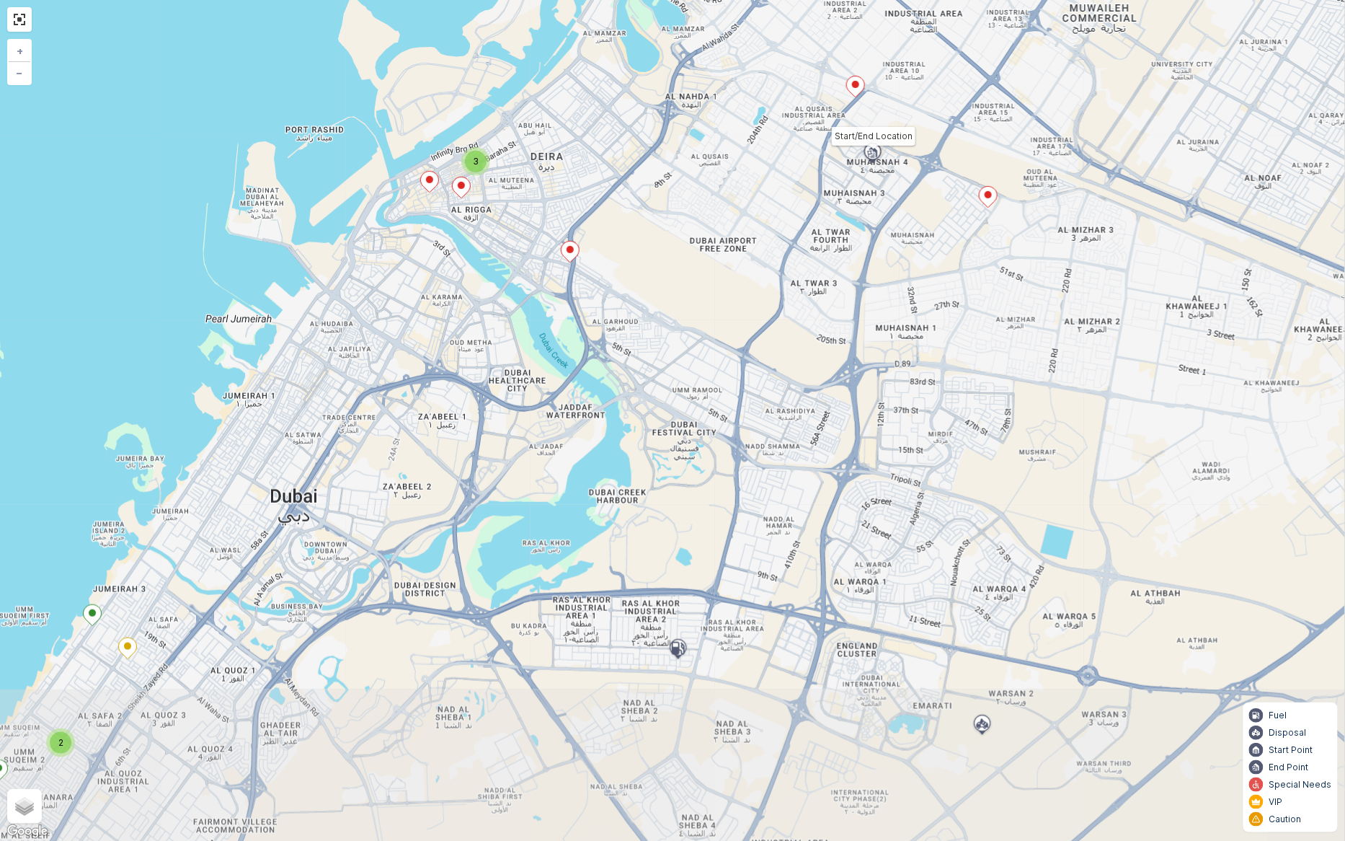
drag, startPoint x: 825, startPoint y: 564, endPoint x: 914, endPoint y: 307, distance: 272.4
click at [914, 307] on div "3 3 2 Start/End Location + − Satellite Roadmap Terrain Hybrid Leaflet Keyboard …" at bounding box center [672, 420] width 1345 height 841
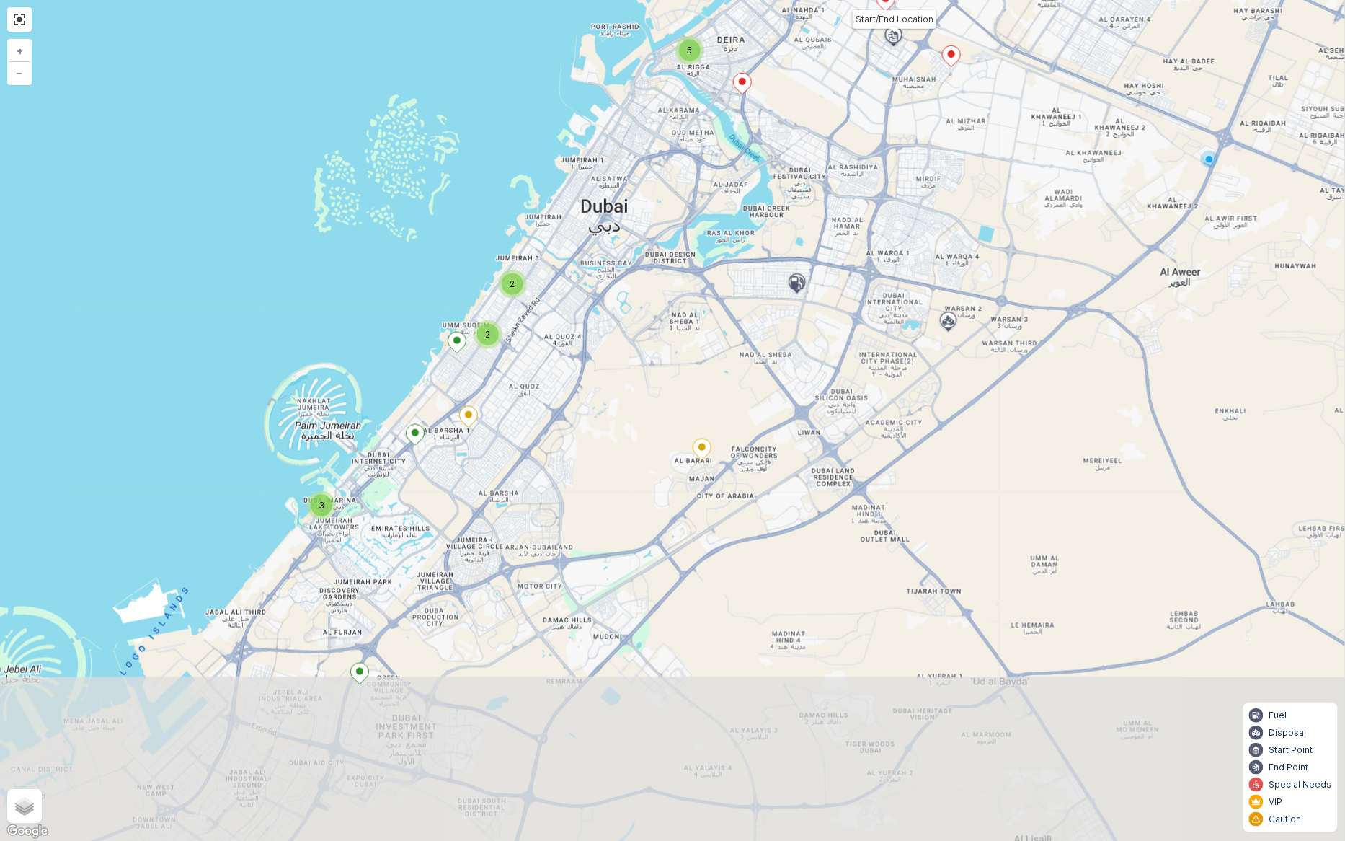
drag, startPoint x: 905, startPoint y: 559, endPoint x: 926, endPoint y: 296, distance: 263.9
click at [926, 296] on div "5 3 2 2 Start/End Location + − Satellite Roadmap Terrain Hybrid Leaflet Keyboar…" at bounding box center [672, 420] width 1345 height 841
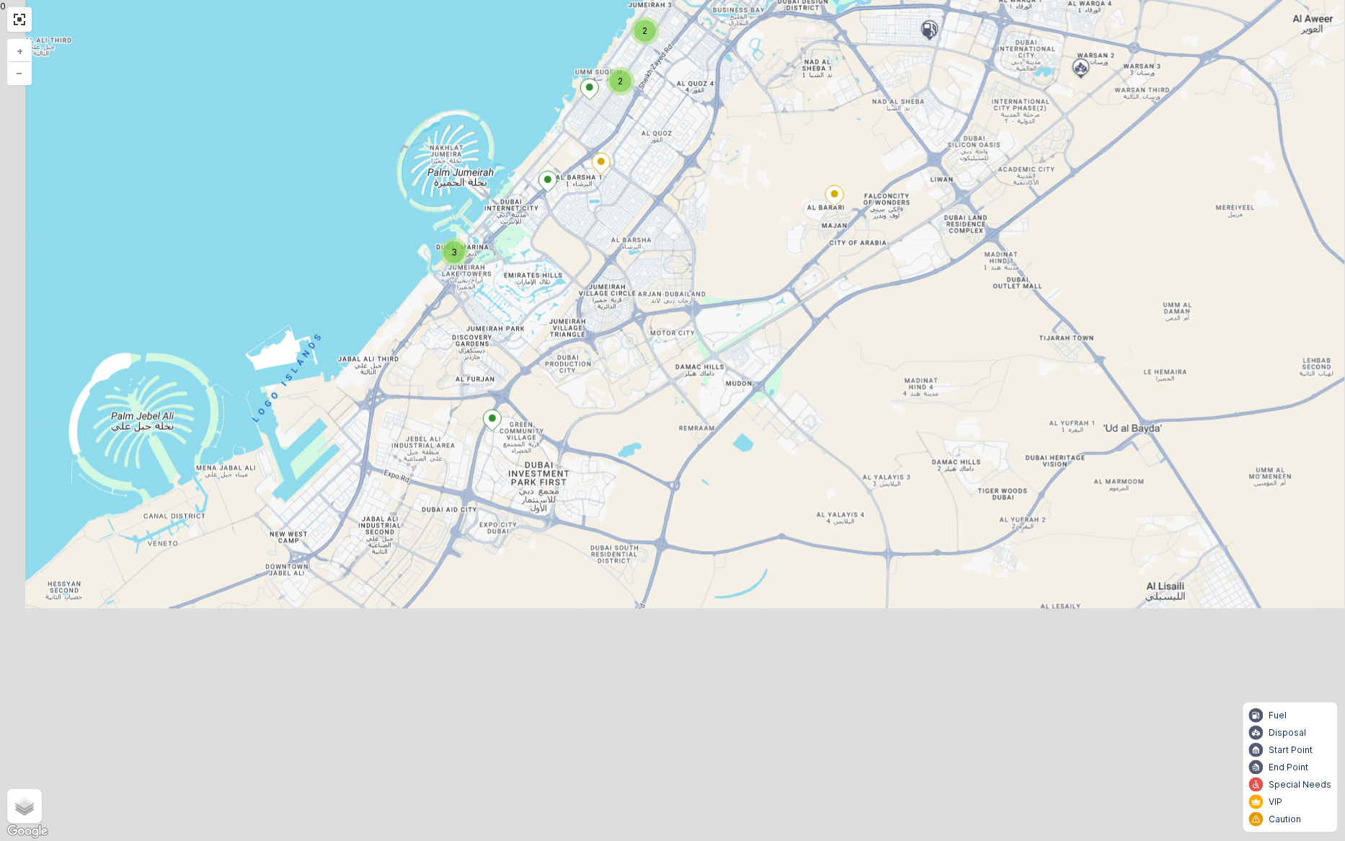
drag, startPoint x: 890, startPoint y: 537, endPoint x: 1032, endPoint y: 177, distance: 386.7
click at [1042, 187] on div "5 3 2 2 Start/End Location + − Satellite Roadmap Terrain Hybrid Leaflet Keyboar…" at bounding box center [672, 420] width 1345 height 841
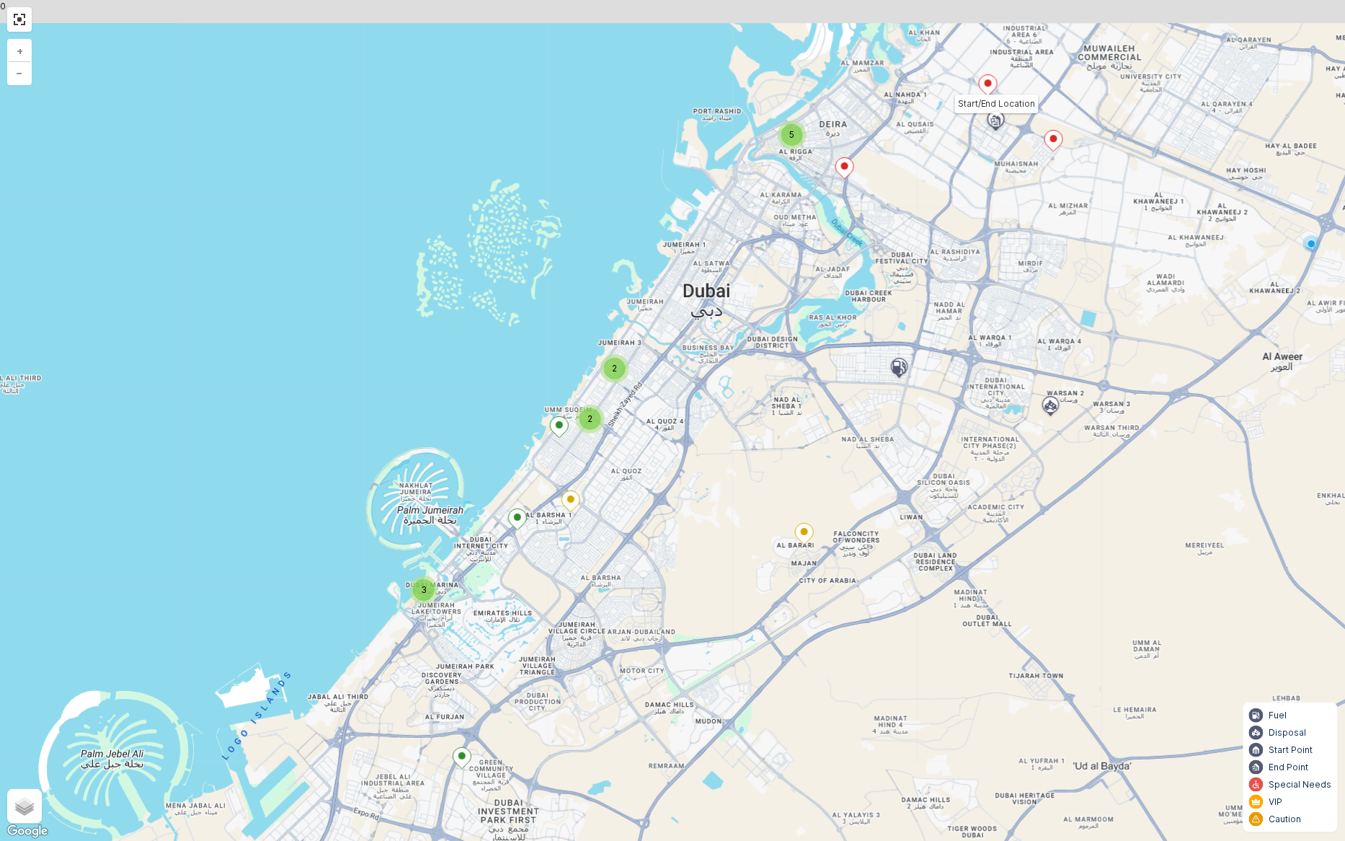
drag, startPoint x: 1003, startPoint y: 203, endPoint x: 952, endPoint y: 657, distance: 456.2
click at [952, 657] on div "5 3 2 2 Start/End Location + − Satellite Roadmap Terrain Hybrid Leaflet Keyboar…" at bounding box center [672, 420] width 1345 height 841
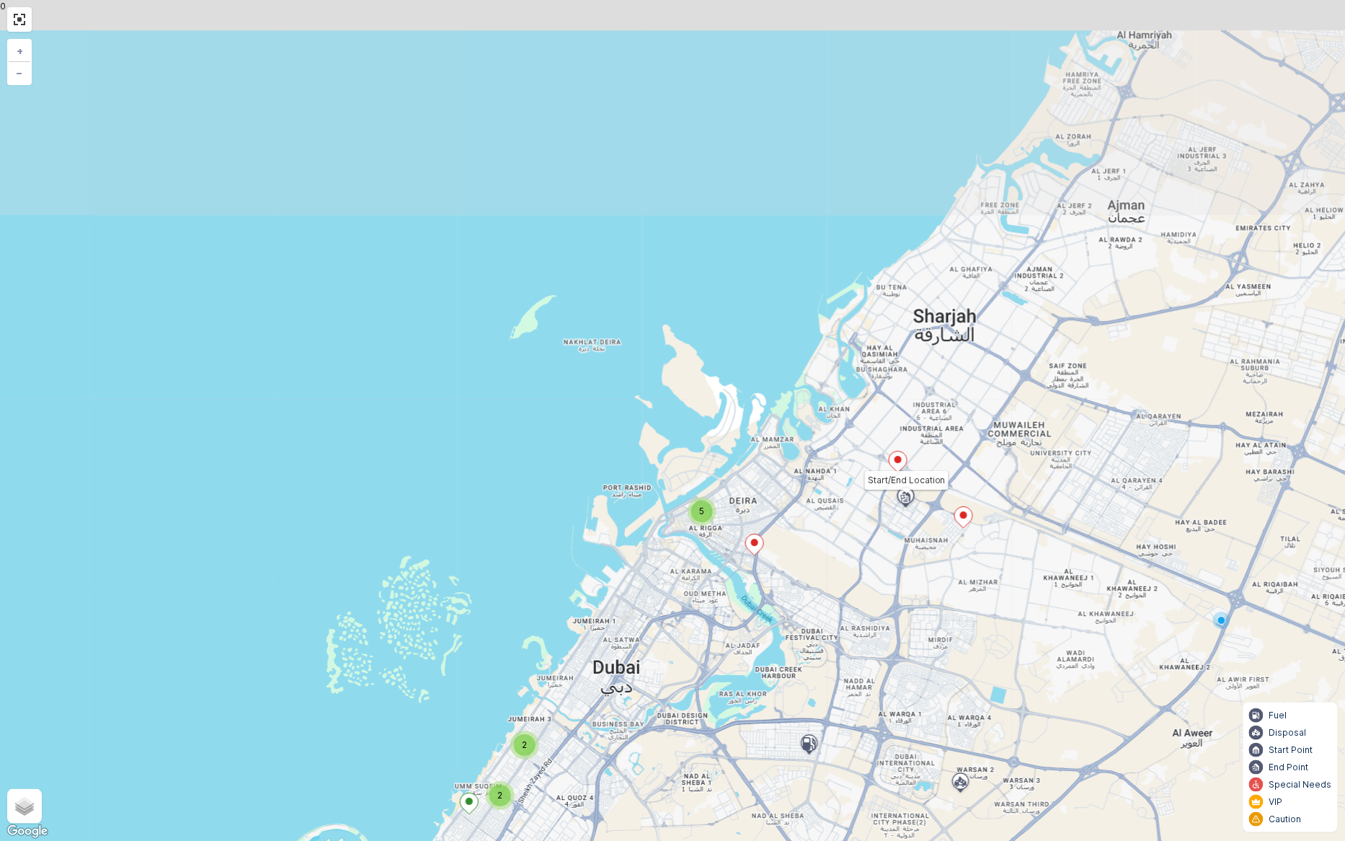
drag, startPoint x: 991, startPoint y: 239, endPoint x: 843, endPoint y: 594, distance: 384.9
click at [901, 611] on div "5 3 2 2 Start/End Location + − Satellite Roadmap Terrain Hybrid Leaflet Keyboar…" at bounding box center [672, 420] width 1345 height 841
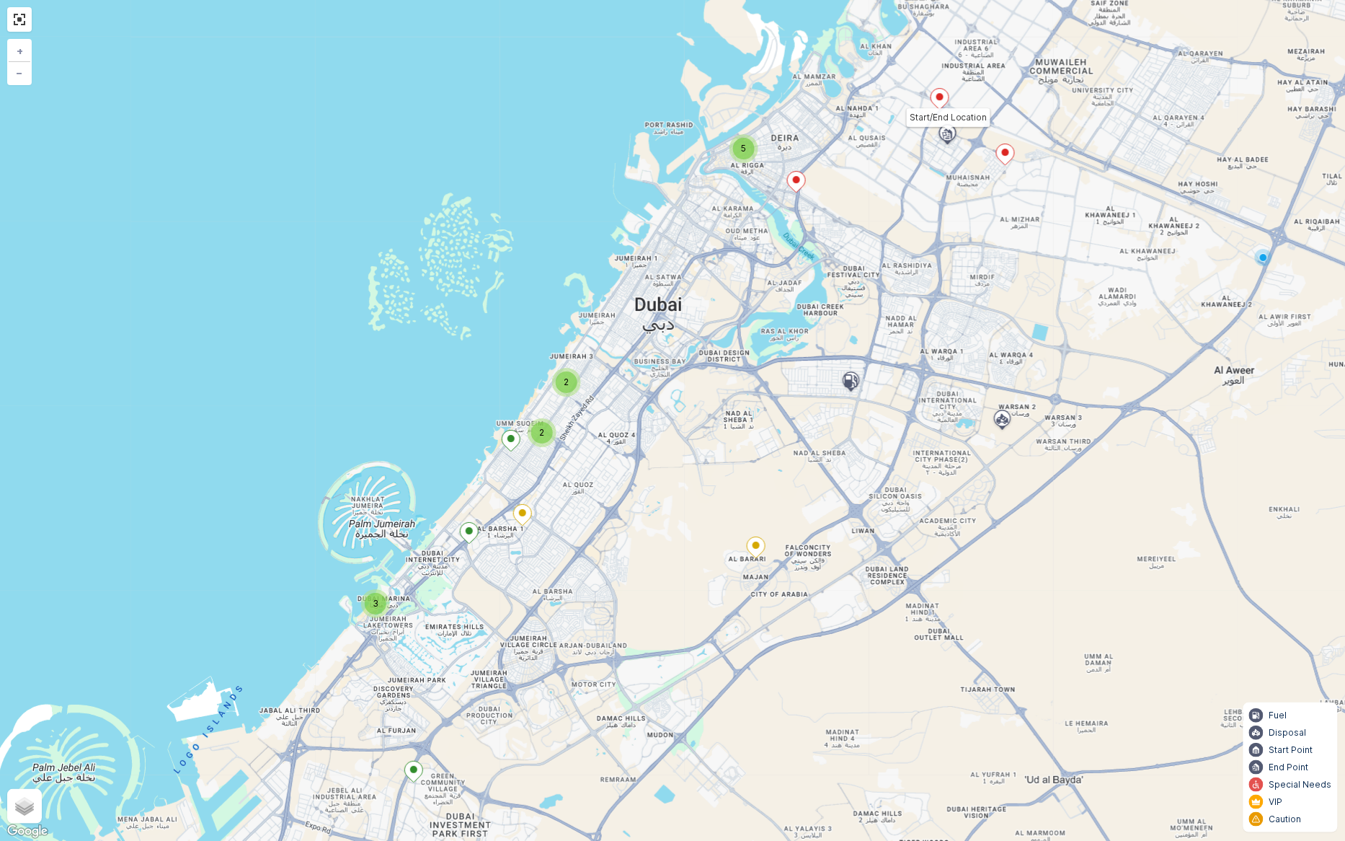
drag, startPoint x: 880, startPoint y: 738, endPoint x: 918, endPoint y: 375, distance: 365.3
click at [918, 375] on div "5 3 2 2 Start/End Location + − Satellite Roadmap Terrain Hybrid Leaflet Keyboar…" at bounding box center [672, 420] width 1345 height 841
click at [30, 22] on link at bounding box center [20, 20] width 22 height 22
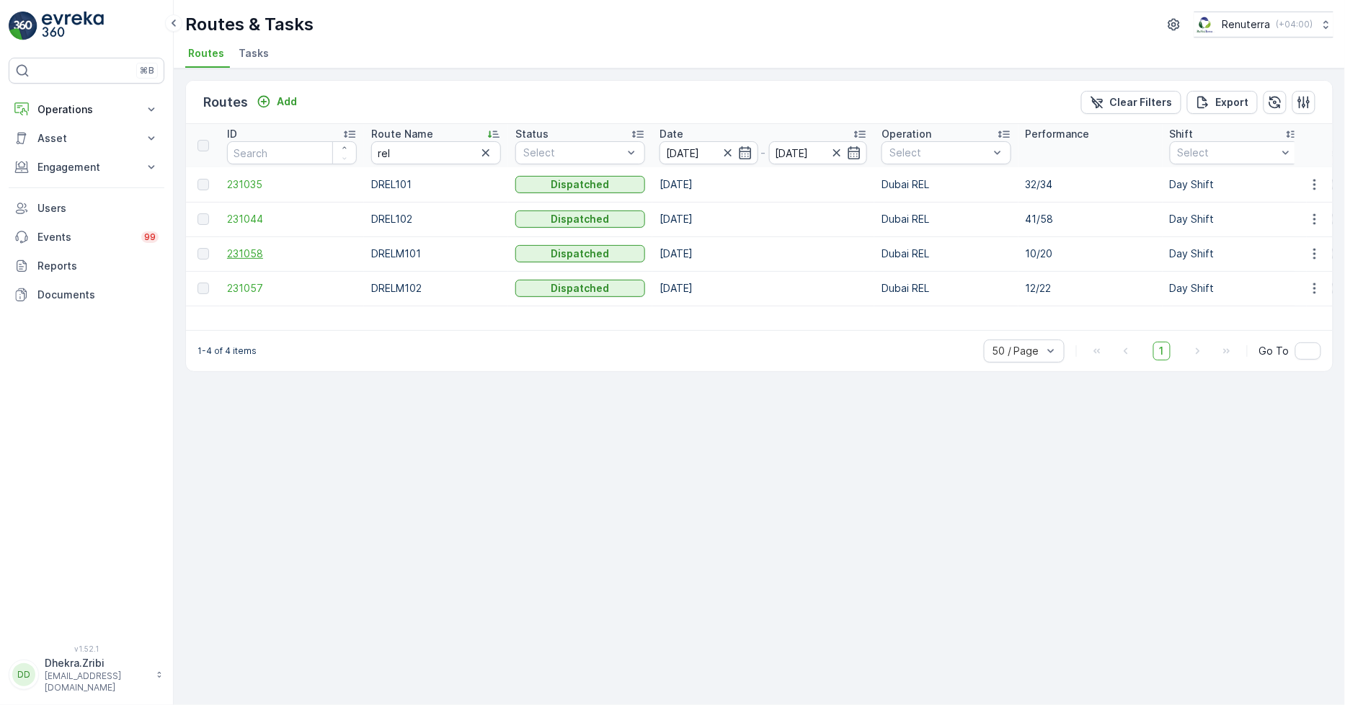
click at [246, 249] on span "231058" at bounding box center [292, 254] width 130 height 14
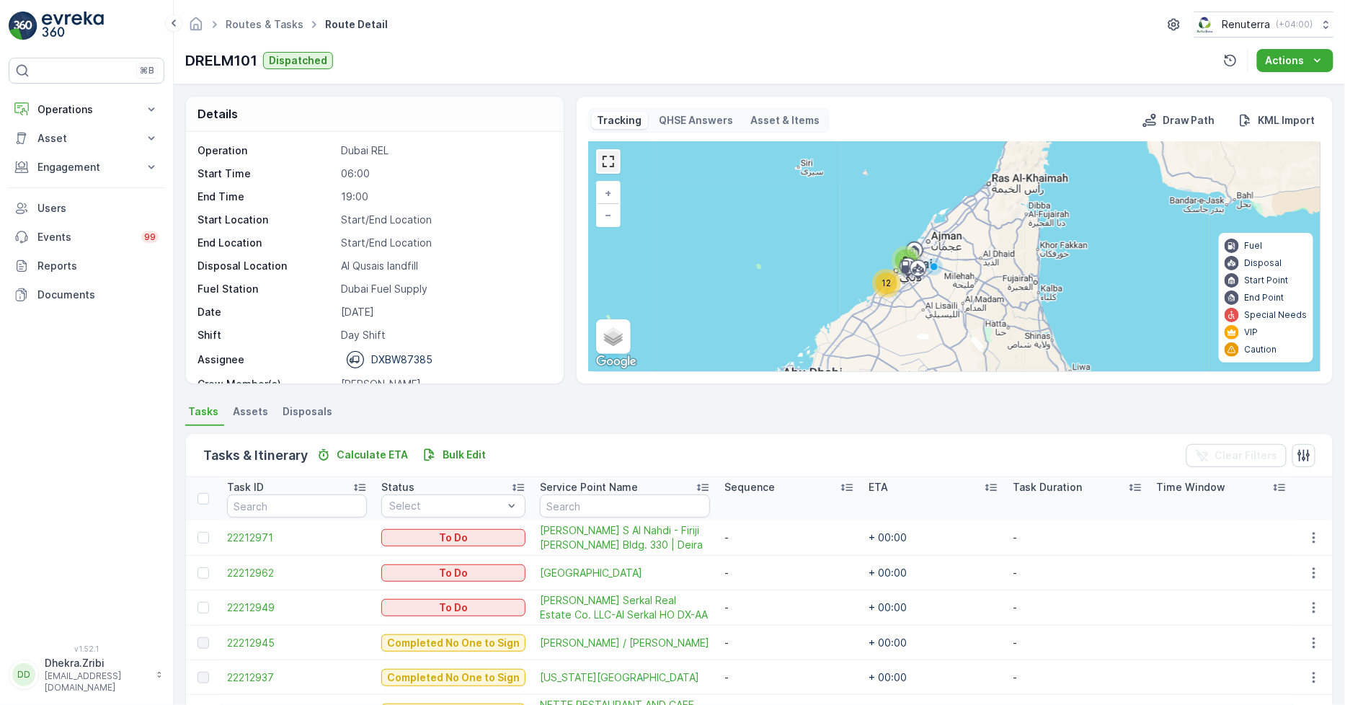
click at [616, 164] on link at bounding box center [609, 162] width 22 height 22
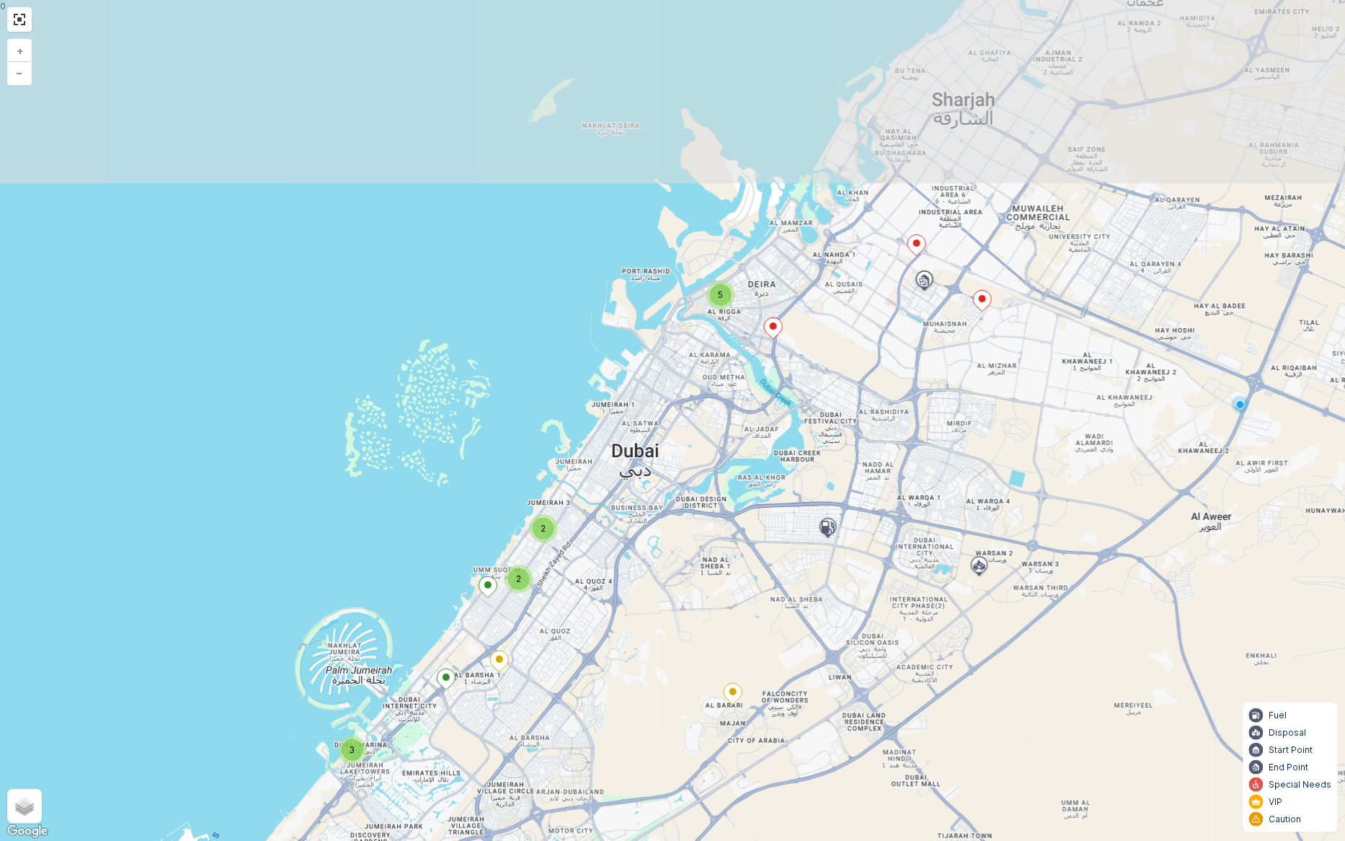
drag, startPoint x: 732, startPoint y: 421, endPoint x: 683, endPoint y: 683, distance: 266.4
click at [683, 683] on div "5 3 2 2 + − Satellite Roadmap Terrain Hybrid Leaflet Keyboard shortcuts Map Dat…" at bounding box center [672, 420] width 1345 height 841
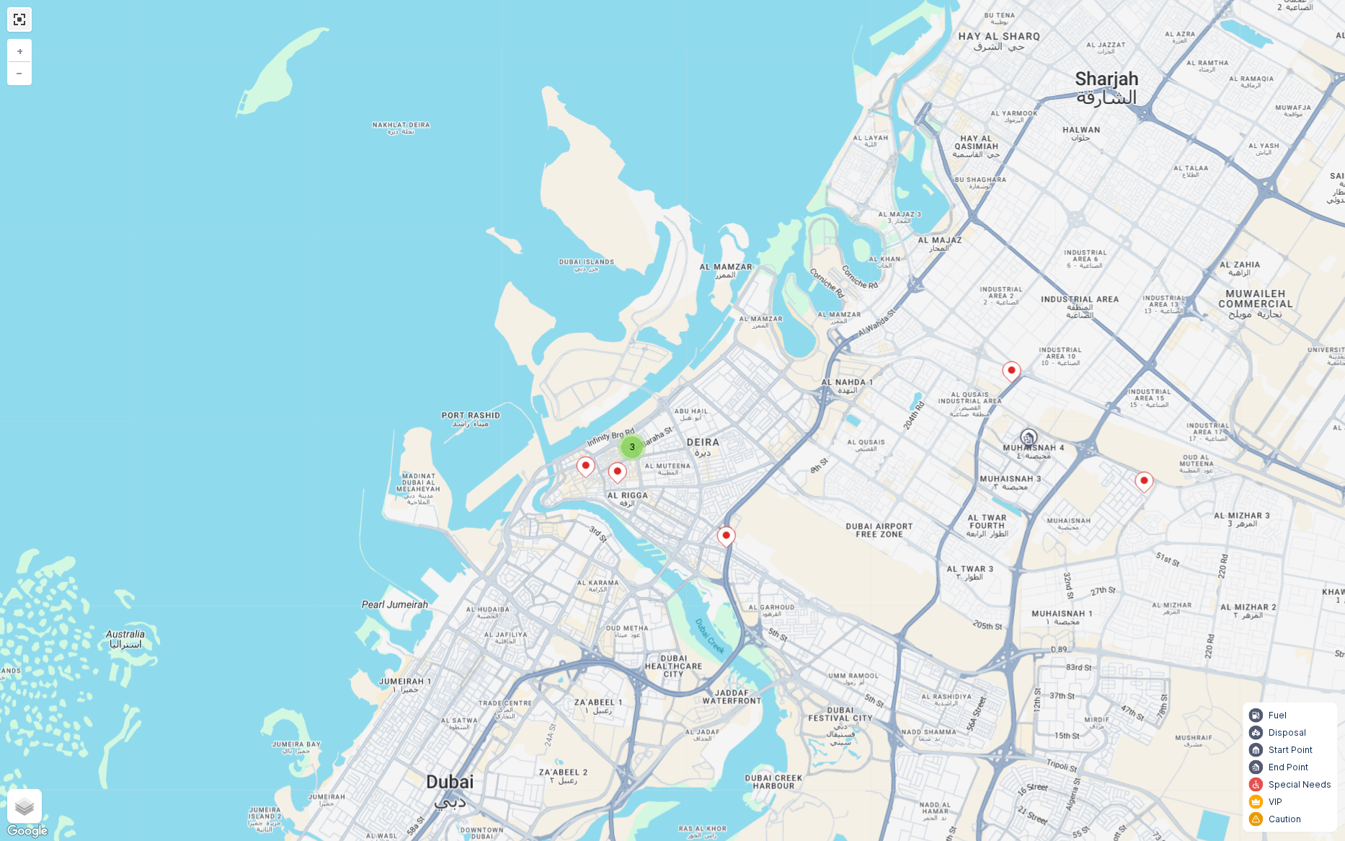
click at [25, 19] on link at bounding box center [20, 20] width 22 height 22
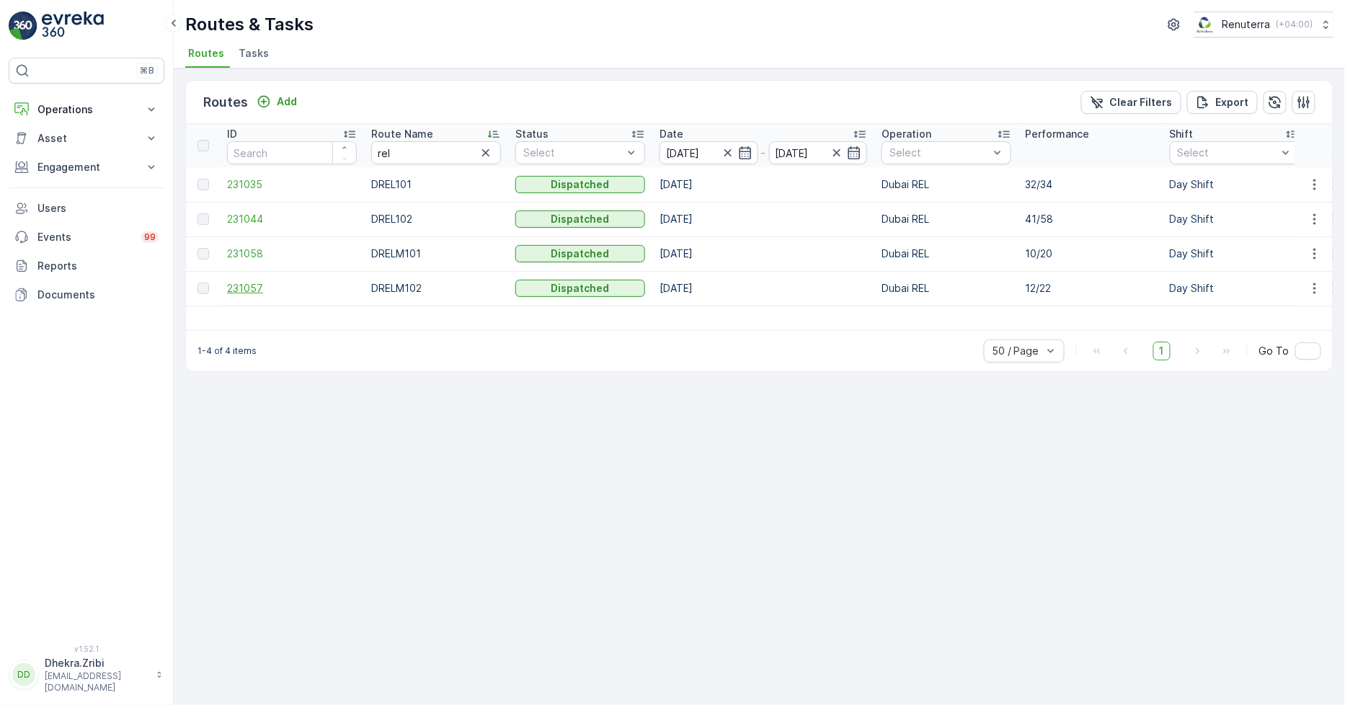
click at [249, 285] on span "231057" at bounding box center [292, 288] width 130 height 14
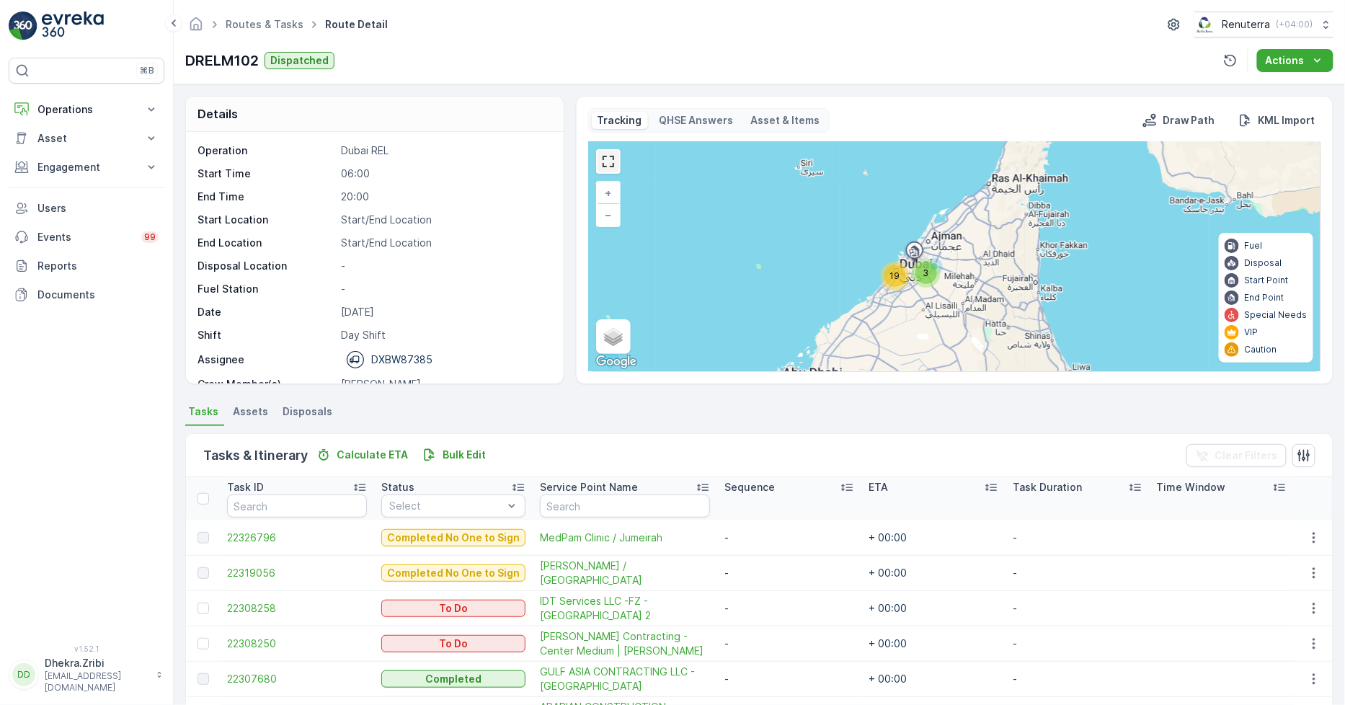
click at [606, 166] on link at bounding box center [609, 162] width 22 height 22
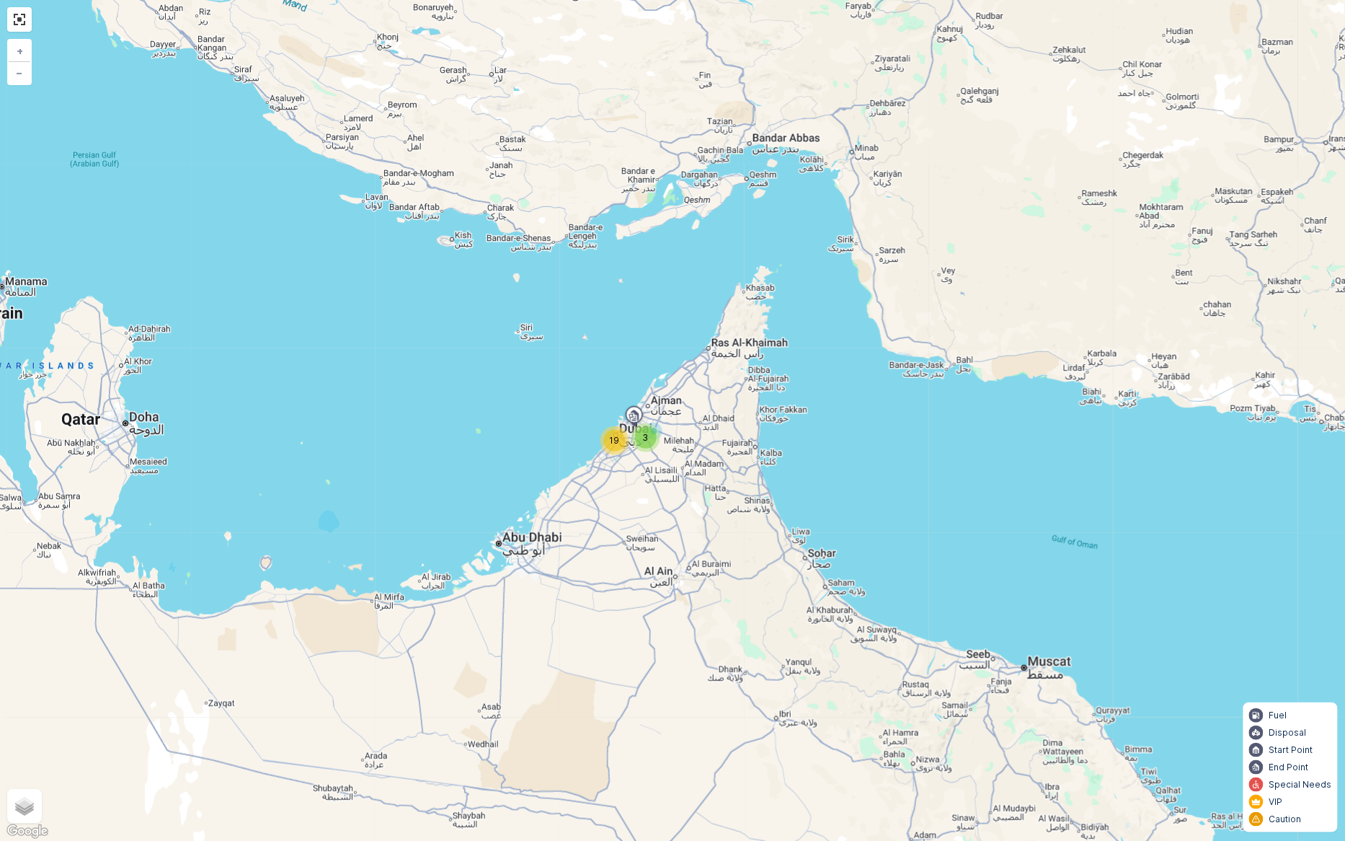
click at [611, 440] on span "19" at bounding box center [615, 440] width 10 height 11
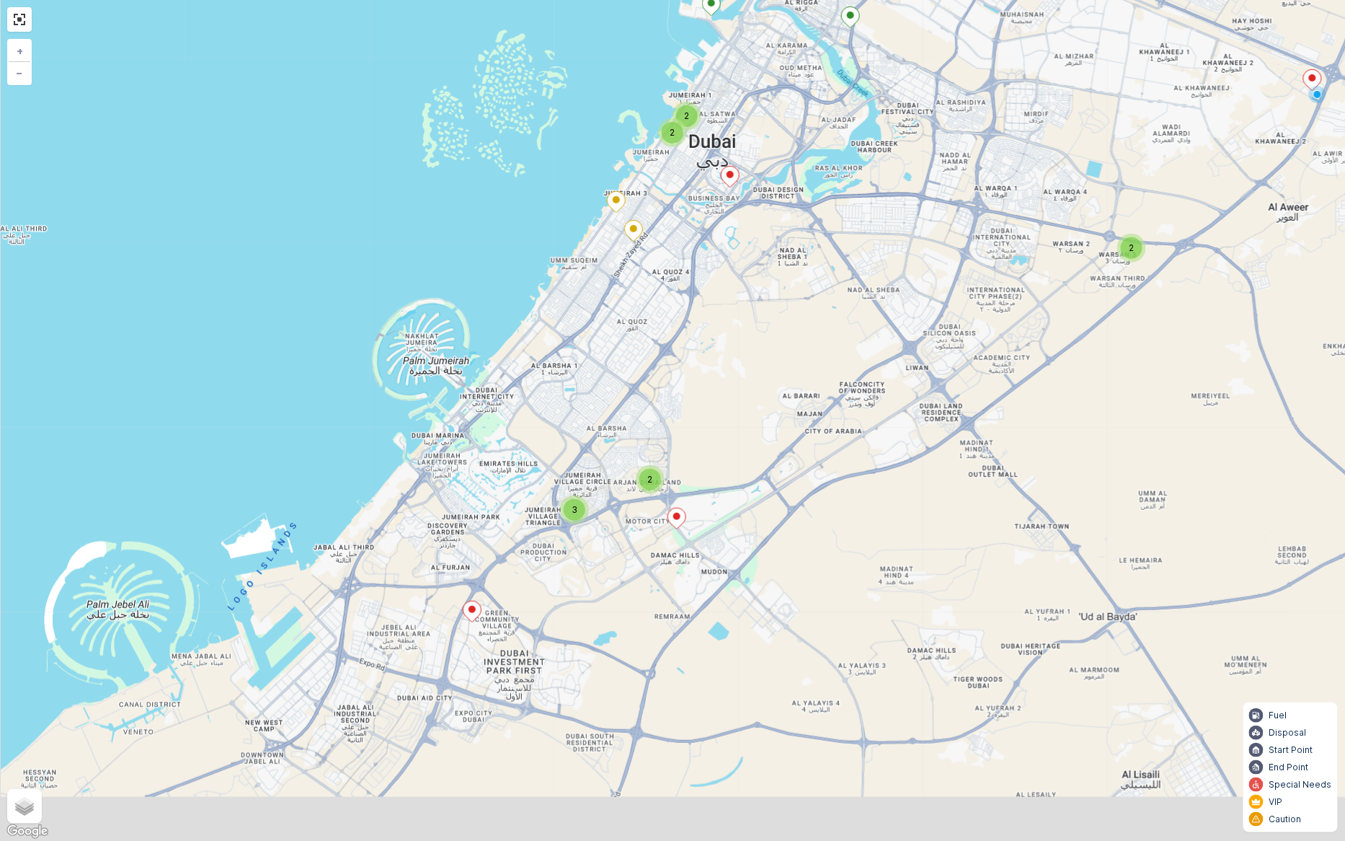
drag, startPoint x: 602, startPoint y: 735, endPoint x: 640, endPoint y: 575, distance: 164.5
click at [640, 575] on div "2 3 2 2 2 + − Satellite Roadmap Terrain Hybrid Leaflet Keyboard shortcuts Map D…" at bounding box center [672, 420] width 1345 height 841
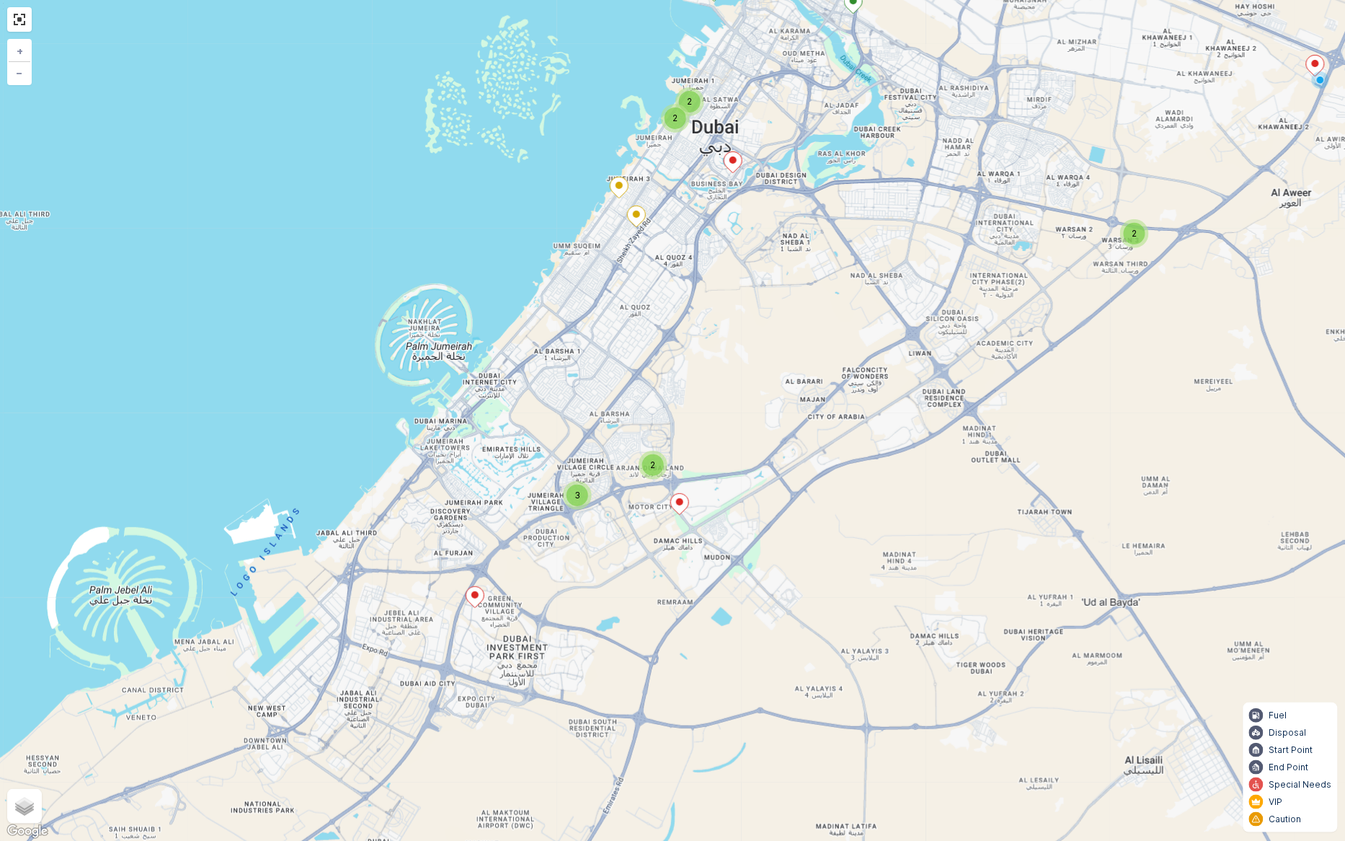
click at [577, 496] on span "3" at bounding box center [578, 494] width 6 height 11
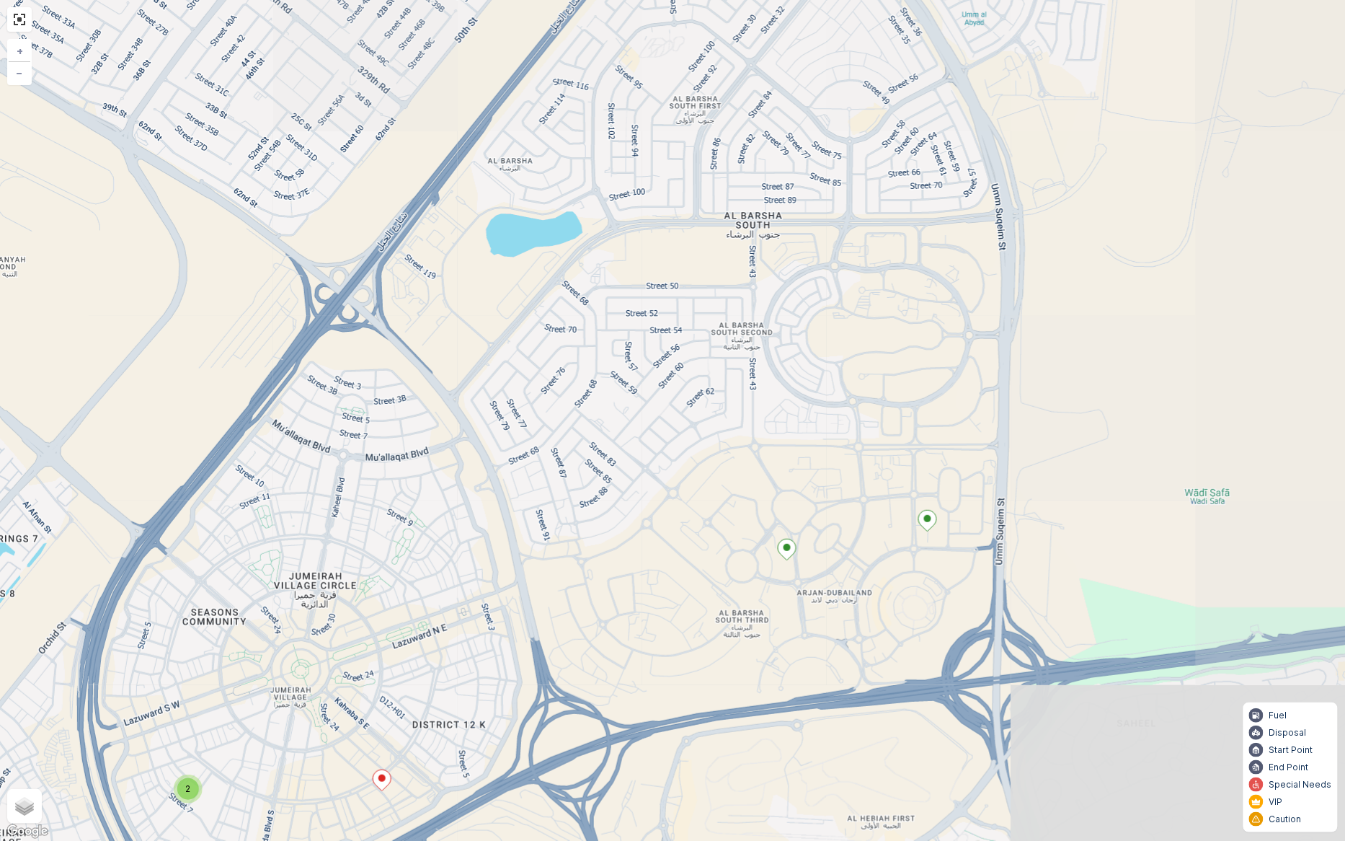
drag, startPoint x: 969, startPoint y: 394, endPoint x: 512, endPoint y: 699, distance: 549.4
click at [512, 699] on div "2 2 + − Satellite Roadmap Terrain Hybrid Leaflet Keyboard shortcuts Map Data Ma…" at bounding box center [672, 420] width 1345 height 841
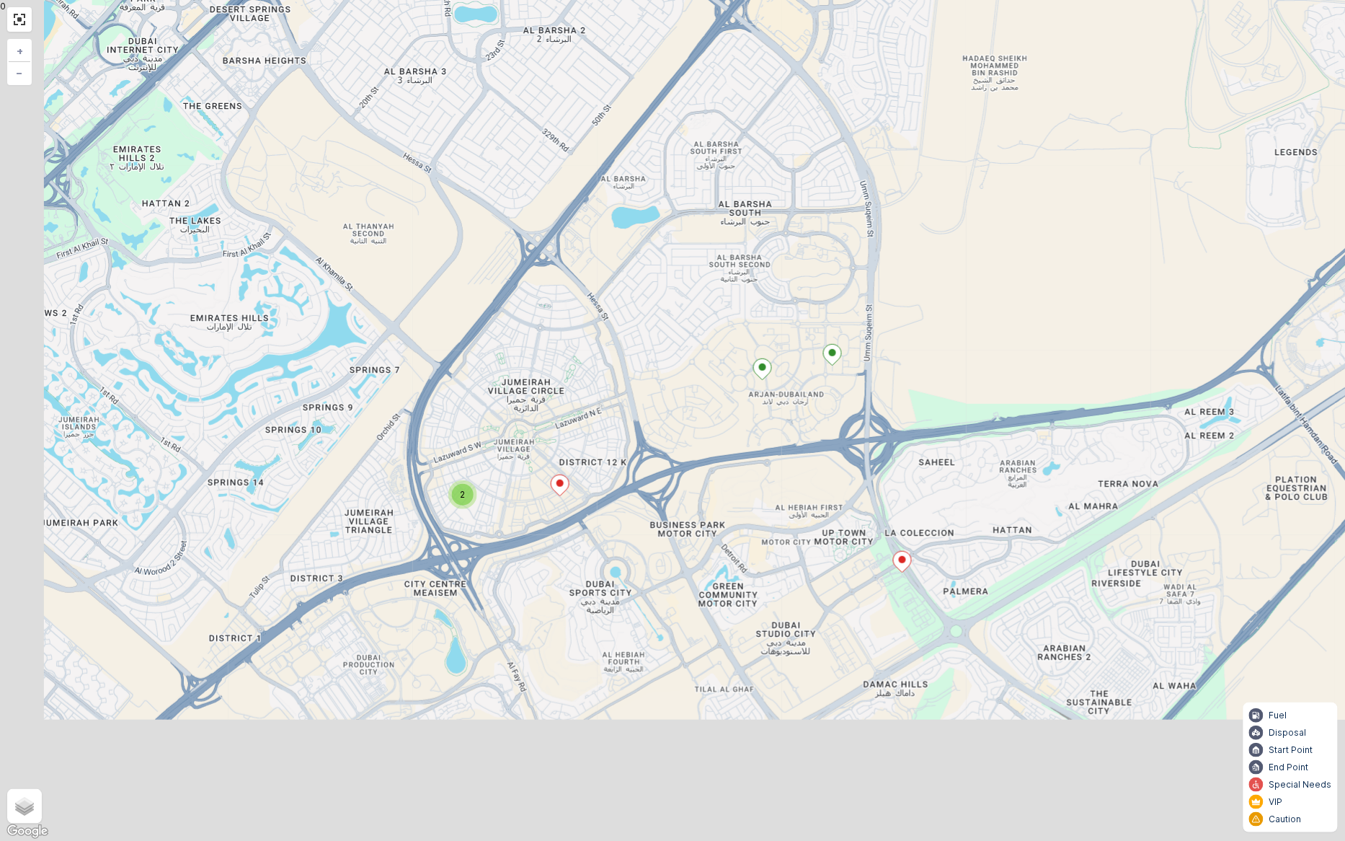
drag, startPoint x: 632, startPoint y: 753, endPoint x: 696, endPoint y: 516, distance: 245.7
click at [696, 516] on div "2 2 + − Satellite Roadmap Terrain Hybrid Leaflet Keyboard shortcuts Map Data Ma…" at bounding box center [672, 420] width 1345 height 841
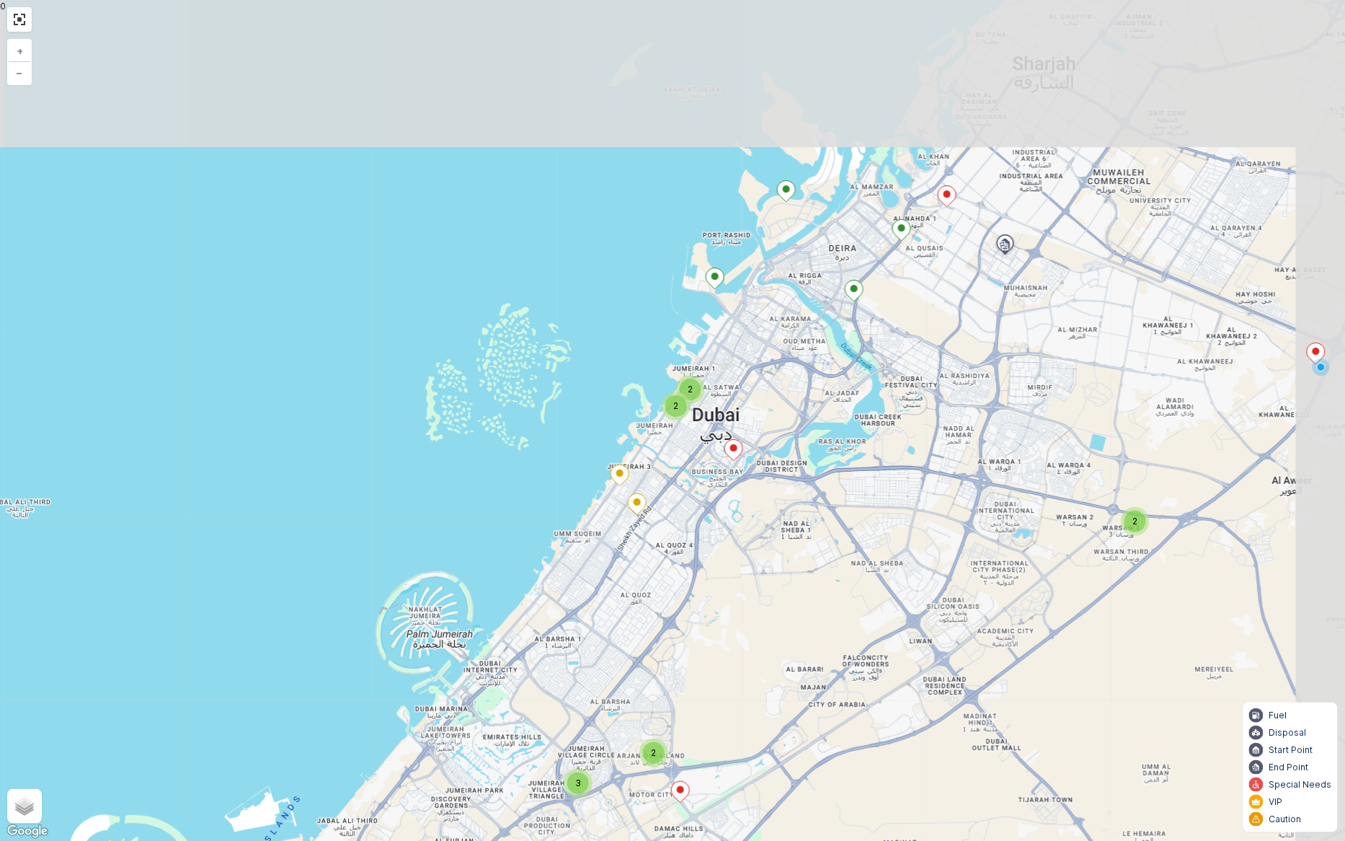
drag, startPoint x: 828, startPoint y: 469, endPoint x: 763, endPoint y: 730, distance: 268.9
click at [763, 704] on div "2 3 2 2 2 + − Satellite Roadmap Terrain Hybrid Leaflet Keyboard shortcuts Map D…" at bounding box center [672, 420] width 1345 height 841
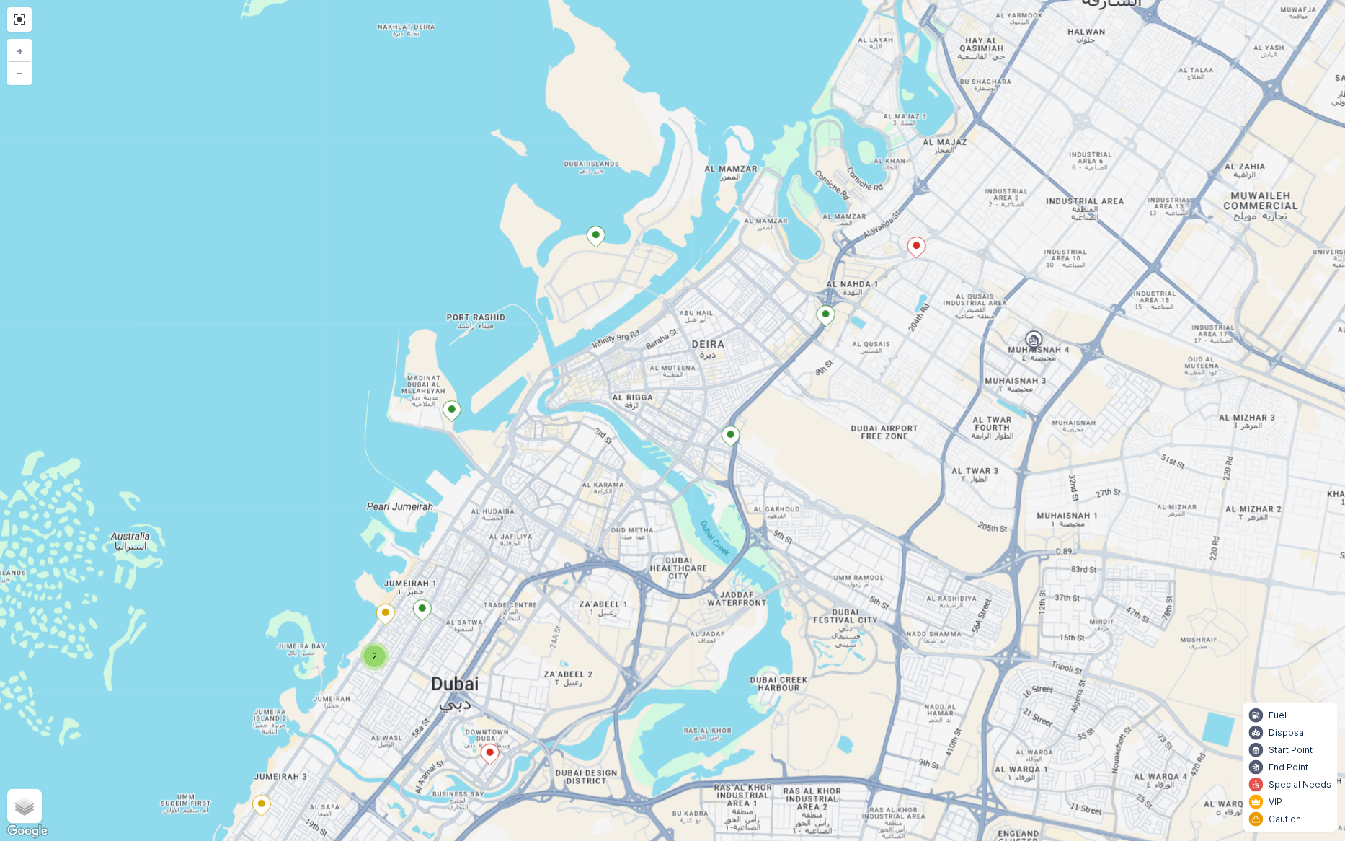
drag, startPoint x: 962, startPoint y: 366, endPoint x: 736, endPoint y: 666, distance: 375.3
click at [736, 666] on div "2 2 2 + − Satellite Roadmap Terrain Hybrid Leaflet Keyboard shortcuts Map Data …" at bounding box center [672, 420] width 1345 height 841
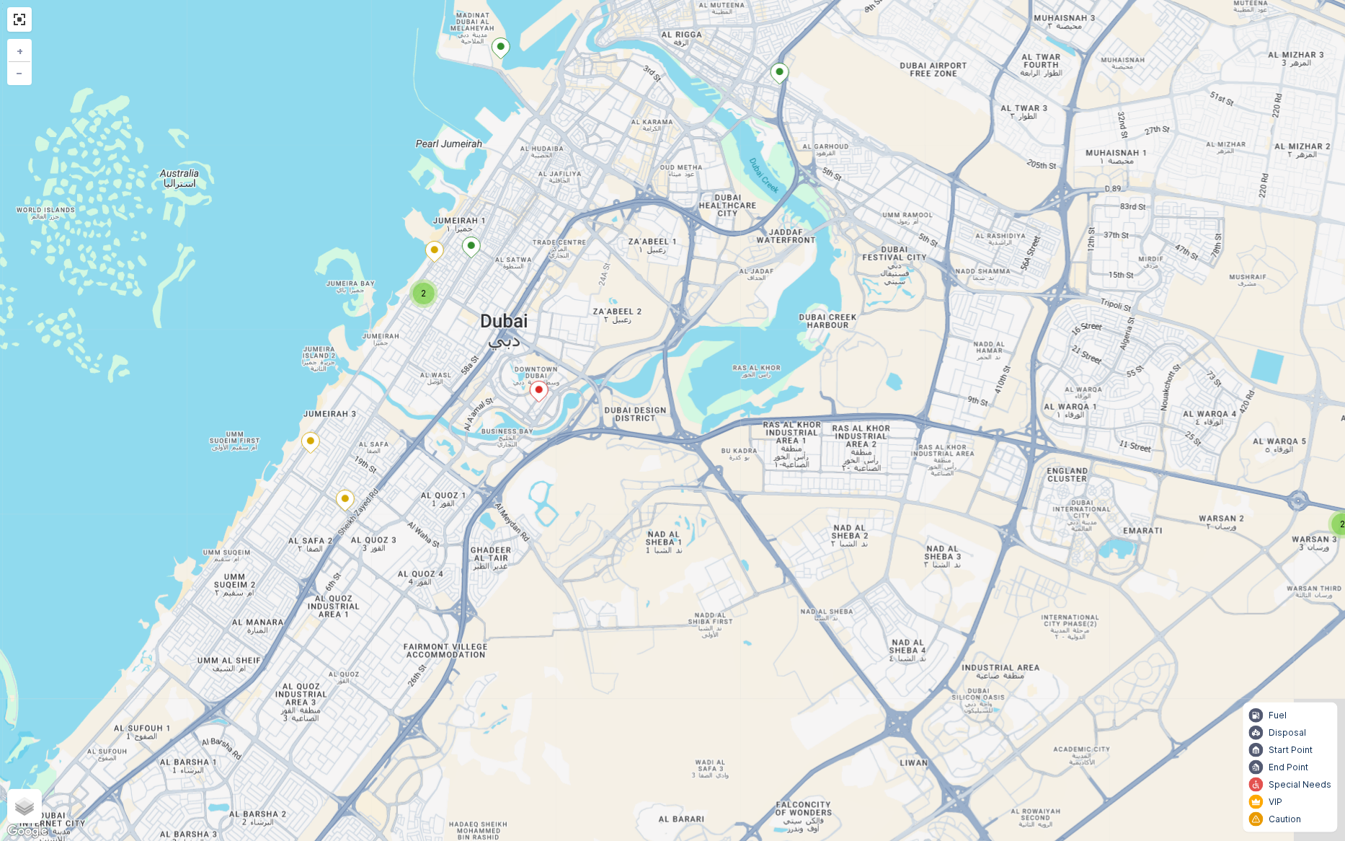
drag, startPoint x: 860, startPoint y: 624, endPoint x: 914, endPoint y: 247, distance: 381.6
click at [921, 238] on div "2 2 2 + − Satellite Roadmap Terrain Hybrid Leaflet Keyboard shortcuts Map Data …" at bounding box center [672, 420] width 1345 height 841
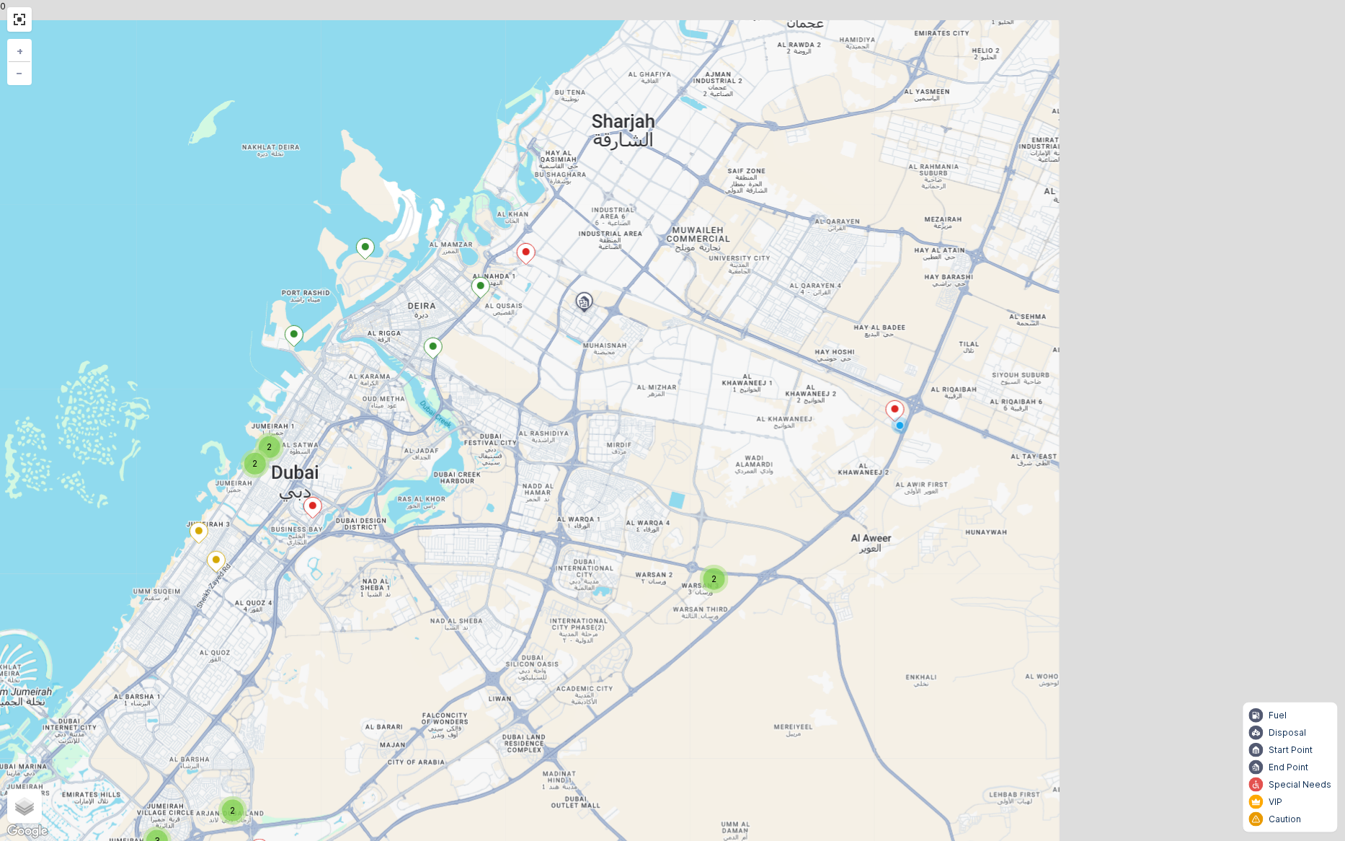
drag, startPoint x: 1154, startPoint y: 440, endPoint x: 772, endPoint y: 474, distance: 383.6
click at [772, 474] on div "2 3 2 2 2 + − Satellite Roadmap Terrain Hybrid Leaflet Keyboard shortcuts Map D…" at bounding box center [672, 420] width 1345 height 841
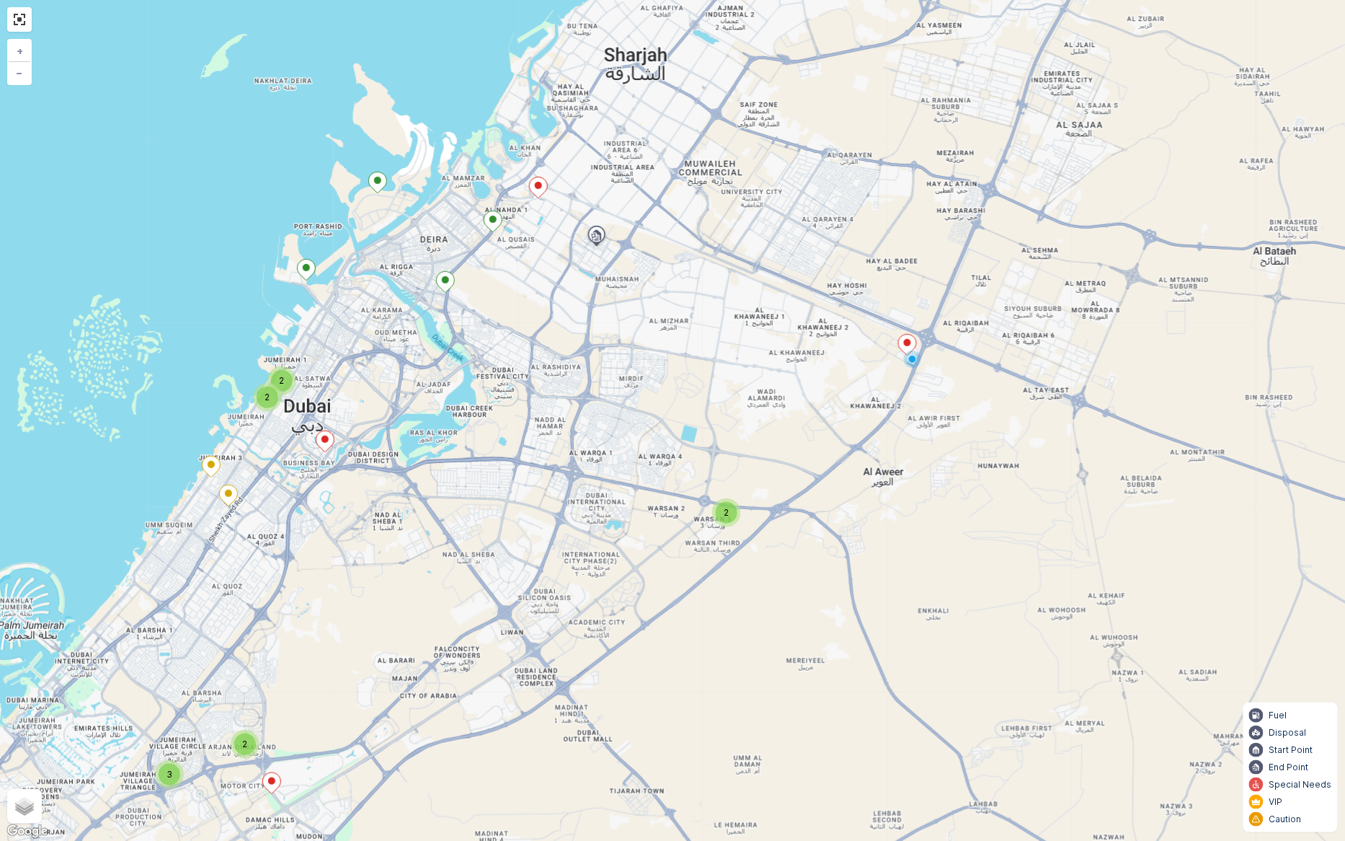
drag, startPoint x: 741, startPoint y: 601, endPoint x: 846, endPoint y: 443, distance: 190.3
click at [846, 443] on div "2 3 2 2 2 + − Satellite Roadmap Terrain Hybrid Leaflet Keyboard shortcuts Map D…" at bounding box center [672, 420] width 1345 height 841
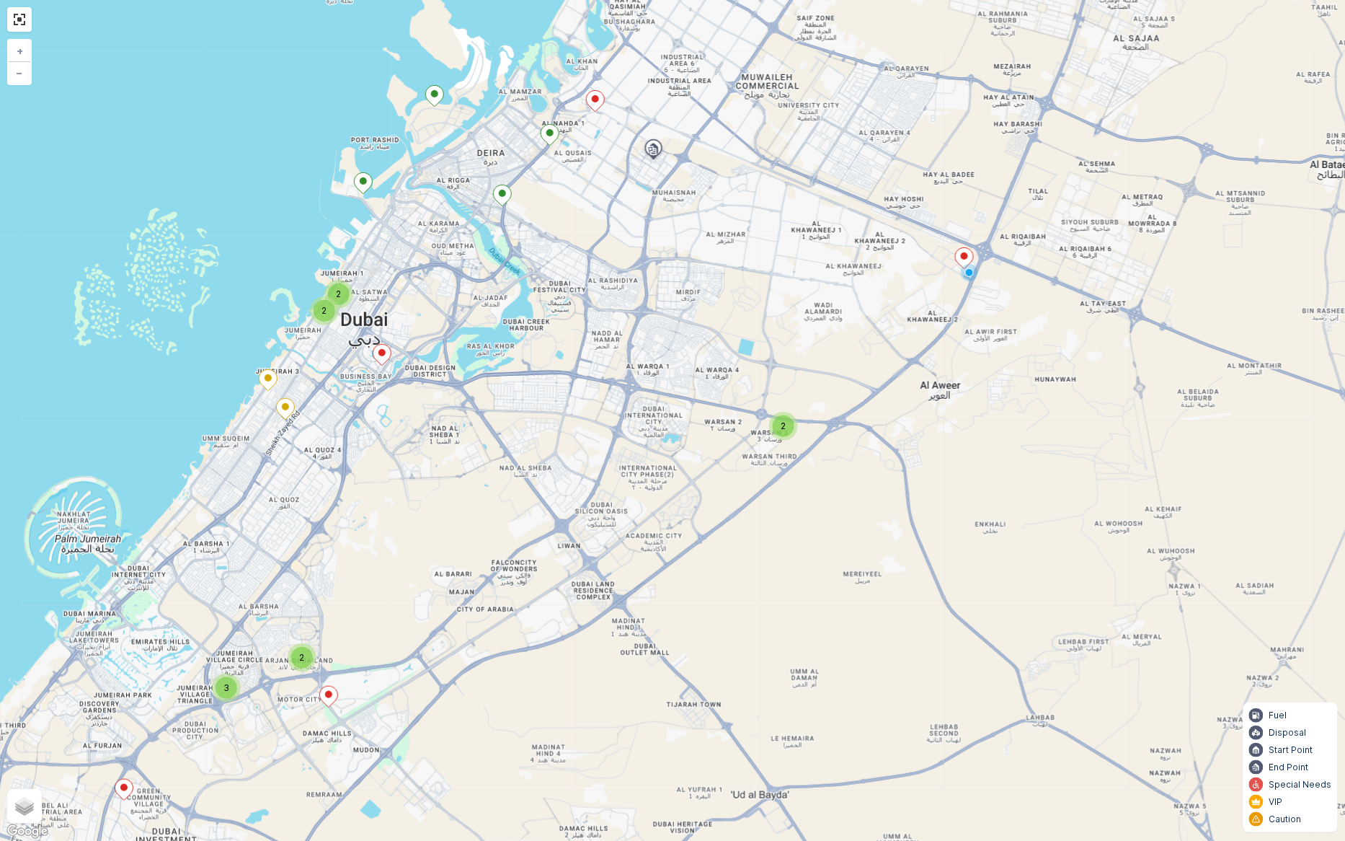
click at [775, 426] on div "2" at bounding box center [784, 426] width 22 height 22
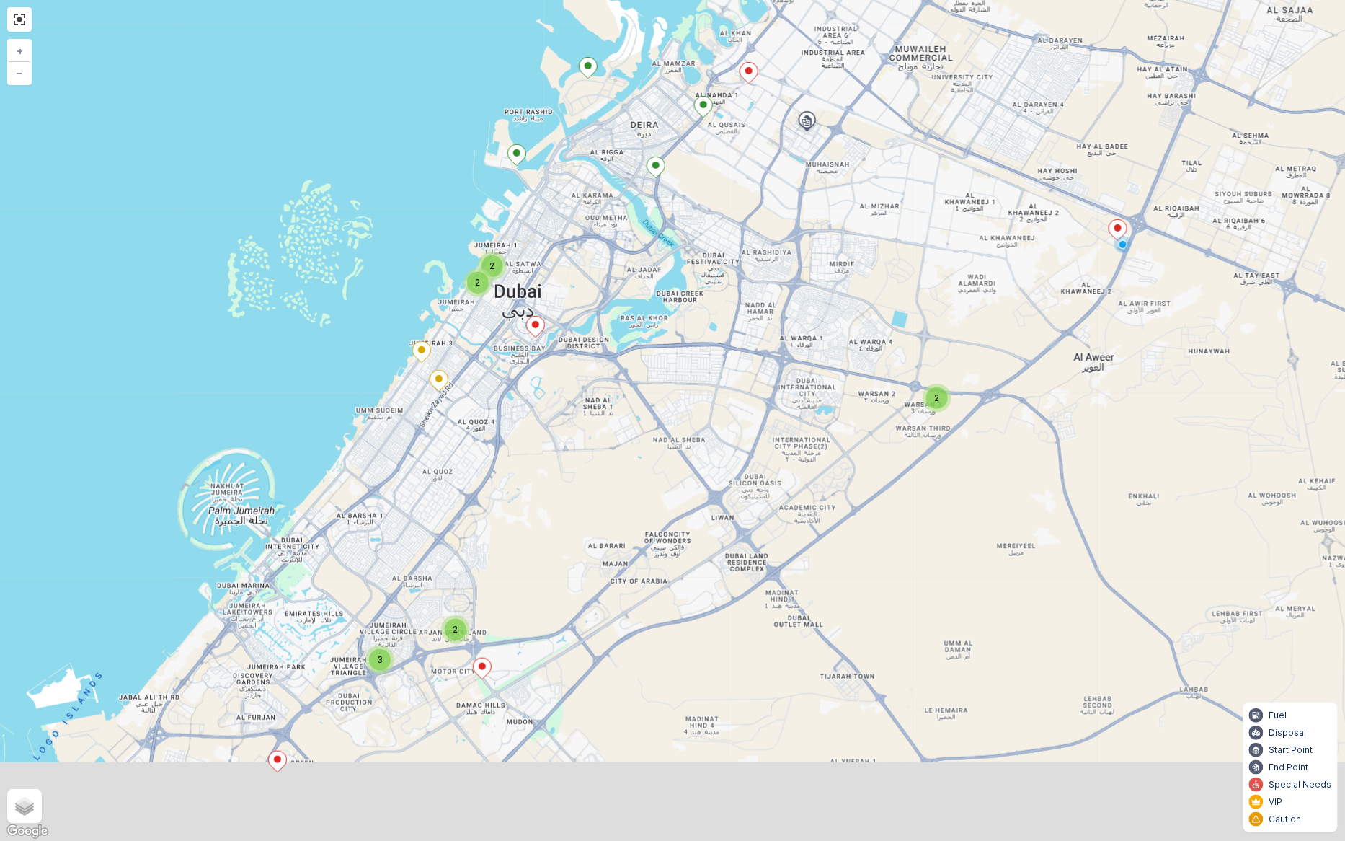
drag, startPoint x: 755, startPoint y: 674, endPoint x: 1022, endPoint y: 430, distance: 361.8
click at [1022, 430] on div "2 3 2 2 2 + − Satellite Roadmap Terrain Hybrid Leaflet Keyboard shortcuts Map D…" at bounding box center [672, 420] width 1345 height 841
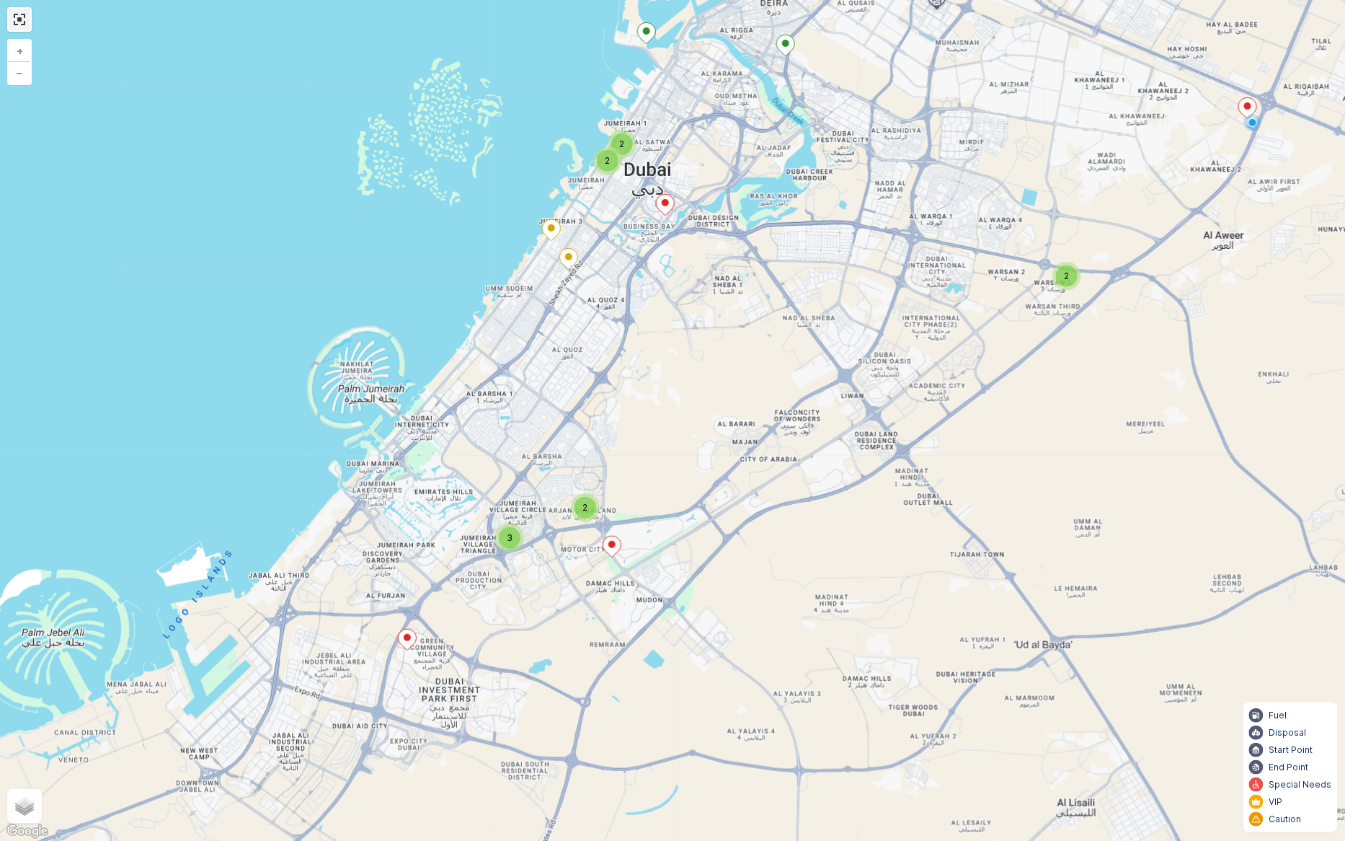
click at [24, 17] on link at bounding box center [20, 20] width 22 height 22
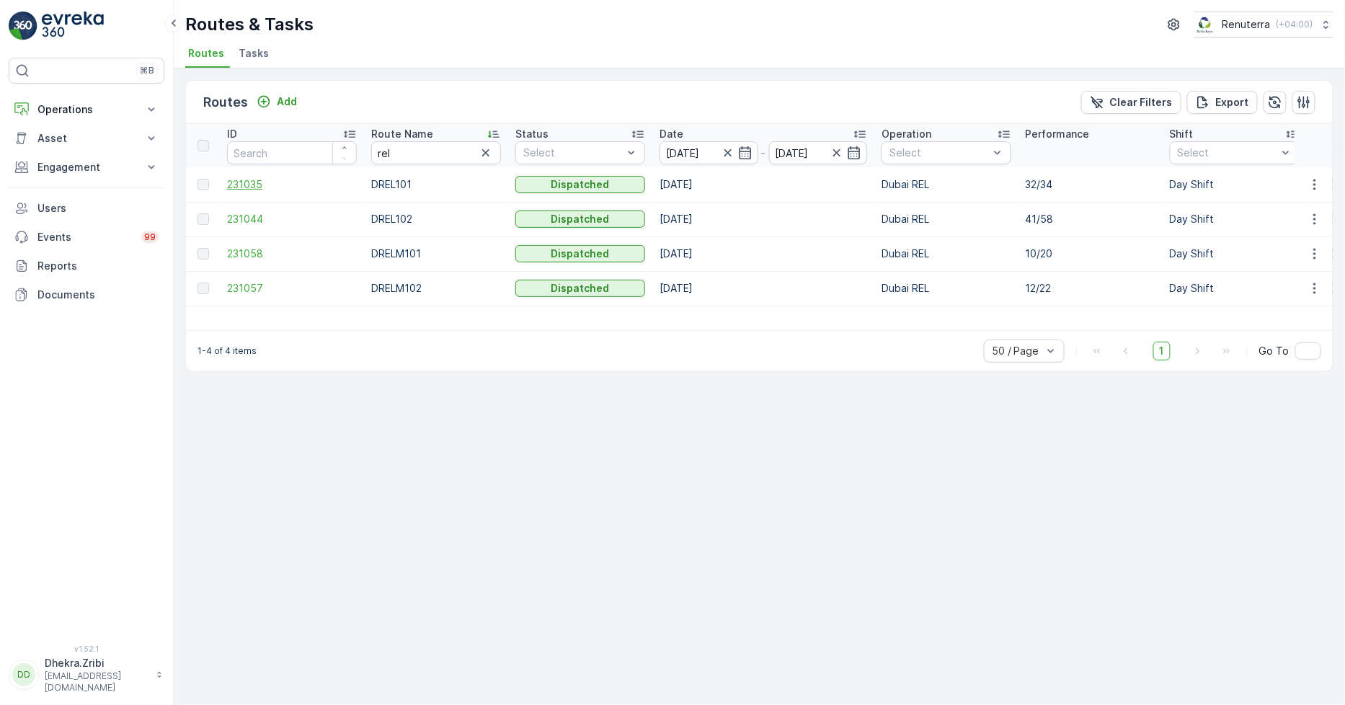
click at [247, 182] on span "231035" at bounding box center [292, 184] width 130 height 14
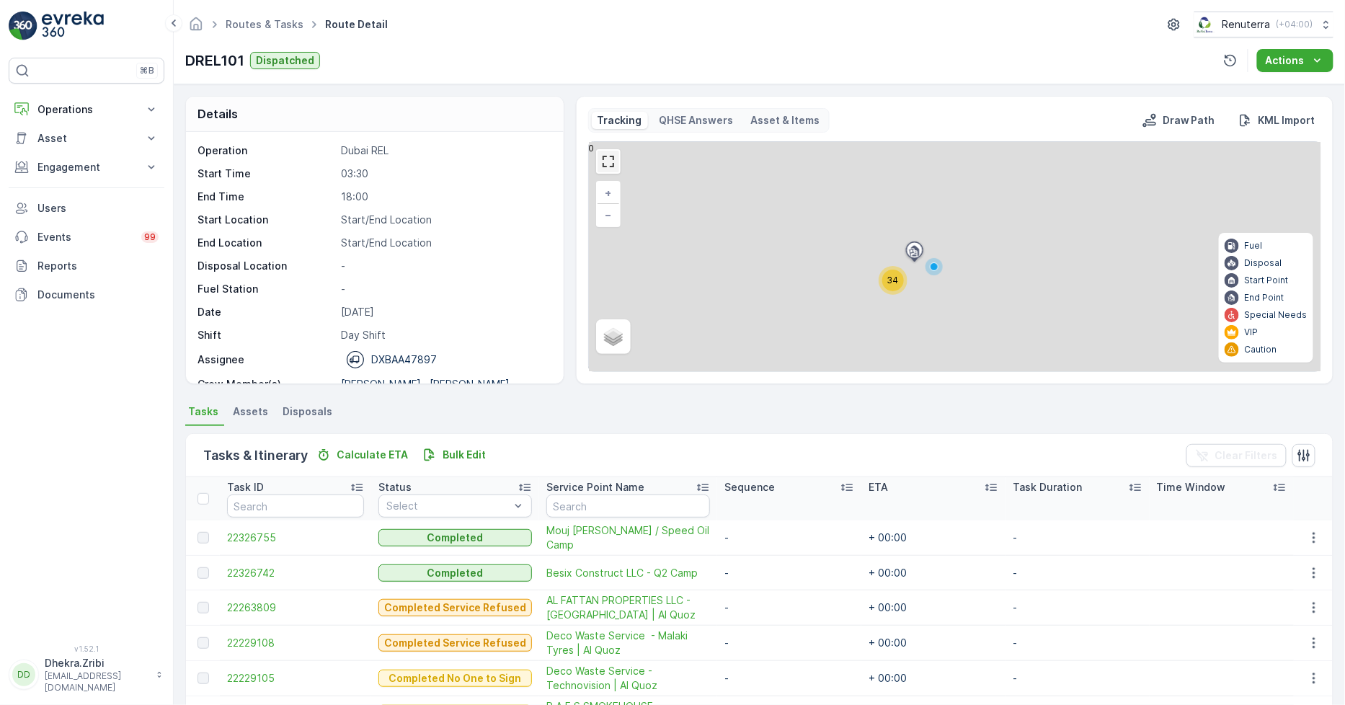
click at [606, 162] on link at bounding box center [609, 162] width 22 height 22
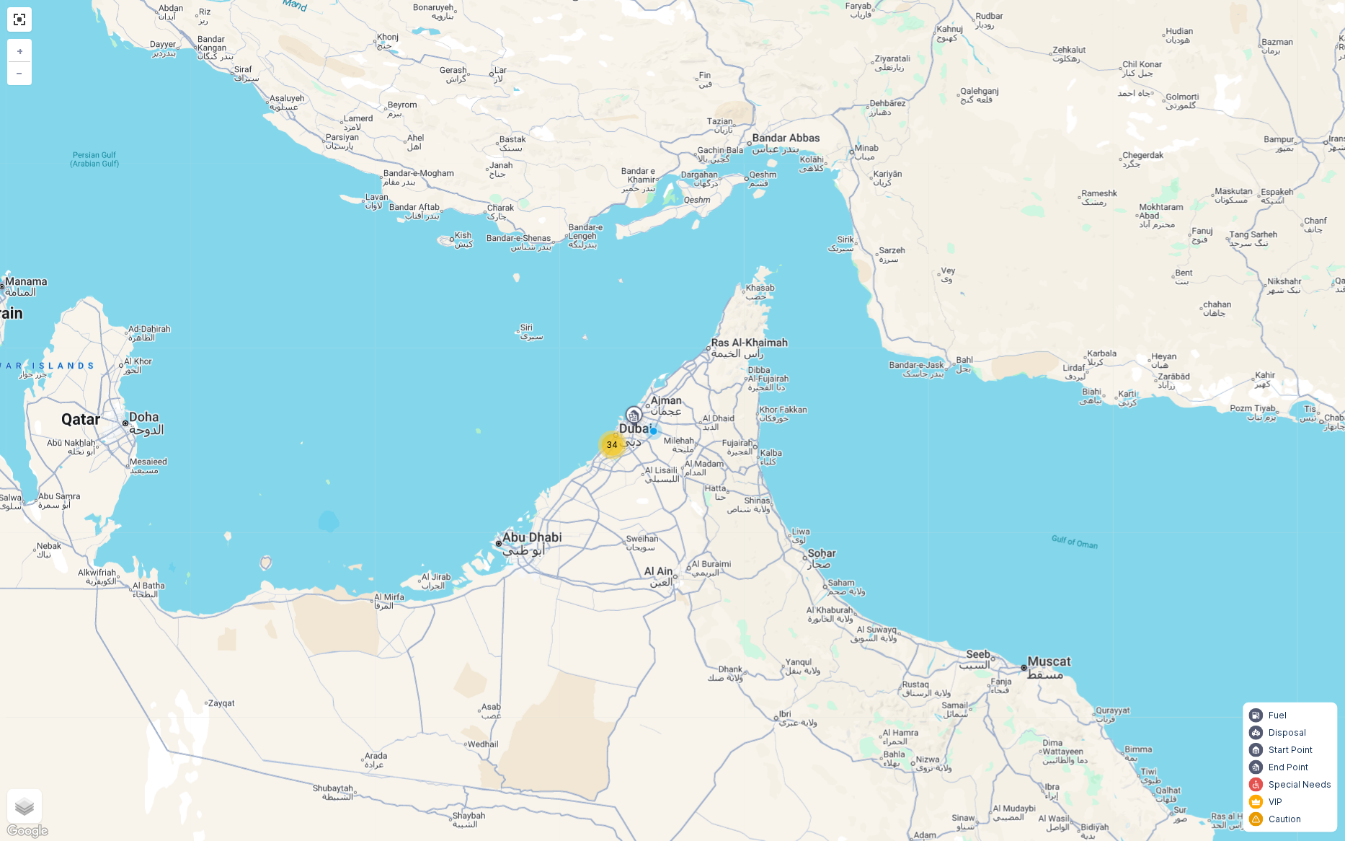
click at [606, 451] on div "34" at bounding box center [613, 445] width 22 height 22
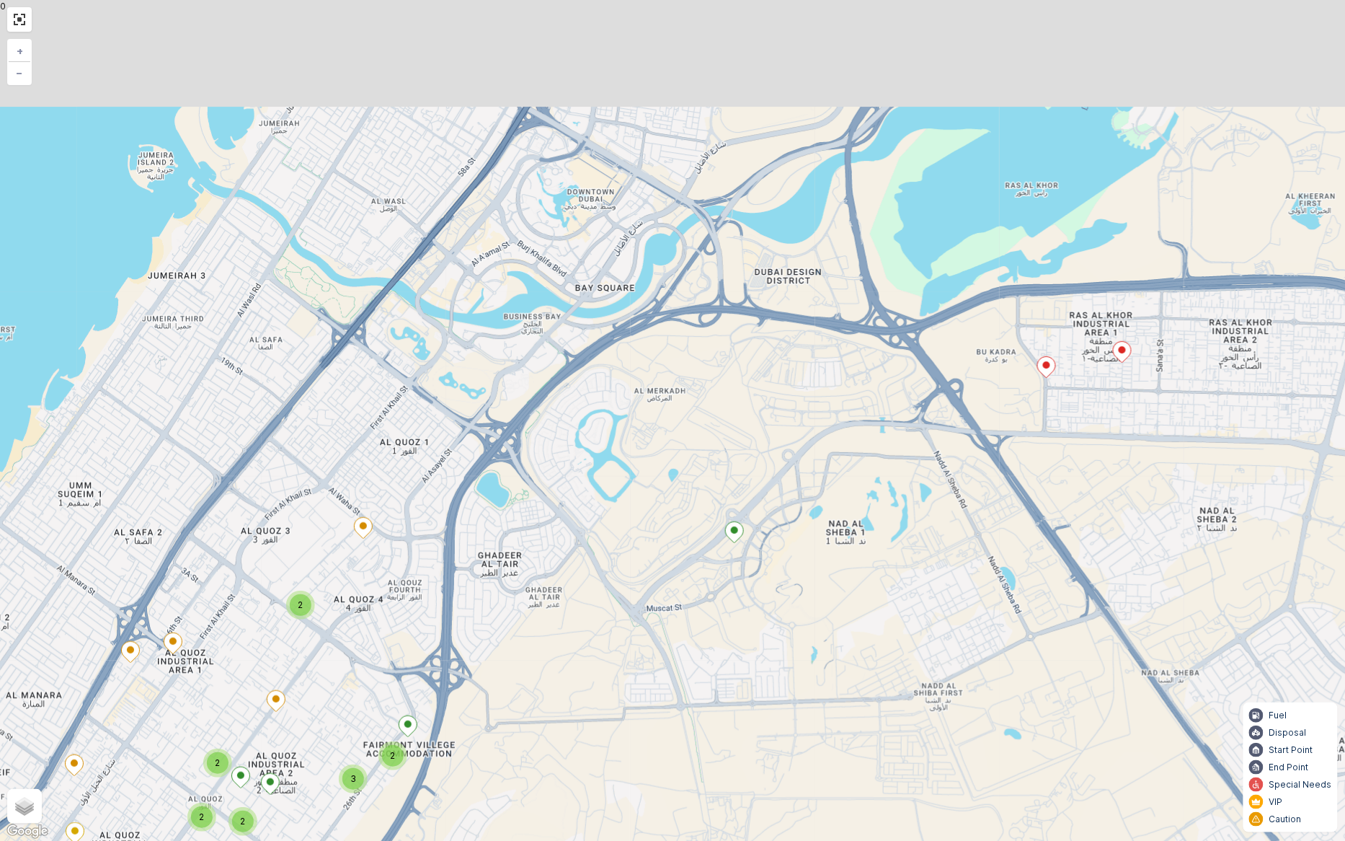
drag, startPoint x: 988, startPoint y: 390, endPoint x: 910, endPoint y: 637, distance: 259.5
click at [910, 643] on div "2 2 2 2 3 2 2 2 + − Satellite Roadmap Terrain Hybrid Leaflet Keyboard shortcuts…" at bounding box center [672, 420] width 1345 height 841
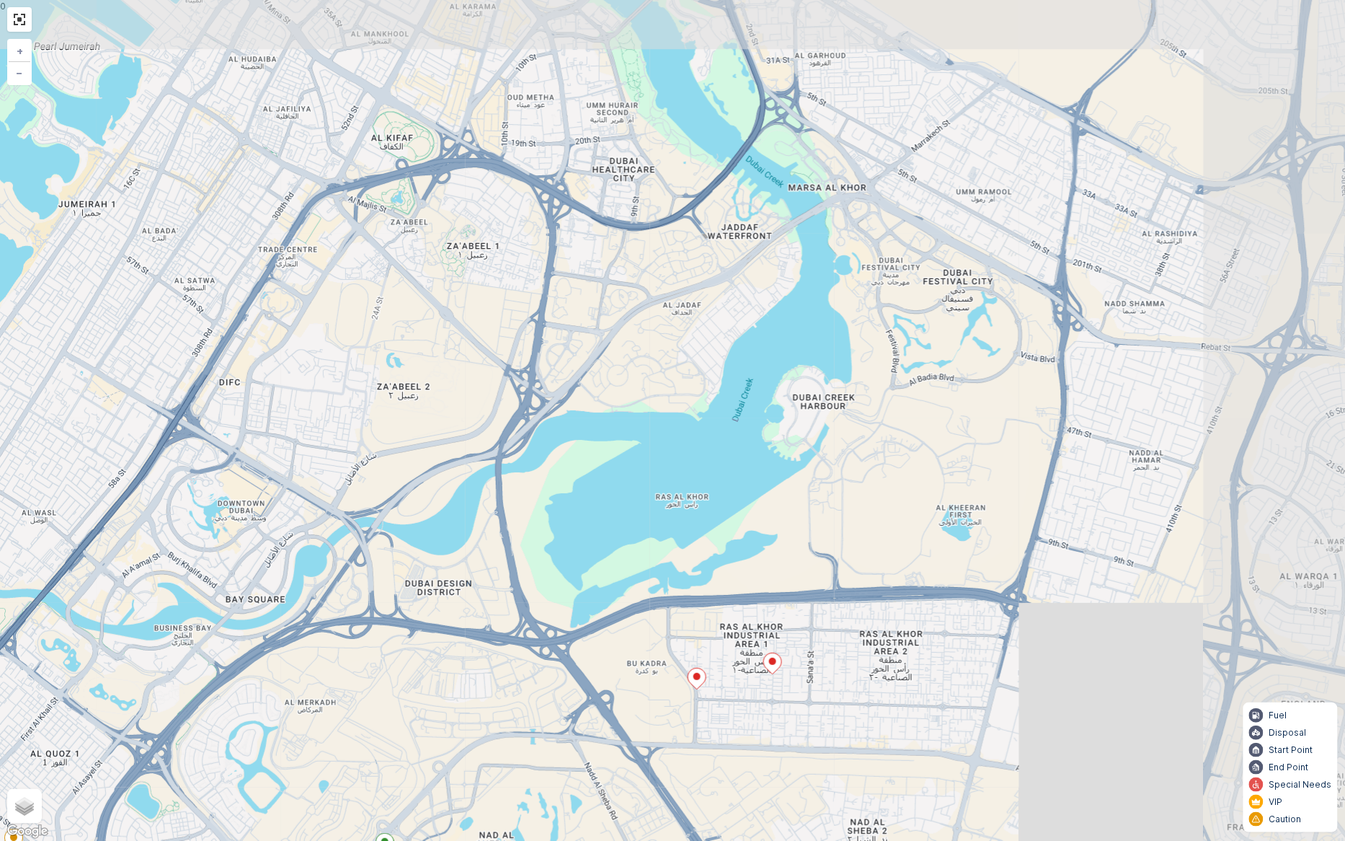
drag, startPoint x: 1073, startPoint y: 502, endPoint x: 723, endPoint y: 840, distance: 486.4
click at [723, 704] on div "2 2 2 2 3 2 2 2 + − Satellite Roadmap Terrain Hybrid Leaflet Keyboard shortcuts…" at bounding box center [672, 420] width 1345 height 841
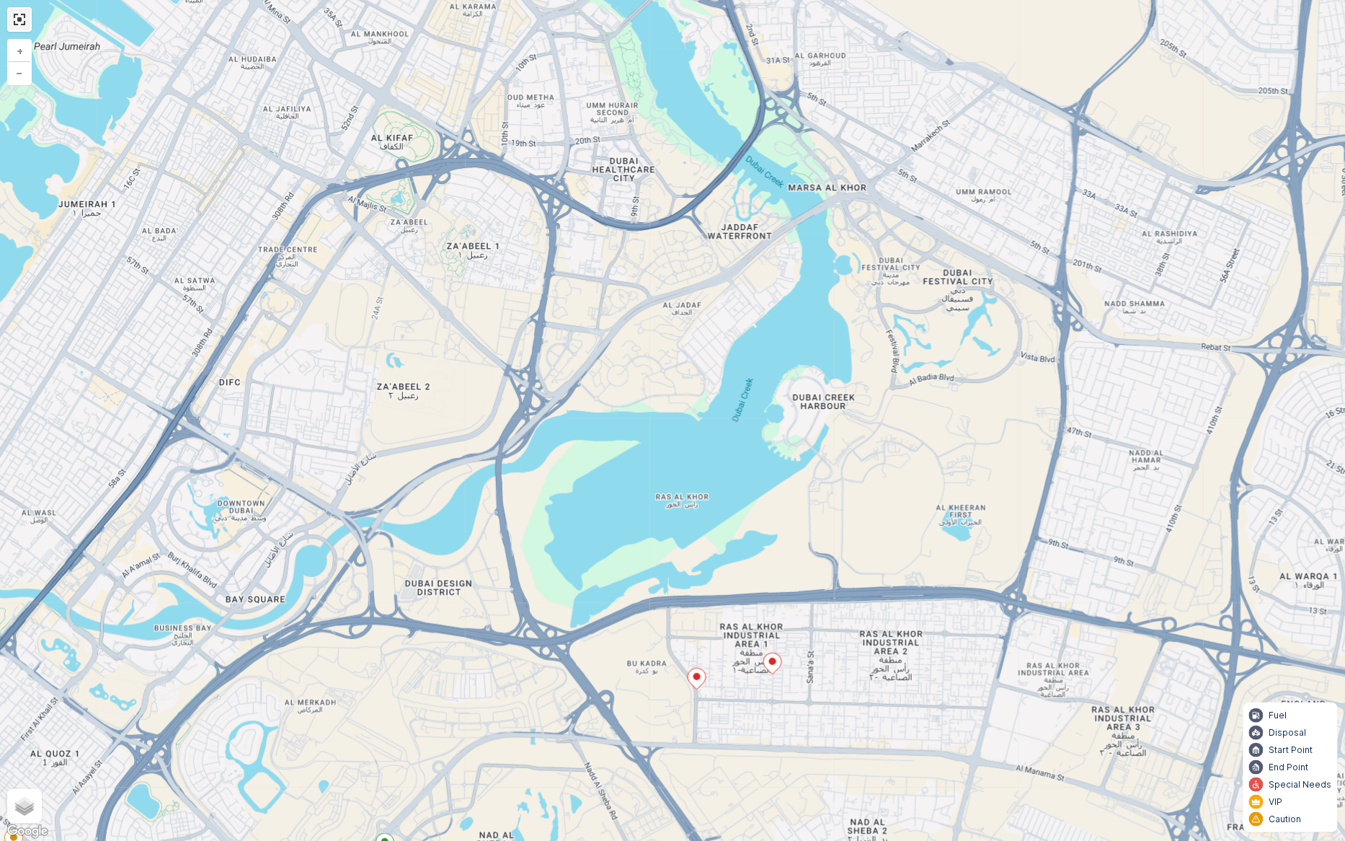
click at [19, 14] on link at bounding box center [20, 20] width 22 height 22
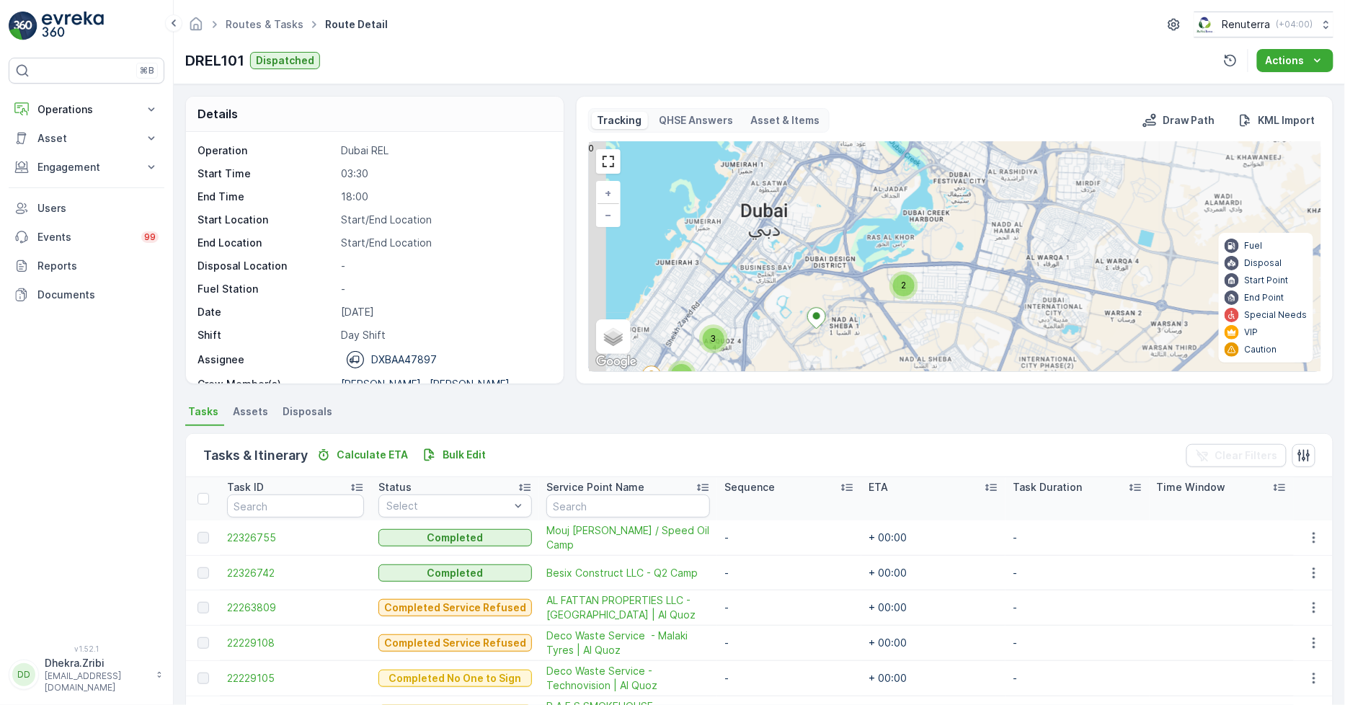
drag, startPoint x: 874, startPoint y: 309, endPoint x: 913, endPoint y: 235, distance: 83.2
click at [913, 235] on div "2 9 3 13 5 + − Satellite Roadmap Terrain Hybrid Leaflet Keyboard shortcuts Map …" at bounding box center [955, 256] width 732 height 229
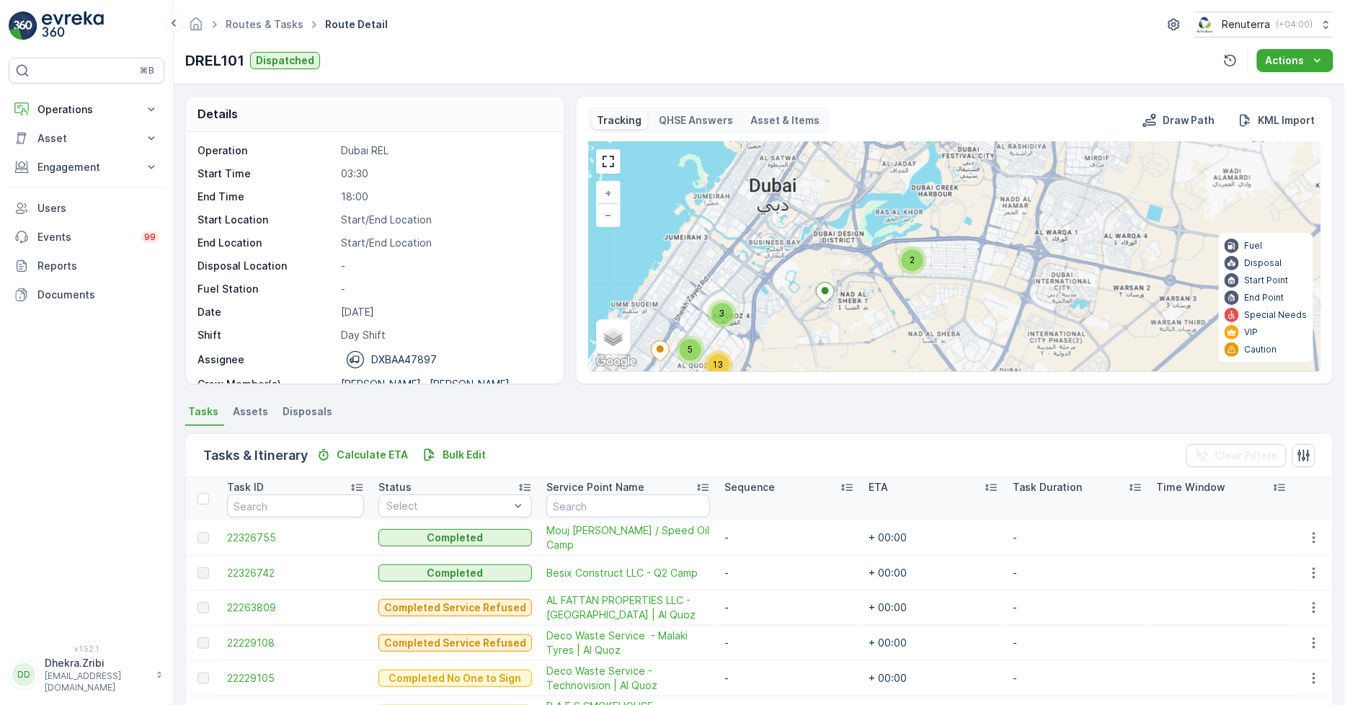
click at [913, 267] on div "2" at bounding box center [913, 260] width 22 height 22
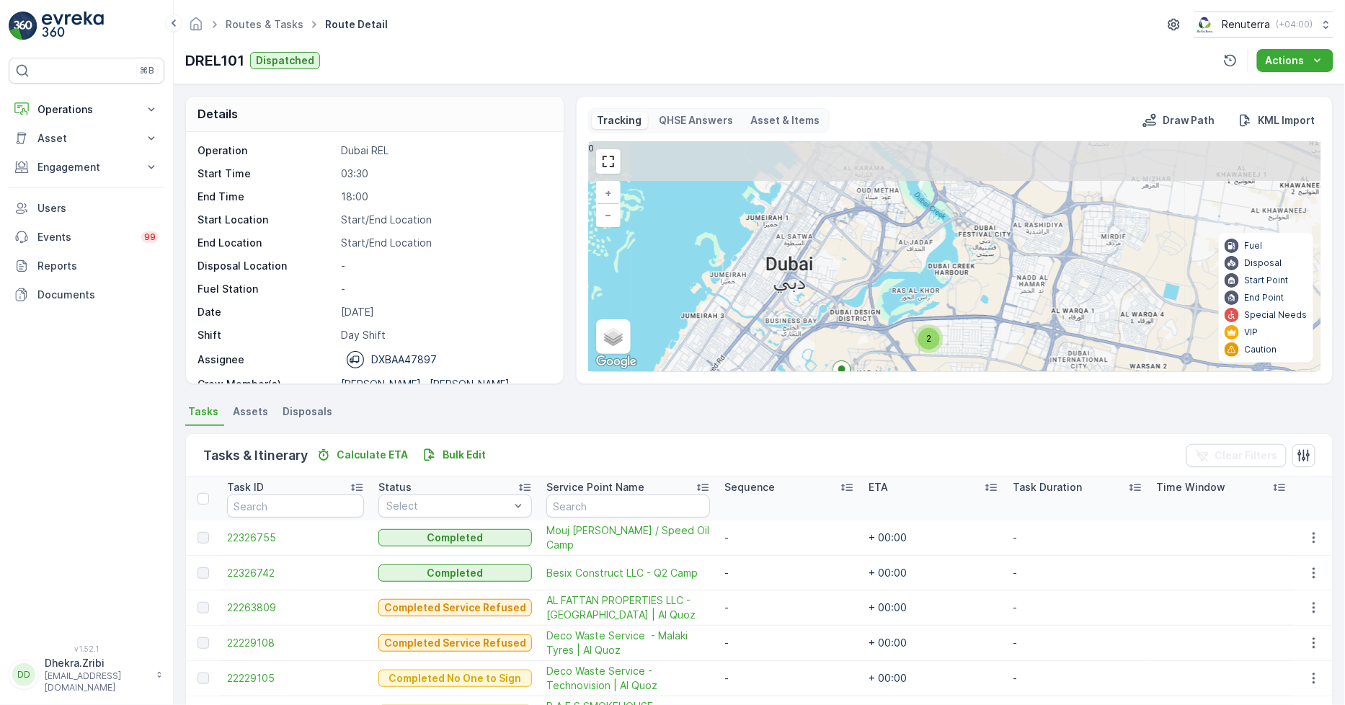
drag, startPoint x: 848, startPoint y: 234, endPoint x: 874, endPoint y: 334, distance: 103.5
click at [874, 334] on div "2 9 3 13 5 + − Satellite Roadmap Terrain Hybrid Leaflet Keyboard shortcuts Map …" at bounding box center [955, 256] width 732 height 229
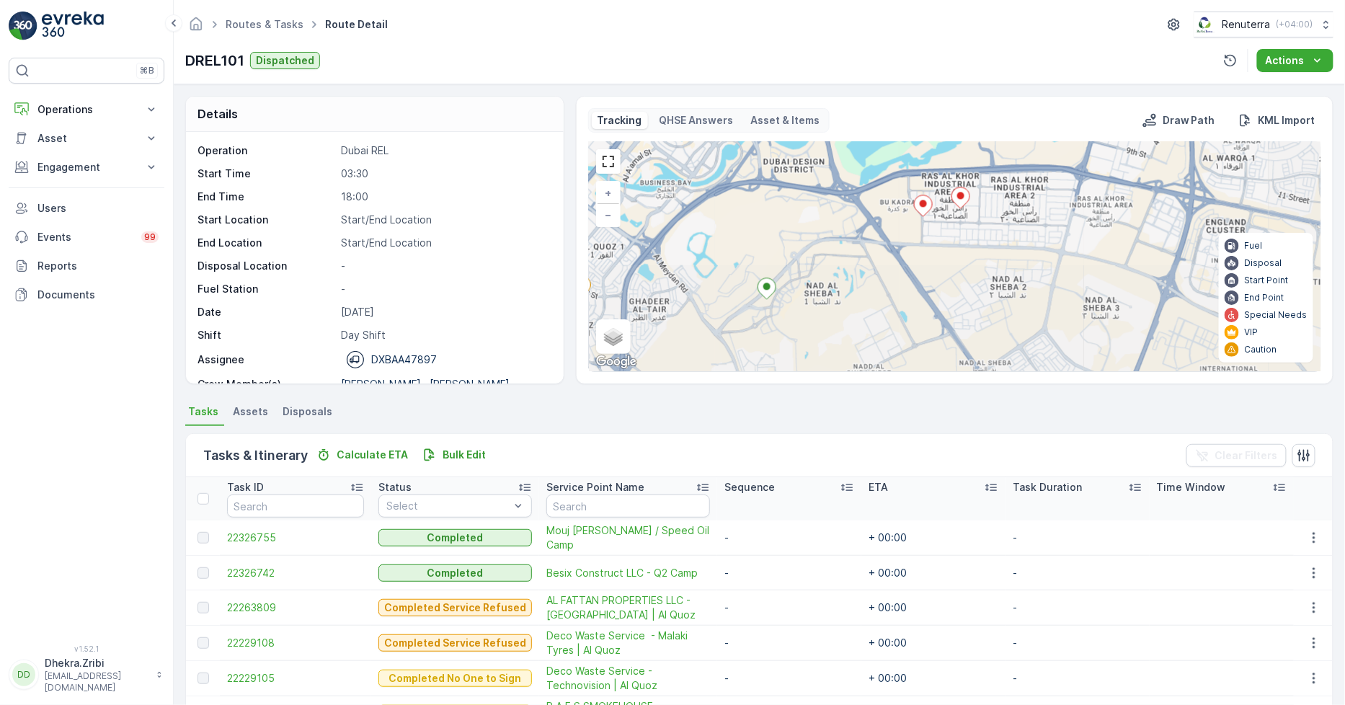
drag, startPoint x: 880, startPoint y: 326, endPoint x: 827, endPoint y: 141, distance: 192.1
click at [827, 142] on div "2 7 2 5 5 2 3 + − Satellite Roadmap Terrain Hybrid Leaflet Keyboard shortcuts M…" at bounding box center [955, 256] width 732 height 229
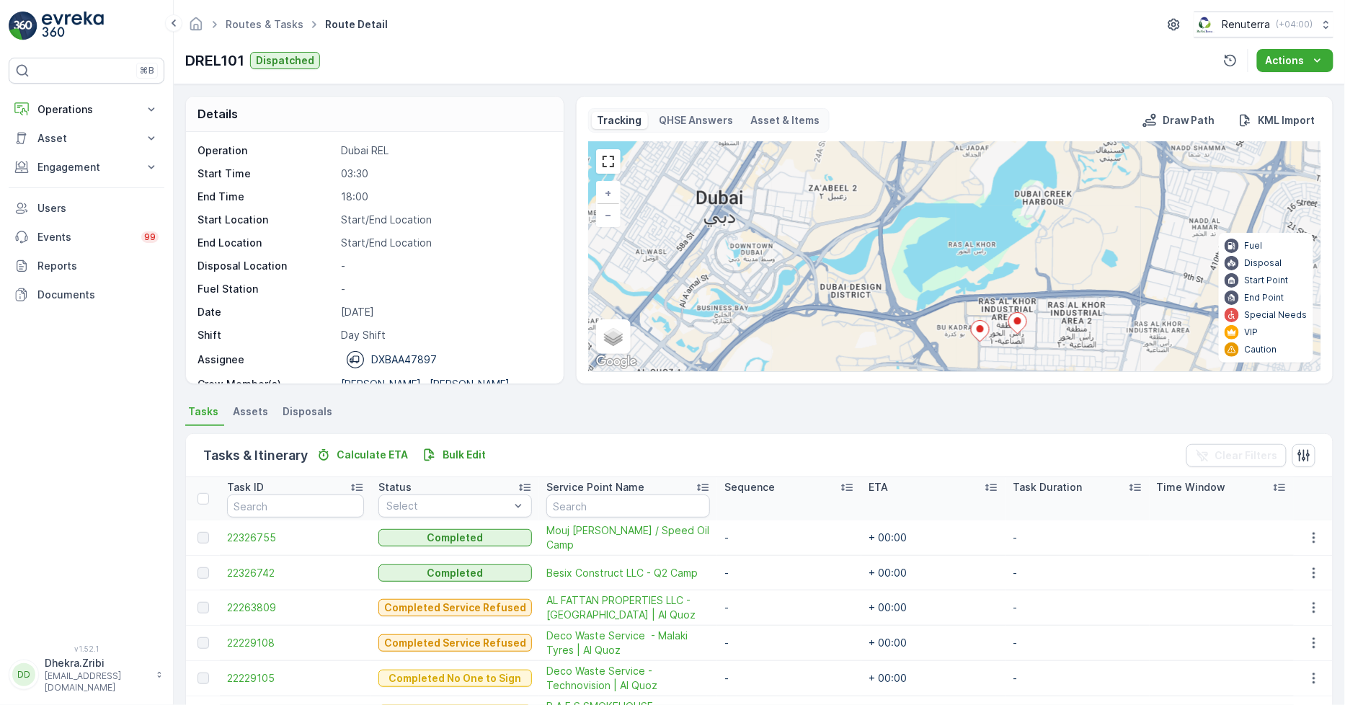
drag, startPoint x: 852, startPoint y: 233, endPoint x: 909, endPoint y: 360, distance: 139.7
click at [909, 360] on div "2 7 2 5 5 2 3 + − Satellite Roadmap Terrain Hybrid Leaflet Keyboard shortcuts M…" at bounding box center [955, 256] width 732 height 229
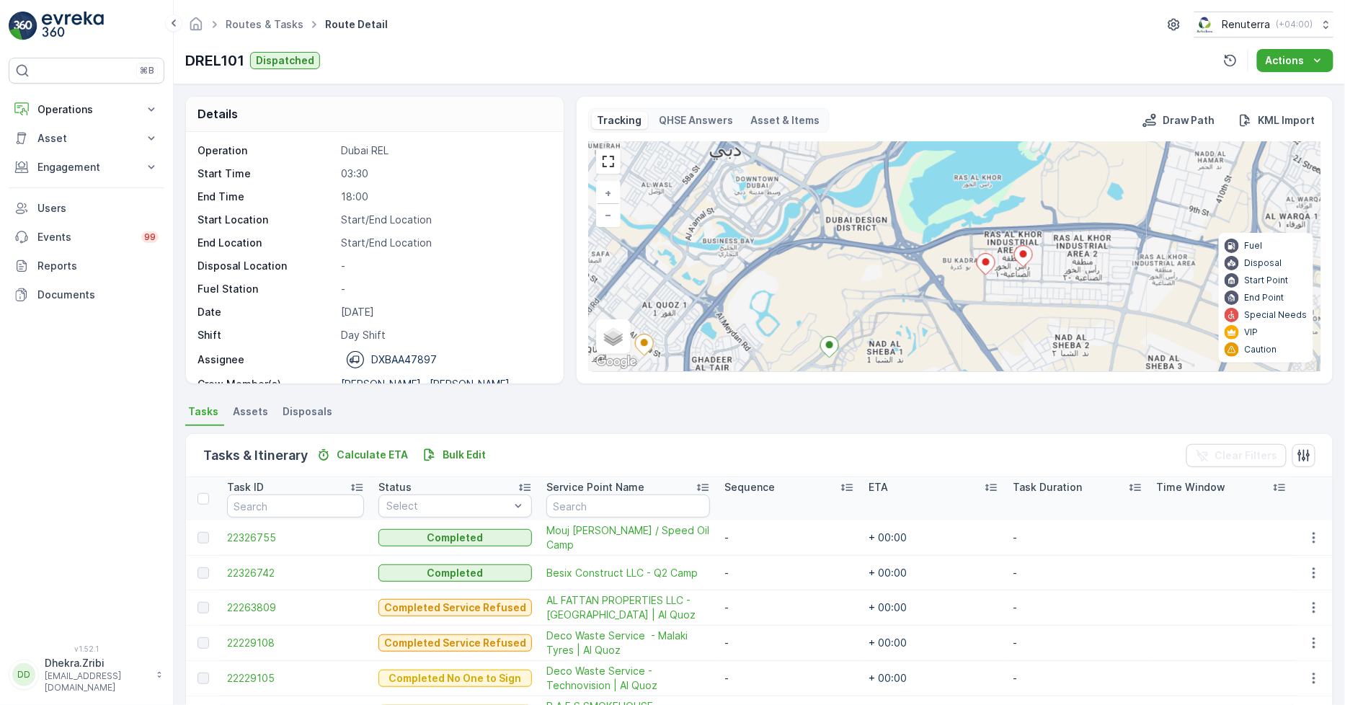
drag, startPoint x: 871, startPoint y: 281, endPoint x: 877, endPoint y: 212, distance: 69.4
click at [877, 212] on div "2 7 2 5 5 2 3 + − Satellite Roadmap Terrain Hybrid Leaflet Keyboard shortcuts M…" at bounding box center [955, 256] width 732 height 229
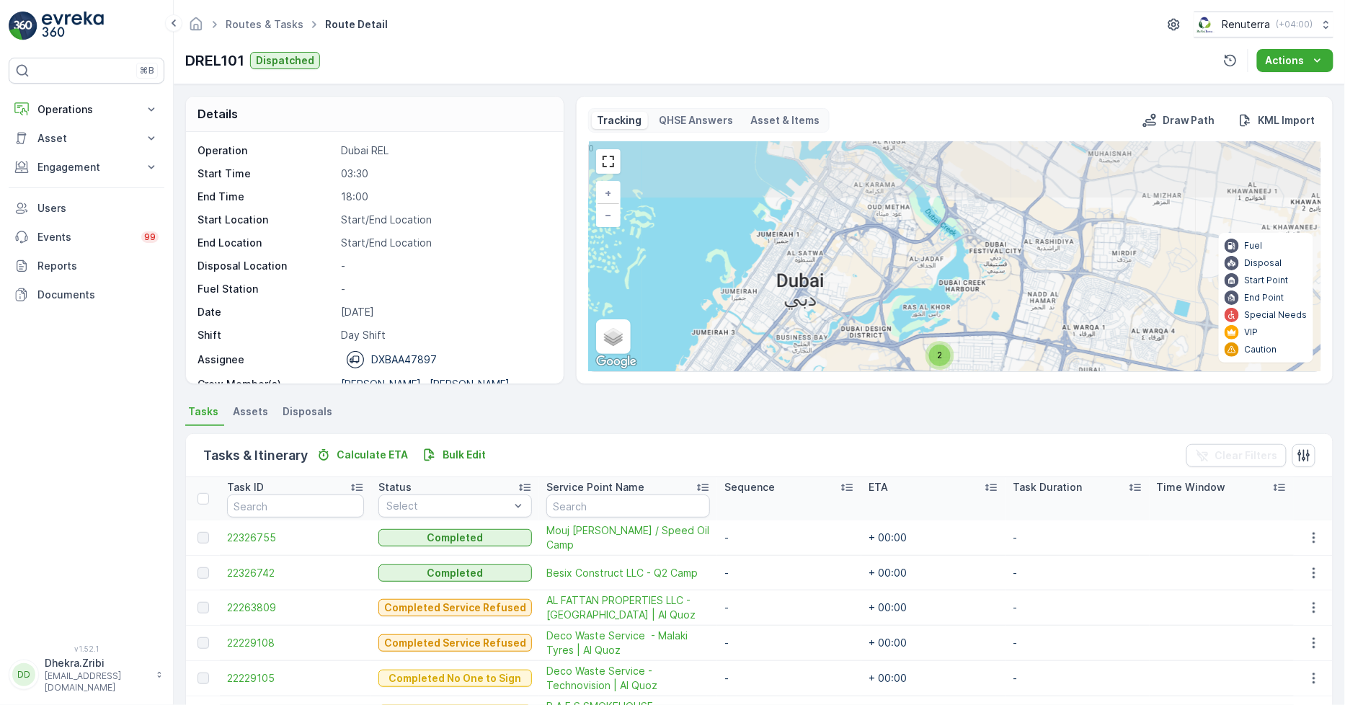
drag, startPoint x: 859, startPoint y: 225, endPoint x: 855, endPoint y: 315, distance: 90.2
click at [855, 314] on div "2 9 3 13 5 + − Satellite Roadmap Terrain Hybrid Leaflet Keyboard shortcuts Map …" at bounding box center [955, 256] width 732 height 229
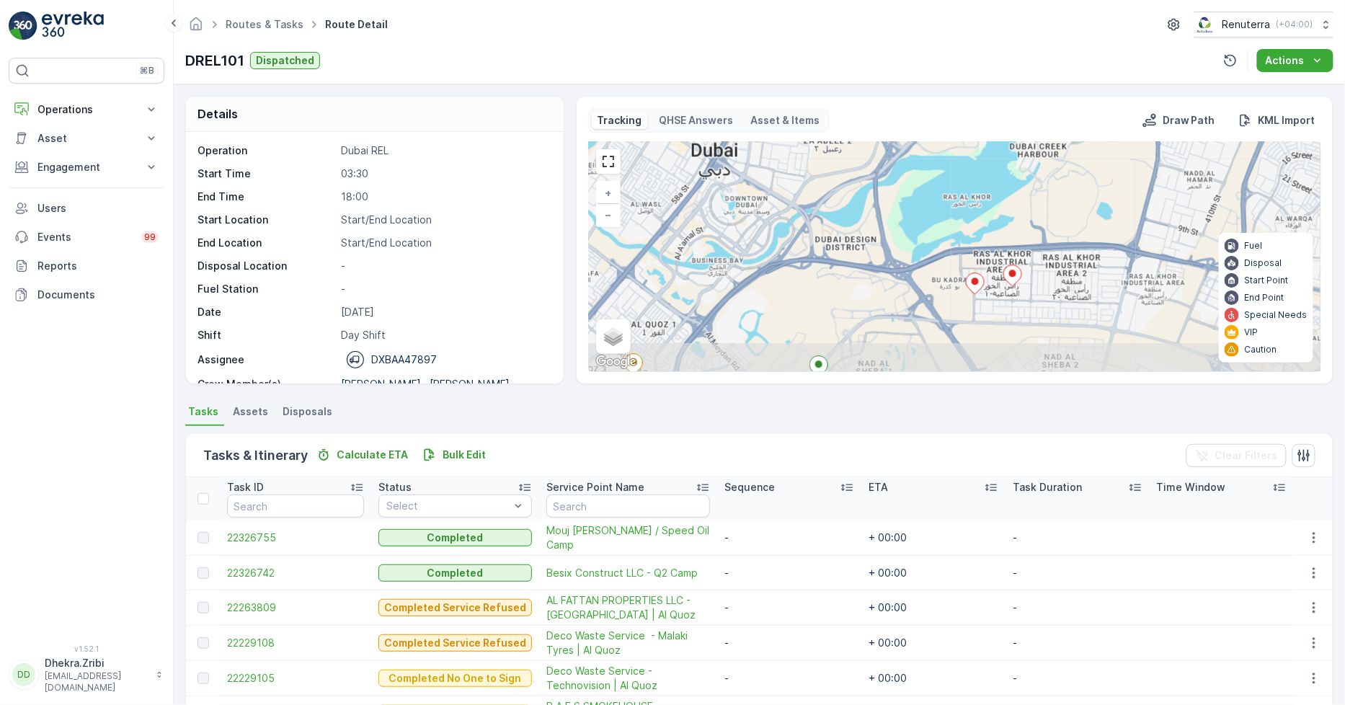
drag, startPoint x: 887, startPoint y: 343, endPoint x: 859, endPoint y: 239, distance: 107.5
click at [859, 239] on div "2 7 2 5 5 2 3 + − Satellite Roadmap Terrain Hybrid Leaflet Keyboard shortcuts M…" at bounding box center [955, 256] width 732 height 229
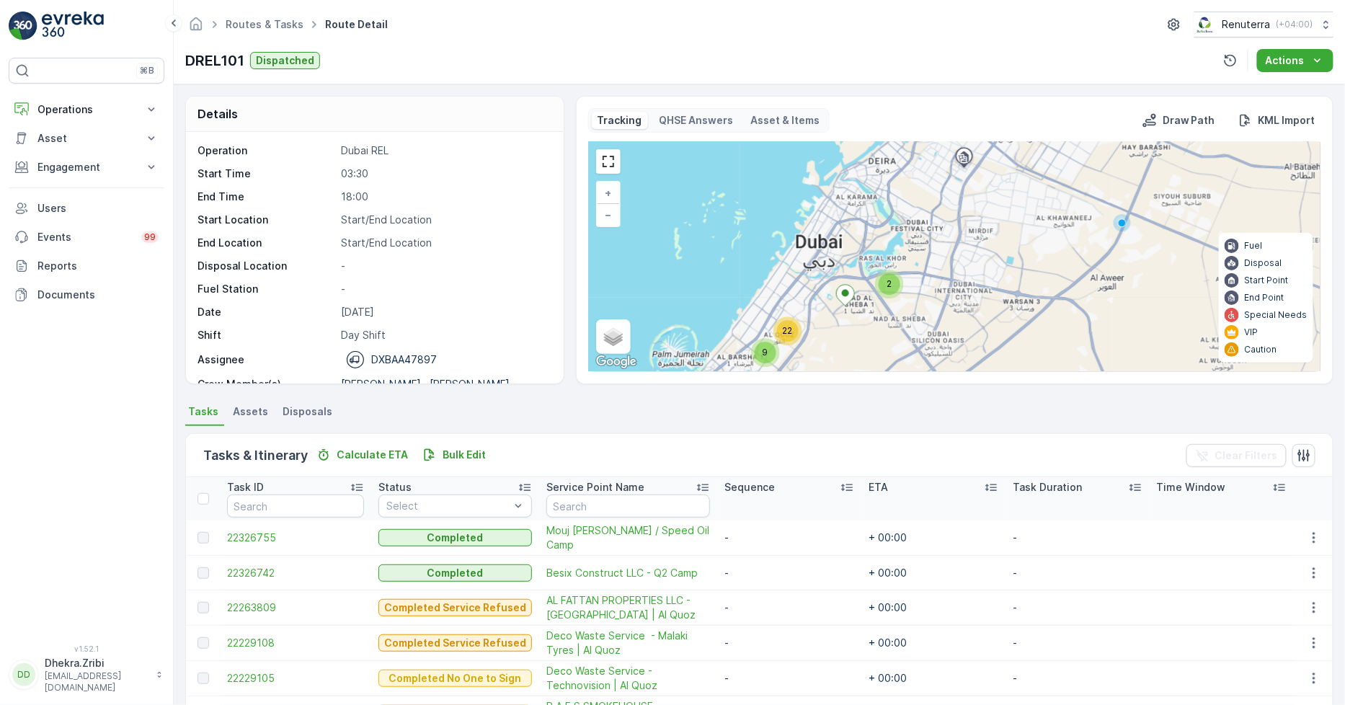
click at [887, 286] on span "2" at bounding box center [889, 283] width 5 height 11
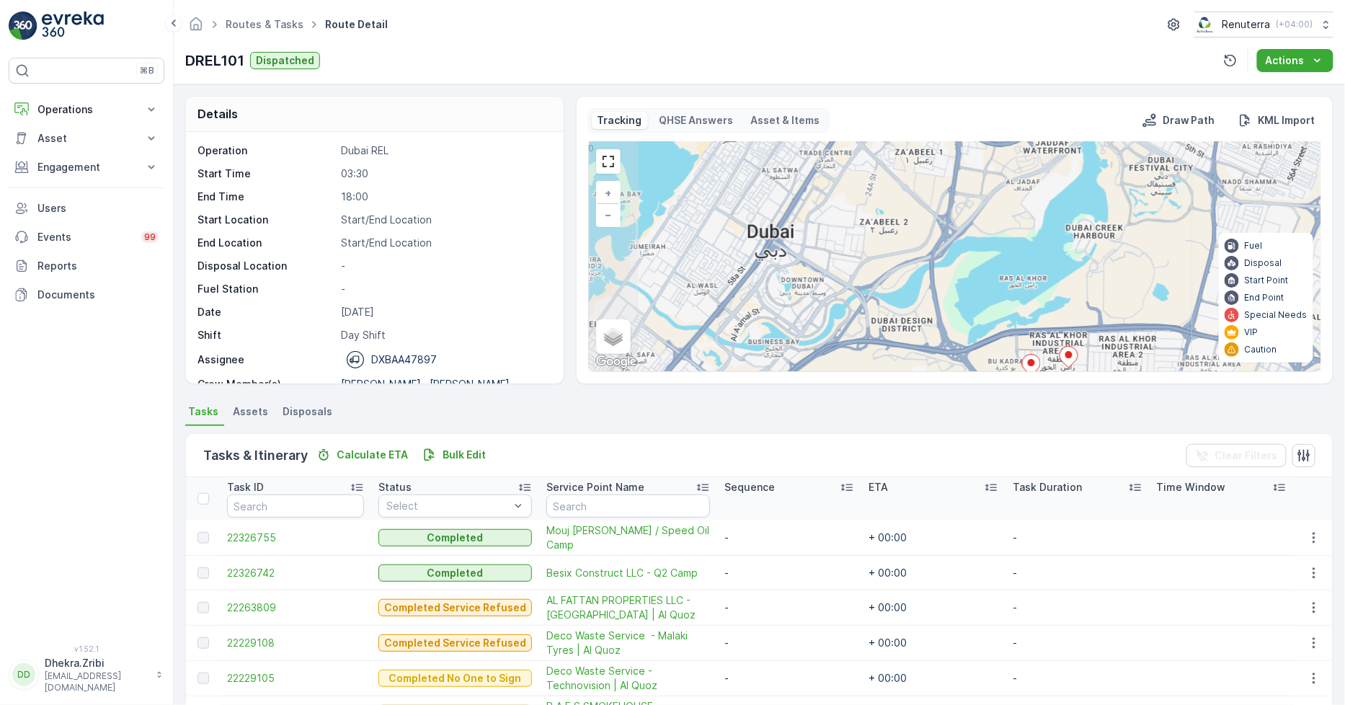
drag, startPoint x: 810, startPoint y: 234, endPoint x: 909, endPoint y: 353, distance: 155.6
click at [909, 352] on div "2 7 2 5 5 2 3 + − Satellite Roadmap Terrain Hybrid Leaflet Keyboard shortcuts M…" at bounding box center [955, 256] width 732 height 229
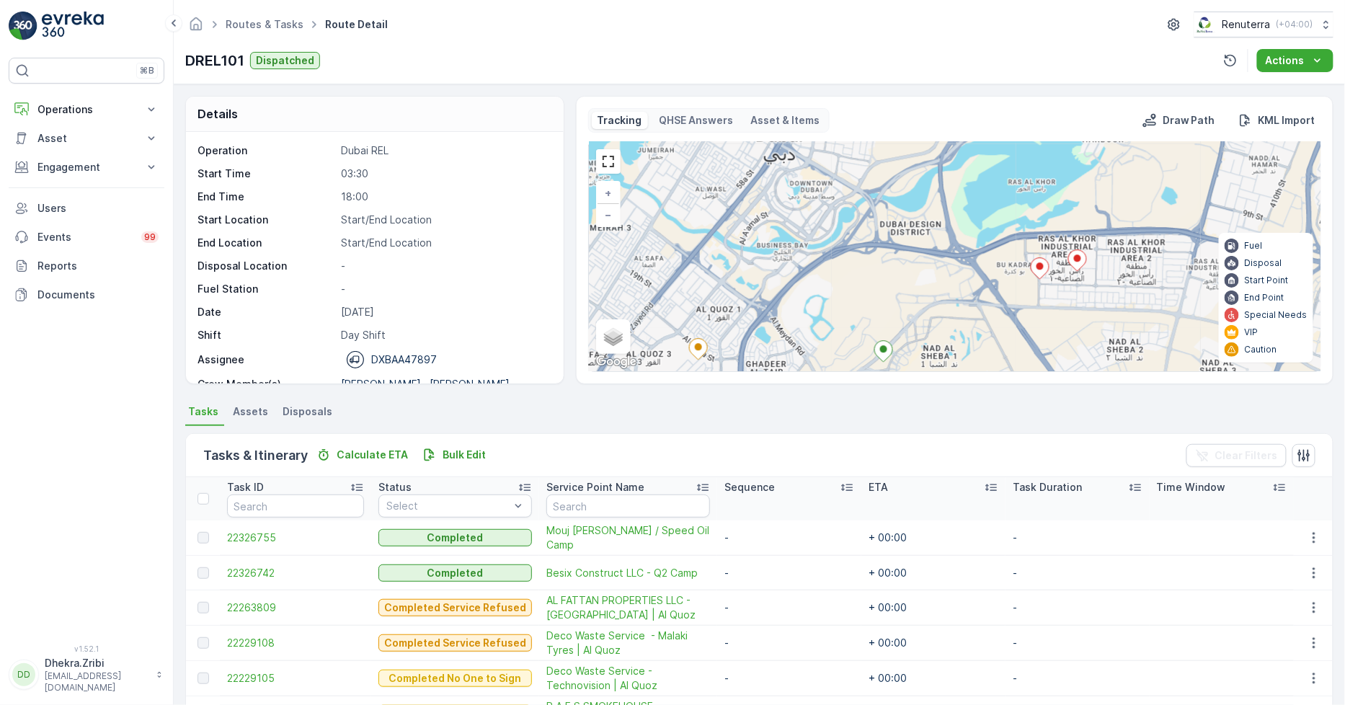
drag, startPoint x: 928, startPoint y: 307, endPoint x: 934, endPoint y: 224, distance: 83.1
click at [934, 224] on div "2 7 2 5 5 2 3 + − Satellite Roadmap Terrain Hybrid Leaflet Keyboard shortcuts M…" at bounding box center [955, 256] width 732 height 229
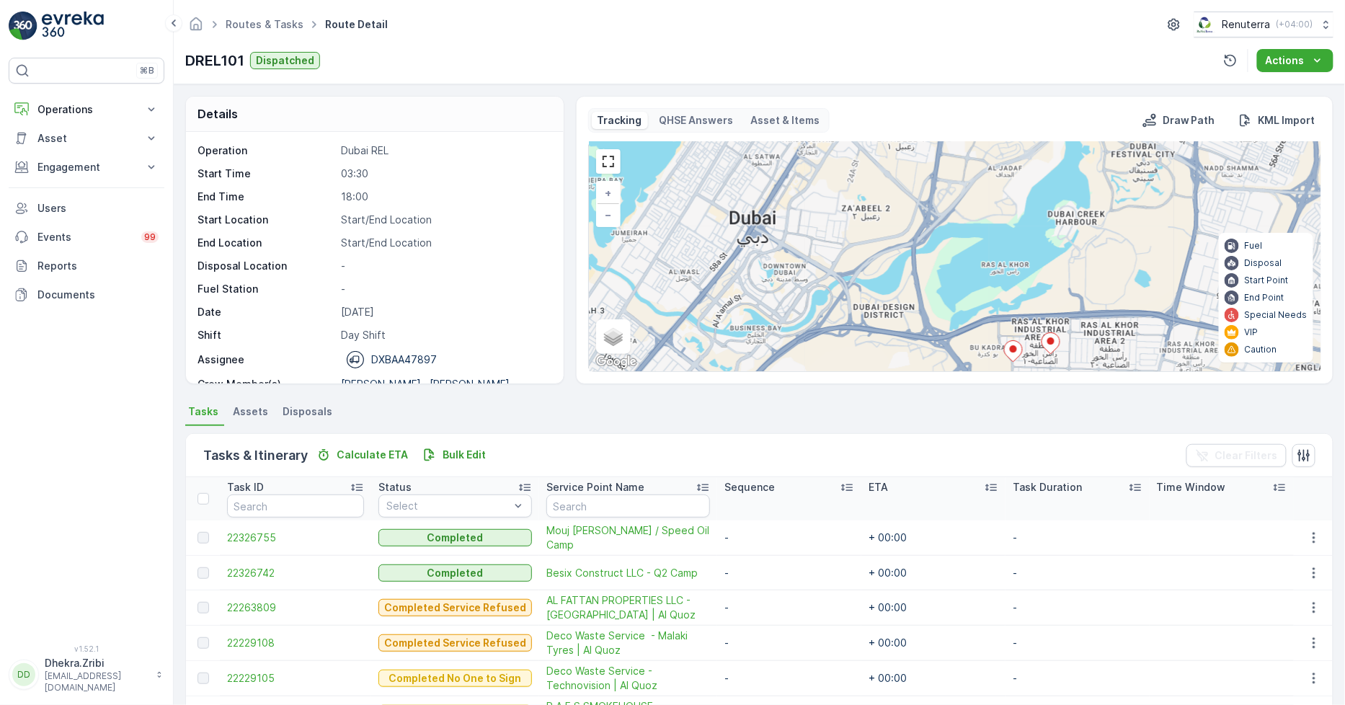
drag, startPoint x: 912, startPoint y: 239, endPoint x: 885, endPoint y: 322, distance: 87.1
click at [885, 322] on div "2 7 2 5 5 2 3 + − Satellite Roadmap Terrain Hybrid Leaflet Keyboard shortcuts M…" at bounding box center [955, 256] width 732 height 229
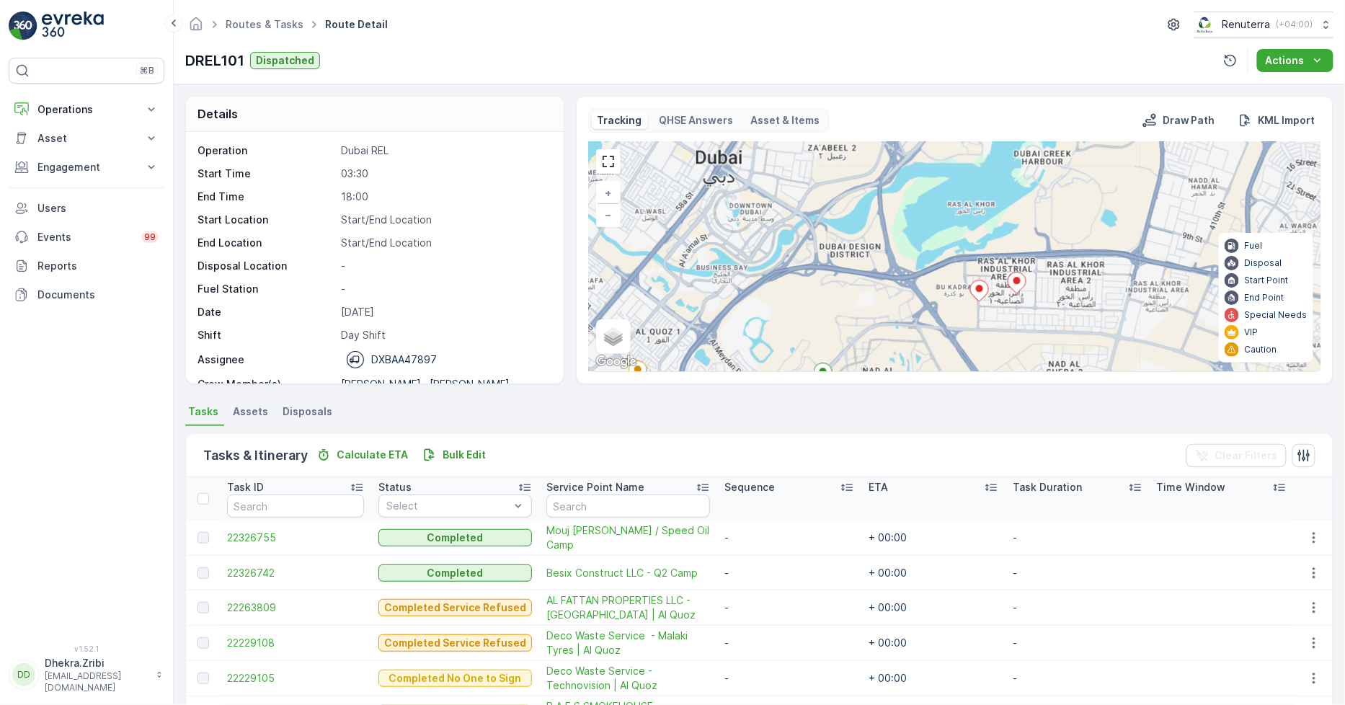
drag, startPoint x: 913, startPoint y: 313, endPoint x: 878, endPoint y: 251, distance: 71.0
click at [879, 253] on div "2 7 2 5 5 2 3 + − Satellite Roadmap Terrain Hybrid Leaflet Keyboard shortcuts M…" at bounding box center [955, 256] width 732 height 229
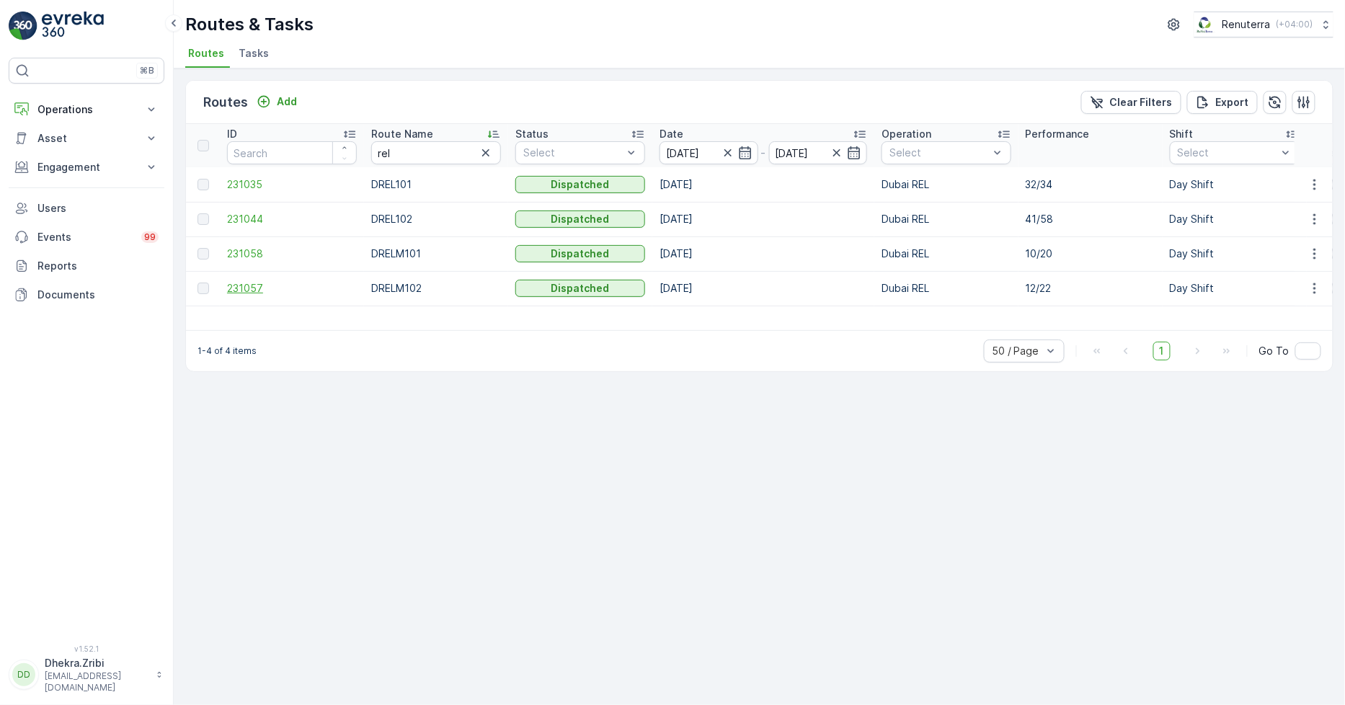
click at [242, 287] on span "231057" at bounding box center [292, 288] width 130 height 14
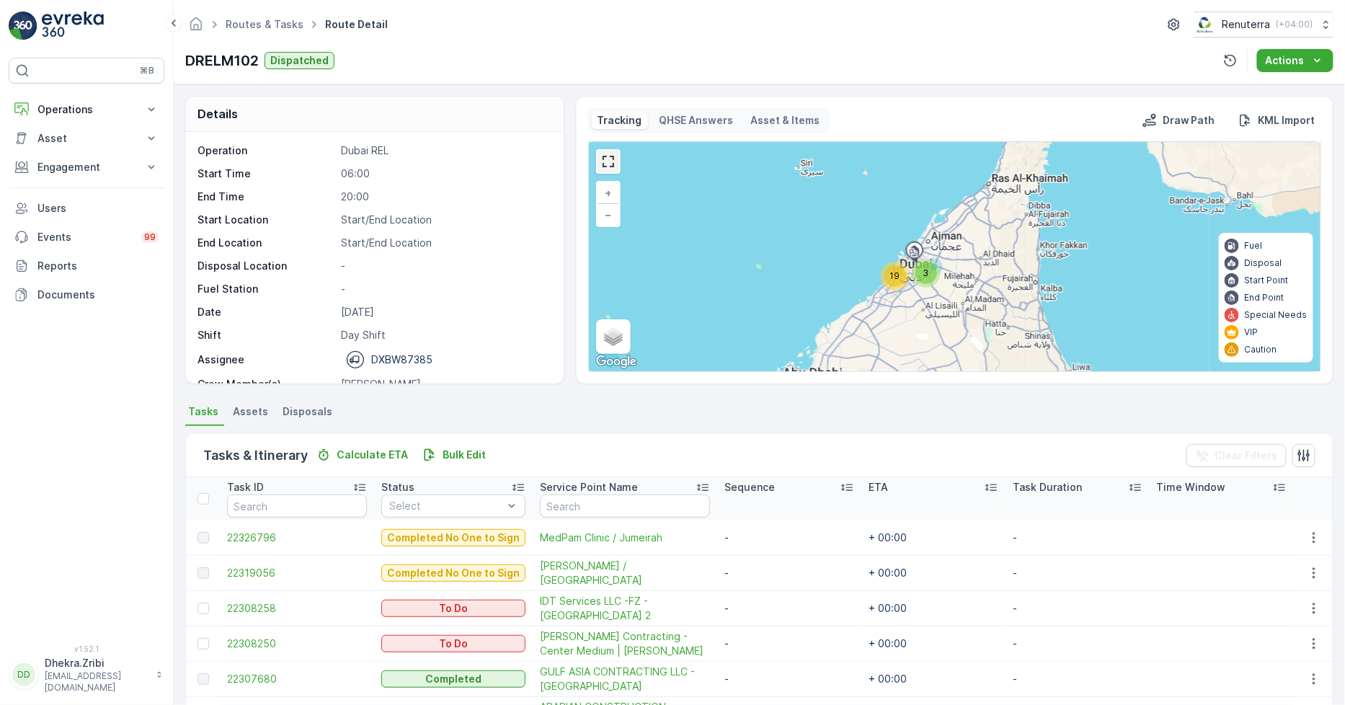
click at [609, 159] on link at bounding box center [609, 162] width 22 height 22
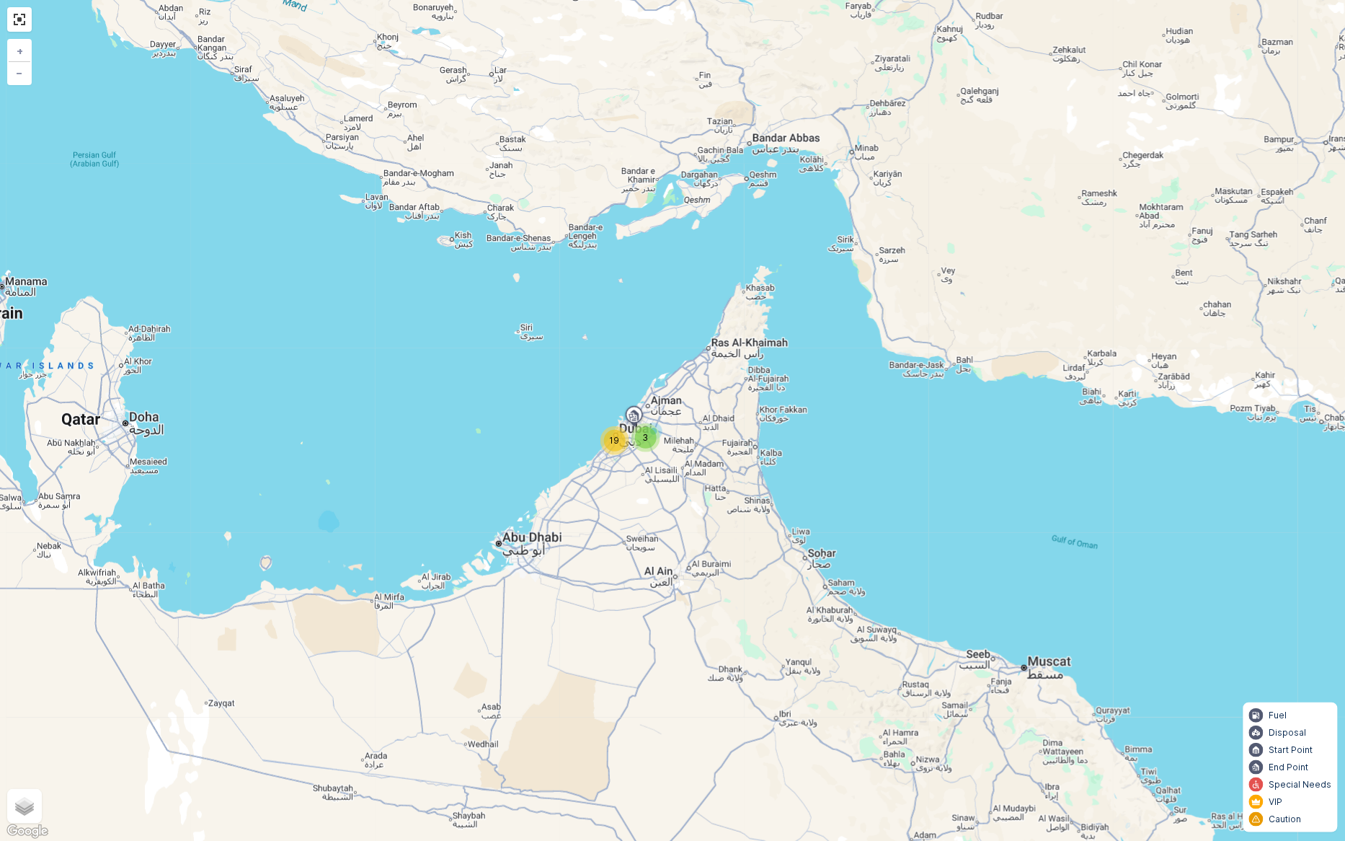
click at [619, 445] on span "19" at bounding box center [615, 440] width 10 height 11
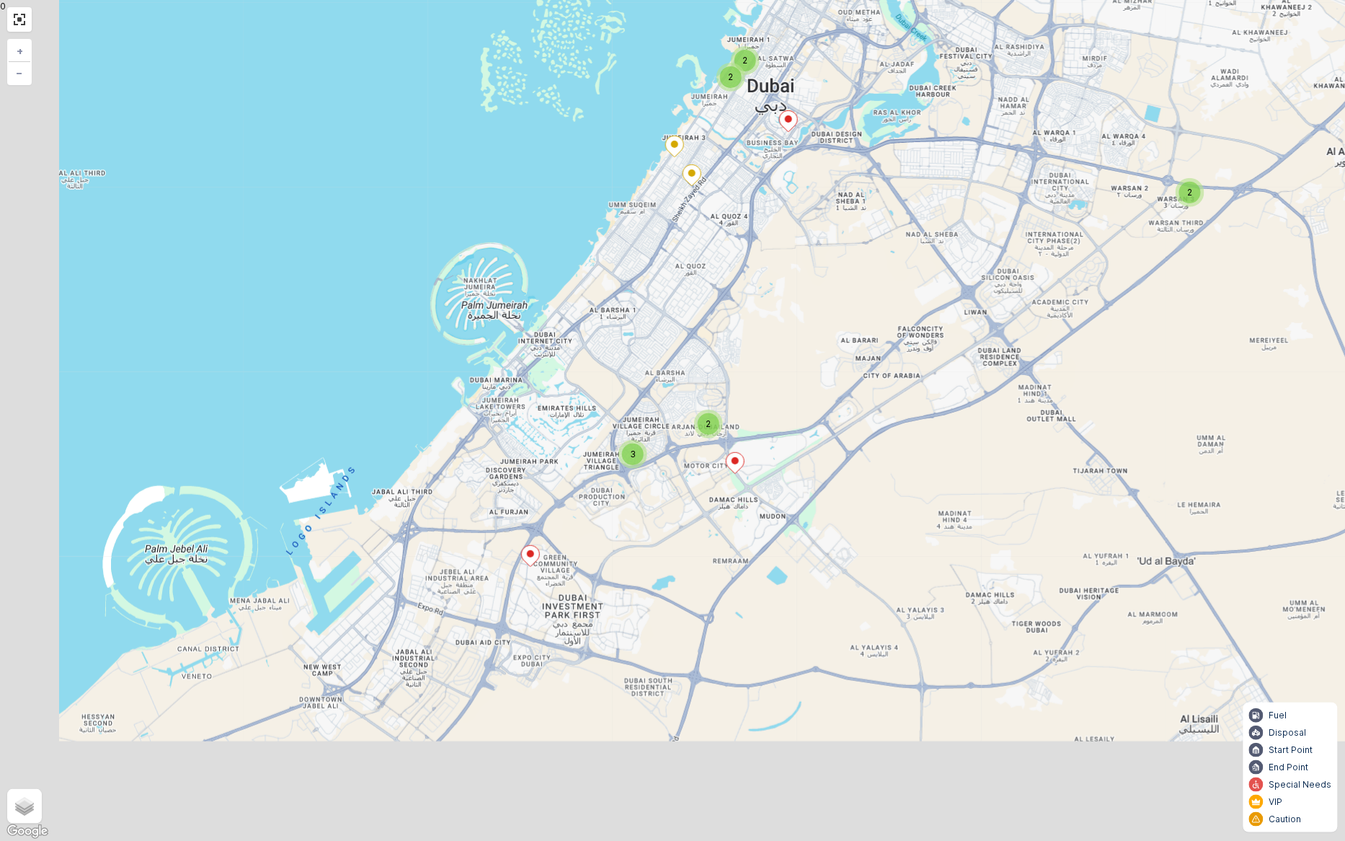
drag, startPoint x: 682, startPoint y: 458, endPoint x: 714, endPoint y: 381, distance: 83.7
click at [714, 381] on div "2 3 2 2 2 + − Satellite Roadmap Terrain Hybrid Leaflet Keyboard shortcuts Map D…" at bounding box center [672, 420] width 1345 height 841
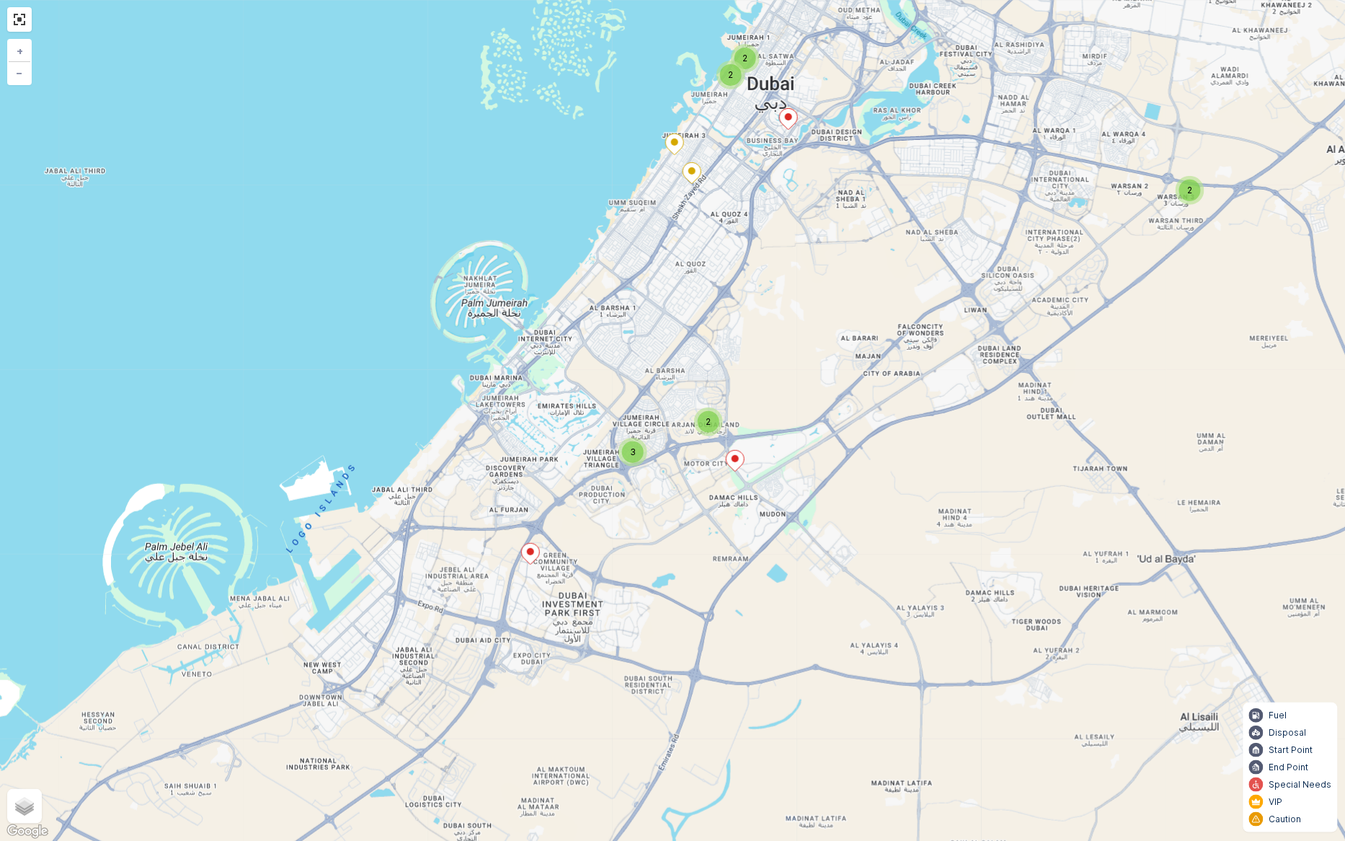
click at [531, 549] on ellipse at bounding box center [530, 551] width 7 height 7
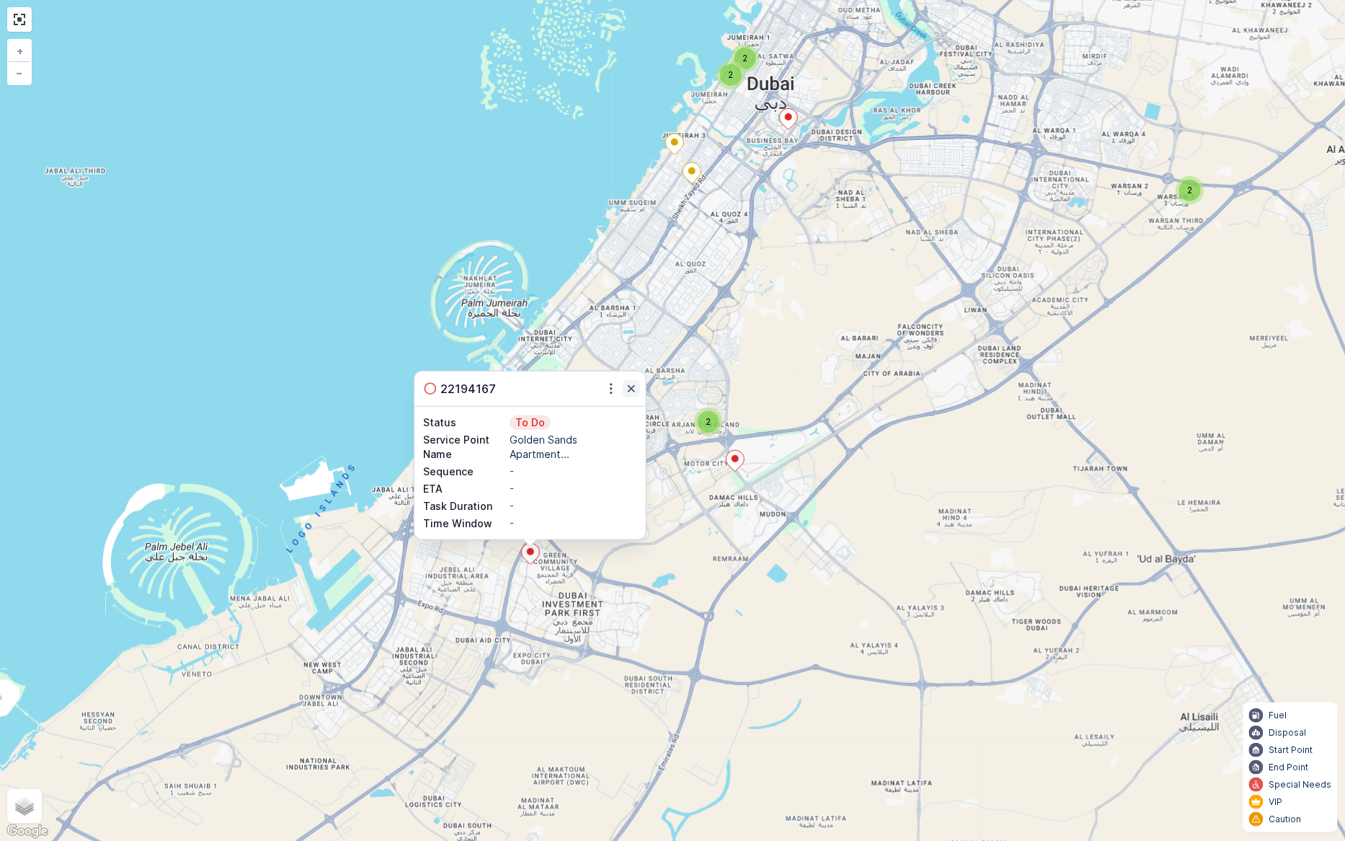
click at [631, 389] on icon "button" at bounding box center [631, 388] width 7 height 7
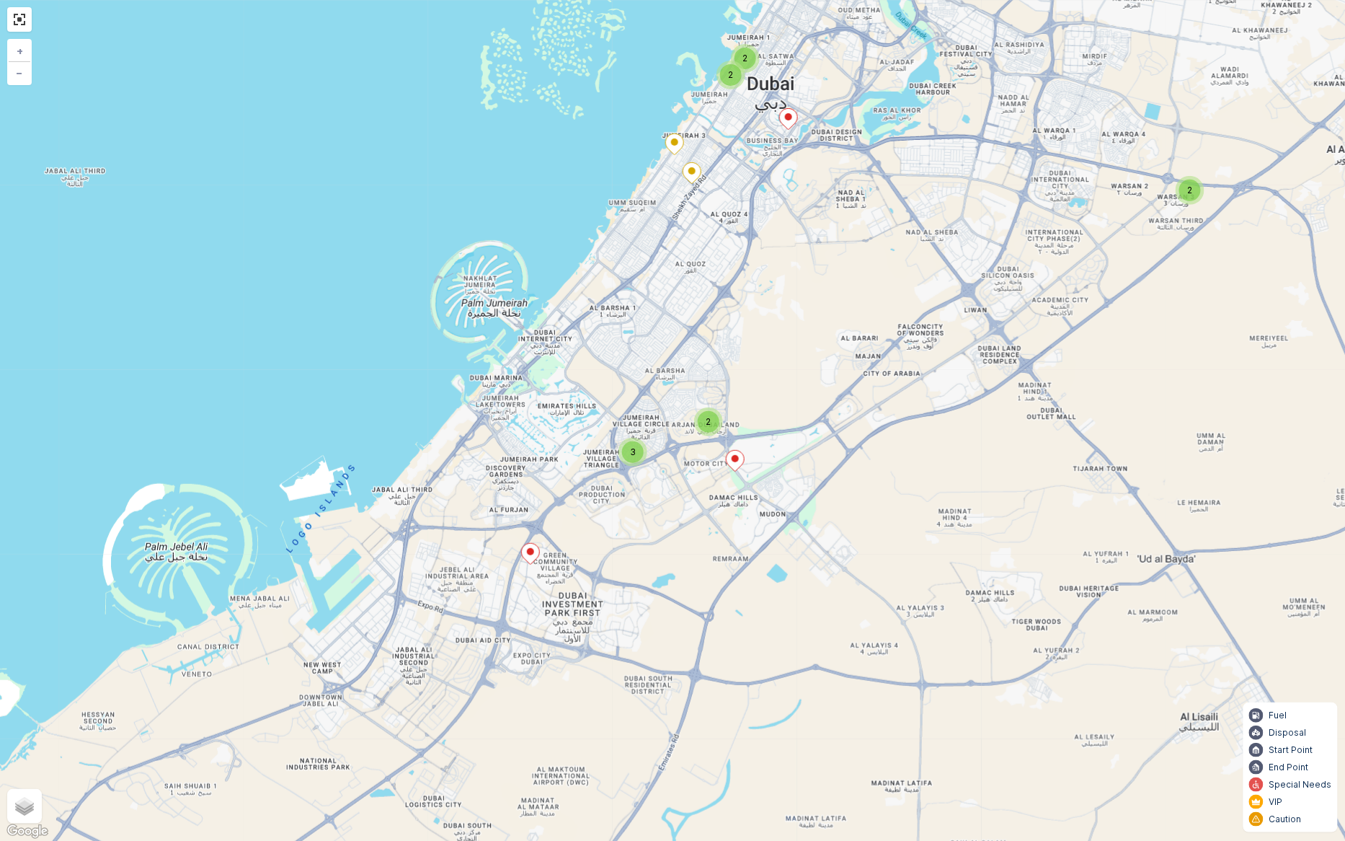
click at [737, 459] on ellipse at bounding box center [735, 458] width 7 height 7
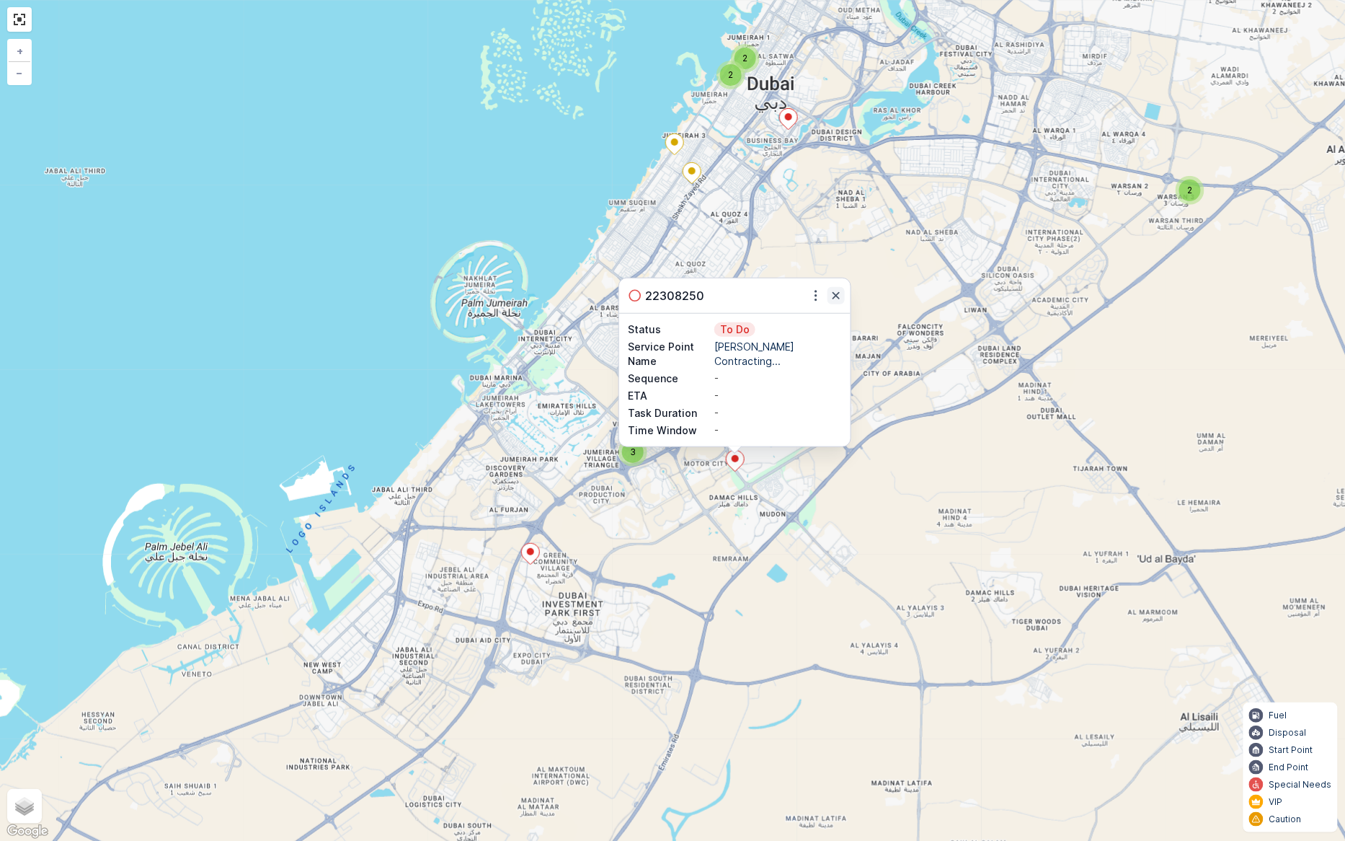
click at [835, 287] on button "button" at bounding box center [836, 295] width 17 height 17
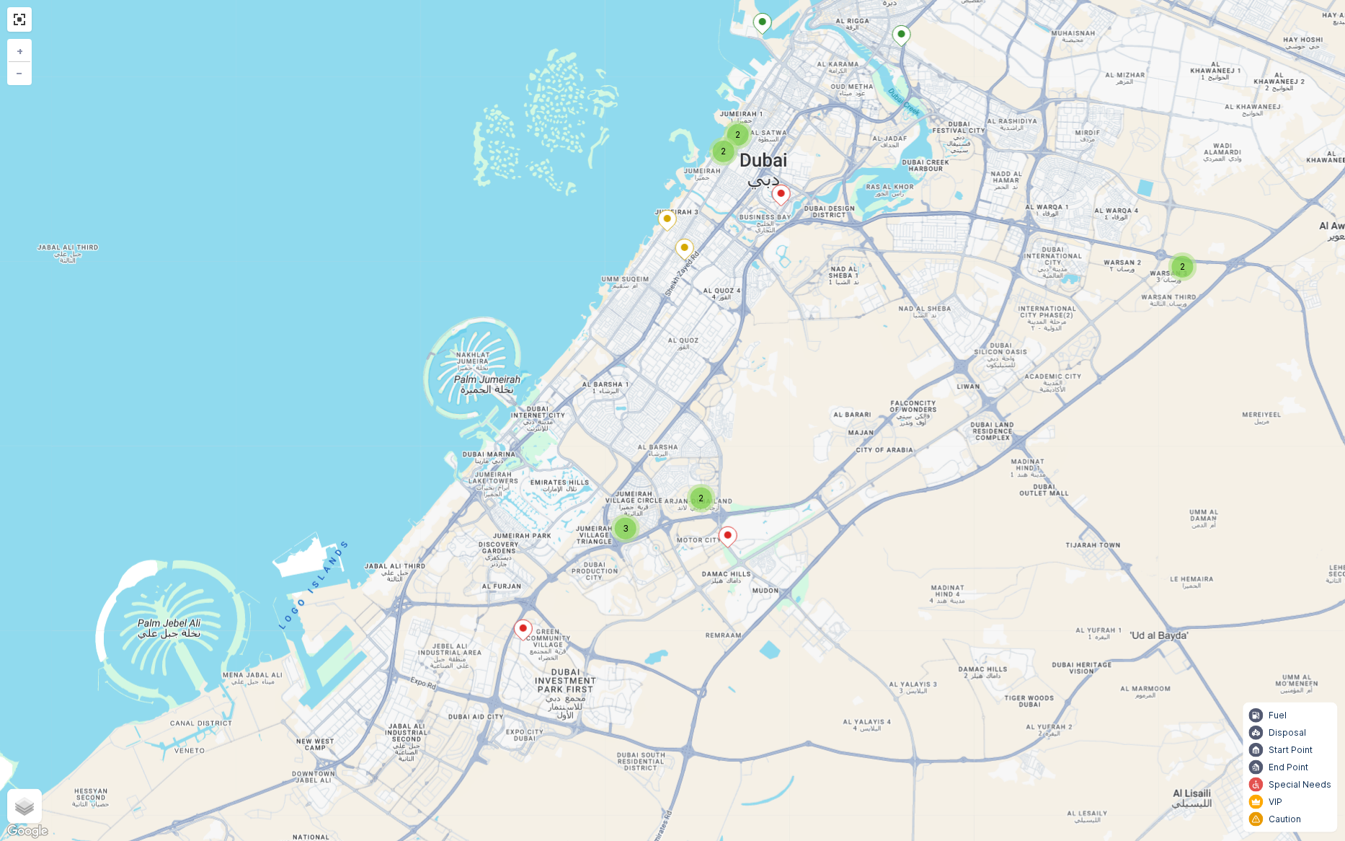
drag, startPoint x: 876, startPoint y: 258, endPoint x: 859, endPoint y: 370, distance: 113.0
click at [861, 364] on div "2 3 2 2 2 + − Satellite Roadmap Terrain Hybrid Leaflet Keyboard shortcuts Map D…" at bounding box center [672, 420] width 1345 height 841
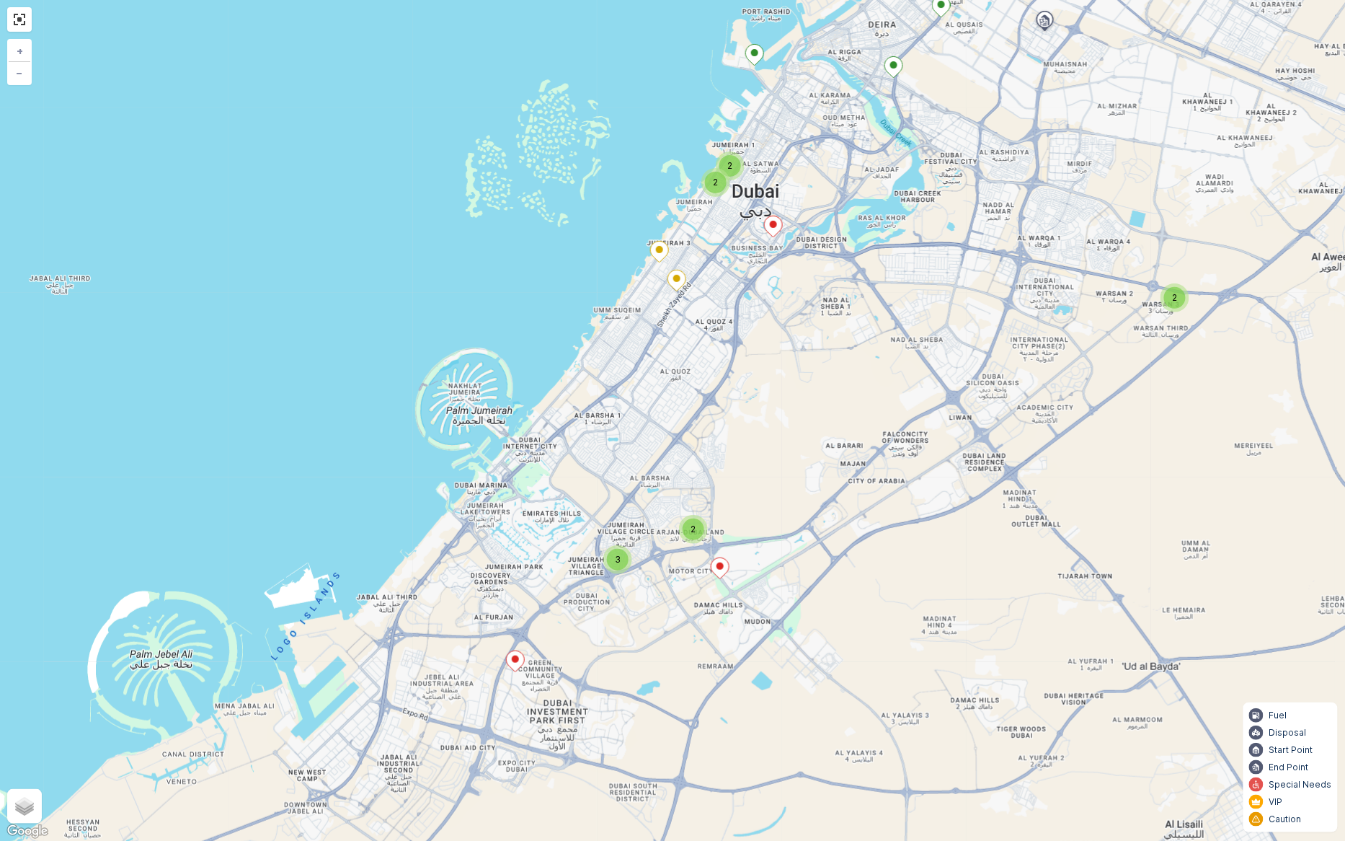
click at [694, 527] on span "2" at bounding box center [693, 528] width 5 height 11
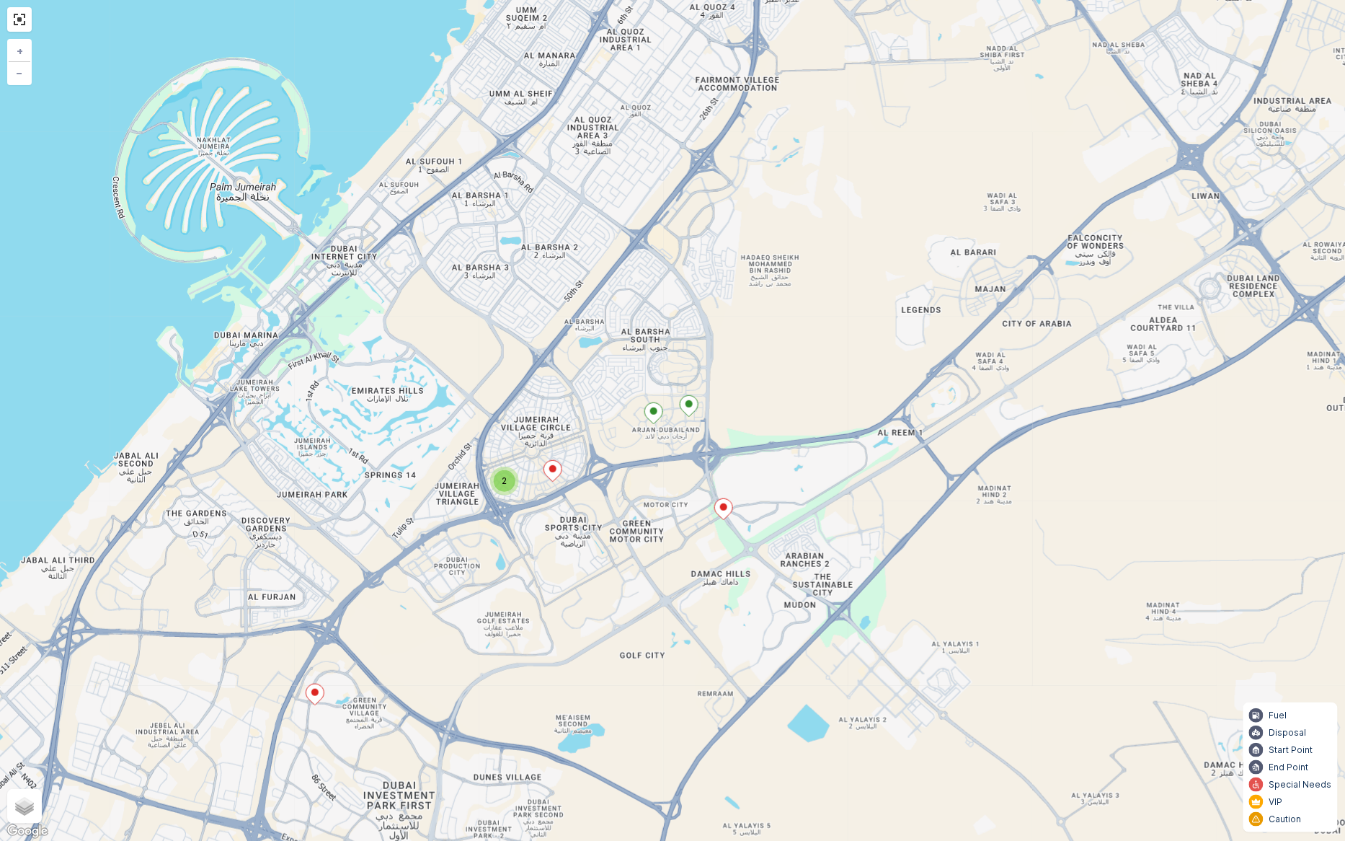
click at [510, 487] on div "2" at bounding box center [505, 481] width 22 height 22
click at [502, 476] on span "2" at bounding box center [504, 480] width 5 height 11
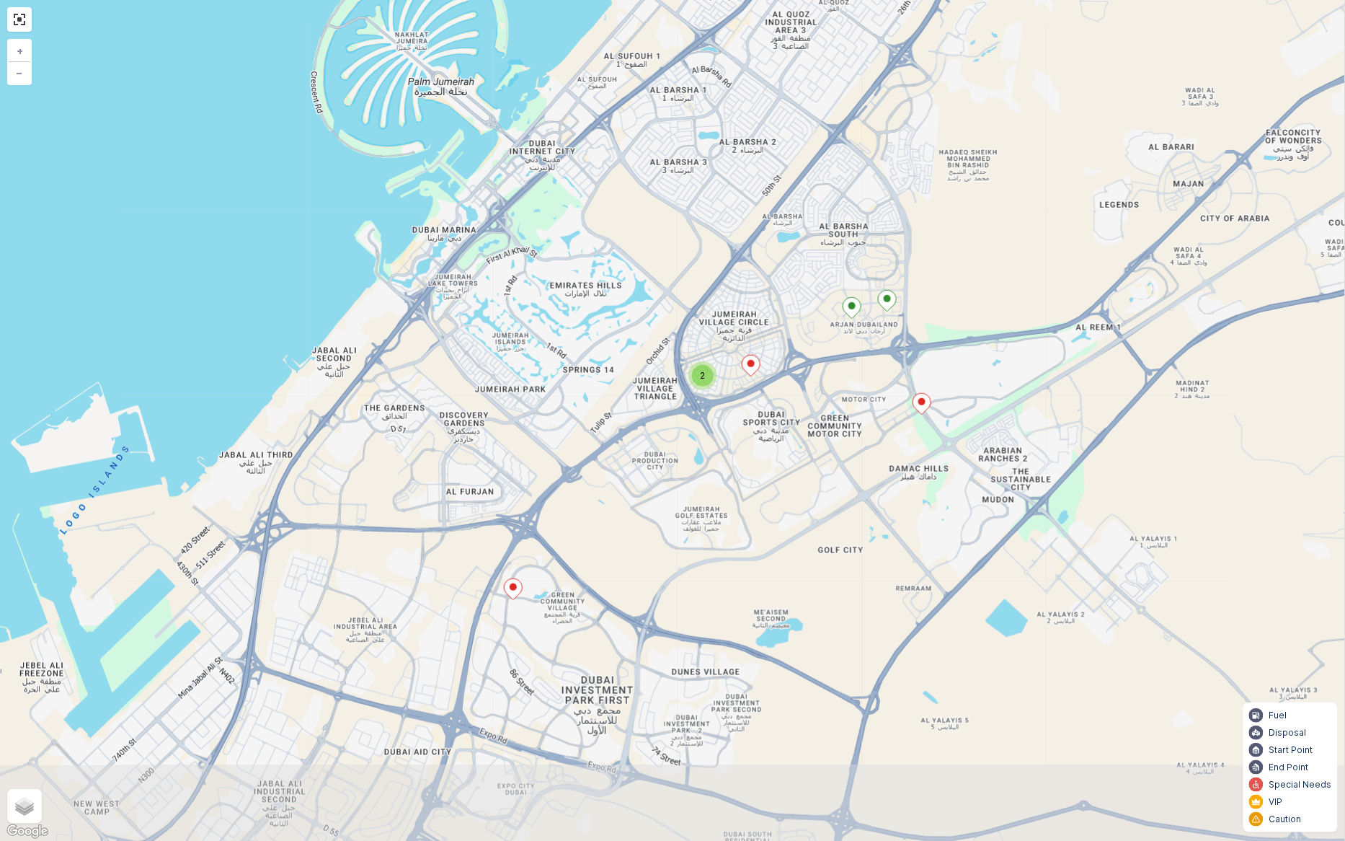
drag, startPoint x: 718, startPoint y: 595, endPoint x: 718, endPoint y: 456, distance: 139.9
click at [718, 456] on div "2 2 2 + − Satellite Roadmap Terrain Hybrid Leaflet Keyboard shortcuts Map Data …" at bounding box center [672, 420] width 1345 height 841
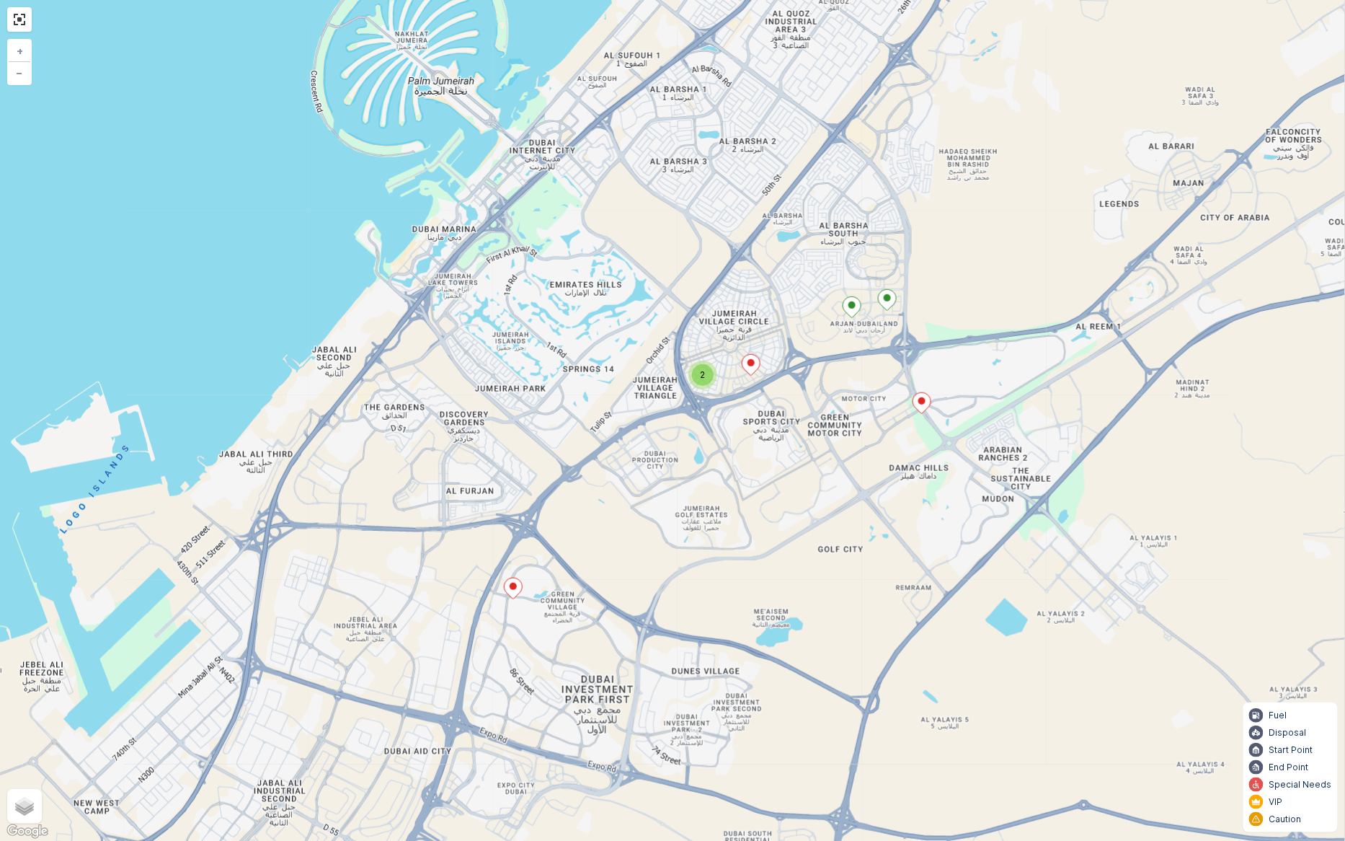
click at [509, 585] on icon at bounding box center [514, 587] width 18 height 21
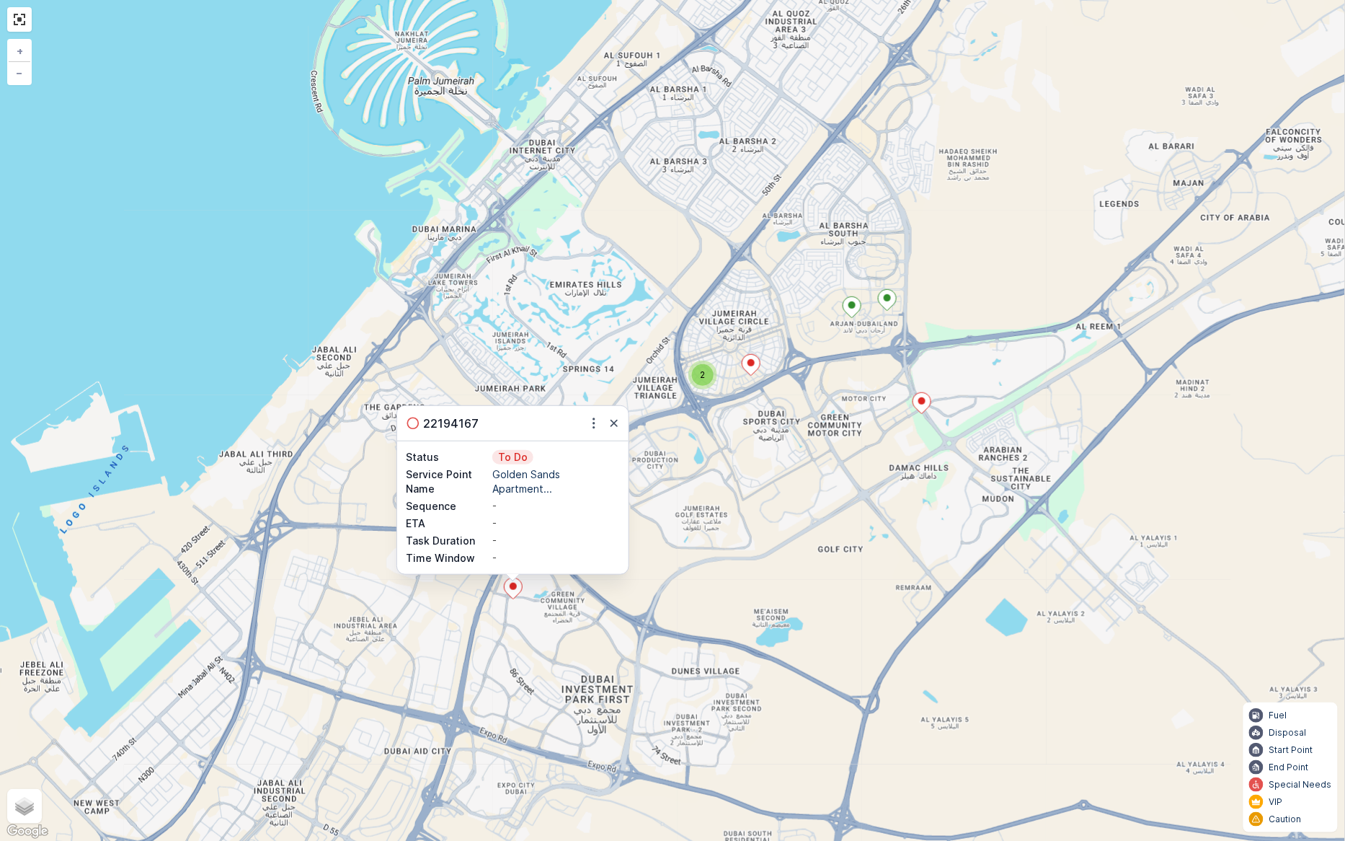
click at [923, 401] on ellipse at bounding box center [921, 400] width 7 height 7
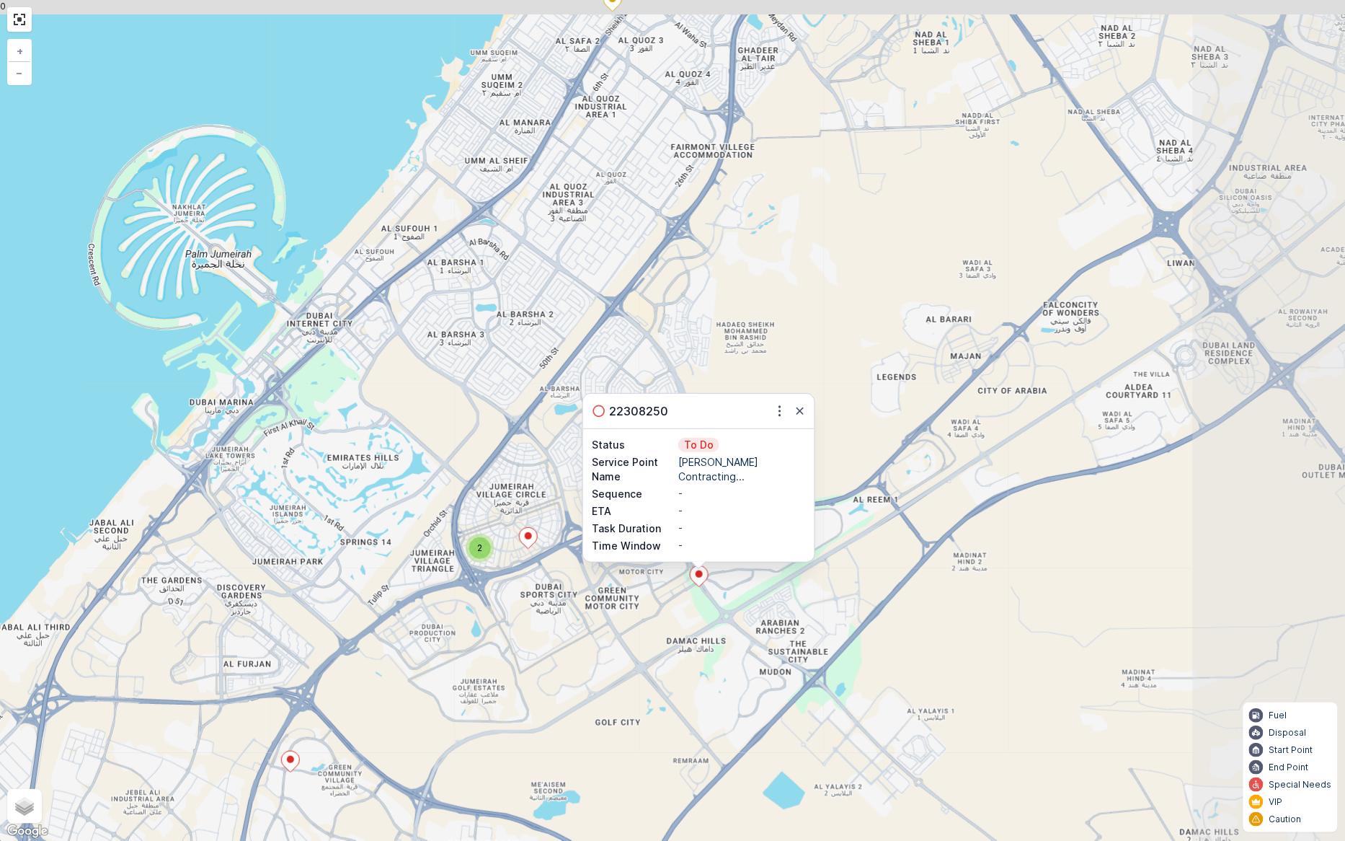
drag, startPoint x: 1085, startPoint y: 383, endPoint x: 861, endPoint y: 557, distance: 283.1
click at [861, 557] on div "2 2 2 22308250 Status To Do Service Point Name Wade Adams Contracting... Sequen…" at bounding box center [672, 420] width 1345 height 841
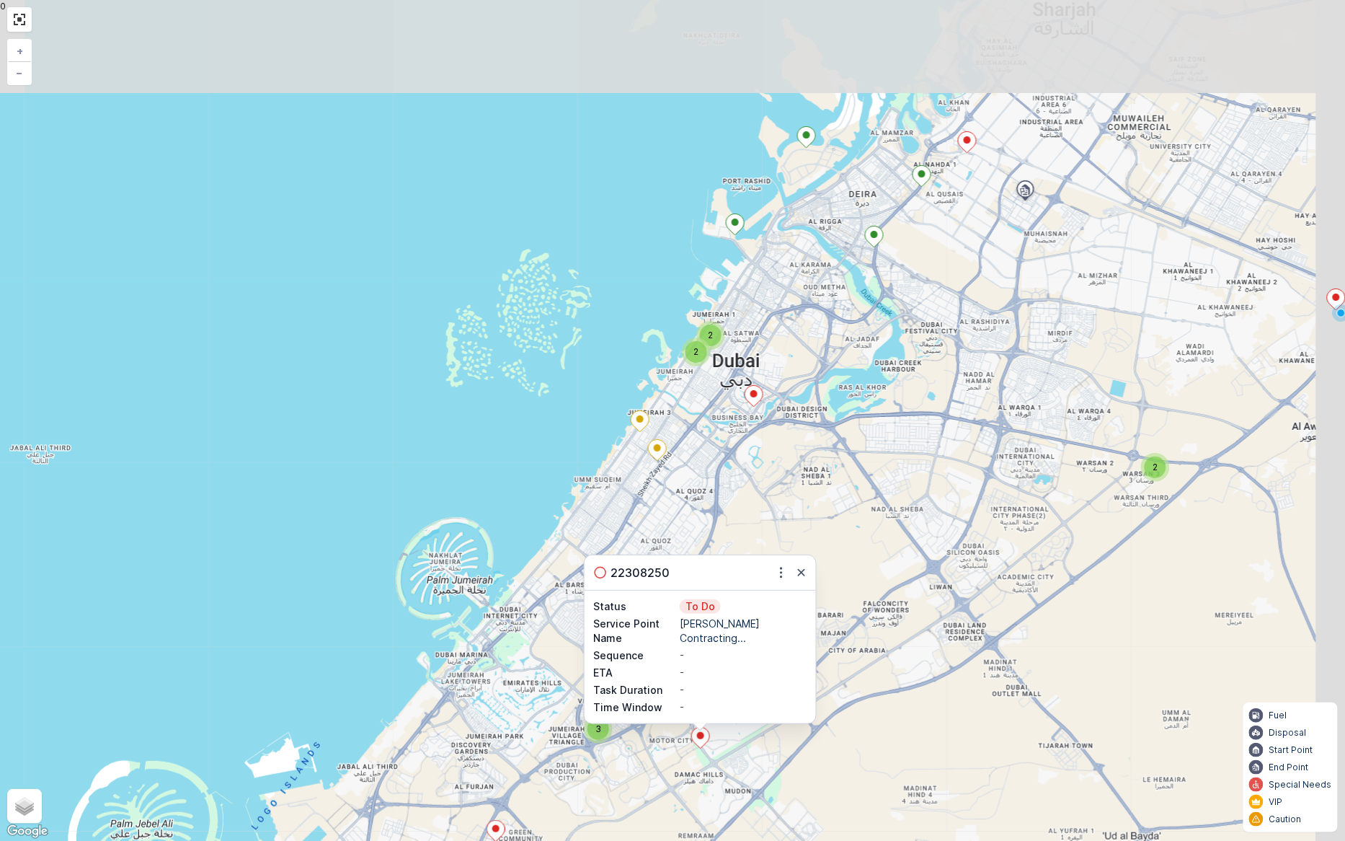
drag, startPoint x: 986, startPoint y: 361, endPoint x: 906, endPoint y: 545, distance: 200.5
click at [906, 545] on div "2 3 2 2 2 22308250 Status To Do Service Point Name Wade Adams Contracting... Se…" at bounding box center [672, 420] width 1345 height 841
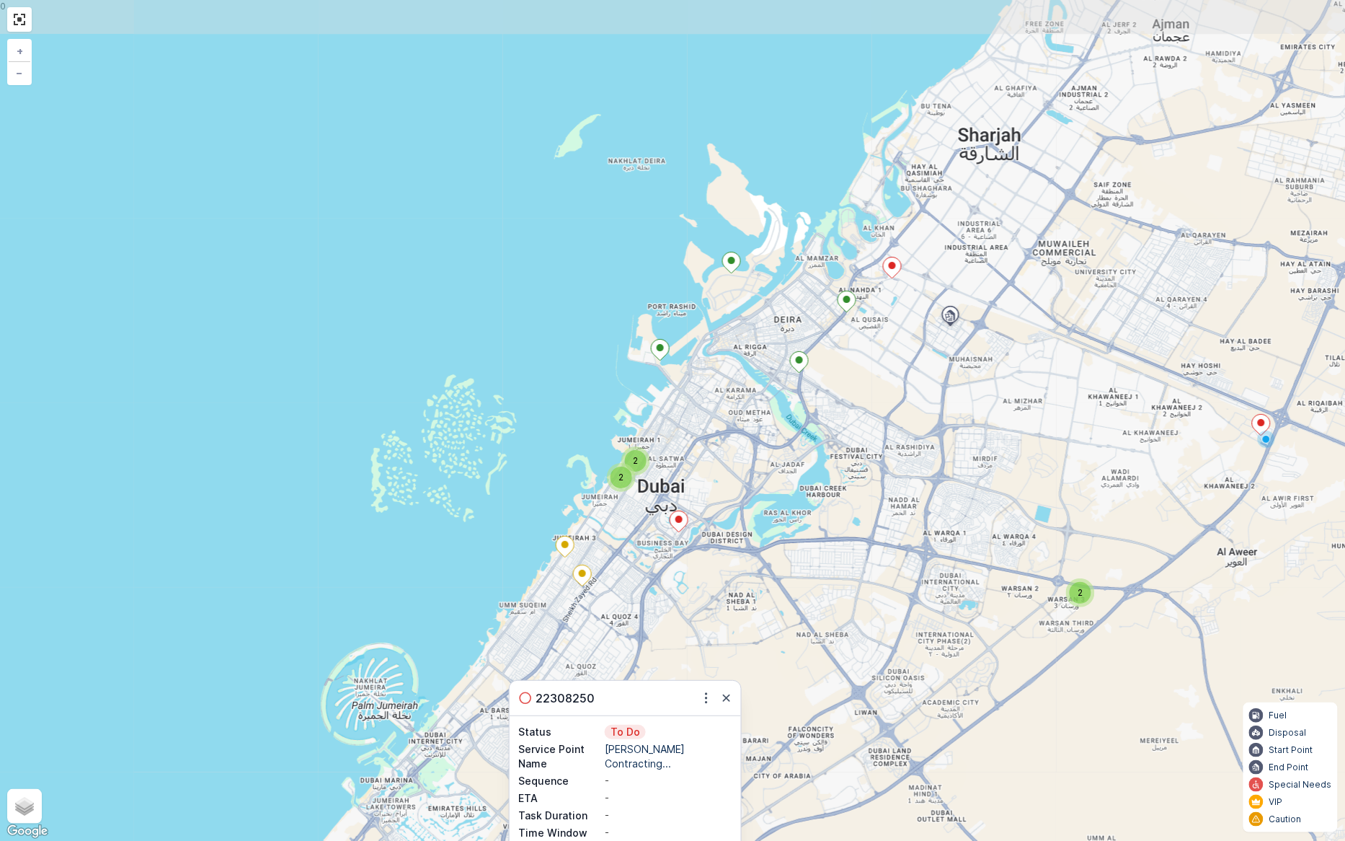
drag, startPoint x: 1003, startPoint y: 326, endPoint x: 932, endPoint y: 440, distance: 134.6
click at [932, 440] on div "2 3 2 2 2 22308250 Status To Do Service Point Name Wade Adams Contracting... Se…" at bounding box center [672, 420] width 1345 height 841
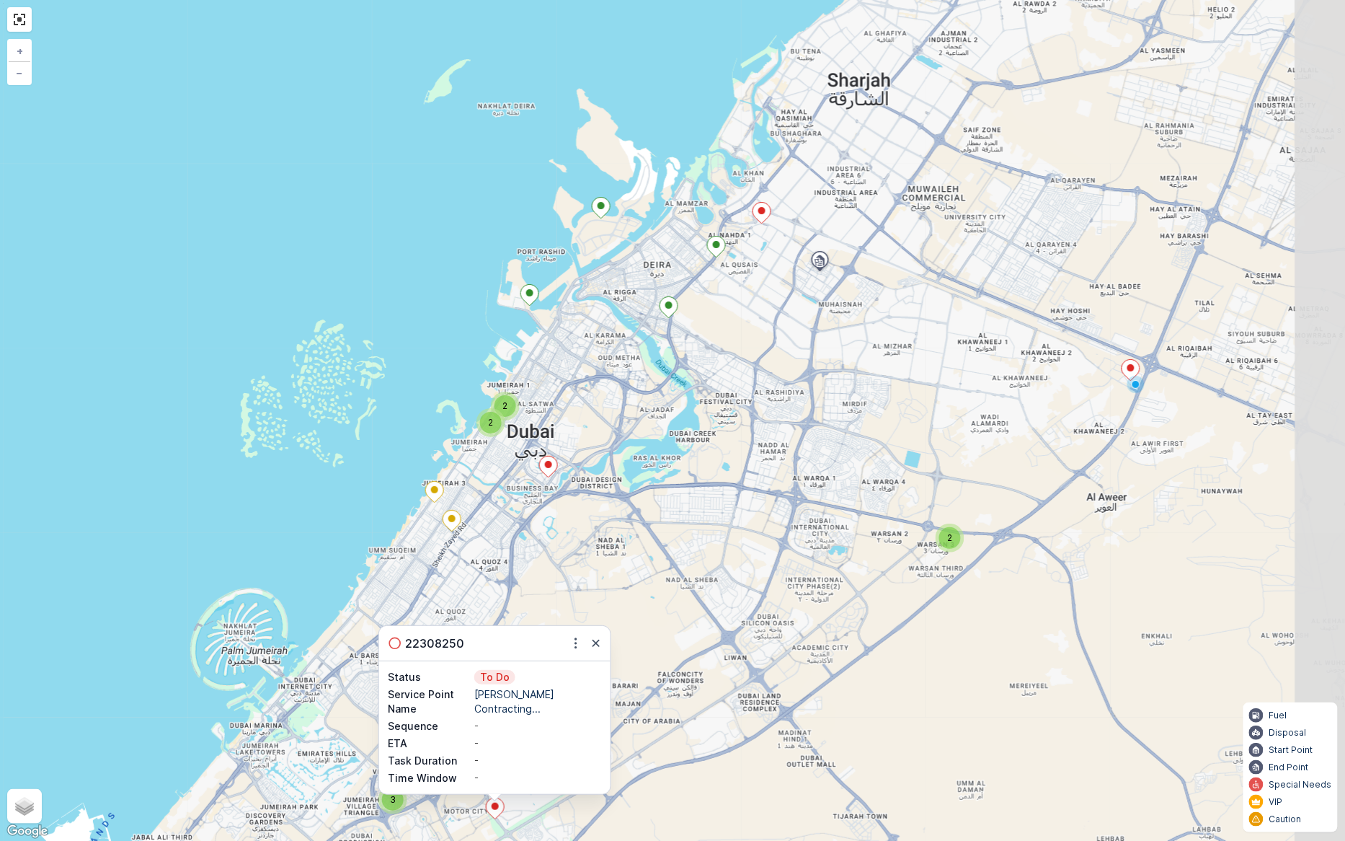
drag, startPoint x: 1118, startPoint y: 471, endPoint x: 1019, endPoint y: 428, distance: 107.5
click at [1019, 428] on div "2 3 2 2 2 22308250 Status To Do Service Point Name Wade Adams Contracting... Se…" at bounding box center [672, 420] width 1345 height 841
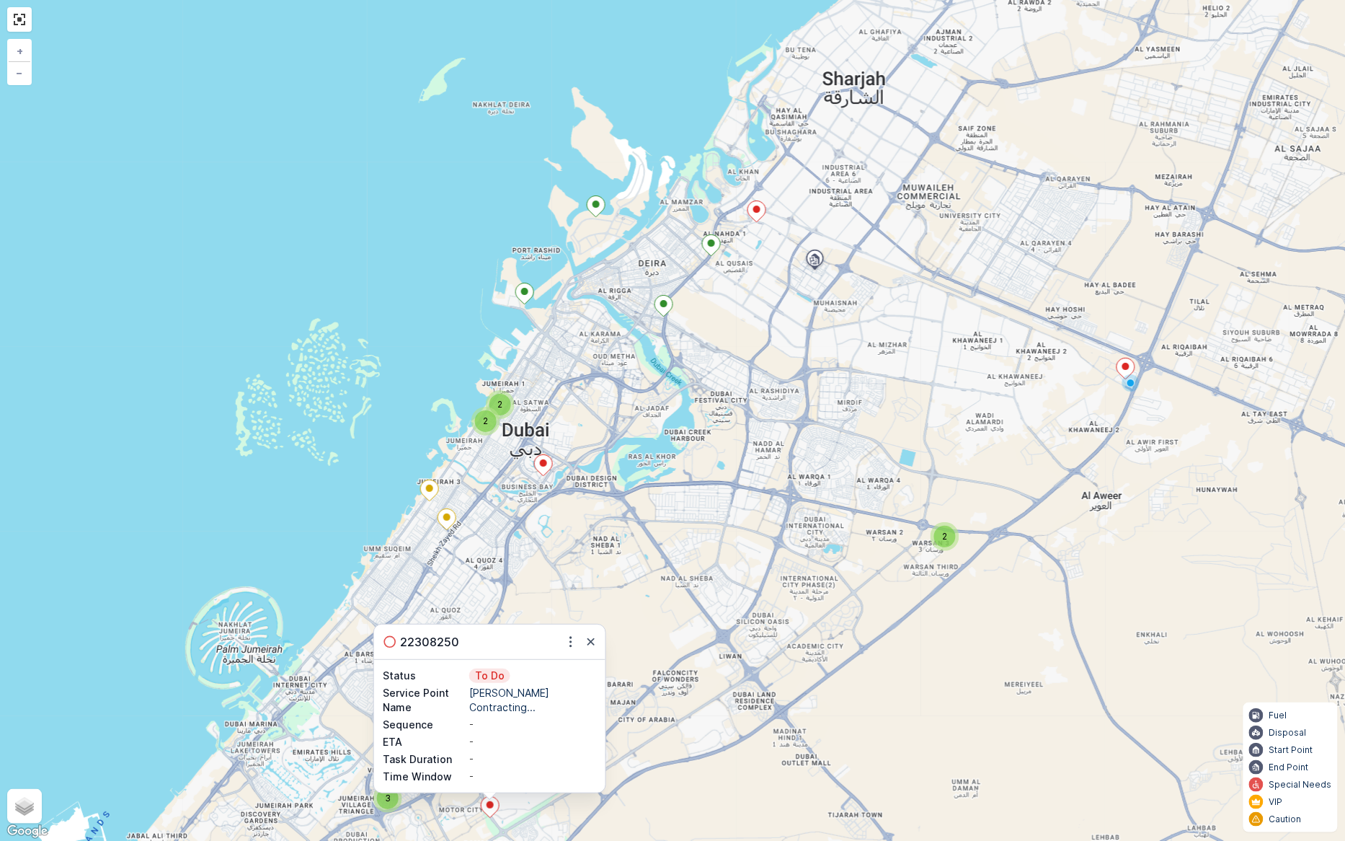
click at [947, 537] on span "2" at bounding box center [944, 536] width 5 height 11
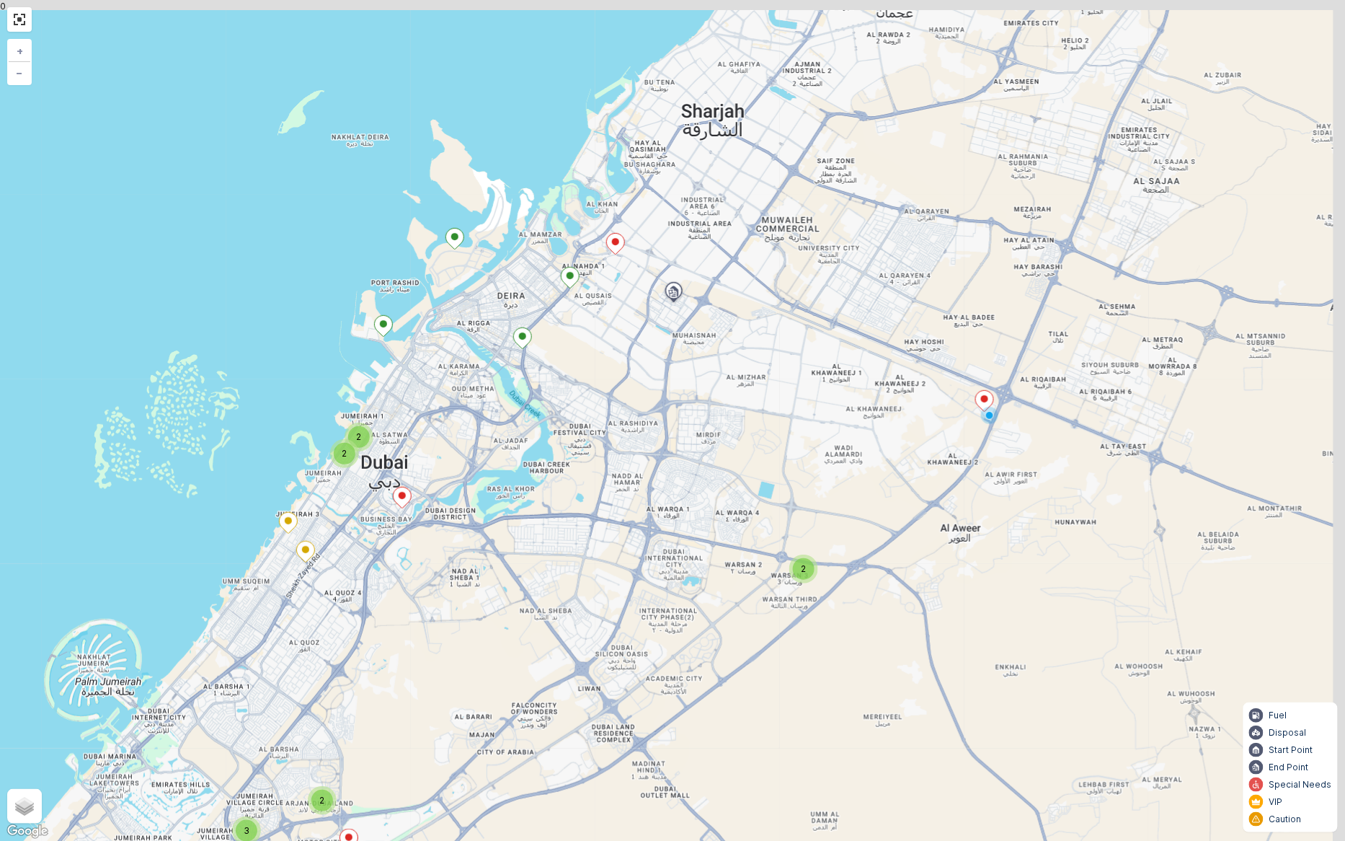
drag, startPoint x: 1022, startPoint y: 430, endPoint x: 989, endPoint y: 498, distance: 76.1
click at [989, 498] on div "2 3 2 2 2 + − Satellite Roadmap Terrain Hybrid Leaflet Keyboard shortcuts Map D…" at bounding box center [672, 420] width 1345 height 841
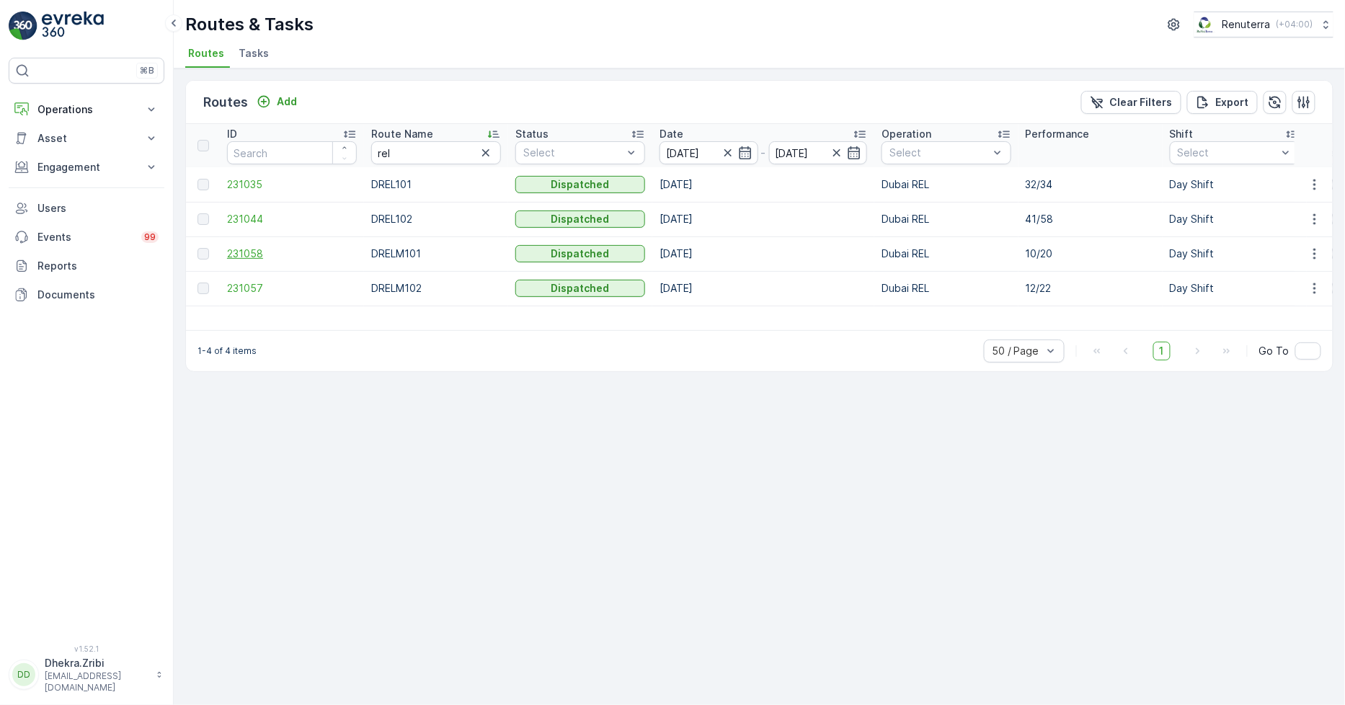
click at [250, 249] on span "231058" at bounding box center [292, 254] width 130 height 14
click at [246, 183] on span "231035" at bounding box center [292, 184] width 130 height 14
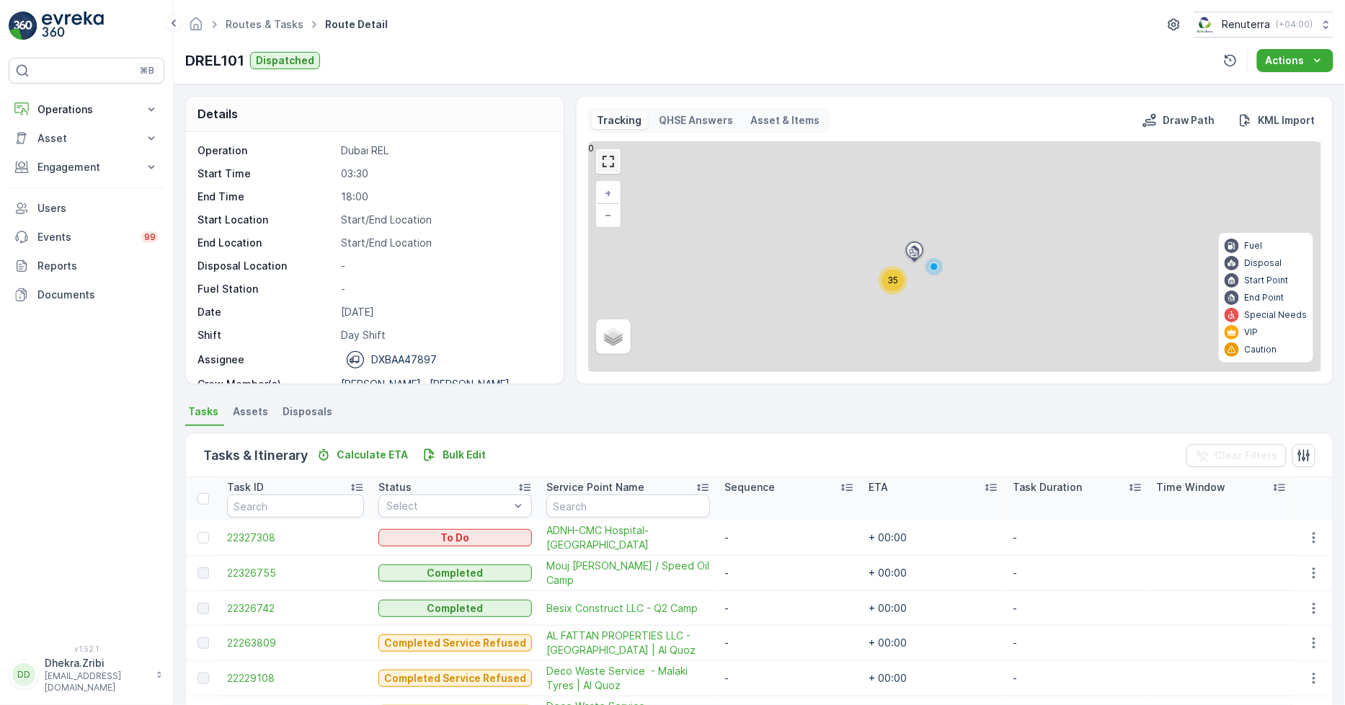
click at [610, 161] on link at bounding box center [609, 162] width 22 height 22
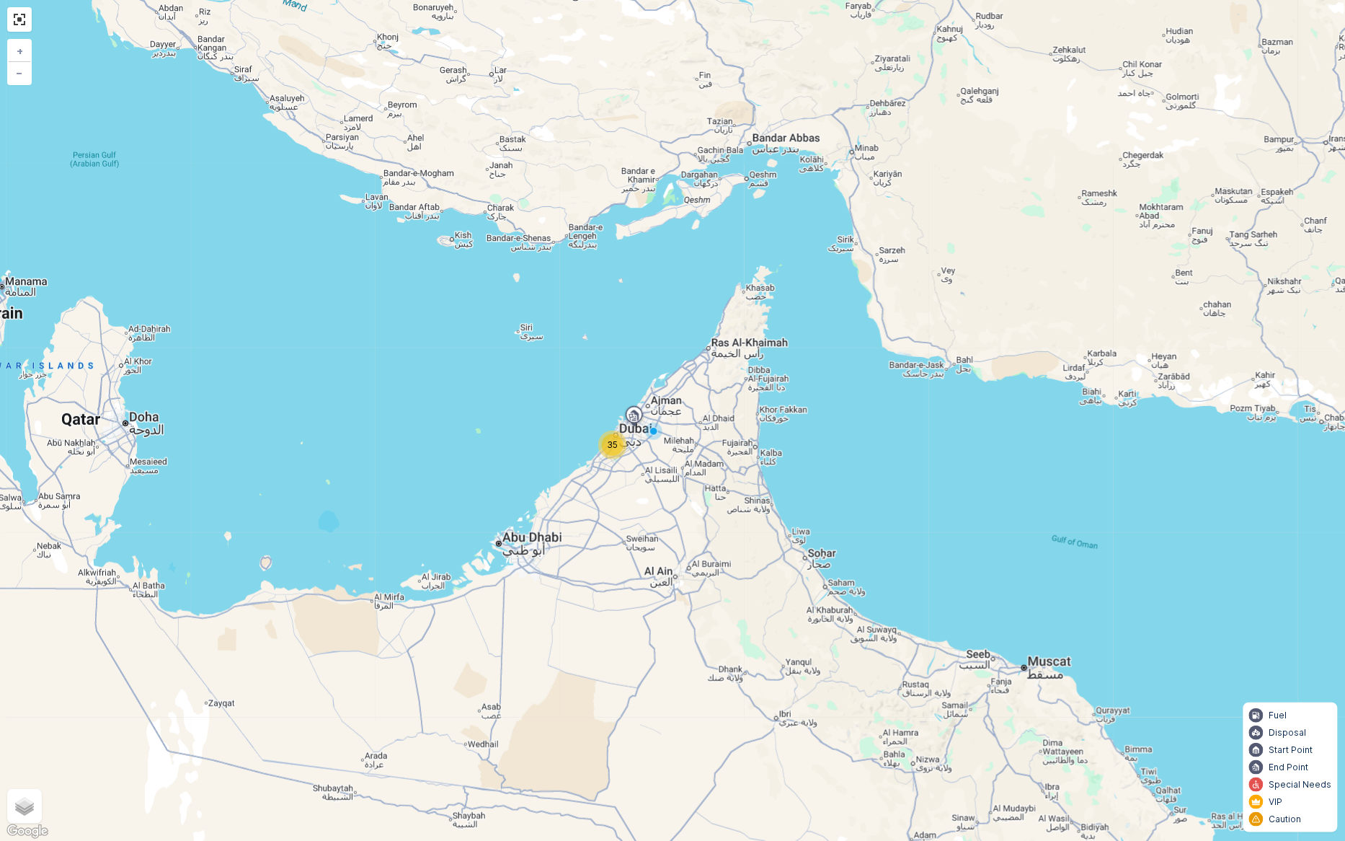
click at [616, 448] on span "35" at bounding box center [613, 444] width 11 height 11
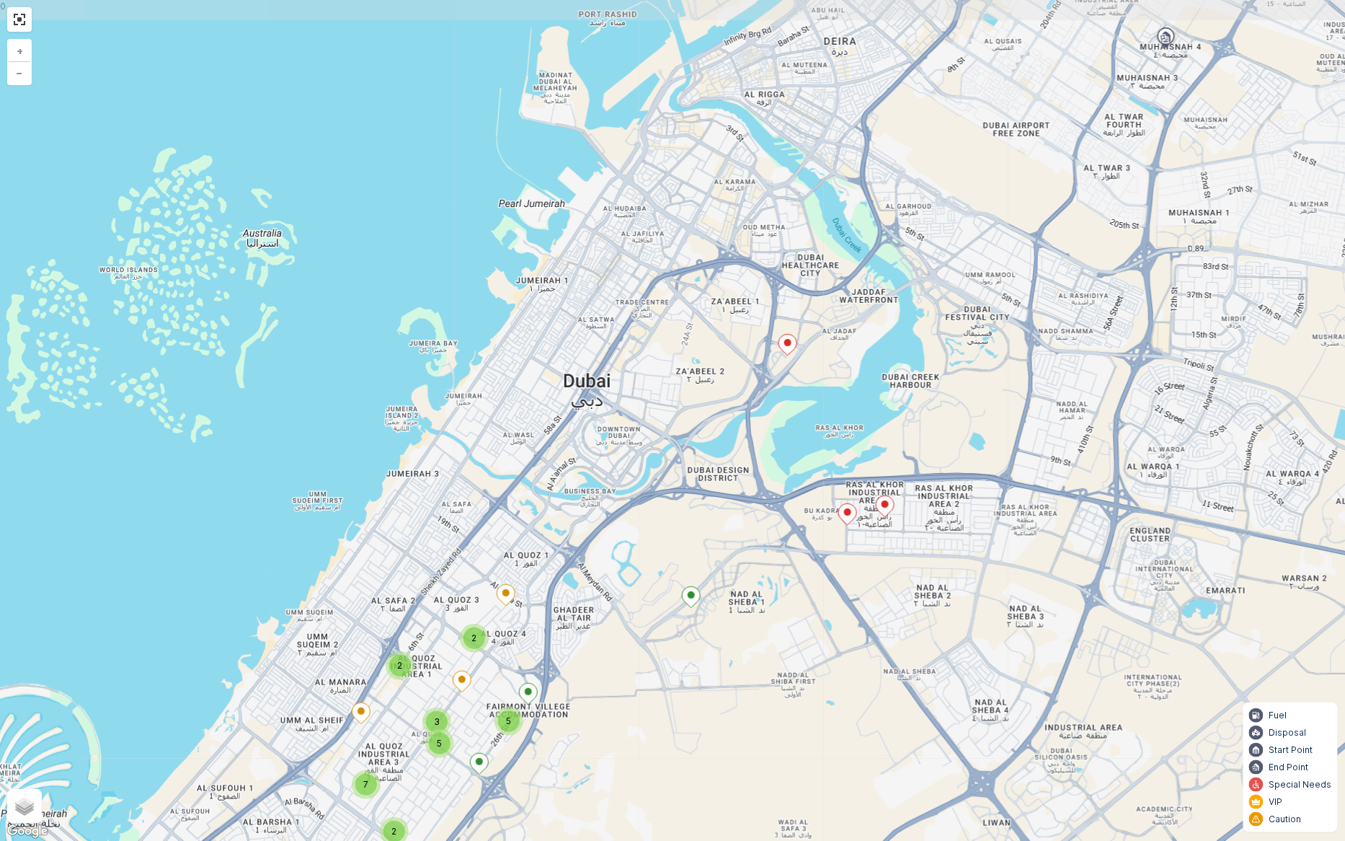
drag, startPoint x: 859, startPoint y: 415, endPoint x: 807, endPoint y: 588, distance: 181.3
click at [807, 588] on div "2 7 2 5 5 2 3 + − Satellite Roadmap Terrain Hybrid Leaflet Keyboard shortcuts M…" at bounding box center [672, 420] width 1345 height 841
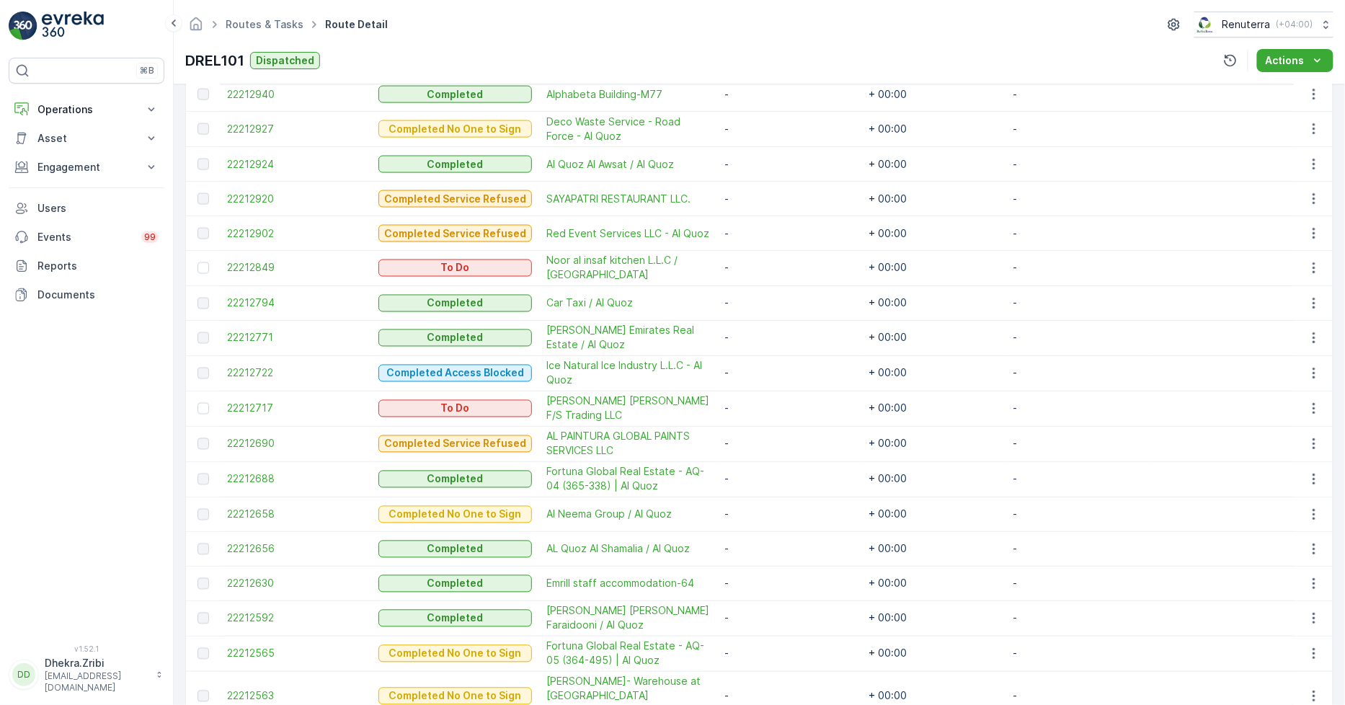
scroll to position [541, 0]
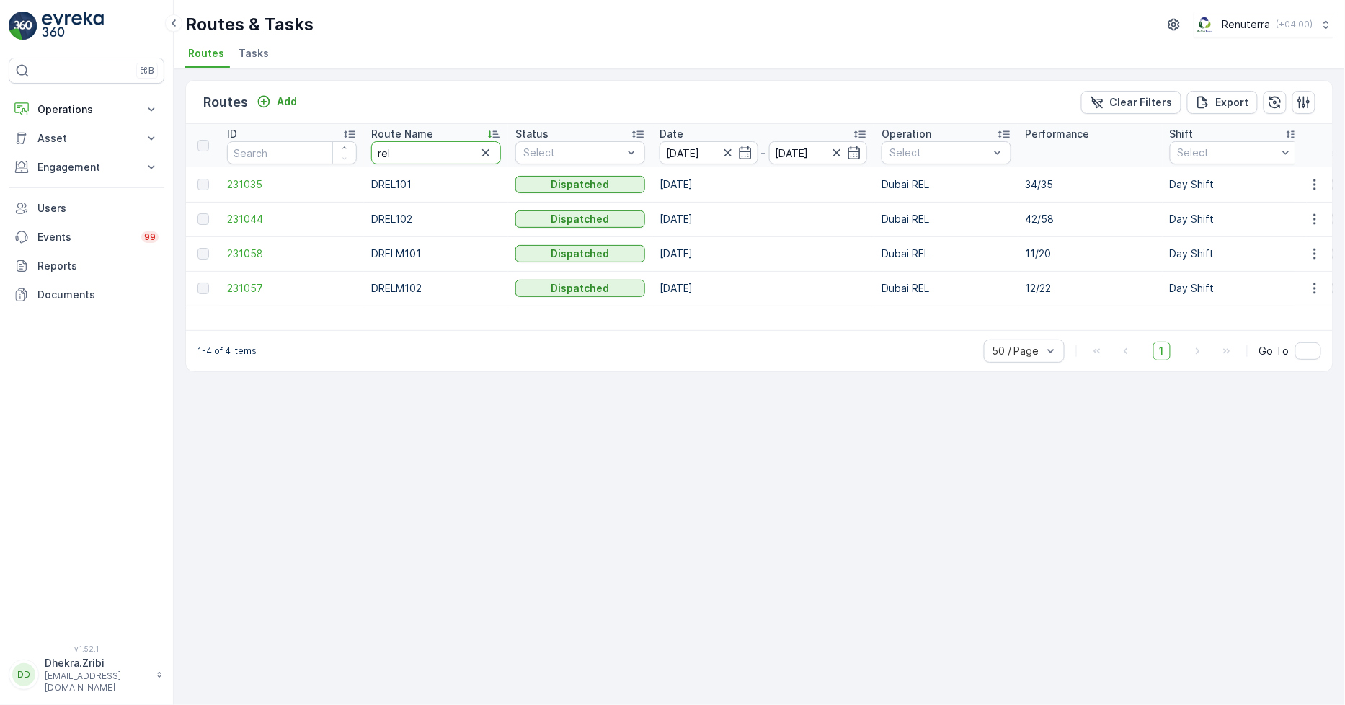
drag, startPoint x: 418, startPoint y: 154, endPoint x: 264, endPoint y: 125, distance: 156.9
type input "hat"
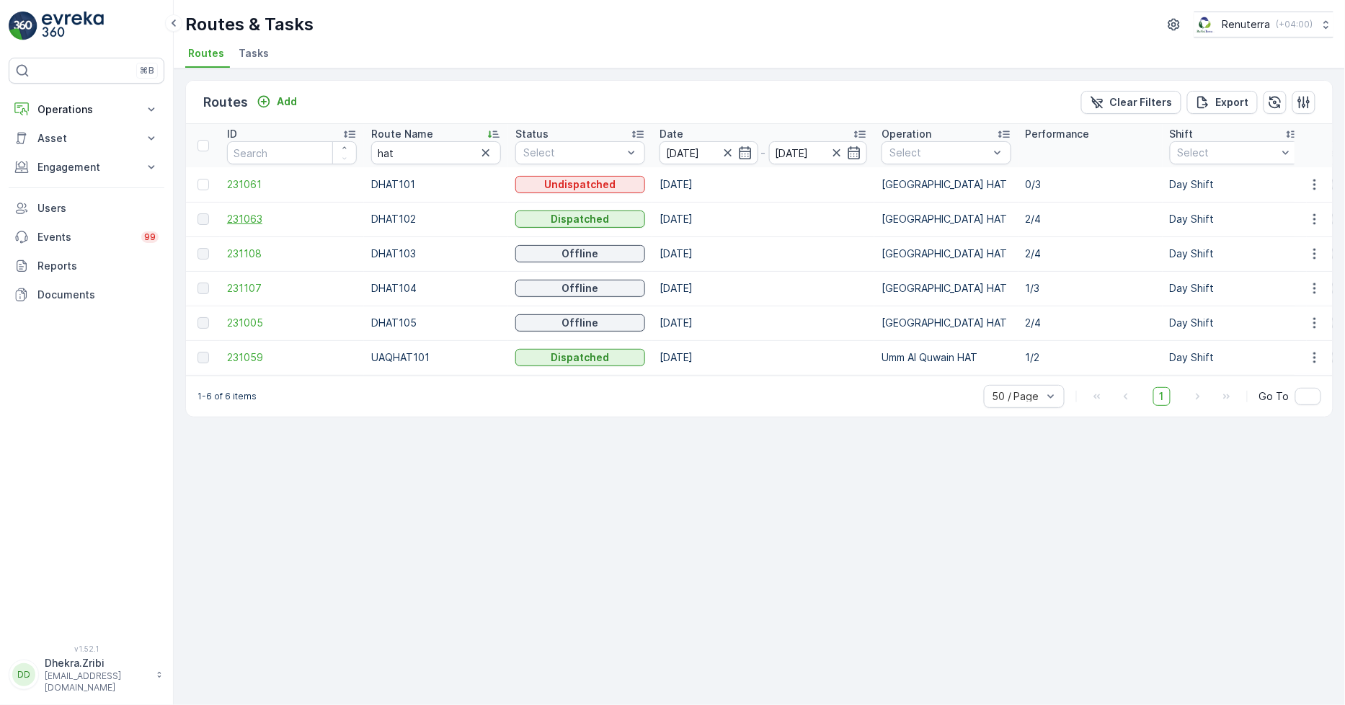
click at [258, 219] on span "231063" at bounding box center [292, 219] width 130 height 14
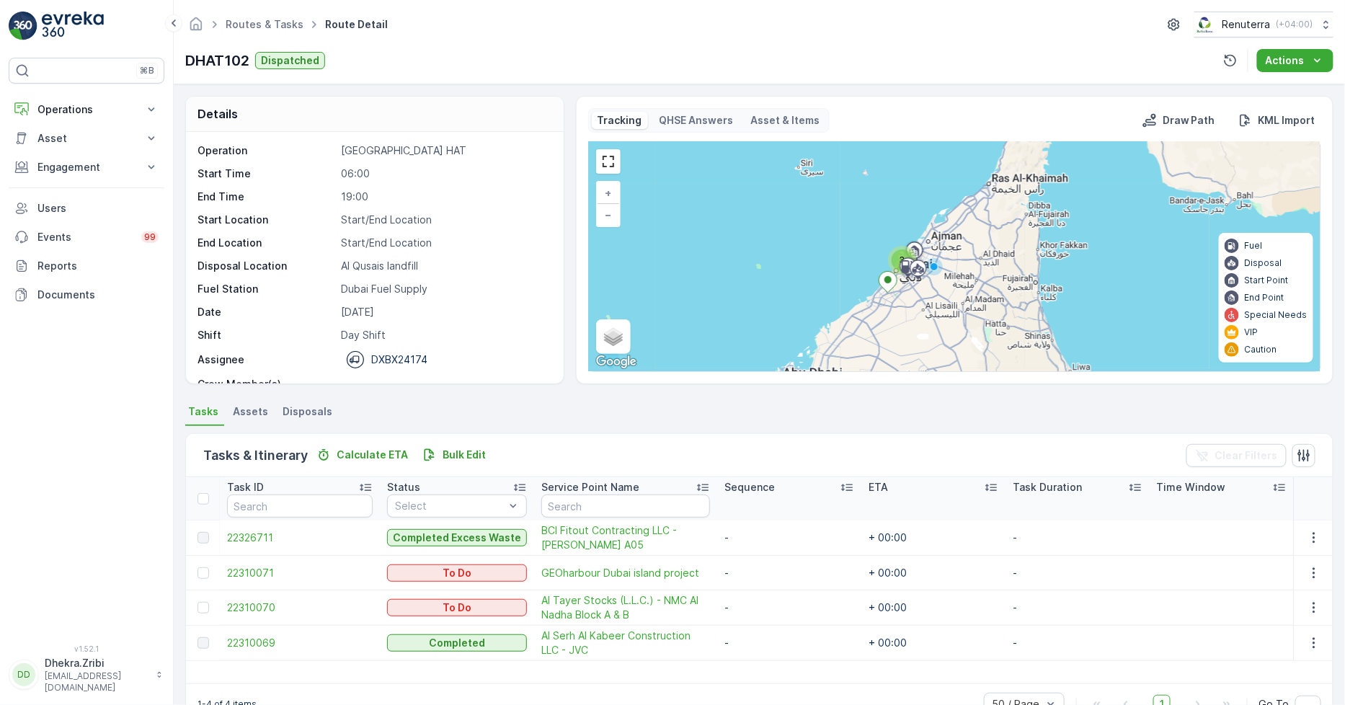
scroll to position [37, 0]
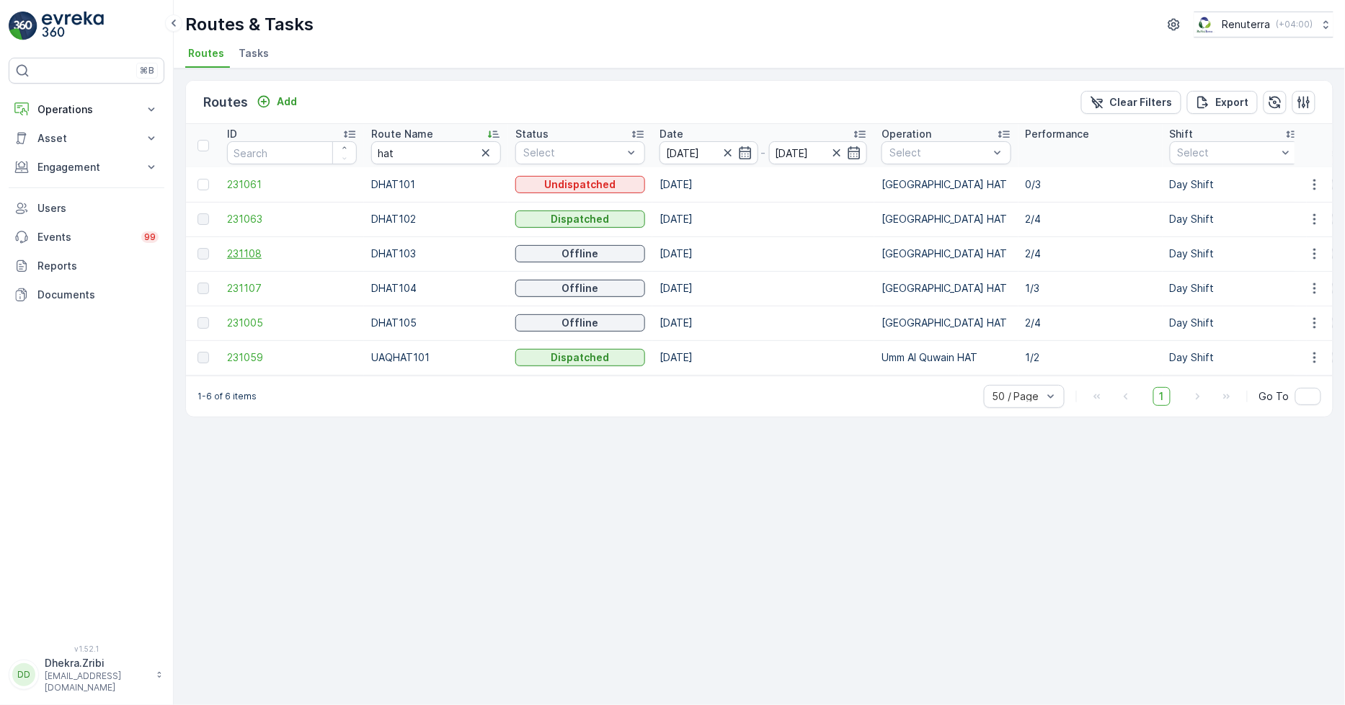
click at [248, 248] on span "231108" at bounding box center [292, 254] width 130 height 14
click at [258, 251] on span "231108" at bounding box center [292, 254] width 130 height 14
click at [256, 291] on span "231107" at bounding box center [292, 288] width 130 height 14
click at [242, 316] on span "231005" at bounding box center [292, 323] width 130 height 14
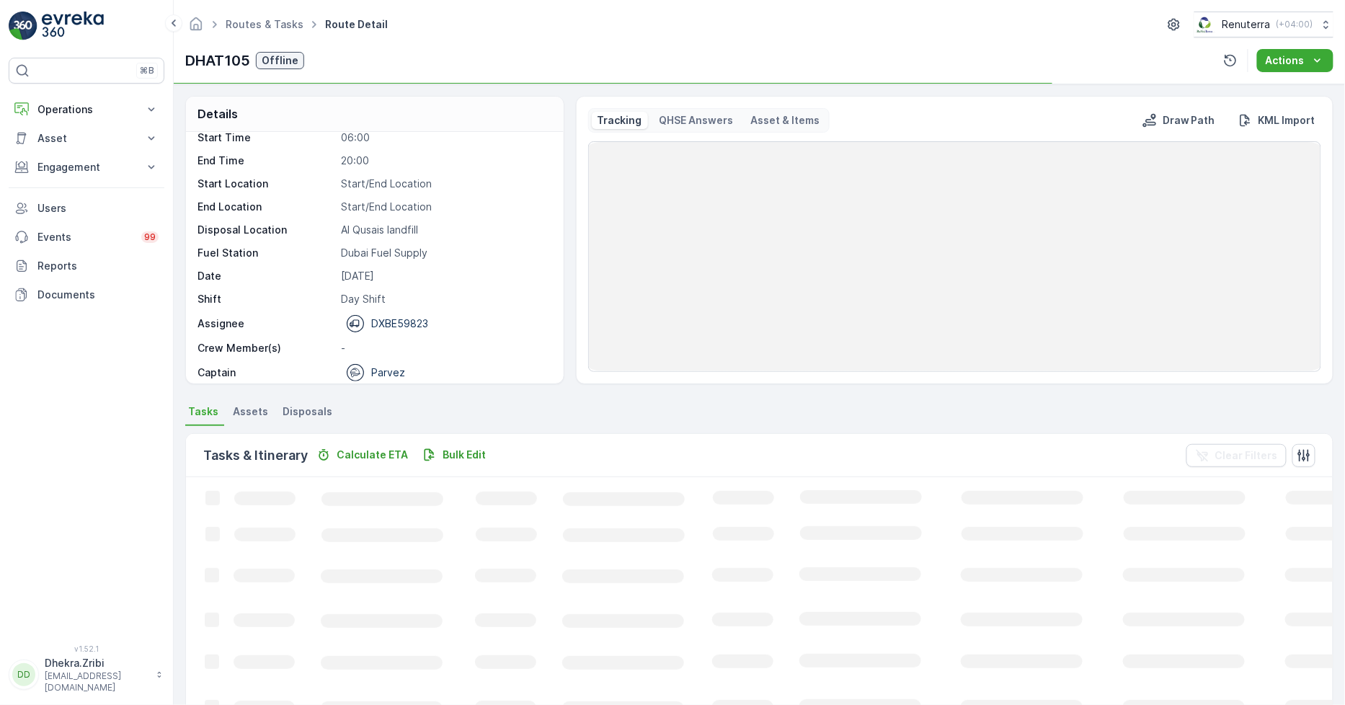
scroll to position [45, 0]
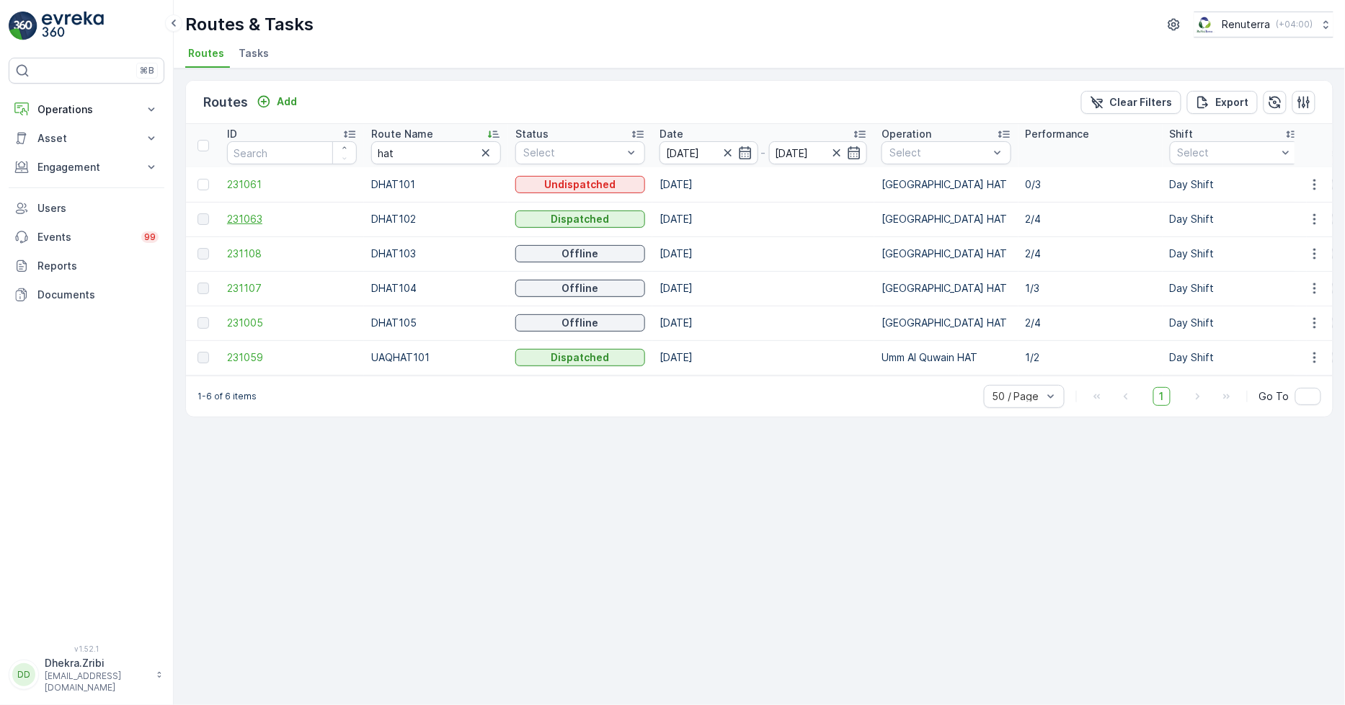
click at [242, 212] on span "231063" at bounding box center [292, 219] width 130 height 14
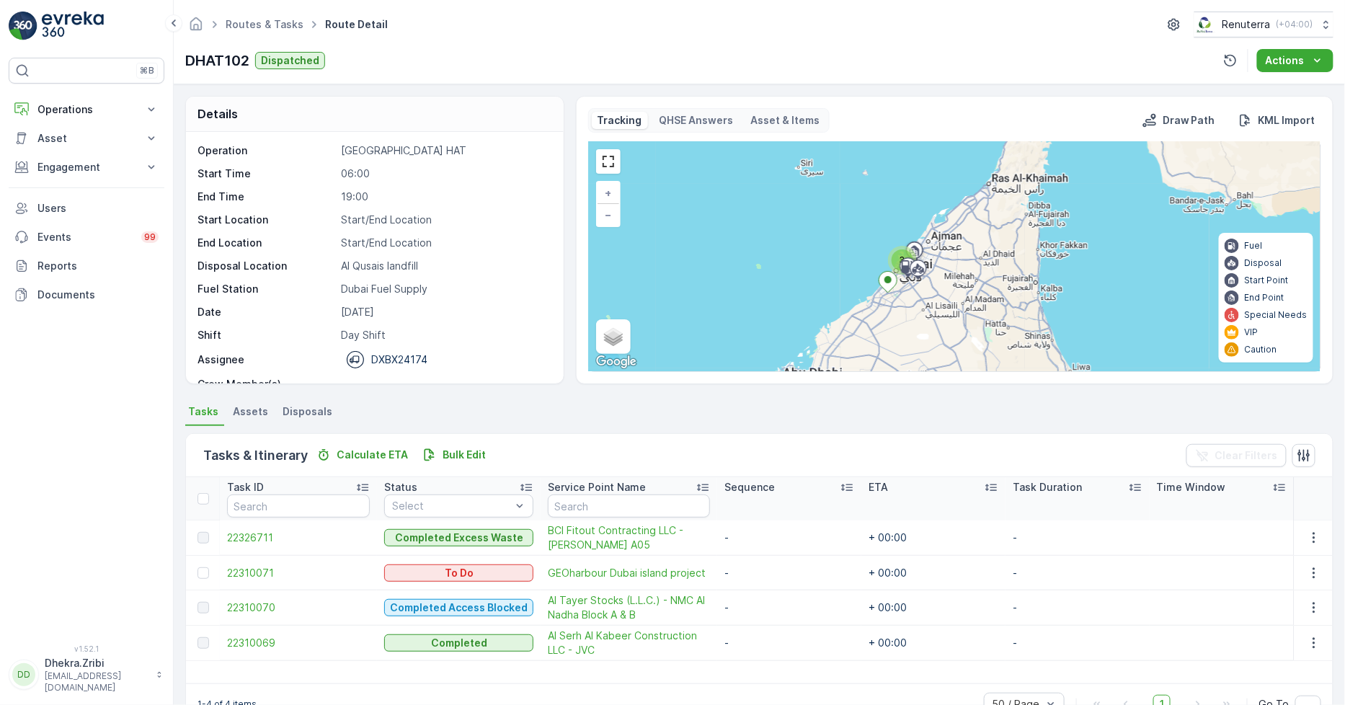
click at [262, 598] on td "22310070" at bounding box center [298, 607] width 157 height 35
click at [260, 609] on span "22310070" at bounding box center [298, 608] width 143 height 14
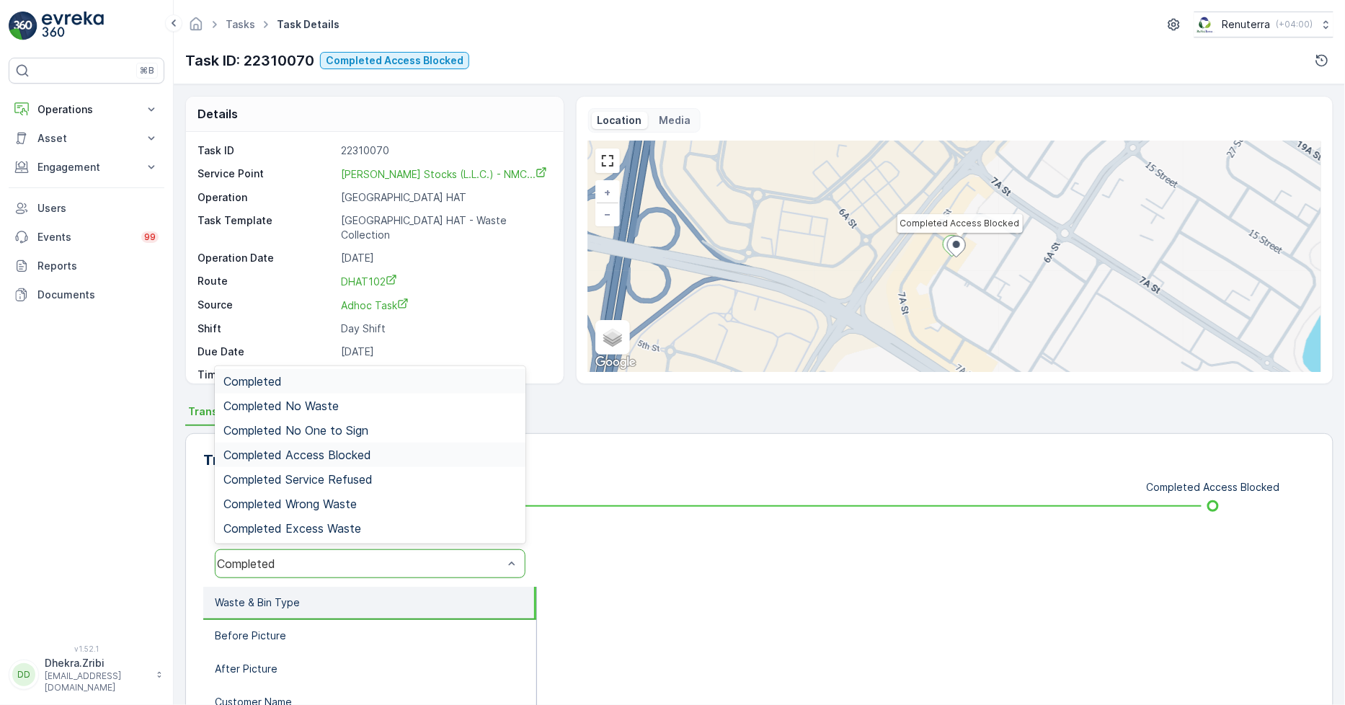
click at [355, 443] on div "Completed Access Blocked" at bounding box center [370, 455] width 311 height 25
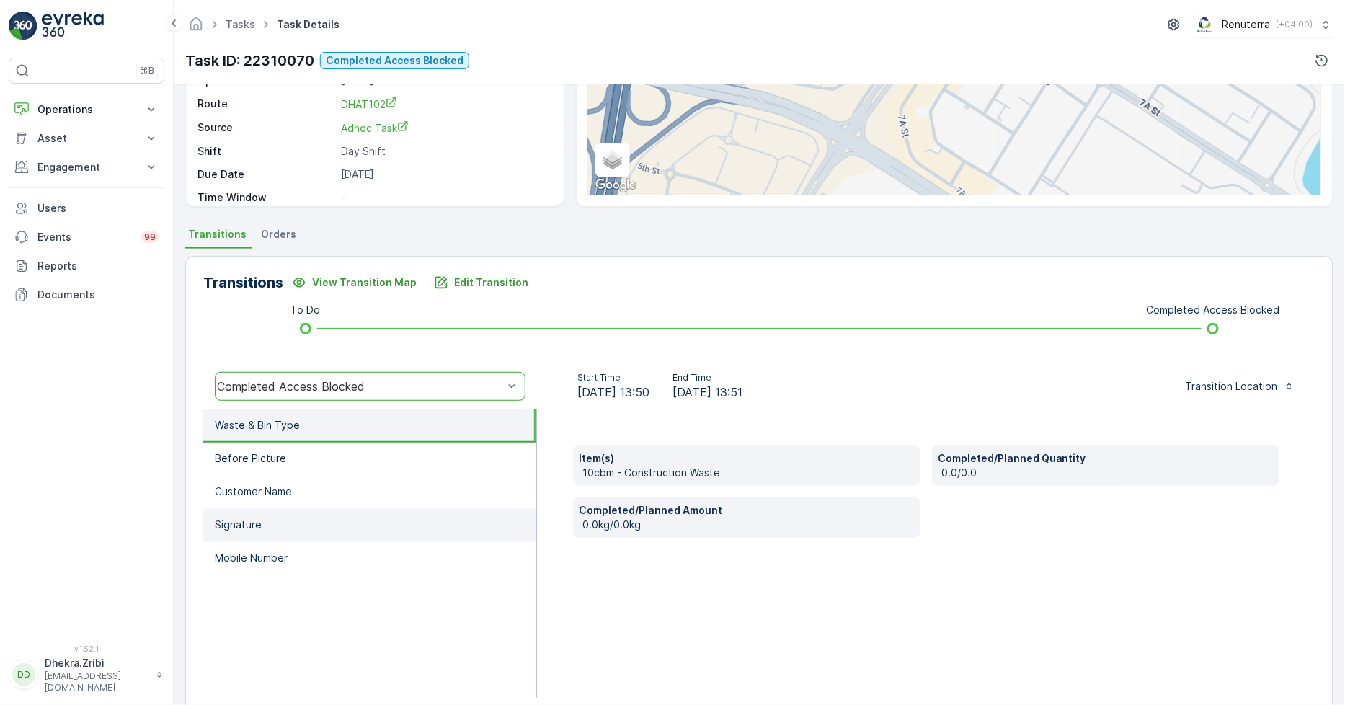
scroll to position [203, 0]
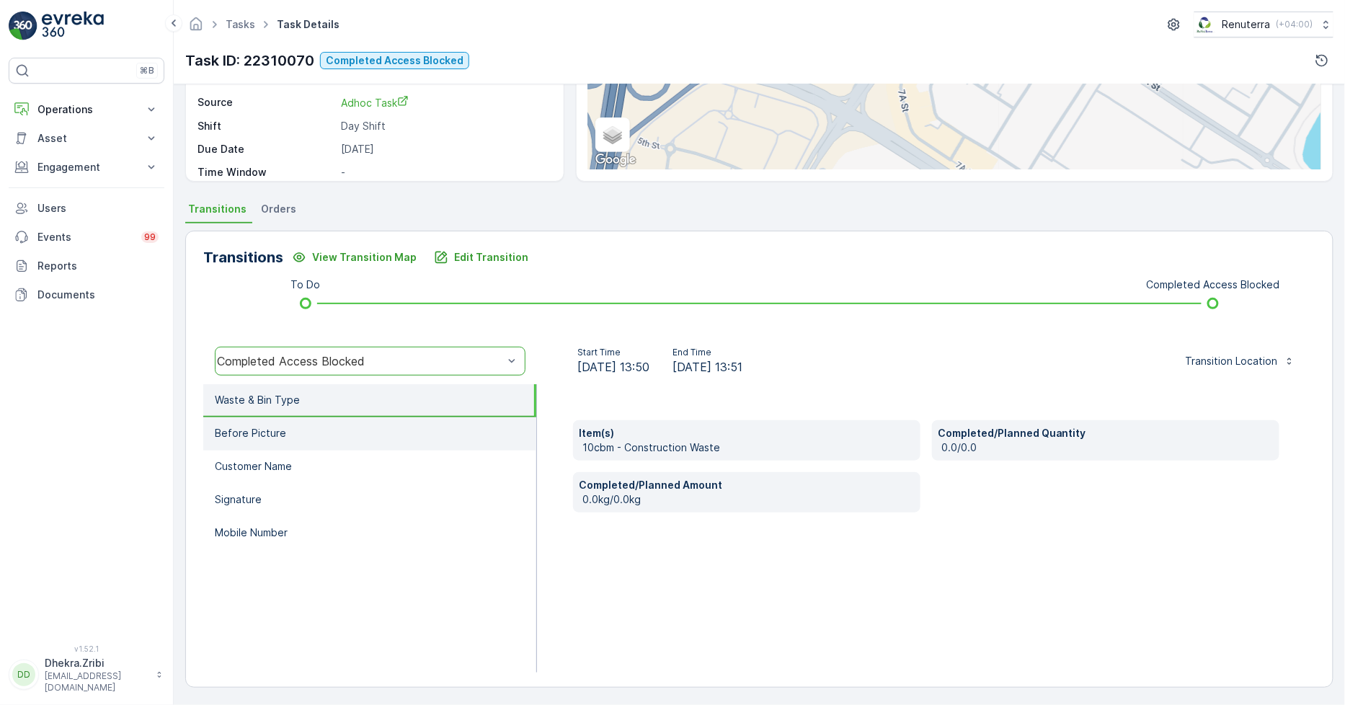
click at [310, 433] on li "Before Picture" at bounding box center [369, 433] width 333 height 33
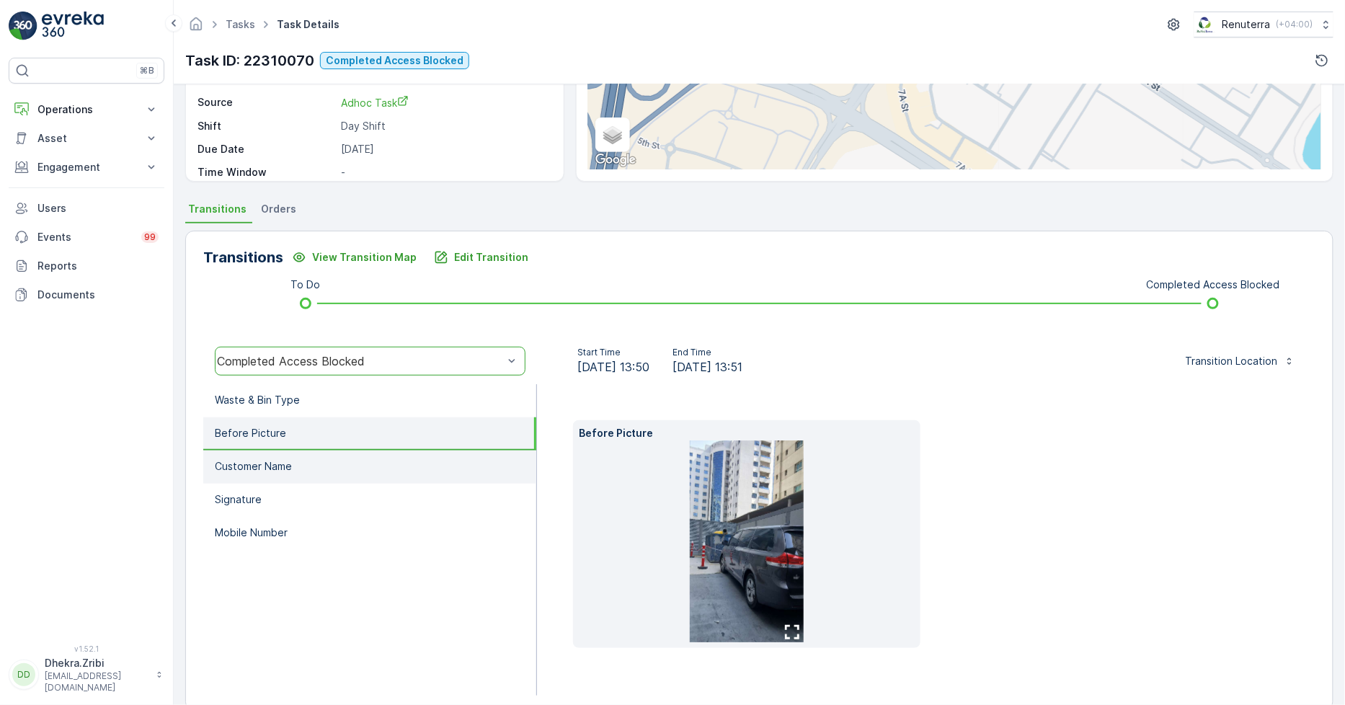
click at [318, 459] on li "Customer Name" at bounding box center [369, 467] width 333 height 33
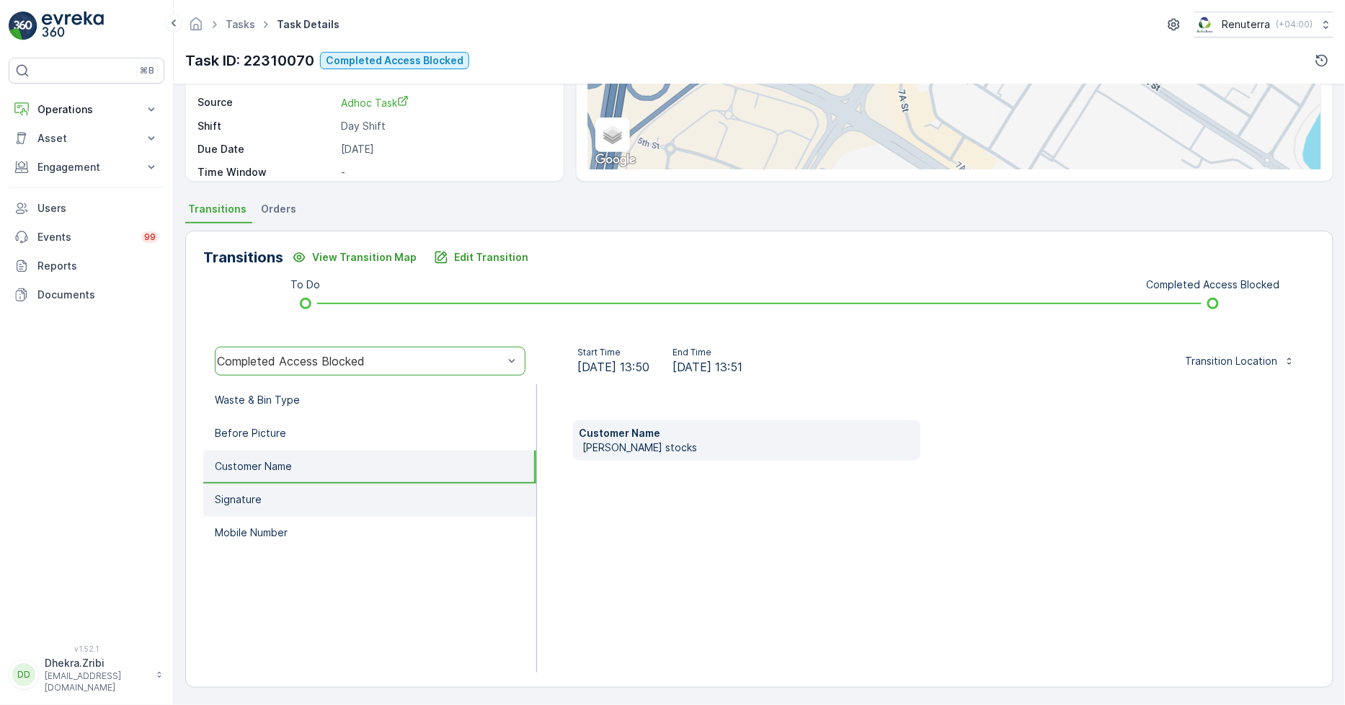
click at [320, 495] on li "Signature" at bounding box center [369, 500] width 333 height 33
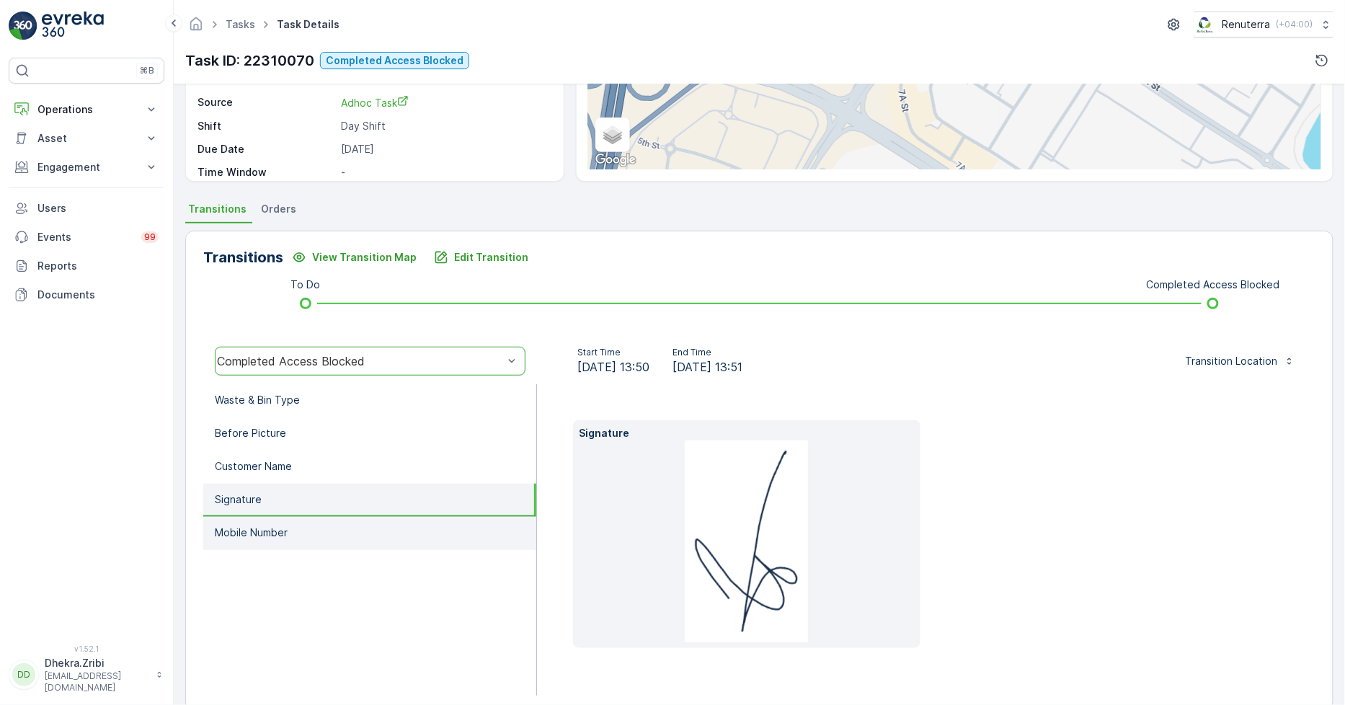
click at [329, 531] on li "Mobile Number" at bounding box center [369, 533] width 333 height 33
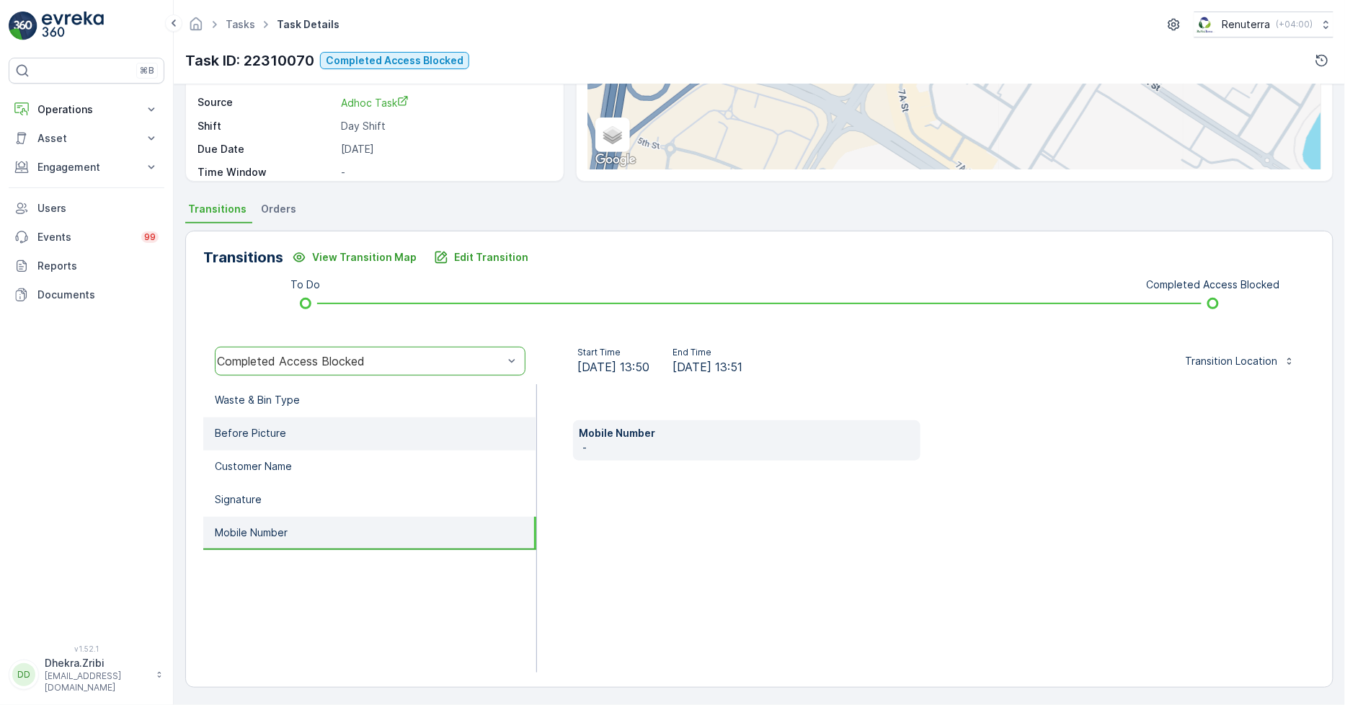
click at [315, 427] on li "Before Picture" at bounding box center [369, 433] width 333 height 33
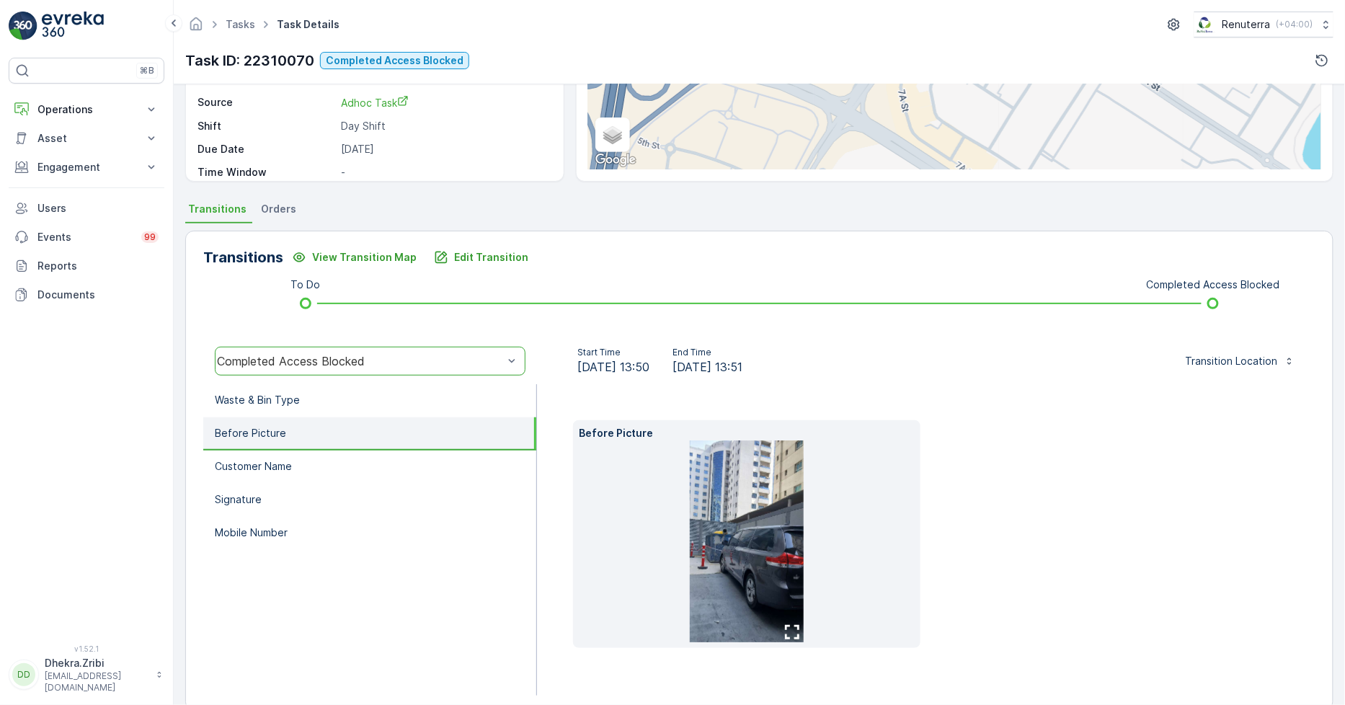
click at [757, 541] on img at bounding box center [747, 541] width 114 height 202
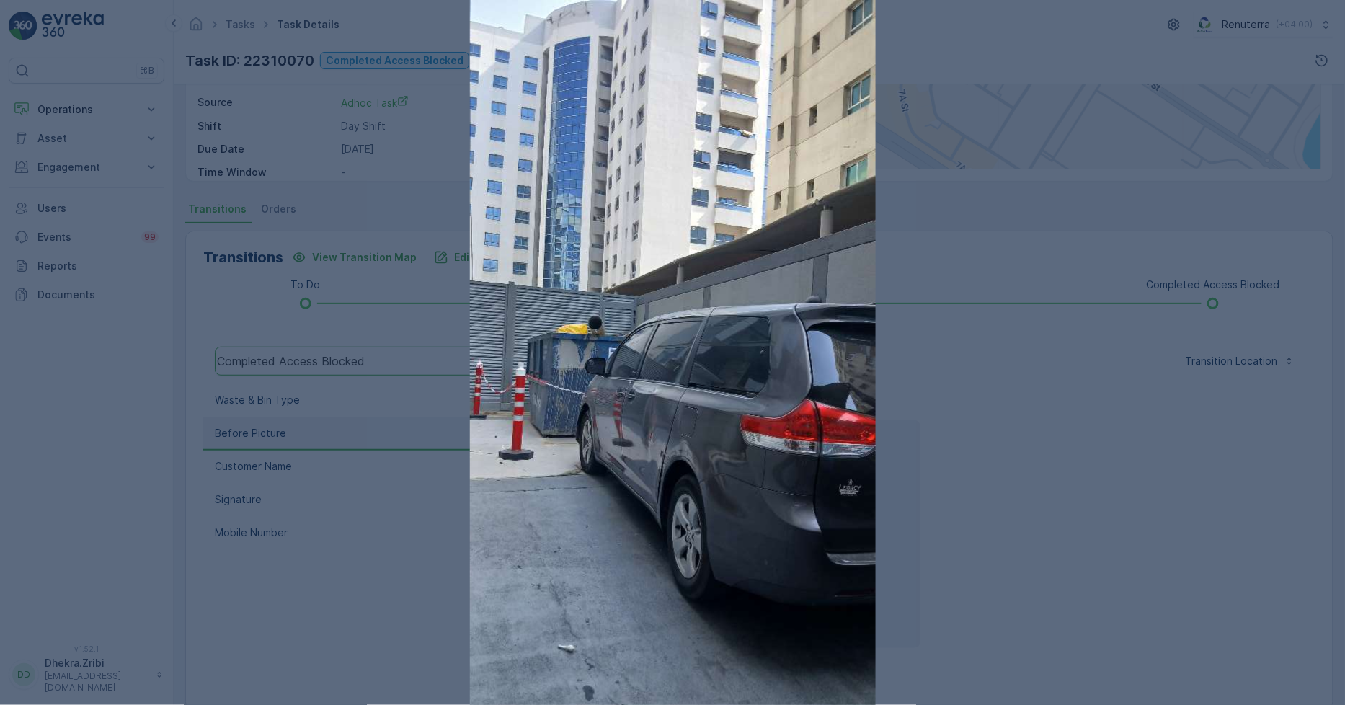
click at [1073, 478] on div at bounding box center [672, 352] width 1345 height 705
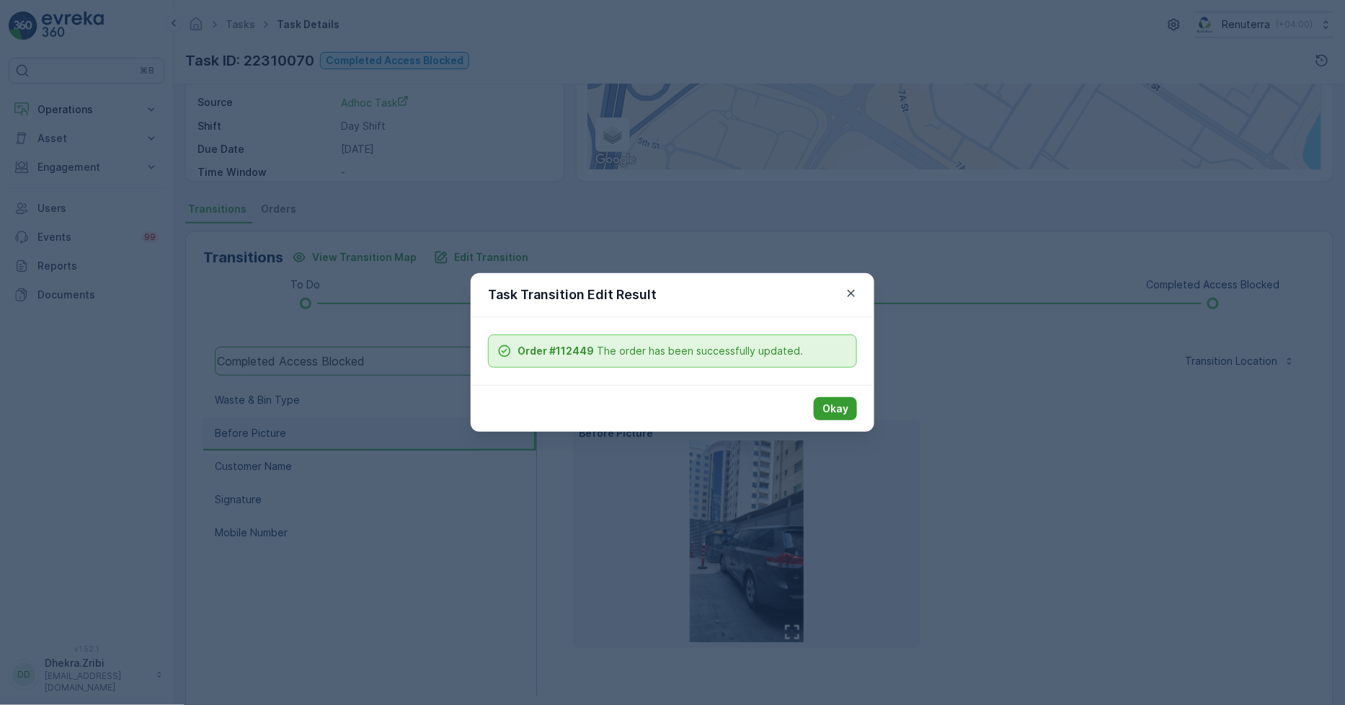
click at [831, 406] on p "Okay" at bounding box center [836, 409] width 26 height 14
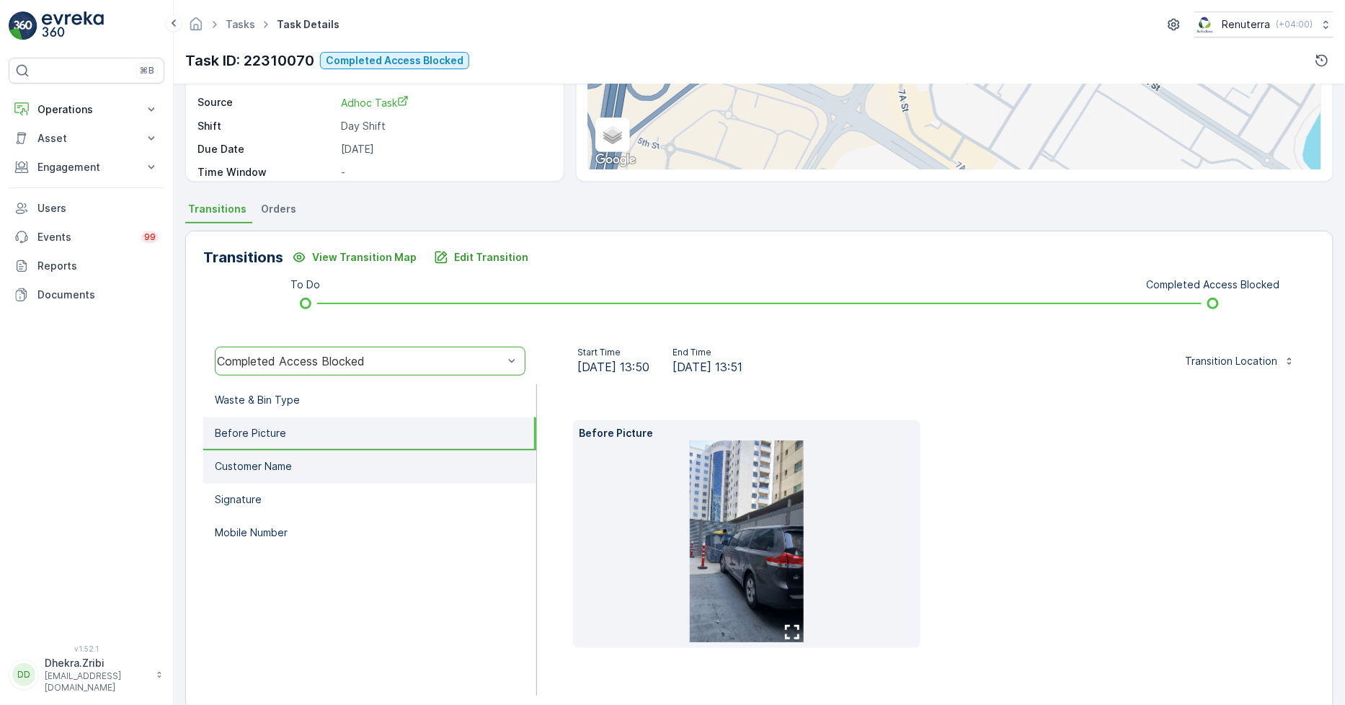
click at [277, 477] on li "Customer Name" at bounding box center [369, 467] width 333 height 33
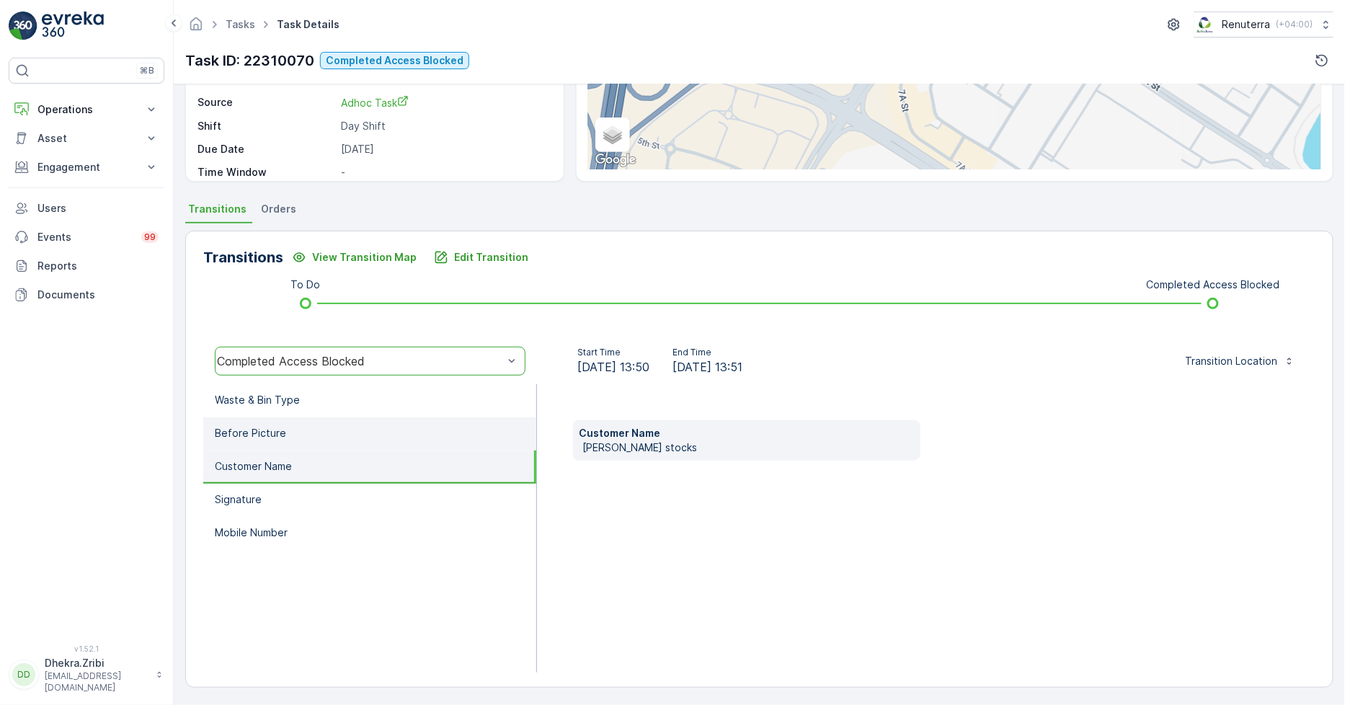
click at [254, 421] on li "Before Picture" at bounding box center [369, 433] width 333 height 33
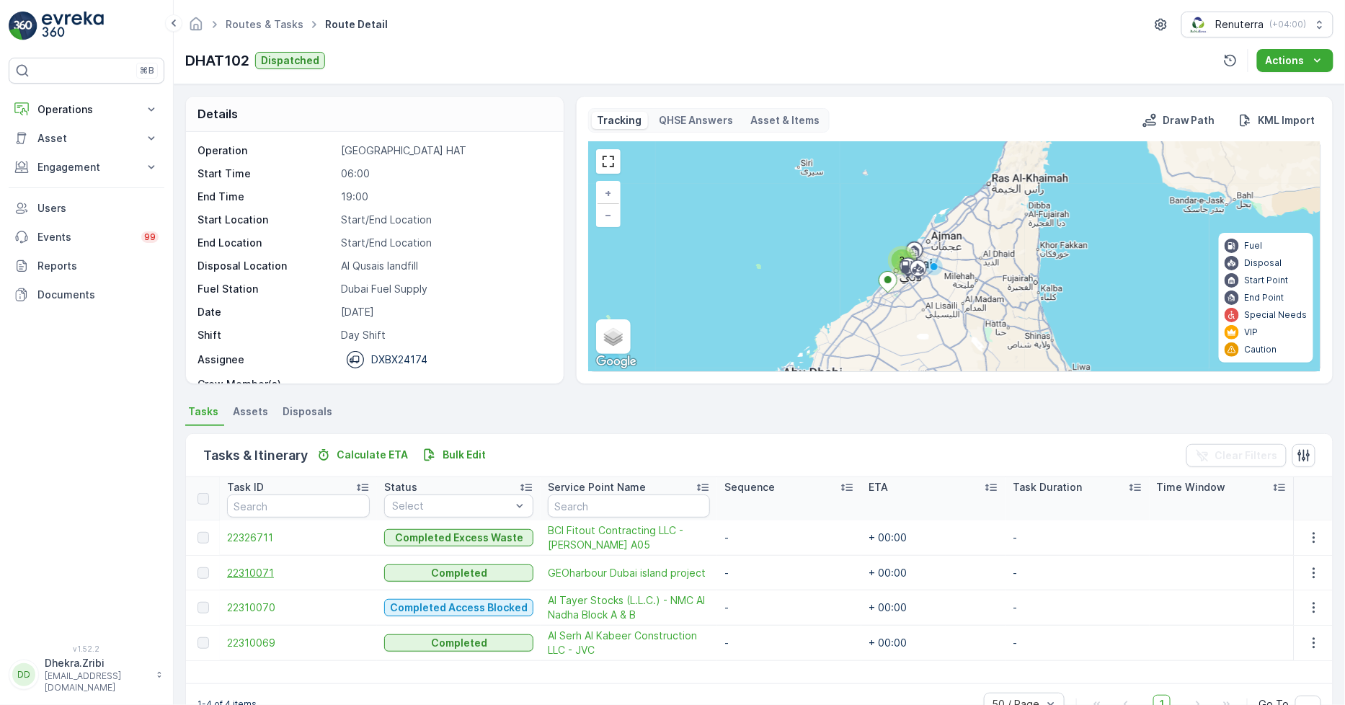
click at [265, 575] on span "22310071" at bounding box center [298, 573] width 143 height 14
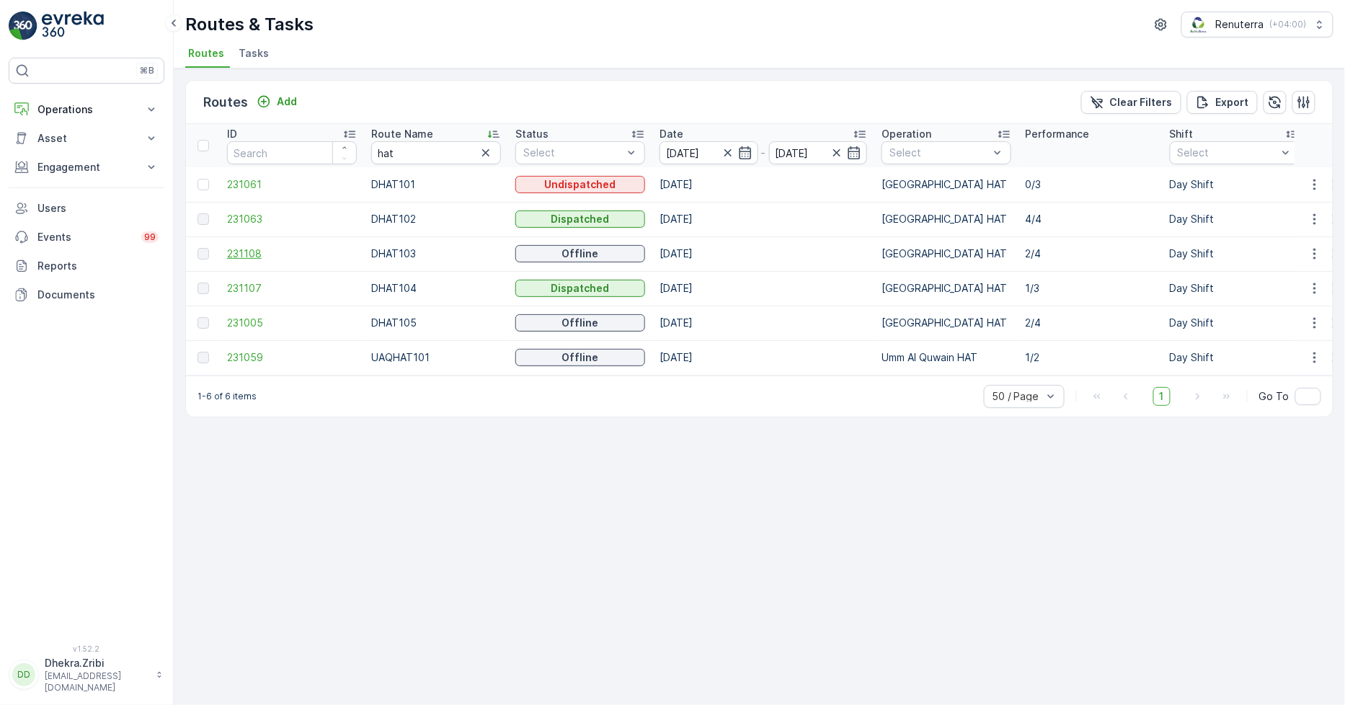
click at [257, 252] on span "231108" at bounding box center [292, 254] width 130 height 14
click at [243, 284] on span "231107" at bounding box center [292, 288] width 130 height 14
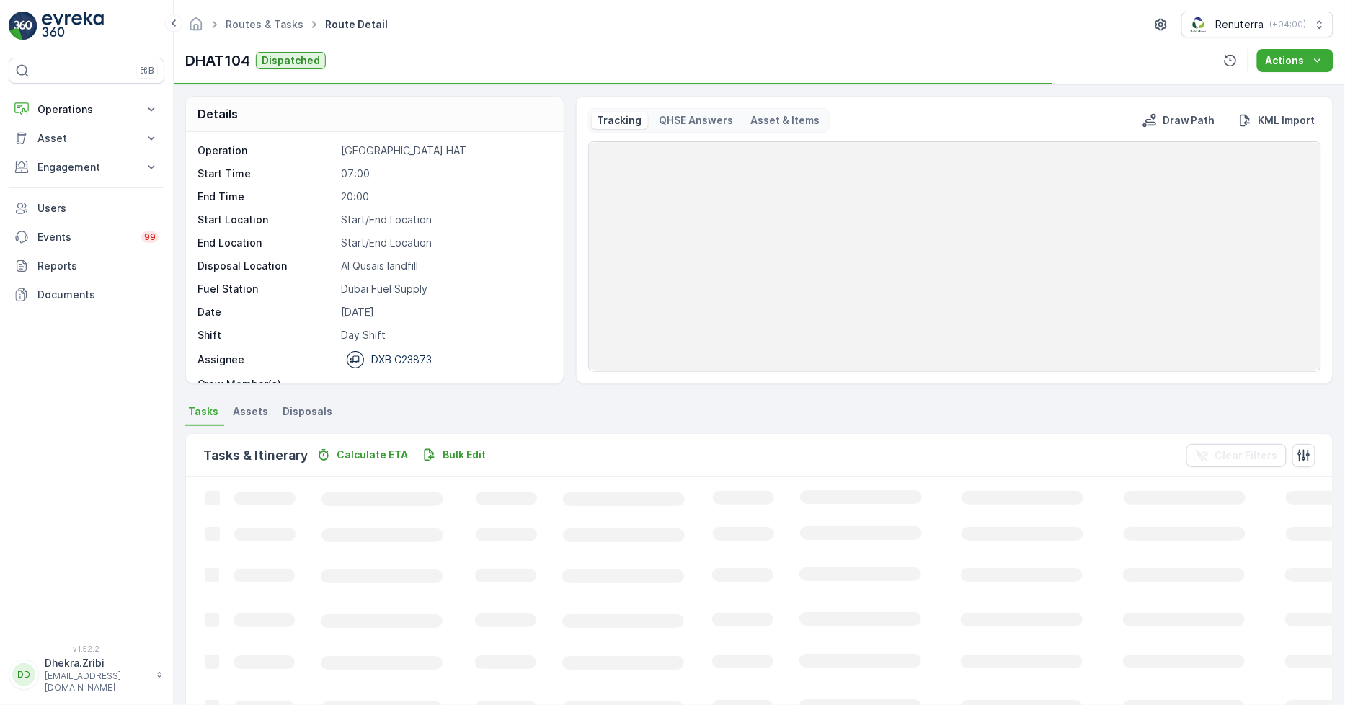
scroll to position [45, 0]
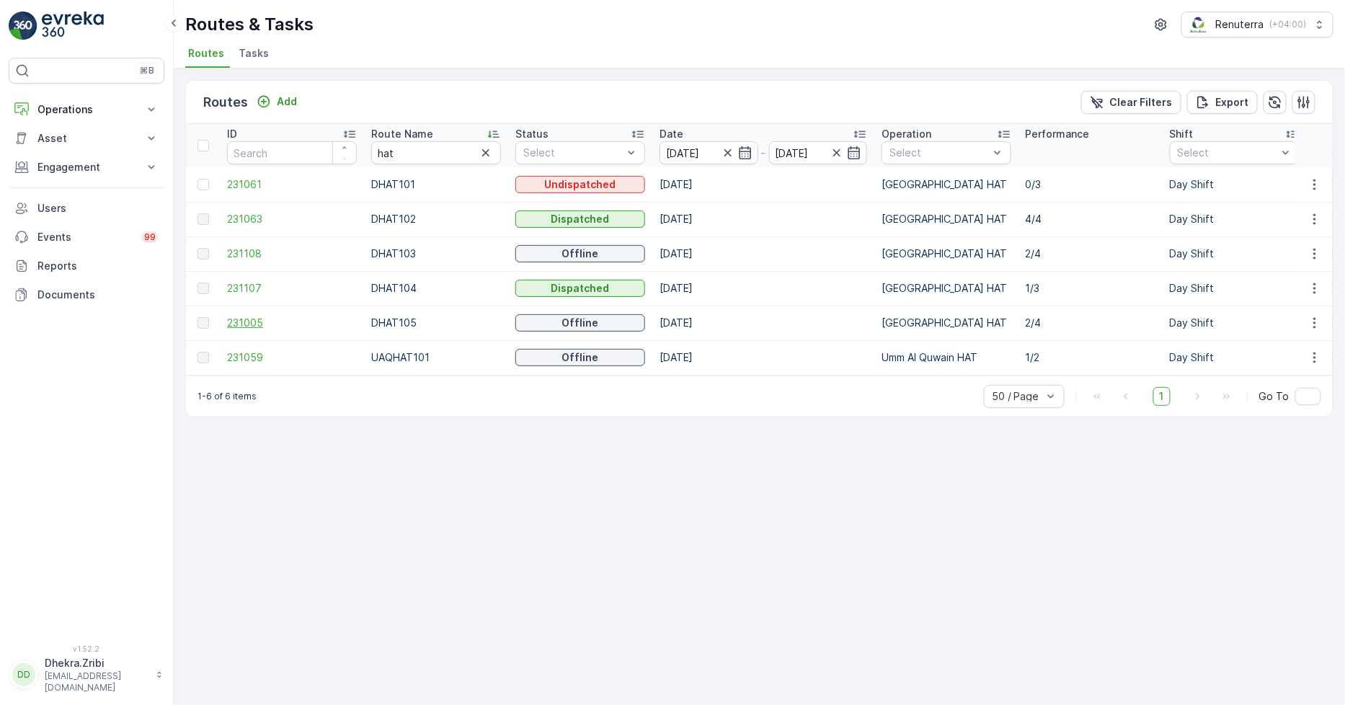
click at [249, 319] on span "231005" at bounding box center [292, 323] width 130 height 14
click at [246, 322] on span "231005" at bounding box center [292, 323] width 130 height 14
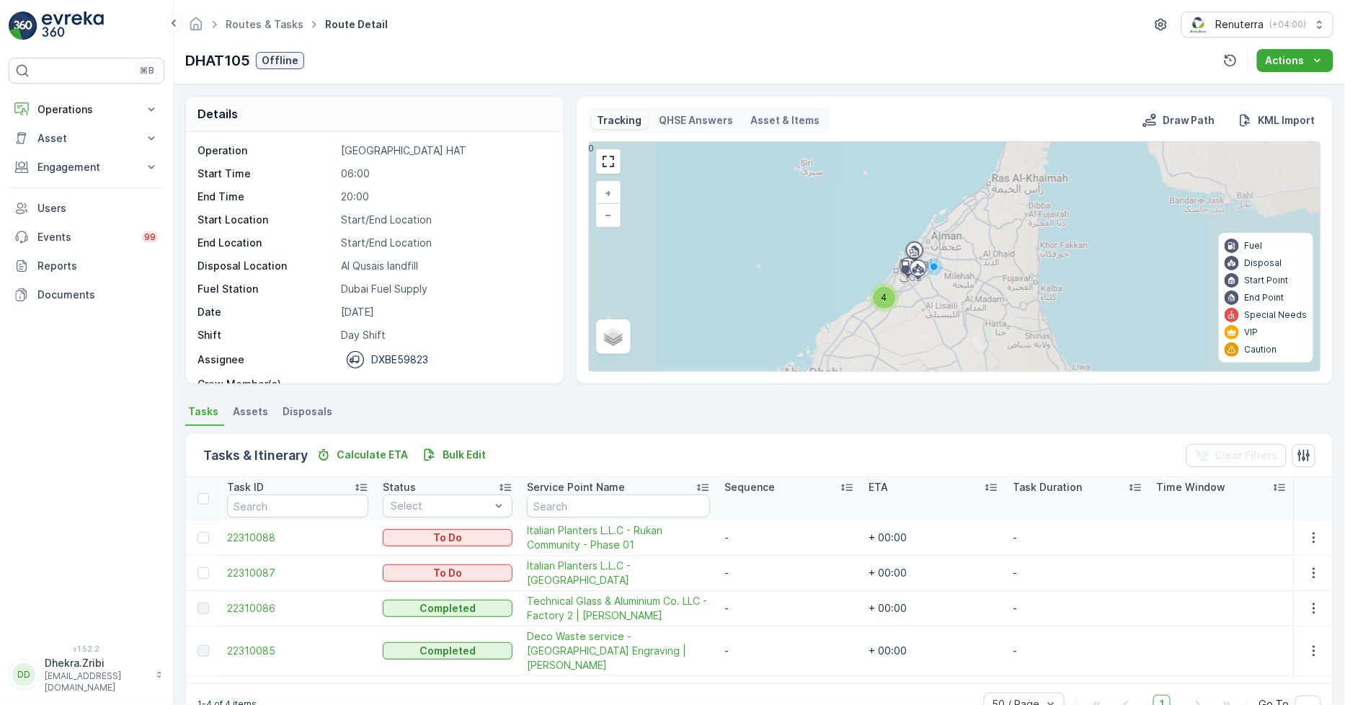
click at [888, 309] on div "4" at bounding box center [884, 297] width 29 height 29
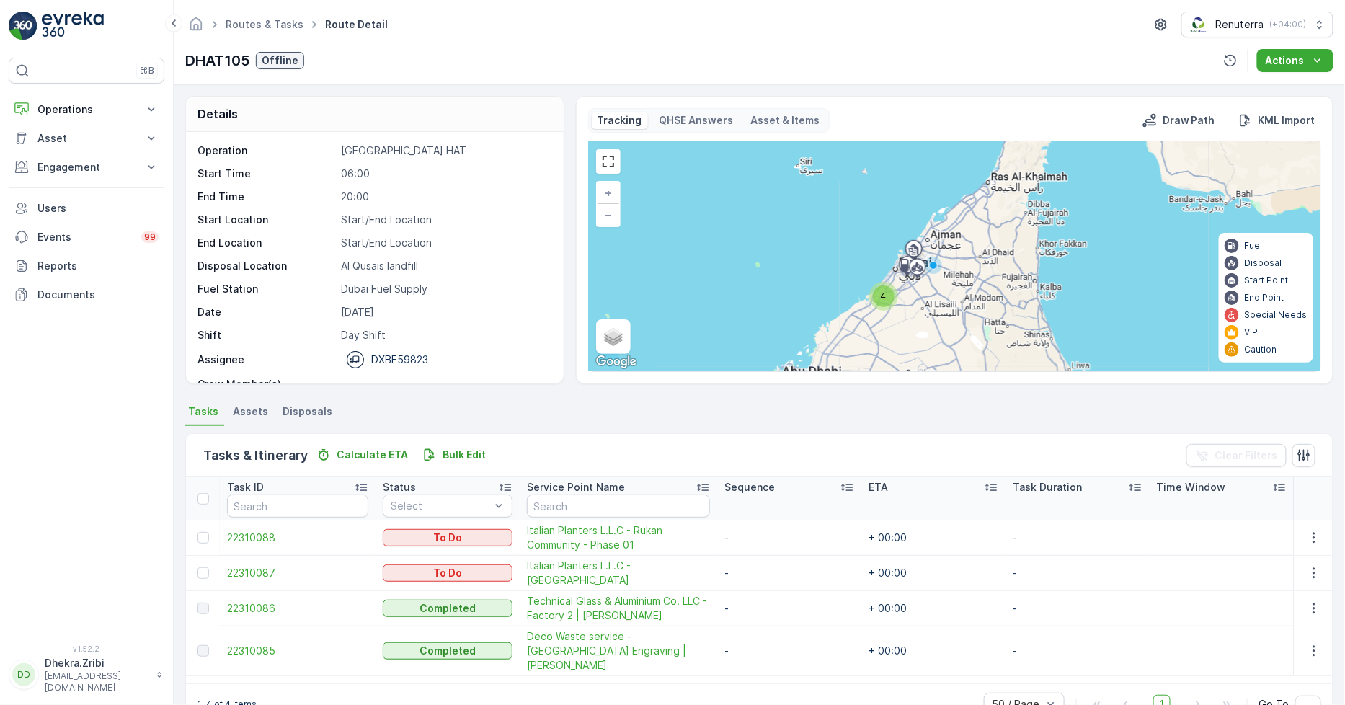
click at [882, 294] on span "4" at bounding box center [884, 296] width 6 height 11
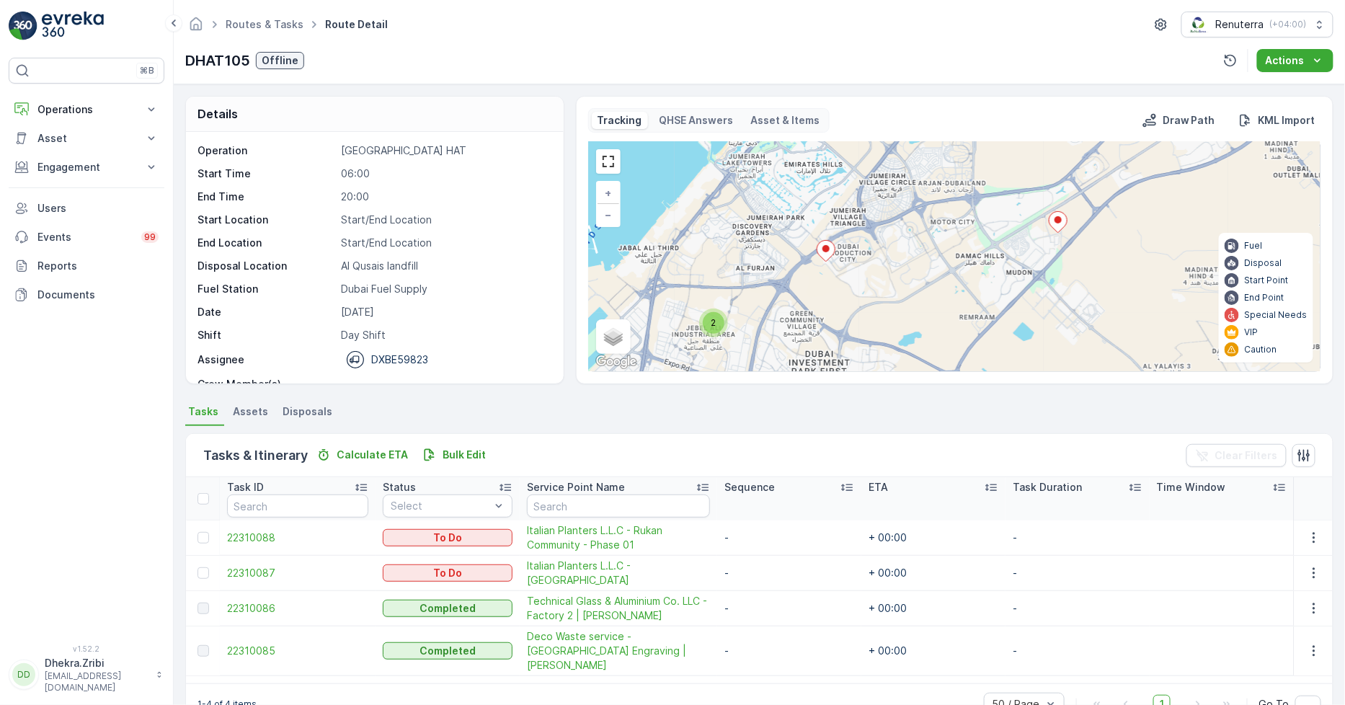
drag, startPoint x: 919, startPoint y: 274, endPoint x: 896, endPoint y: 287, distance: 26.5
click at [896, 287] on div "2 + − Satellite Roadmap Terrain Hybrid Leaflet Keyboard shortcuts Map Data Map …" at bounding box center [955, 256] width 732 height 229
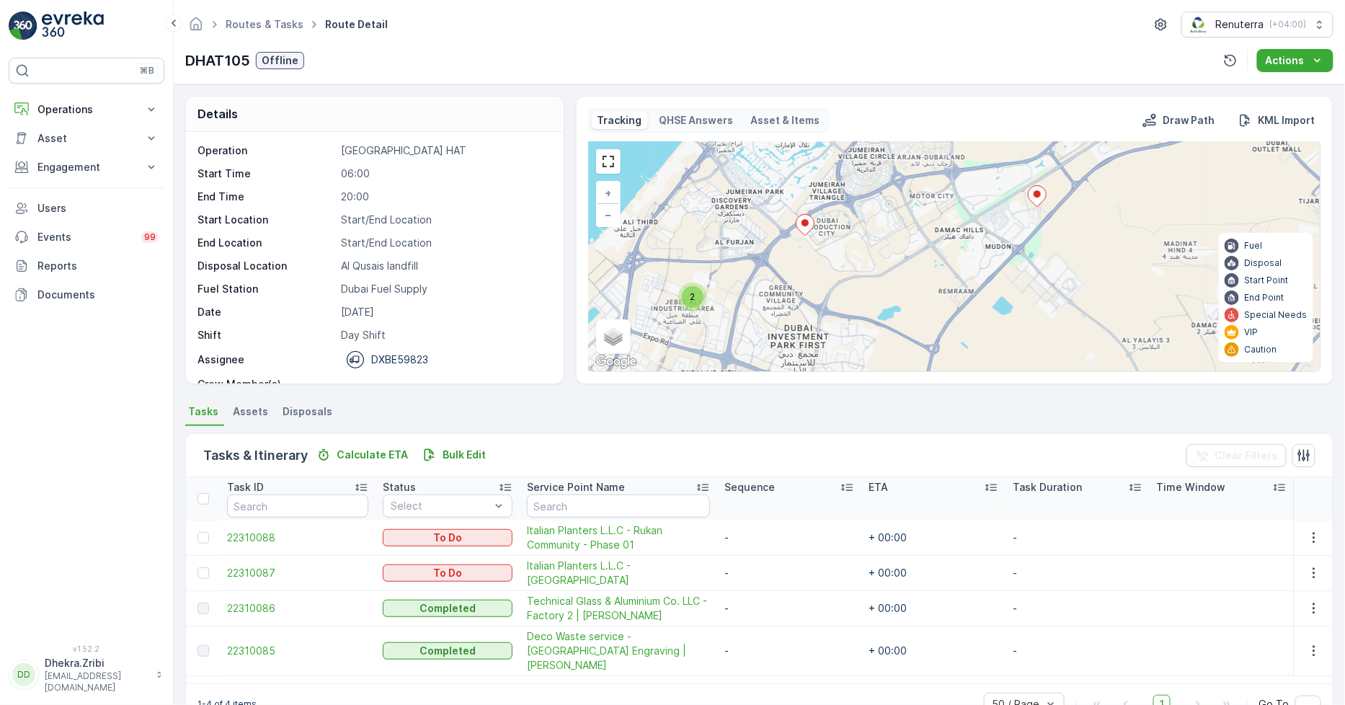
drag, startPoint x: 859, startPoint y: 287, endPoint x: 838, endPoint y: 258, distance: 35.6
click at [838, 258] on div "2 + − Satellite Roadmap Terrain Hybrid Leaflet Keyboard shortcuts Map Data Map …" at bounding box center [955, 256] width 732 height 229
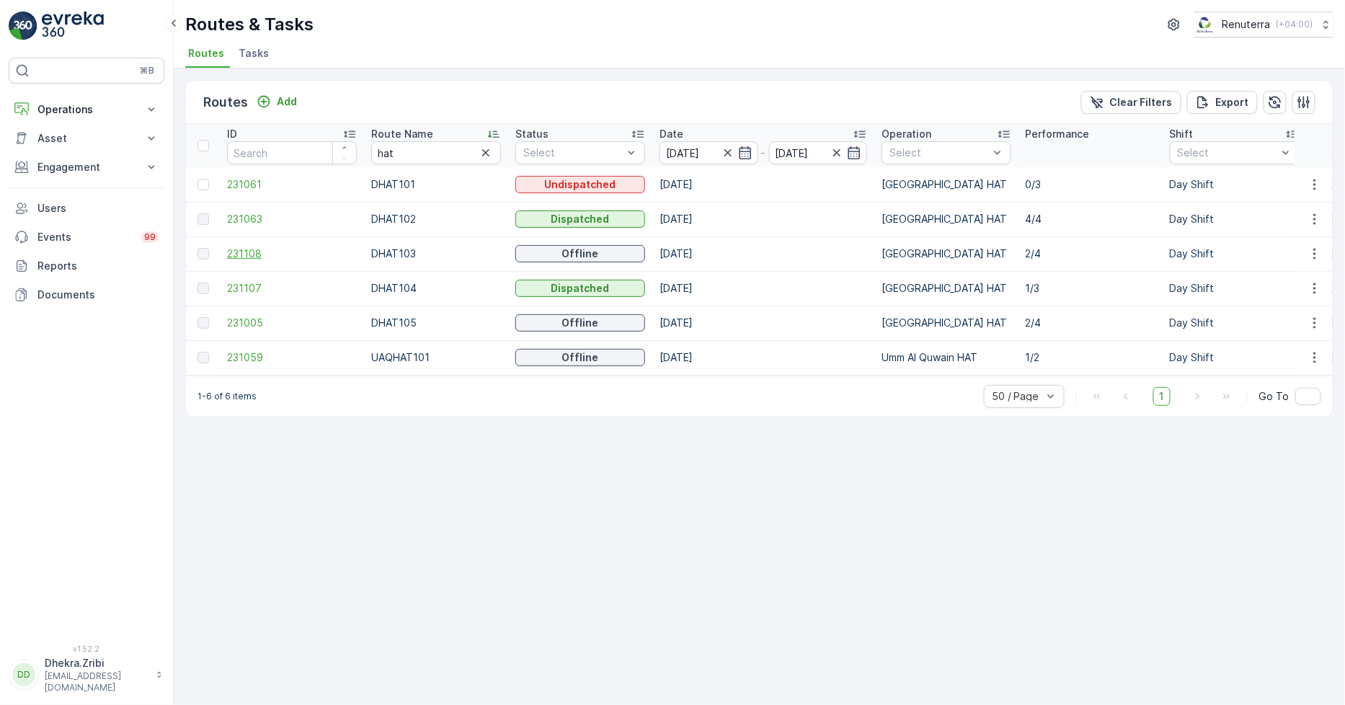
click at [251, 249] on span "231108" at bounding box center [292, 254] width 130 height 14
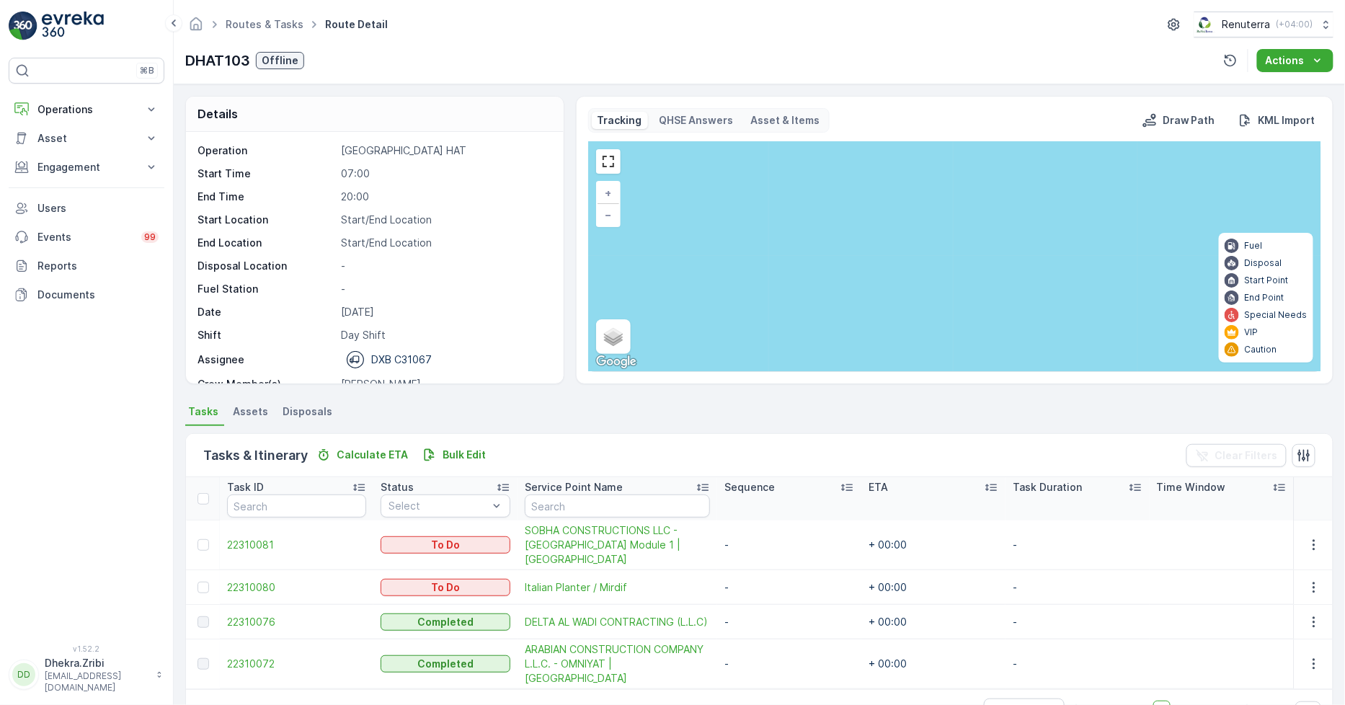
scroll to position [37, 0]
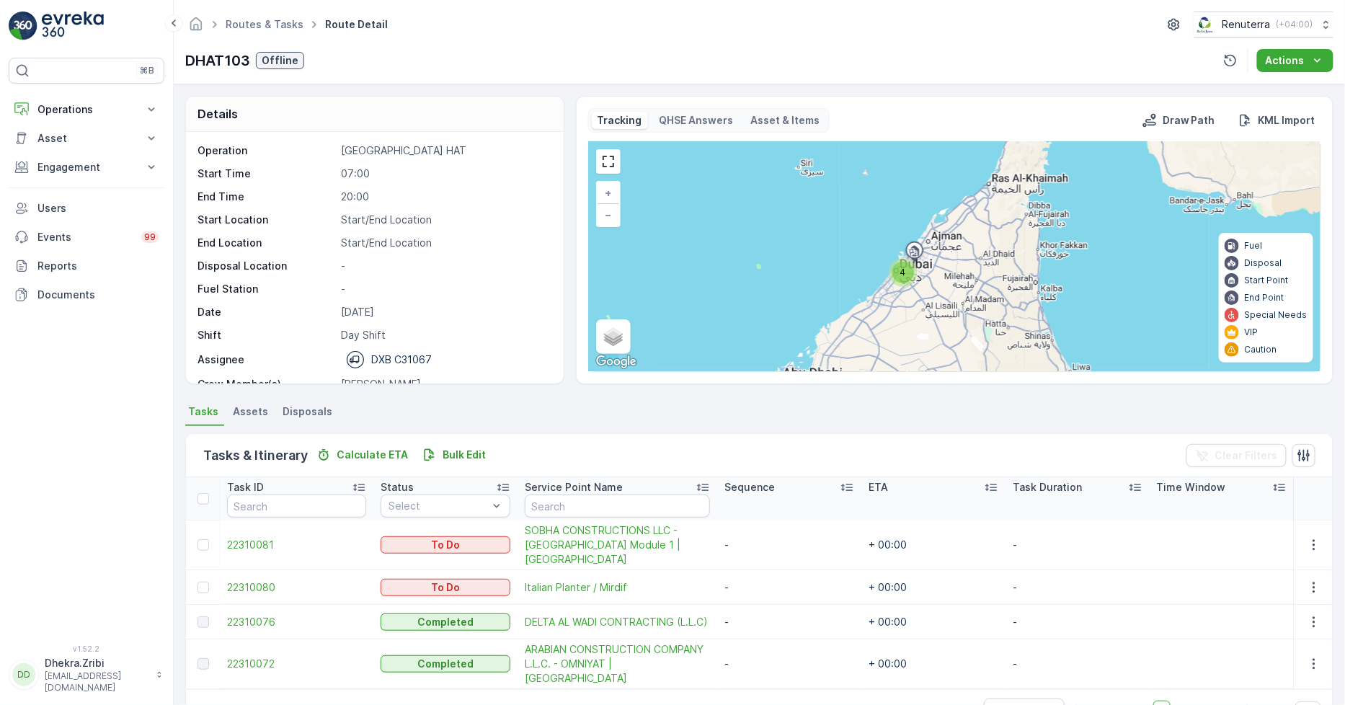
click at [903, 276] on span "4" at bounding box center [903, 272] width 6 height 11
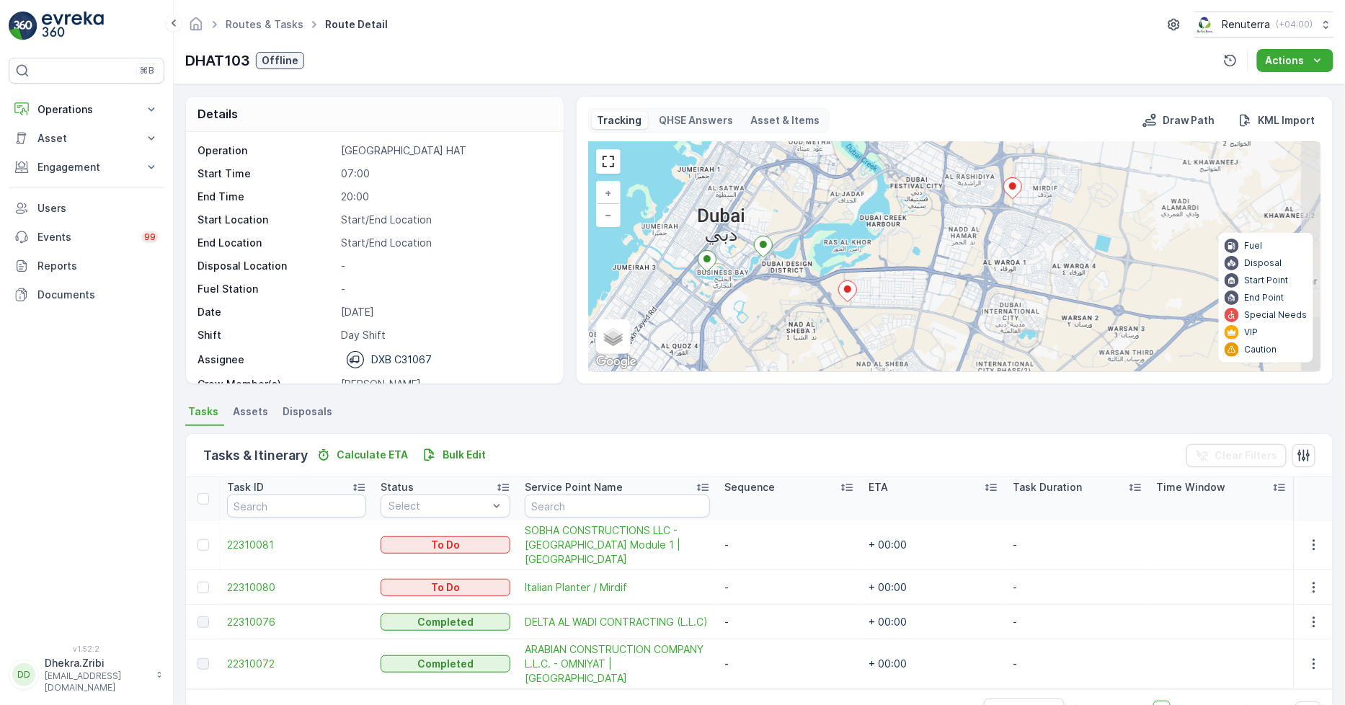
drag, startPoint x: 1055, startPoint y: 288, endPoint x: 934, endPoint y: 290, distance: 121.1
click at [934, 290] on div "+ − Satellite Roadmap Terrain Hybrid Leaflet Keyboard shortcuts Map Data Map da…" at bounding box center [955, 256] width 732 height 229
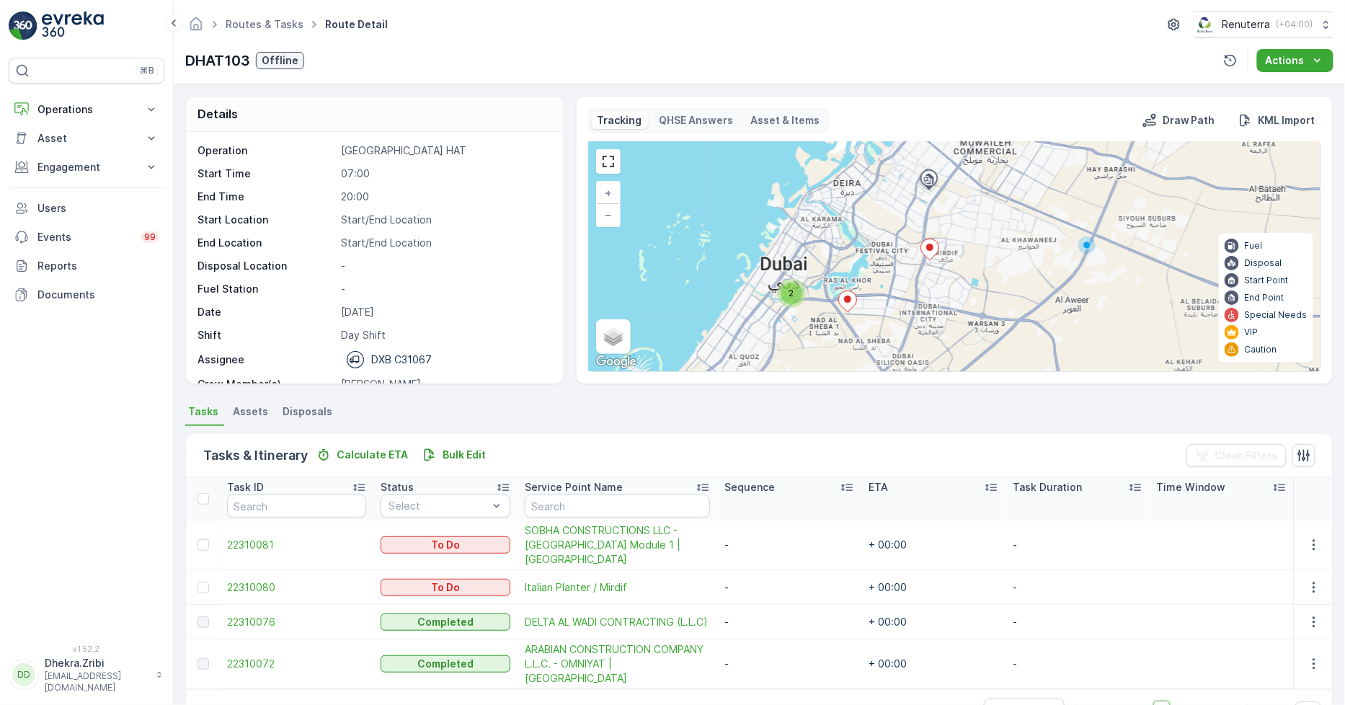
drag, startPoint x: 999, startPoint y: 310, endPoint x: 955, endPoint y: 319, distance: 44.8
click at [955, 319] on div "2 + − Satellite Roadmap Terrain Hybrid Leaflet Keyboard shortcuts Map Data Map …" at bounding box center [955, 256] width 732 height 229
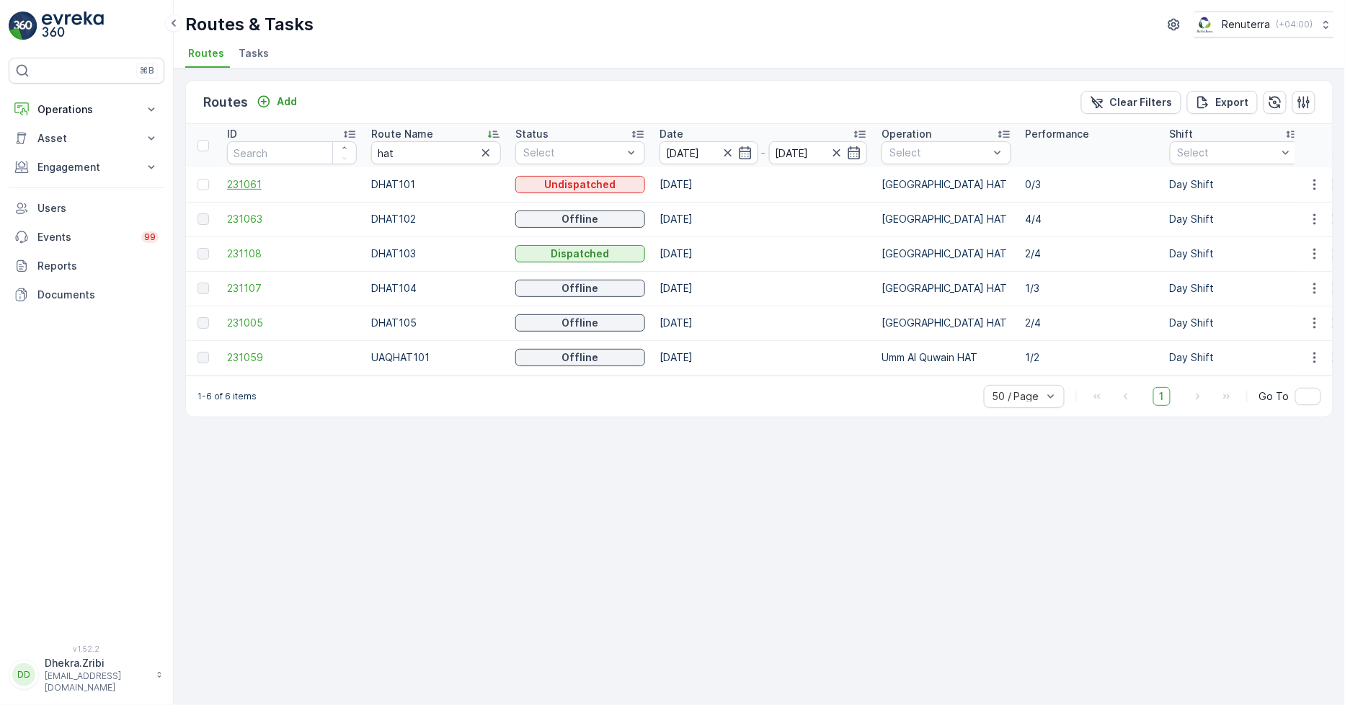
click at [236, 180] on span "231061" at bounding box center [292, 184] width 130 height 14
click at [254, 223] on span "231063" at bounding box center [292, 219] width 130 height 14
click at [256, 250] on span "231108" at bounding box center [292, 254] width 130 height 14
click at [240, 245] on td "231108" at bounding box center [292, 253] width 144 height 35
click at [249, 252] on span "231108" at bounding box center [292, 254] width 130 height 14
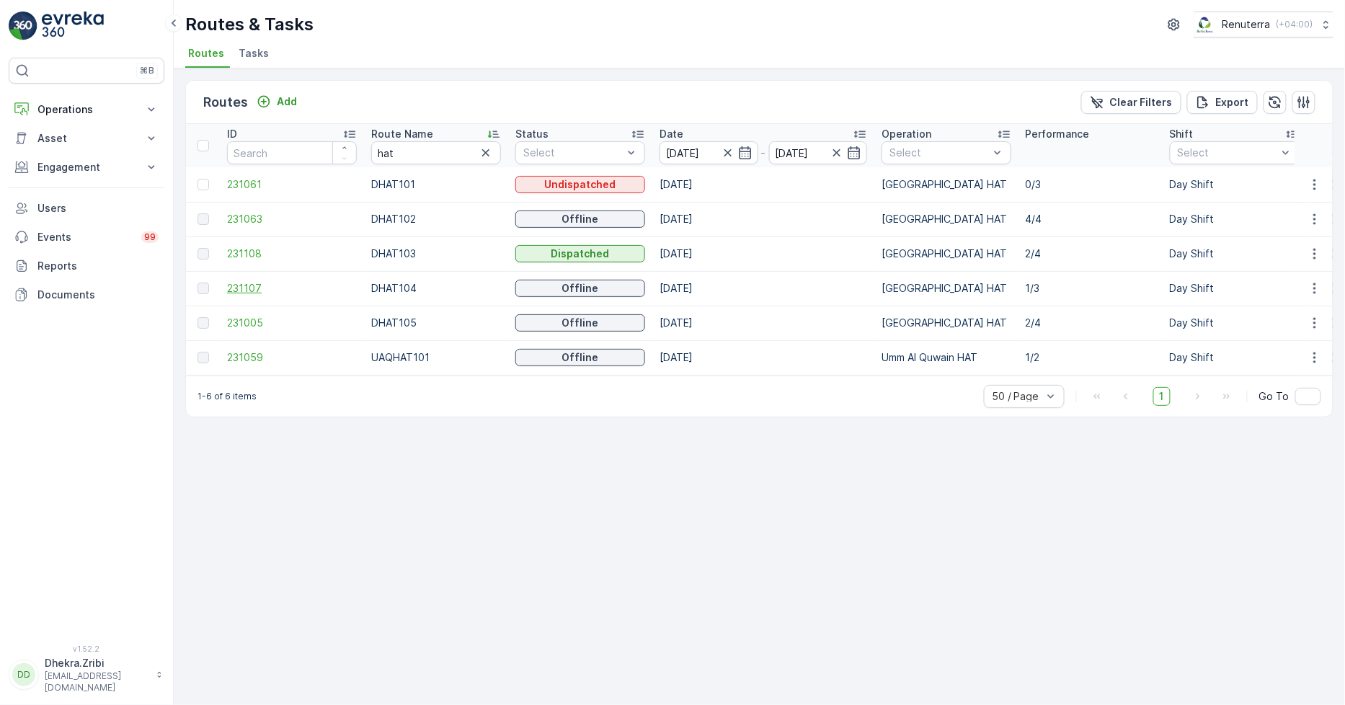
click at [228, 284] on span "231107" at bounding box center [292, 288] width 130 height 14
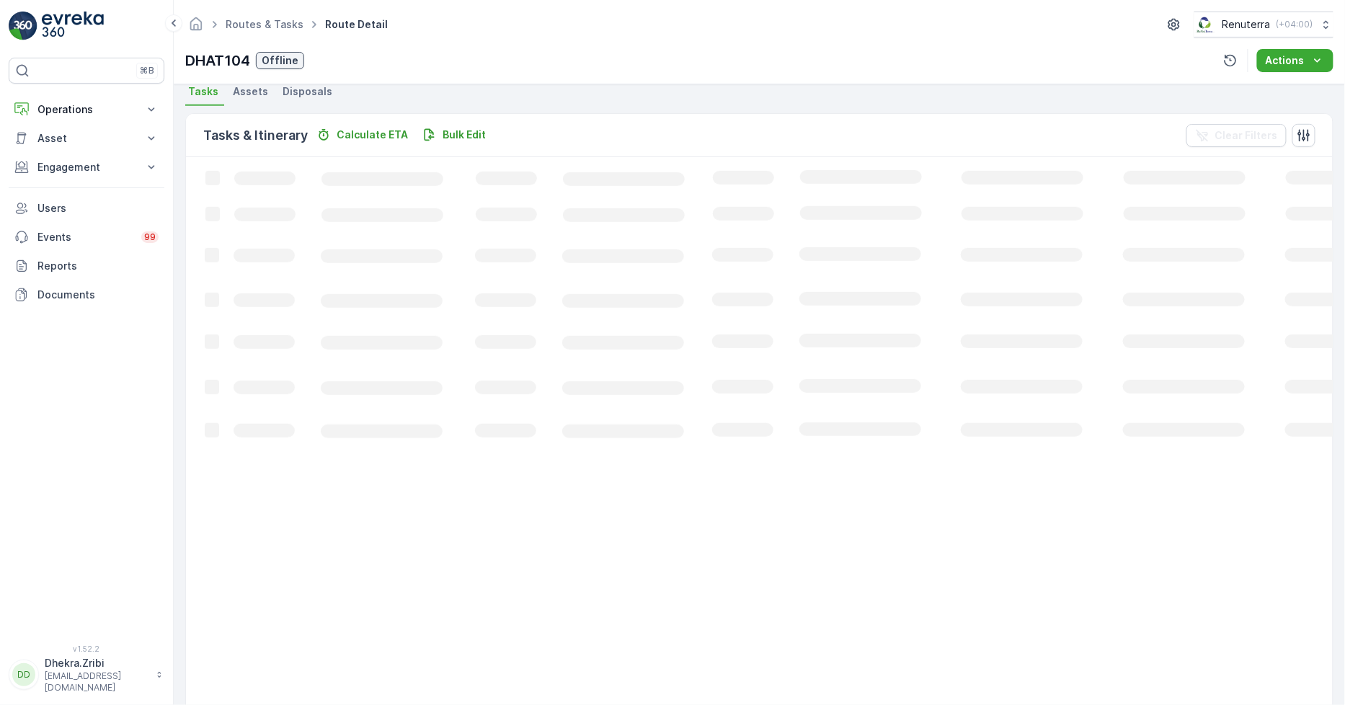
scroll to position [38, 0]
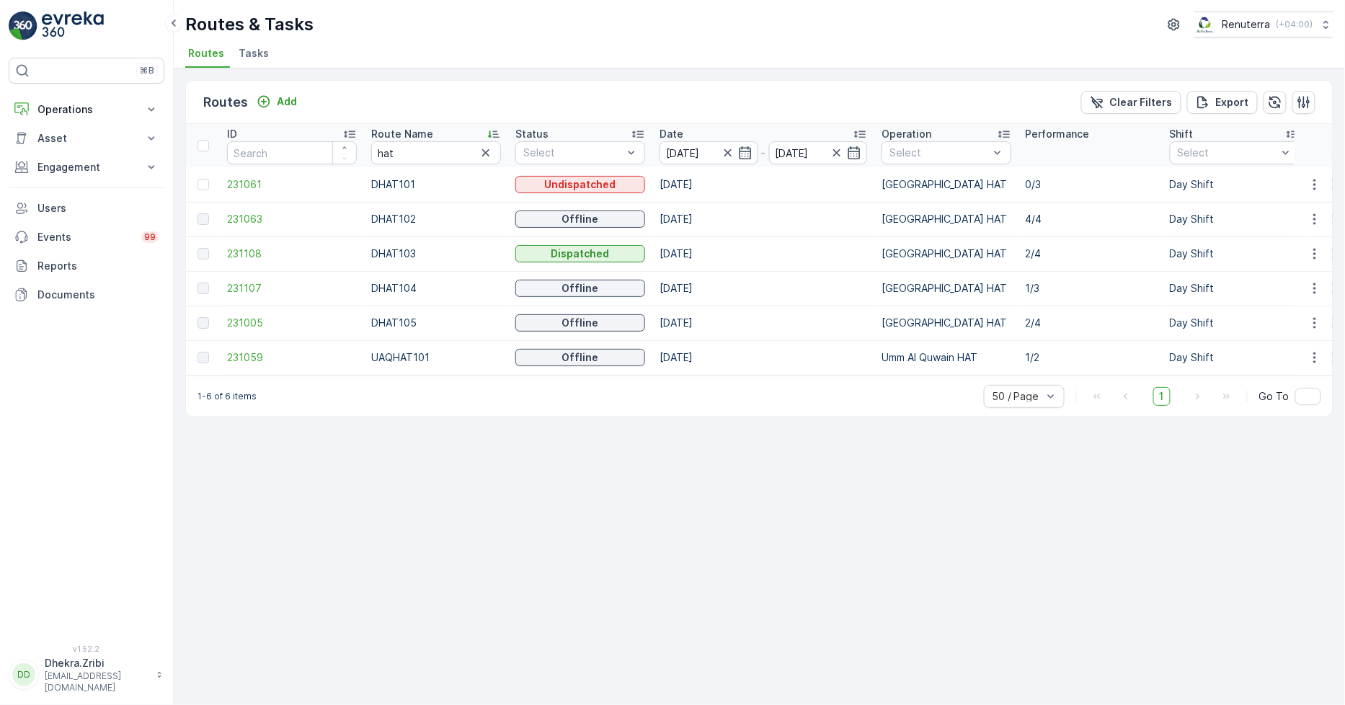
click at [226, 314] on td "231005" at bounding box center [292, 323] width 144 height 35
click at [249, 318] on span "231005" at bounding box center [292, 323] width 130 height 14
drag, startPoint x: 406, startPoint y: 156, endPoint x: 343, endPoint y: 141, distance: 64.4
type input "med"
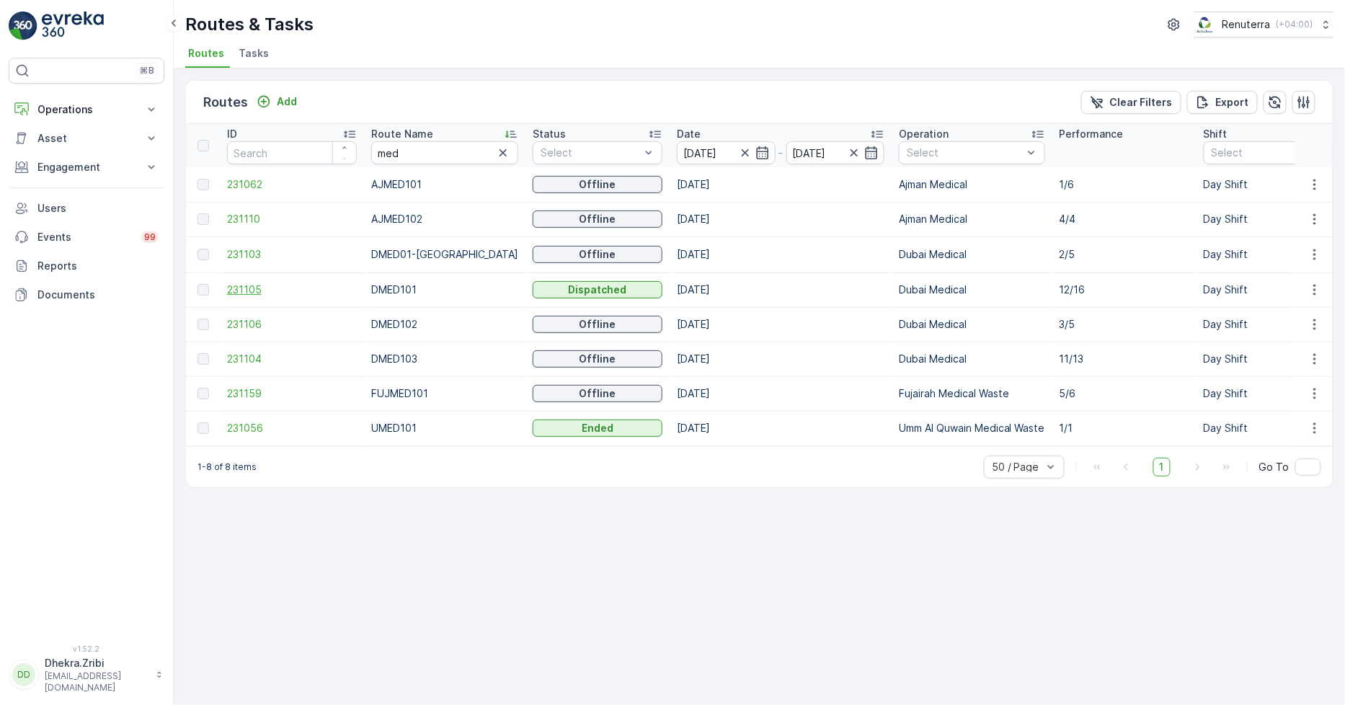
click at [234, 287] on span "231105" at bounding box center [292, 290] width 130 height 14
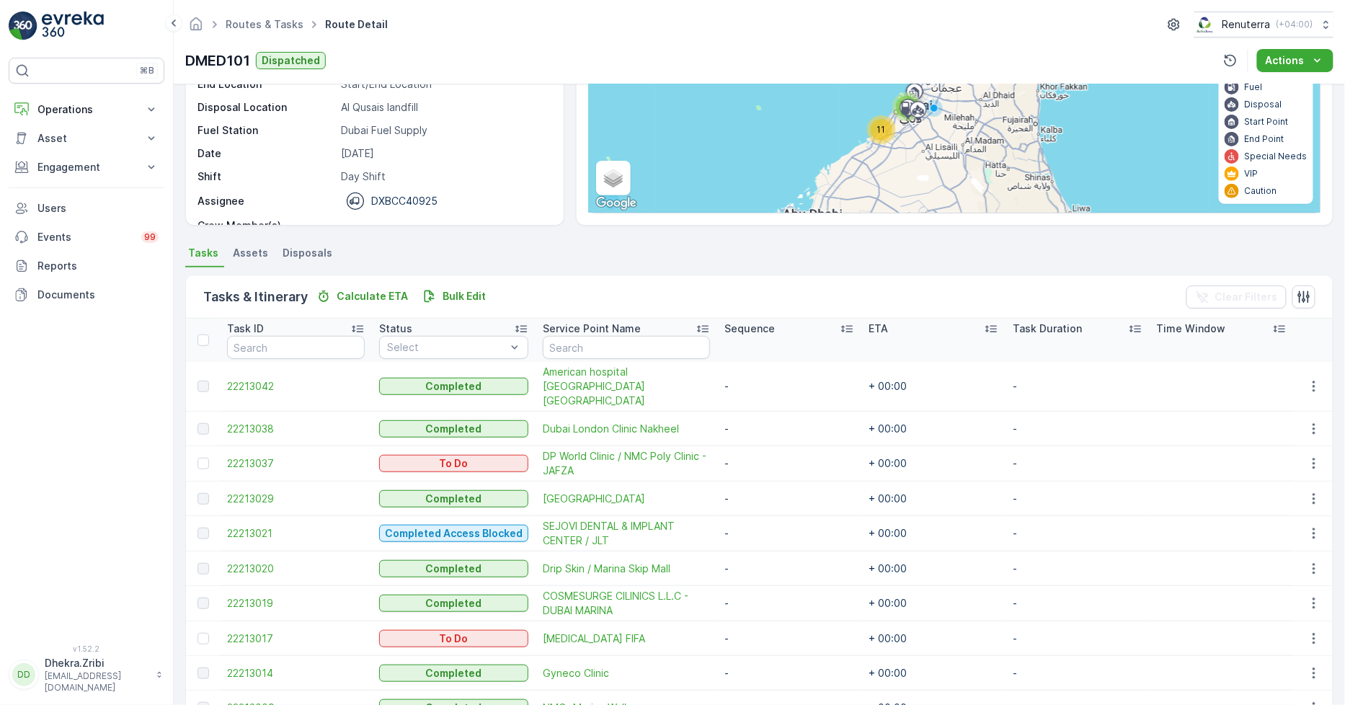
scroll to position [160, 0]
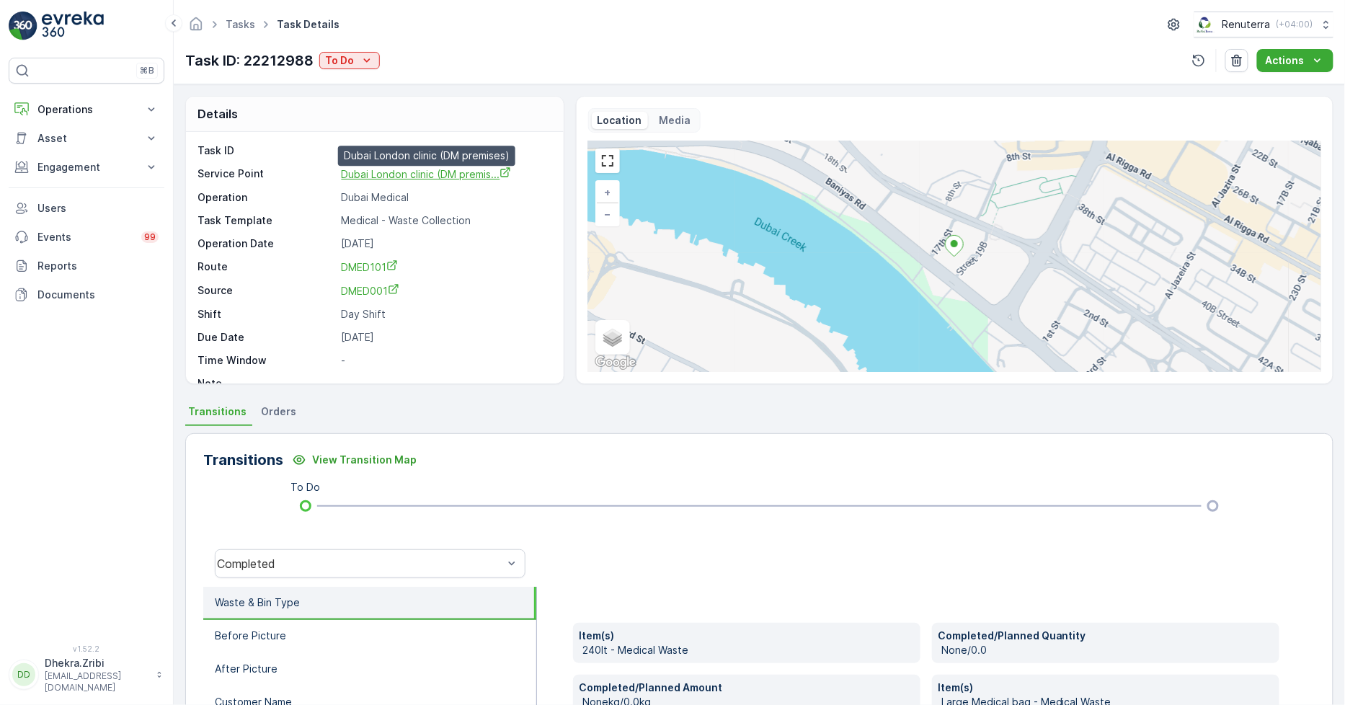
click at [455, 172] on span "Dubai London clinic (DM premis..." at bounding box center [426, 174] width 170 height 12
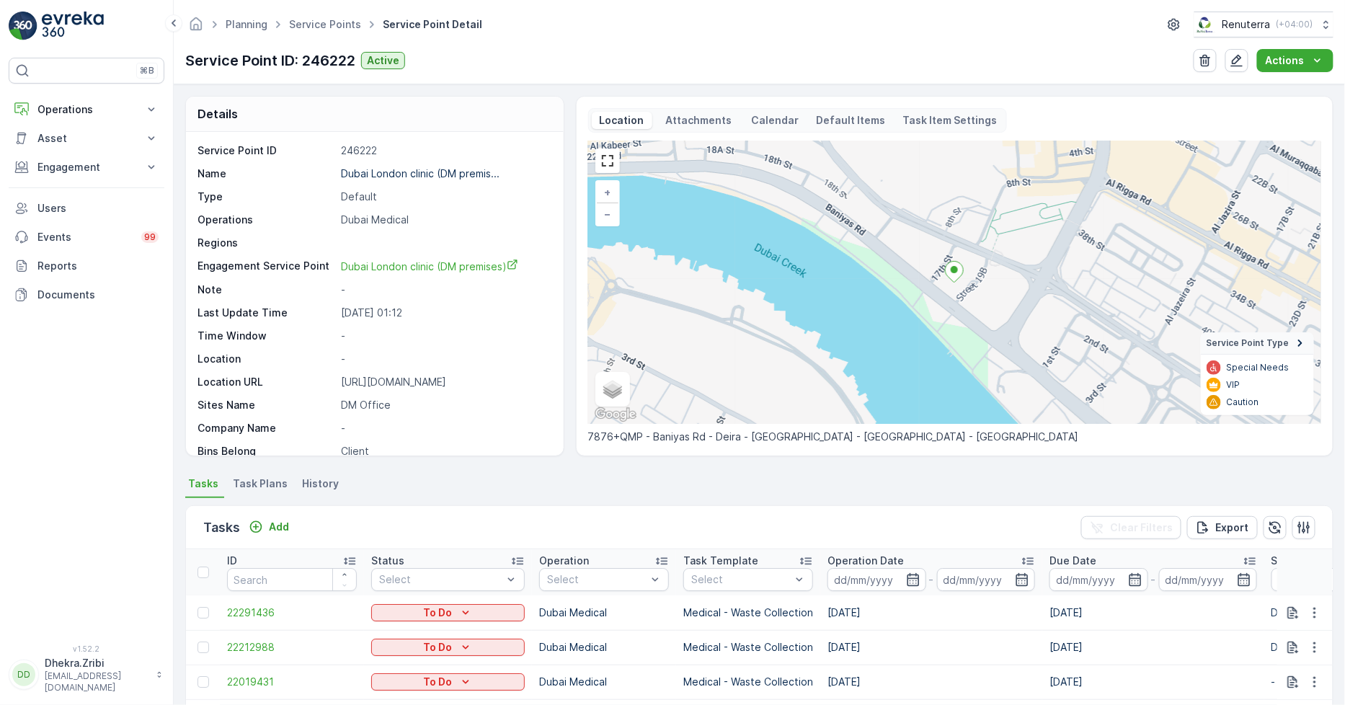
click at [258, 482] on span "Task Plans" at bounding box center [260, 484] width 55 height 14
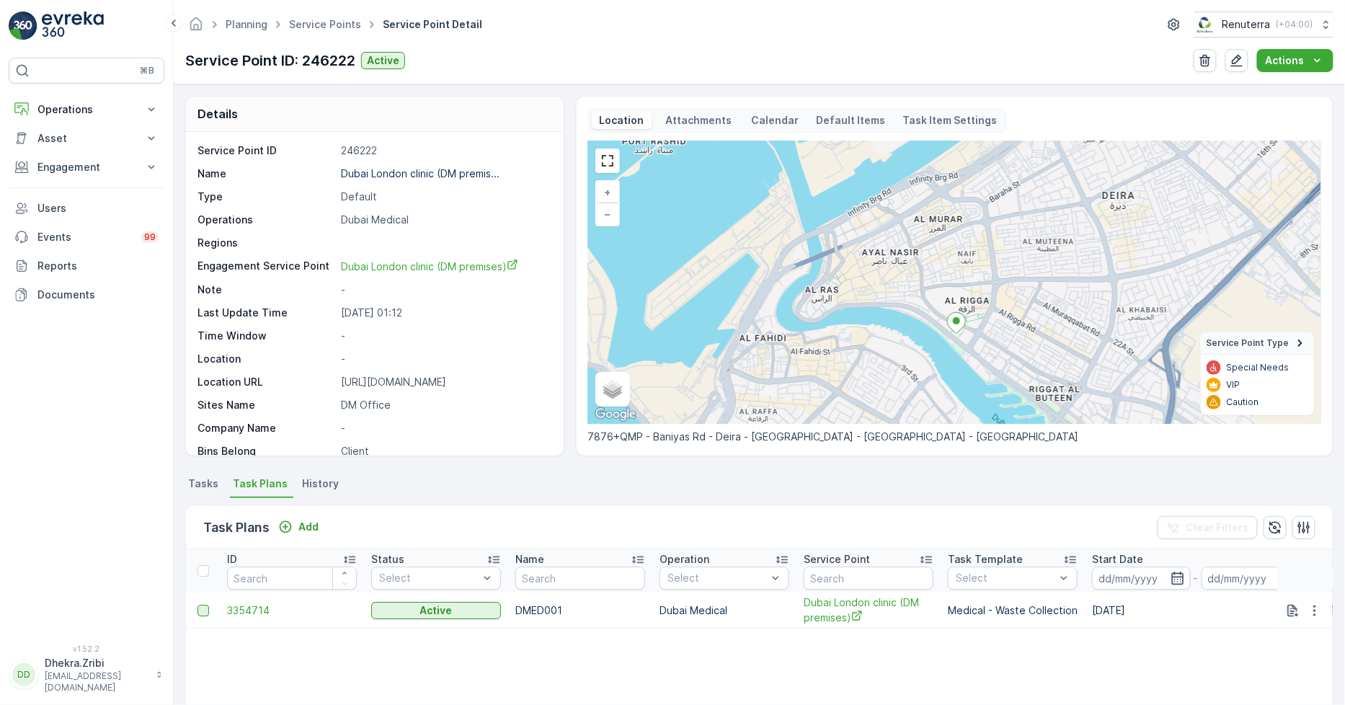
click at [202, 611] on div at bounding box center [204, 611] width 12 height 12
click at [198, 605] on input "checkbox" at bounding box center [198, 605] width 0 height 0
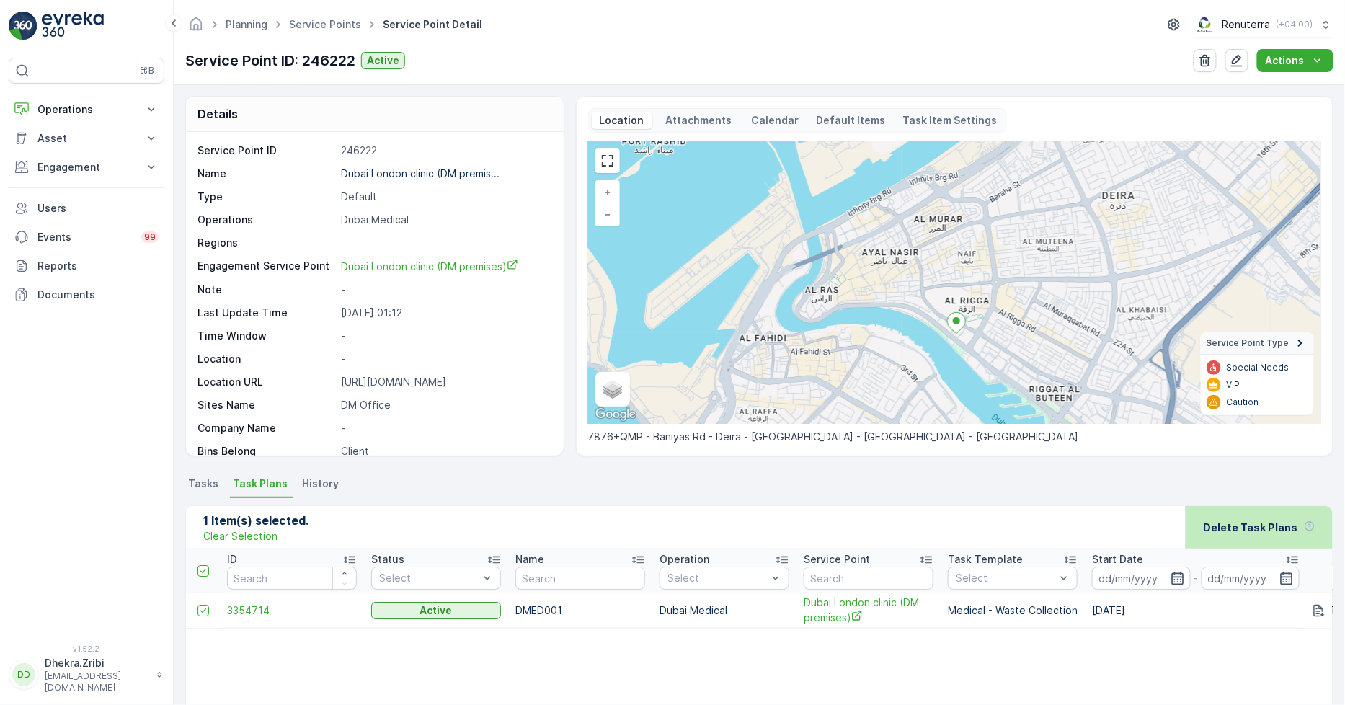
click at [1257, 523] on p "Delete Task Plans" at bounding box center [1251, 527] width 94 height 14
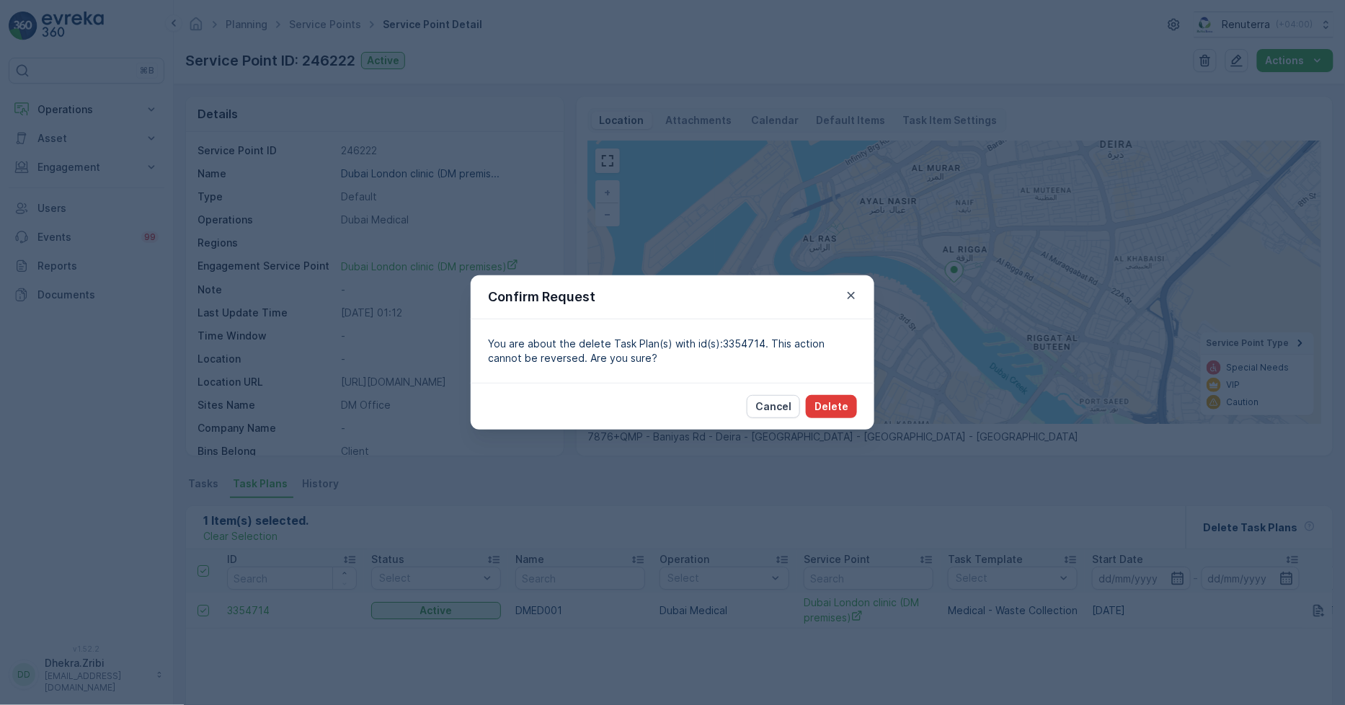
click at [827, 404] on p "Delete" at bounding box center [832, 406] width 34 height 14
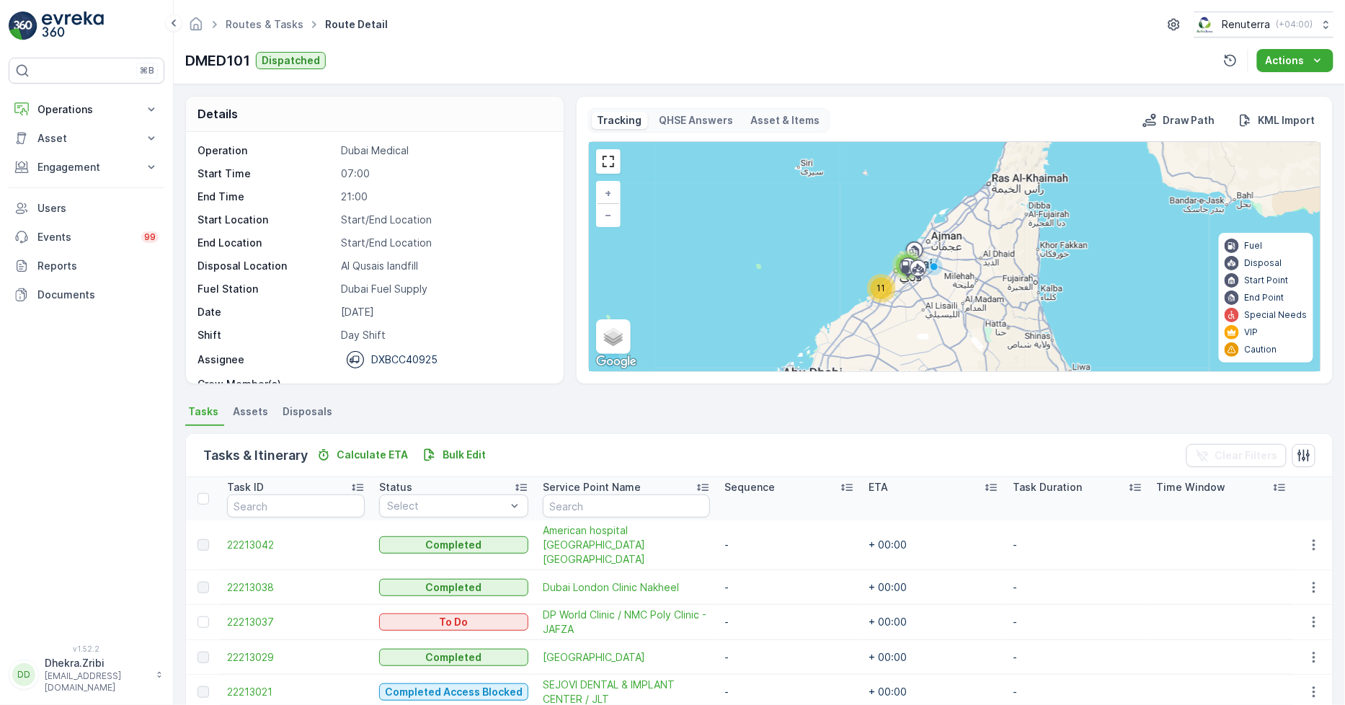
scroll to position [160, 0]
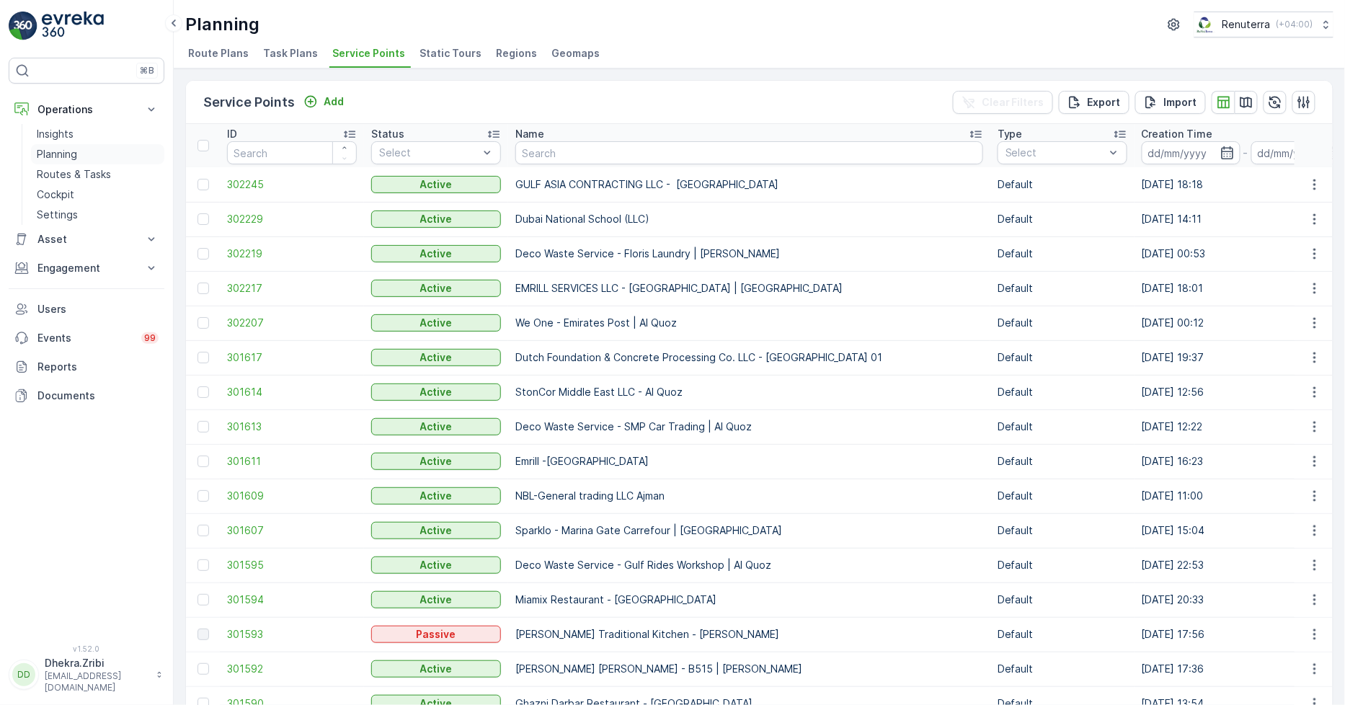
click at [56, 153] on p "Planning" at bounding box center [57, 154] width 40 height 14
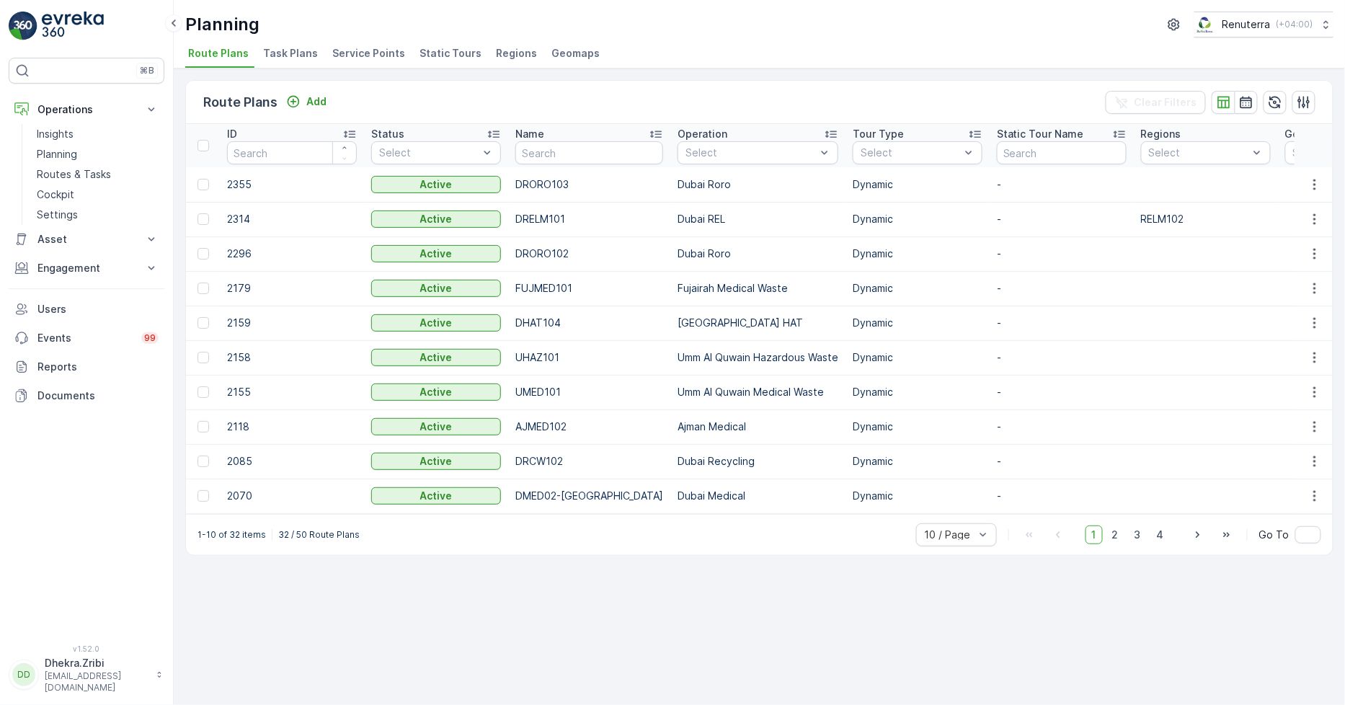
click at [372, 47] on span "Service Points" at bounding box center [368, 53] width 73 height 14
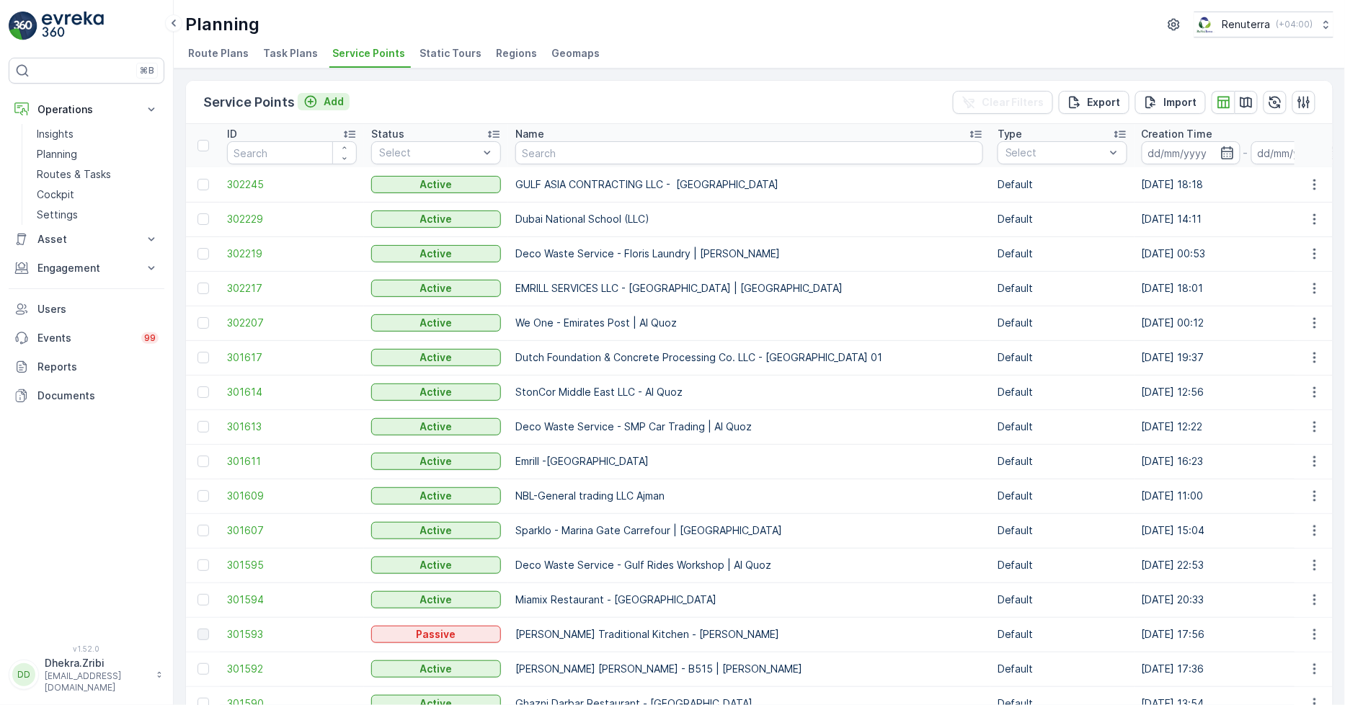
click at [305, 98] on icon "Add" at bounding box center [310, 101] width 14 height 14
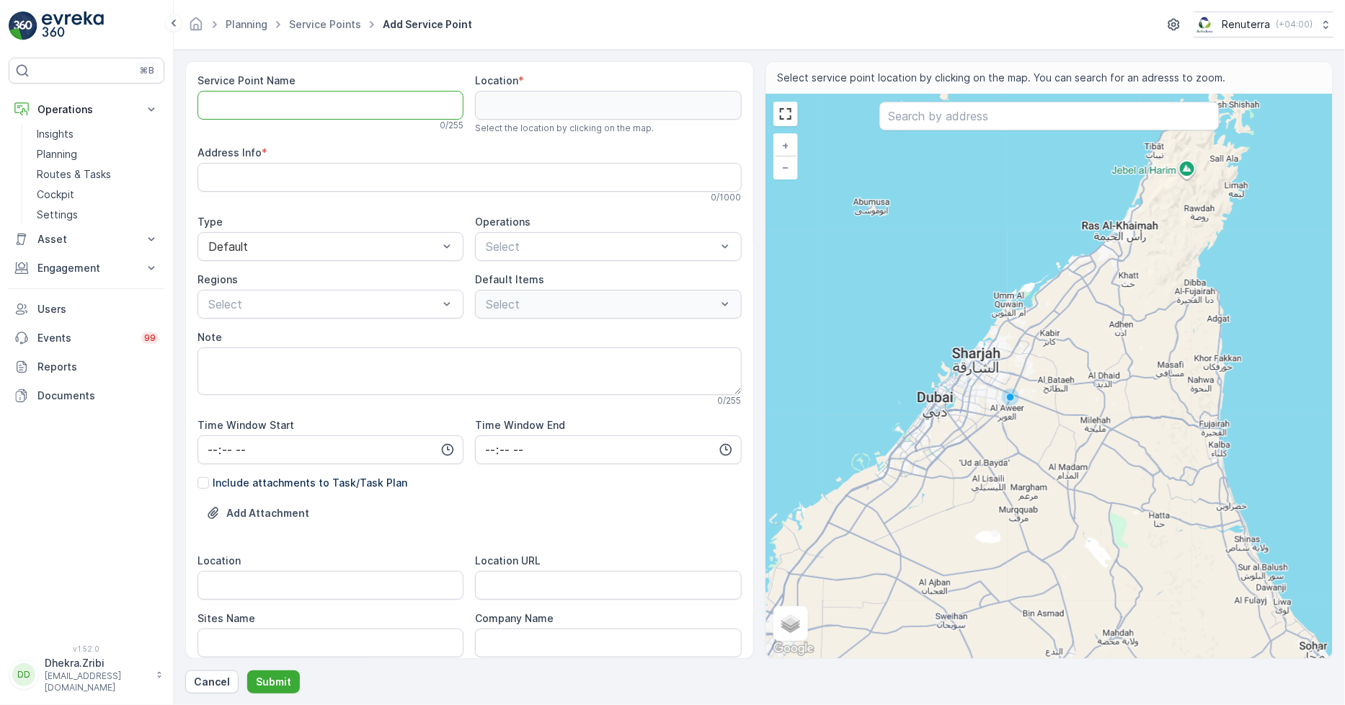
click at [317, 101] on Name "Service Point Name" at bounding box center [331, 105] width 266 height 29
paste Name "Deco Waste Service - ArroGate Car Polish | Al Quoz"
type Name "Deco Waste Service - ArroGate Car Polish | Al Quoz"
click at [386, 176] on Info "Address Info" at bounding box center [470, 177] width 544 height 29
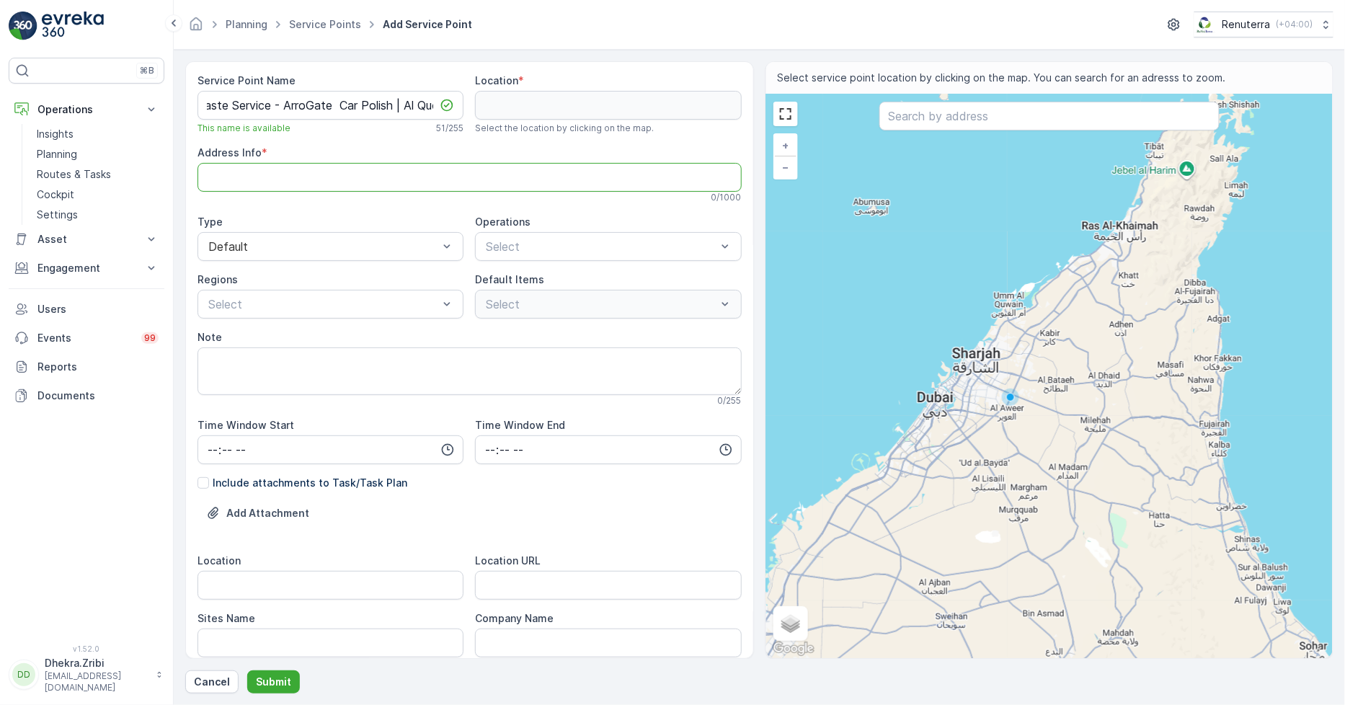
scroll to position [0, 0]
click at [509, 210] on div "Service Point Name Deco Waste Service - ArroGate Car Polish | Al Quoz This name…" at bounding box center [470, 579] width 544 height 1011
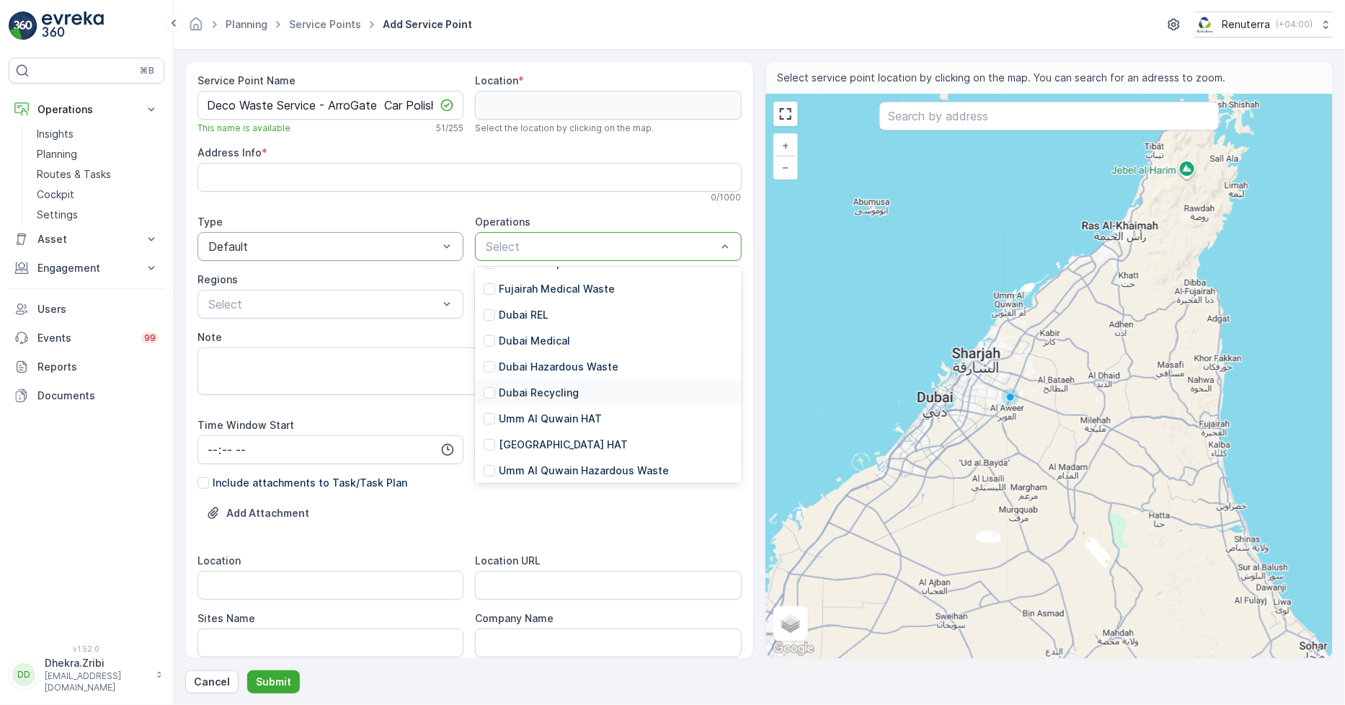
scroll to position [76, 0]
click at [548, 332] on div "Dubai REL" at bounding box center [608, 342] width 266 height 26
drag, startPoint x: 599, startPoint y: 515, endPoint x: 592, endPoint y: 506, distance: 11.8
click at [597, 510] on div "Add Attachment" at bounding box center [470, 522] width 544 height 40
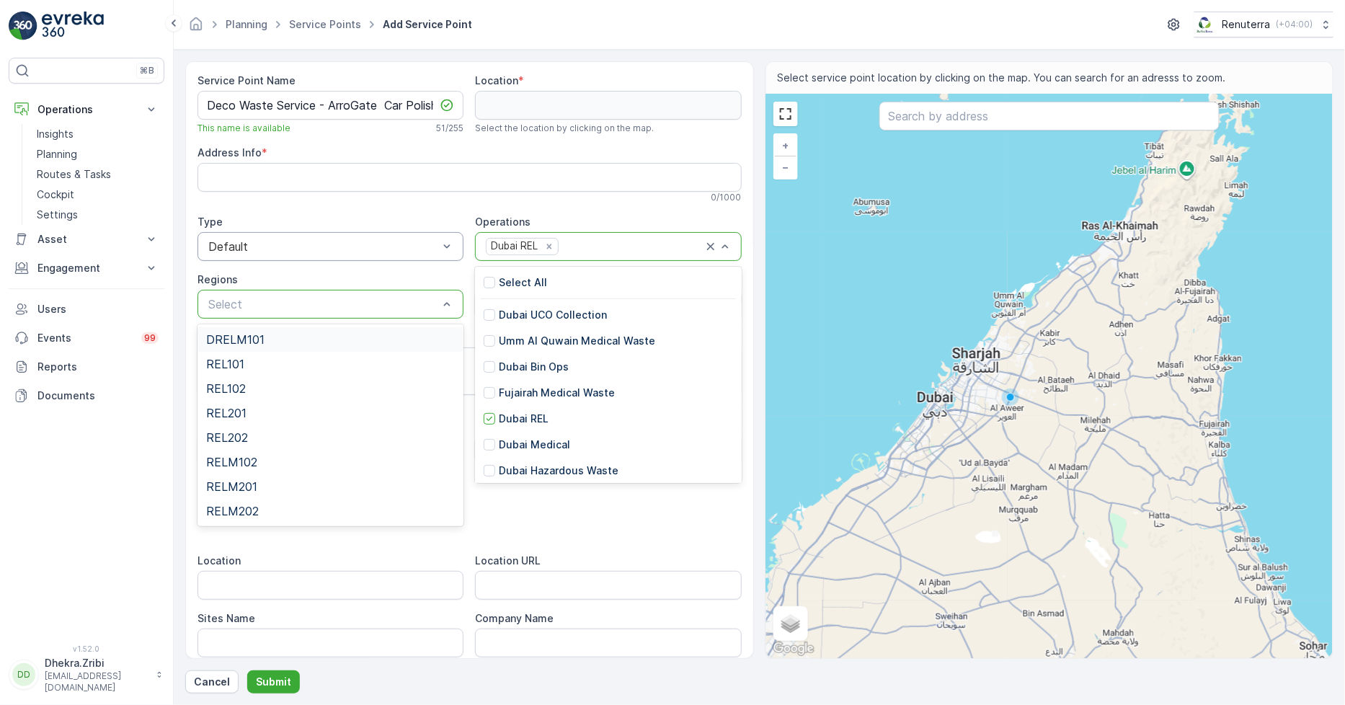
click at [420, 291] on div "Select" at bounding box center [331, 304] width 266 height 29
click at [375, 359] on div "REL101" at bounding box center [330, 364] width 249 height 13
click at [600, 527] on div "Add Attachment" at bounding box center [470, 522] width 544 height 40
click at [528, 415] on p "Dubai REL" at bounding box center [524, 419] width 50 height 14
click at [518, 419] on p "Dubai REL" at bounding box center [524, 419] width 50 height 14
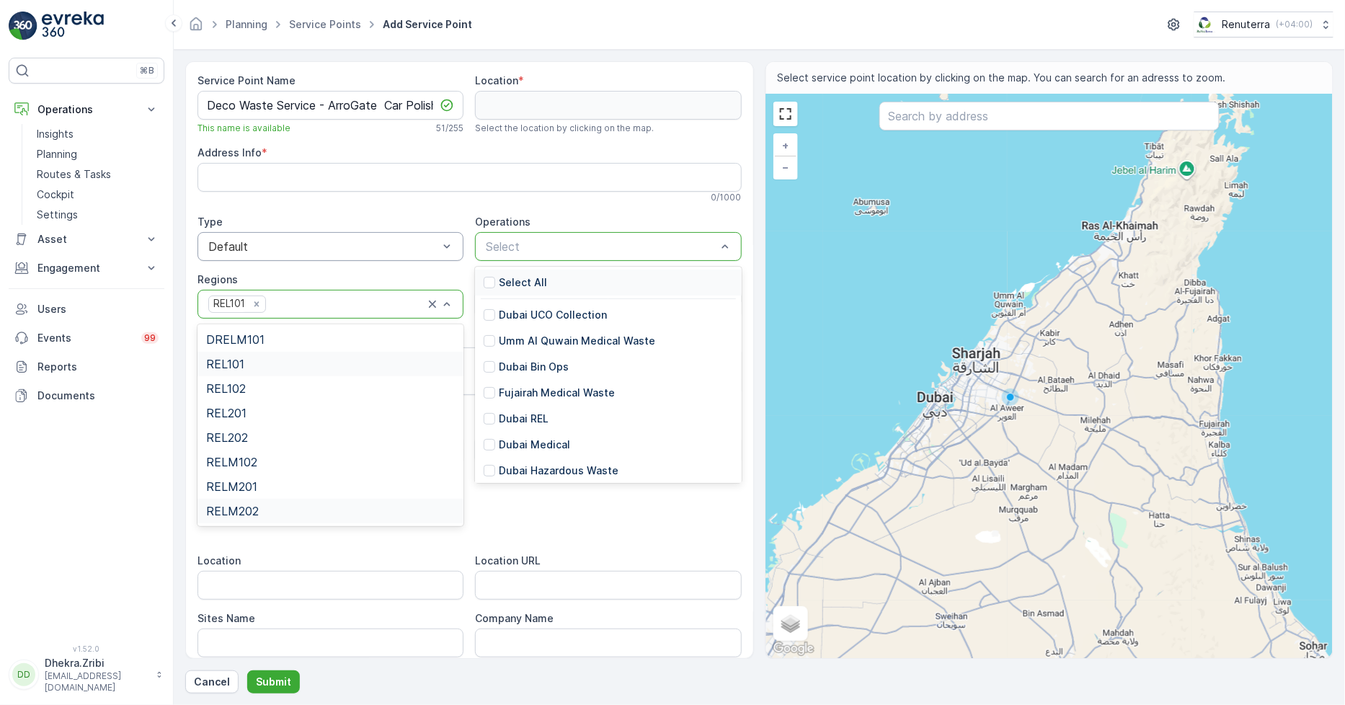
drag, startPoint x: 706, startPoint y: 246, endPoint x: 705, endPoint y: 254, distance: 8.1
click at [531, 416] on p "Dubai REL" at bounding box center [524, 419] width 50 height 14
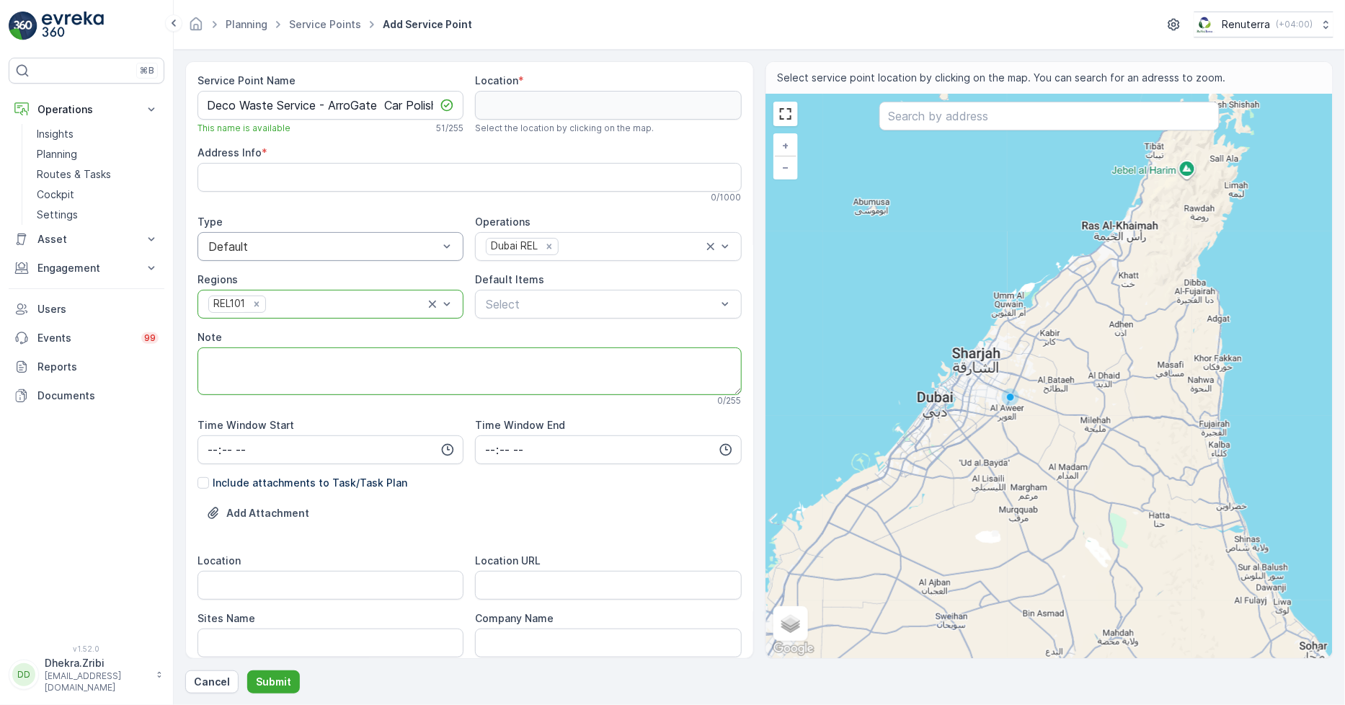
click at [482, 376] on textarea "Note" at bounding box center [470, 371] width 544 height 48
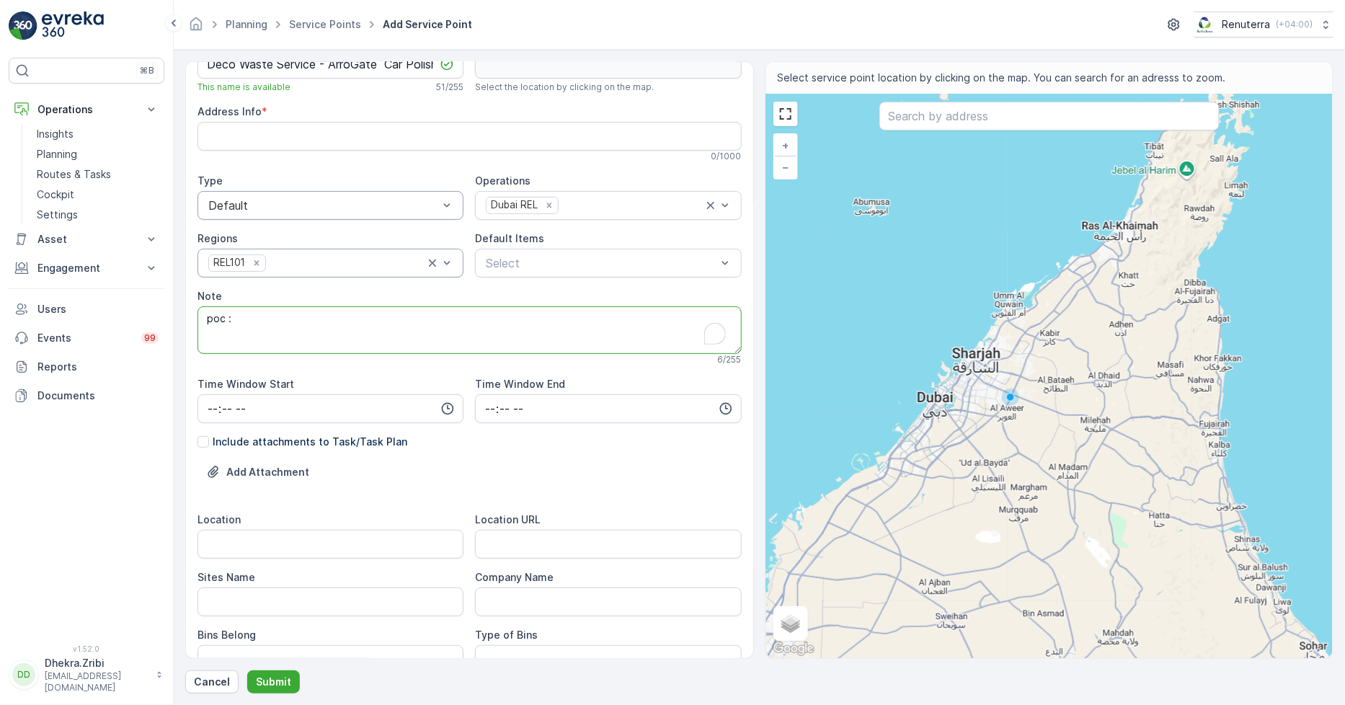
scroll to position [80, 0]
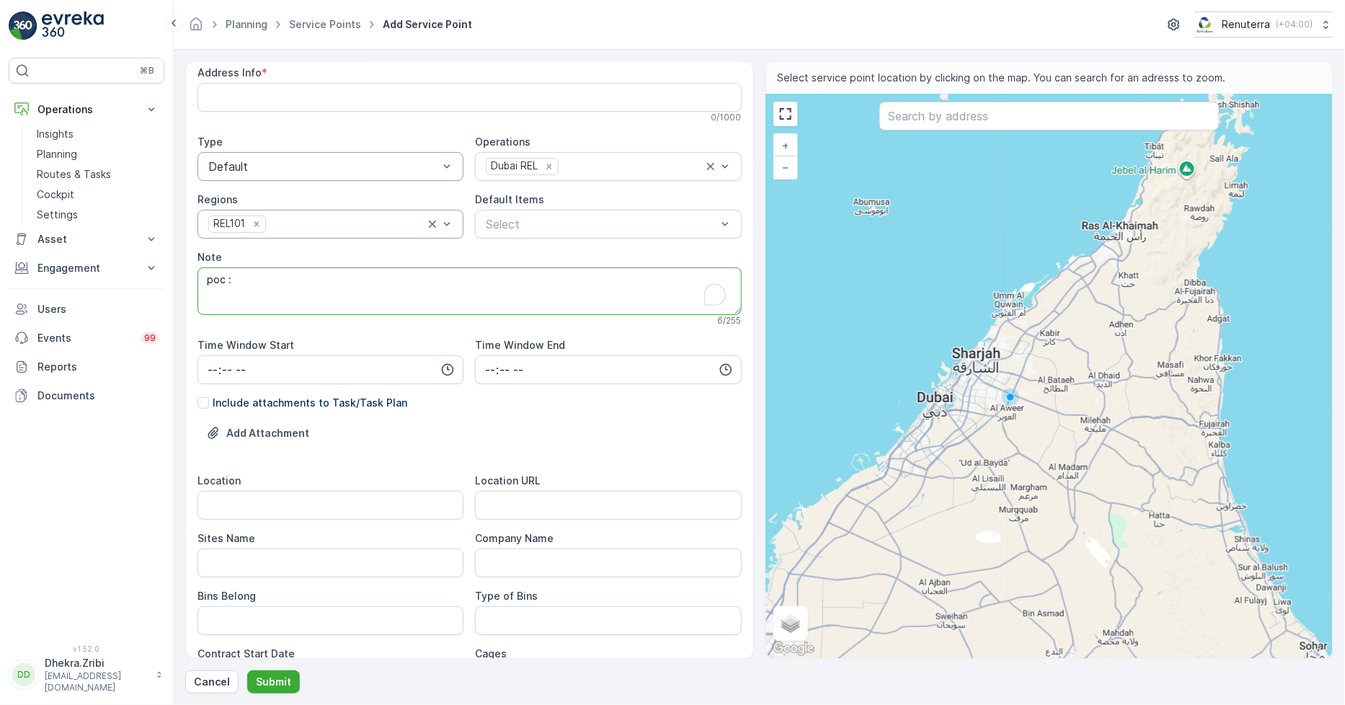
click at [369, 298] on textarea "poc :" at bounding box center [470, 291] width 544 height 48
type textarea "p"
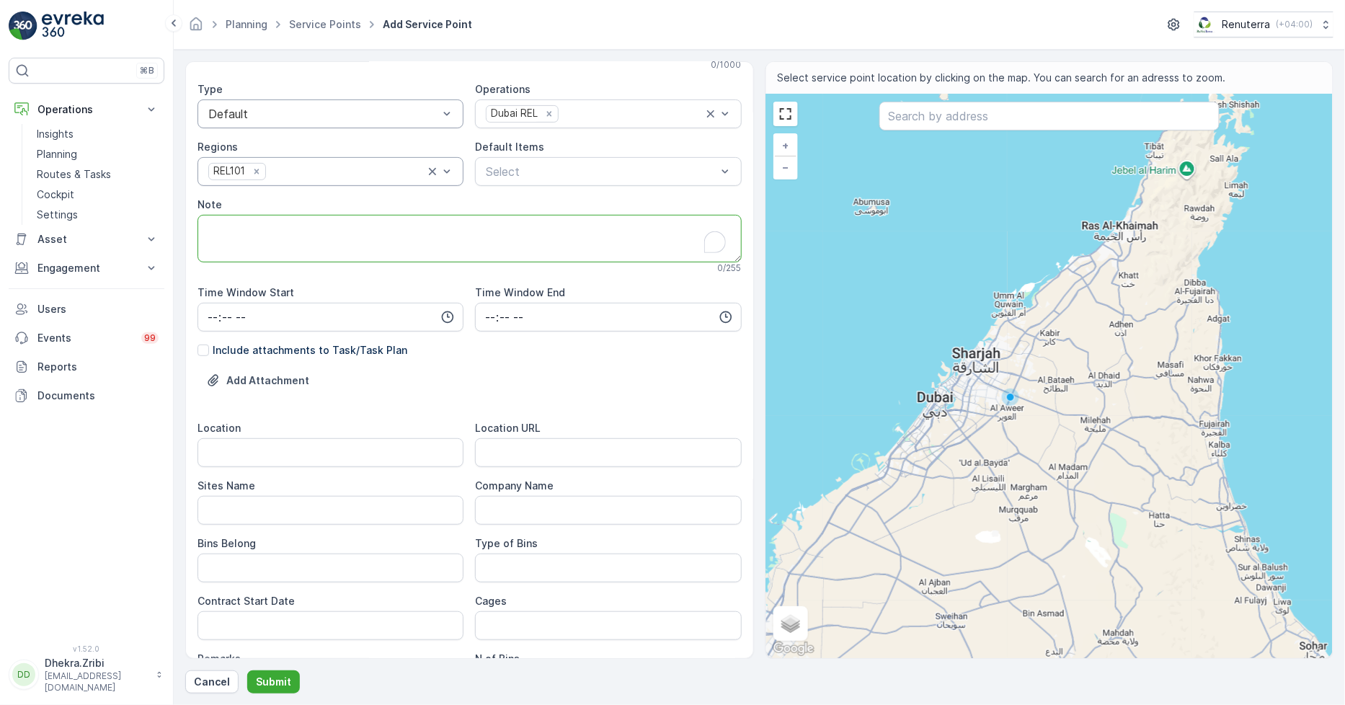
scroll to position [160, 0]
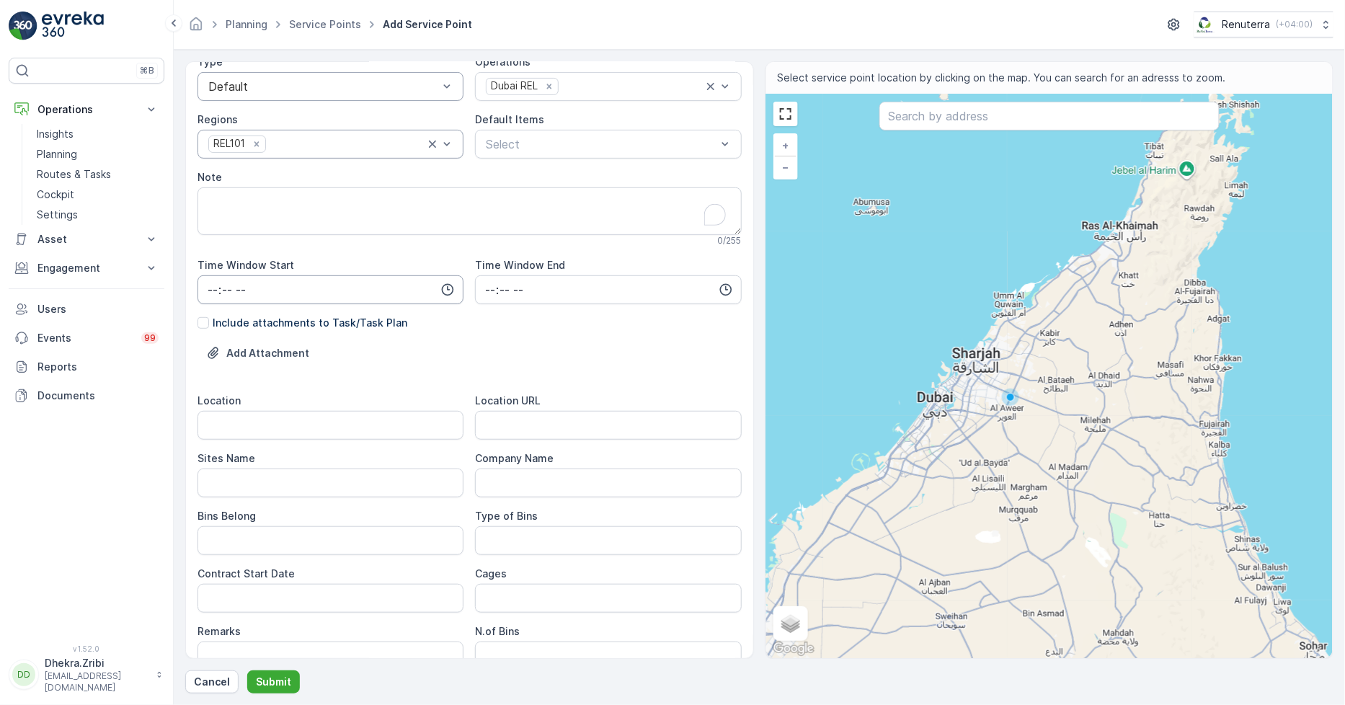
click at [355, 289] on input "time" at bounding box center [331, 289] width 266 height 29
click at [208, 395] on span "08" at bounding box center [212, 396] width 13 height 14
click at [574, 287] on input "time" at bounding box center [608, 289] width 266 height 29
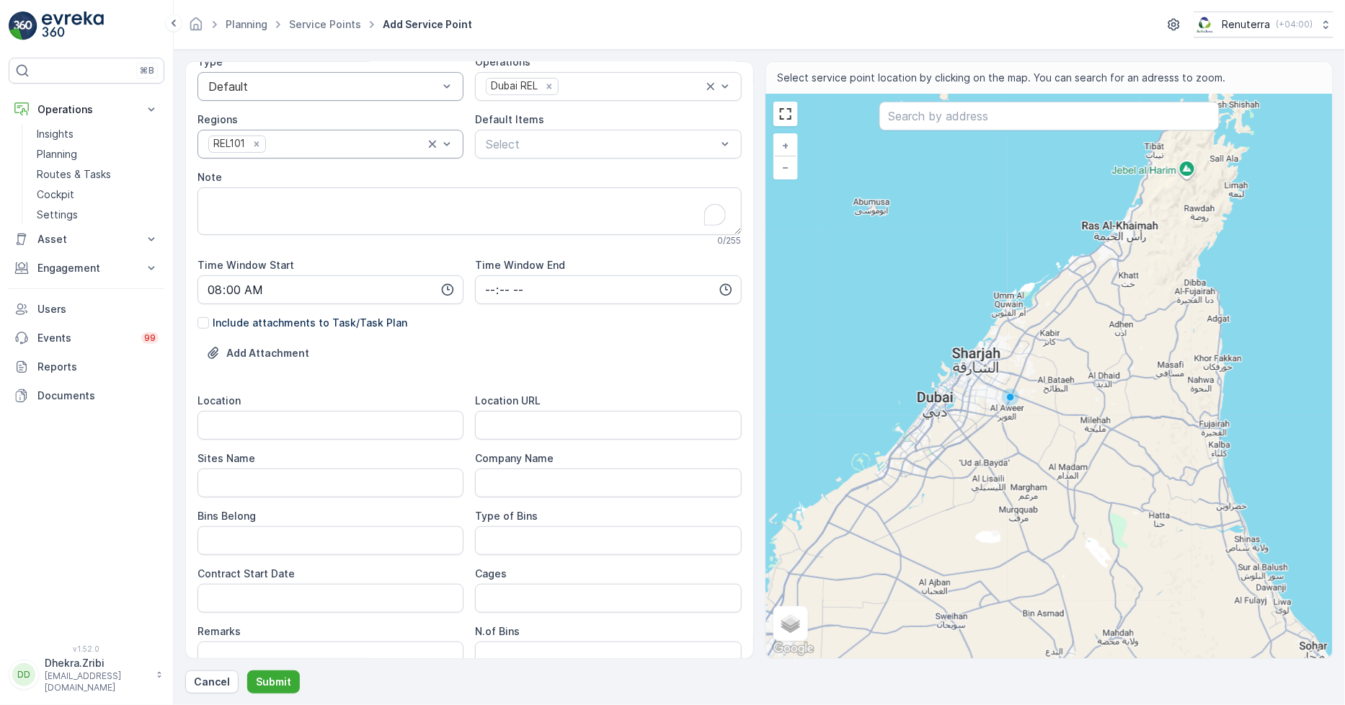
click at [579, 370] on div "Add Attachment" at bounding box center [470, 362] width 544 height 40
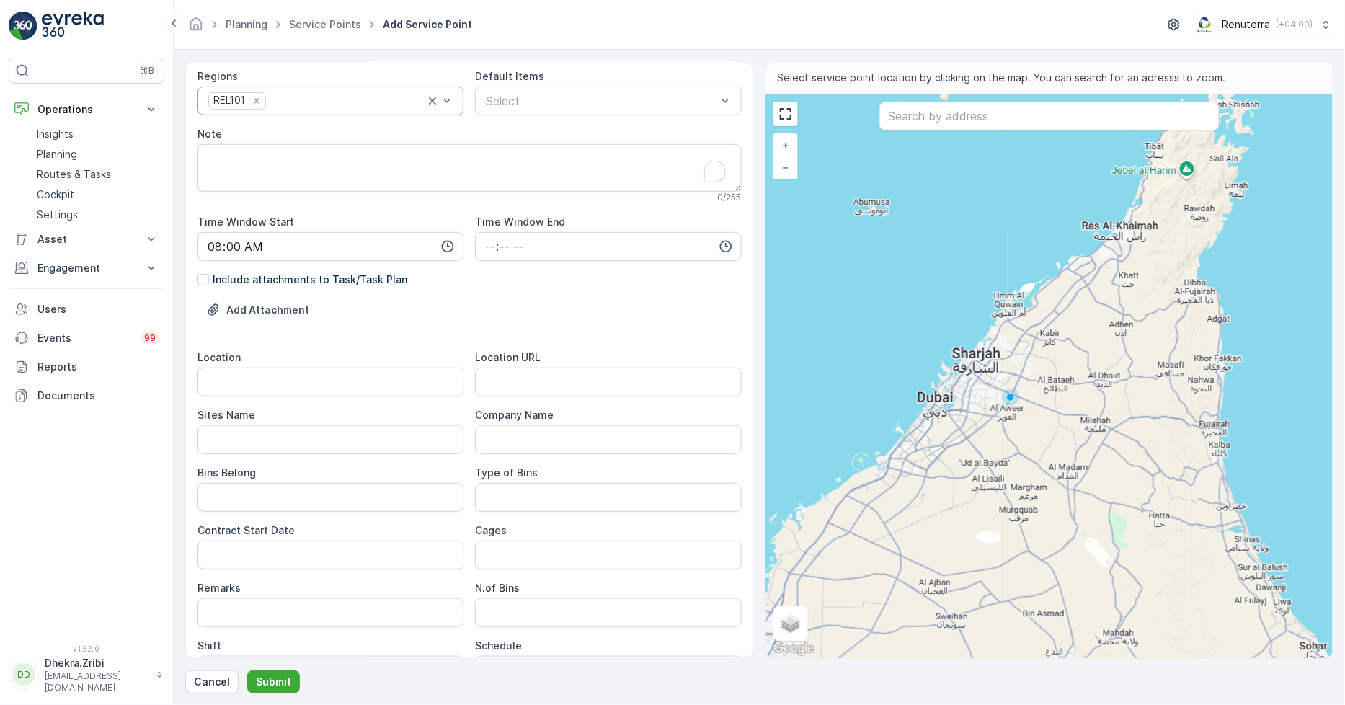
scroll to position [320, 0]
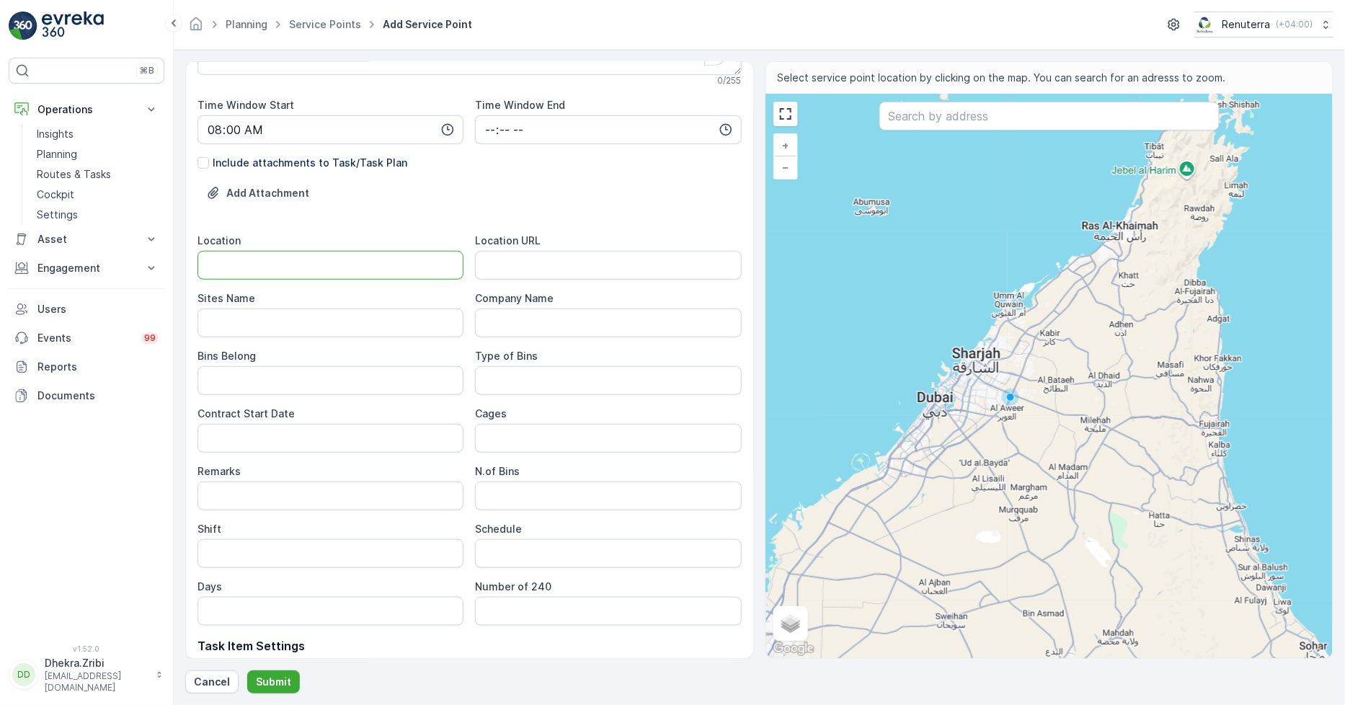
click at [378, 261] on input "Location" at bounding box center [331, 265] width 266 height 29
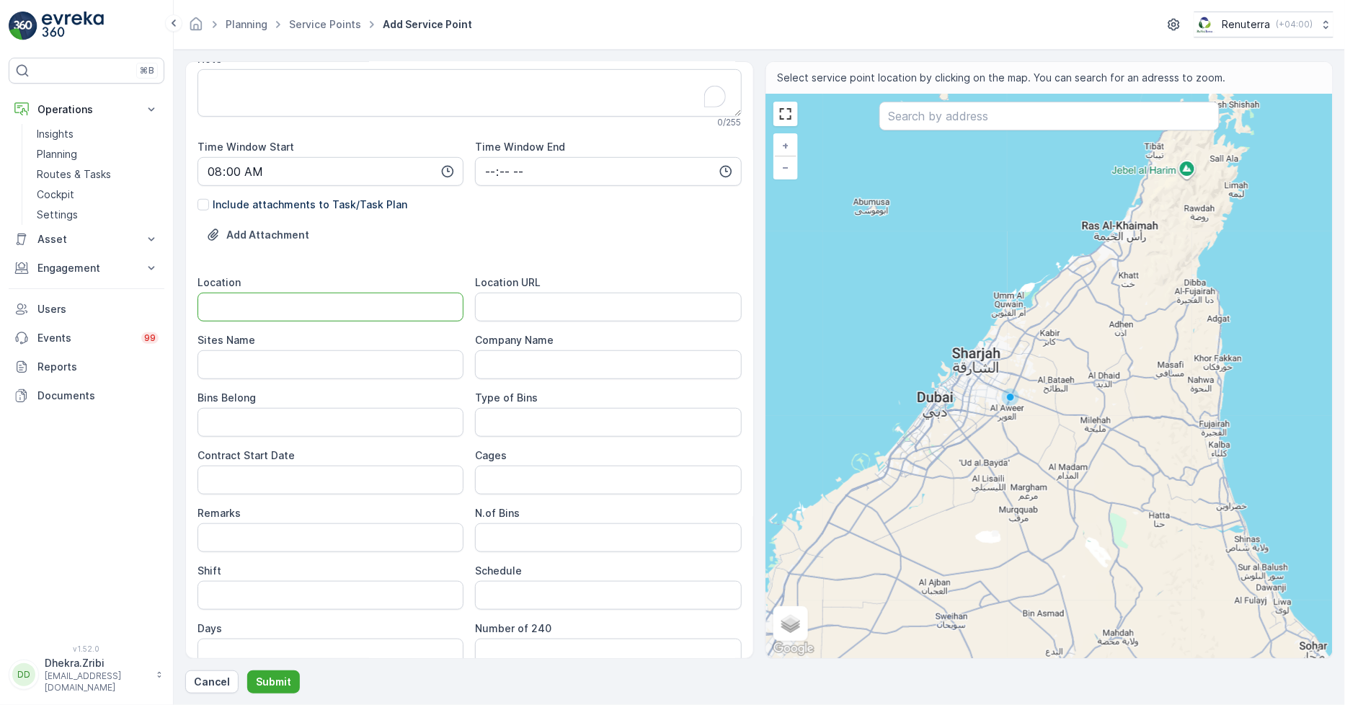
scroll to position [240, 0]
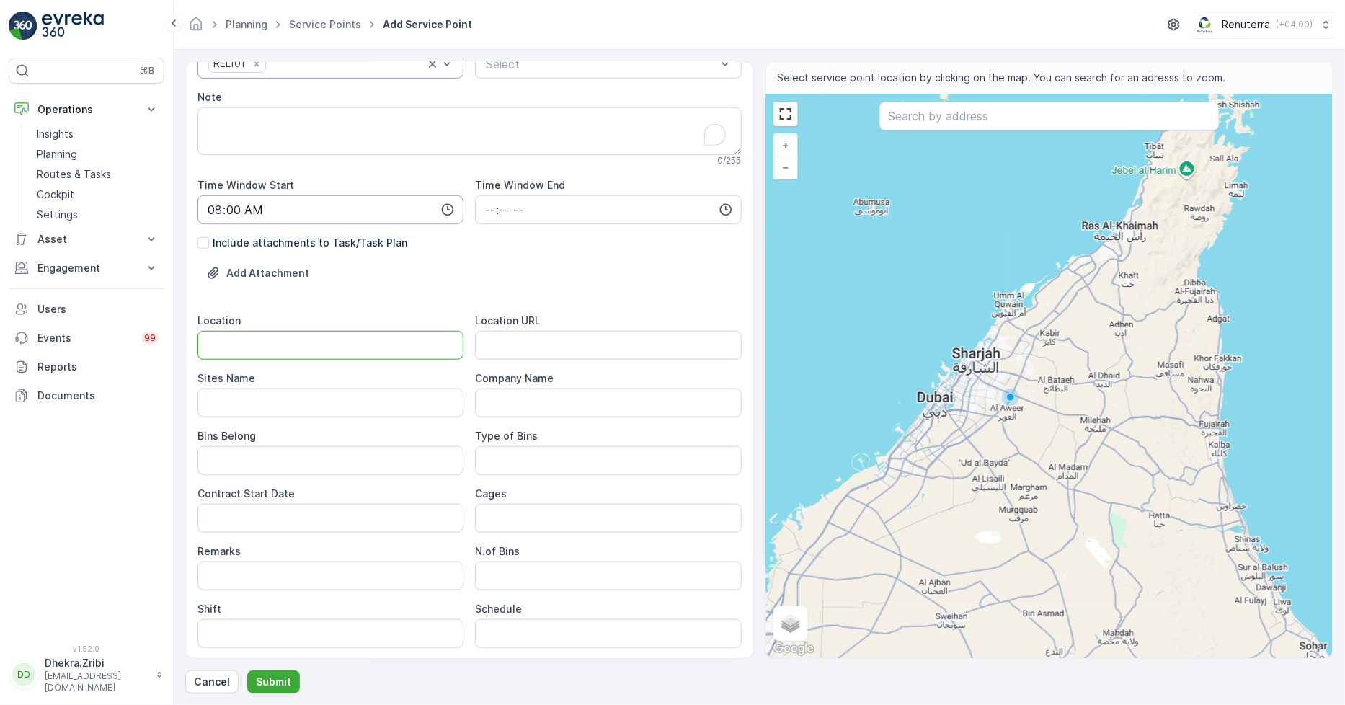
click at [343, 204] on input "08:00" at bounding box center [331, 209] width 266 height 29
click at [343, 205] on input "08:00" at bounding box center [331, 209] width 266 height 29
click at [342, 206] on input "08:00" at bounding box center [331, 209] width 266 height 29
type input "08:00"
drag, startPoint x: 324, startPoint y: 212, endPoint x: 305, endPoint y: 217, distance: 20.1
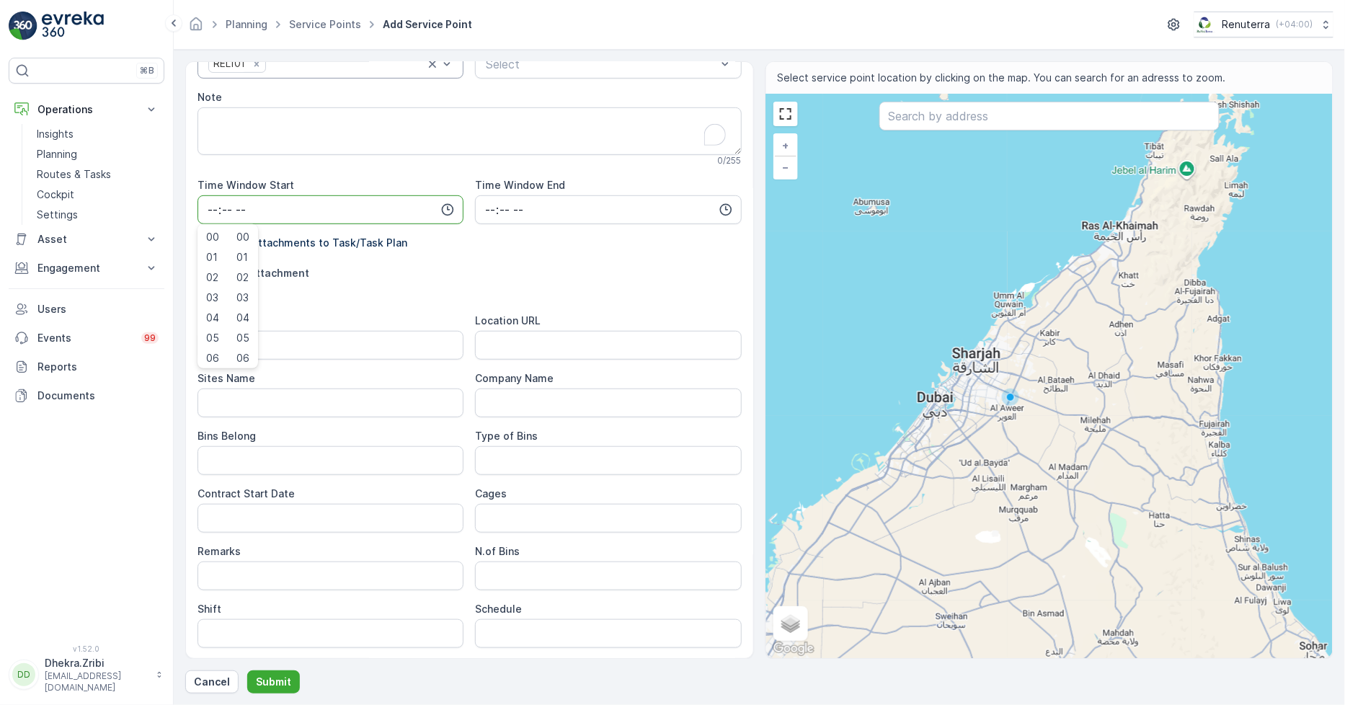
click at [305, 217] on input "time" at bounding box center [331, 209] width 266 height 29
click at [420, 277] on div "Add Attachment" at bounding box center [470, 282] width 544 height 40
click at [384, 336] on input "Location" at bounding box center [331, 345] width 266 height 29
click at [333, 340] on input "Location" at bounding box center [331, 345] width 266 height 29
click at [344, 342] on input "Location" at bounding box center [331, 345] width 266 height 29
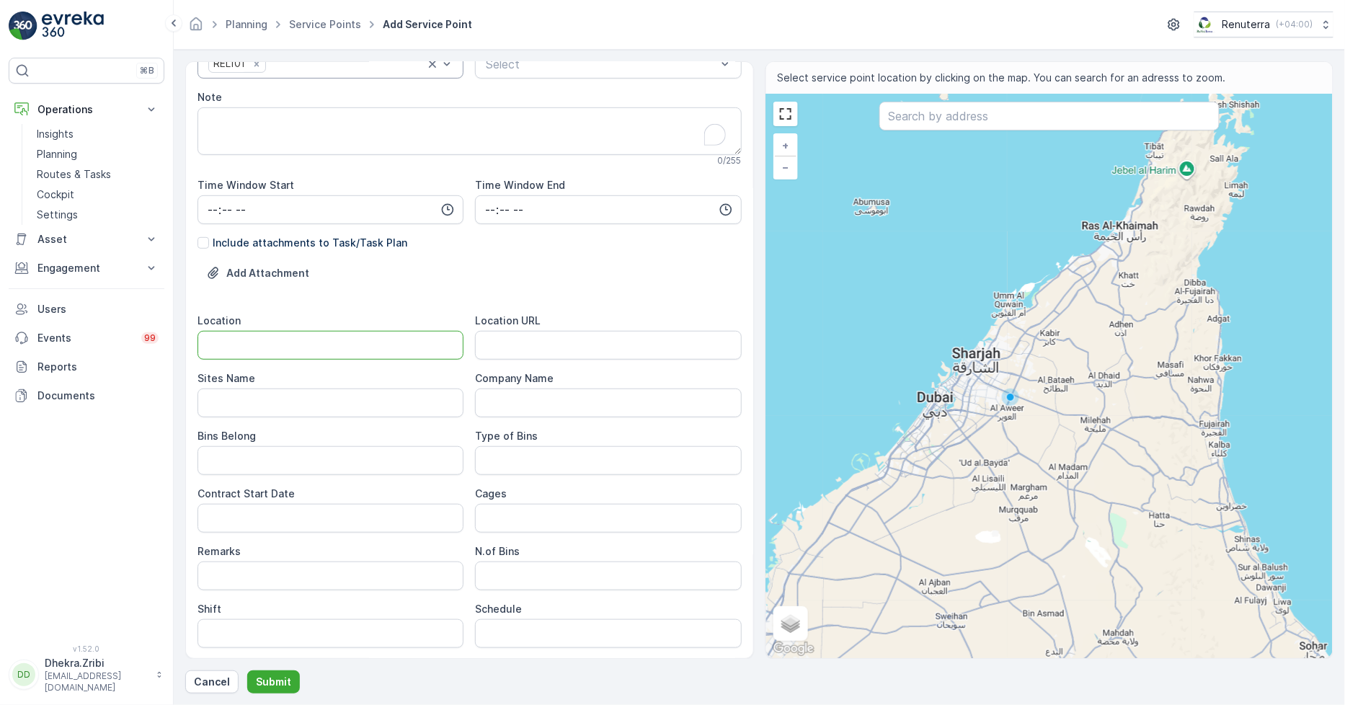
click at [337, 350] on input "Location" at bounding box center [331, 345] width 266 height 29
click at [389, 339] on input "Location" at bounding box center [331, 345] width 266 height 29
paste input "Al Quoz"
type input "Al Quoz"
click at [536, 349] on URL "Location URL" at bounding box center [608, 345] width 266 height 29
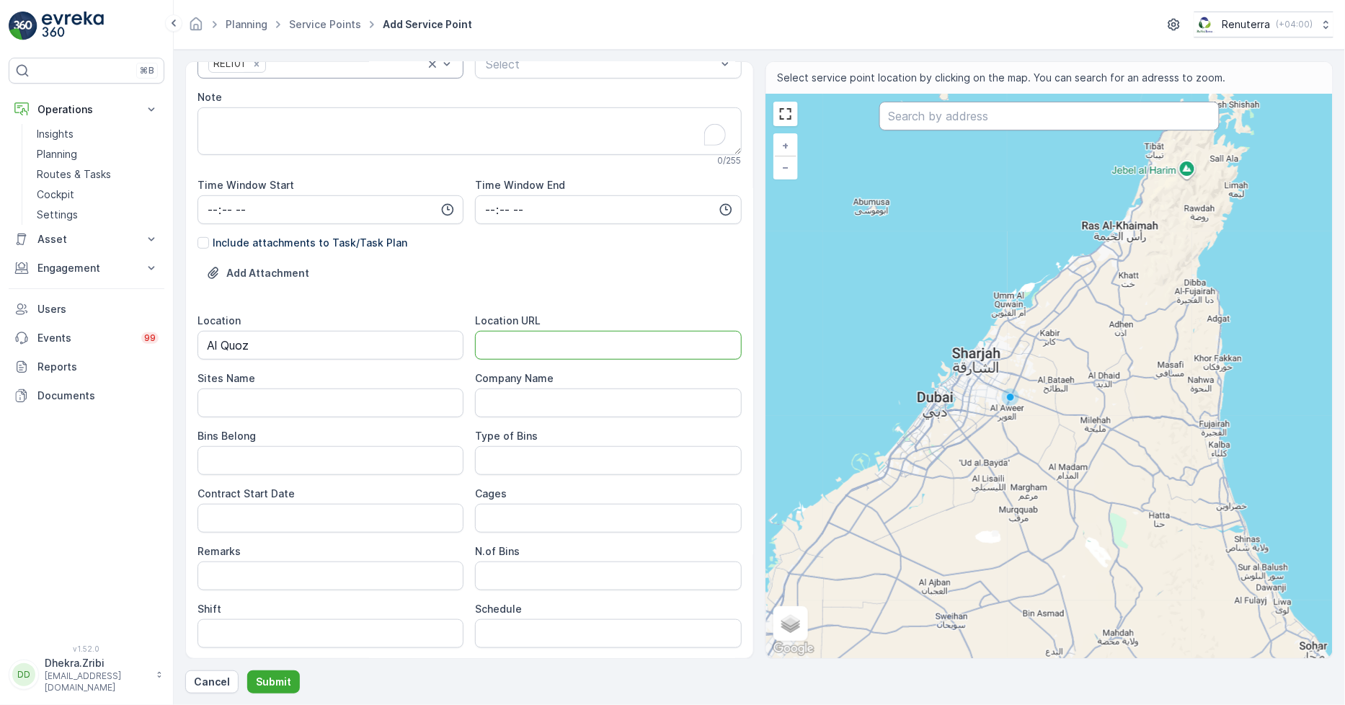
click at [1039, 117] on input "text" at bounding box center [1049, 116] width 340 height 29
paste input "[URL][DOMAIN_NAME]"
type input "[URL][DOMAIN_NAME]"
click at [1115, 159] on div "+ − Satellite Roadmap Terrain Hybrid Leaflet Keyboard shortcuts Map Data Map da…" at bounding box center [1049, 376] width 567 height 564
type input "26.048216738014485,55.95691881828802"
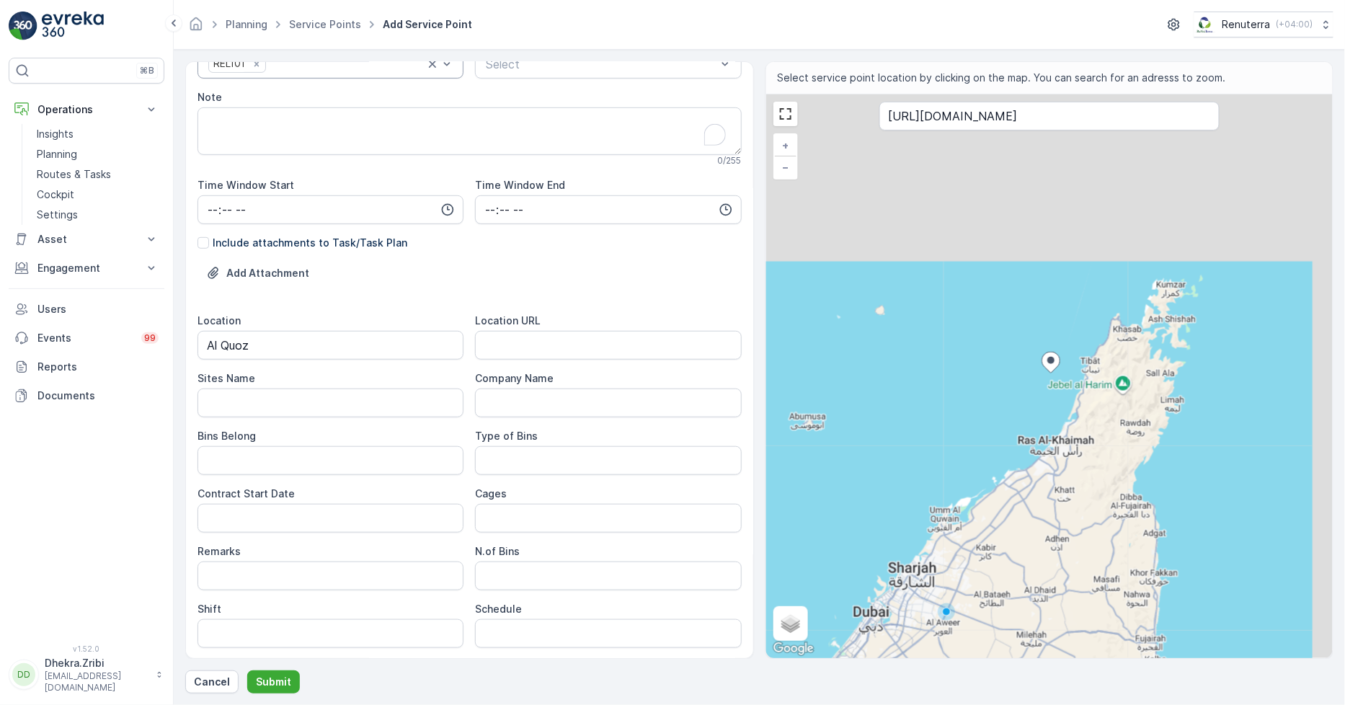
type Info "7HRQ2XX4+7Q"
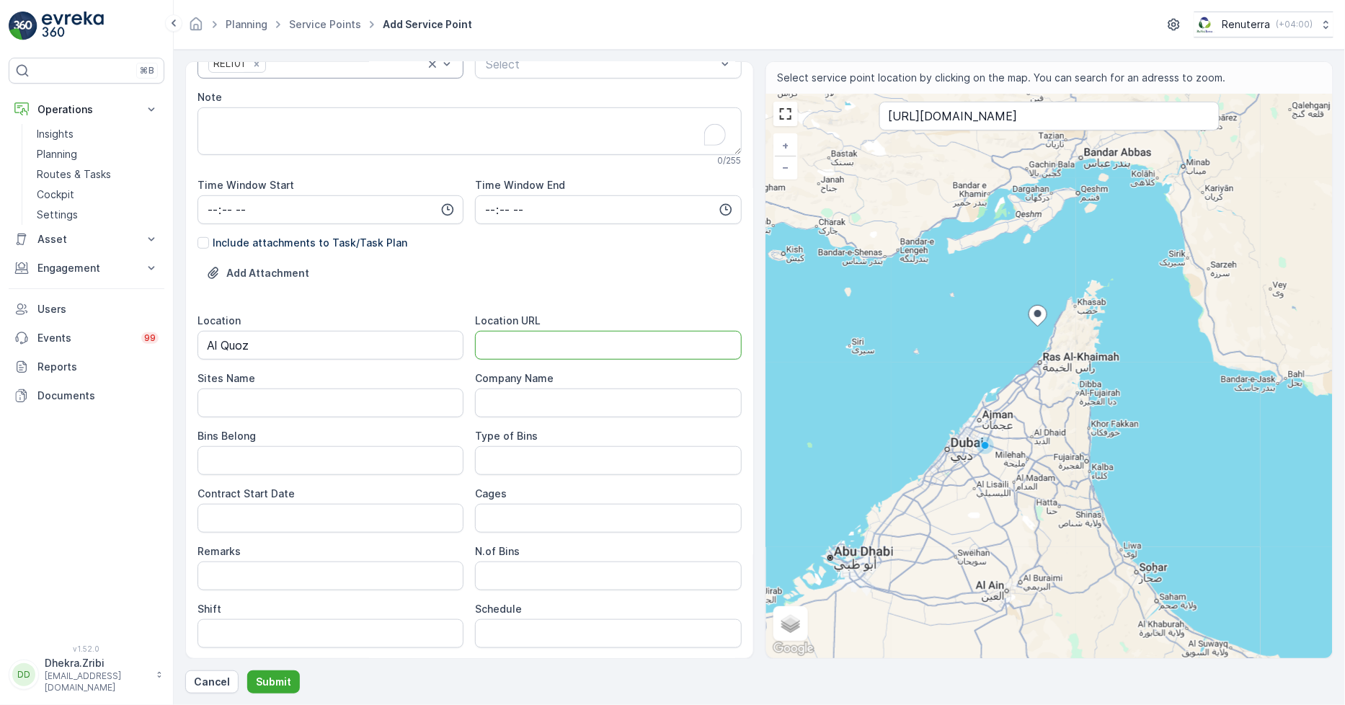
drag, startPoint x: 564, startPoint y: 342, endPoint x: 495, endPoint y: 242, distance: 121.6
click at [495, 242] on div "Include attachments to Task/Task Plan" at bounding box center [470, 243] width 544 height 14
click at [617, 345] on URL "Location URL" at bounding box center [608, 345] width 266 height 29
paste URL "[URL][DOMAIN_NAME]"
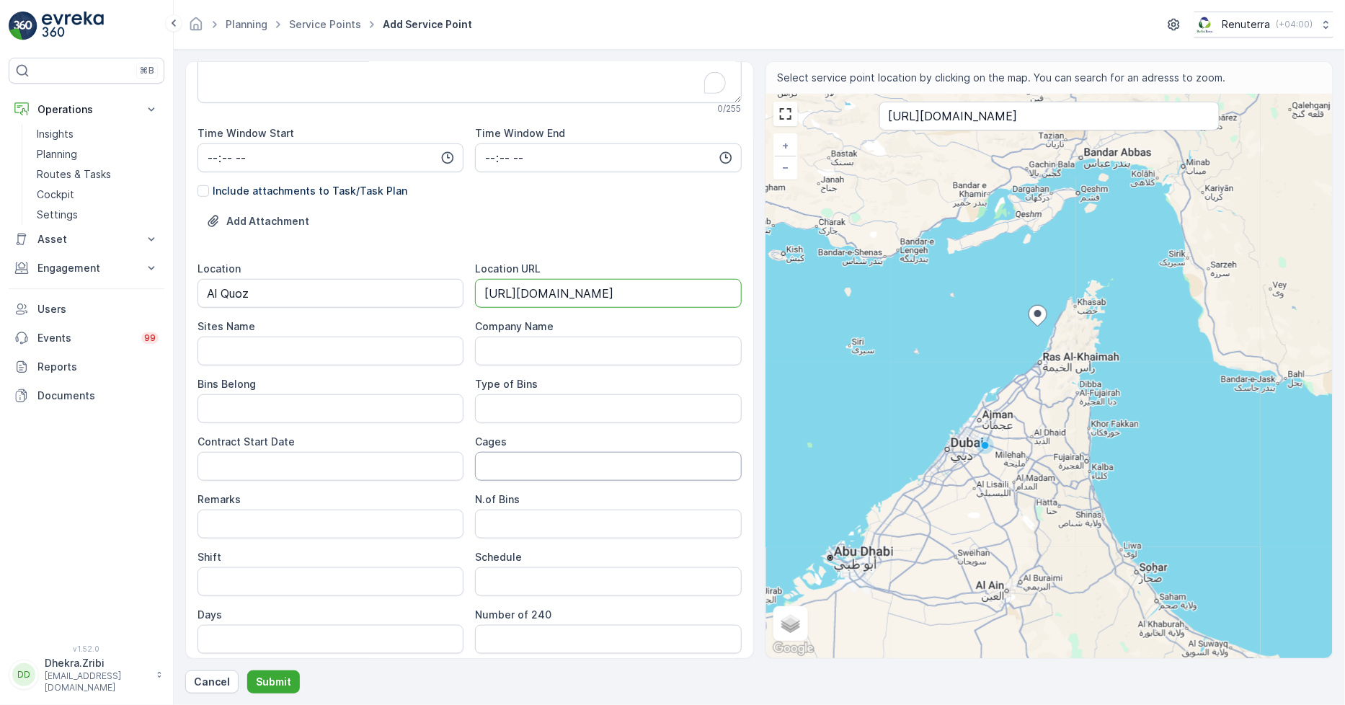
scroll to position [320, 0]
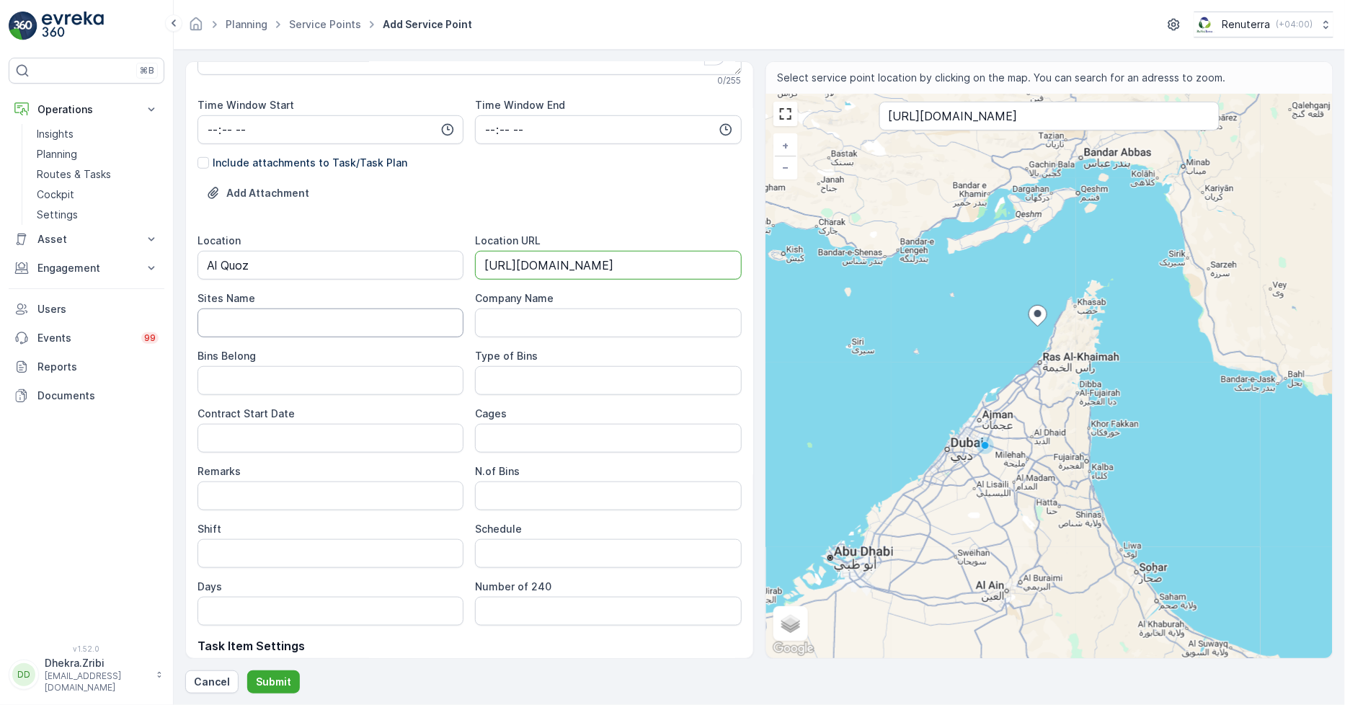
type URL "[URL][DOMAIN_NAME]"
click at [368, 329] on Name "Sites Name" at bounding box center [331, 323] width 266 height 29
type Name "Al Qouz"
drag, startPoint x: 371, startPoint y: 334, endPoint x: 154, endPoint y: 314, distance: 217.9
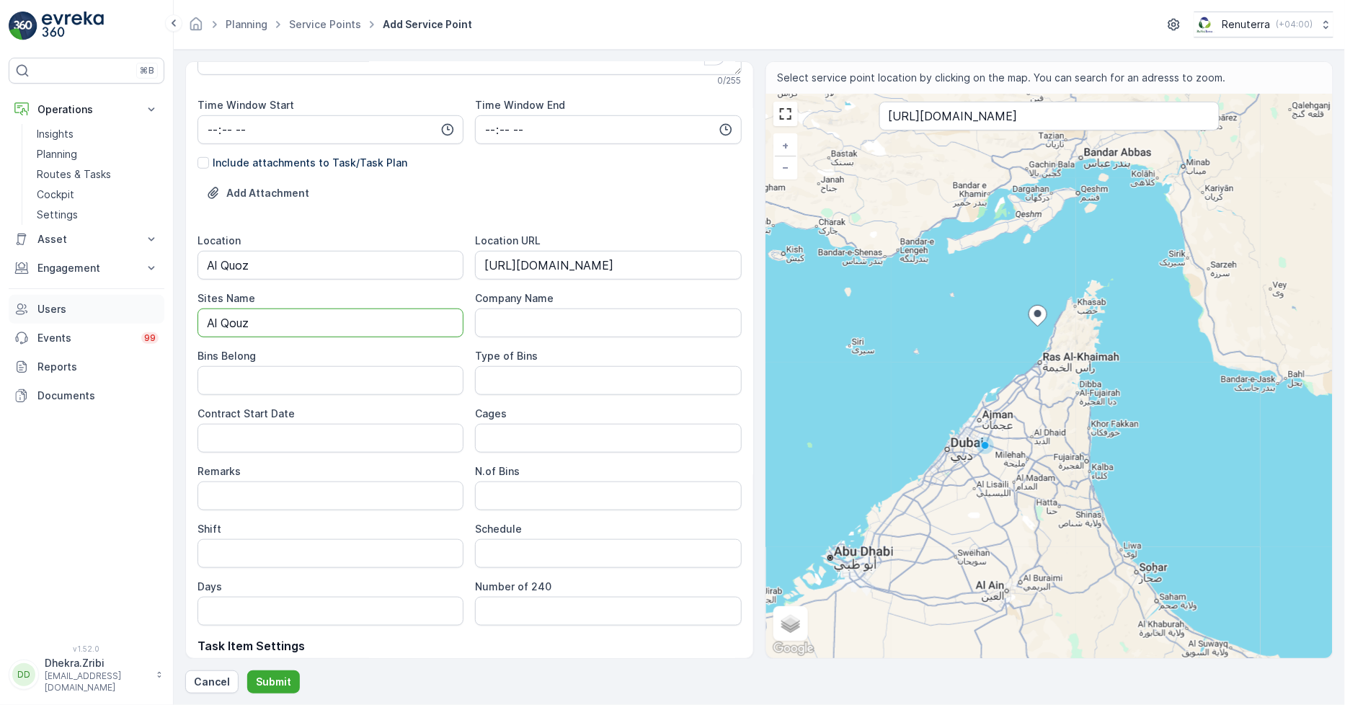
click at [161, 319] on div "⌘B Operations Insights Planning Routes & Tasks Cockpit Settings Asset Assets En…" at bounding box center [672, 352] width 1345 height 705
click at [380, 377] on Belong "Bins Belong" at bounding box center [331, 380] width 266 height 29
click at [378, 332] on Name "Sites Name" at bounding box center [331, 323] width 266 height 29
type Name "Al Qouz"
click at [529, 320] on Name "Company Name" at bounding box center [608, 323] width 266 height 29
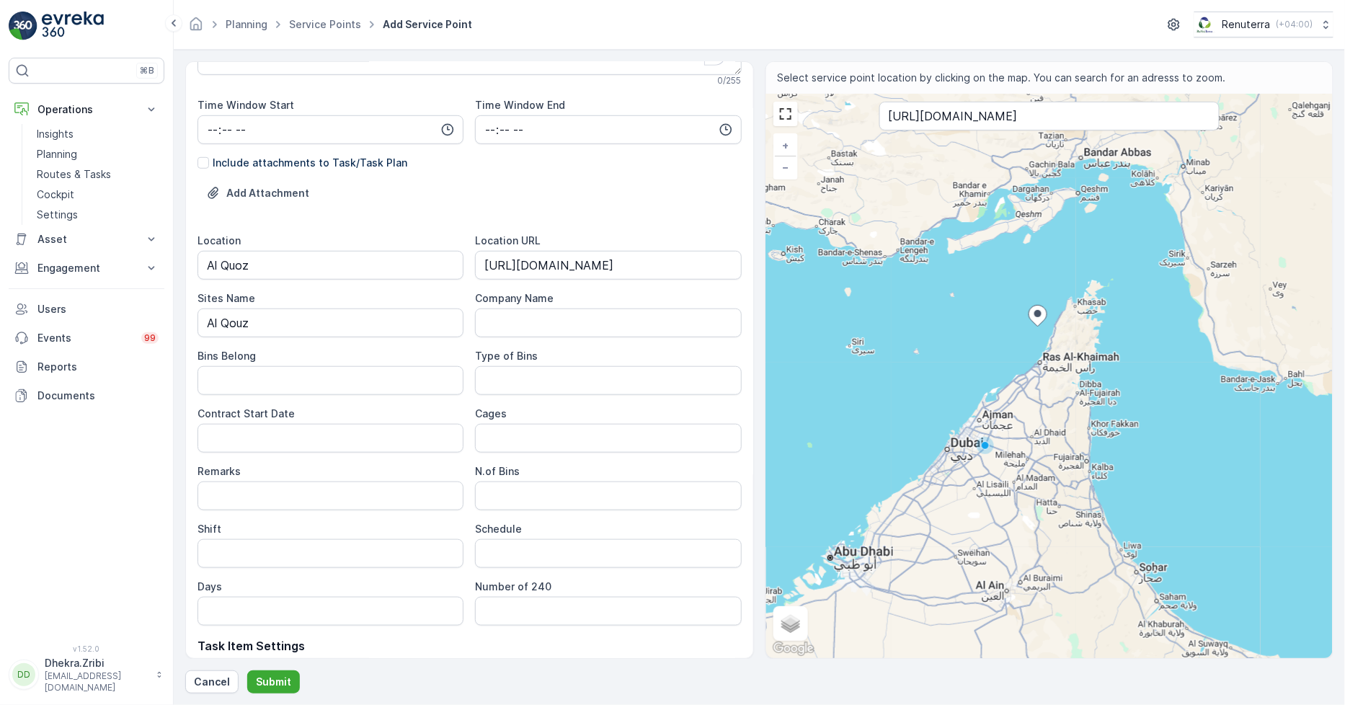
click at [550, 183] on div "Add Attachment" at bounding box center [470, 202] width 544 height 40
click at [407, 386] on Belong "Bins Belong" at bounding box center [331, 380] width 266 height 29
type Belong "Service Provider"
click at [551, 372] on Bins "Type of Bins" at bounding box center [608, 380] width 266 height 29
type Bins "2.5 CBM"
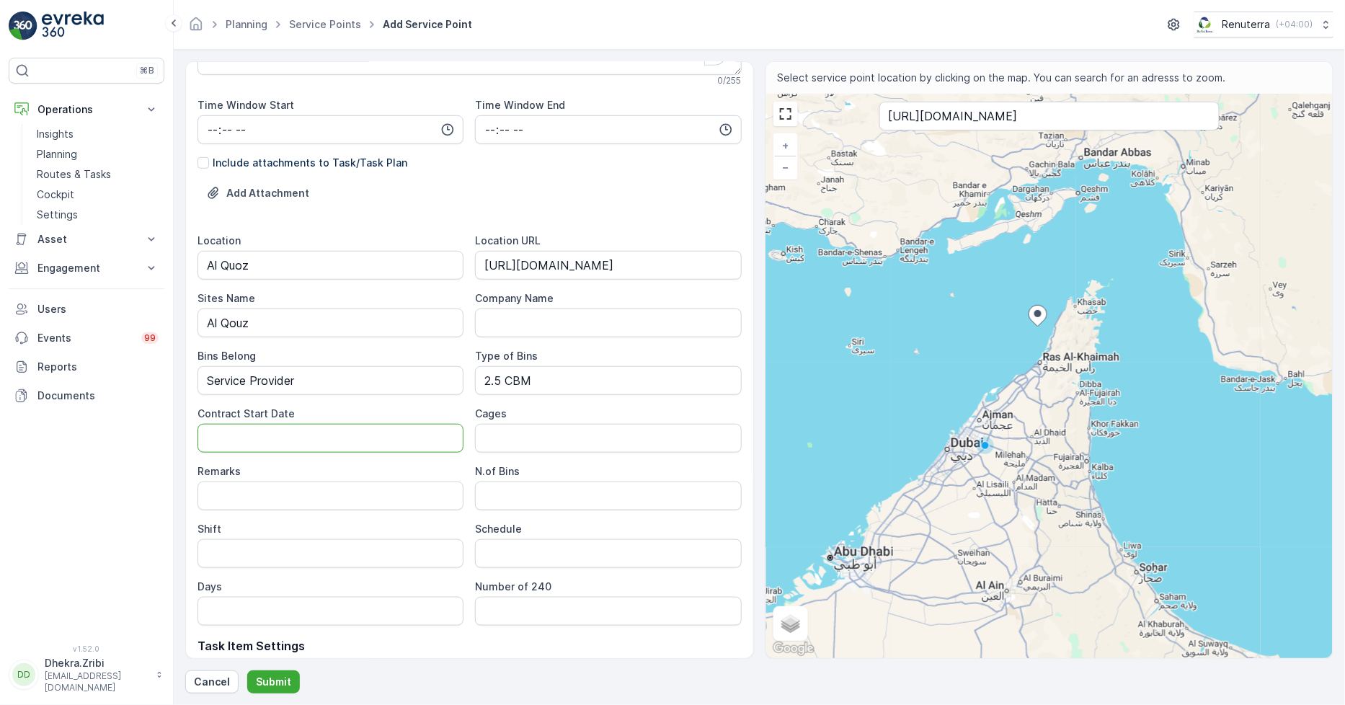
click at [375, 441] on Date "Contract Start Date" at bounding box center [331, 438] width 266 height 29
type Date "10-10-20"
click at [247, 670] on button "Submit" at bounding box center [273, 681] width 53 height 23
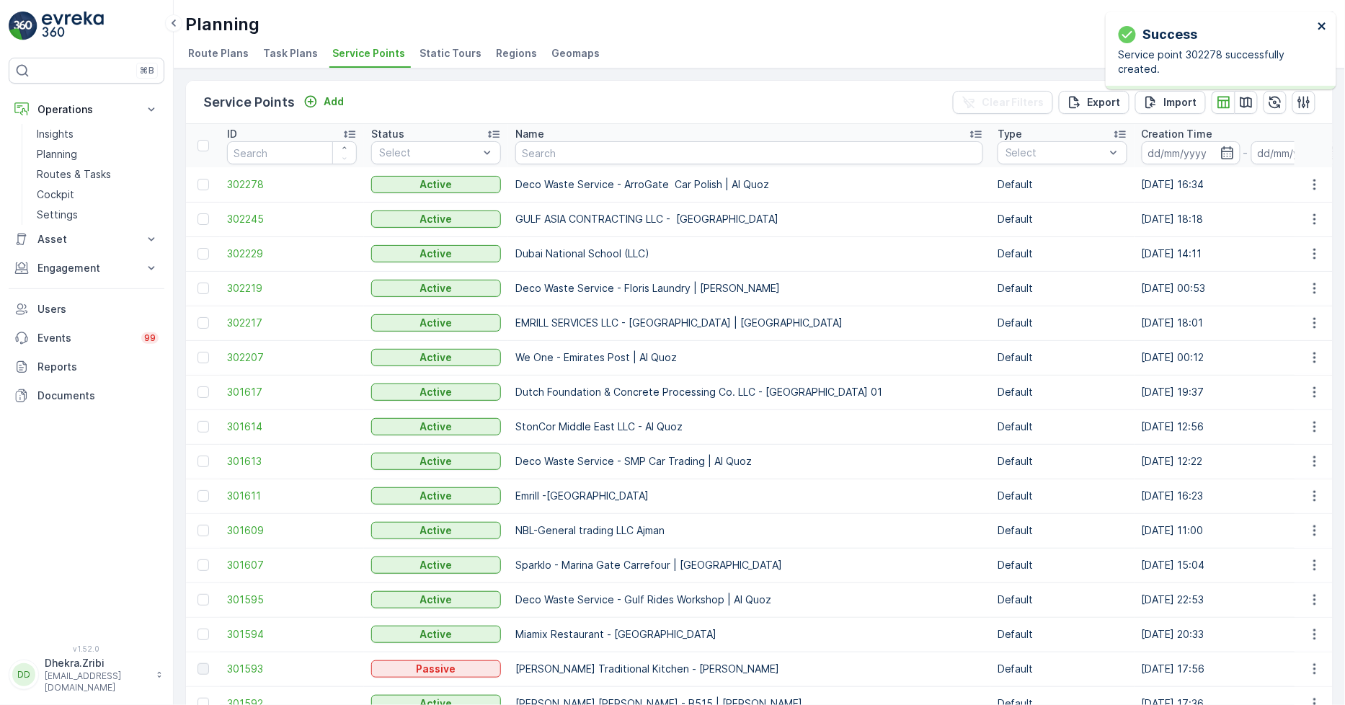
click at [1323, 22] on icon "close" at bounding box center [1323, 26] width 10 height 12
click at [247, 182] on span "302278" at bounding box center [292, 184] width 130 height 14
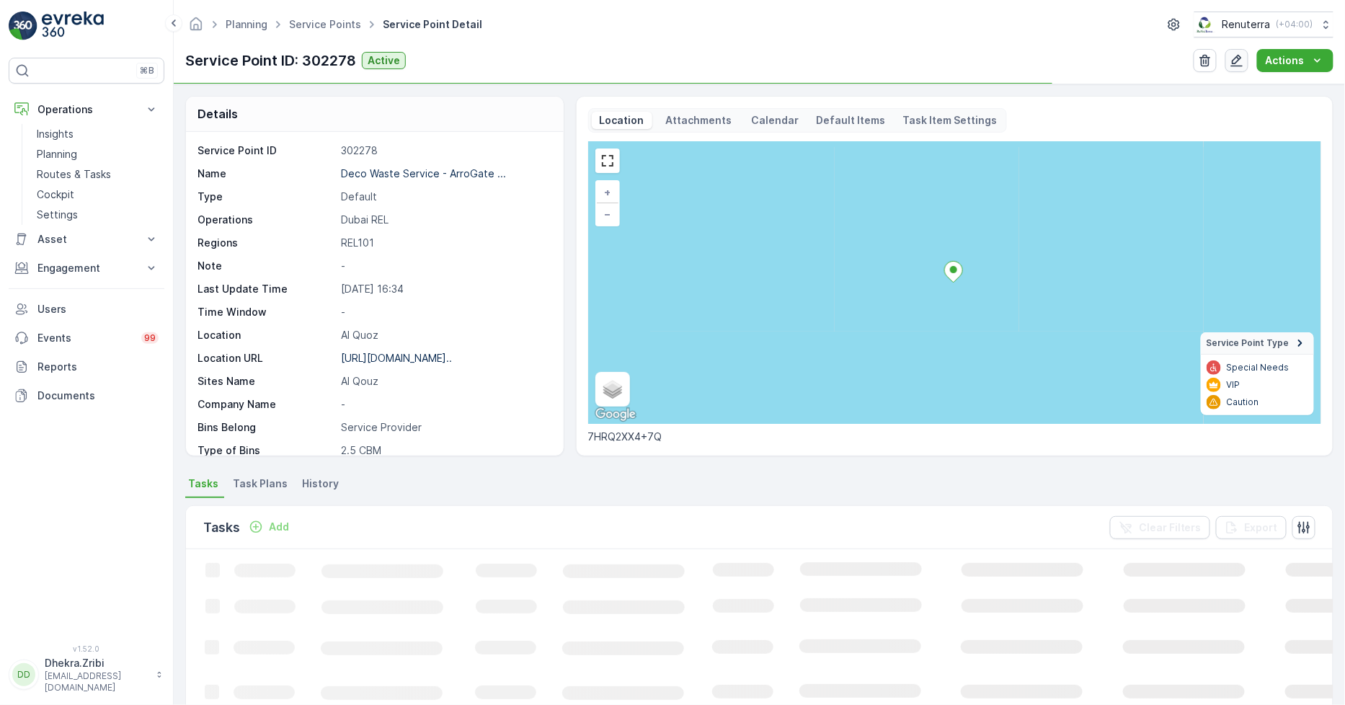
click at [1234, 55] on icon "button" at bounding box center [1237, 60] width 14 height 14
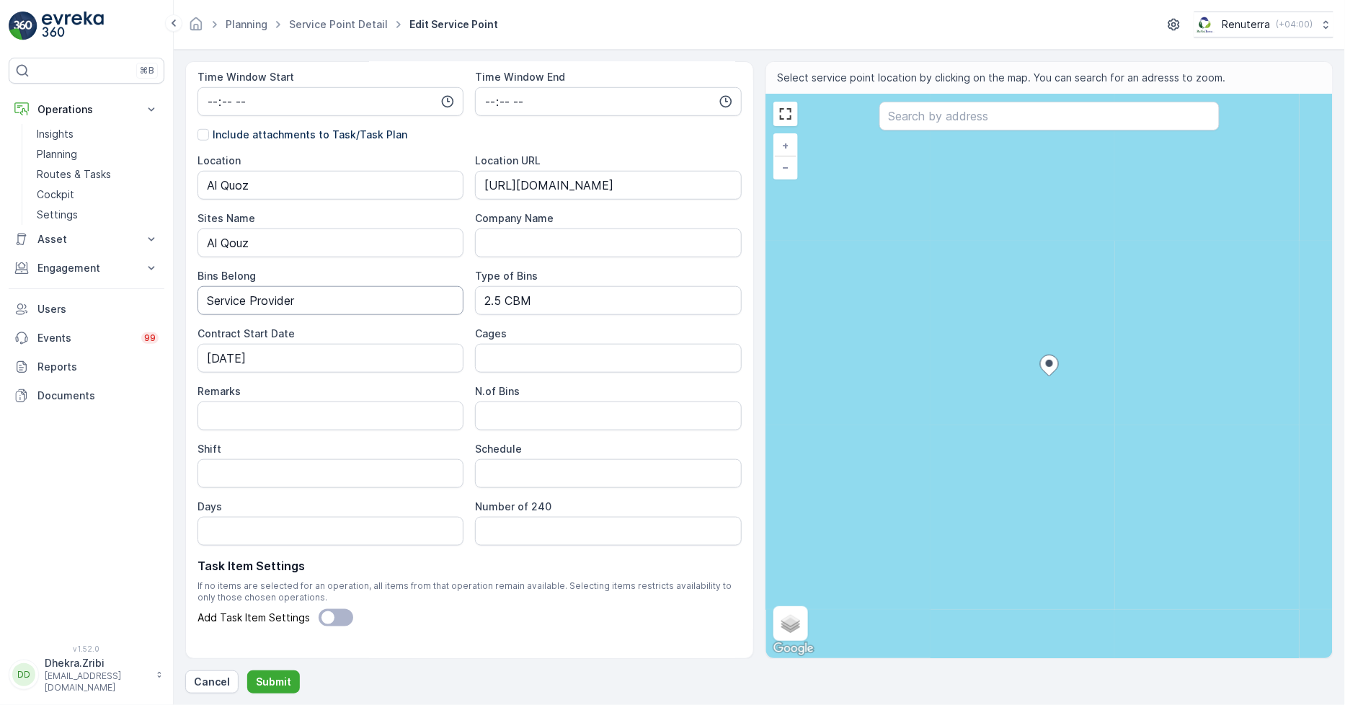
scroll to position [373, 0]
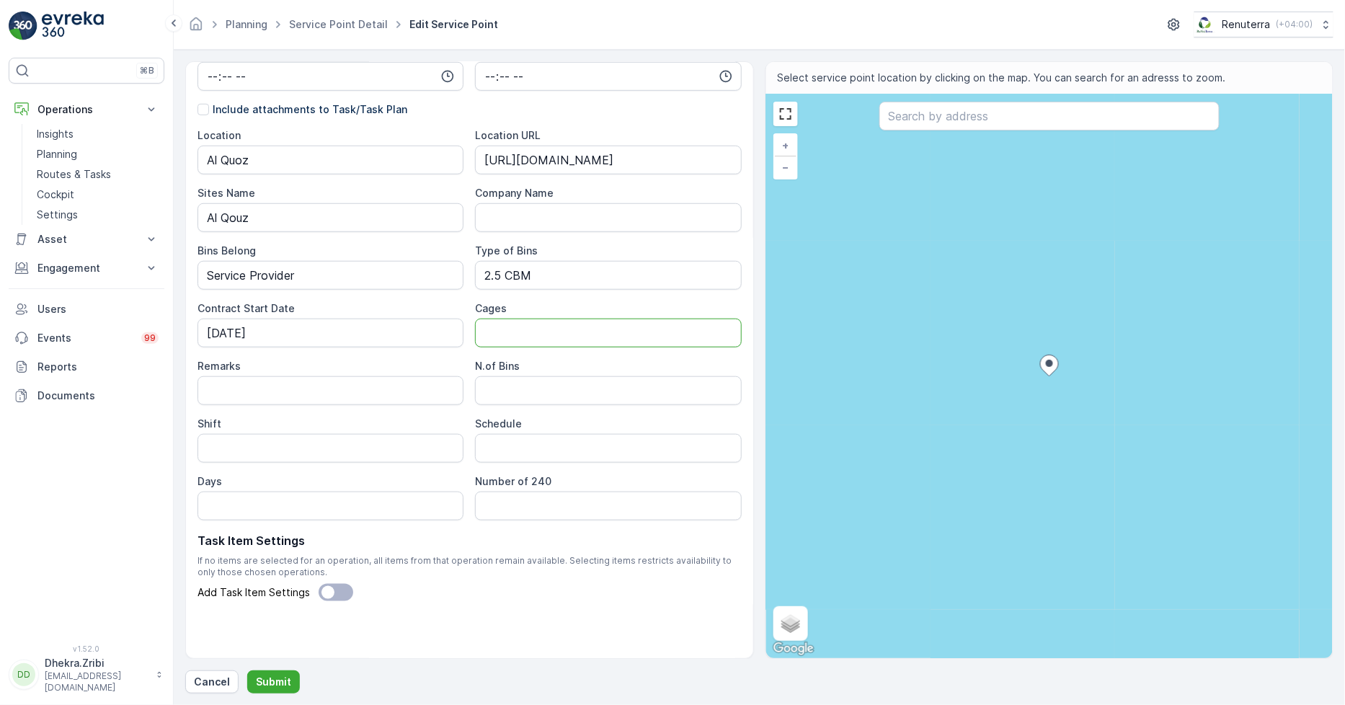
click at [528, 328] on input "Cages" at bounding box center [608, 333] width 266 height 29
click at [535, 330] on input "Cages" at bounding box center [608, 333] width 266 height 29
click at [386, 396] on input "Remarks" at bounding box center [331, 390] width 266 height 29
click at [567, 394] on Bins "N.of Bins" at bounding box center [608, 390] width 266 height 29
type Bins "1"
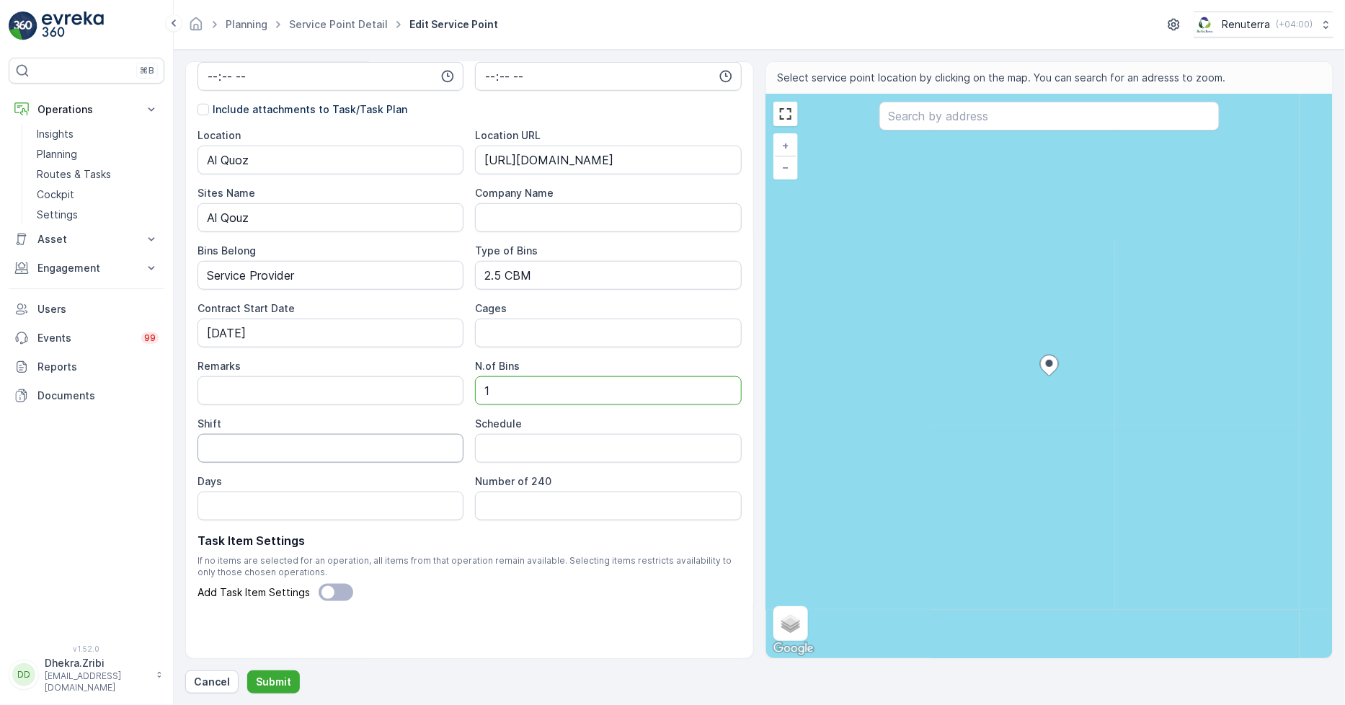
click at [413, 440] on input "Shift" at bounding box center [331, 448] width 266 height 29
type input "Day Shift"
click at [530, 449] on input "Schedule" at bounding box center [608, 448] width 266 height 29
type input "Weekly 1 Time"
click at [327, 506] on input "Days" at bounding box center [331, 506] width 266 height 29
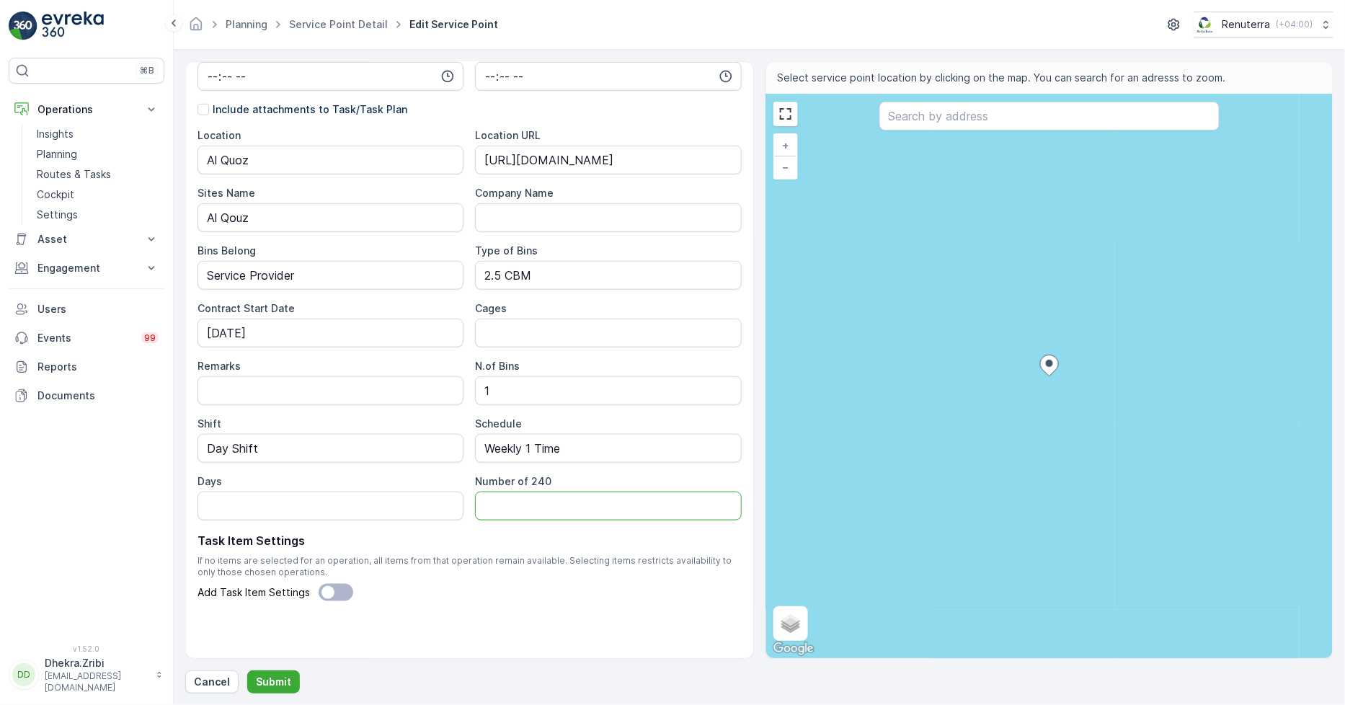
click at [539, 500] on 240 "Number of 240" at bounding box center [608, 506] width 266 height 29
click at [596, 507] on 240 "Number of 240" at bounding box center [608, 506] width 266 height 29
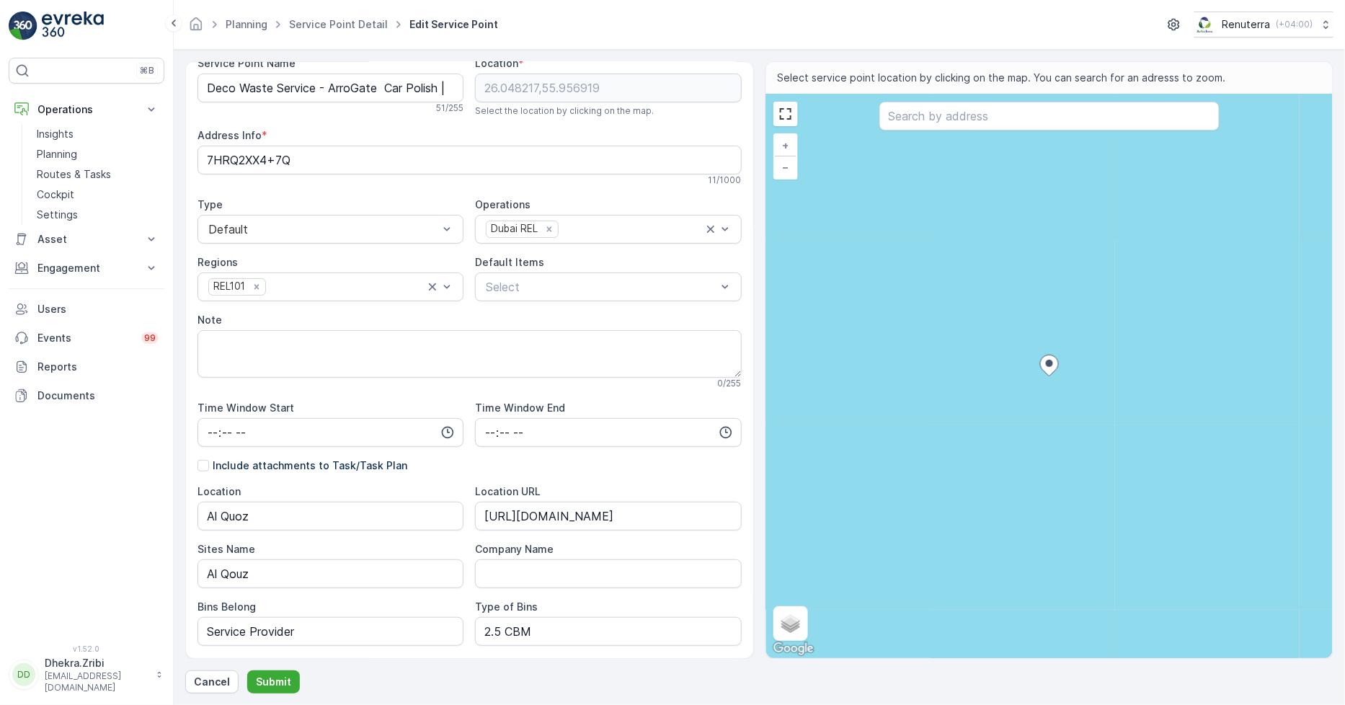
scroll to position [0, 0]
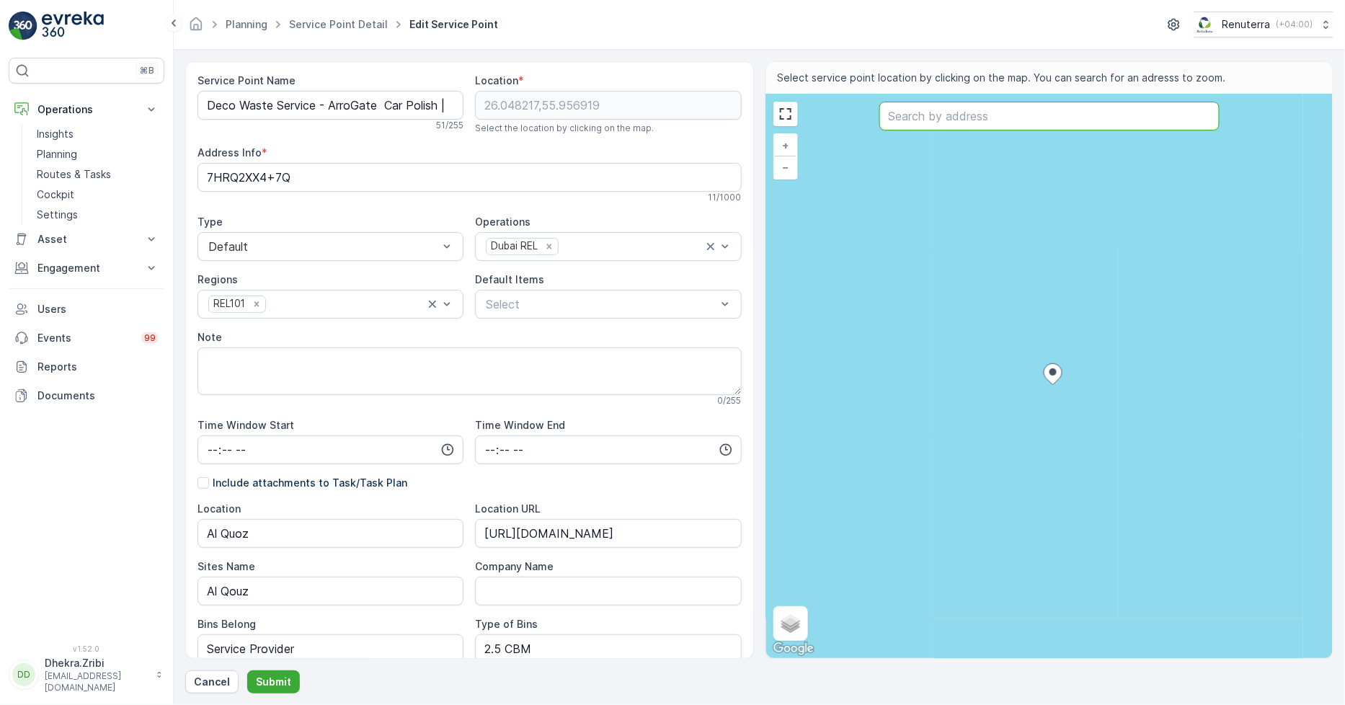
click at [998, 125] on input "text" at bounding box center [1049, 116] width 340 height 29
paste input "https://maps.app.goo.gl/uFN33fF4kLpgAEjQA"
type input "https://maps.app.goo.gl/uFN33fF4kLpgAEjQA"
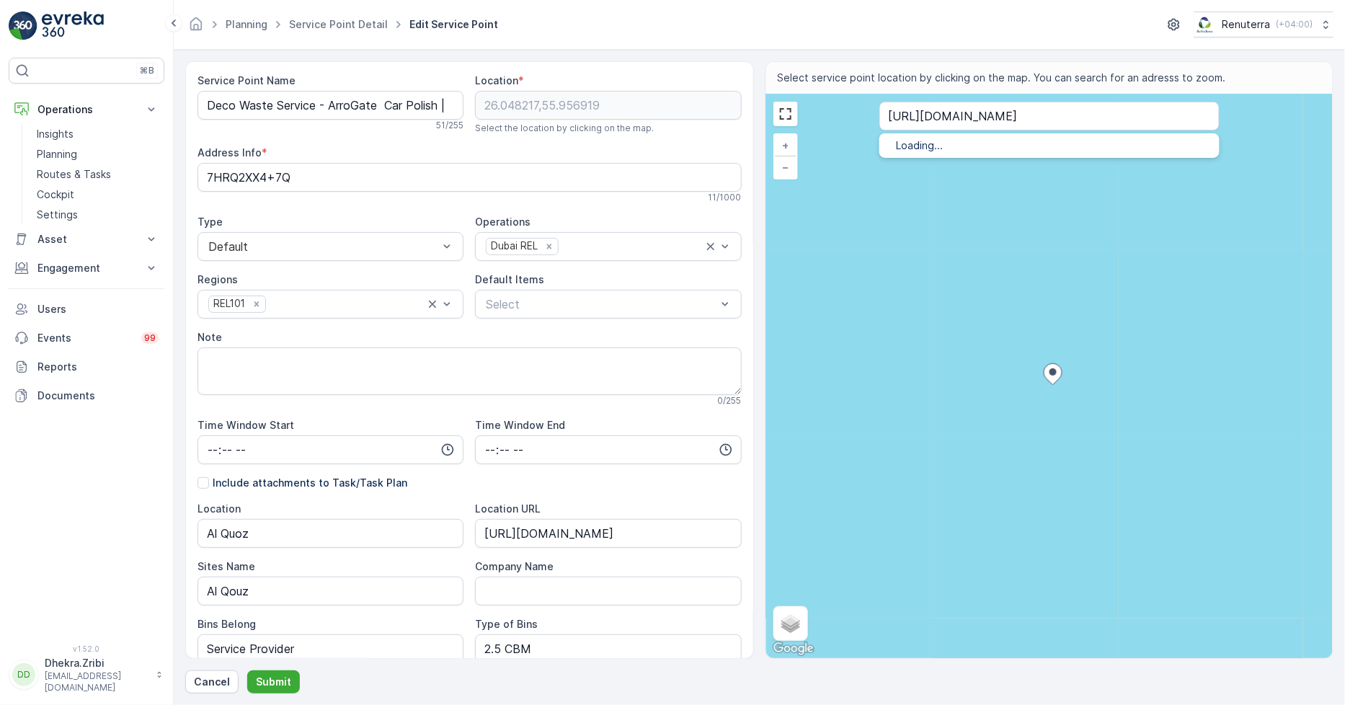
drag, startPoint x: 967, startPoint y: 141, endPoint x: 946, endPoint y: 144, distance: 21.2
click at [965, 140] on p "Loading..." at bounding box center [1050, 145] width 306 height 14
click at [931, 146] on p "Loading..." at bounding box center [1050, 145] width 306 height 14
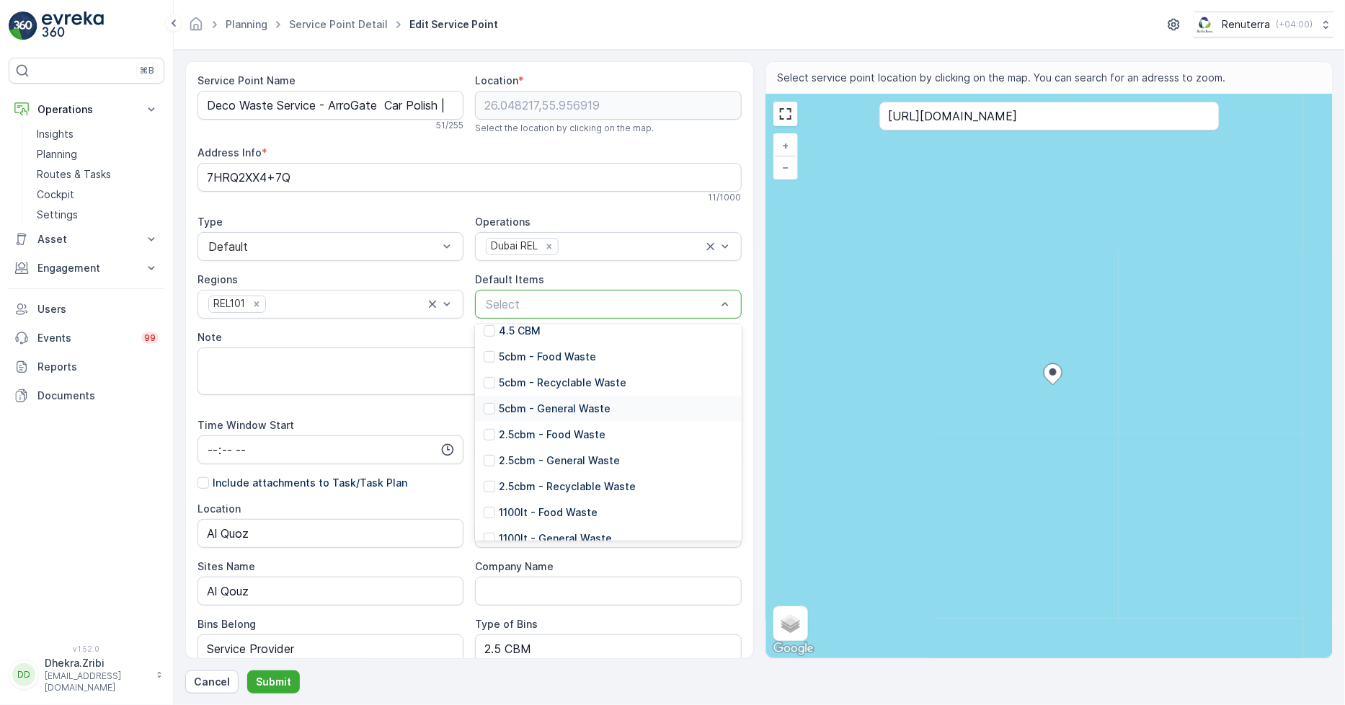
scroll to position [80, 0]
click at [585, 436] on p "2.5cbm - General Waste" at bounding box center [559, 435] width 121 height 14
click at [452, 330] on div "Note" at bounding box center [470, 337] width 544 height 14
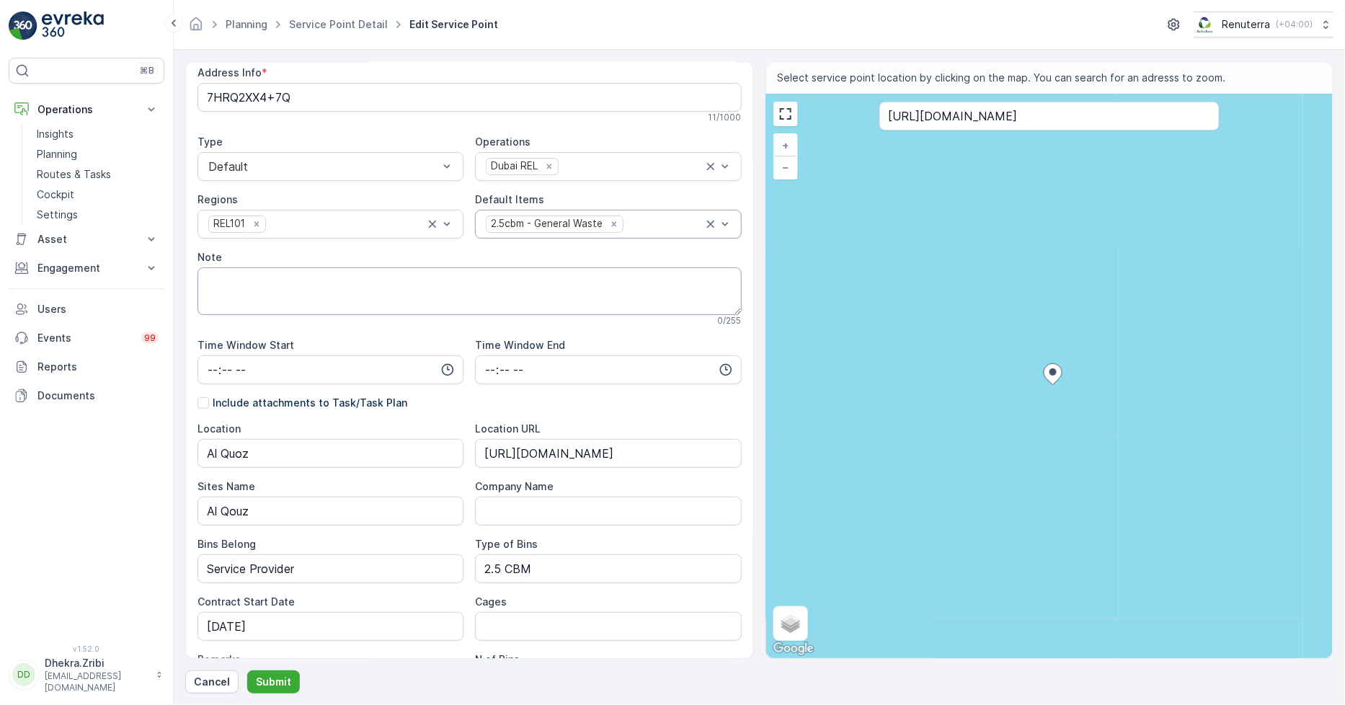
scroll to position [0, 0]
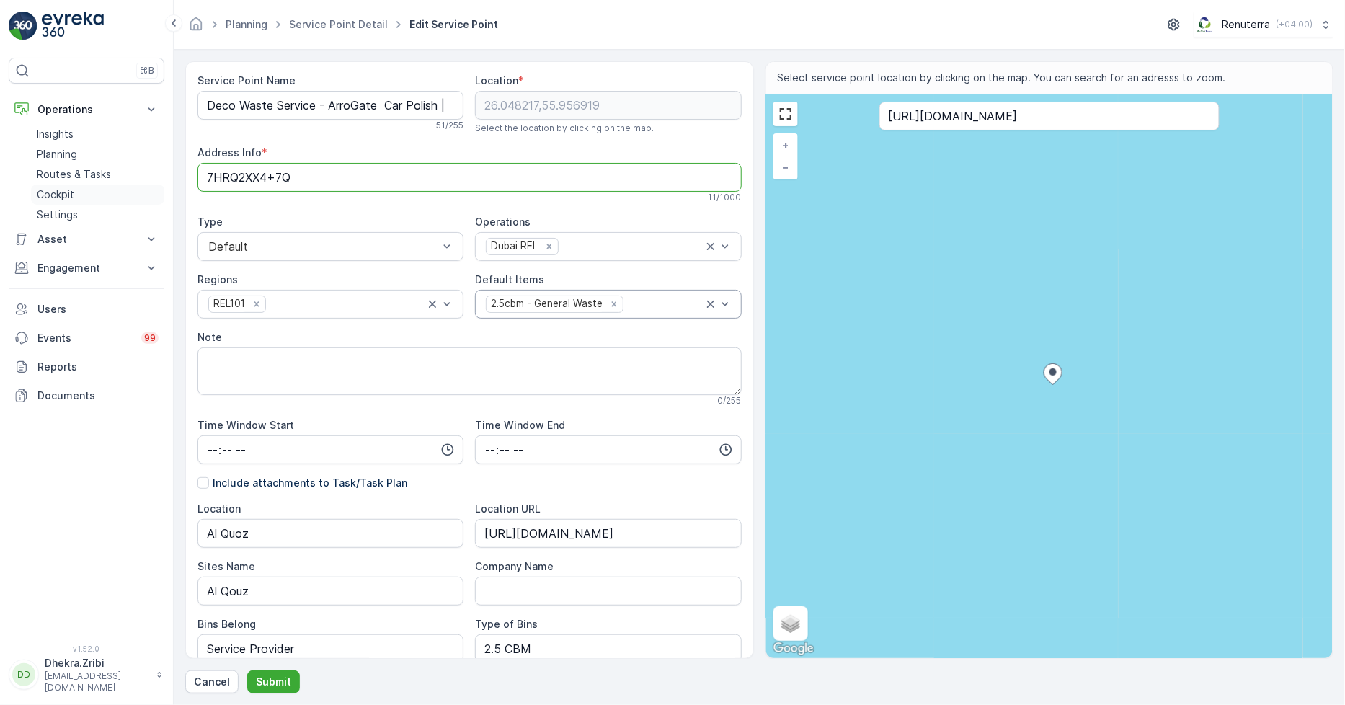
drag, startPoint x: 316, startPoint y: 174, endPoint x: 154, endPoint y: 189, distance: 162.8
click at [154, 189] on div "⌘B Operations Insights Planning Routes & Tasks Cockpit Settings Asset Assets En…" at bounding box center [672, 352] width 1345 height 705
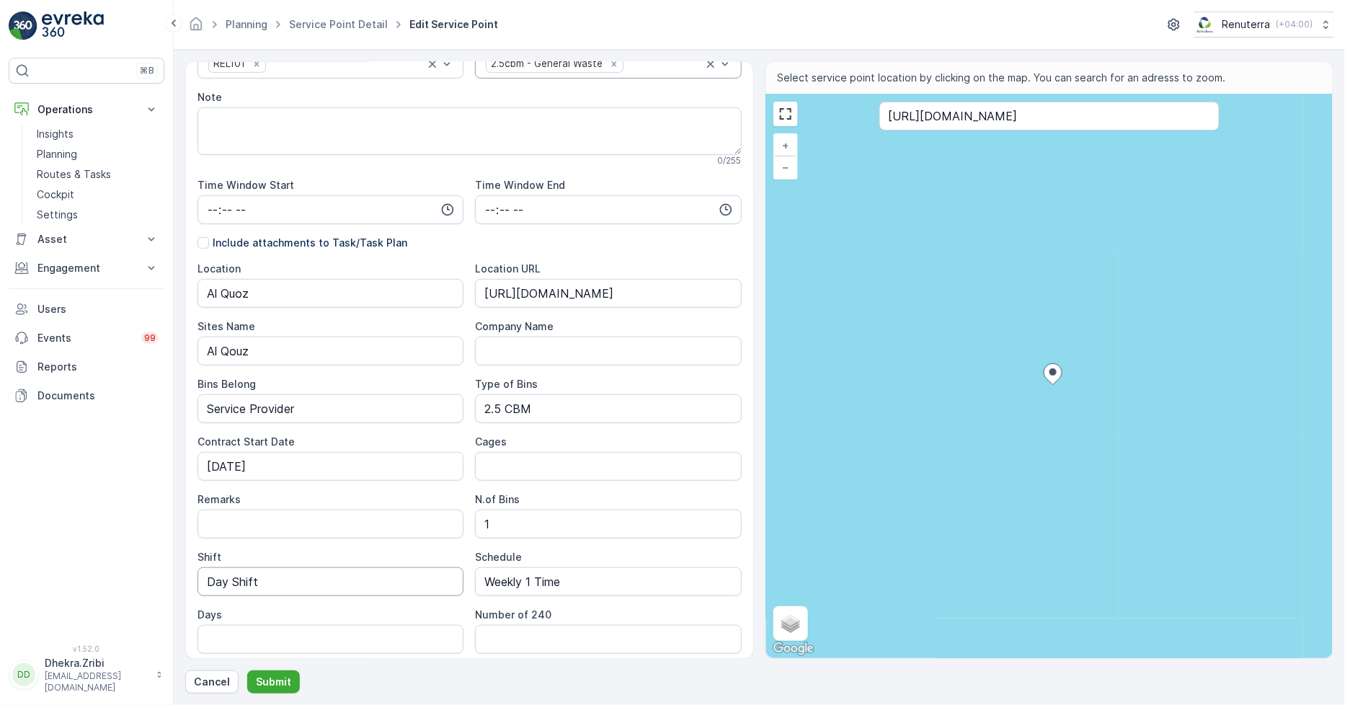
scroll to position [320, 0]
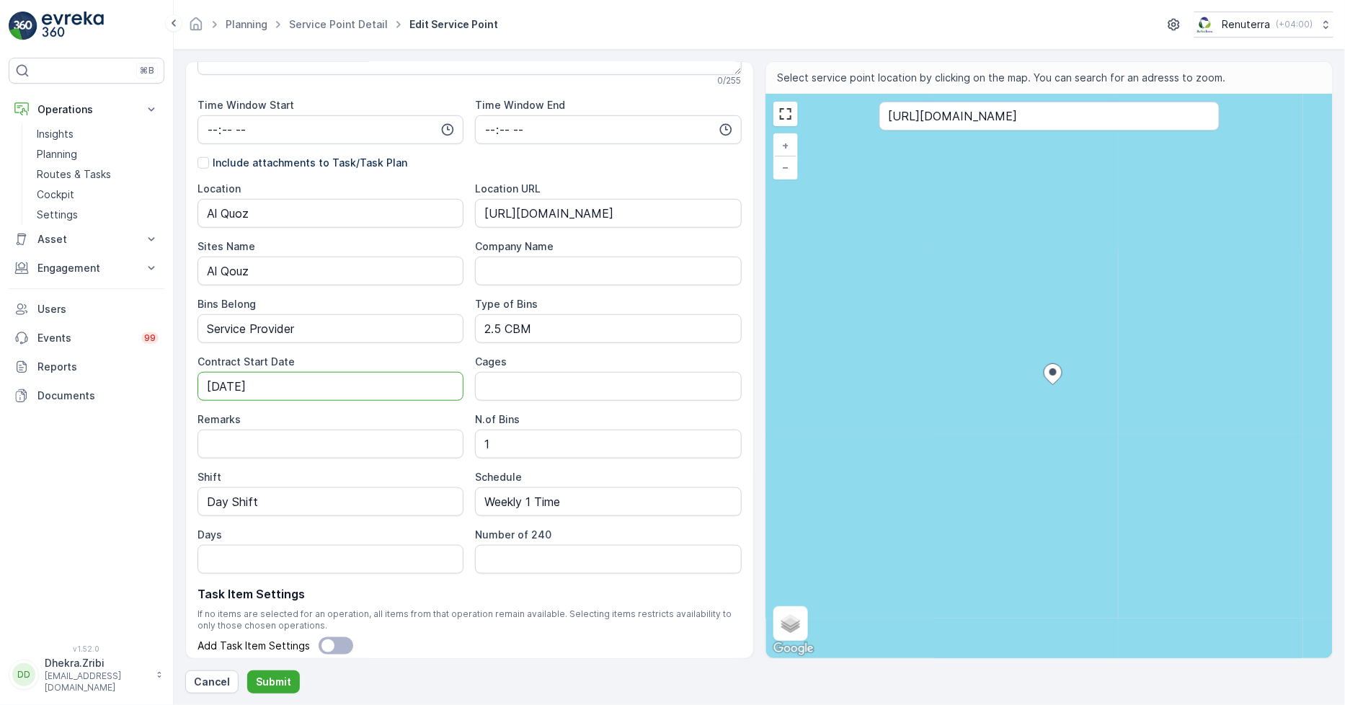
click at [340, 380] on Date "10-10-20" at bounding box center [331, 386] width 266 height 29
type Date "10-10-2025"
click at [357, 567] on input "Days" at bounding box center [331, 559] width 266 height 29
type input "Sat"
drag, startPoint x: 1155, startPoint y: 118, endPoint x: 766, endPoint y: 169, distance: 391.9
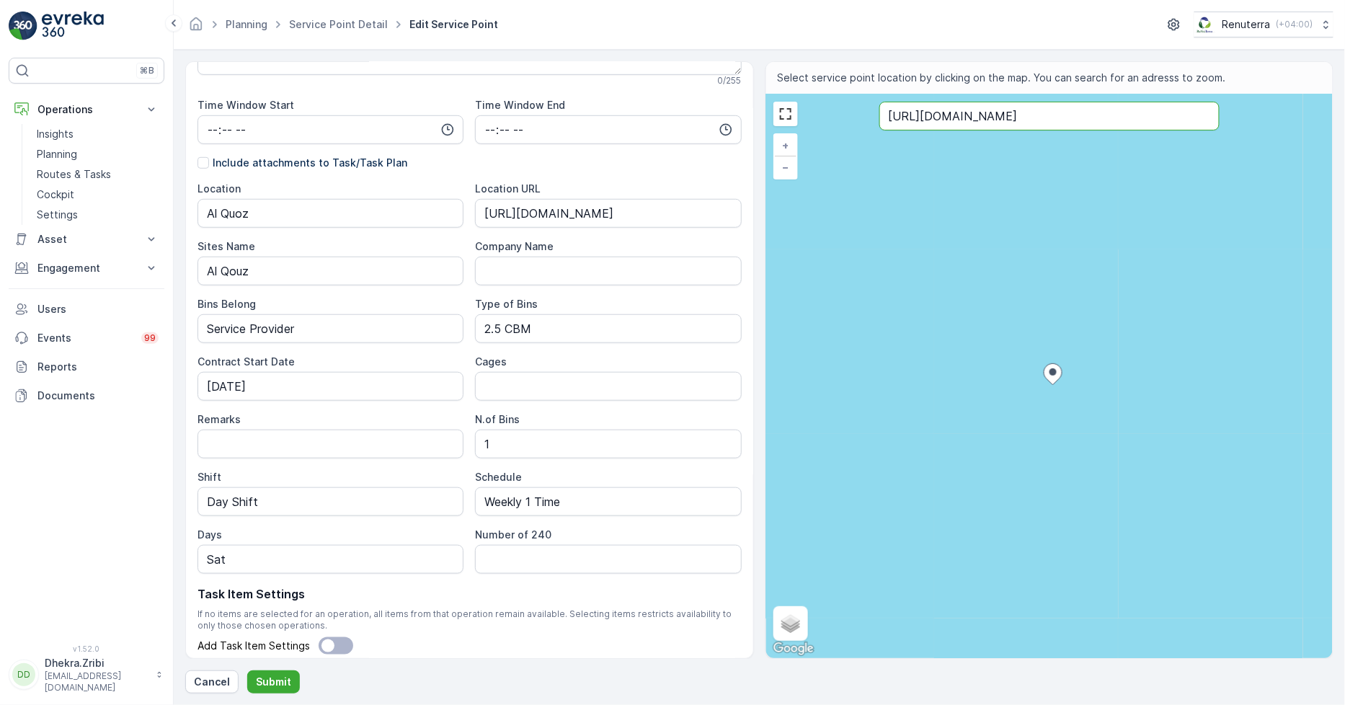
click at [766, 169] on div "+ − Satellite Roadmap Terrain Hybrid Leaflet Keyboard shortcuts Map Data Map da…" at bounding box center [1049, 376] width 567 height 564
type input "26.053998024556364,55.9483709181292"
paste input "The Locker Gym"
type input "The Locker Gym"
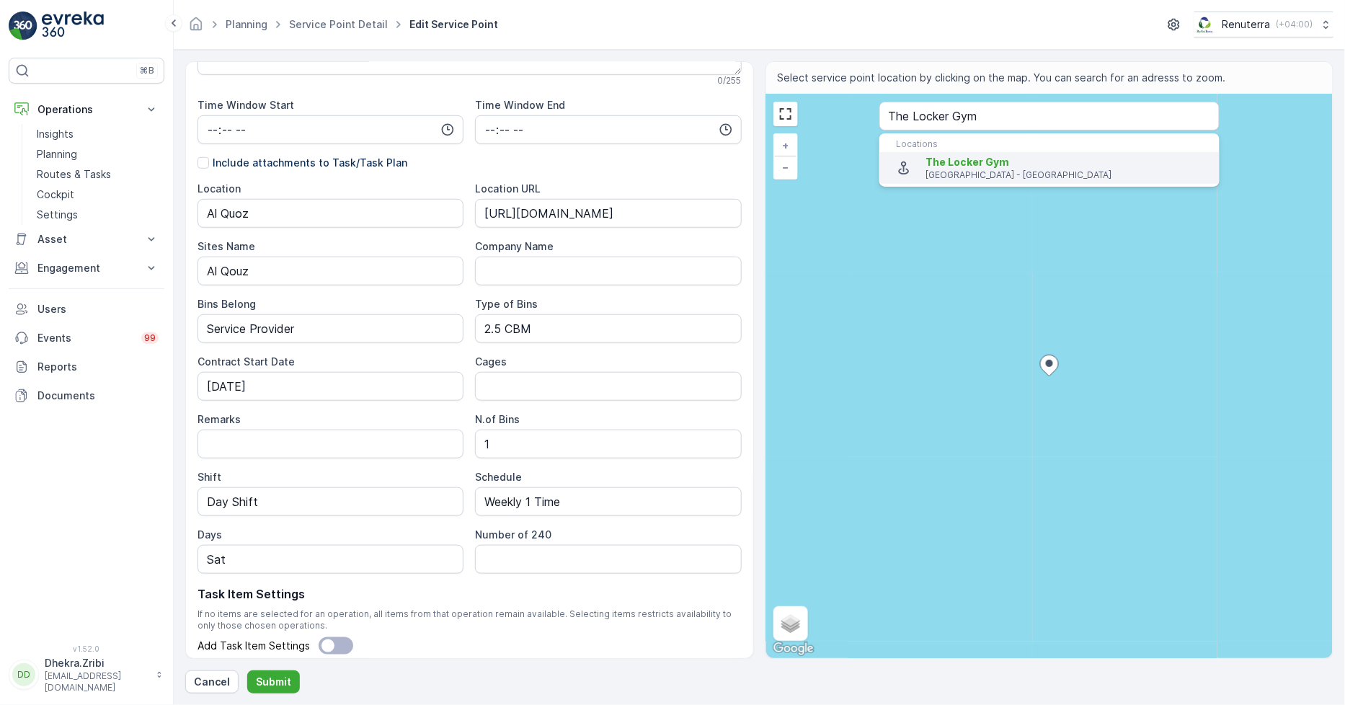
click at [943, 164] on span "The Locker Gym" at bounding box center [968, 162] width 84 height 12
type input "25.1130058,55.21920249999999"
type Info "The Locker Gym 318th Road, Al Qouz 4, Dubai UAE Plot No. 369-266 - Dubai - Unit…"
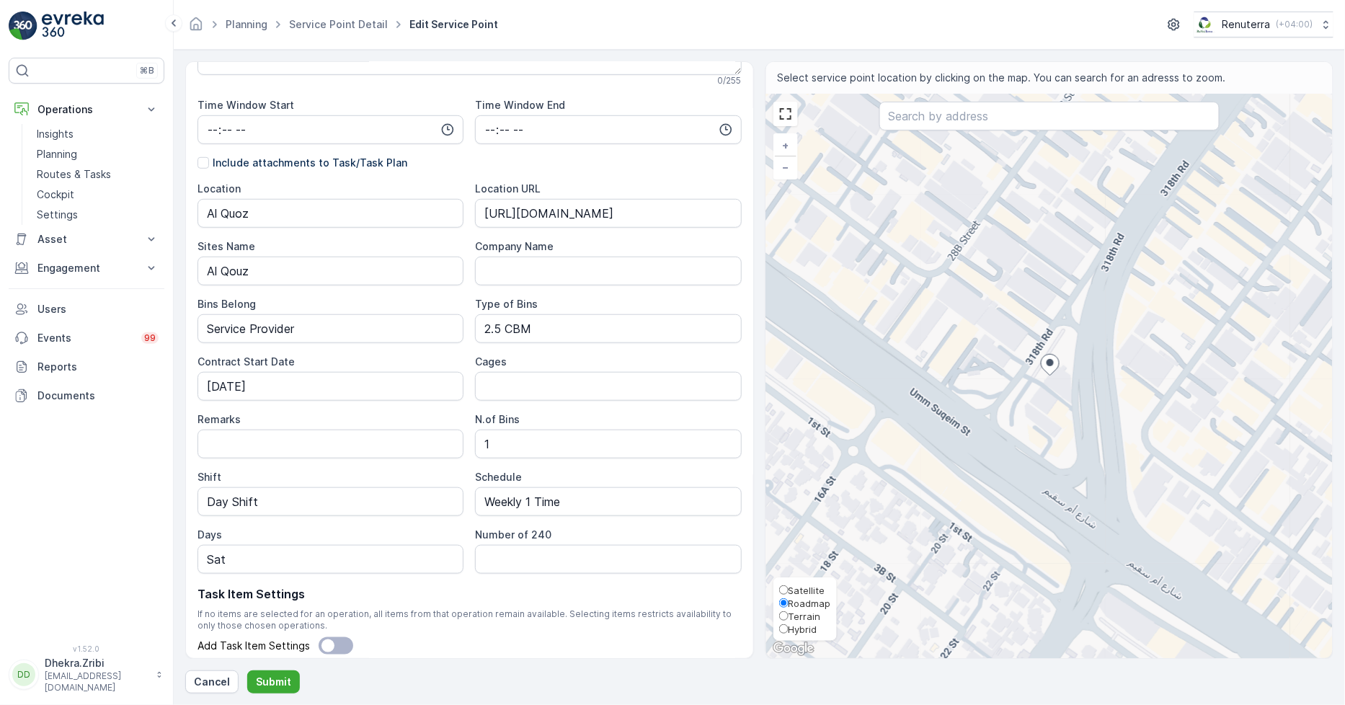
click at [787, 632] on input "Hybrid" at bounding box center [783, 628] width 9 height 9
radio input "true"
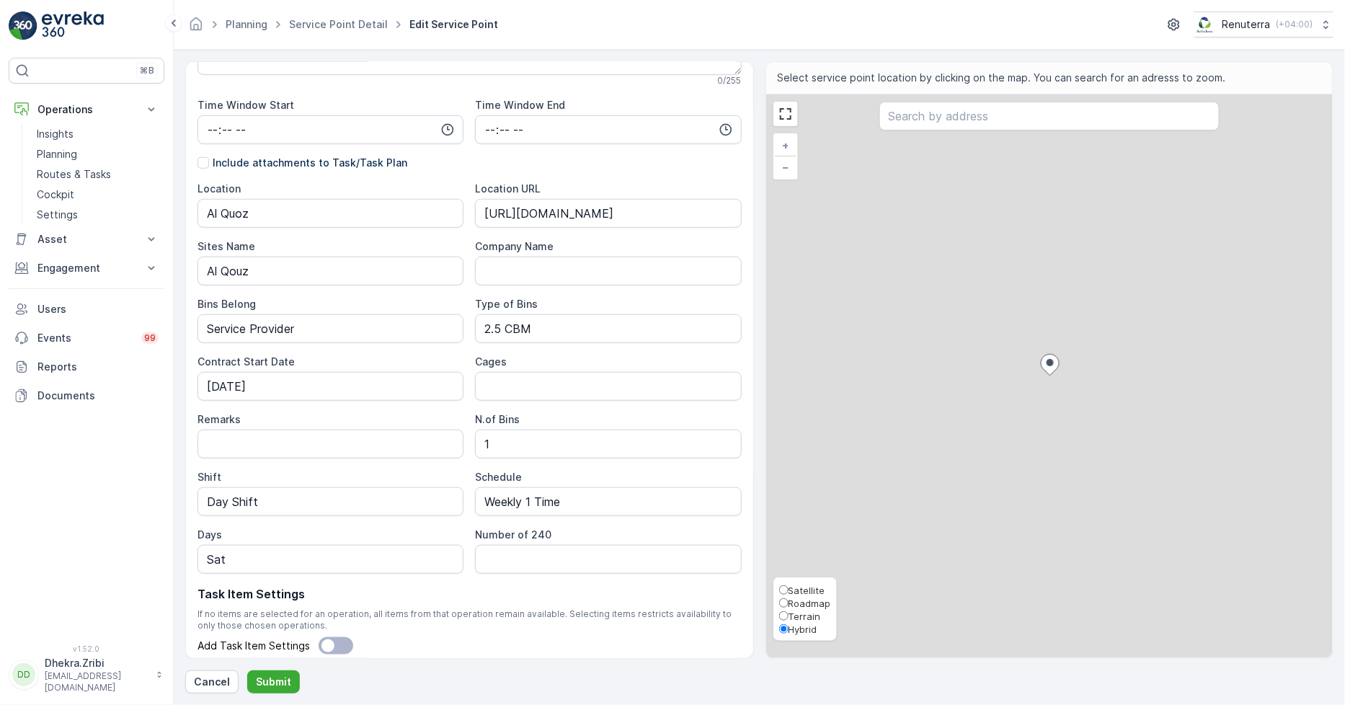
click at [784, 586] on input "Satellite" at bounding box center [783, 589] width 9 height 9
radio input "true"
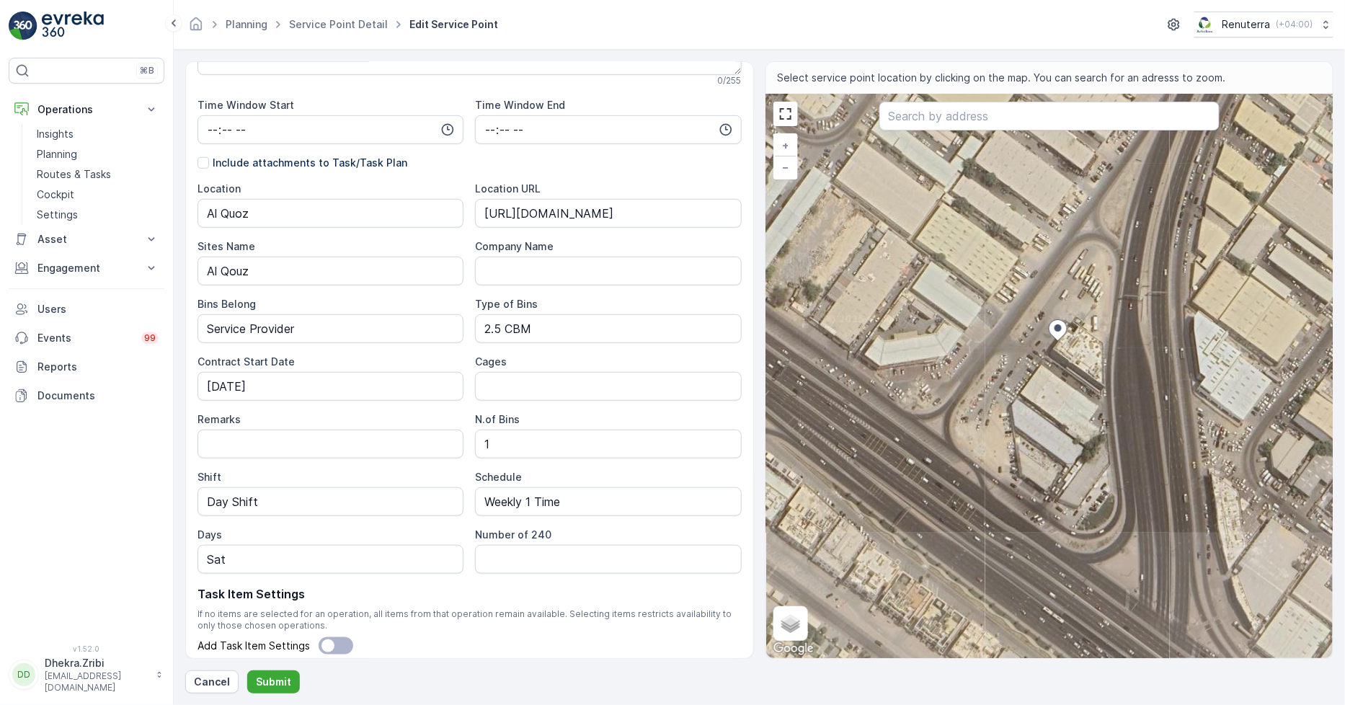
drag, startPoint x: 1129, startPoint y: 506, endPoint x: 1075, endPoint y: 375, distance: 141.9
click at [1075, 375] on div "+ − Satellite Roadmap Terrain Hybrid Leaflet Keyboard shortcuts Map Data Imager…" at bounding box center [1049, 376] width 567 height 564
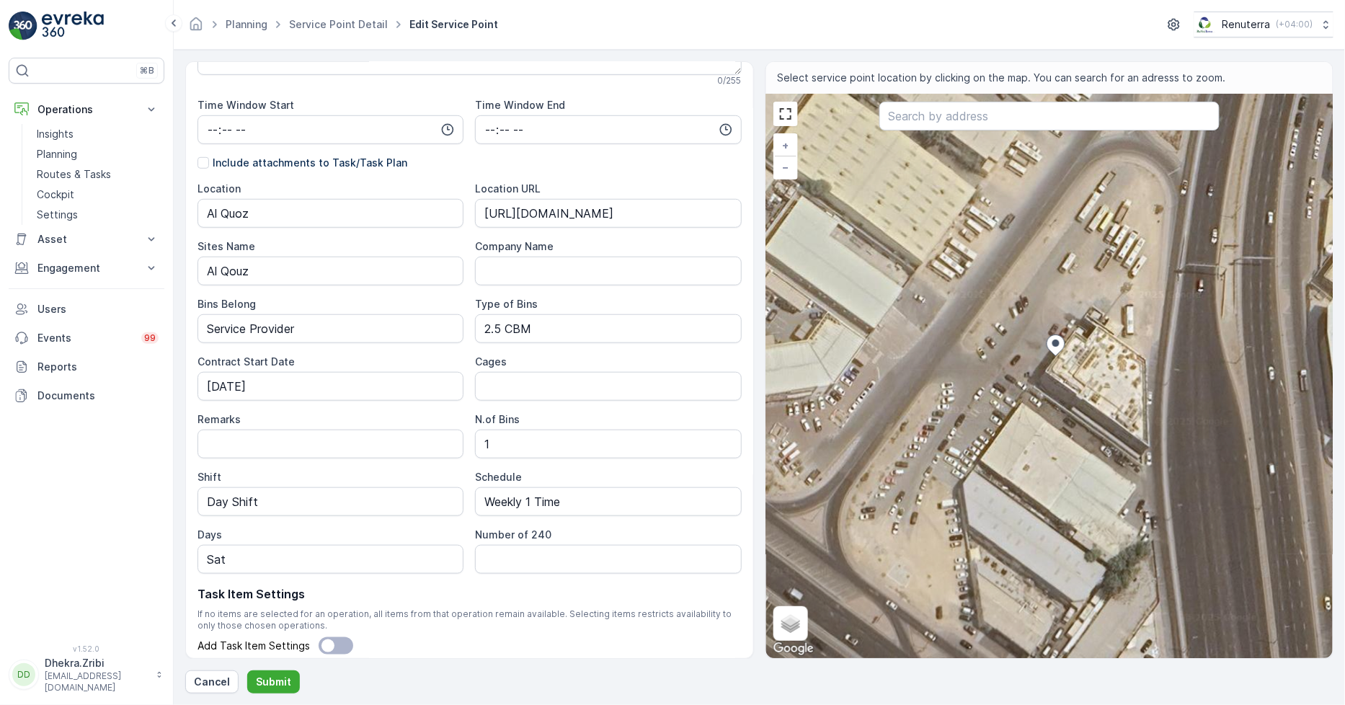
drag, startPoint x: 1078, startPoint y: 345, endPoint x: 1038, endPoint y: 371, distance: 47.4
click at [1040, 371] on div "+ − Satellite Roadmap Terrain Hybrid Leaflet Keyboard shortcuts Map Data Imager…" at bounding box center [1049, 376] width 567 height 564
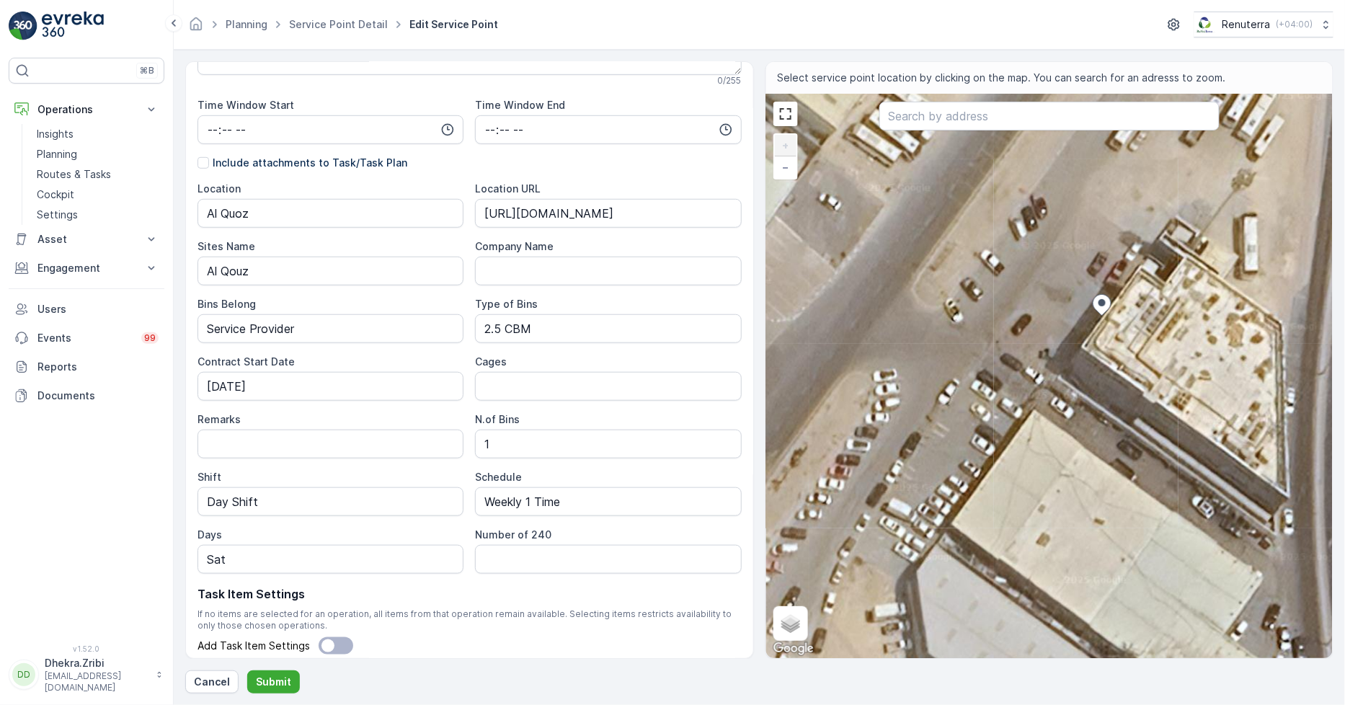
click at [1027, 347] on div "+ − Satellite Roadmap Terrain Hybrid Leaflet Keyboard shortcuts Map Data Imager…" at bounding box center [1049, 376] width 567 height 564
click at [1040, 347] on div "+ − Satellite Roadmap Terrain Hybrid Leaflet Keyboard shortcuts Map Data Imager…" at bounding box center [1049, 376] width 567 height 564
type input "25.112954376024987,55.21908390239244"
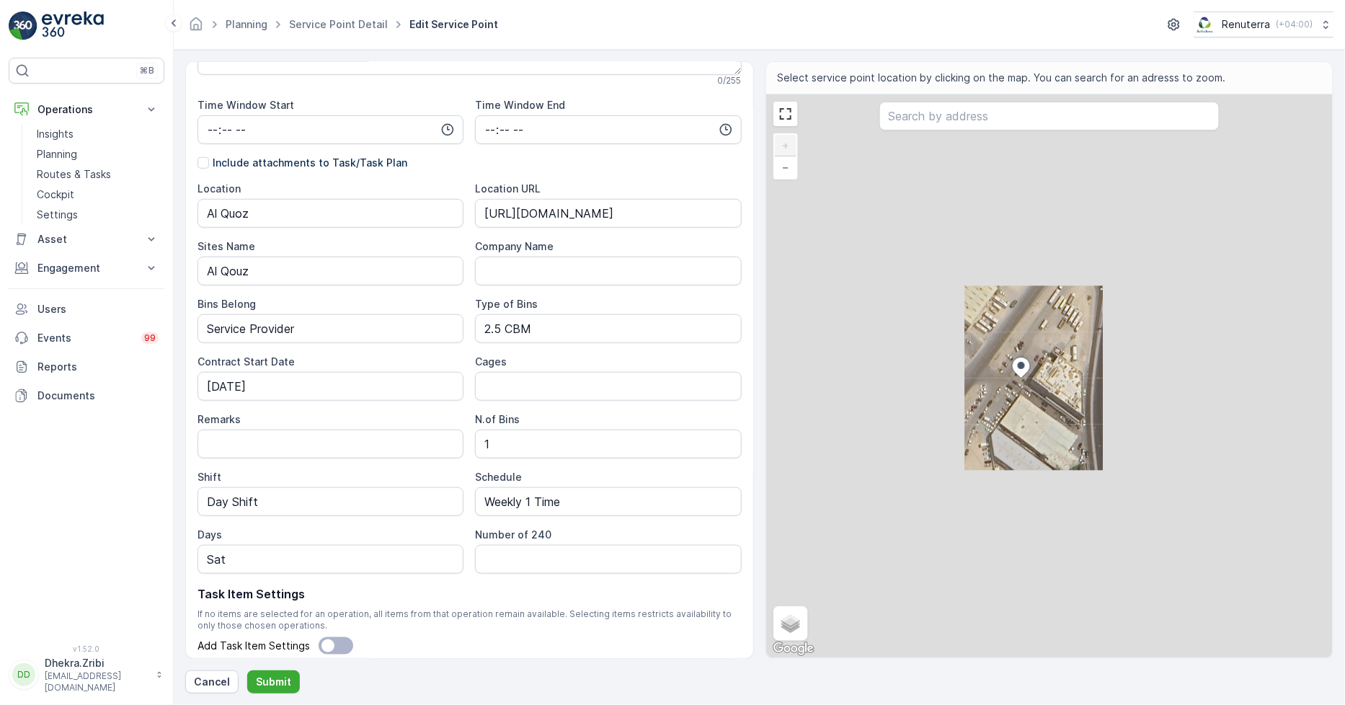
type Info "4679+5P4 - 129 318th Rd - Al Quoz - Dubai - United Arab Emirates"
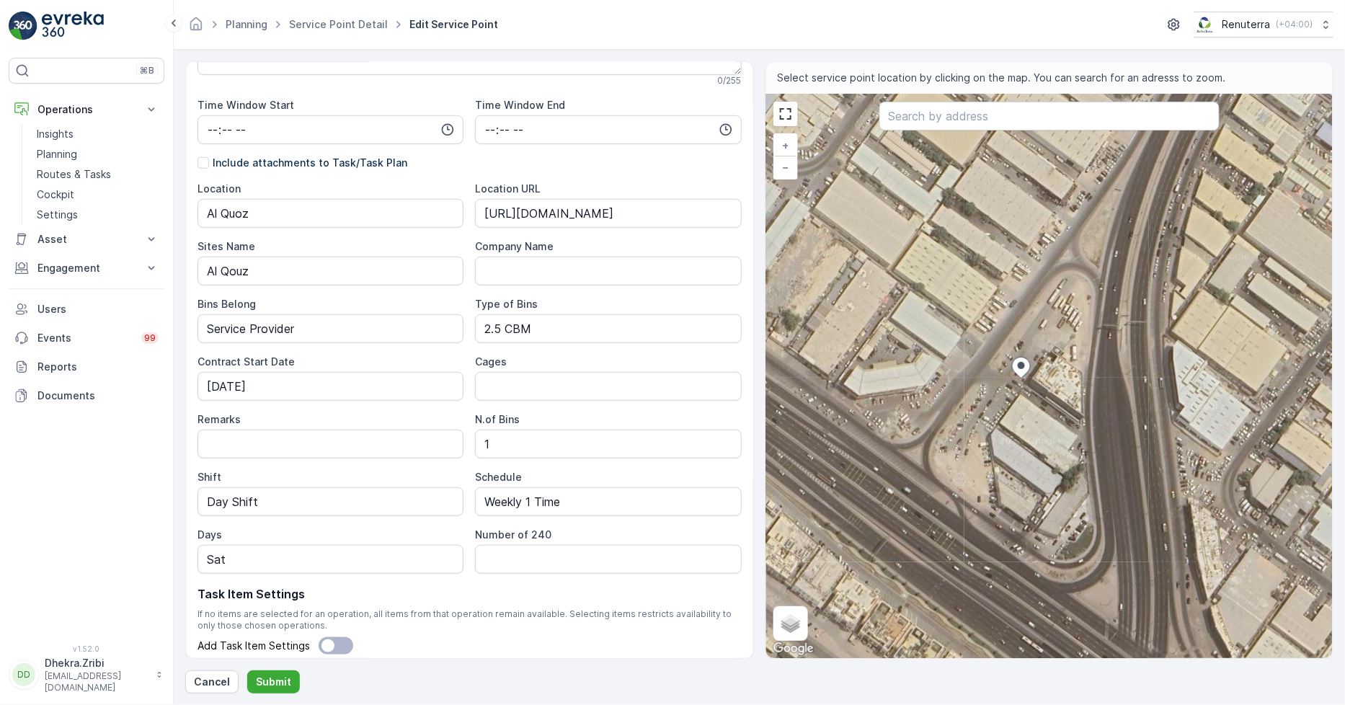
click at [1020, 363] on ellipse at bounding box center [1021, 365] width 7 height 7
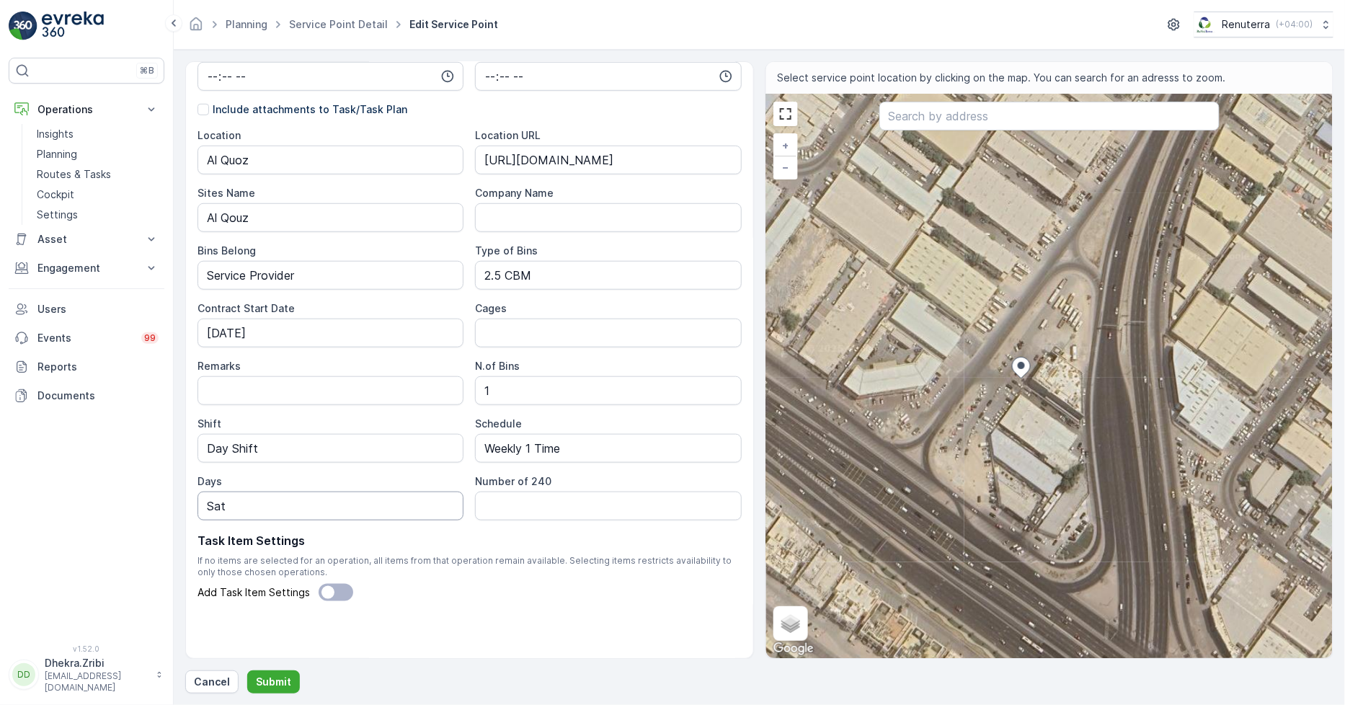
scroll to position [0, 0]
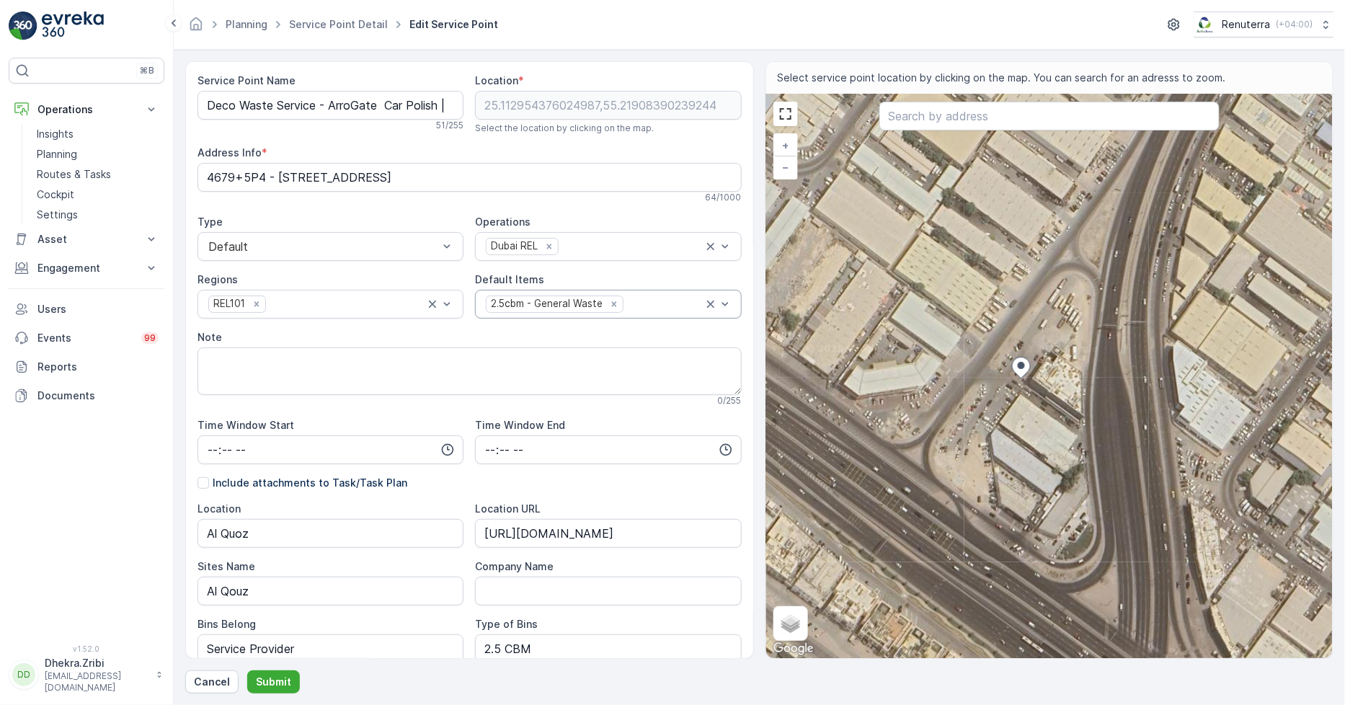
click at [1025, 372] on icon at bounding box center [1021, 368] width 18 height 21
click at [1019, 125] on input "text" at bounding box center [1049, 116] width 340 height 29
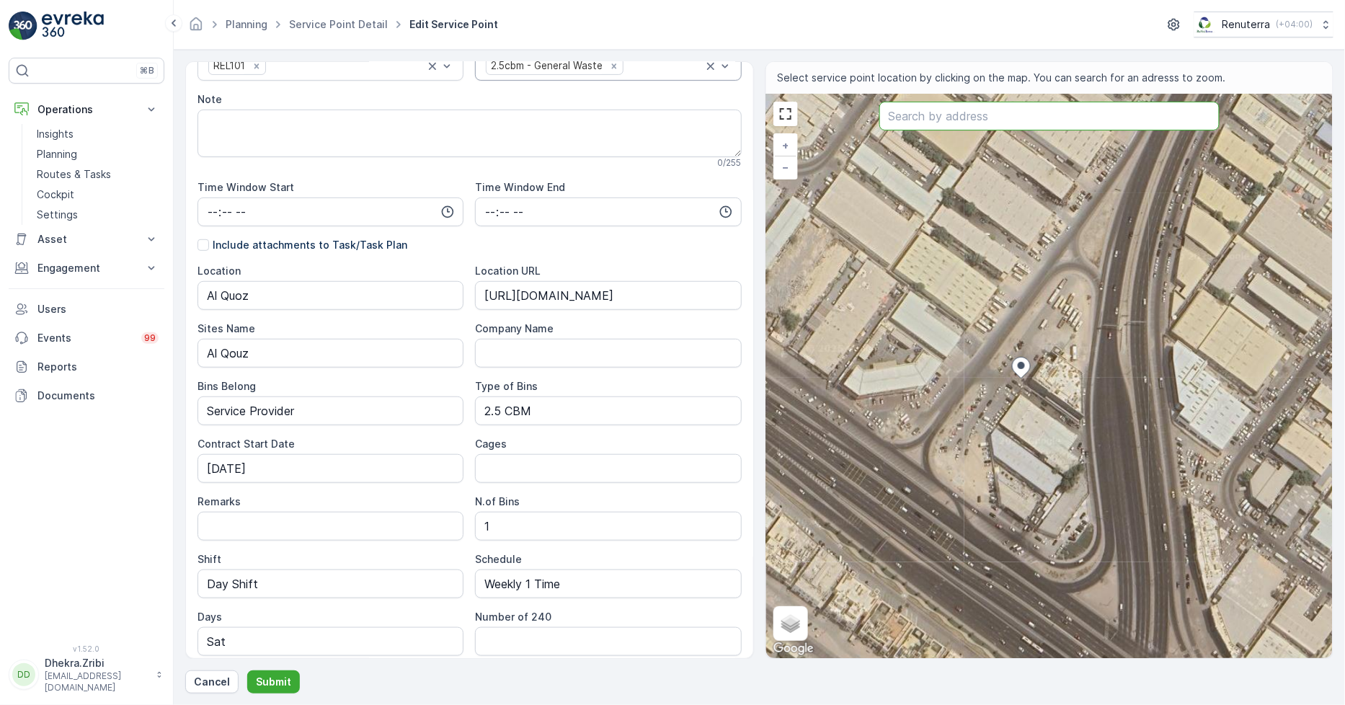
scroll to position [373, 0]
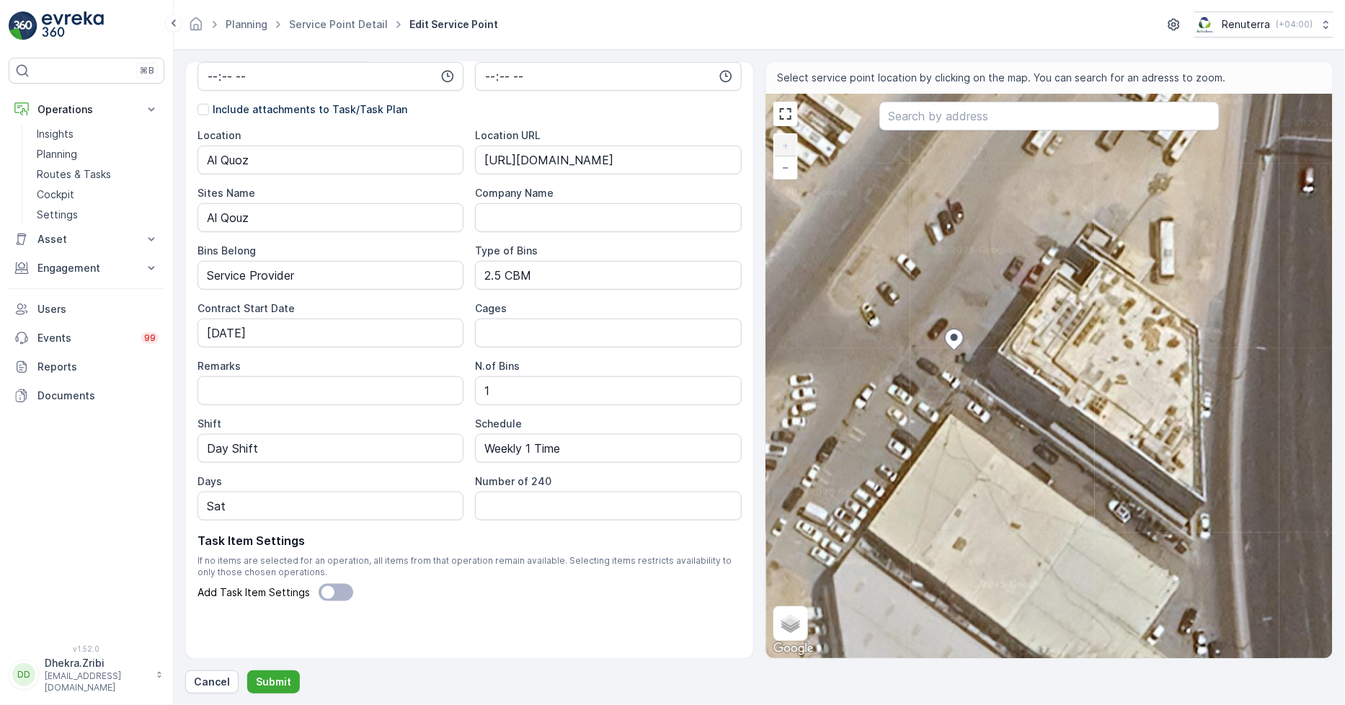
drag, startPoint x: 943, startPoint y: 340, endPoint x: 963, endPoint y: 373, distance: 39.4
click at [963, 373] on div "+ − Satellite Roadmap Terrain Hybrid Leaflet Keyboard shortcuts Map Data Imager…" at bounding box center [1049, 376] width 567 height 564
click at [940, 329] on div "+ − Satellite Roadmap Terrain Hybrid Leaflet Keyboard shortcuts Map Data Imager…" at bounding box center [1049, 376] width 567 height 564
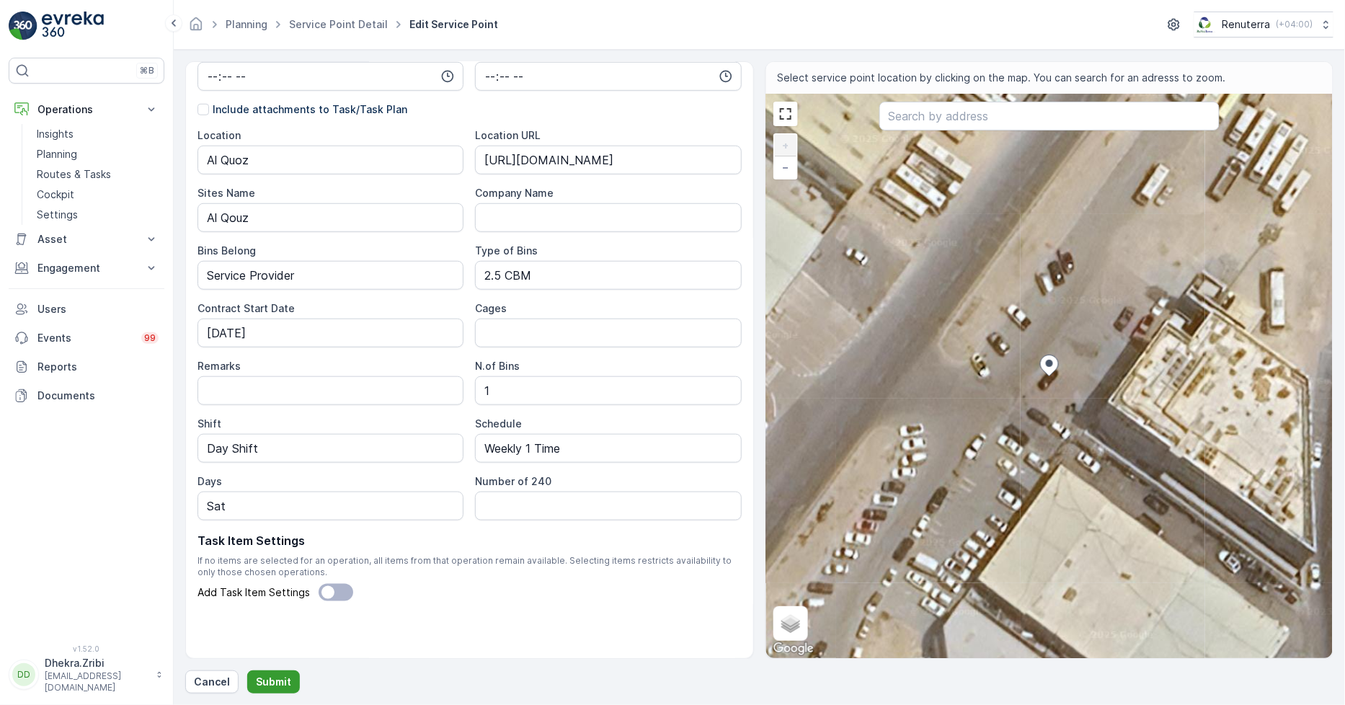
click at [279, 683] on p "Submit" at bounding box center [273, 682] width 35 height 14
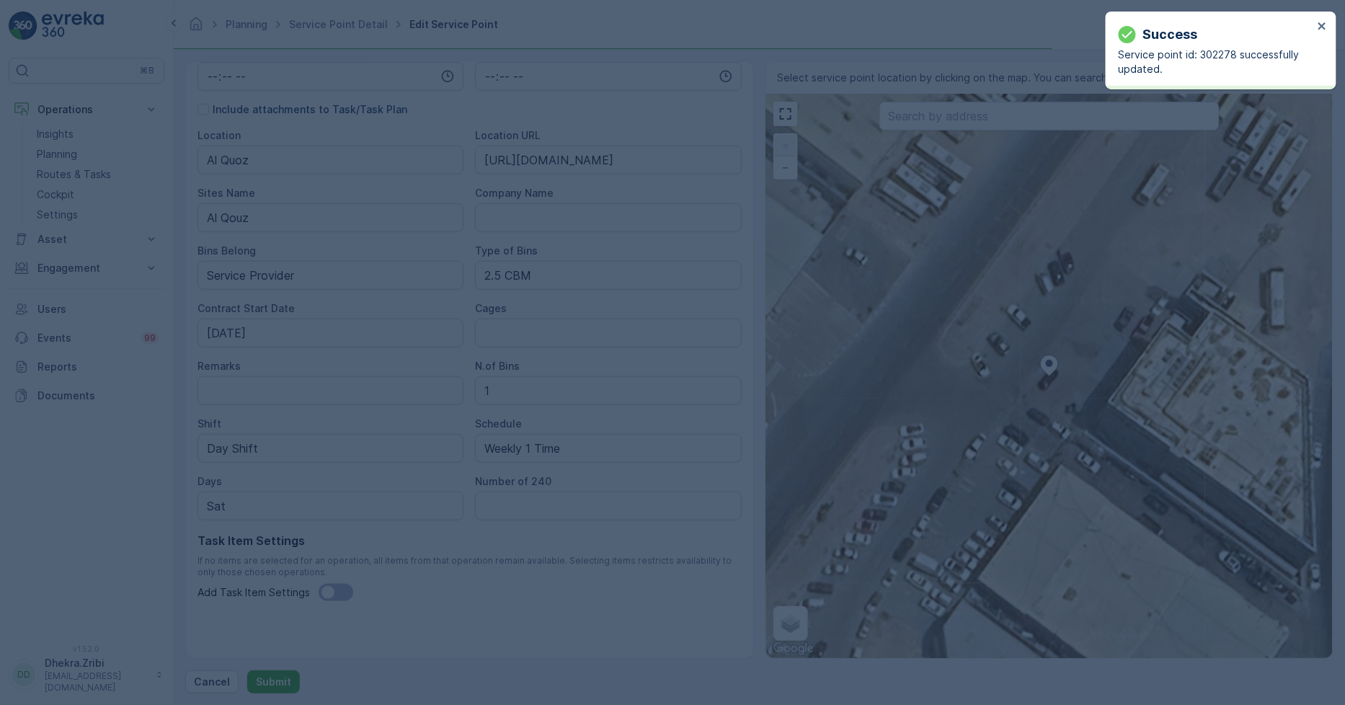
type input "25.112996,55.219056"
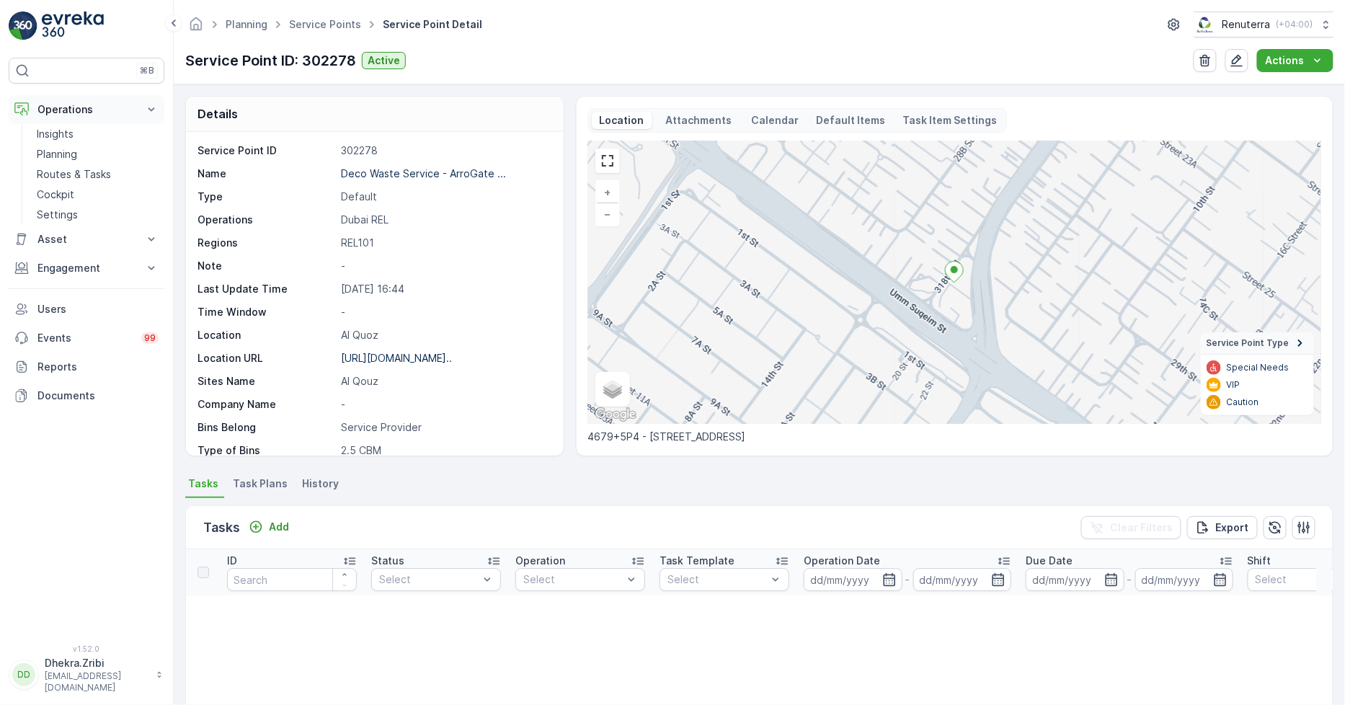
click at [139, 105] on button "Operations" at bounding box center [87, 109] width 156 height 29
click at [131, 169] on p "Engagement" at bounding box center [86, 167] width 98 height 14
click at [89, 215] on link "Entities" at bounding box center [97, 212] width 133 height 20
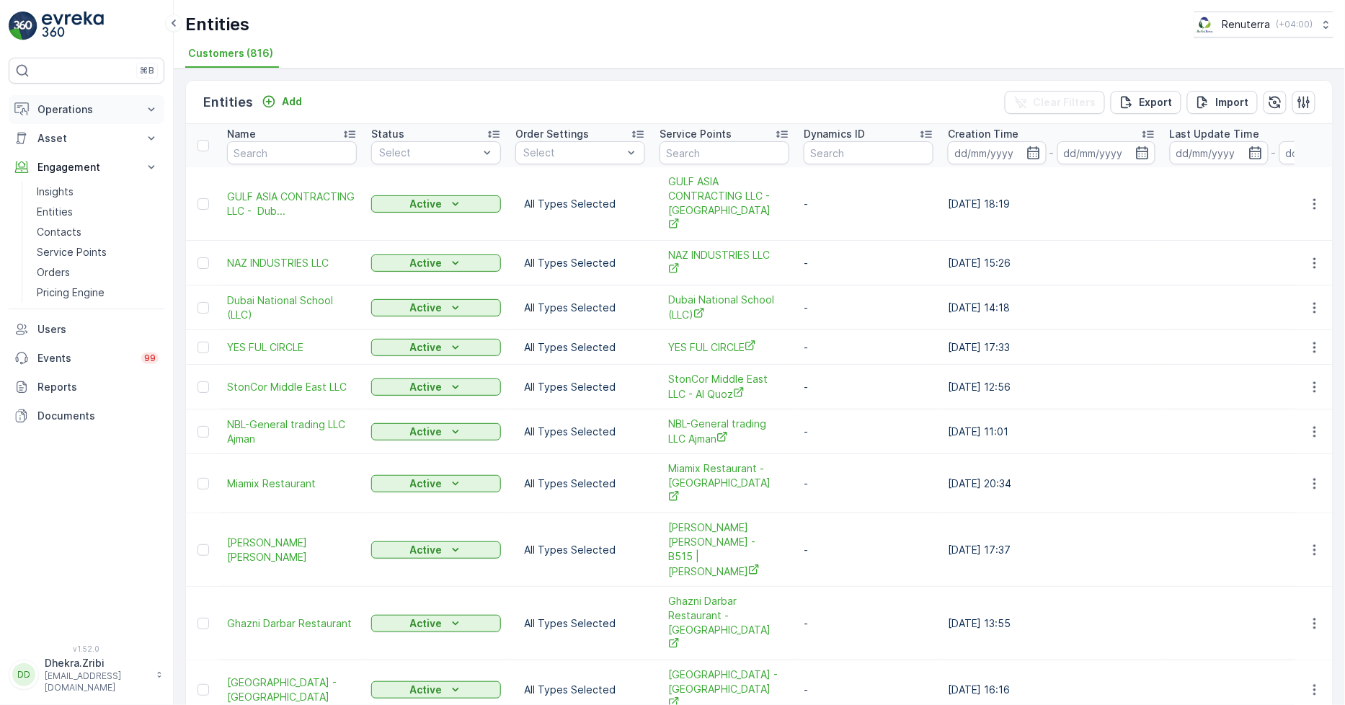
click at [72, 109] on p "Operations" at bounding box center [86, 109] width 98 height 14
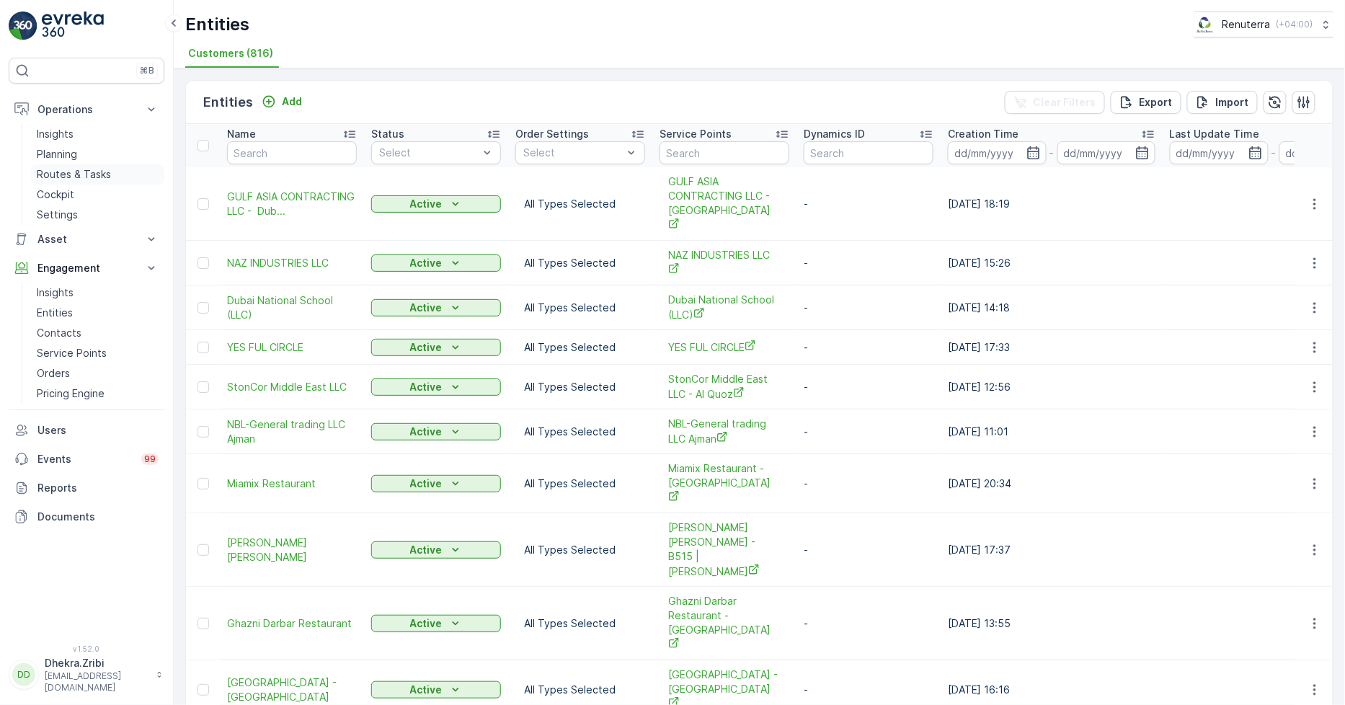
click at [73, 177] on p "Routes & Tasks" at bounding box center [74, 174] width 74 height 14
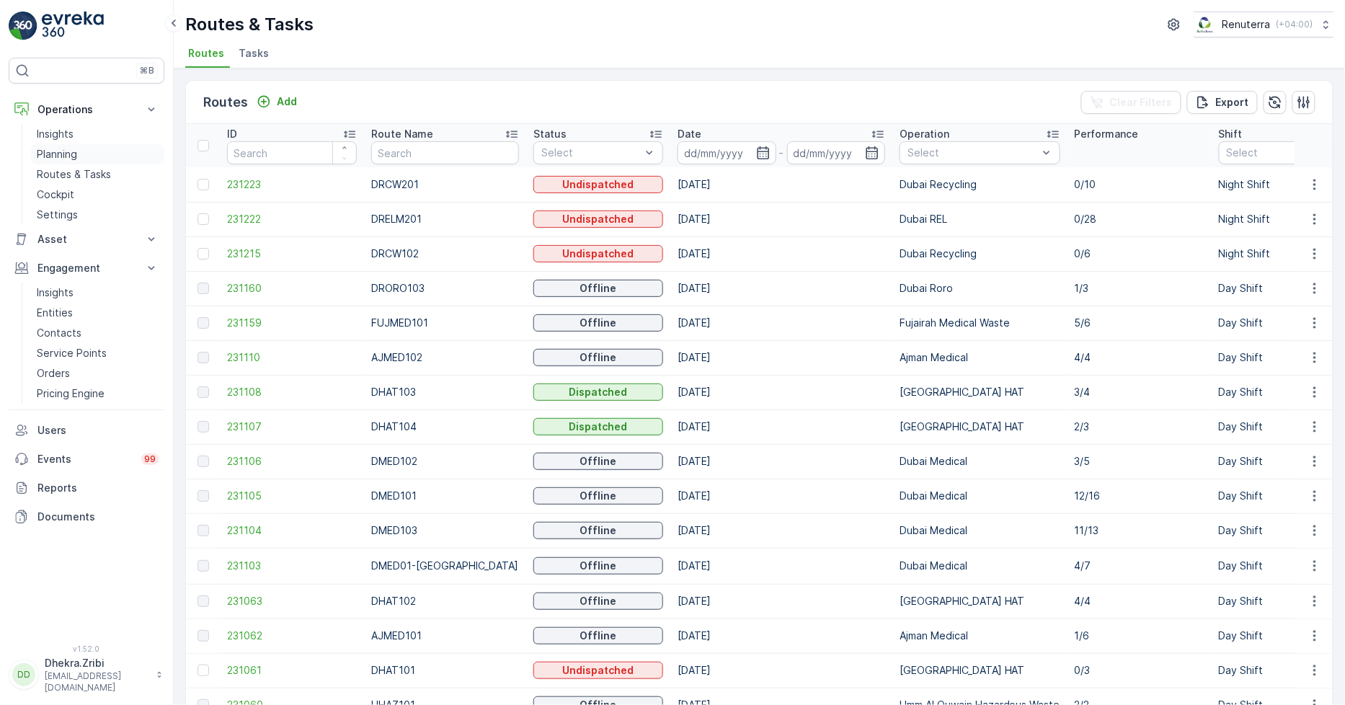
click at [58, 152] on p "Planning" at bounding box center [57, 154] width 40 height 14
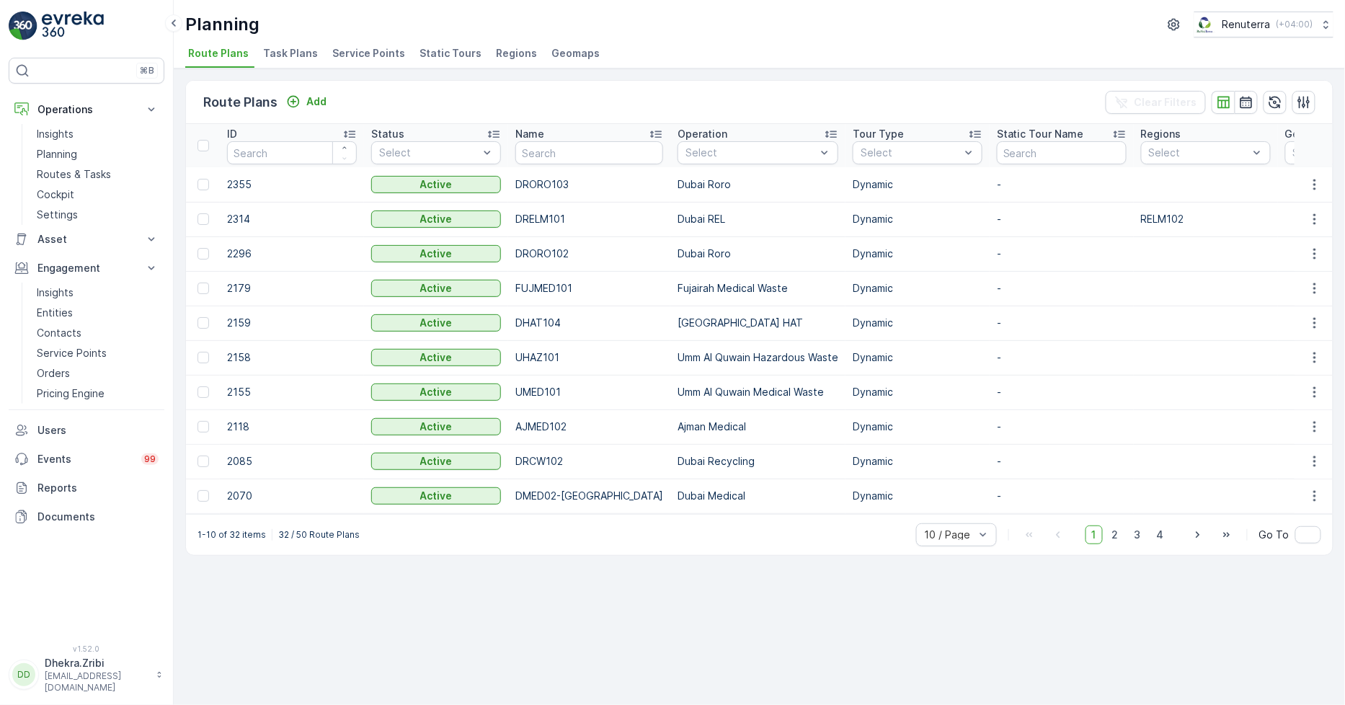
click at [355, 56] on span "Service Points" at bounding box center [368, 53] width 73 height 14
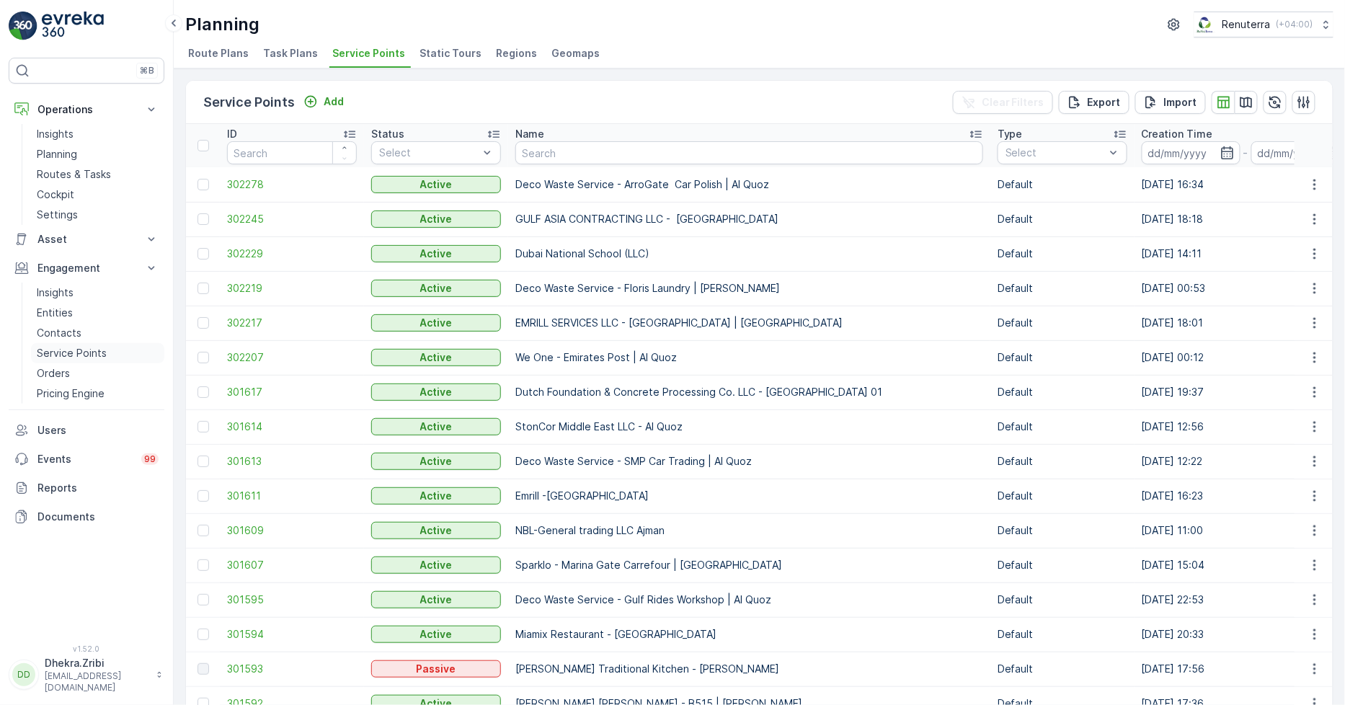
click at [65, 355] on p "Service Points" at bounding box center [72, 353] width 70 height 14
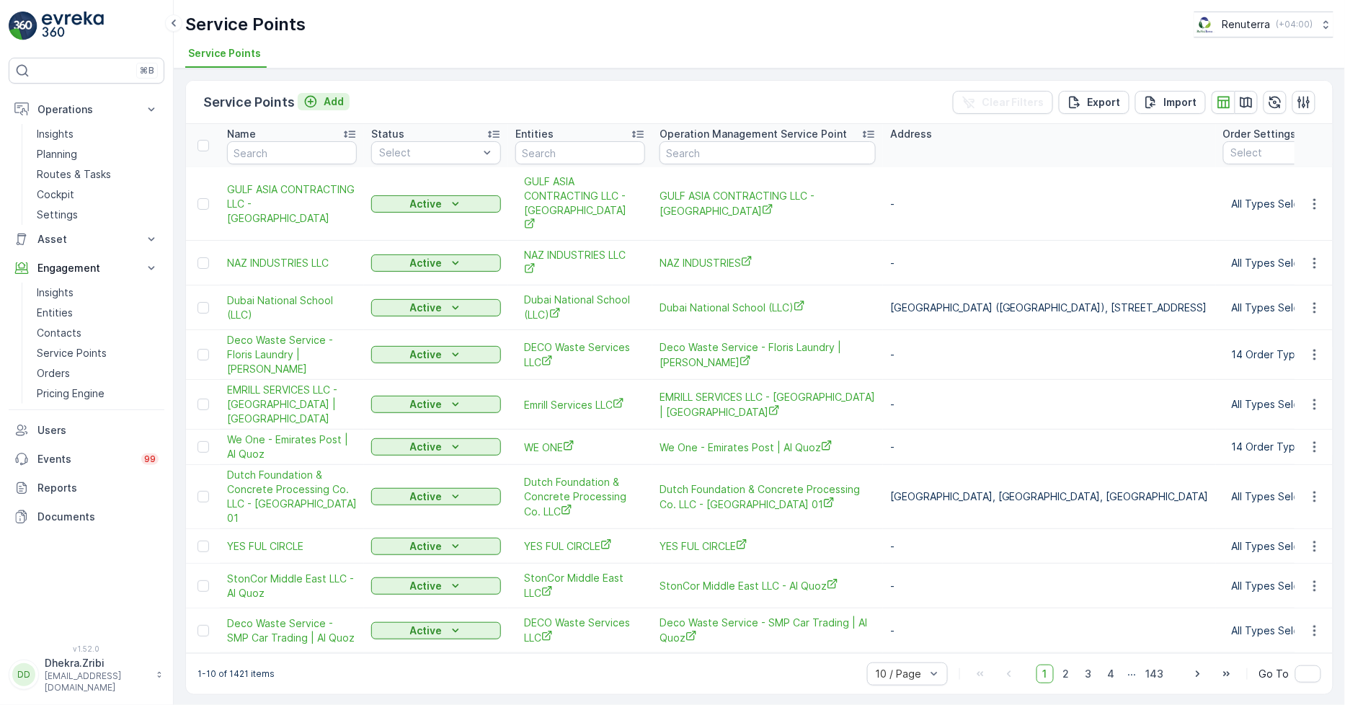
click at [330, 105] on p "Add" at bounding box center [334, 101] width 20 height 14
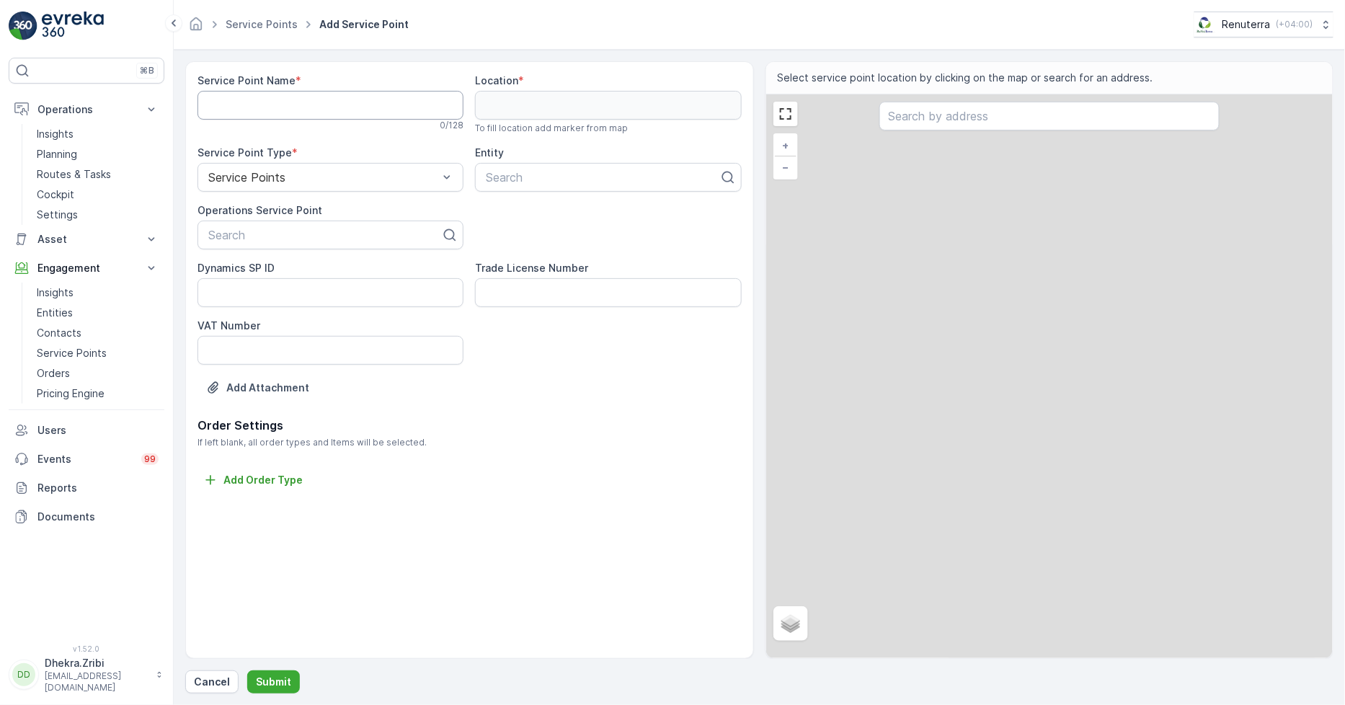
click at [394, 115] on Name "Service Point Name" at bounding box center [331, 105] width 266 height 29
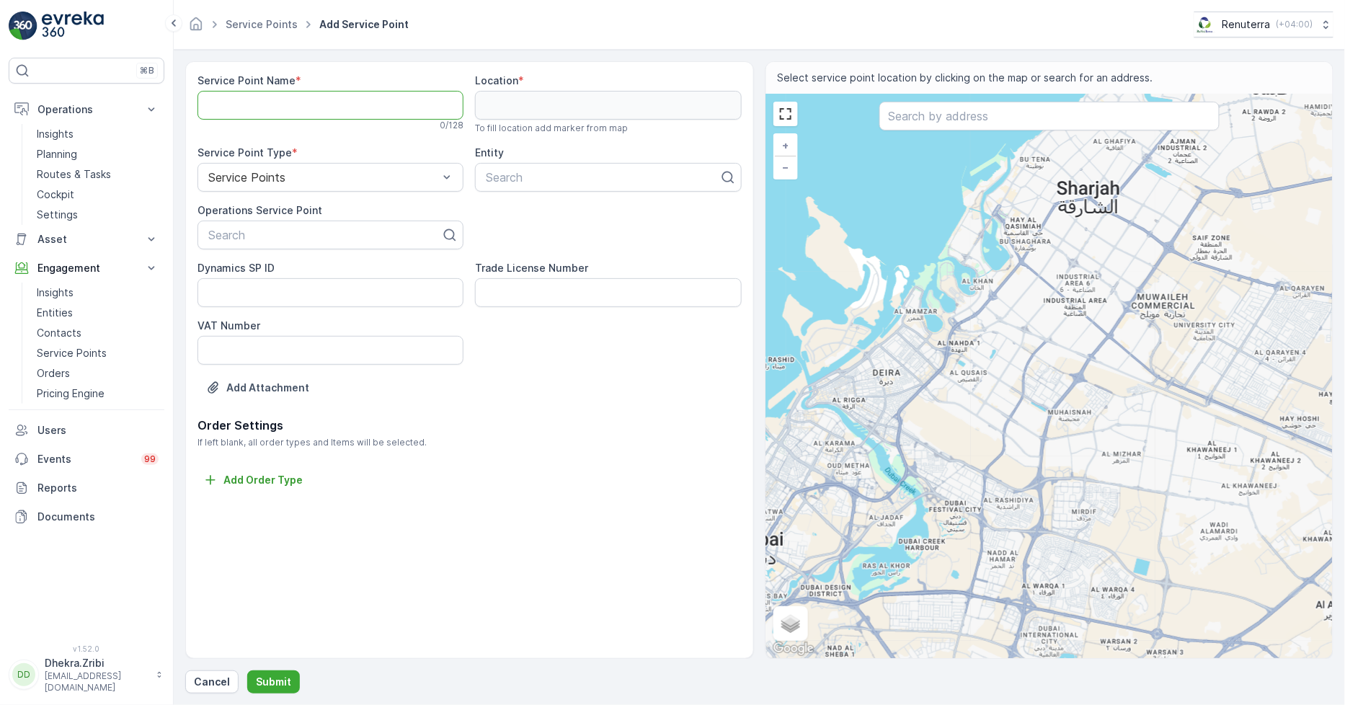
click at [383, 105] on Name "Service Point Name" at bounding box center [331, 105] width 266 height 29
paste Name "Deco Waste Service - ArroGate Car Polish | Al Quoz"
type Name "Deco Waste Service - ArroGate Car Polish | Al Quoz"
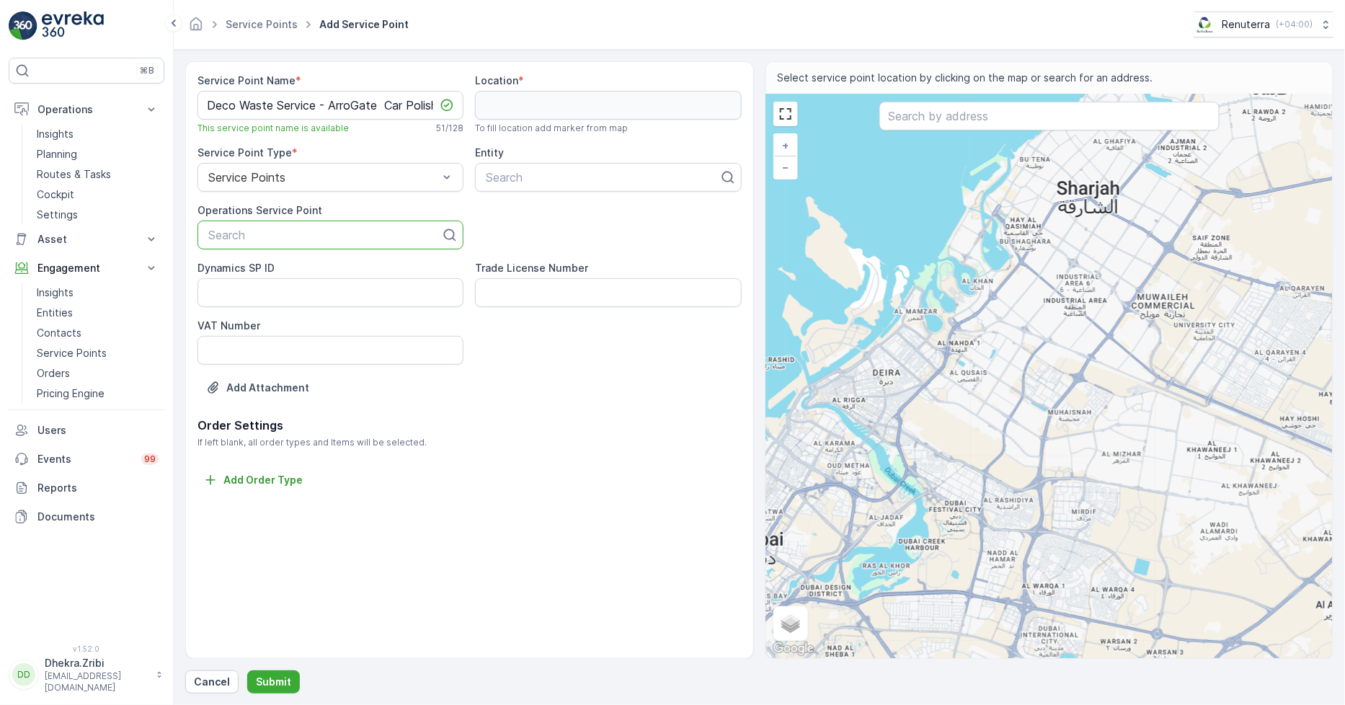
click at [334, 229] on div at bounding box center [325, 235] width 236 height 13
paste input "Deco Waste Service - ArroGate Car Polish | Al Quoz"
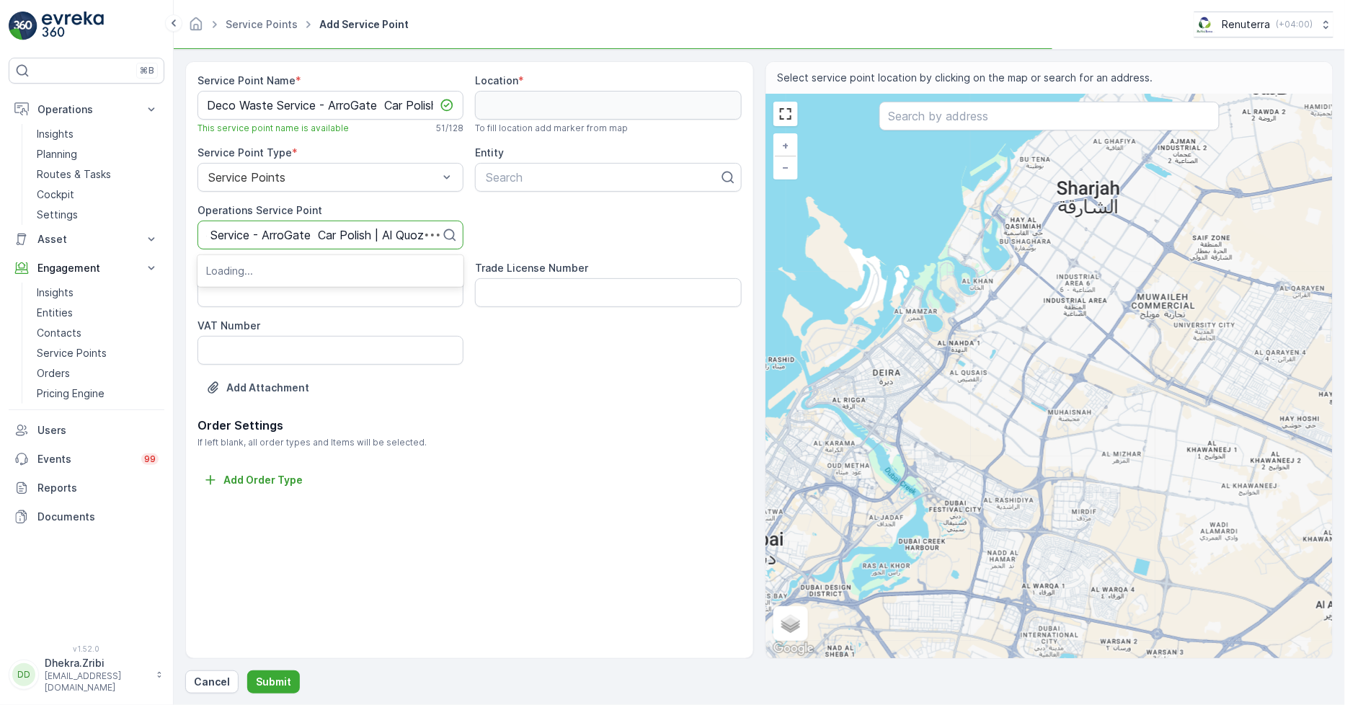
type input "Deco Waste Service - ArroGate Car Polish | Al Quoz"
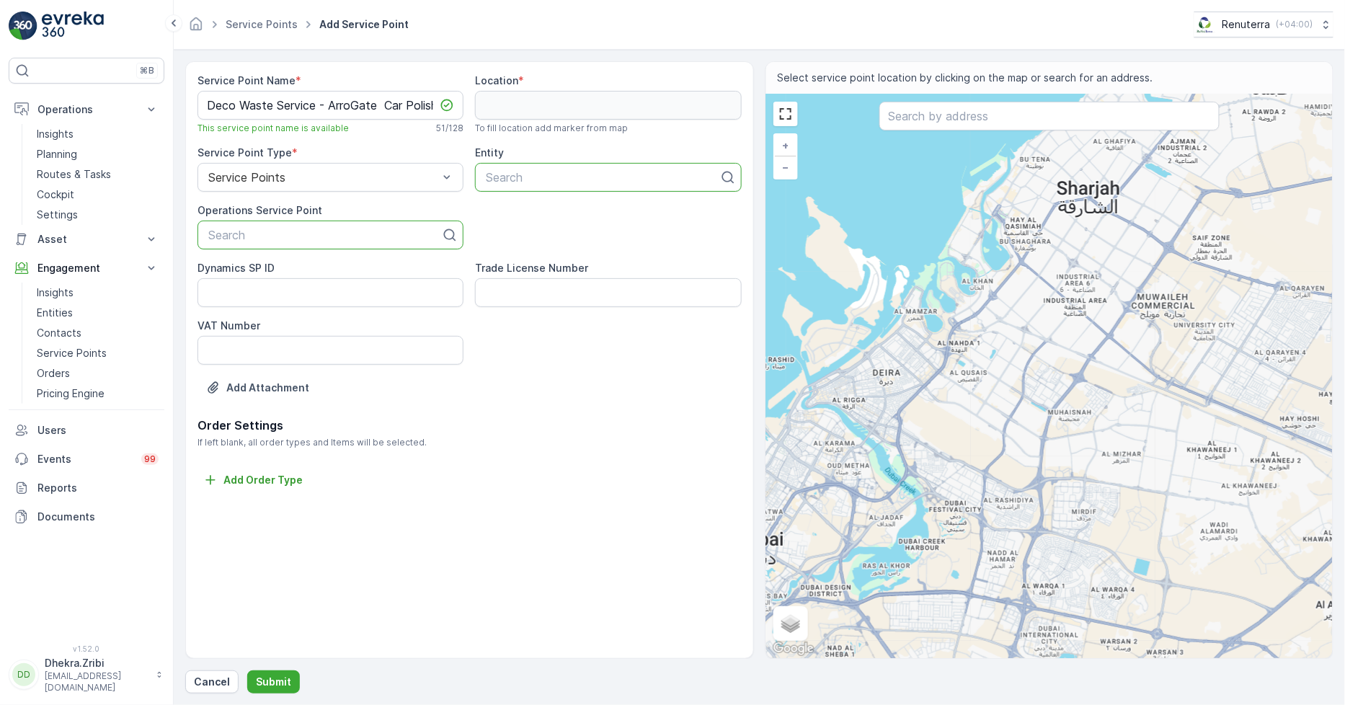
click at [557, 179] on div at bounding box center [602, 177] width 236 height 13
click at [333, 244] on div "Search" at bounding box center [331, 235] width 266 height 29
paste input "Deco Waste Service - ArroGate Car Polish | Al Quoz"
type input "Deco Waste Service - ArroGate Car Polish | Al Quoz"
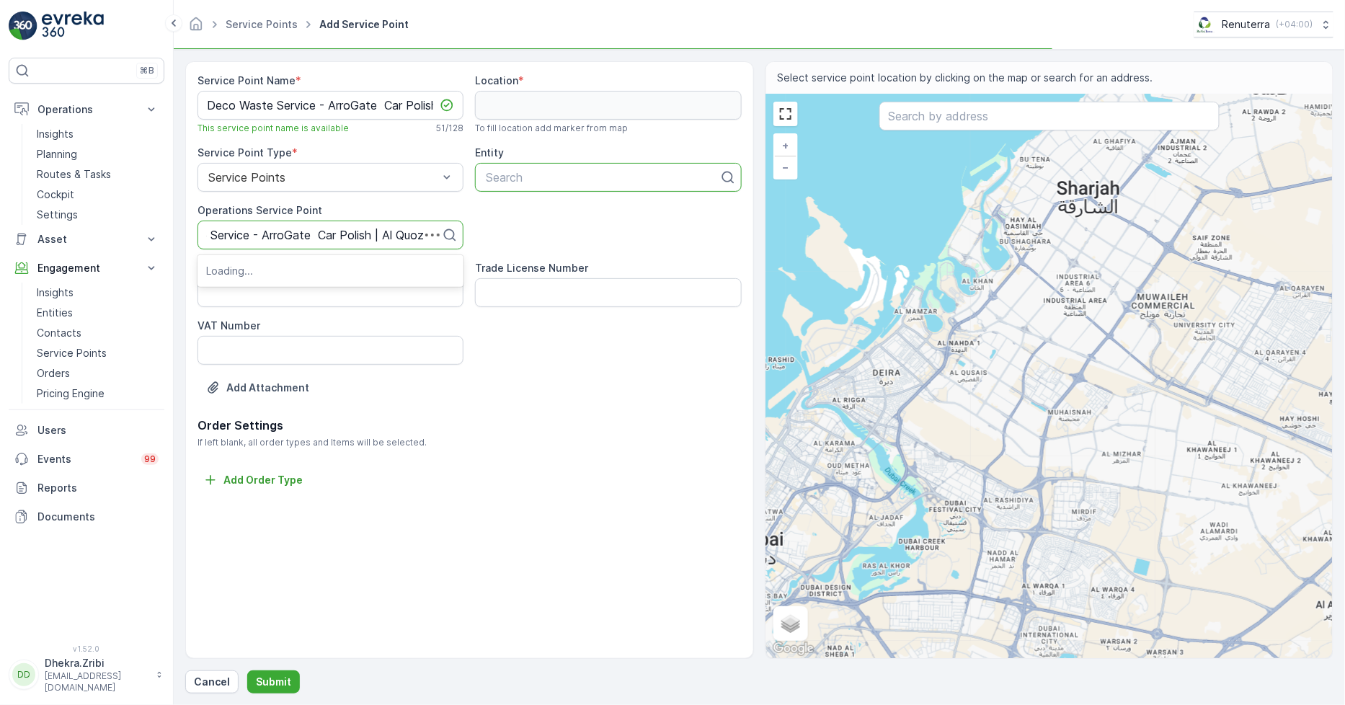
scroll to position [0, 52]
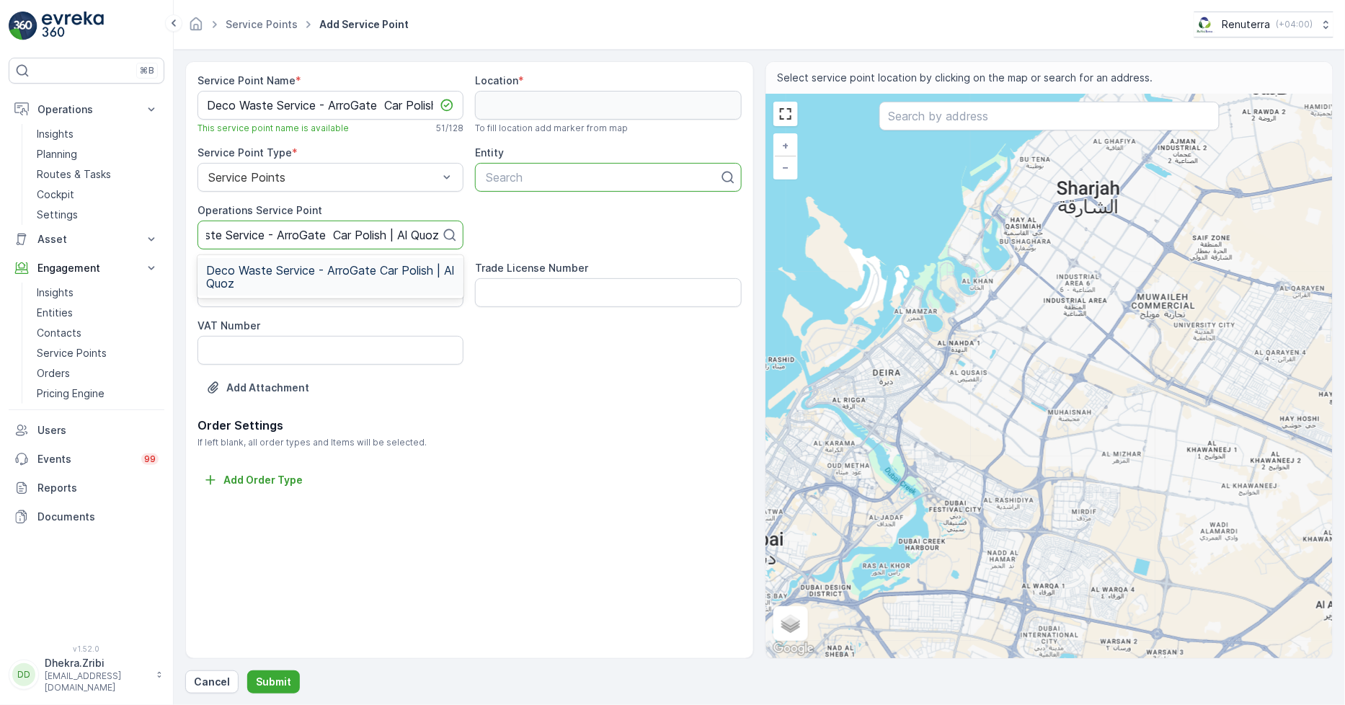
click at [337, 262] on div "Deco Waste Service - ArroGate Car Polish | Al Quoz" at bounding box center [331, 276] width 266 height 37
click at [539, 181] on div at bounding box center [602, 177] width 236 height 13
type input "deco west"
click at [559, 177] on div at bounding box center [602, 177] width 236 height 13
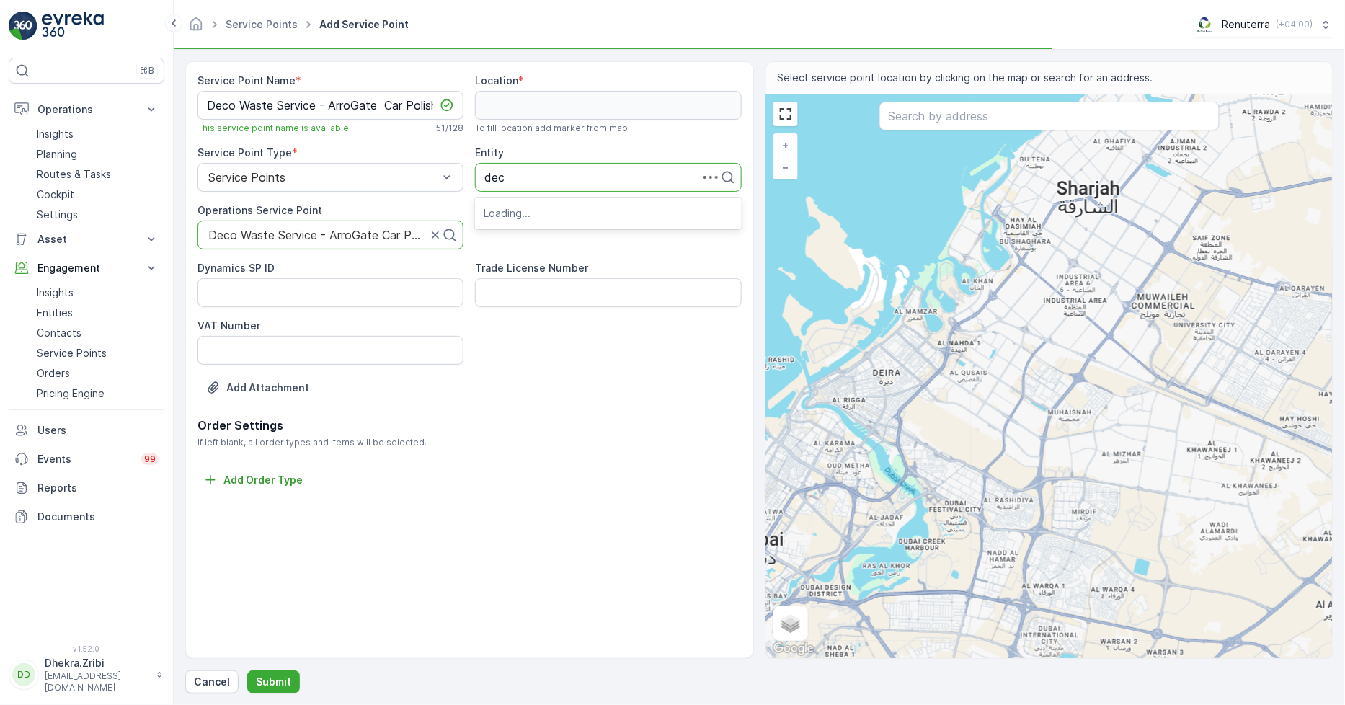
type input "deco"
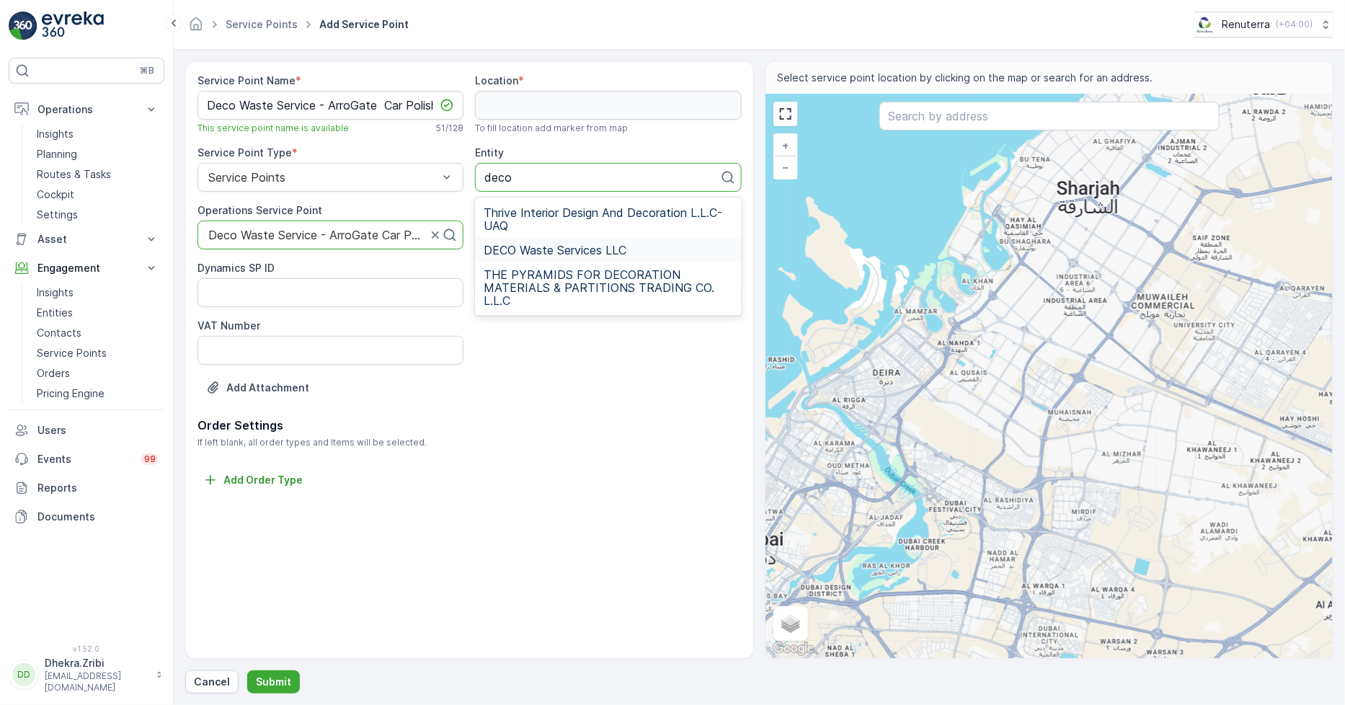
click at [557, 248] on span "DECO Waste Services LLC" at bounding box center [555, 250] width 143 height 13
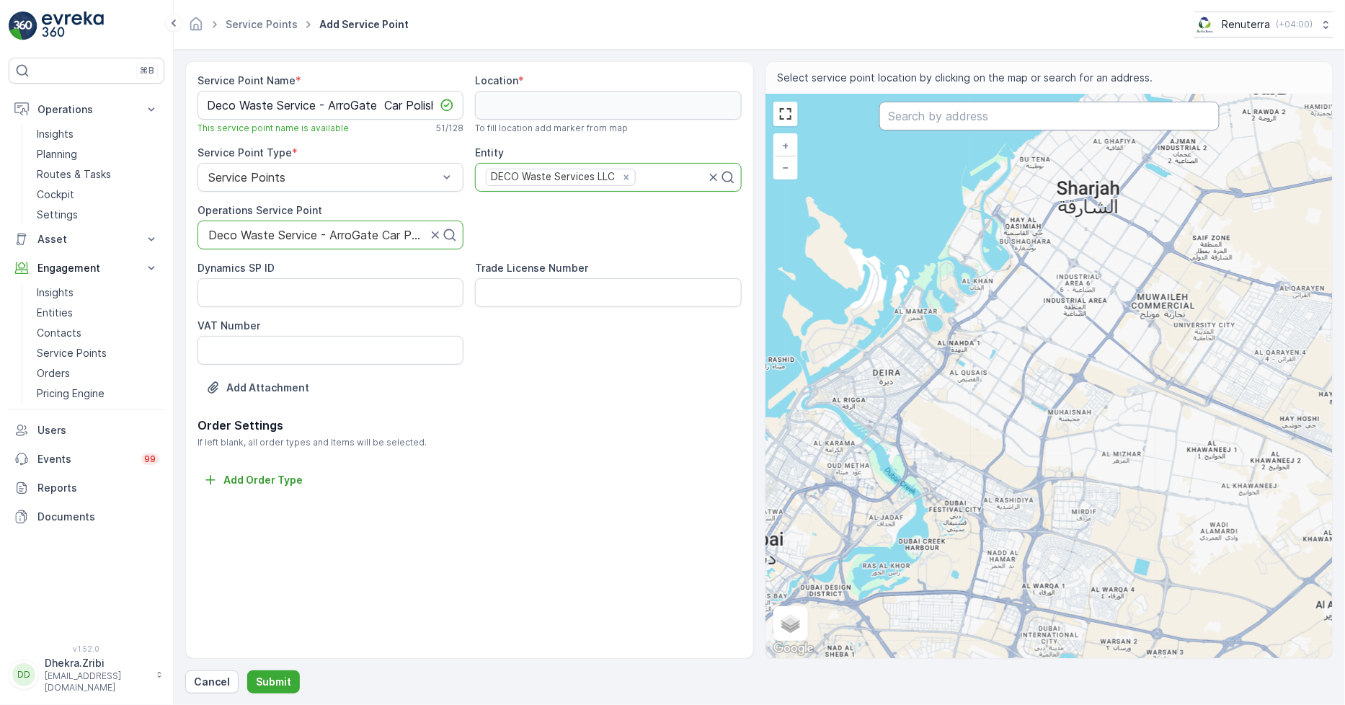
click at [963, 123] on input "text" at bounding box center [1049, 116] width 340 height 29
paste input "The Locker Gym"
type input "The Locker Gym"
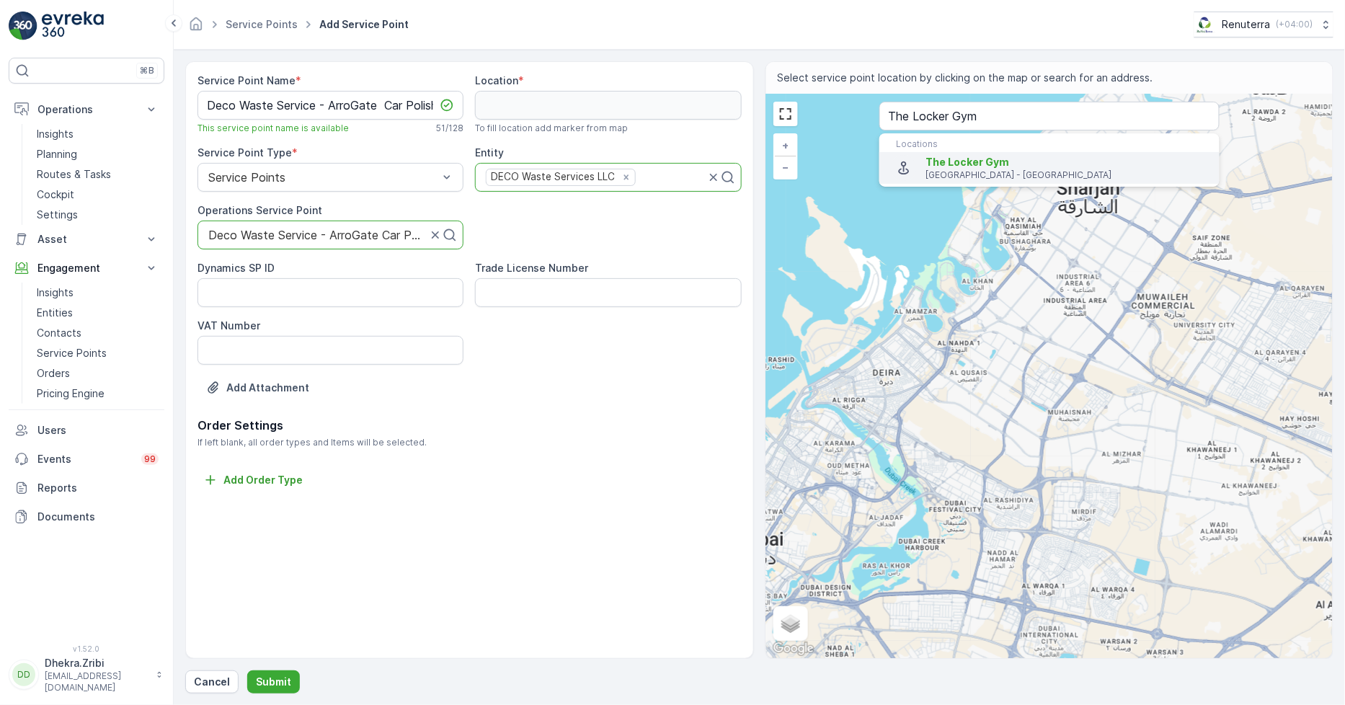
click at [1018, 179] on p "Dubai - United Arab Emirates" at bounding box center [1067, 175] width 282 height 12
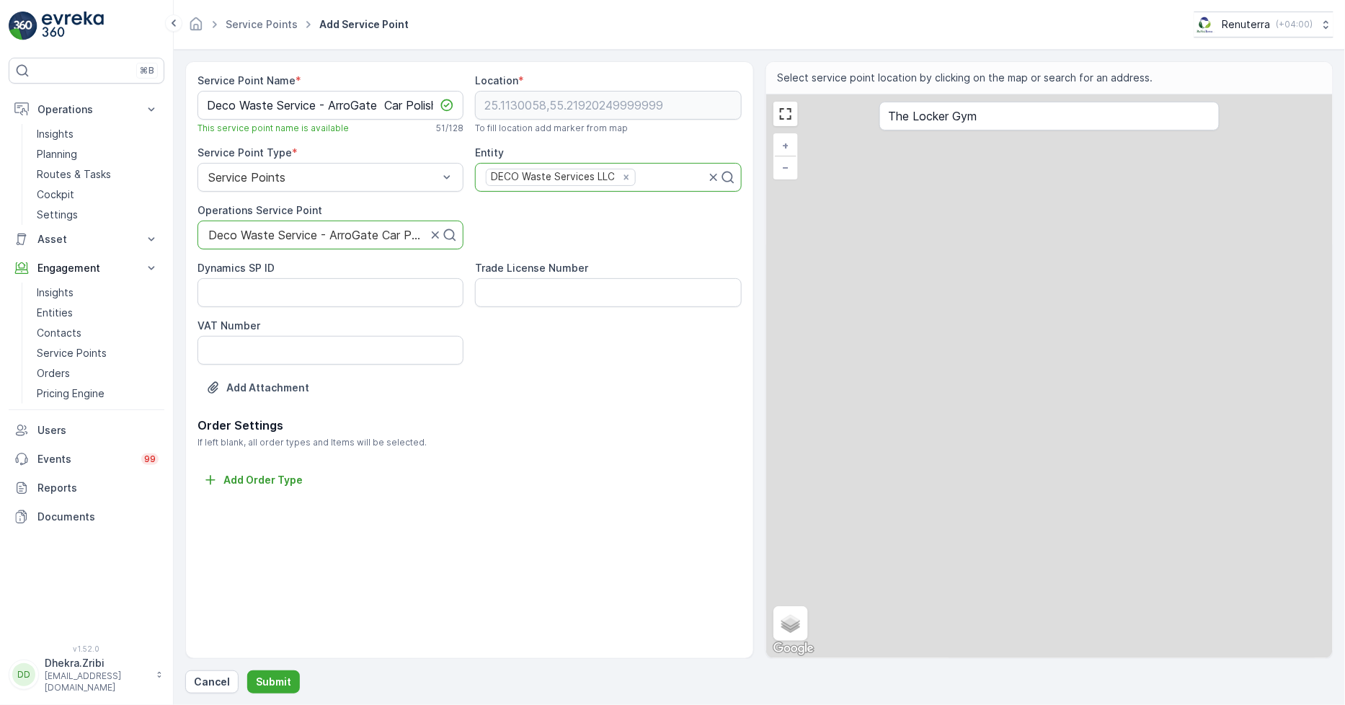
type input "25.1130058,55.21920249999999"
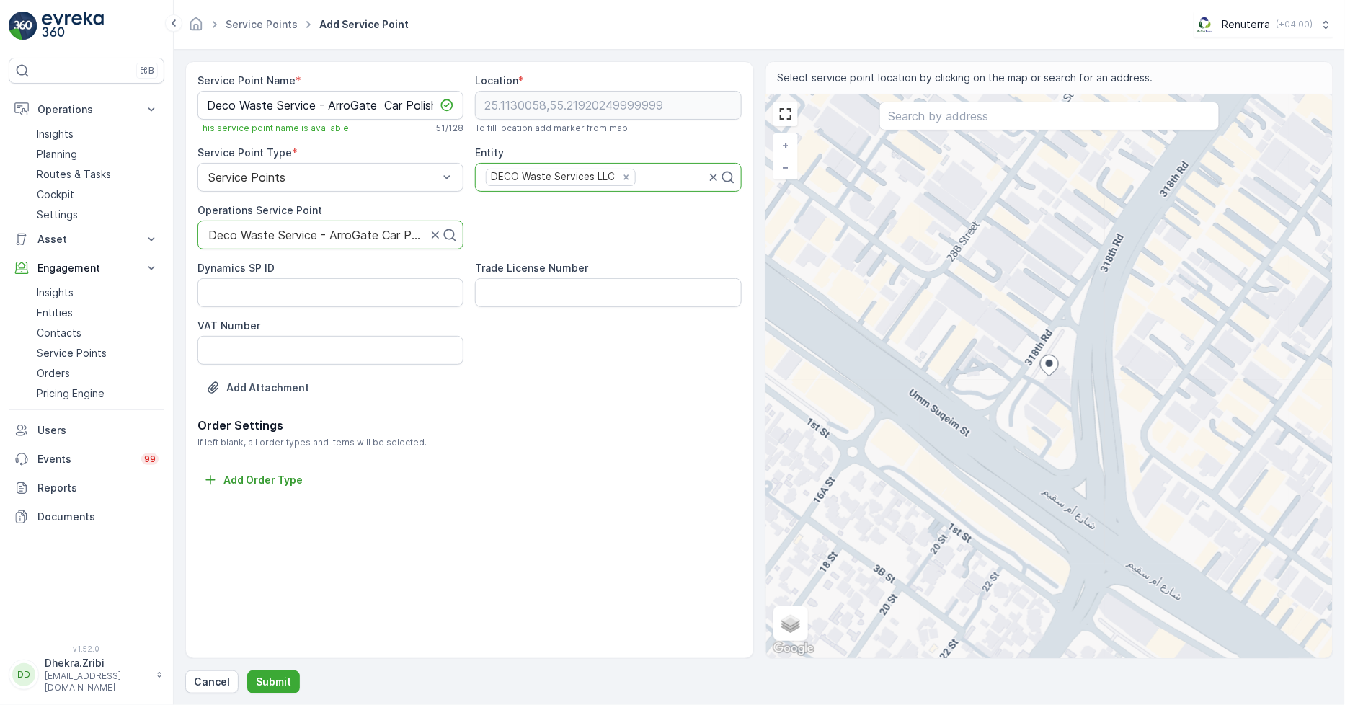
click at [808, 627] on div "+ − Satellite Roadmap Terrain Hybrid Leaflet Keyboard shortcuts Map Data Map da…" at bounding box center [1049, 376] width 567 height 564
type input "25.109633914457575,55.21561245652172"
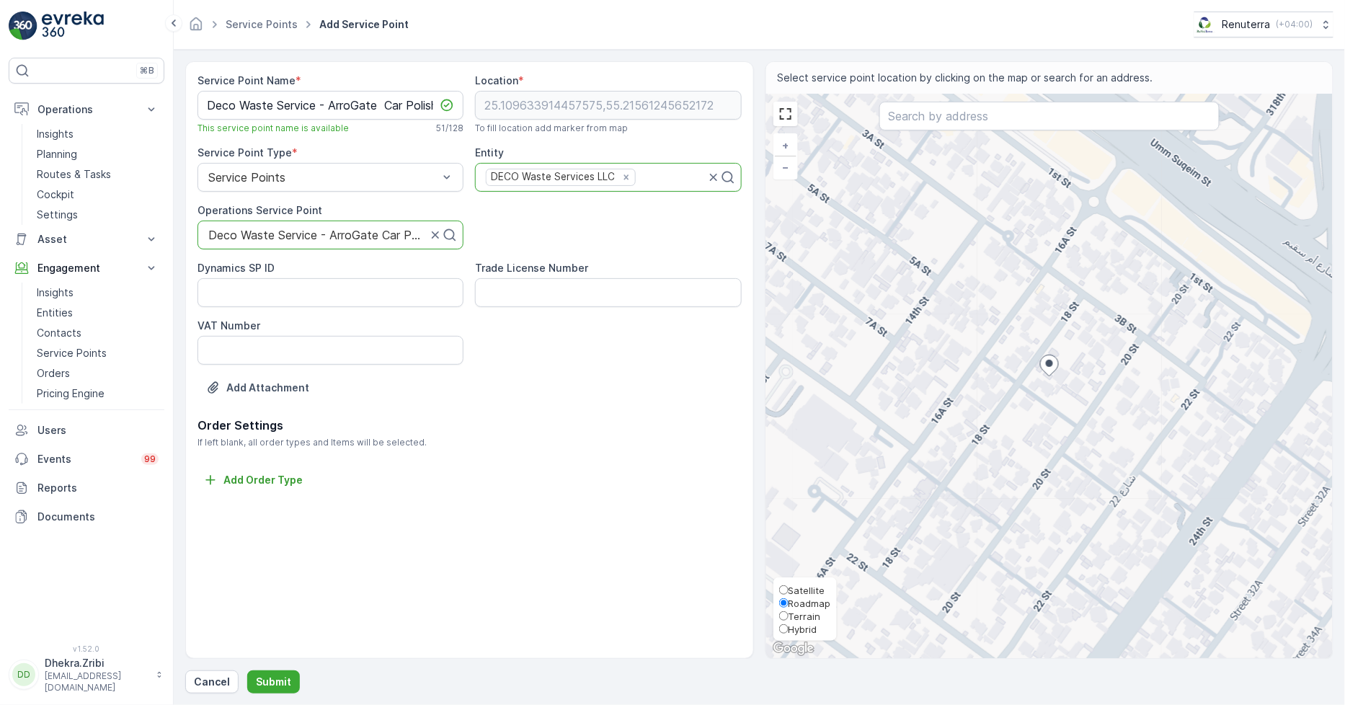
click at [791, 591] on span "Satellite" at bounding box center [807, 591] width 37 height 12
click at [789, 591] on input "Satellite" at bounding box center [783, 589] width 9 height 9
radio input "true"
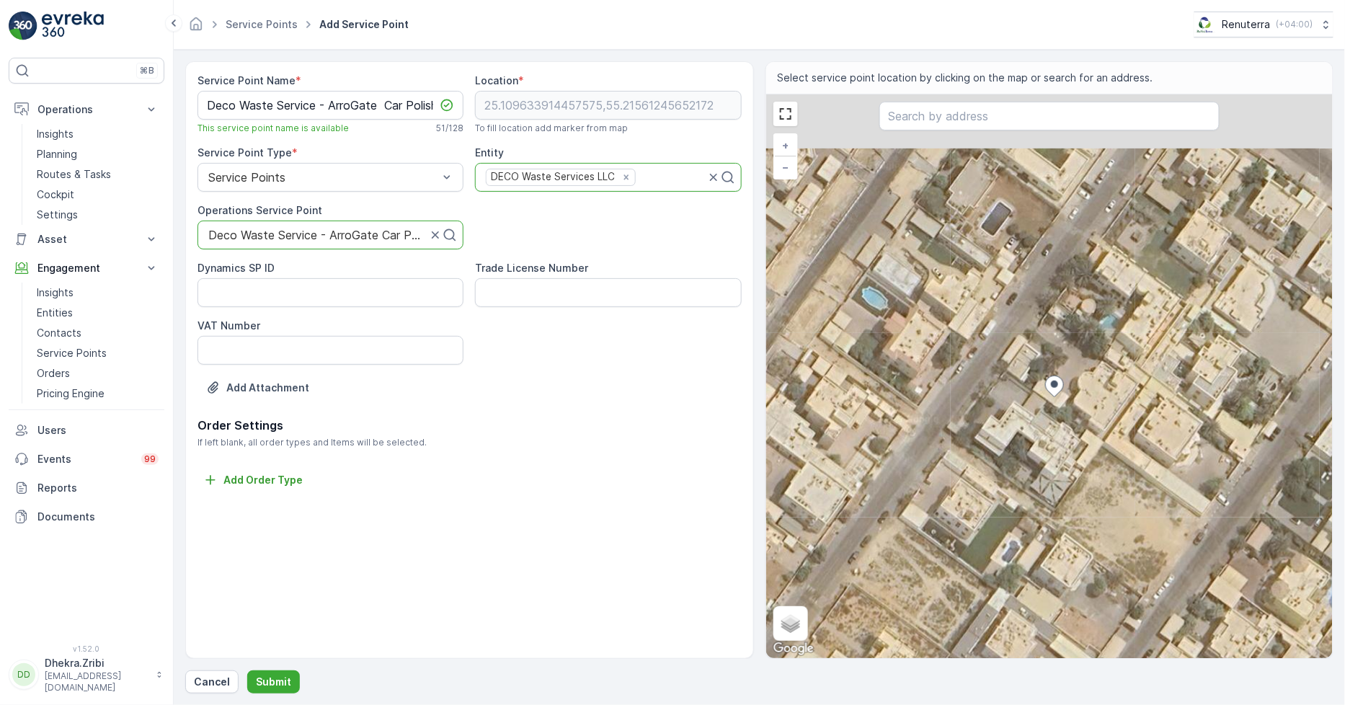
drag, startPoint x: 1012, startPoint y: 371, endPoint x: 1132, endPoint y: 470, distance: 155.6
click at [1132, 470] on div "+ − Satellite Roadmap Terrain Hybrid Leaflet Keyboard shortcuts Map Data Imager…" at bounding box center [1049, 376] width 567 height 564
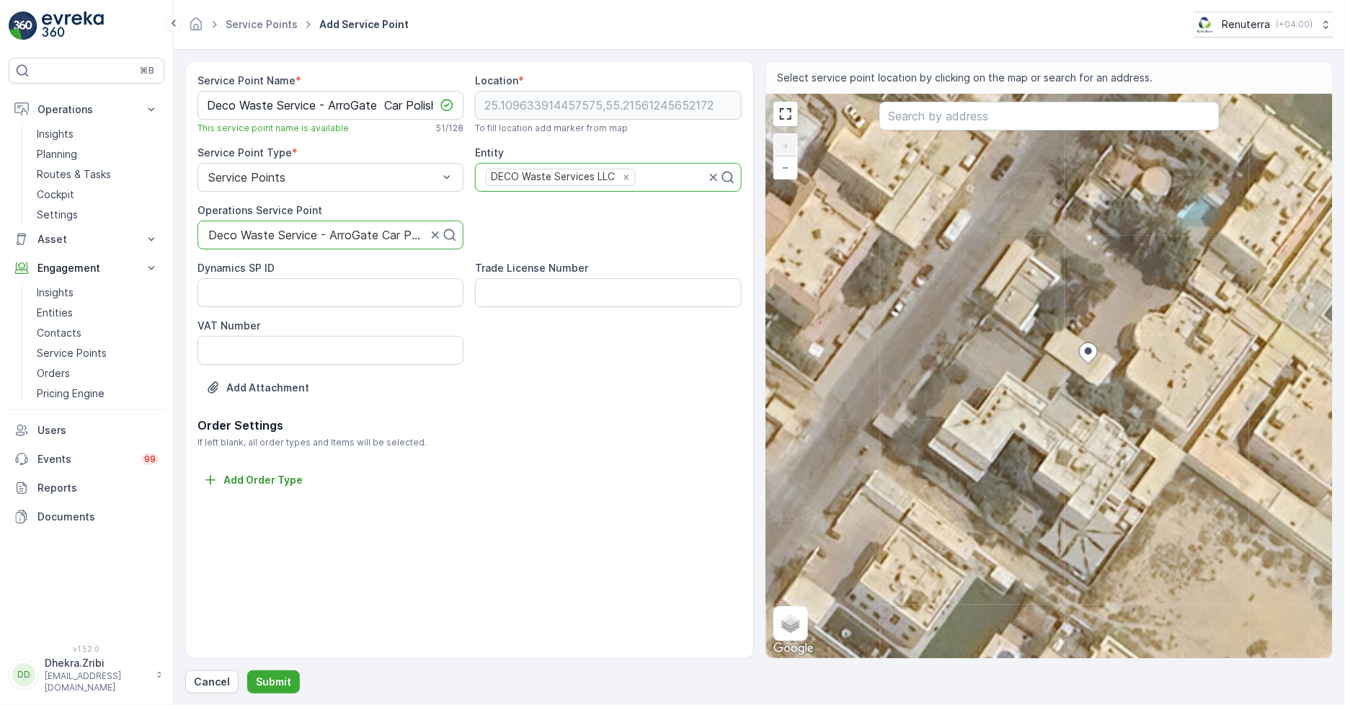
drag, startPoint x: 1015, startPoint y: 377, endPoint x: 1111, endPoint y: 378, distance: 95.9
click at [1111, 378] on div "+ − Satellite Roadmap Terrain Hybrid Leaflet Keyboard shortcuts Map Data Imager…" at bounding box center [1049, 376] width 567 height 564
click at [968, 120] on input "text" at bounding box center [1049, 116] width 340 height 29
paste input "45 Dubai Abu Dhabi Waste transfer Station  Get app  See photos The Locker Gym"
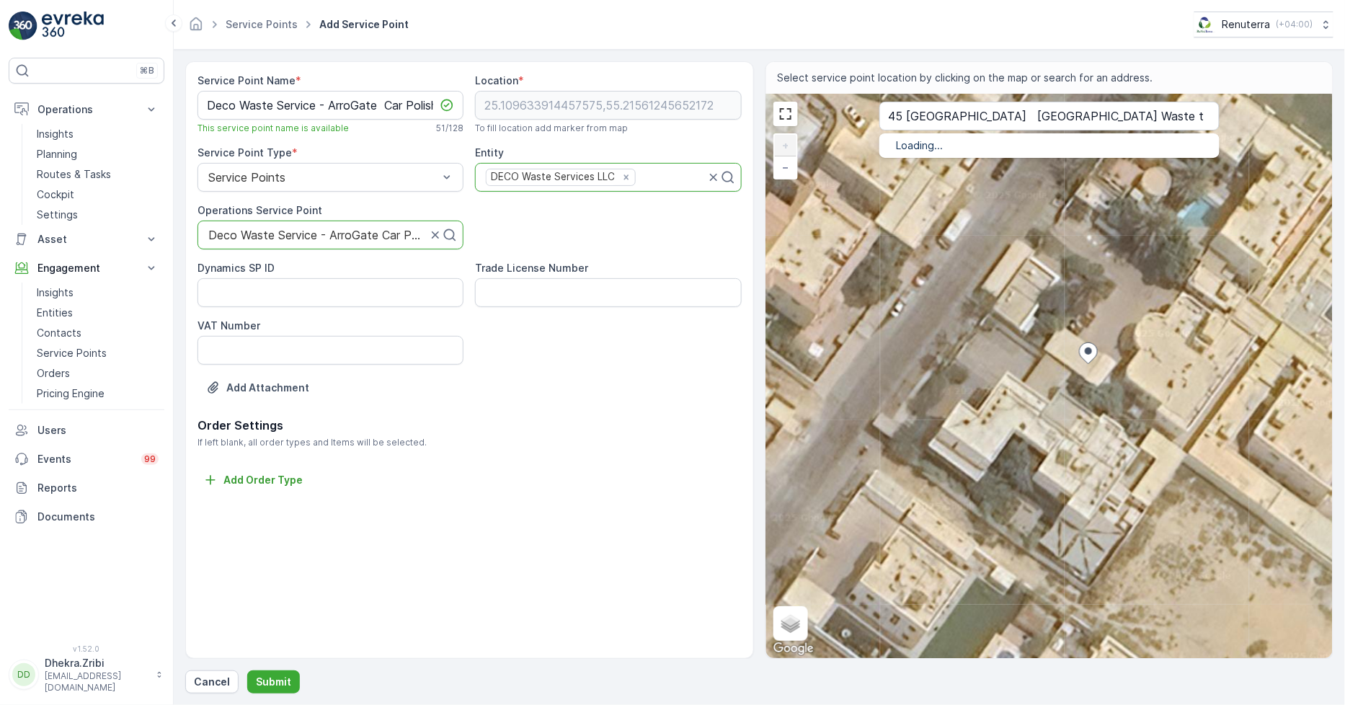
scroll to position [0, 171]
click at [1176, 112] on input "45 Dubai Abu Dhabi Waste transfer Station  Get app  See photos The Locker Gym" at bounding box center [1049, 116] width 340 height 29
click at [1054, 139] on p "No options" at bounding box center [1050, 145] width 306 height 14
click at [726, 101] on div "Service Point Name * Deco Waste Service - ArroGate Car Polish | Al Quoz This se…" at bounding box center [759, 360] width 1148 height 598
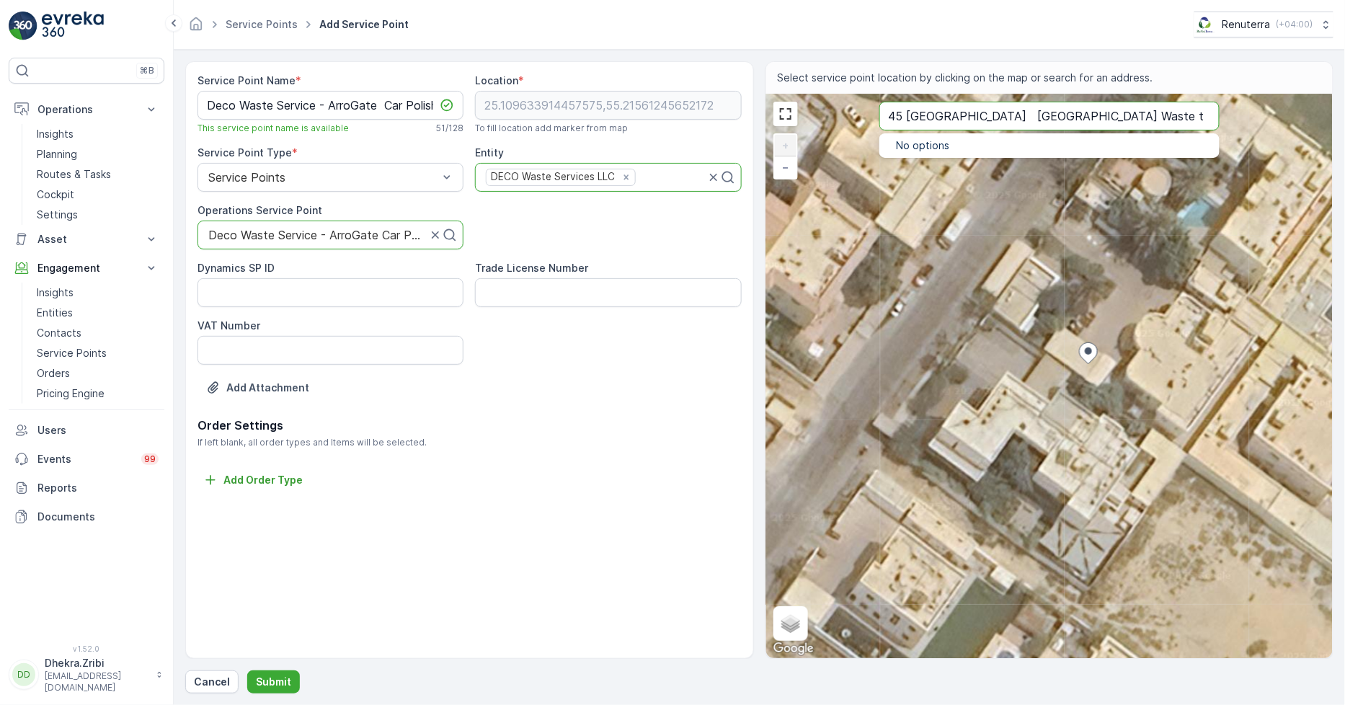
type input "et app  See photos The Locker Gym"
drag, startPoint x: 1005, startPoint y: 115, endPoint x: 847, endPoint y: 118, distance: 157.9
click at [854, 119] on div "+ − Satellite Roadmap Terrain Hybrid Leaflet Keyboard shortcuts Map Data Imager…" at bounding box center [1049, 376] width 567 height 564
type input "25.110046971715885,55.21517550973189"
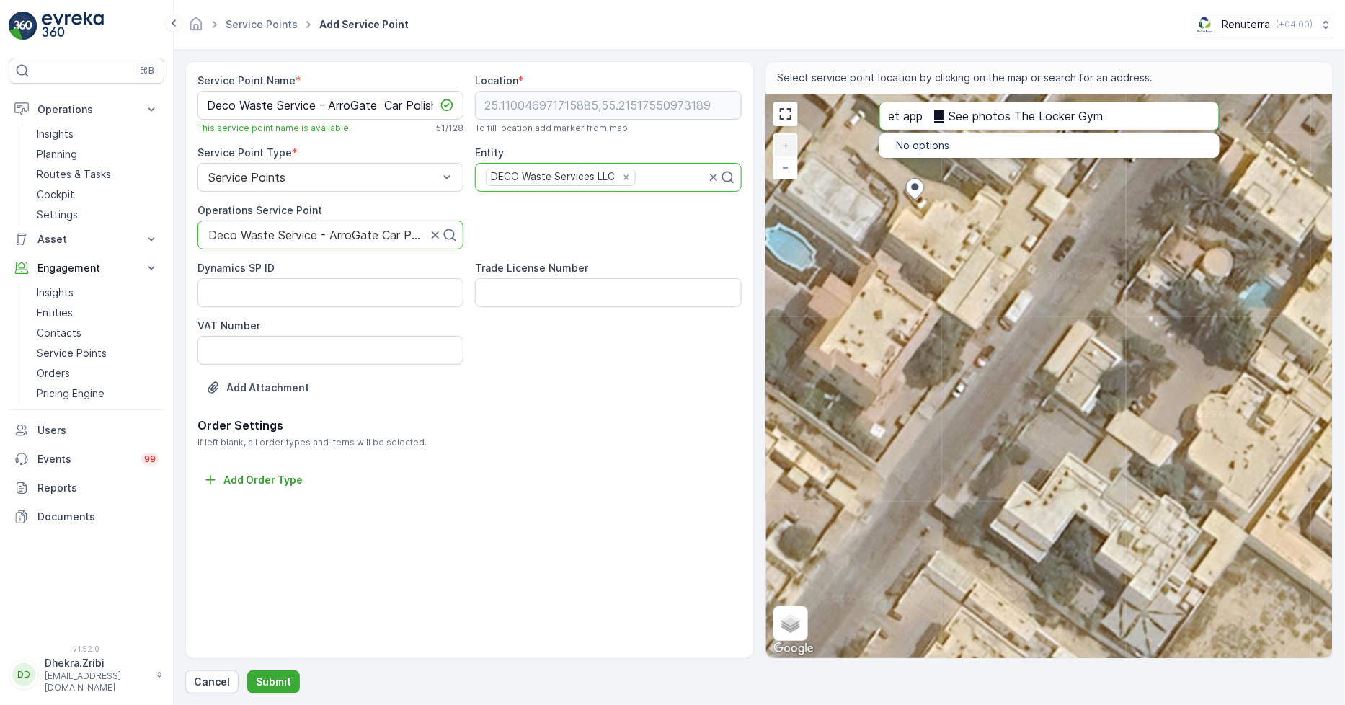
type input "s The Locker Gym"
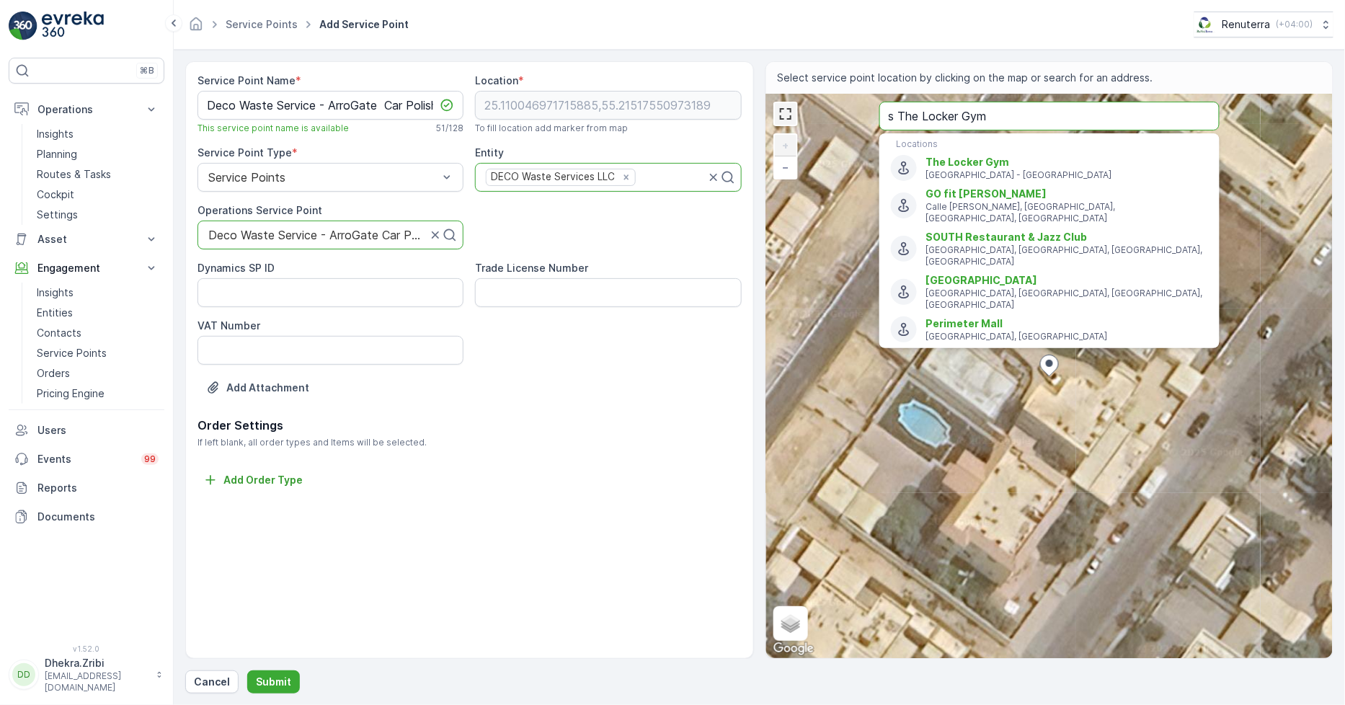
drag, startPoint x: 898, startPoint y: 112, endPoint x: 779, endPoint y: 118, distance: 119.1
click at [780, 125] on div "+ − Satellite Roadmap Terrain Hybrid Leaflet Keyboard shortcuts Map Data Imager…" at bounding box center [1049, 376] width 567 height 564
type input "25.110469676648723,55.214674126140046"
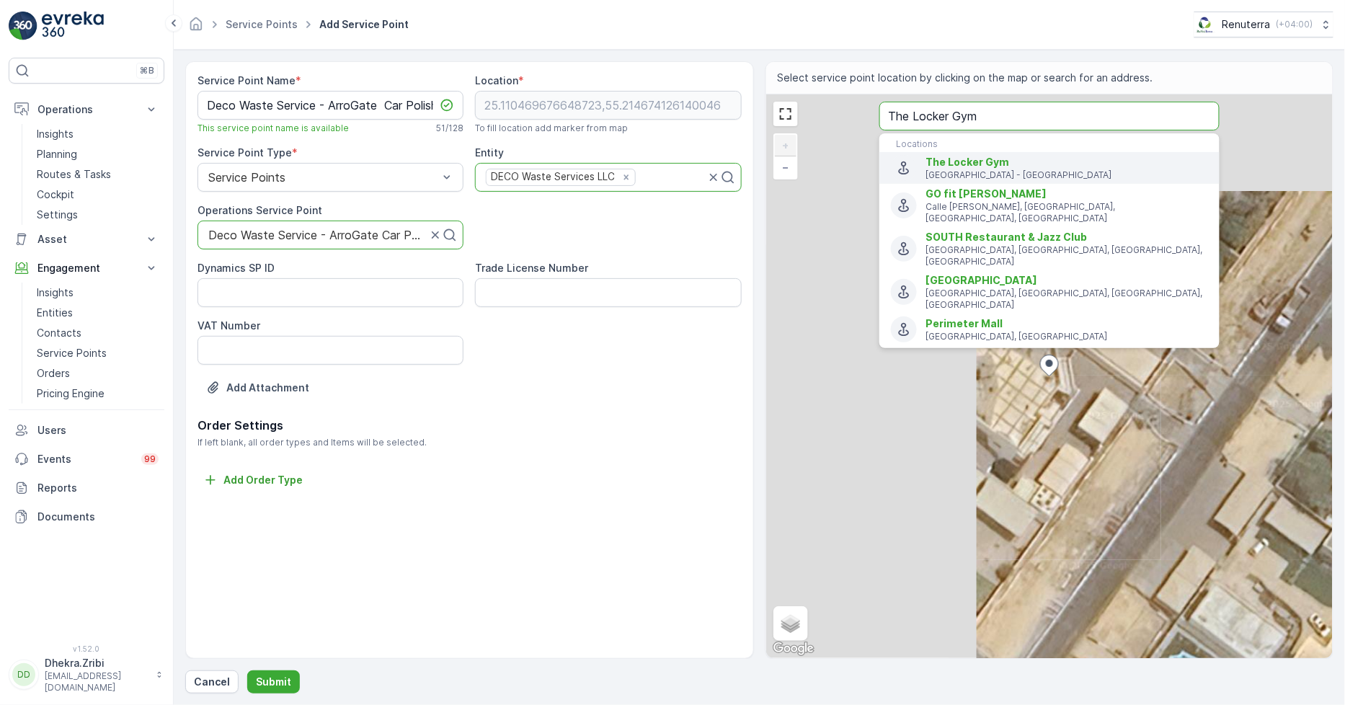
type input "The Locker Gym"
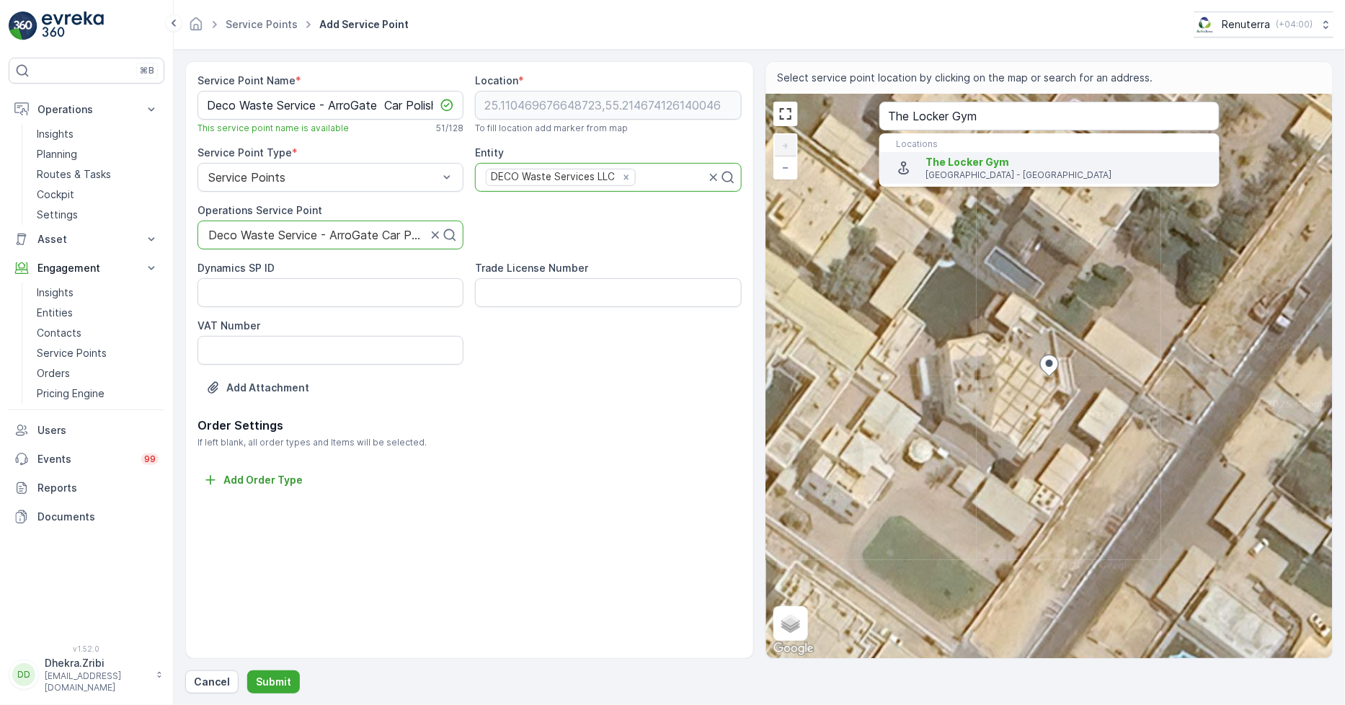
click at [976, 159] on span "The Locker Gym" at bounding box center [968, 162] width 84 height 12
type input "25.1130058,55.21920249999999"
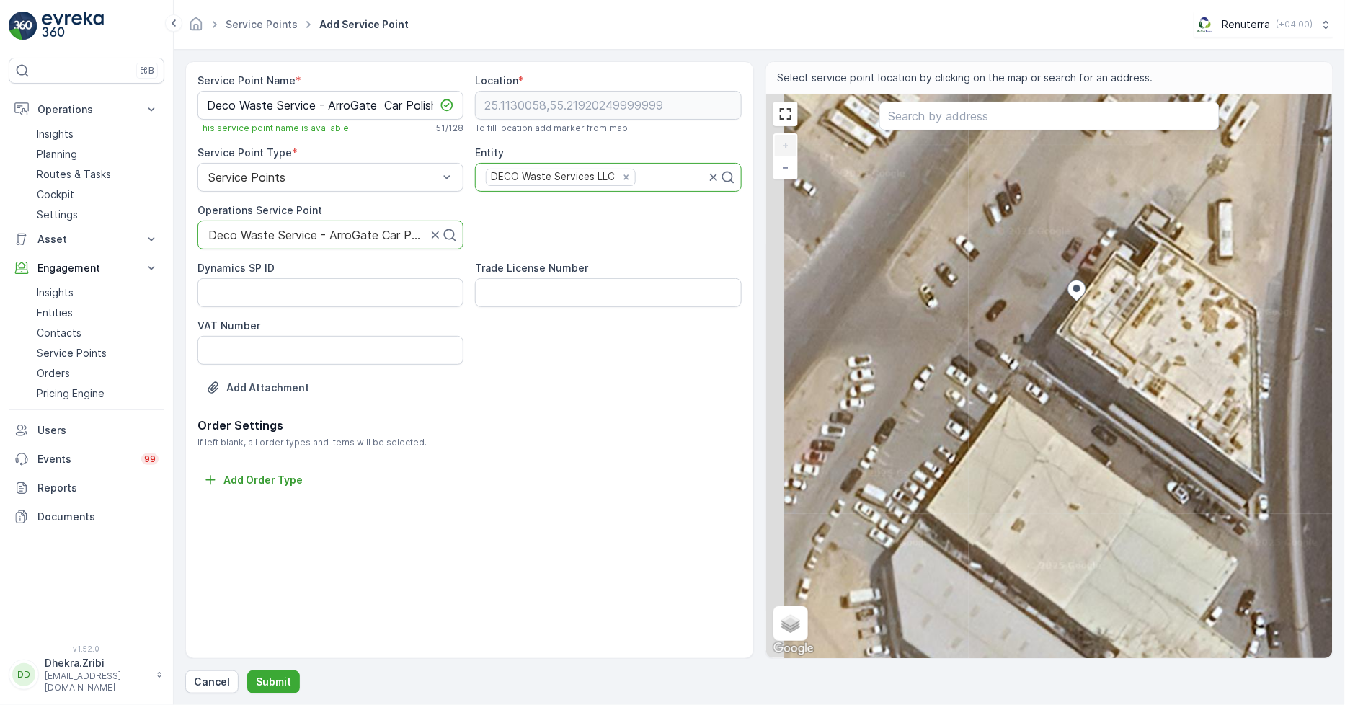
drag, startPoint x: 956, startPoint y: 407, endPoint x: 1068, endPoint y: 327, distance: 137.4
click at [1068, 327] on div "+ − Satellite Roadmap Terrain Hybrid Leaflet Keyboard shortcuts Map Data Imager…" at bounding box center [1049, 376] width 567 height 564
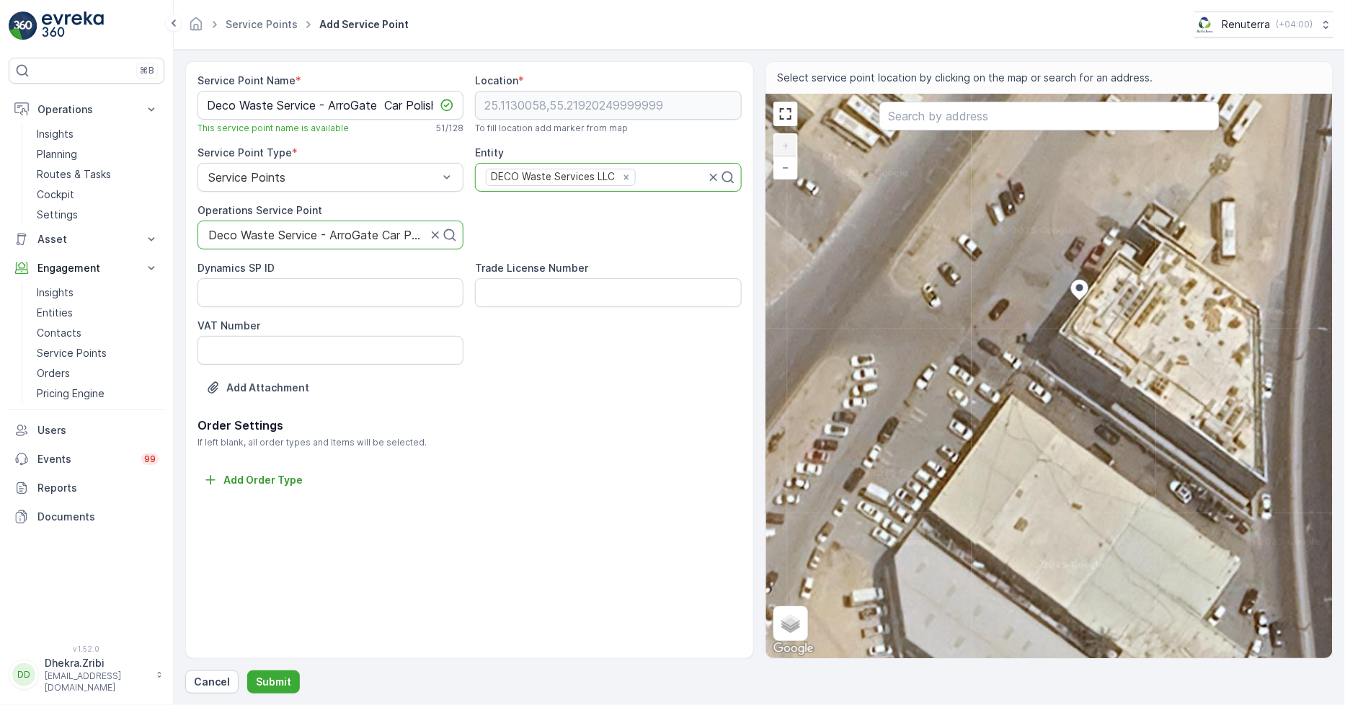
click at [1000, 315] on div "+ − Satellite Roadmap Terrain Hybrid Leaflet Keyboard shortcuts Map Data Imager…" at bounding box center [1049, 376] width 567 height 564
type input "25.112982337842464,55.21905426758088"
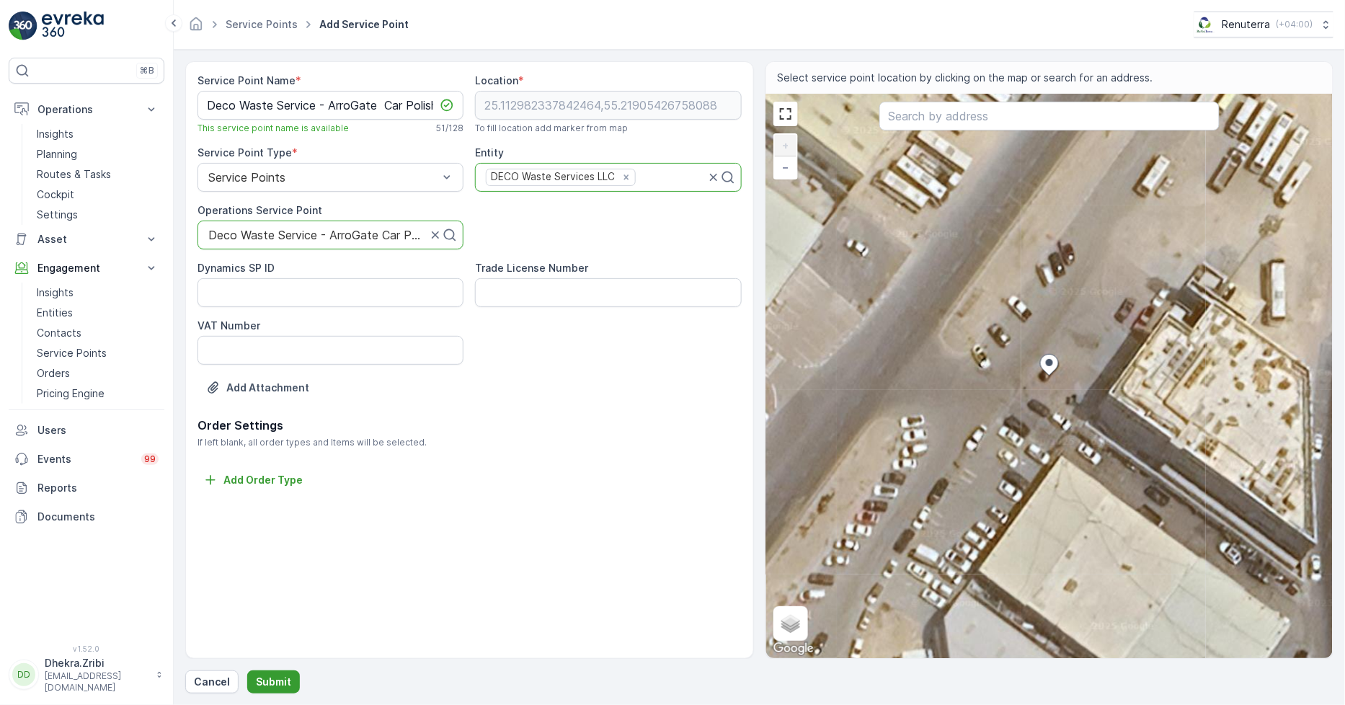
click at [292, 678] on button "Submit" at bounding box center [273, 681] width 53 height 23
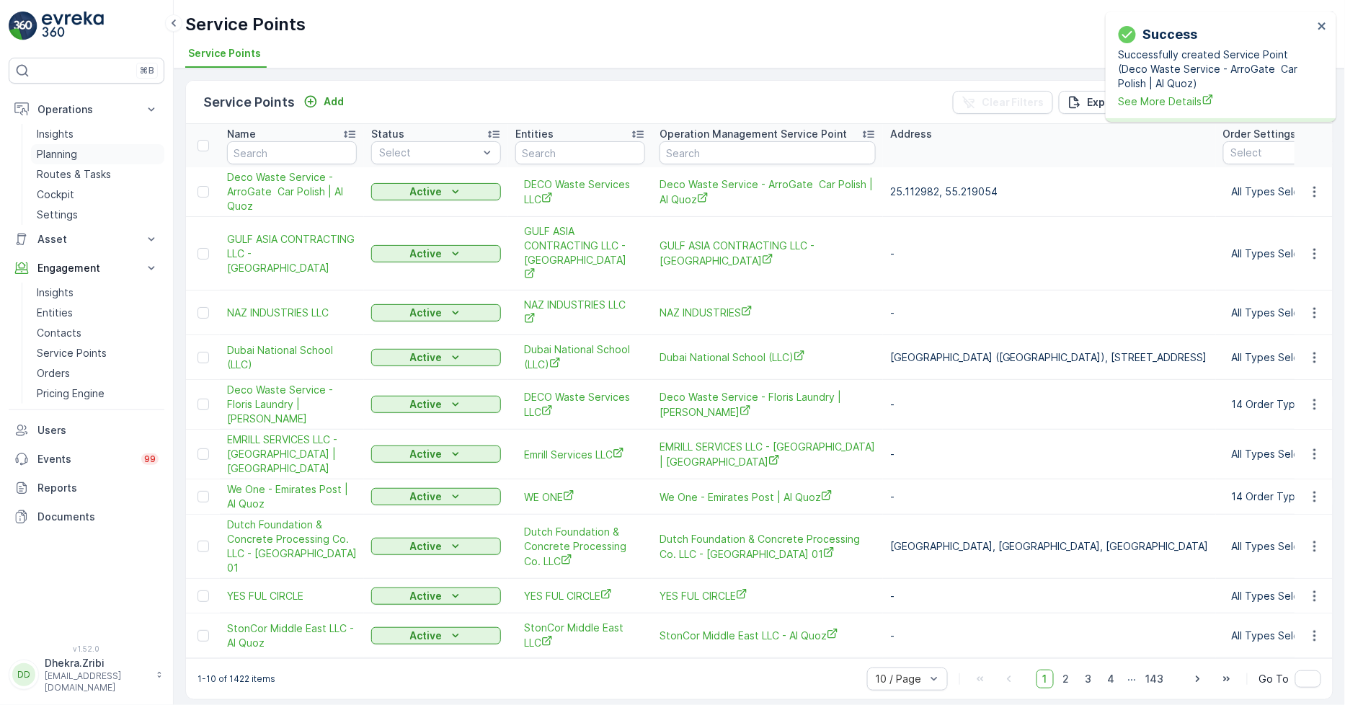
click at [73, 150] on p "Planning" at bounding box center [57, 154] width 40 height 14
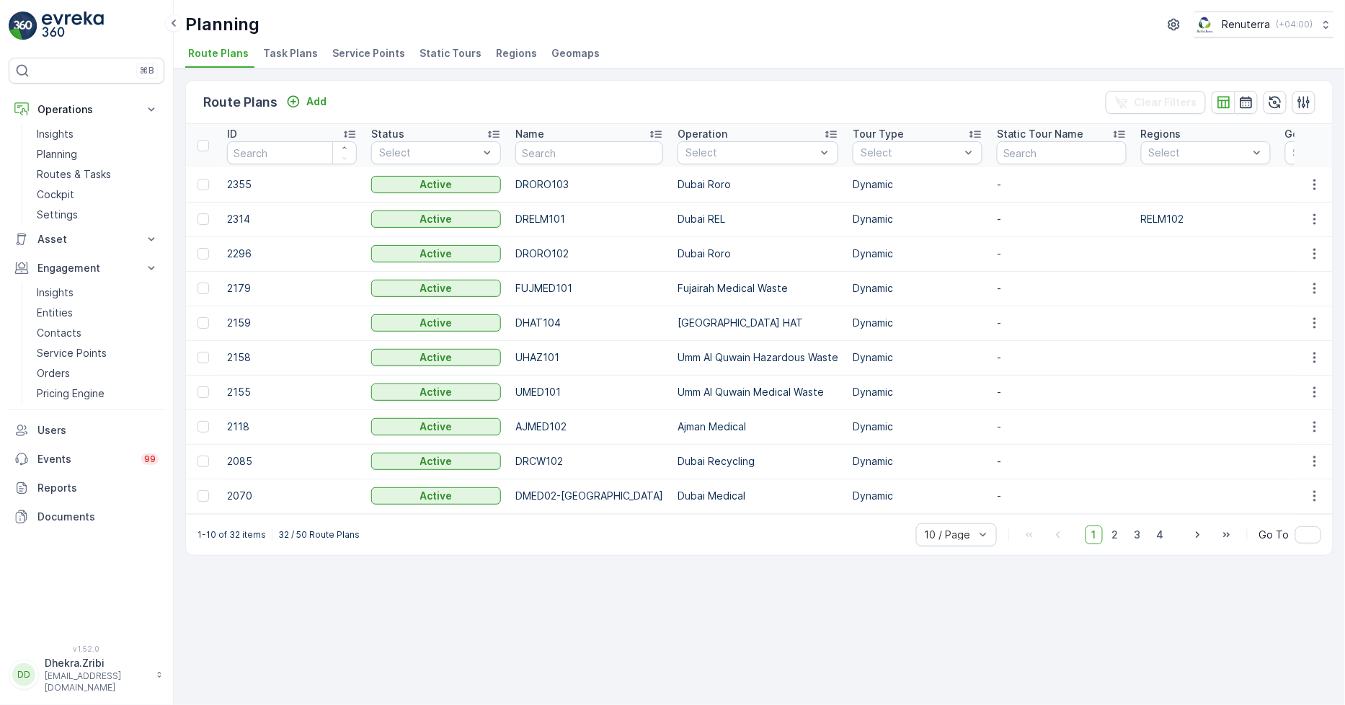
click at [364, 46] on span "Service Points" at bounding box center [368, 53] width 73 height 14
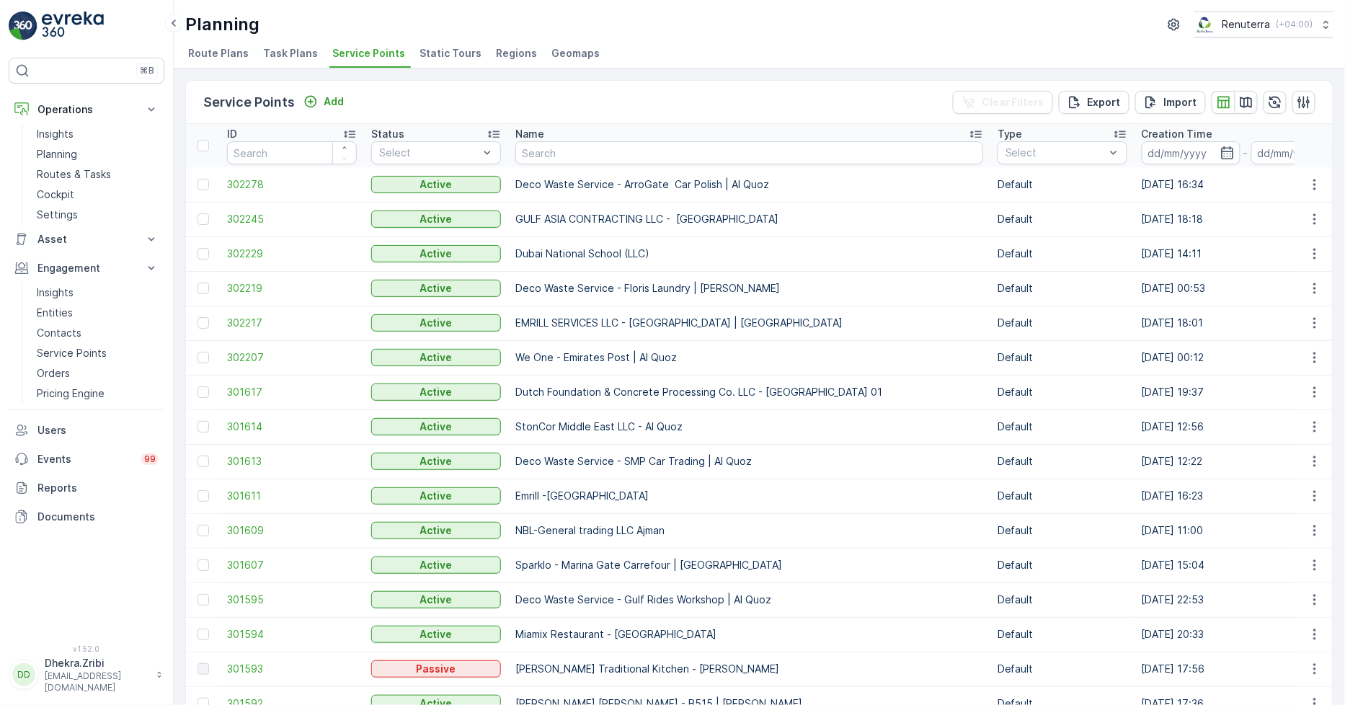
click at [242, 168] on td "302278" at bounding box center [292, 184] width 144 height 35
click at [241, 179] on span "302278" at bounding box center [292, 184] width 130 height 14
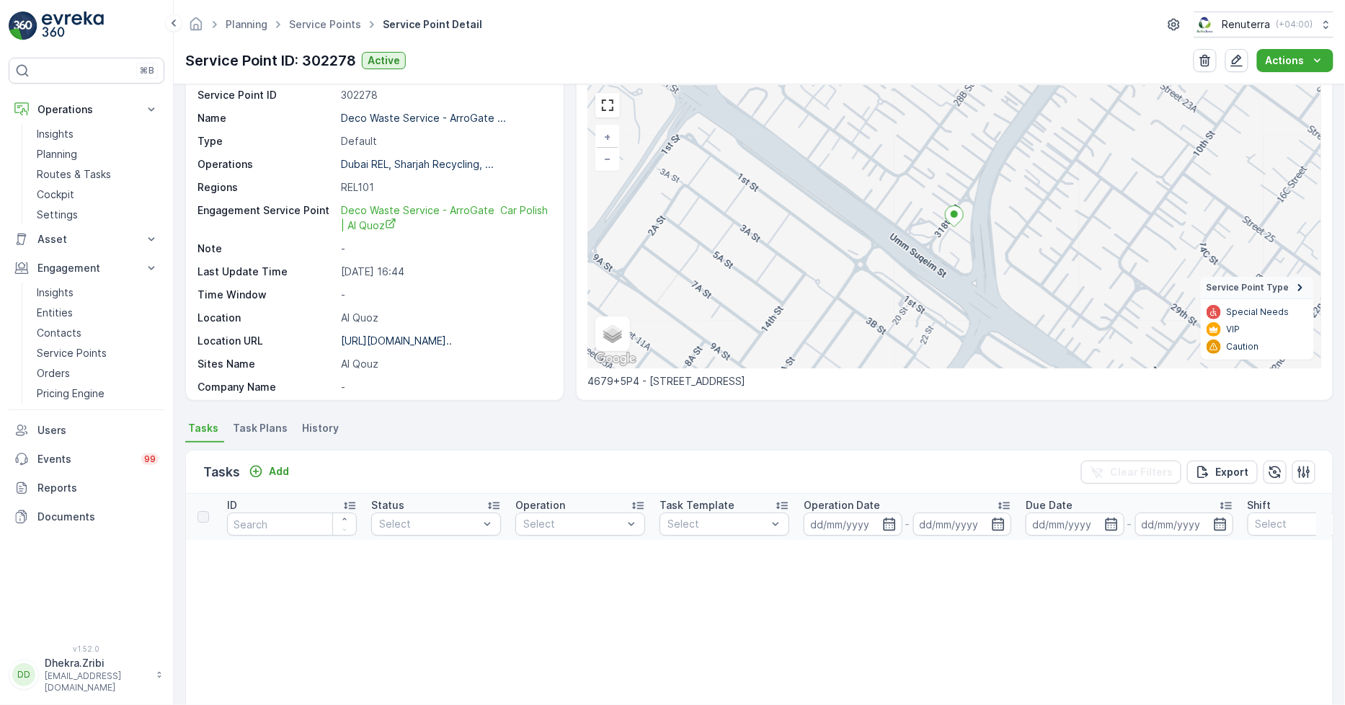
scroll to position [80, 0]
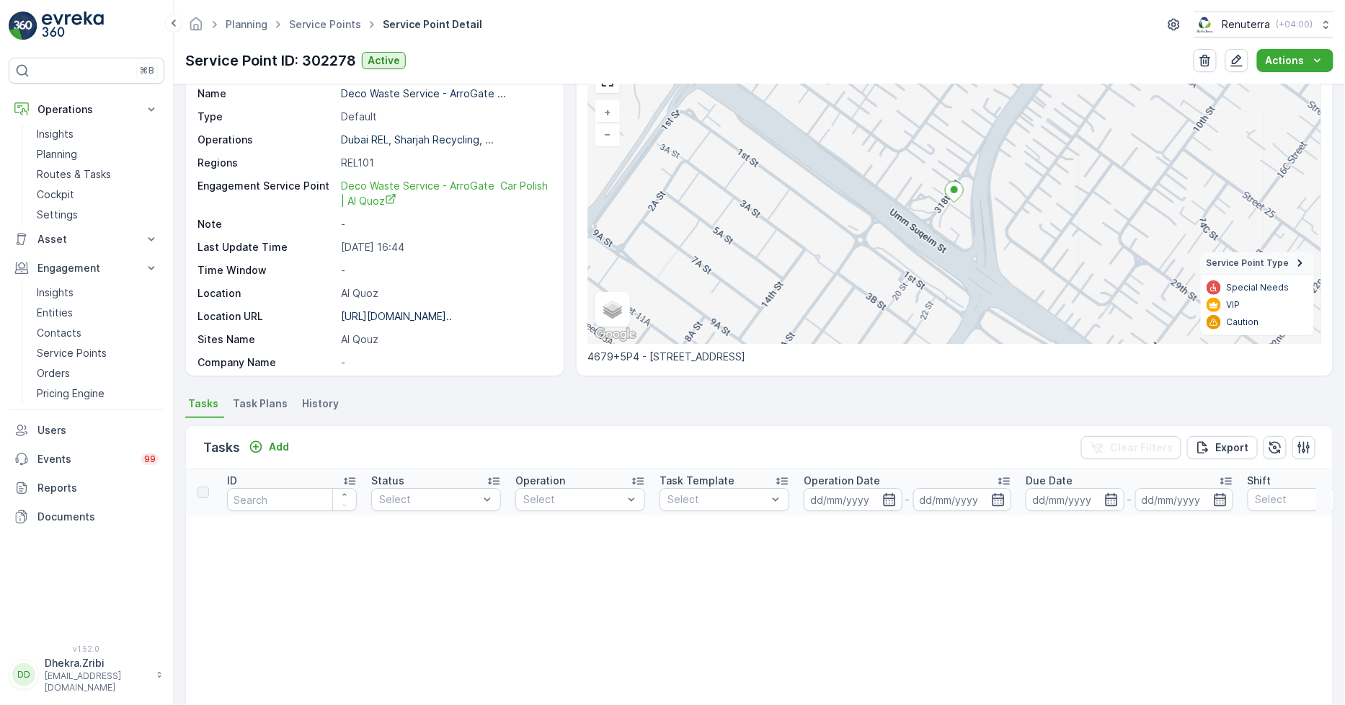
click at [272, 409] on span "Task Plans" at bounding box center [260, 403] width 55 height 14
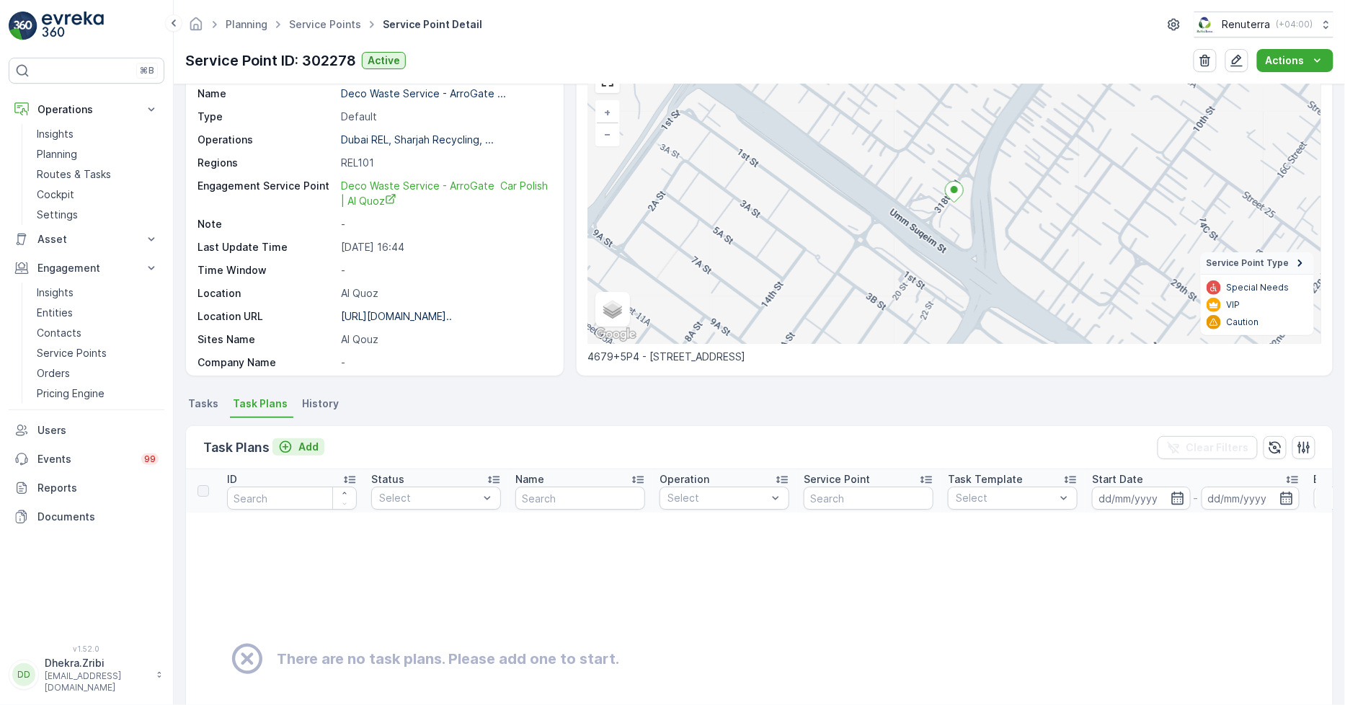
click at [281, 440] on icon "Add" at bounding box center [285, 447] width 14 height 14
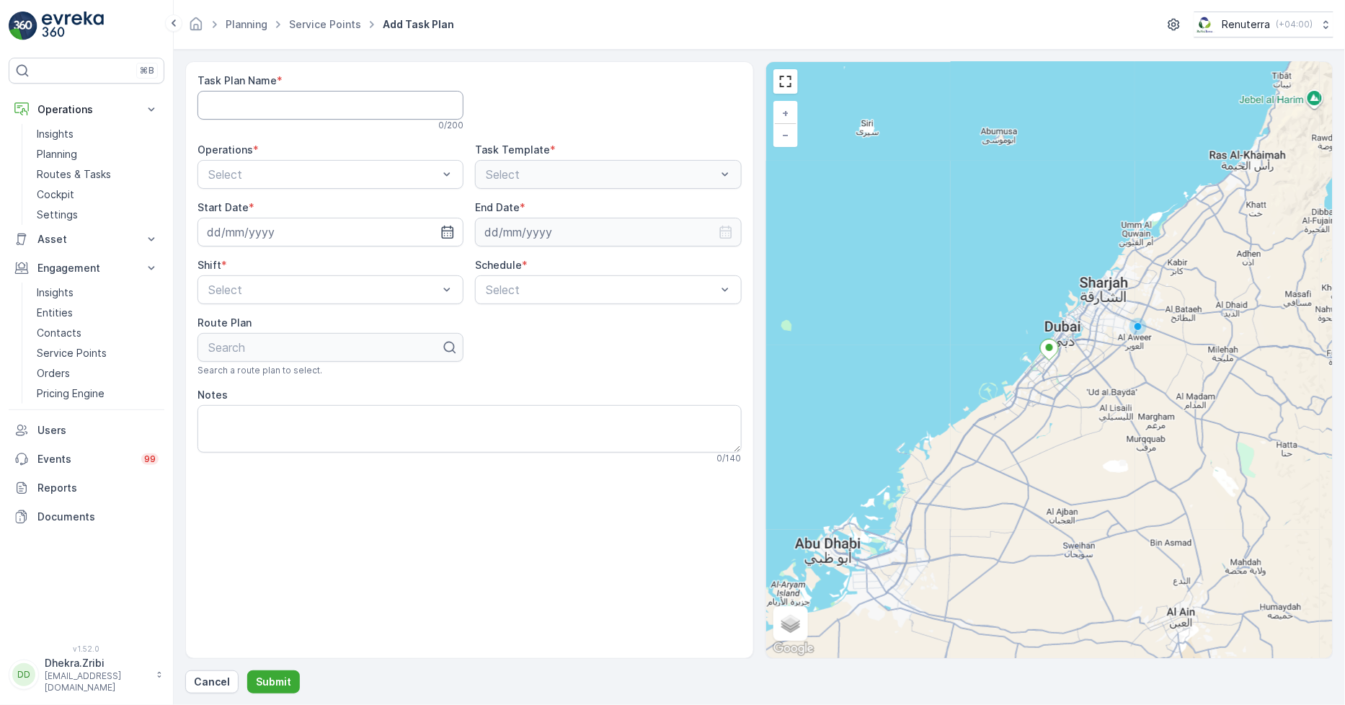
click at [350, 106] on Name "Task Plan Name" at bounding box center [331, 105] width 266 height 29
type Name "REL001"
click at [328, 183] on div "Select" at bounding box center [331, 174] width 266 height 29
click at [276, 236] on div "Dubai REL" at bounding box center [330, 234] width 249 height 13
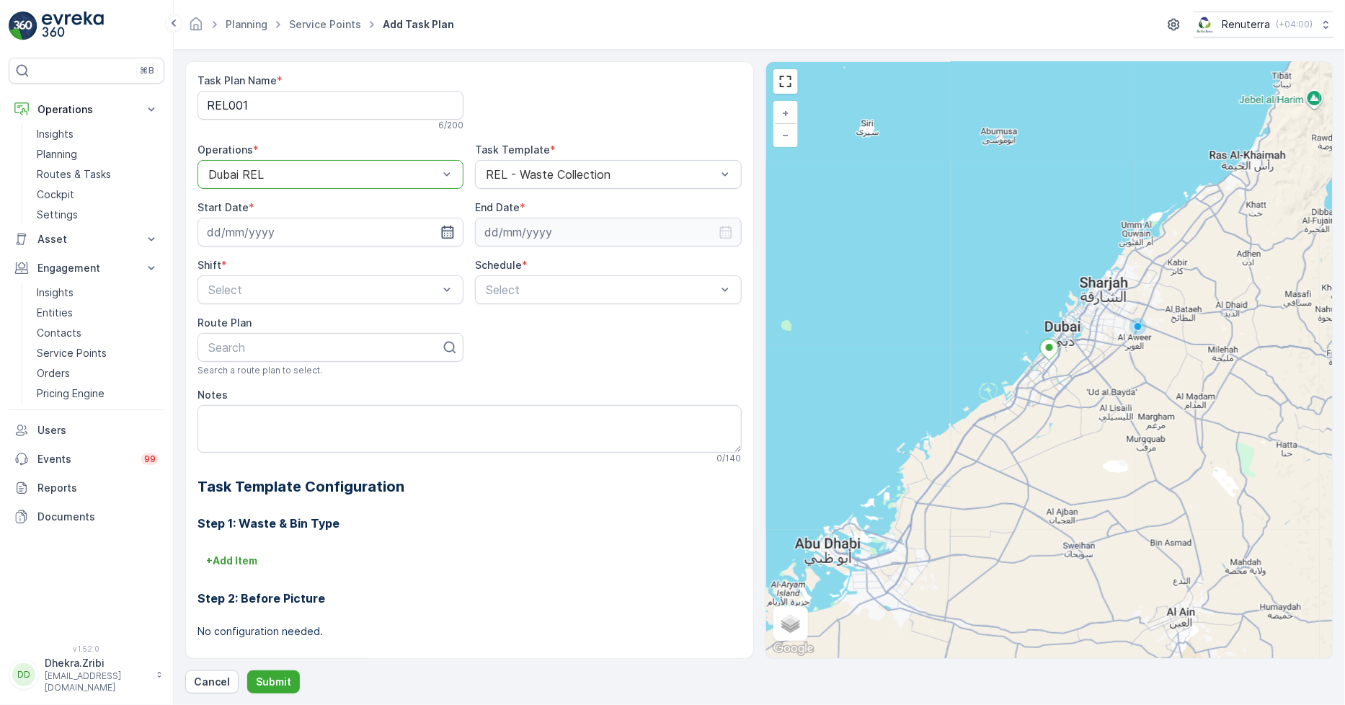
click at [443, 229] on icon "button" at bounding box center [448, 232] width 12 height 13
click at [377, 375] on div "18" at bounding box center [377, 381] width 23 height 23
type input "18.10.2025"
click at [722, 228] on icon "button" at bounding box center [726, 232] width 14 height 14
click at [532, 260] on icon at bounding box center [539, 267] width 14 height 14
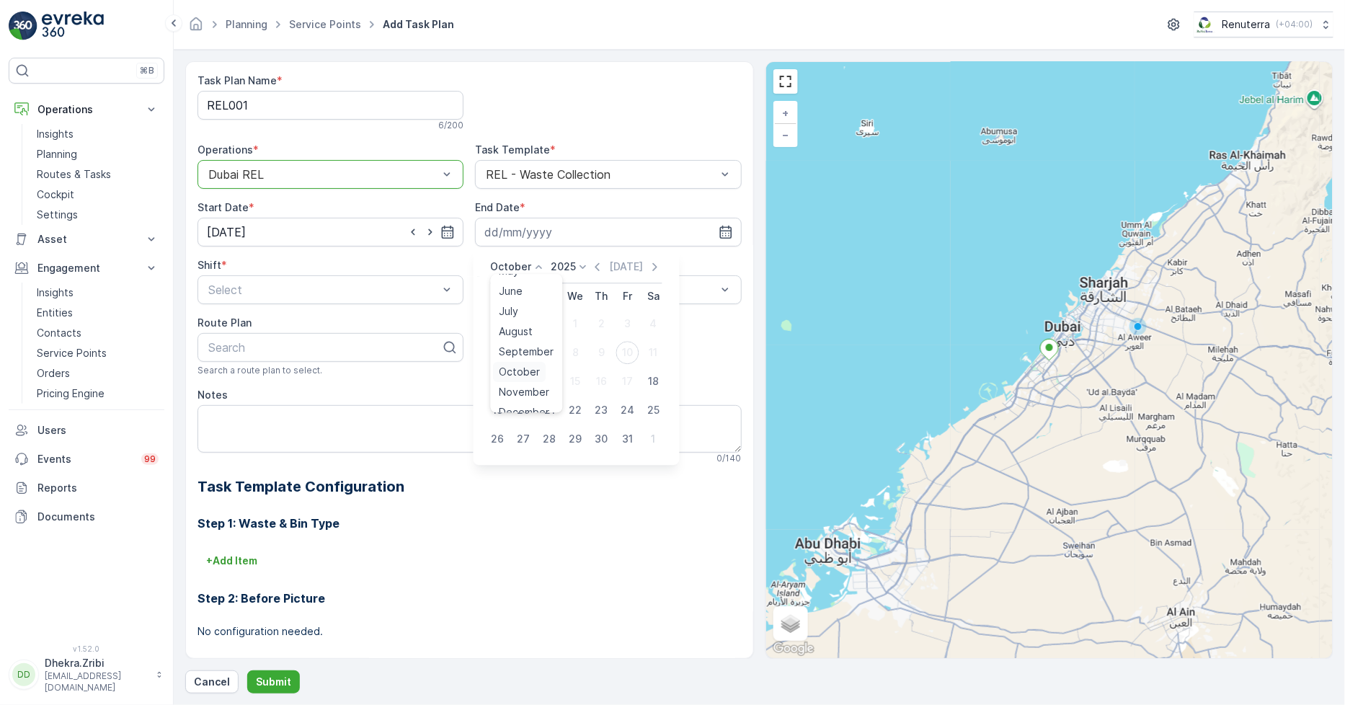
scroll to position [109, 0]
click at [522, 394] on span "December" at bounding box center [525, 400] width 50 height 14
click at [592, 262] on icon at bounding box center [594, 267] width 14 height 14
click at [585, 404] on span "2026" at bounding box center [582, 403] width 25 height 14
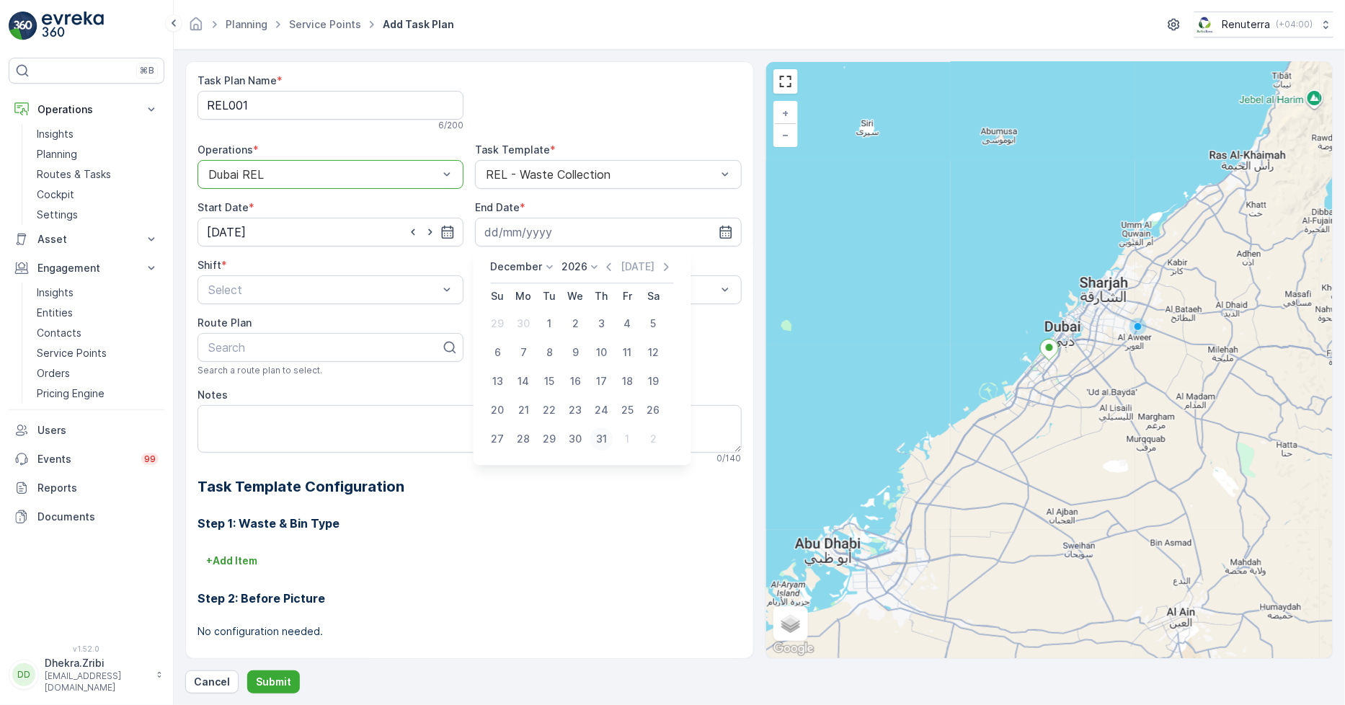
click at [597, 435] on div "31" at bounding box center [601, 438] width 23 height 23
type input "31.12.2026"
click at [500, 356] on div "Weekly" at bounding box center [608, 349] width 266 height 25
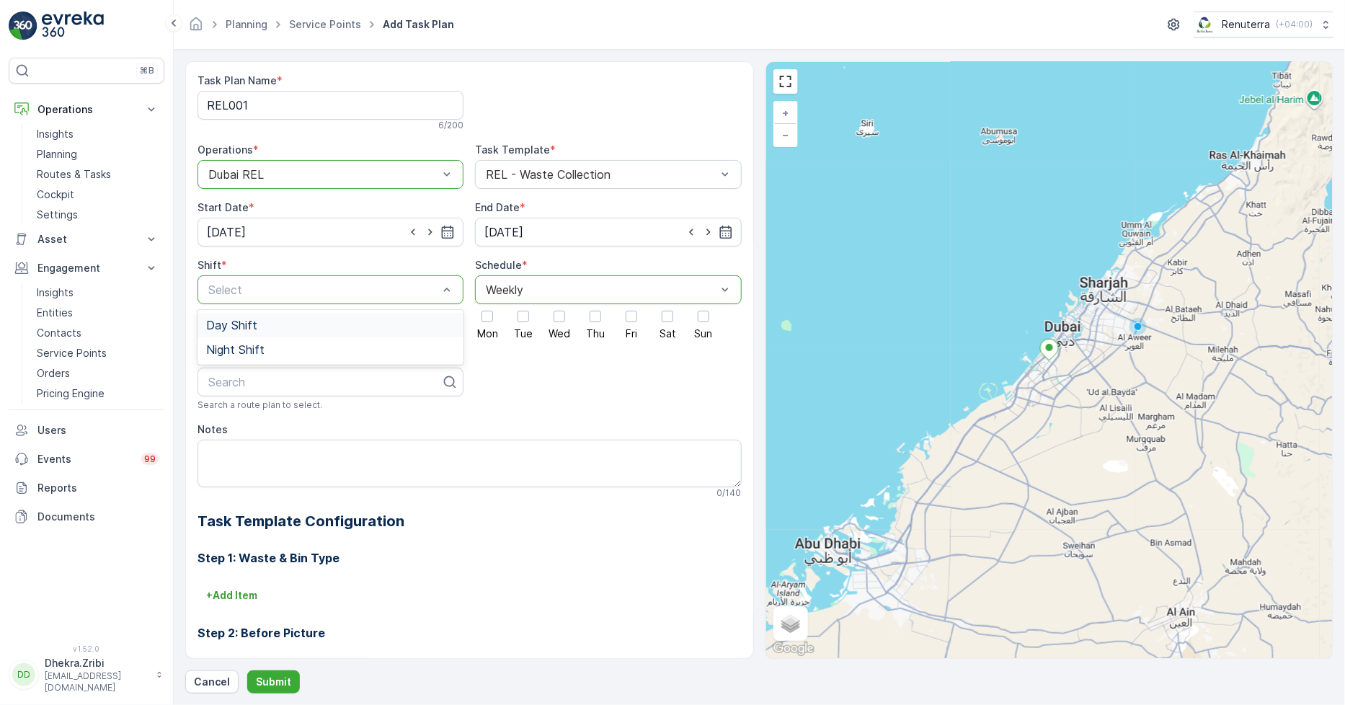
click at [289, 322] on div "Day Shift" at bounding box center [330, 325] width 249 height 13
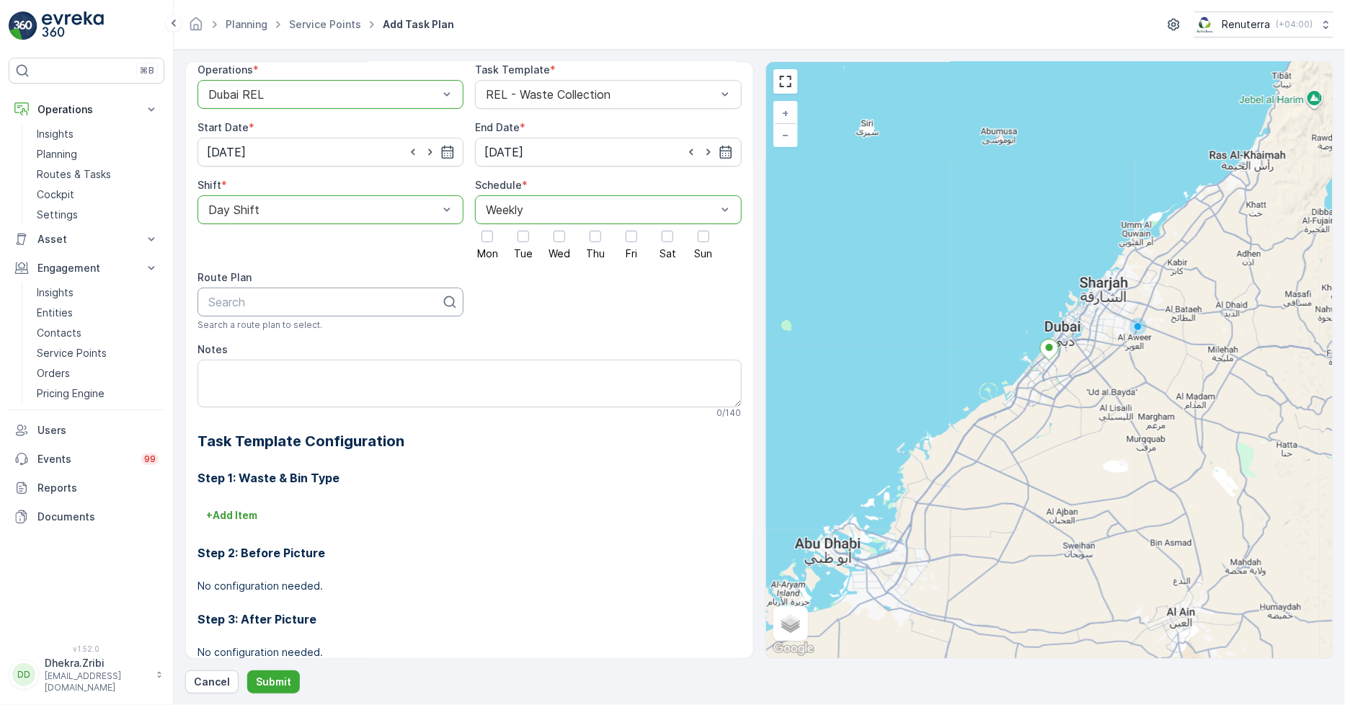
click at [337, 294] on div "Search" at bounding box center [331, 302] width 266 height 29
click at [665, 243] on div at bounding box center [667, 236] width 25 height 25
click at [668, 224] on input "Sat" at bounding box center [668, 224] width 0 height 0
click at [395, 306] on div at bounding box center [325, 302] width 236 height 13
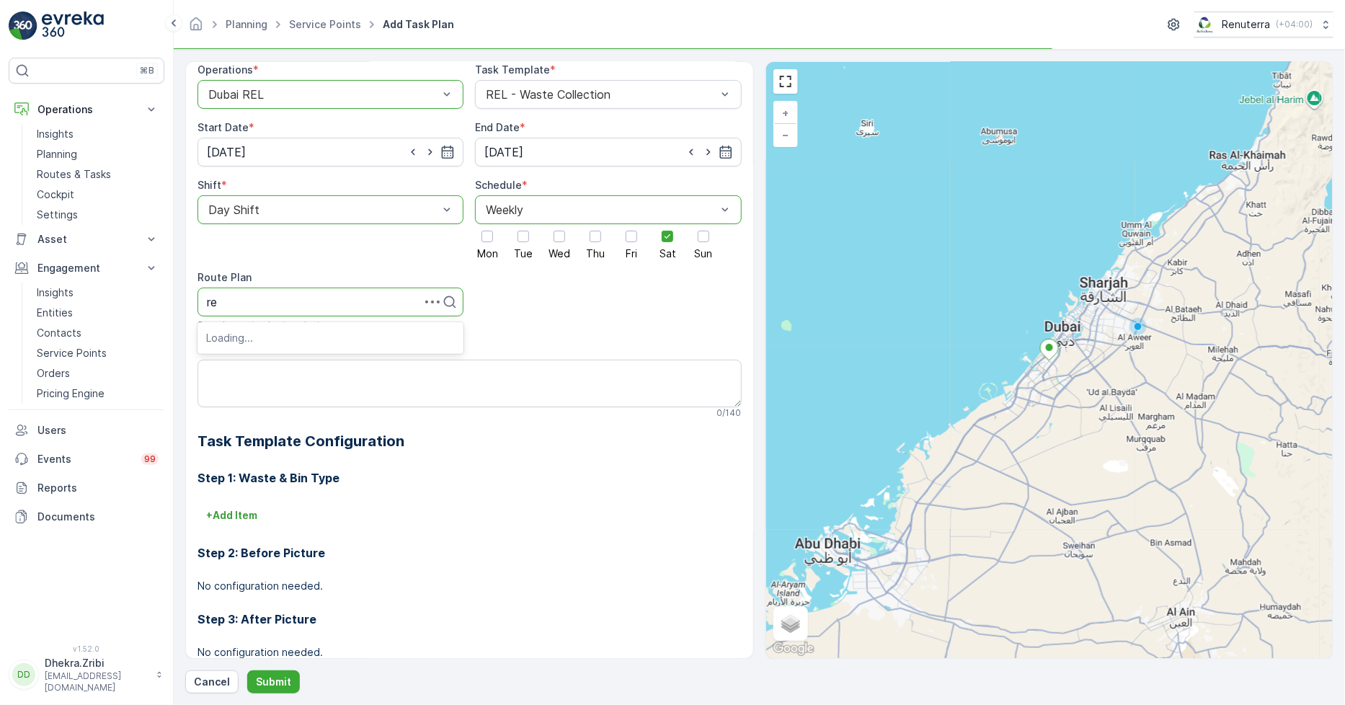
type input "rel"
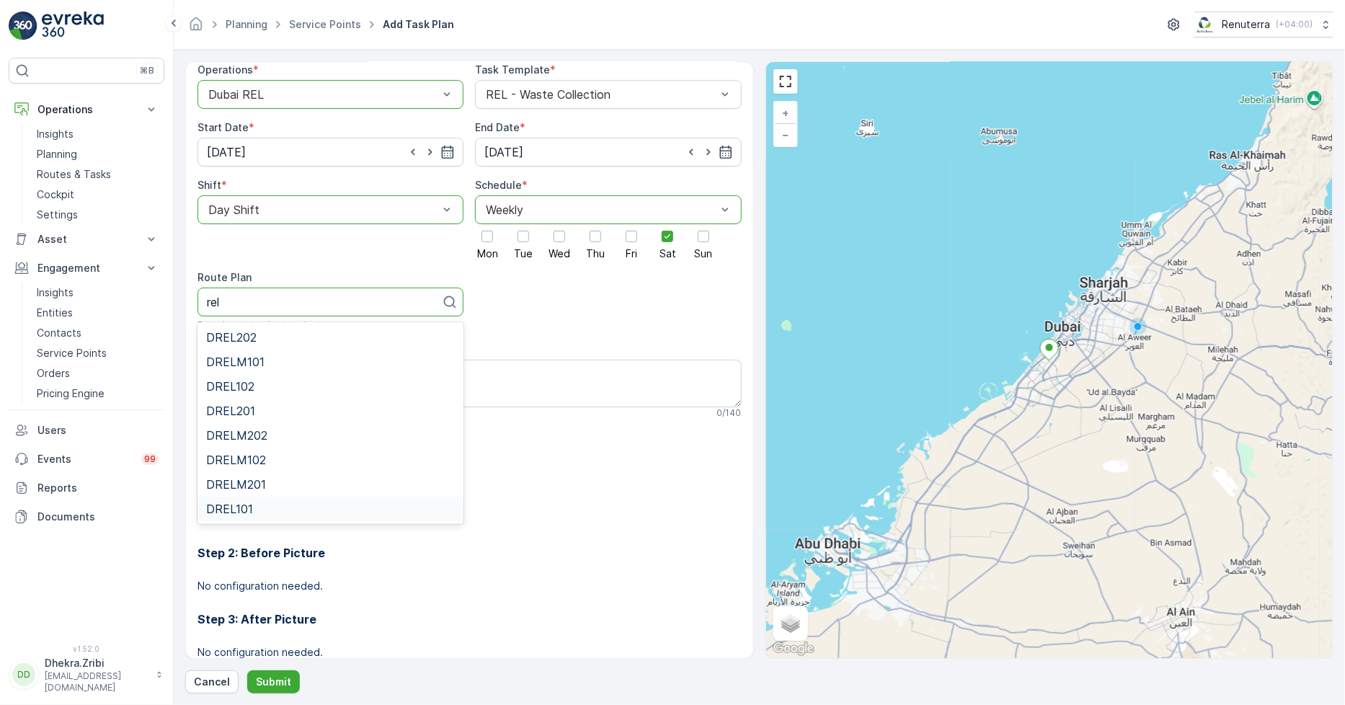
click at [236, 513] on span "DREL101" at bounding box center [229, 508] width 47 height 13
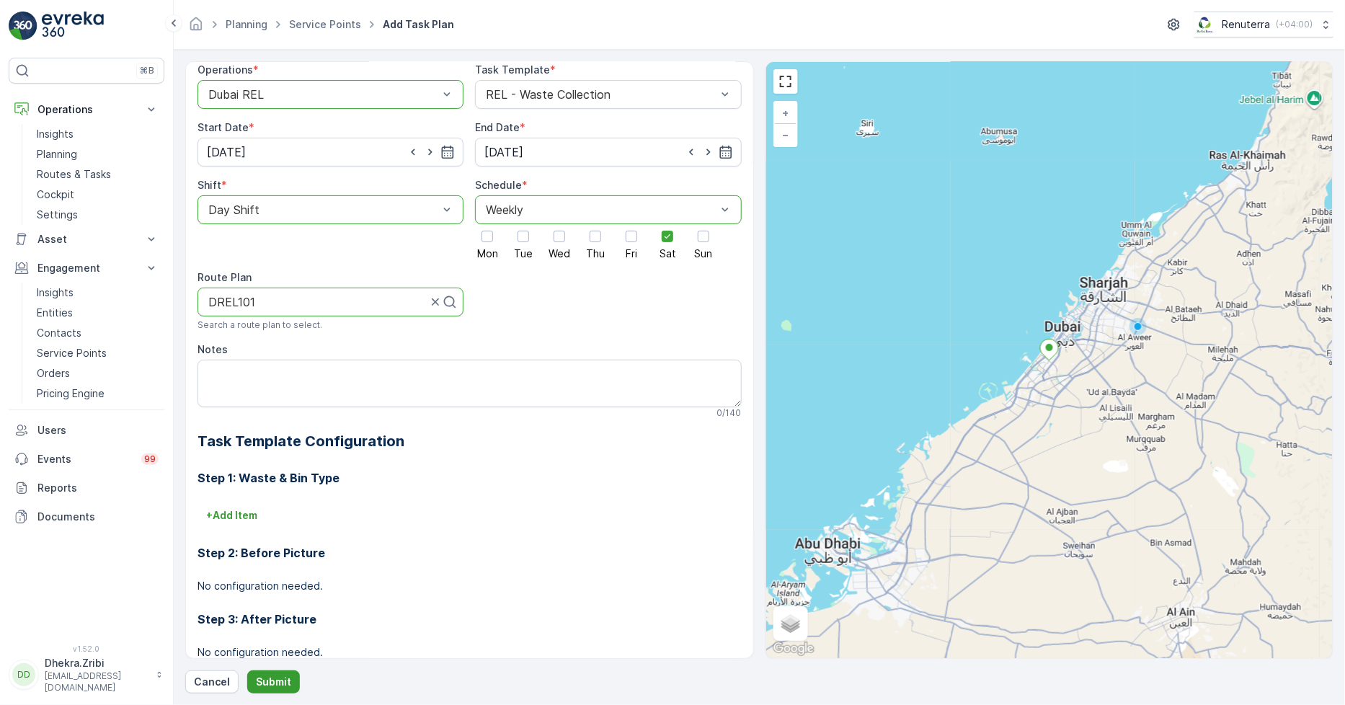
click at [265, 675] on p "Submit" at bounding box center [273, 682] width 35 height 14
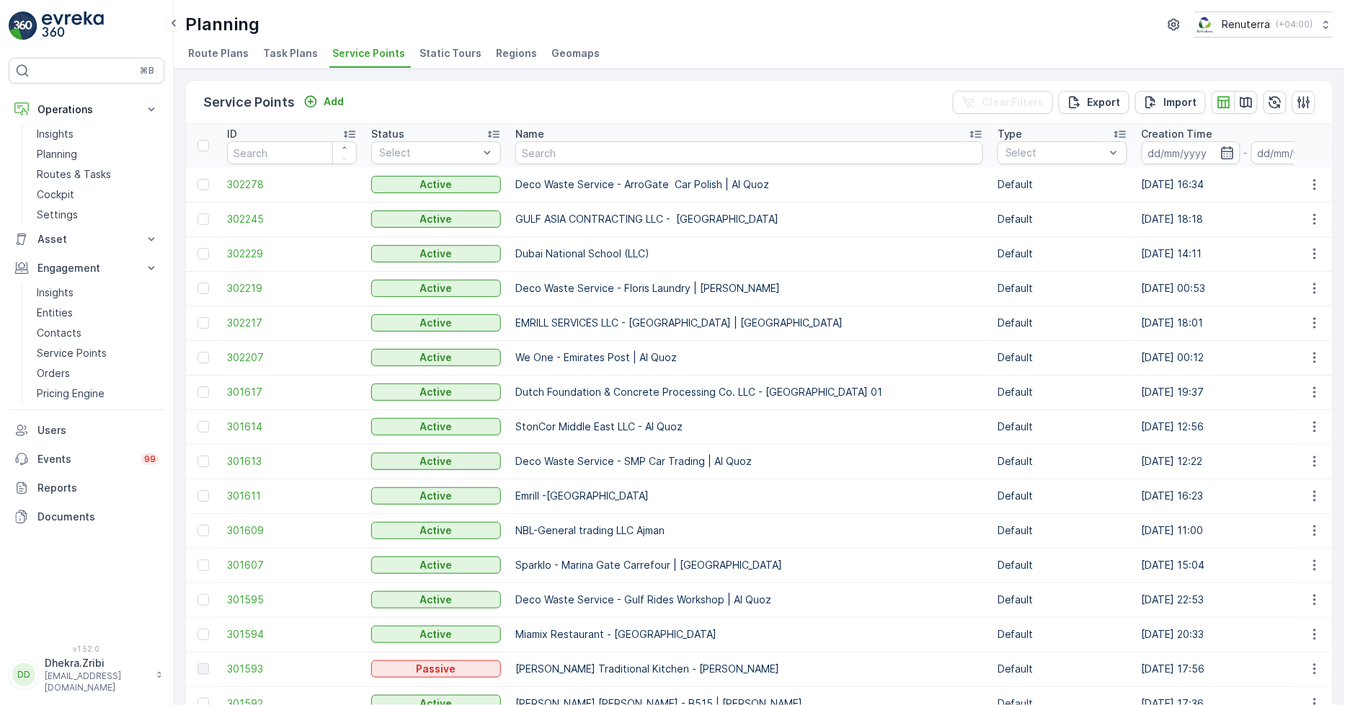
click at [209, 55] on span "Route Plans" at bounding box center [218, 53] width 61 height 14
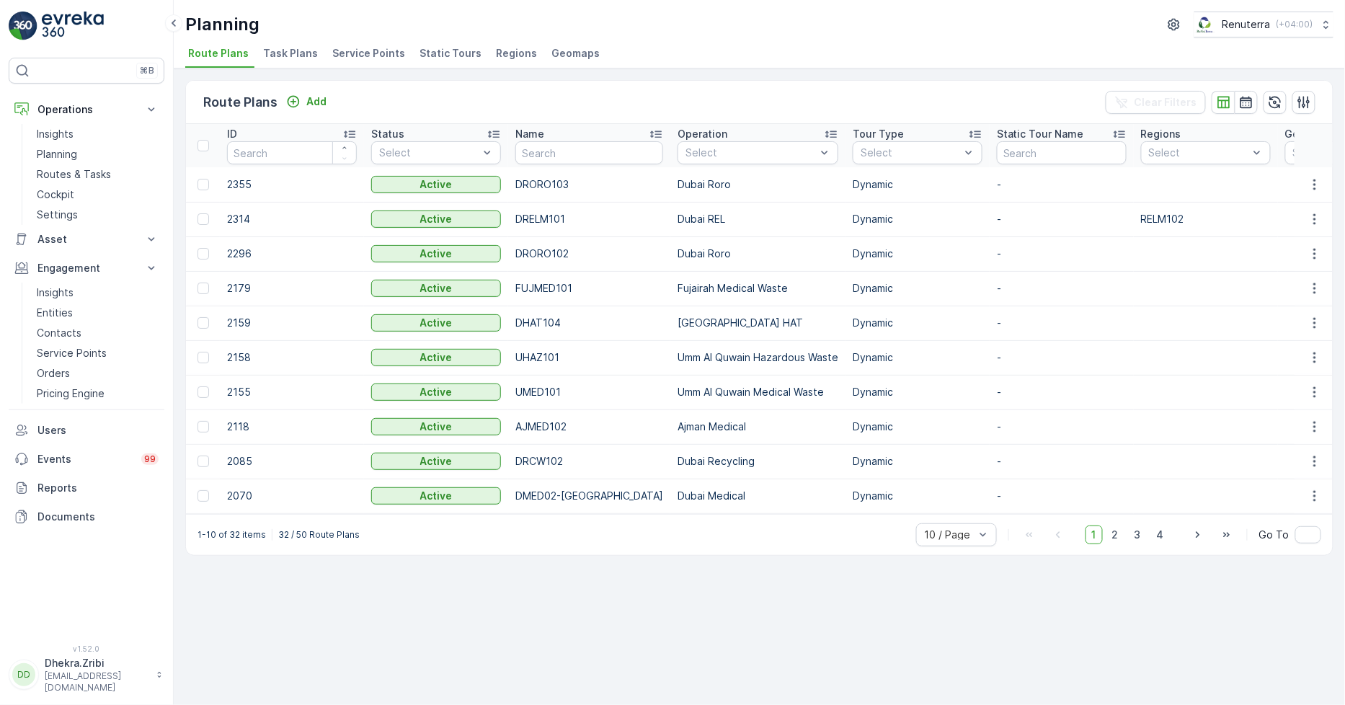
drag, startPoint x: 730, startPoint y: 39, endPoint x: 595, endPoint y: 74, distance: 138.5
click at [729, 40] on div "Planning Renuterra ( +04:00 ) Route Plans Task Plans Service Points Static Tour…" at bounding box center [759, 34] width 1171 height 68
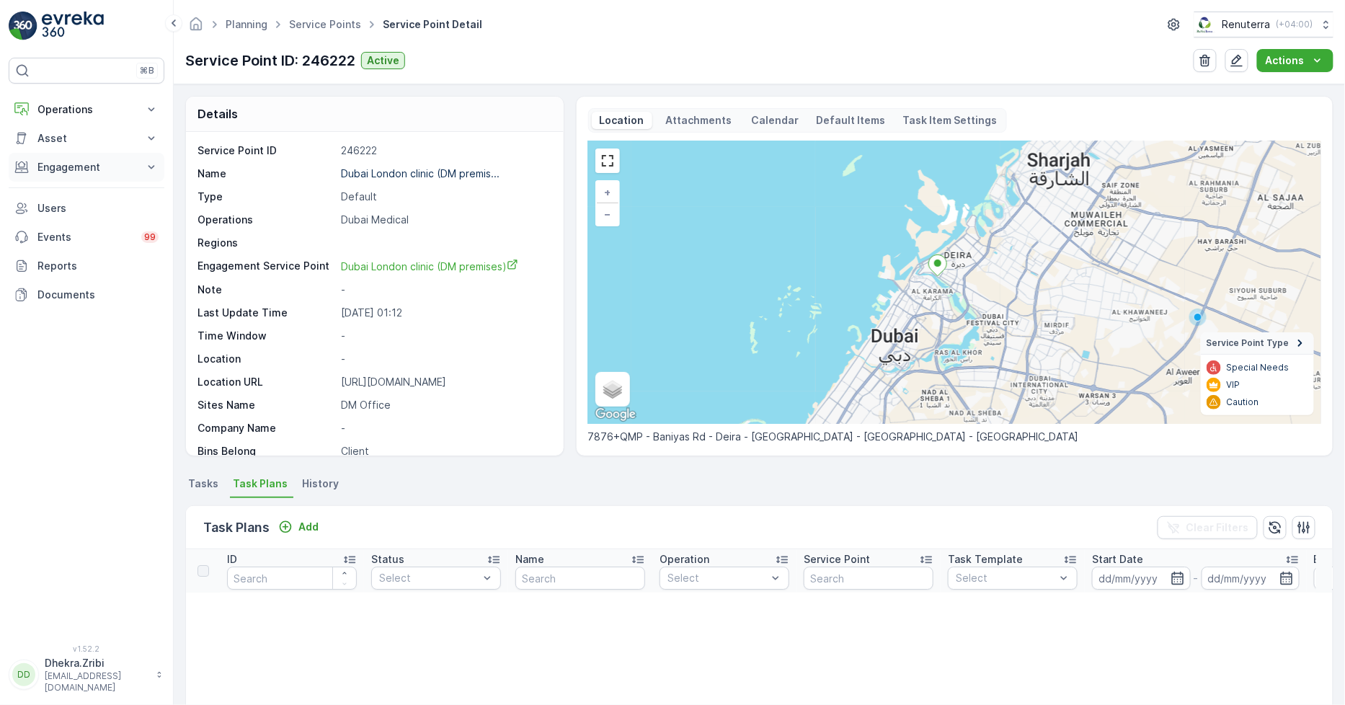
click at [72, 169] on p "Engagement" at bounding box center [86, 167] width 98 height 14
click at [117, 164] on p "Engagement" at bounding box center [86, 167] width 98 height 14
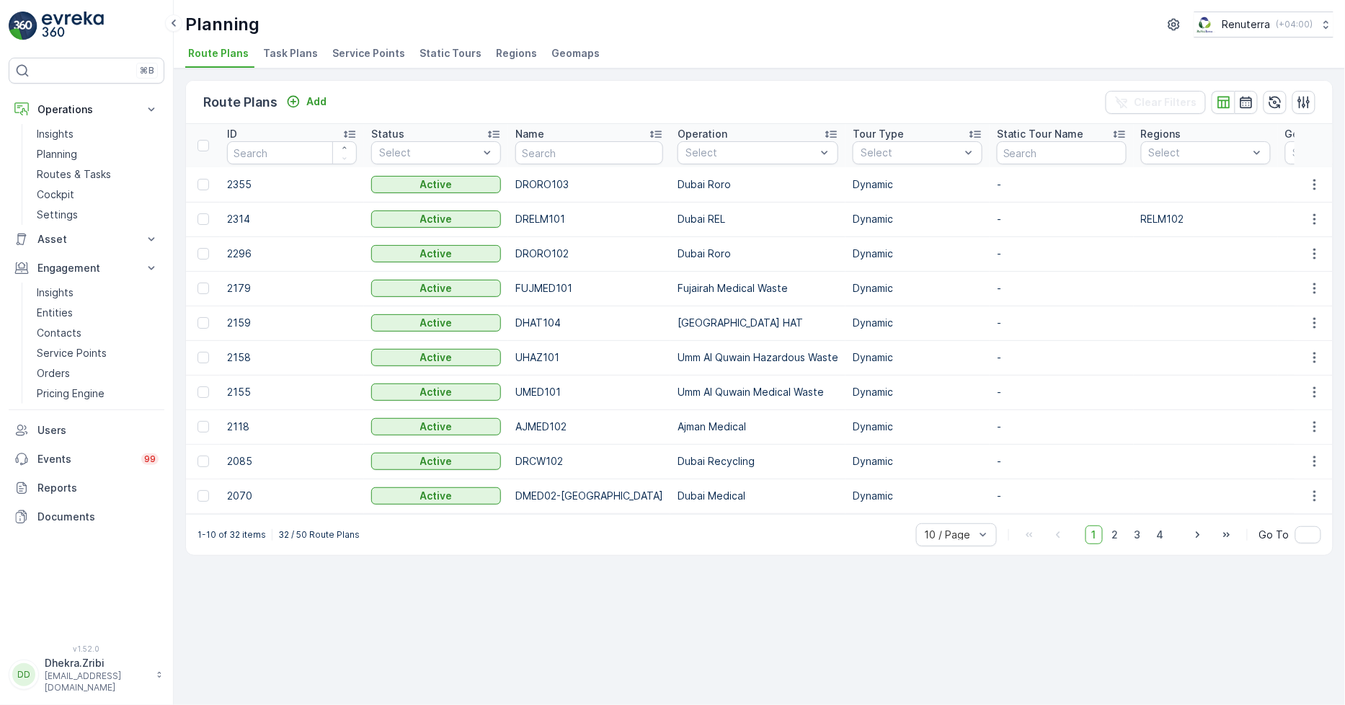
click at [364, 46] on span "Service Points" at bounding box center [368, 53] width 73 height 14
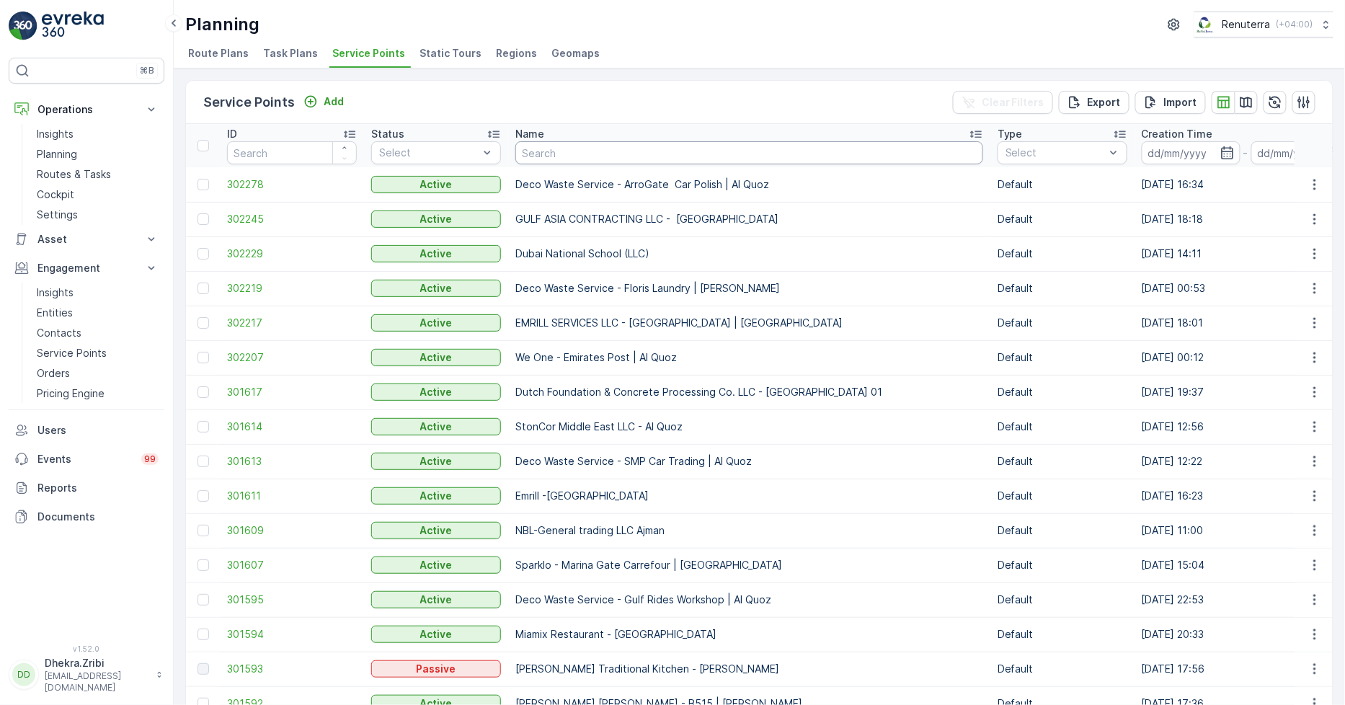
click at [555, 132] on div "Name" at bounding box center [749, 134] width 468 height 14
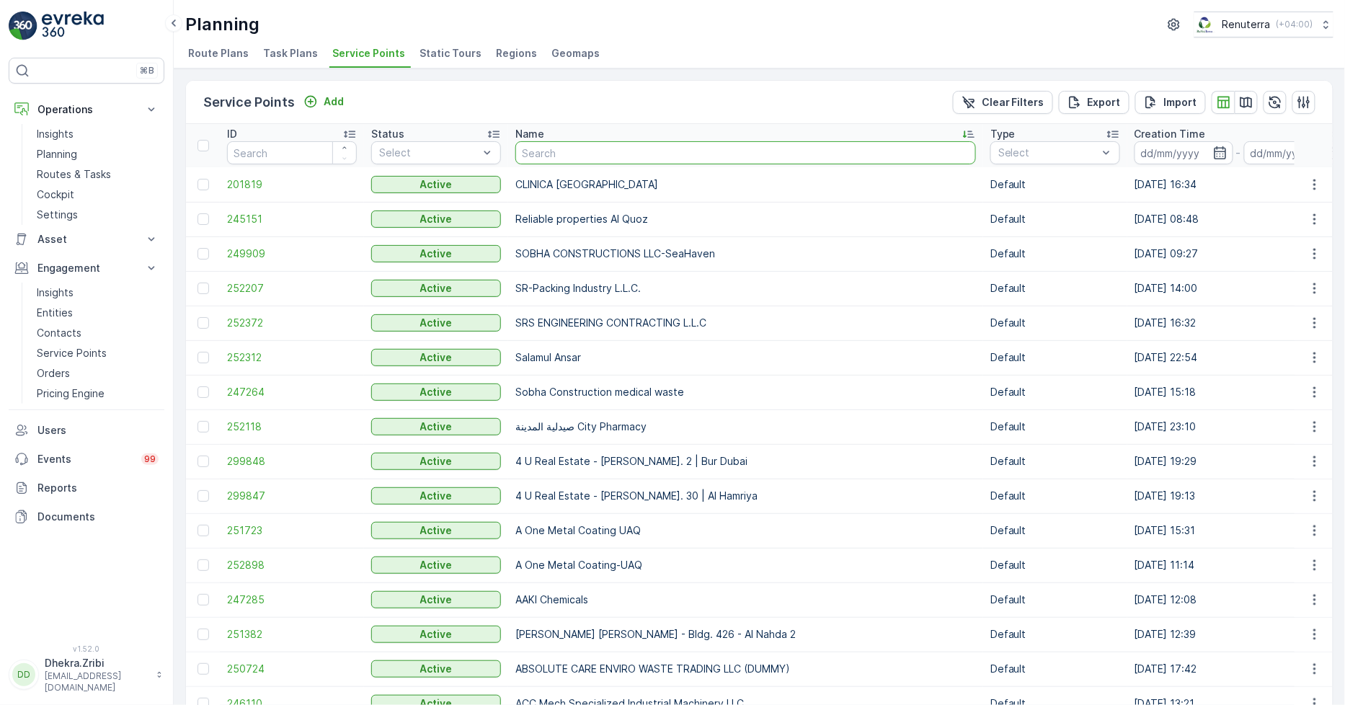
click at [596, 155] on input "text" at bounding box center [745, 152] width 461 height 23
type input "anic"
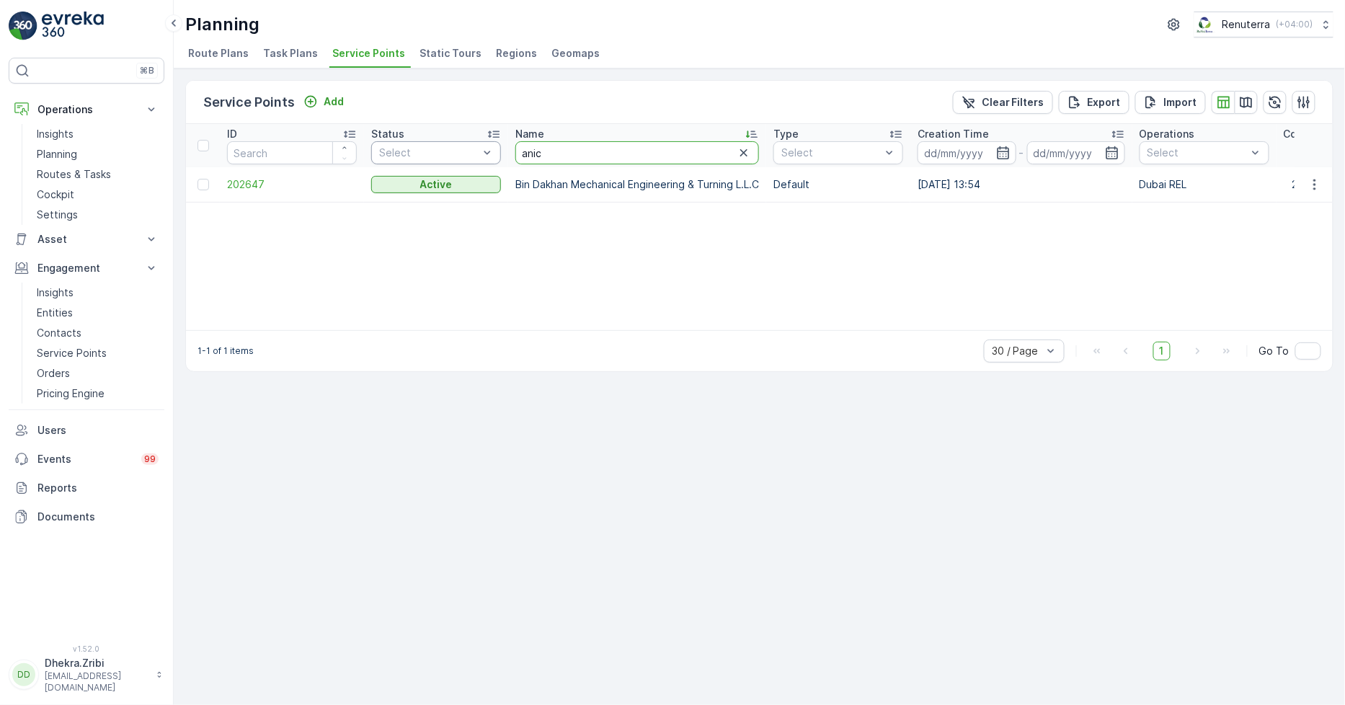
drag, startPoint x: 555, startPoint y: 154, endPoint x: 489, endPoint y: 155, distance: 66.3
type input "anc"
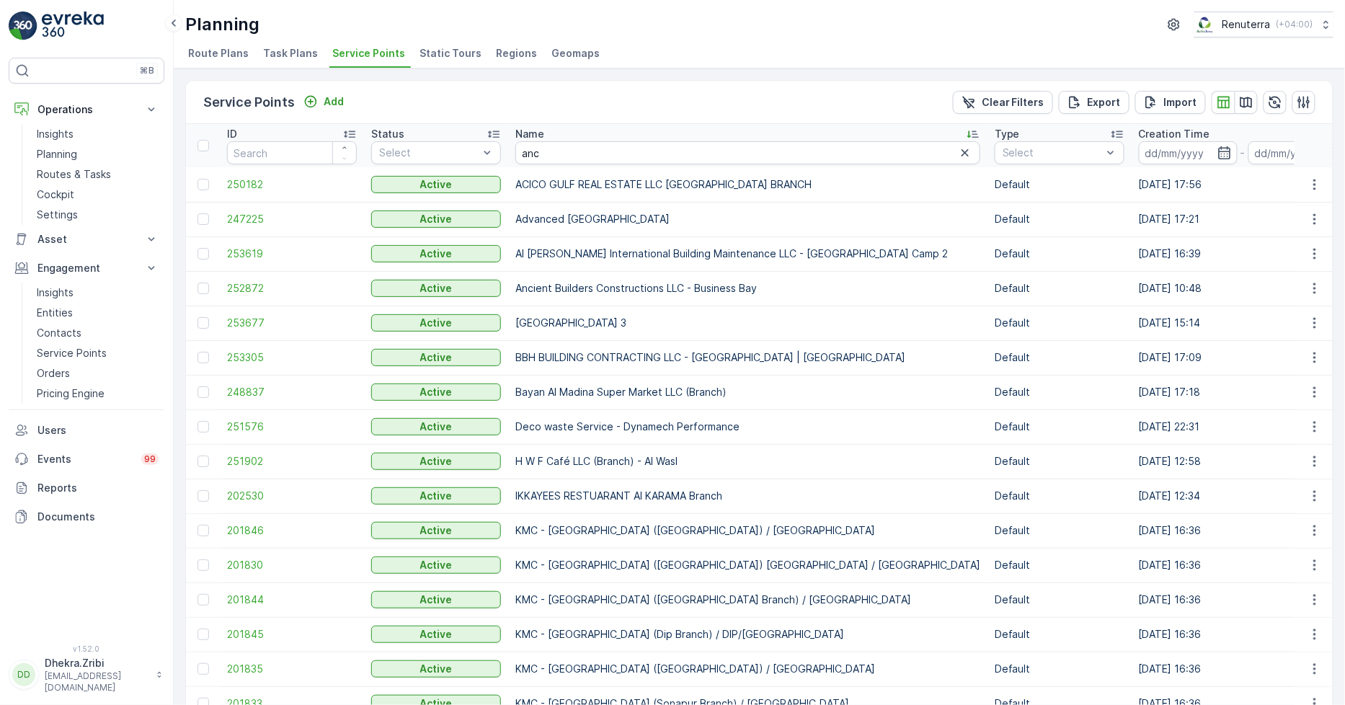
click at [260, 278] on td "252872" at bounding box center [292, 288] width 144 height 35
click at [263, 283] on span "252872" at bounding box center [292, 288] width 130 height 14
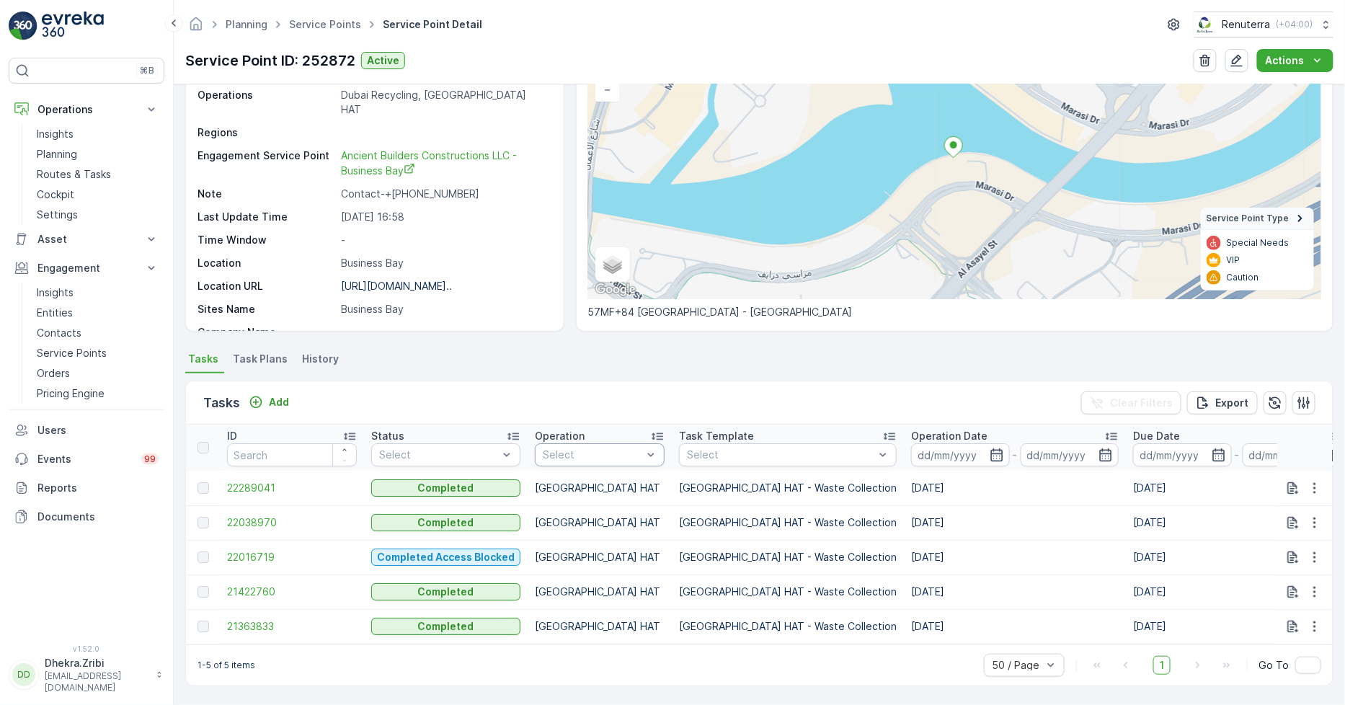
scroll to position [130, 0]
click at [271, 395] on p "Add" at bounding box center [279, 402] width 20 height 14
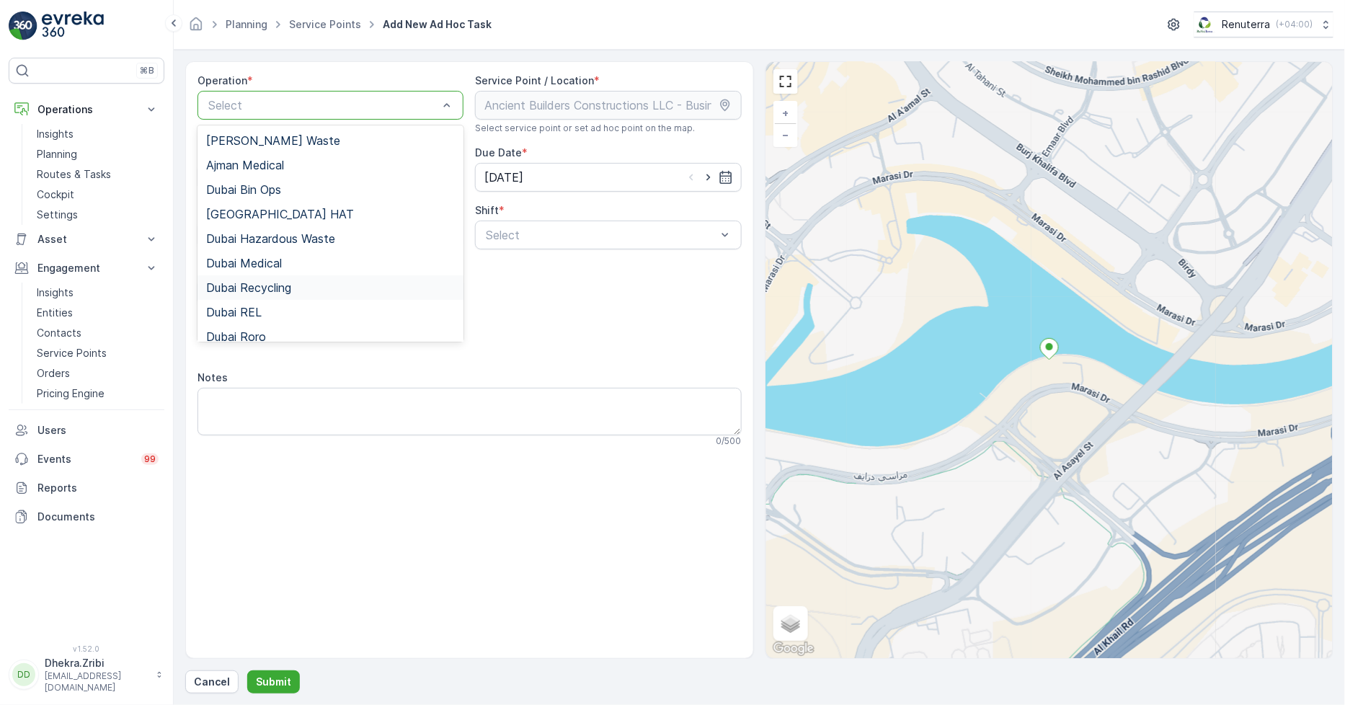
click at [271, 286] on span "Dubai Recycling" at bounding box center [248, 287] width 85 height 13
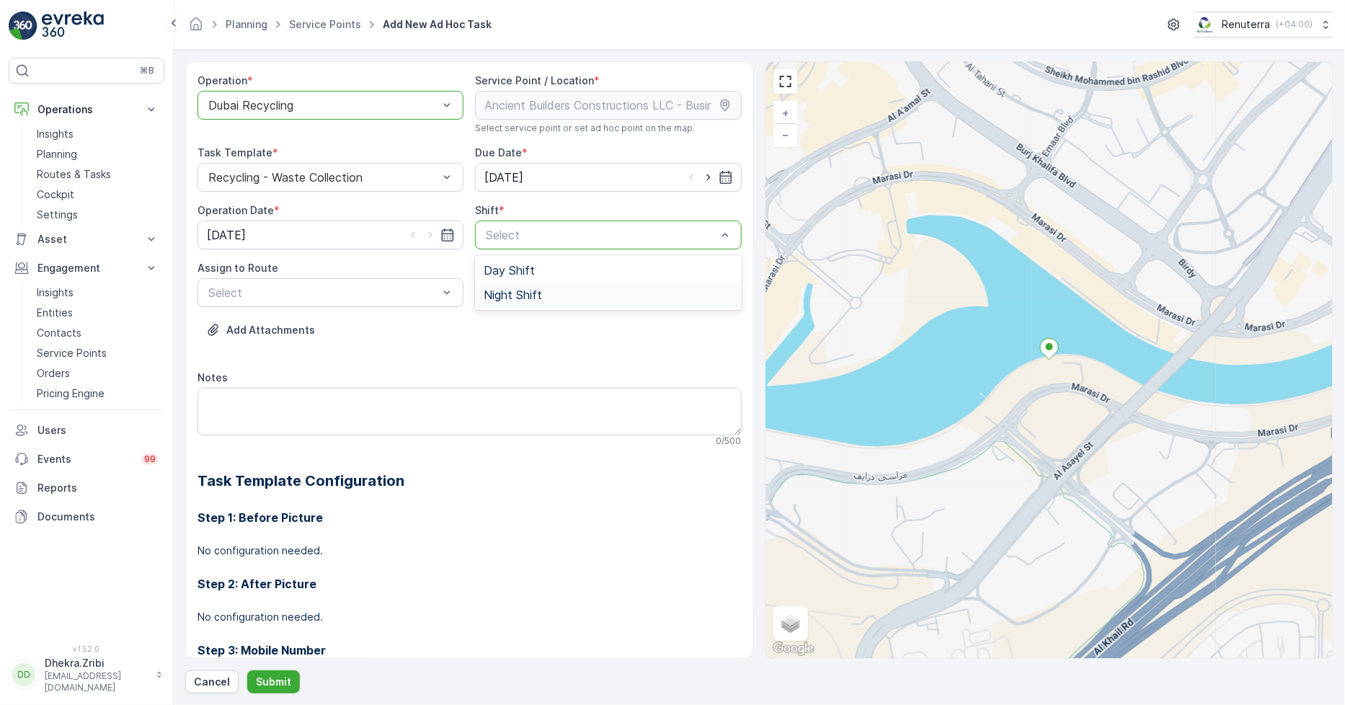
drag, startPoint x: 523, startPoint y: 290, endPoint x: 508, endPoint y: 293, distance: 15.6
click at [512, 292] on span "Night Shift" at bounding box center [513, 294] width 58 height 13
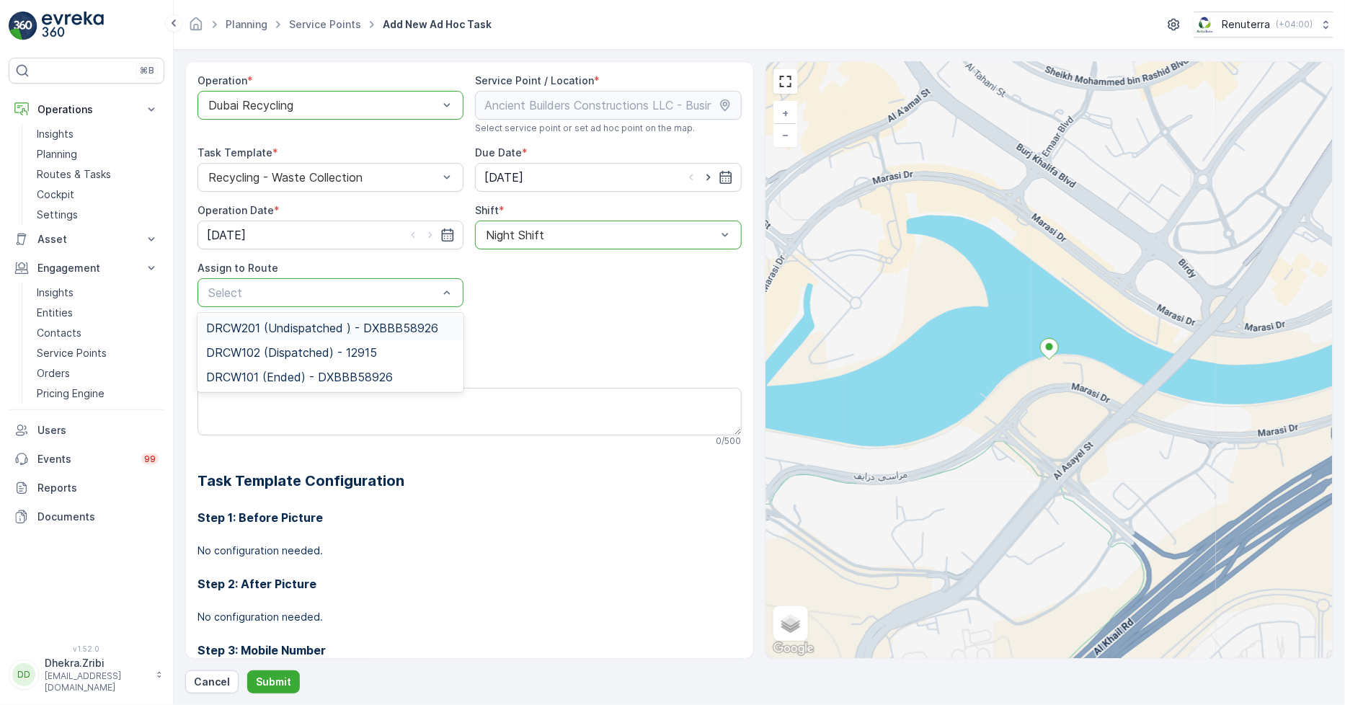
click at [363, 332] on span "DRCW201 (Undispatched ) - DXBBB58926" at bounding box center [322, 328] width 232 height 13
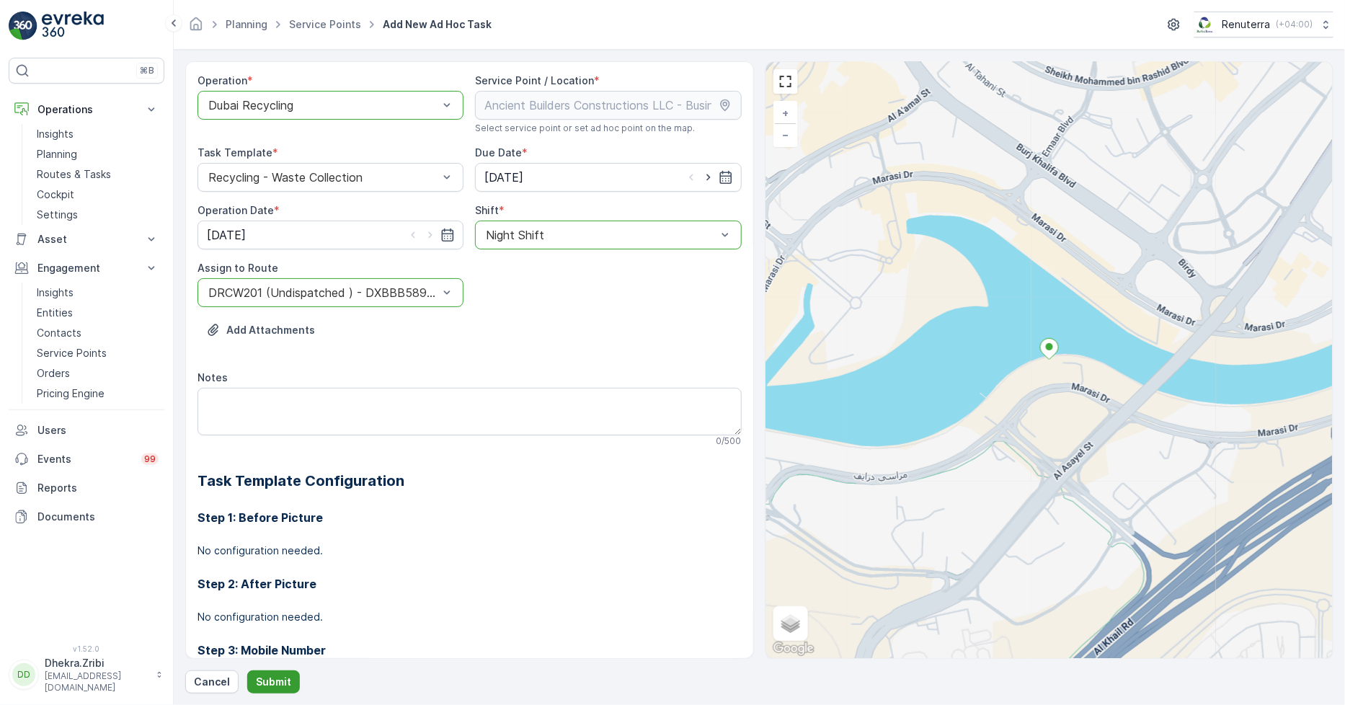
click at [260, 681] on p "Submit" at bounding box center [273, 682] width 35 height 14
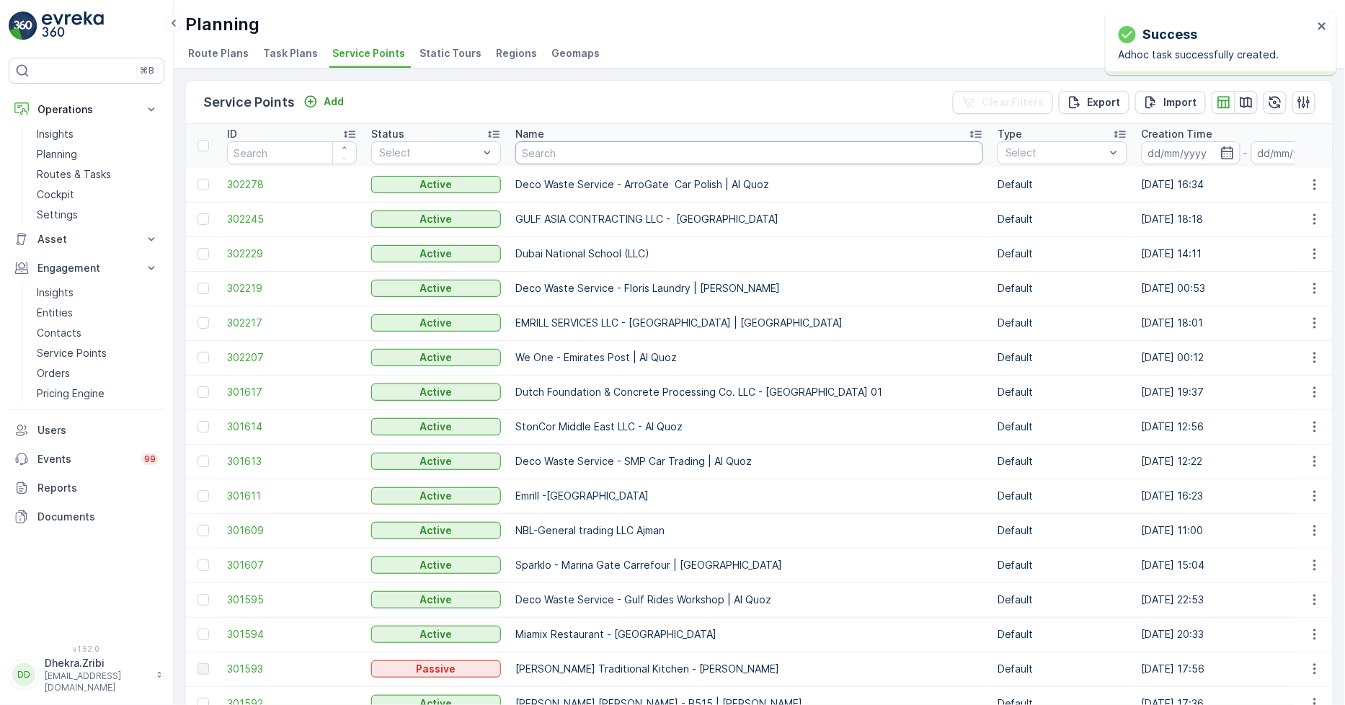
click at [639, 149] on input "text" at bounding box center [749, 152] width 468 height 23
click at [564, 149] on input "text" at bounding box center [749, 152] width 468 height 23
type input "Ho"
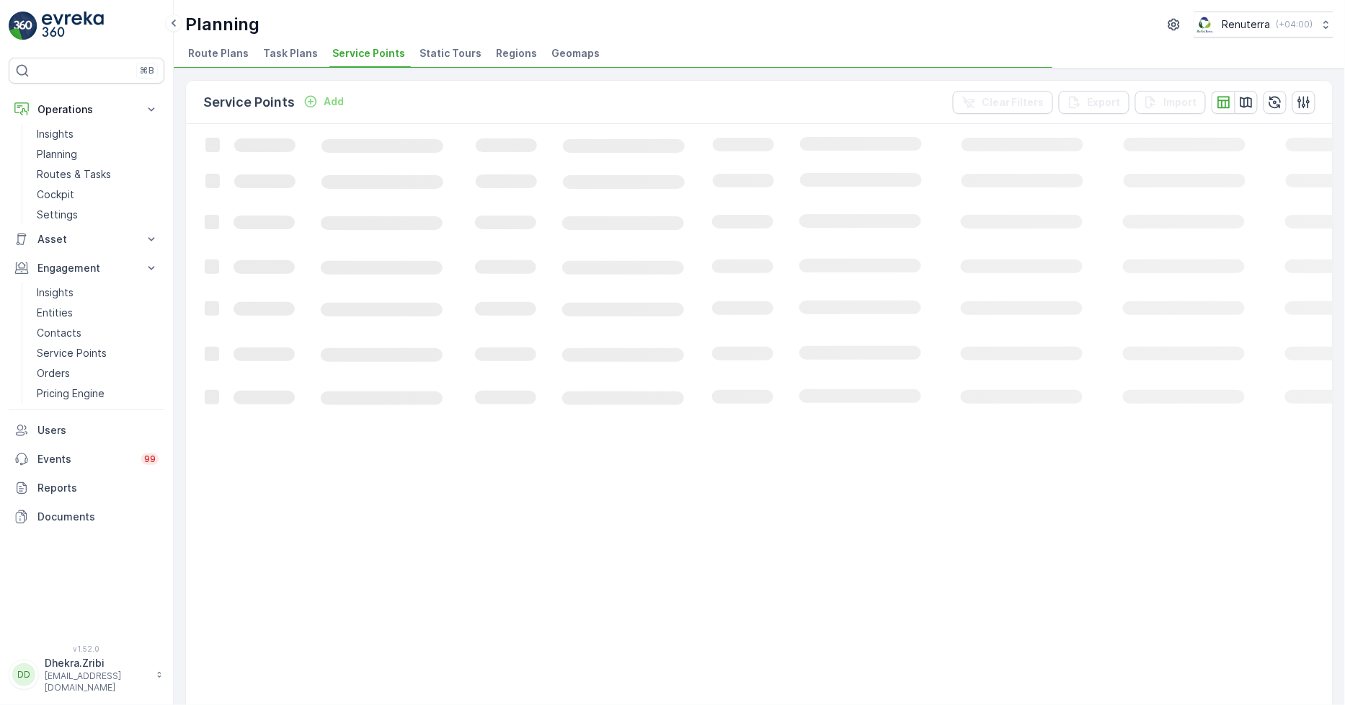
click at [567, 156] on icon "Loading..." at bounding box center [878, 601] width 1384 height 955
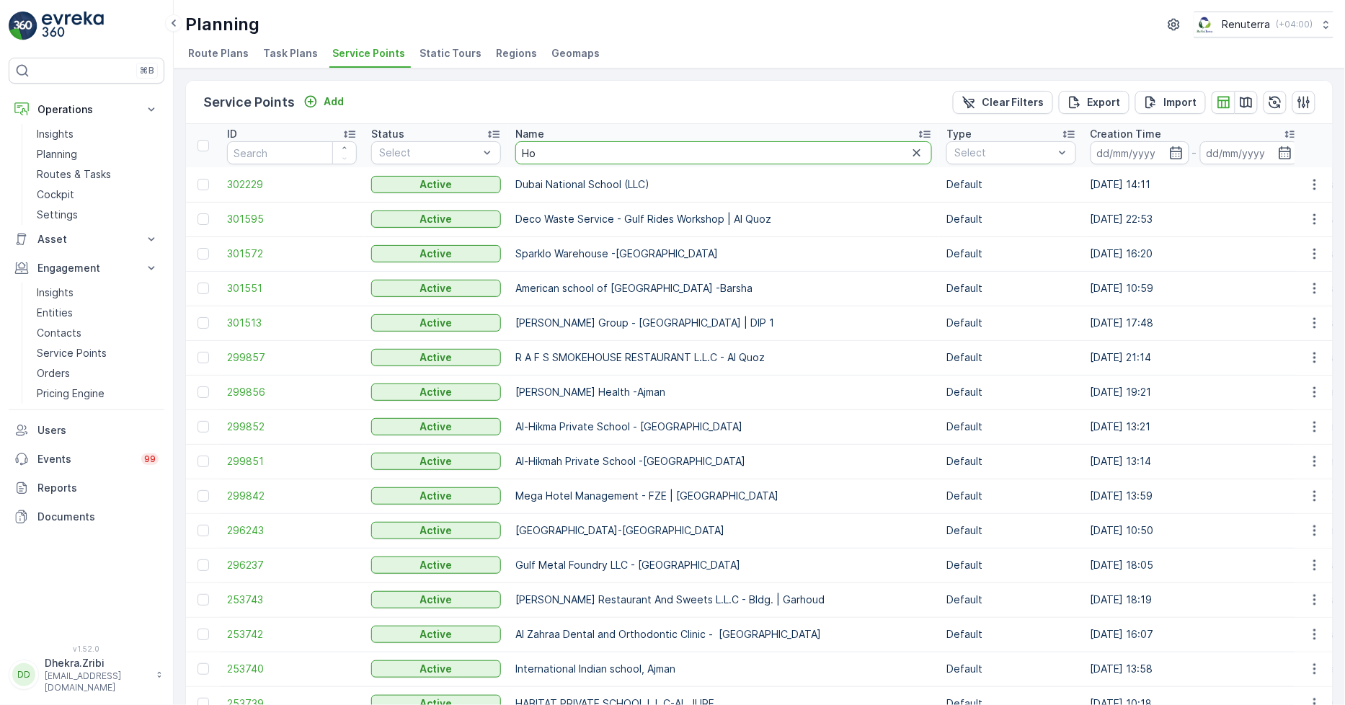
click at [566, 163] on input "Ho" at bounding box center [723, 152] width 417 height 23
type input "Hor al"
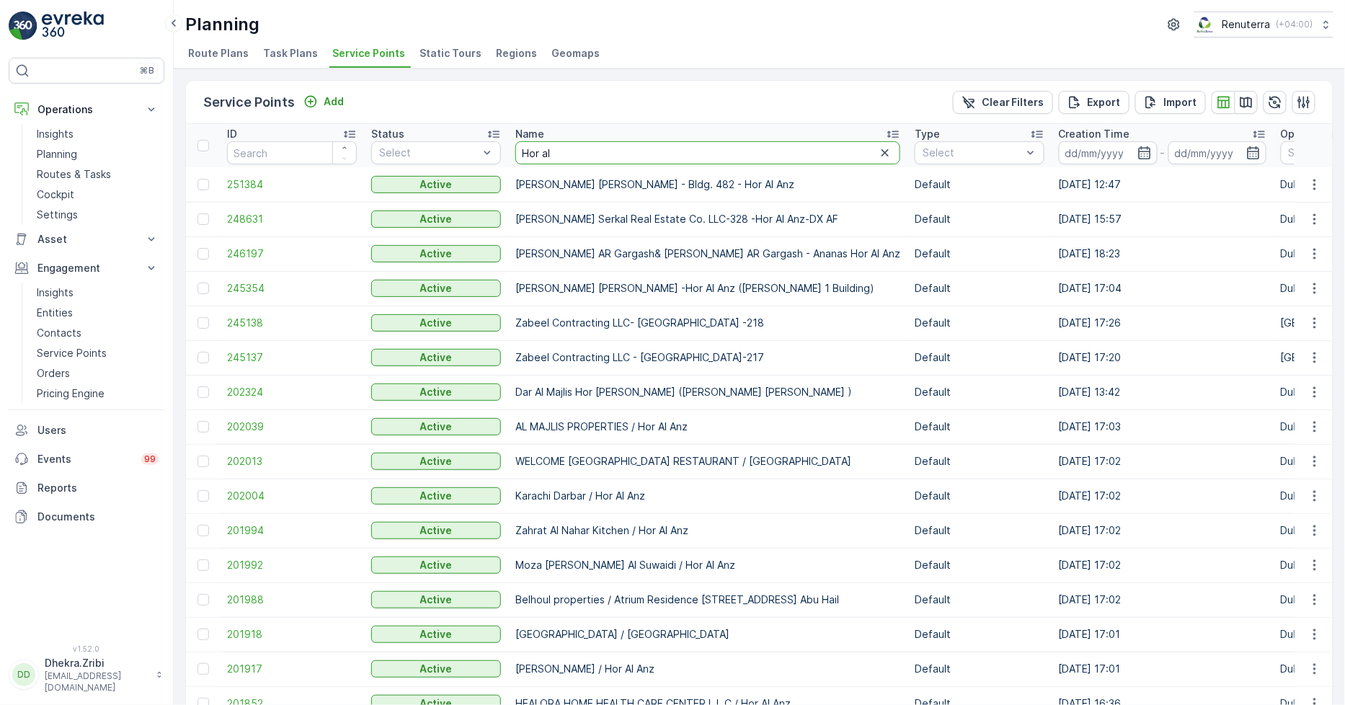
click at [568, 159] on input "Hor al" at bounding box center [707, 152] width 385 height 23
drag, startPoint x: 567, startPoint y: 159, endPoint x: 490, endPoint y: 154, distance: 77.4
type input "Zahrat"
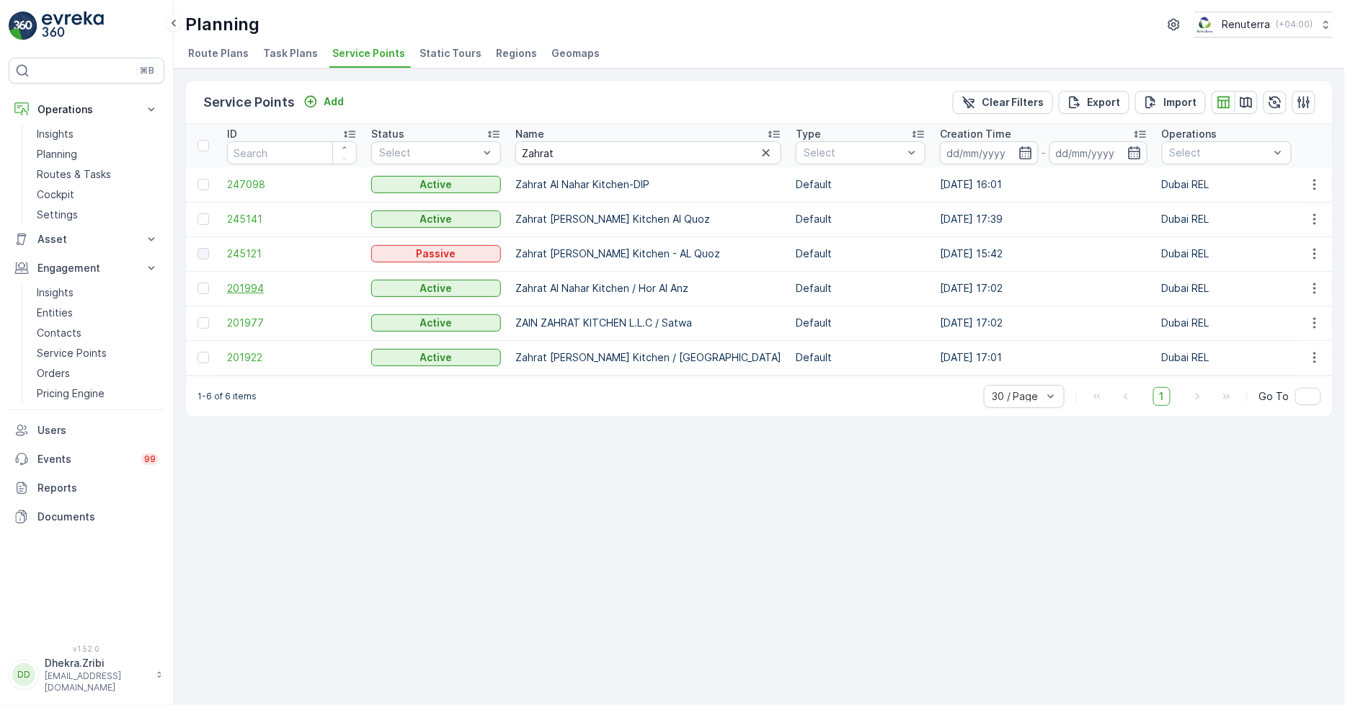
click at [253, 294] on span "201994" at bounding box center [292, 288] width 130 height 14
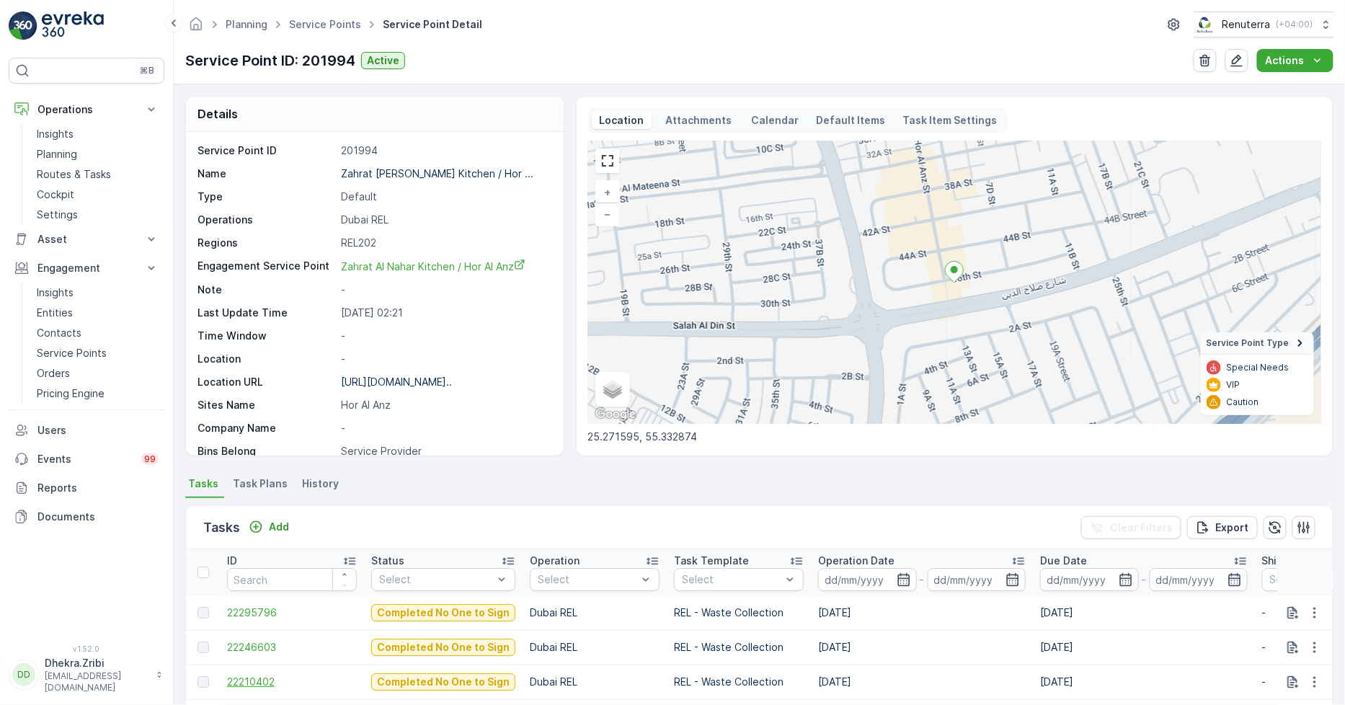
scroll to position [160, 0]
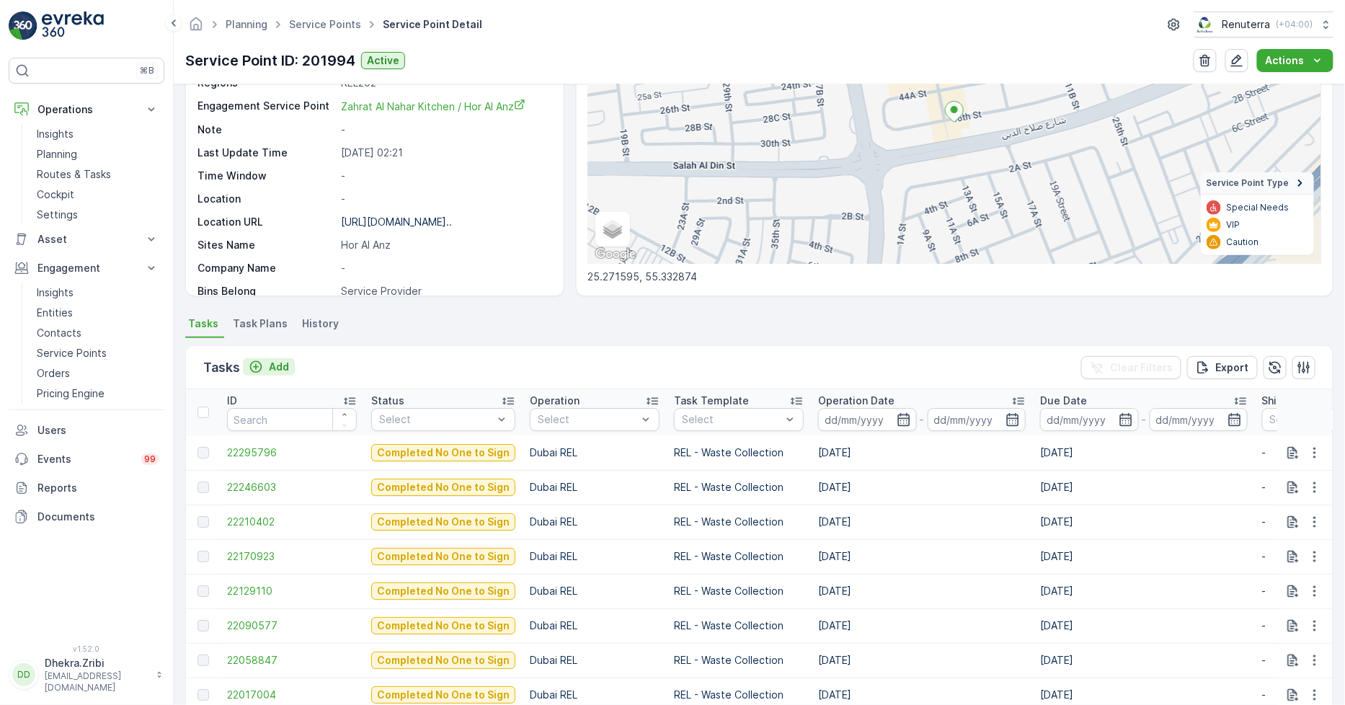
click at [286, 373] on button "Add" at bounding box center [269, 366] width 52 height 17
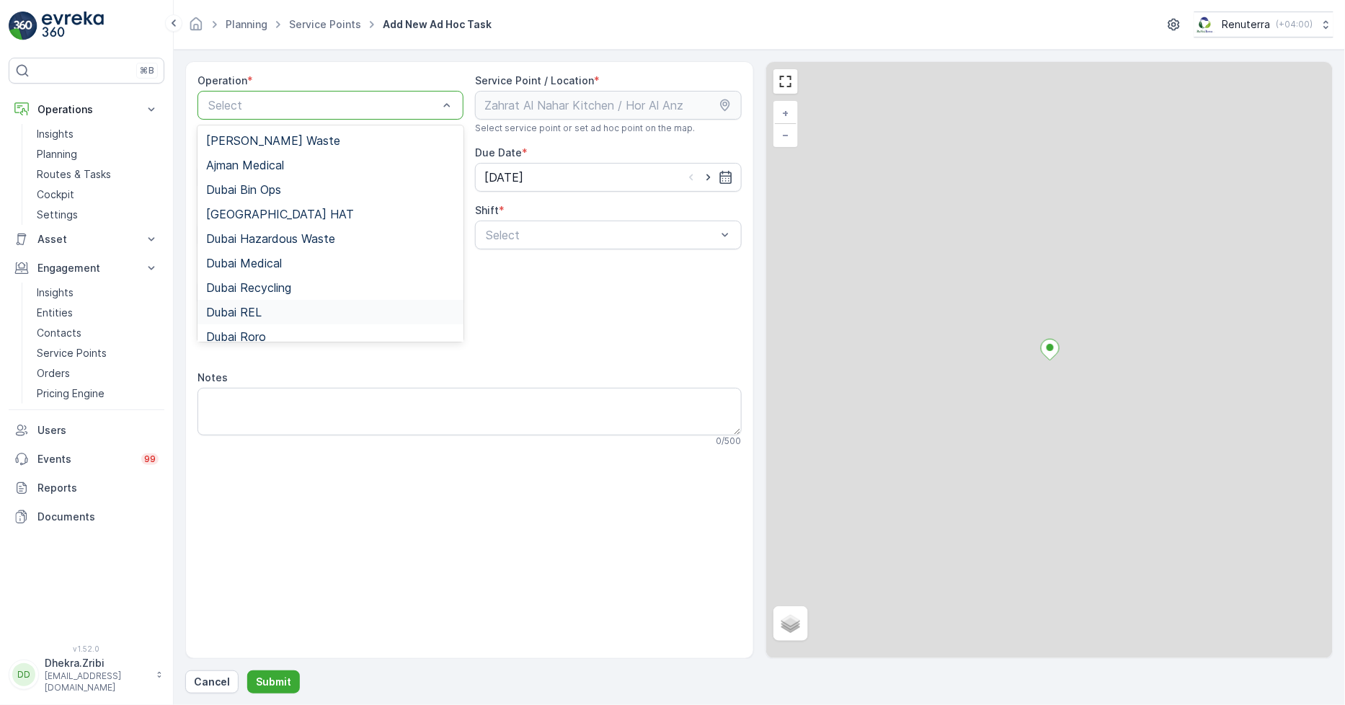
drag, startPoint x: 258, startPoint y: 311, endPoint x: 708, endPoint y: 254, distance: 453.4
click at [258, 303] on div "Dubai REL" at bounding box center [331, 312] width 266 height 25
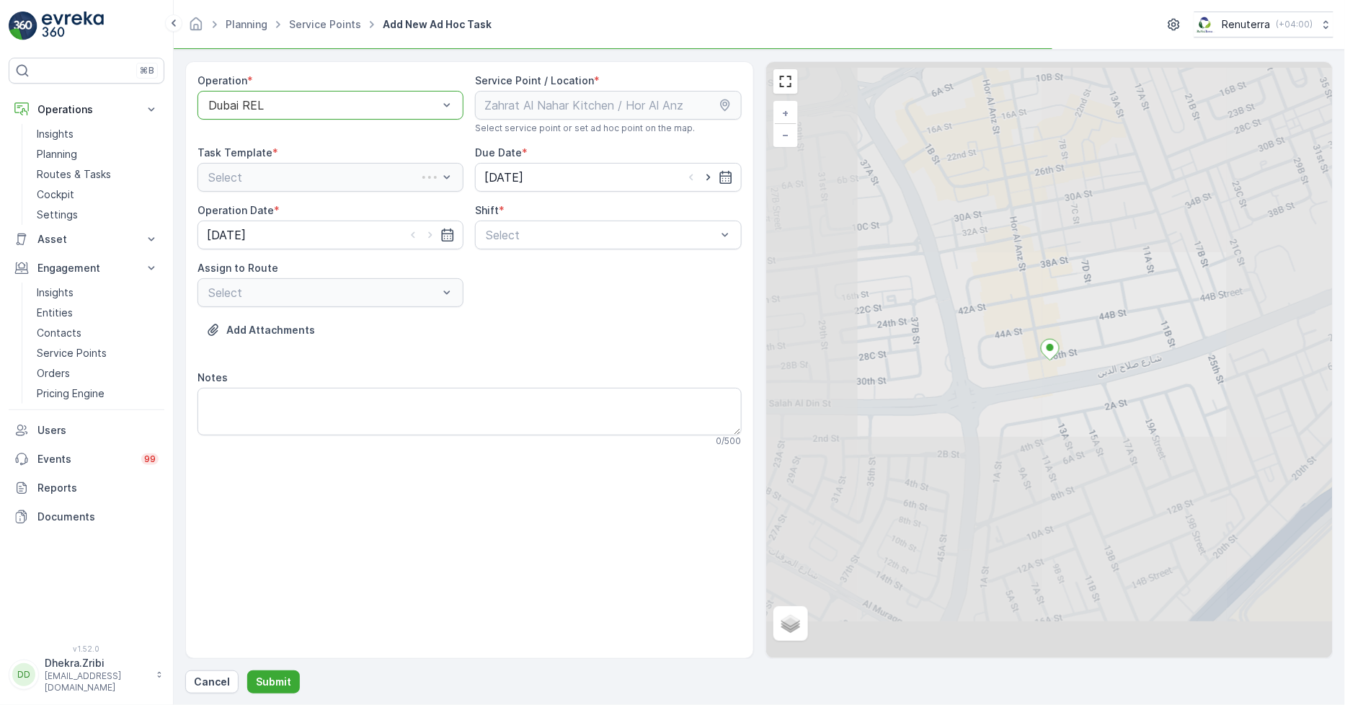
click at [599, 248] on div "Operation * option Dubai REL, selected. Dubai REL Service Point / Location * Se…" at bounding box center [470, 266] width 544 height 385
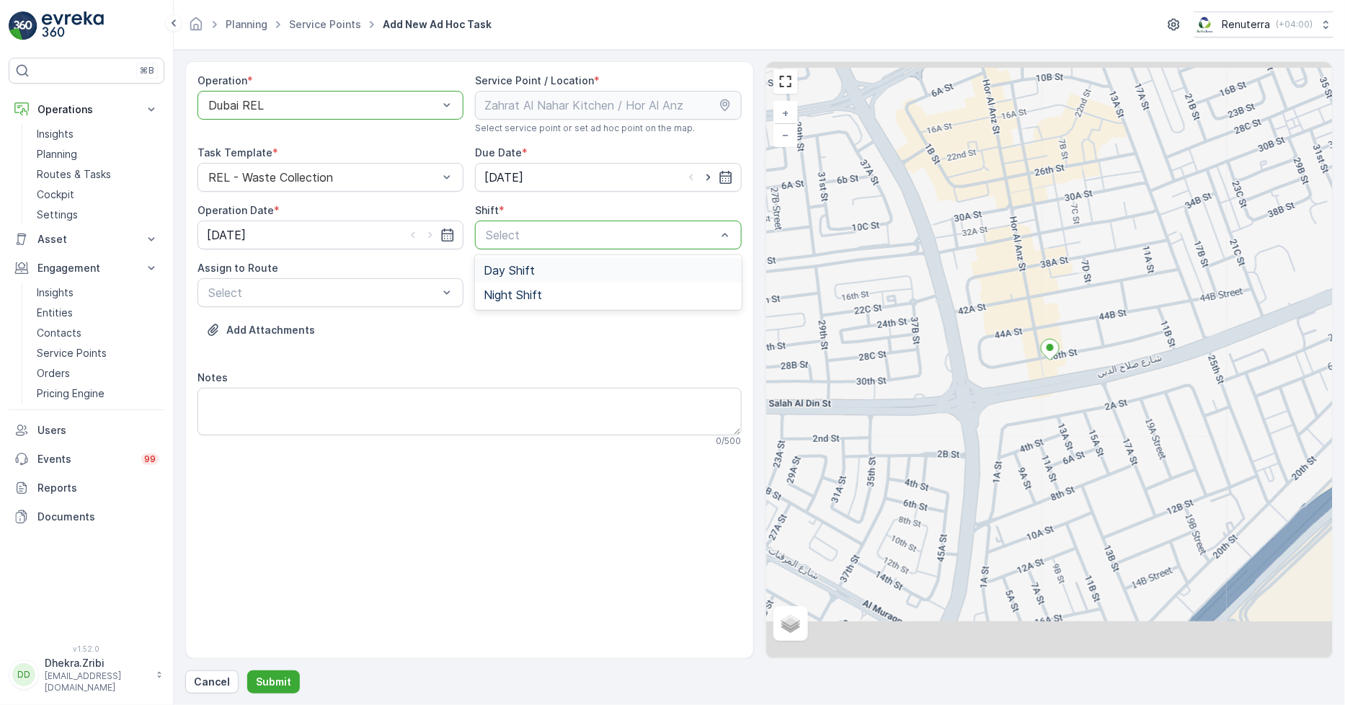
drag, startPoint x: 585, startPoint y: 250, endPoint x: 585, endPoint y: 270, distance: 20.2
click at [586, 270] on div "Day Shift" at bounding box center [608, 270] width 249 height 13
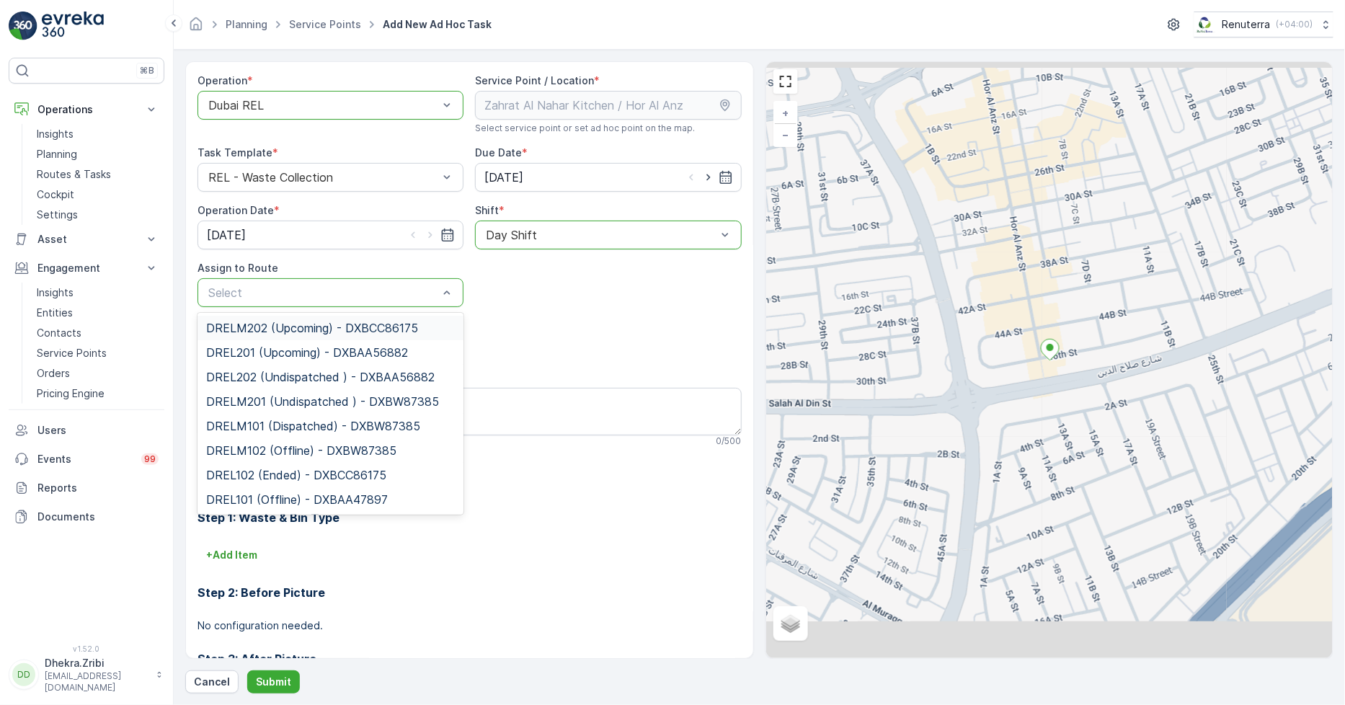
drag, startPoint x: 392, startPoint y: 301, endPoint x: 385, endPoint y: 330, distance: 29.7
click at [392, 305] on div "Select" at bounding box center [331, 292] width 266 height 29
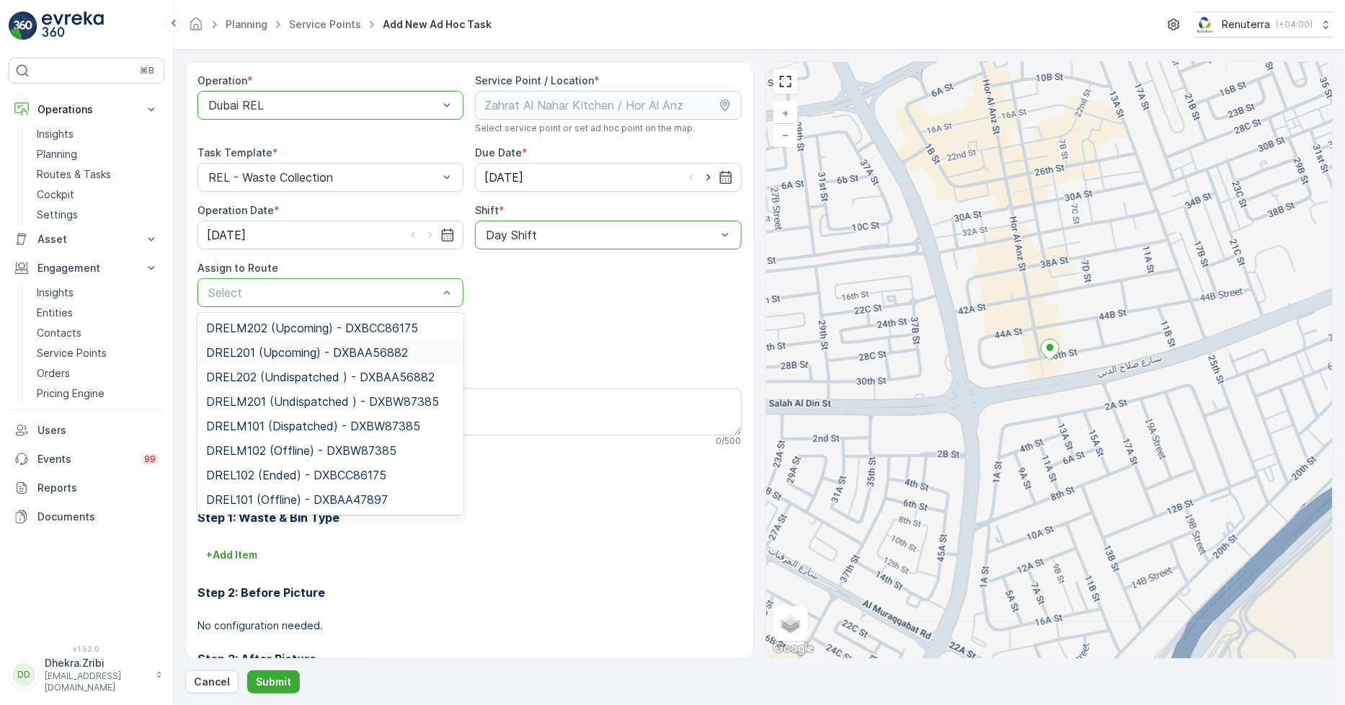
click at [514, 234] on div at bounding box center [600, 235] width 233 height 13
drag, startPoint x: 517, startPoint y: 291, endPoint x: 460, endPoint y: 305, distance: 58.7
click at [516, 291] on span "Night Shift" at bounding box center [513, 294] width 58 height 13
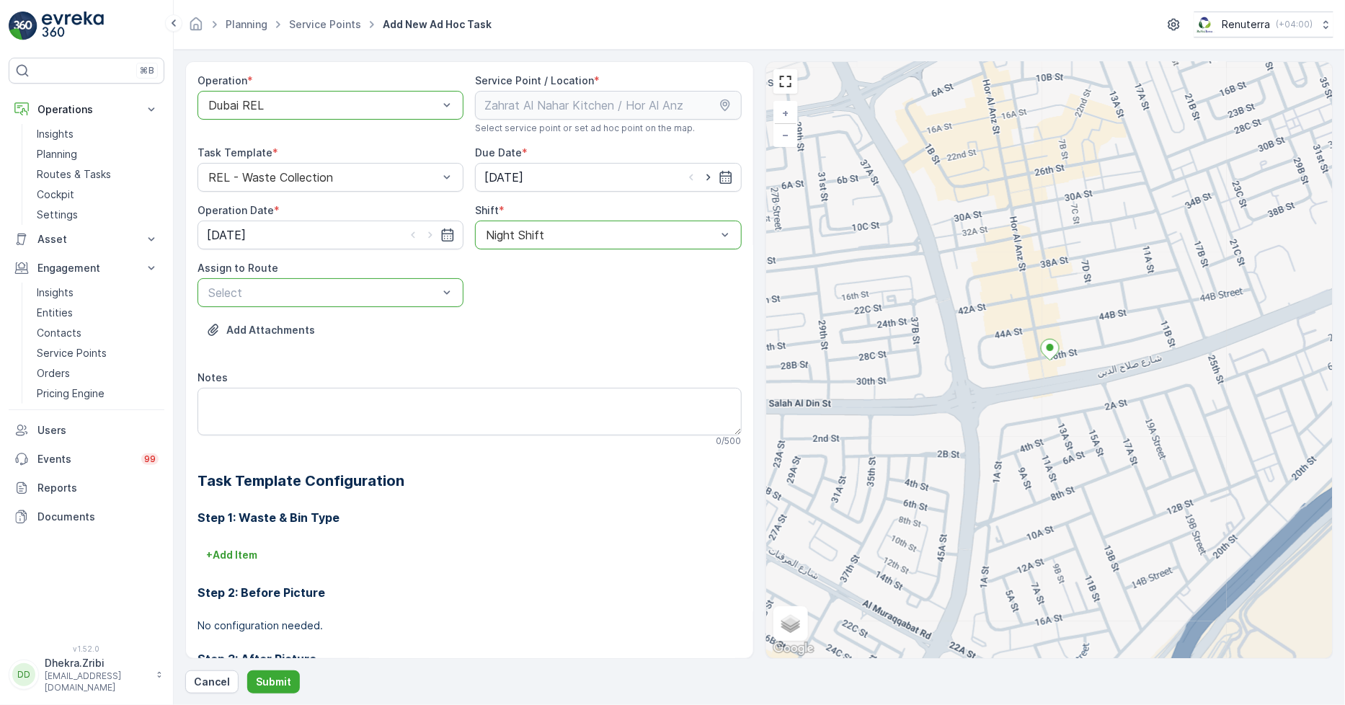
click at [365, 305] on div "Select" at bounding box center [331, 292] width 266 height 29
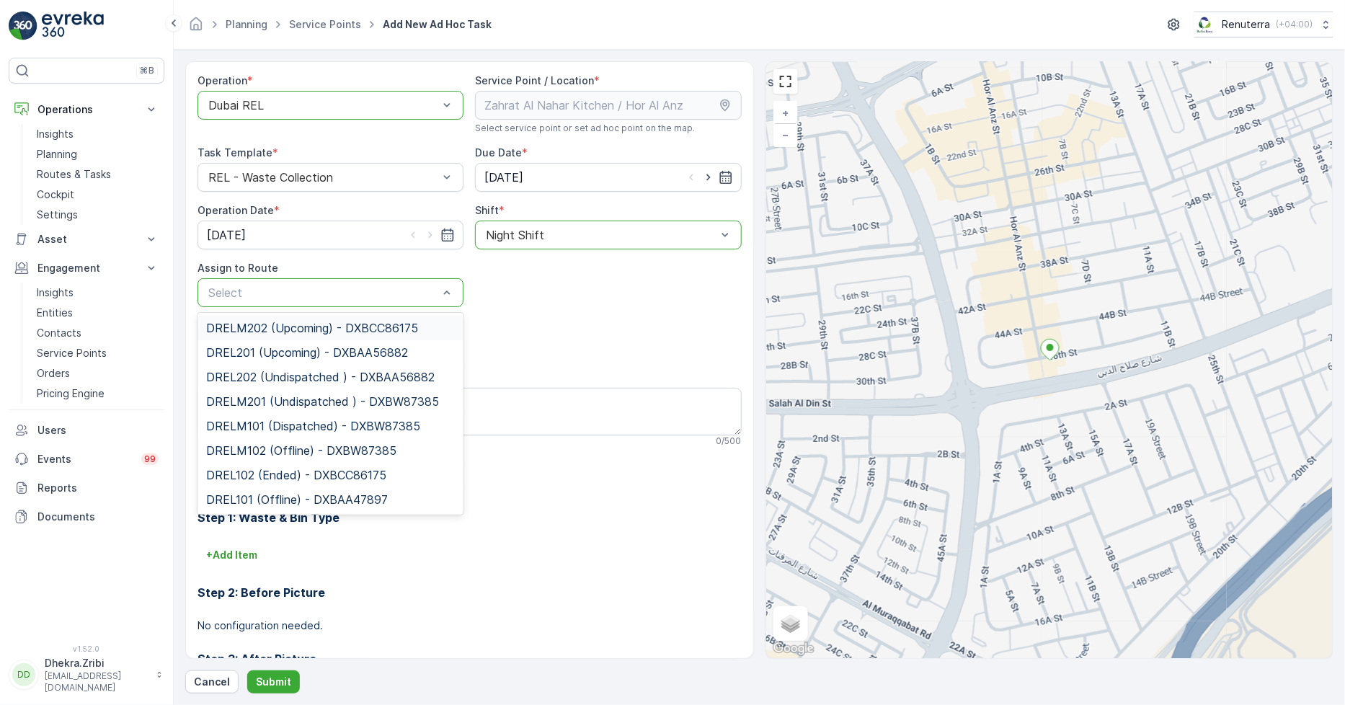
drag, startPoint x: 334, startPoint y: 288, endPoint x: 330, endPoint y: 281, distance: 8.1
click at [334, 286] on div at bounding box center [323, 292] width 233 height 13
type input "202"
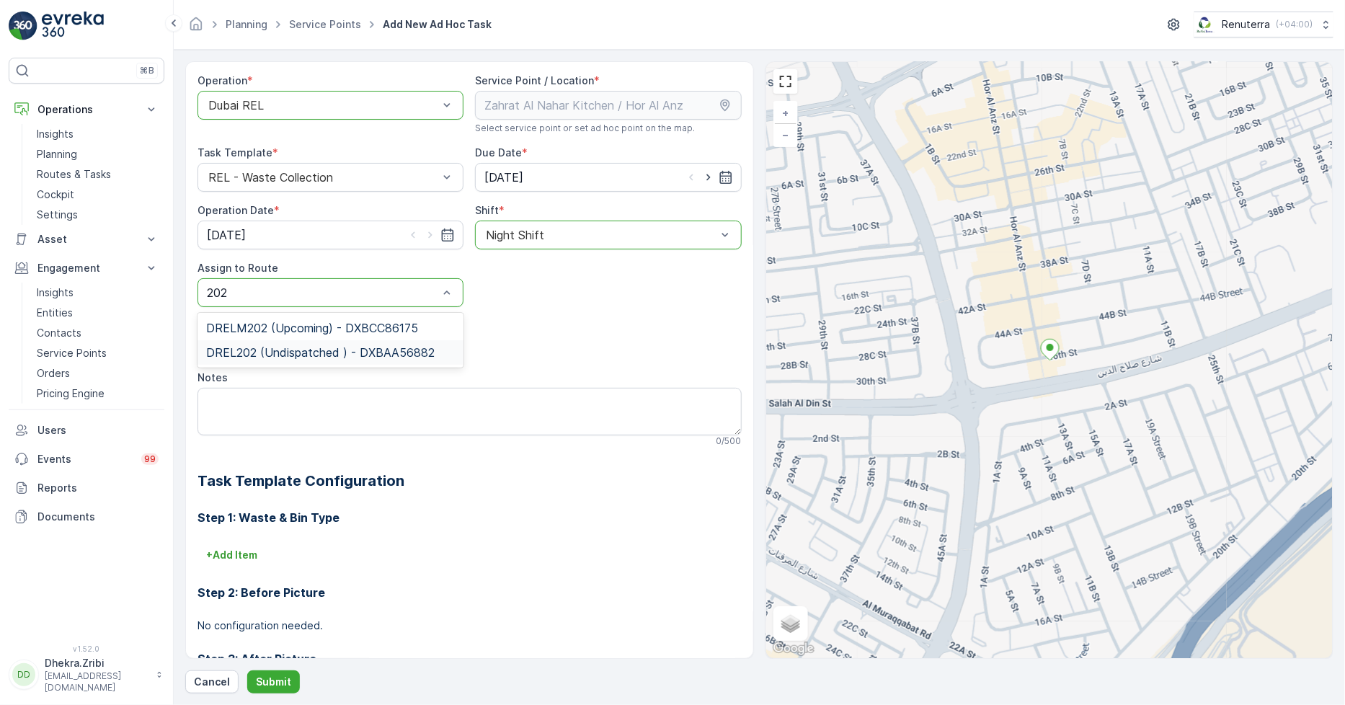
click at [291, 346] on span "DREL202 (Undispatched ) - DXBAA56882" at bounding box center [320, 352] width 229 height 13
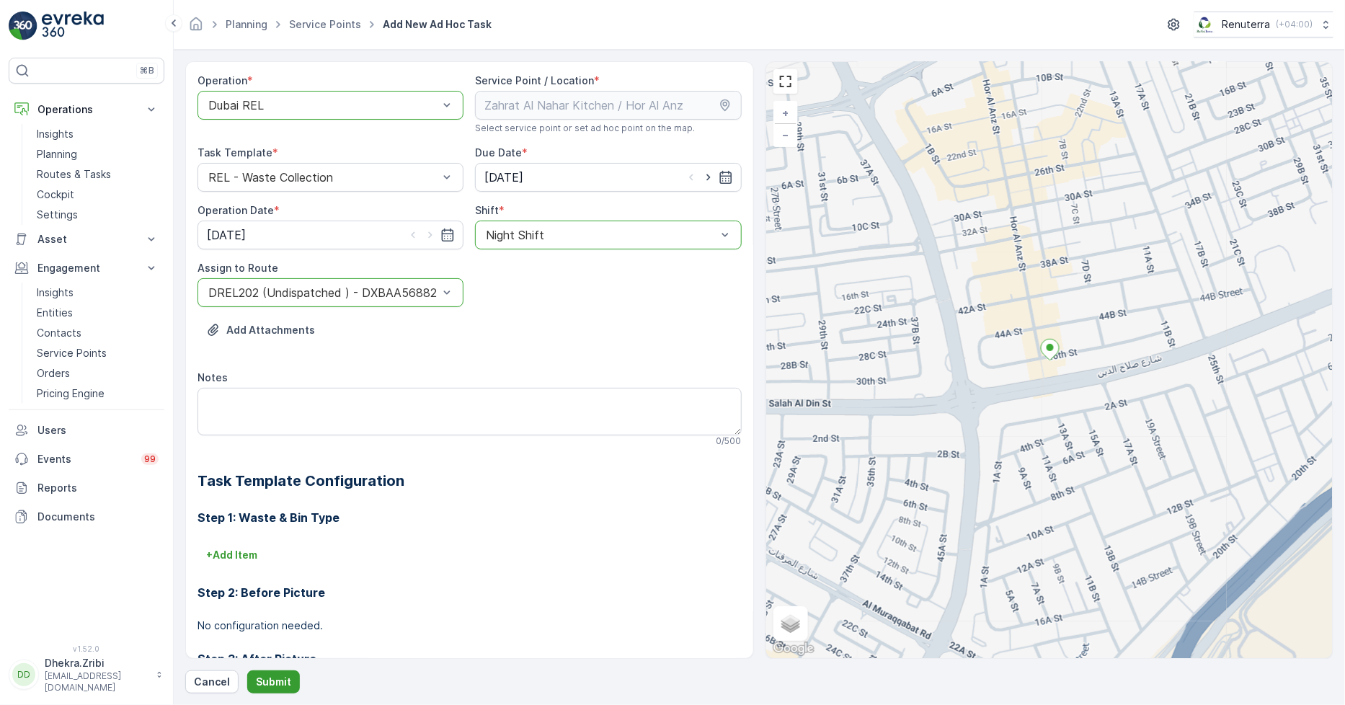
click at [256, 683] on p "Submit" at bounding box center [273, 682] width 35 height 14
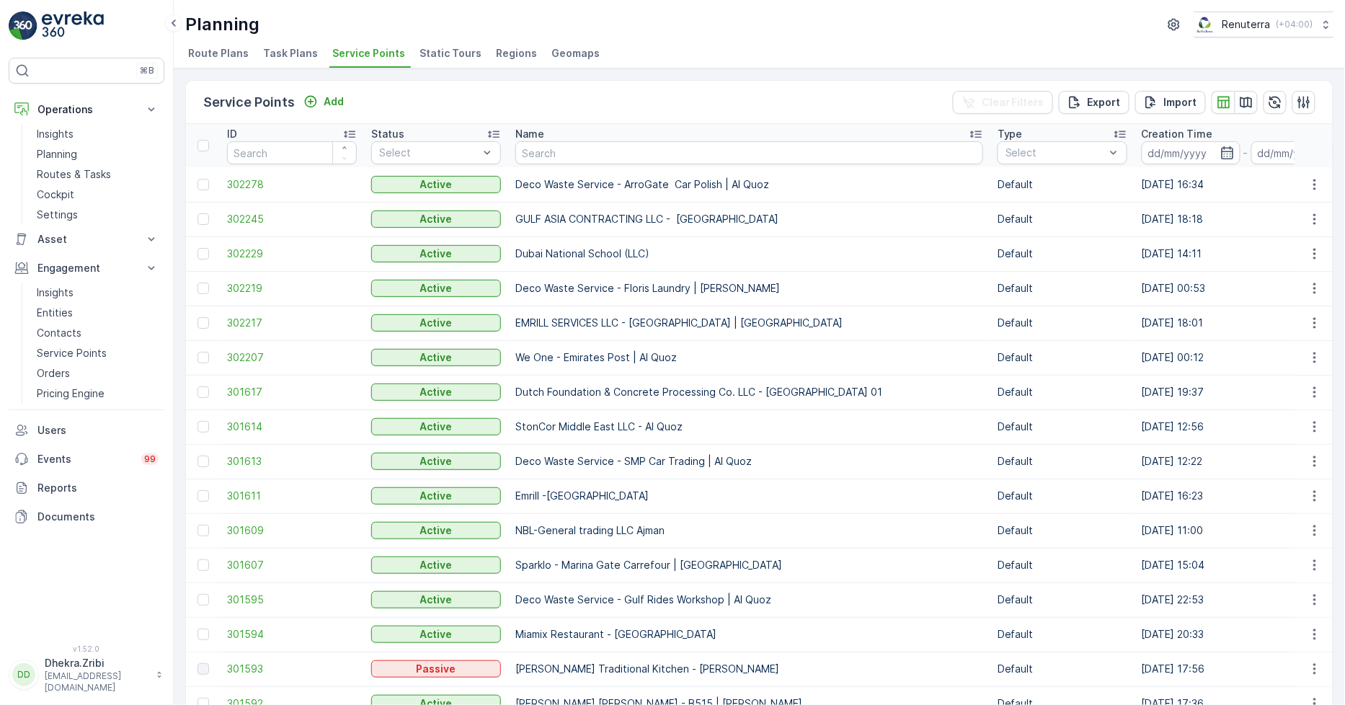
click at [557, 155] on input "text" at bounding box center [749, 152] width 468 height 23
click at [541, 157] on input "text" at bounding box center [749, 152] width 468 height 23
type input "Zahrat"
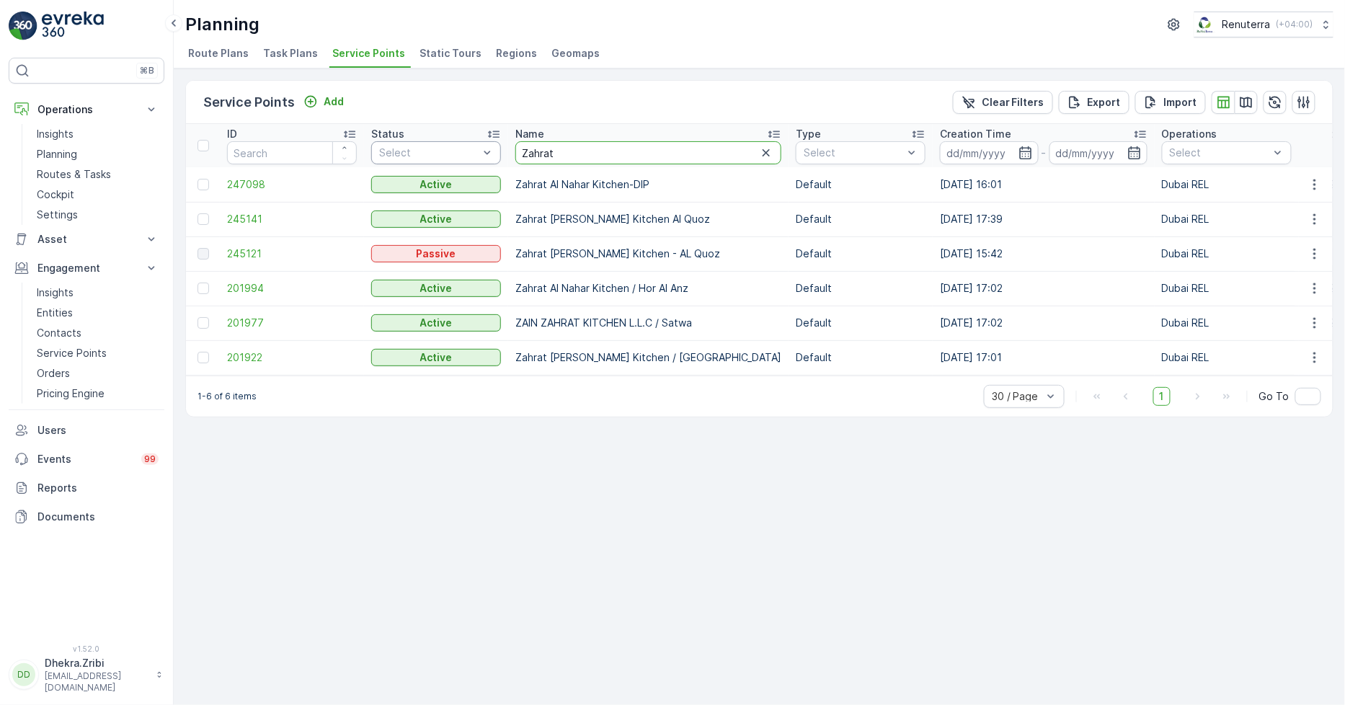
drag, startPoint x: 559, startPoint y: 151, endPoint x: 480, endPoint y: 151, distance: 79.3
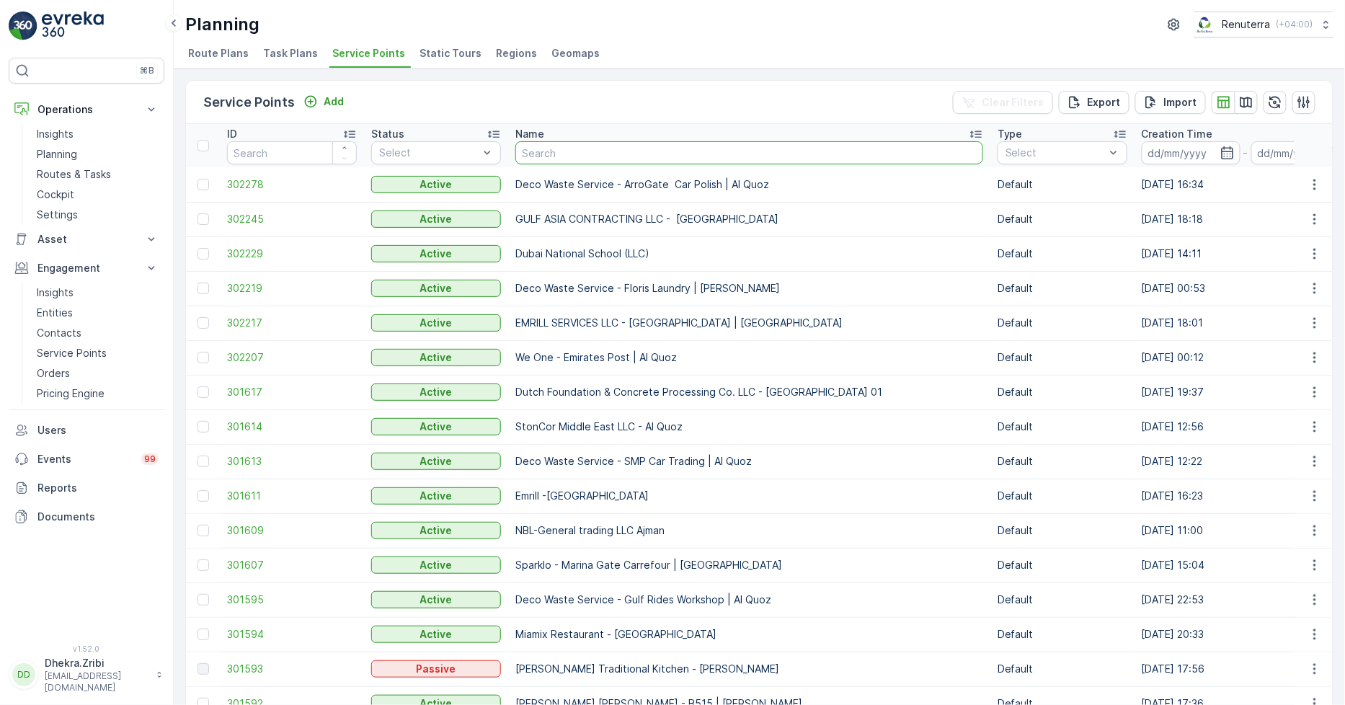
click at [600, 155] on input "text" at bounding box center [749, 152] width 468 height 23
type input "zaha"
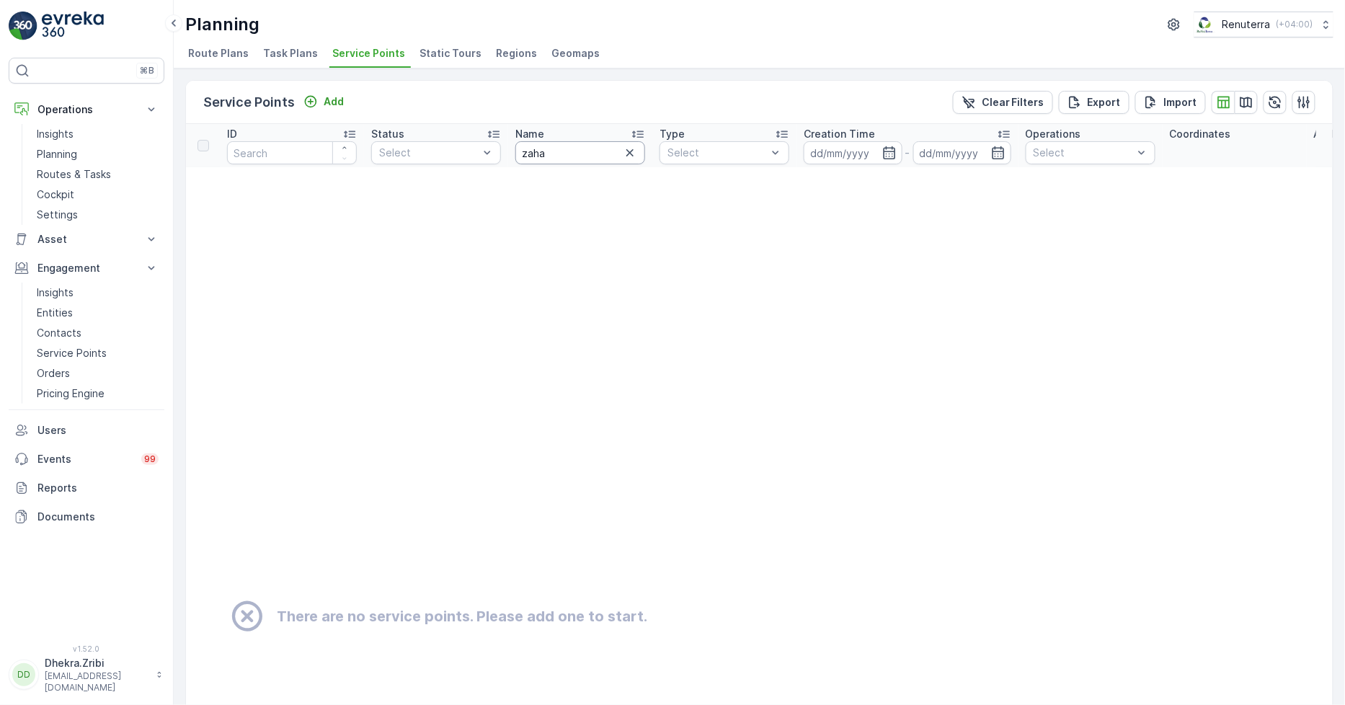
click at [577, 141] on input "zaha" at bounding box center [580, 152] width 130 height 23
type input "zah"
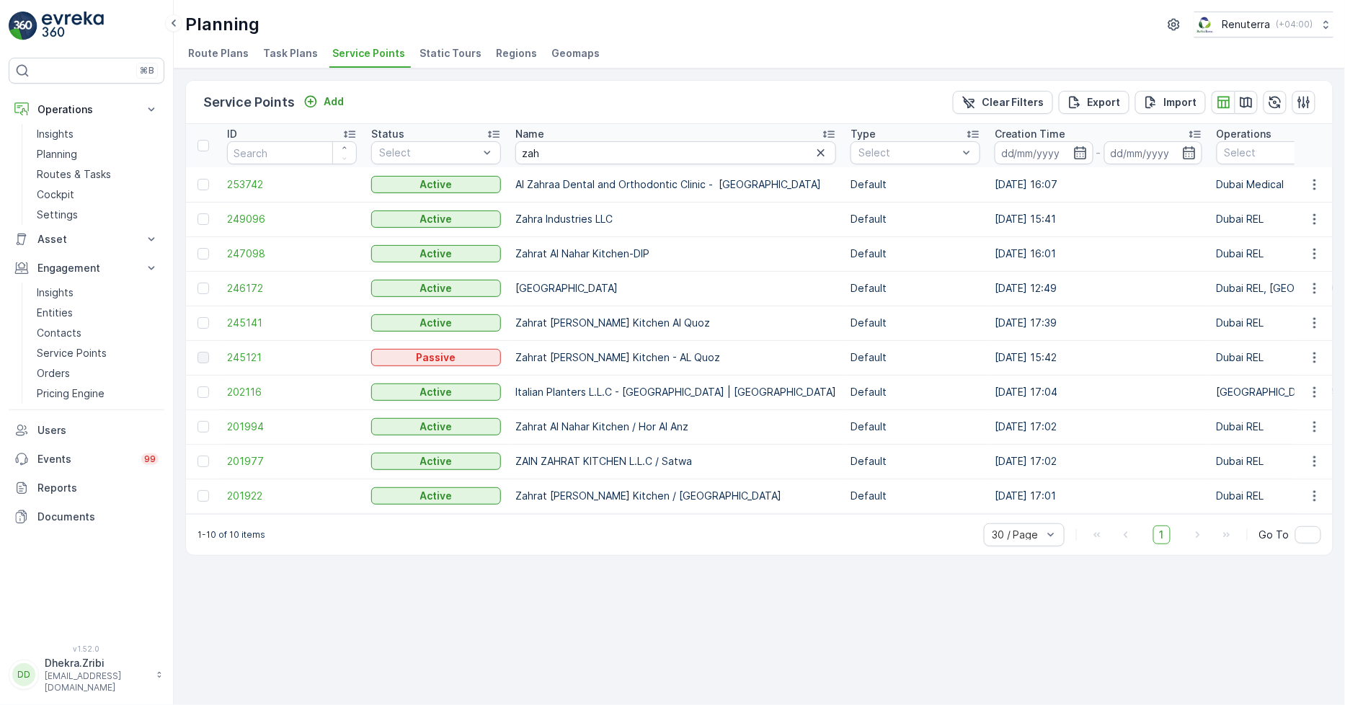
click at [252, 418] on td "201994" at bounding box center [292, 426] width 144 height 35
click at [252, 421] on span "201994" at bounding box center [292, 427] width 130 height 14
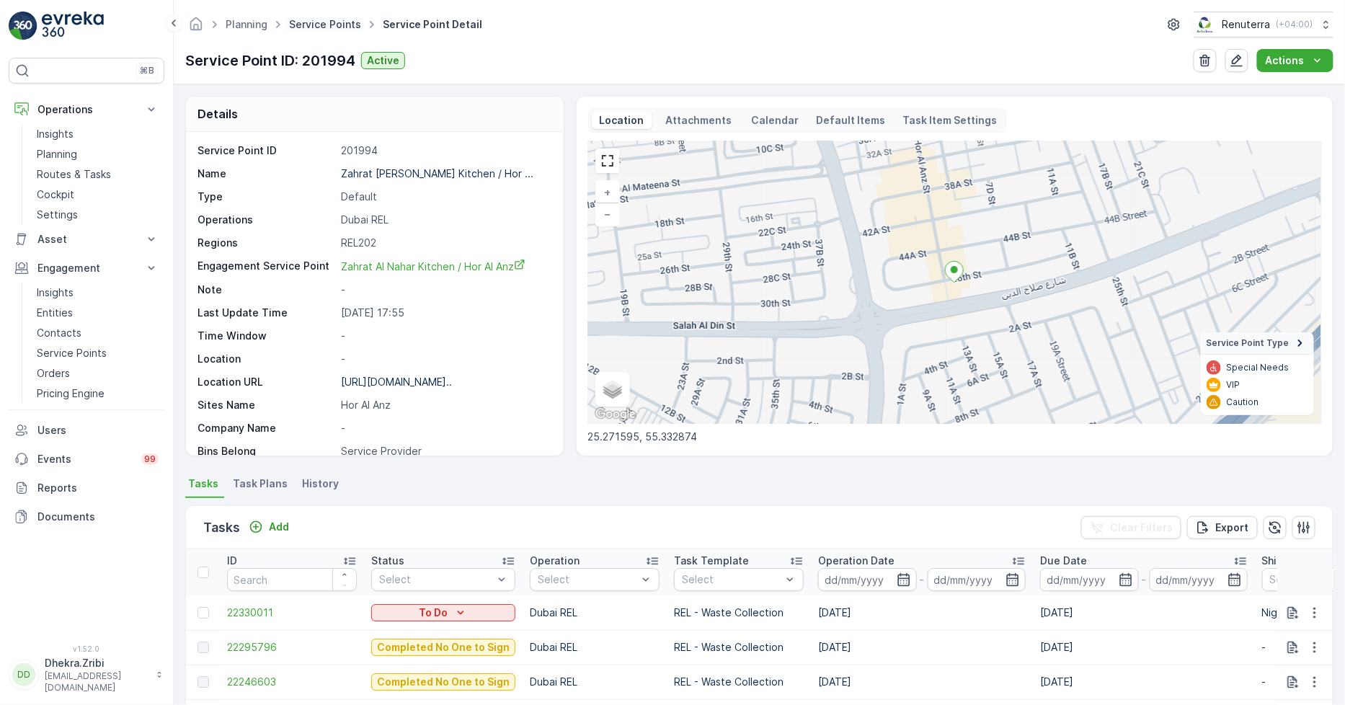
click at [314, 22] on link "Service Points" at bounding box center [325, 24] width 72 height 12
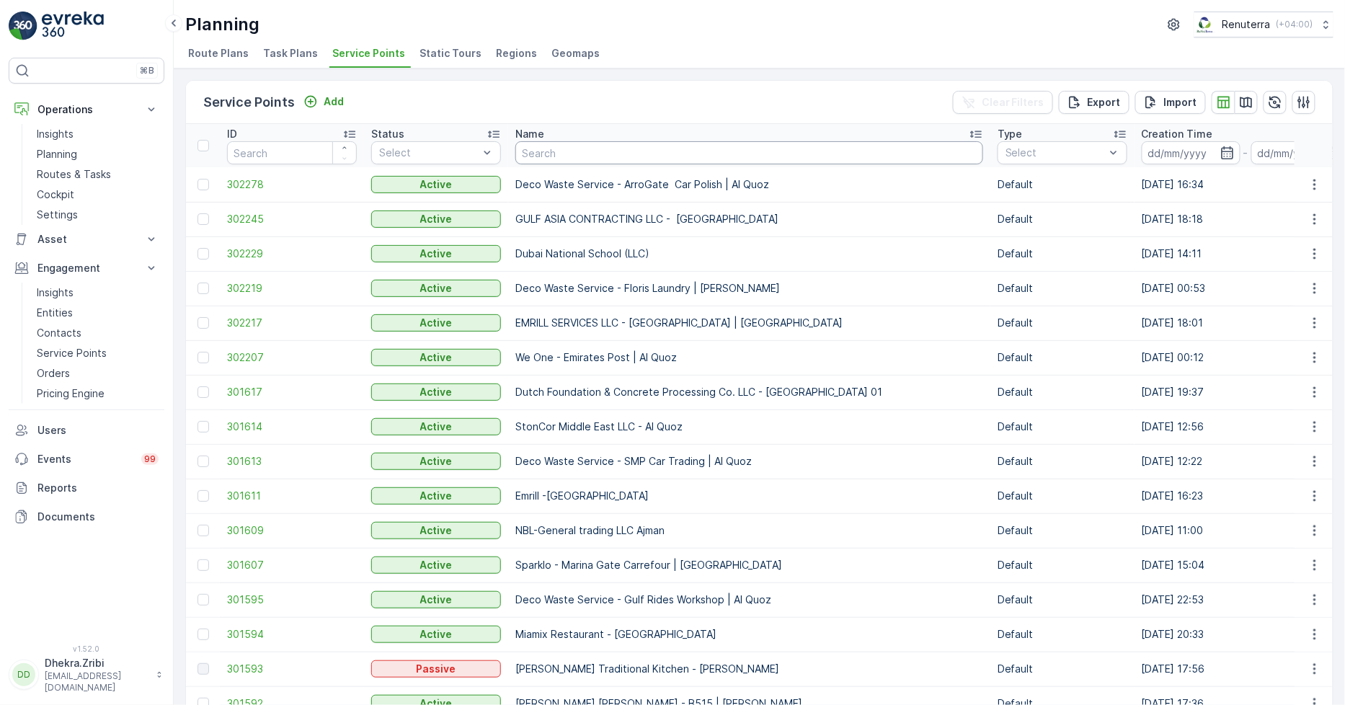
click at [546, 149] on input "text" at bounding box center [749, 152] width 468 height 23
type input "cost"
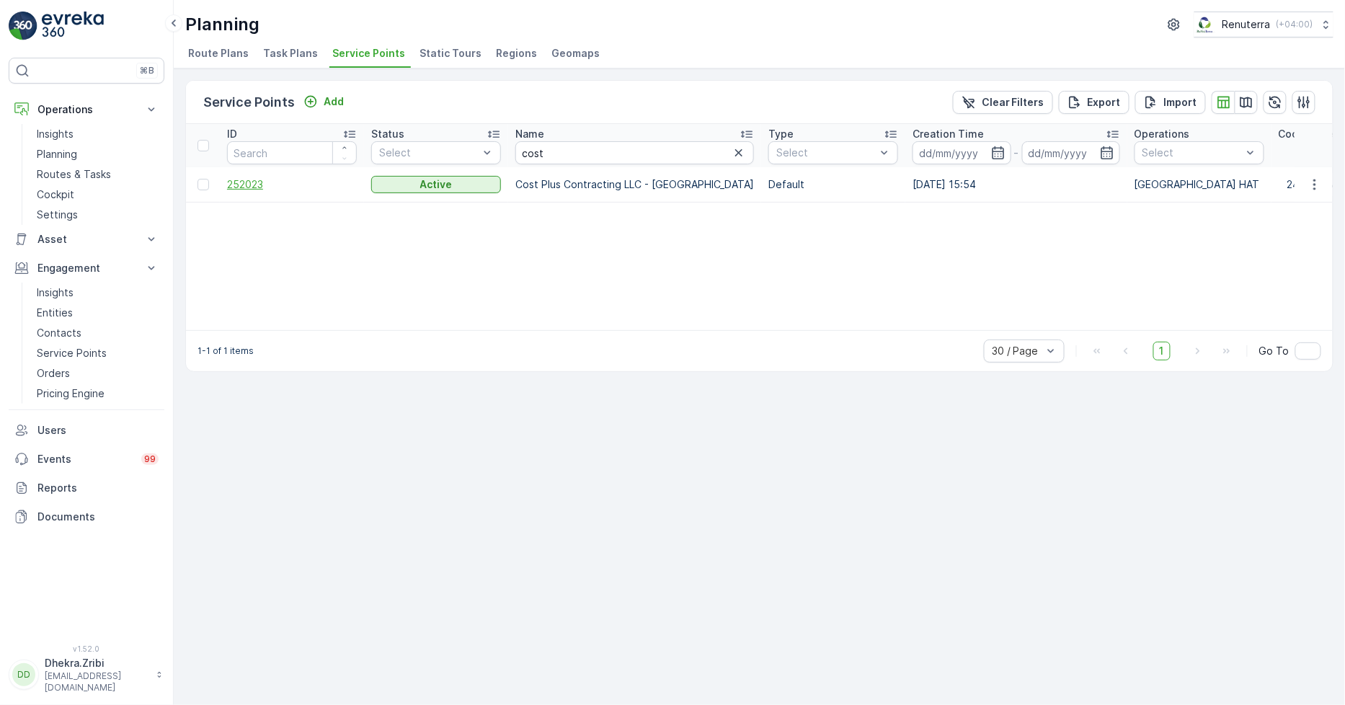
click at [249, 183] on span "252023" at bounding box center [292, 184] width 130 height 14
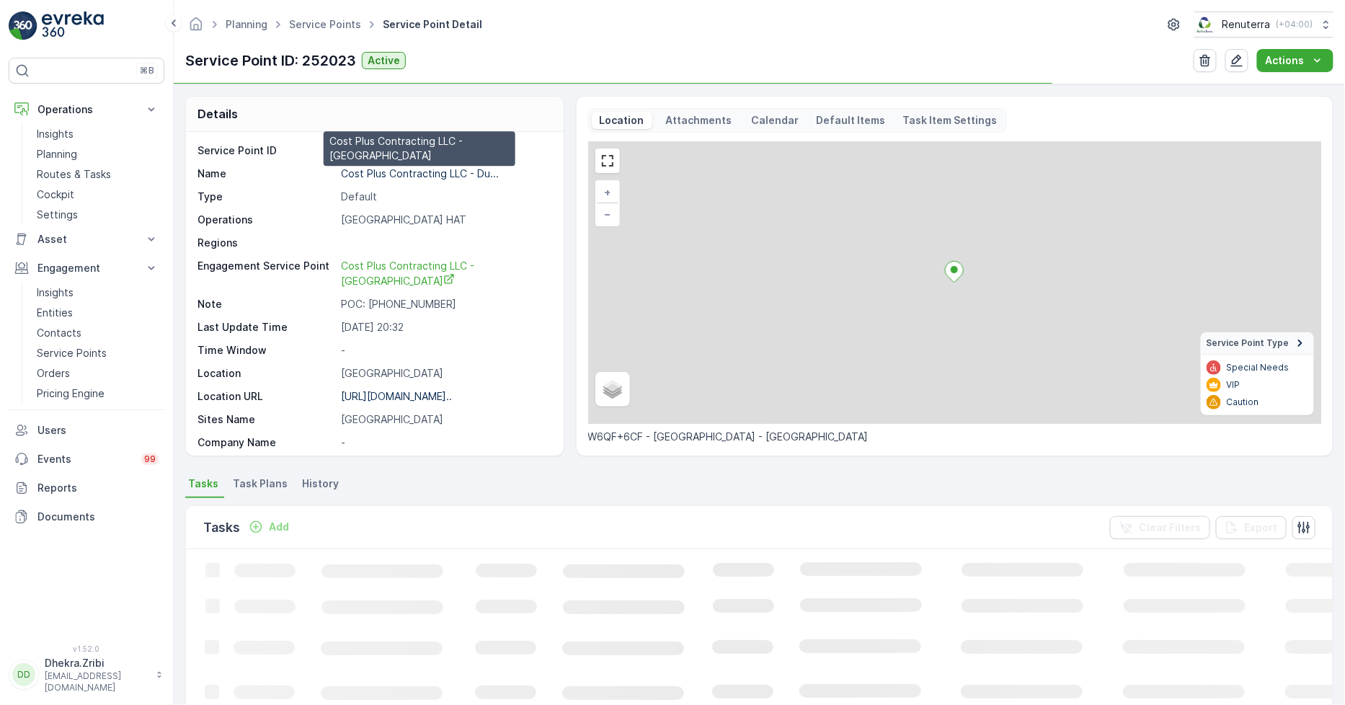
click at [397, 171] on p "Cost Plus Contracting LLC - Du..." at bounding box center [420, 173] width 158 height 12
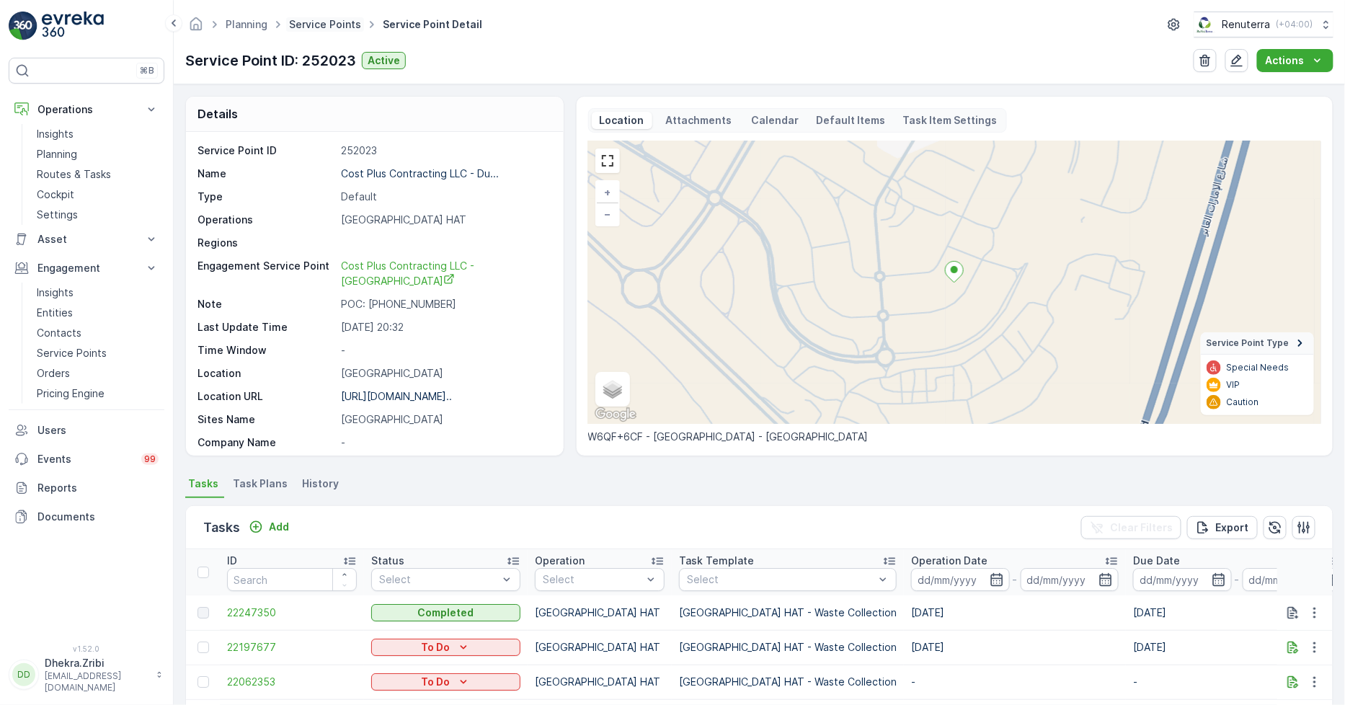
click at [319, 22] on link "Service Points" at bounding box center [325, 24] width 72 height 12
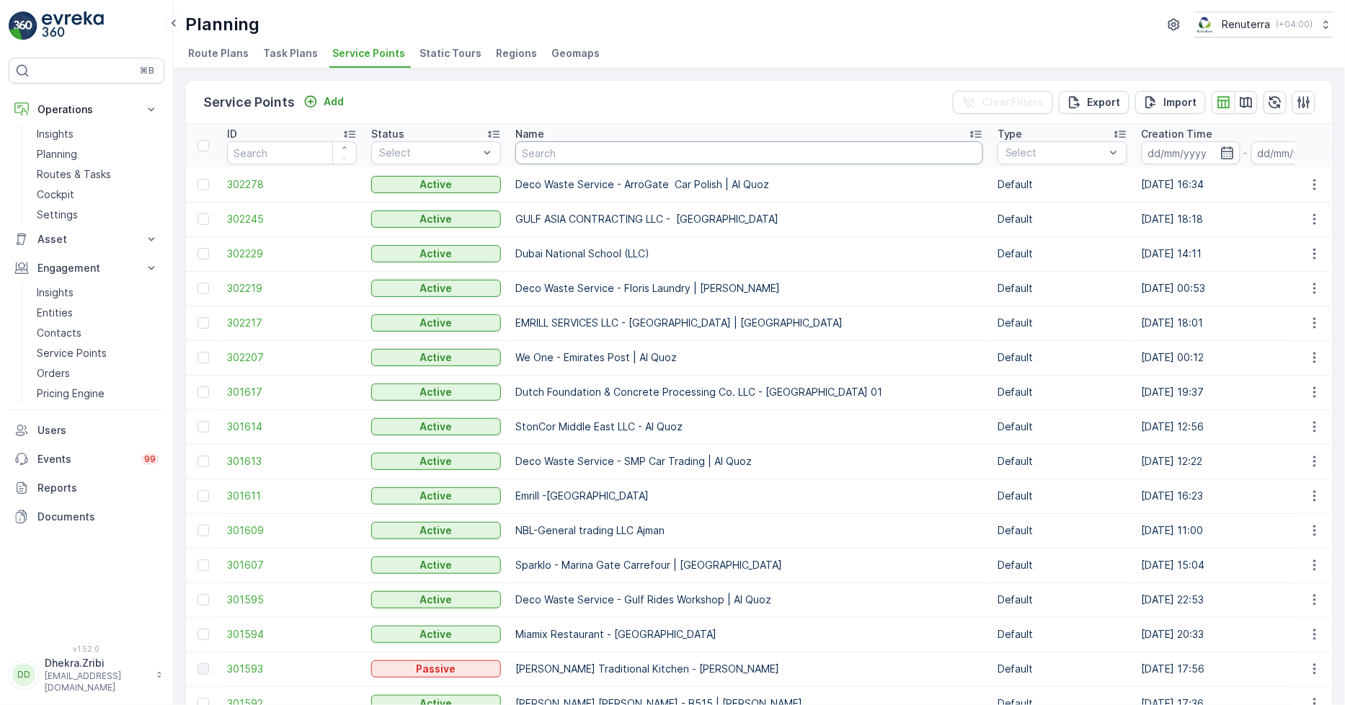
click at [555, 148] on input "text" at bounding box center [749, 152] width 468 height 23
type input "al hallab"
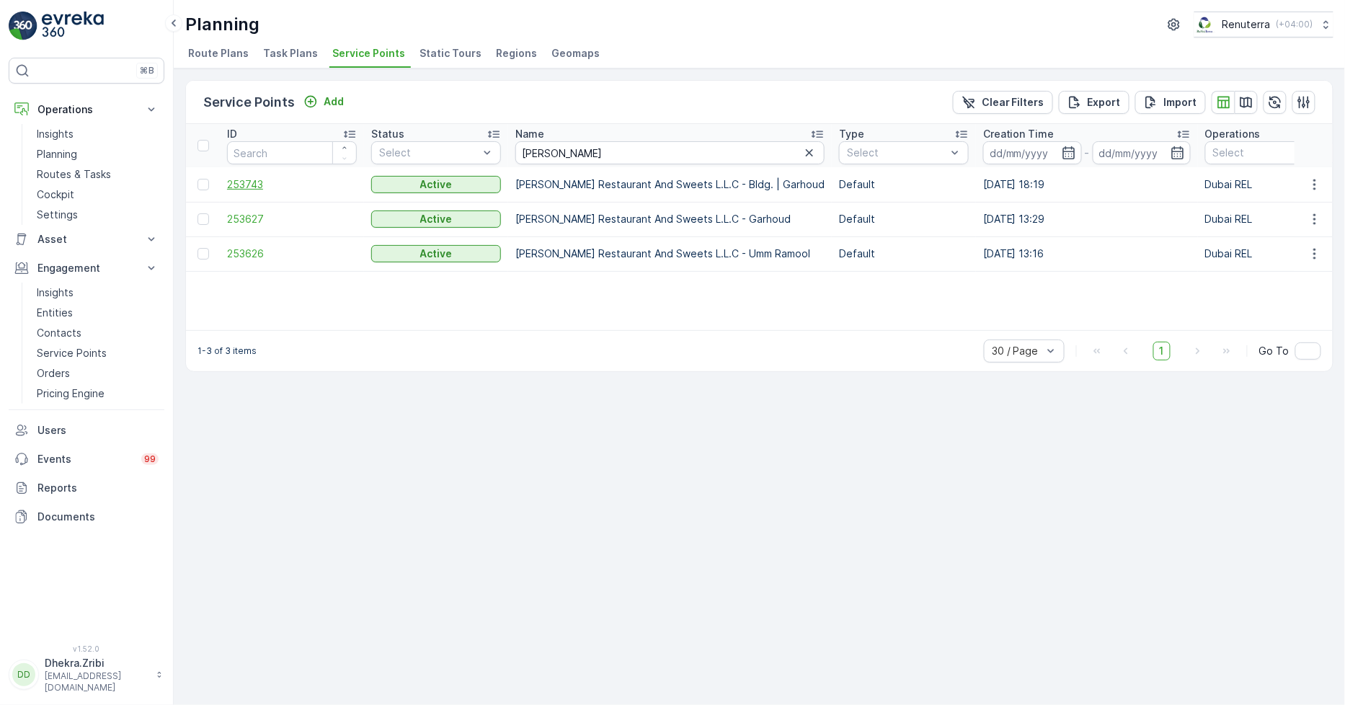
click at [236, 181] on span "253743" at bounding box center [292, 184] width 130 height 14
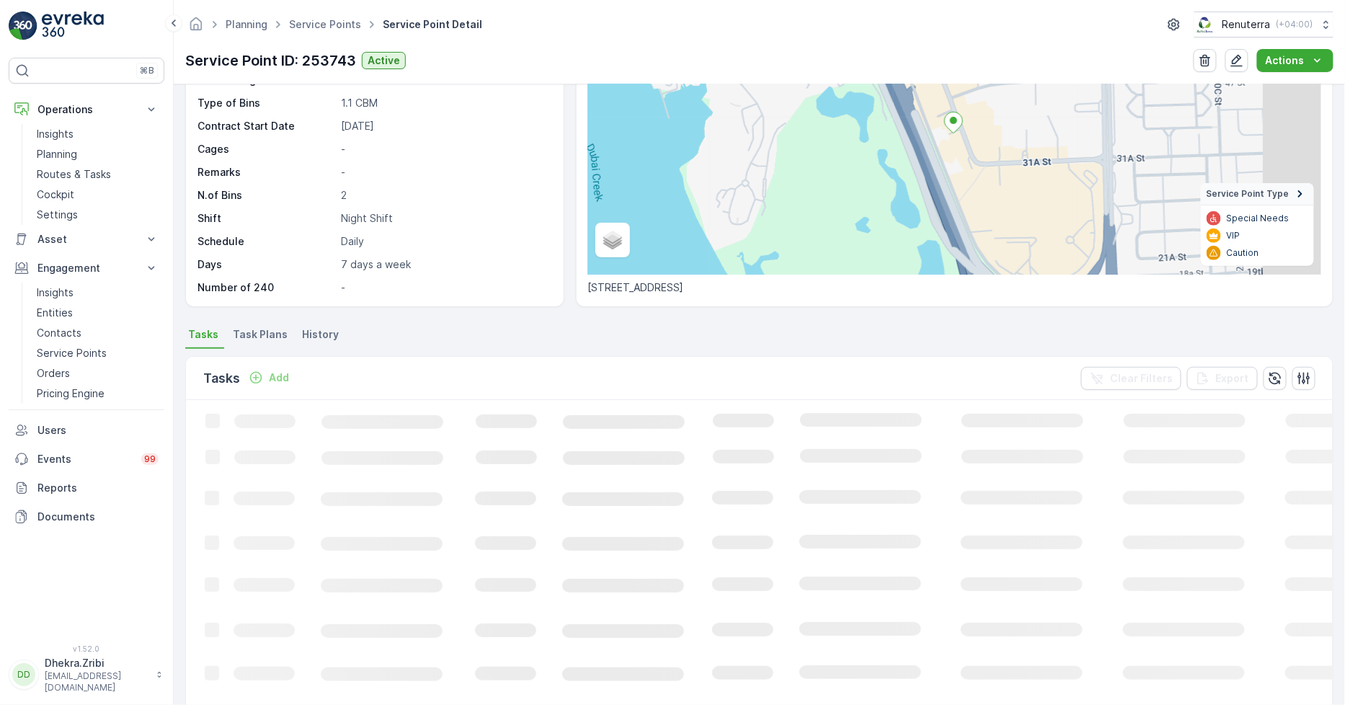
scroll to position [160, 0]
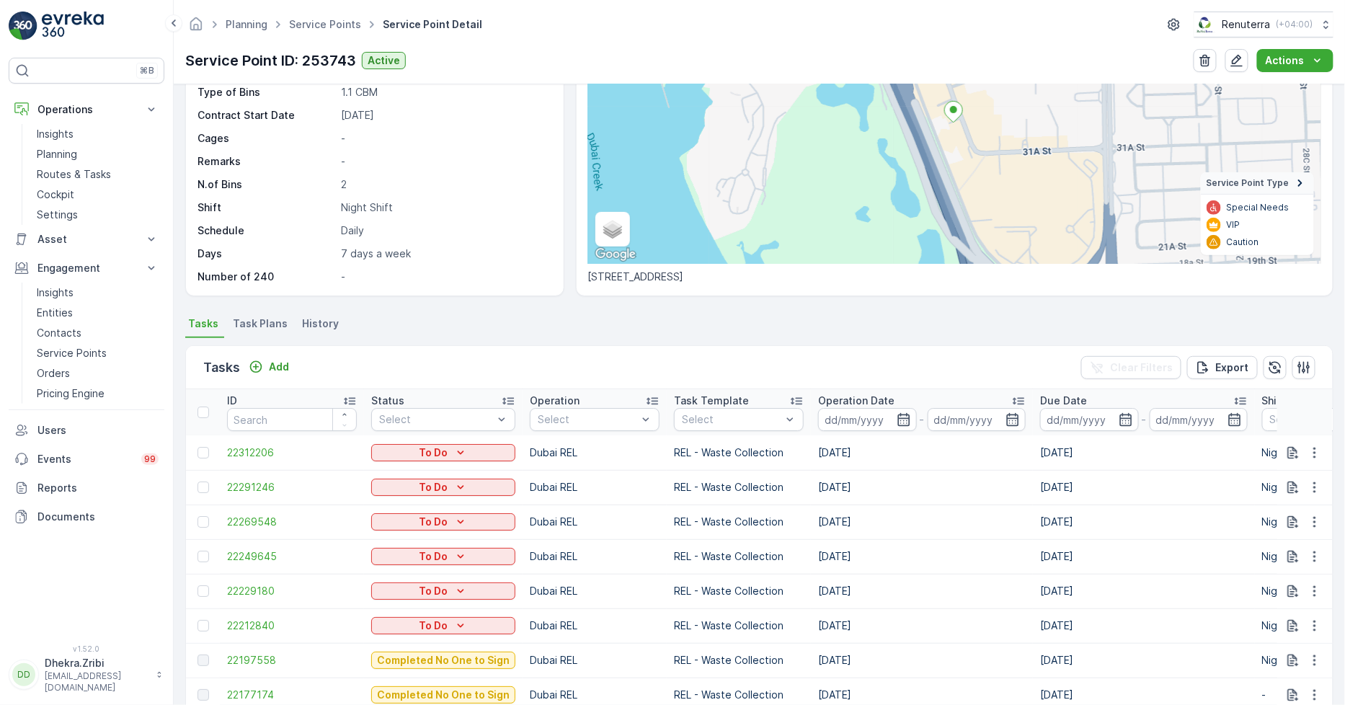
click at [313, 12] on div "Planning Service Points Service Point Detail Renuterra ( +04:00 )" at bounding box center [759, 25] width 1148 height 26
click at [317, 27] on link "Service Points" at bounding box center [325, 24] width 72 height 12
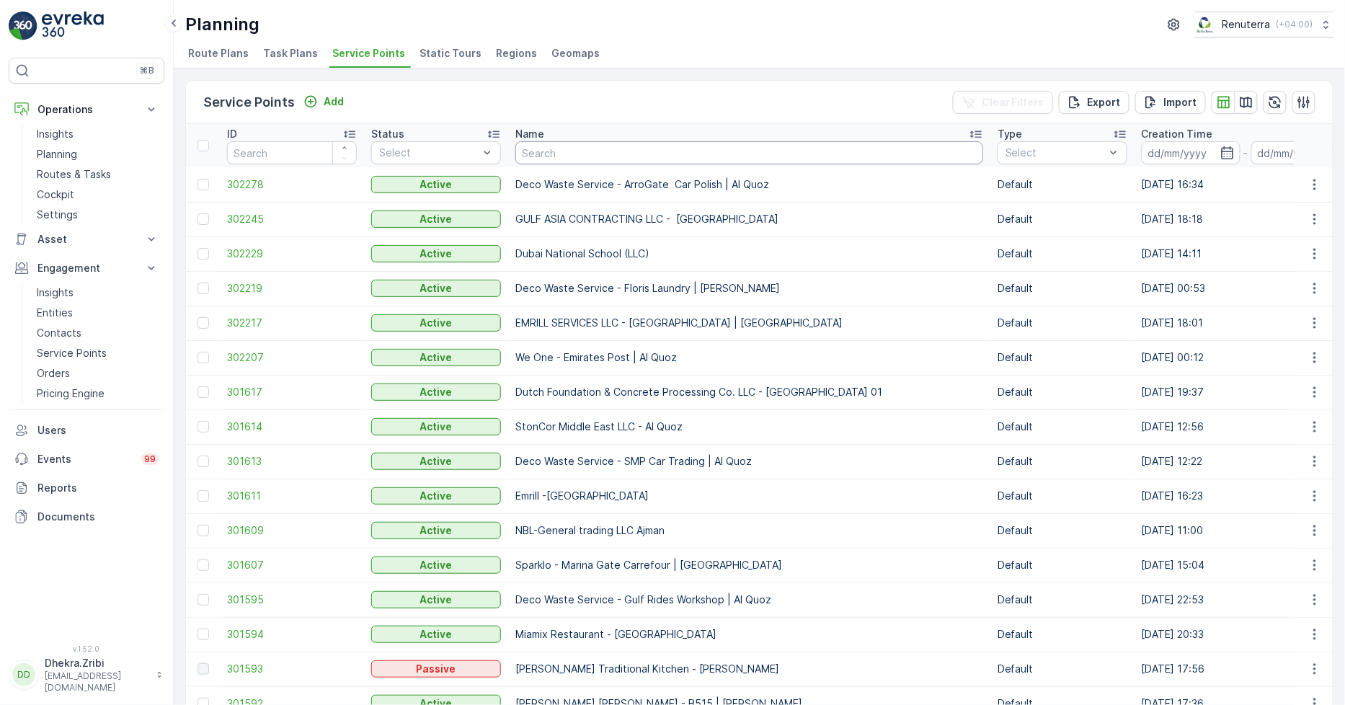
click at [575, 156] on input "text" at bounding box center [749, 152] width 468 height 23
type input "G&B"
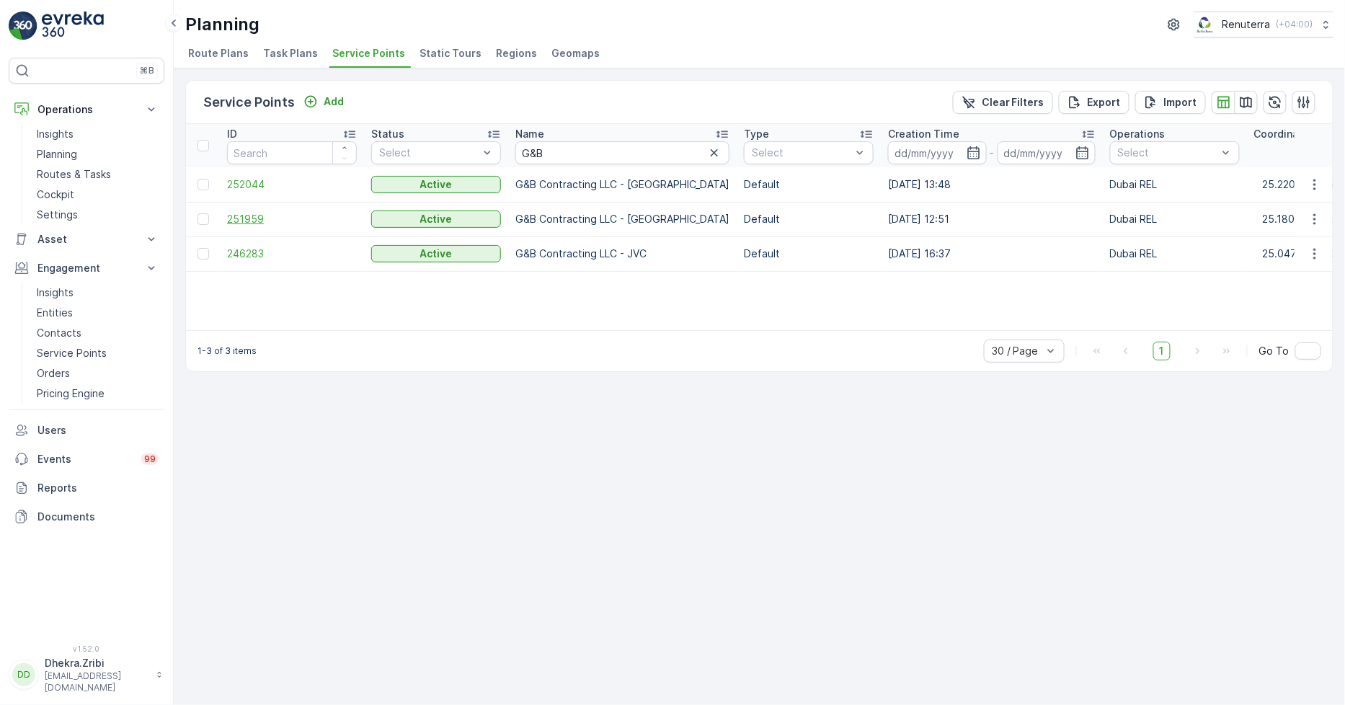
click at [234, 214] on span "251959" at bounding box center [292, 219] width 130 height 14
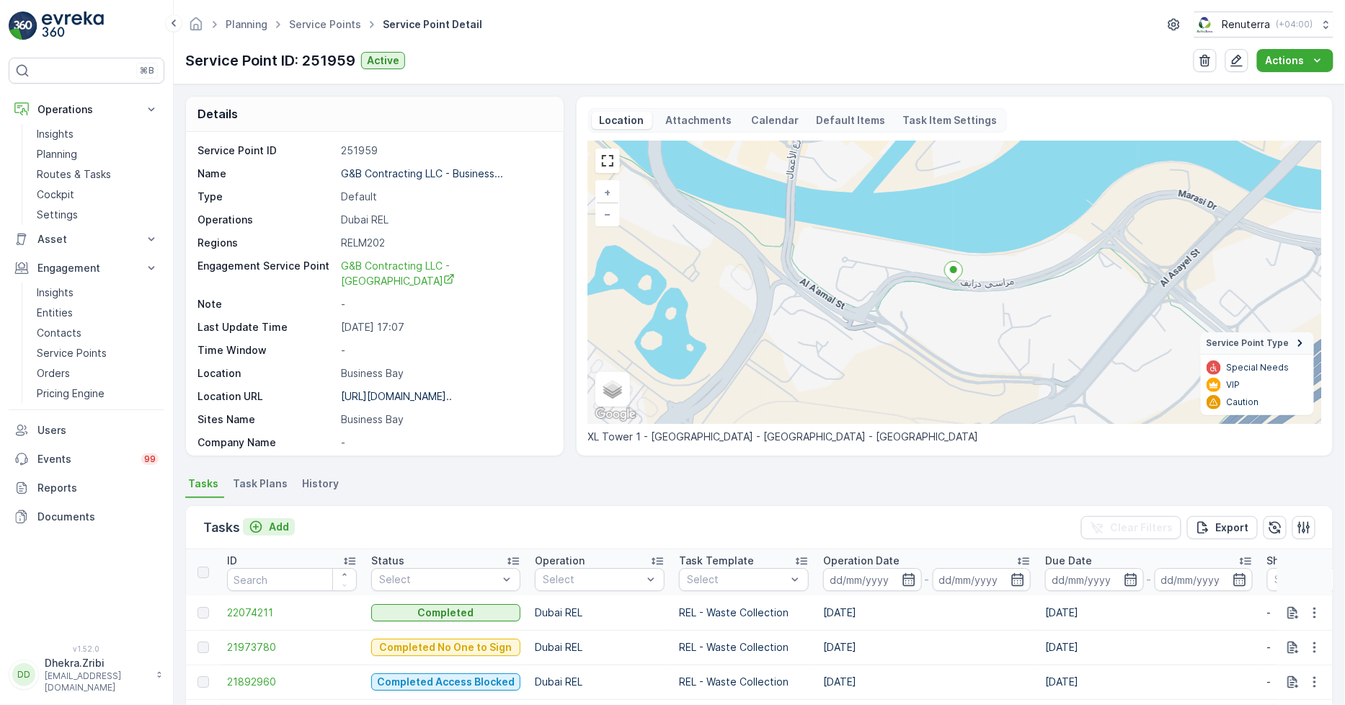
click at [275, 520] on p "Add" at bounding box center [279, 527] width 20 height 14
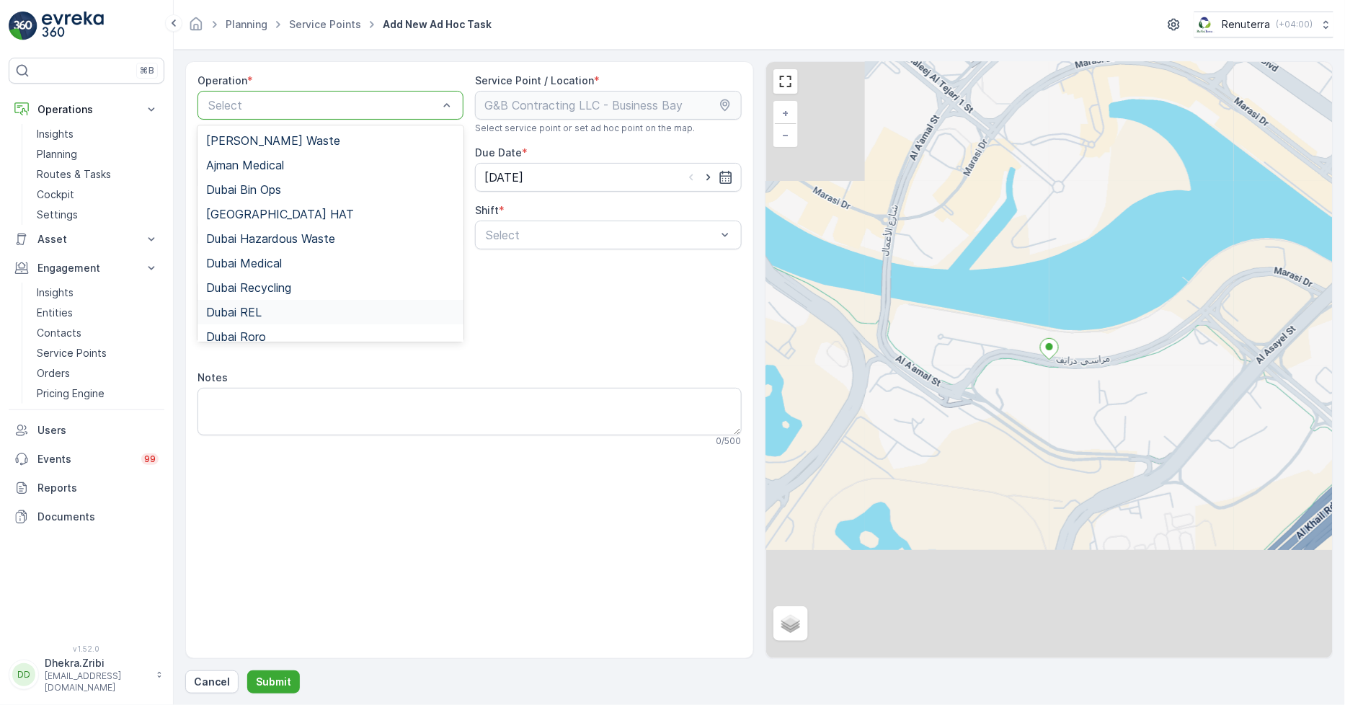
click at [280, 306] on div "Dubai REL" at bounding box center [330, 312] width 249 height 13
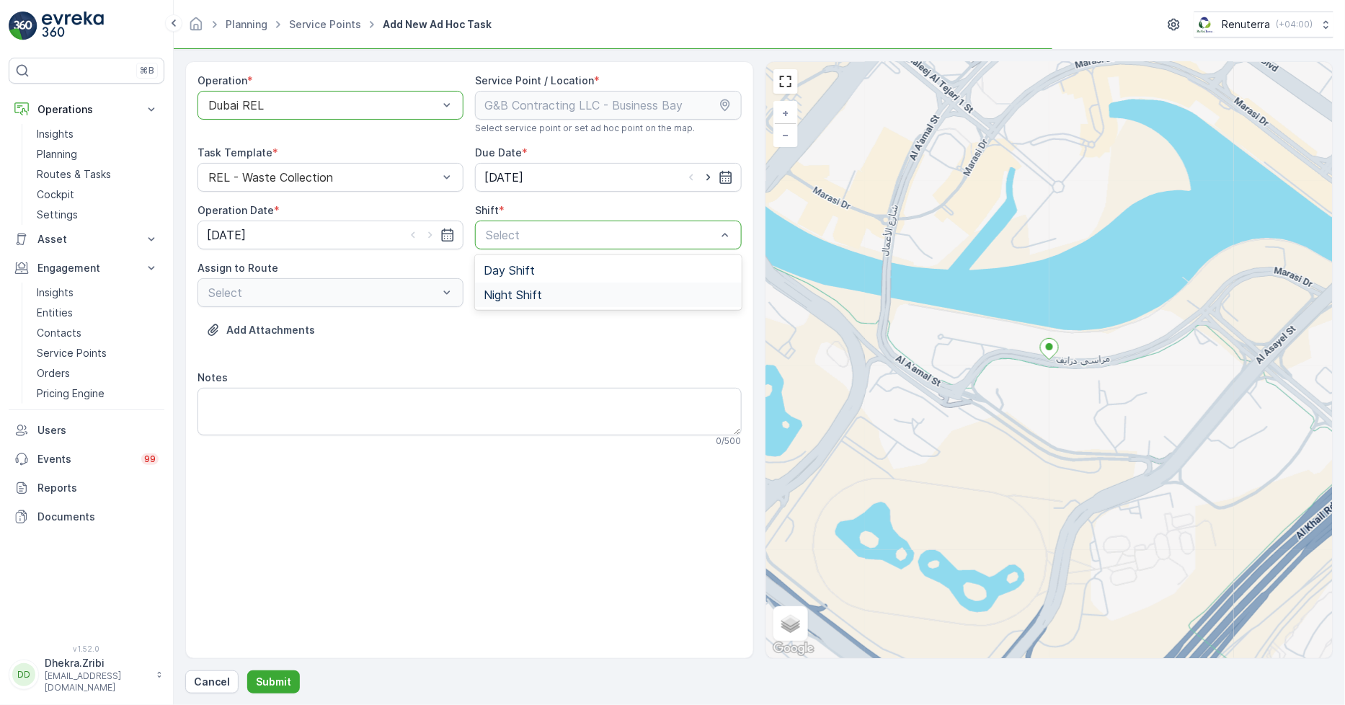
click at [506, 288] on span "Night Shift" at bounding box center [513, 294] width 58 height 13
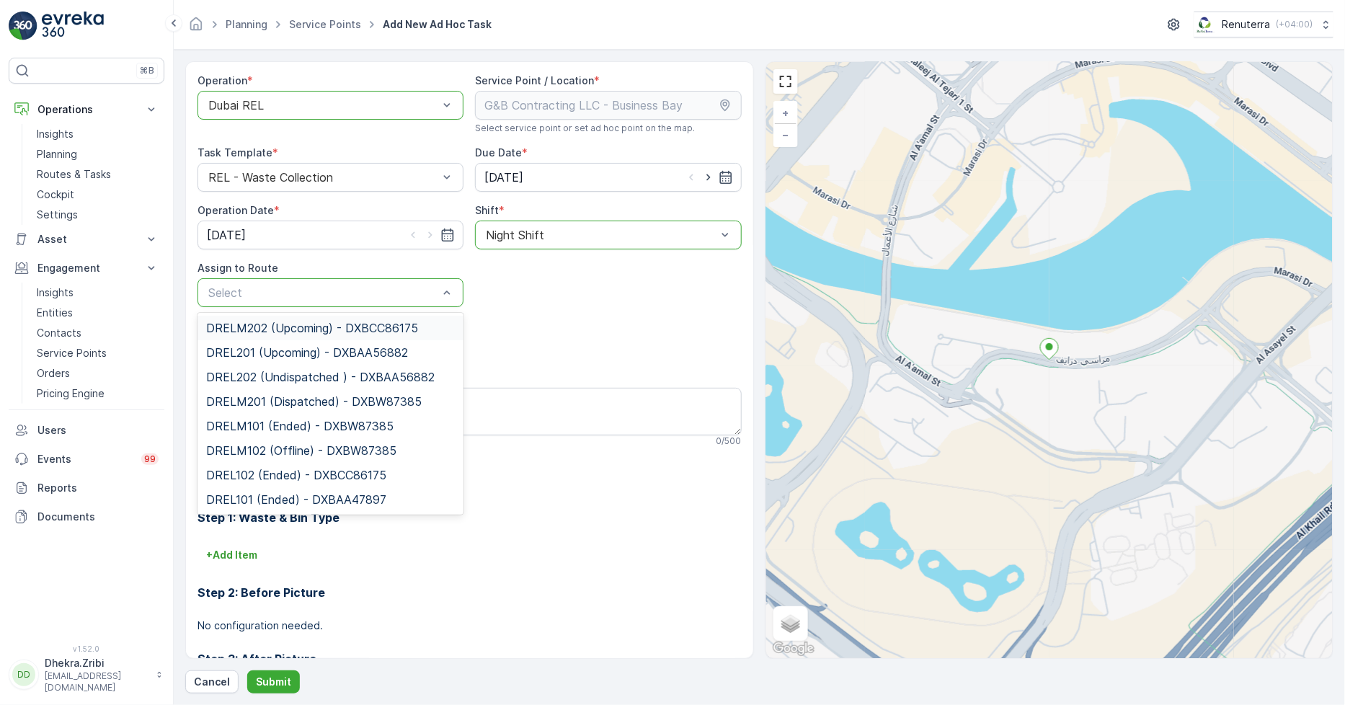
click at [284, 319] on div "DRELM202 (Upcoming) - DXBCC86175" at bounding box center [331, 328] width 266 height 25
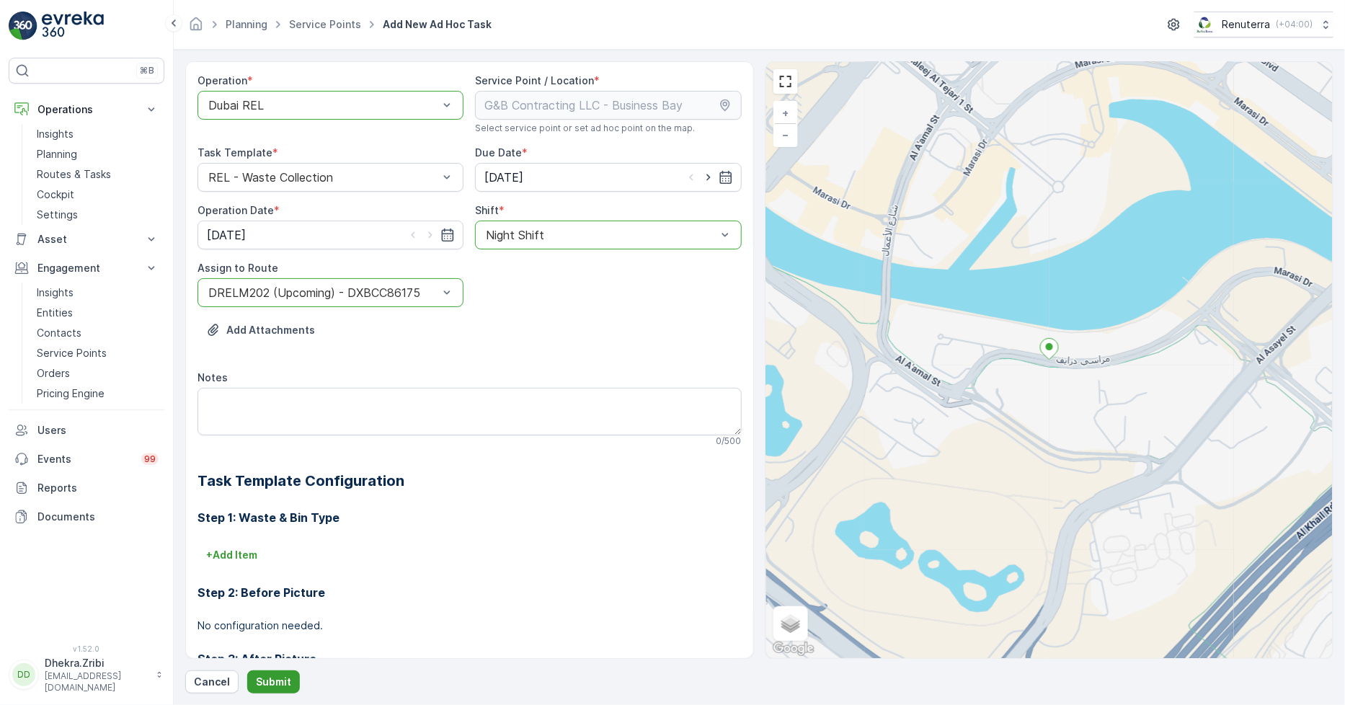
click at [269, 673] on button "Submit" at bounding box center [273, 681] width 53 height 23
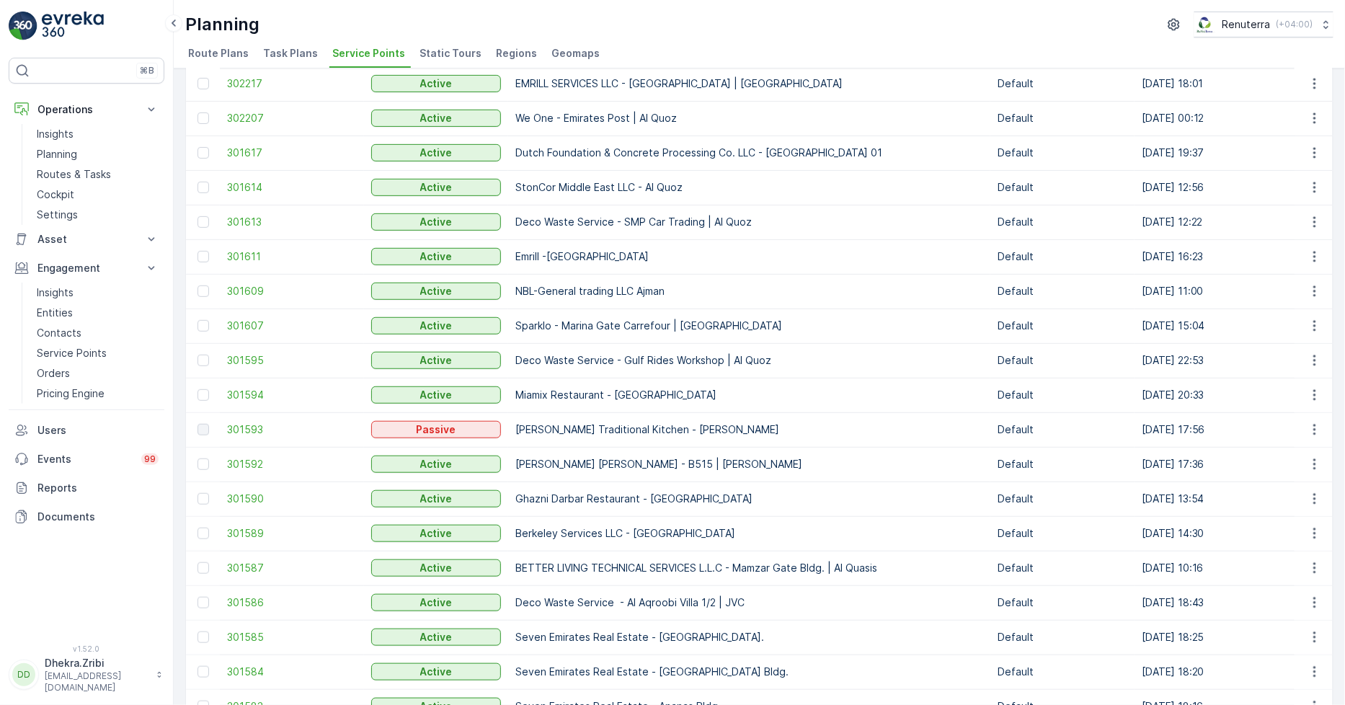
scroll to position [240, 0]
click at [242, 458] on span "301592" at bounding box center [292, 463] width 130 height 14
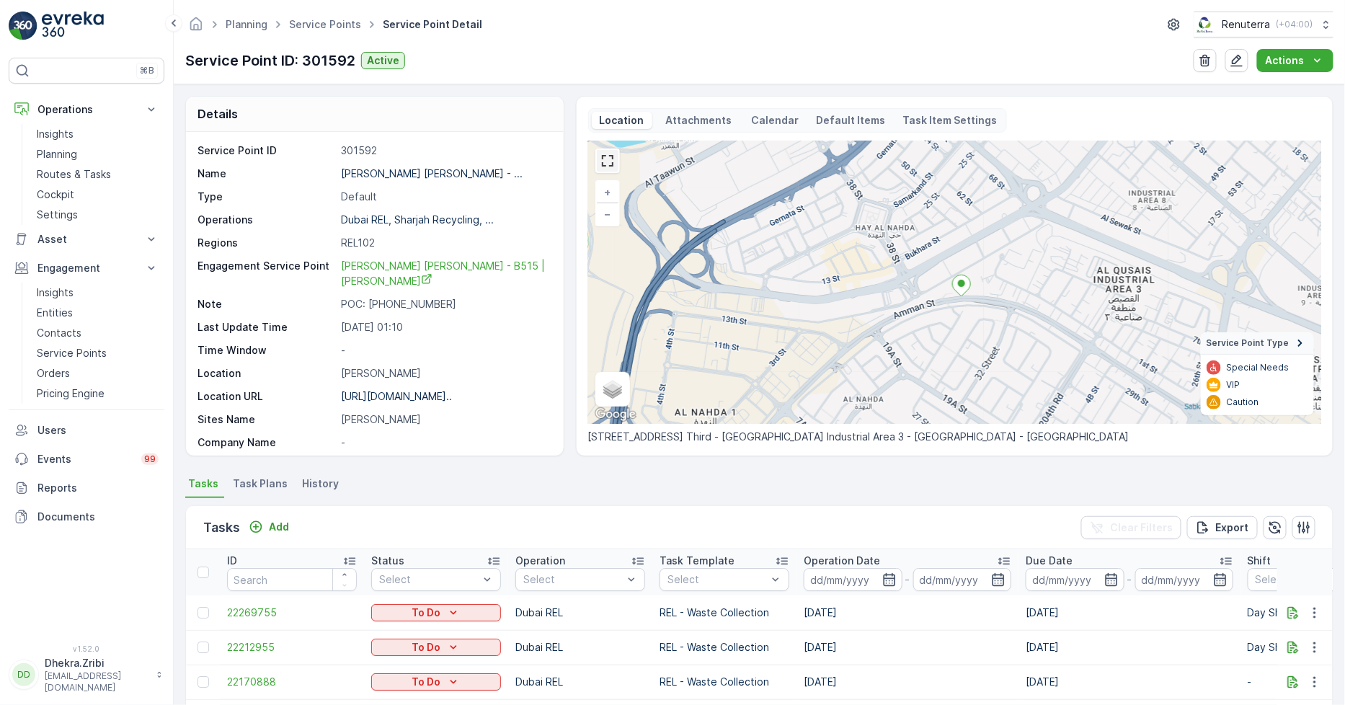
click at [613, 151] on link at bounding box center [608, 161] width 22 height 22
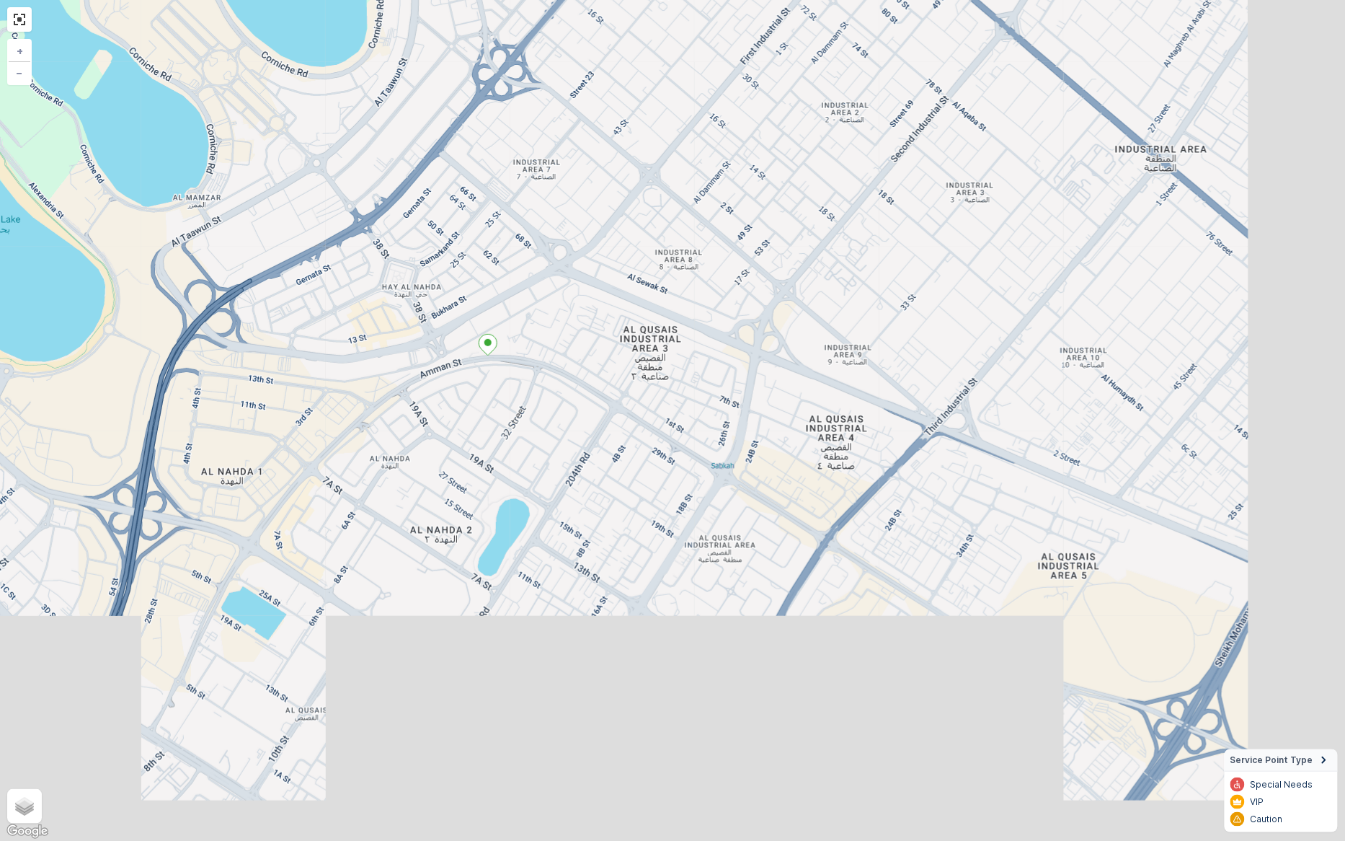
drag, startPoint x: 796, startPoint y: 472, endPoint x: 602, endPoint y: 393, distance: 209.5
click at [602, 393] on div "+ − Satellite Roadmap Terrain Hybrid Leaflet Keyboard shortcuts Map Data Map da…" at bounding box center [672, 420] width 1345 height 841
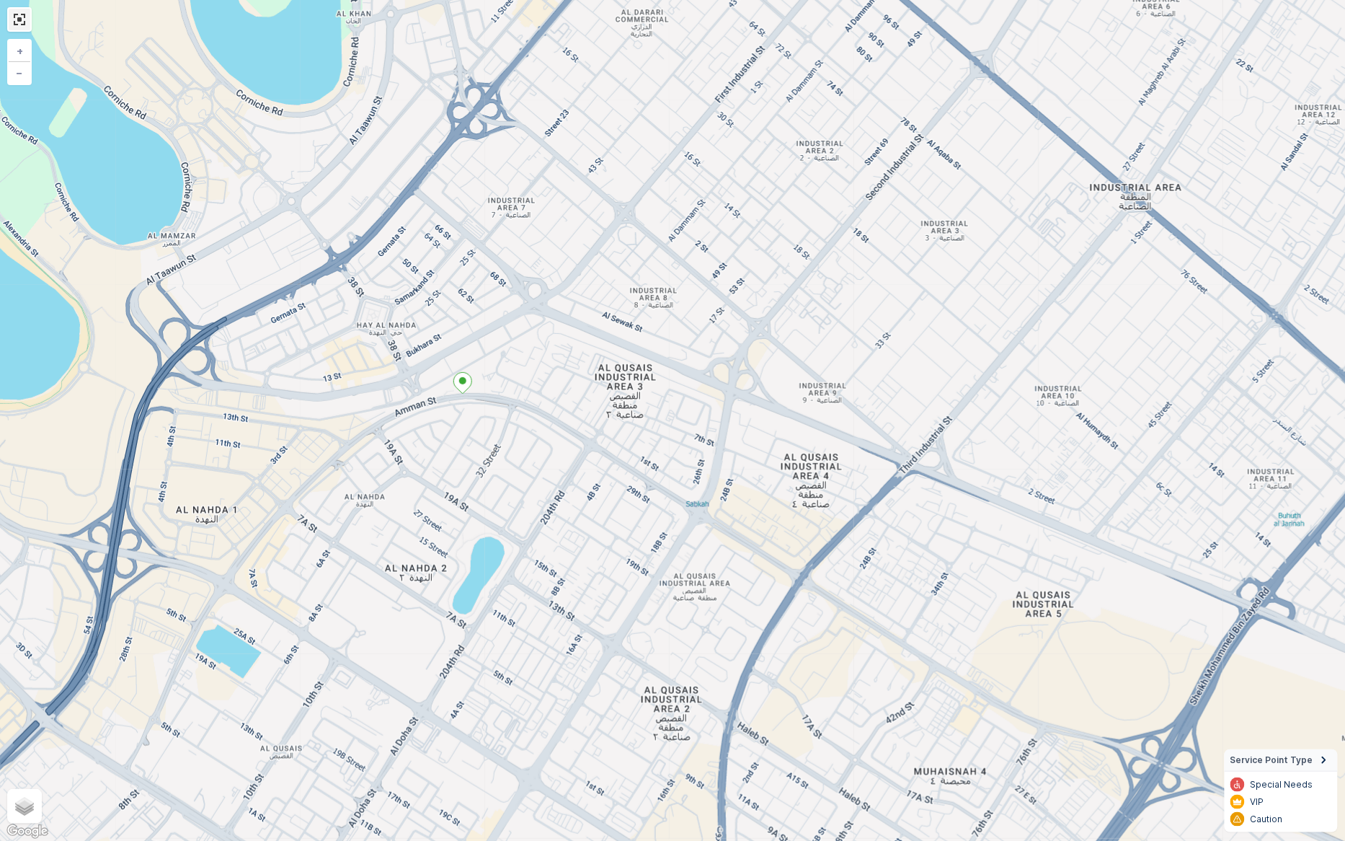
click at [17, 12] on link at bounding box center [20, 20] width 22 height 22
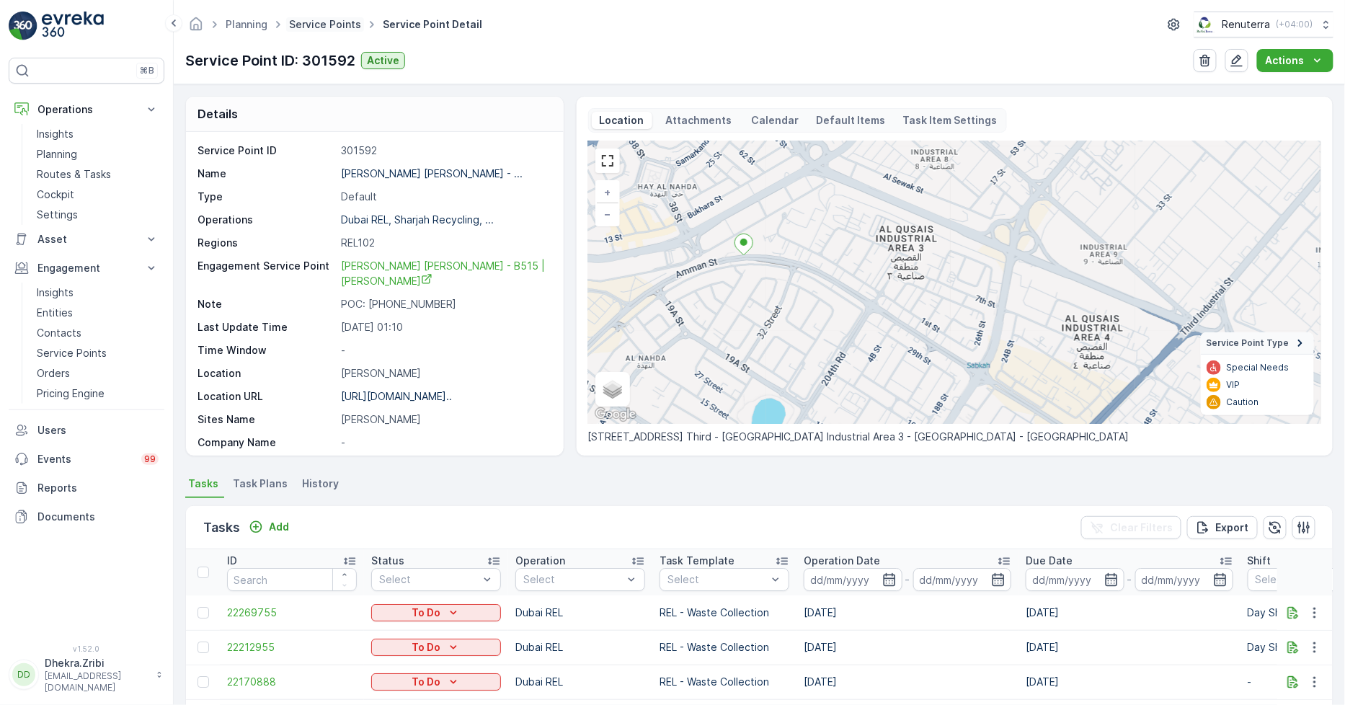
click at [326, 23] on link "Service Points" at bounding box center [325, 24] width 72 height 12
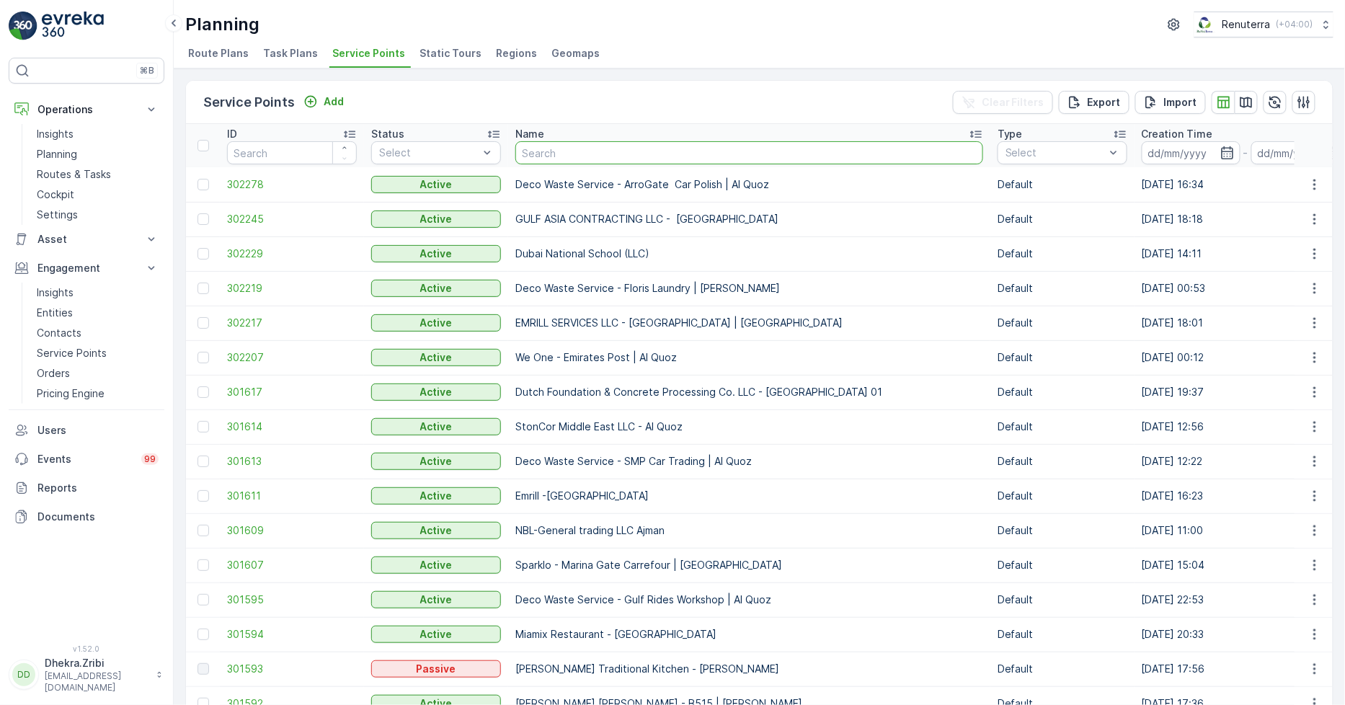
click at [546, 151] on input "text" at bounding box center [749, 152] width 468 height 23
type input "sobha"
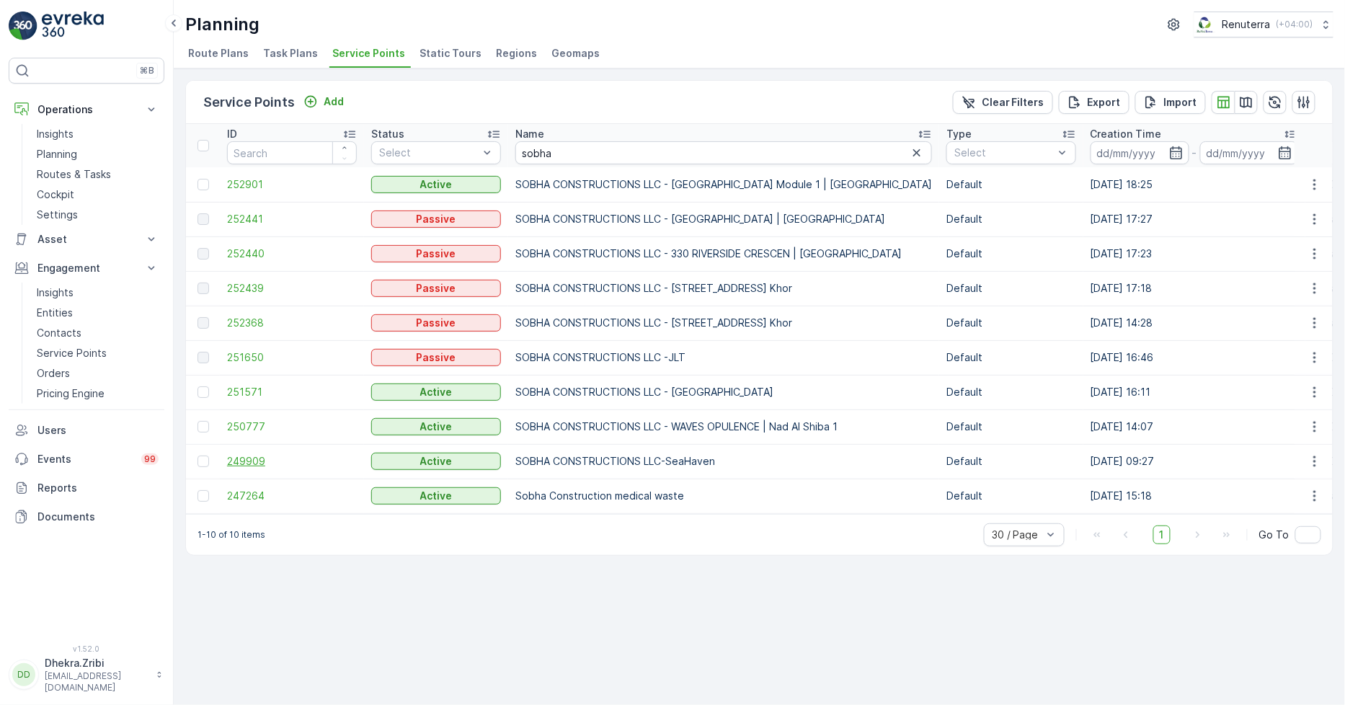
click at [238, 456] on span "249909" at bounding box center [292, 461] width 130 height 14
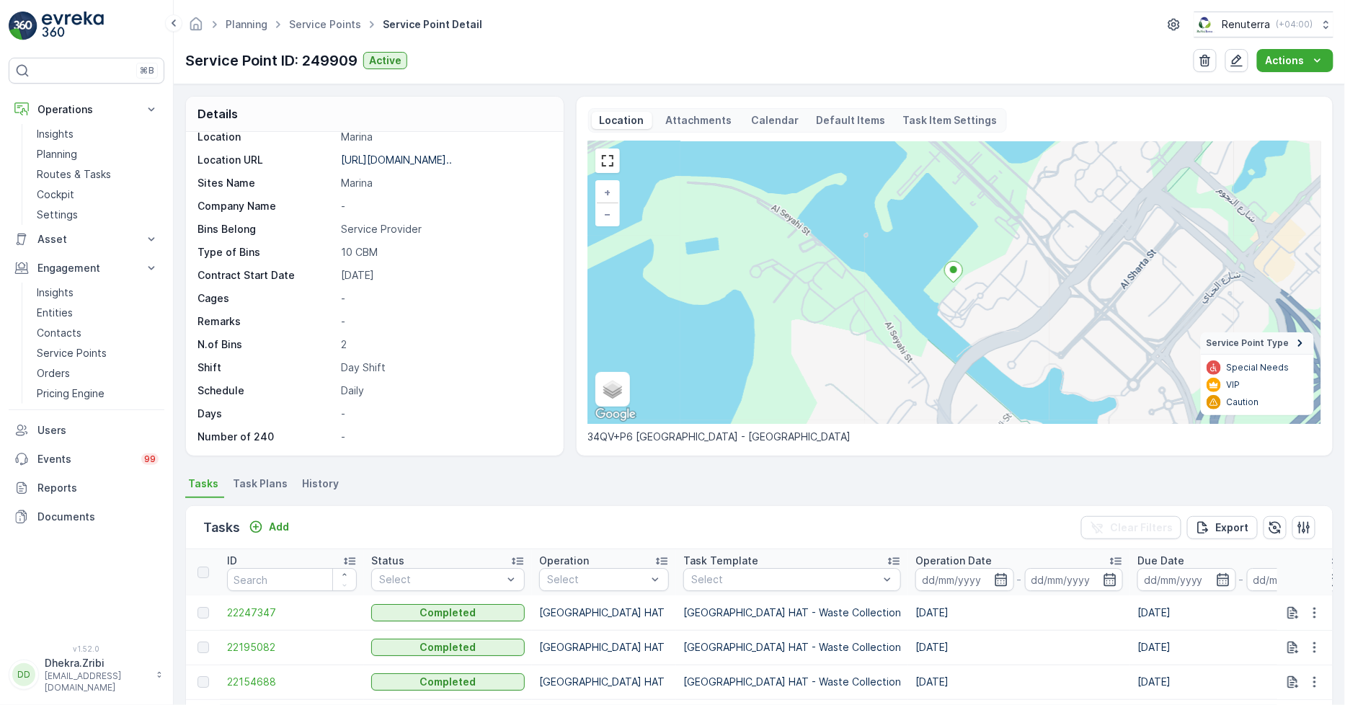
scroll to position [240, 0]
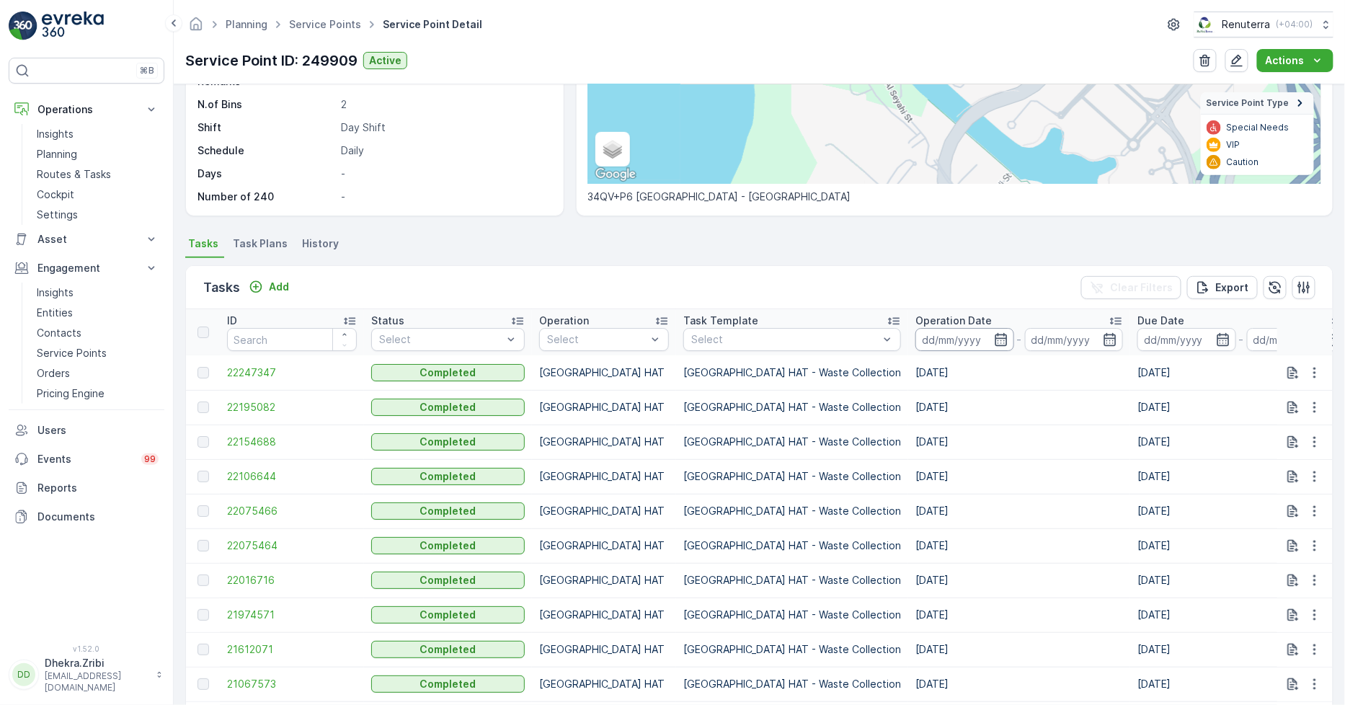
click at [920, 330] on input at bounding box center [965, 339] width 99 height 23
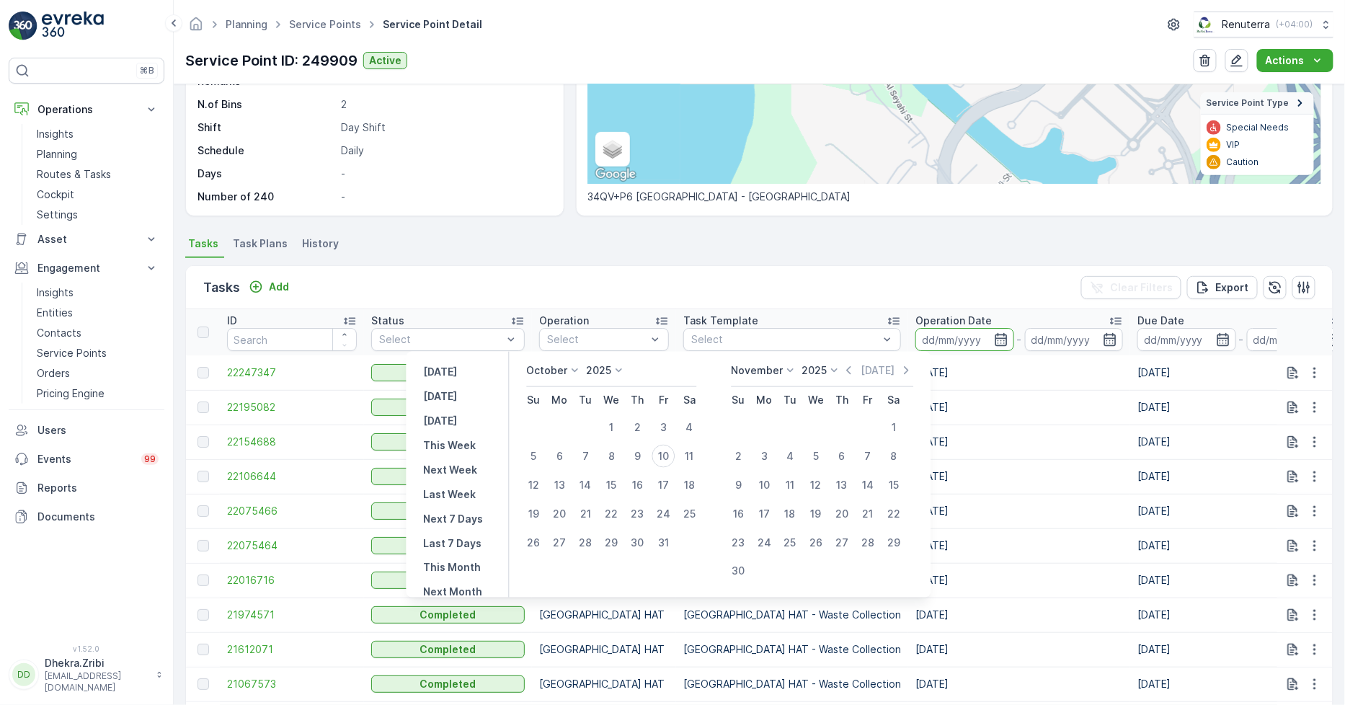
click at [549, 362] on div "October 2025 Su Mo Tu We Th Fr Sa 1 2 3 4 5 6 7 8 9 10 11 12 13 14 15 16 17 18 …" at bounding box center [720, 475] width 422 height 246
click at [550, 365] on p "October" at bounding box center [546, 370] width 41 height 14
click at [570, 440] on span "September" at bounding box center [562, 443] width 55 height 14
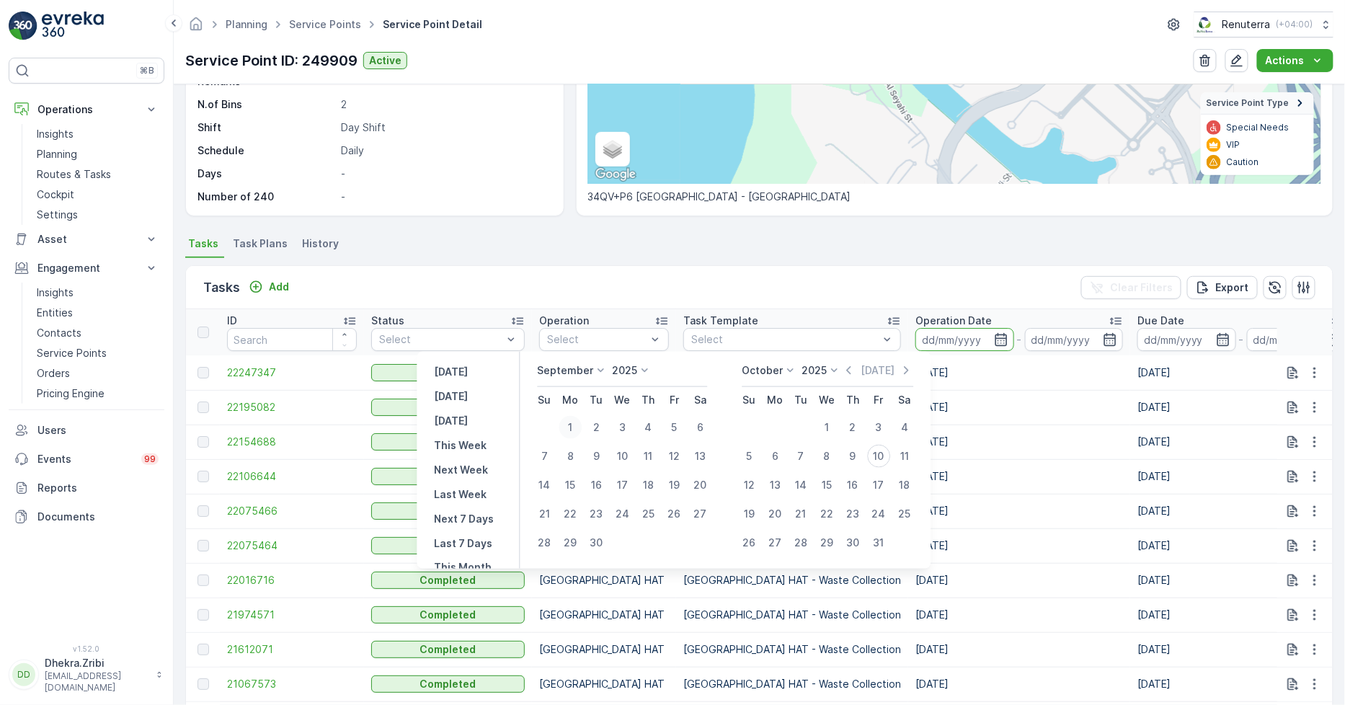
click at [568, 423] on div "1" at bounding box center [570, 427] width 23 height 23
type input "01.09.2025"
click at [602, 541] on div "30" at bounding box center [596, 542] width 23 height 23
type input "30.09.2025"
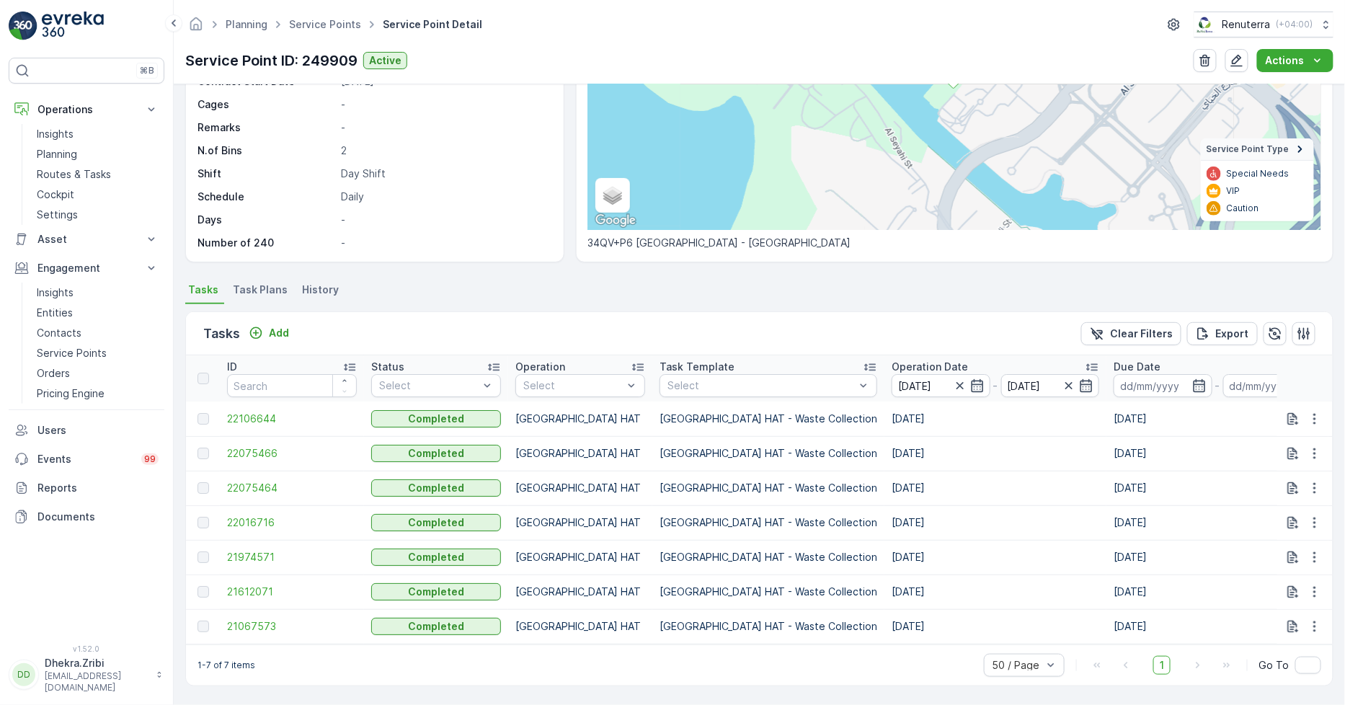
scroll to position [199, 0]
click at [272, 412] on span "22106644" at bounding box center [292, 419] width 130 height 14
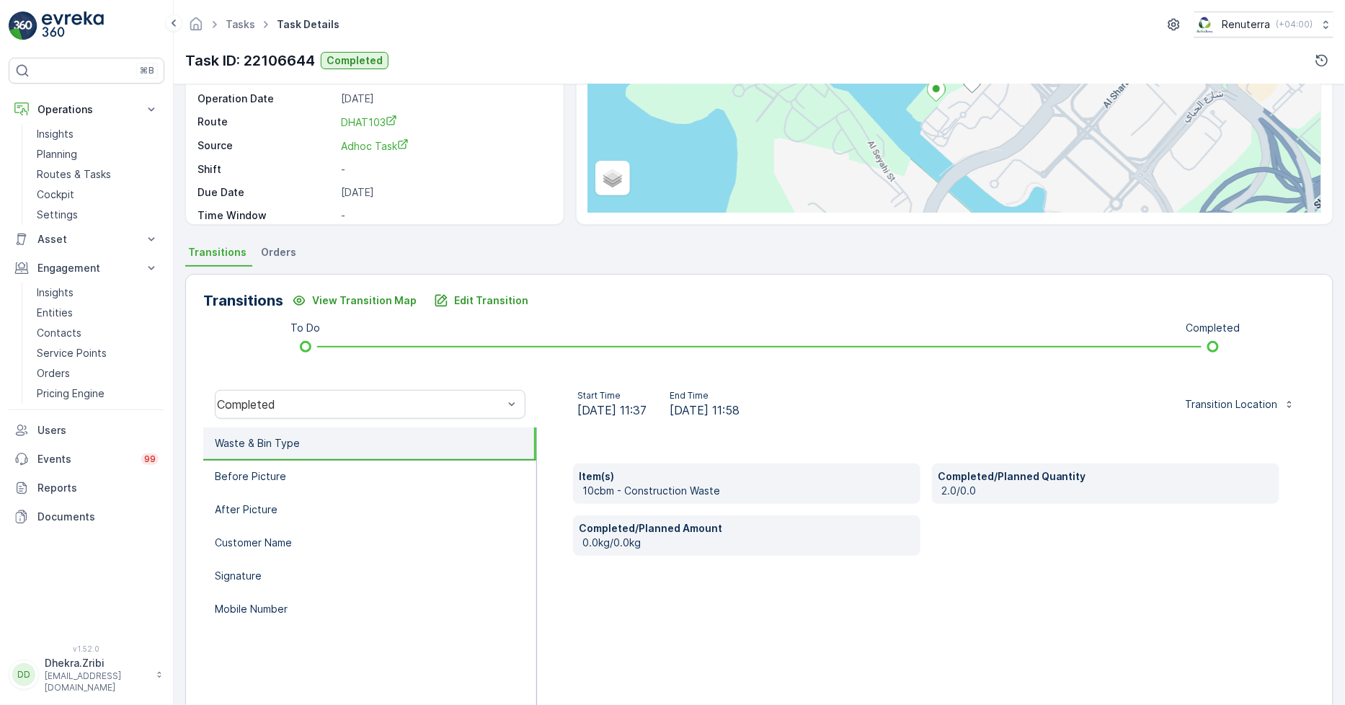
scroll to position [203, 0]
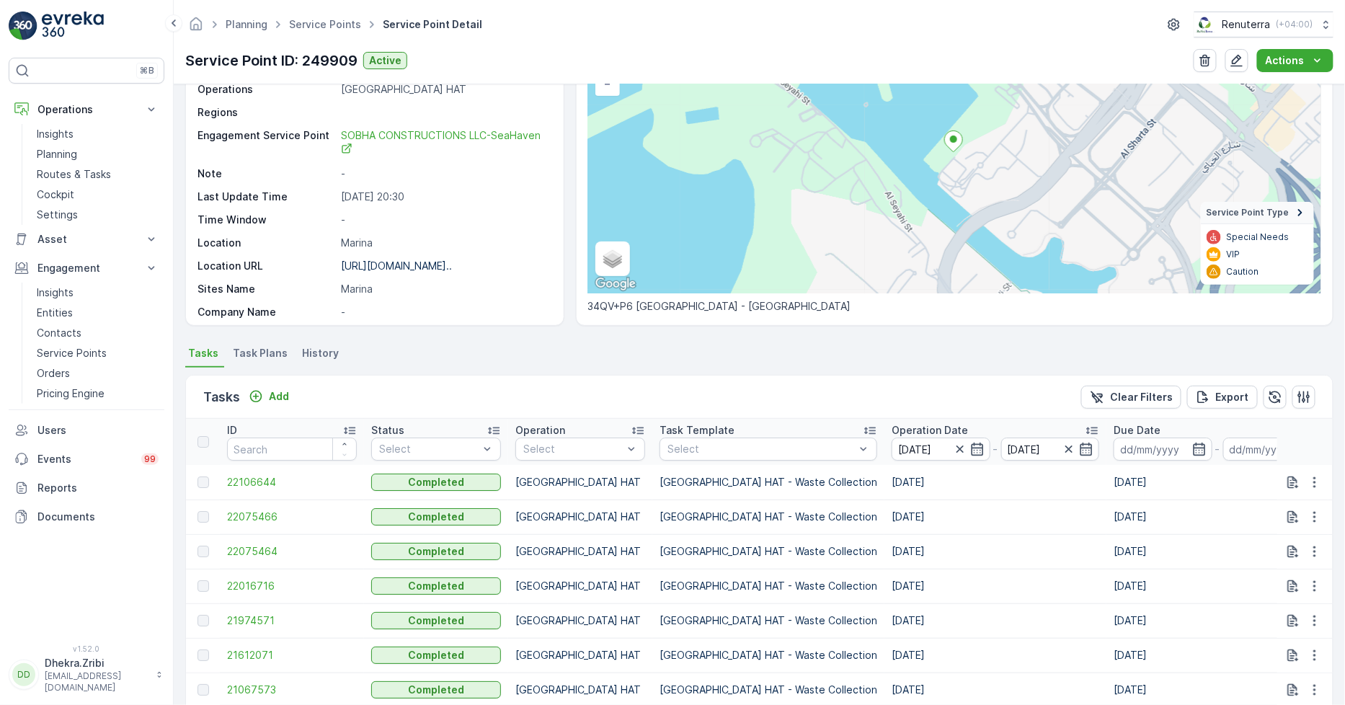
scroll to position [199, 0]
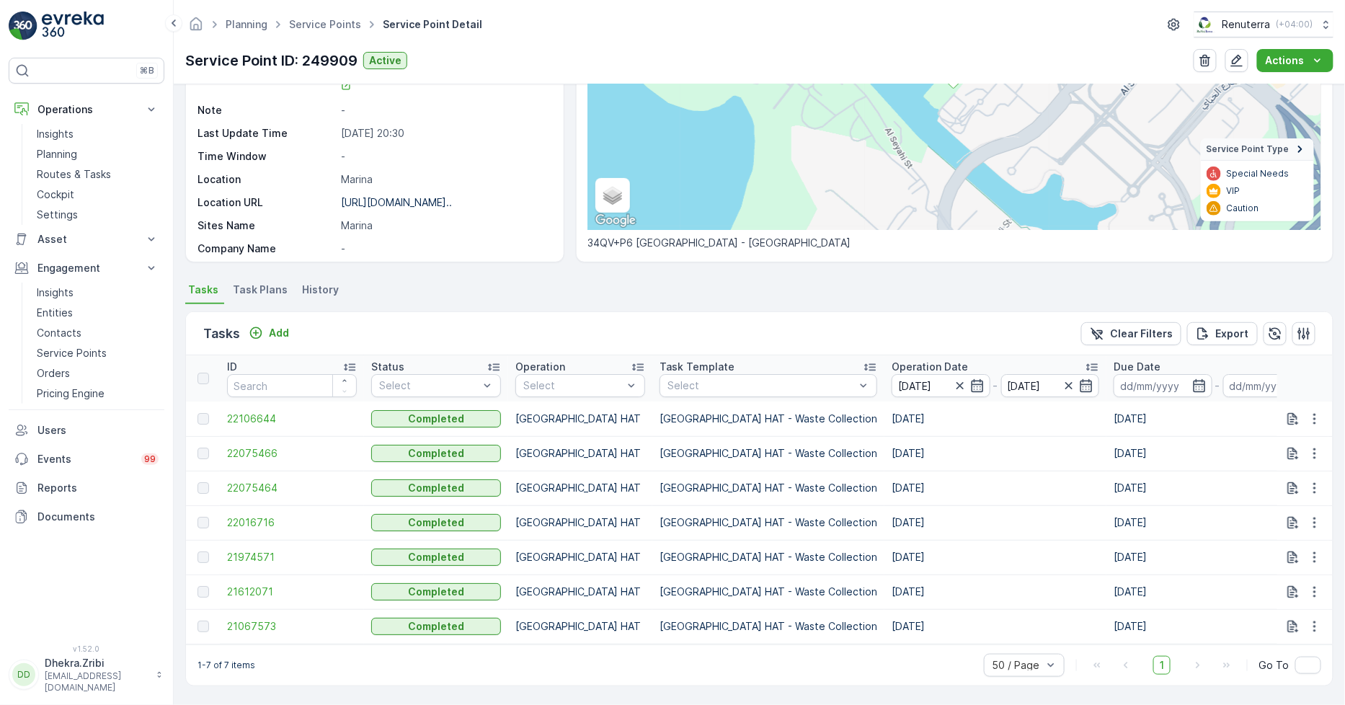
click at [242, 438] on td "22075466" at bounding box center [292, 453] width 144 height 35
click at [248, 446] on span "22075466" at bounding box center [292, 453] width 130 height 14
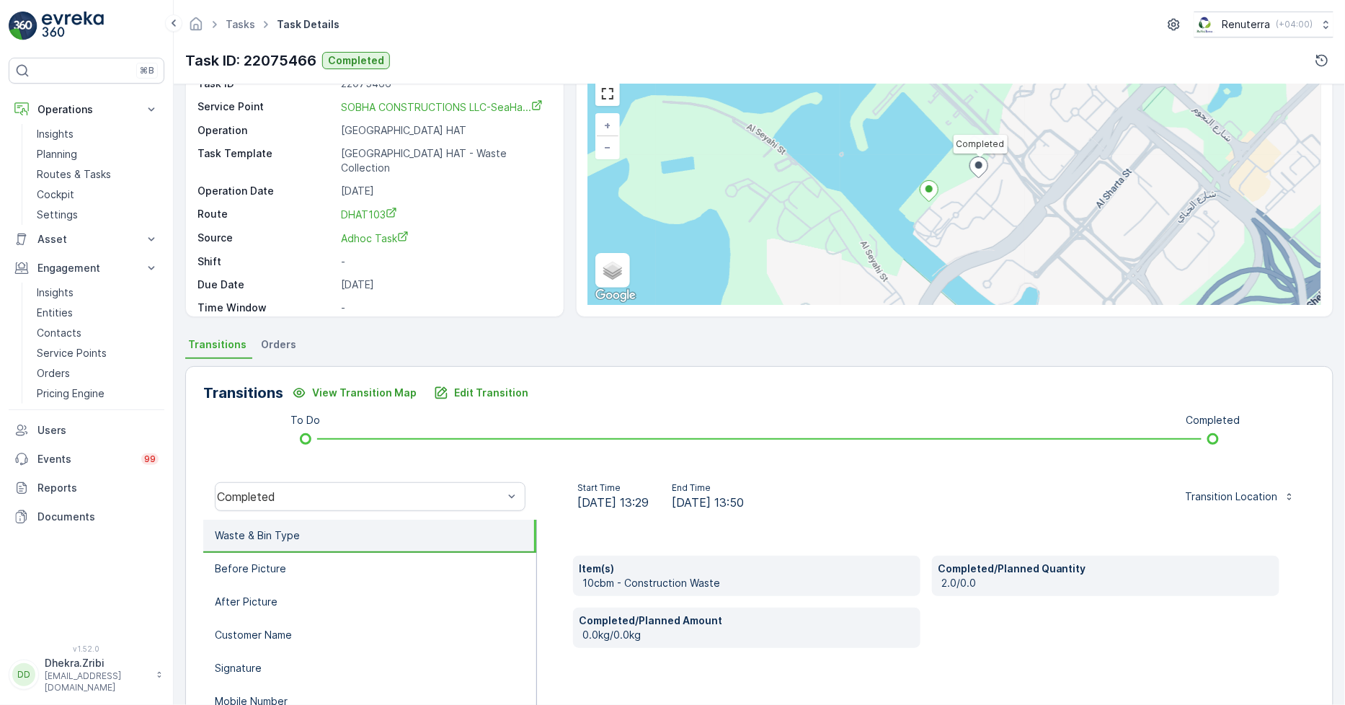
scroll to position [203, 0]
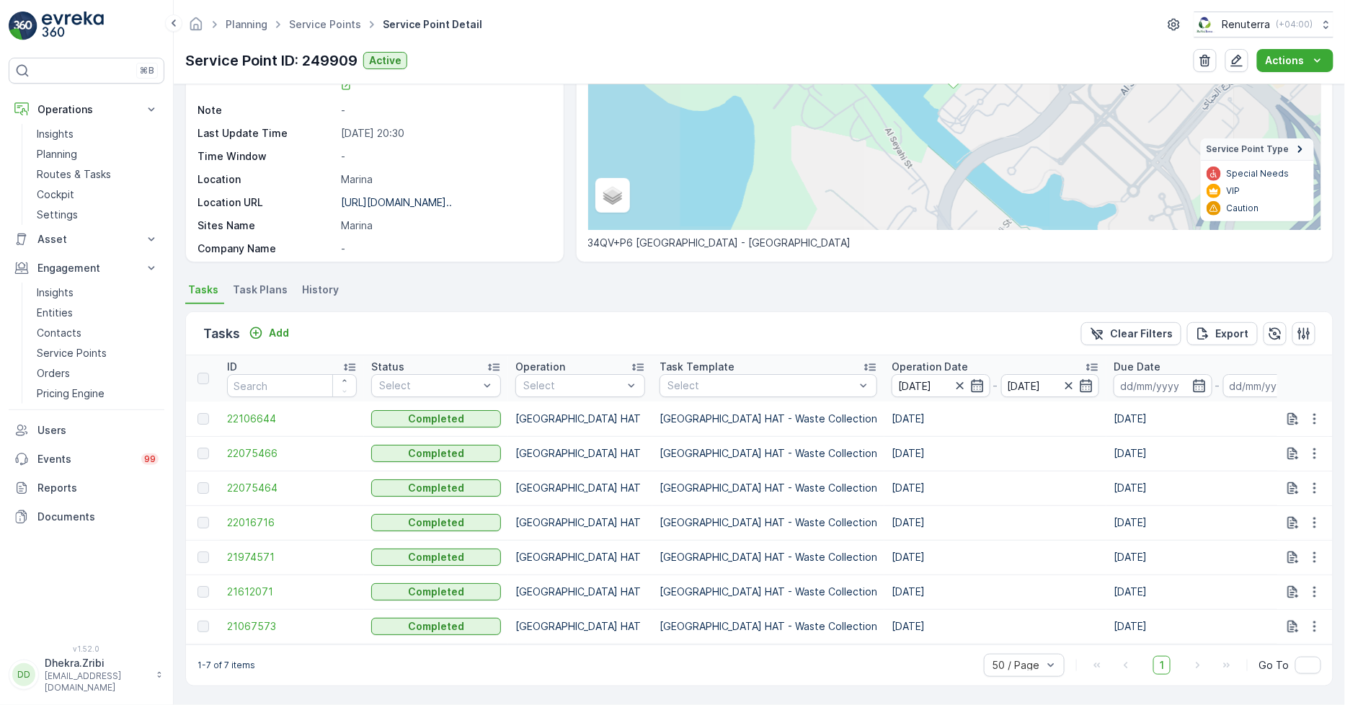
scroll to position [199, 0]
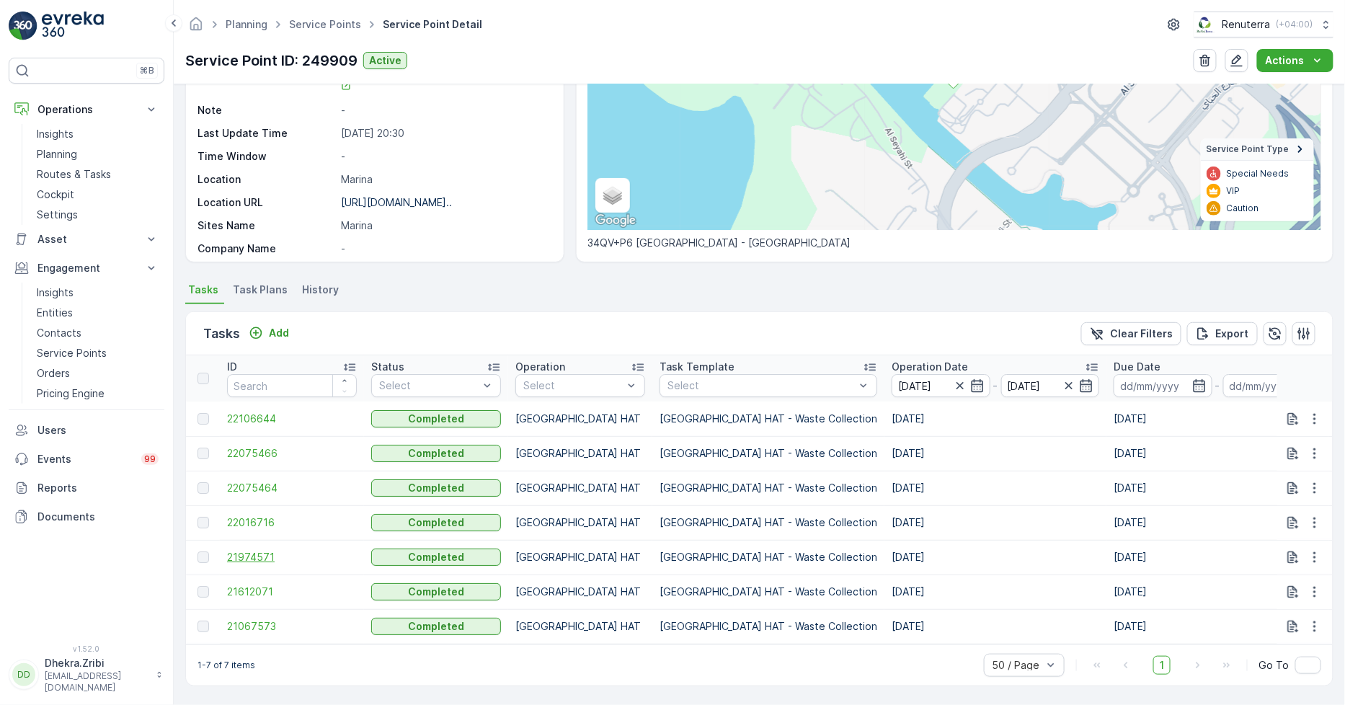
click at [250, 550] on span "21974571" at bounding box center [292, 557] width 130 height 14
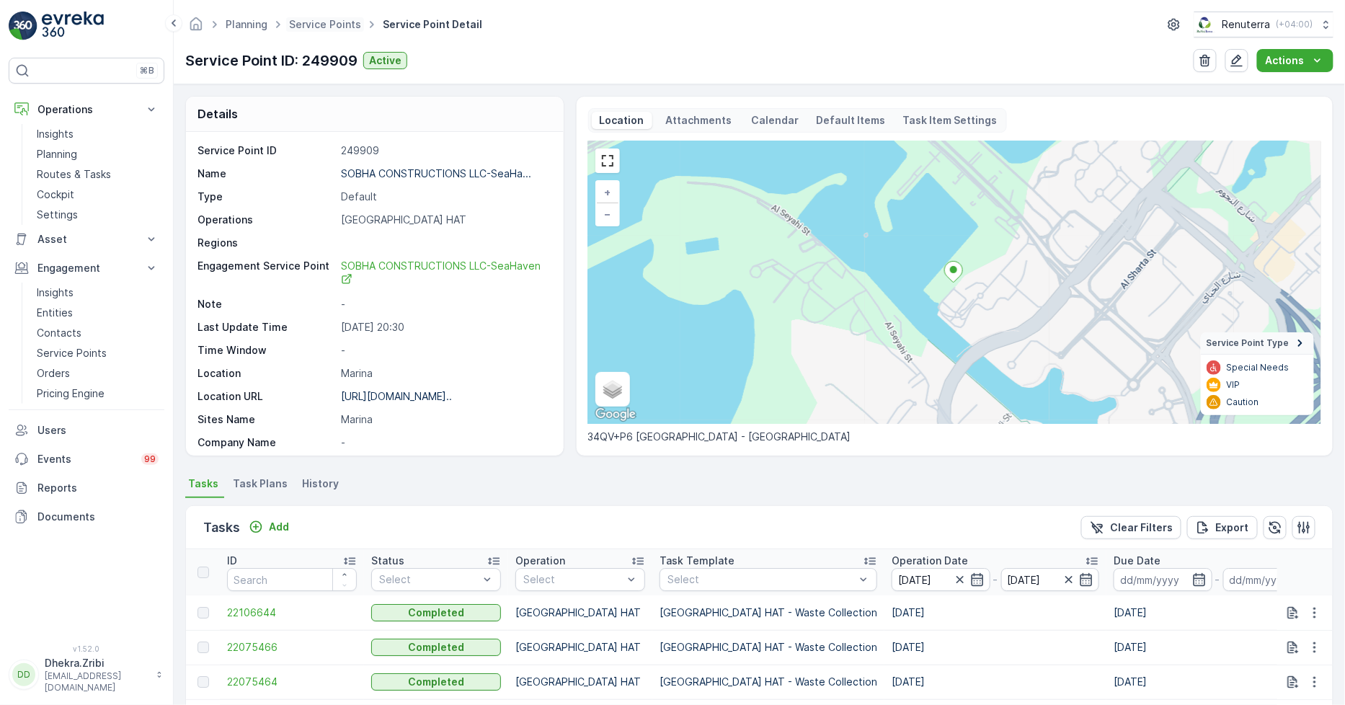
click at [323, 17] on span "Service Points" at bounding box center [325, 24] width 78 height 14
click at [319, 24] on link "Service Points" at bounding box center [325, 24] width 72 height 12
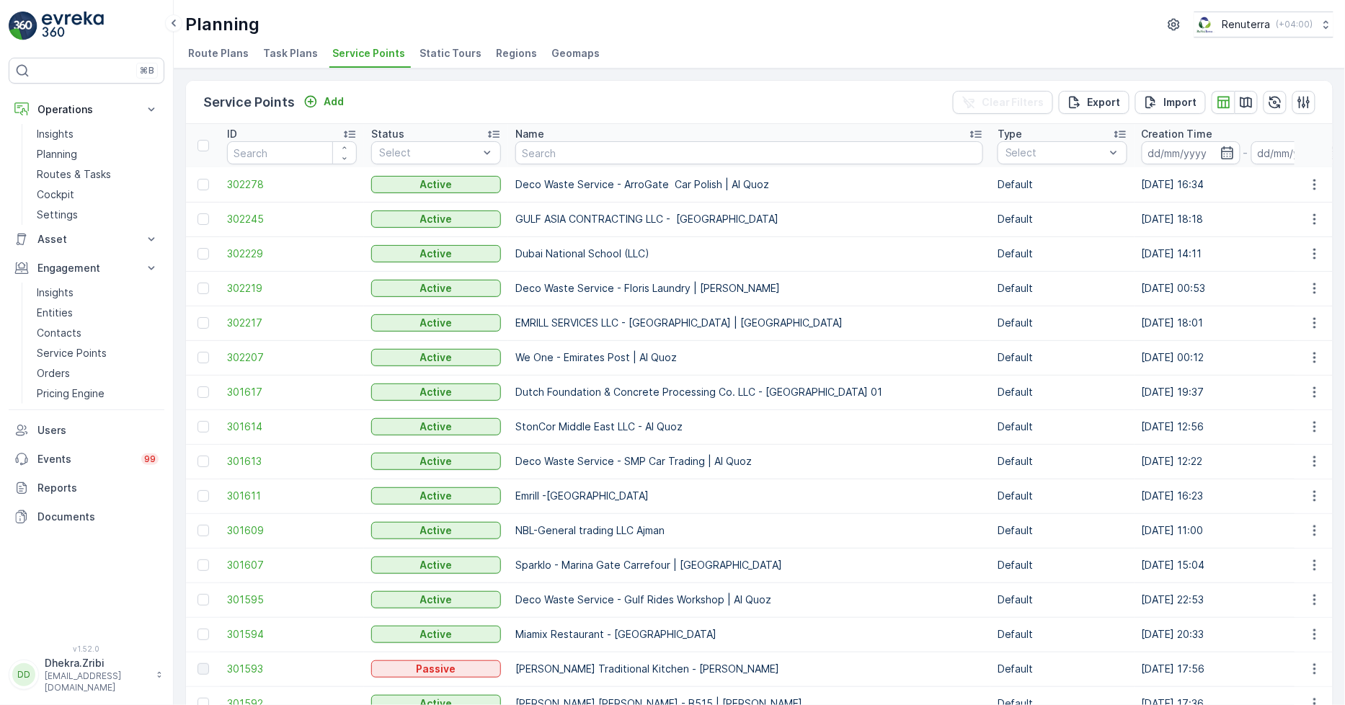
click at [533, 148] on input "text" at bounding box center [749, 152] width 468 height 23
type input "emrill"
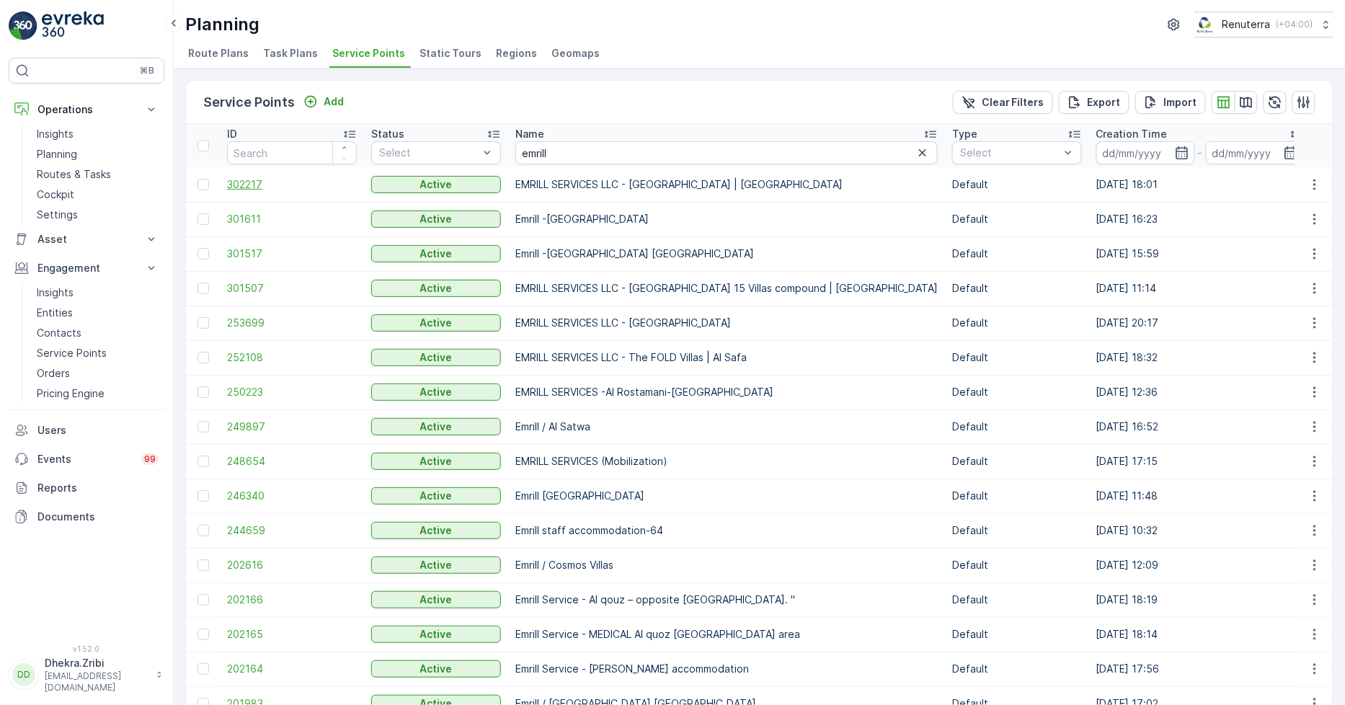
click at [256, 184] on span "302217" at bounding box center [292, 184] width 130 height 14
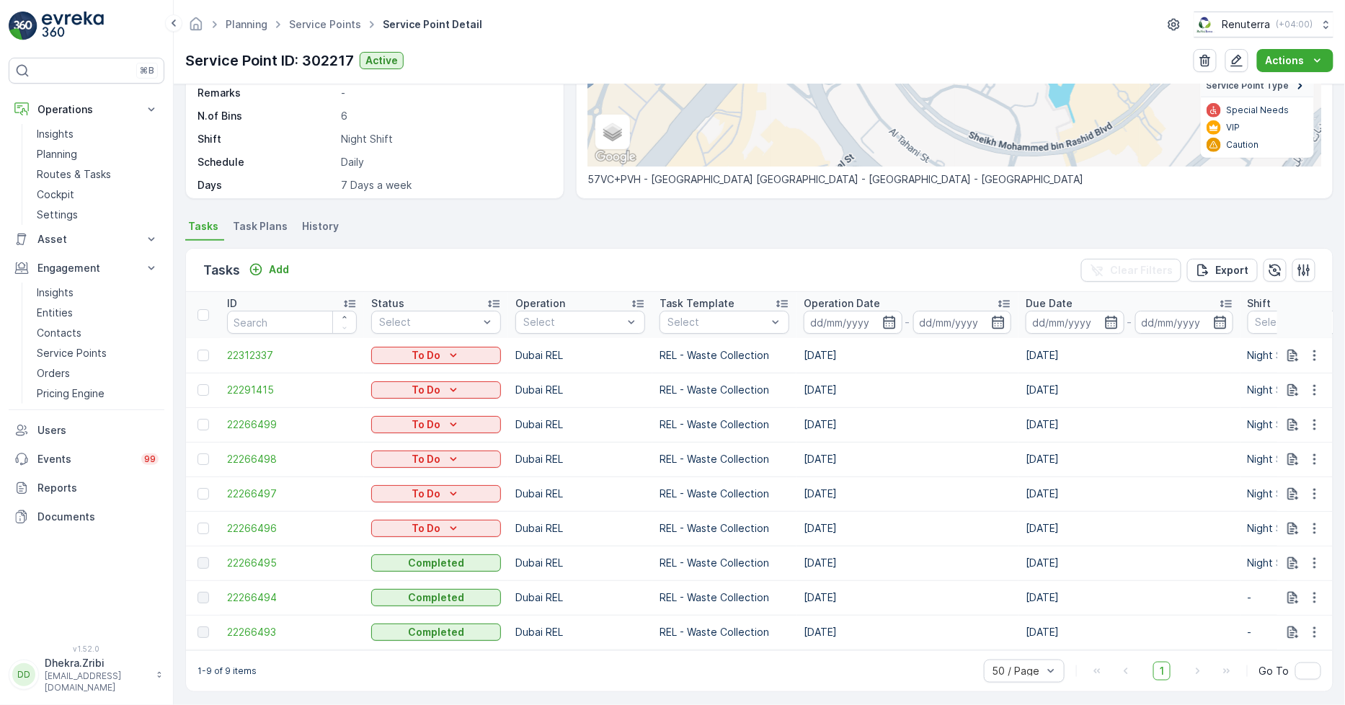
scroll to position [269, 0]
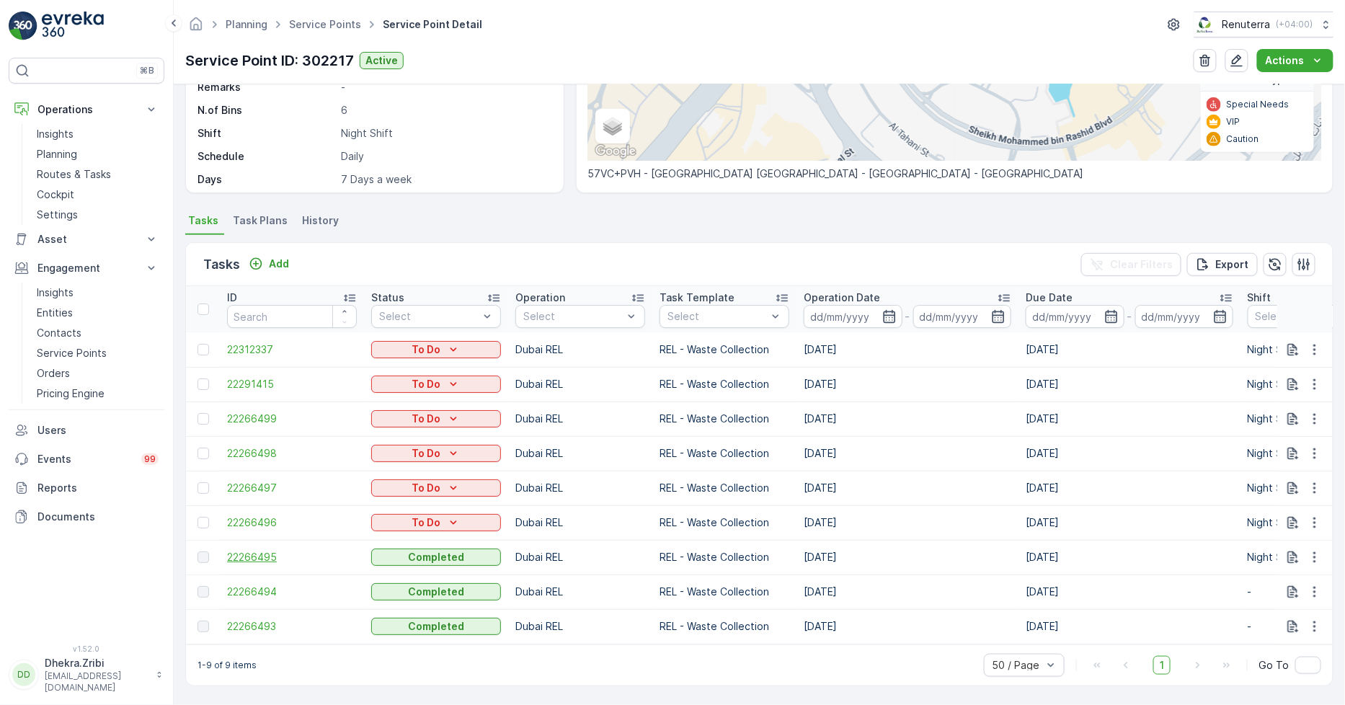
click at [247, 550] on span "22266495" at bounding box center [292, 557] width 130 height 14
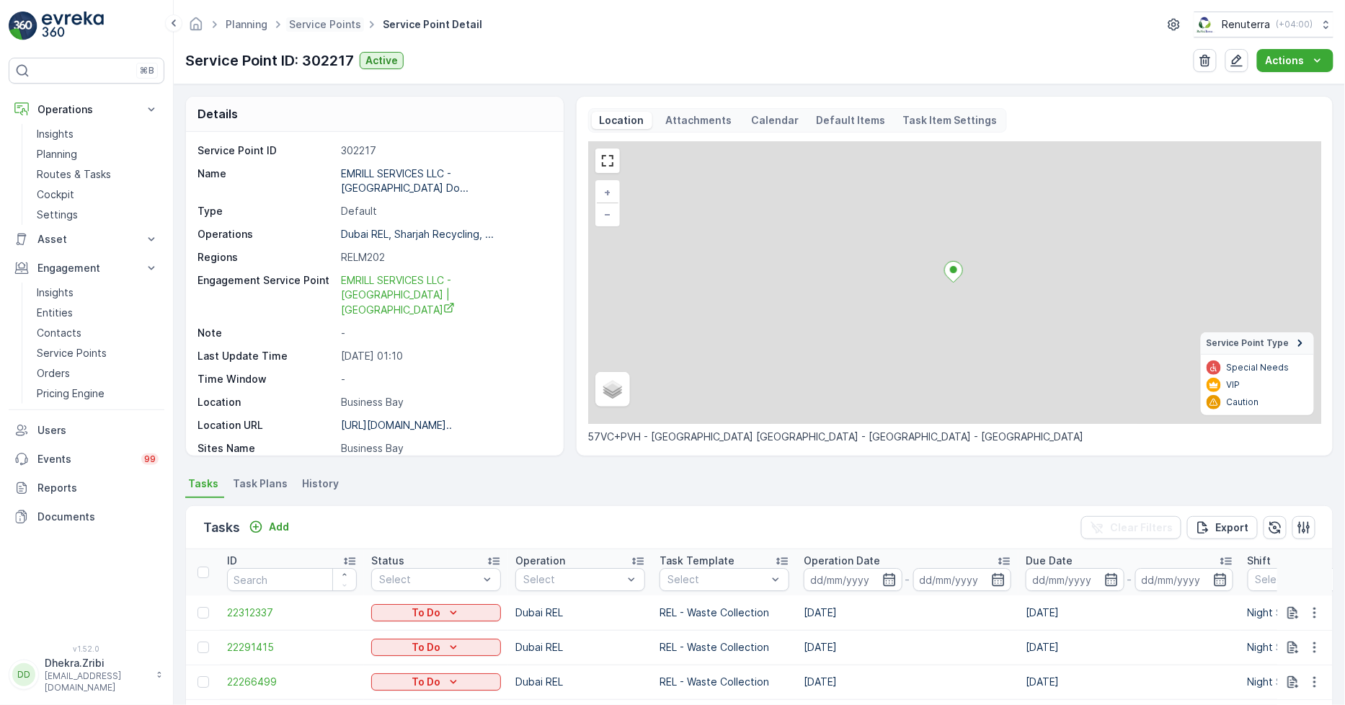
click at [320, 17] on span "Service Points" at bounding box center [325, 24] width 78 height 14
click at [321, 17] on span "Service Points" at bounding box center [325, 24] width 78 height 14
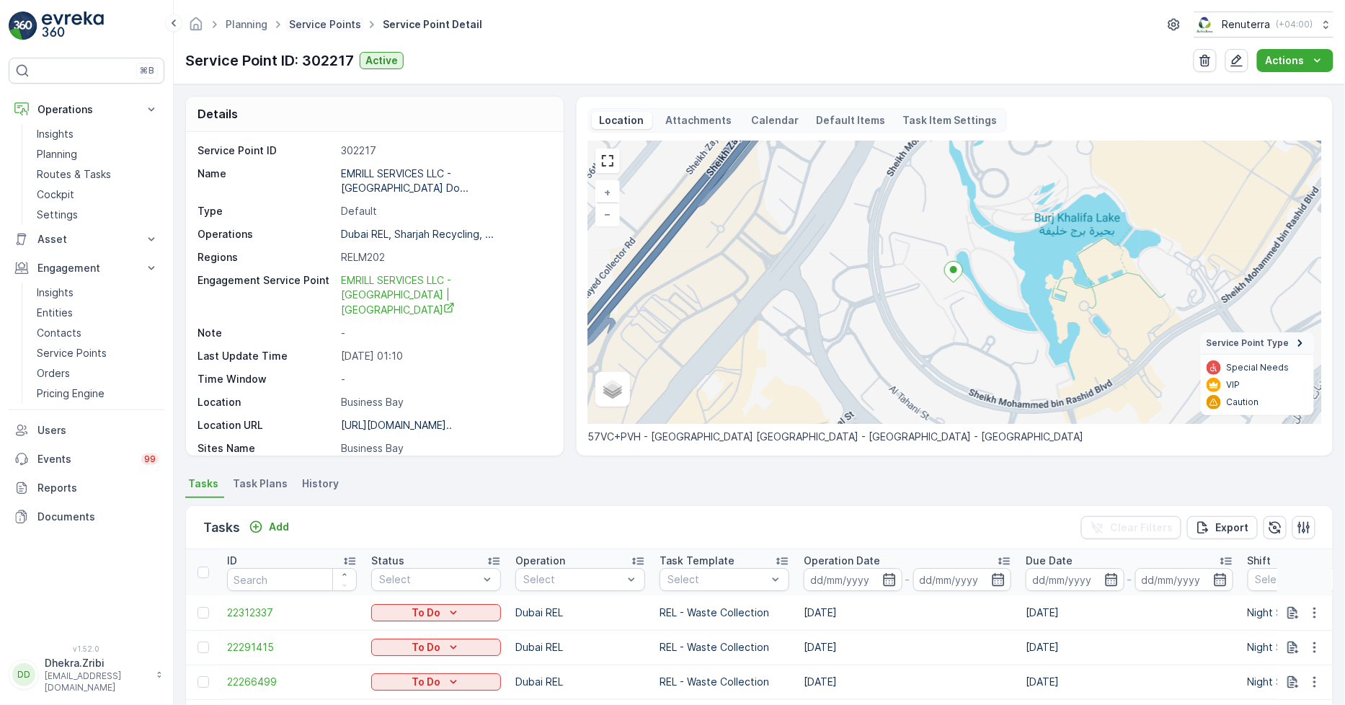
click at [323, 26] on link "Service Points" at bounding box center [325, 24] width 72 height 12
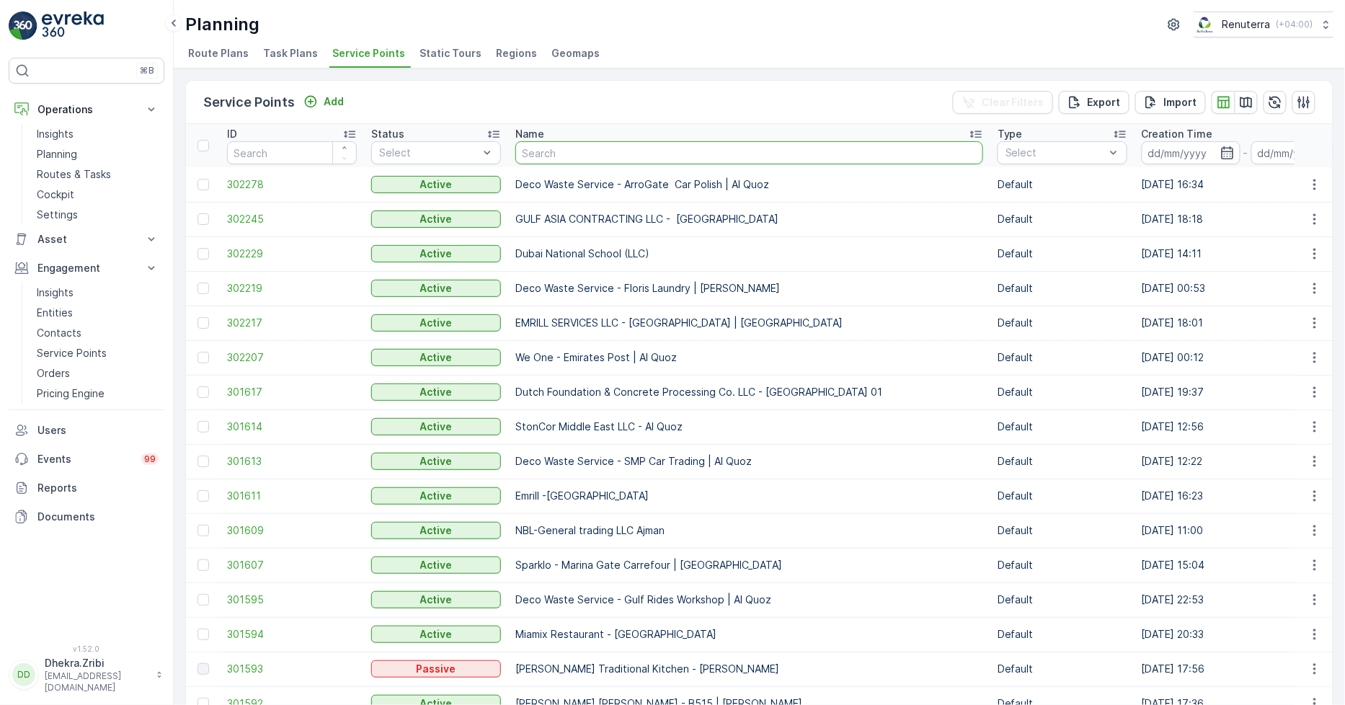
click at [585, 146] on input "text" at bounding box center [749, 152] width 468 height 23
type input "al tayer"
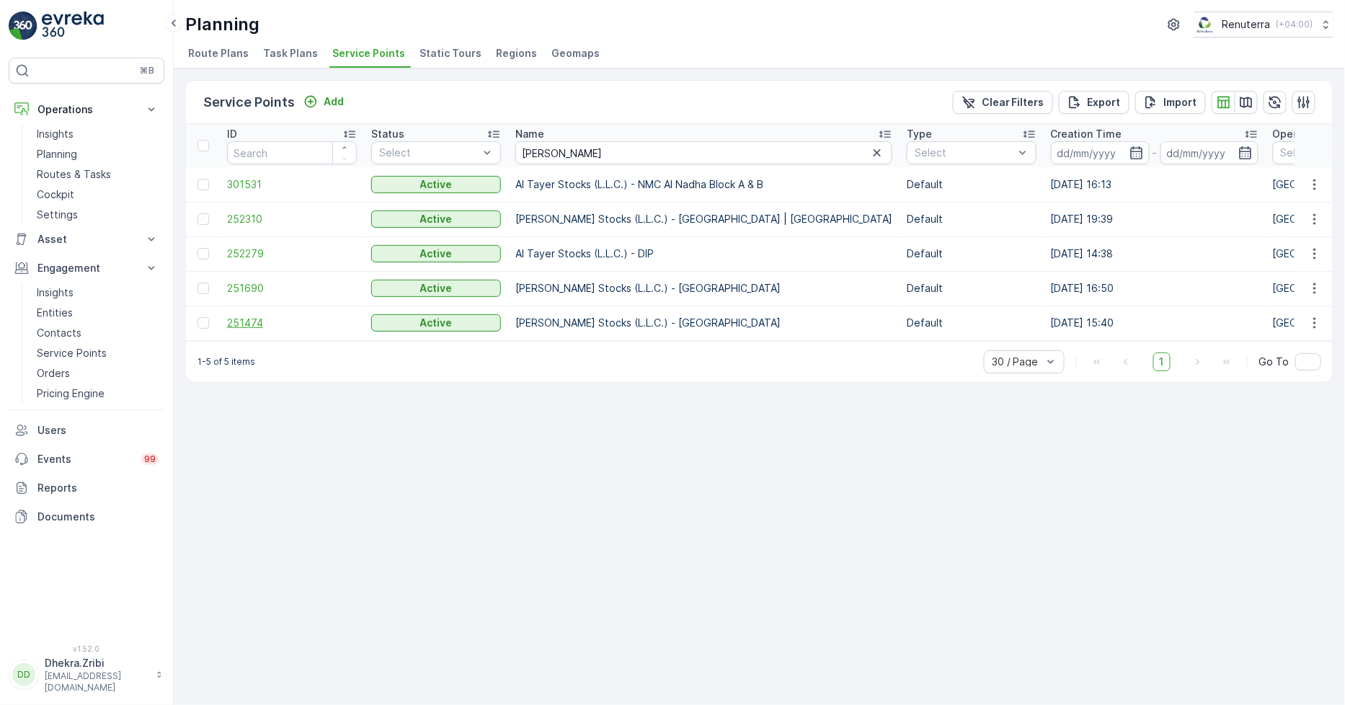
click at [243, 319] on span "251474" at bounding box center [292, 323] width 130 height 14
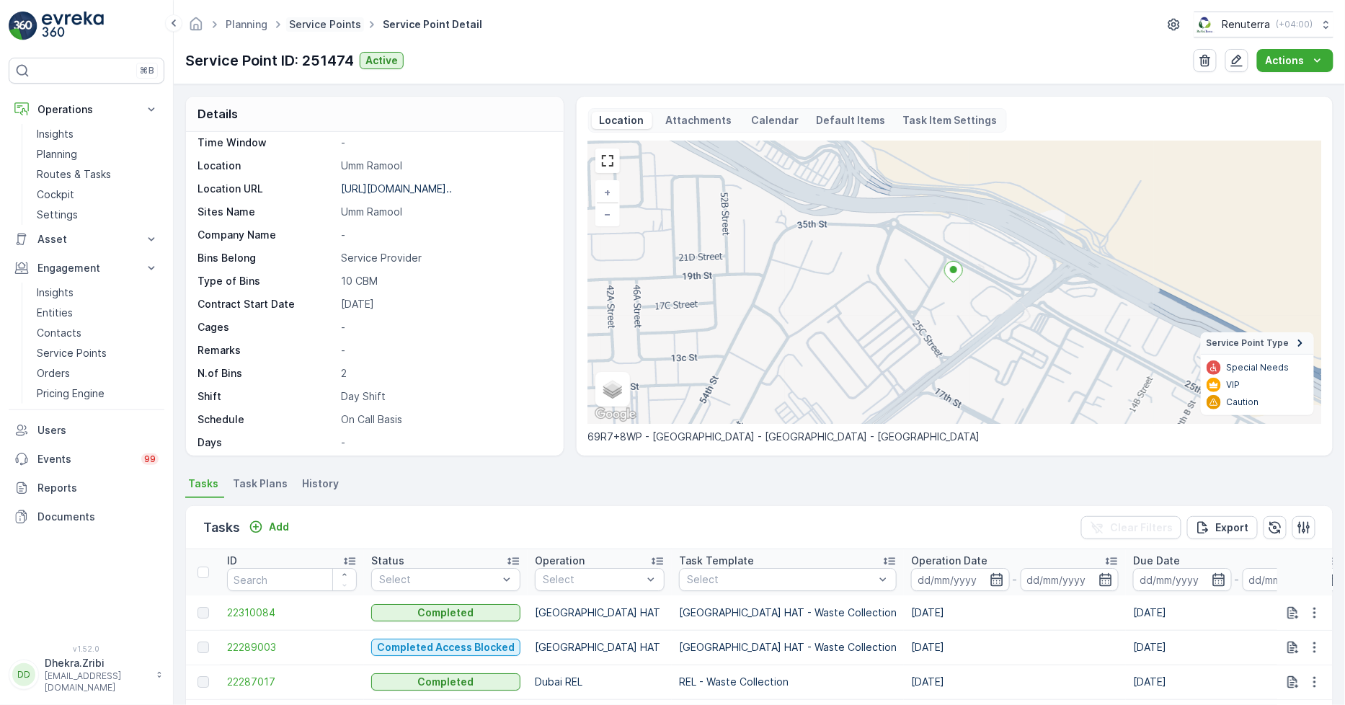
click at [325, 24] on link "Service Points" at bounding box center [325, 24] width 72 height 12
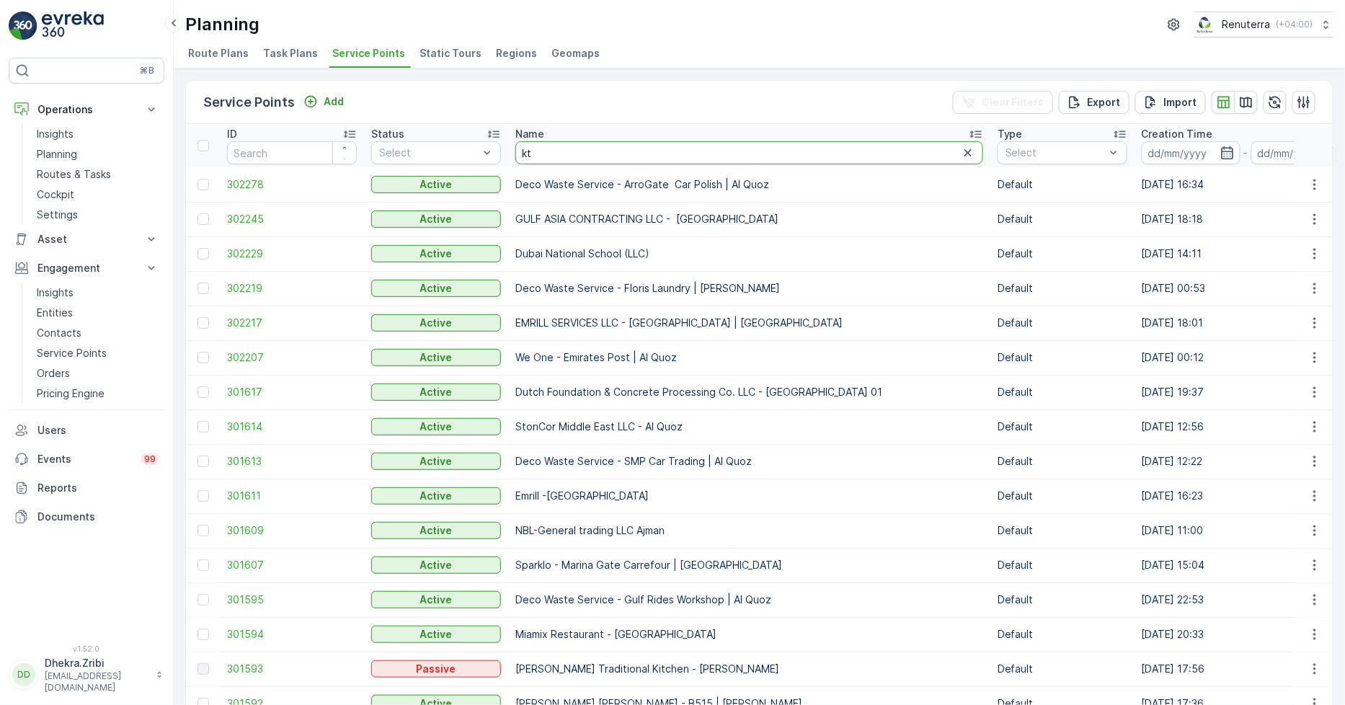
type input "ktc"
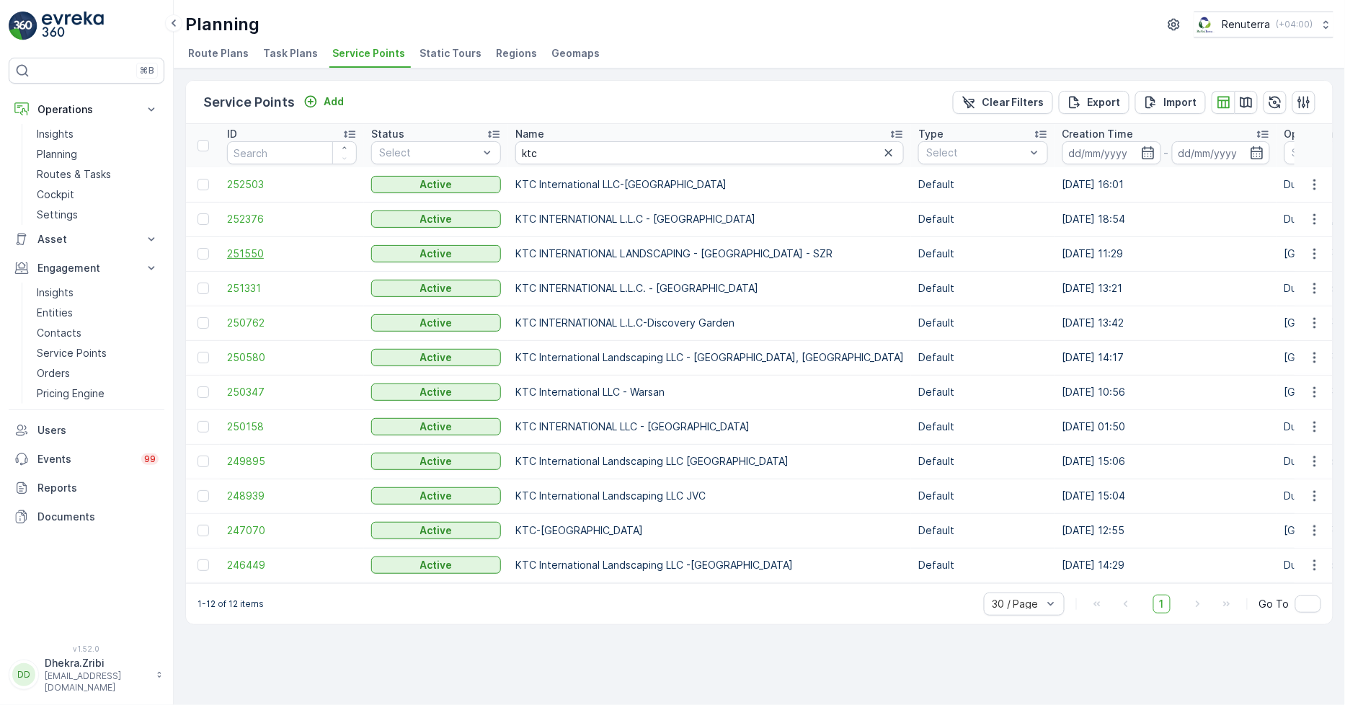
click at [249, 249] on span "251550" at bounding box center [292, 254] width 130 height 14
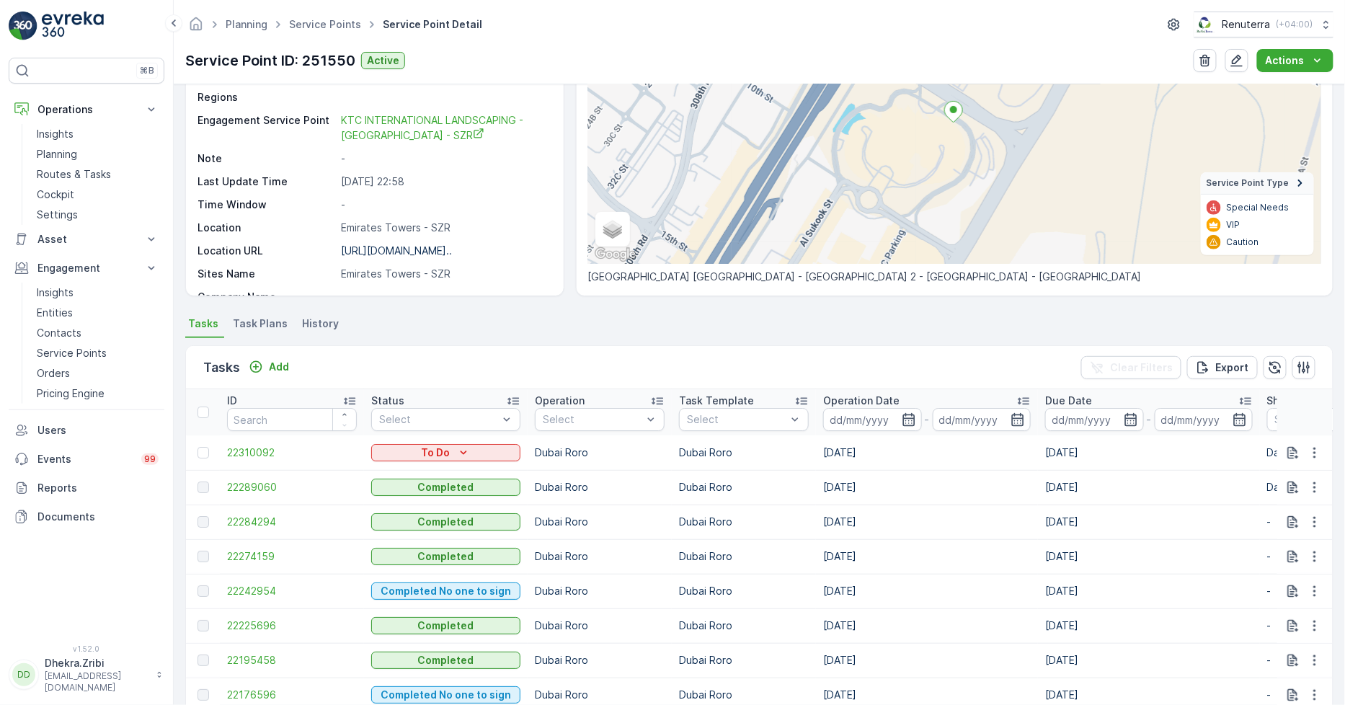
click at [1309, 442] on td at bounding box center [1305, 452] width 56 height 35
click at [1314, 455] on icon "button" at bounding box center [1315, 453] width 14 height 14
click at [1276, 514] on span "Change Route" at bounding box center [1278, 513] width 70 height 14
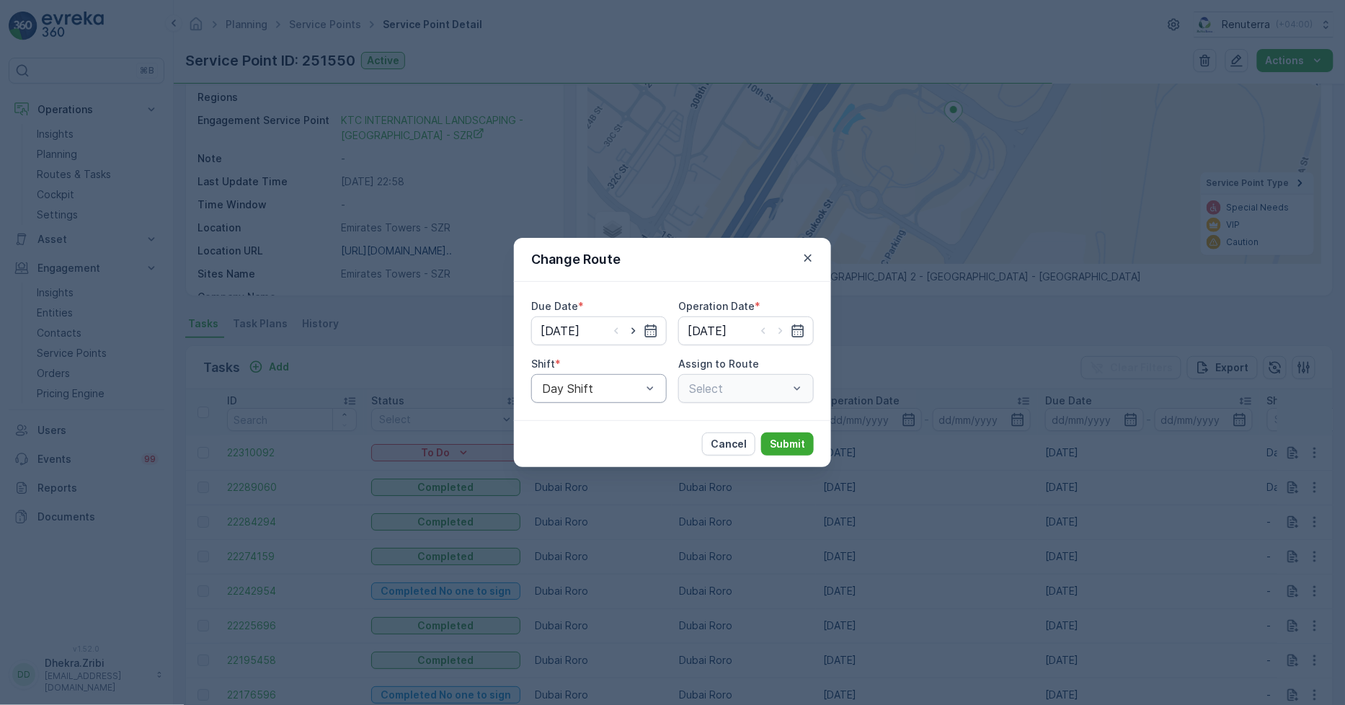
type input "[DATE]"
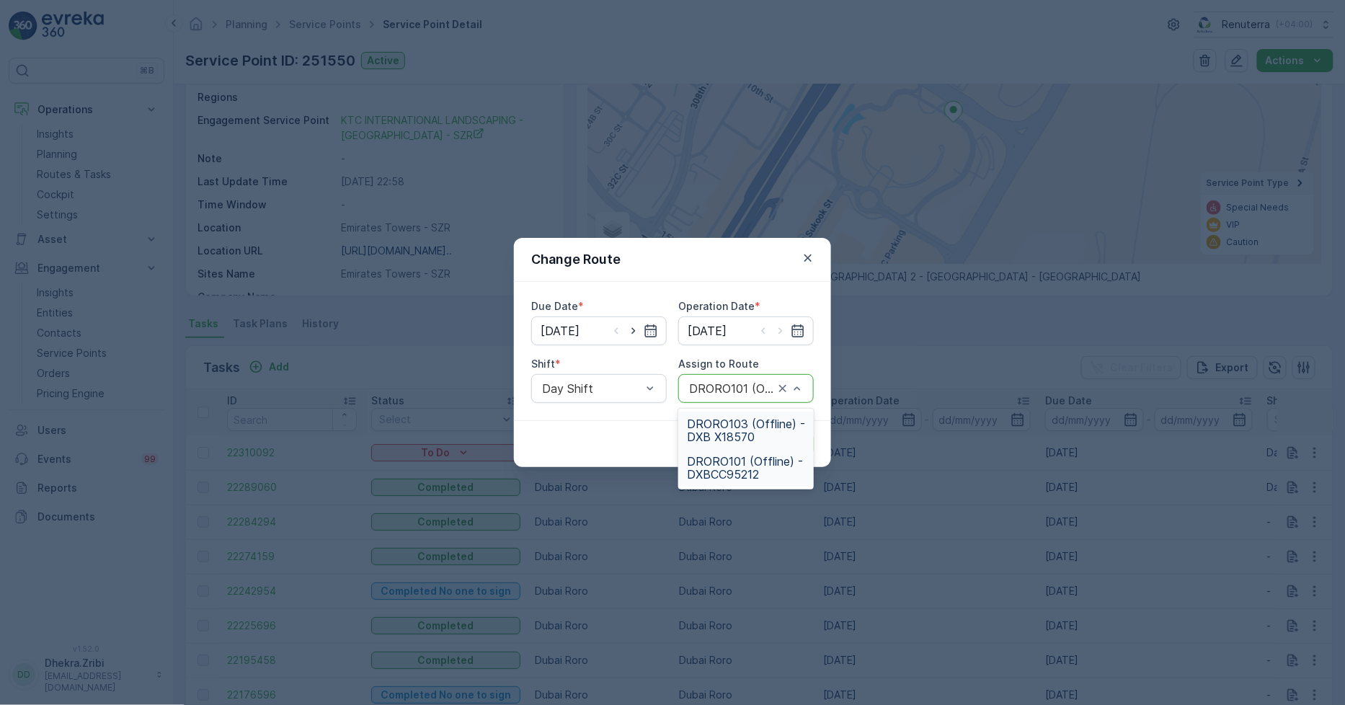
click at [752, 376] on div "DRORO101 (Offline) - DXBCC95212" at bounding box center [746, 388] width 136 height 29
click at [739, 422] on span "DRORO103 (Offline) - DXB X18570" at bounding box center [746, 430] width 118 height 26
click at [790, 447] on p "Submit" at bounding box center [787, 444] width 35 height 14
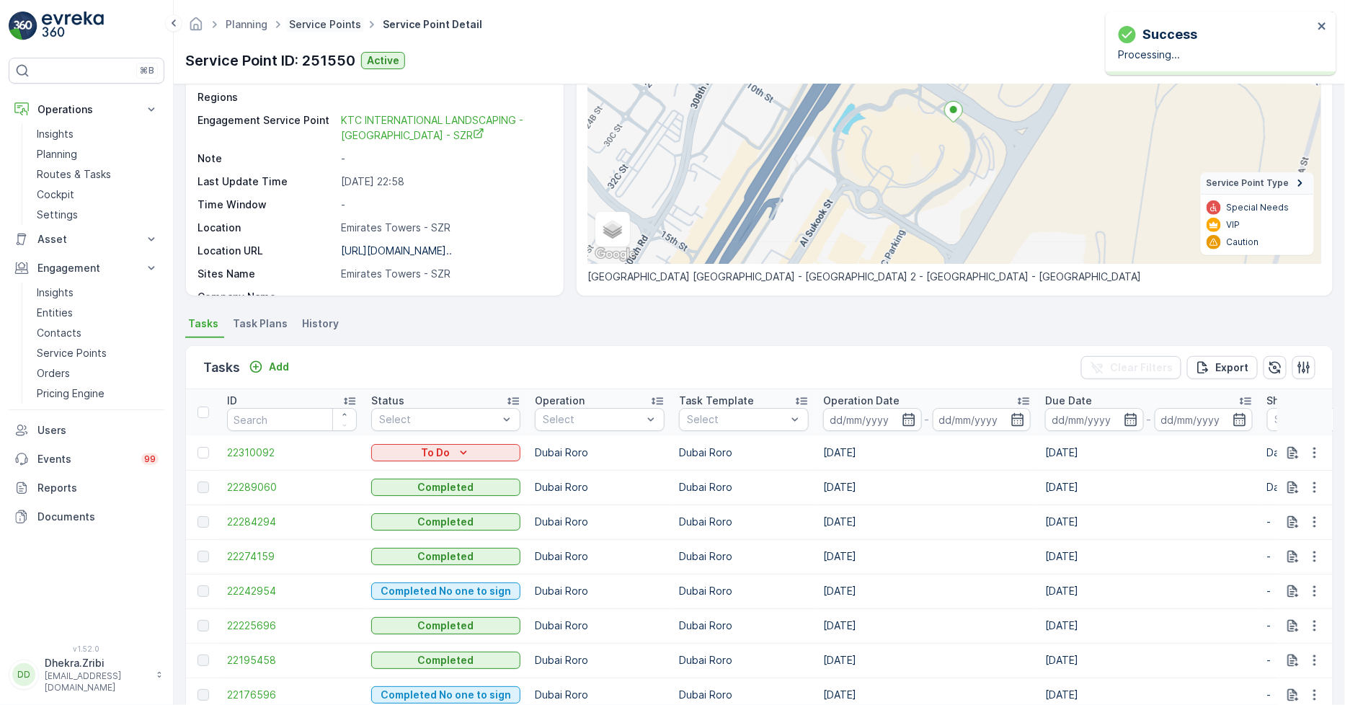
click at [309, 27] on link "Service Points" at bounding box center [325, 24] width 72 height 12
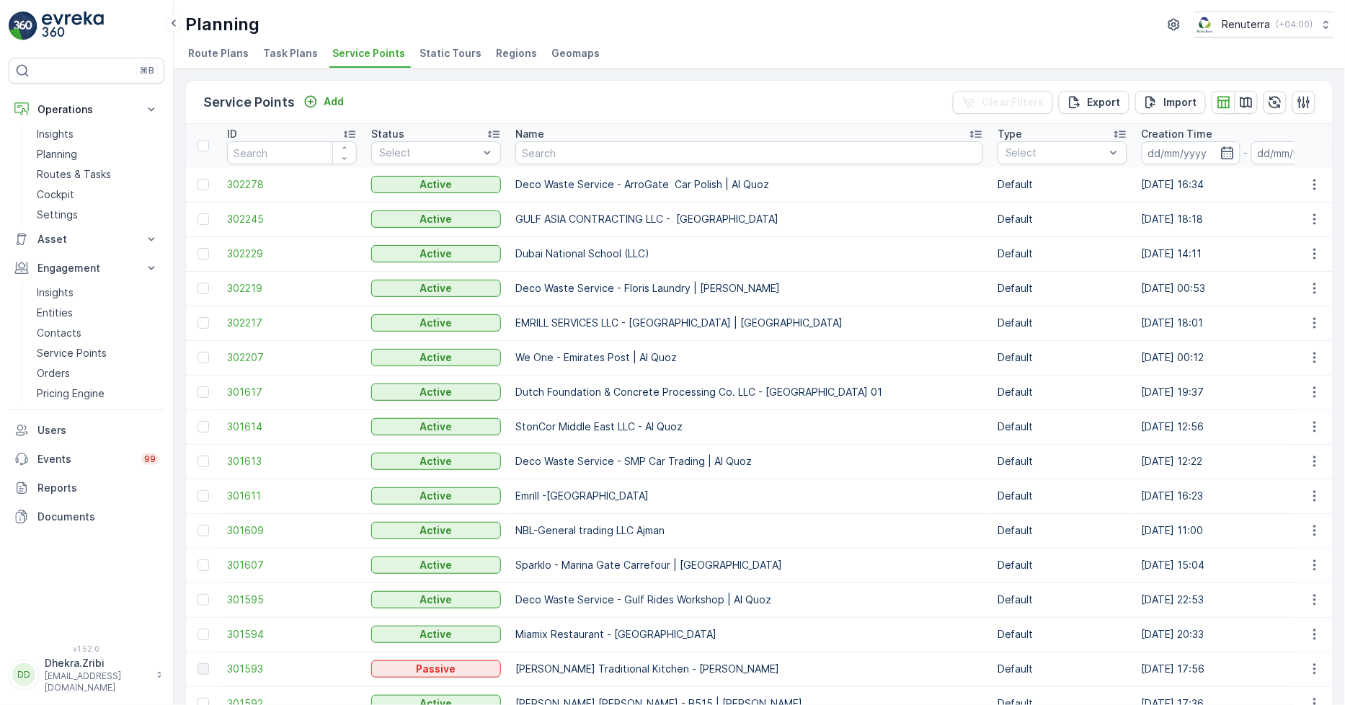
click at [568, 156] on input "text" at bounding box center [749, 152] width 468 height 23
type input "shre"
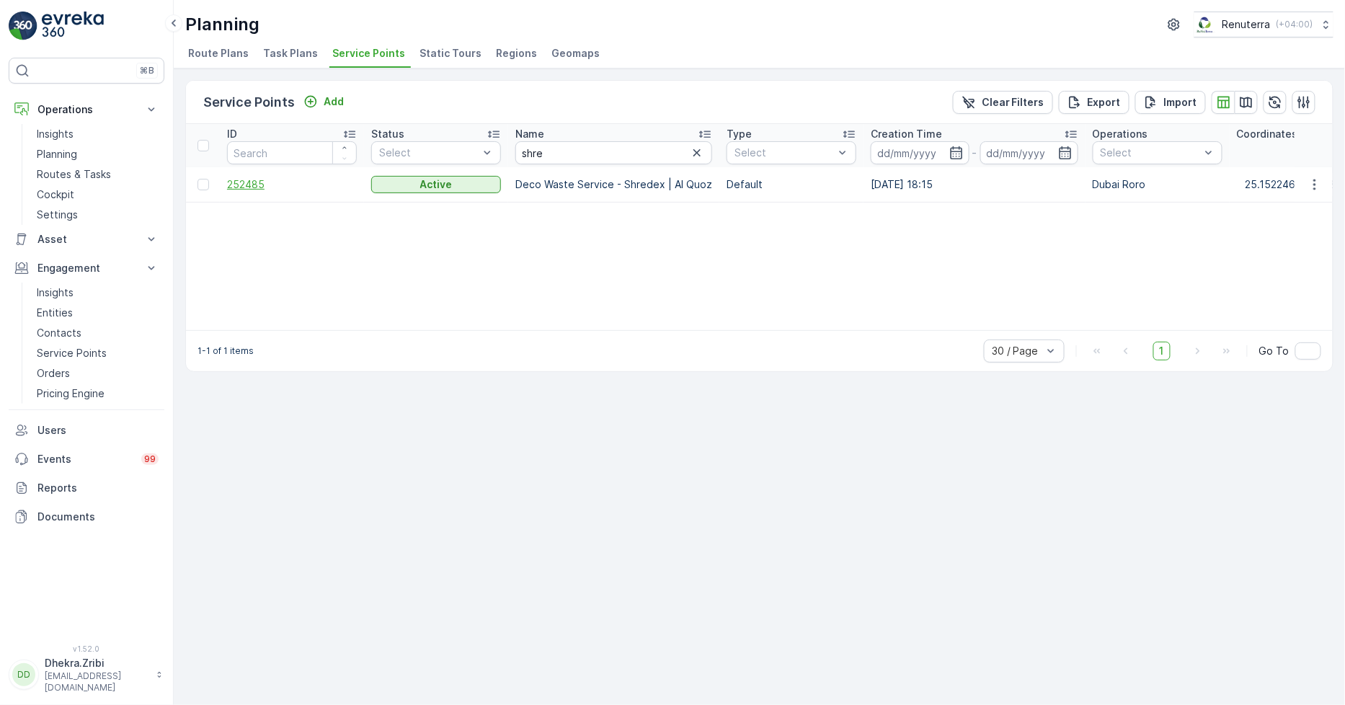
click at [247, 185] on span "252485" at bounding box center [292, 184] width 130 height 14
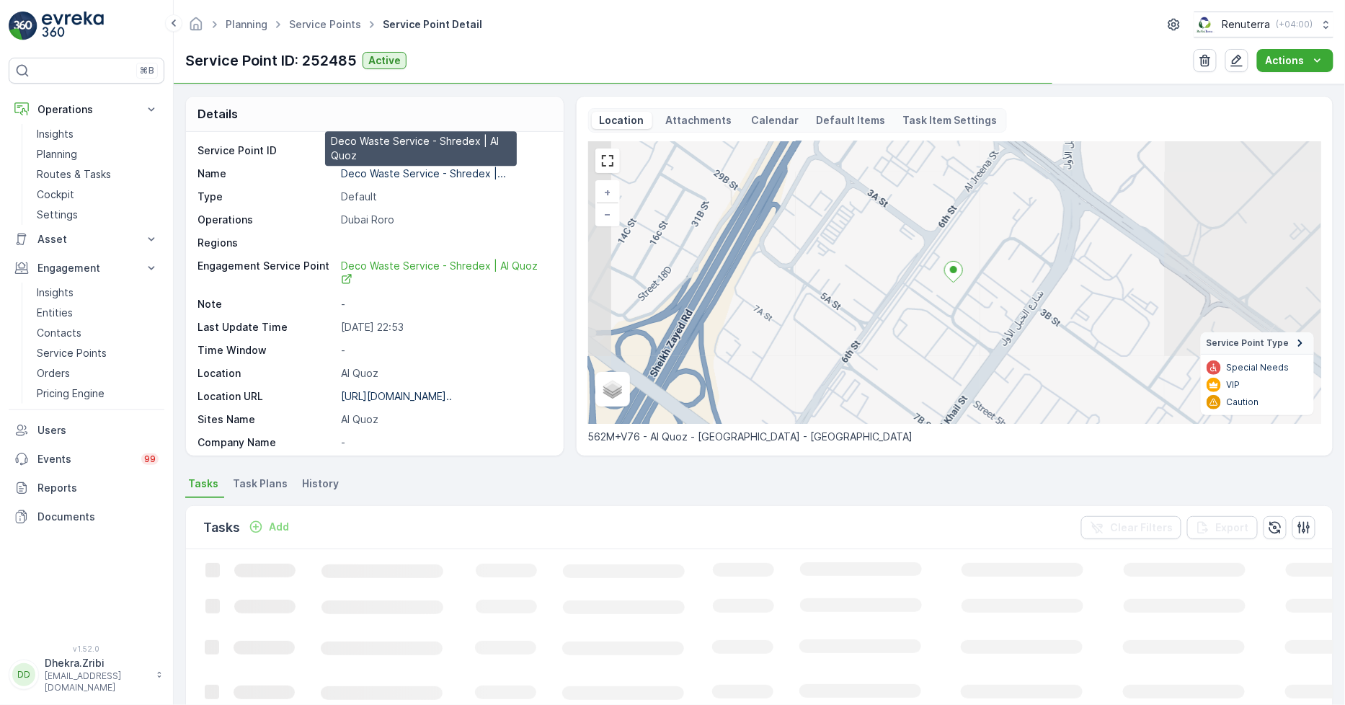
click at [416, 173] on p "Deco Waste Service - Shredex |..." at bounding box center [423, 173] width 165 height 12
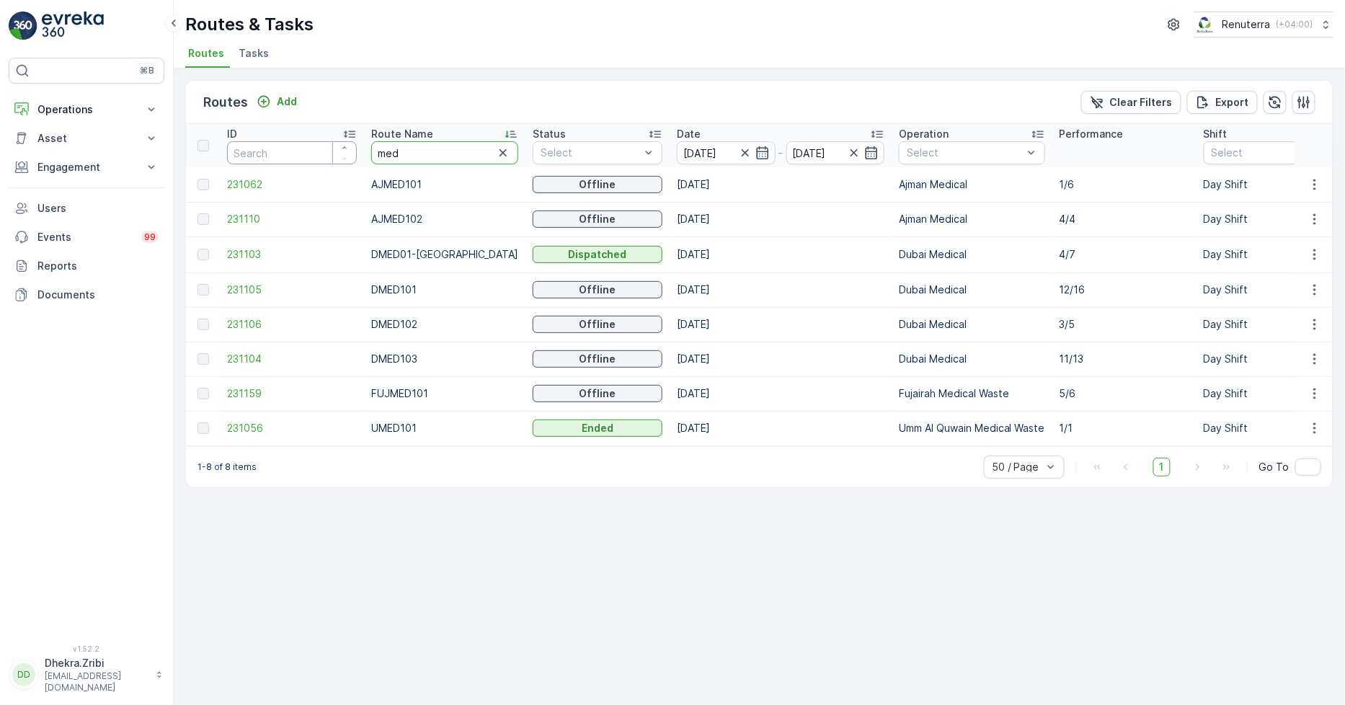
drag, startPoint x: 404, startPoint y: 157, endPoint x: 303, endPoint y: 147, distance: 101.4
type input "DHAT"
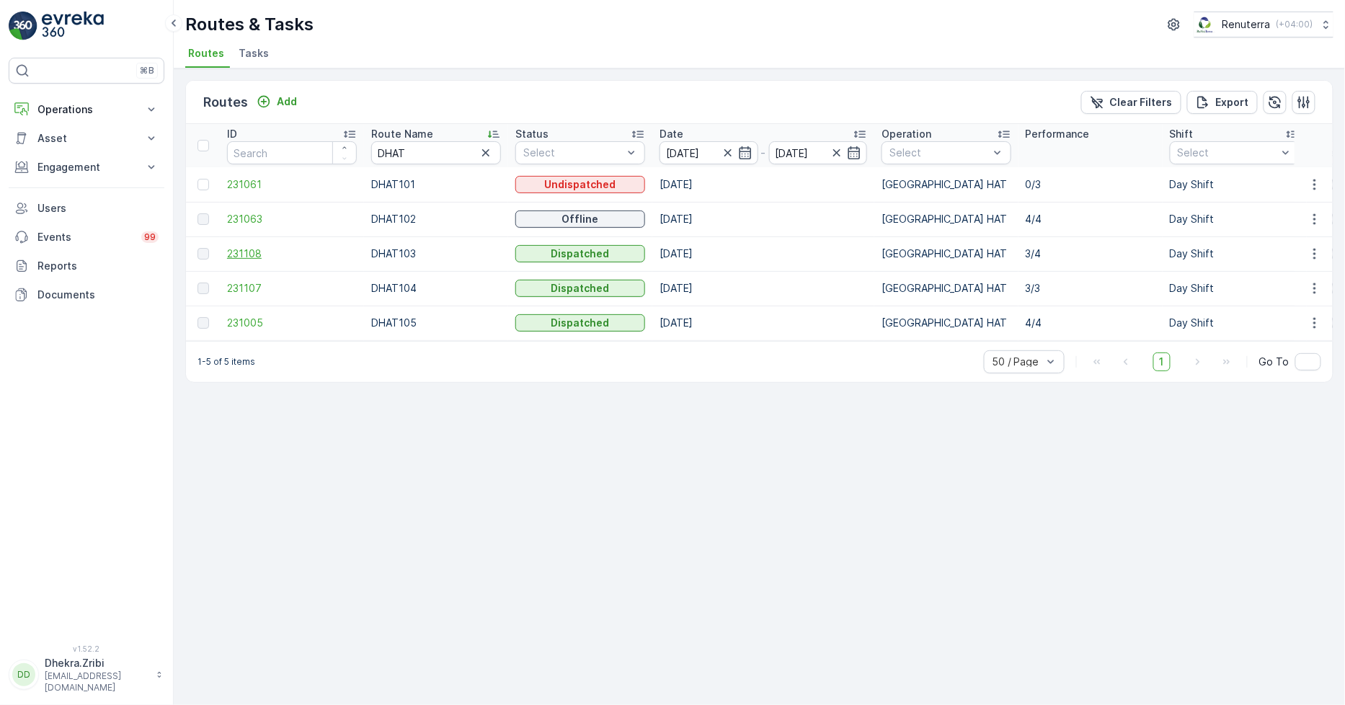
click at [246, 252] on span "231108" at bounding box center [292, 254] width 130 height 14
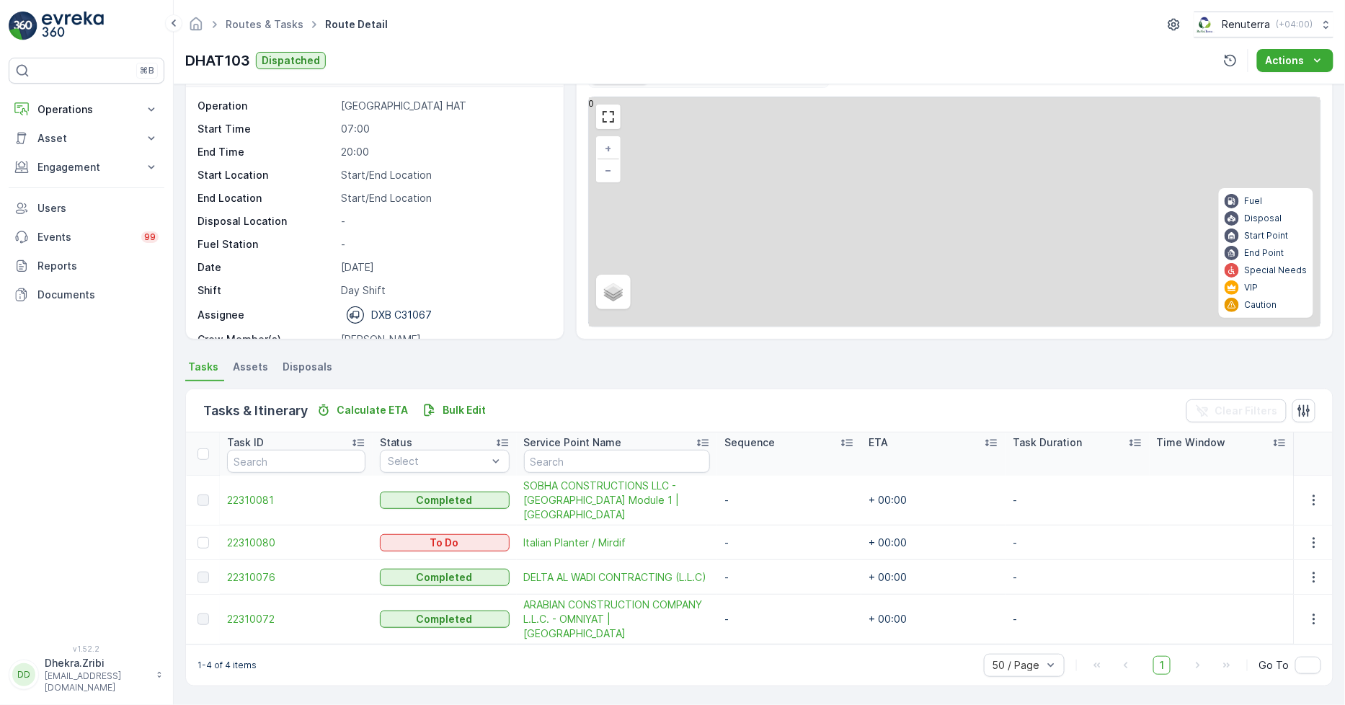
scroll to position [38, 0]
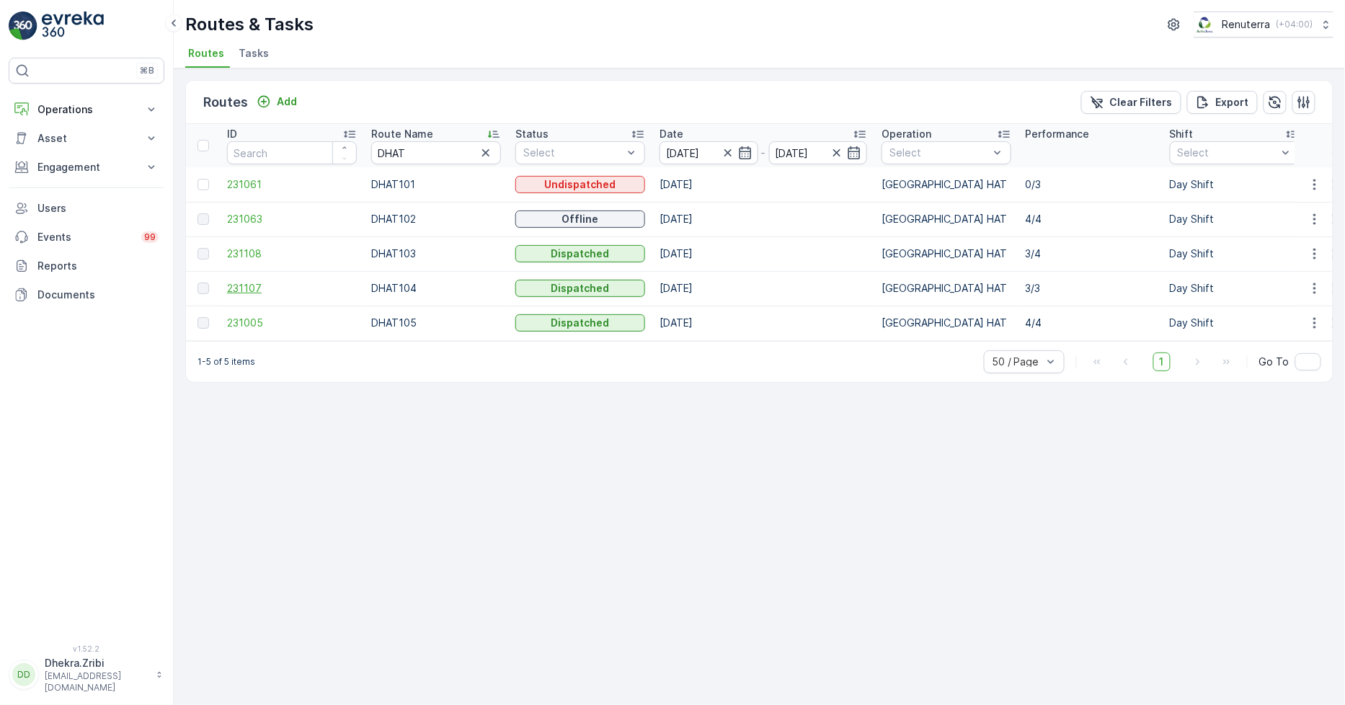
click at [234, 285] on span "231107" at bounding box center [292, 288] width 130 height 14
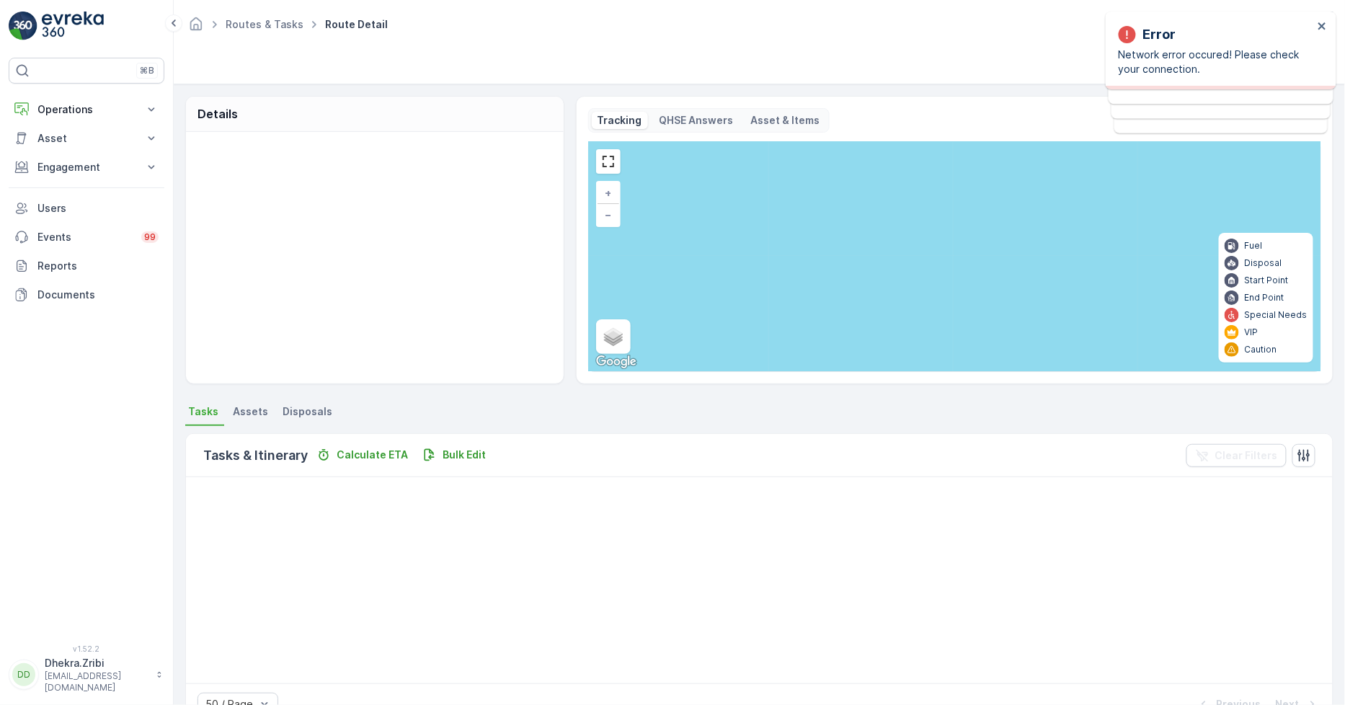
click at [869, 471] on div "Tasks & Itinerary Calculate ETA Bulk Edit Clear Filters" at bounding box center [759, 455] width 1147 height 43
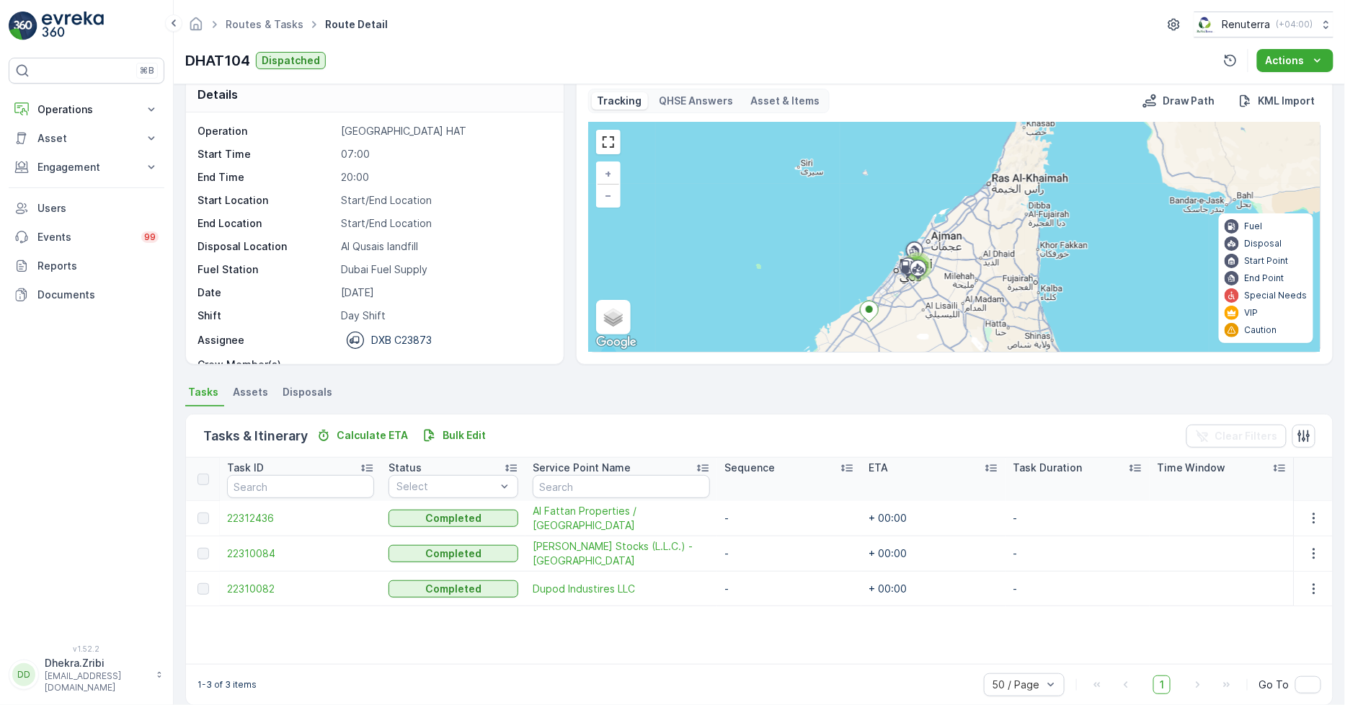
scroll to position [37, 0]
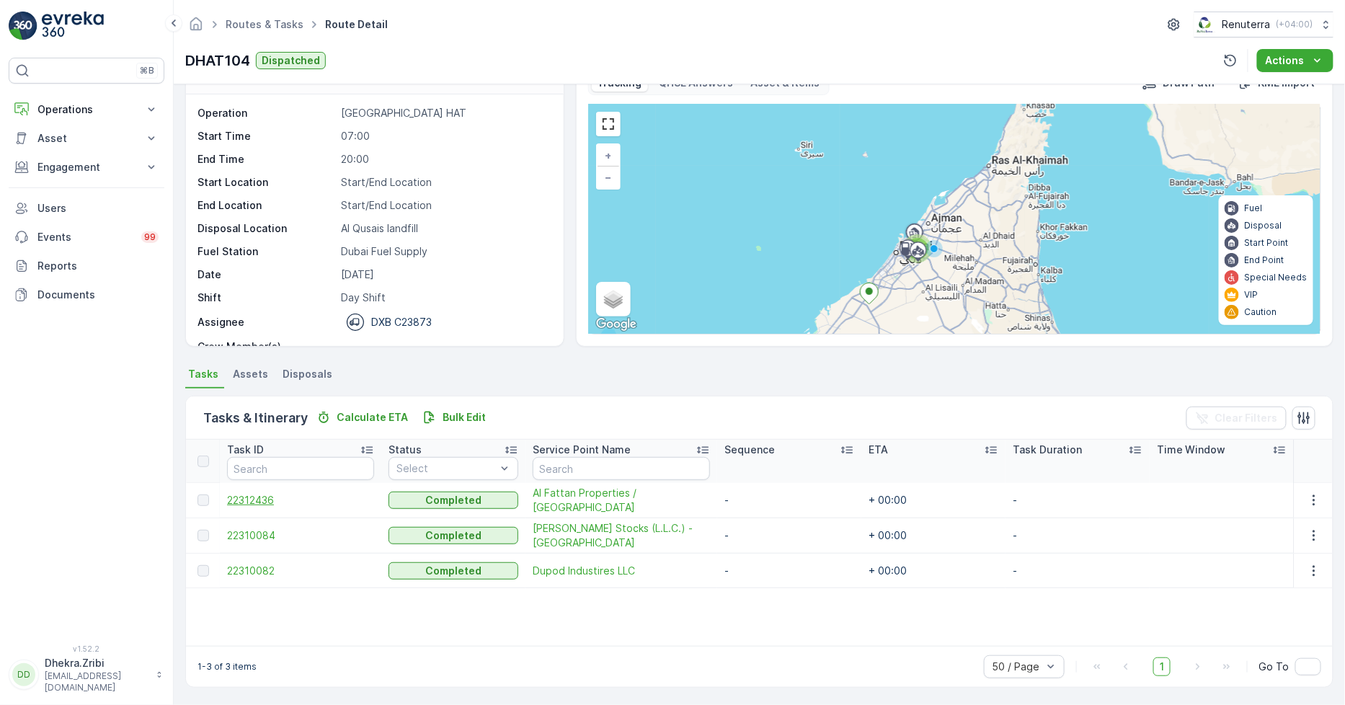
click at [285, 505] on span "22312436" at bounding box center [300, 500] width 147 height 14
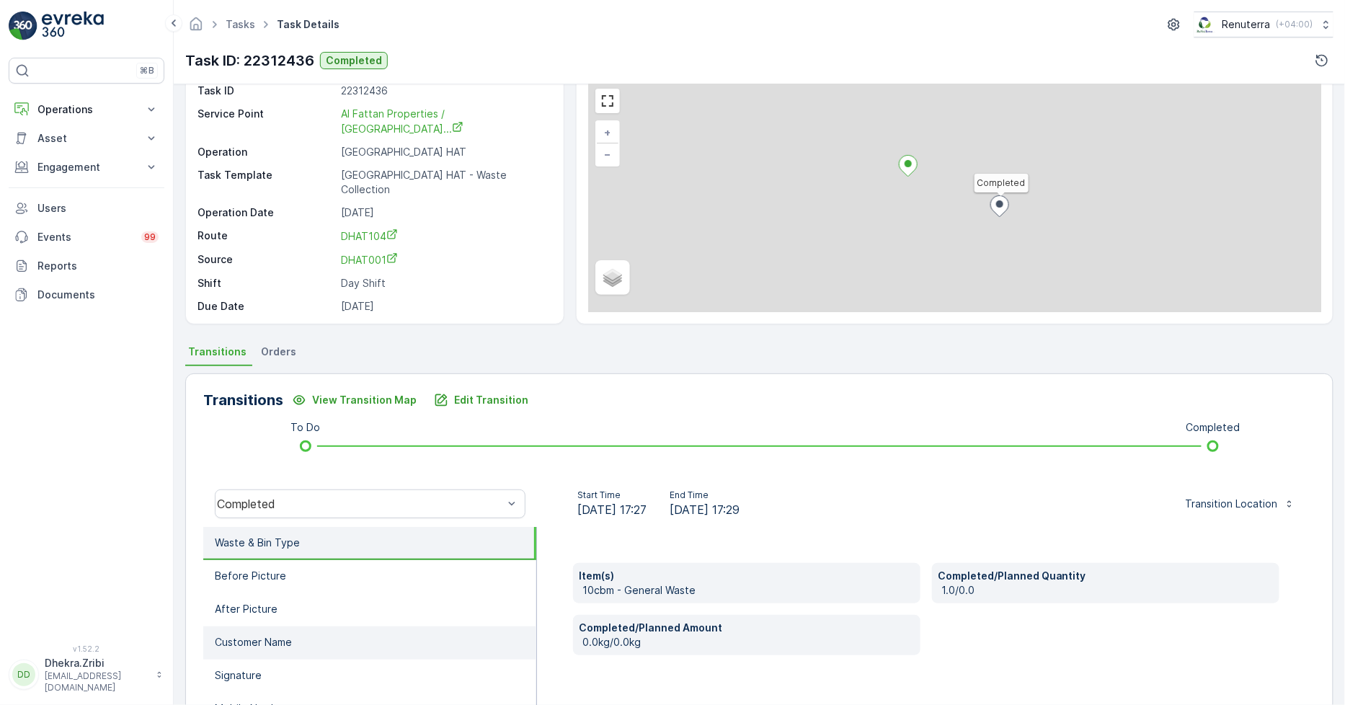
scroll to position [160, 0]
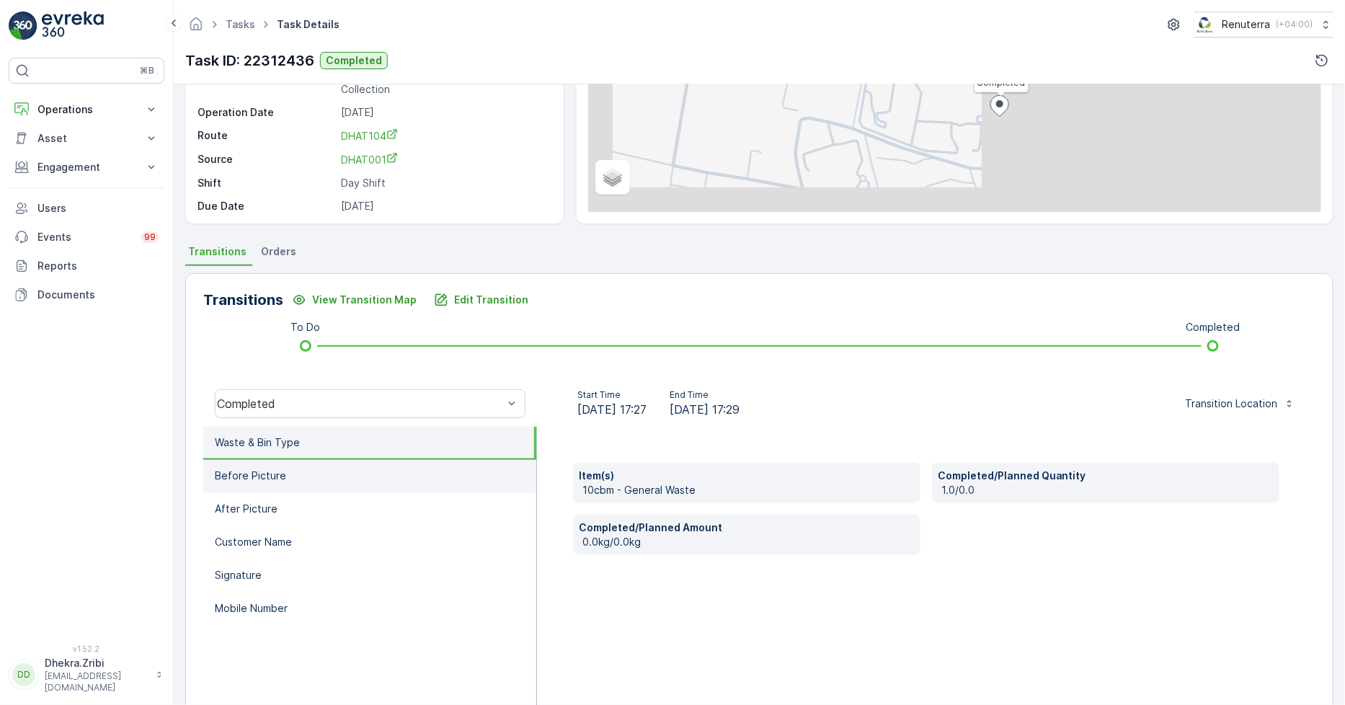
click at [375, 474] on li "Before Picture" at bounding box center [369, 476] width 333 height 33
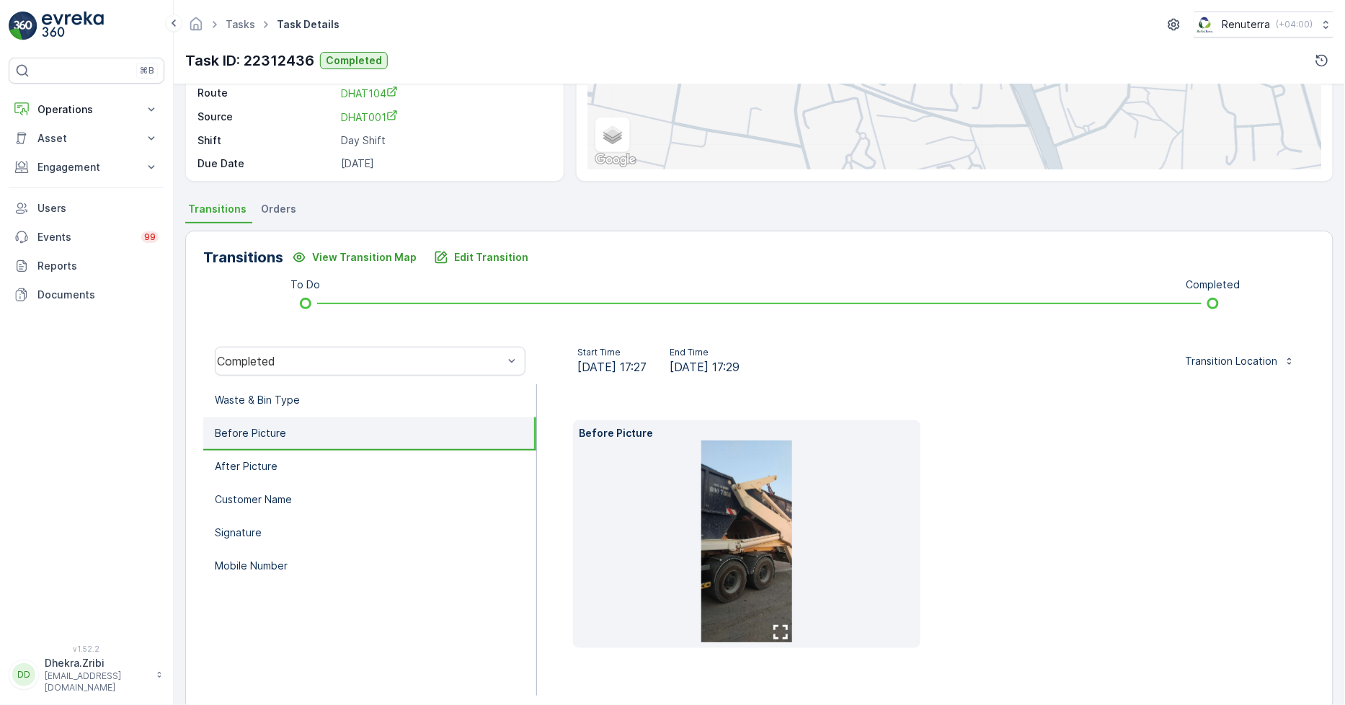
scroll to position [226, 0]
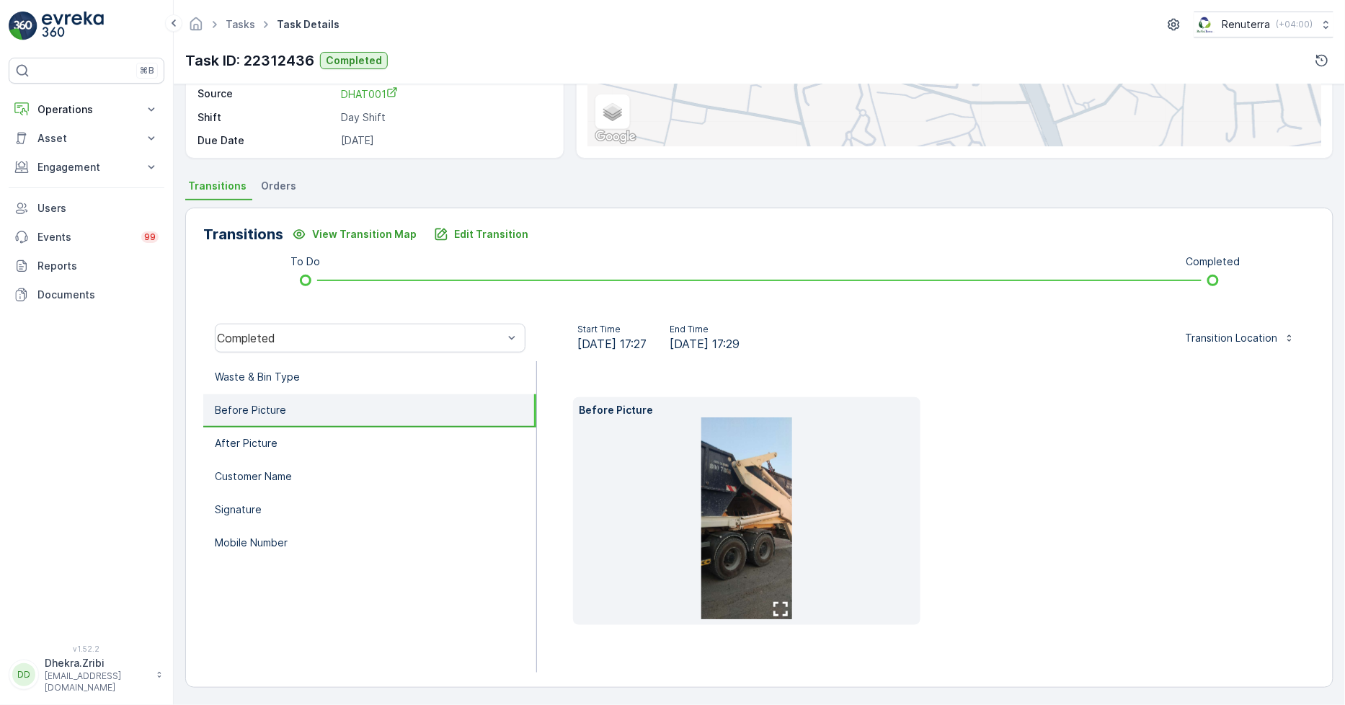
click at [726, 505] on img at bounding box center [746, 518] width 91 height 202
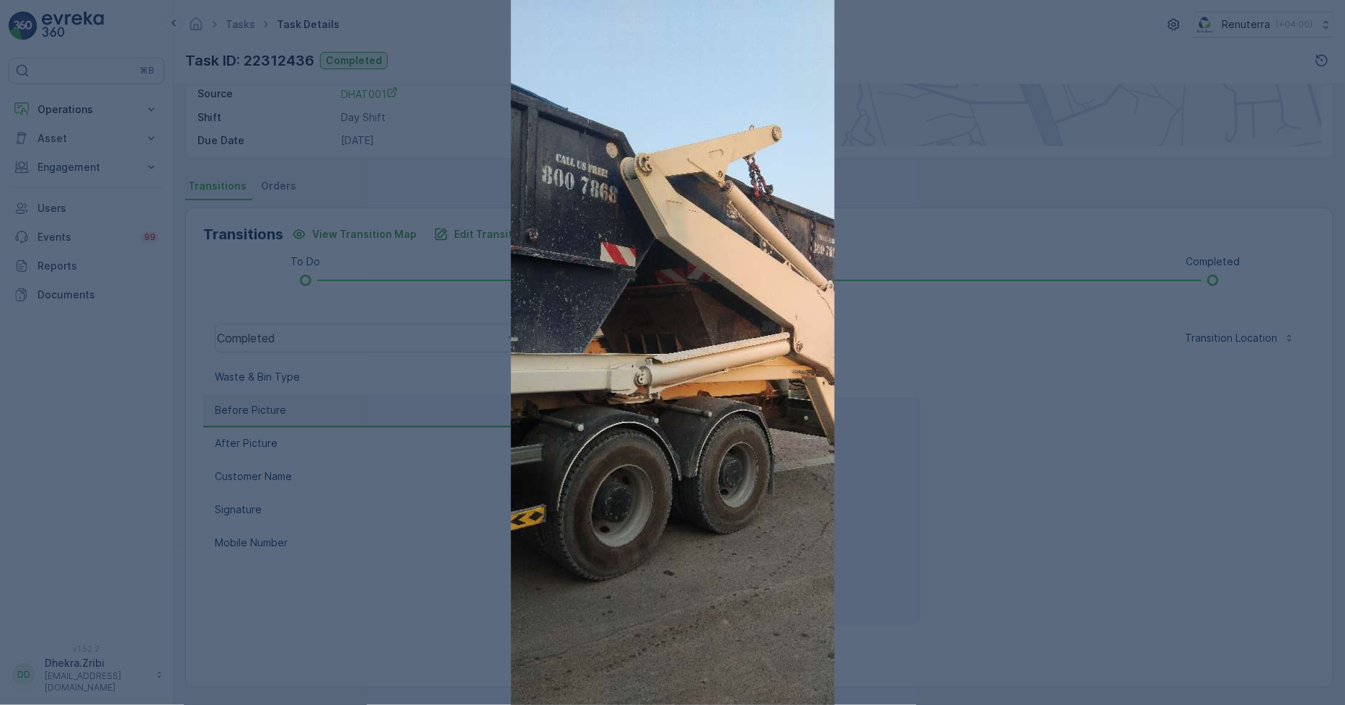
drag, startPoint x: 751, startPoint y: 376, endPoint x: 991, endPoint y: 471, distance: 258.5
click at [997, 472] on div at bounding box center [672, 352] width 1345 height 705
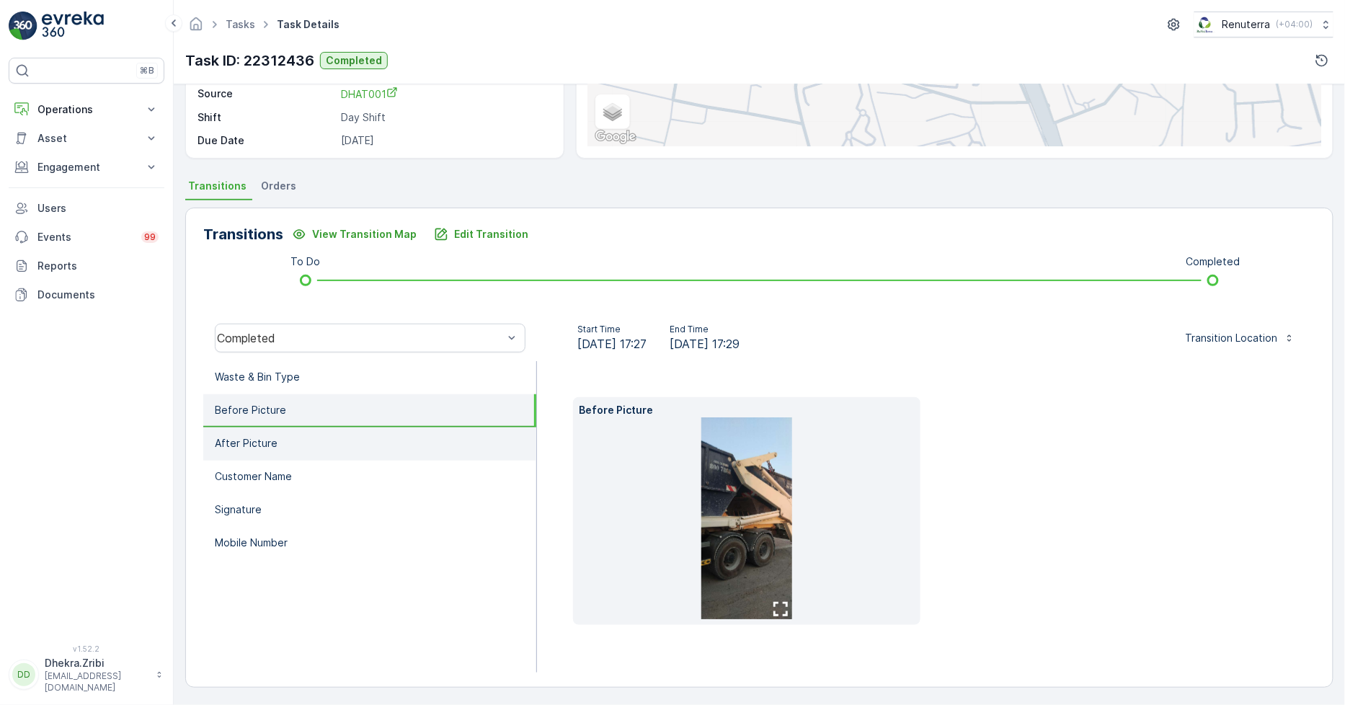
click at [248, 433] on li "After Picture" at bounding box center [369, 443] width 333 height 33
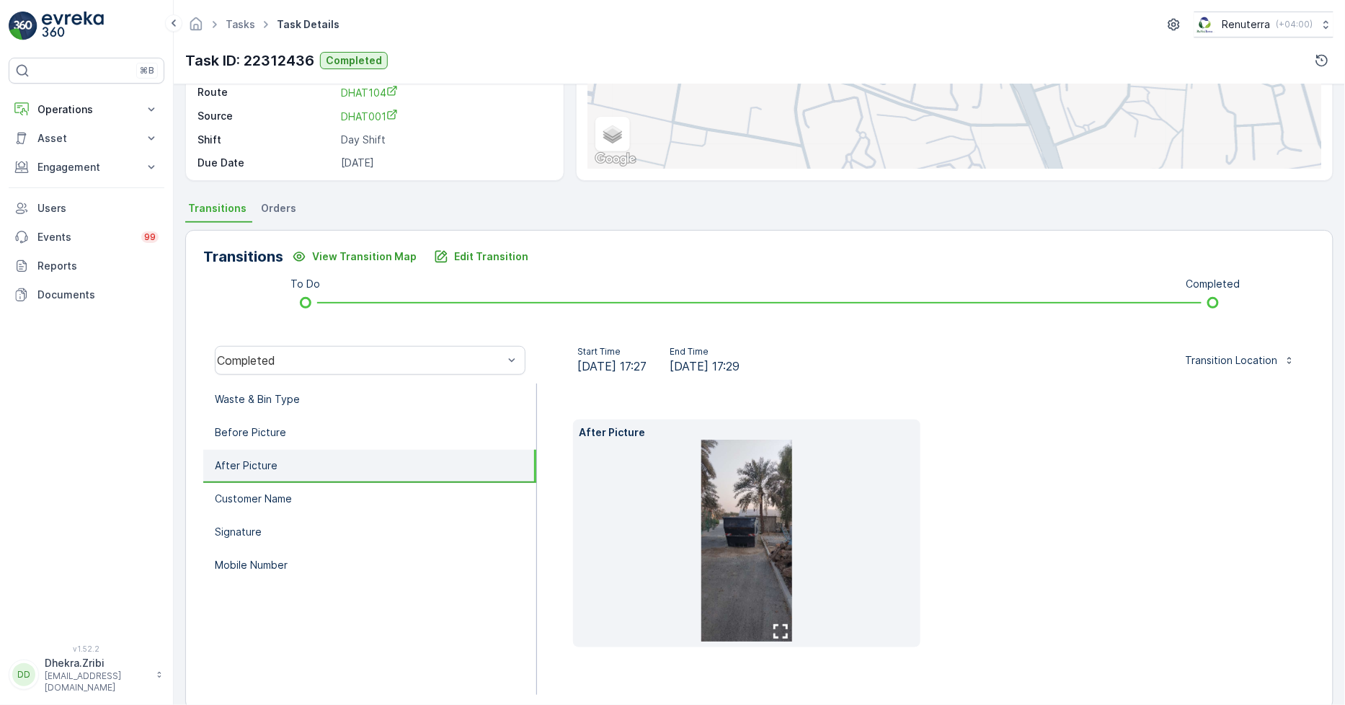
click at [736, 543] on img at bounding box center [746, 541] width 91 height 202
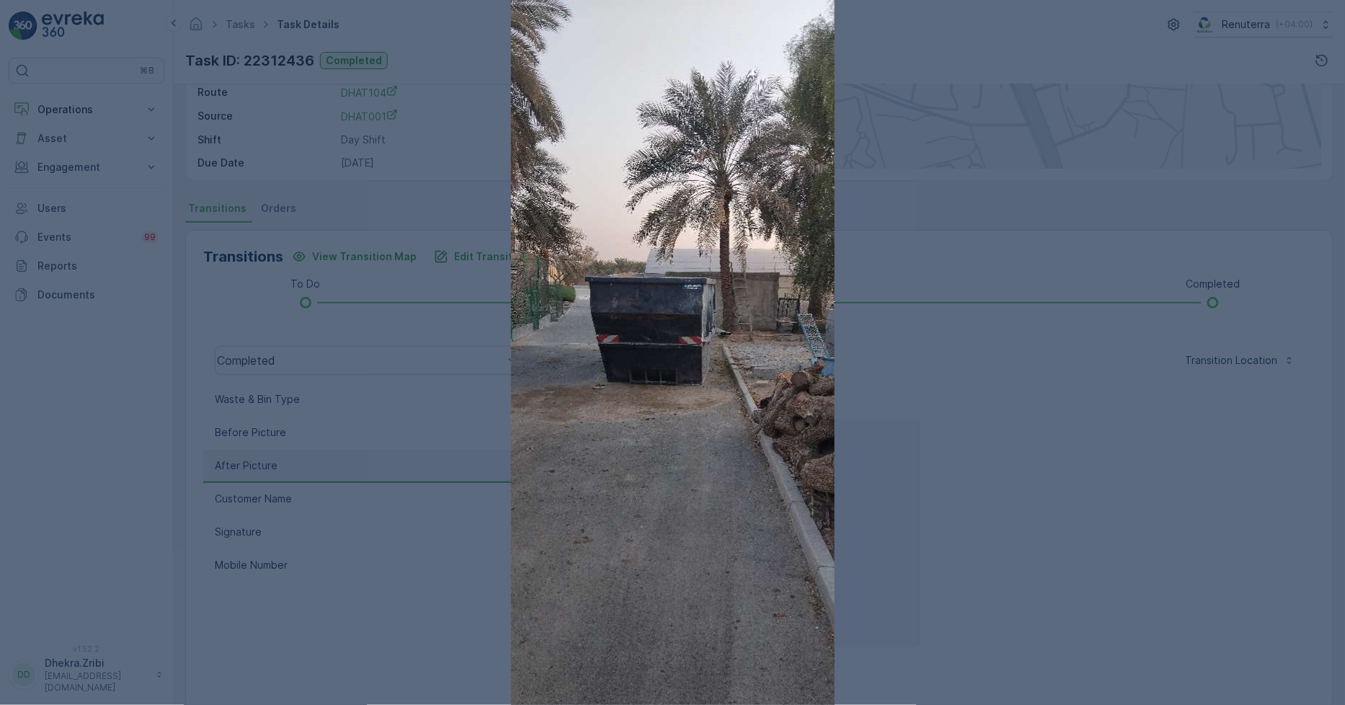
click at [448, 204] on div at bounding box center [672, 352] width 1345 height 705
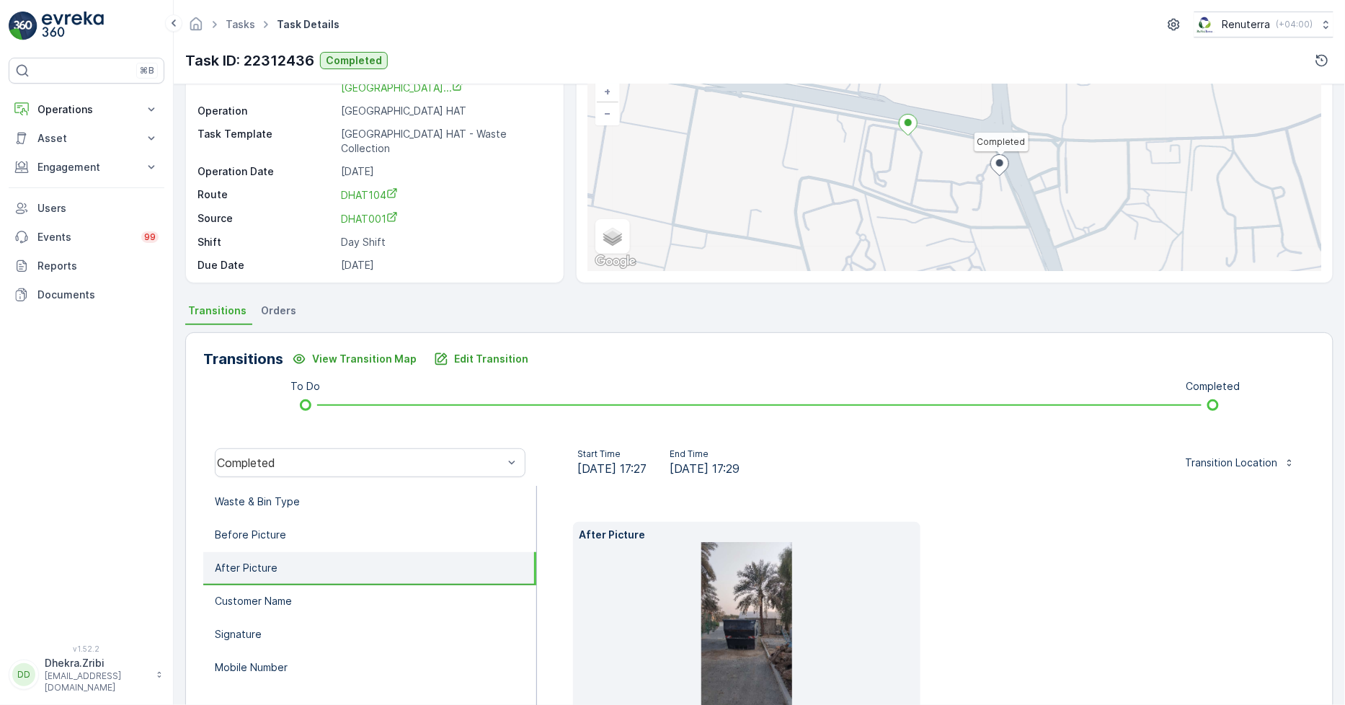
scroll to position [0, 0]
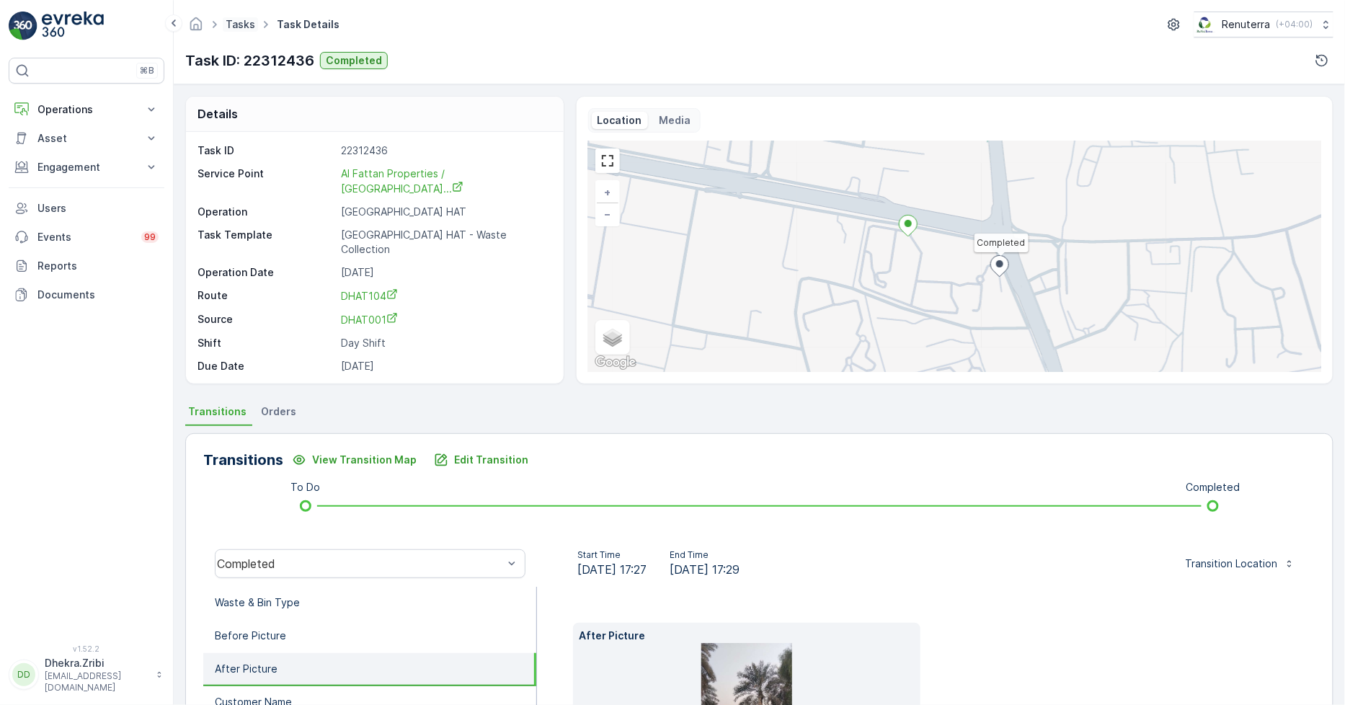
click at [229, 25] on link "Tasks" at bounding box center [241, 24] width 30 height 12
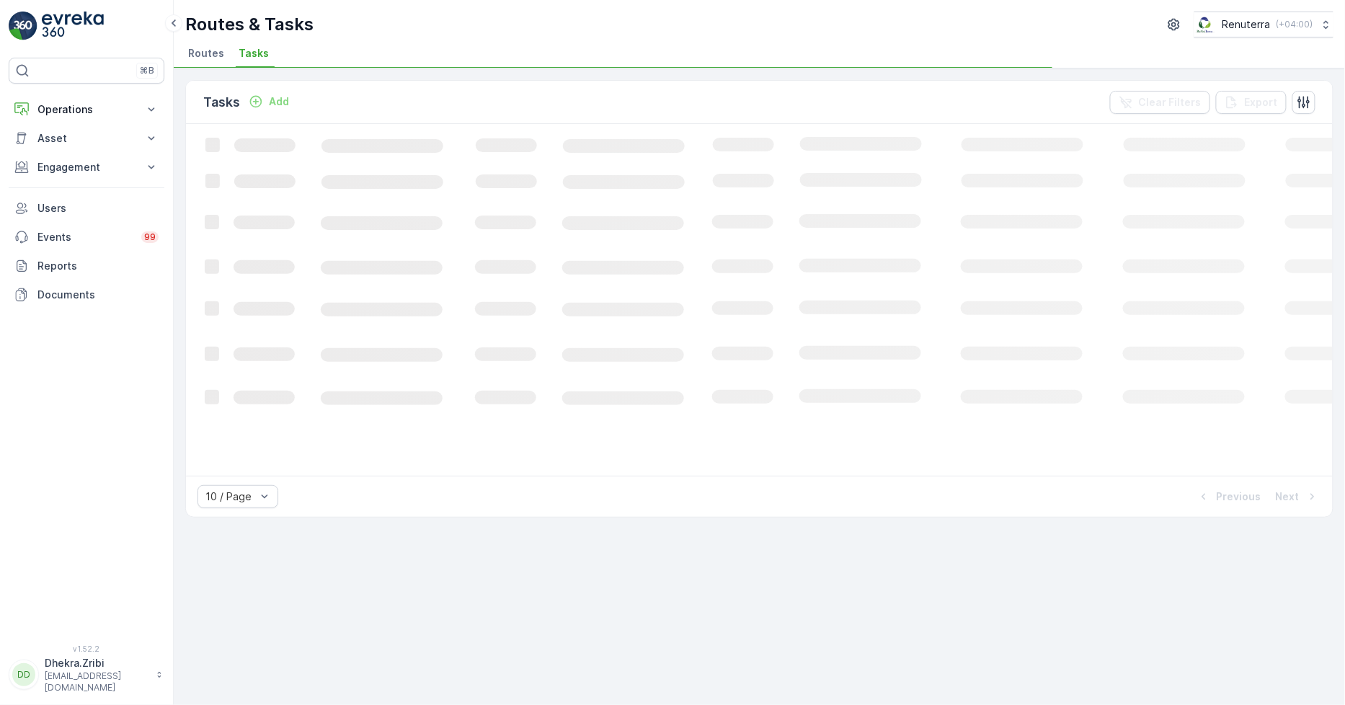
click at [208, 43] on li "Routes" at bounding box center [207, 55] width 45 height 25
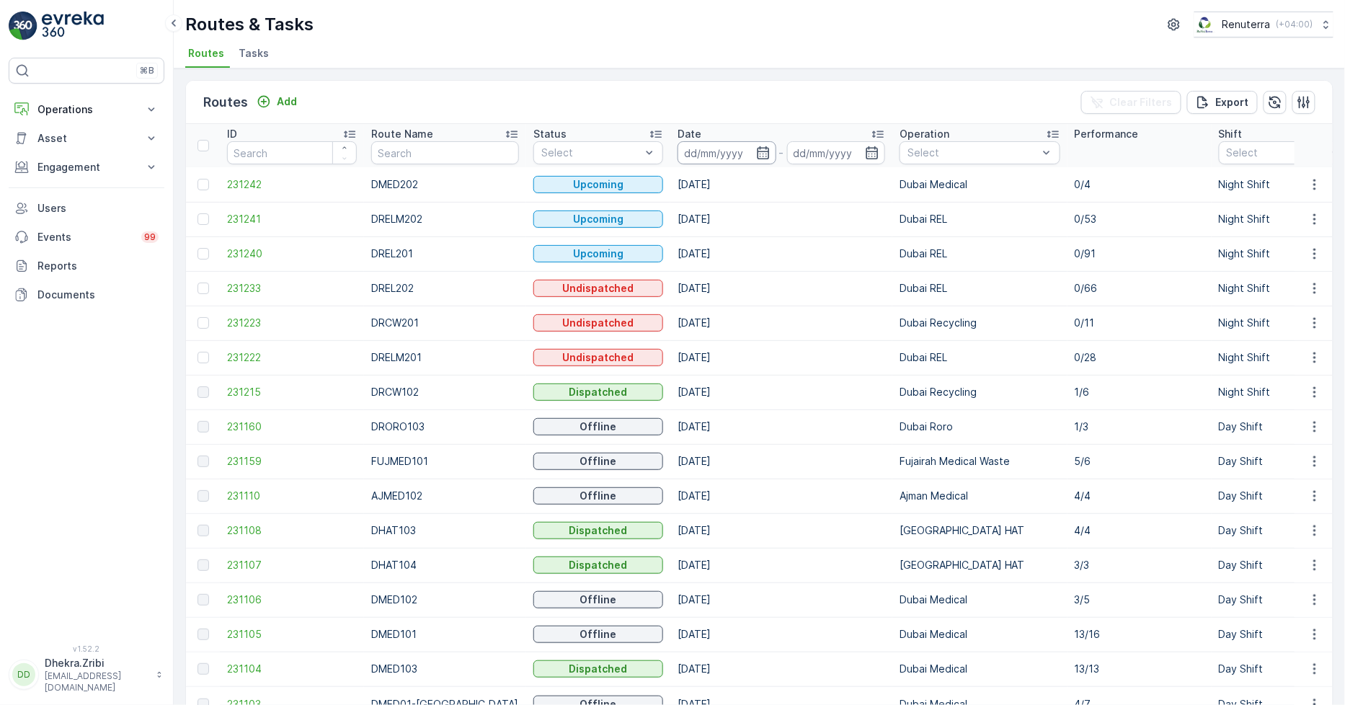
click at [722, 149] on input at bounding box center [727, 152] width 99 height 23
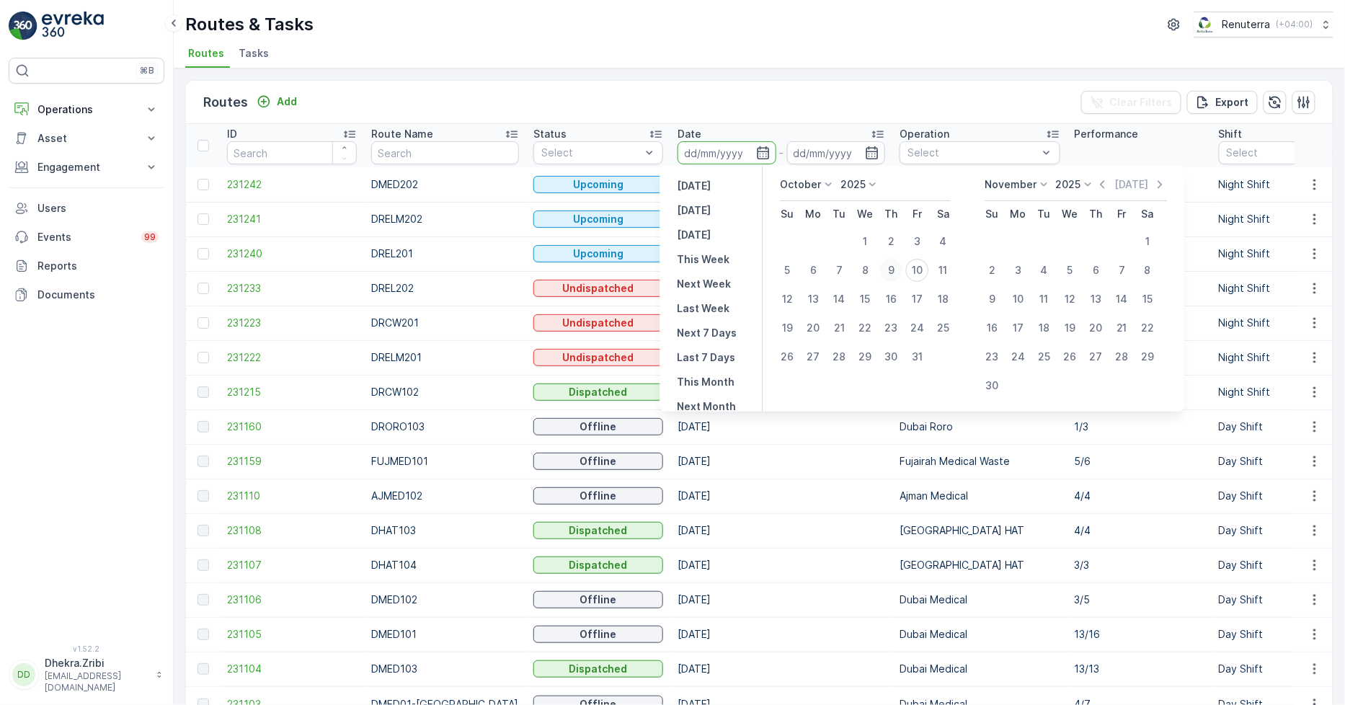
click at [891, 264] on div "9" at bounding box center [891, 270] width 23 height 23
type input "[DATE]"
click at [892, 260] on div "9" at bounding box center [891, 270] width 23 height 23
type input "[DATE]"
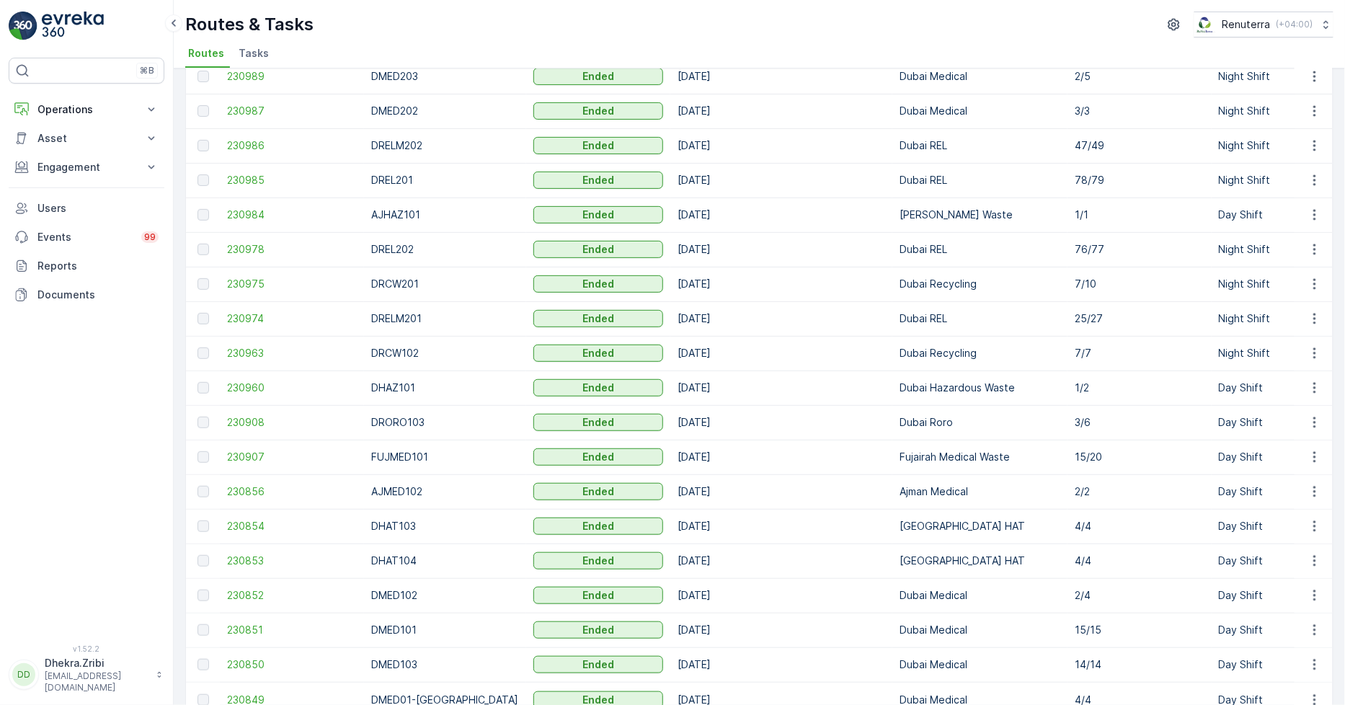
scroll to position [320, 0]
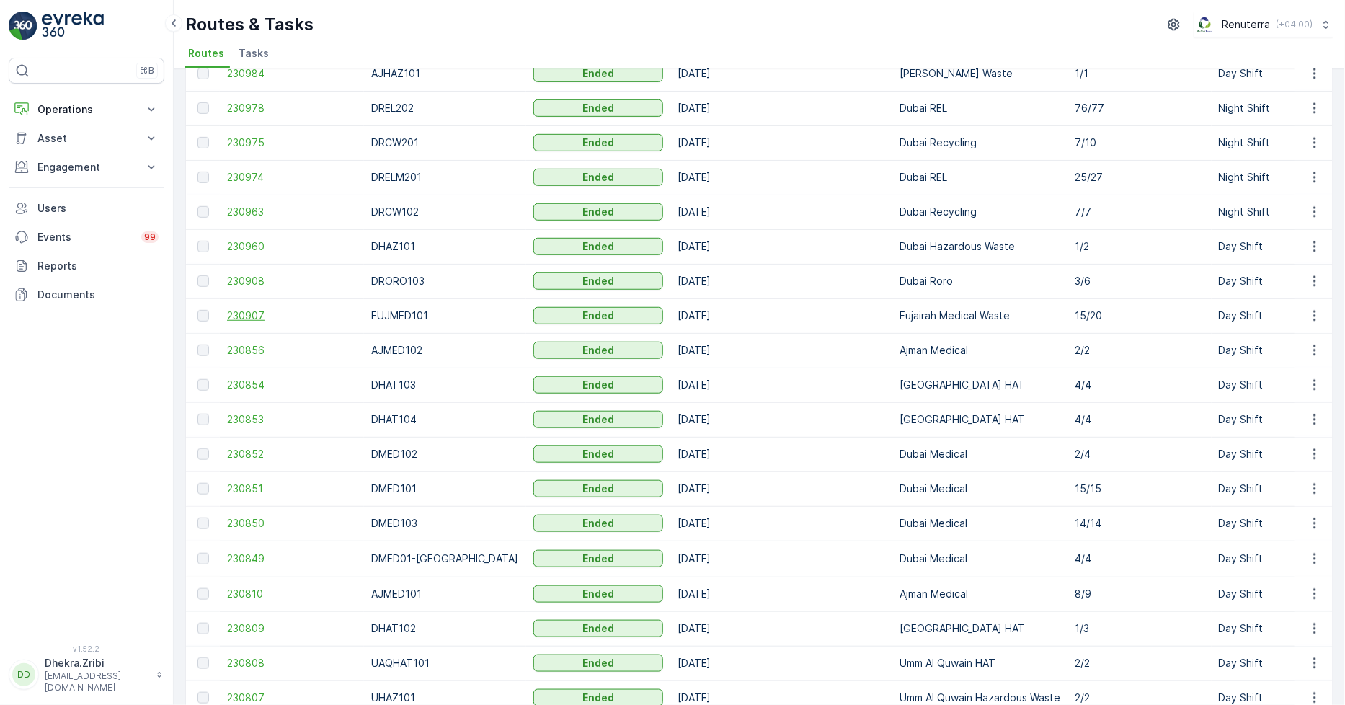
click at [239, 317] on span "230907" at bounding box center [292, 316] width 130 height 14
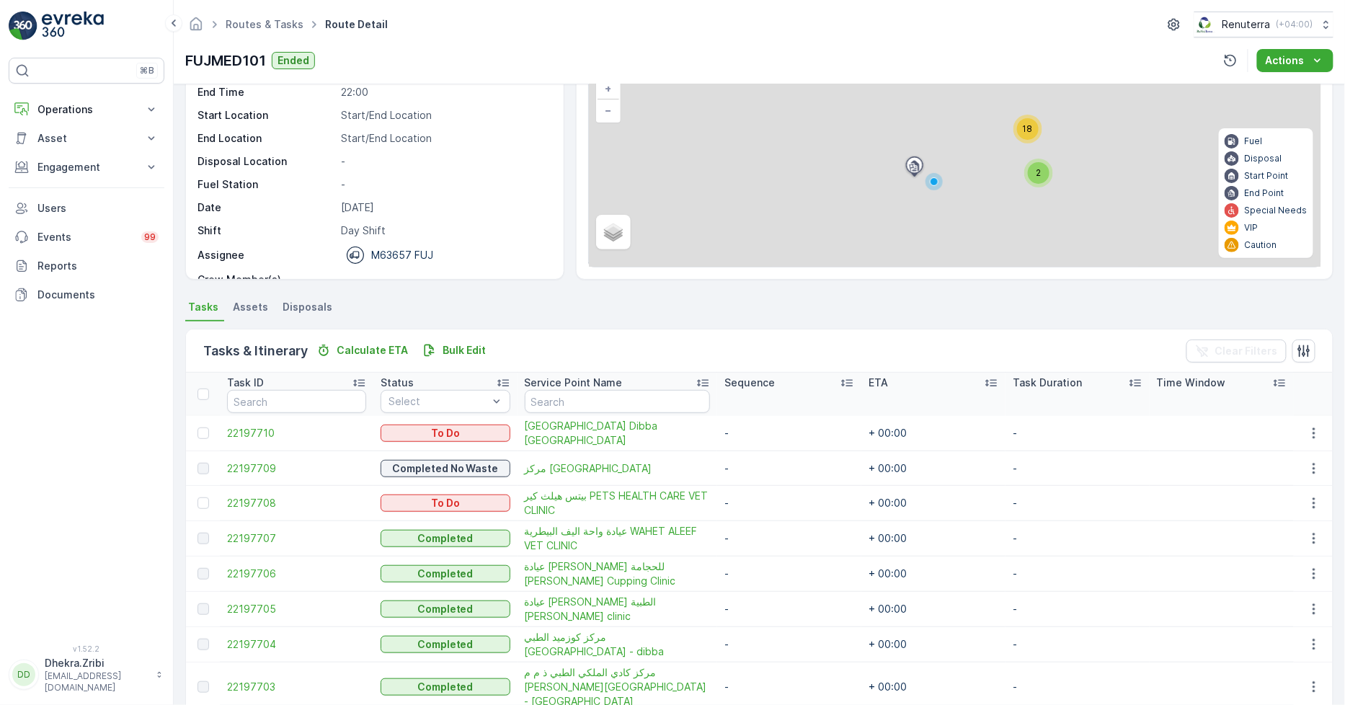
scroll to position [240, 0]
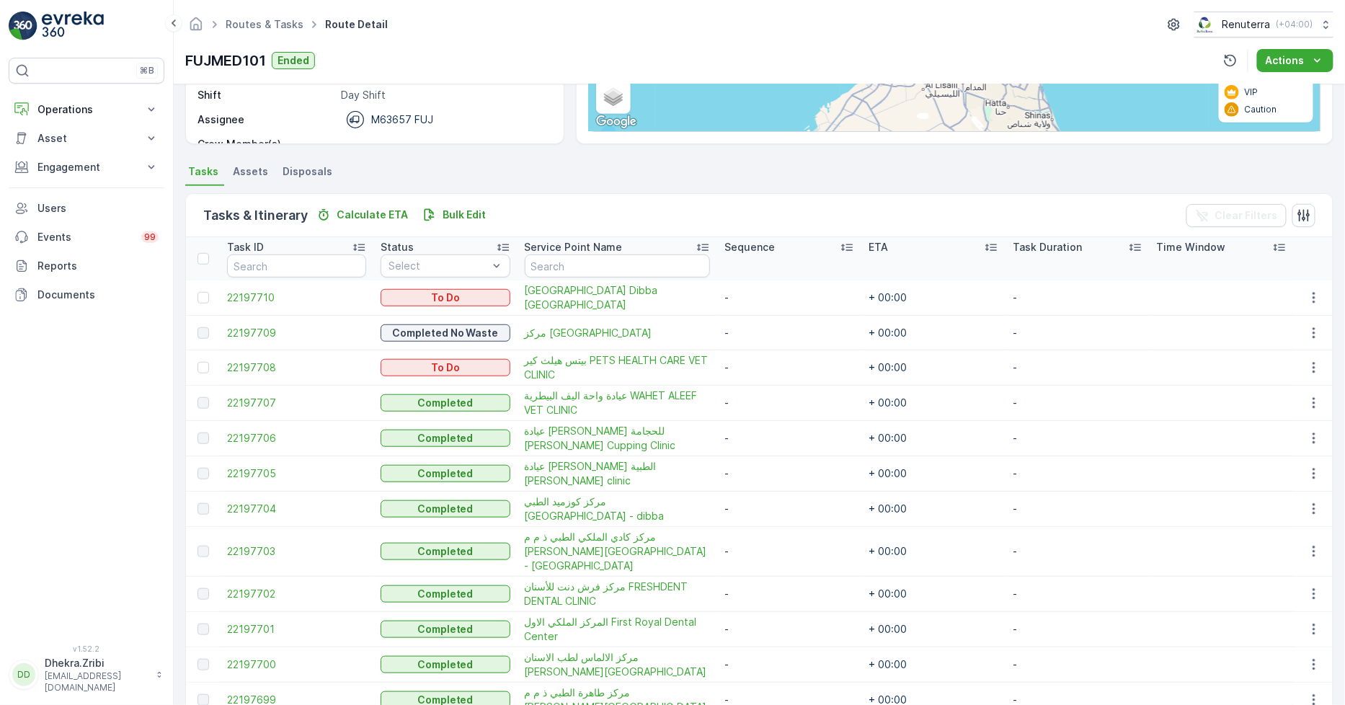
click at [210, 262] on div at bounding box center [205, 259] width 15 height 12
click at [205, 253] on input "checkbox" at bounding box center [205, 253] width 0 height 0
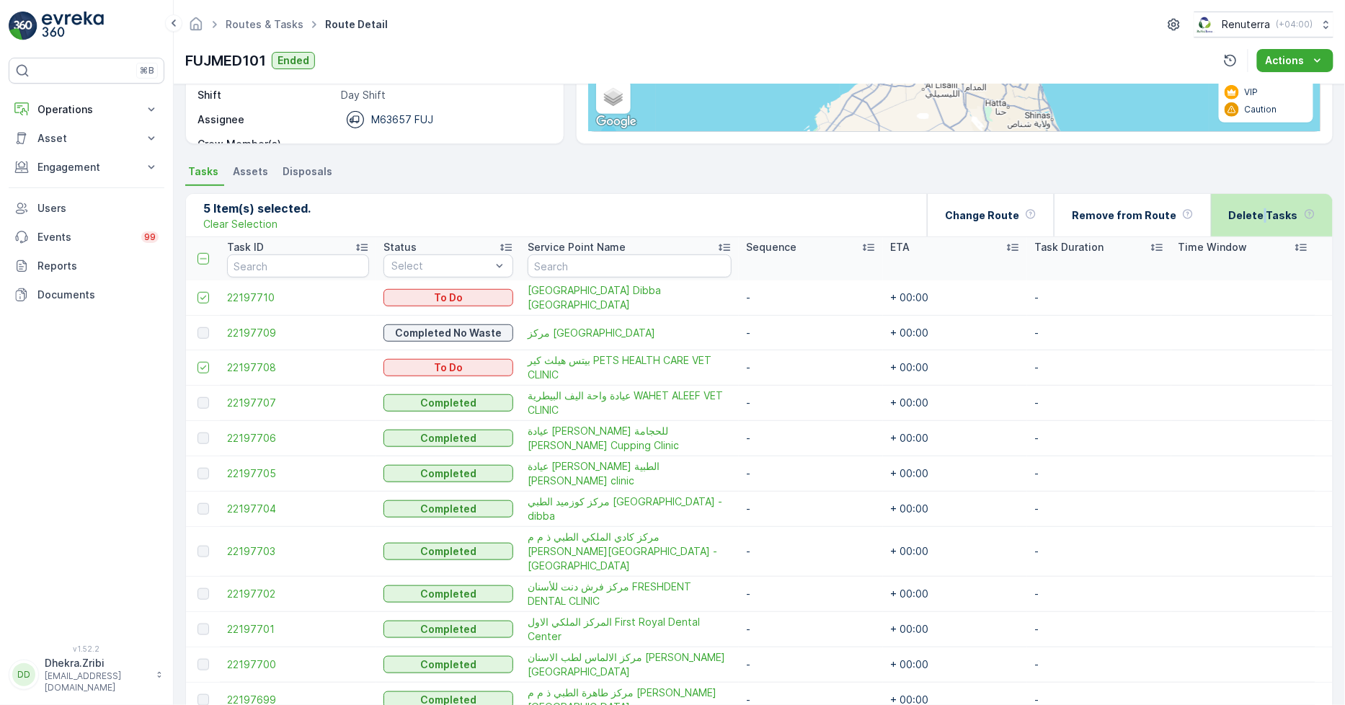
click at [1271, 207] on div "Delete Tasks" at bounding box center [1272, 215] width 87 height 43
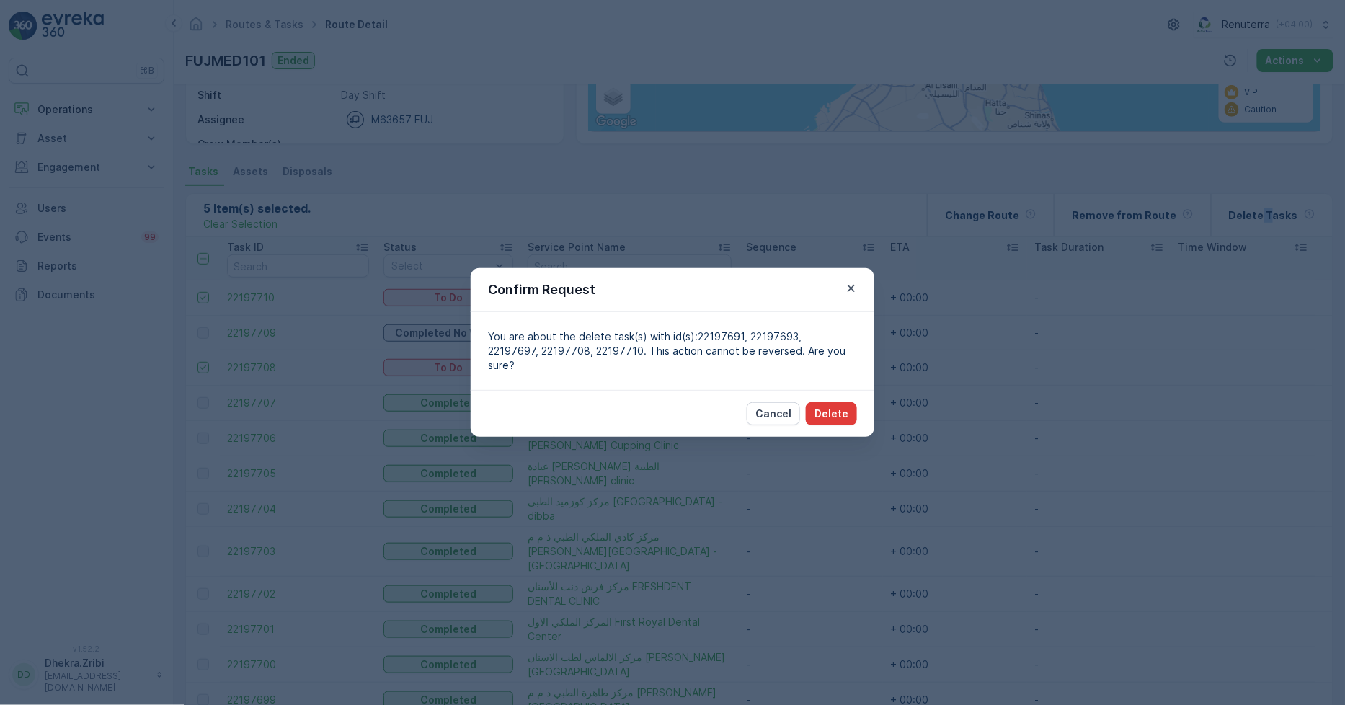
click at [823, 413] on p "Delete" at bounding box center [832, 414] width 34 height 14
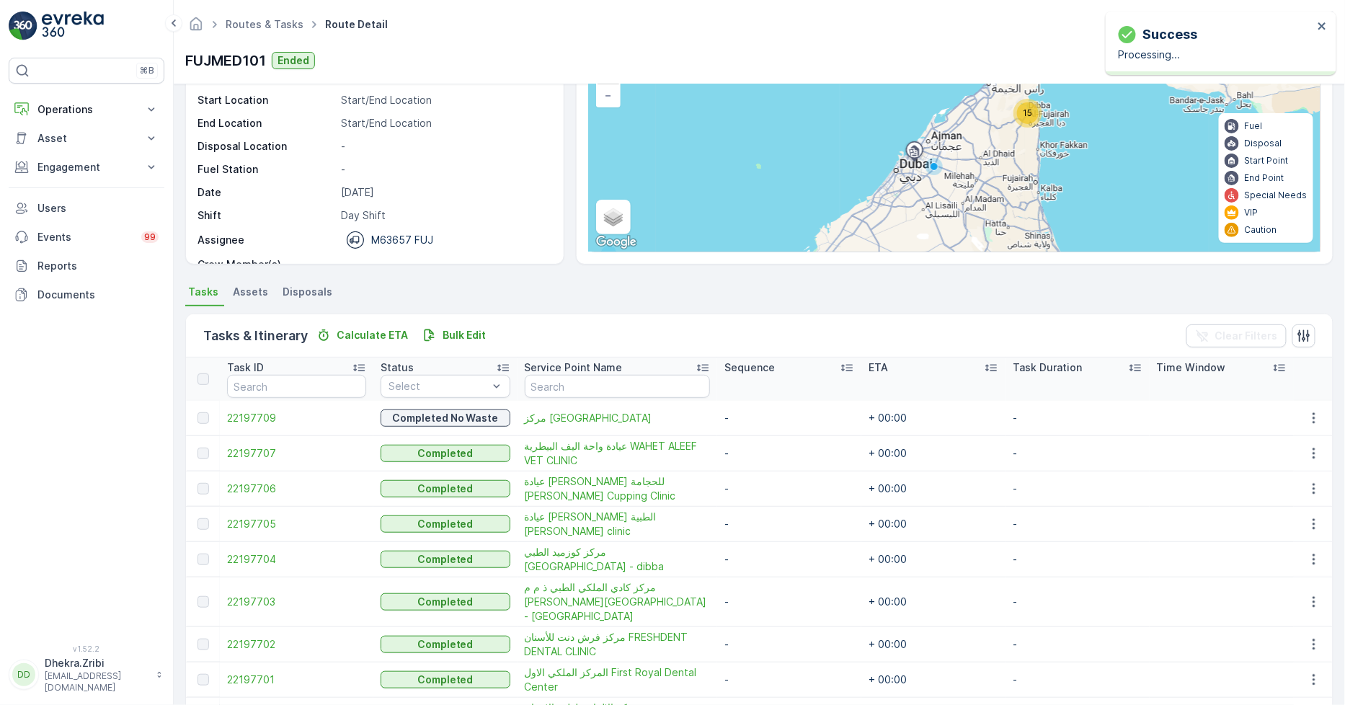
scroll to position [160, 0]
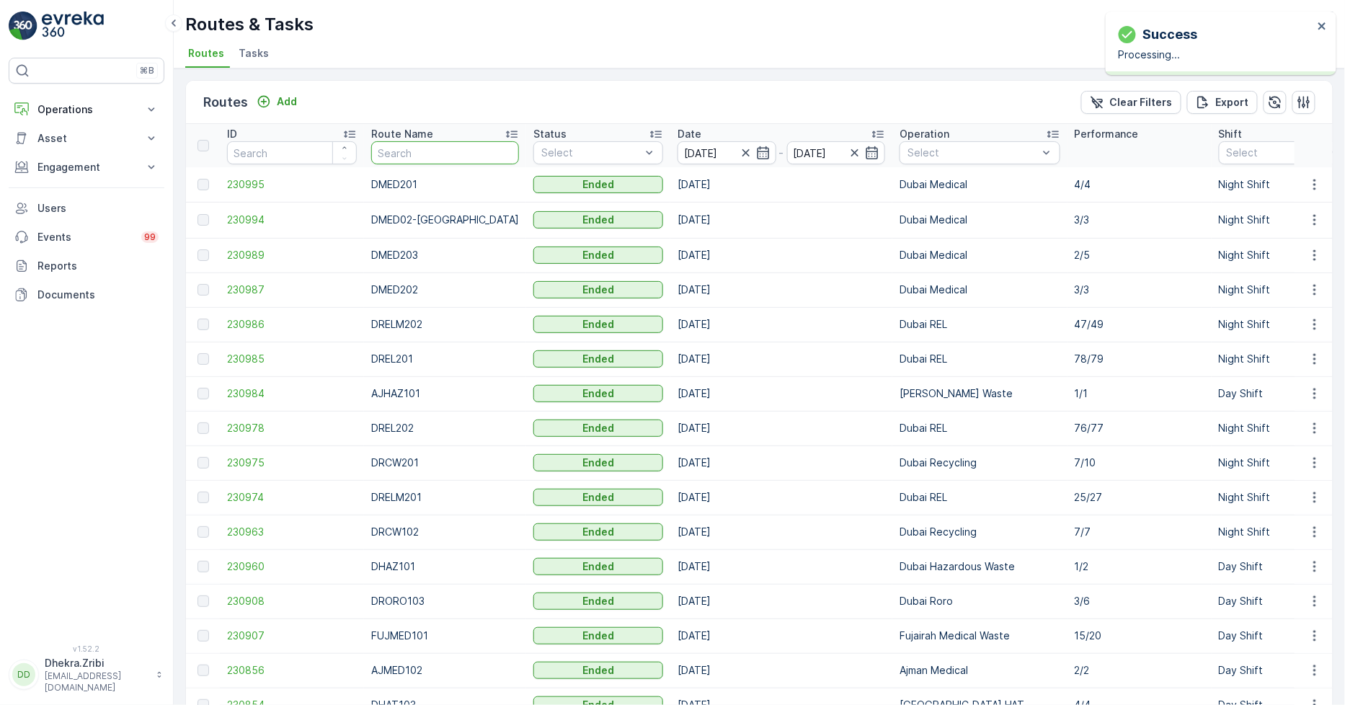
click at [401, 142] on input "text" at bounding box center [445, 152] width 148 height 23
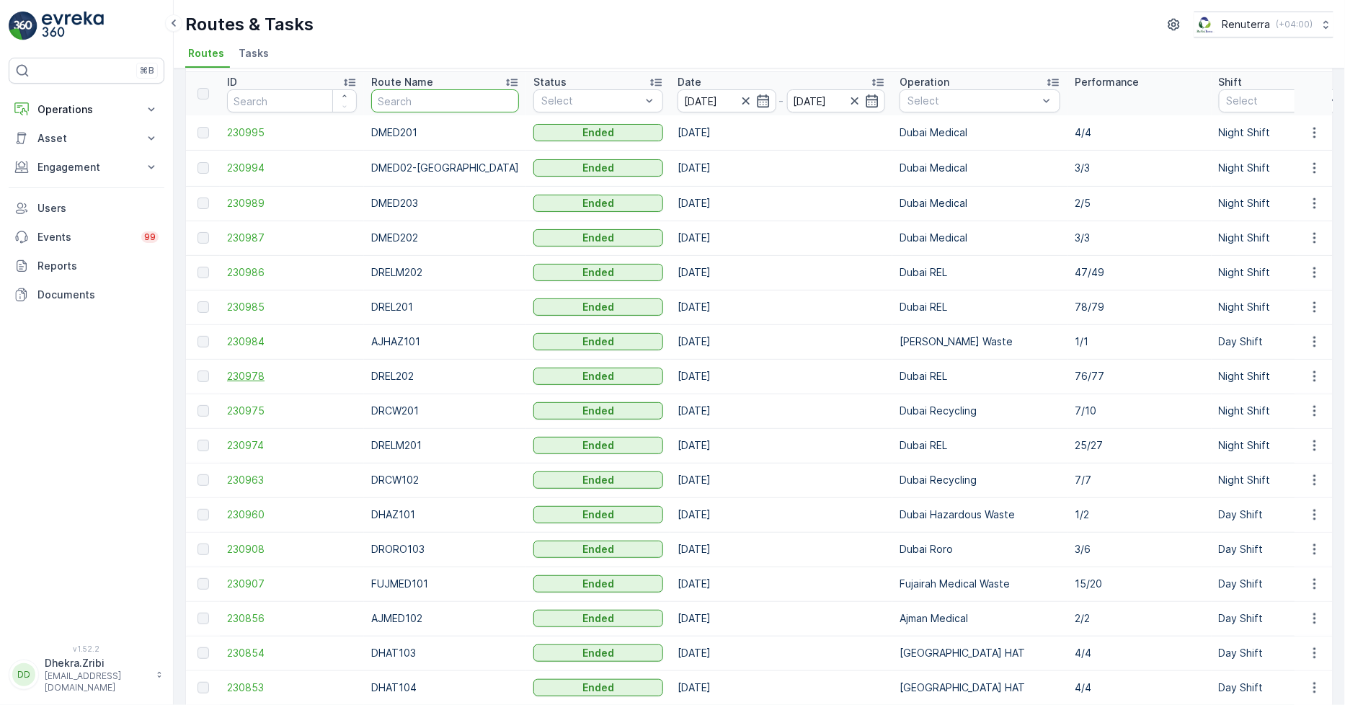
scroll to position [80, 0]
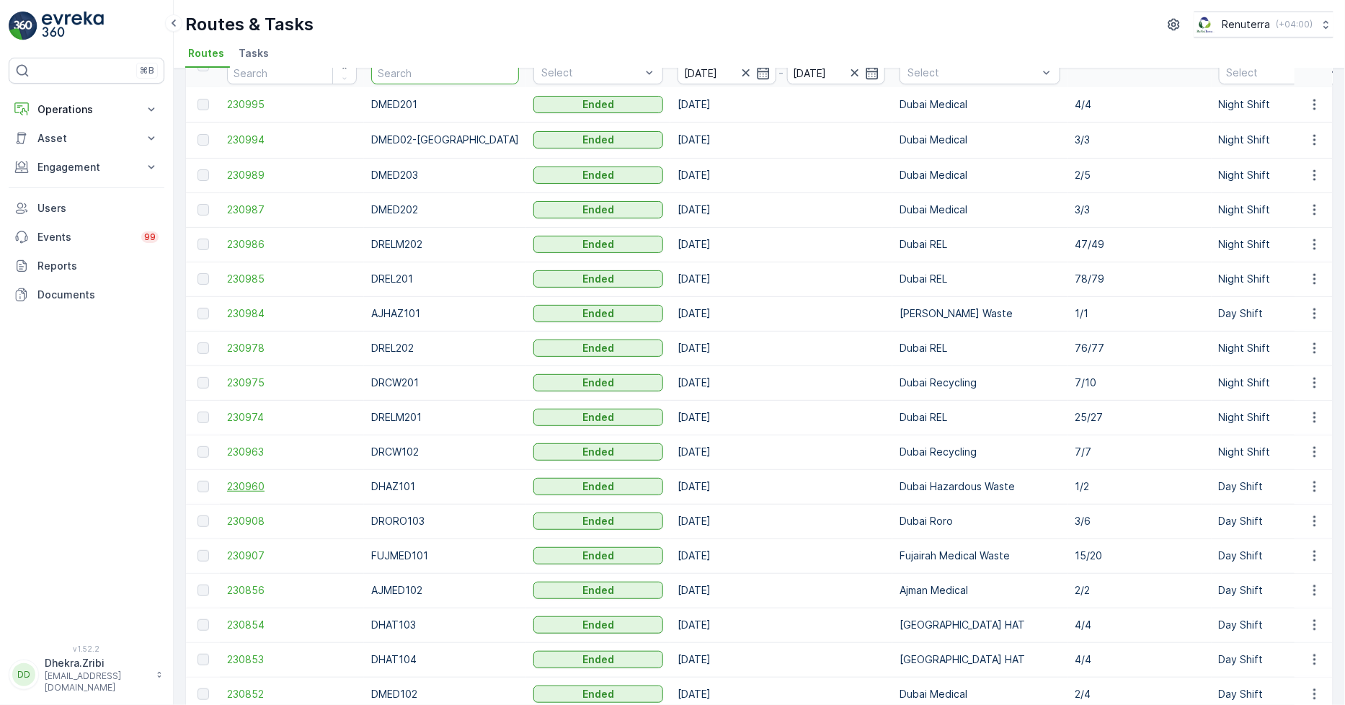
click at [276, 488] on span "230960" at bounding box center [292, 486] width 130 height 14
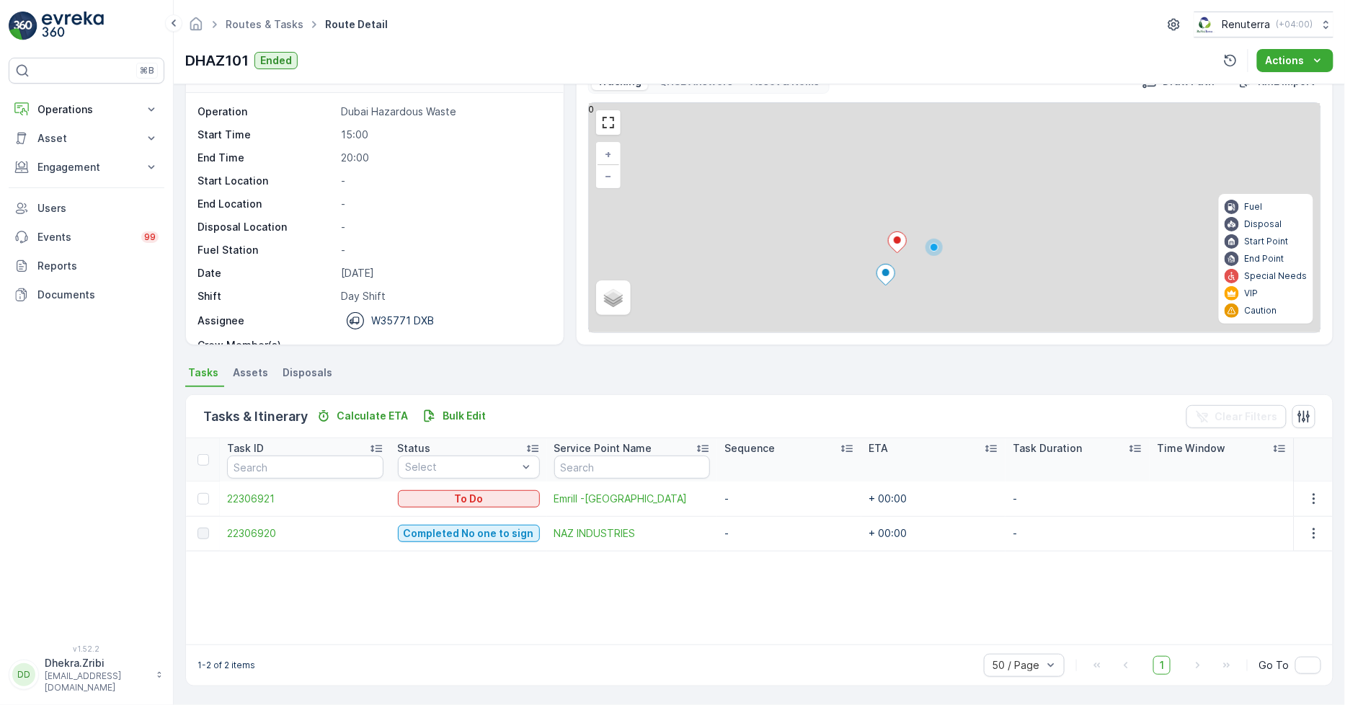
scroll to position [38, 0]
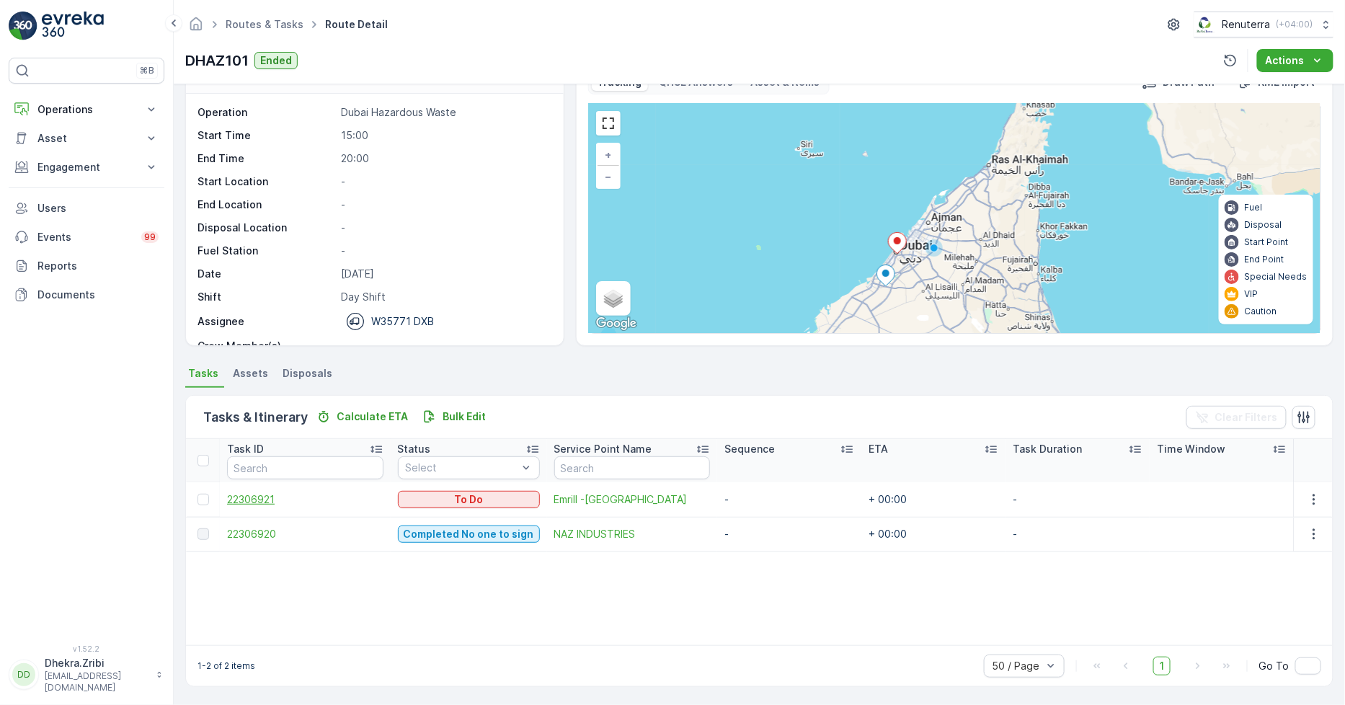
click at [291, 500] on span "22306921" at bounding box center [305, 499] width 156 height 14
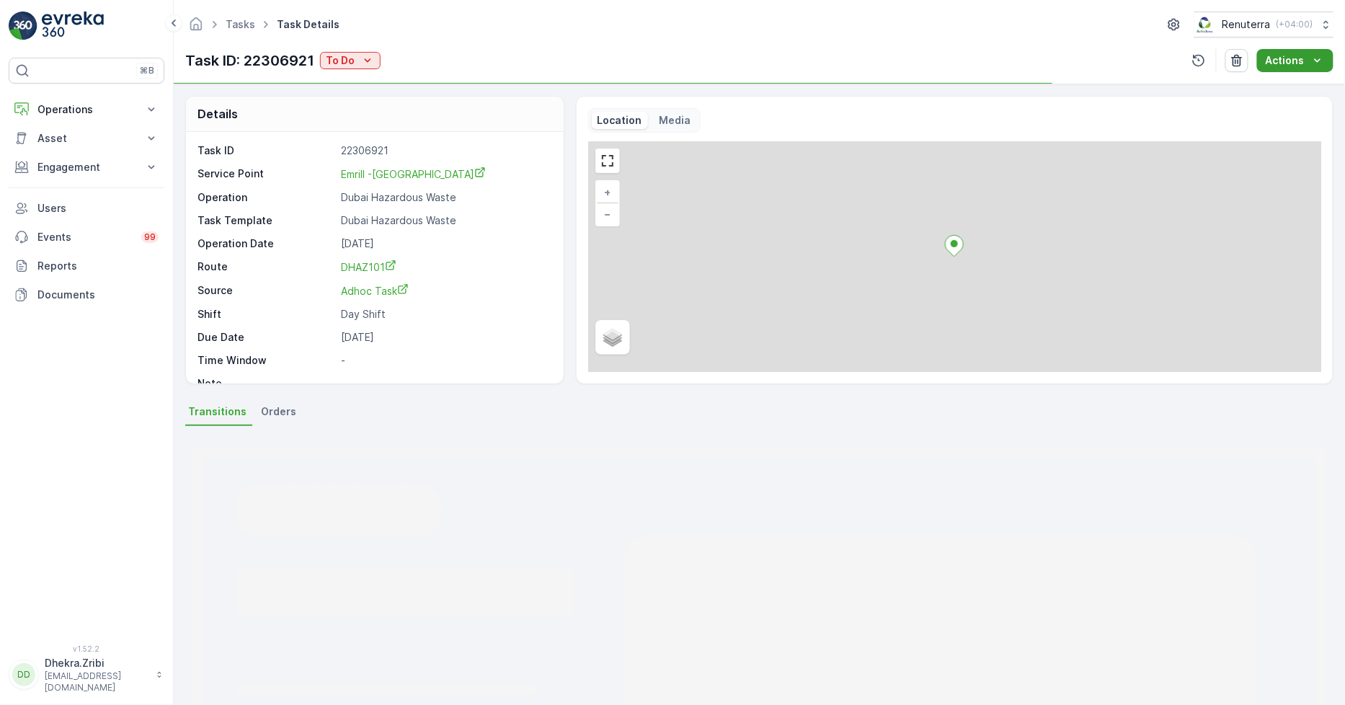
click at [1290, 62] on p "Actions" at bounding box center [1285, 60] width 39 height 14
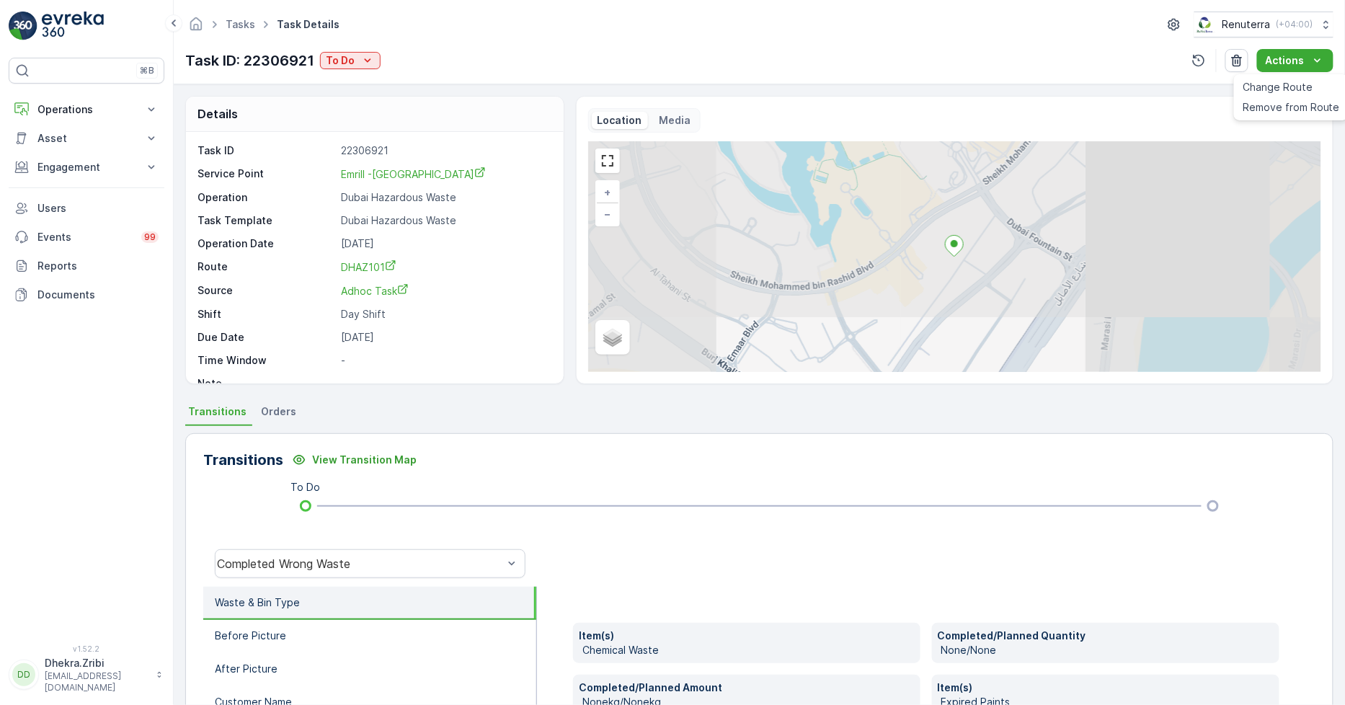
click at [685, 63] on div "Task ID: 22306921 To Do Actions" at bounding box center [759, 60] width 1148 height 23
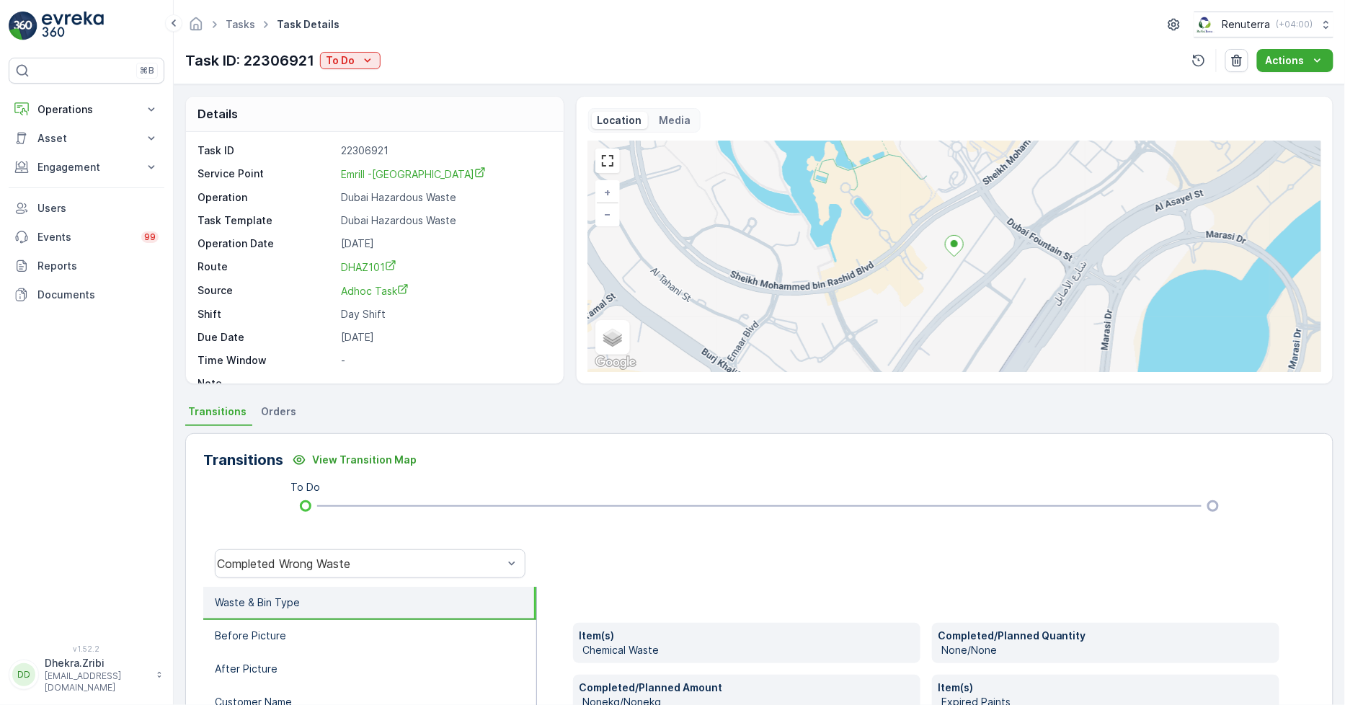
click at [352, 78] on div "Tasks Task Details Renuterra ( +04:00 ) Task ID: 22306921 To Do Actions" at bounding box center [759, 42] width 1171 height 84
click at [352, 66] on p "To Do" at bounding box center [340, 60] width 29 height 14
click at [352, 73] on div "Completed" at bounding box center [398, 81] width 149 height 20
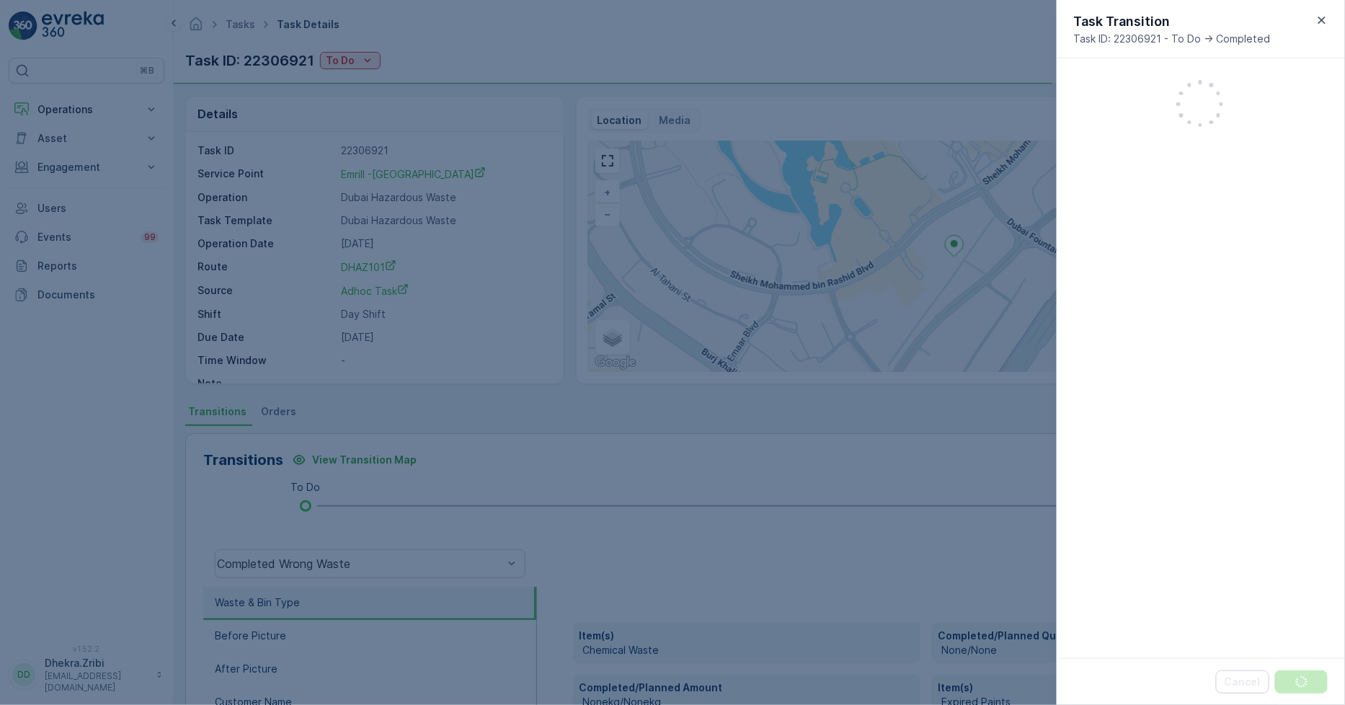
click at [898, 195] on div at bounding box center [672, 352] width 1345 height 705
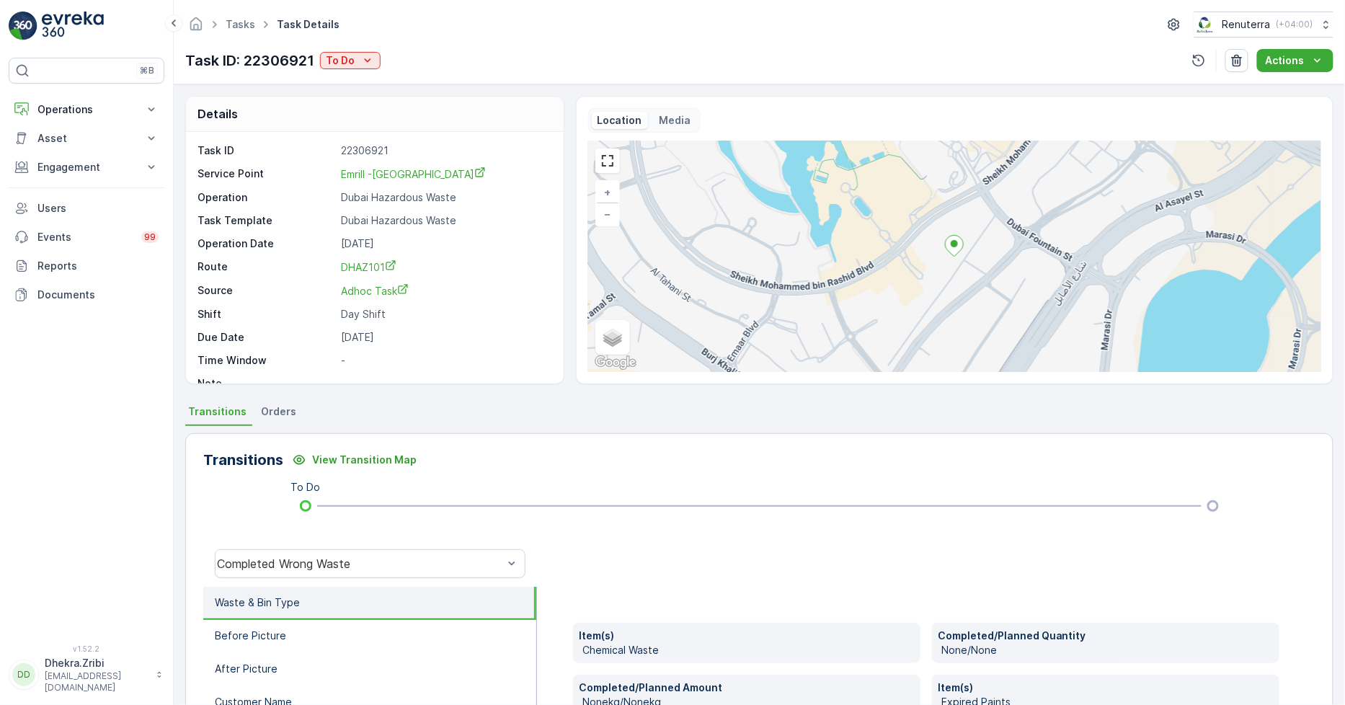
click at [387, 66] on div "Task ID: 22306921 To Do Actions" at bounding box center [759, 60] width 1148 height 23
click at [373, 70] on div "Task ID: 22306921 To Do" at bounding box center [282, 61] width 195 height 22
click at [363, 56] on icon "To Do" at bounding box center [367, 60] width 14 height 14
click at [377, 125] on span "Completed No one to sign" at bounding box center [393, 122] width 128 height 14
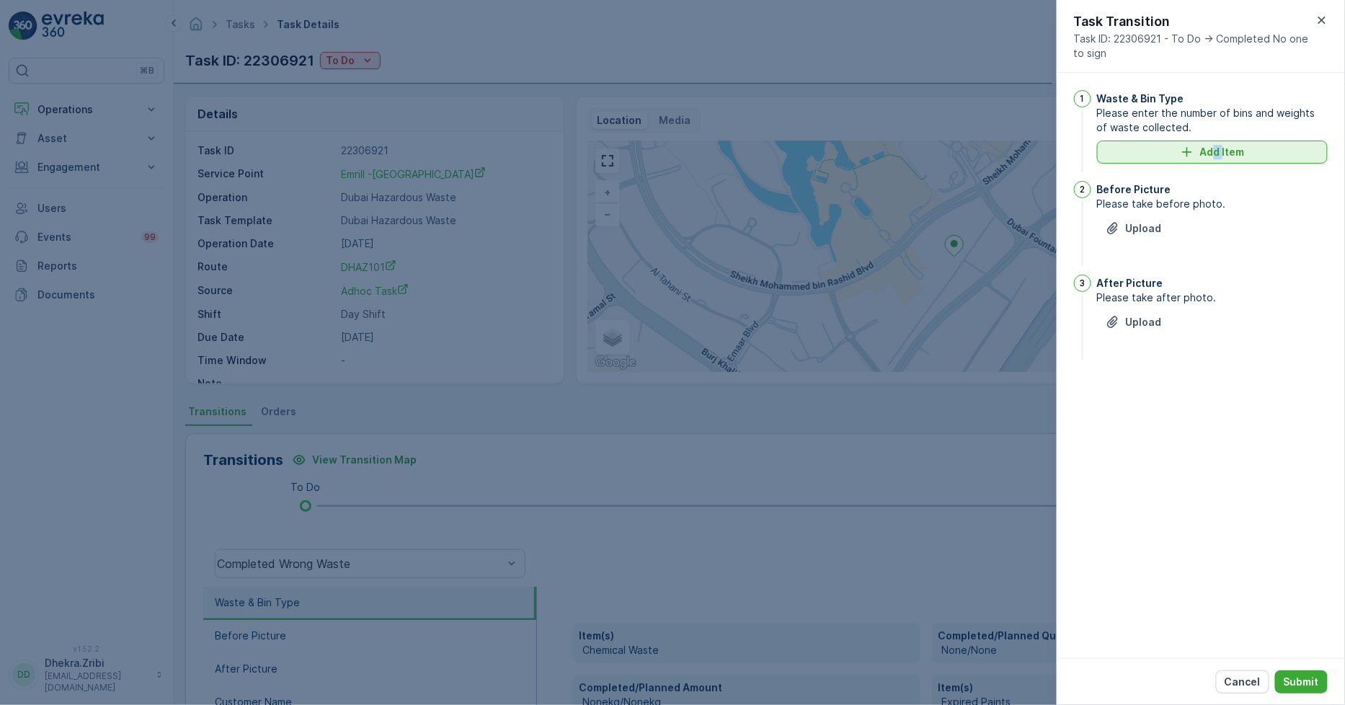
click at [1211, 164] on div "Waste & Bin Type Please enter the number of bins and weights of waste collected…" at bounding box center [1212, 132] width 231 height 85
click at [1209, 154] on p "Add Item" at bounding box center [1222, 152] width 45 height 14
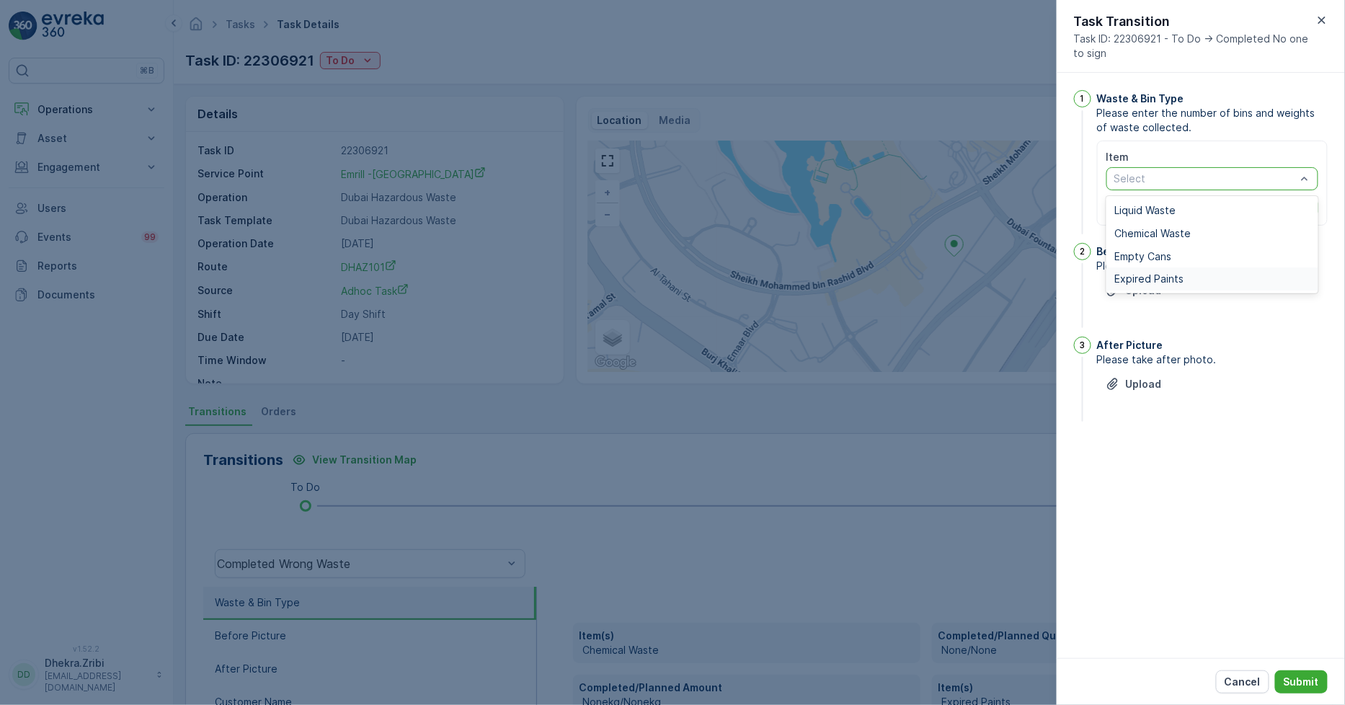
click at [1154, 274] on span "Expired Paints" at bounding box center [1149, 279] width 69 height 12
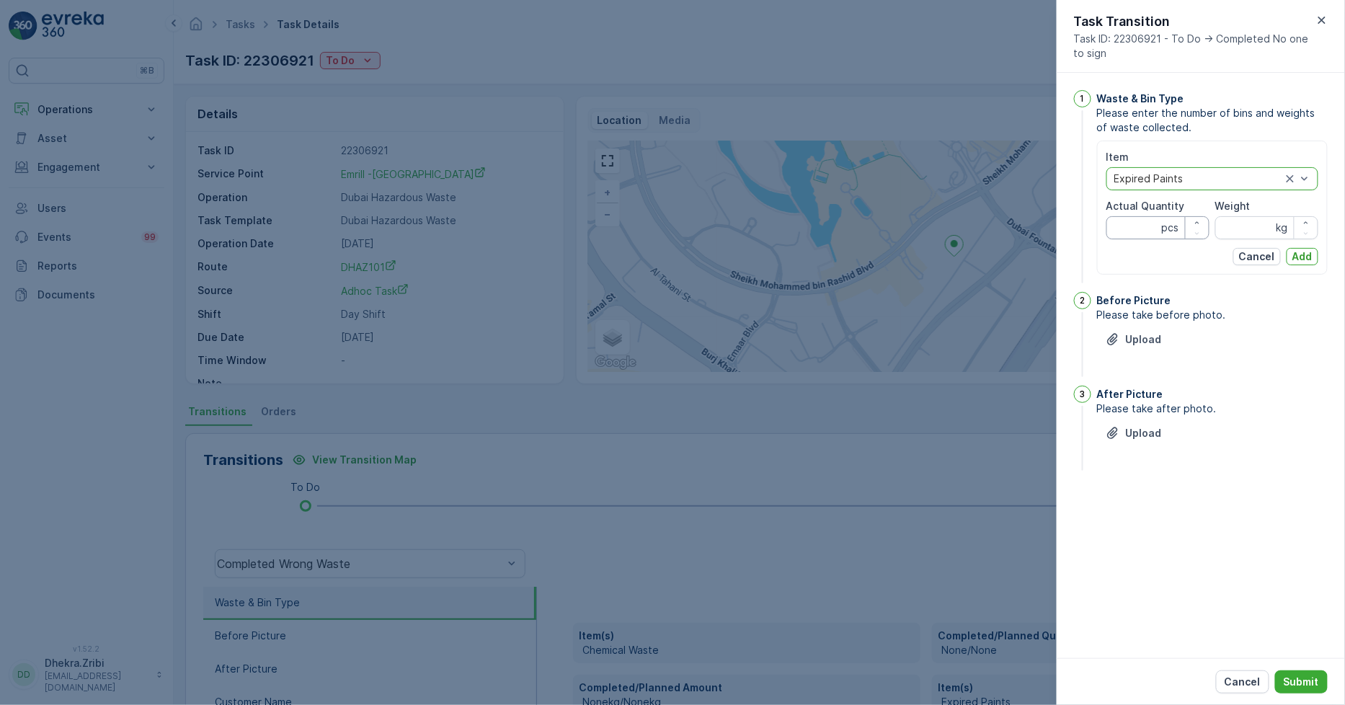
click at [1141, 232] on Quantity "Actual Quantity" at bounding box center [1158, 227] width 103 height 23
type Quantity "1"
click at [1259, 219] on input "Weight" at bounding box center [1266, 227] width 103 height 23
type input "2900"
click at [1303, 258] on p "Add" at bounding box center [1303, 256] width 20 height 14
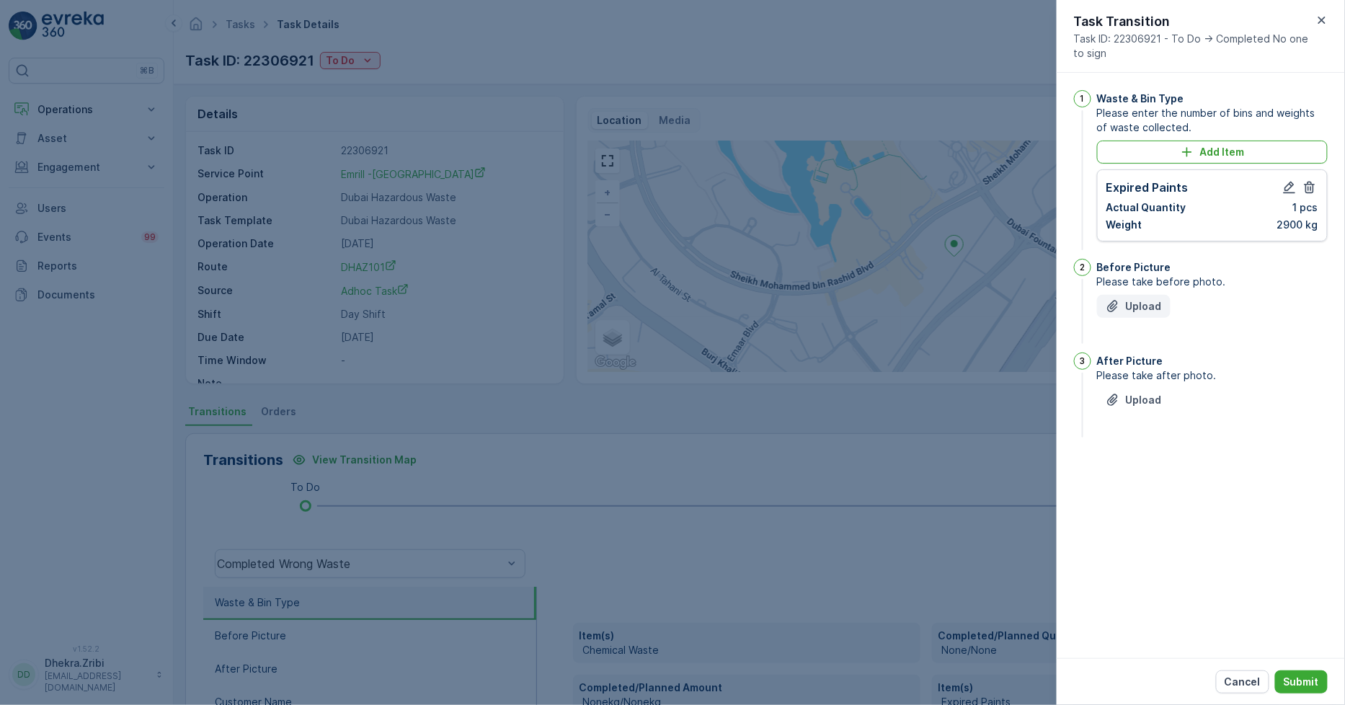
drag, startPoint x: 1120, startPoint y: 322, endPoint x: 1130, endPoint y: 314, distance: 11.8
click at [1122, 321] on div "Upload" at bounding box center [1212, 315] width 231 height 40
click at [1130, 311] on p "Upload" at bounding box center [1144, 306] width 36 height 14
click at [1133, 478] on p "Upload" at bounding box center [1144, 472] width 36 height 14
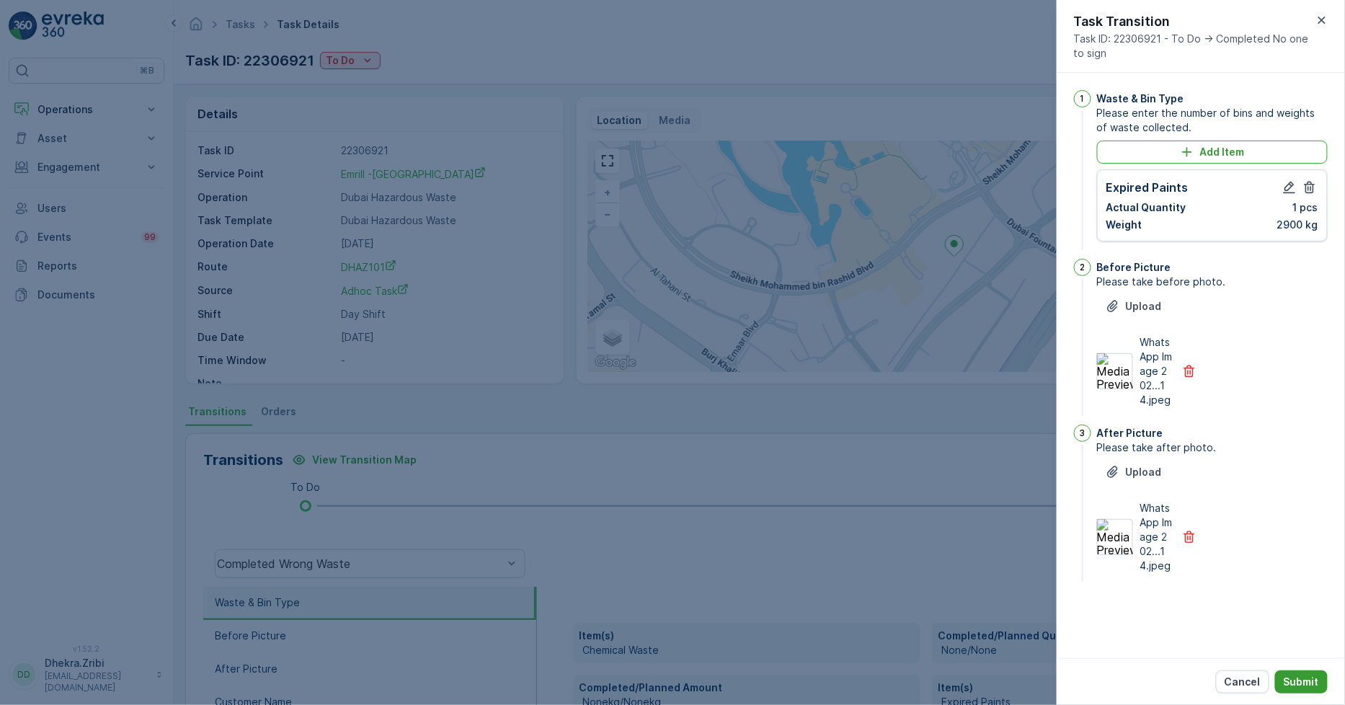
click at [1291, 683] on p "Submit" at bounding box center [1301, 682] width 35 height 14
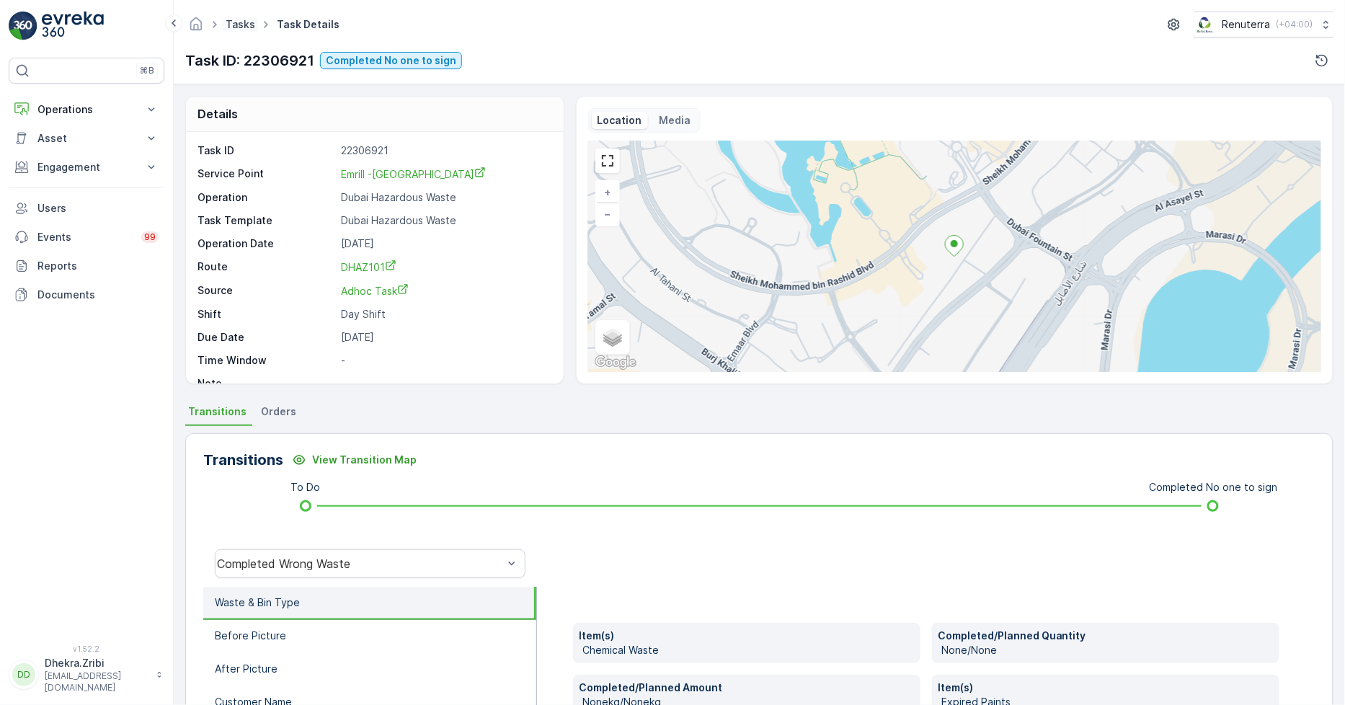
click at [242, 25] on link "Tasks" at bounding box center [241, 24] width 30 height 12
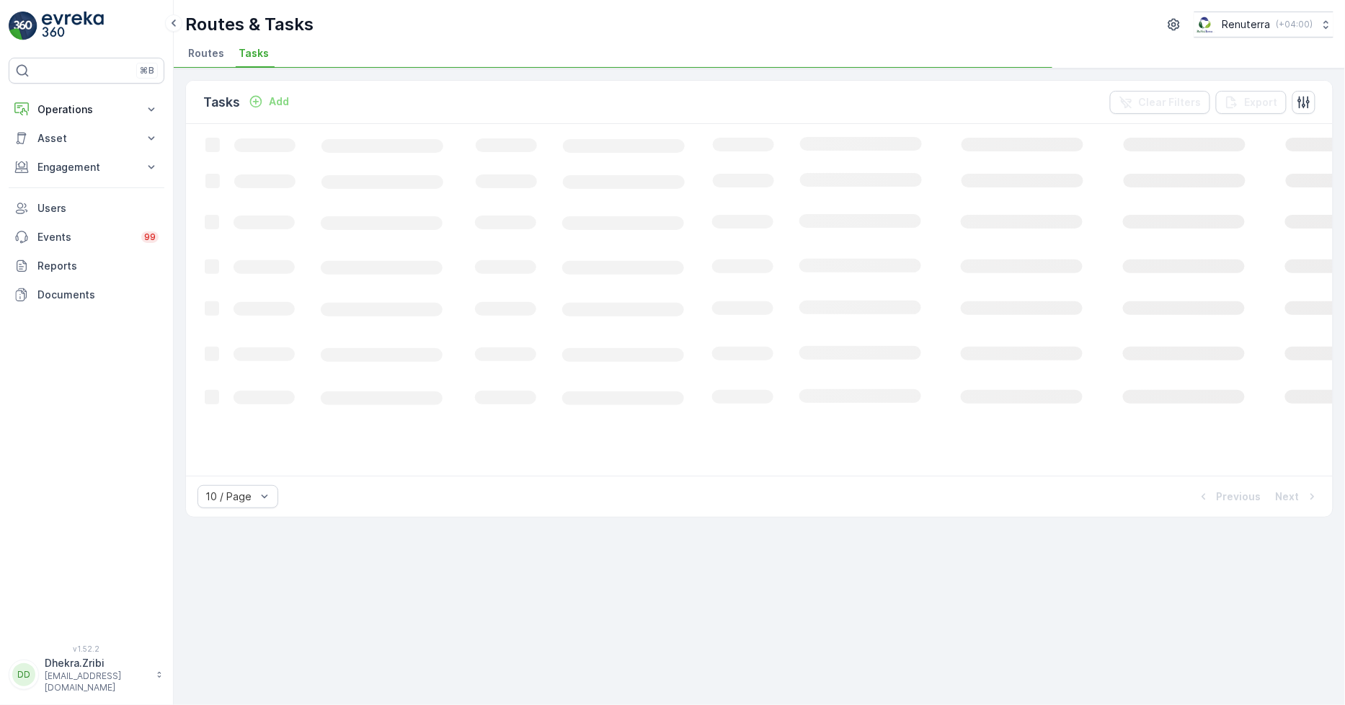
click at [213, 47] on span "Routes" at bounding box center [206, 53] width 36 height 14
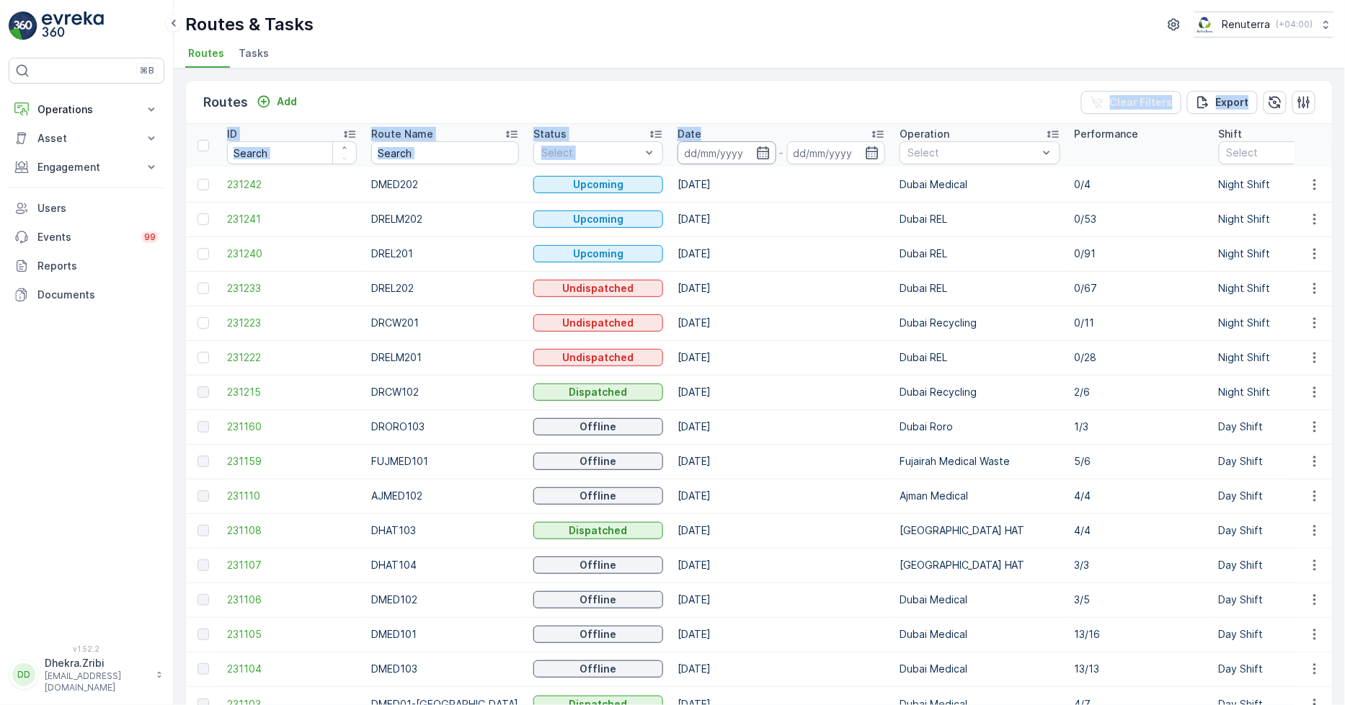
drag, startPoint x: 751, startPoint y: 123, endPoint x: 740, endPoint y: 140, distance: 19.8
click at [757, 123] on div "Routes Add Clear Filters Export" at bounding box center [759, 102] width 1147 height 43
click at [251, 332] on td "231223" at bounding box center [292, 323] width 144 height 35
click at [249, 317] on span "231223" at bounding box center [292, 323] width 130 height 14
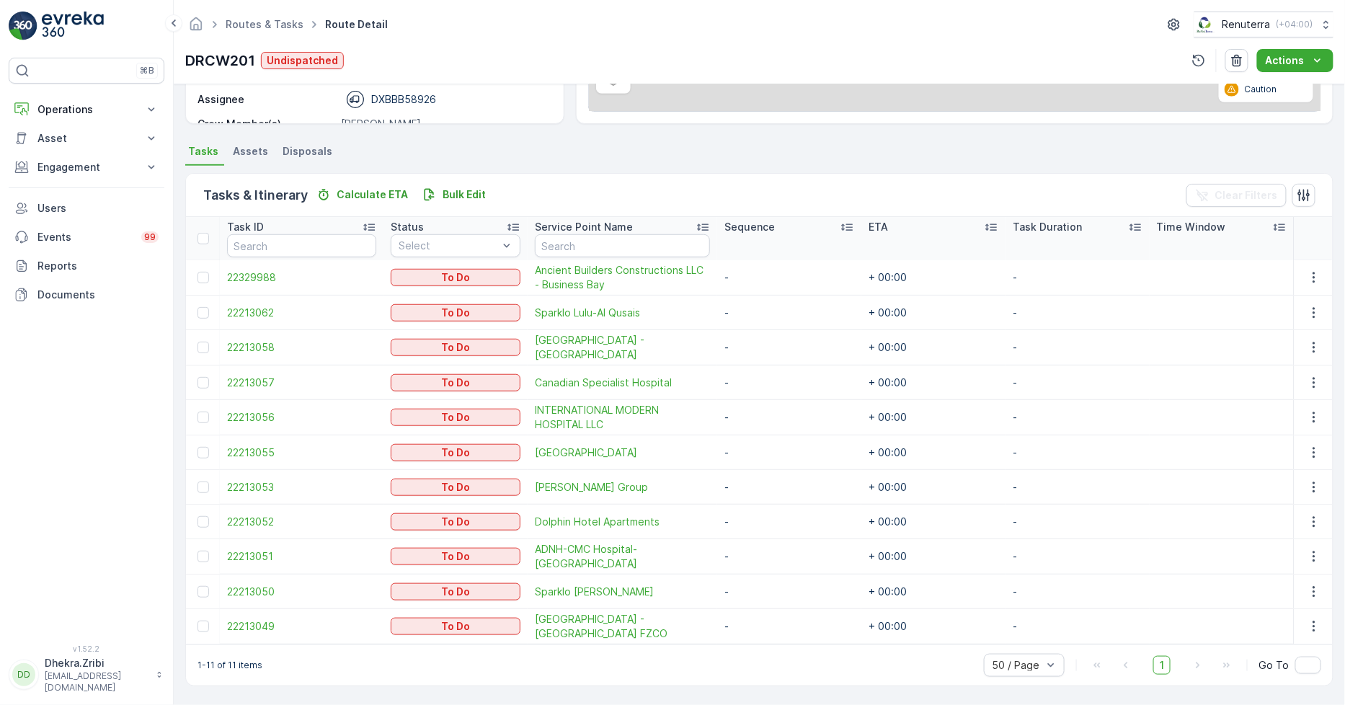
scroll to position [258, 0]
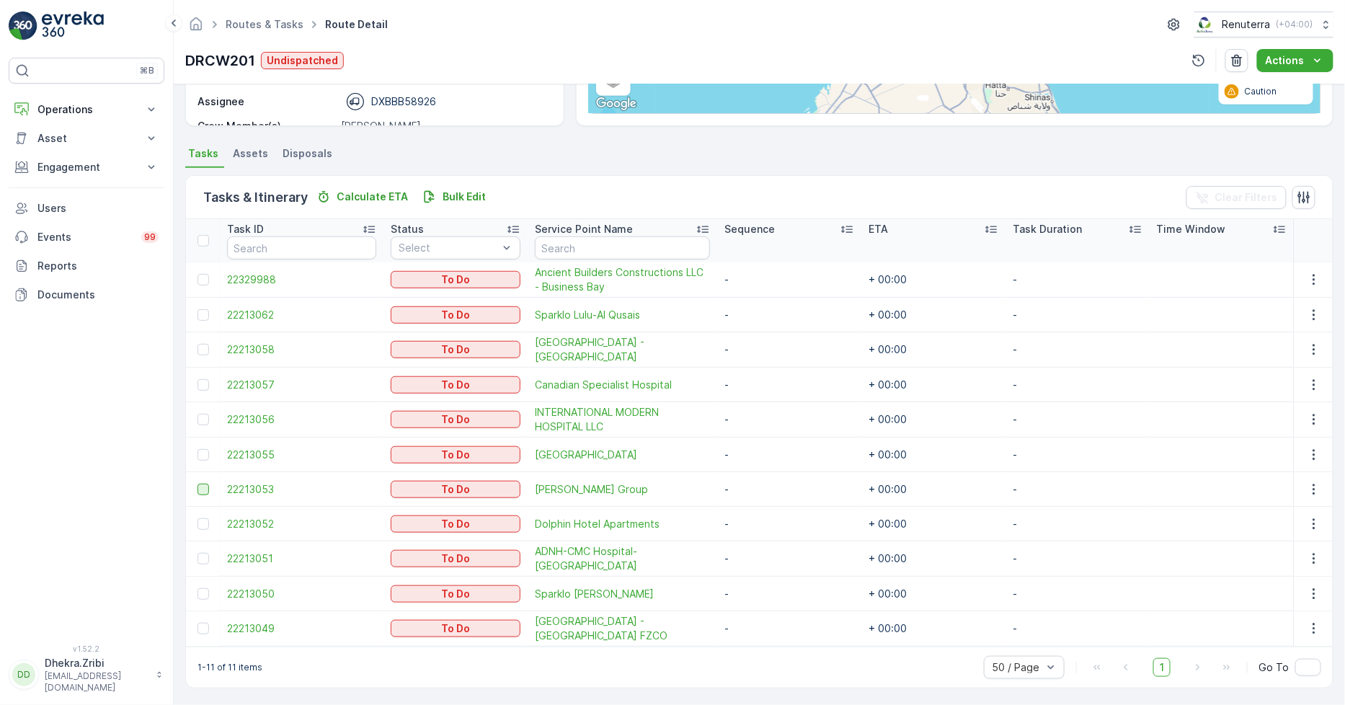
click at [203, 488] on div at bounding box center [204, 490] width 12 height 12
click at [198, 484] on input "checkbox" at bounding box center [198, 484] width 0 height 0
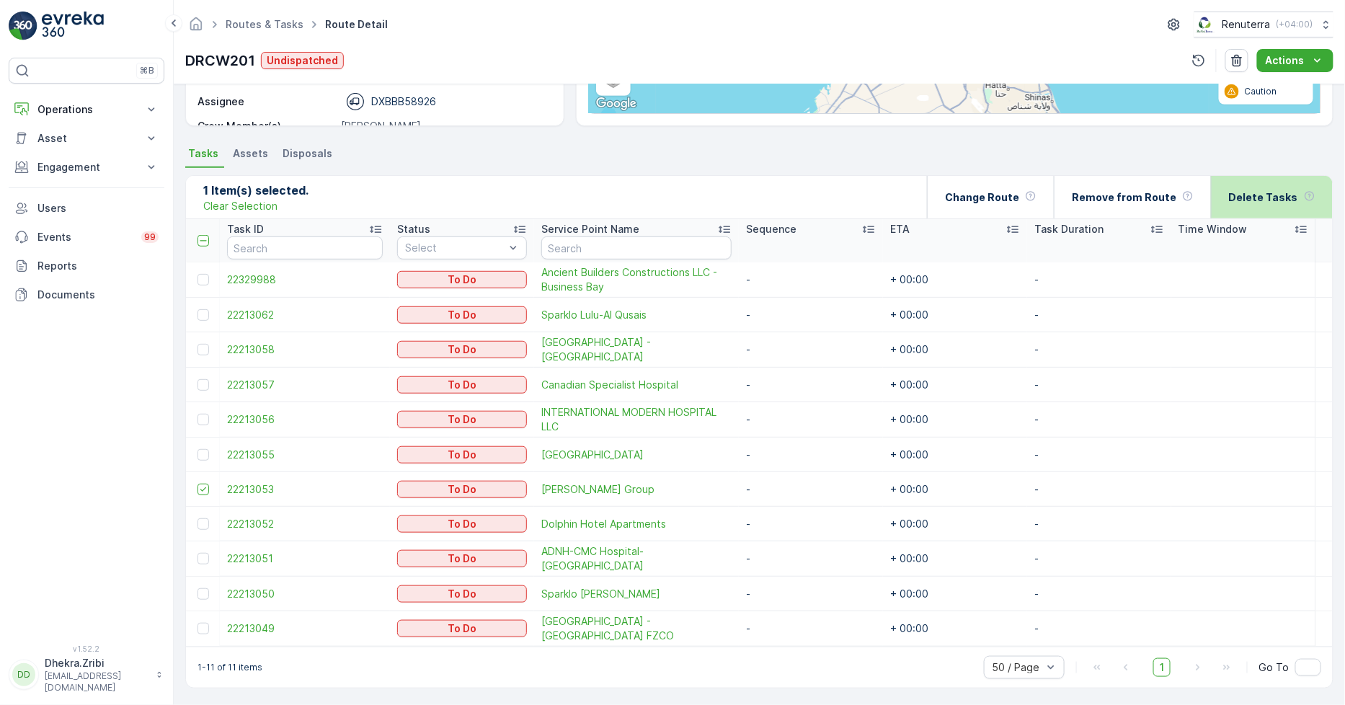
click at [1262, 187] on div "Delete Tasks" at bounding box center [1272, 197] width 87 height 43
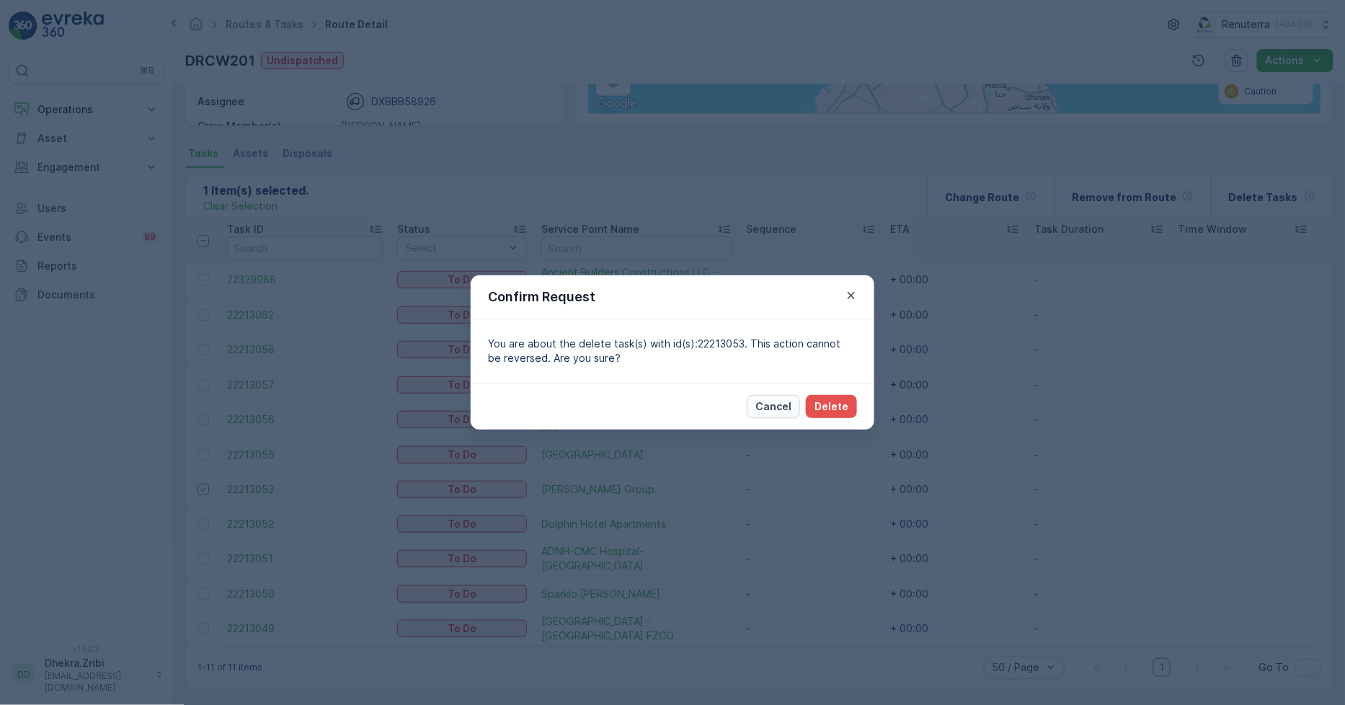
click at [793, 418] on div "Cancel Delete" at bounding box center [673, 406] width 404 height 47
click at [829, 408] on p "Delete" at bounding box center [832, 406] width 34 height 14
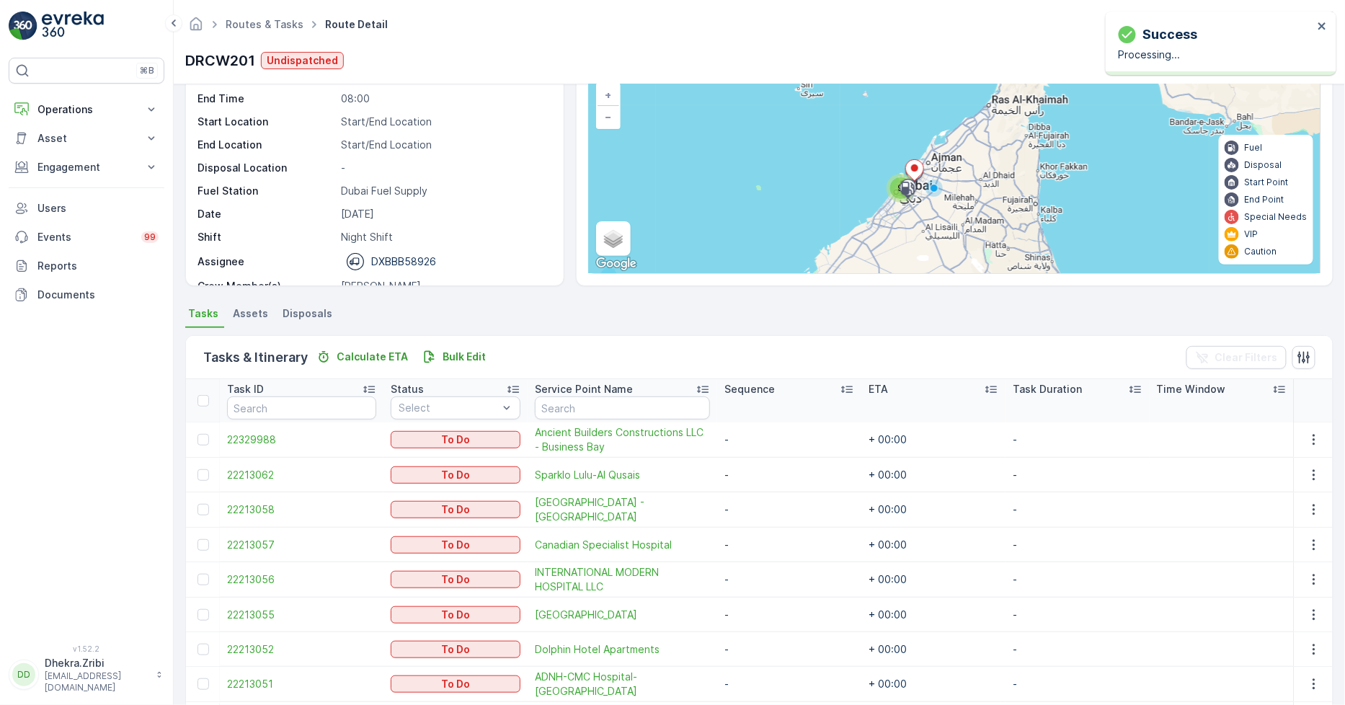
scroll to position [0, 0]
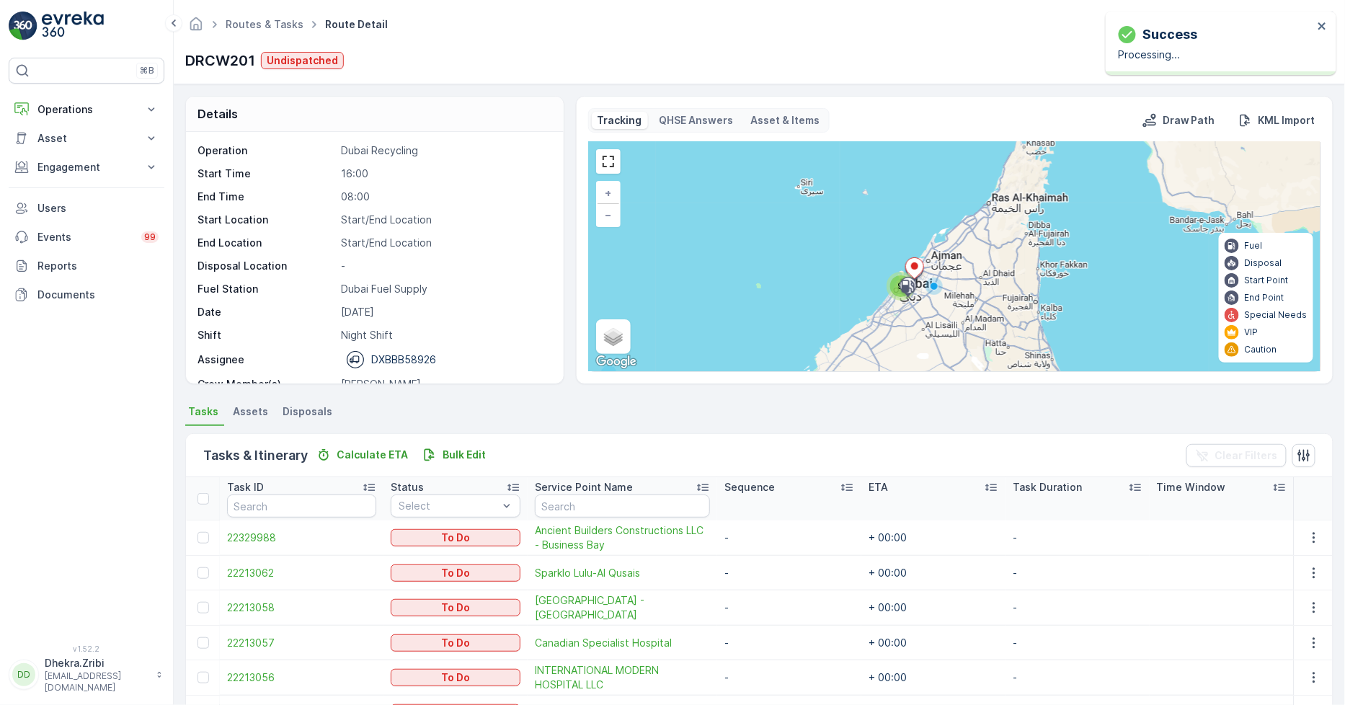
click at [260, 15] on ul "Routes & Tasks" at bounding box center [272, 24] width 99 height 21
click at [257, 30] on span "Routes & Tasks" at bounding box center [265, 24] width 84 height 14
click at [257, 30] on link "Routes & Tasks" at bounding box center [265, 24] width 78 height 12
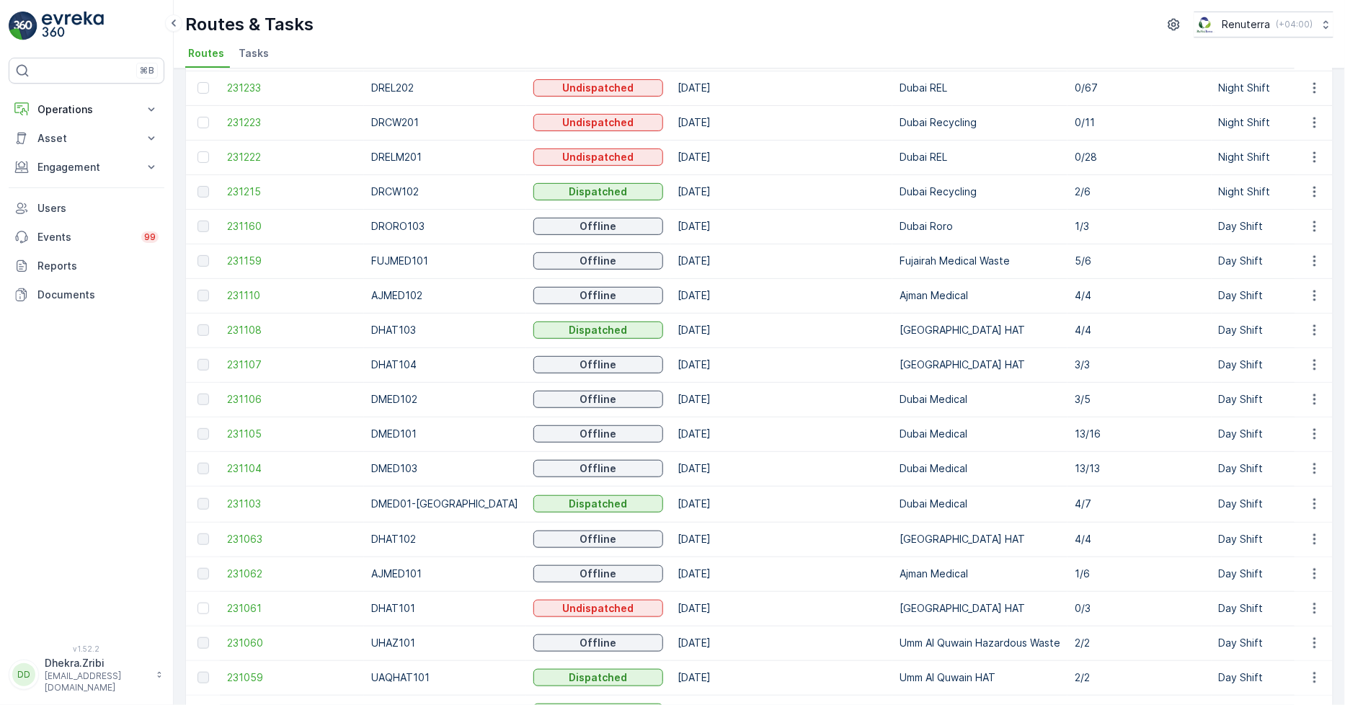
scroll to position [80, 0]
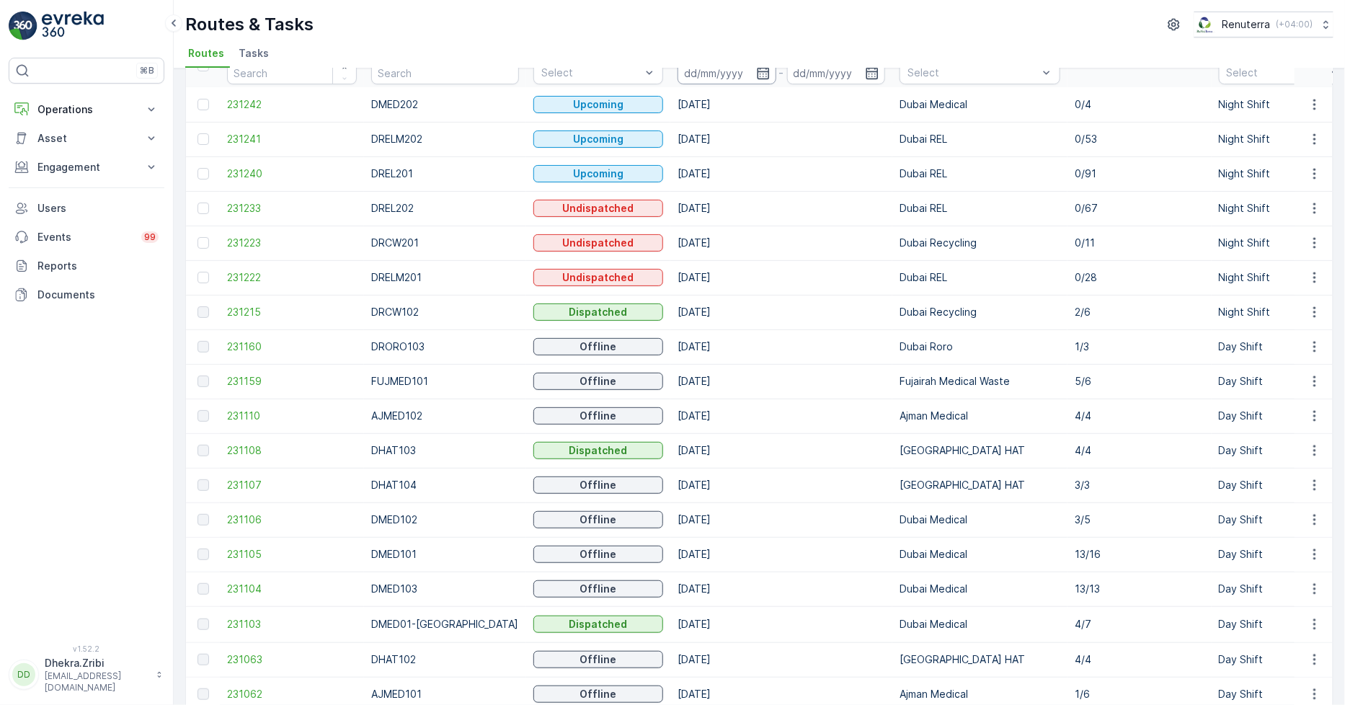
click at [702, 74] on input at bounding box center [727, 72] width 99 height 23
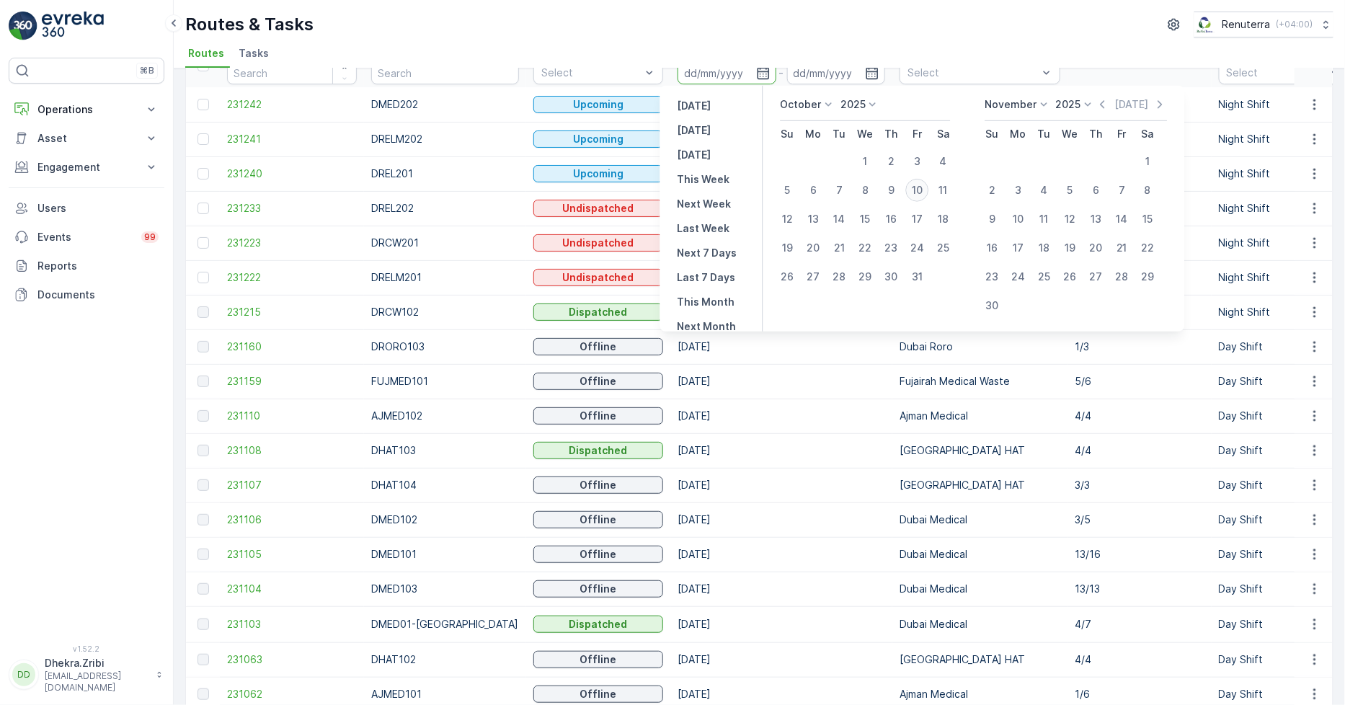
click at [913, 196] on div "10" at bounding box center [917, 190] width 23 height 23
type input "[DATE]"
click at [913, 196] on div "10" at bounding box center [917, 190] width 23 height 23
type input "[DATE]"
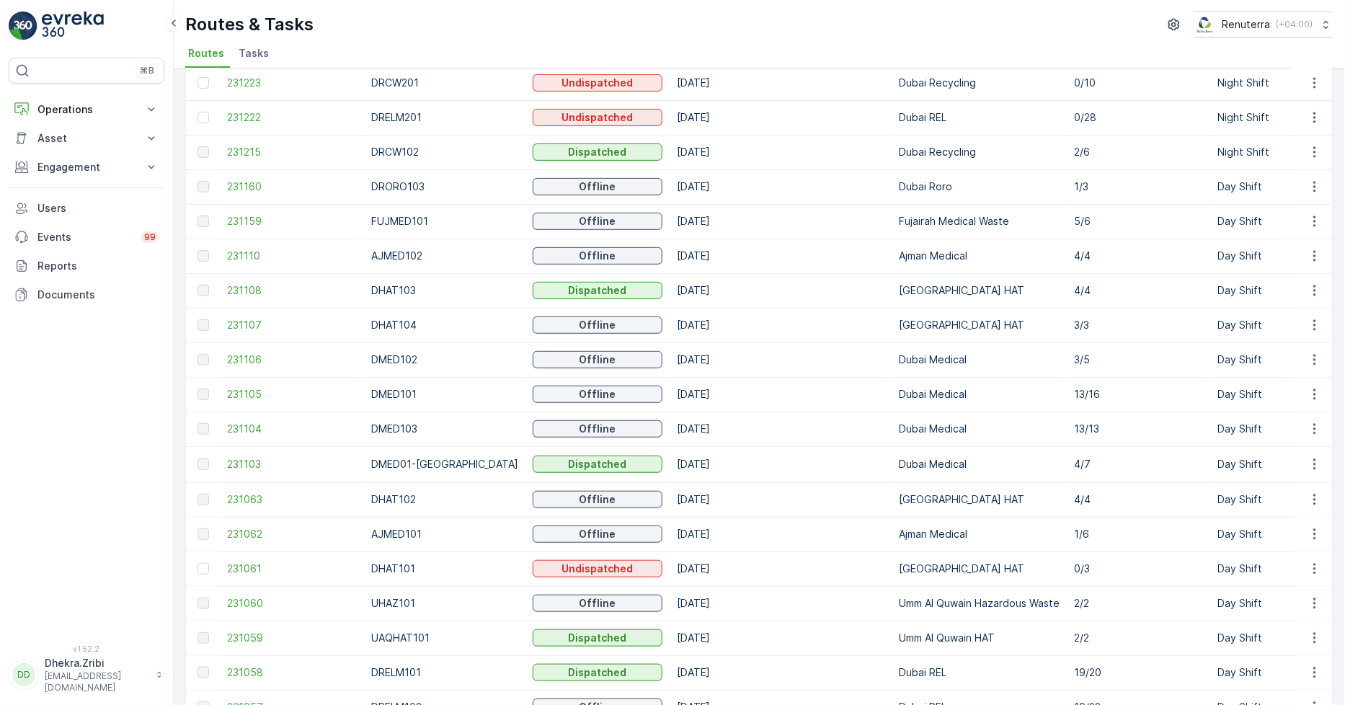
scroll to position [80, 0]
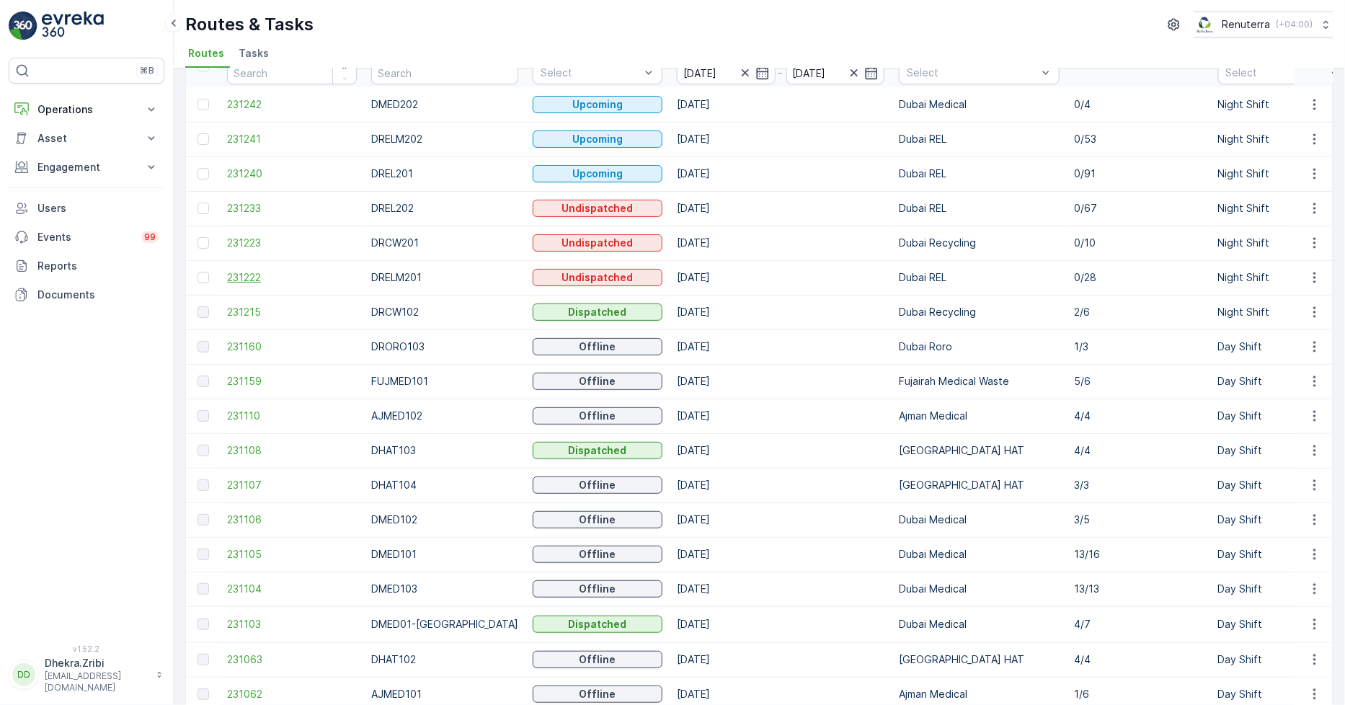
click at [276, 280] on span "231222" at bounding box center [292, 277] width 130 height 14
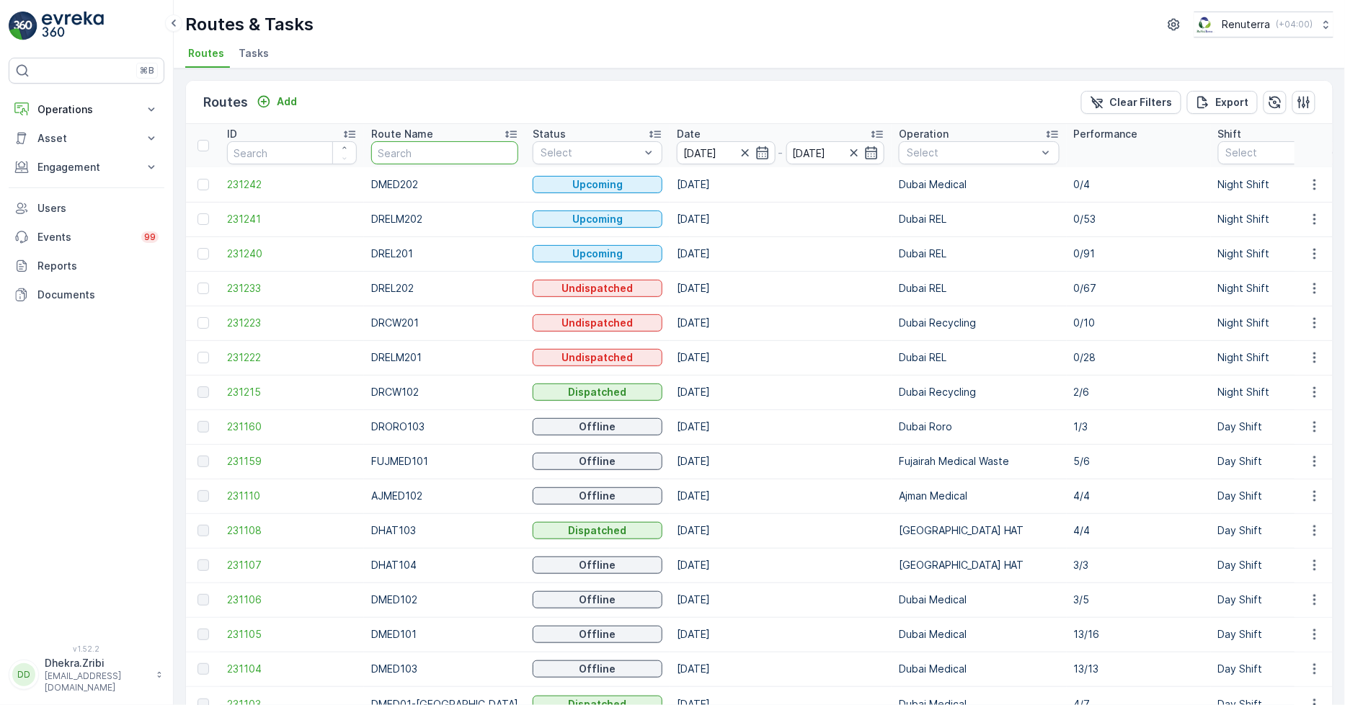
click at [416, 149] on input "text" at bounding box center [444, 152] width 147 height 23
type input "roro"
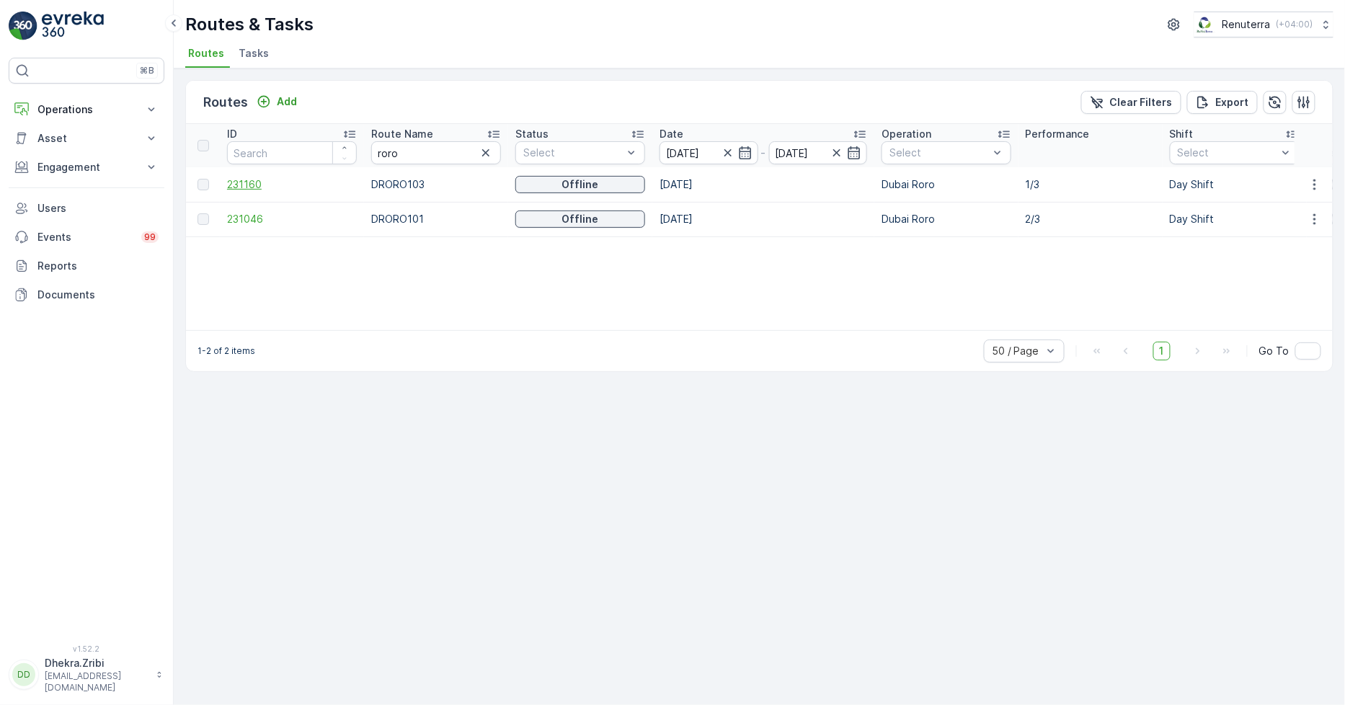
click at [256, 184] on span "231160" at bounding box center [292, 184] width 130 height 14
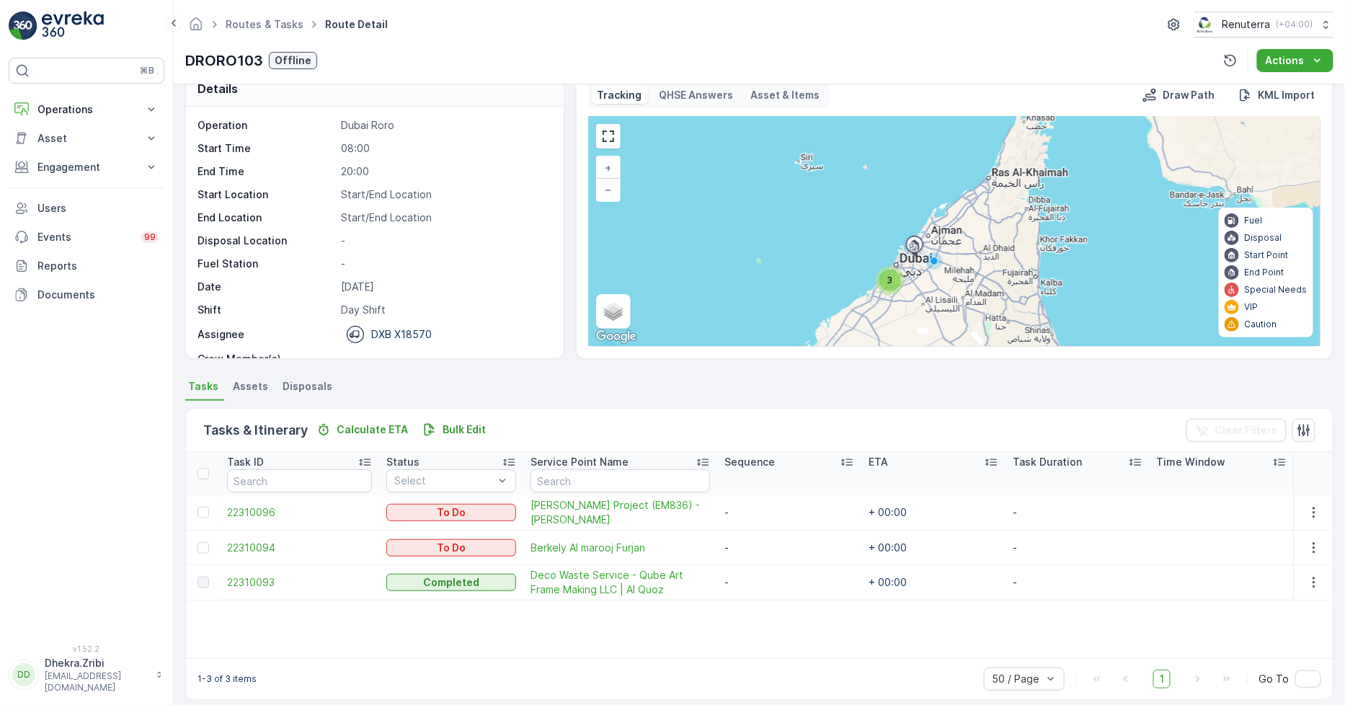
scroll to position [37, 0]
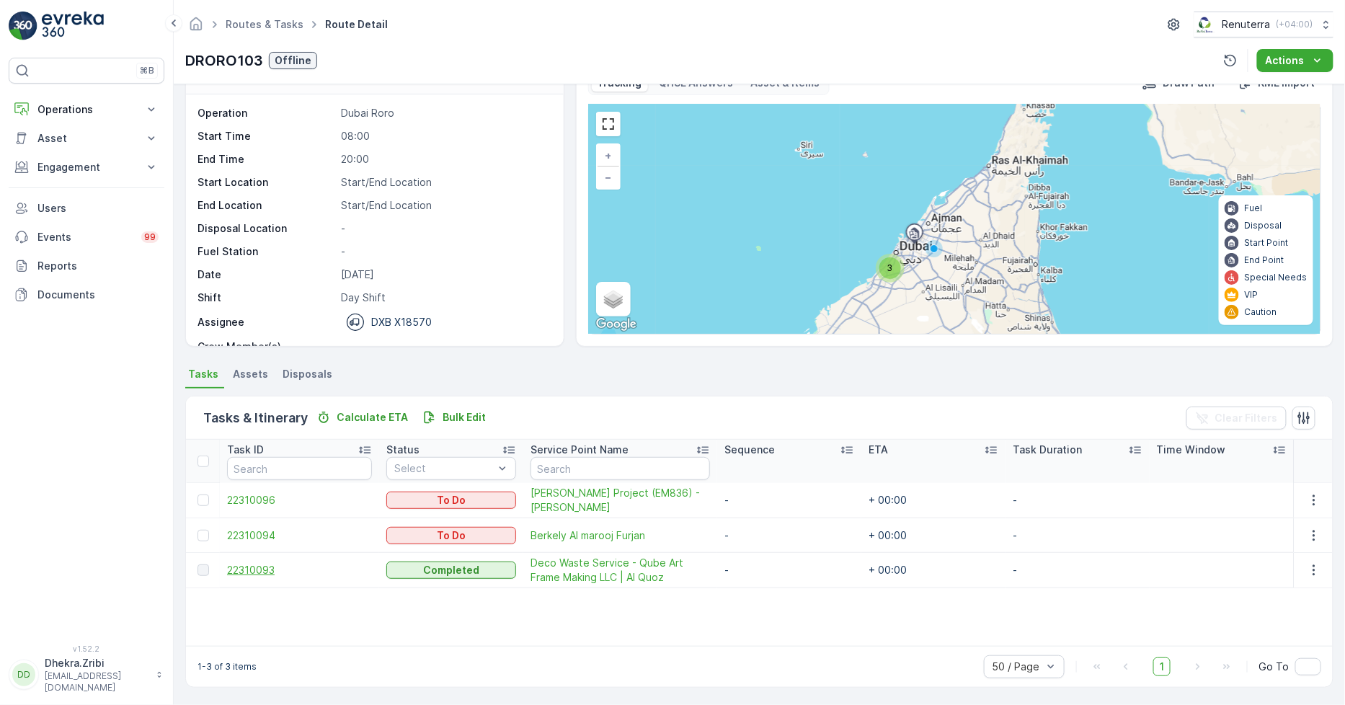
click at [241, 568] on span "22310093" at bounding box center [299, 570] width 145 height 14
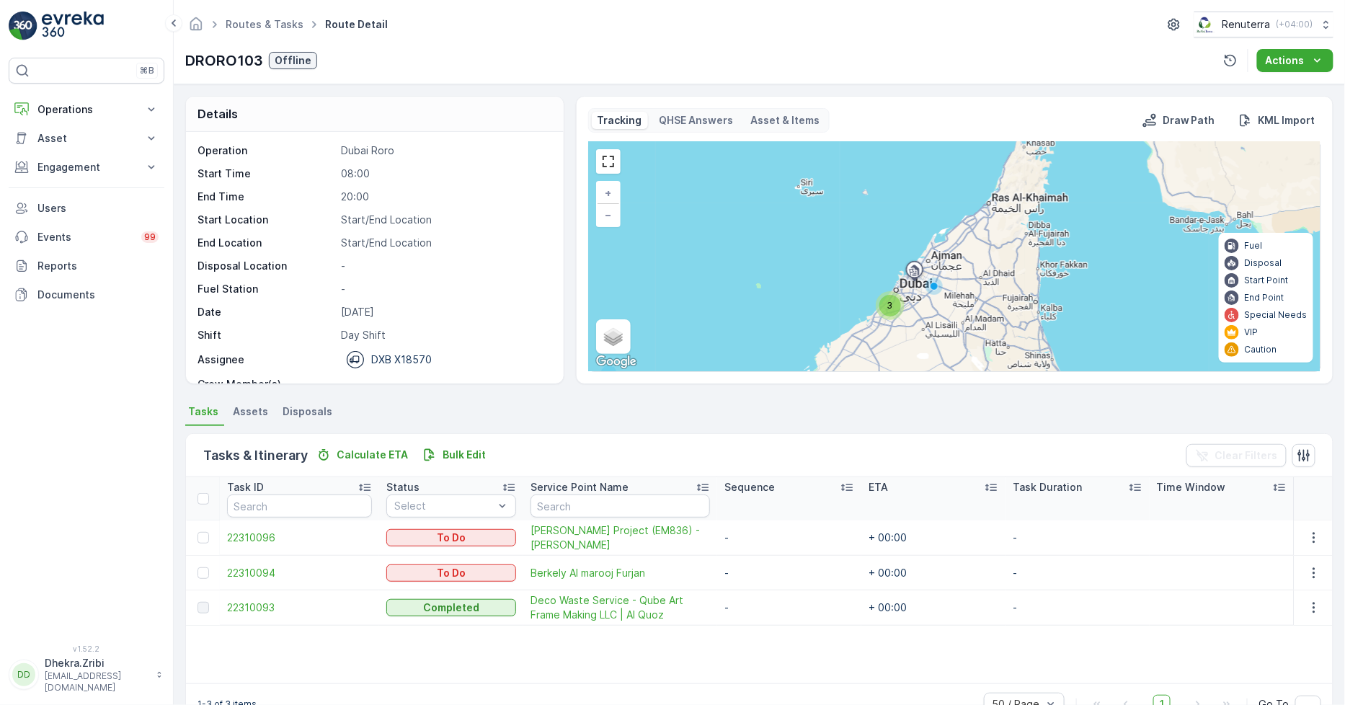
scroll to position [37, 0]
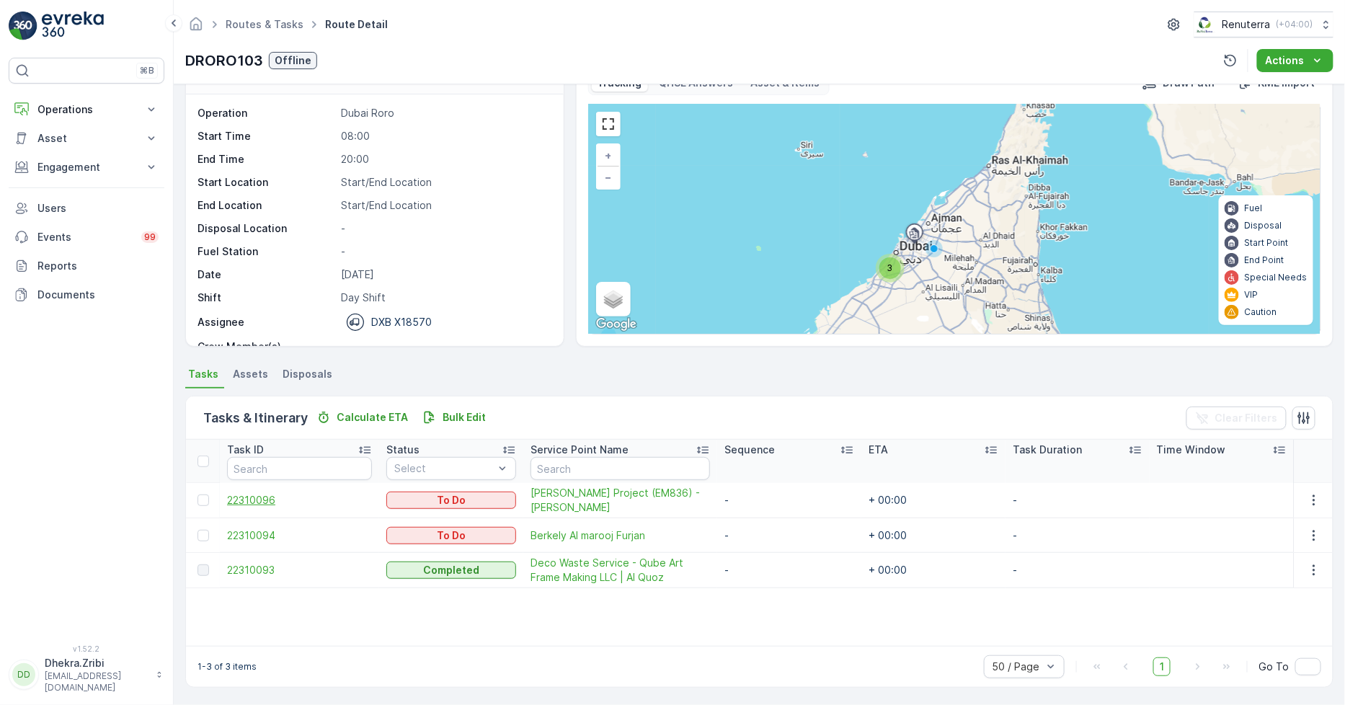
click at [265, 494] on span "22310096" at bounding box center [299, 500] width 145 height 14
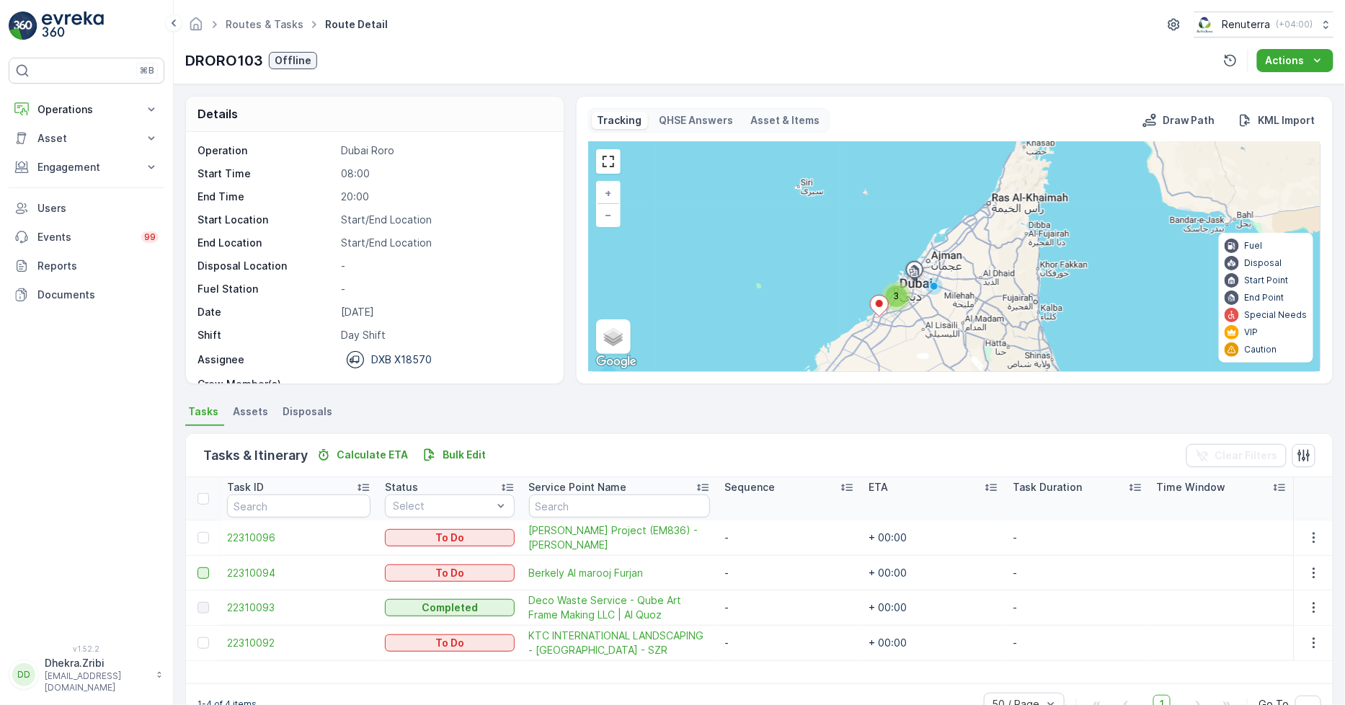
click at [206, 572] on div at bounding box center [204, 573] width 12 height 12
click at [198, 567] on input "checkbox" at bounding box center [198, 567] width 0 height 0
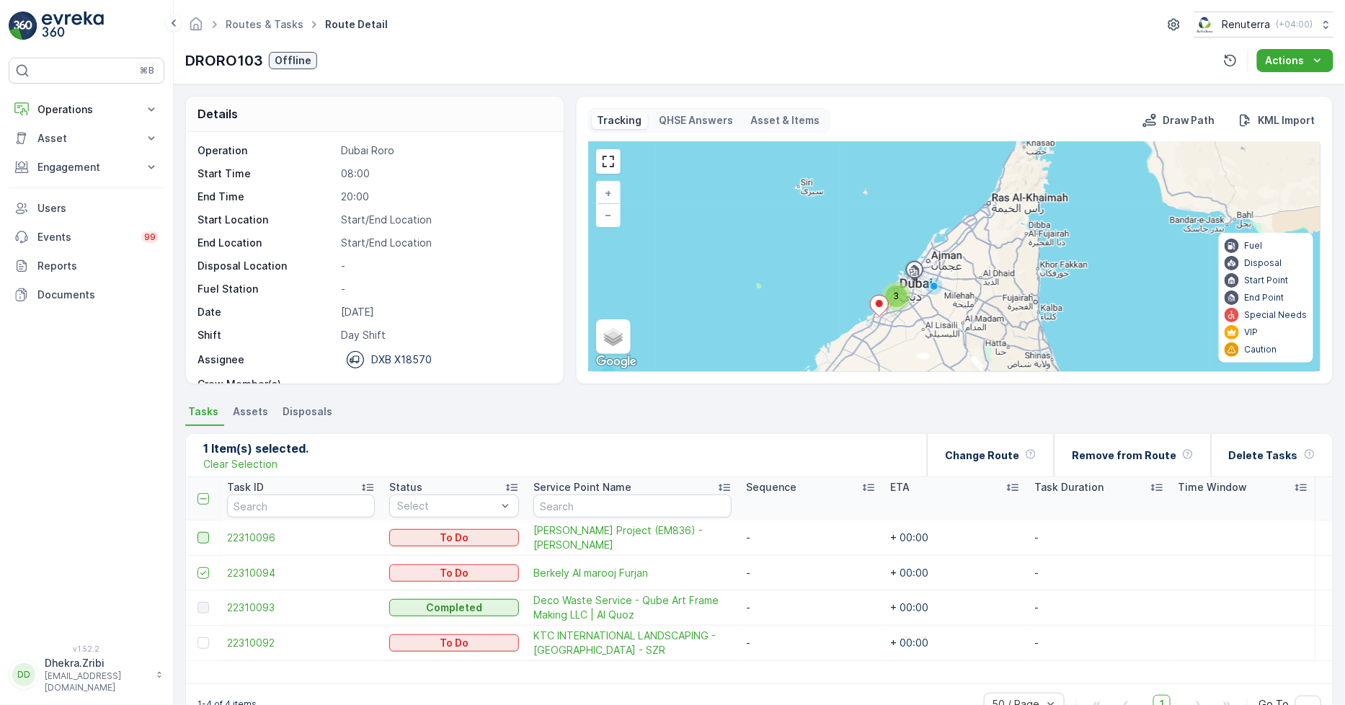
click at [205, 539] on div at bounding box center [204, 538] width 12 height 12
click at [198, 532] on input "checkbox" at bounding box center [198, 532] width 0 height 0
click at [1127, 457] on p "Remove from Route" at bounding box center [1124, 455] width 105 height 14
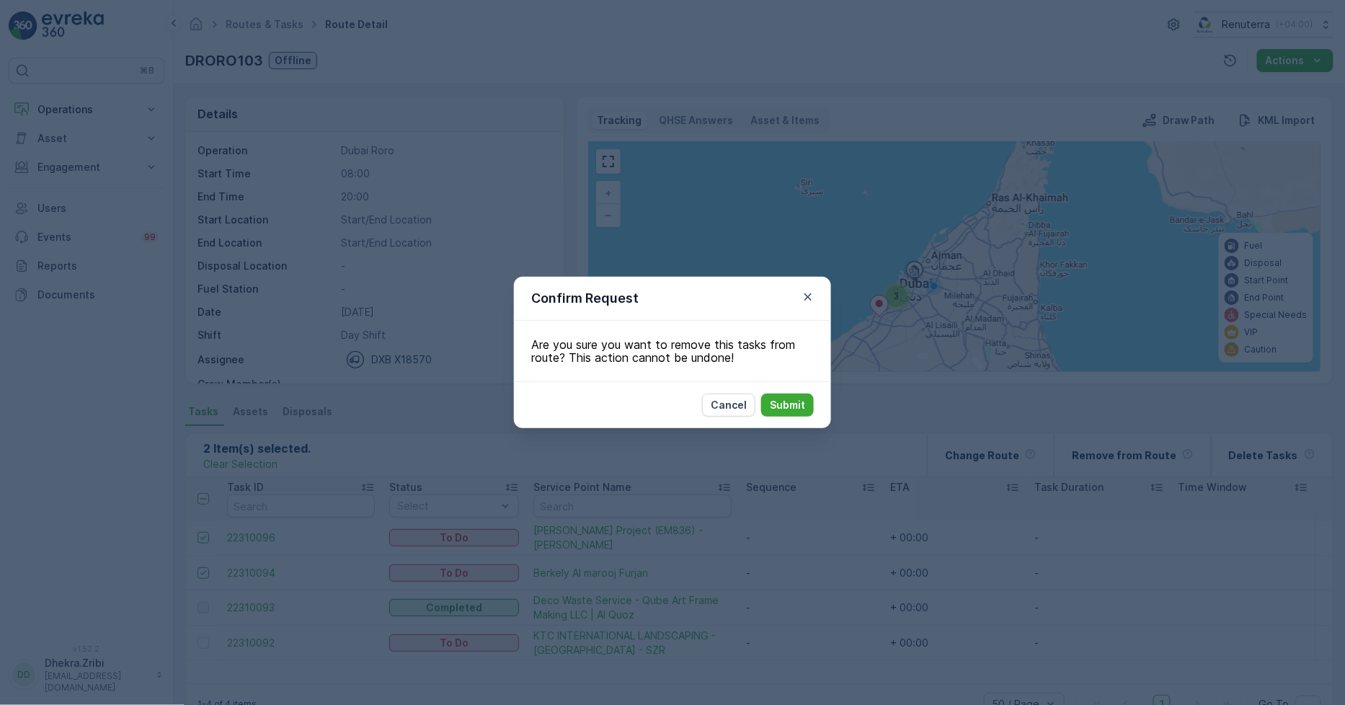
click at [761, 394] on div "Cancel Submit" at bounding box center [758, 405] width 112 height 23
click at [769, 408] on button "Submit" at bounding box center [787, 405] width 53 height 23
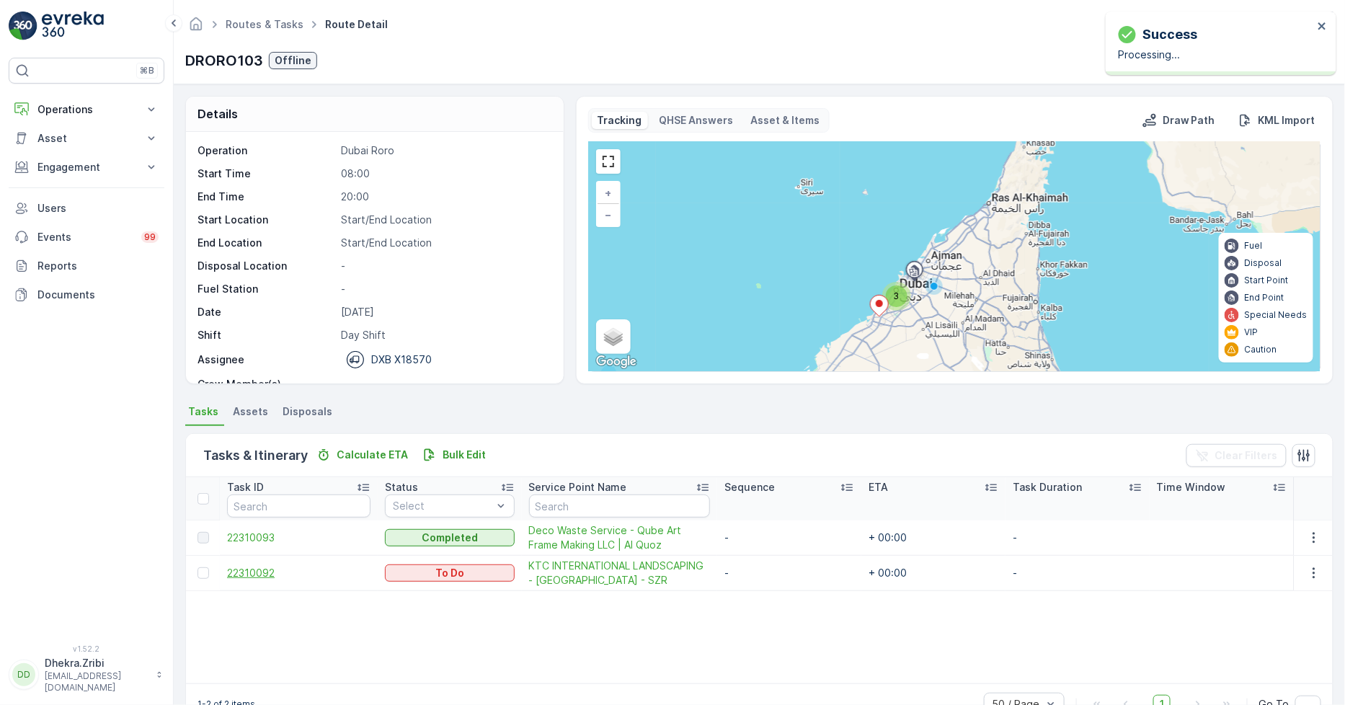
click at [242, 567] on span "22310092" at bounding box center [298, 573] width 143 height 14
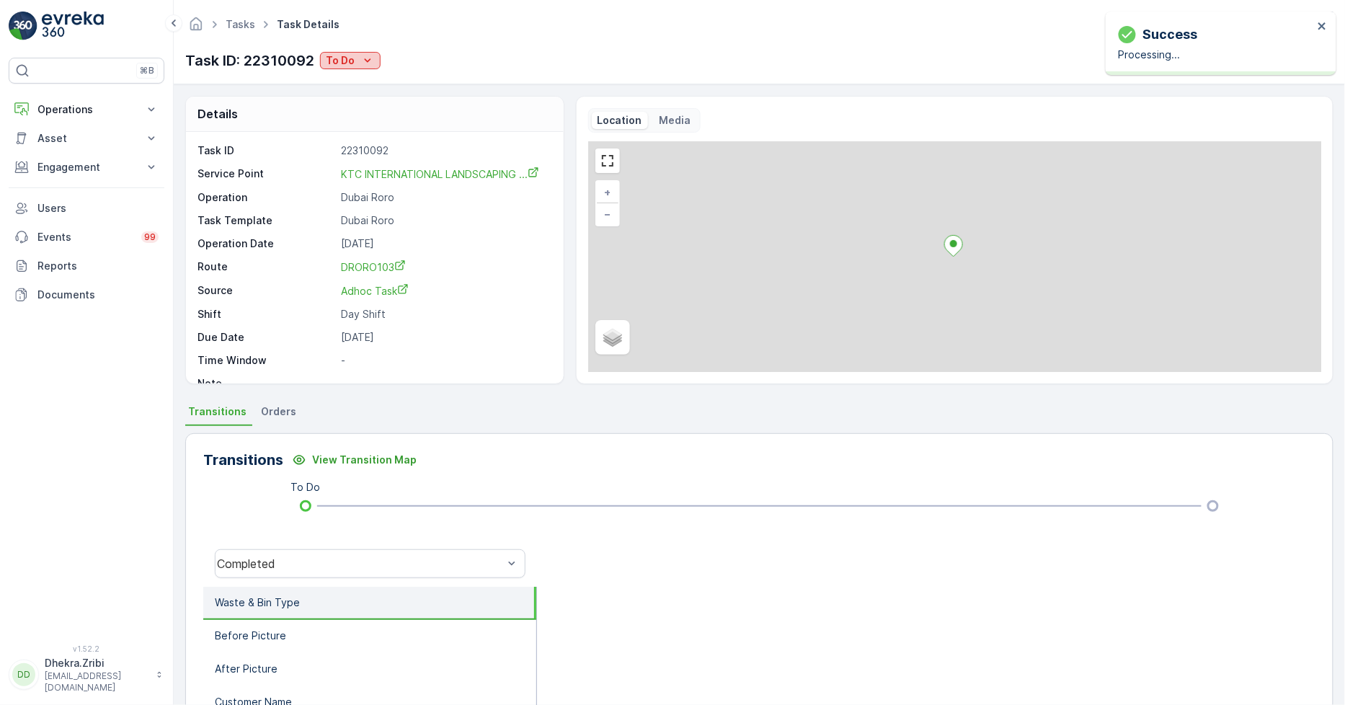
click at [337, 59] on p "To Do" at bounding box center [340, 60] width 29 height 14
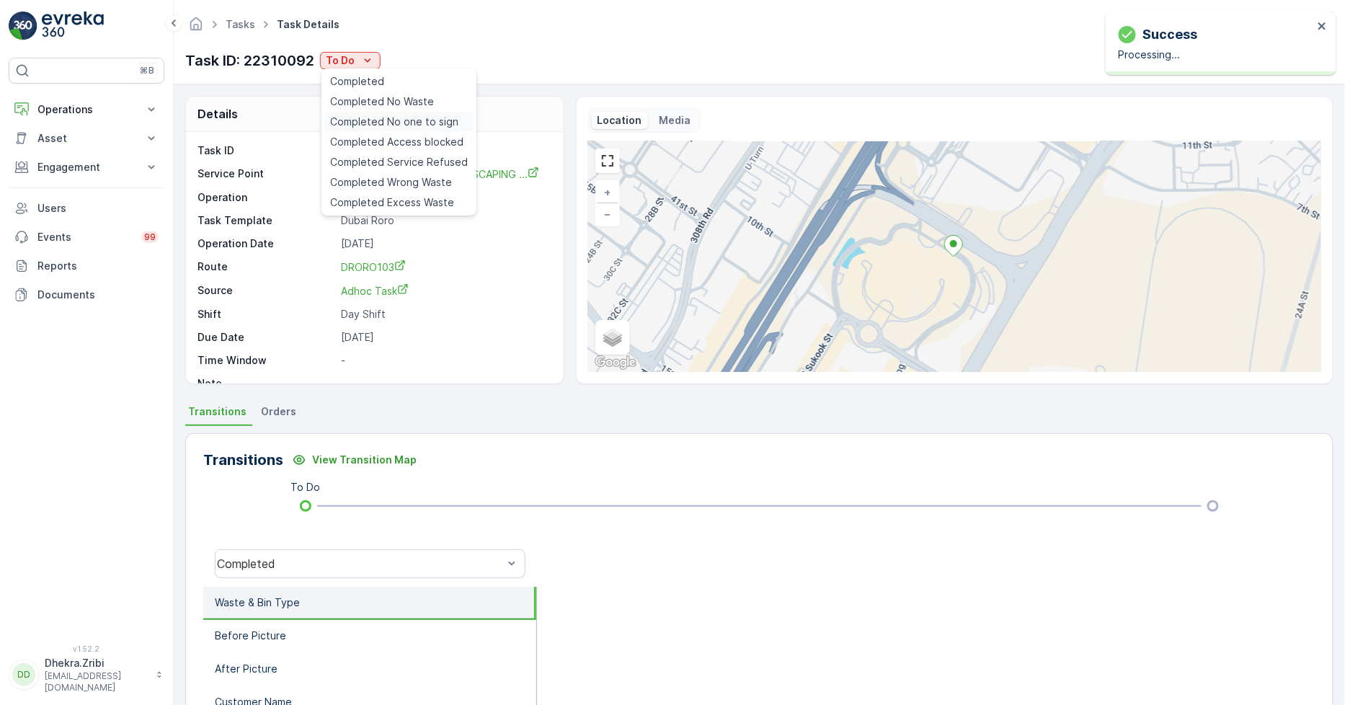
click at [404, 112] on div "Completed No one to sign" at bounding box center [398, 122] width 149 height 20
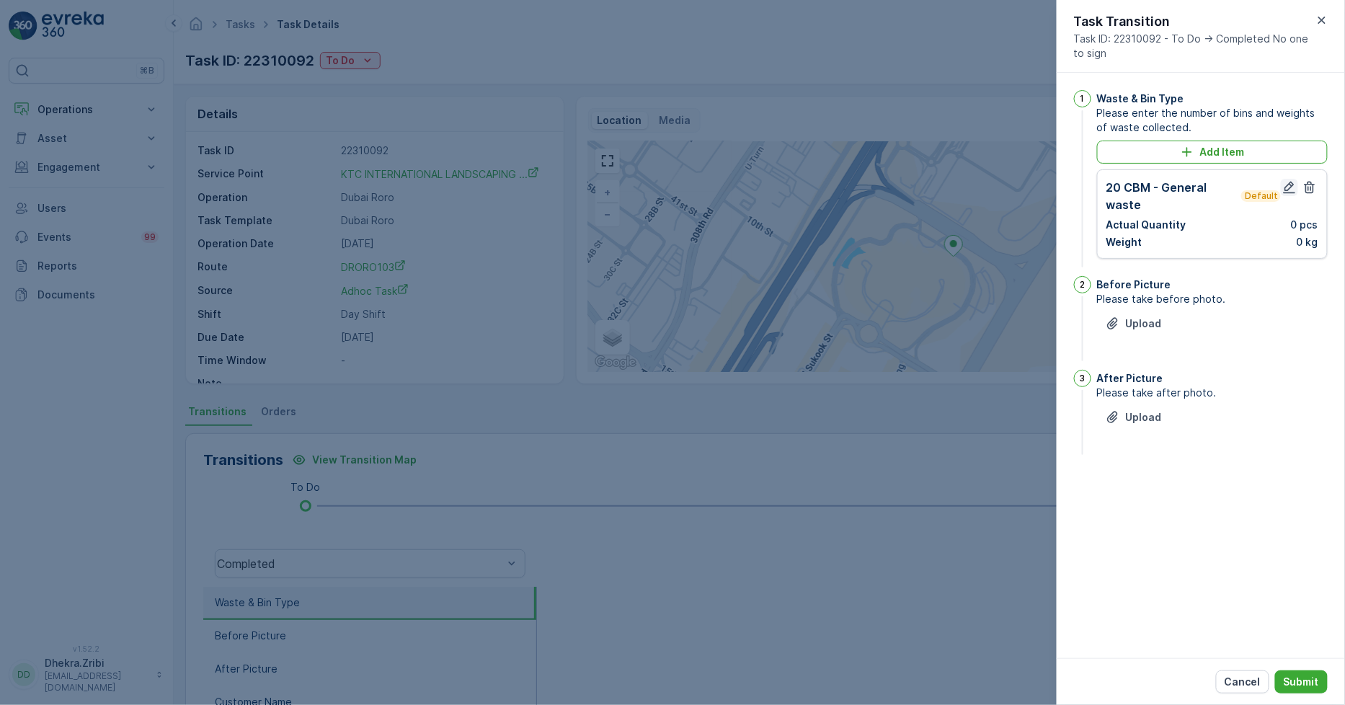
click at [1289, 186] on icon "button" at bounding box center [1289, 187] width 14 height 14
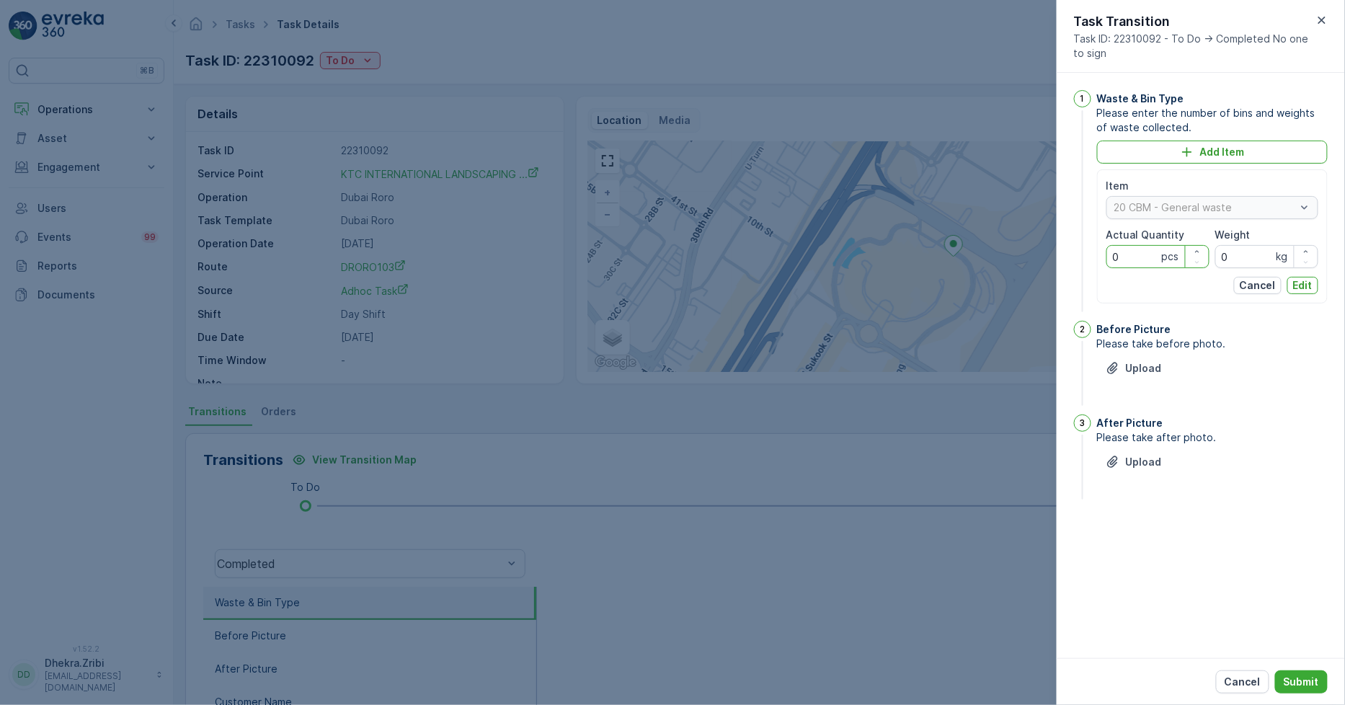
drag, startPoint x: 1115, startPoint y: 265, endPoint x: 942, endPoint y: 220, distance: 178.2
click at [957, 252] on div "Tasks Task Details Renuterra ( +04:00 ) Task ID: 22310092 To Do Actions Details…" at bounding box center [759, 352] width 1171 height 705
type Quantity "1"
click at [1306, 285] on p "Edit" at bounding box center [1302, 285] width 19 height 14
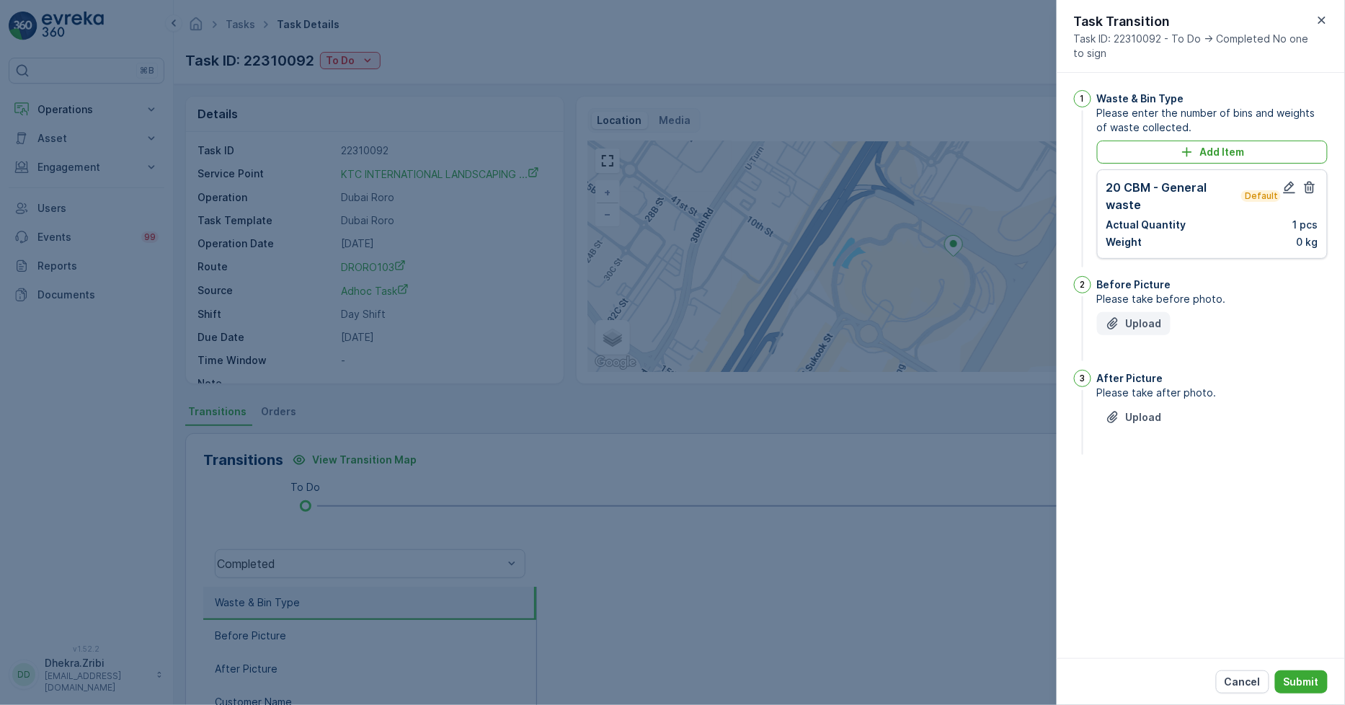
click at [1149, 323] on p "Upload" at bounding box center [1144, 323] width 36 height 14
click at [1141, 327] on p "Upload" at bounding box center [1144, 323] width 36 height 14
click at [1148, 490] on p "Upload" at bounding box center [1144, 489] width 36 height 14
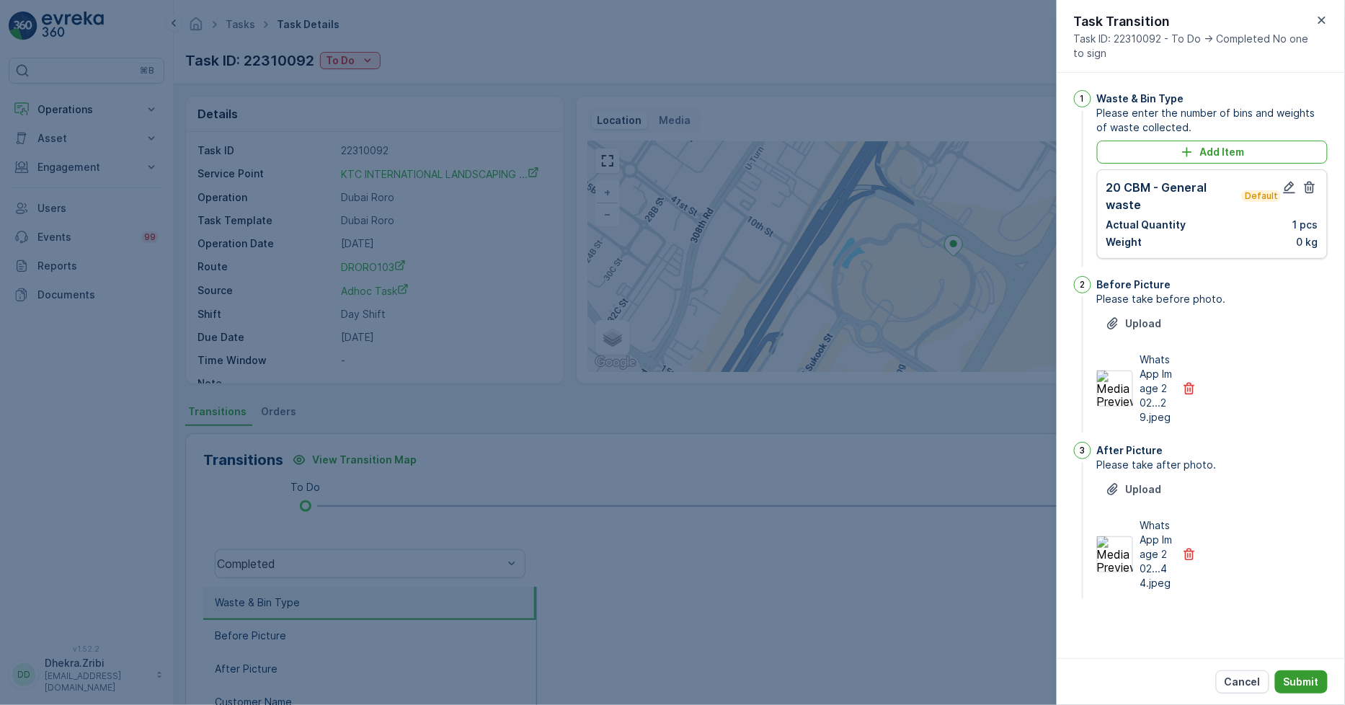
click at [1296, 678] on p "Submit" at bounding box center [1301, 682] width 35 height 14
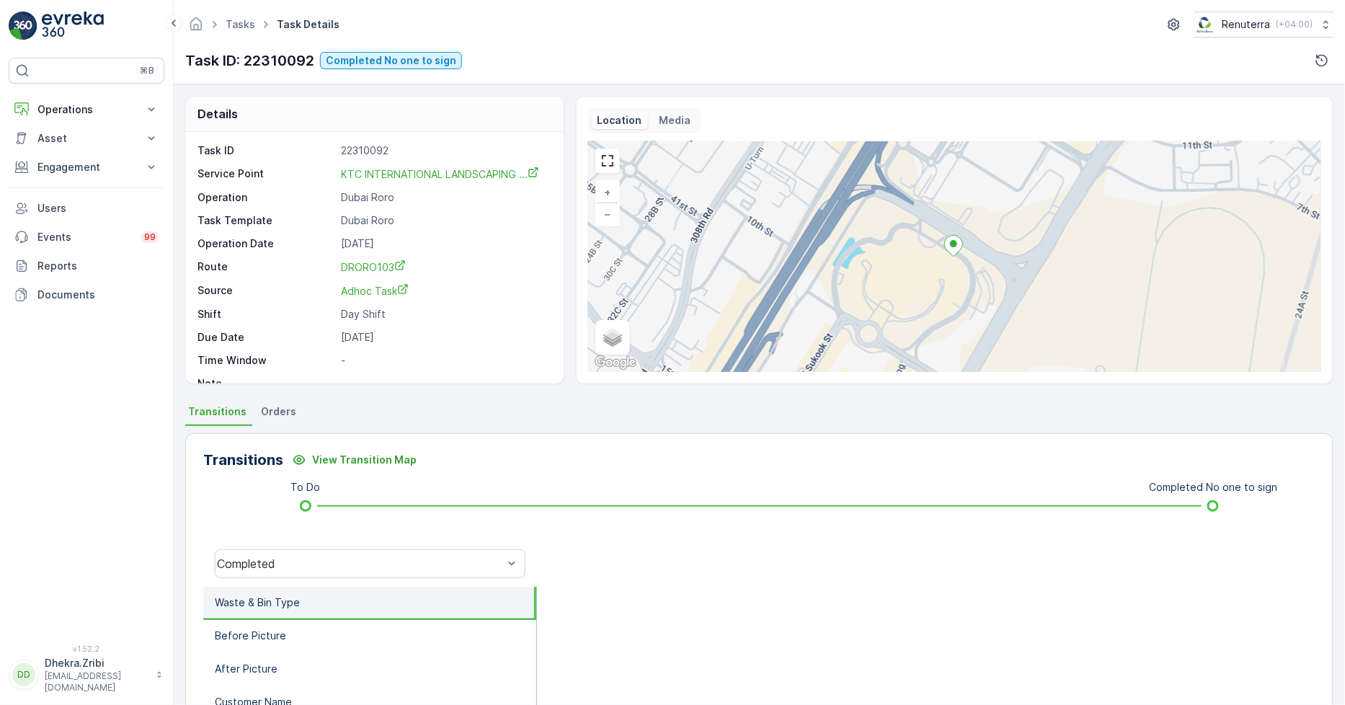
click at [342, 600] on li "Waste & Bin Type" at bounding box center [369, 603] width 333 height 33
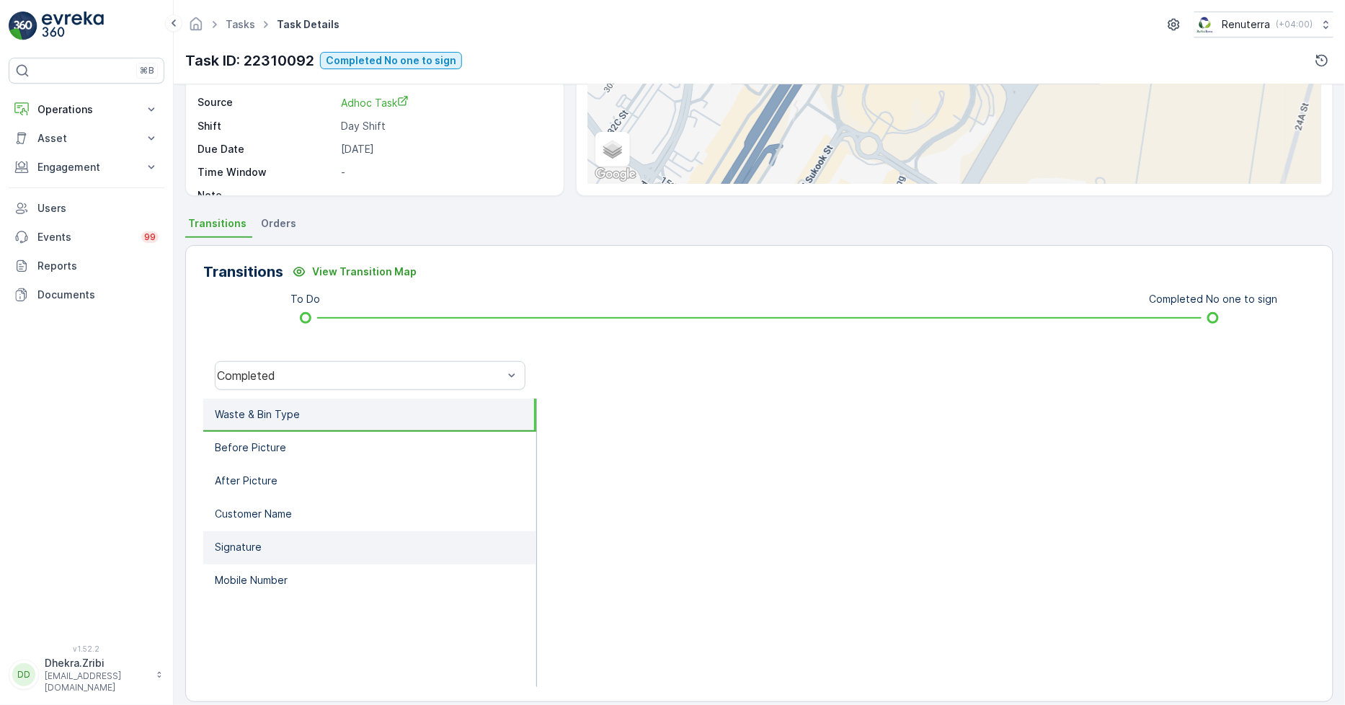
scroll to position [203, 0]
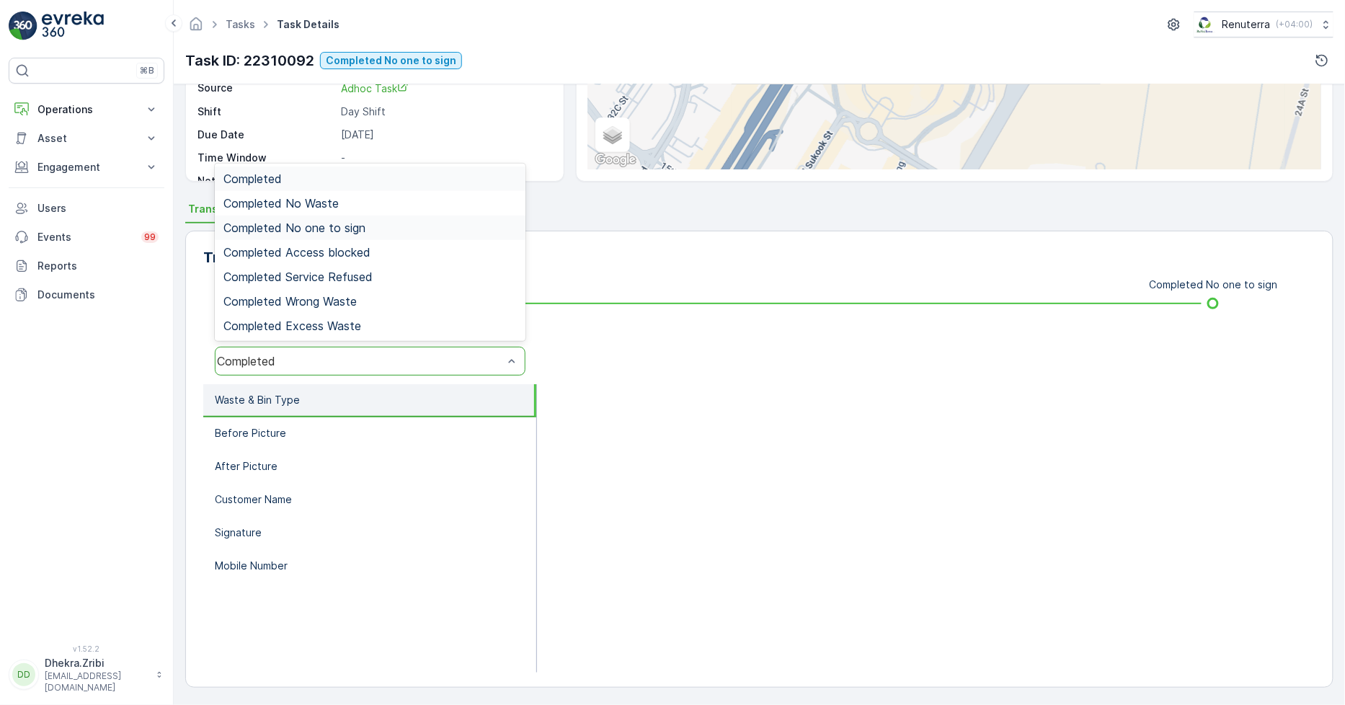
click at [325, 221] on span "Completed No one to sign" at bounding box center [294, 227] width 142 height 13
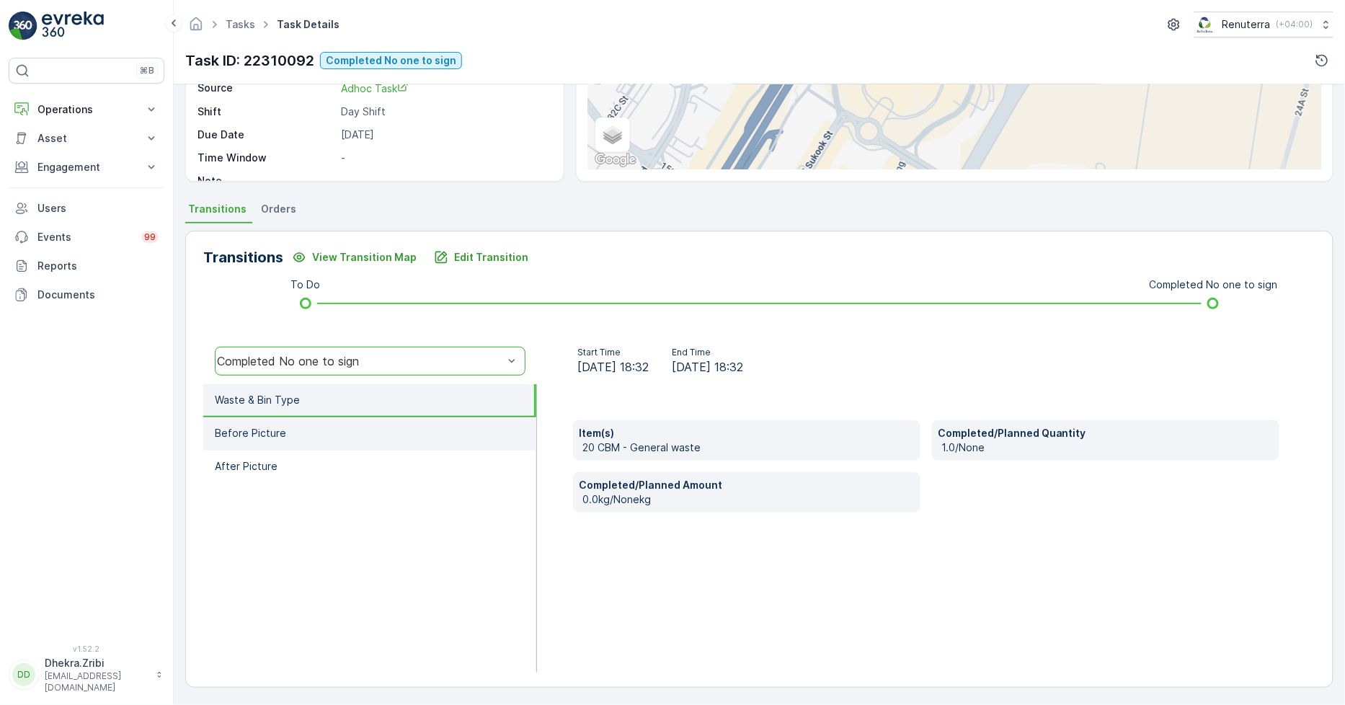
click at [291, 437] on li "Before Picture" at bounding box center [369, 433] width 333 height 33
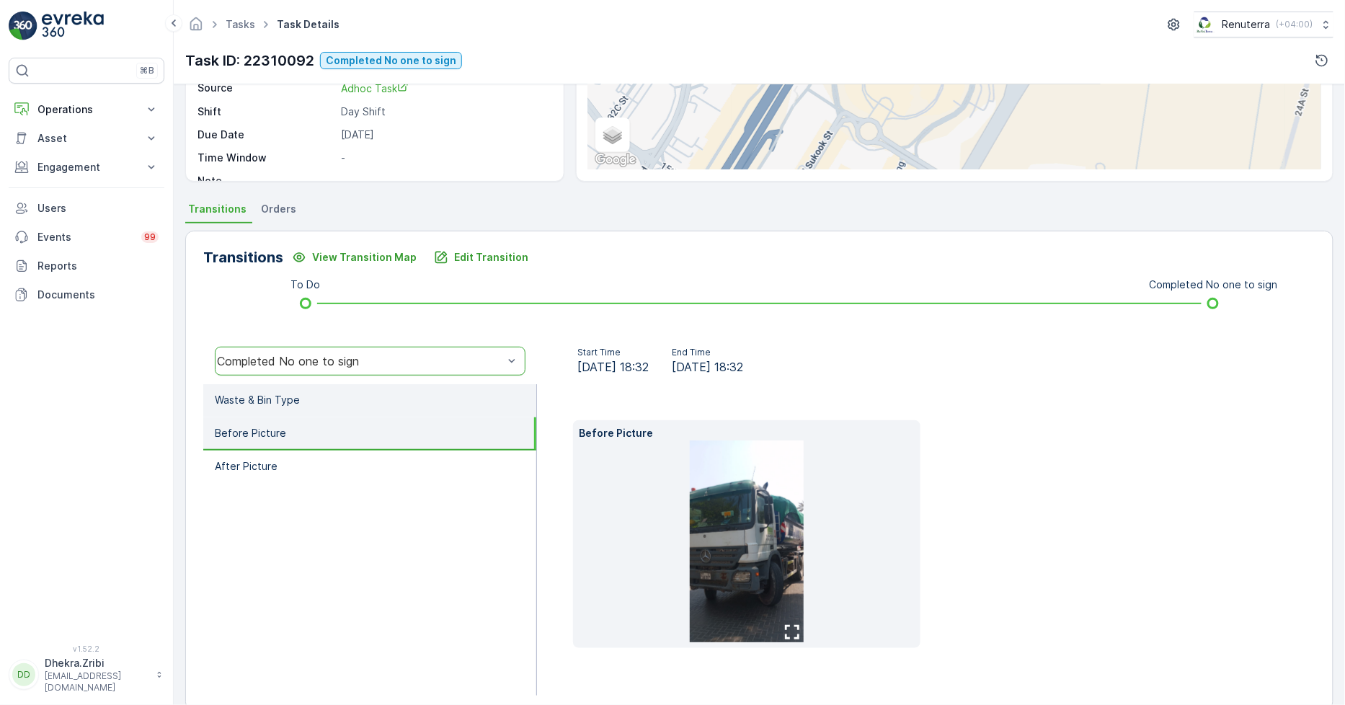
click at [296, 393] on p "Waste & Bin Type" at bounding box center [257, 400] width 85 height 14
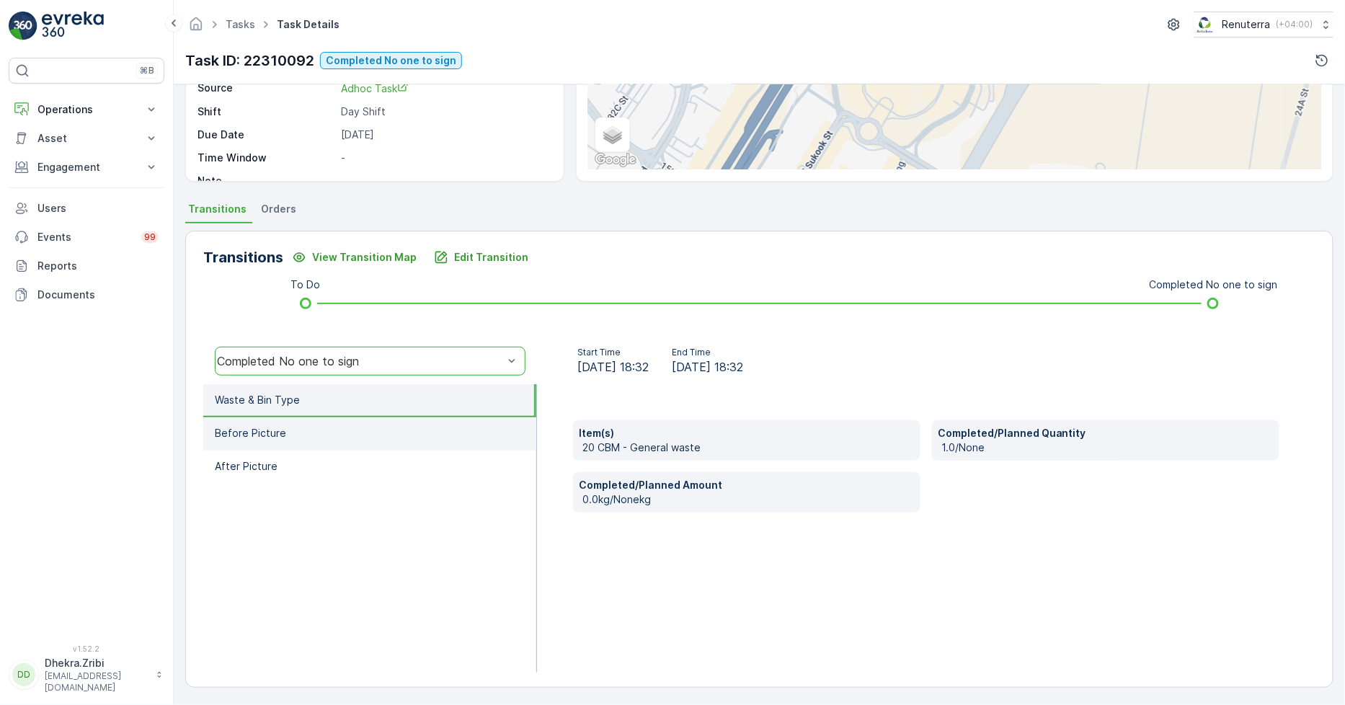
click at [303, 444] on li "Before Picture" at bounding box center [369, 433] width 333 height 33
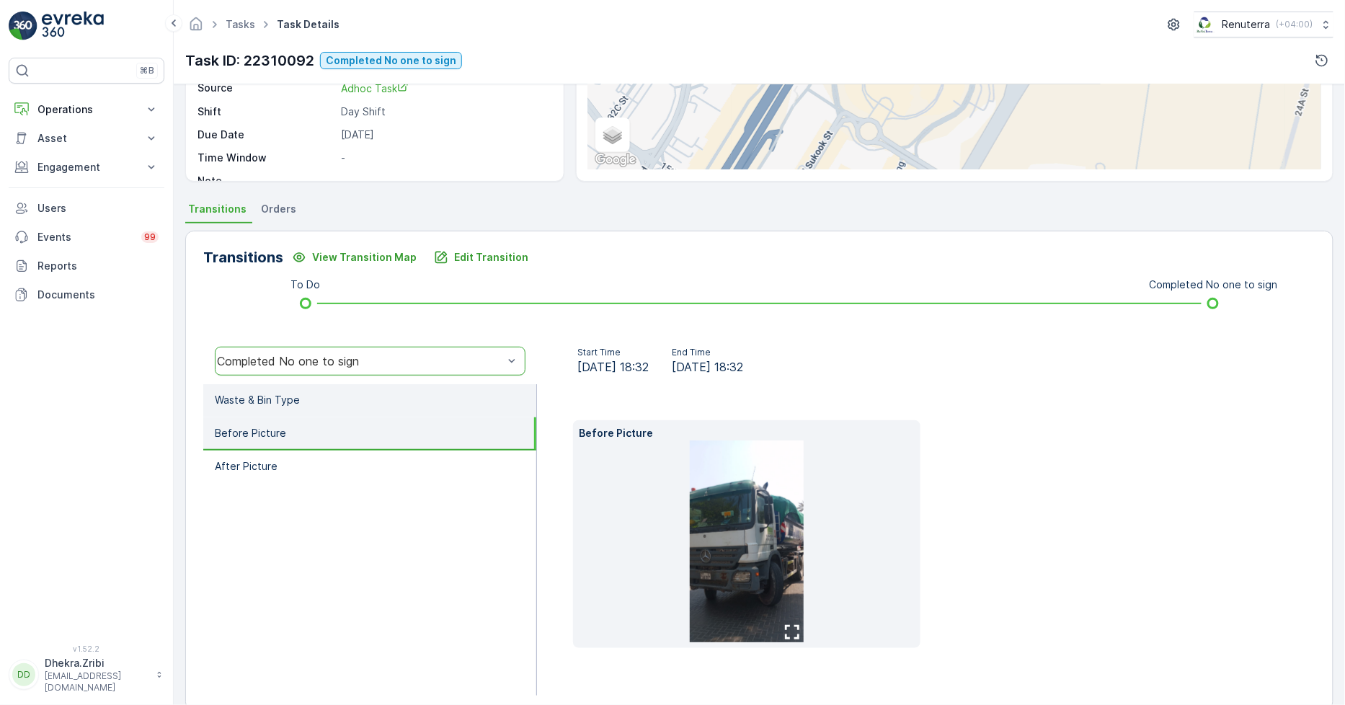
click at [306, 393] on li "Waste & Bin Type" at bounding box center [369, 400] width 333 height 33
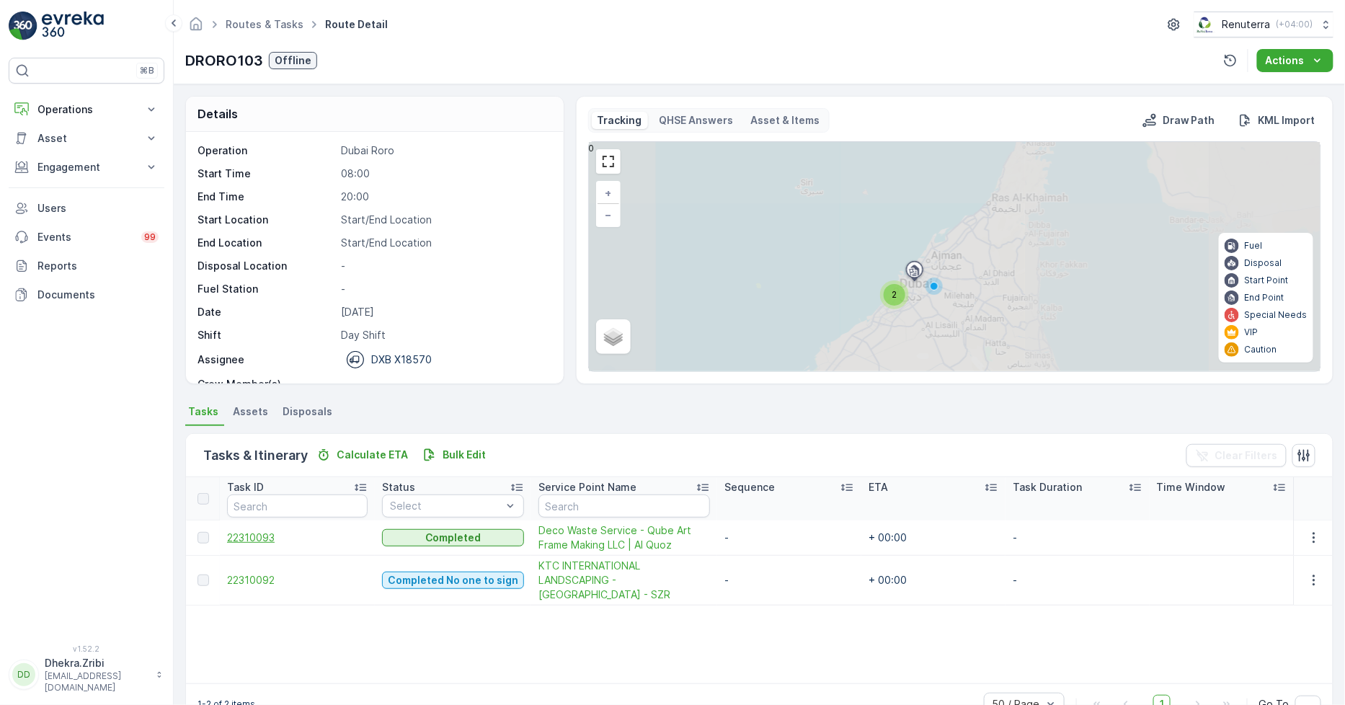
click at [254, 538] on span "22310093" at bounding box center [297, 538] width 141 height 14
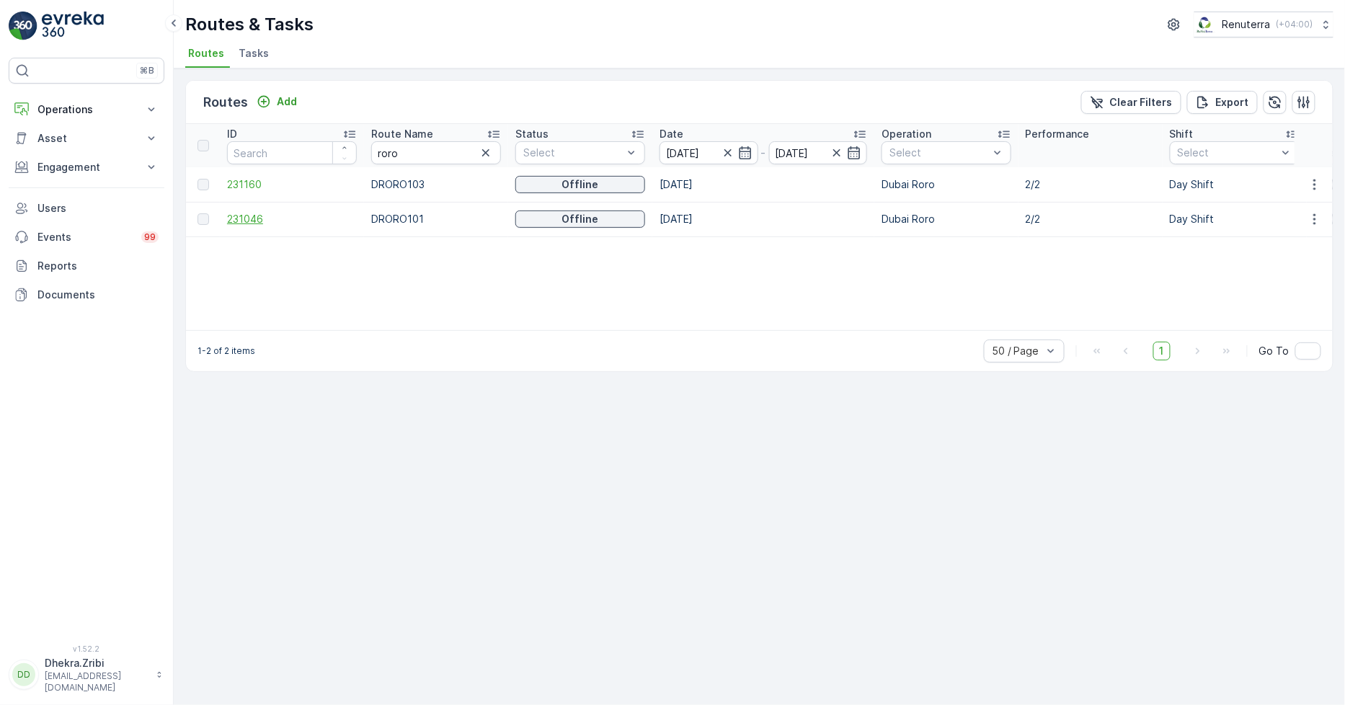
click at [254, 215] on span "231046" at bounding box center [292, 219] width 130 height 14
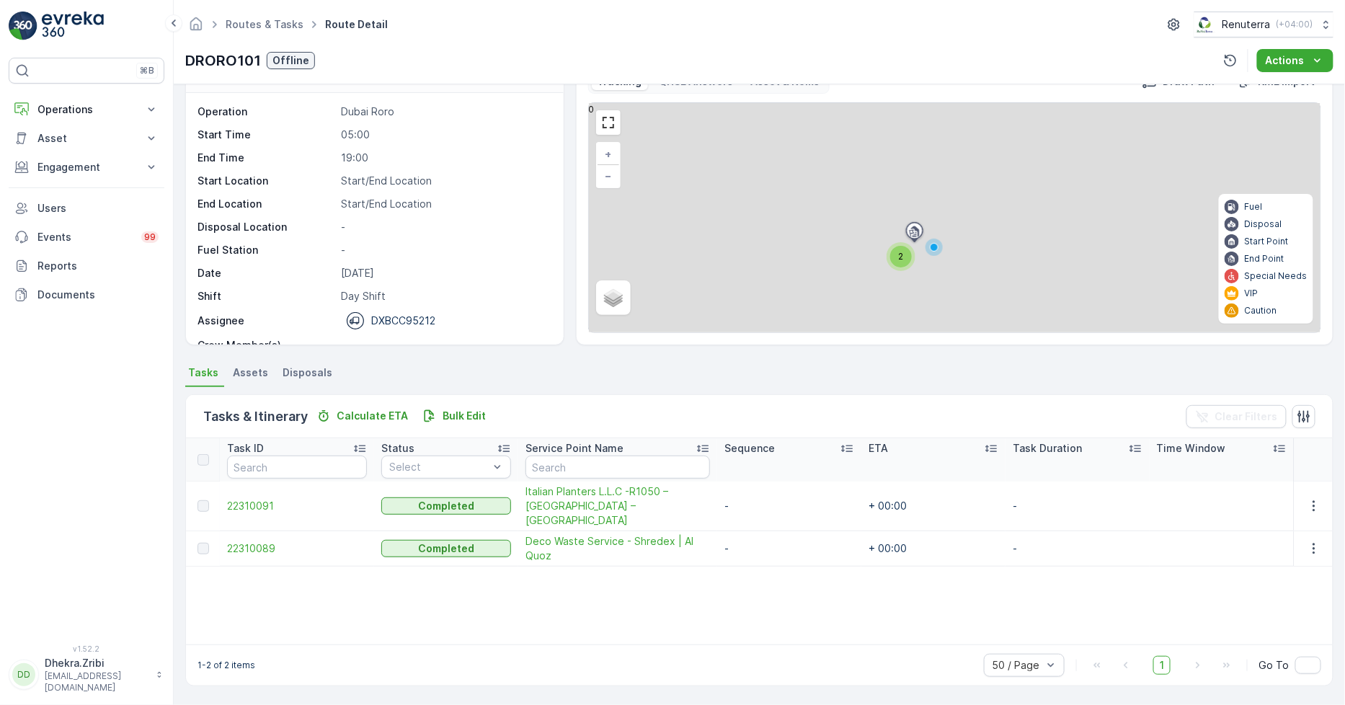
scroll to position [38, 0]
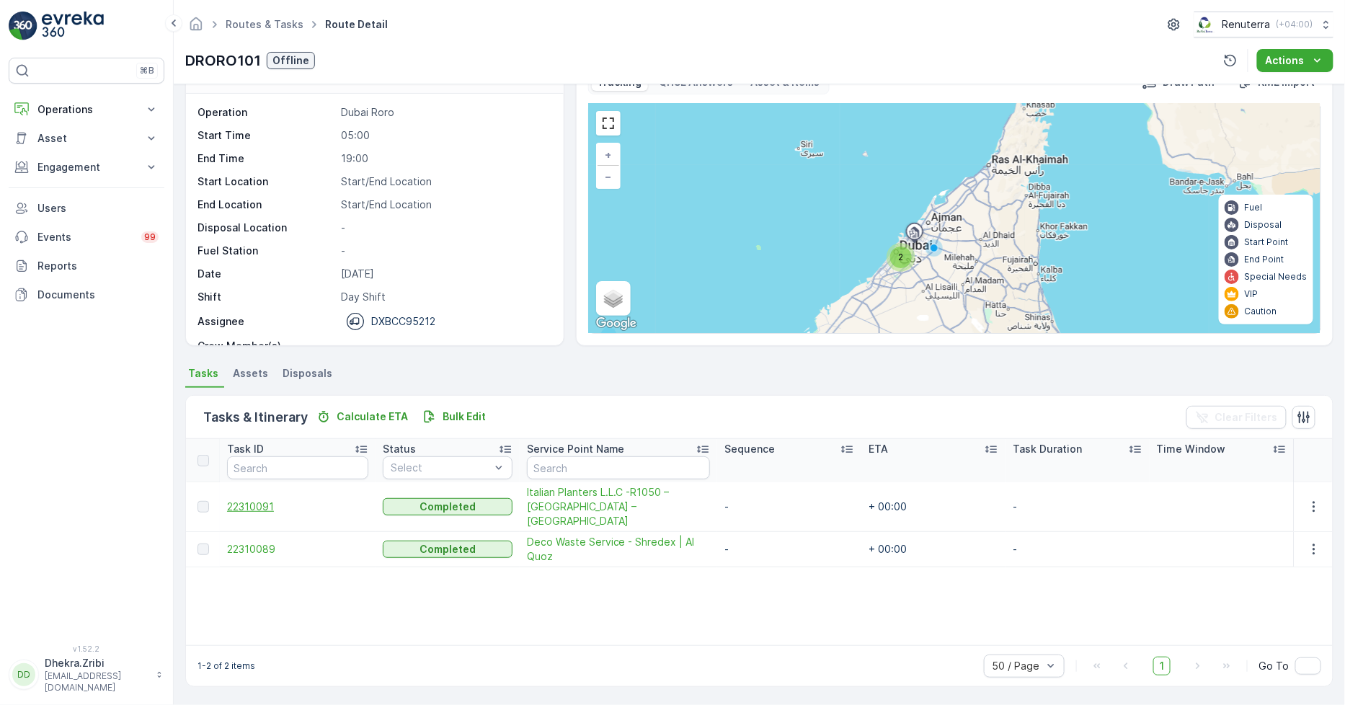
click at [255, 500] on span "22310091" at bounding box center [297, 507] width 141 height 14
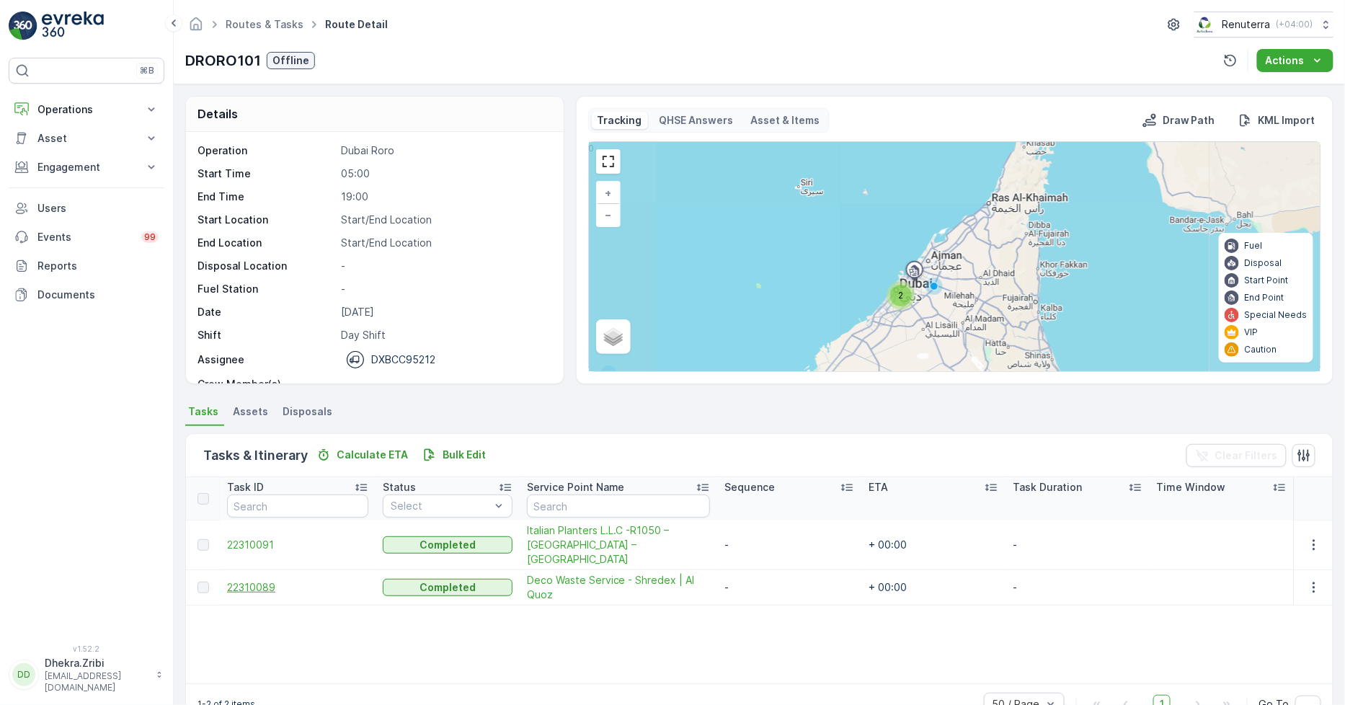
click at [242, 580] on span "22310089" at bounding box center [297, 587] width 141 height 14
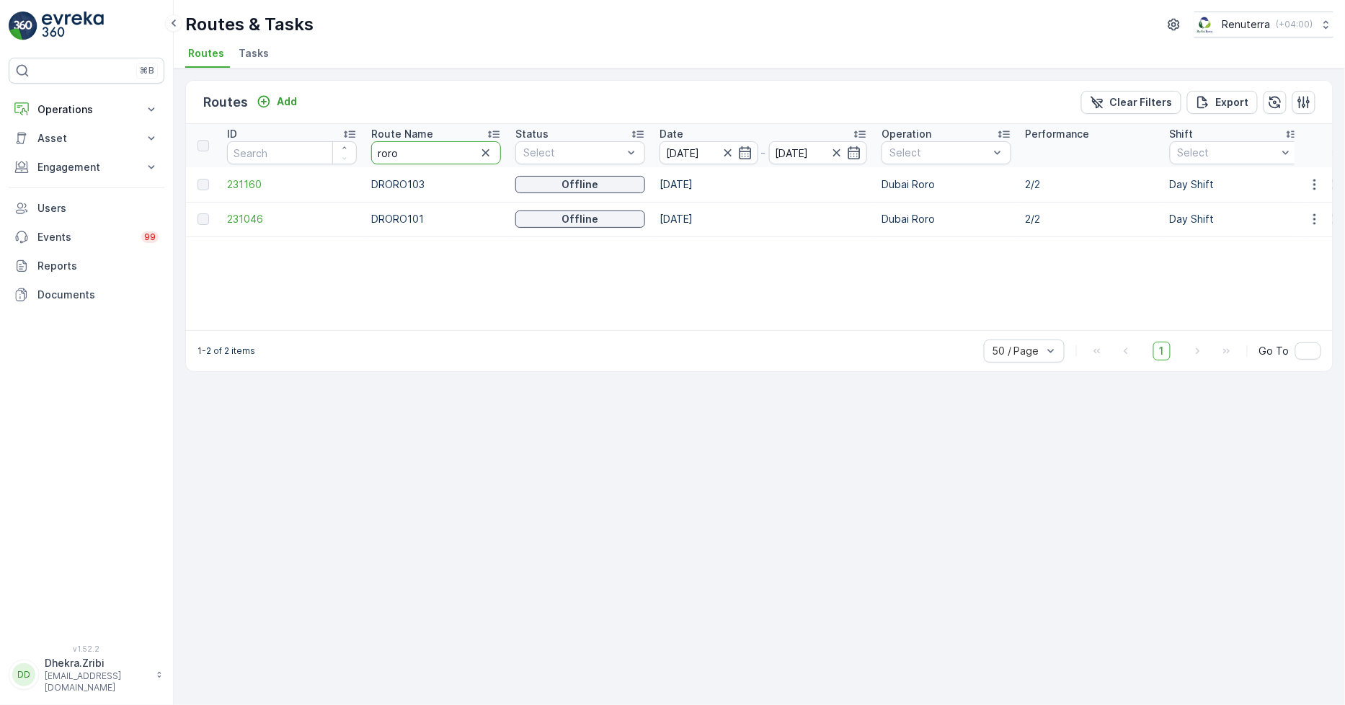
drag, startPoint x: 395, startPoint y: 154, endPoint x: 318, endPoint y: 154, distance: 77.1
type input "hat"
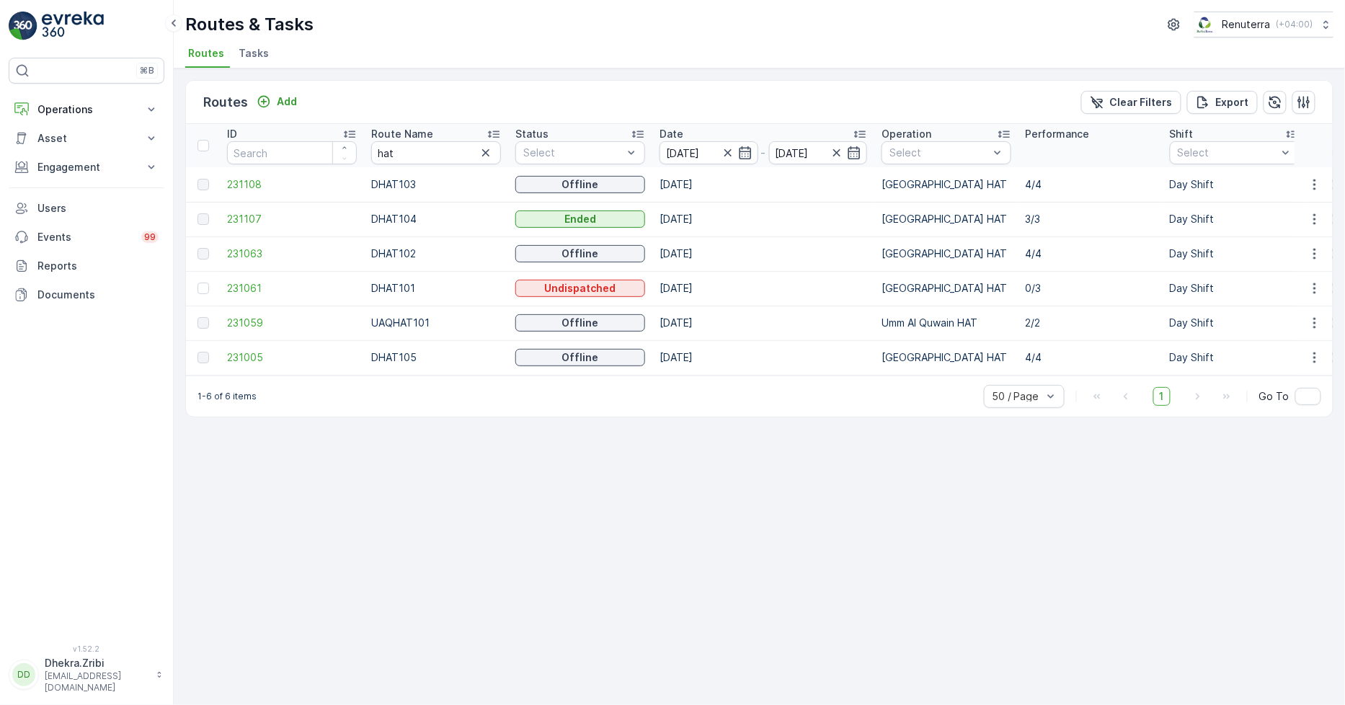
click at [491, 130] on icon at bounding box center [494, 134] width 14 height 14
click at [256, 185] on span "231061" at bounding box center [292, 184] width 130 height 14
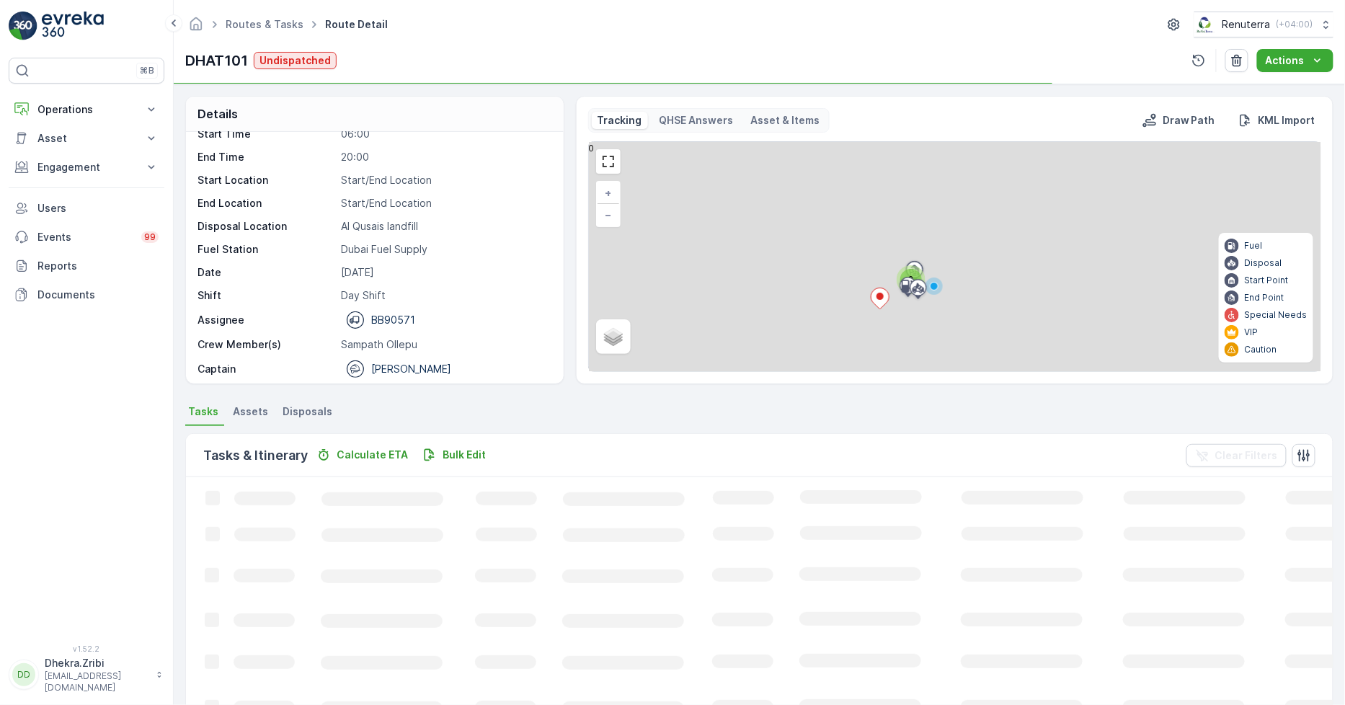
scroll to position [45, 0]
